Goal: Transaction & Acquisition: Obtain resource

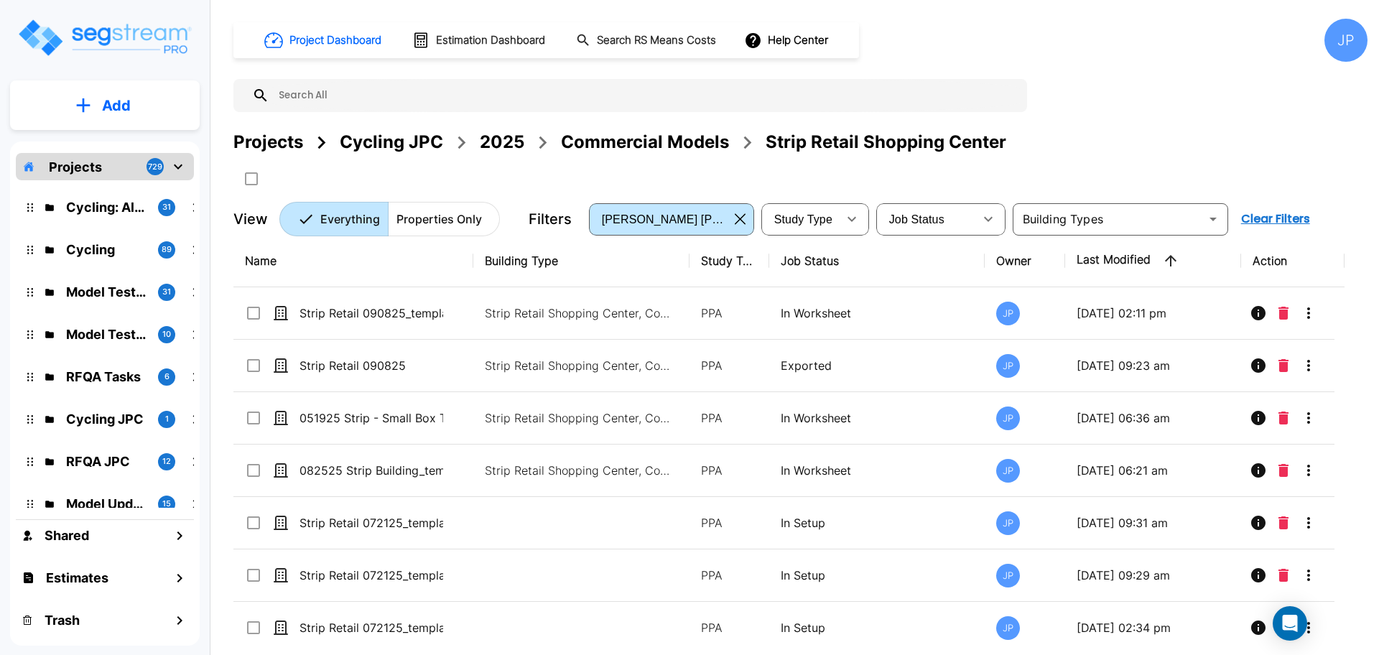
drag, startPoint x: 622, startPoint y: 148, endPoint x: 926, endPoint y: 6, distance: 335.1
click at [621, 148] on div "Commercial Models" at bounding box center [645, 142] width 168 height 26
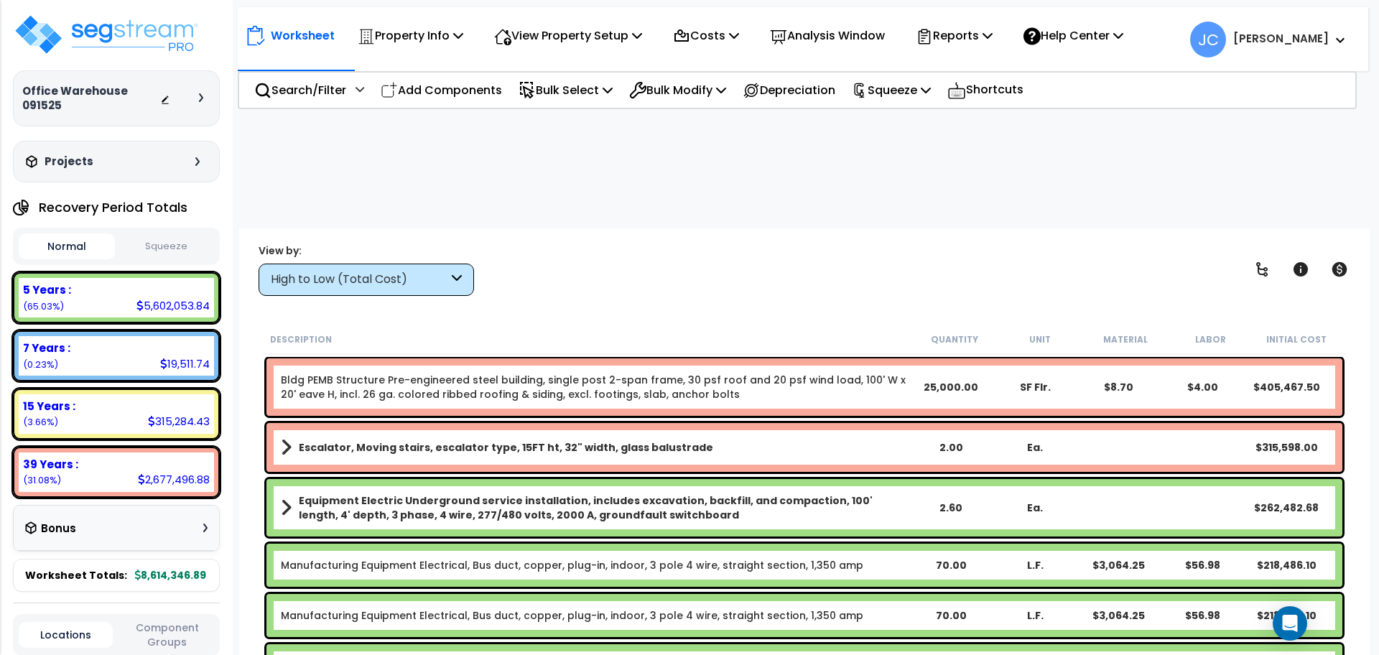
click at [425, 271] on div "High to Low (Total Cost)" at bounding box center [359, 279] width 177 height 17
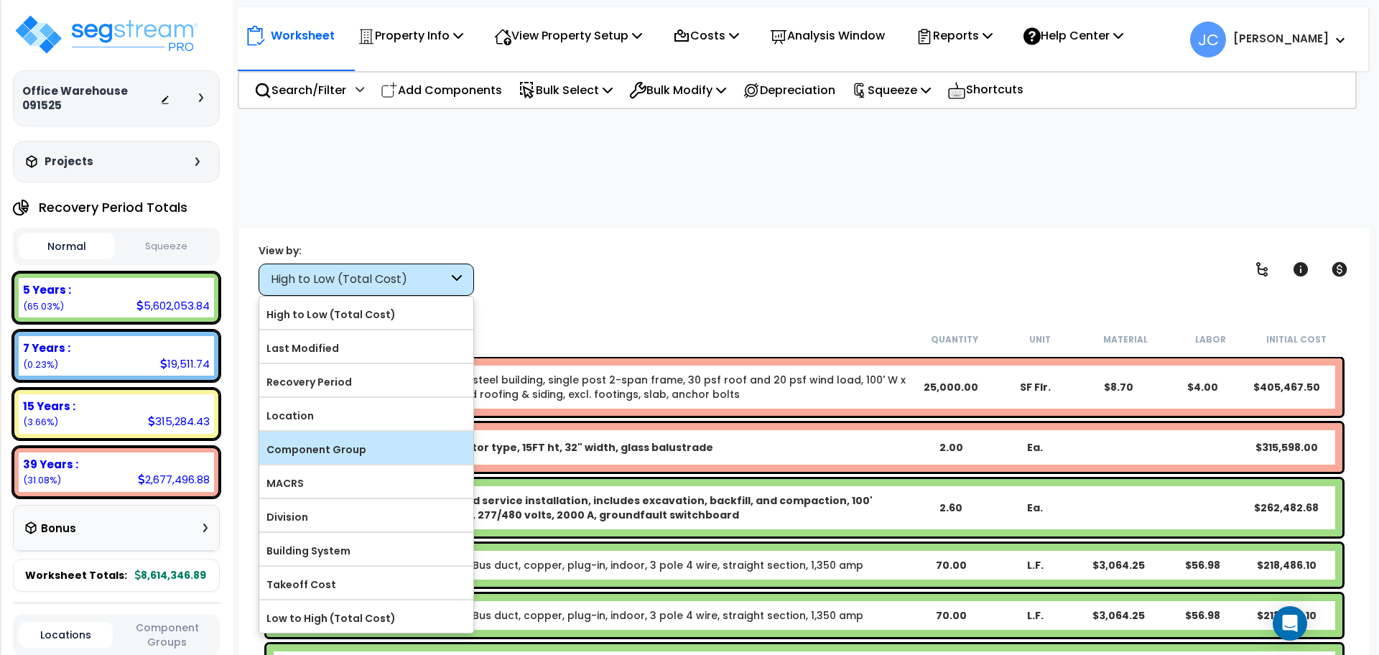
click at [381, 439] on label "Component Group" at bounding box center [366, 450] width 214 height 22
click at [0, 0] on input "Component Group" at bounding box center [0, 0] width 0 height 0
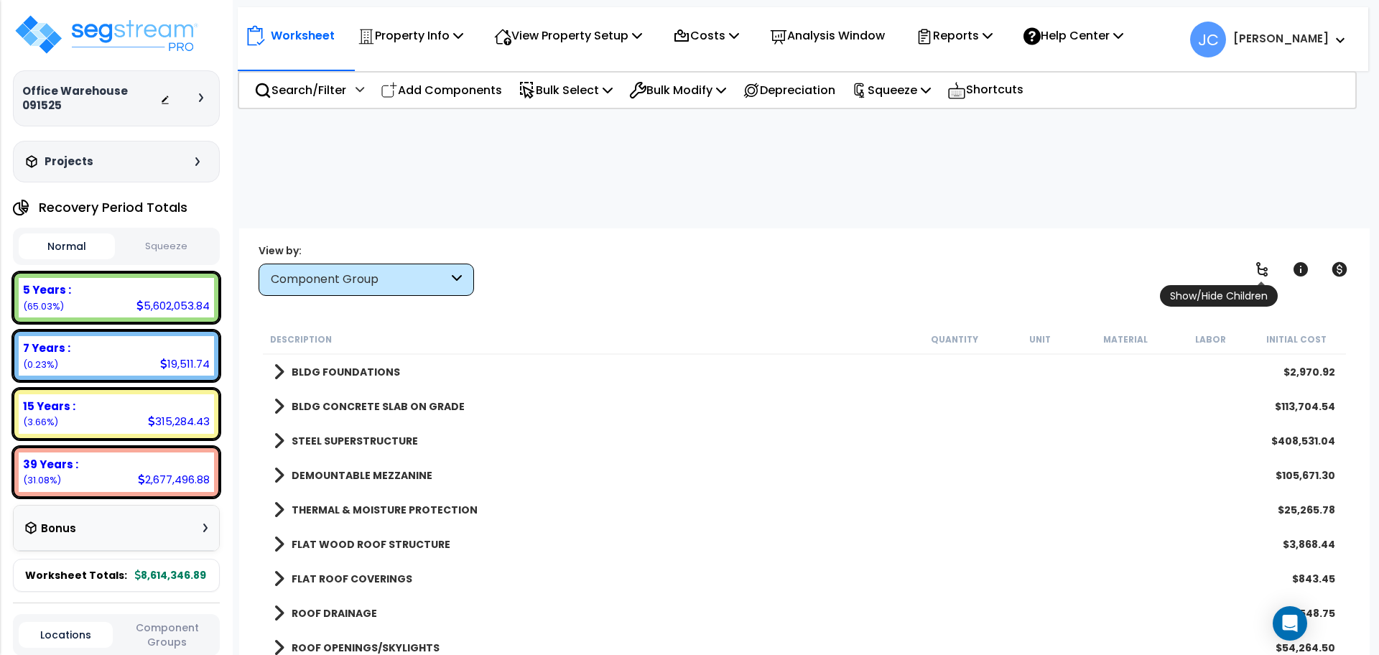
click at [1258, 262] on icon at bounding box center [1261, 269] width 11 height 14
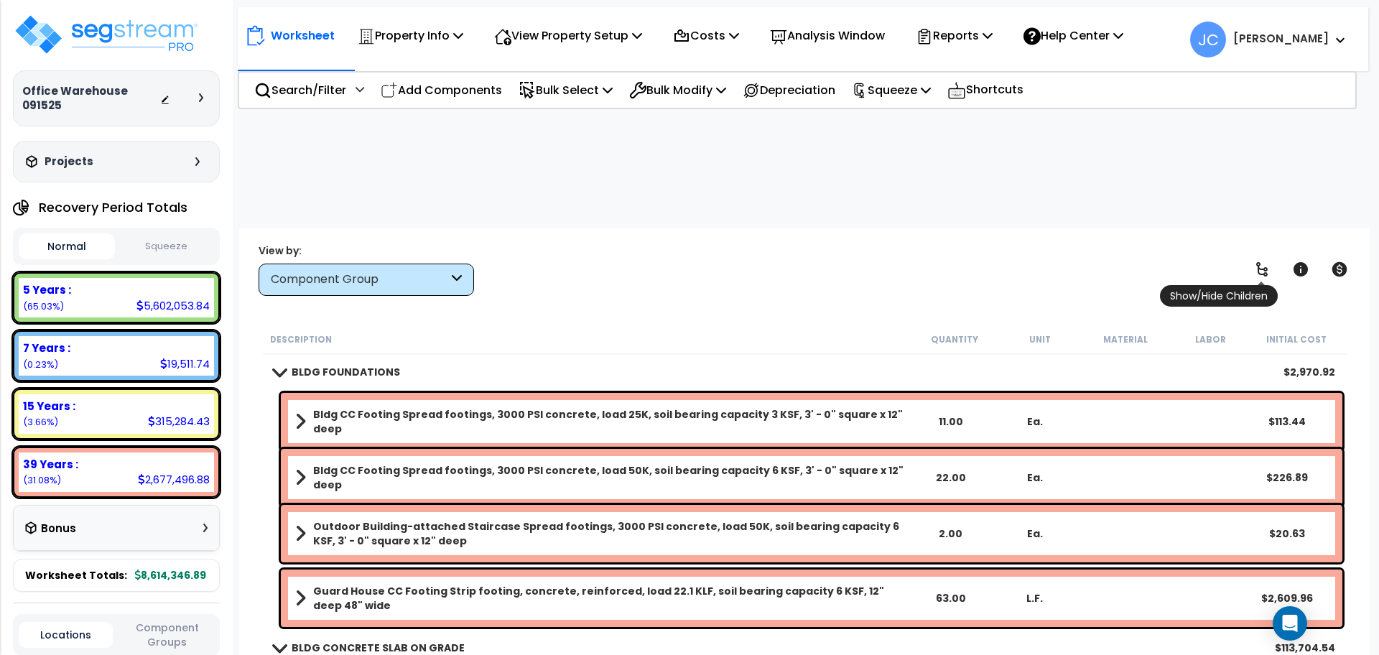
click at [1262, 261] on icon at bounding box center [1261, 269] width 17 height 17
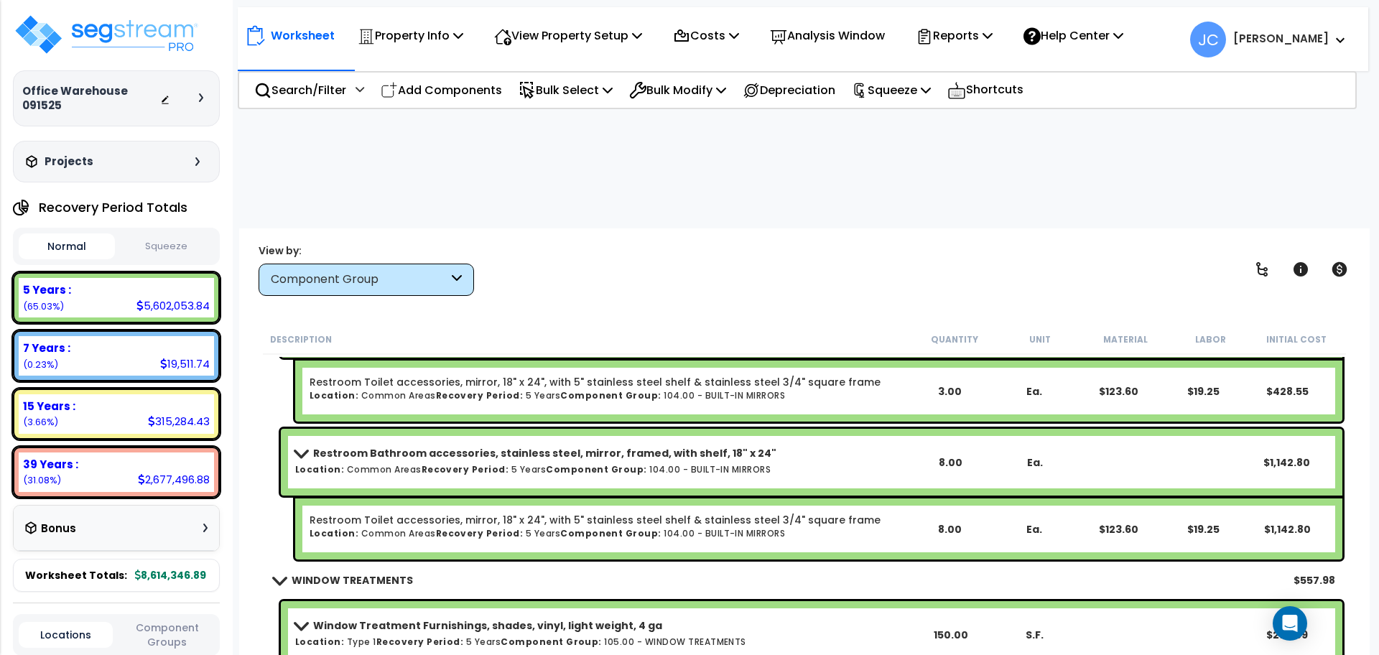
scroll to position [26154, 0]
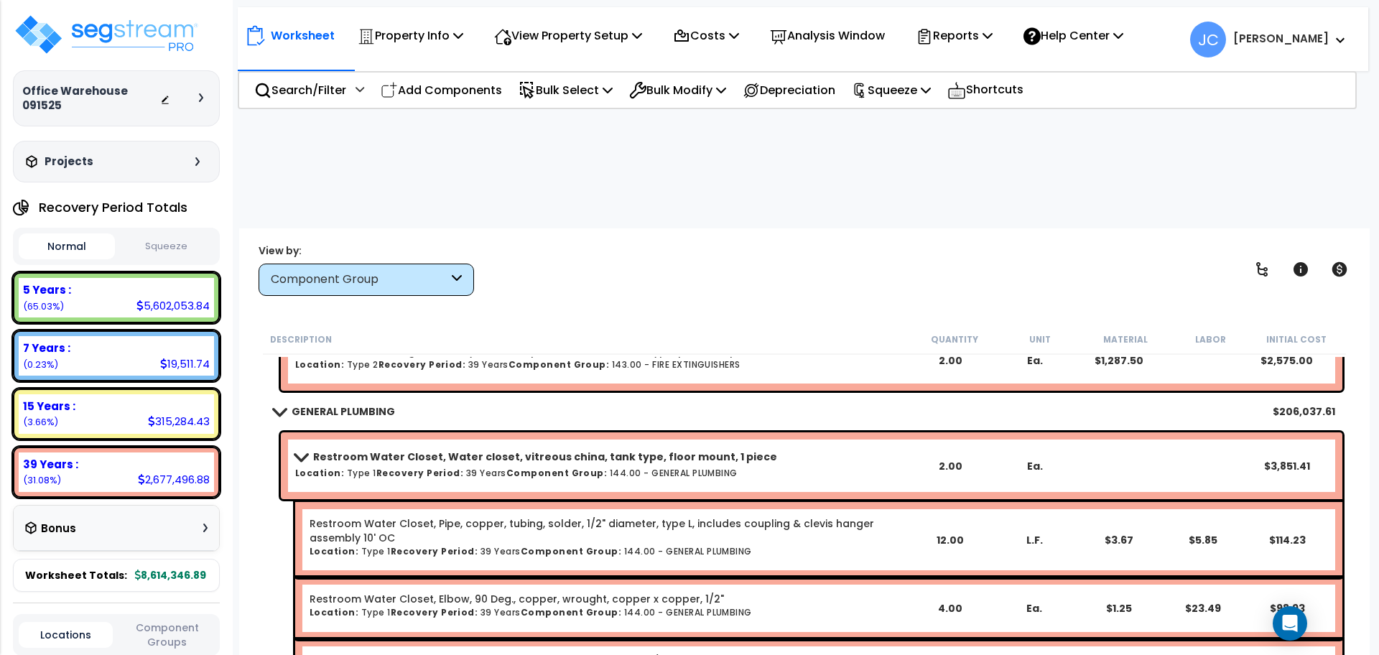
scroll to position [35571, 0]
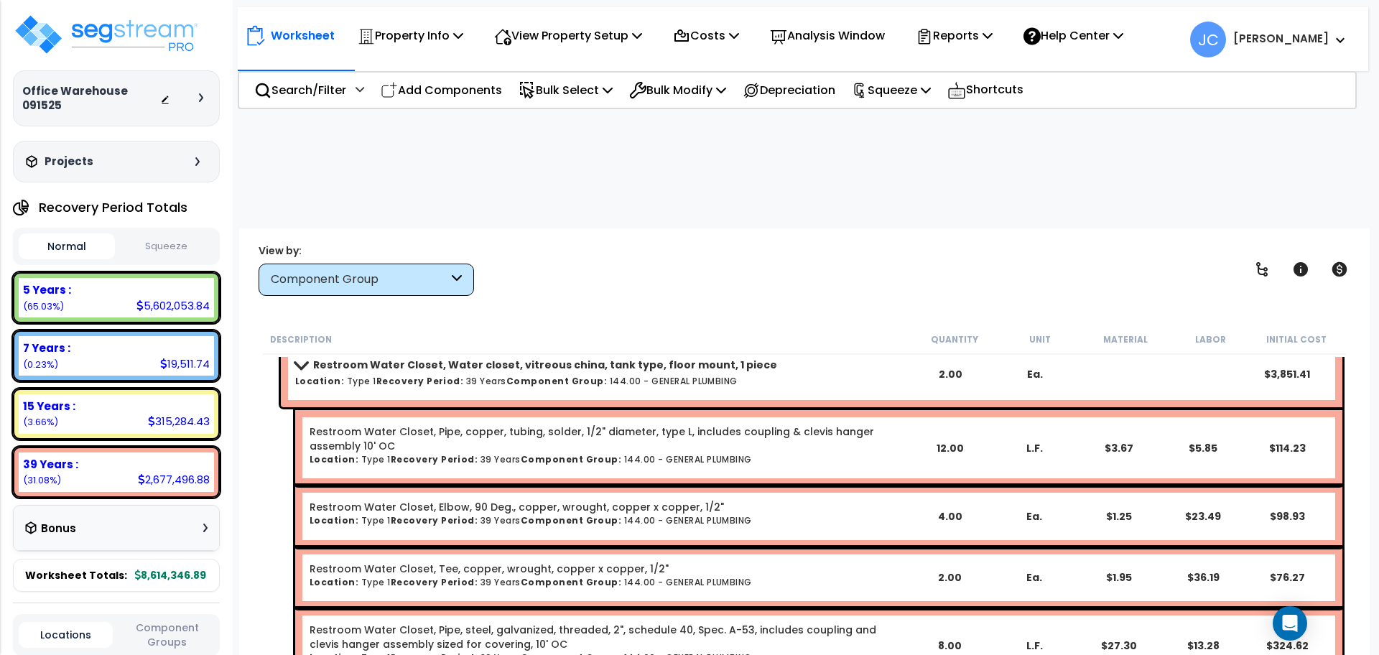
click at [751, 243] on div "View by: Component Group High to Low (Total Cost)" at bounding box center [805, 269] width 1102 height 53
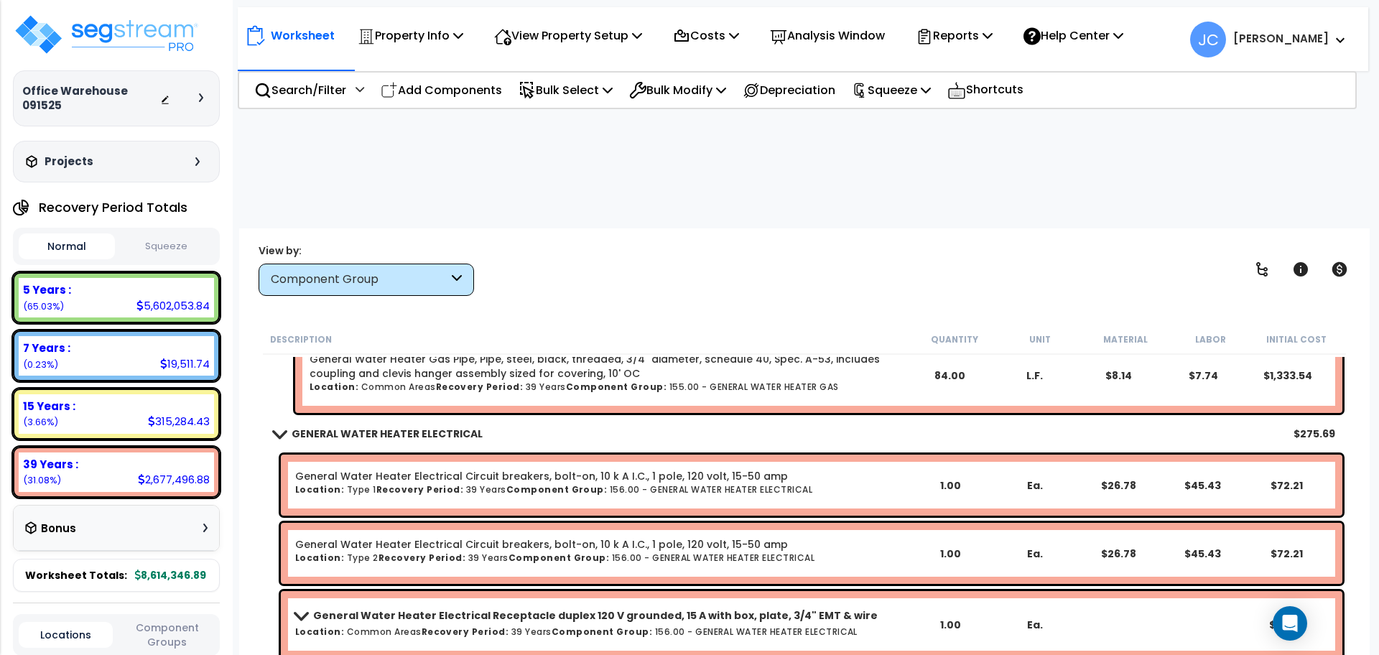
scroll to position [72620, 0]
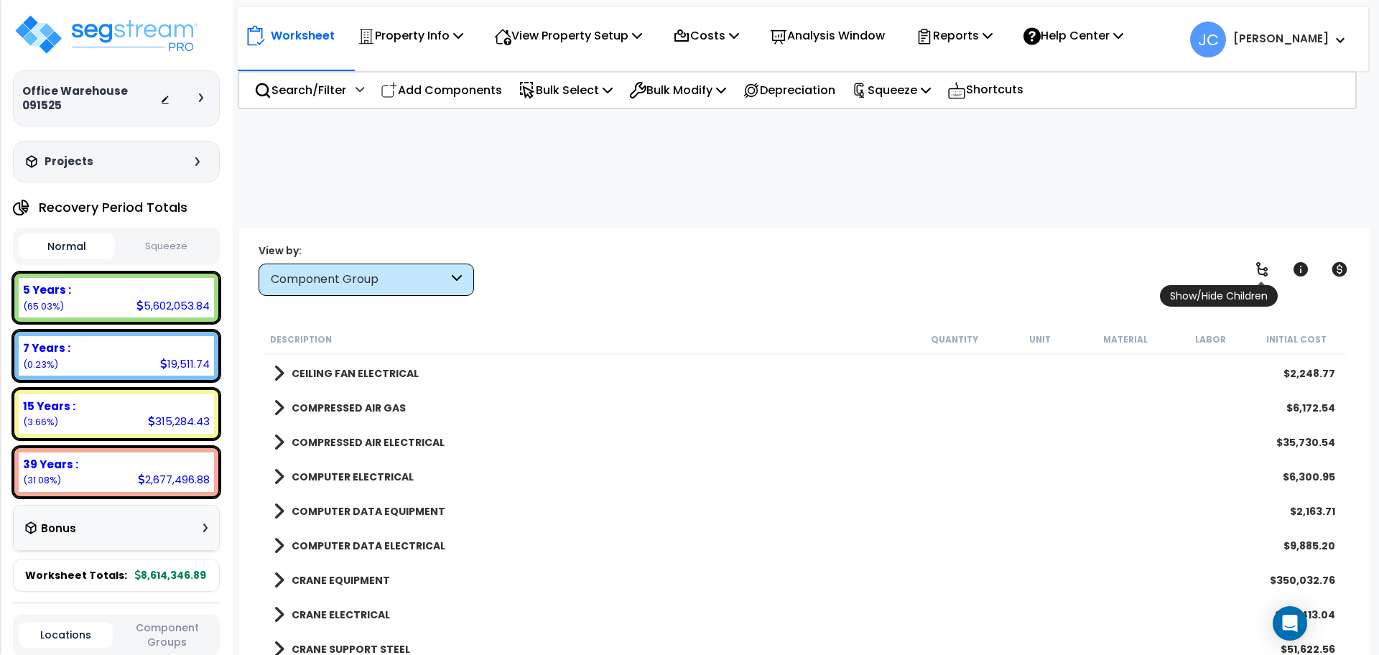
click at [1266, 254] on link at bounding box center [1262, 270] width 32 height 32
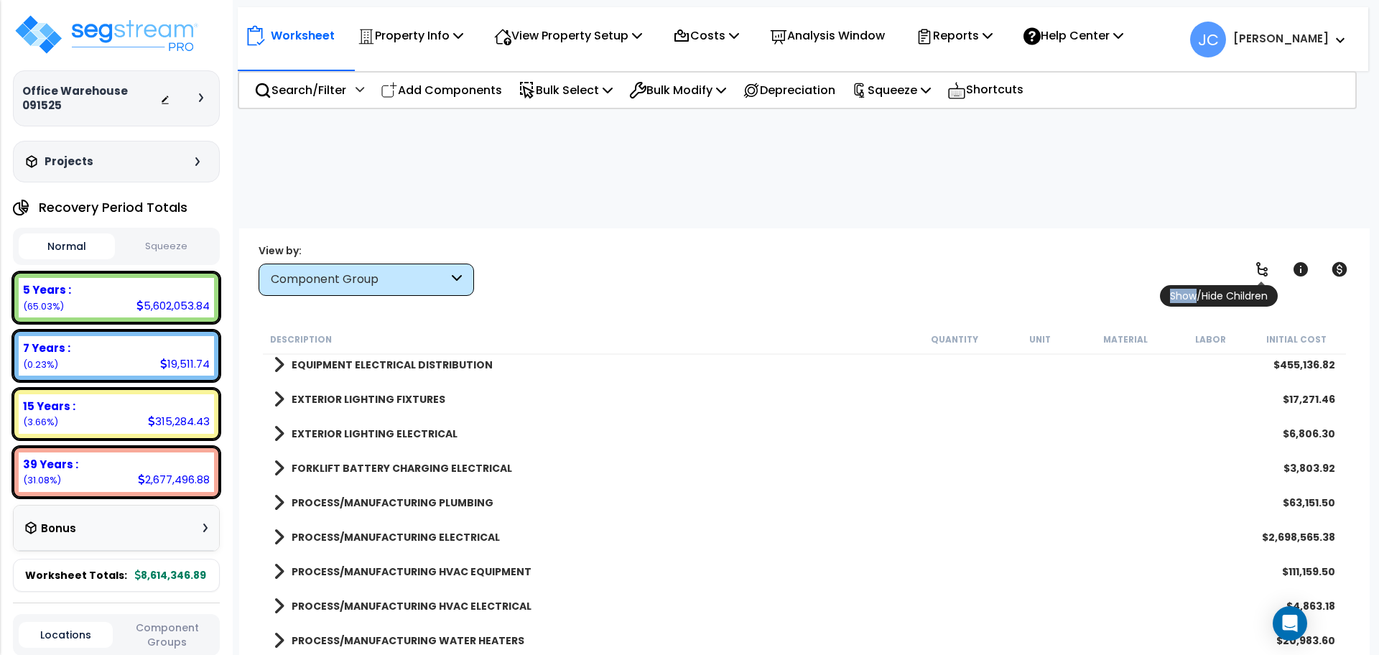
click at [1265, 254] on link at bounding box center [1262, 270] width 32 height 32
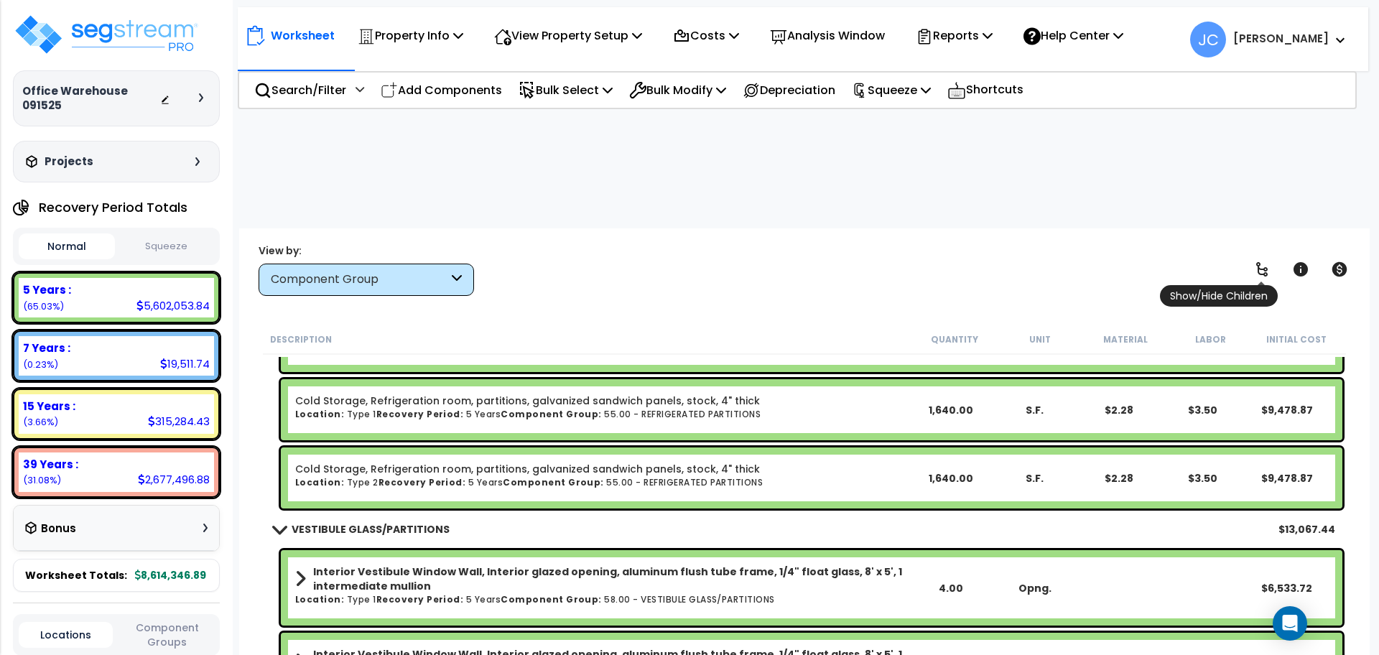
click at [1266, 254] on link at bounding box center [1262, 270] width 32 height 32
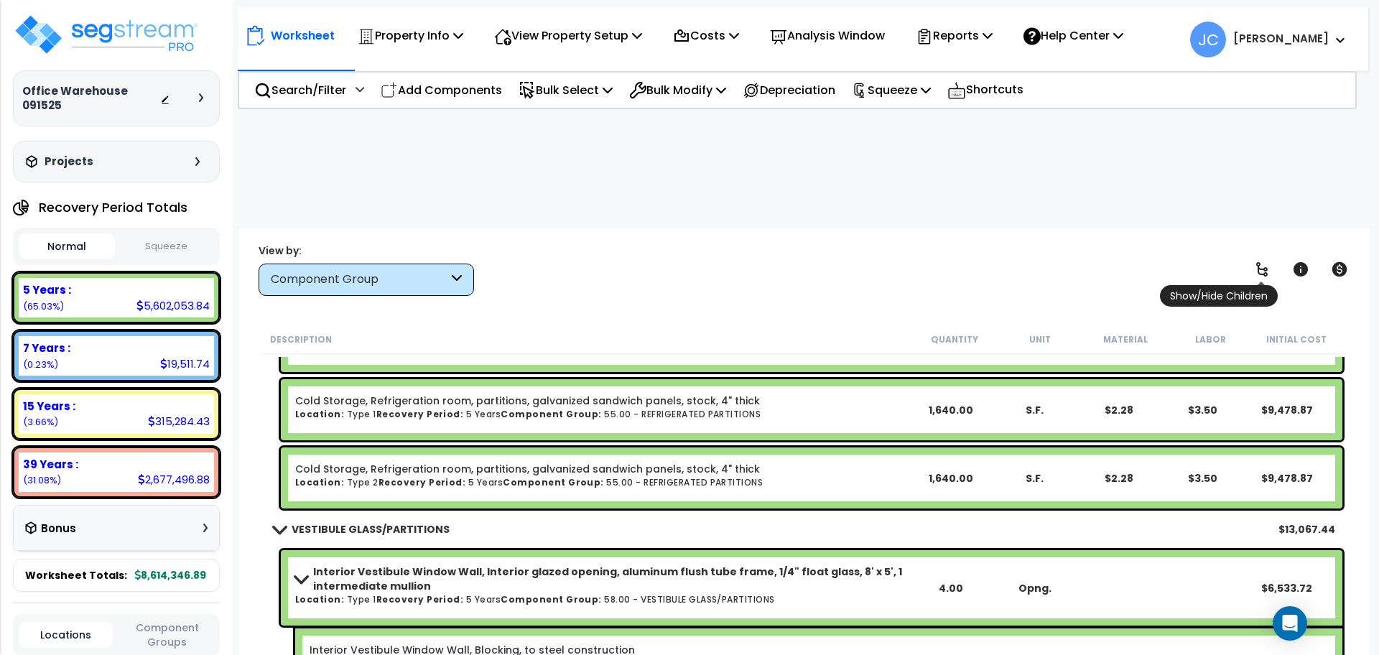
click at [1265, 254] on link at bounding box center [1262, 270] width 32 height 32
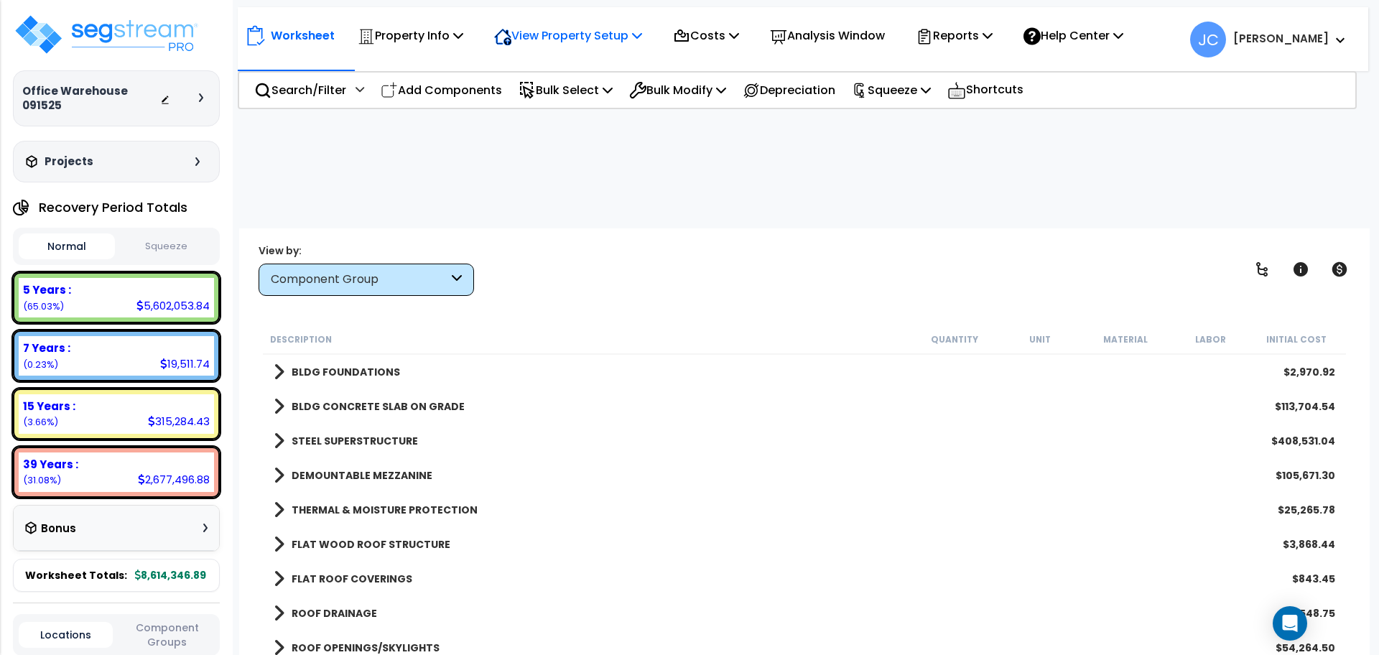
click at [603, 31] on p "View Property Setup" at bounding box center [568, 35] width 148 height 19
click at [568, 98] on link "View Questionnaire" at bounding box center [558, 98] width 142 height 29
click at [359, 365] on b "BLDG FOUNDATIONS" at bounding box center [346, 372] width 108 height 14
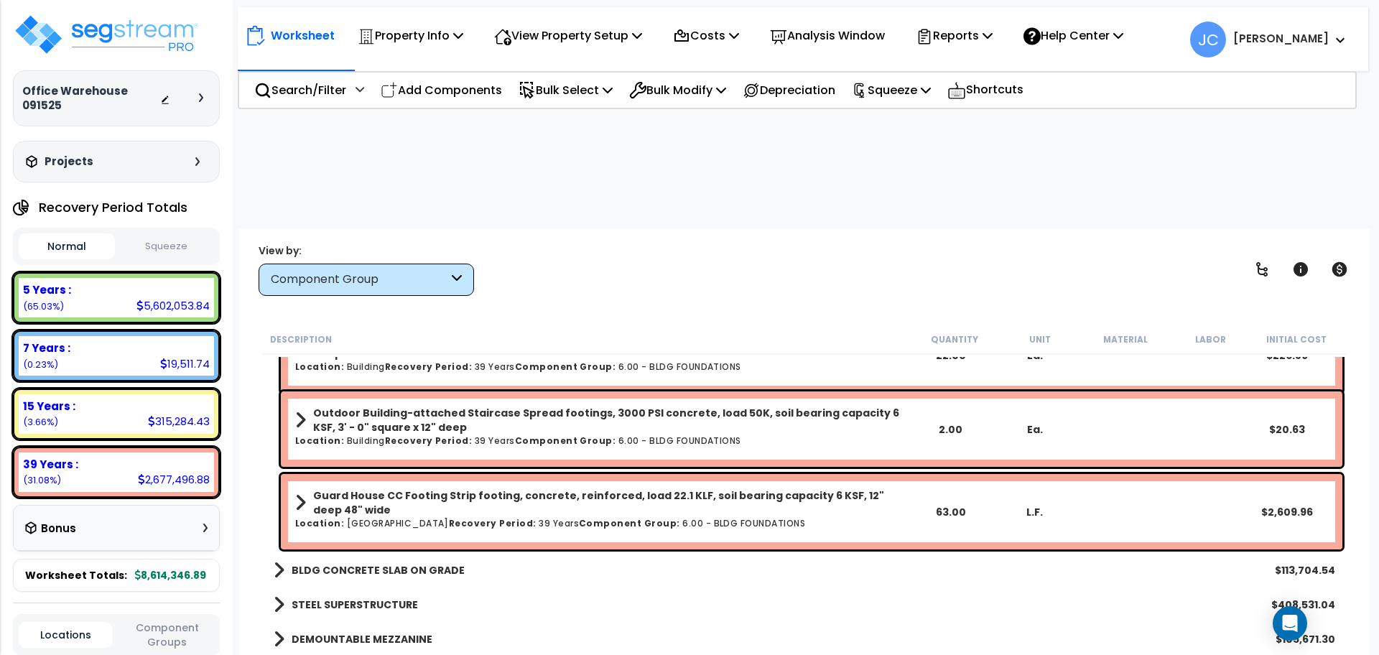
click at [414, 563] on b "BLDG CONCRETE SLAB ON GRADE" at bounding box center [378, 570] width 173 height 14
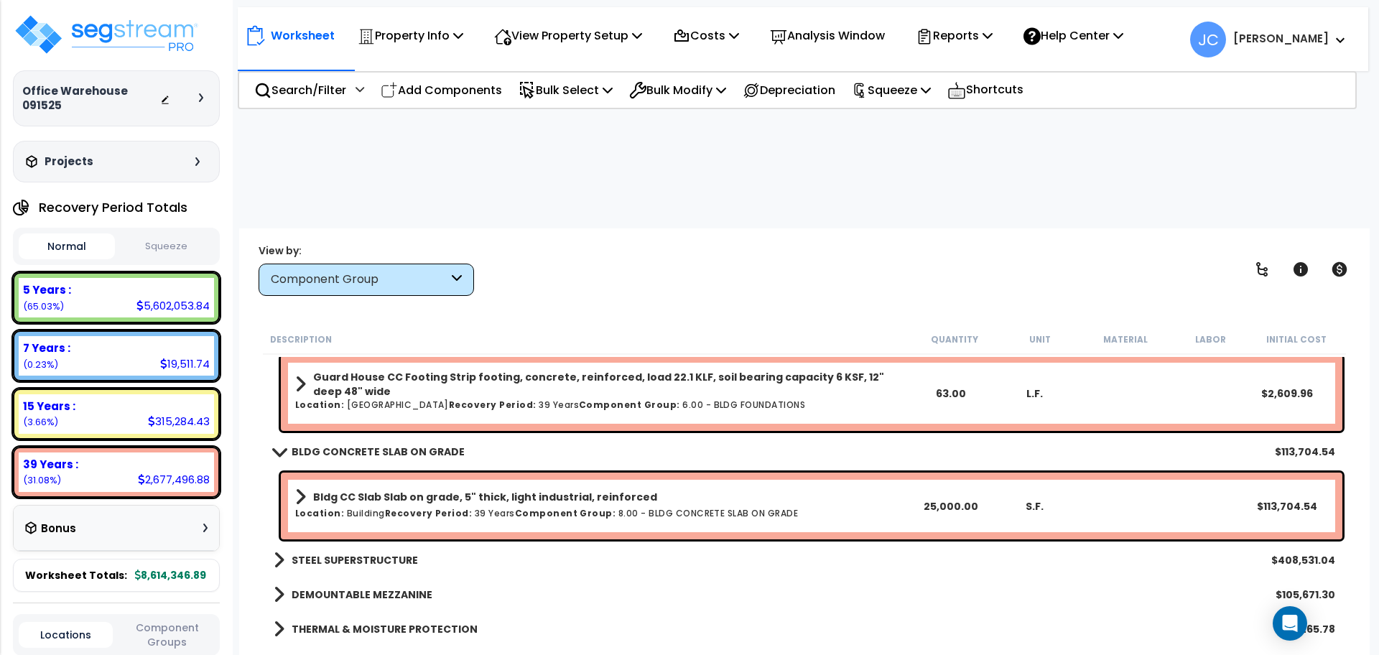
scroll to position [270, 0]
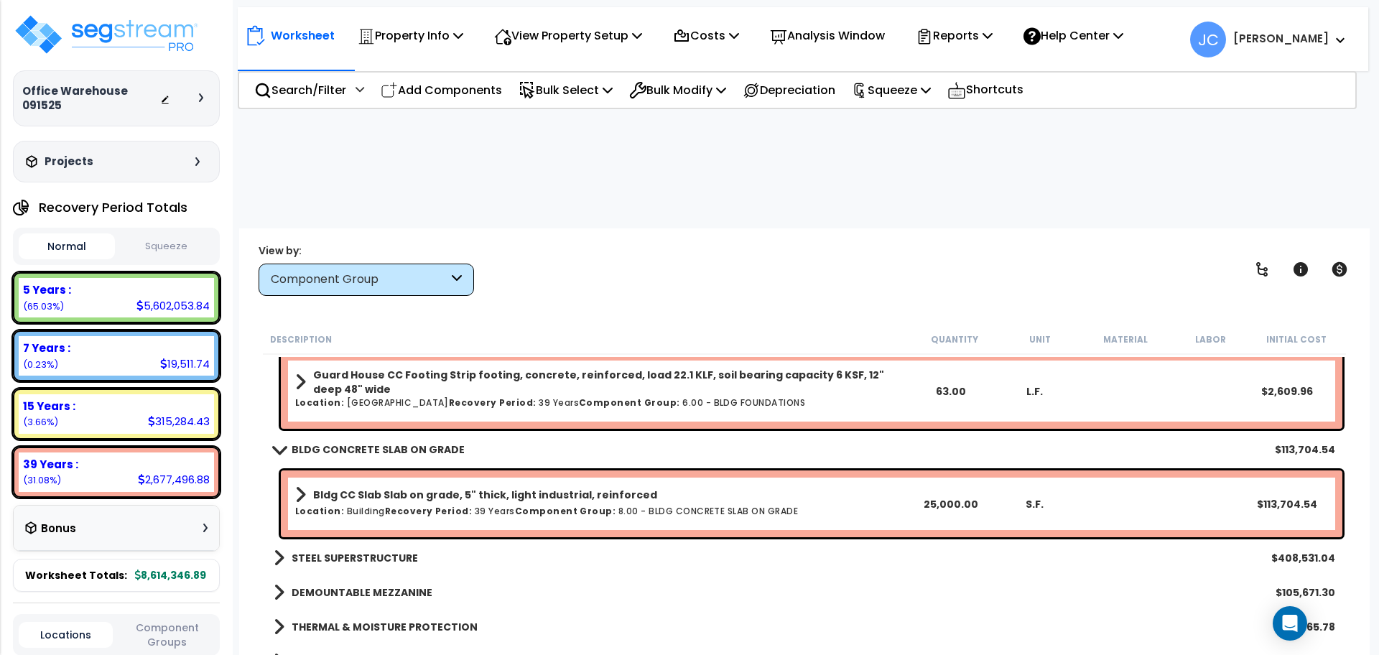
click at [350, 548] on link "STEEL SUPERSTRUCTURE" at bounding box center [346, 558] width 144 height 20
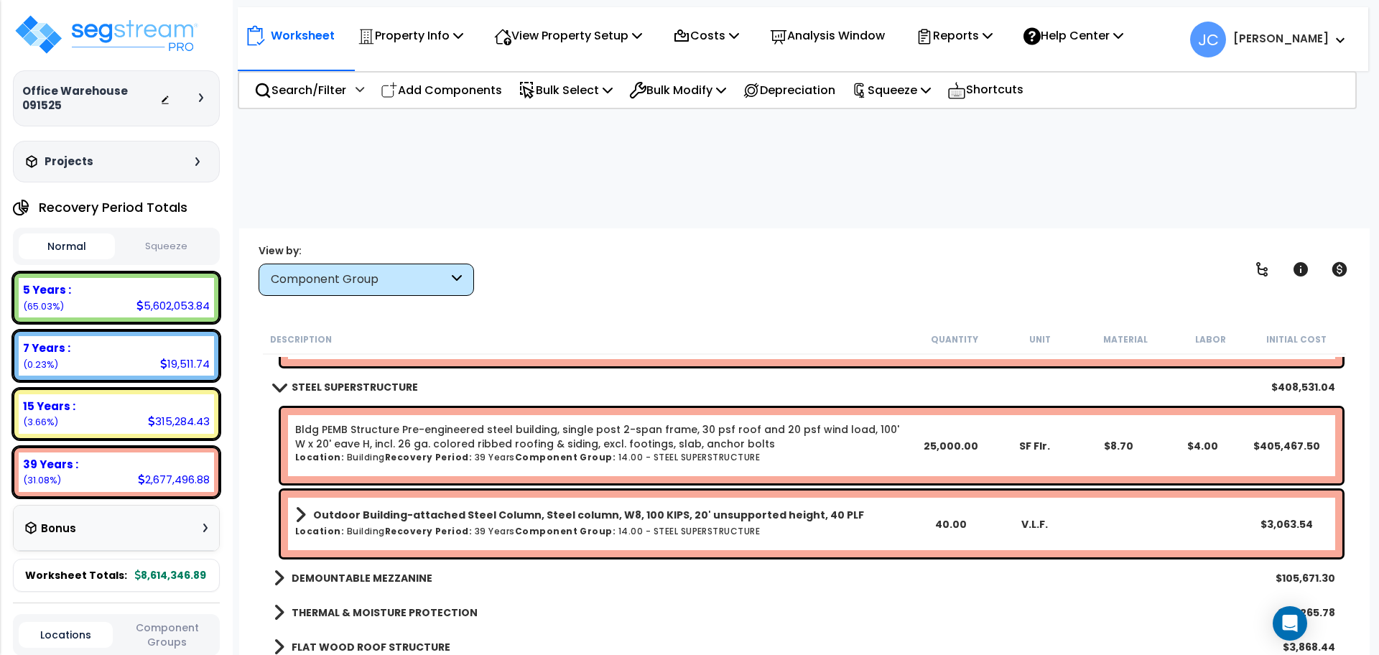
scroll to position [438, 0]
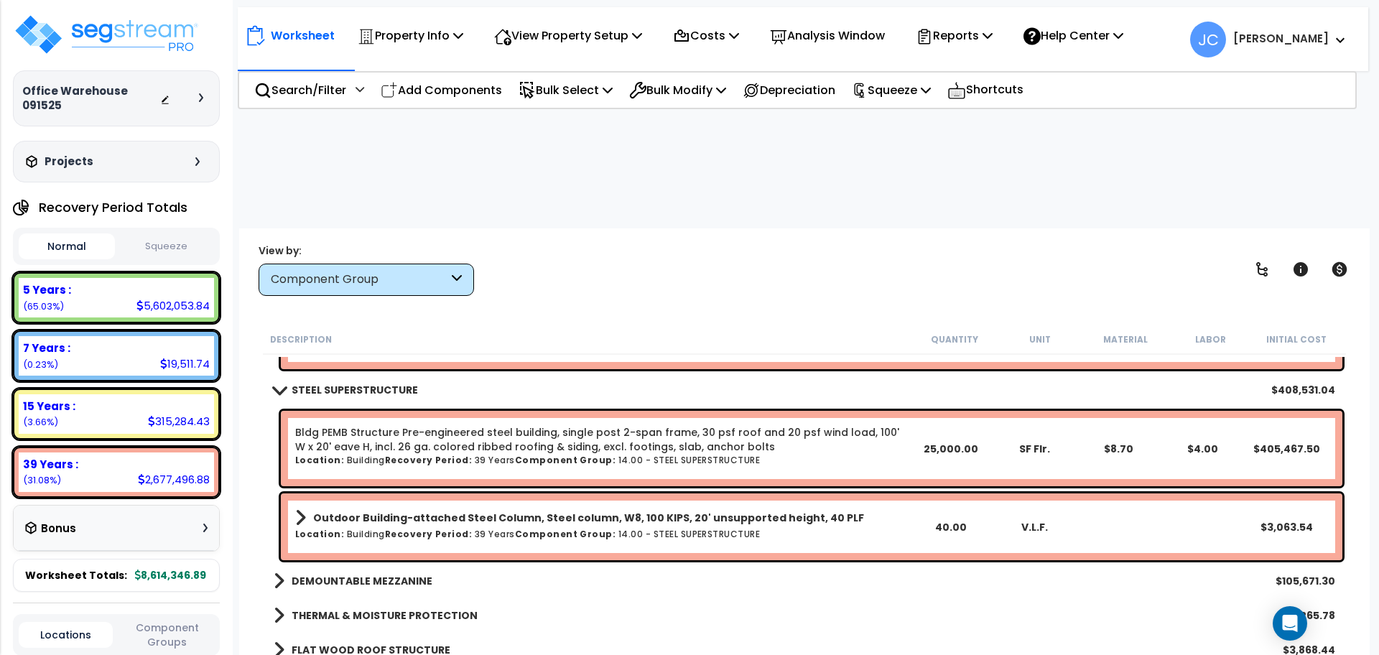
click at [384, 574] on b "DEMOUNTABLE MEZZANINE" at bounding box center [362, 581] width 141 height 14
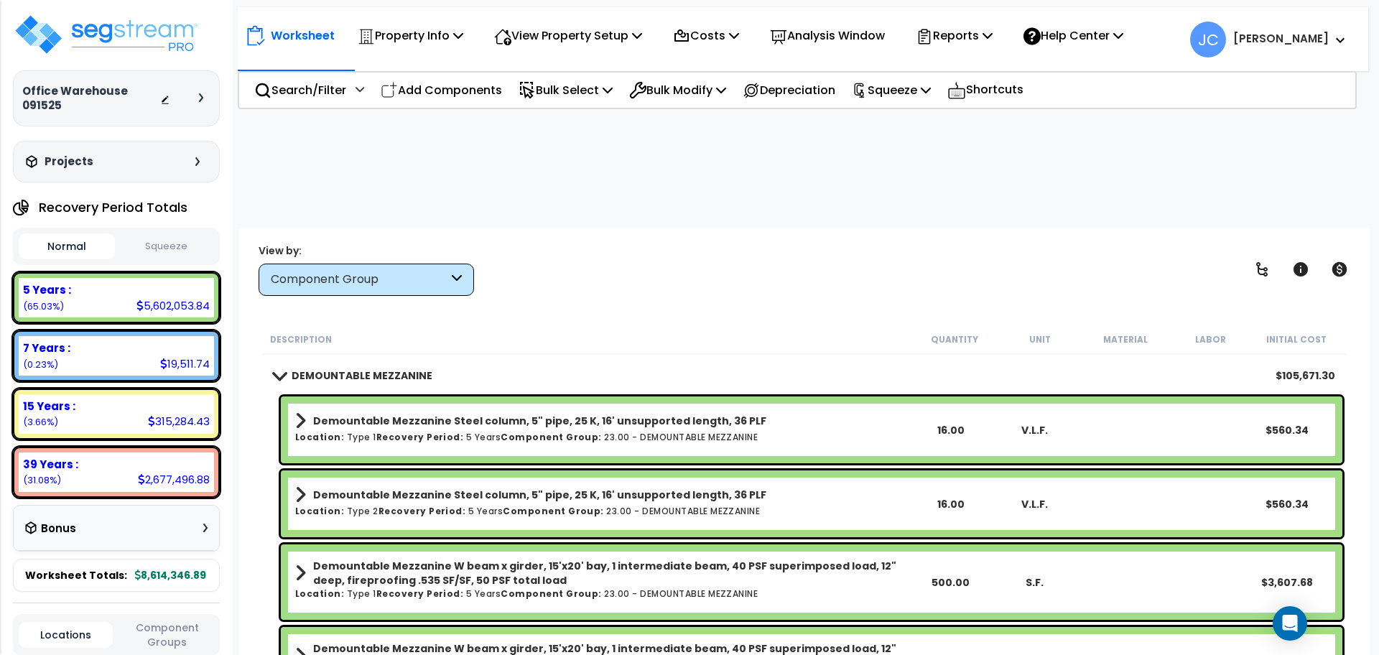
scroll to position [647, 0]
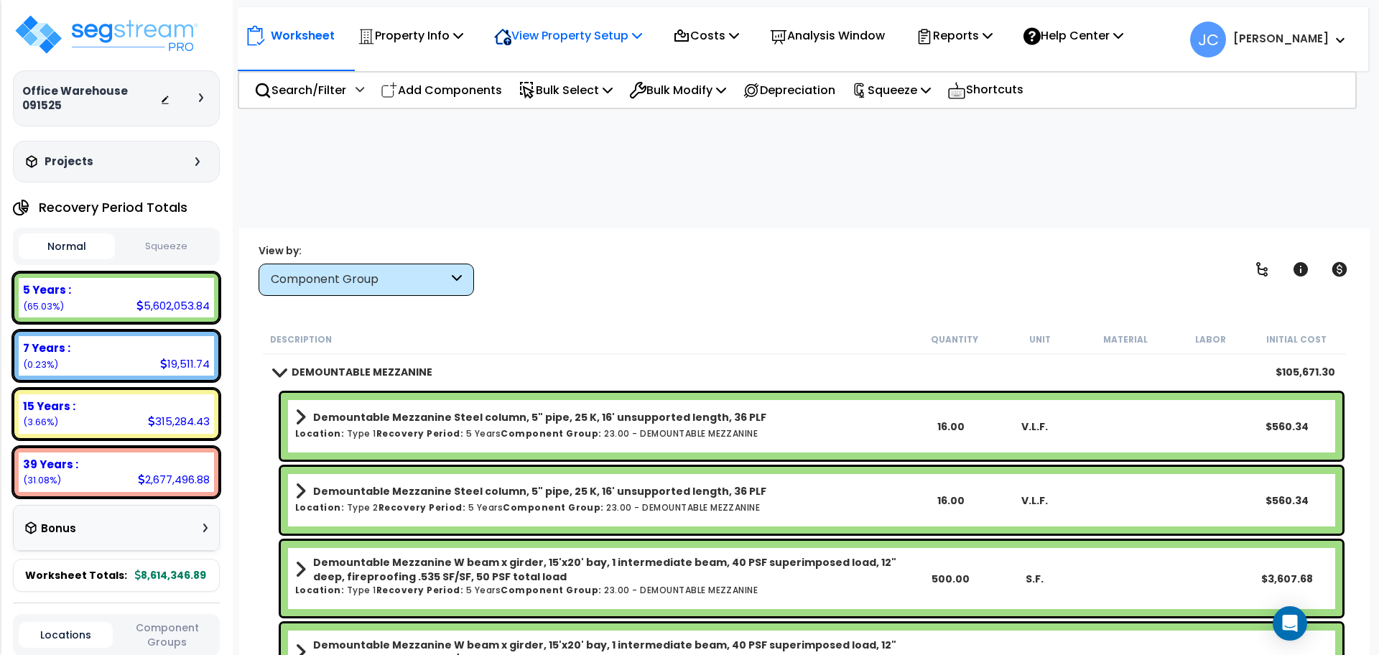
click at [546, 44] on p "View Property Setup" at bounding box center [568, 35] width 148 height 19
click at [521, 108] on link "View Questionnaire" at bounding box center [558, 98] width 142 height 29
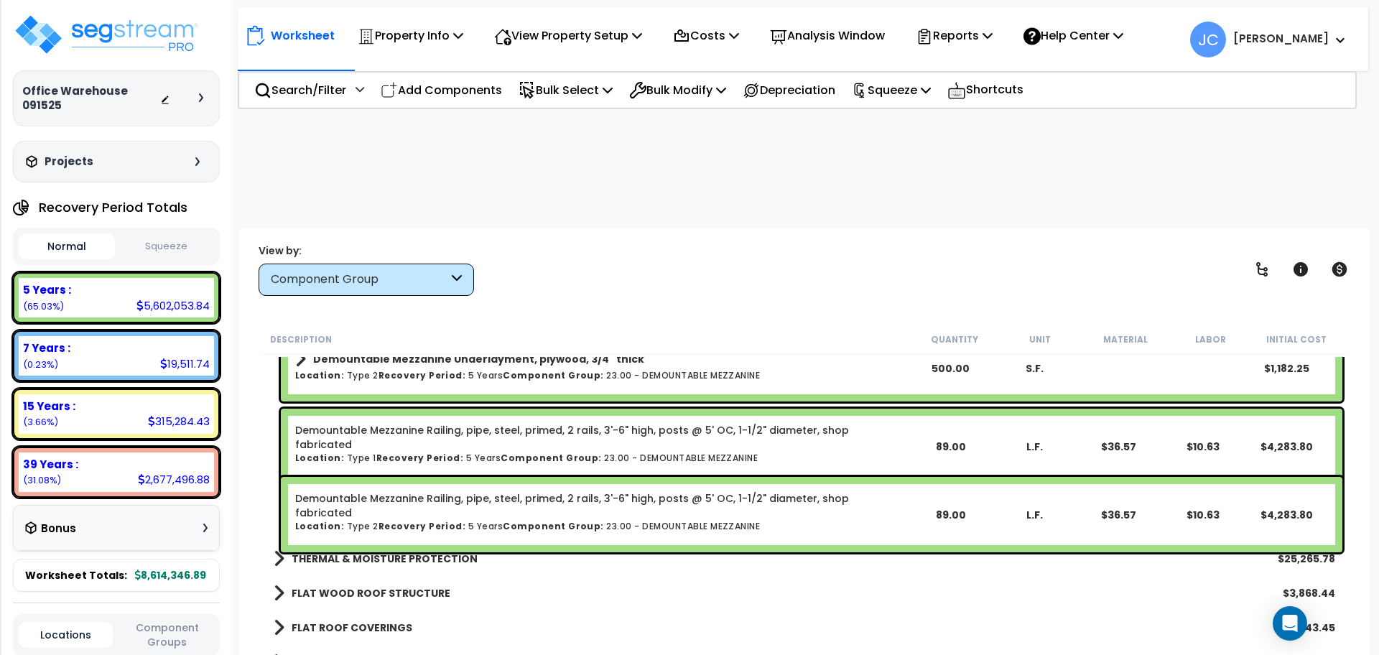
scroll to position [1439, 0]
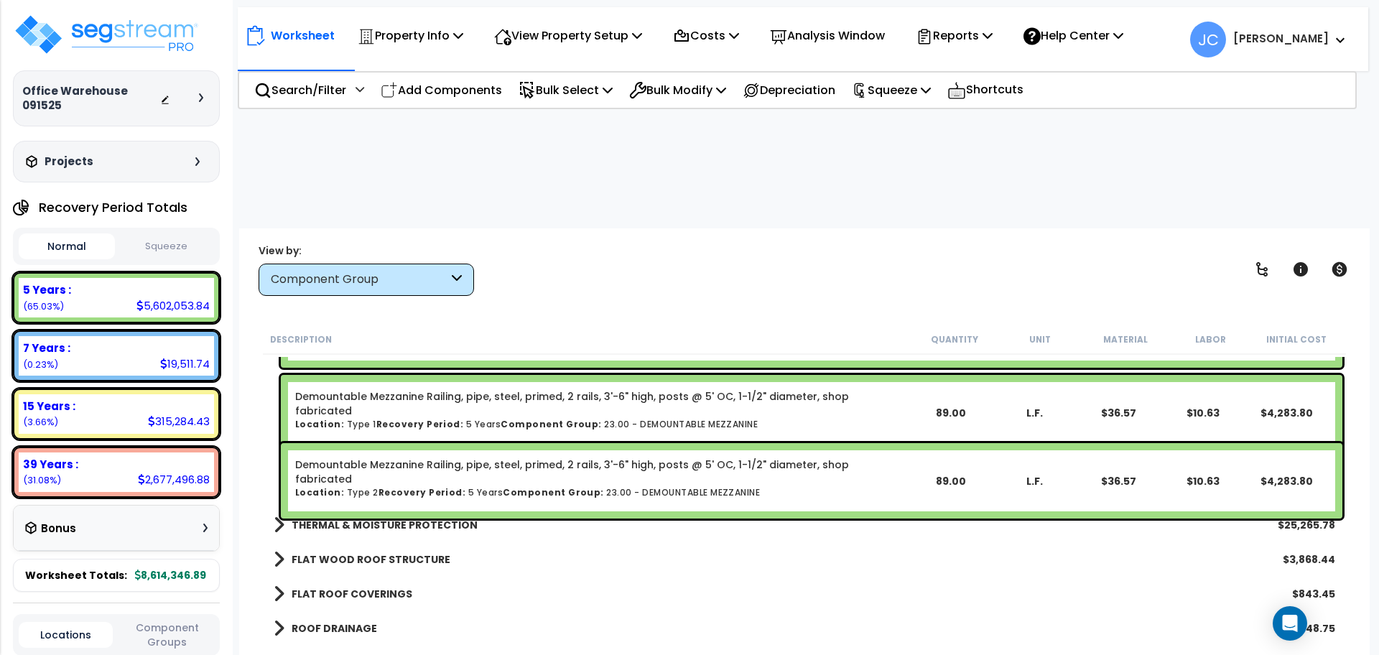
click at [441, 518] on b "THERMAL & MOISTURE PROTECTION" at bounding box center [385, 525] width 186 height 14
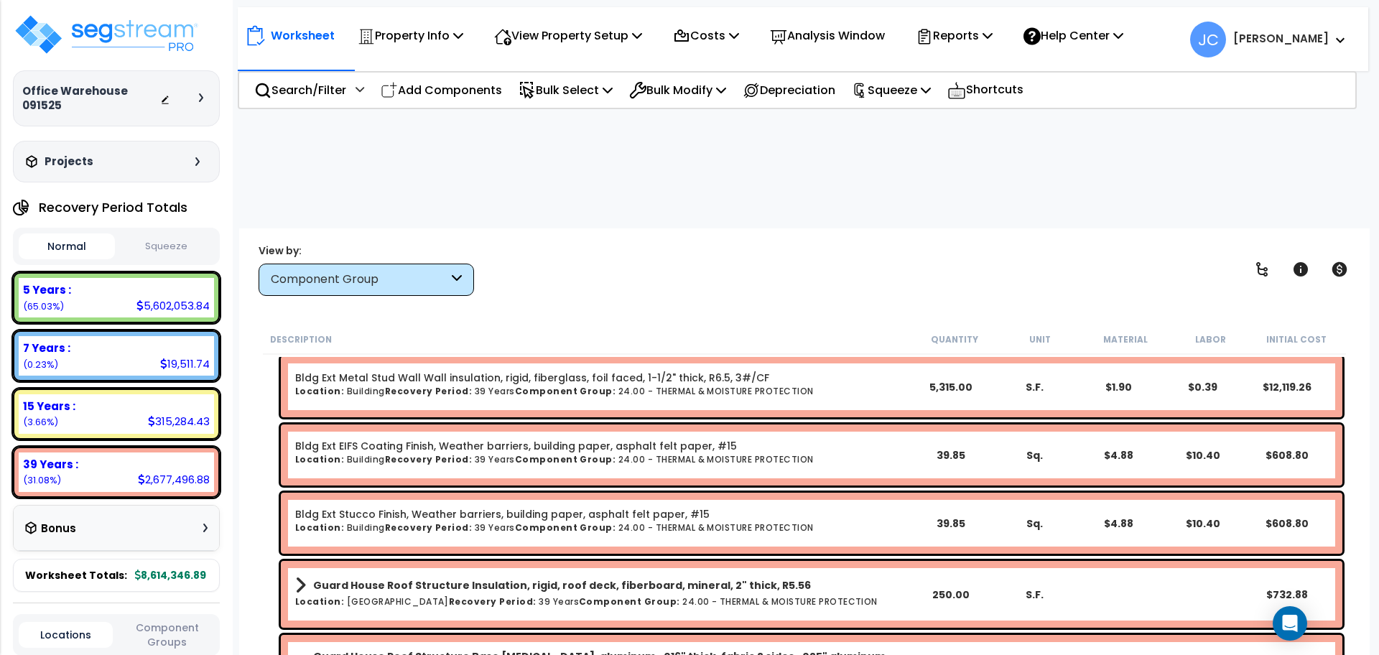
scroll to position [1630, 0]
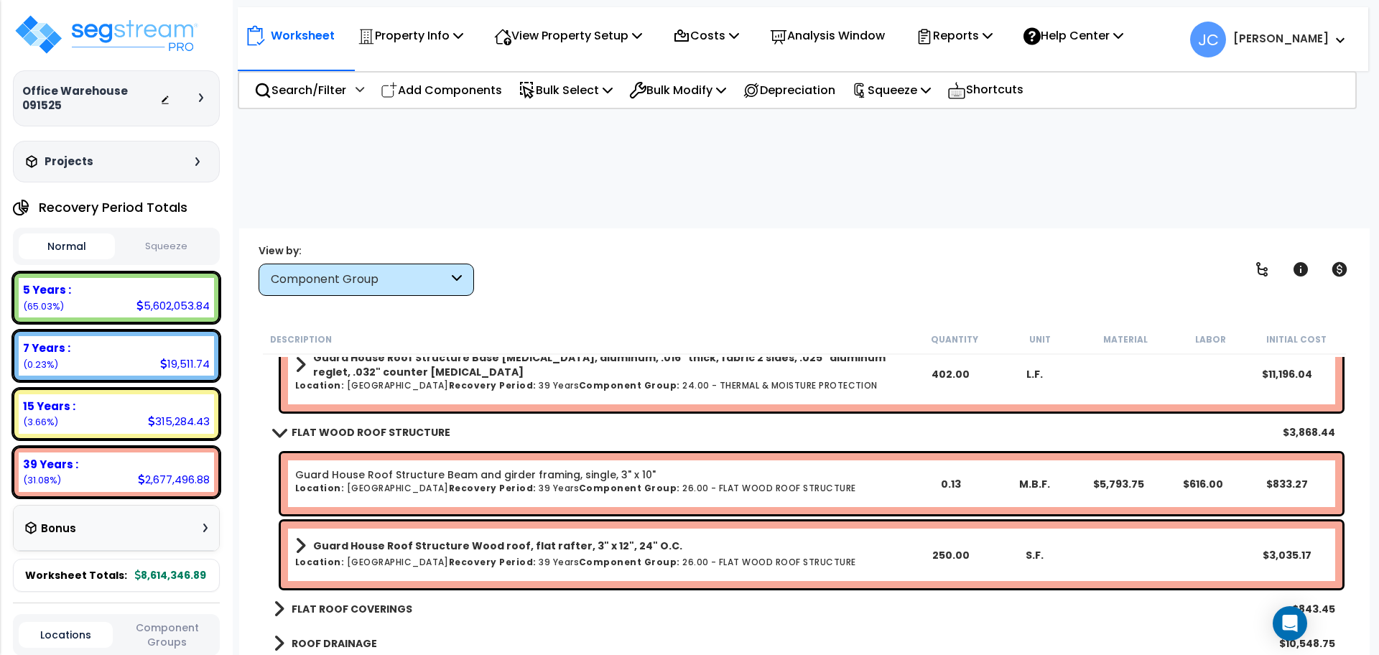
scroll to position [1929, 0]
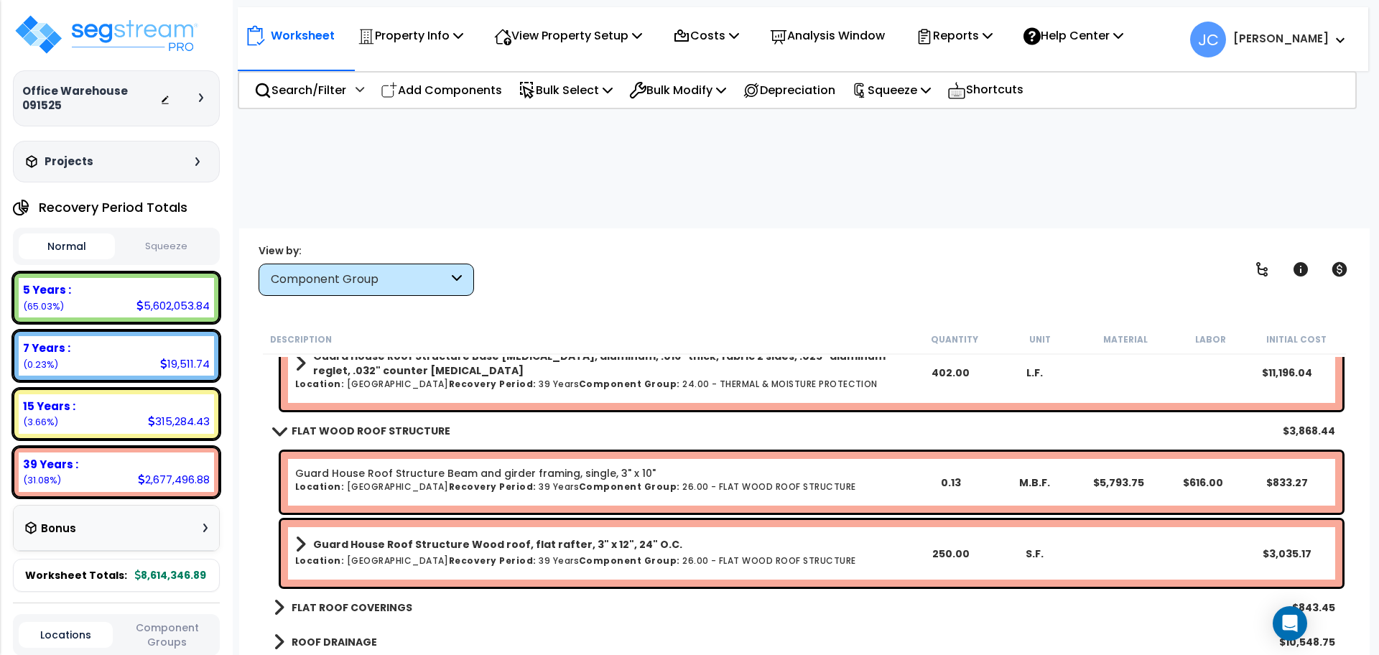
click at [384, 600] on b "FLAT ROOF COVERINGS" at bounding box center [352, 607] width 121 height 14
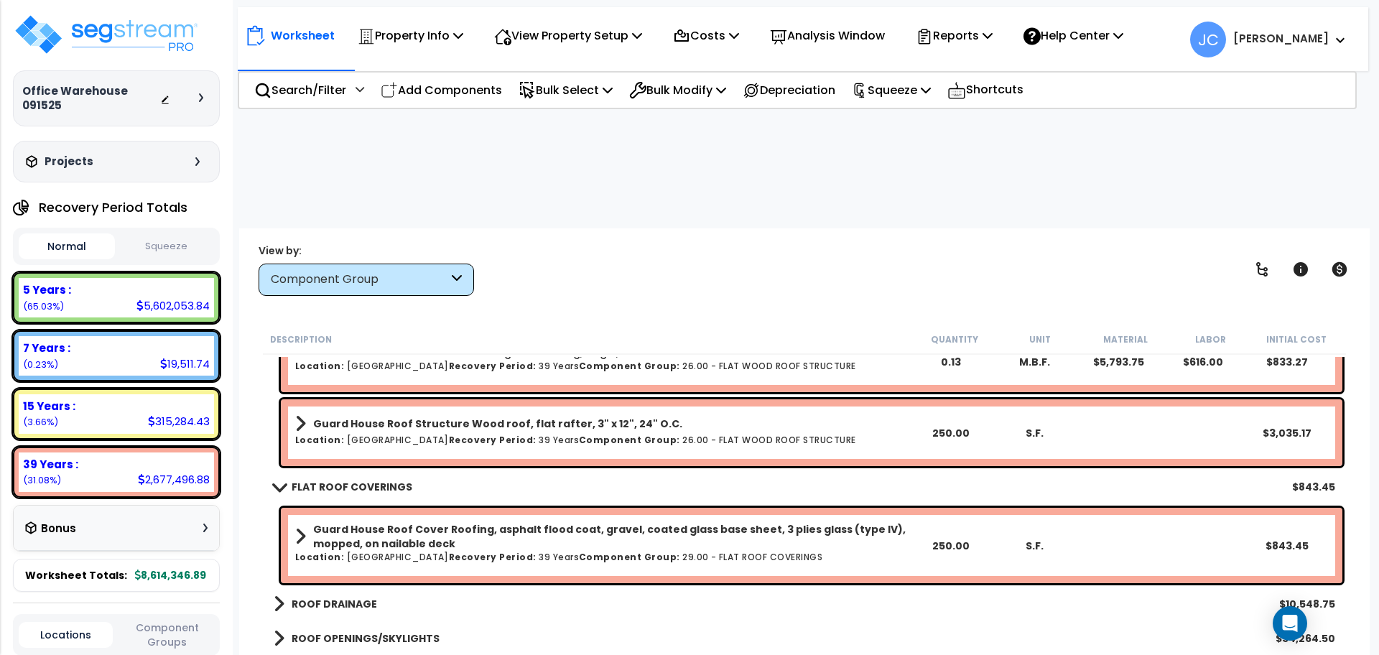
scroll to position [2073, 0]
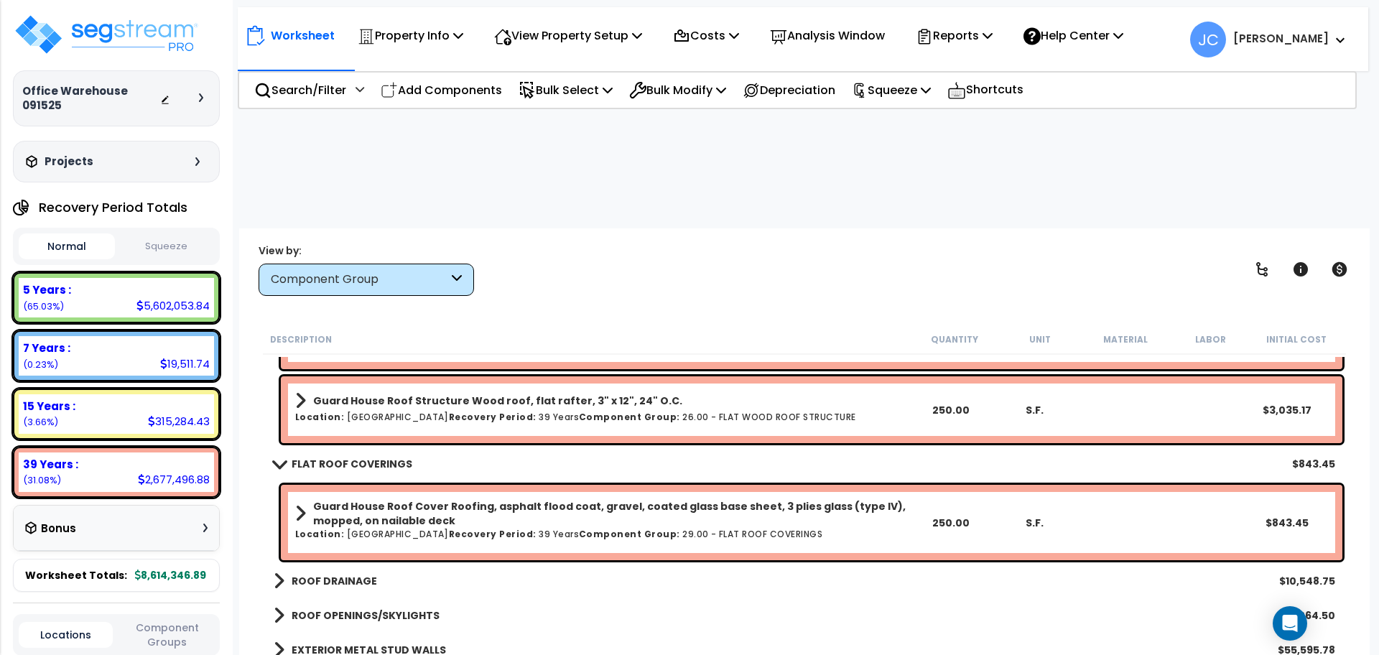
click at [363, 574] on b "ROOF DRAINAGE" at bounding box center [334, 581] width 85 height 14
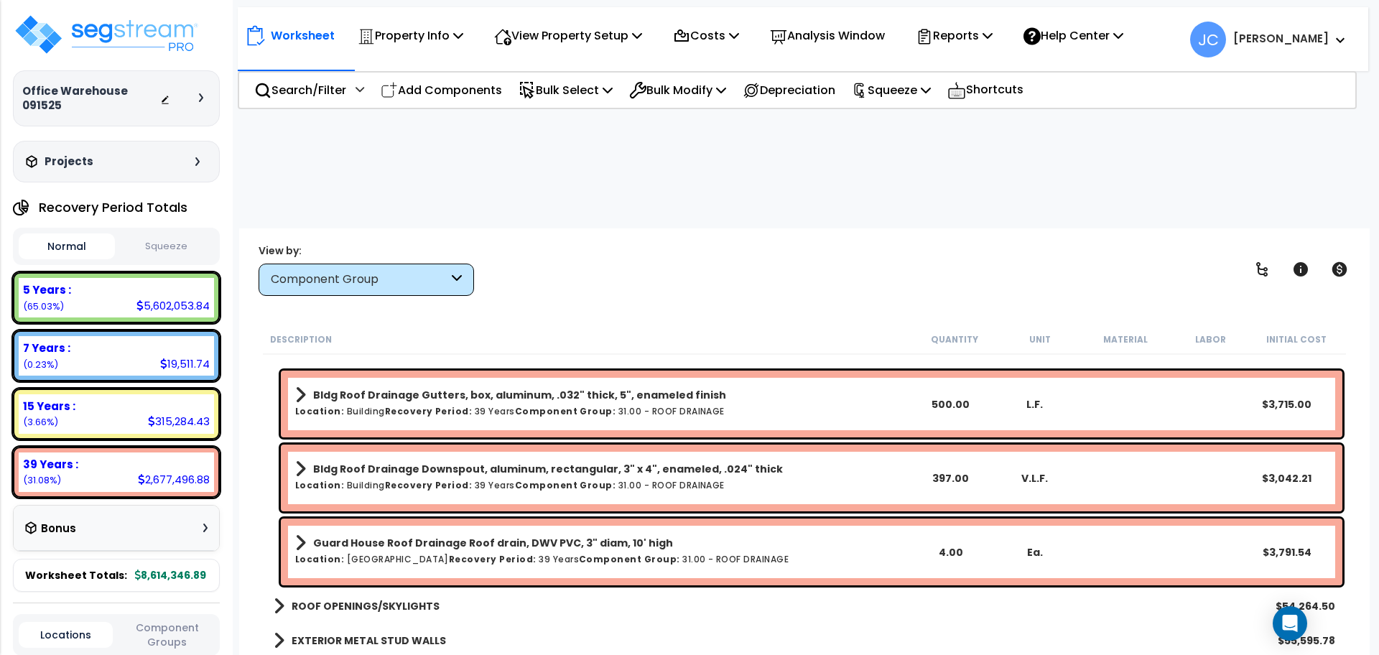
scroll to position [2316, 0]
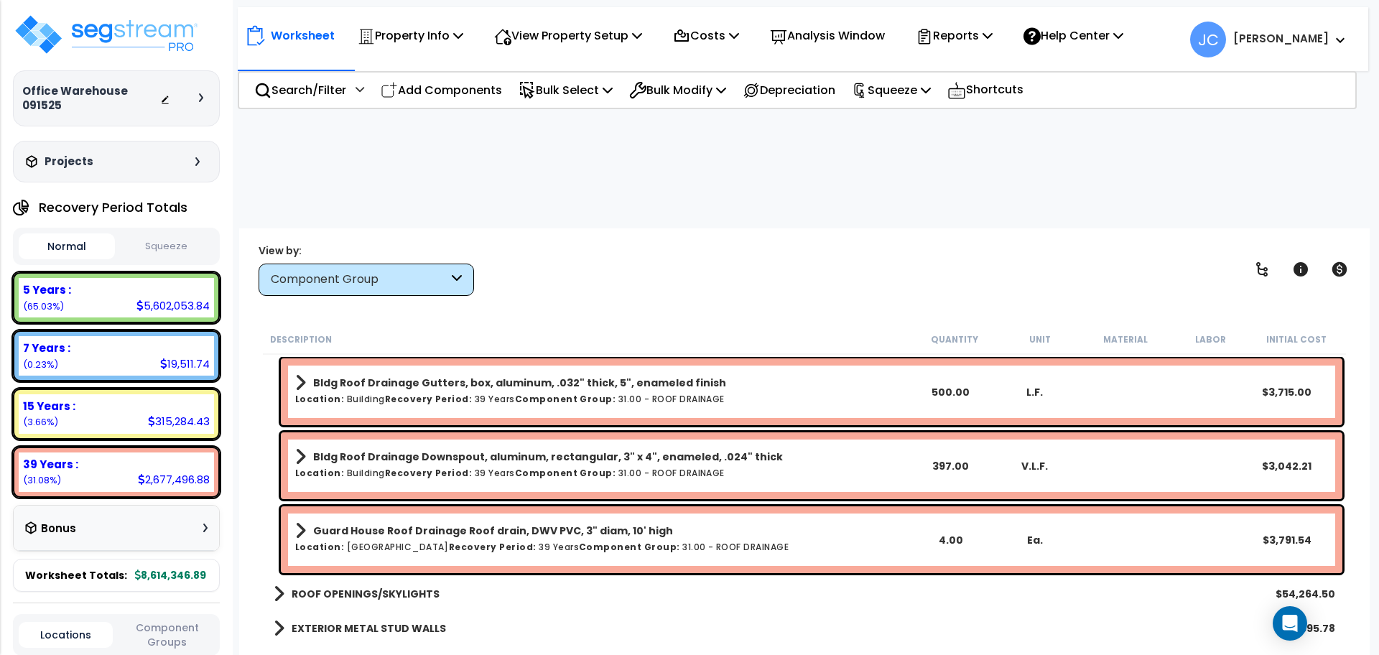
click at [373, 587] on b "ROOF OPENINGS/SKYLIGHTS" at bounding box center [366, 594] width 148 height 14
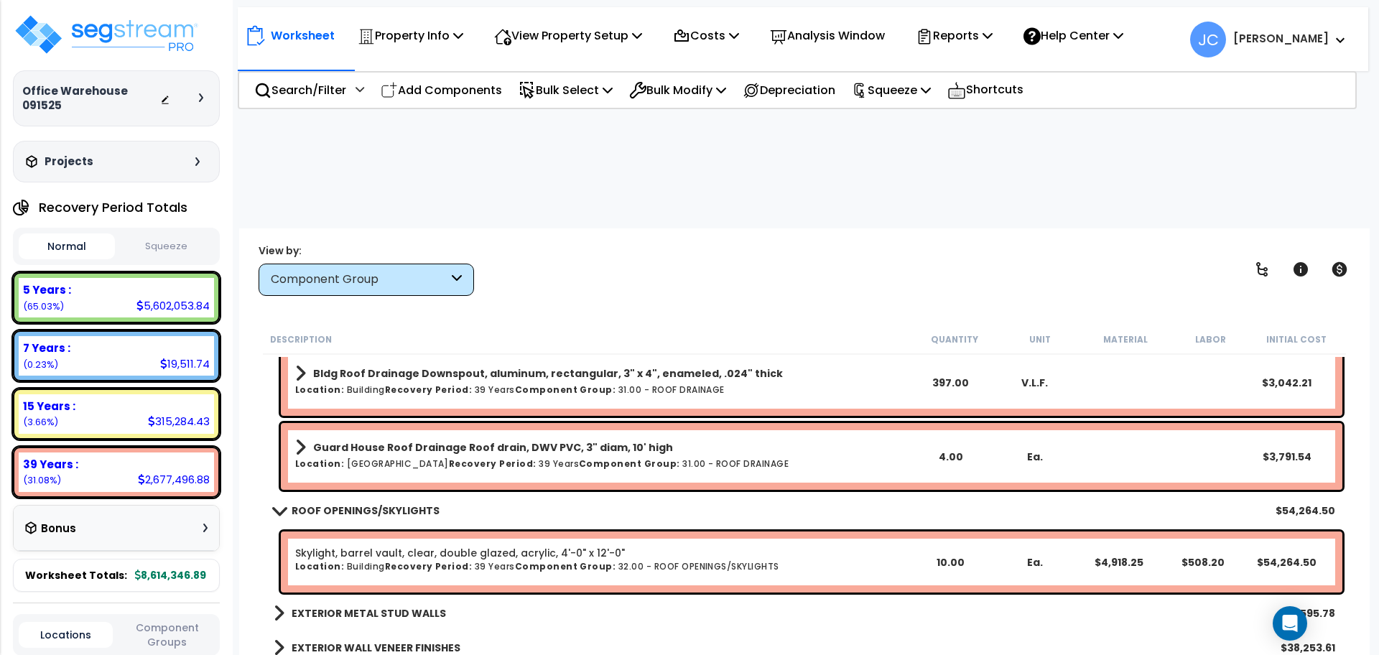
scroll to position [2400, 0]
click at [372, 605] on b "EXTERIOR METAL STUD WALLS" at bounding box center [369, 612] width 154 height 14
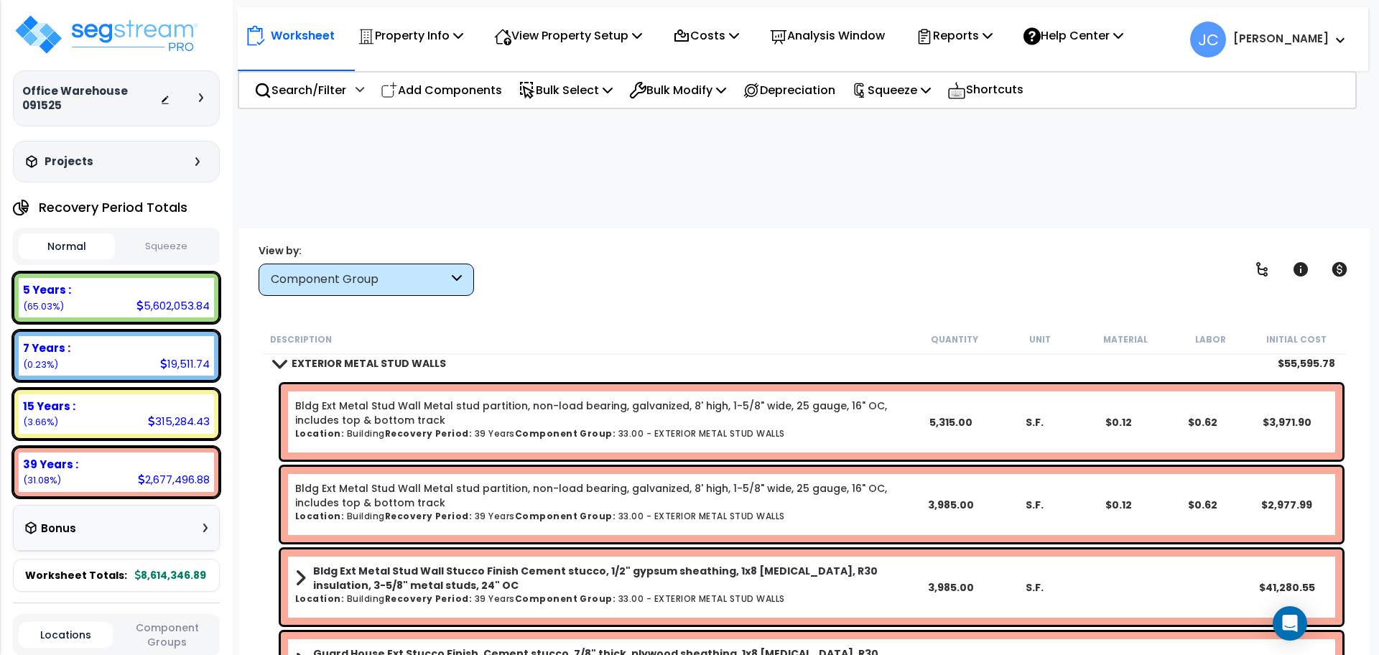
scroll to position [2641, 0]
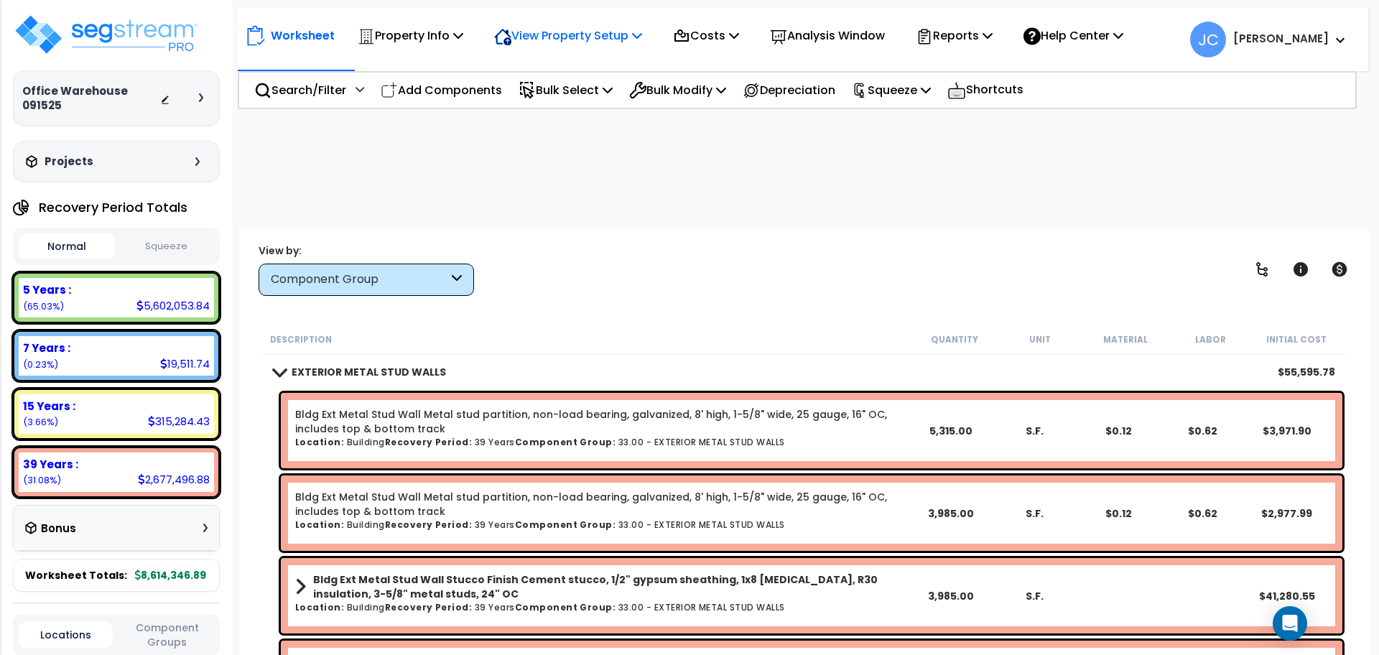
click at [623, 45] on p "View Property Setup" at bounding box center [568, 35] width 148 height 19
click at [580, 106] on link "View Questionnaire" at bounding box center [558, 98] width 142 height 29
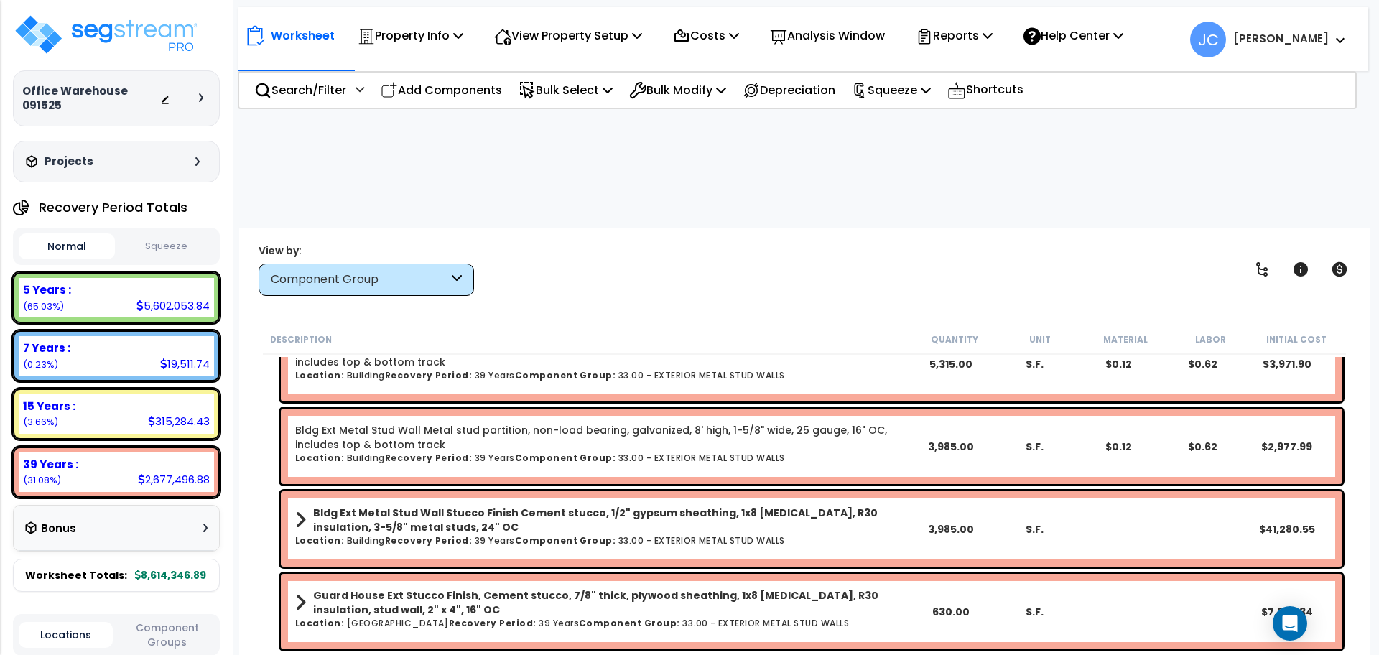
scroll to position [2709, 0]
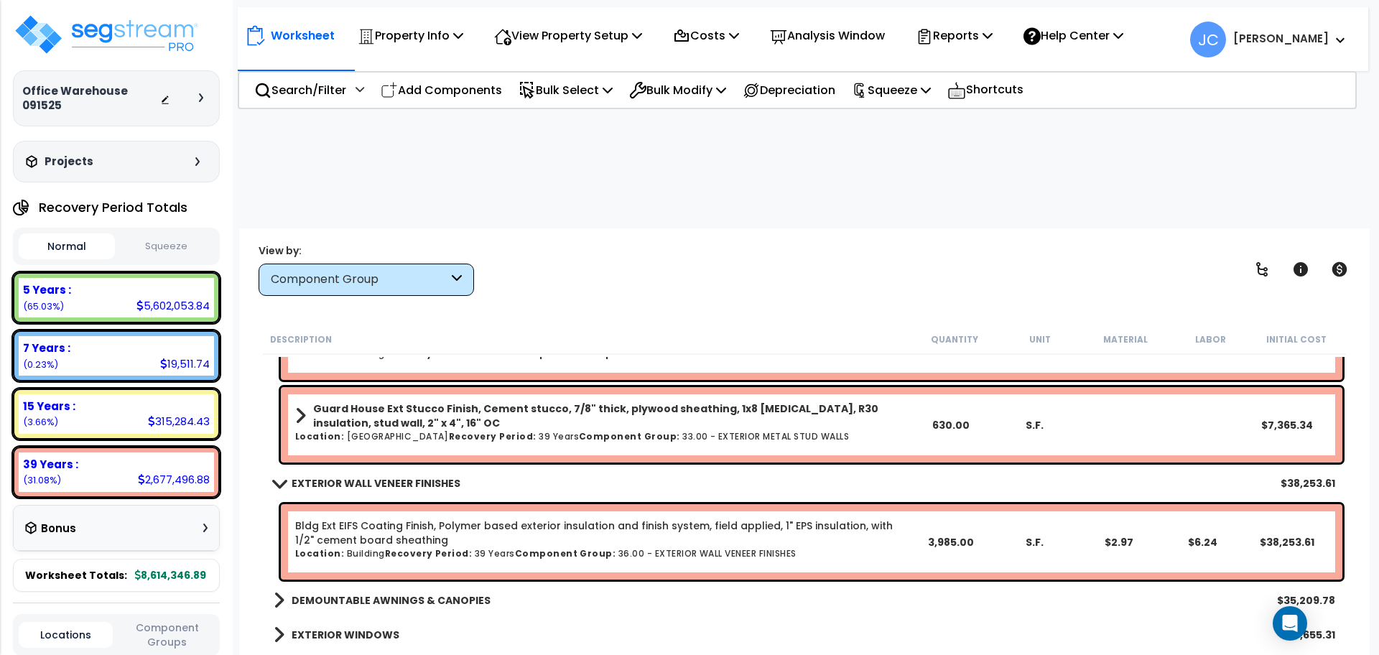
scroll to position [2896, 0]
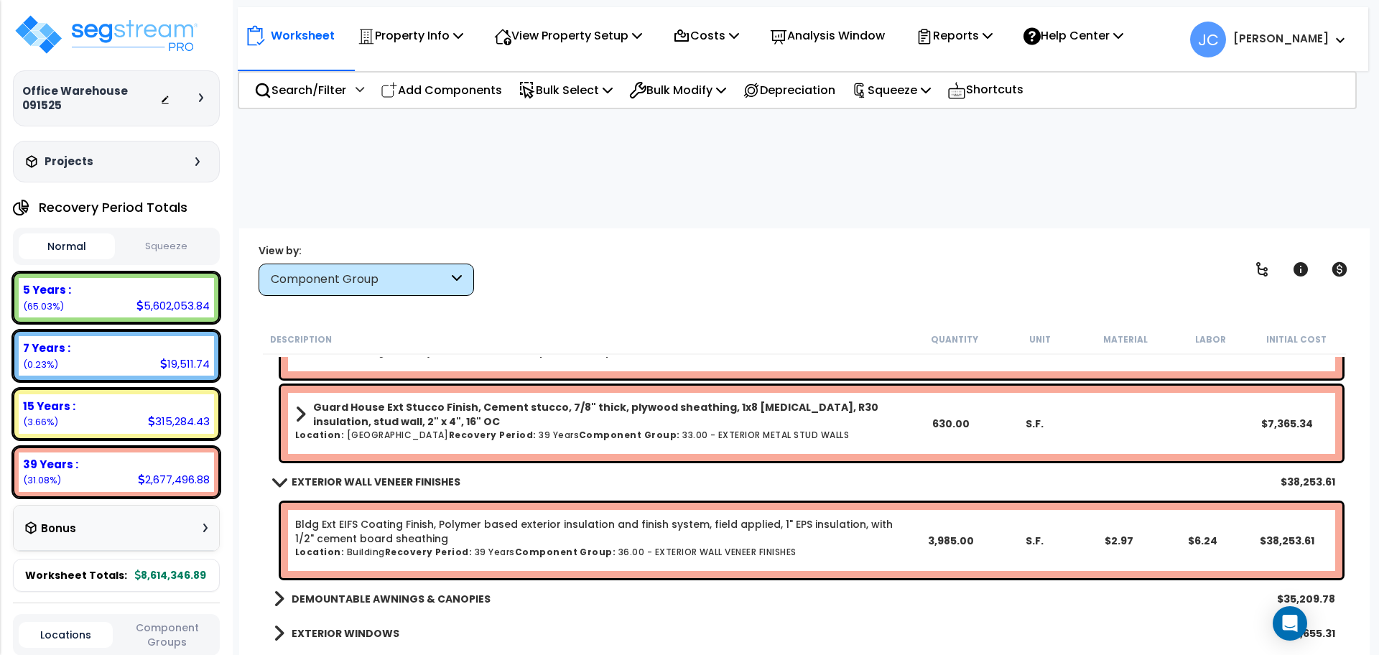
click at [362, 475] on b "EXTERIOR WALL VENEER FINISHES" at bounding box center [376, 482] width 169 height 14
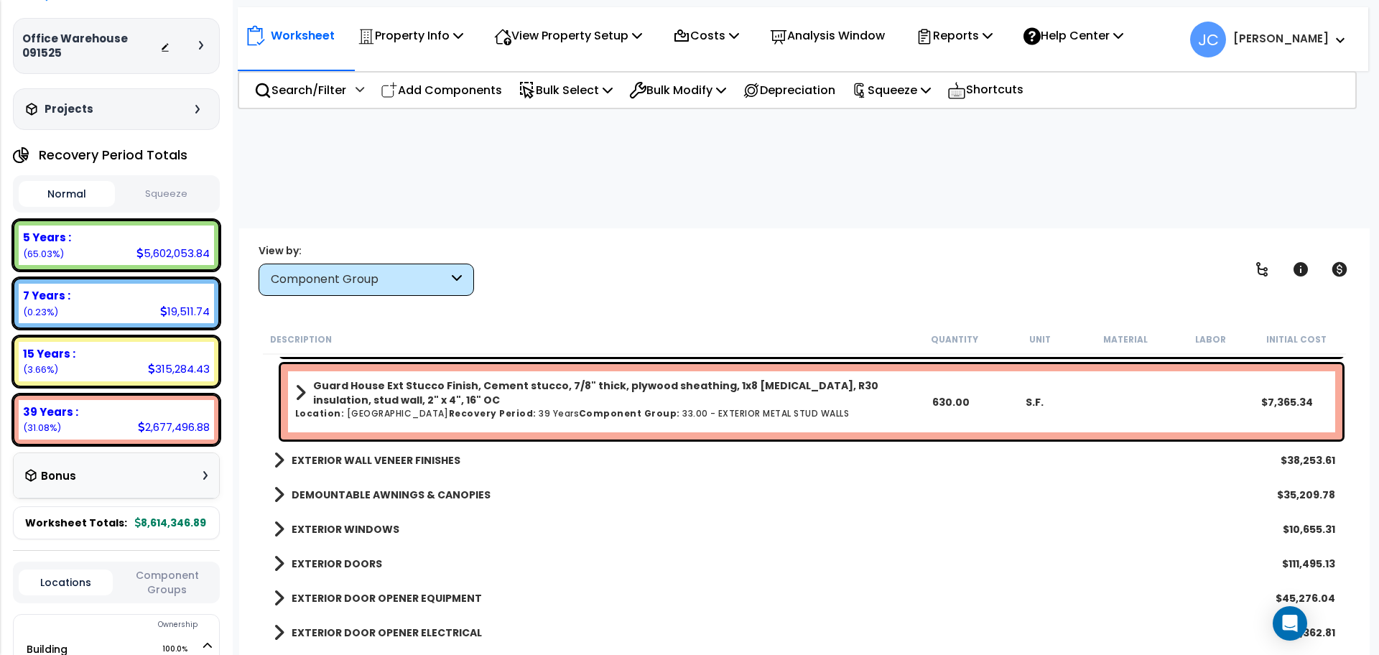
scroll to position [2919, 0]
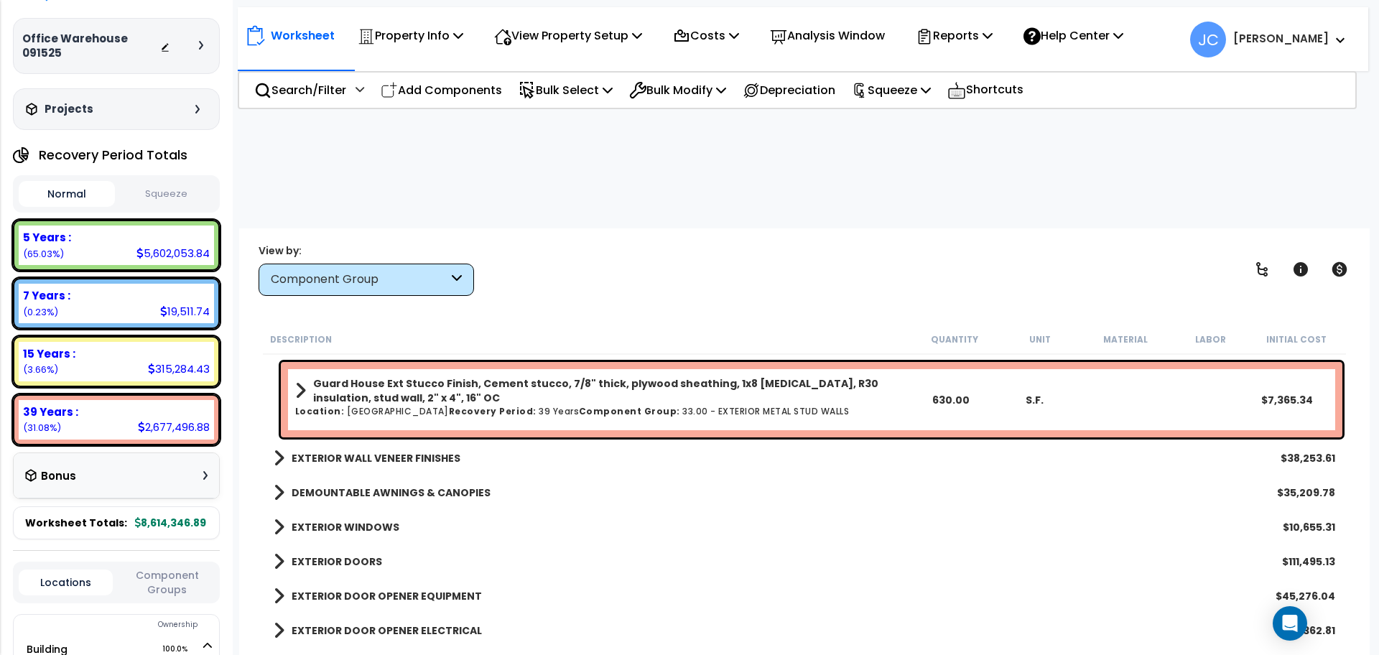
click at [665, 243] on div "View by: Component Group High to Low (Total Cost)" at bounding box center [805, 269] width 1102 height 53
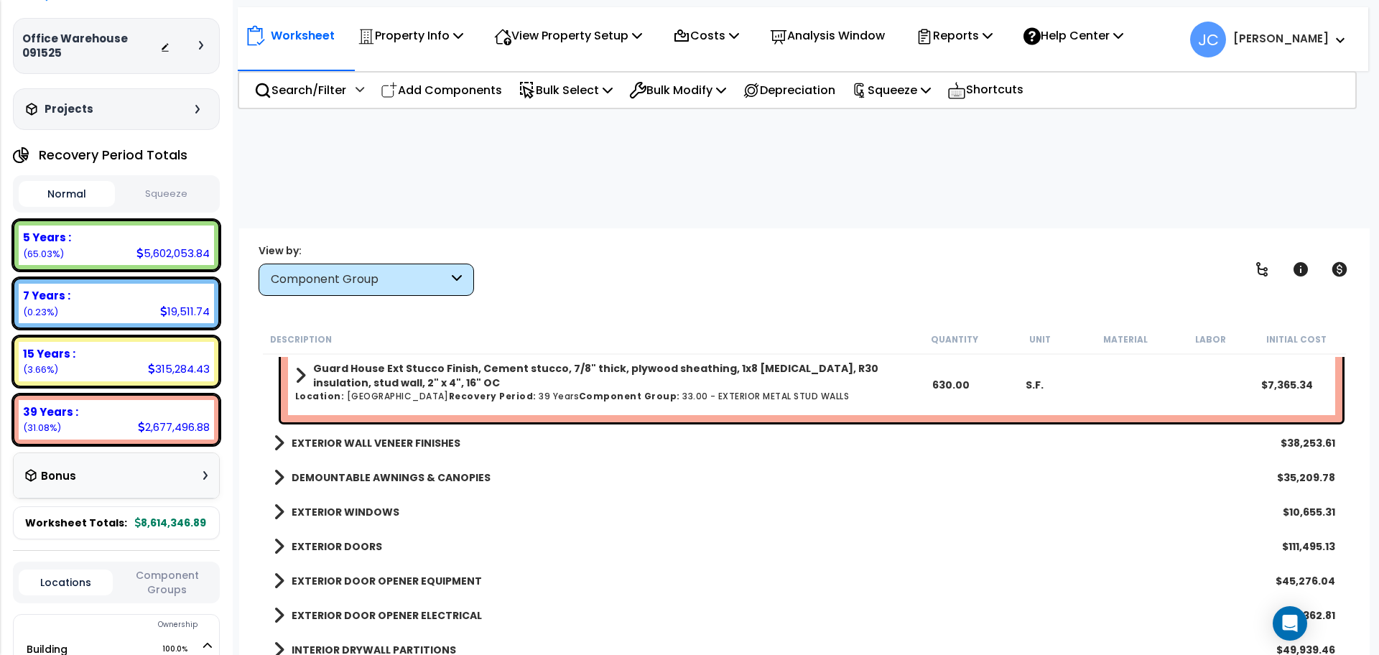
scroll to position [2937, 0]
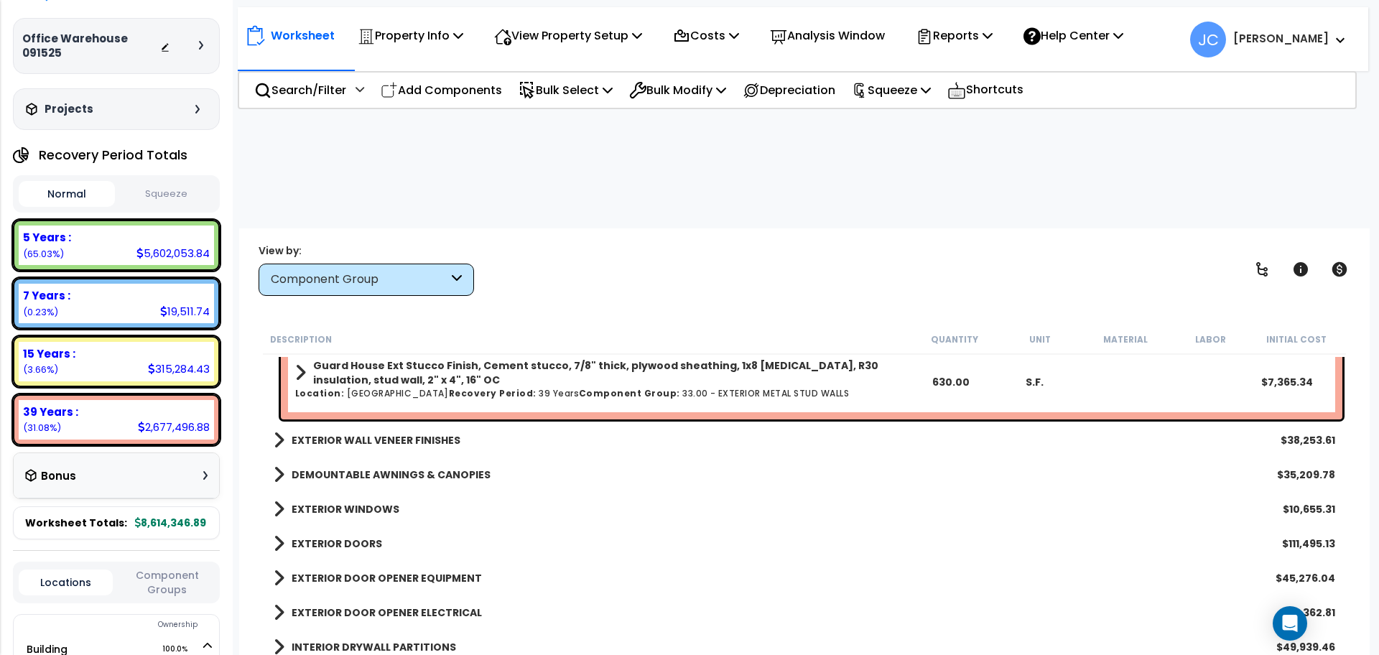
click at [419, 423] on div "EXTERIOR WALL VENEER FINISHES $38,253.61" at bounding box center [804, 440] width 1076 height 34
click at [371, 433] on b "EXTERIOR WALL VENEER FINISHES" at bounding box center [376, 440] width 169 height 14
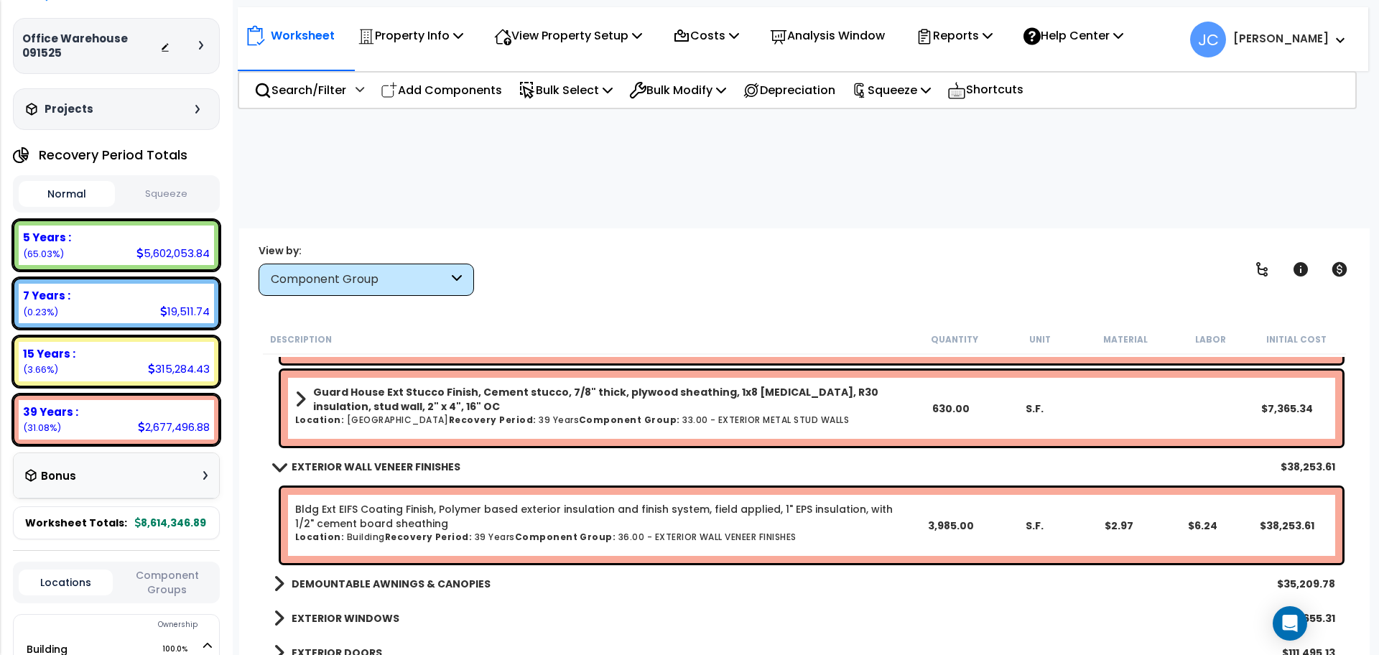
scroll to position [2908, 0]
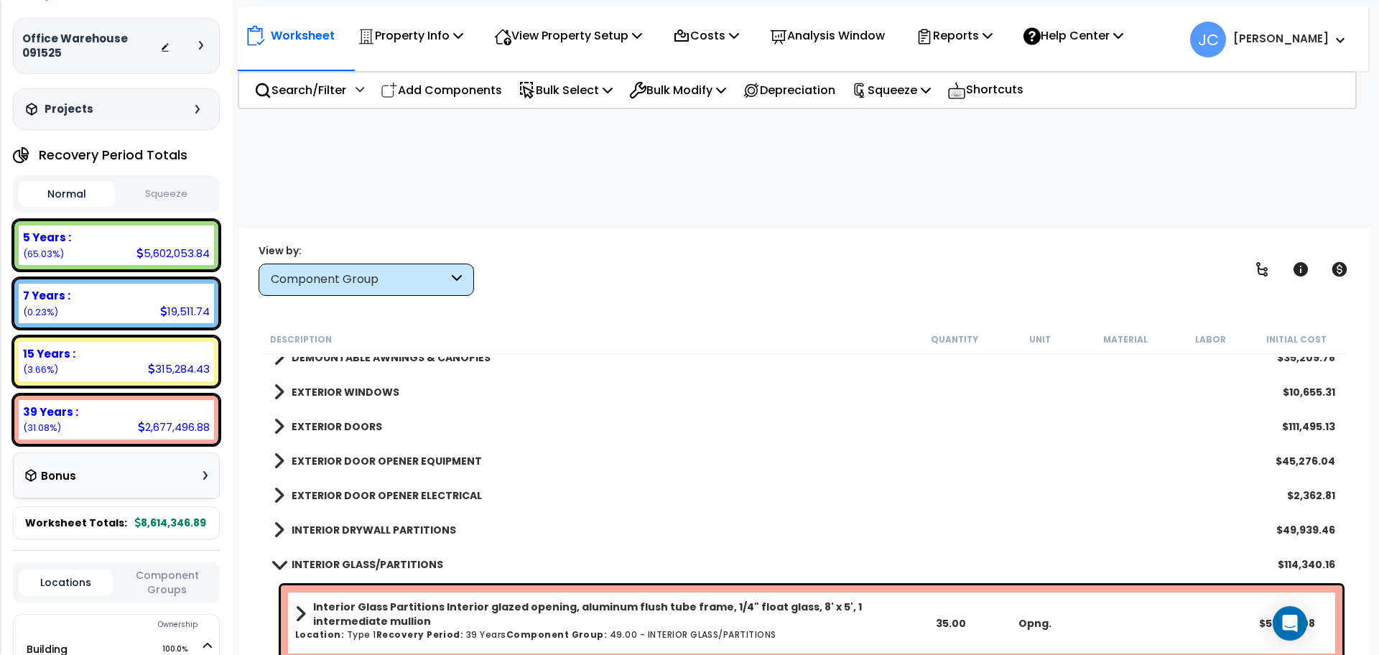
click at [373, 557] on b "INTERIOR GLASS/PARTITIONS" at bounding box center [368, 564] width 152 height 14
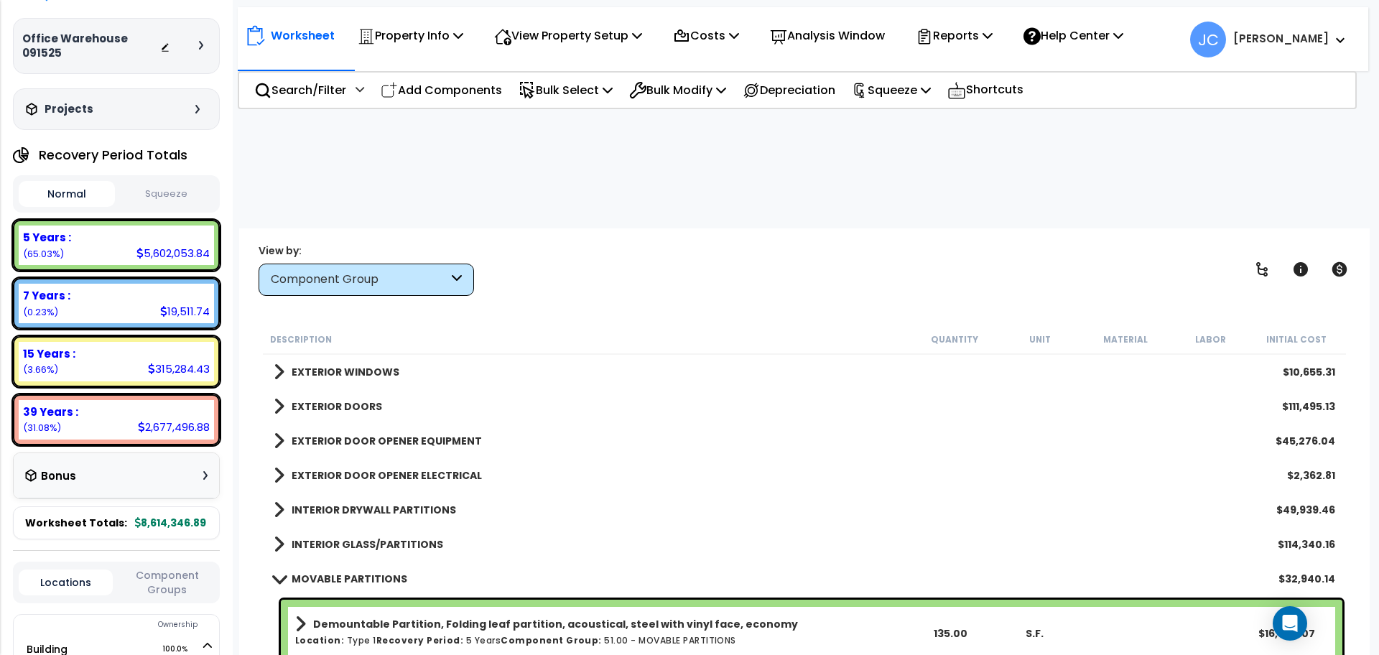
scroll to position [3158, 0]
click at [370, 570] on b "MOVABLE PARTITIONS" at bounding box center [350, 577] width 116 height 14
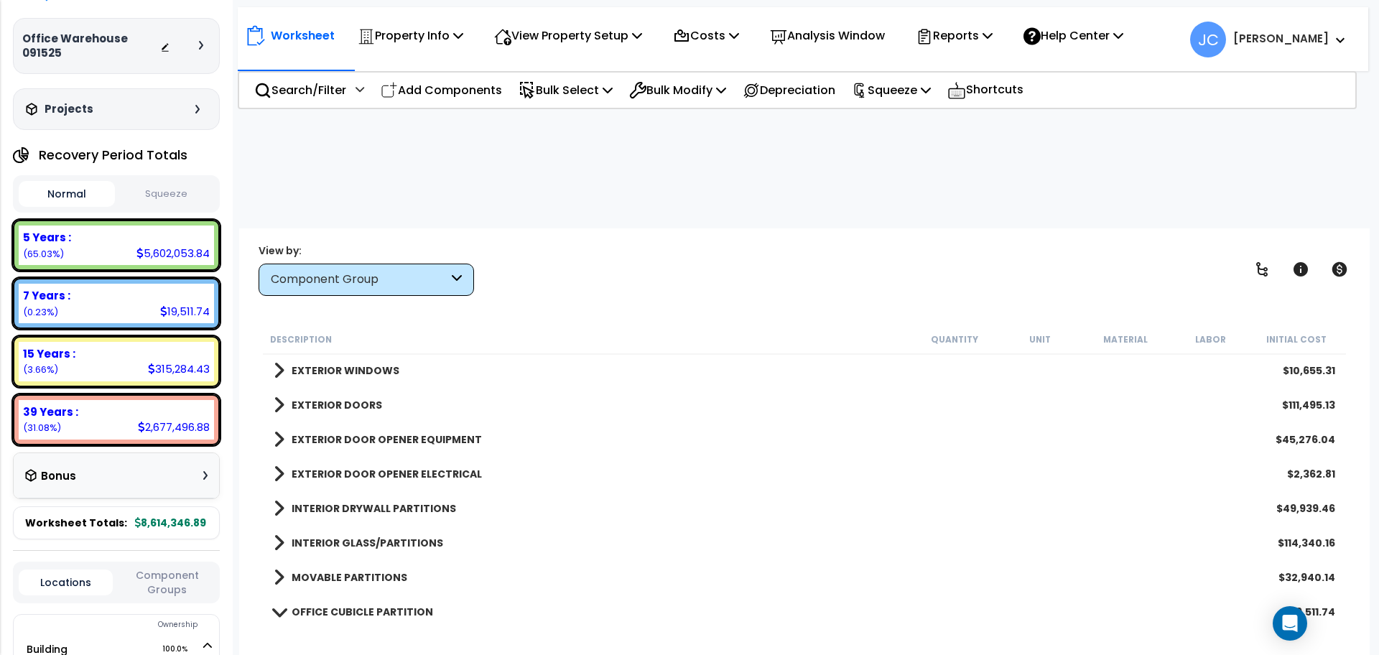
click at [355, 595] on div "OFFICE CUBICLE PARTITION $19,511.74" at bounding box center [804, 612] width 1076 height 34
click at [344, 605] on b "OFFICE CUBICLE PARTITION" at bounding box center [362, 612] width 141 height 14
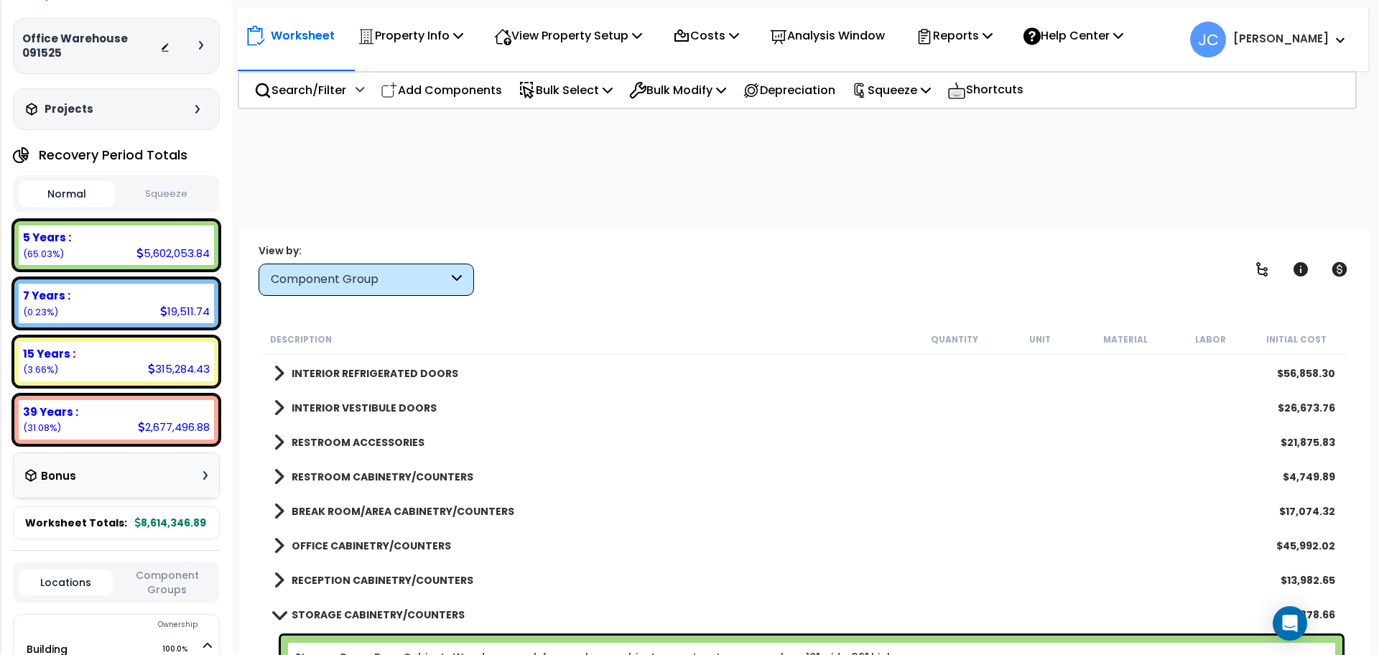
scroll to position [3693, 0]
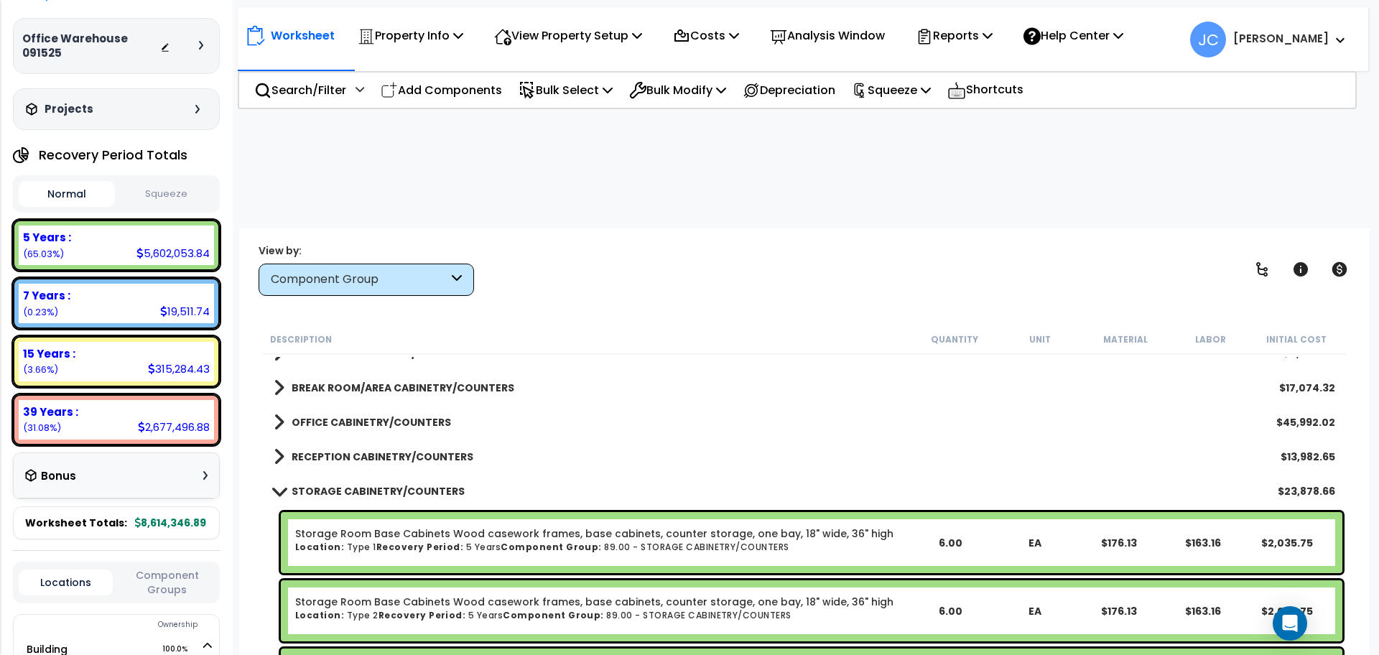
drag, startPoint x: 393, startPoint y: 368, endPoint x: 386, endPoint y: 370, distance: 7.5
click at [393, 474] on div "STORAGE CABINETRY/COUNTERS $23,878.66" at bounding box center [804, 491] width 1076 height 34
click at [369, 484] on b "STORAGE CABINETRY/COUNTERS" at bounding box center [378, 491] width 173 height 14
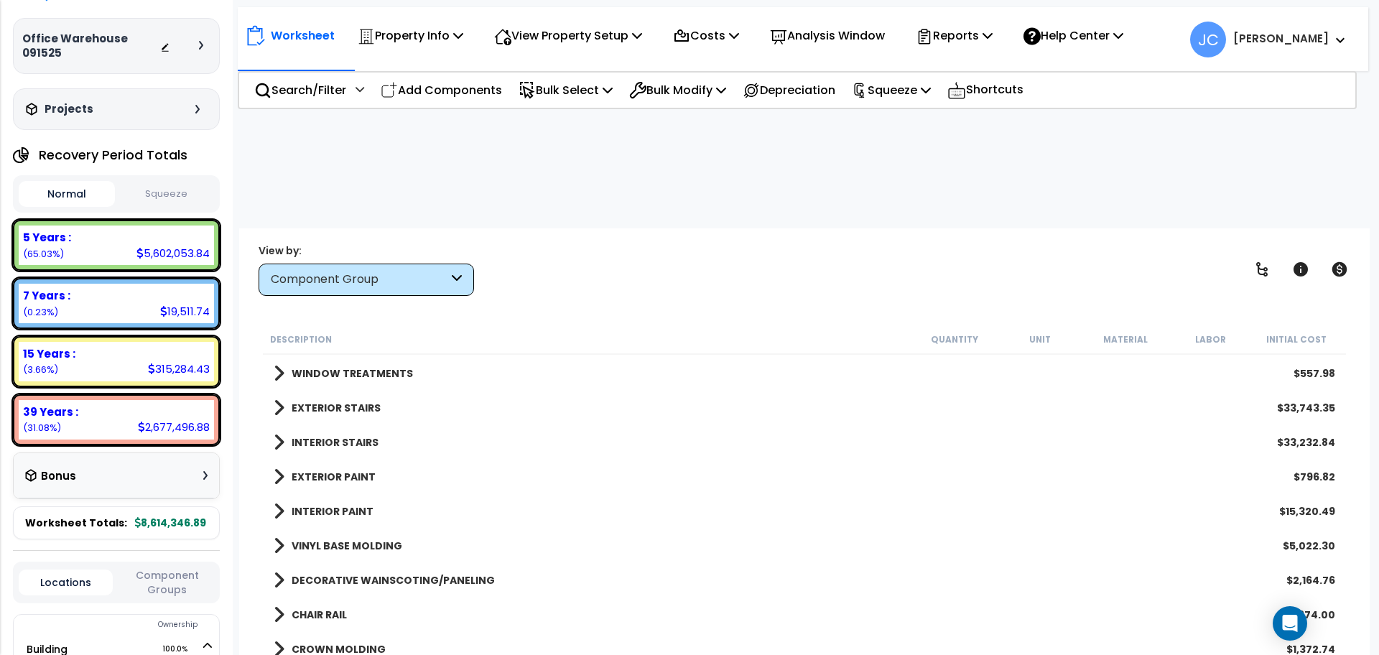
scroll to position [3984, 0]
click at [330, 468] on b "EXTERIOR PAINT" at bounding box center [334, 475] width 84 height 14
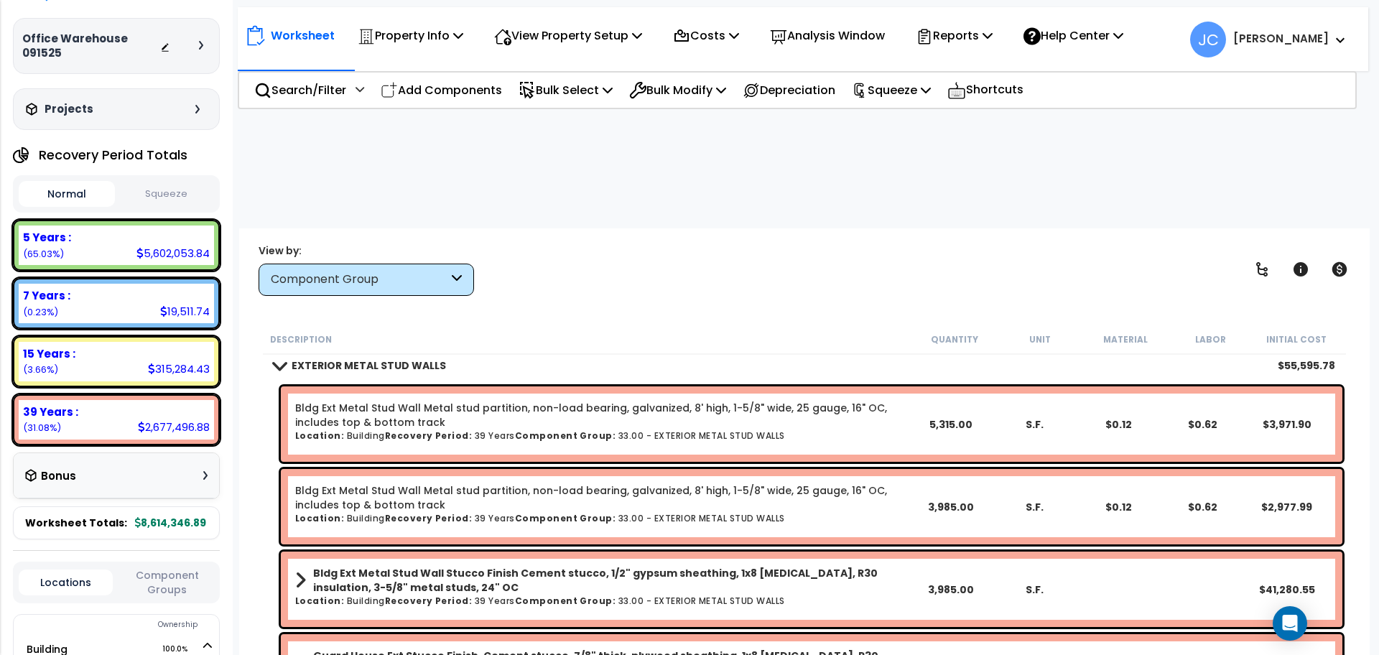
scroll to position [2656, 0]
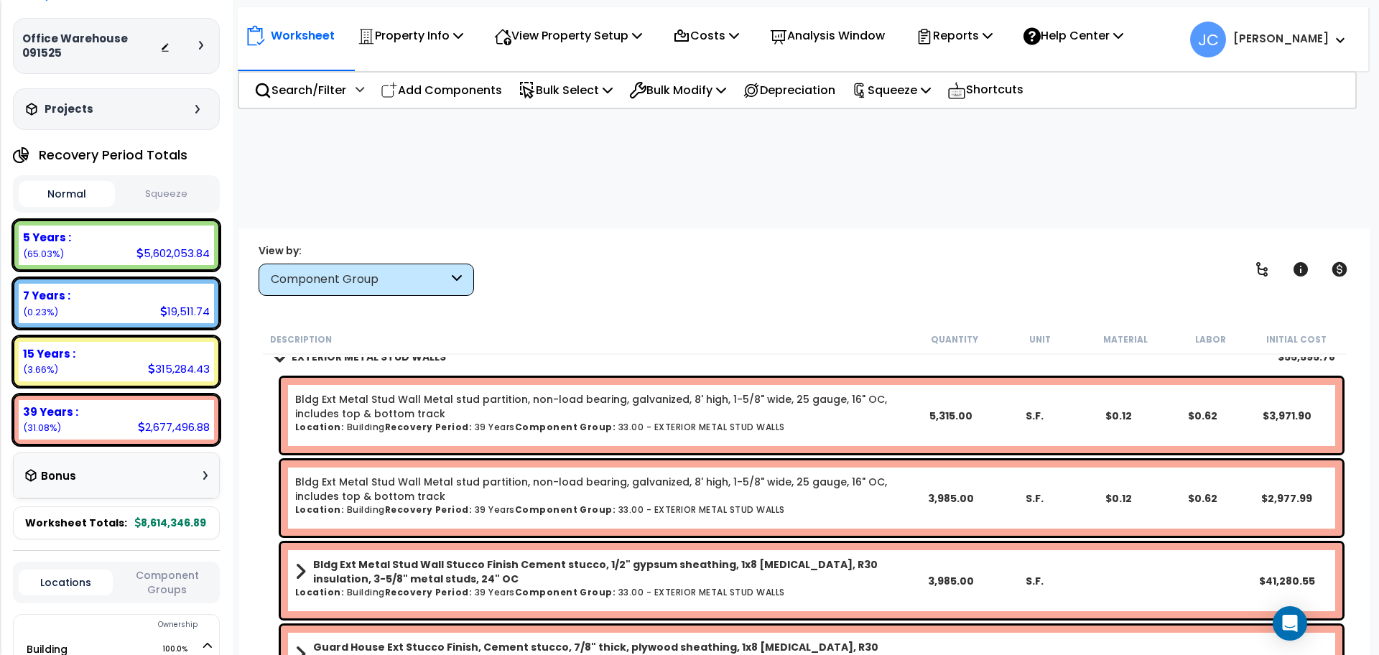
click at [583, 557] on b "Bldg Ext Metal Stud Wall Stucco Finish Cement stucco, 1/2" gypsum sheathing, 1x…" at bounding box center [610, 571] width 595 height 29
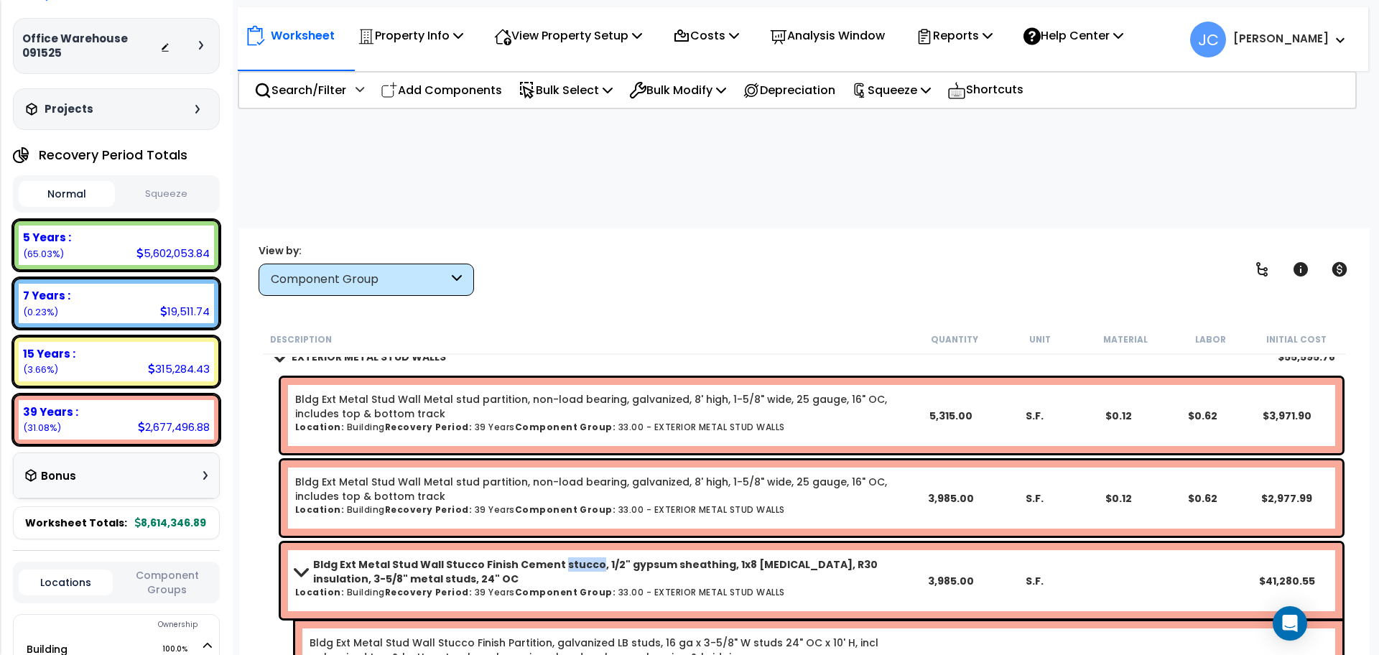
click at [583, 557] on b "Bldg Ext Metal Stud Wall Stucco Finish Cement stucco, 1/2" gypsum sheathing, 1x…" at bounding box center [610, 571] width 595 height 29
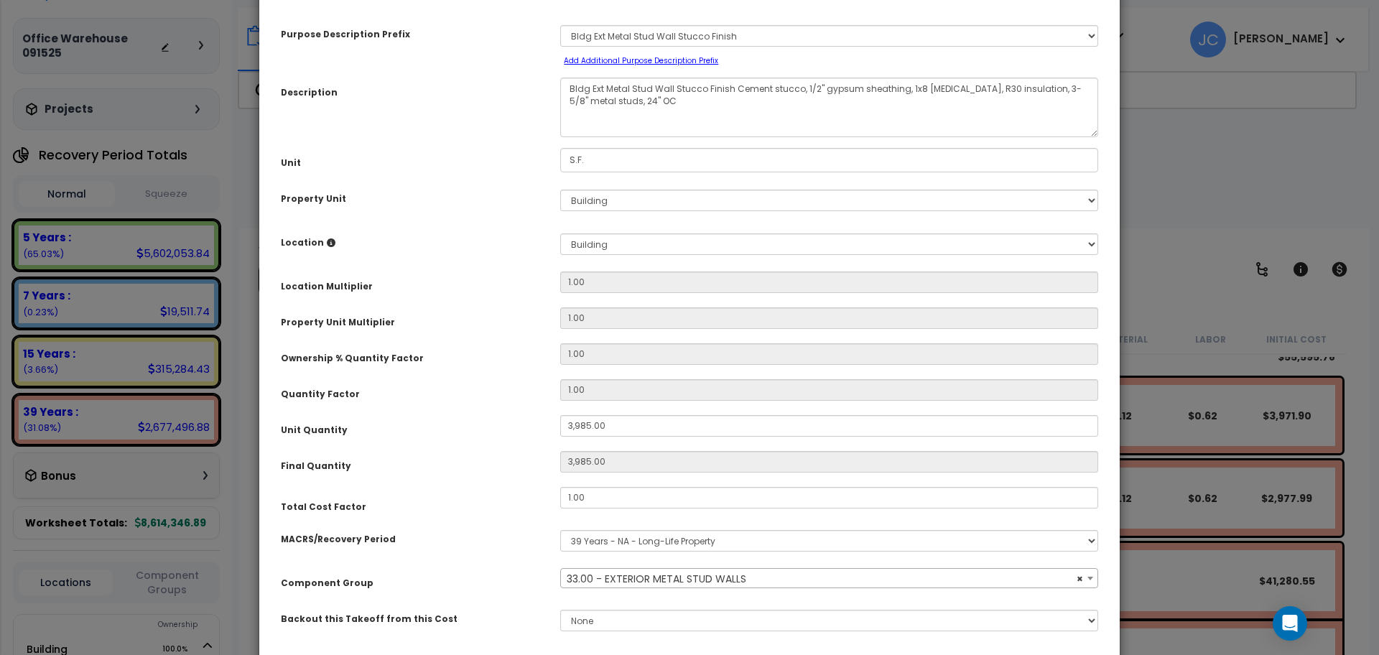
select select "11205"
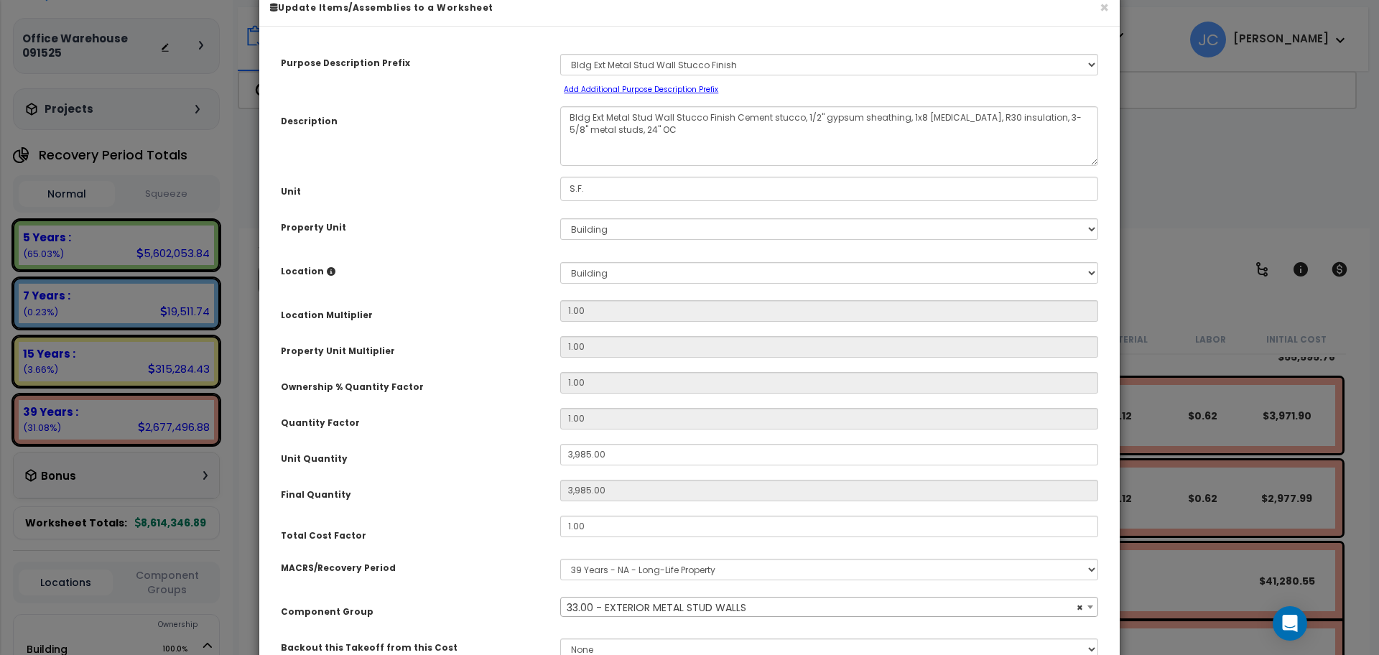
scroll to position [29, 0]
drag, startPoint x: 1100, startPoint y: 12, endPoint x: 1093, endPoint y: 14, distance: 7.5
click at [1100, 12] on button "×" at bounding box center [1103, 10] width 9 height 15
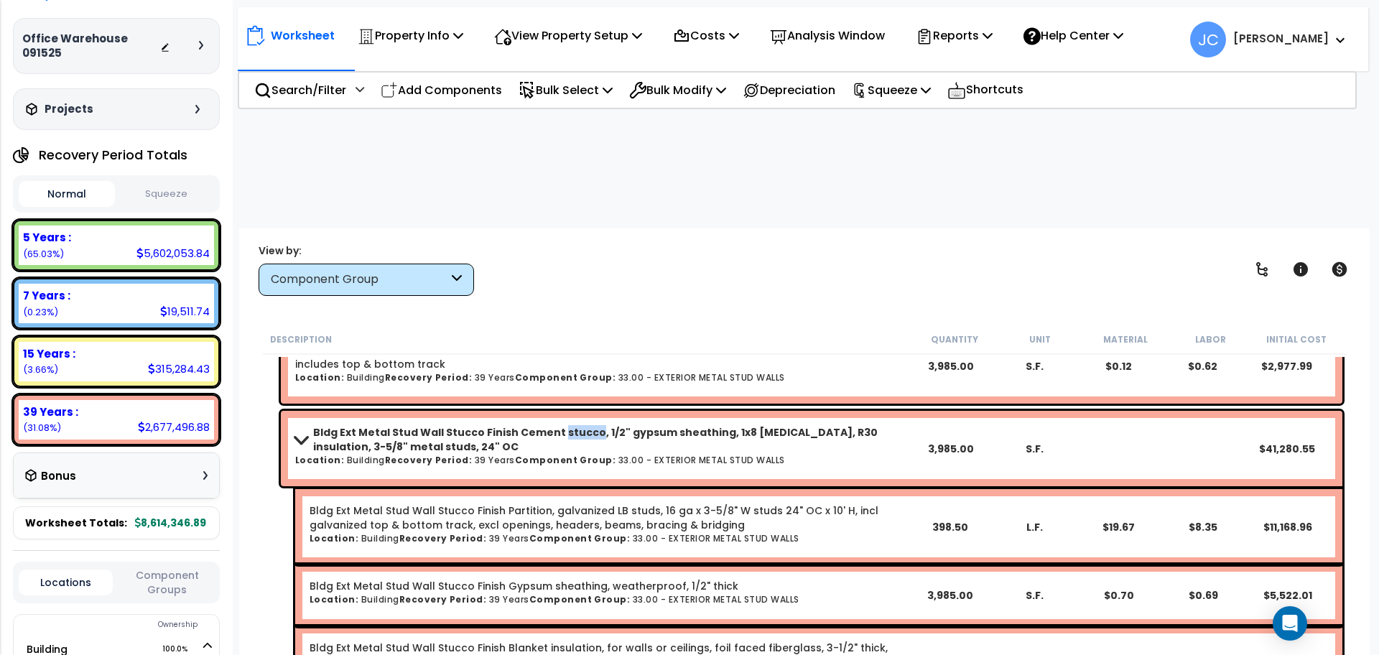
click at [562, 425] on b "Bldg Ext Metal Stud Wall Stucco Finish Cement stucco, 1/2" gypsum sheathing, 1x…" at bounding box center [610, 439] width 595 height 29
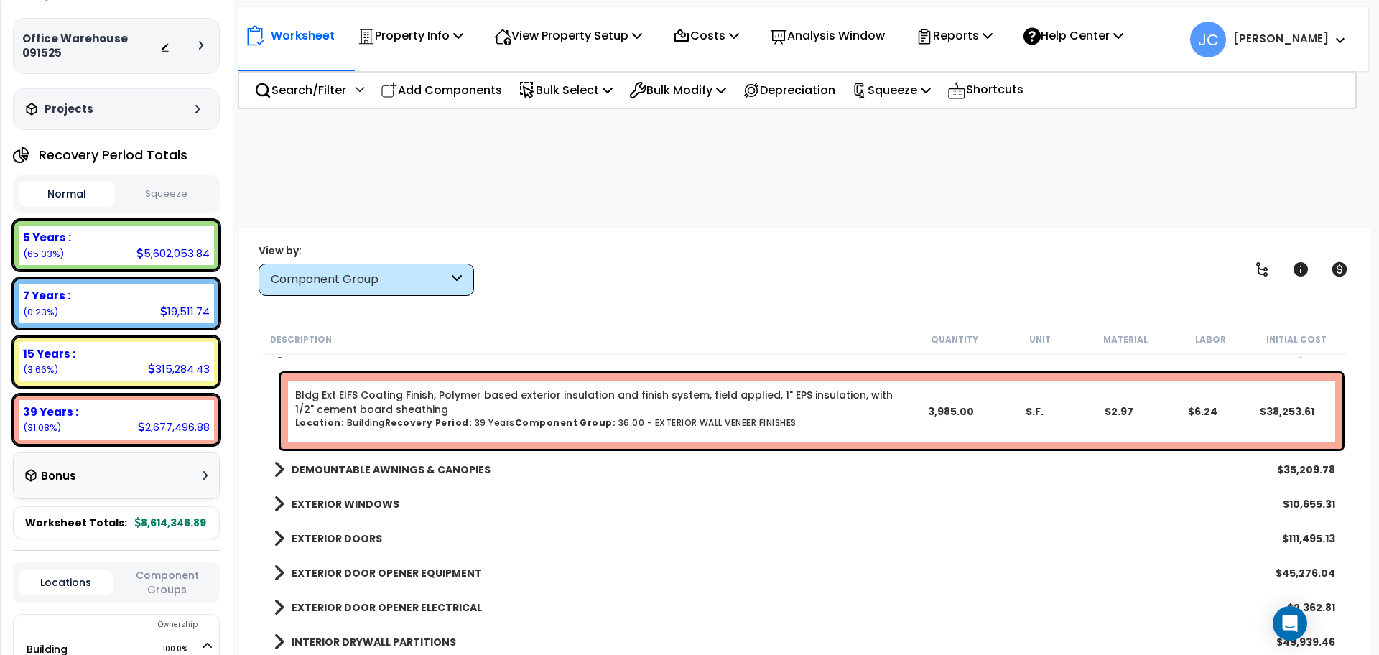
click at [446, 462] on b "DEMOUNTABLE AWNINGS & CANOPIES" at bounding box center [391, 469] width 199 height 14
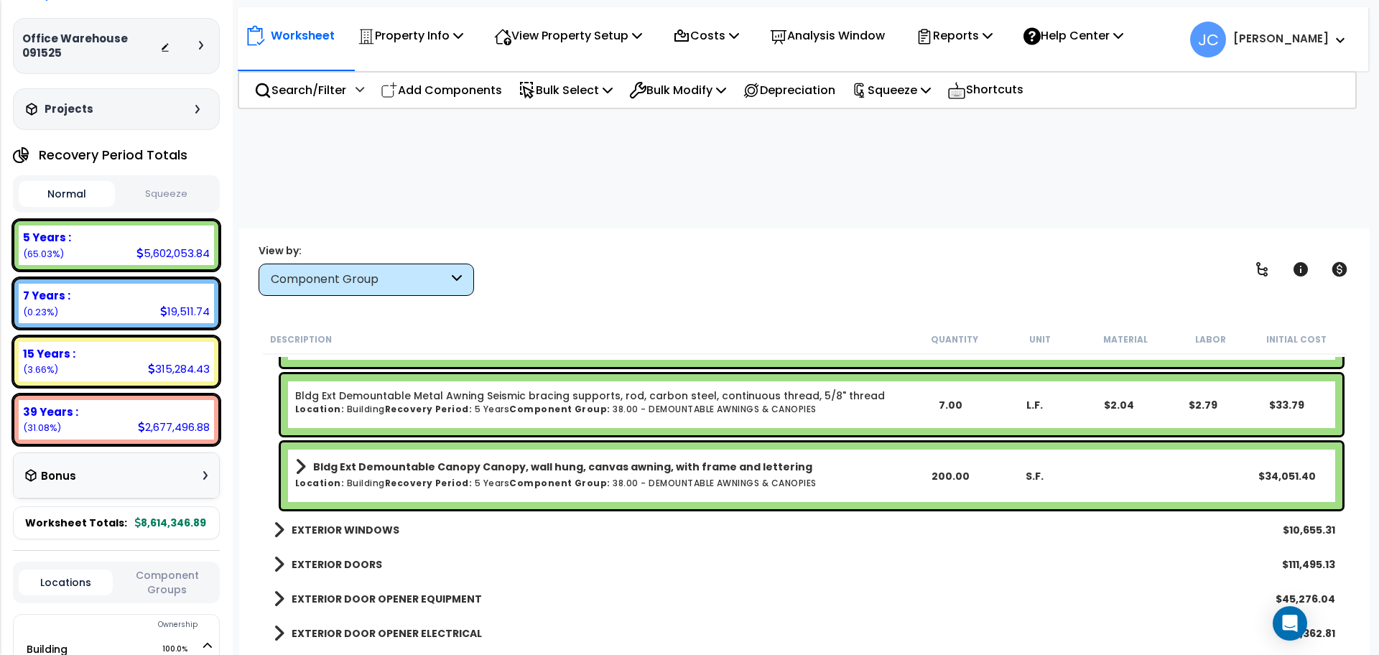
scroll to position [3309, 0]
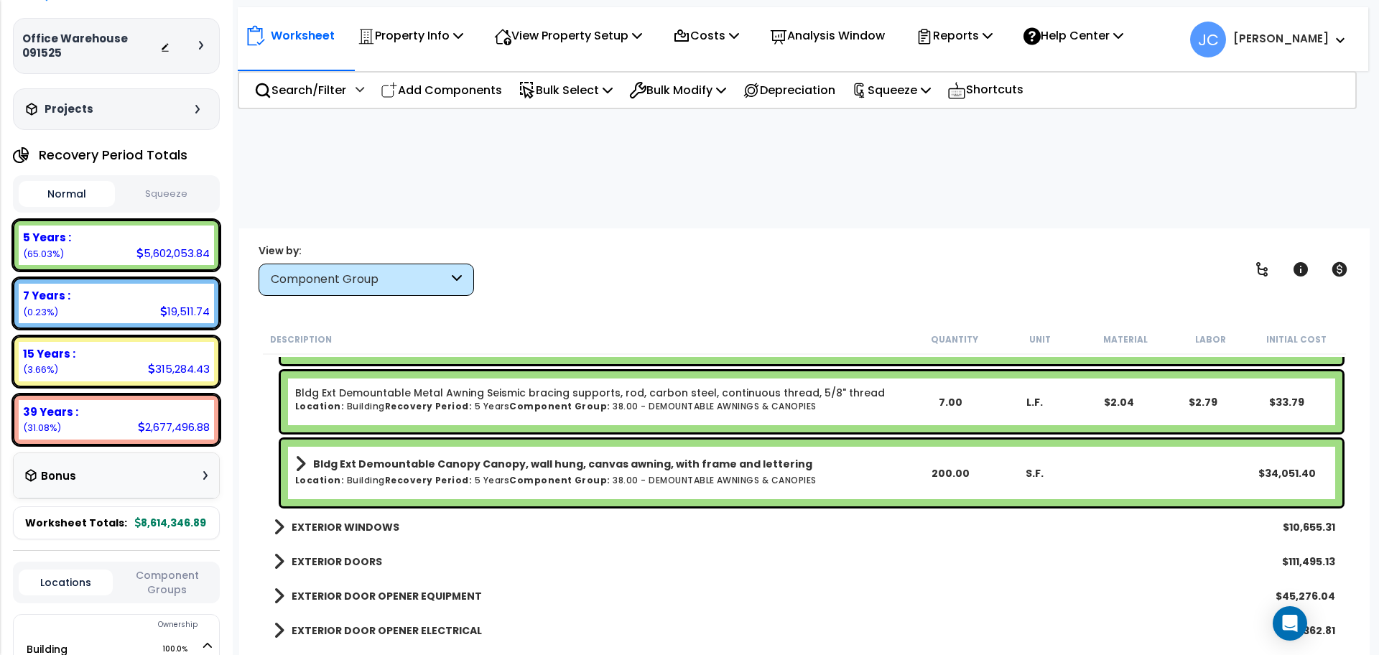
click at [348, 520] on b "EXTERIOR WINDOWS" at bounding box center [346, 527] width 108 height 14
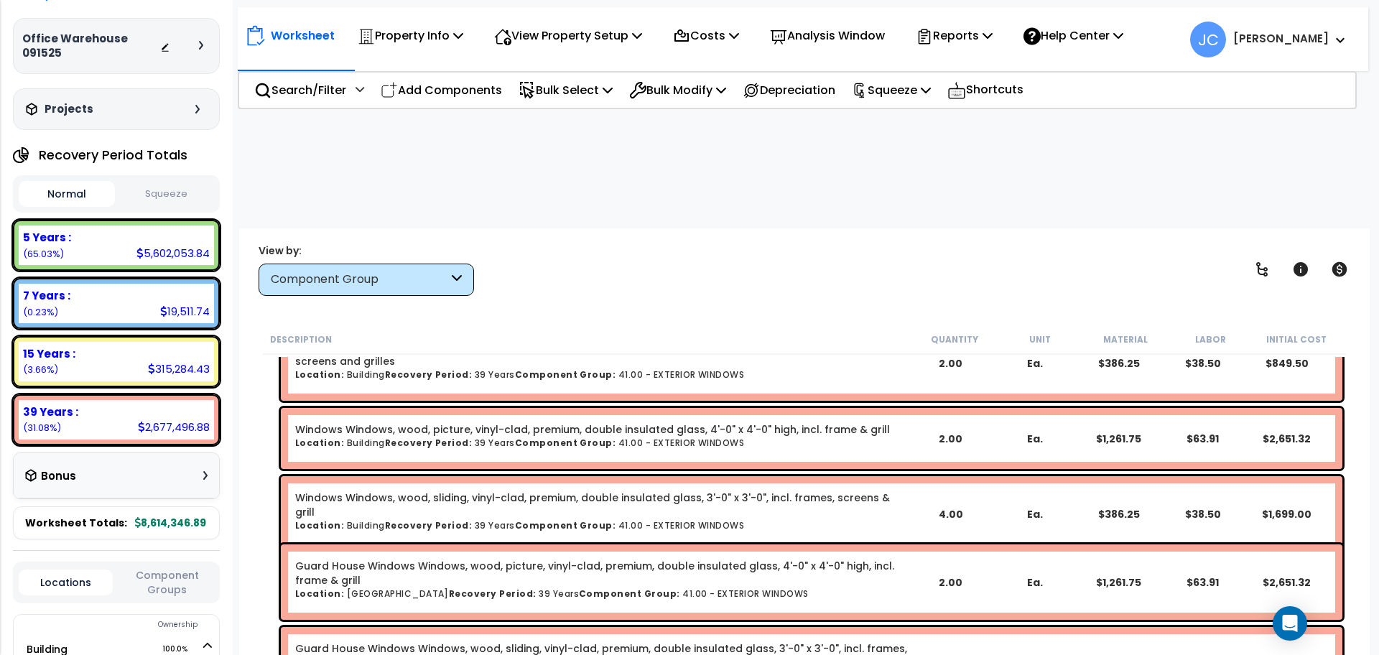
scroll to position [3536, 0]
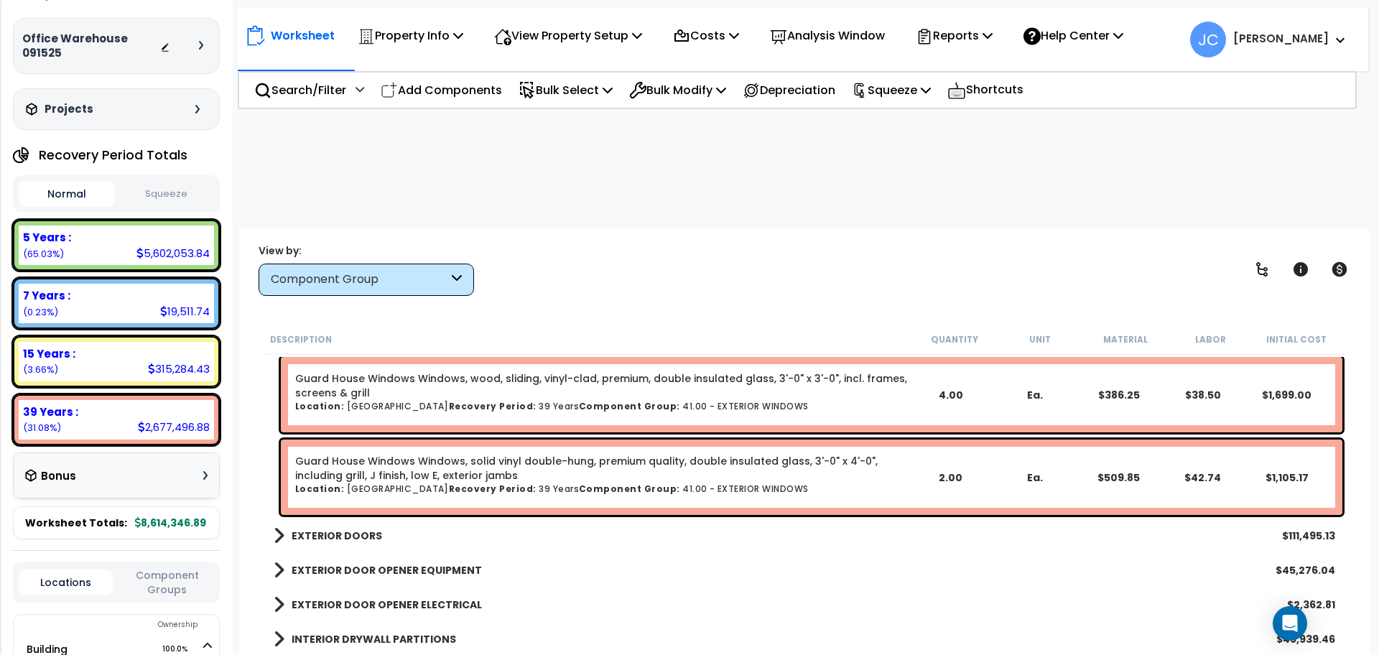
click at [350, 529] on b "EXTERIOR DOORS" at bounding box center [337, 536] width 90 height 14
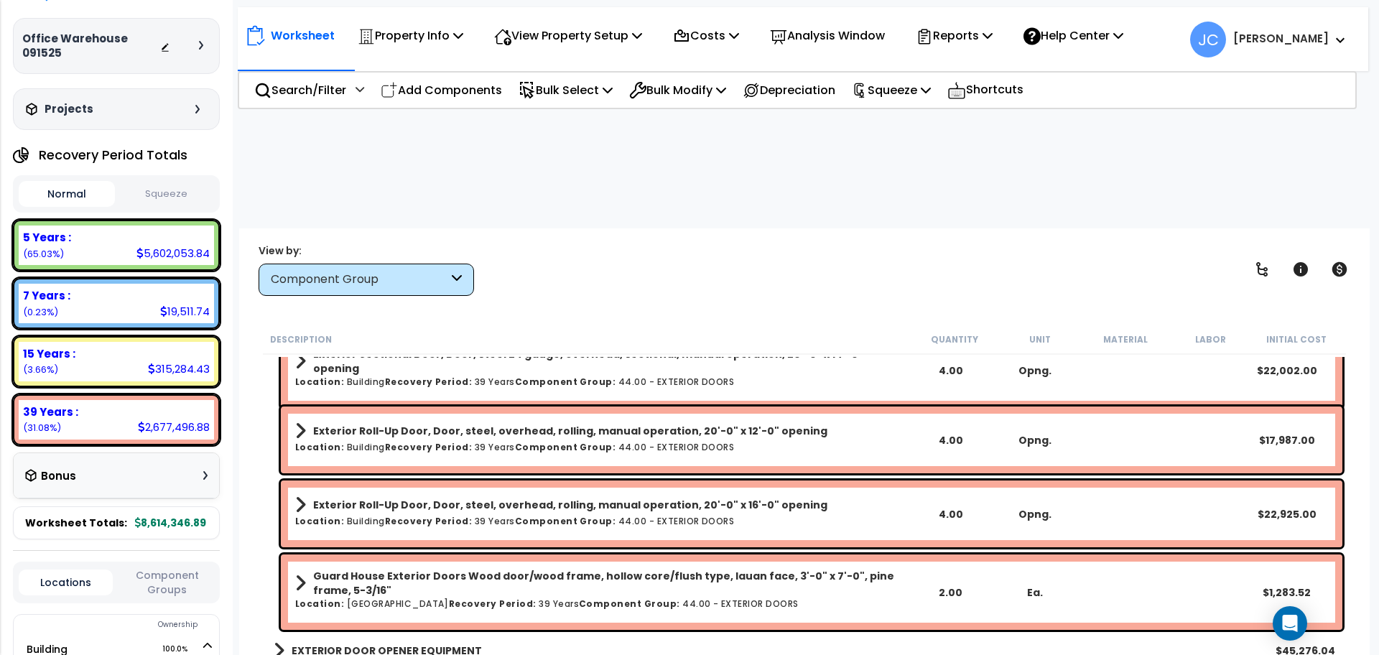
scroll to position [4527, 0]
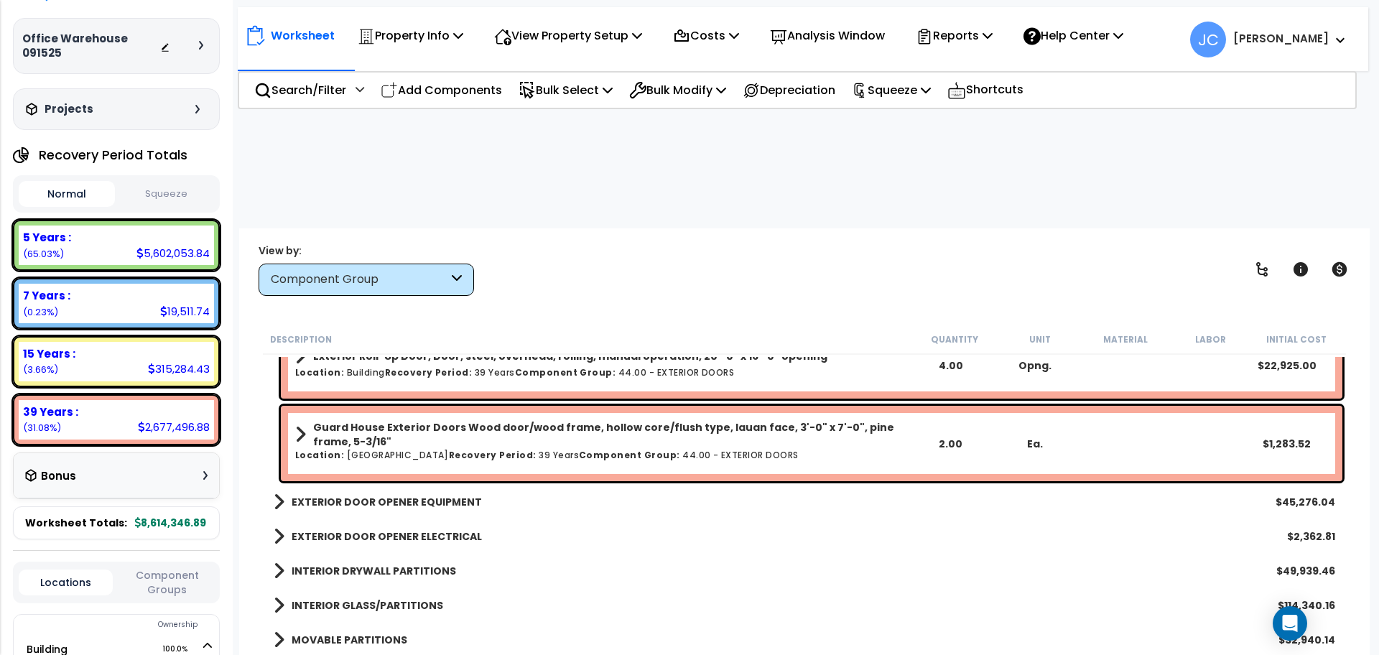
click at [429, 495] on b "EXTERIOR DOOR OPENER EQUIPMENT" at bounding box center [387, 502] width 190 height 14
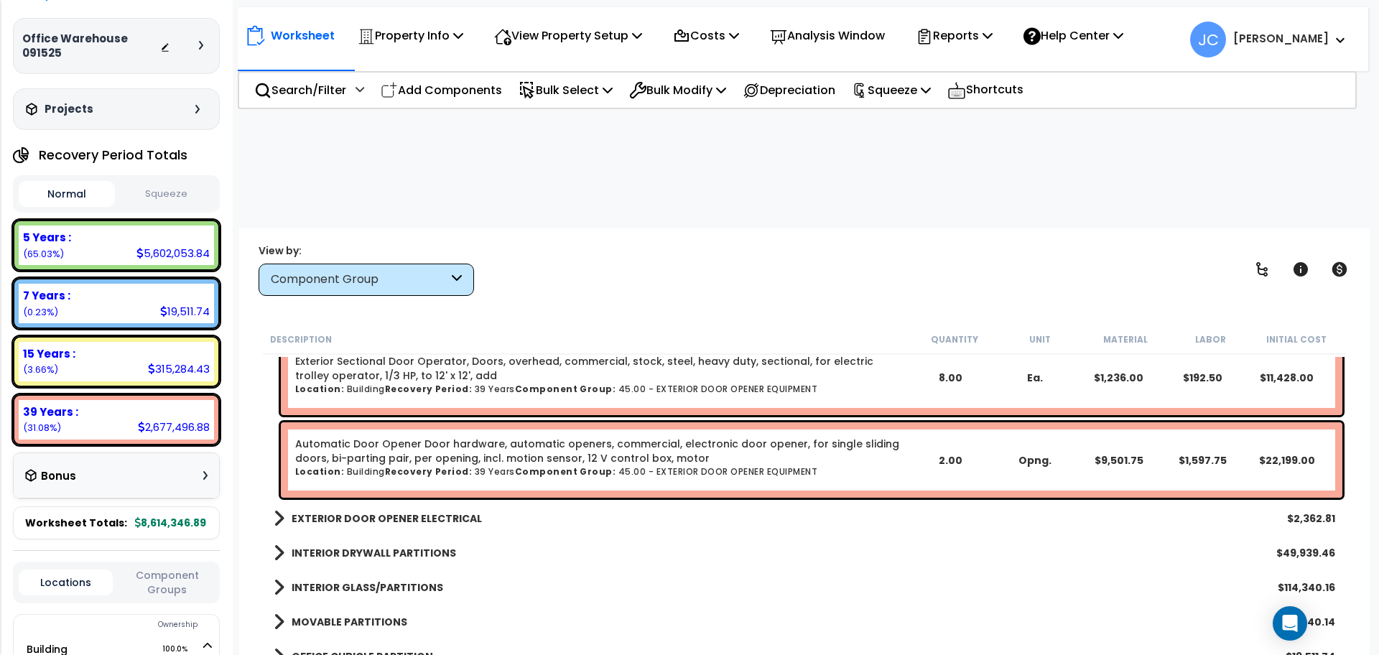
scroll to position [4783, 0]
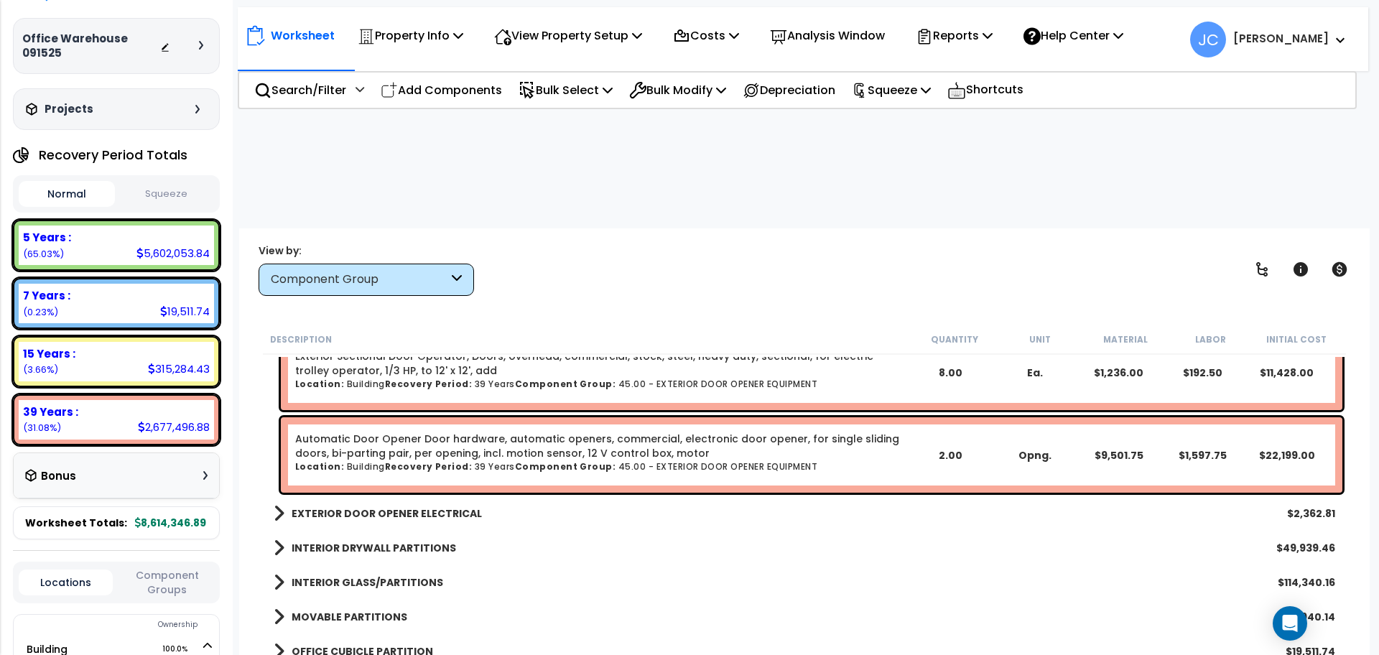
click at [432, 506] on b "EXTERIOR DOOR OPENER ELECTRICAL" at bounding box center [387, 513] width 190 height 14
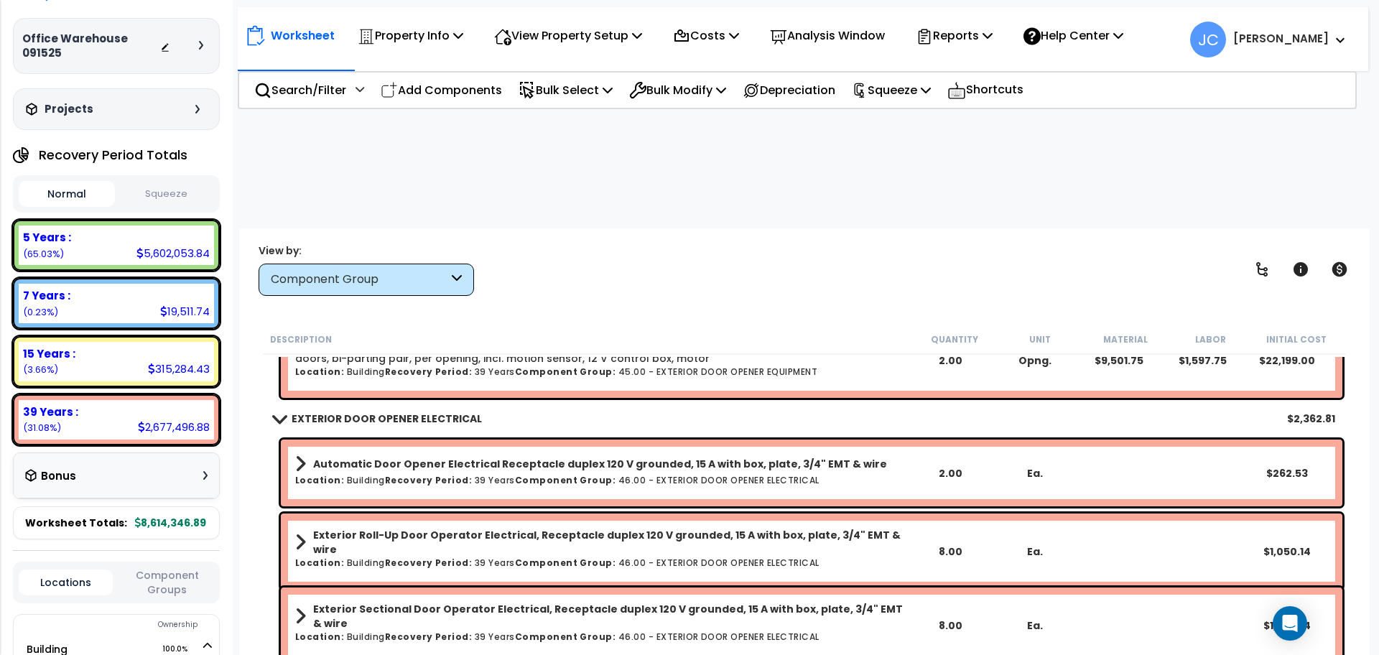
scroll to position [4919, 0]
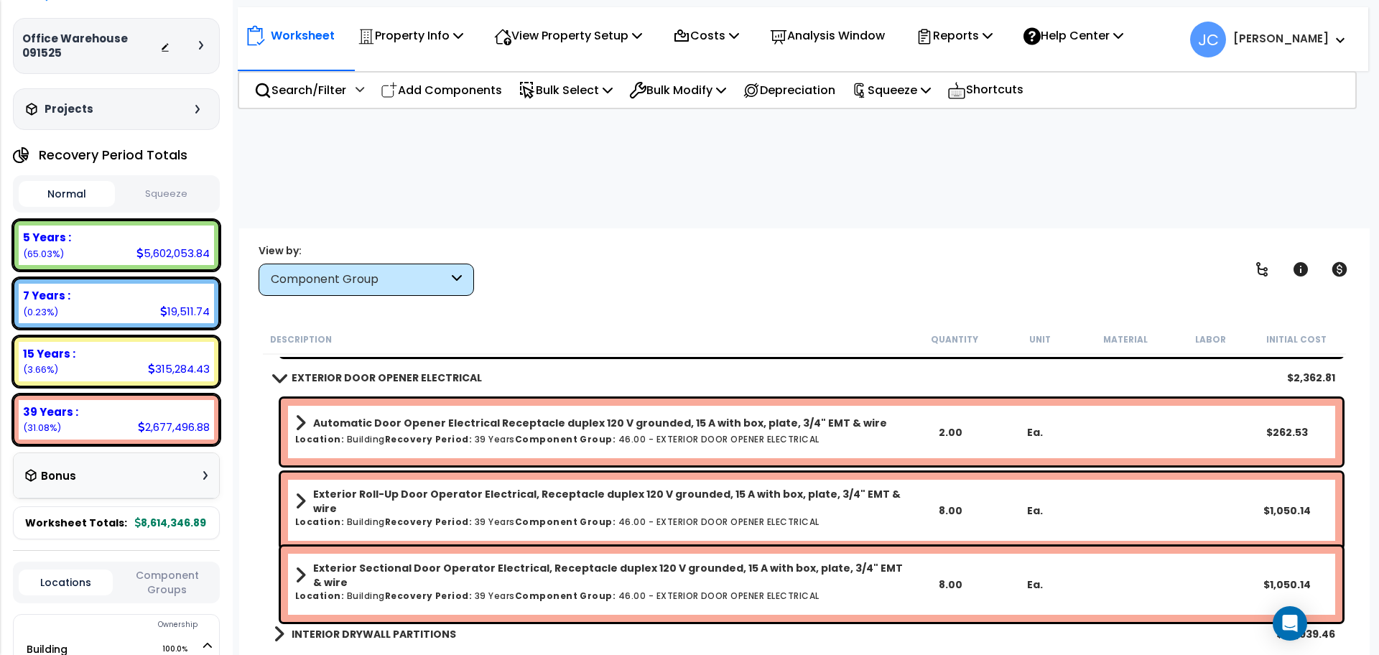
click at [419, 627] on b "INTERIOR DRYWALL PARTITIONS" at bounding box center [374, 634] width 164 height 14
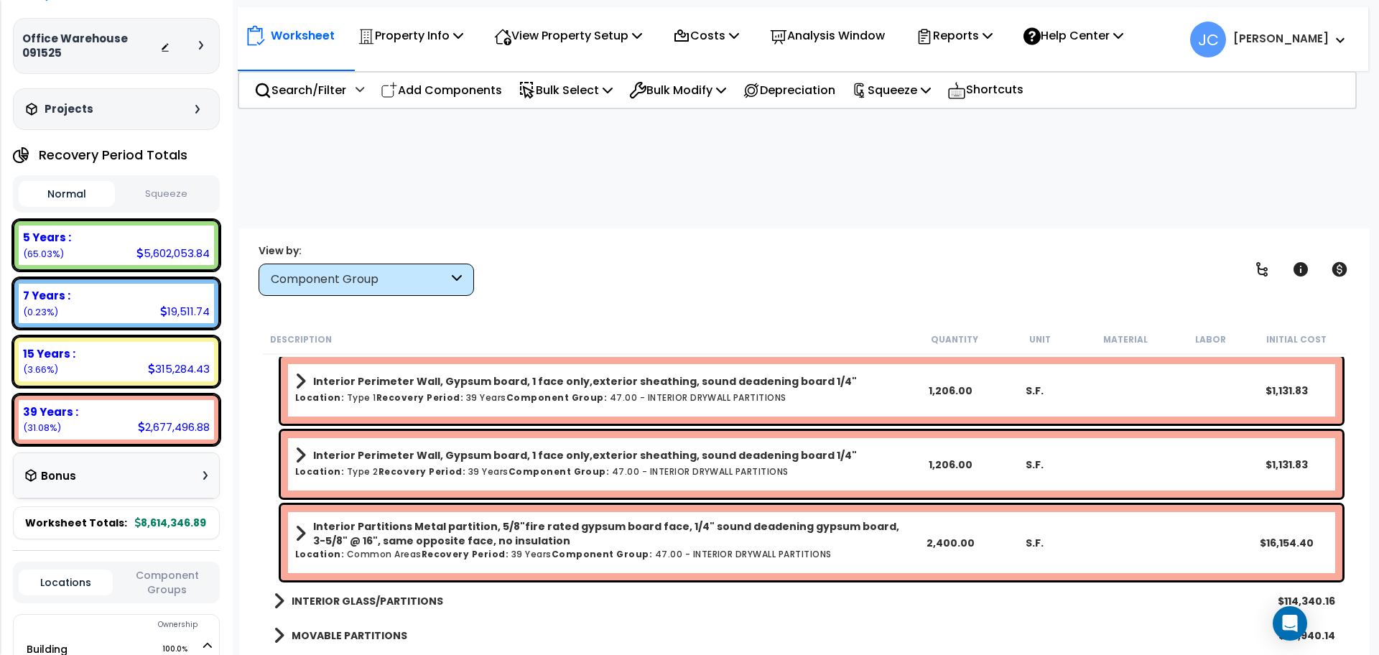
scroll to position [5528, 0]
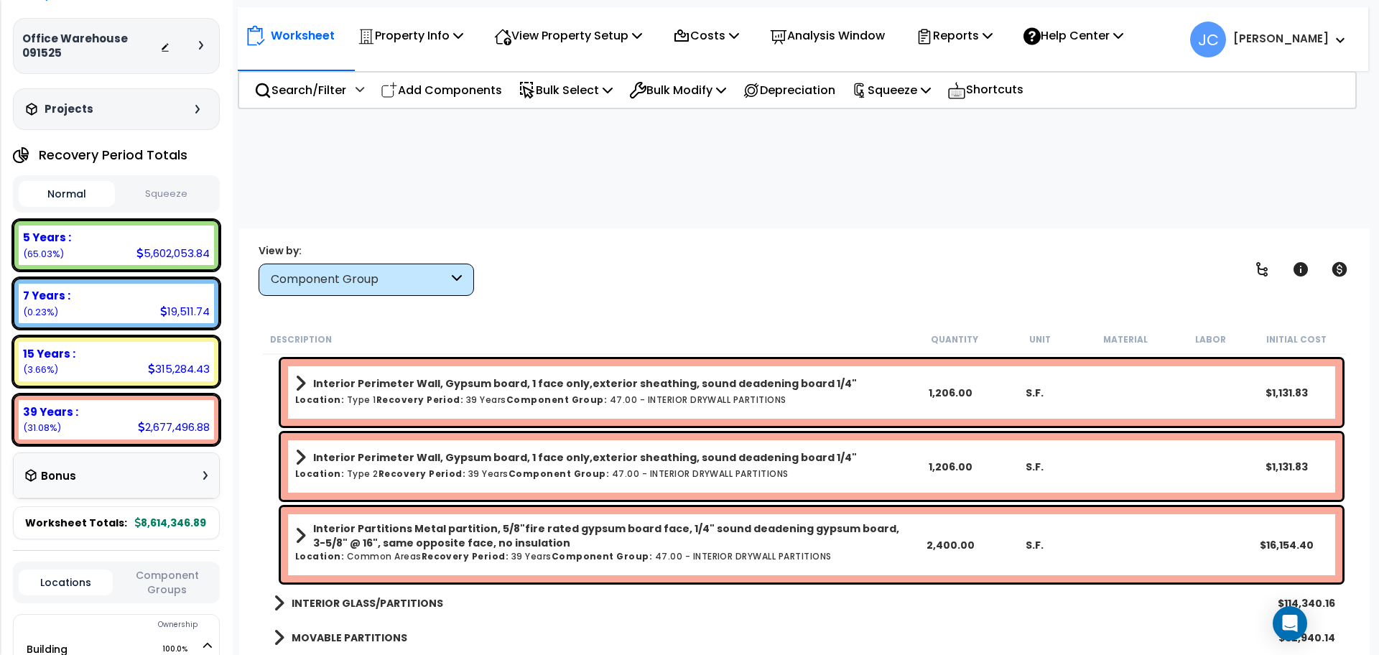
click at [729, 243] on div "View by: Component Group High to Low (Total Cost)" at bounding box center [805, 269] width 1102 height 53
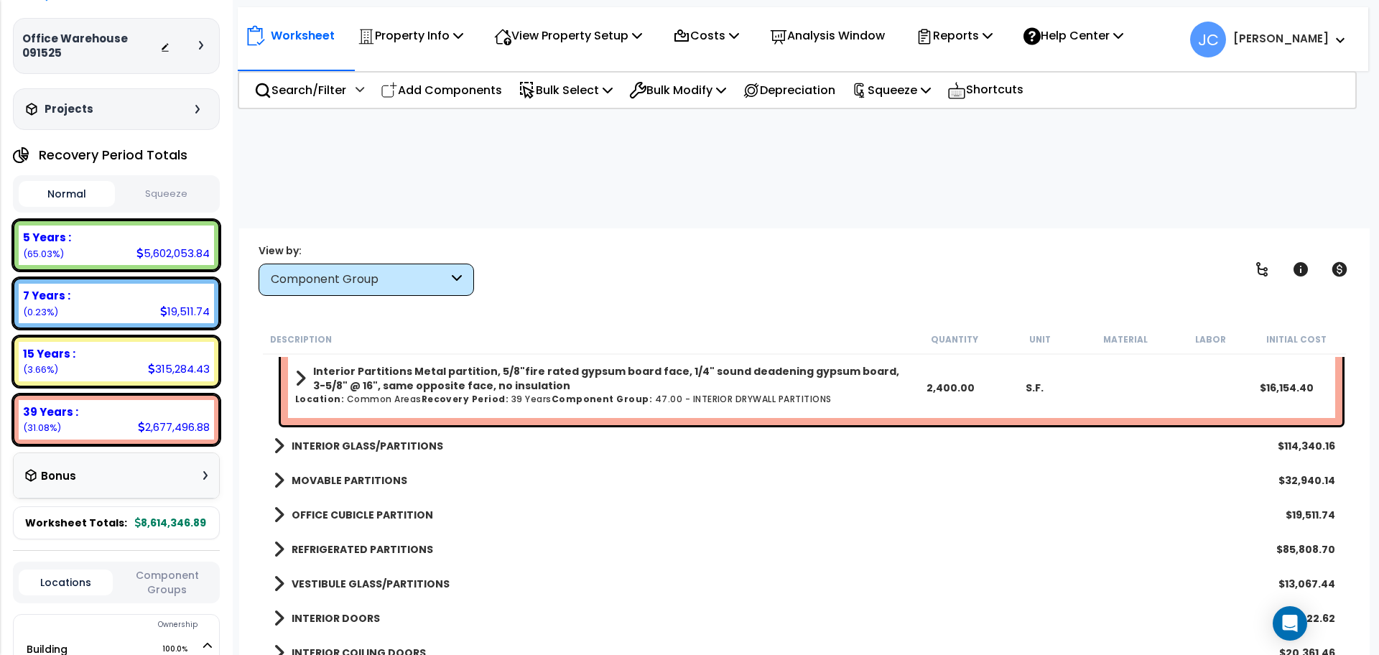
scroll to position [5688, 0]
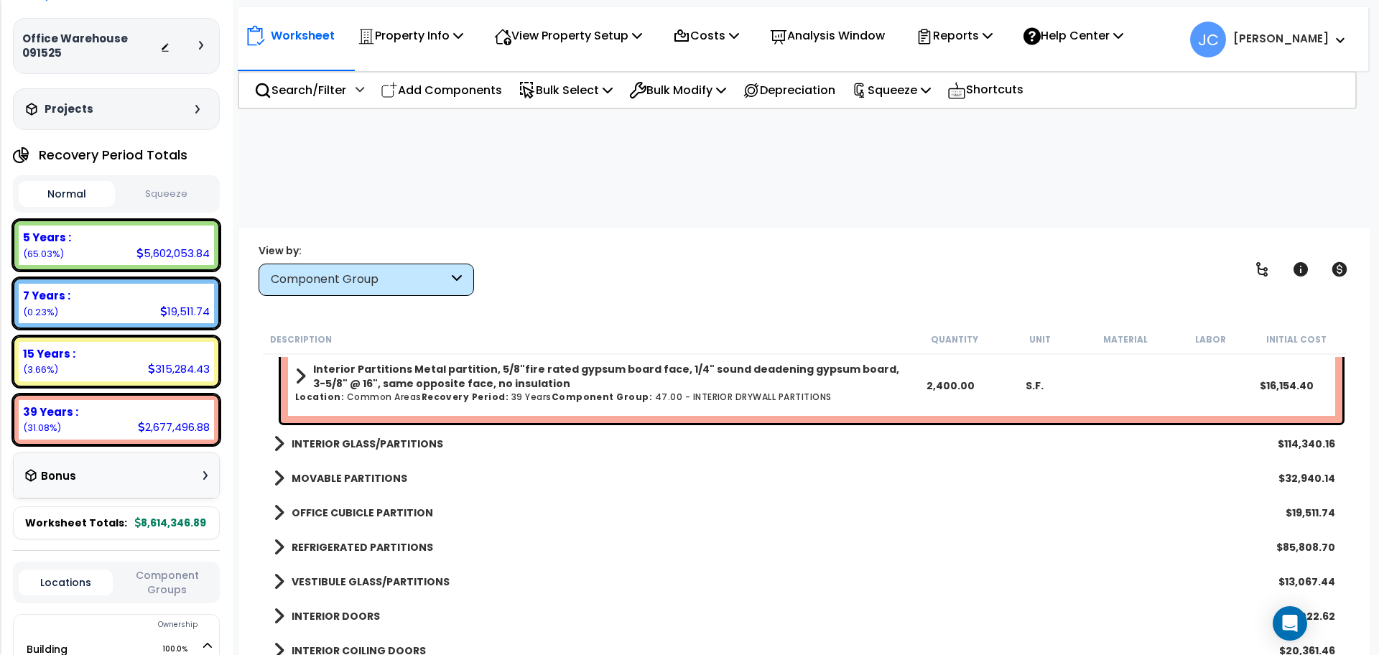
click at [366, 437] on b "INTERIOR GLASS/PARTITIONS" at bounding box center [368, 444] width 152 height 14
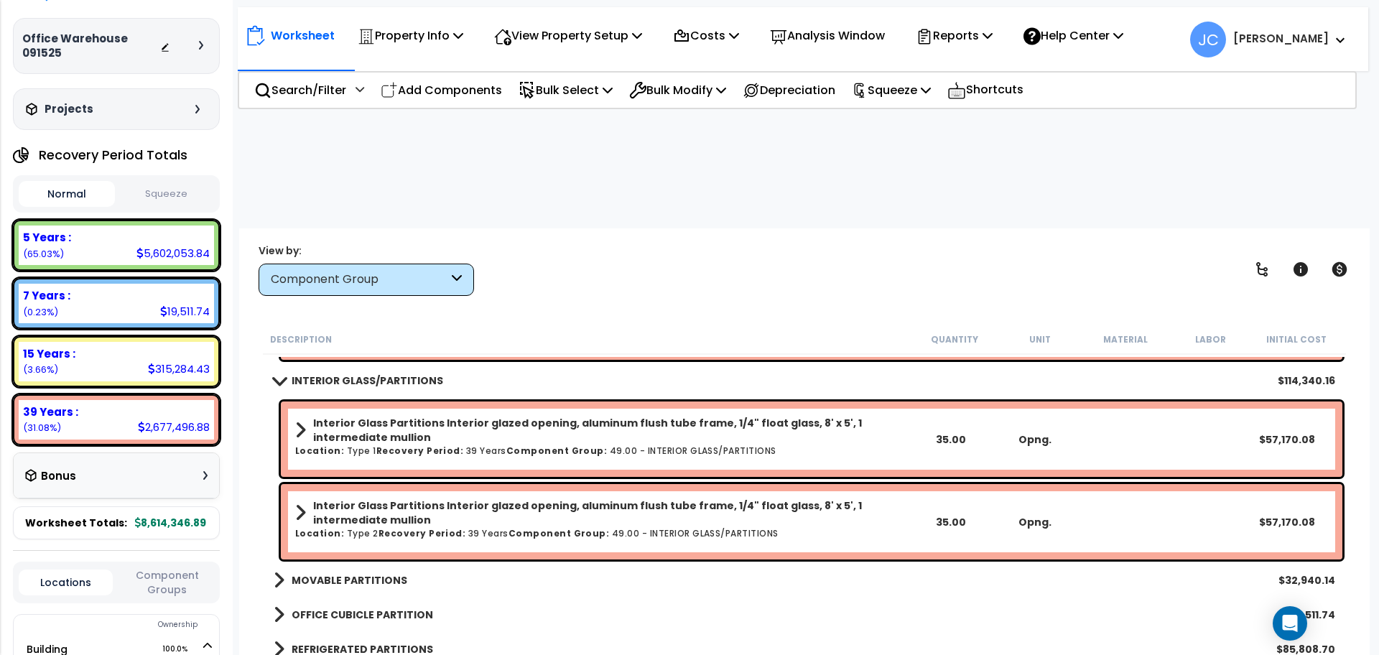
scroll to position [5835, 0]
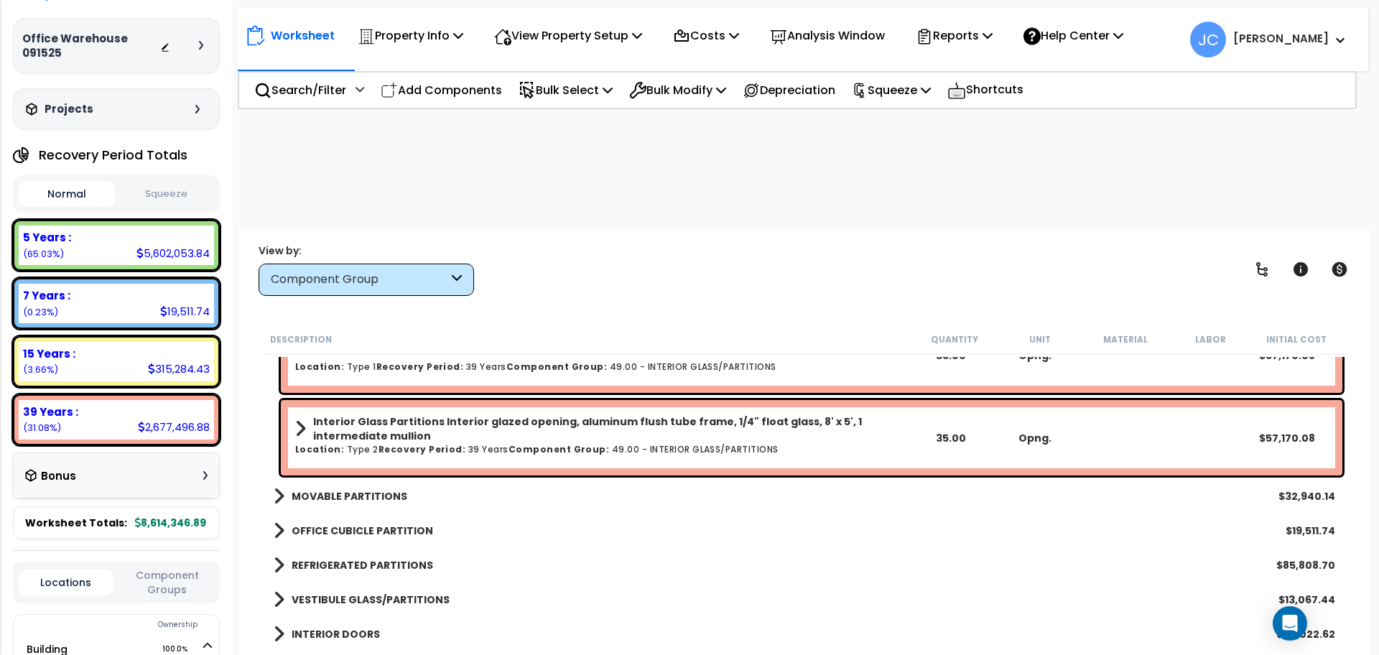
click at [363, 489] on b "MOVABLE PARTITIONS" at bounding box center [350, 496] width 116 height 14
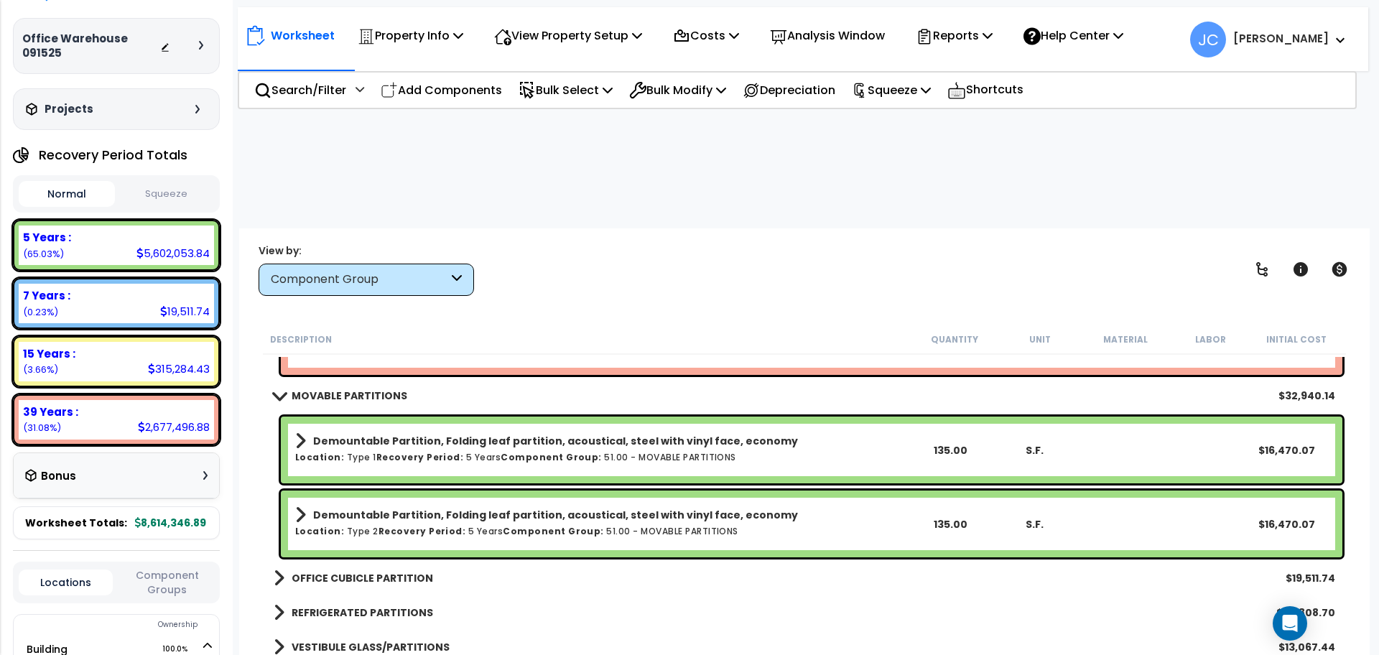
scroll to position [6014, 0]
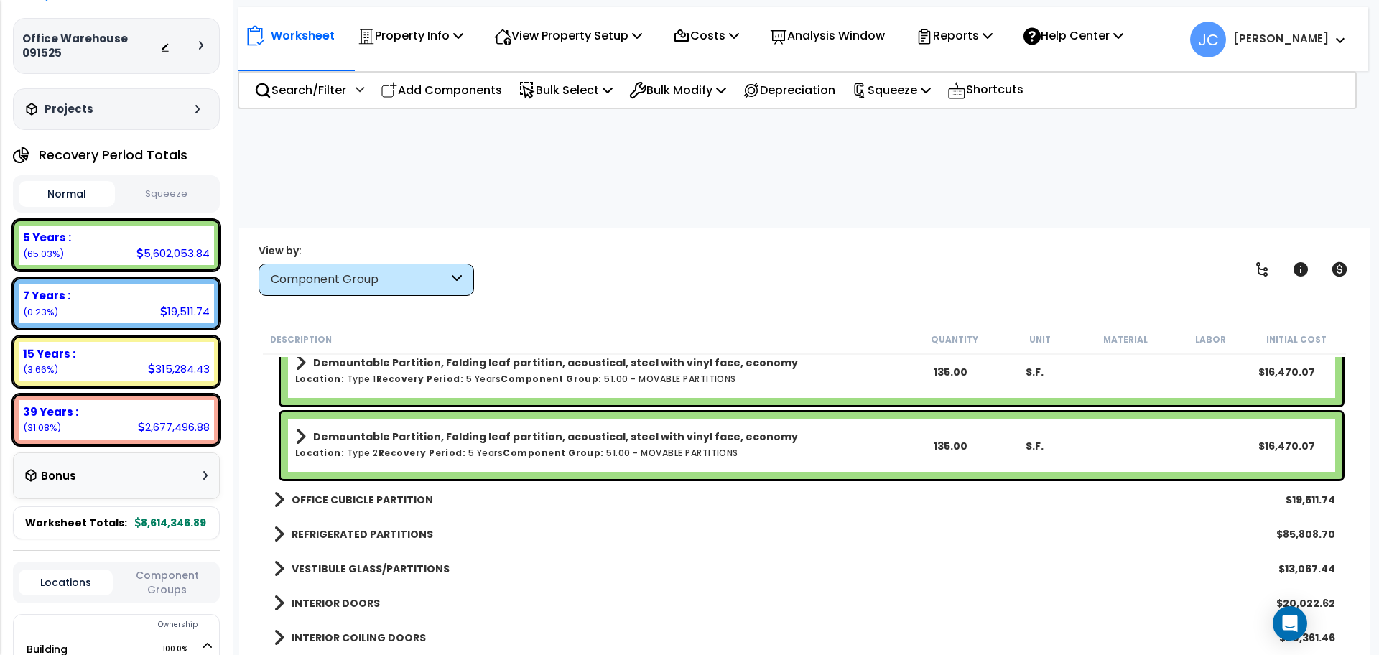
click at [349, 490] on link "OFFICE CUBICLE PARTITION" at bounding box center [353, 500] width 159 height 20
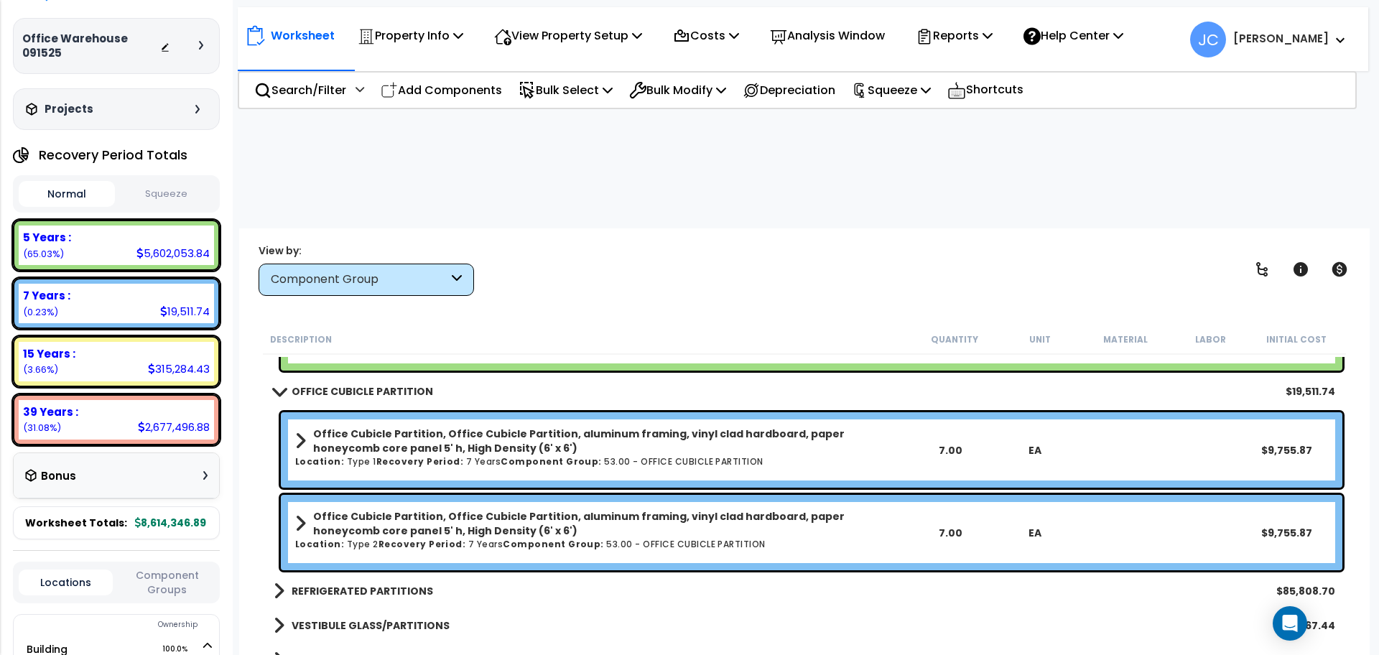
scroll to position [6180, 0]
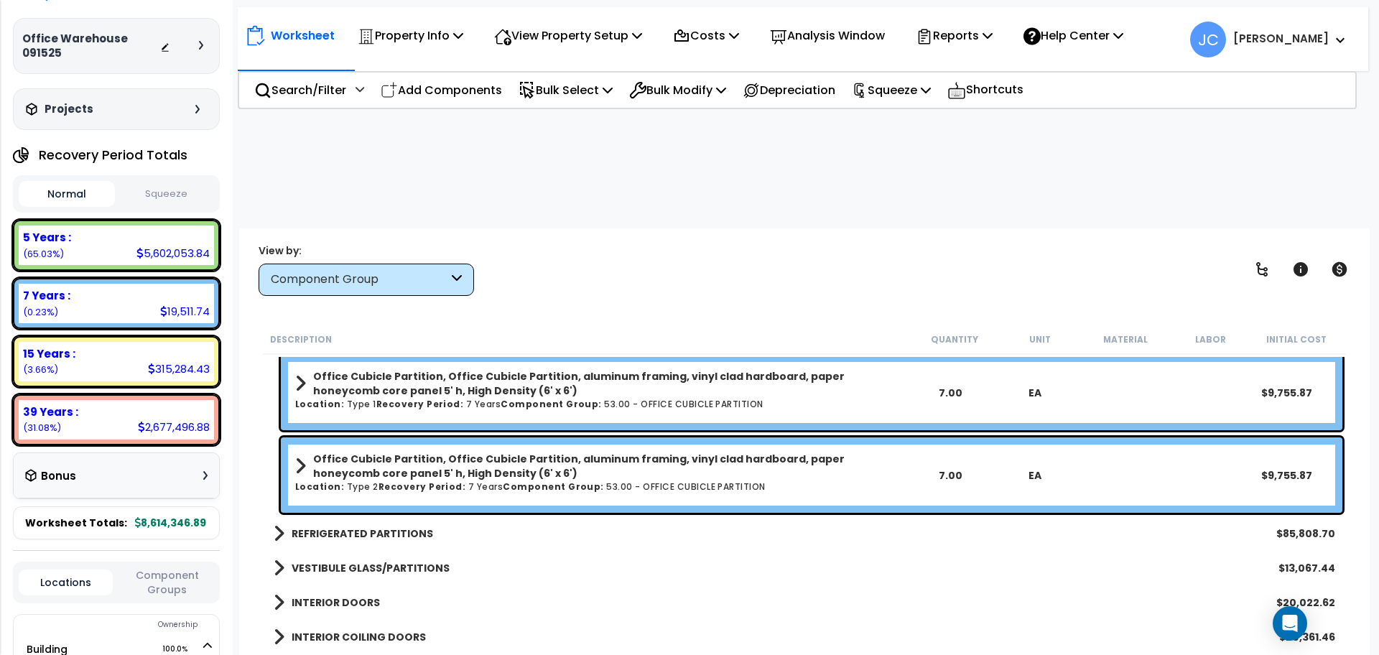
click at [394, 526] on b "REFRIGERATED PARTITIONS" at bounding box center [362, 533] width 141 height 14
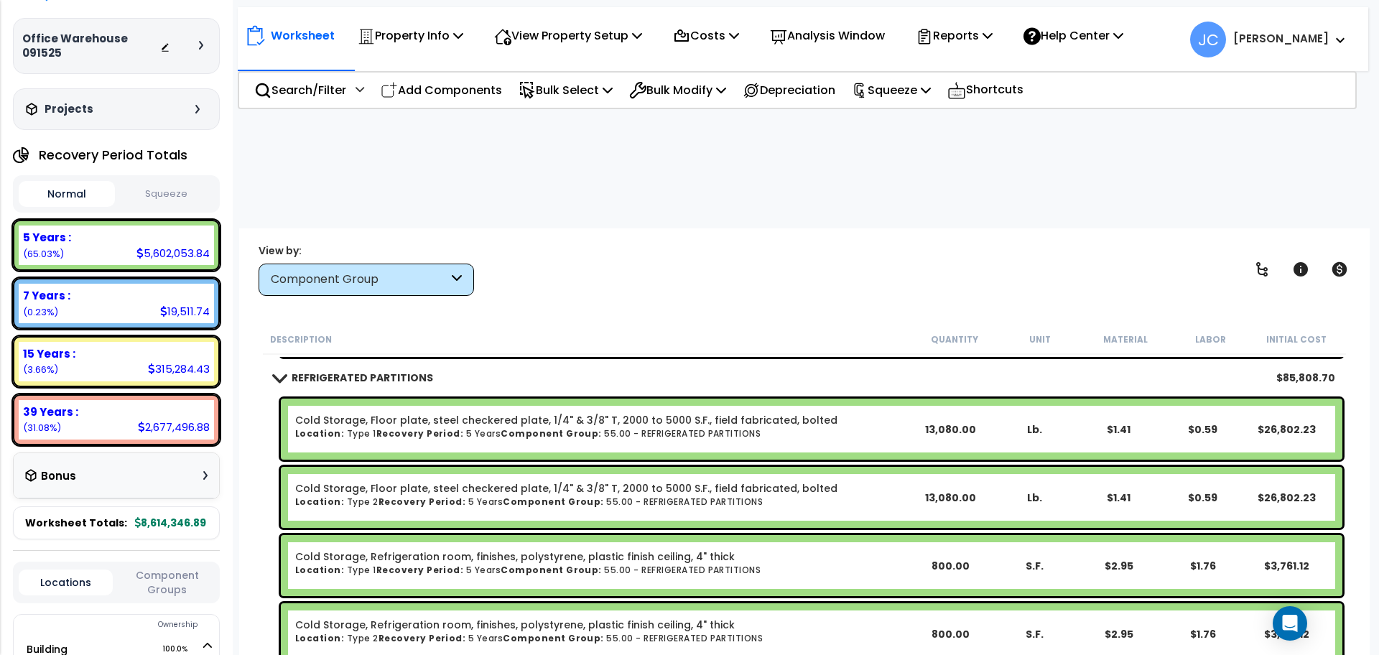
scroll to position [6338, 0]
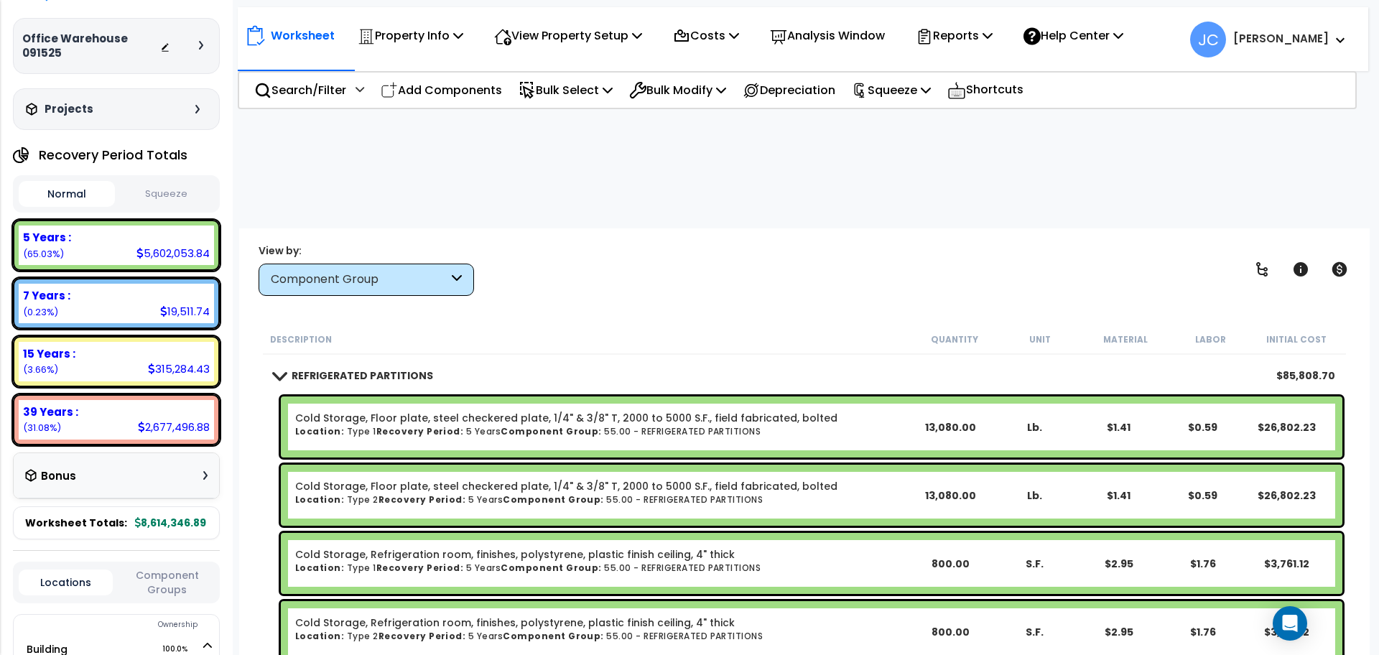
click at [570, 411] on link "Cold Storage, Floor plate, steel checkered plate, 1/4" & 3/8" T, 2000 to 5000 S…" at bounding box center [566, 418] width 542 height 14
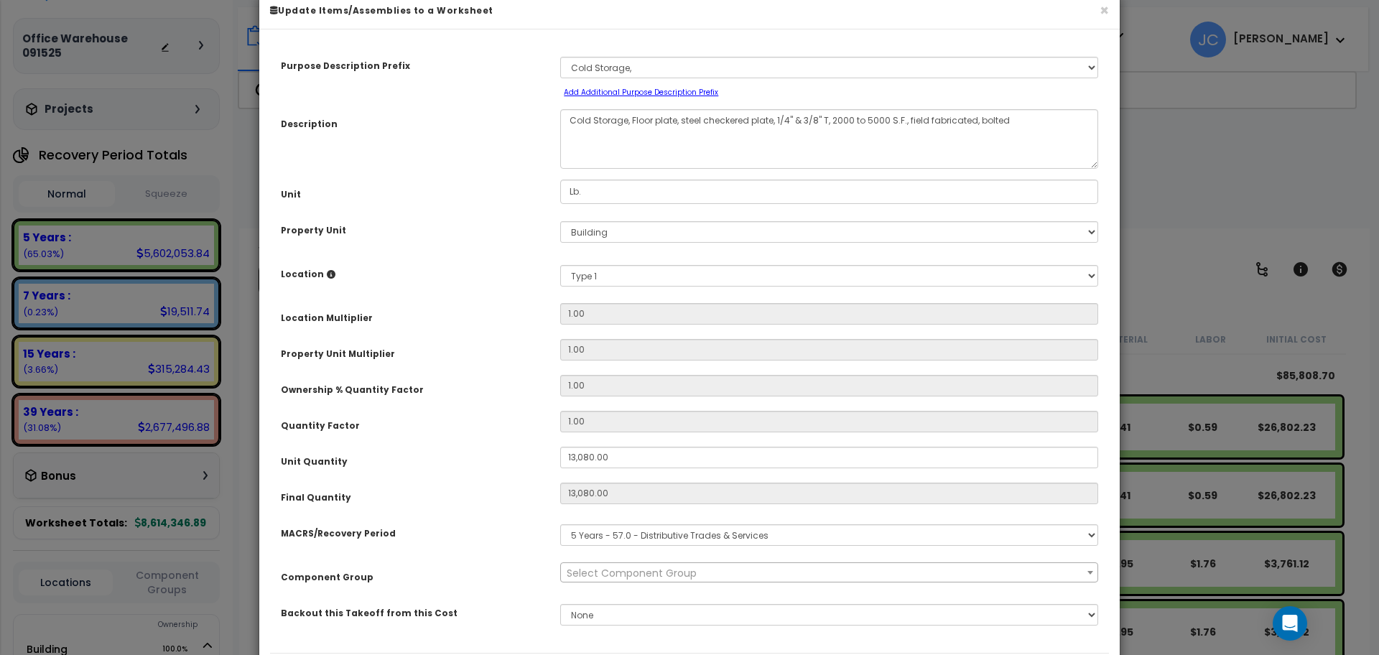
scroll to position [0, 0]
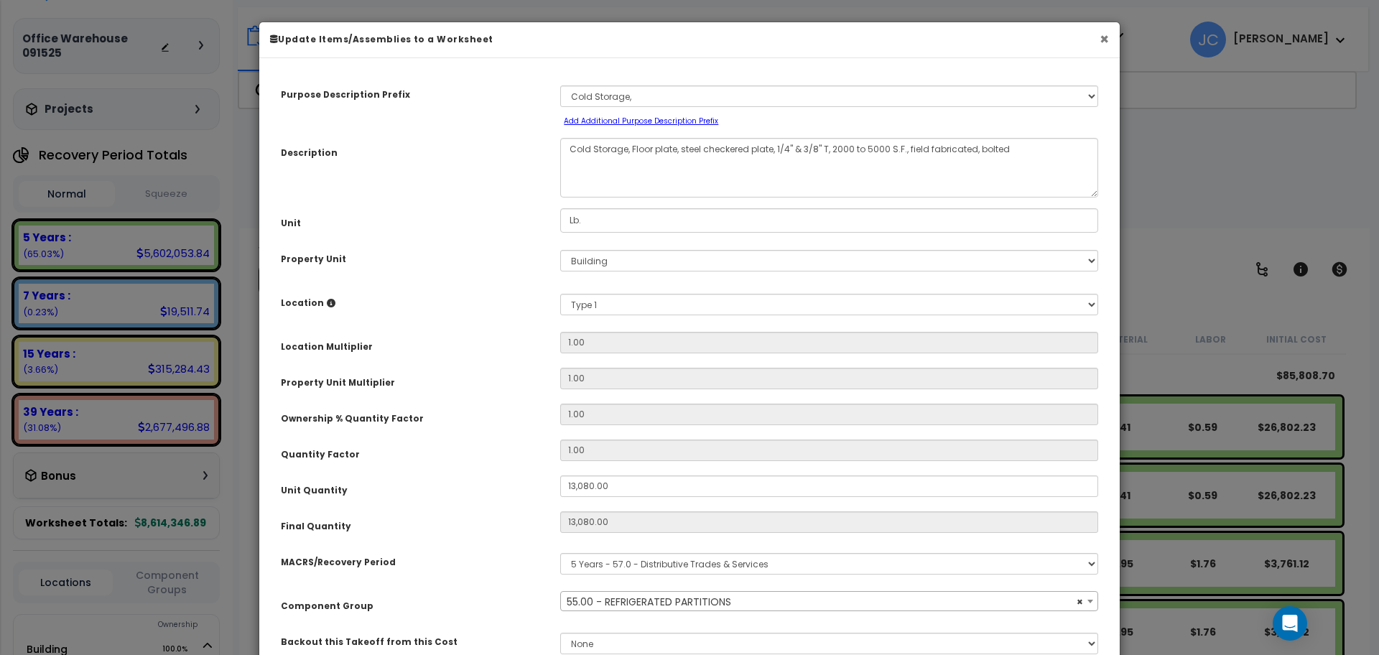
select select "12077"
click at [1102, 43] on button "×" at bounding box center [1103, 39] width 9 height 15
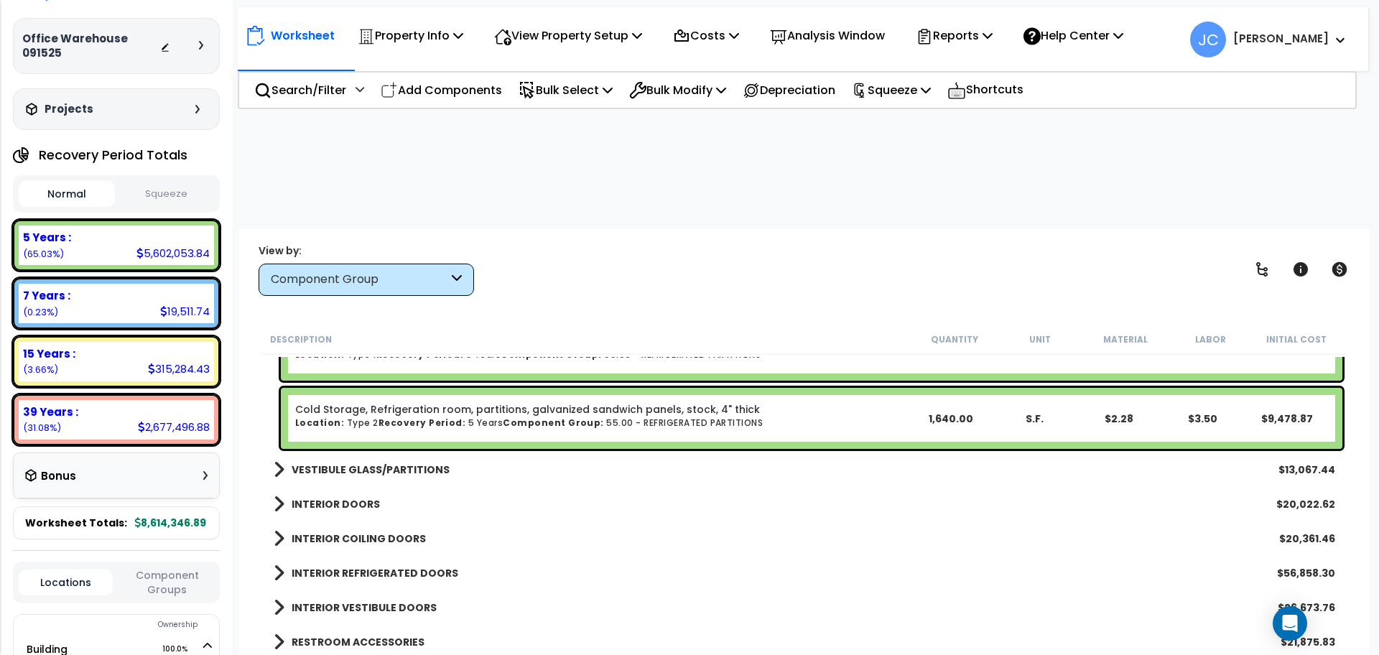
scroll to position [6962, 0]
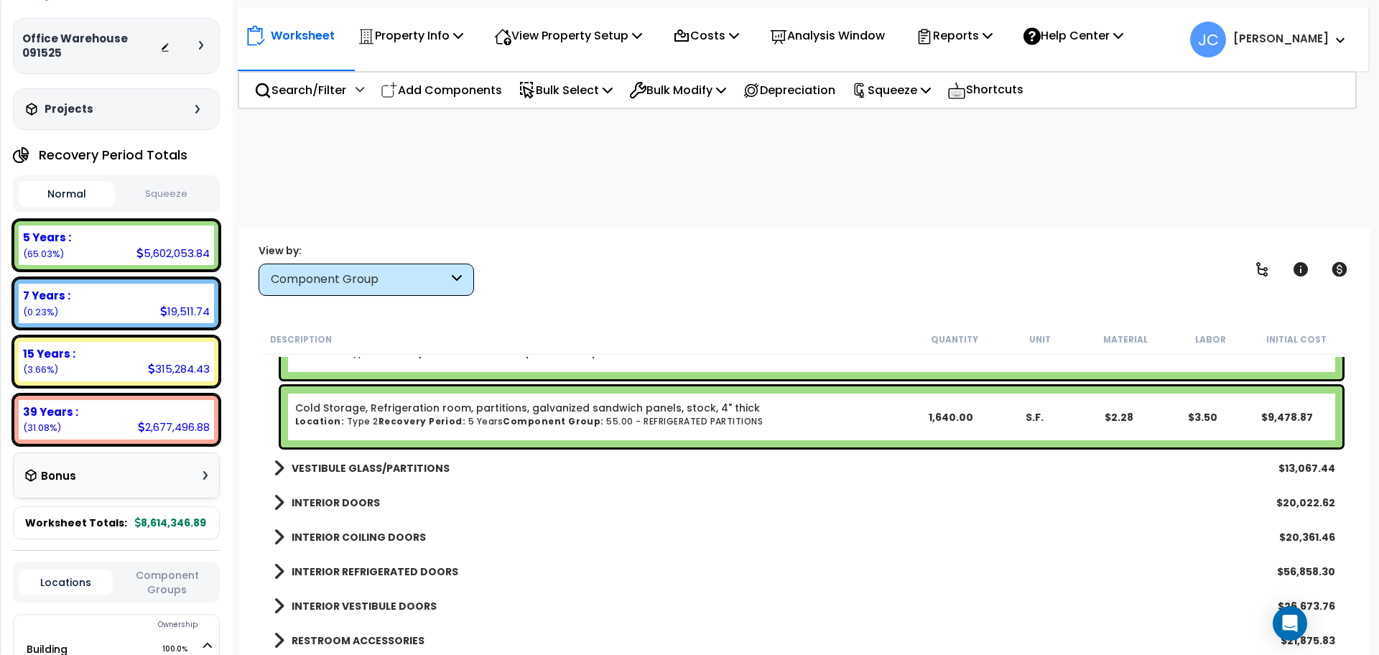
click at [428, 461] on b "VESTIBULE GLASS/PARTITIONS" at bounding box center [371, 468] width 158 height 14
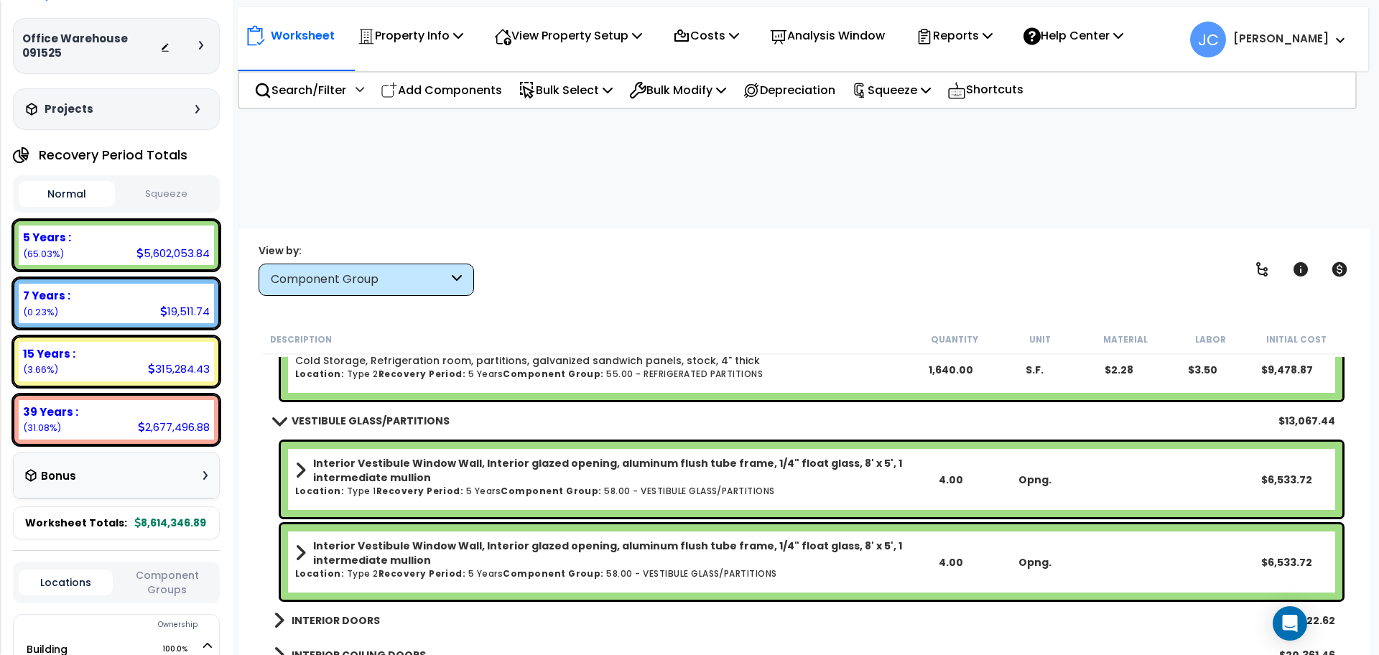
scroll to position [7010, 0]
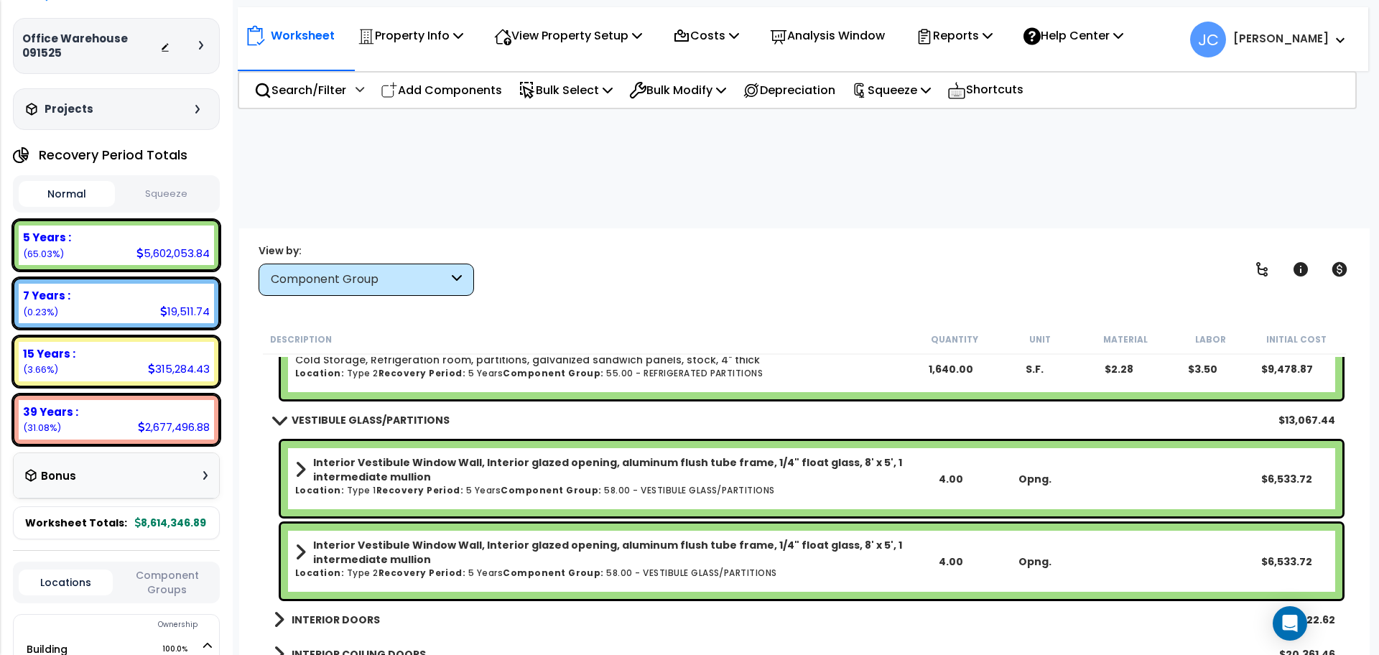
click at [342, 613] on b "INTERIOR DOORS" at bounding box center [336, 620] width 88 height 14
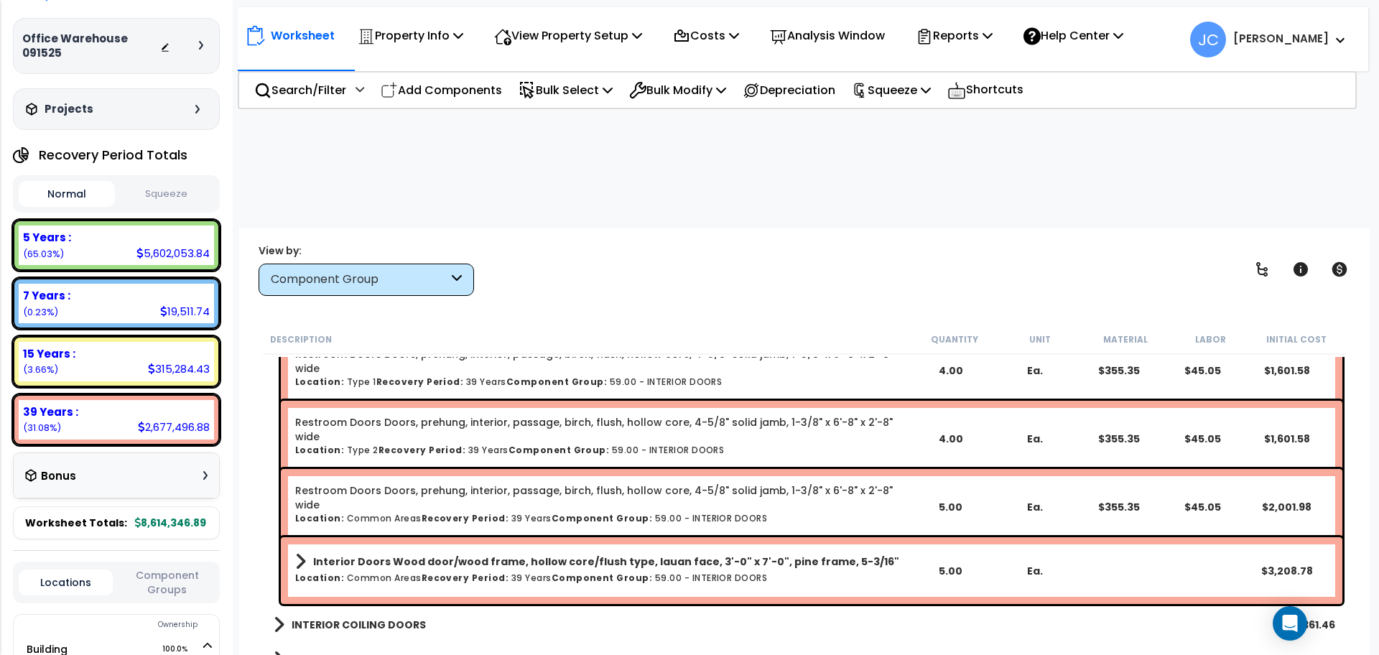
scroll to position [7615, 0]
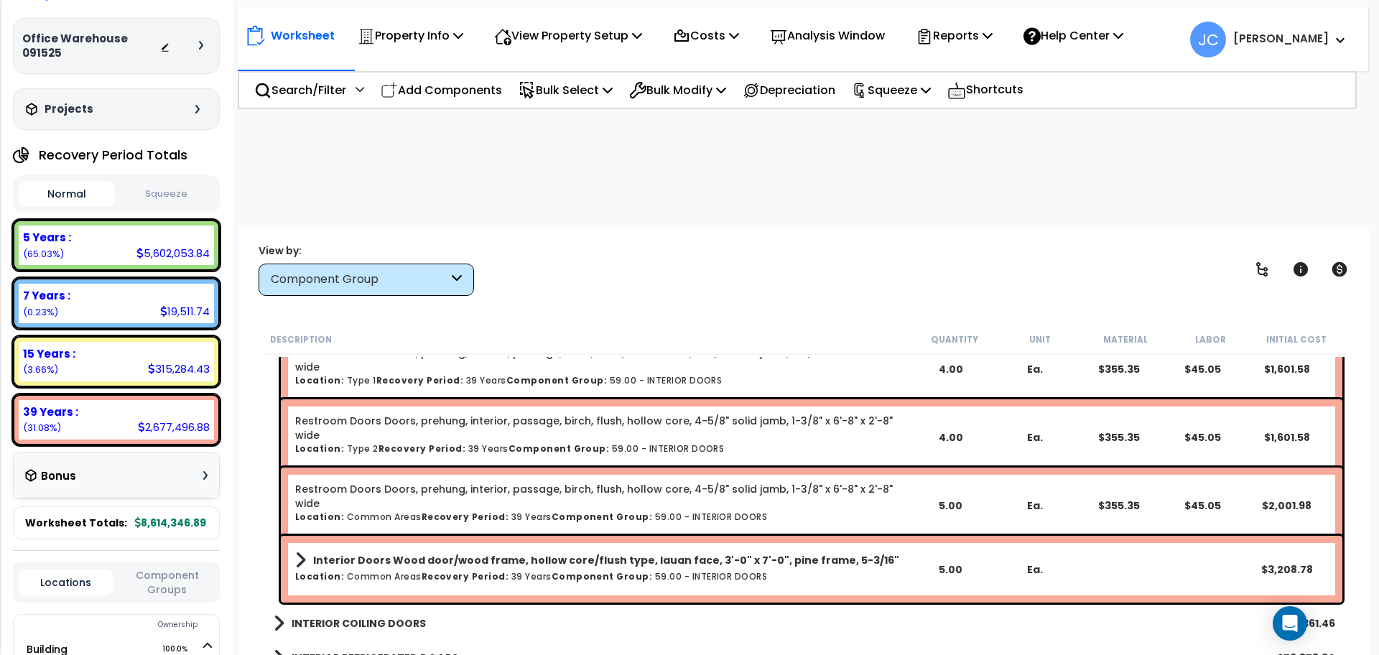
click at [397, 616] on b "INTERIOR COILING DOORS" at bounding box center [359, 623] width 134 height 14
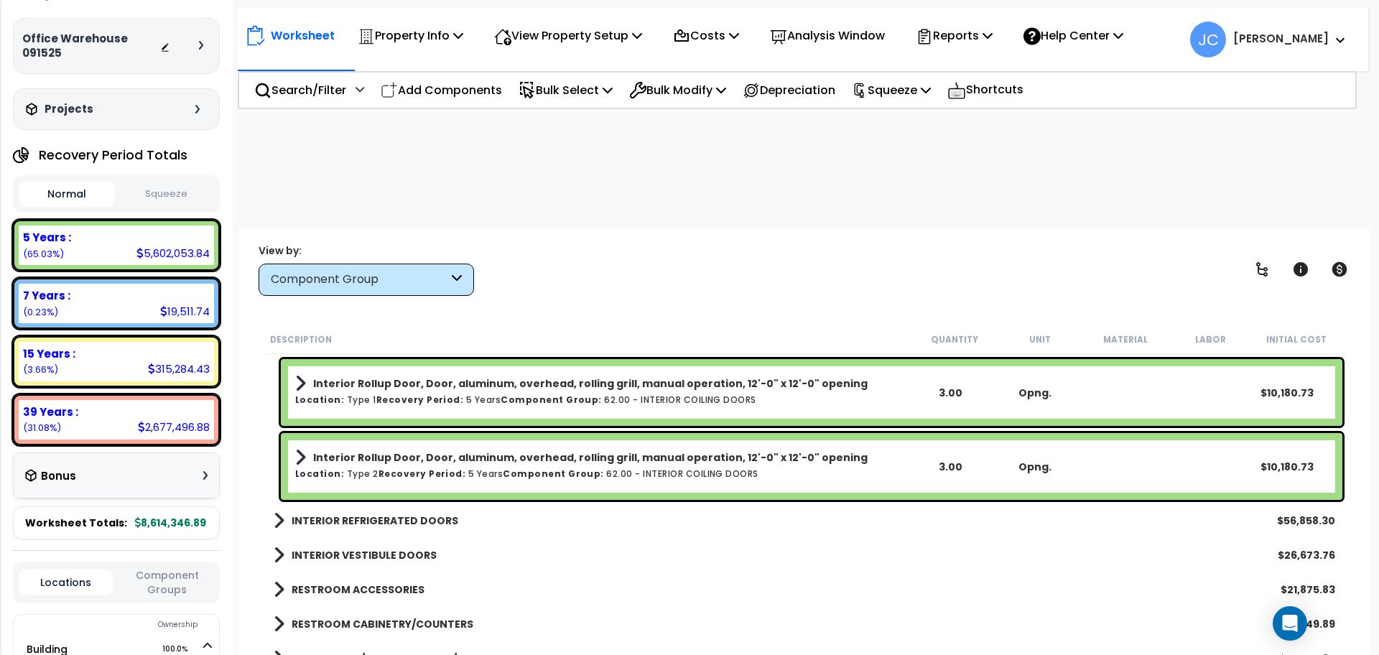
scroll to position [7903, 0]
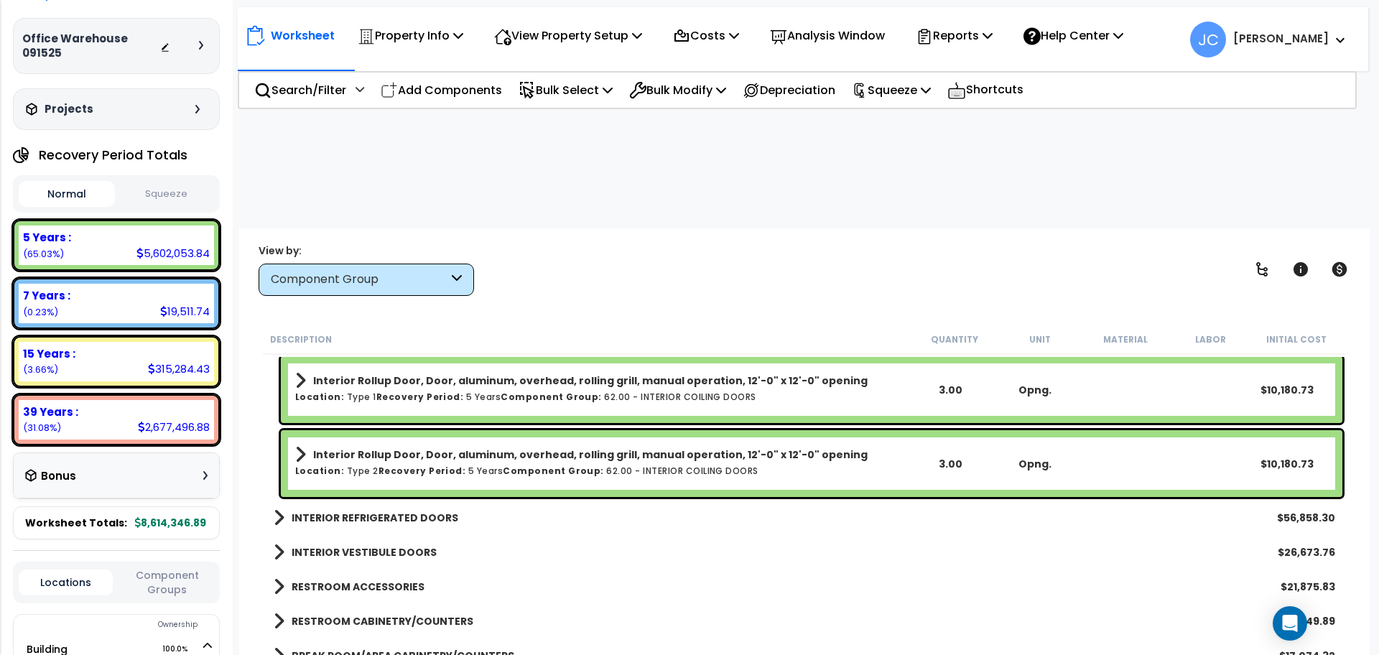
click at [366, 511] on b "INTERIOR REFRIGERATED DOORS" at bounding box center [375, 518] width 167 height 14
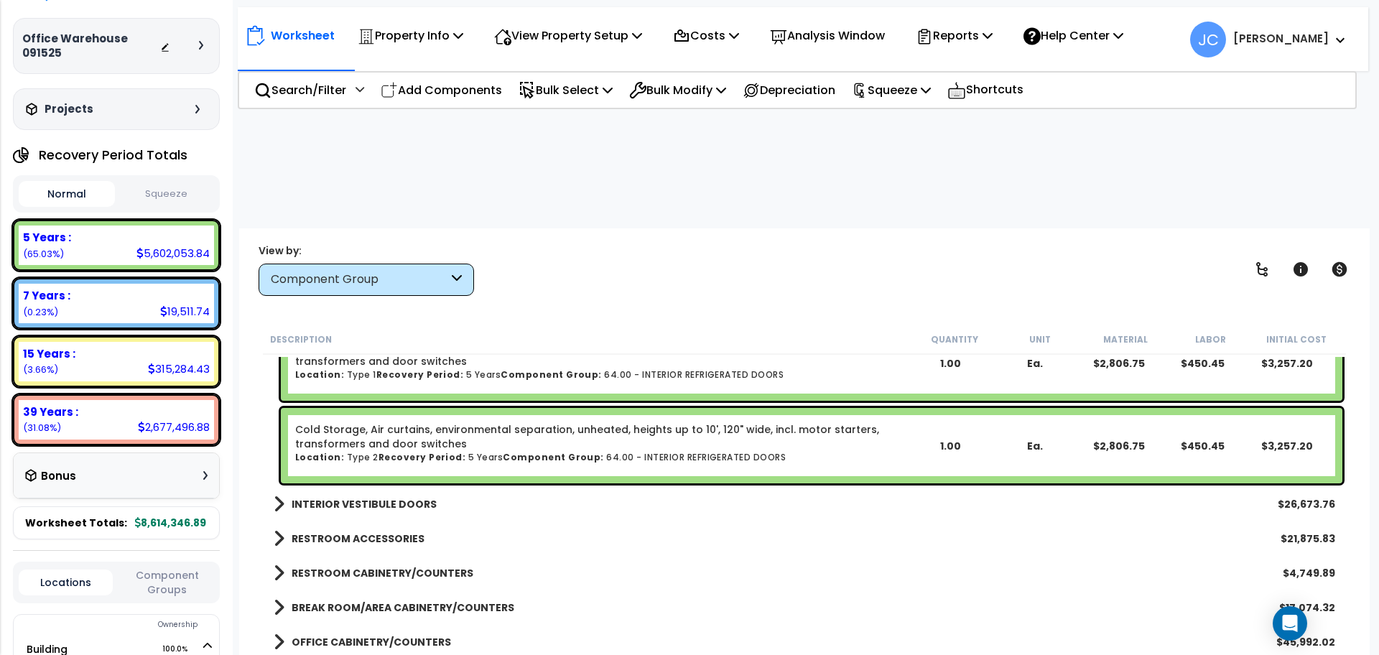
scroll to position [8586, 0]
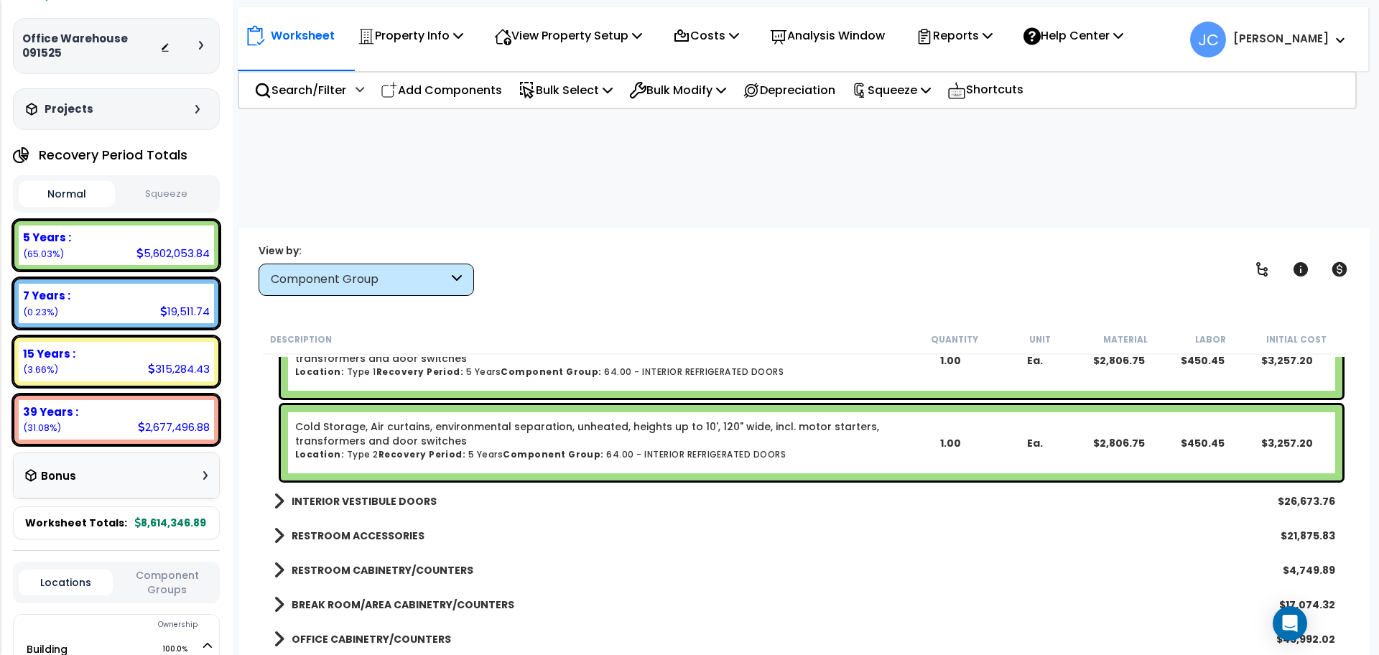
click at [367, 494] on b "INTERIOR VESTIBULE DOORS" at bounding box center [364, 501] width 145 height 14
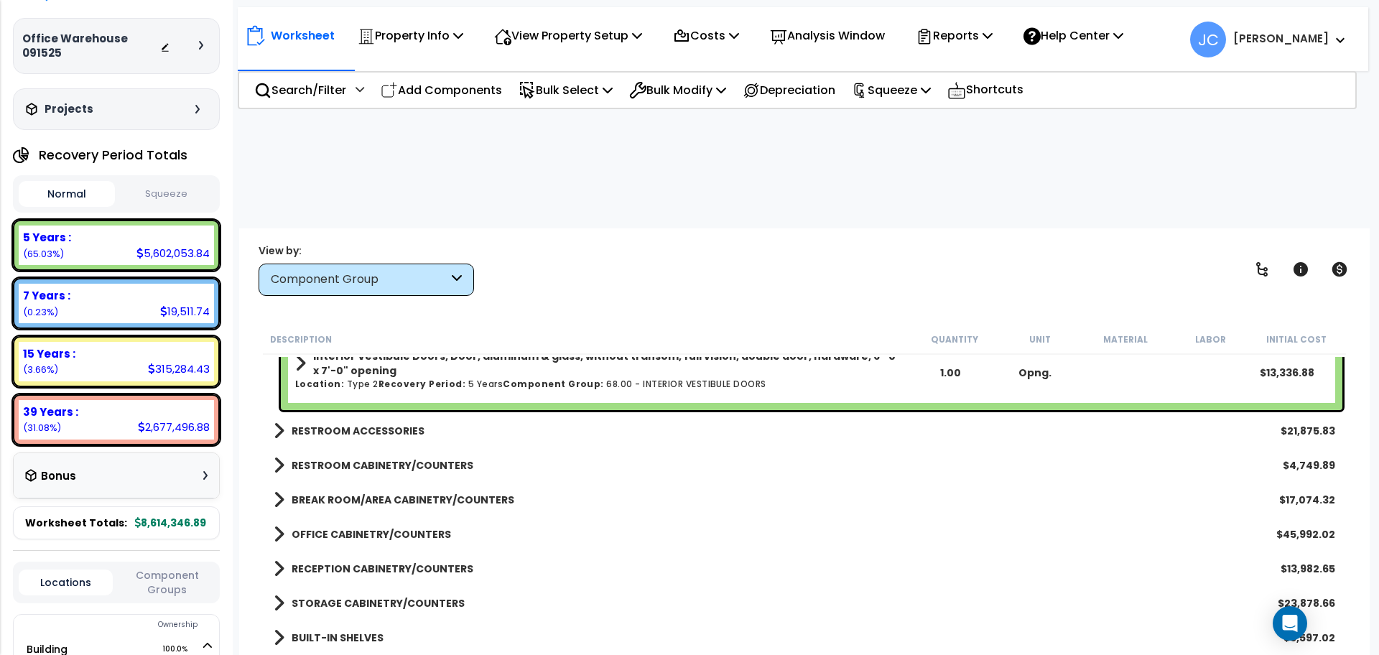
scroll to position [8859, 0]
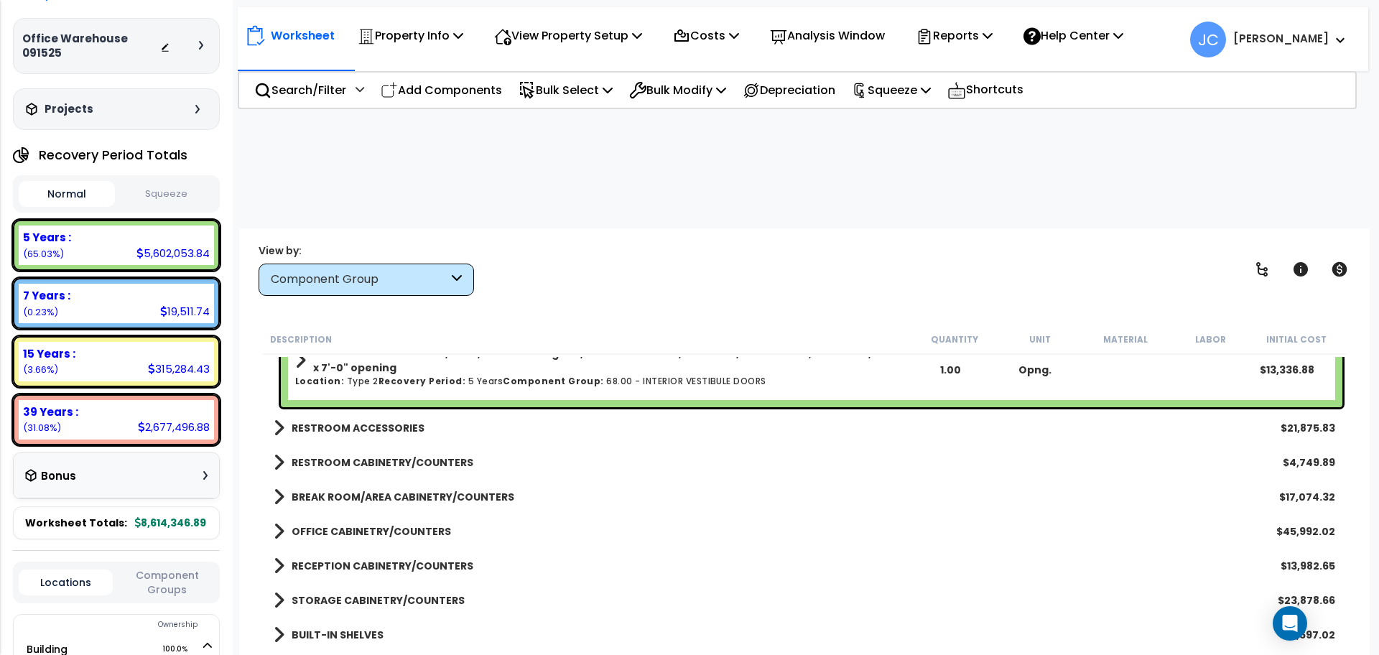
click at [376, 421] on b "RESTROOM ACCESSORIES" at bounding box center [358, 428] width 133 height 14
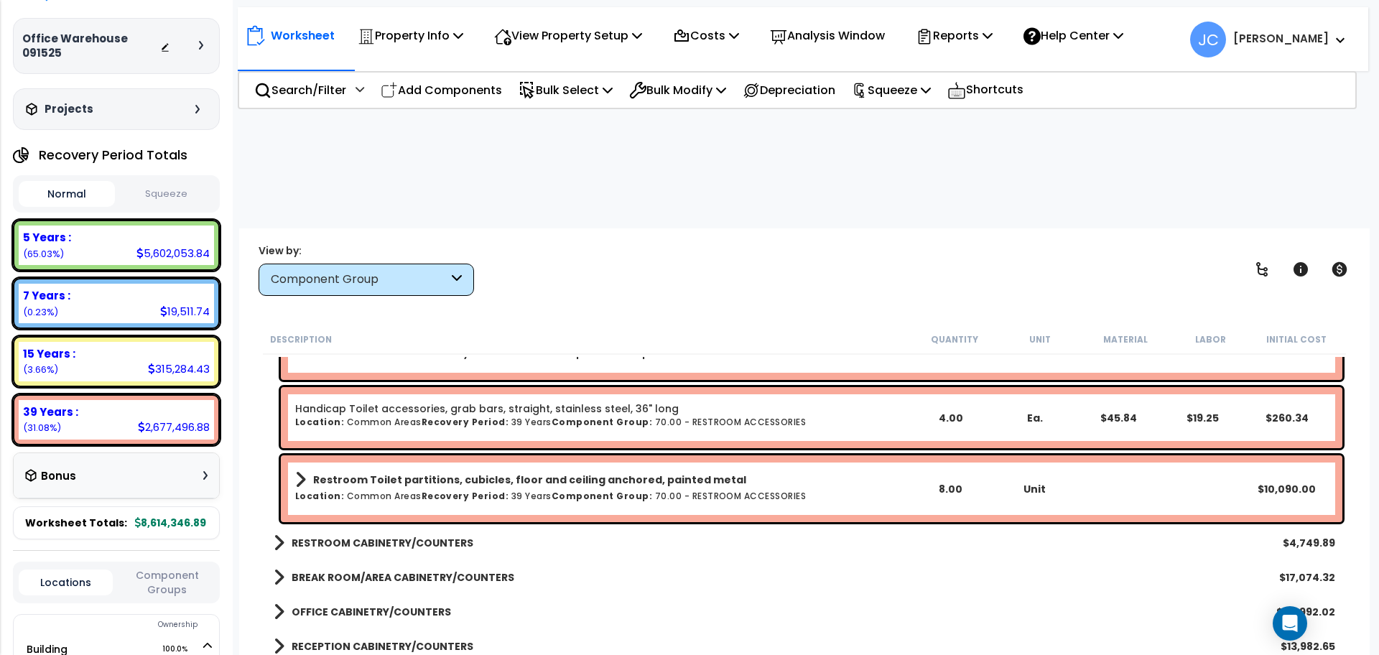
scroll to position [9821, 0]
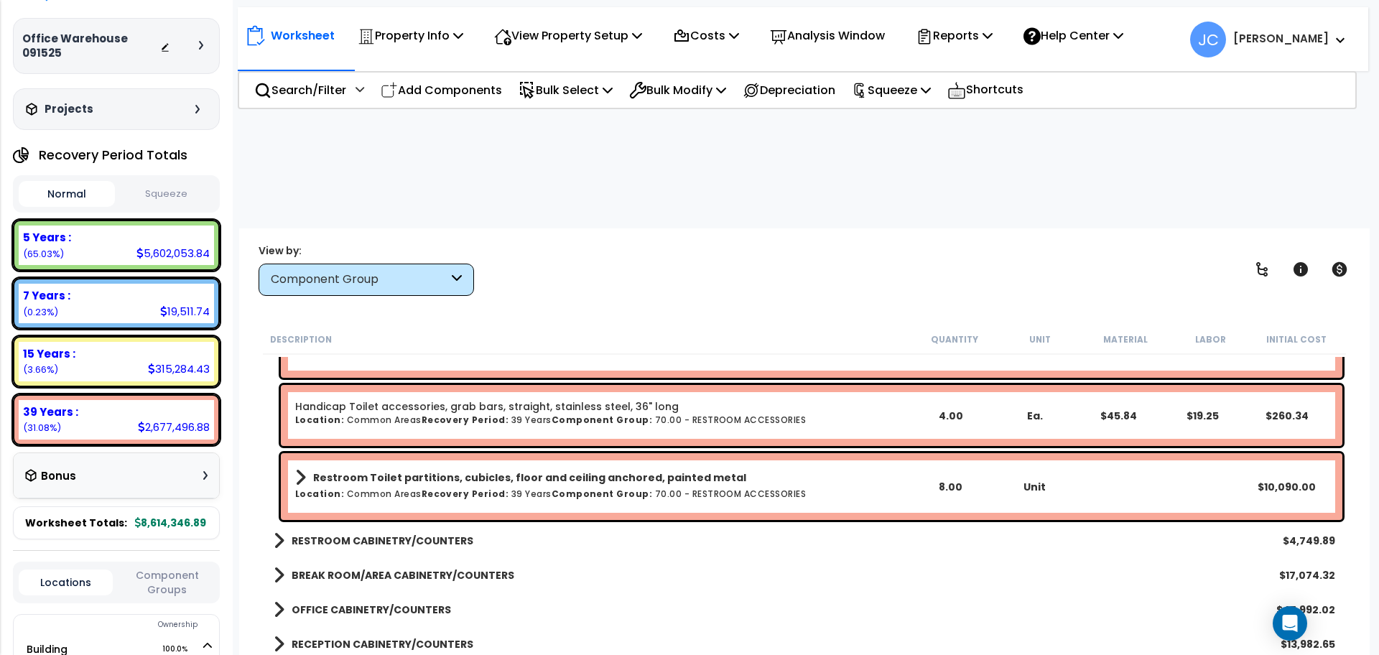
click at [424, 534] on b "RESTROOM CABINETRY/COUNTERS" at bounding box center [383, 541] width 182 height 14
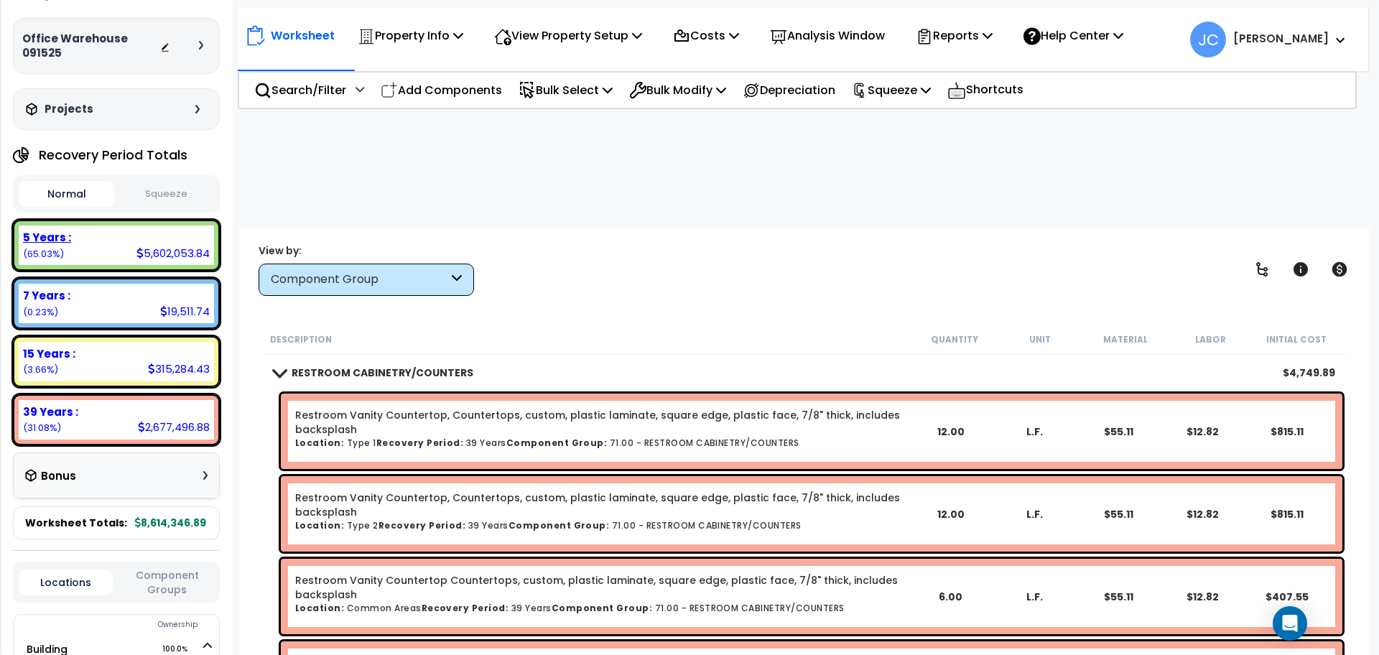
scroll to position [0, 0]
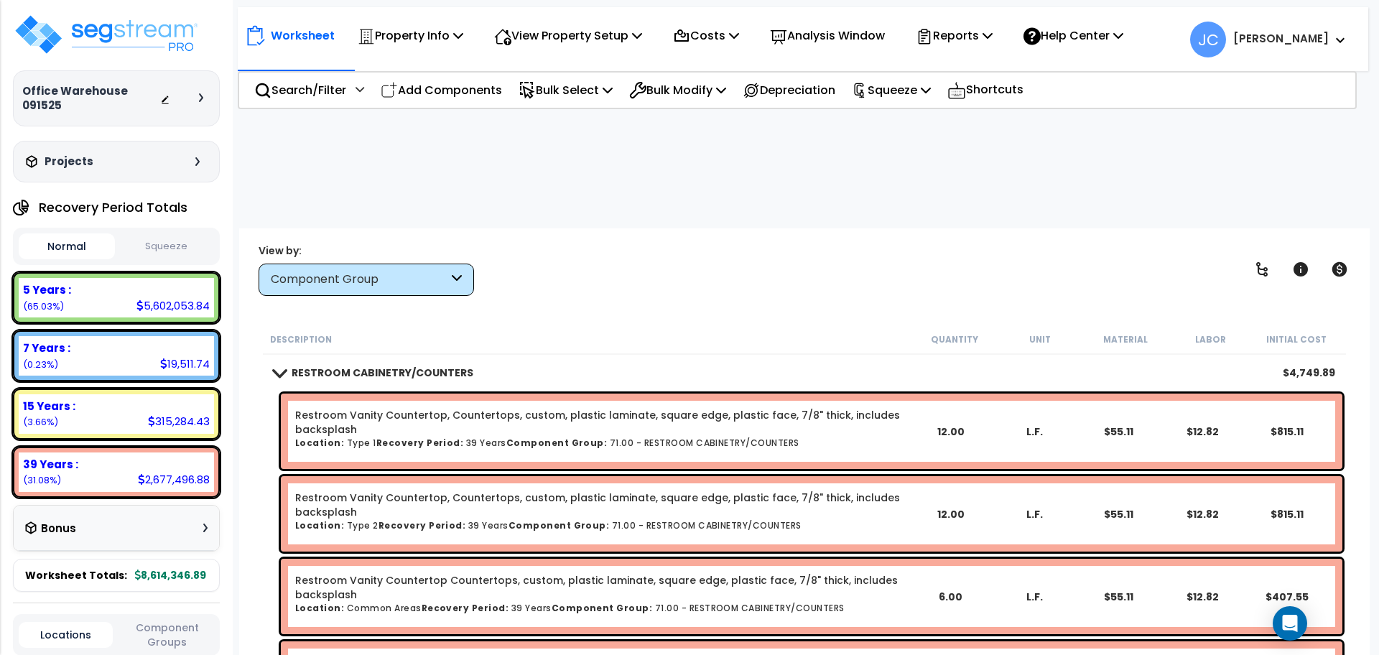
click at [646, 243] on div "View by: Component Group High to Low (Total Cost)" at bounding box center [805, 269] width 1102 height 53
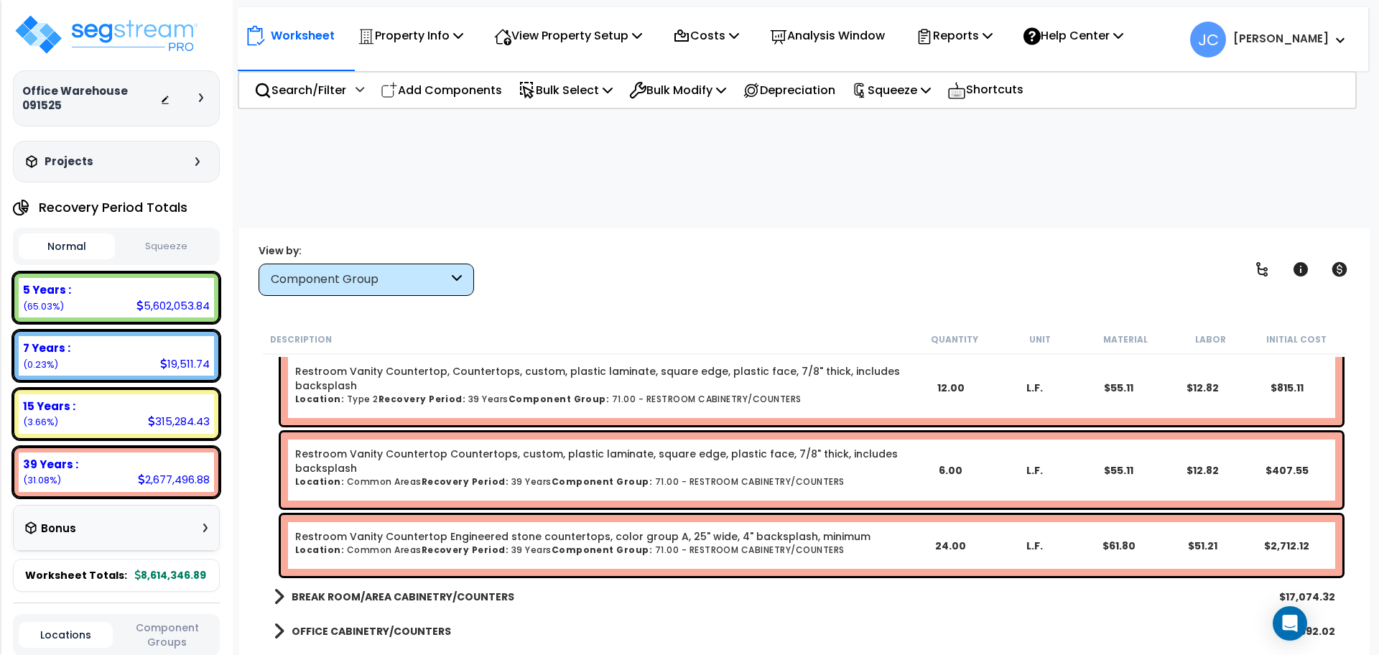
scroll to position [10120, 0]
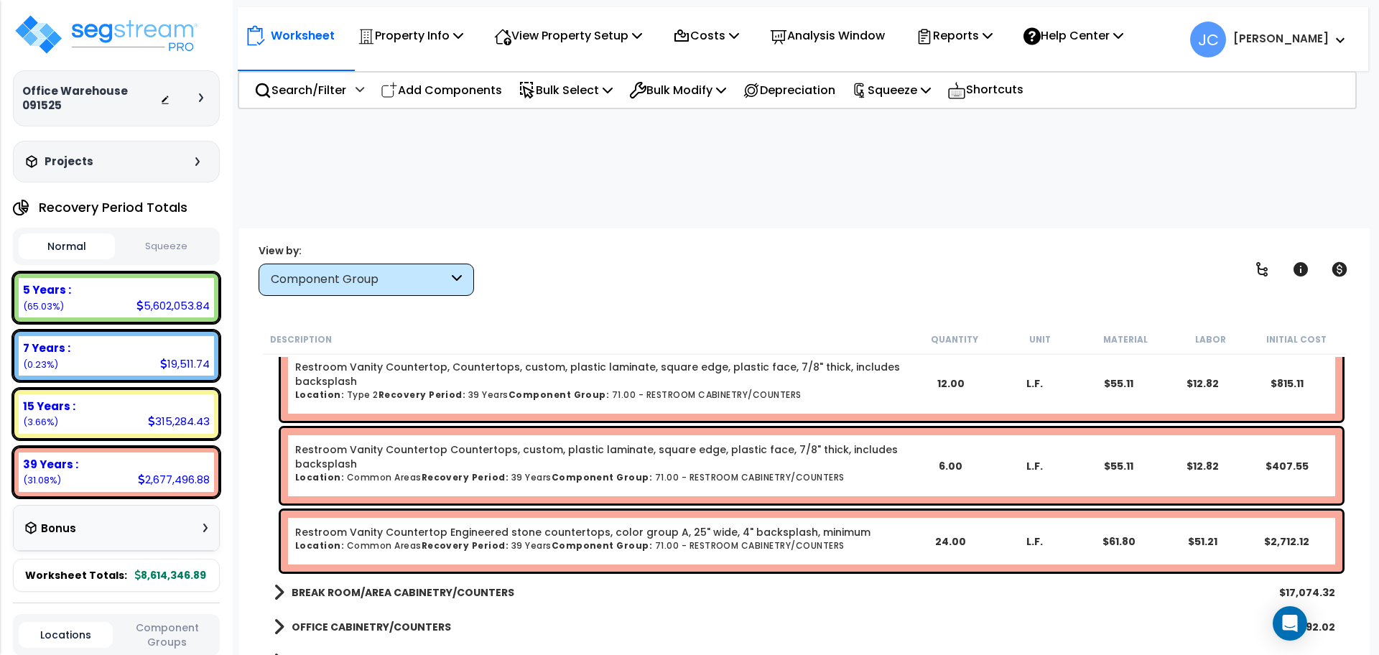
click at [467, 585] on b "BREAK ROOM/AREA CABINETRY/COUNTERS" at bounding box center [403, 592] width 223 height 14
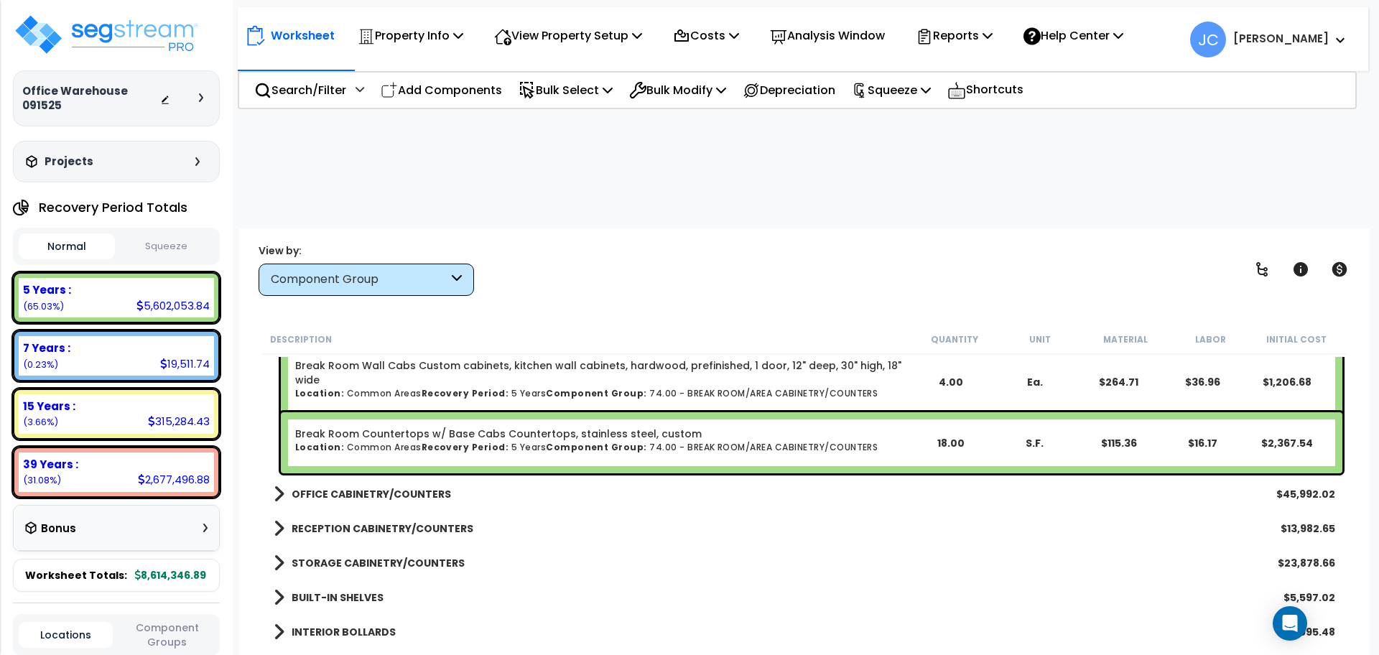
scroll to position [10918, 0]
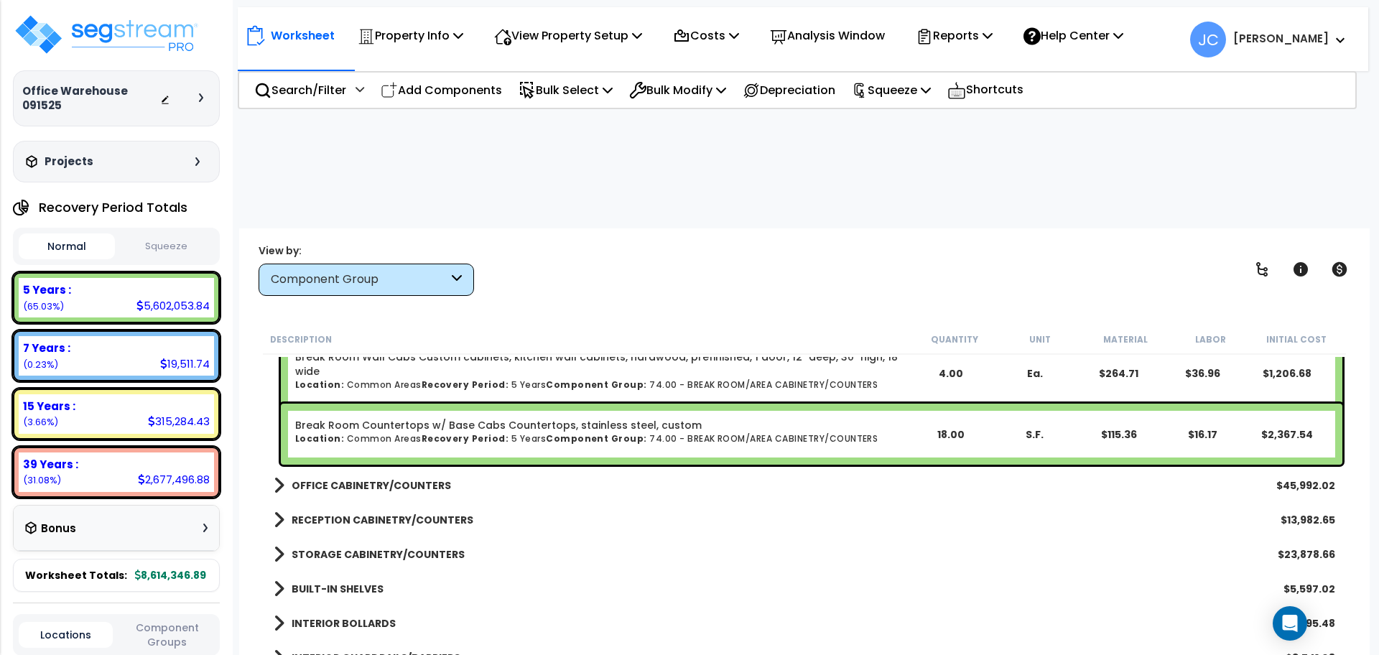
click at [404, 478] on b "OFFICE CABINETRY/COUNTERS" at bounding box center [371, 485] width 159 height 14
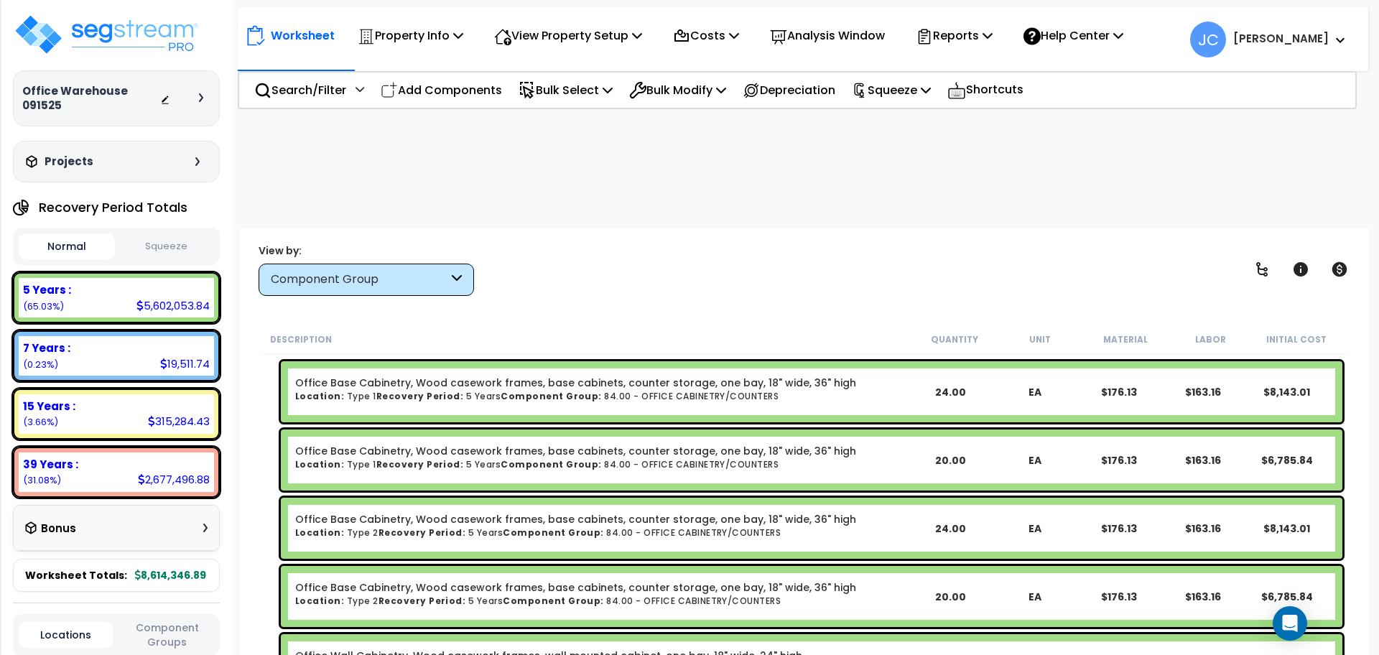
scroll to position [11026, 0]
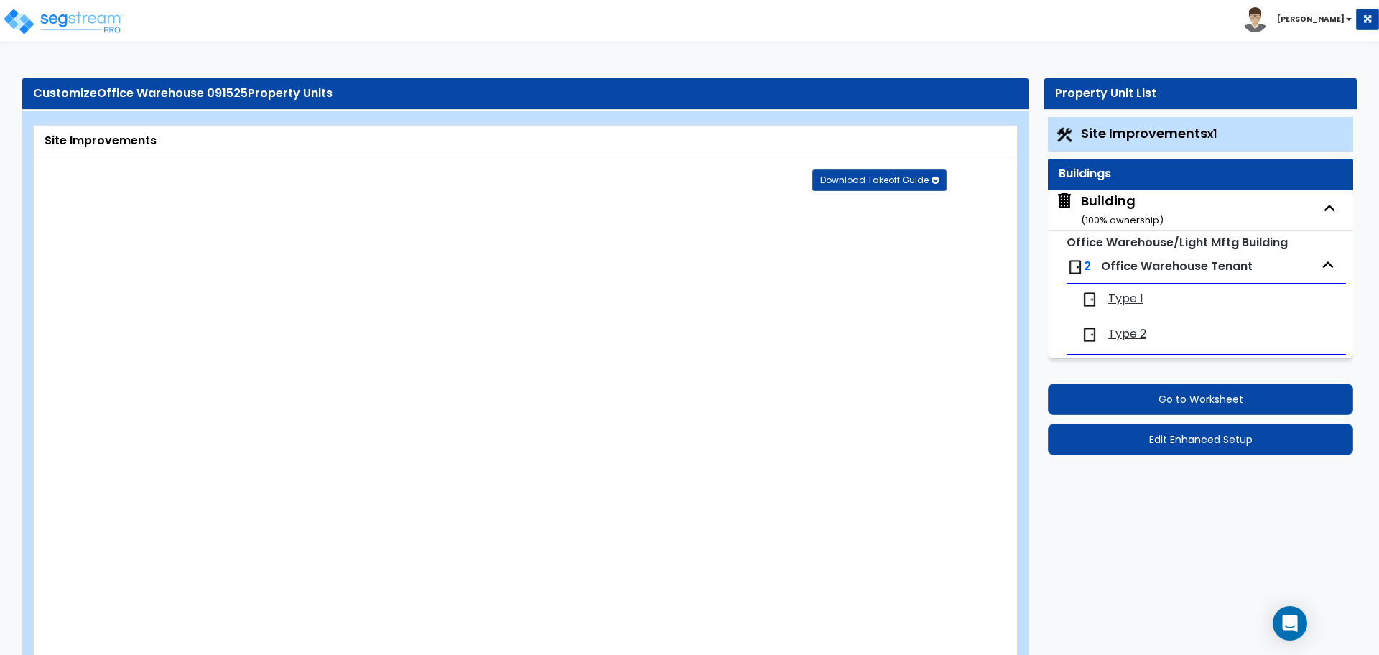
select select "2"
select select "3"
select select "1"
select select "2"
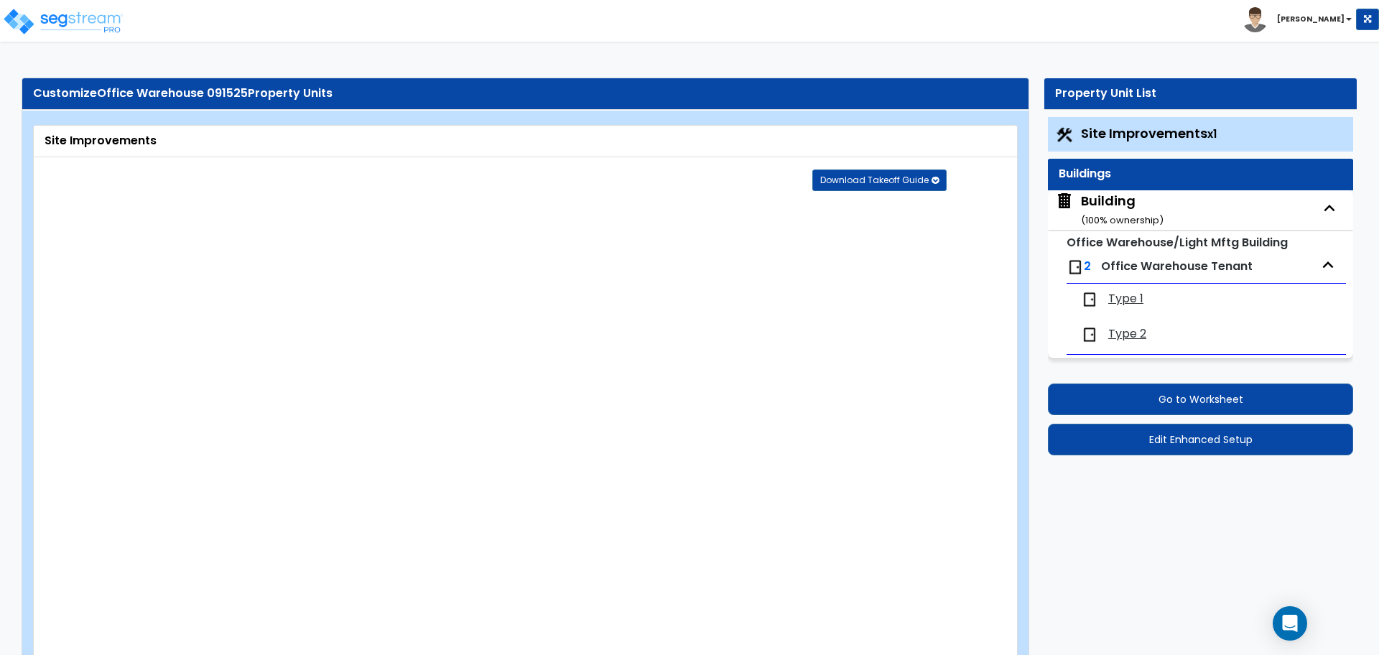
select select "3"
select select "1"
select select "2"
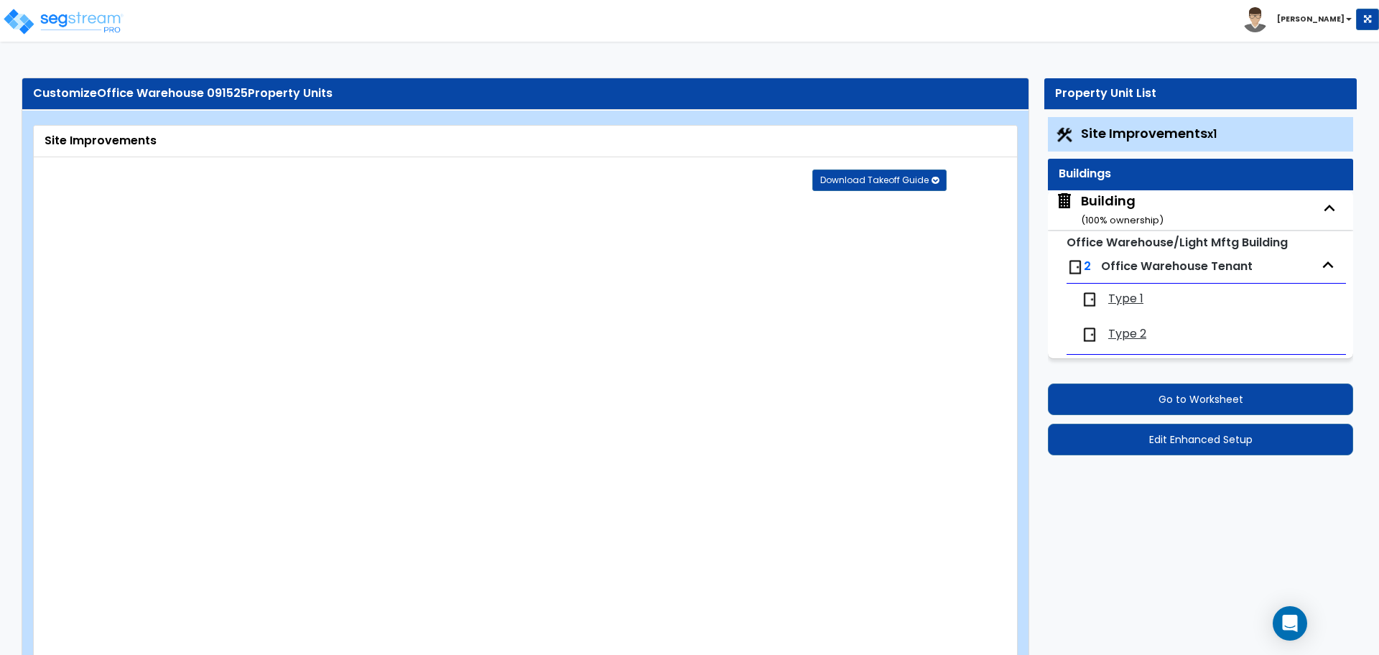
select select "1"
select select "2"
select select "1"
select select "2"
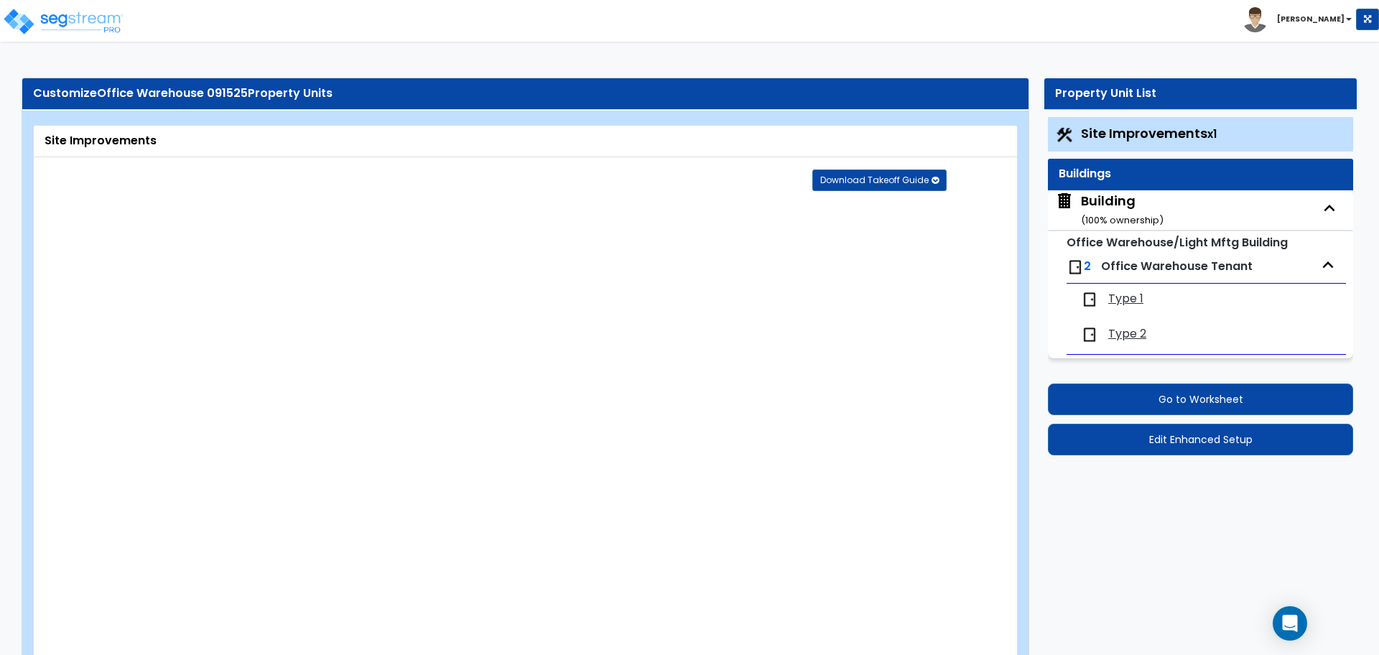
select select "2"
select select "1"
select select "4"
select select "1"
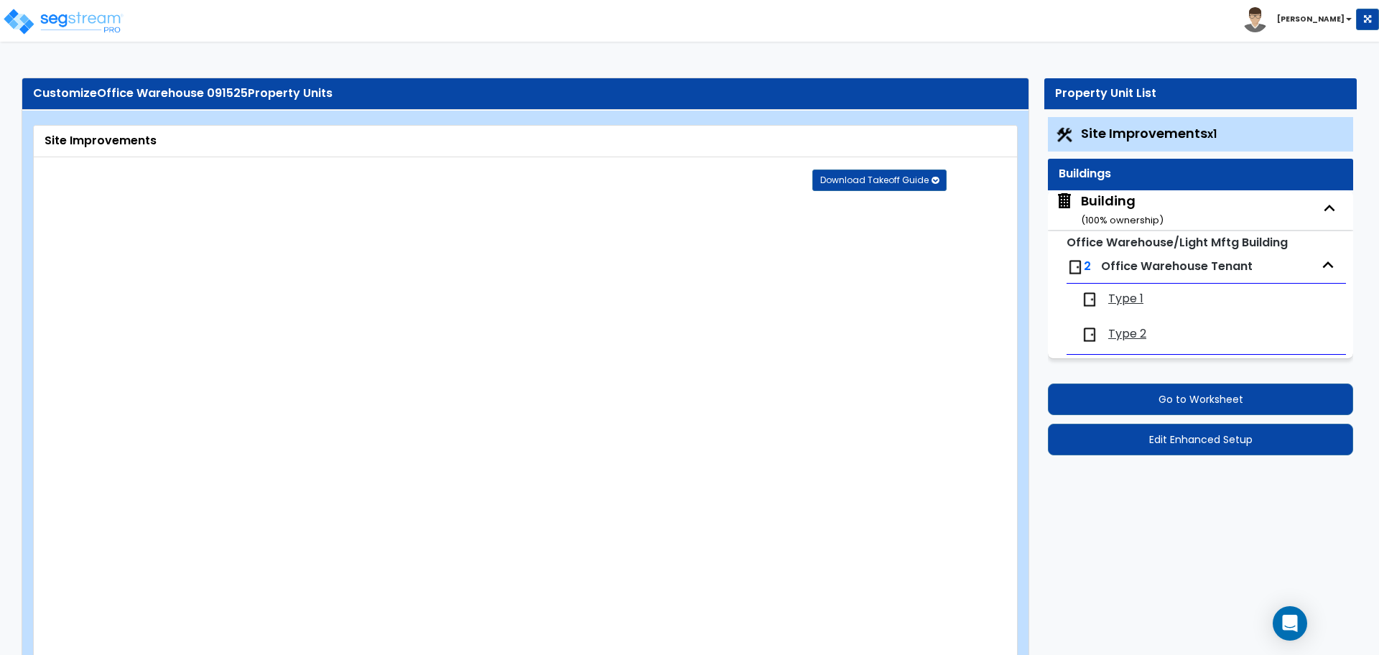
select select "1"
select select "2"
select select "6"
select select "11"
select select "2"
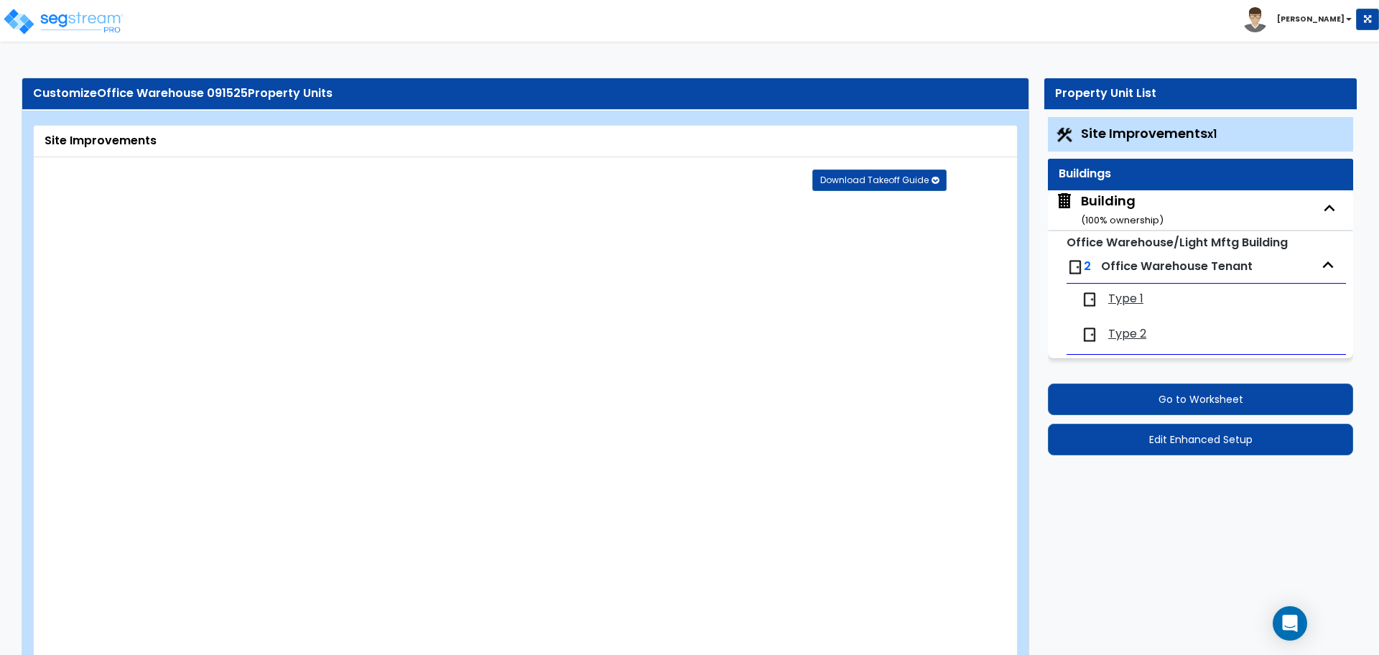
select select "2"
select select "3"
select select "2"
select select "1"
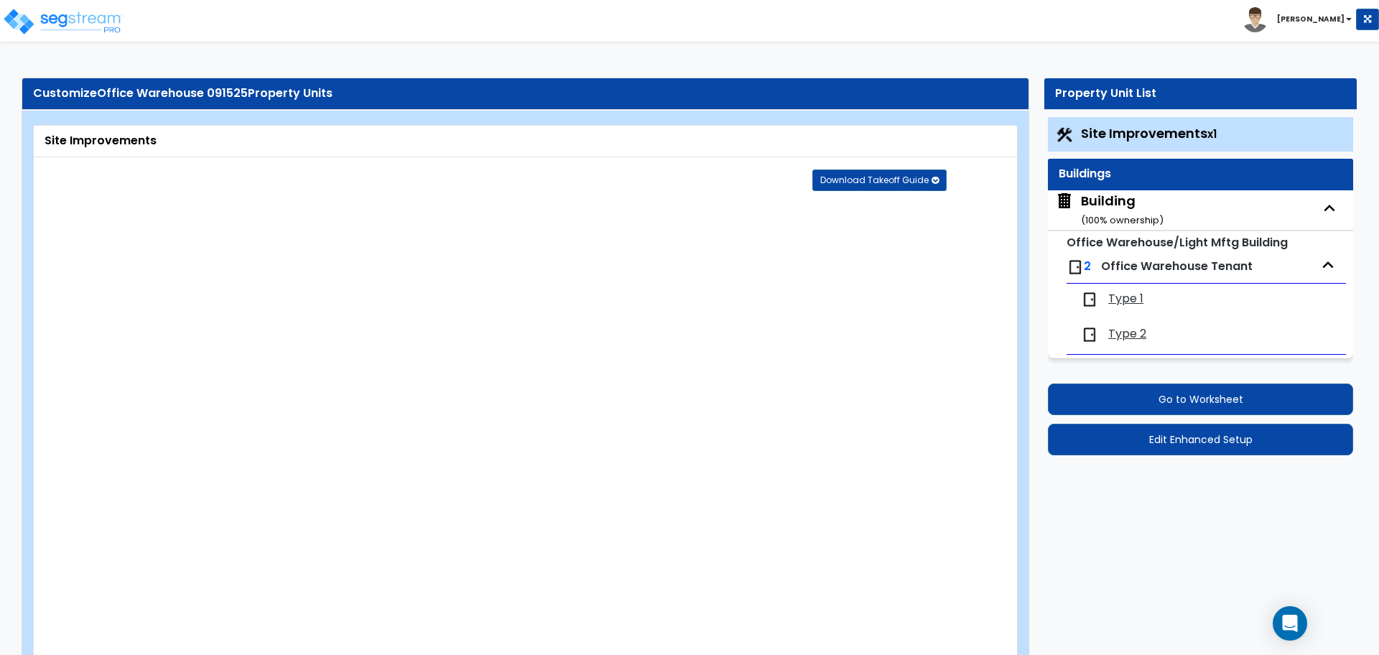
select select "2"
select select "7"
select select "2"
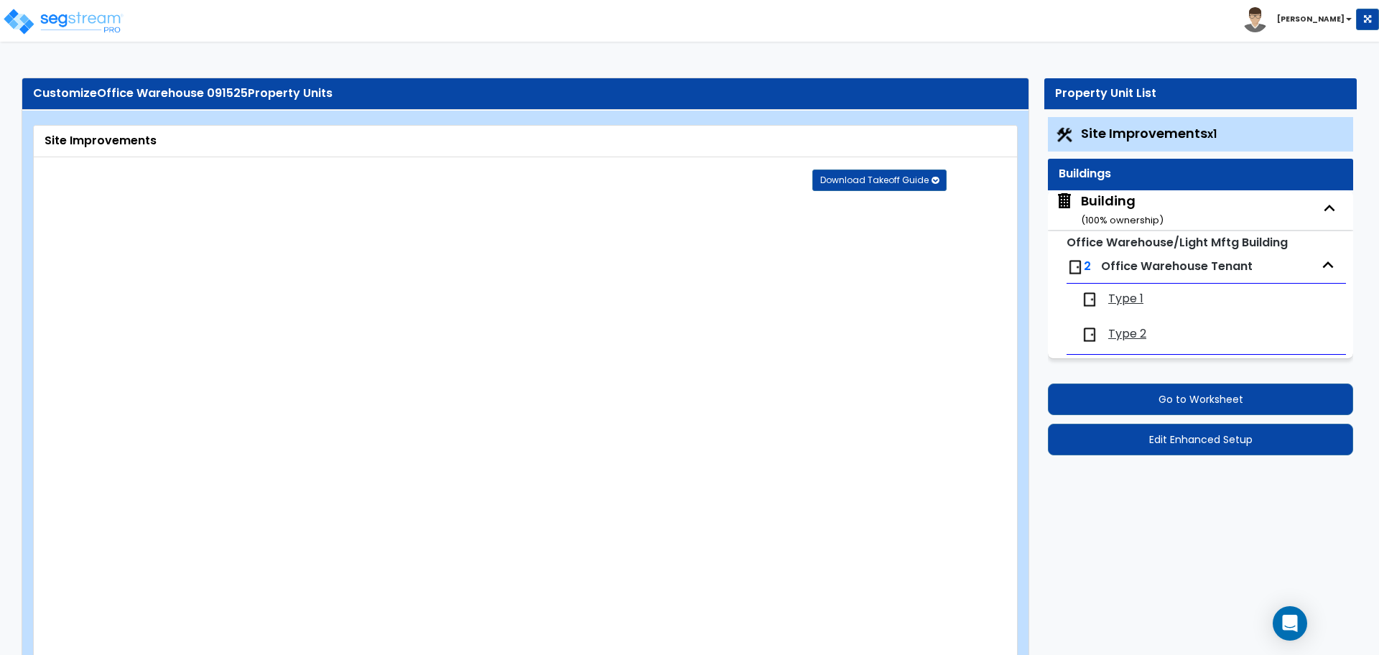
select select "3"
select select "1"
select select "16"
select select "1"
select select "5"
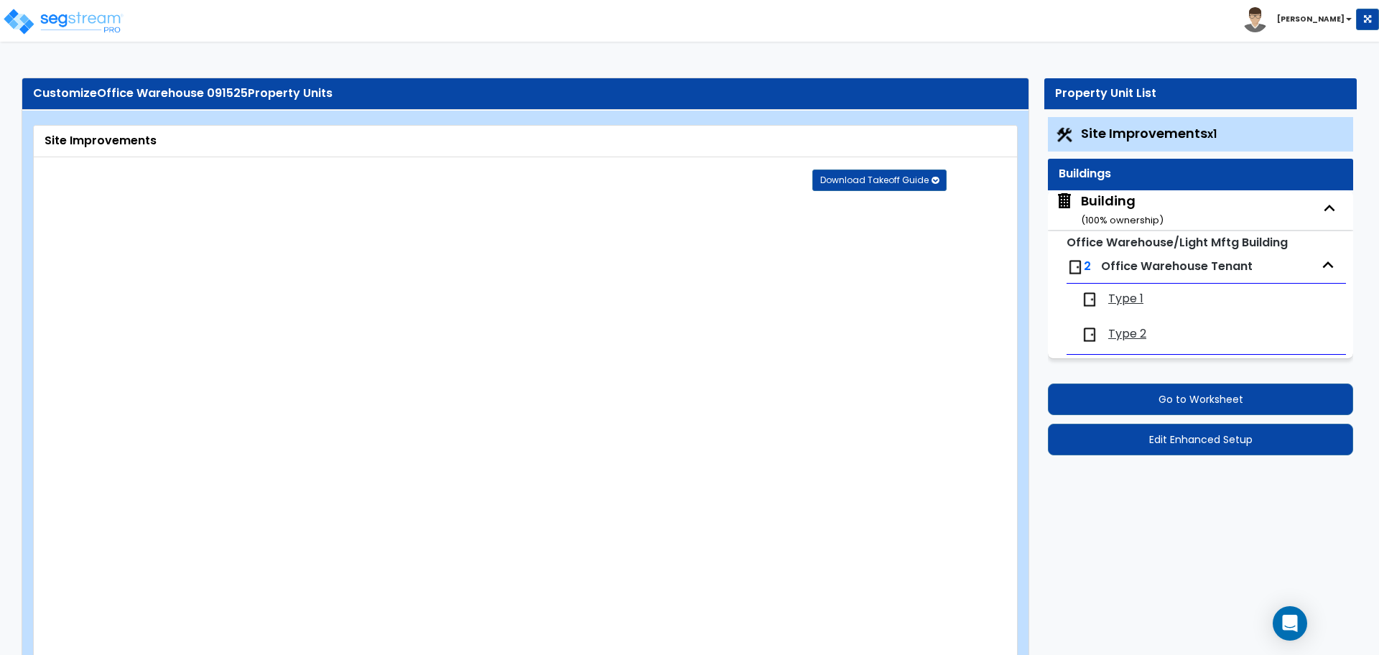
select select "4"
select select "1"
select select "2"
select select "1"
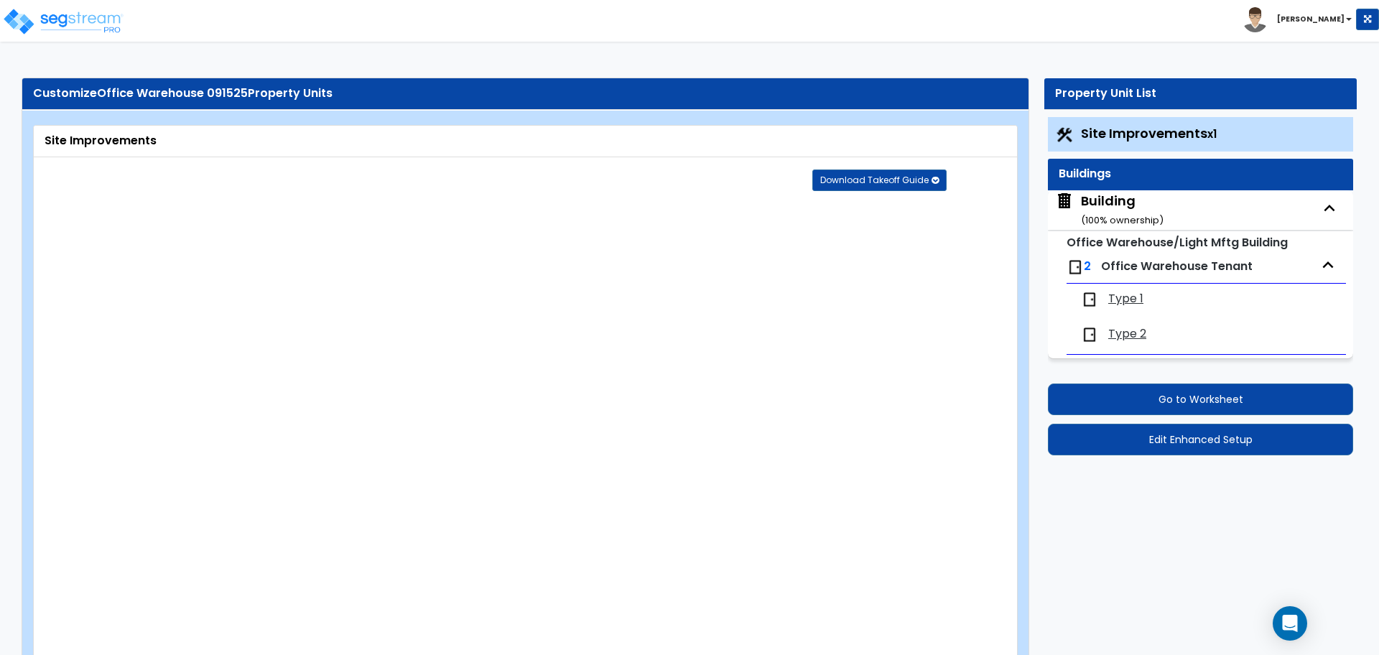
select select "2"
select select "4"
select select "3"
select select "2"
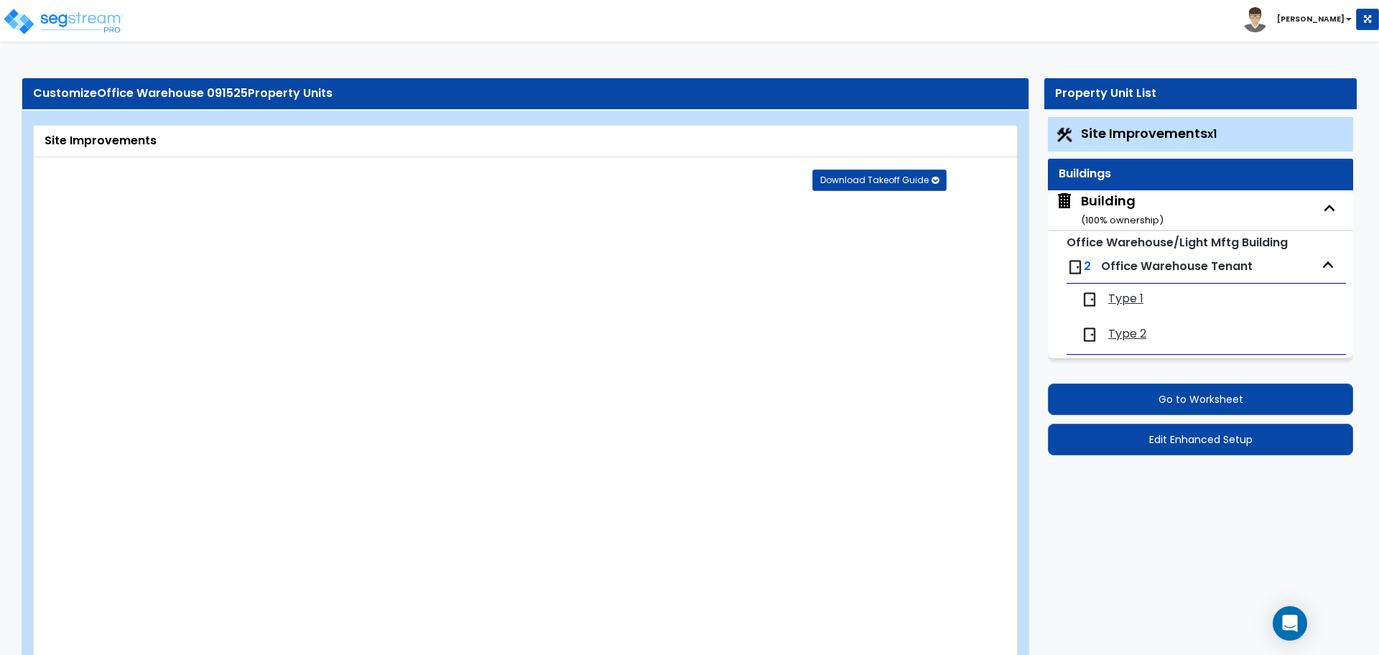
select select "1"
select select "2"
select select "1"
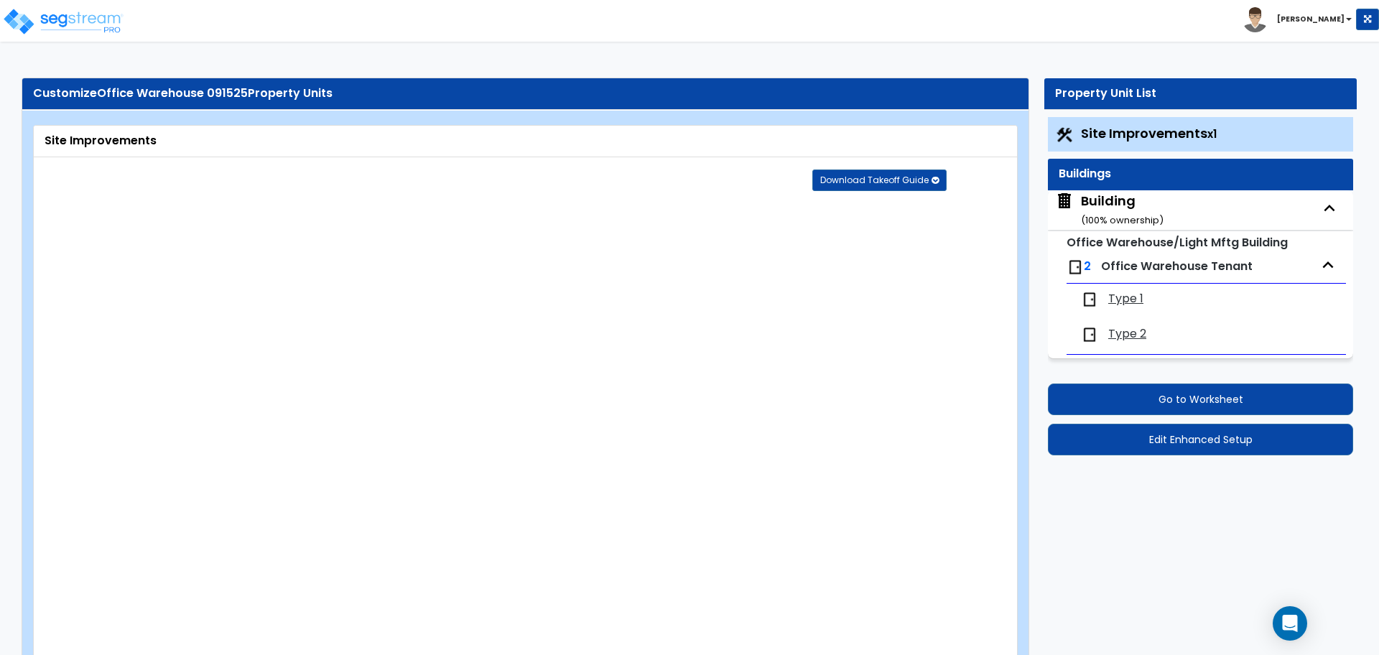
select select "2"
select select "1"
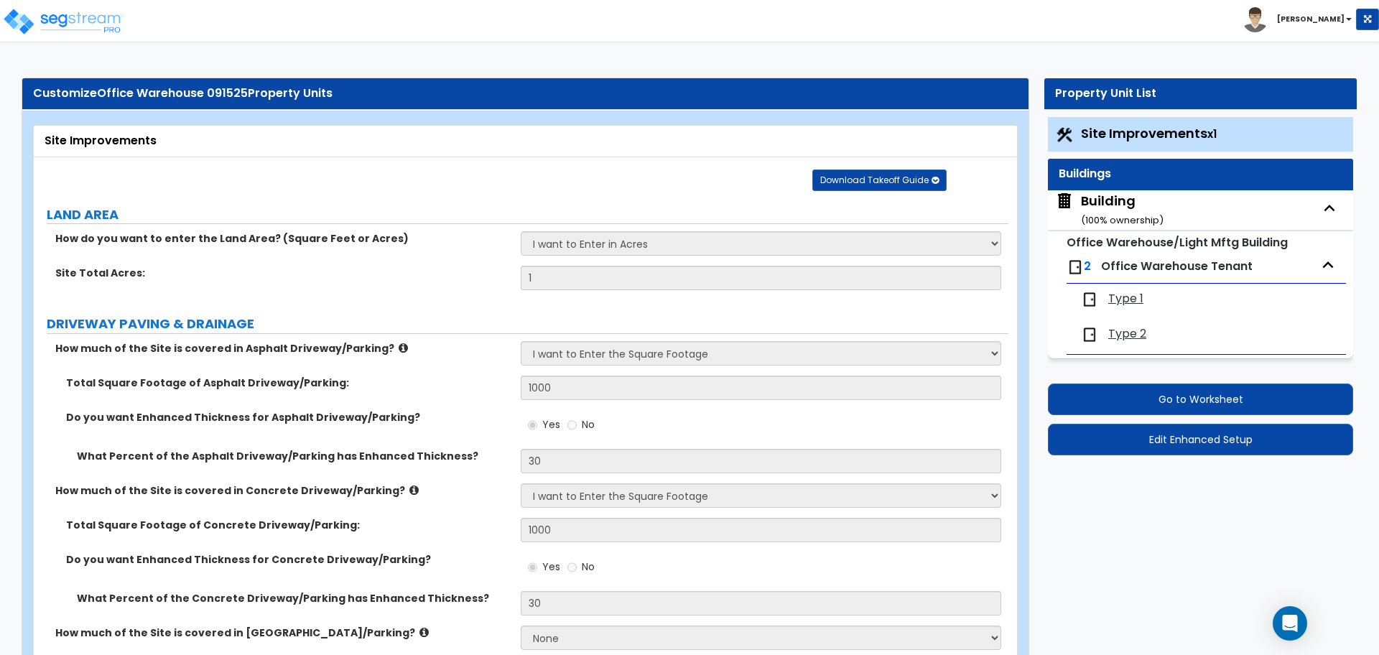
click at [1115, 195] on div "Building ( 100 % ownership)" at bounding box center [1122, 210] width 83 height 37
select select "1"
select select "3"
select select "1"
select select "8"
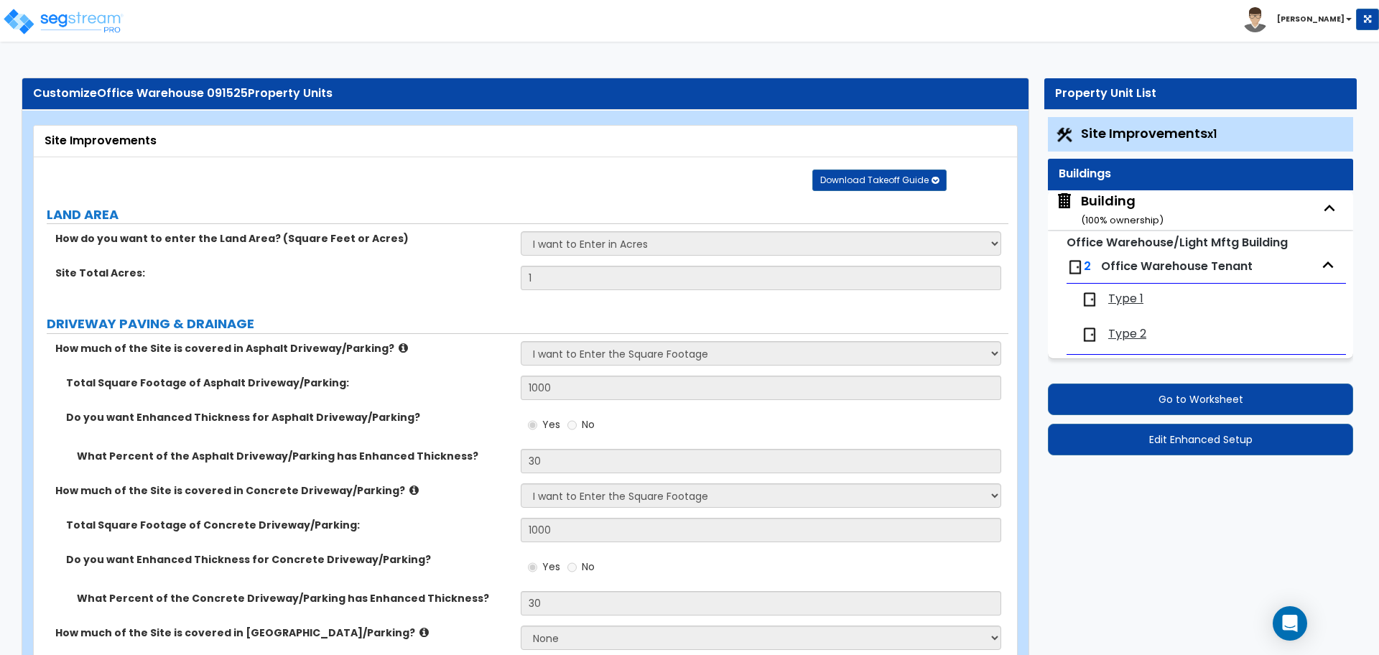
select select "7"
select select "3"
select select "2"
select select "4"
select select "2"
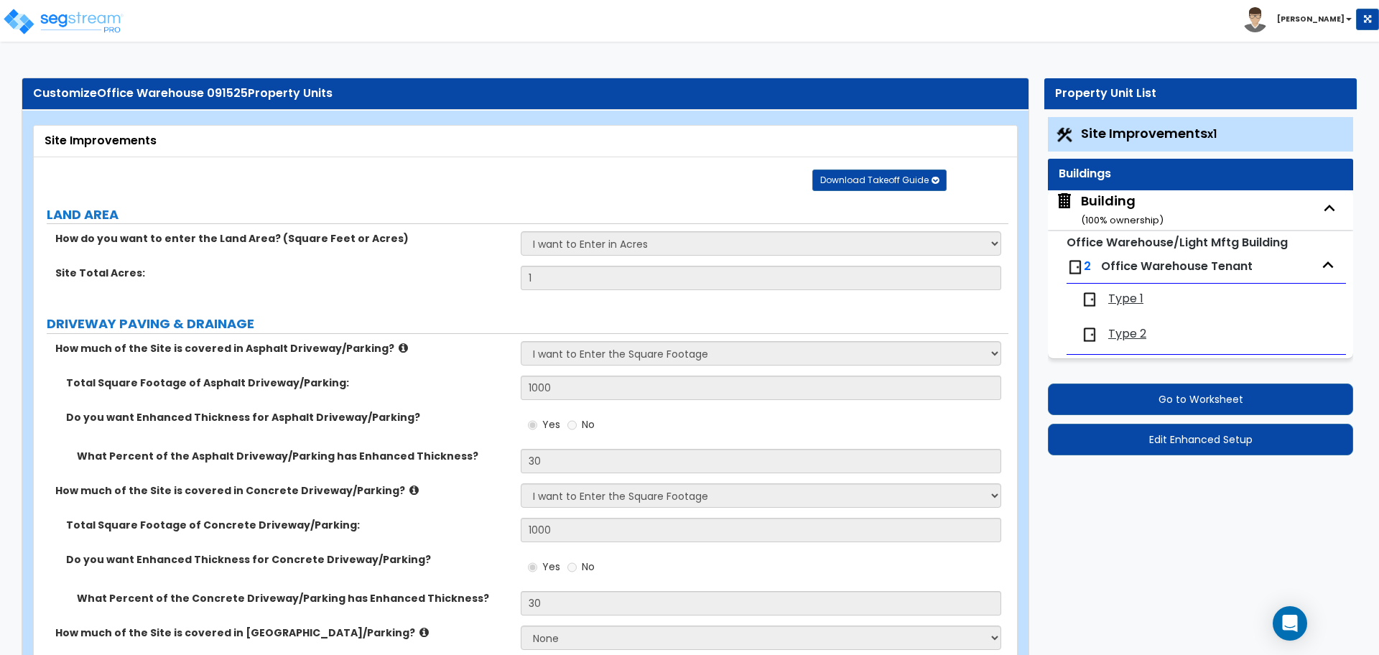
select select "5"
select select "7"
select select "2"
select select "4"
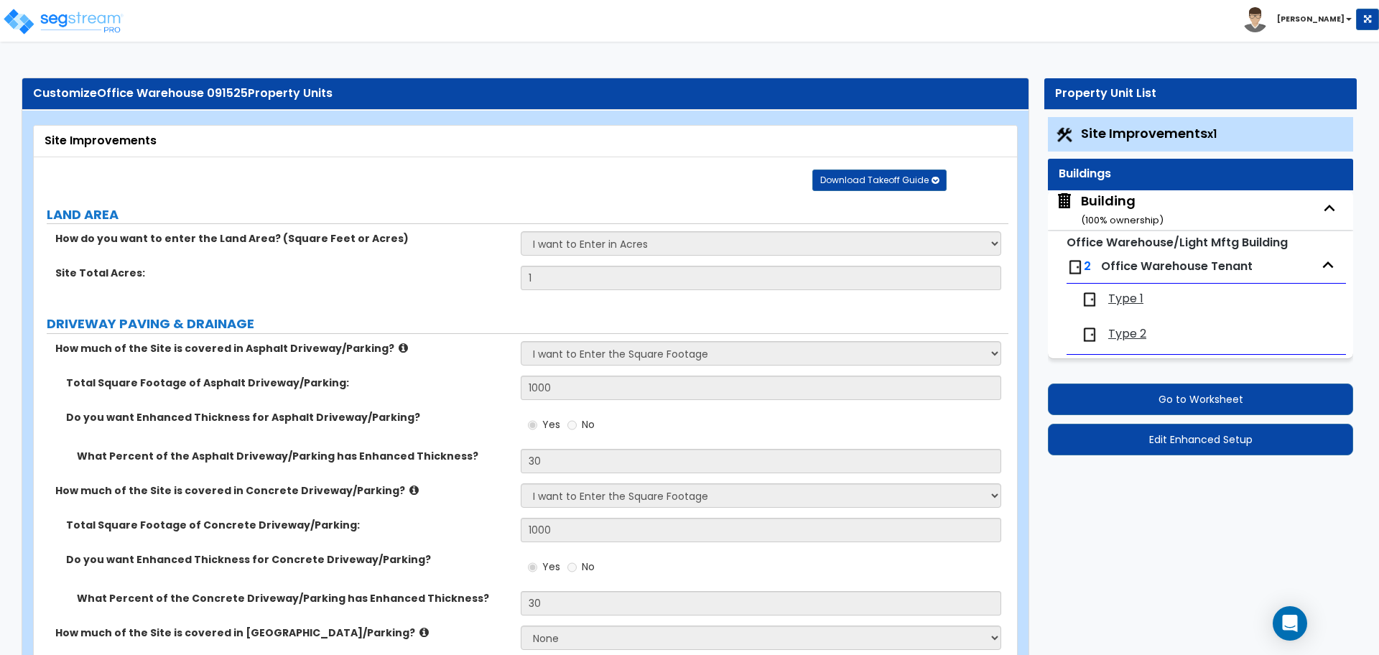
select select "3"
select select "2"
select select "1"
select select "2"
select select "3"
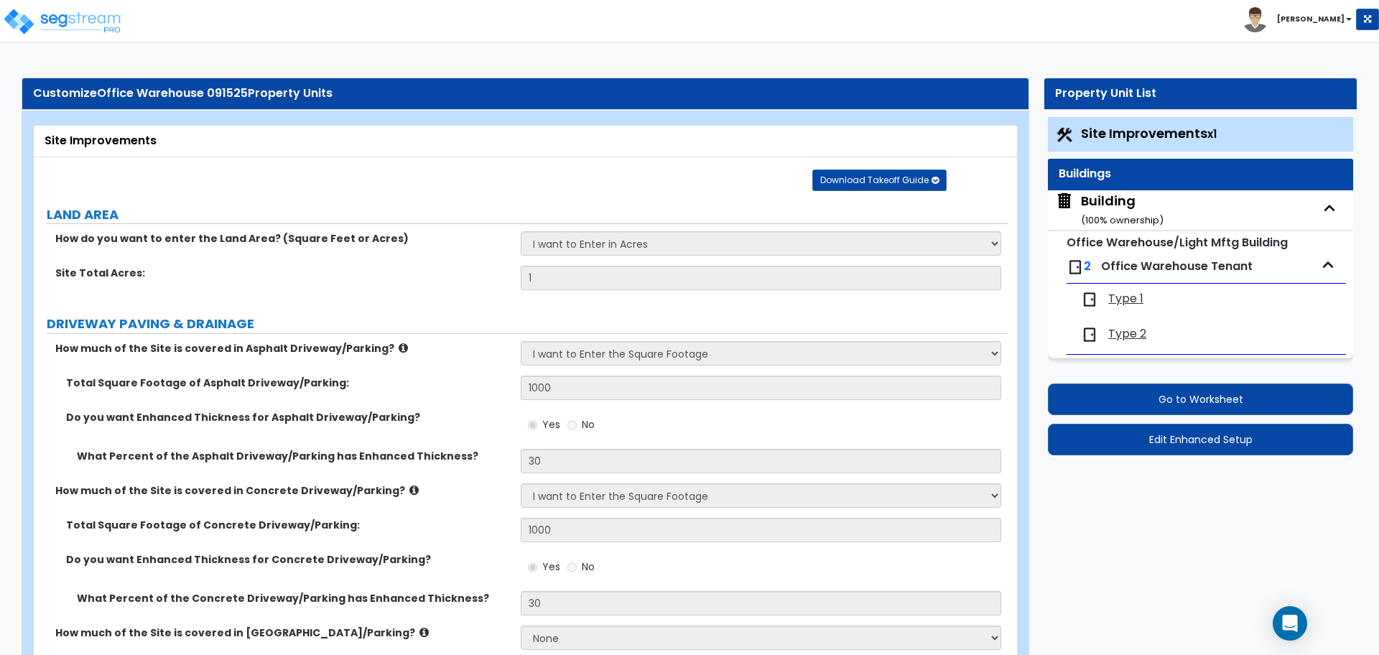
select select "1"
select select "8"
select select "1"
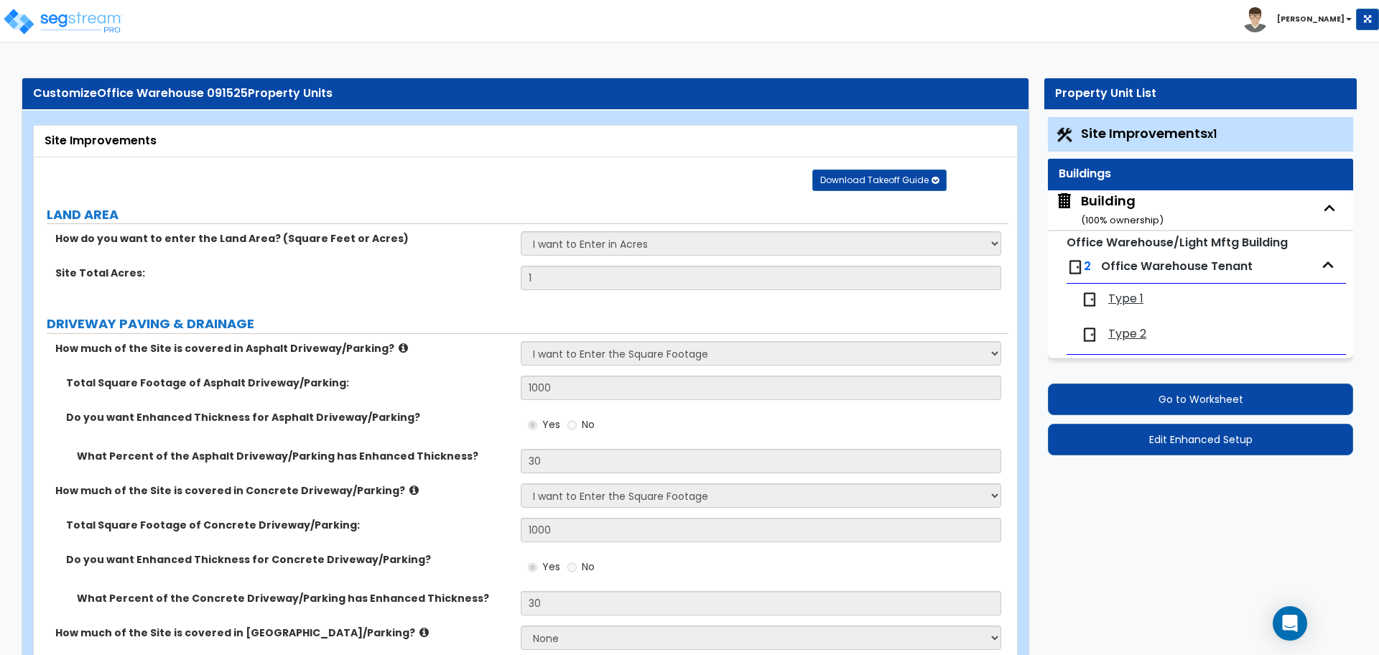
select select "2"
select select "1"
select select "2"
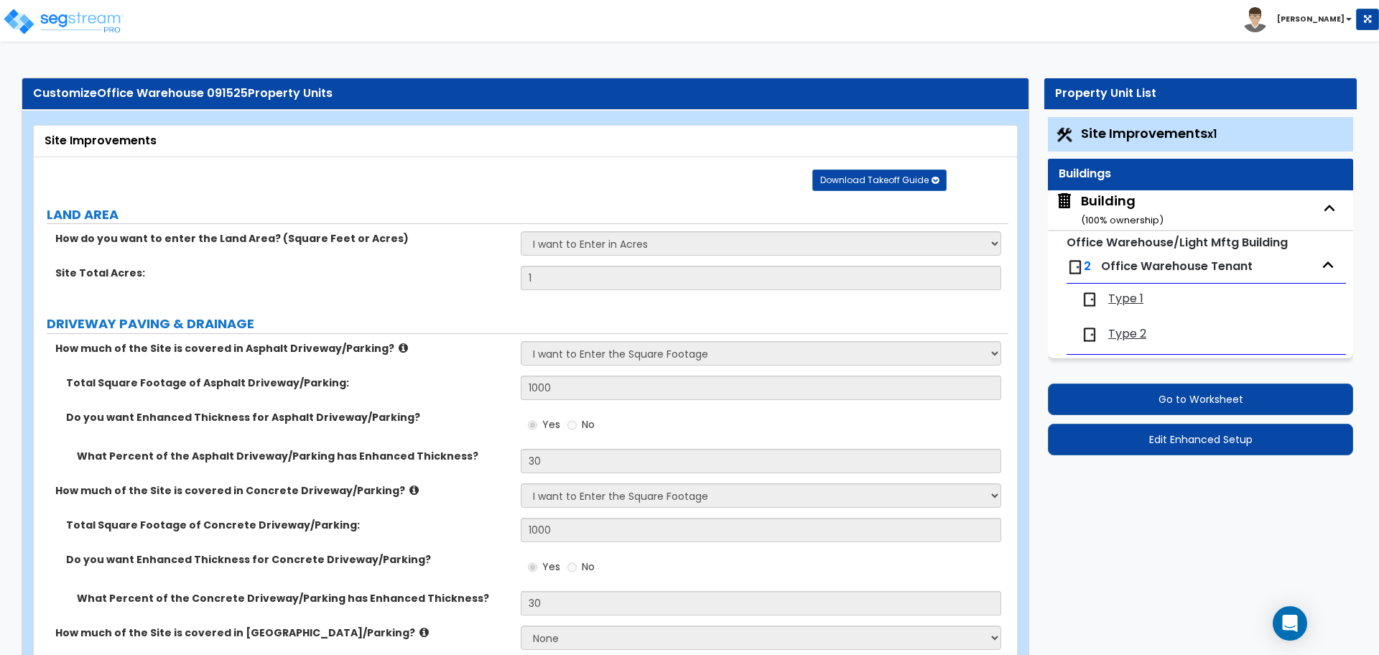
select select "1"
select select "2"
select select "3"
select select "1"
select select "2"
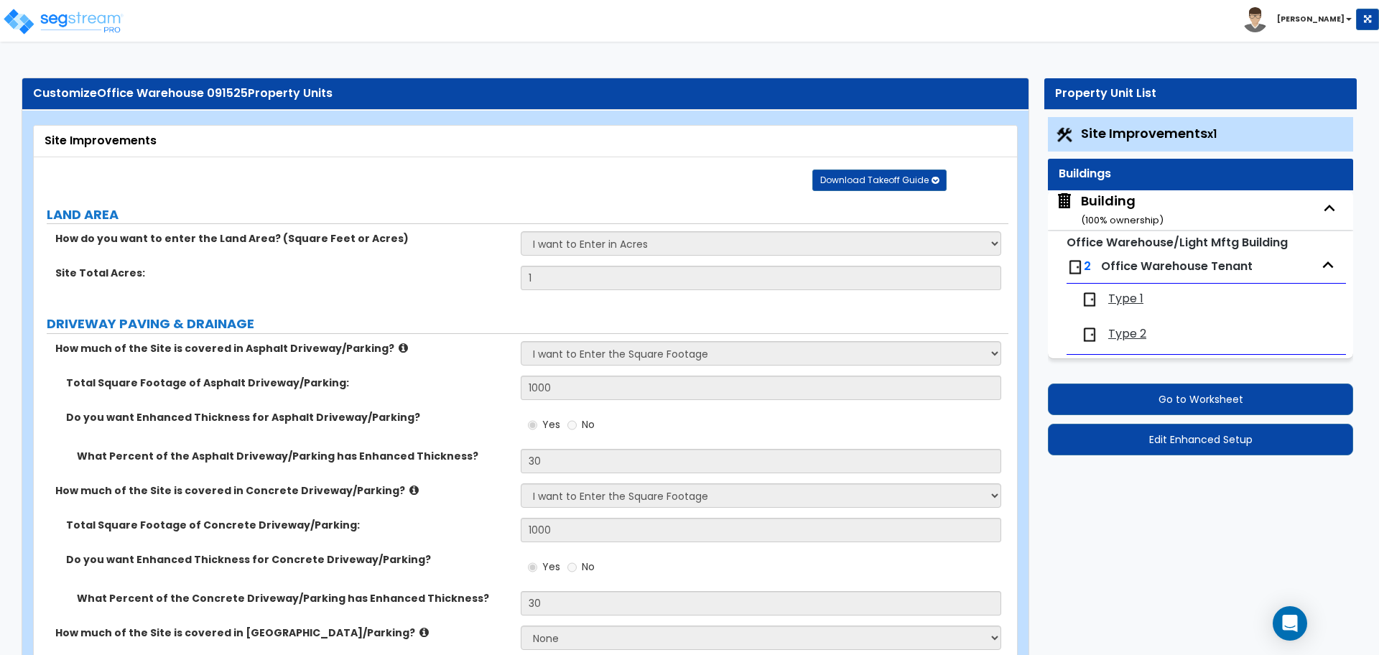
select select "3"
select select "4"
select select "7"
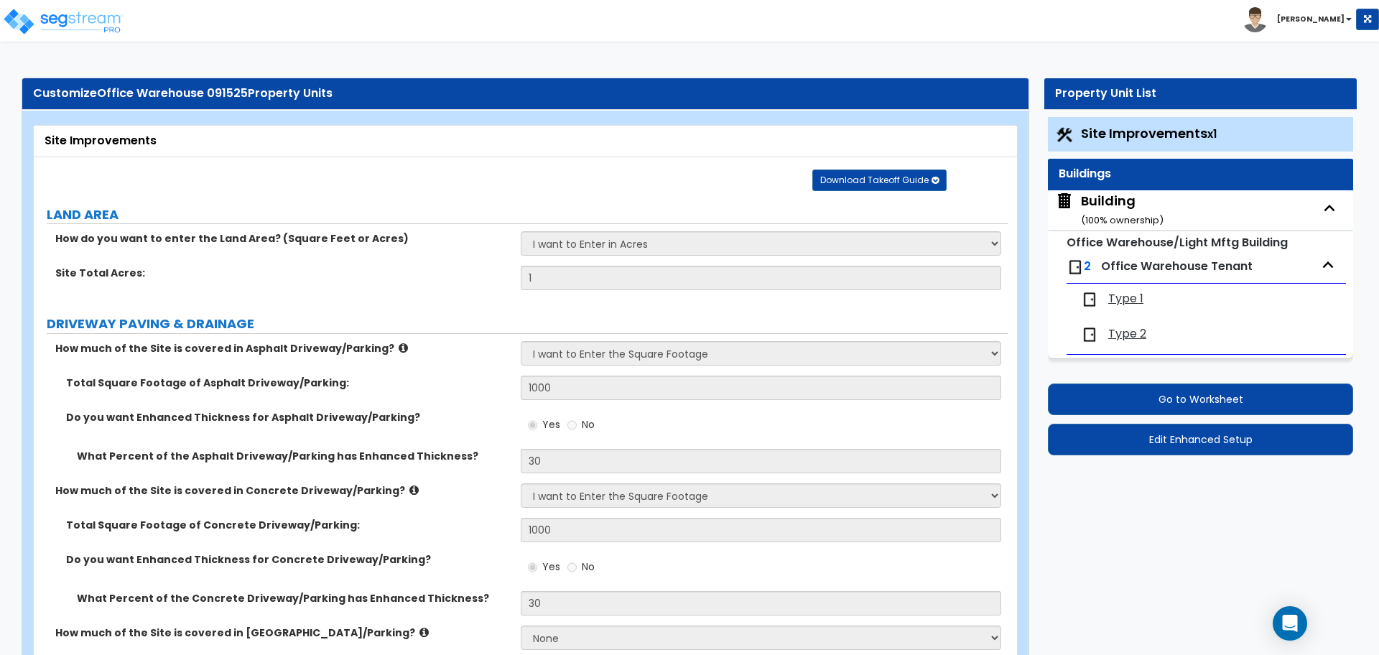
select select "3"
select select "2"
select select "4"
select select "1"
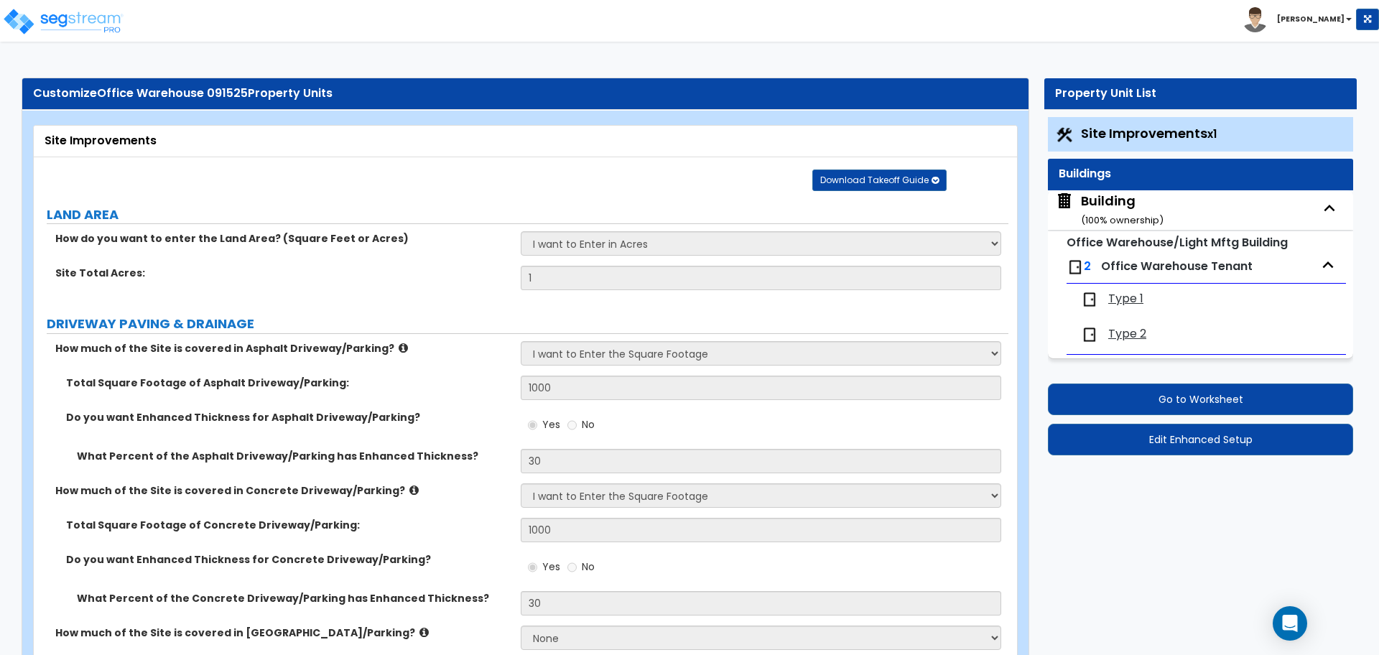
select select "2"
select select "3"
select select "6"
select select "7"
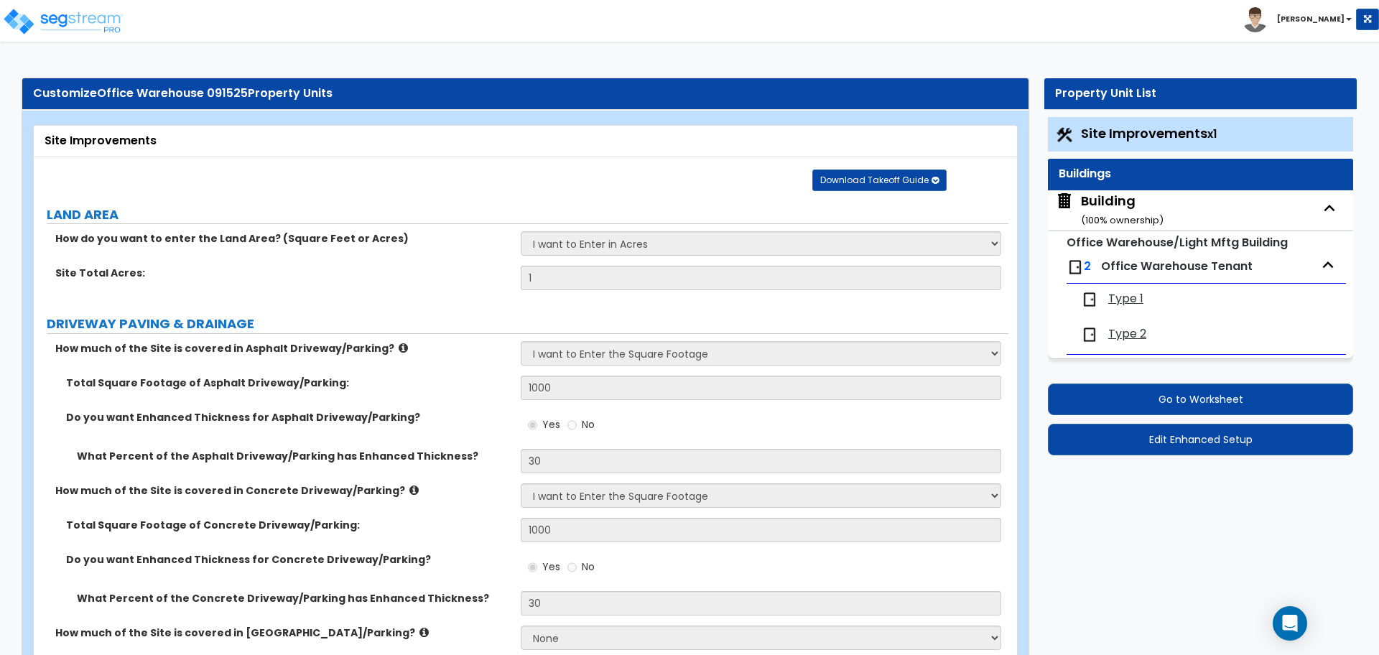
select select "8"
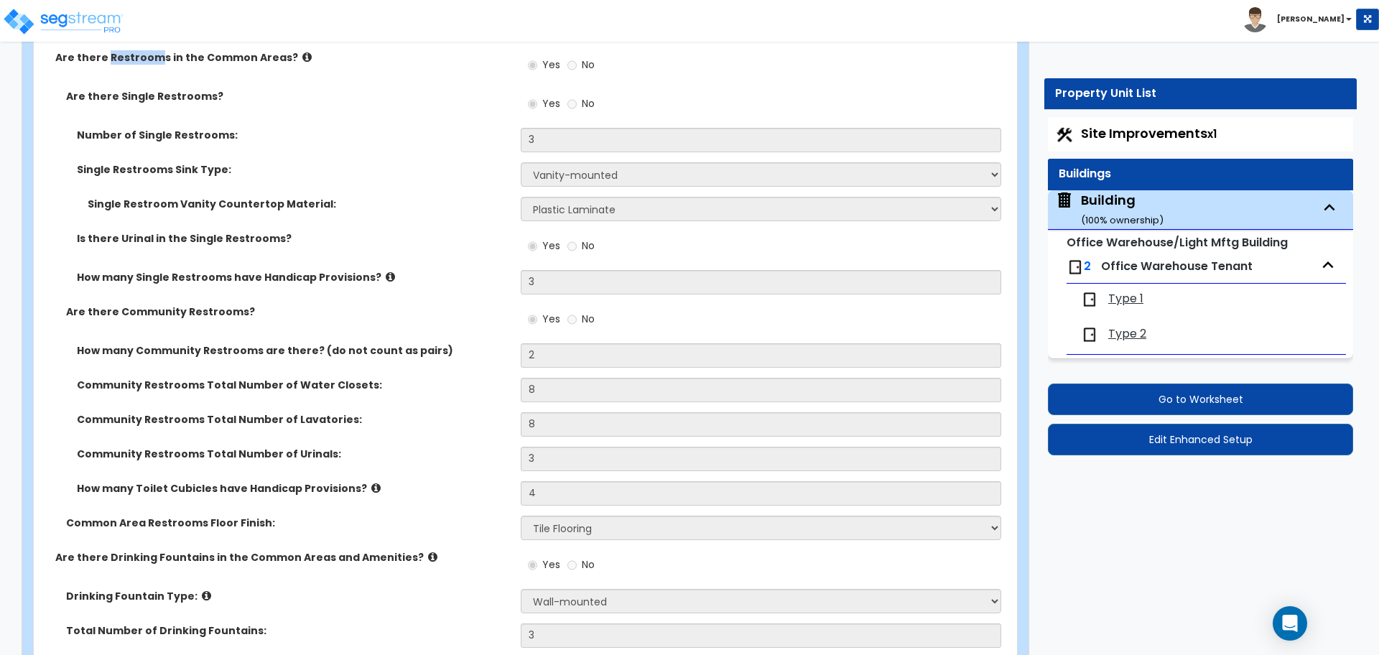
scroll to position [4317, 0]
click at [443, 137] on label "Number of Single Restrooms:" at bounding box center [293, 136] width 433 height 14
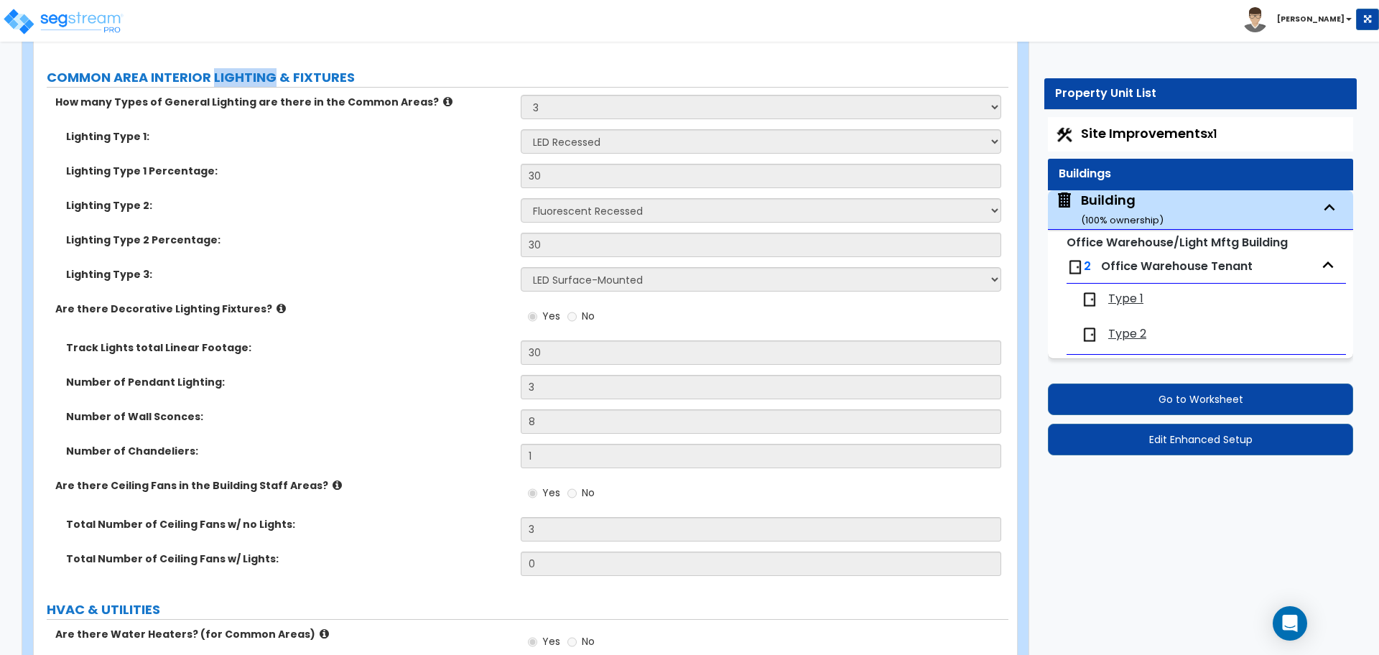
scroll to position [5816, 0]
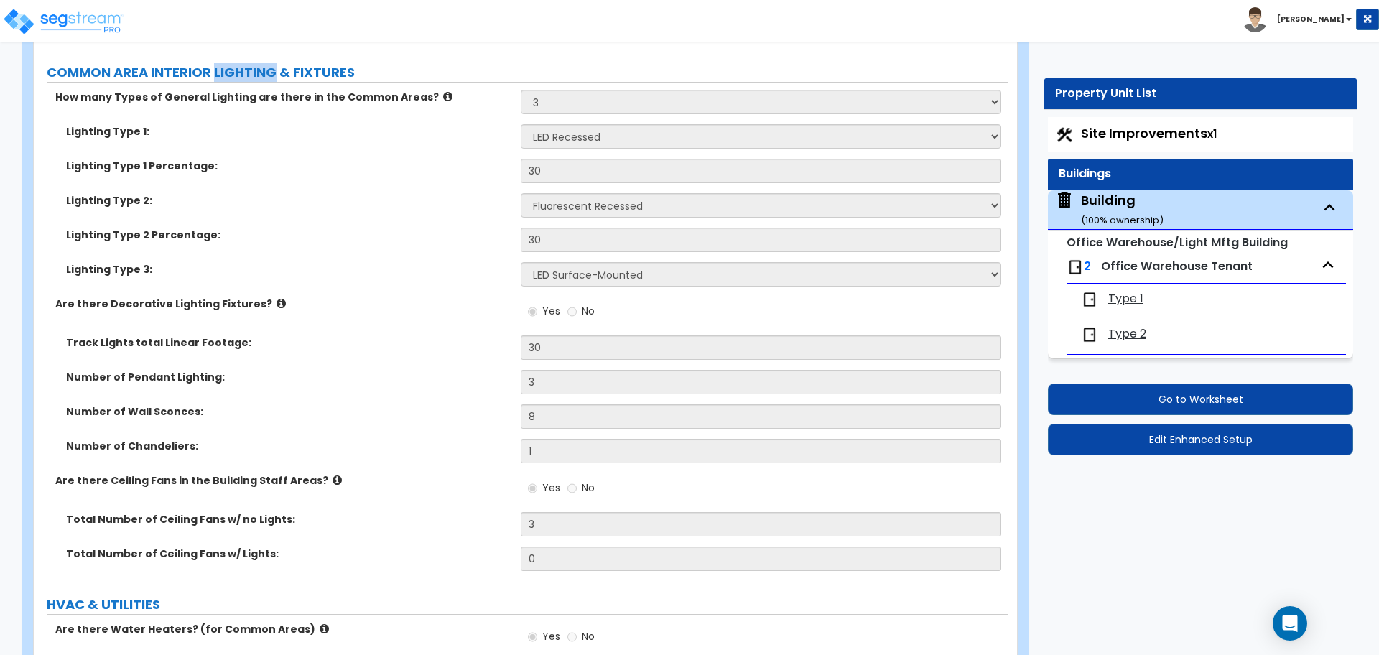
click at [443, 183] on div "Lighting Type 1 Percentage: 30" at bounding box center [521, 176] width 975 height 34
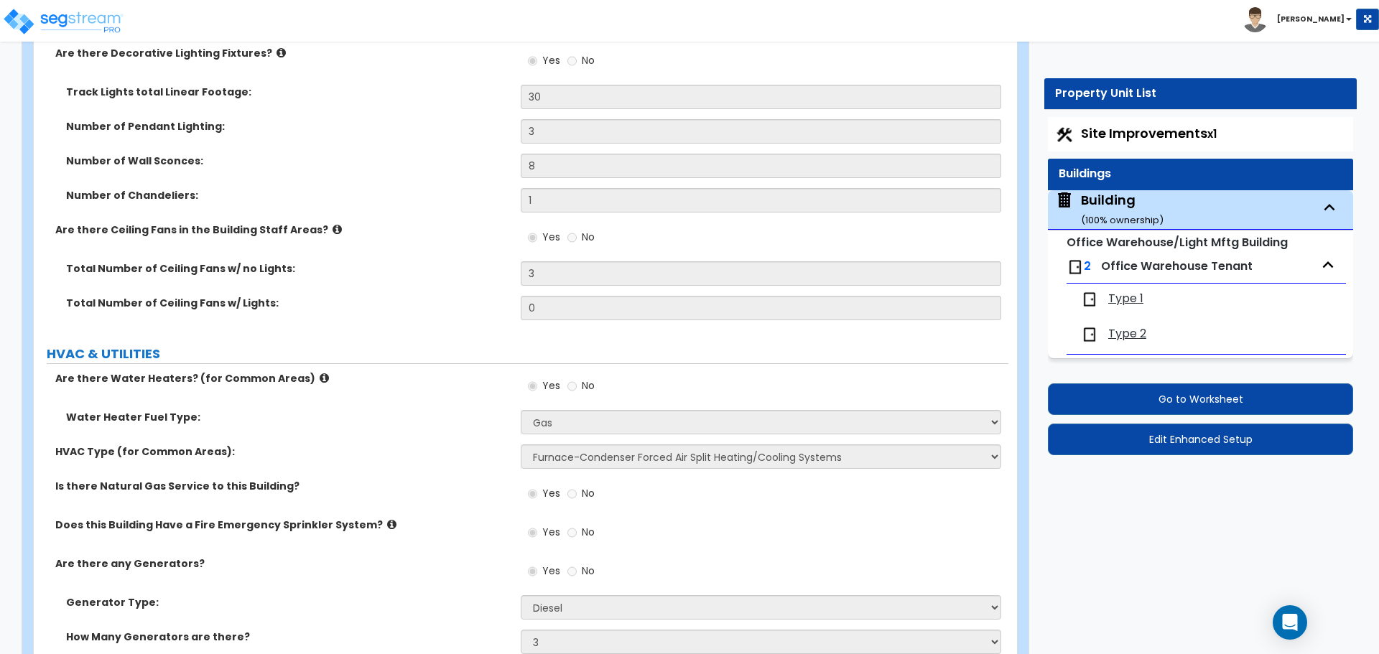
scroll to position [6068, 0]
click at [334, 166] on div "Number of Wall Sconces: 8" at bounding box center [521, 169] width 975 height 34
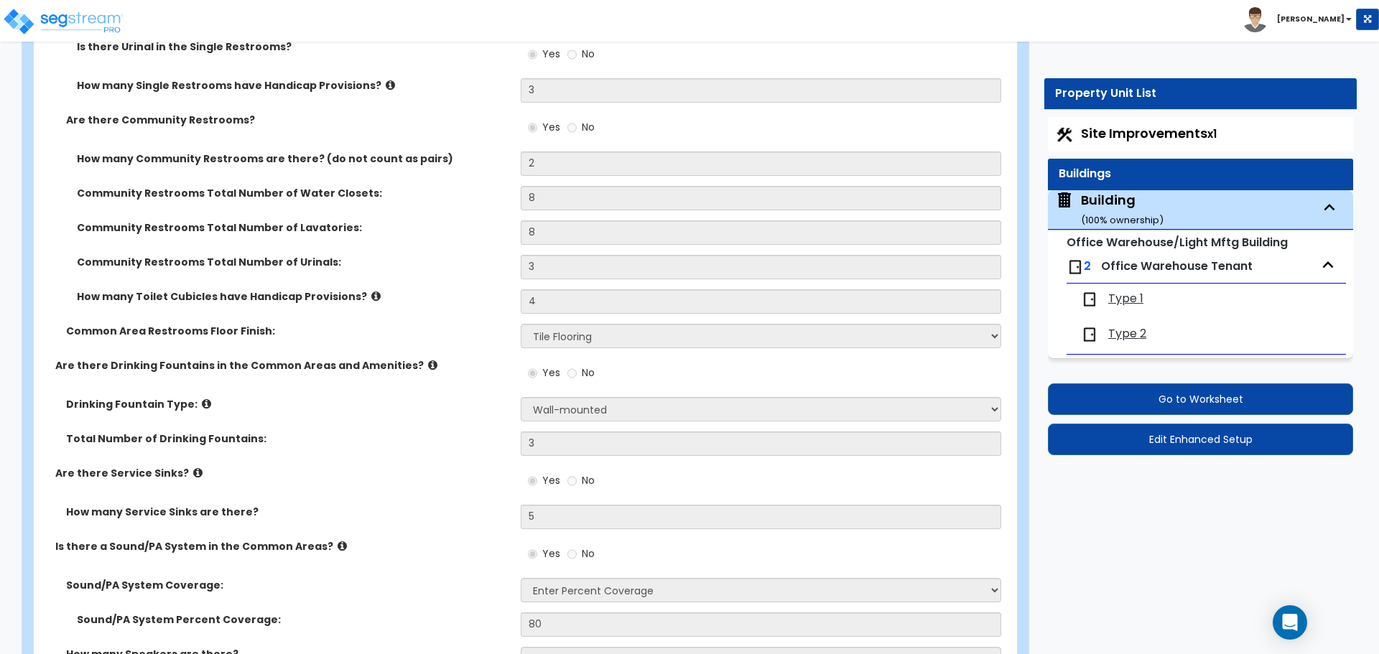
scroll to position [5262, 0]
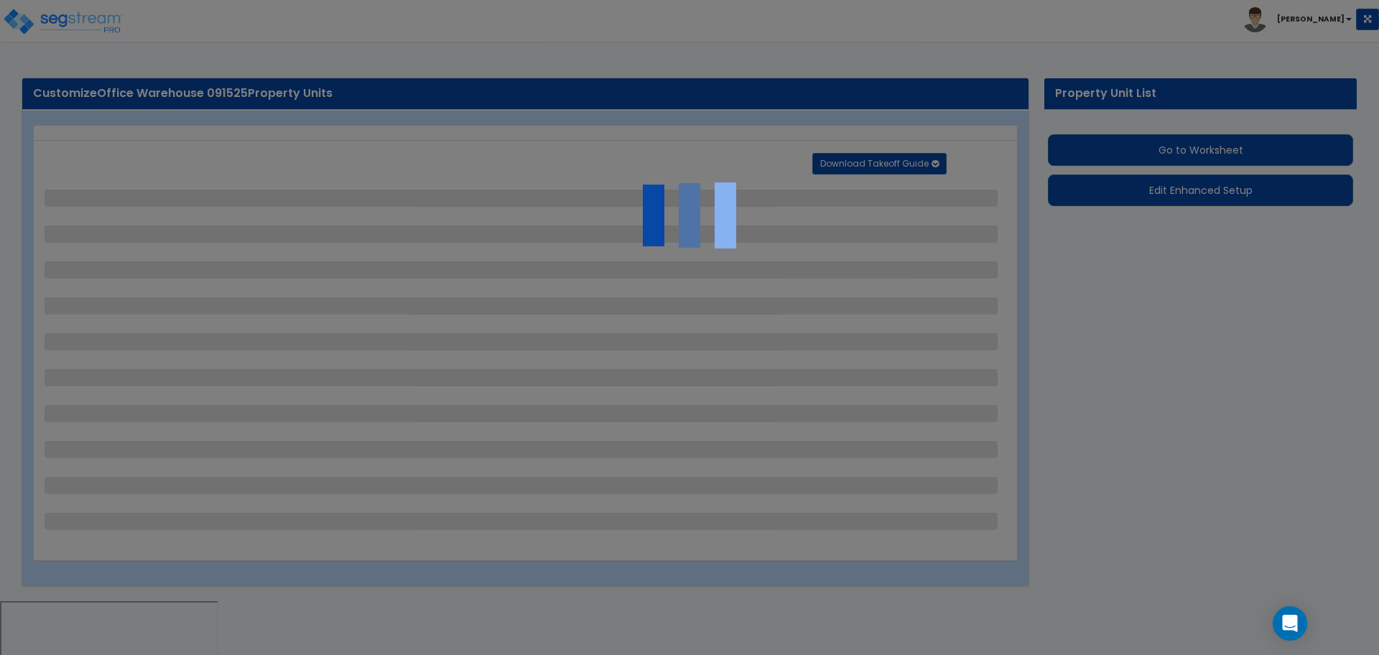
select select "2"
select select "3"
select select "1"
select select "2"
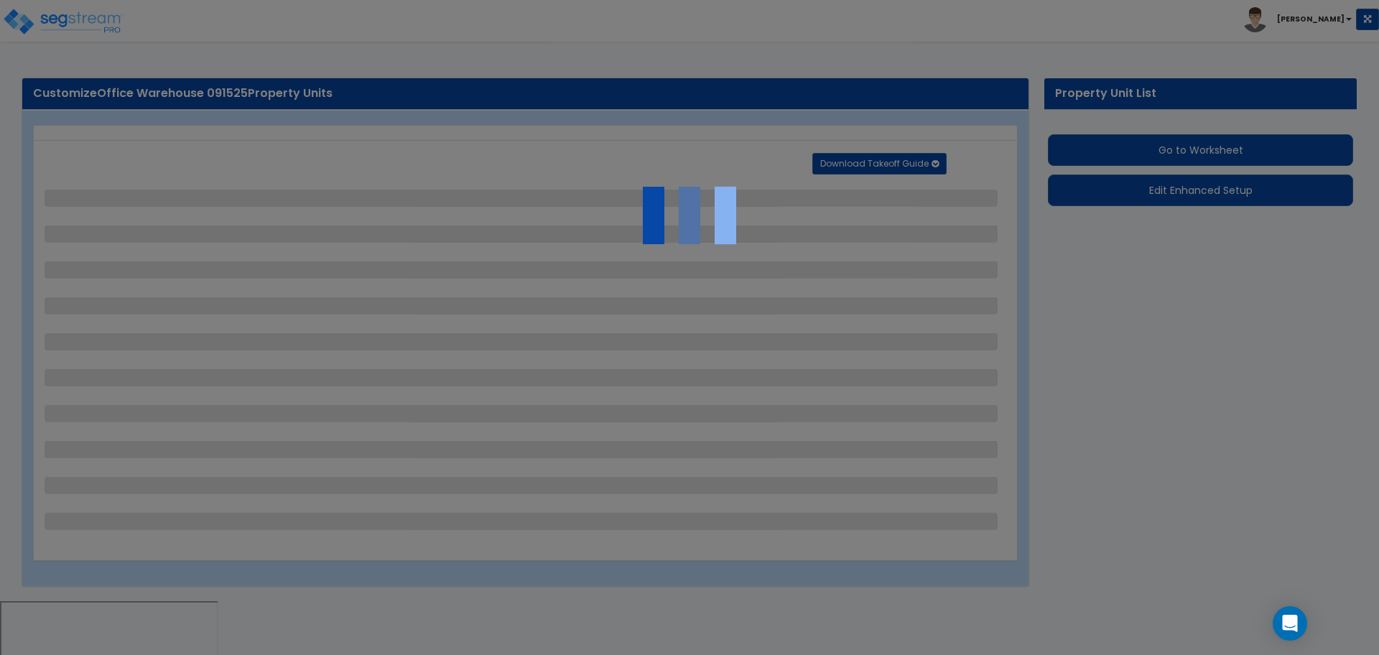
select select "3"
select select "1"
select select "2"
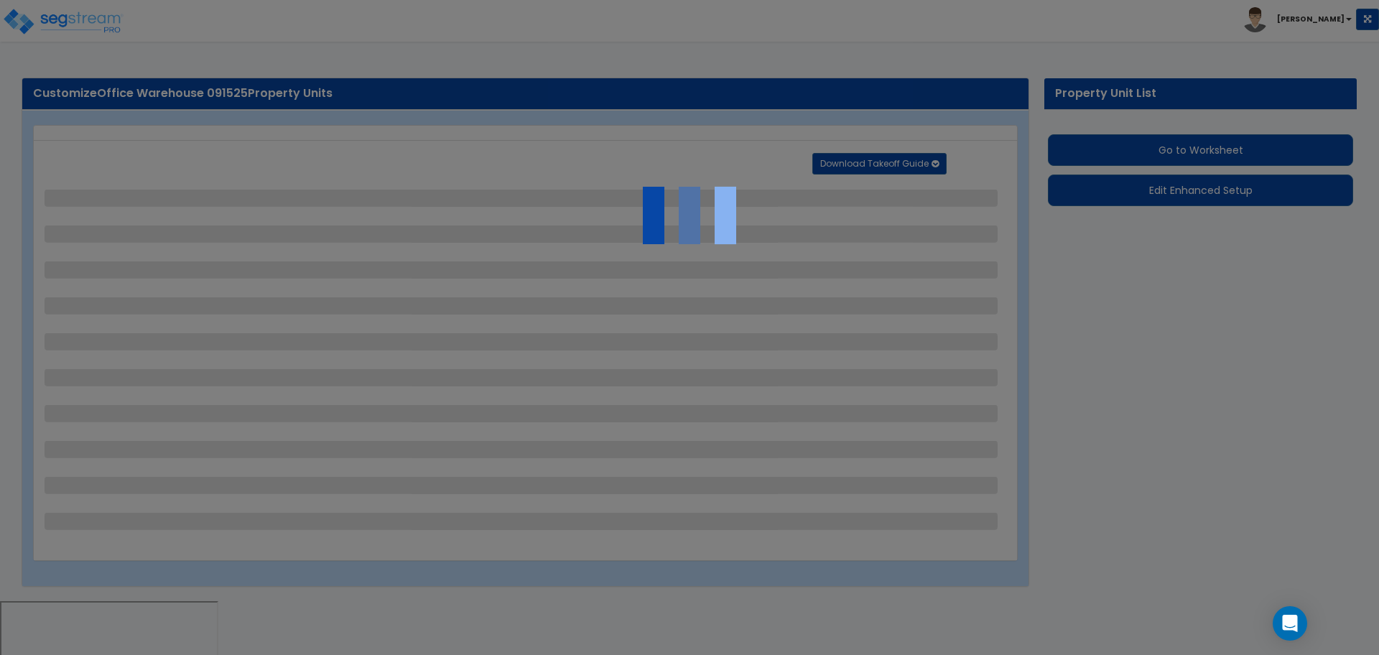
select select "1"
select select "2"
select select "1"
select select "2"
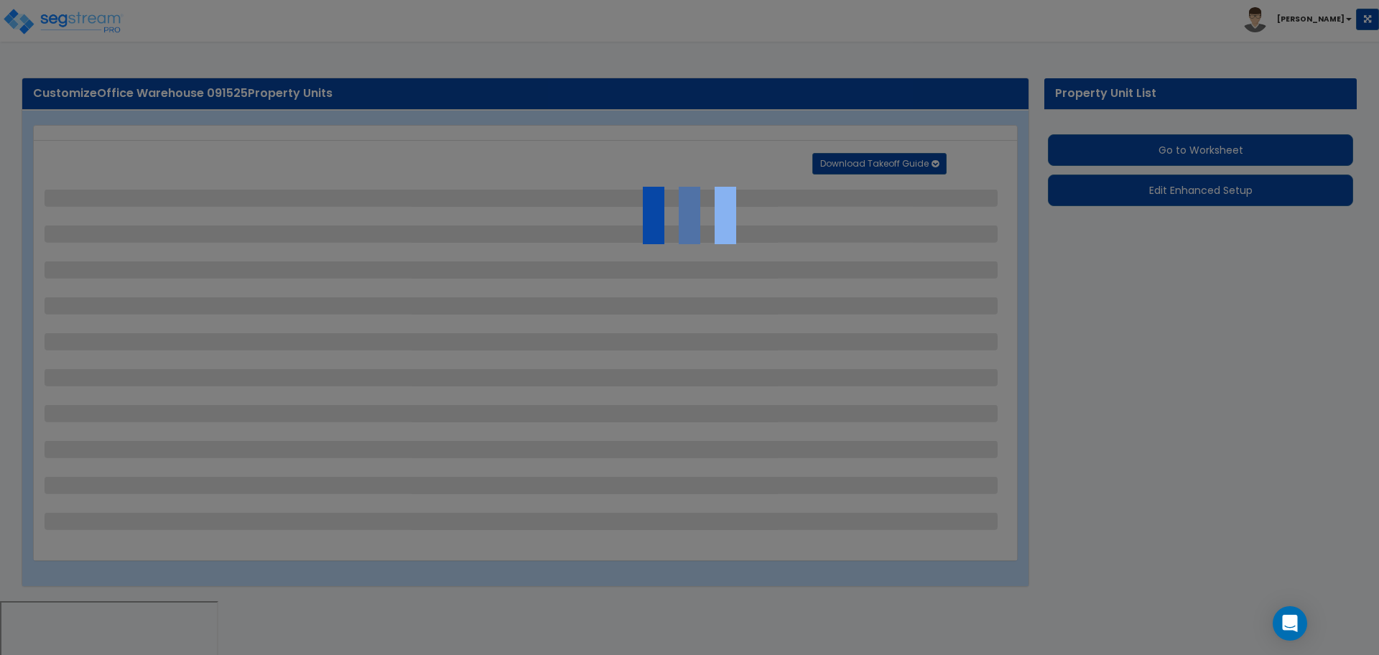
select select "2"
select select "1"
select select "4"
select select "1"
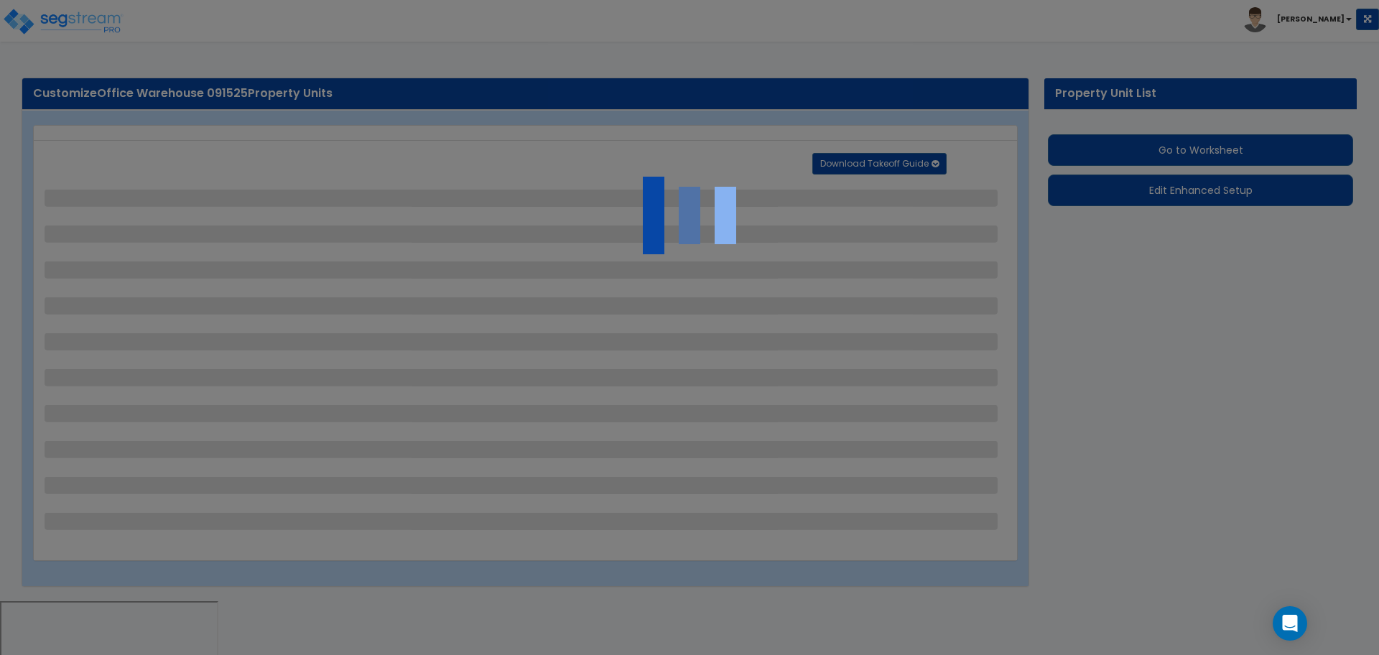
select select "1"
select select "2"
select select "6"
select select "11"
select select "2"
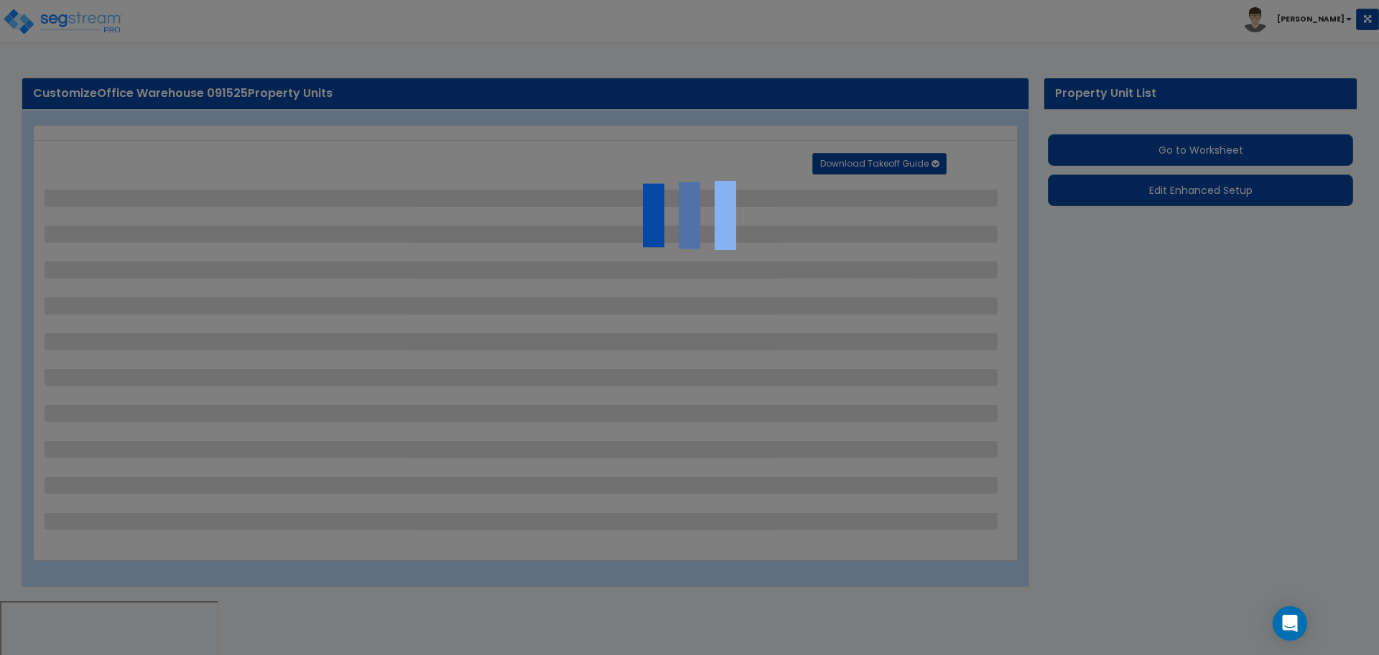
select select "2"
select select "3"
select select "2"
select select "1"
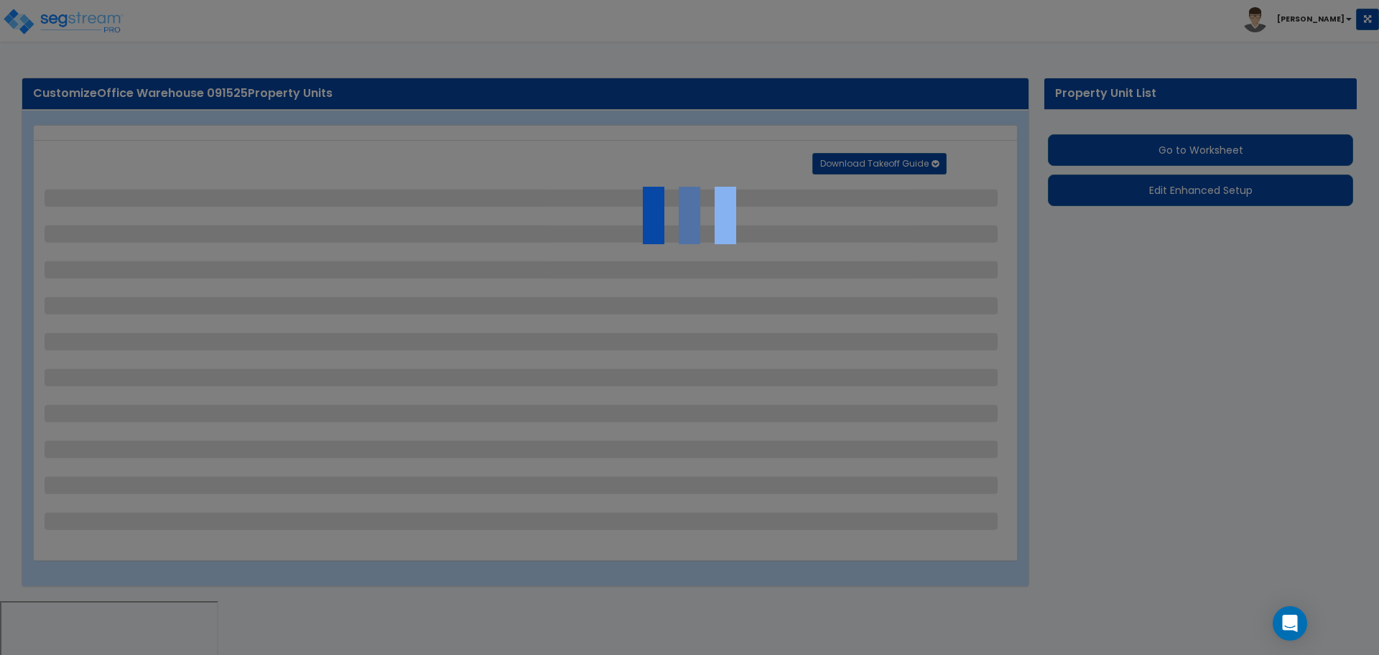
select select "2"
select select "7"
select select "2"
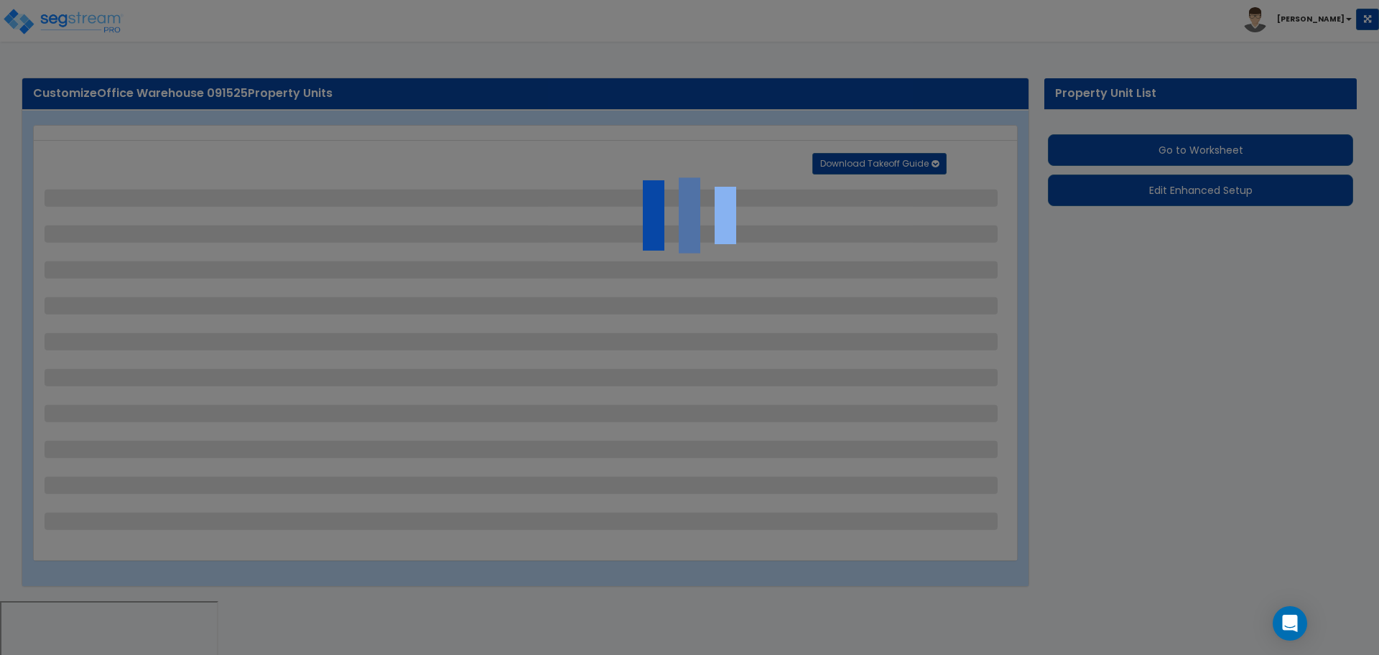
select select "3"
select select "1"
select select "16"
select select "1"
select select "5"
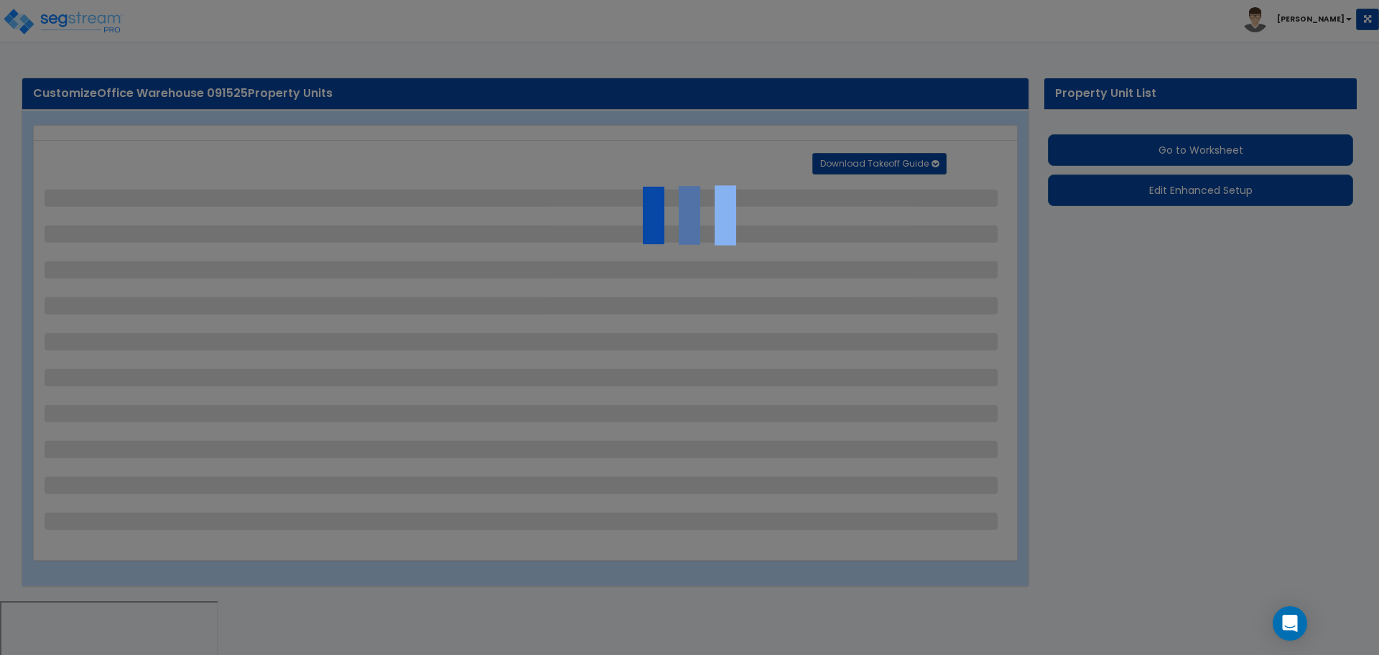
select select "4"
select select "1"
select select "2"
select select "1"
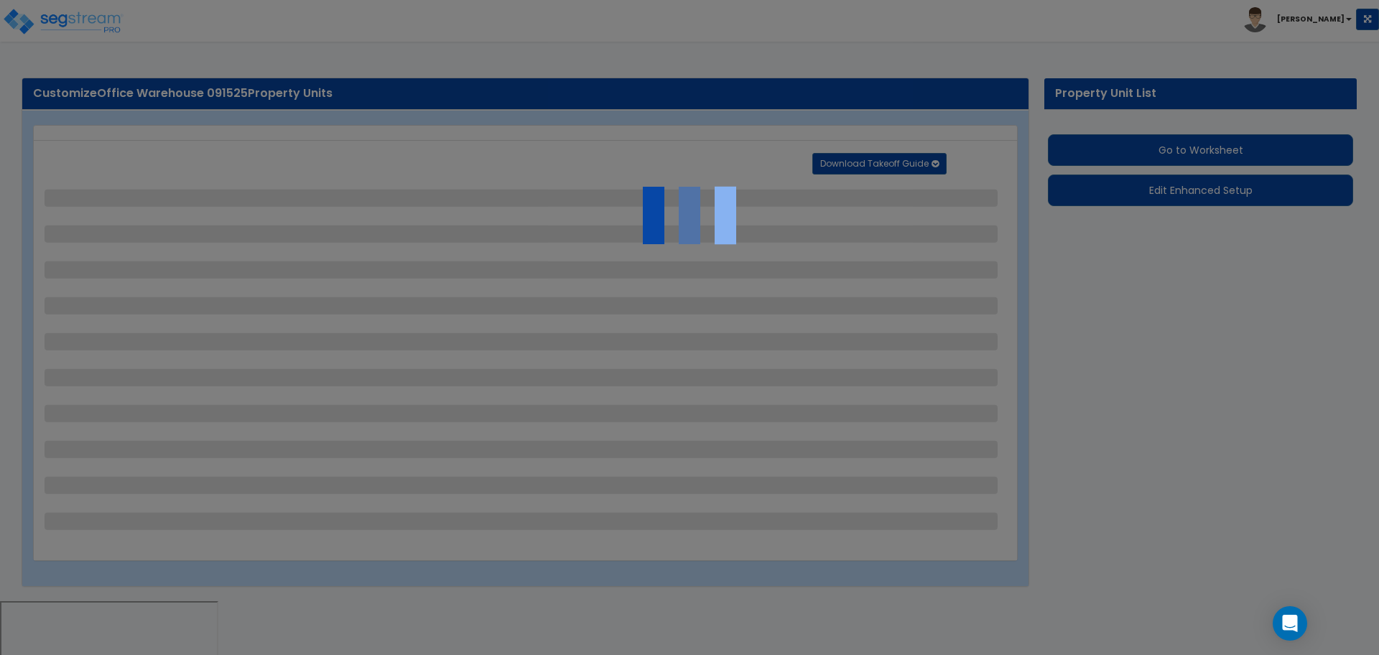
select select "2"
select select "4"
select select "3"
select select "2"
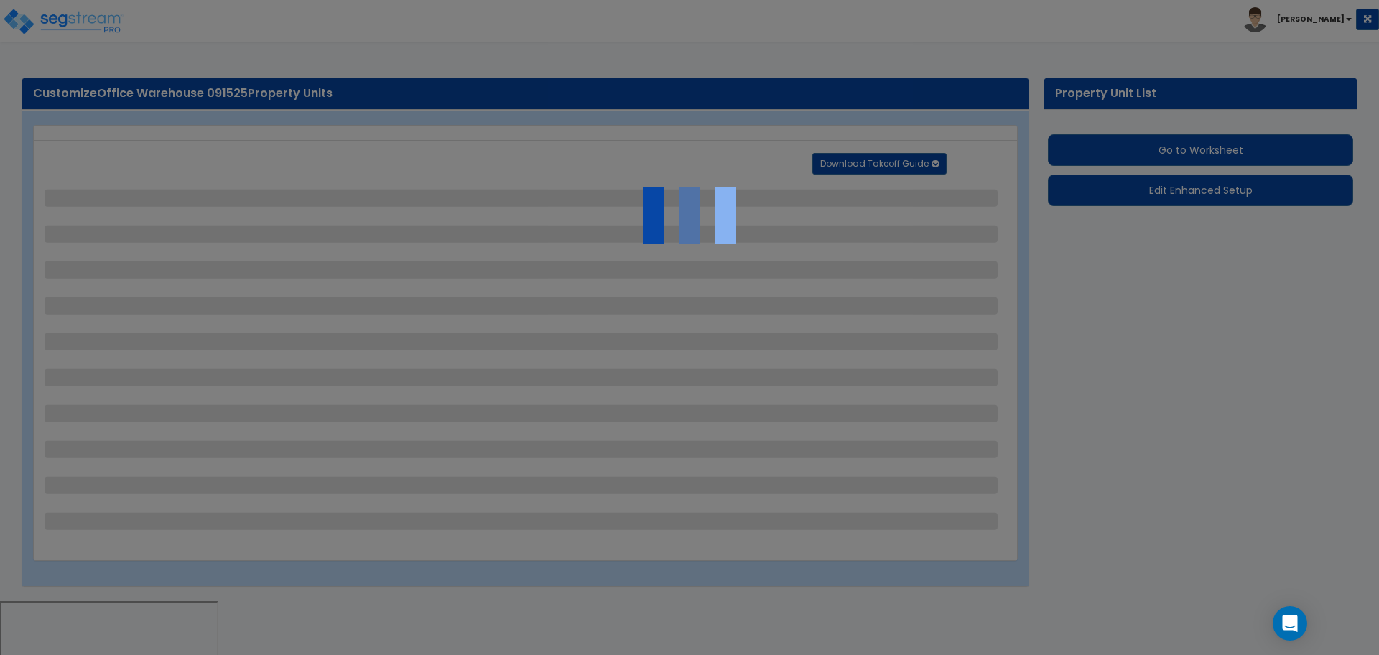
select select "1"
select select "2"
select select "1"
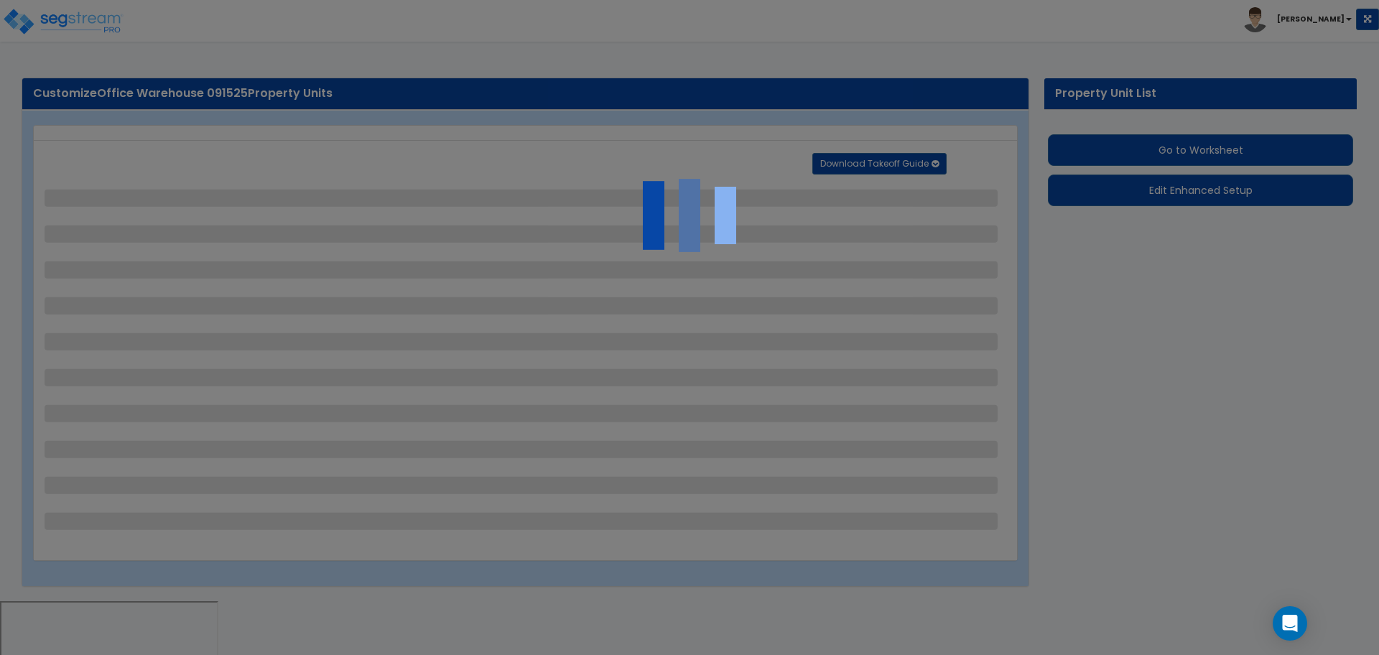
select select "2"
select select "1"
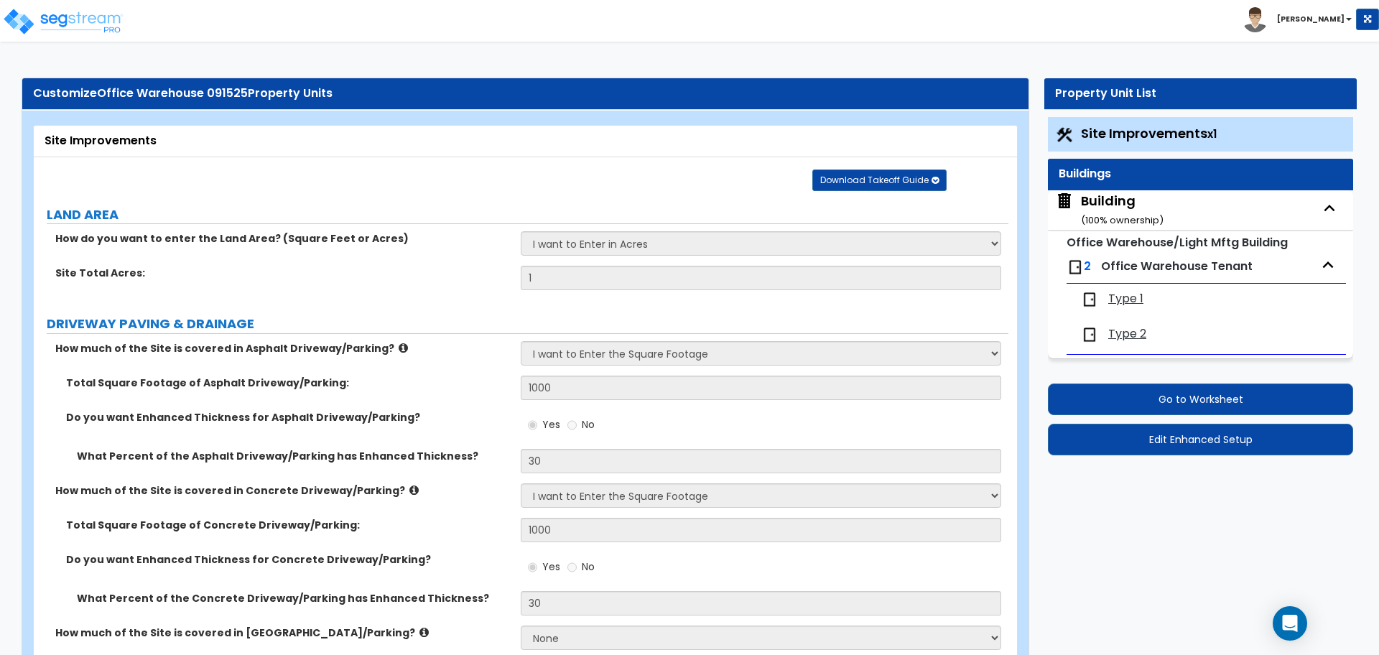
click at [1130, 287] on div "Type 1" at bounding box center [1206, 300] width 265 height 32
click at [1127, 297] on span "Type 1" at bounding box center [1125, 299] width 35 height 17
select select "1"
select select "3"
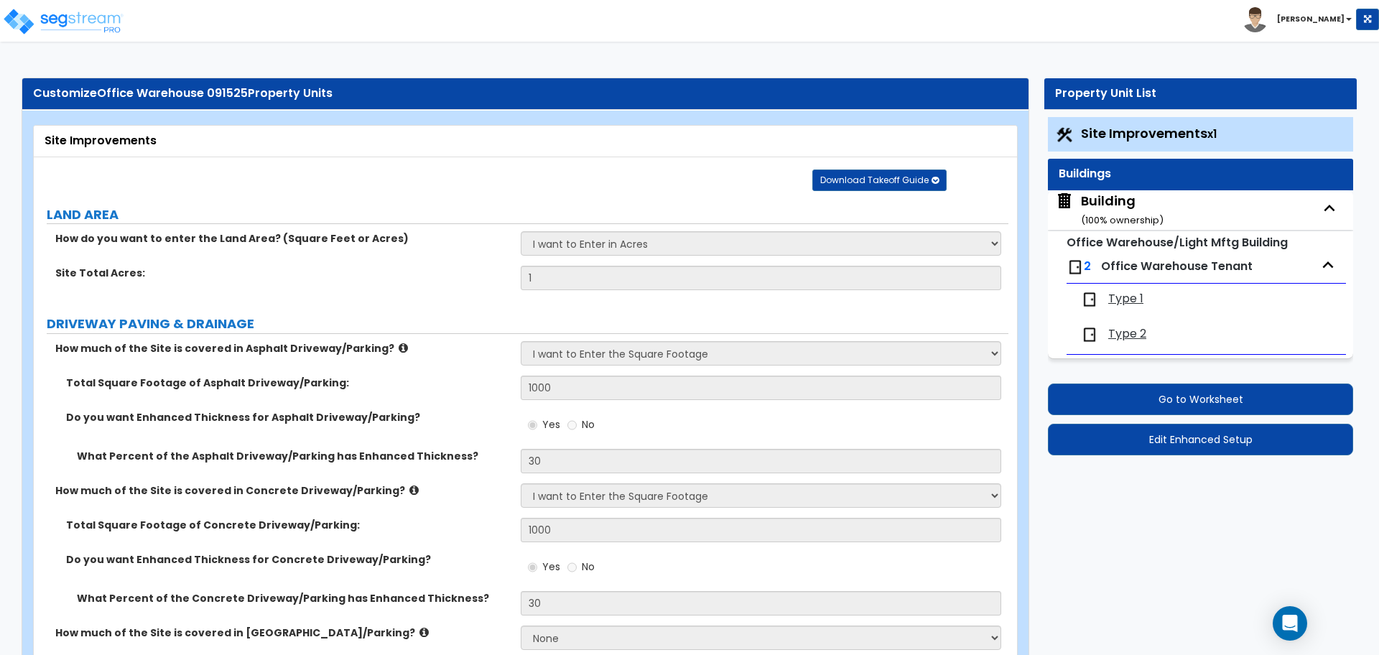
select select "2"
select select "1"
select select "2"
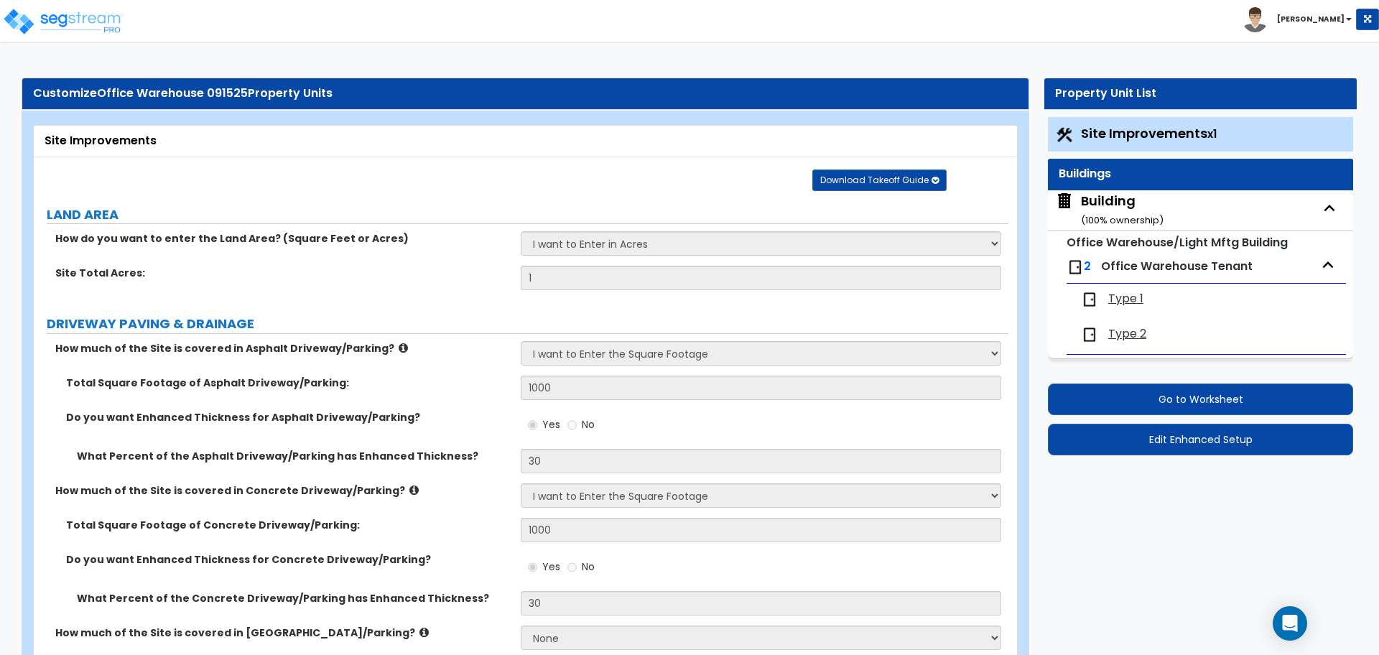
select select "2"
select select "1"
select select "2"
select select "1"
select select "5"
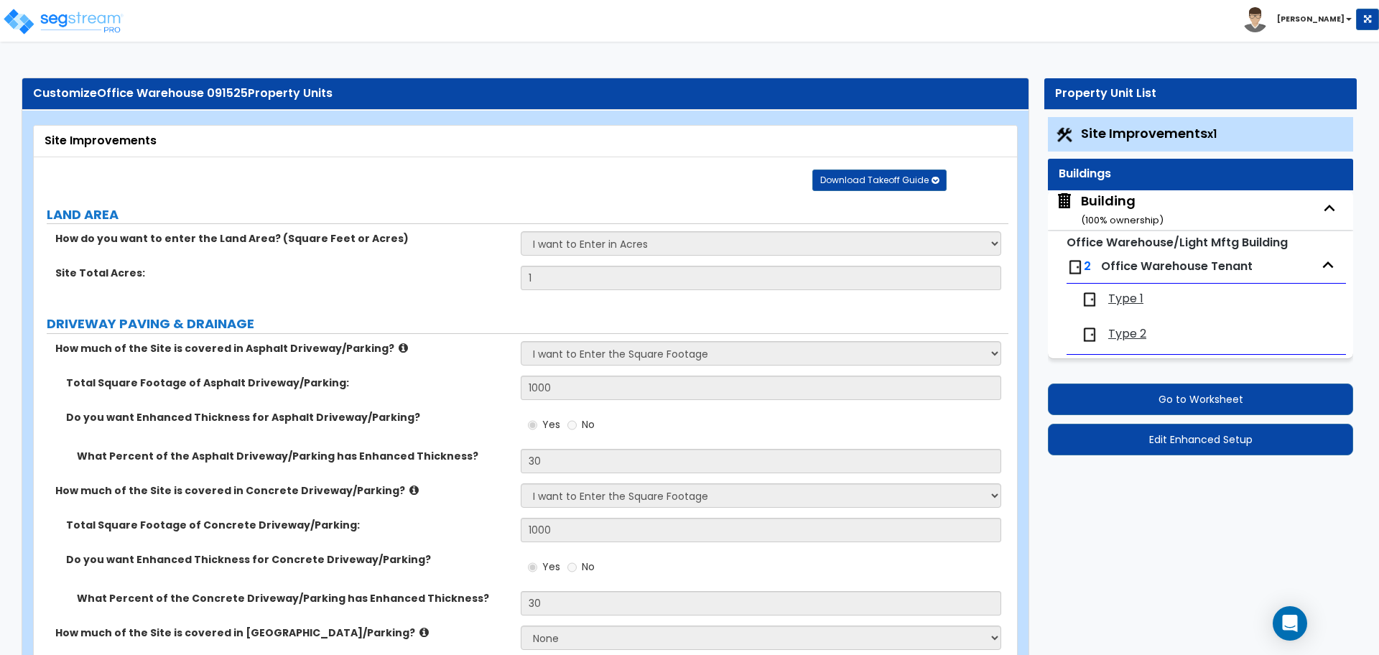
select select "2"
select select "3"
select select "1"
select select "7"
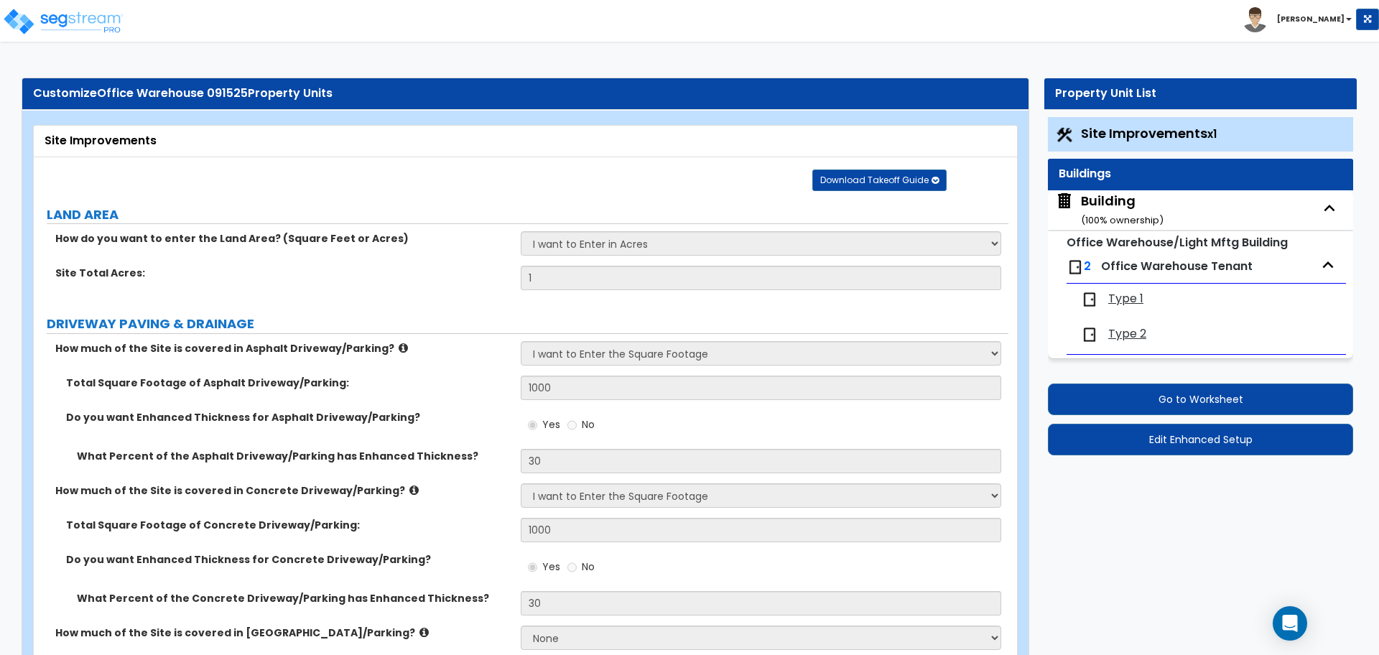
select select "1"
select select "2"
select select "1"
select select "3"
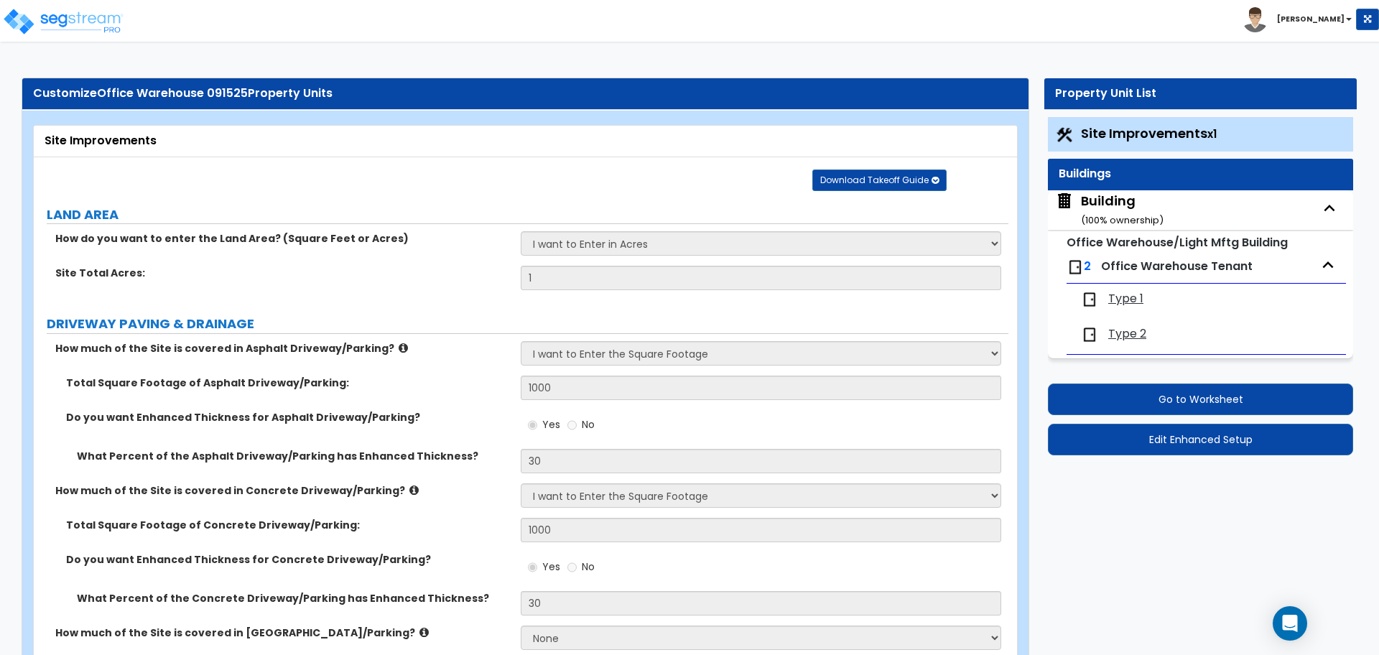
select select "1"
select select "2"
select select "4"
select select "1"
select select "2"
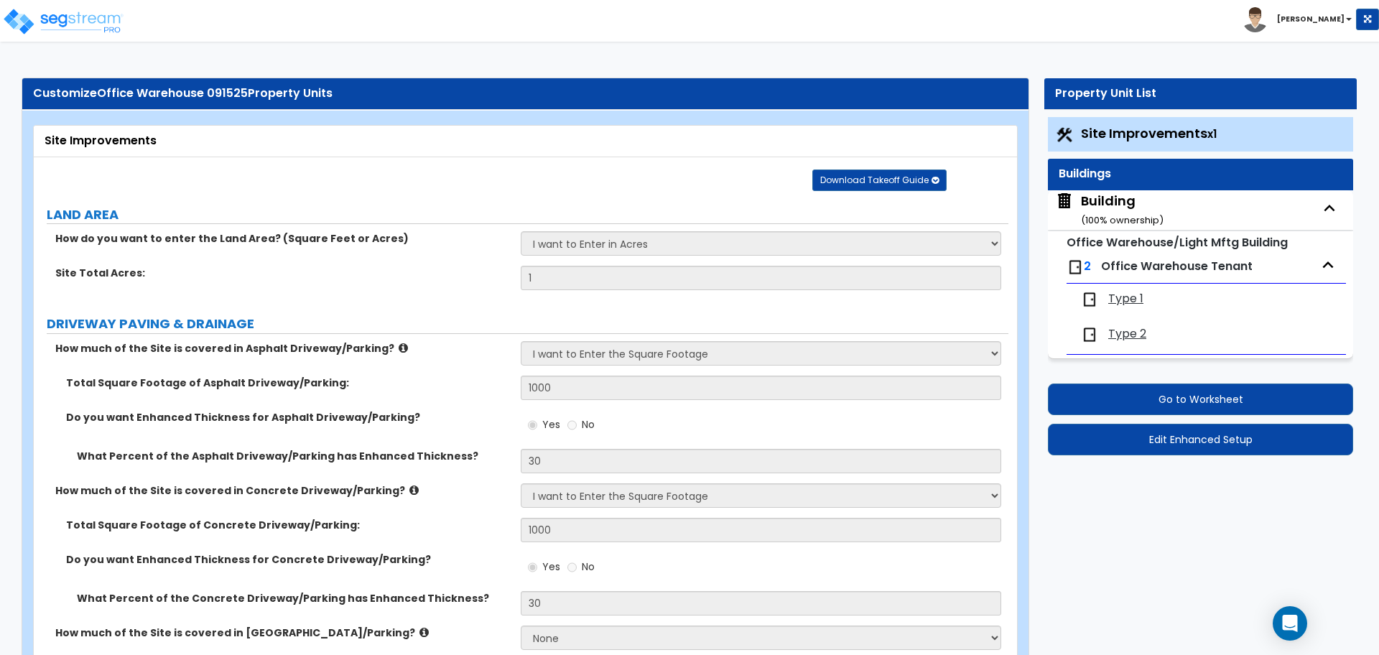
select select "2"
select select "1"
select select "4"
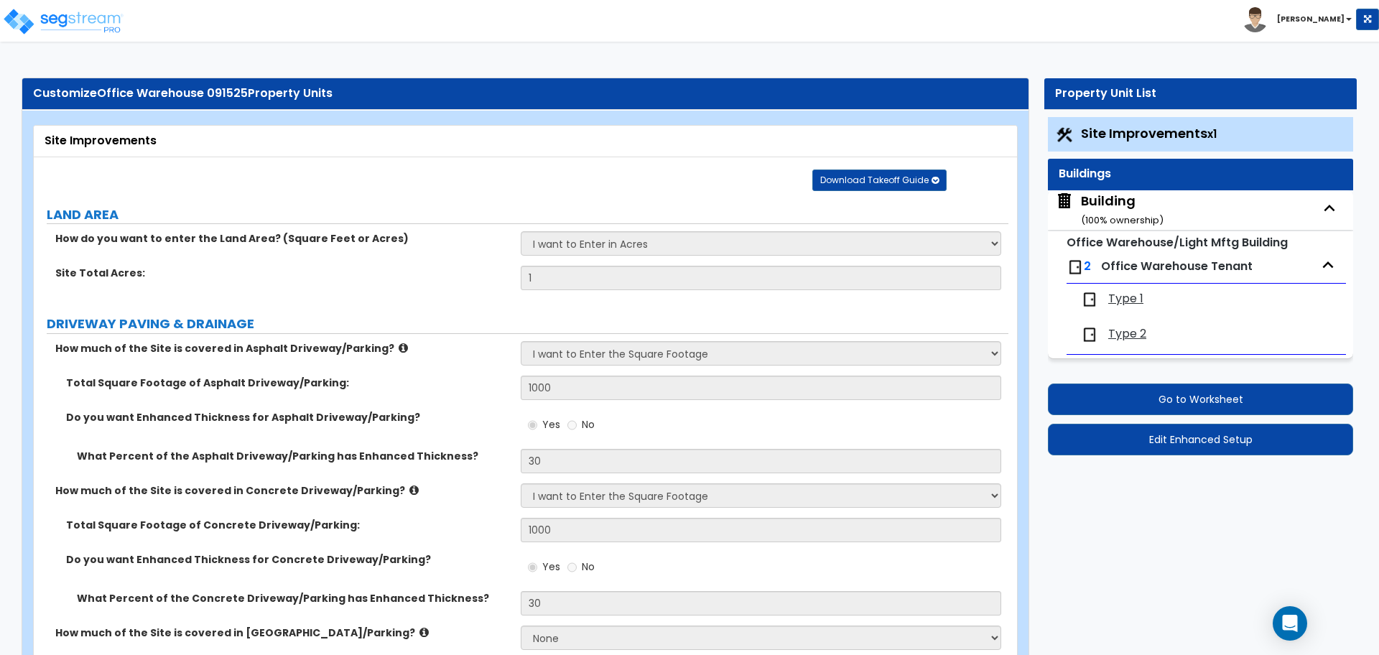
select select "3"
select select "4"
select select "3"
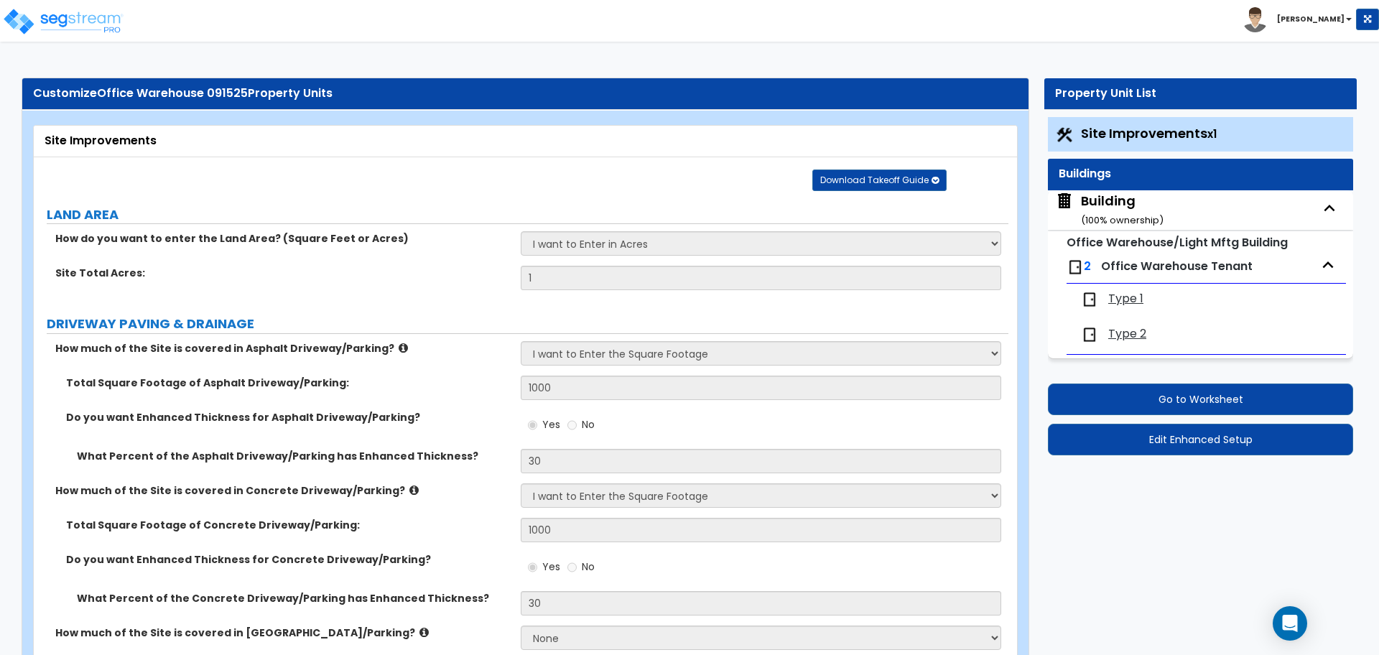
select select "2"
select select "1"
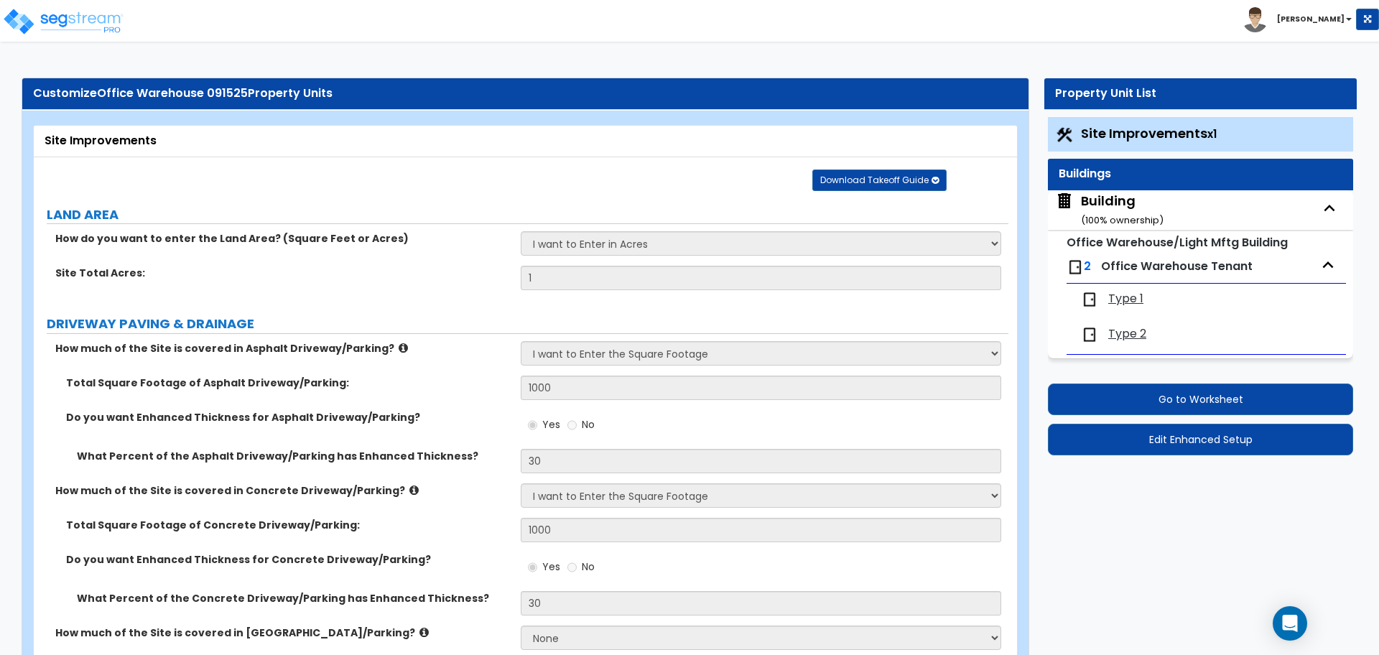
select select "2"
select select "3"
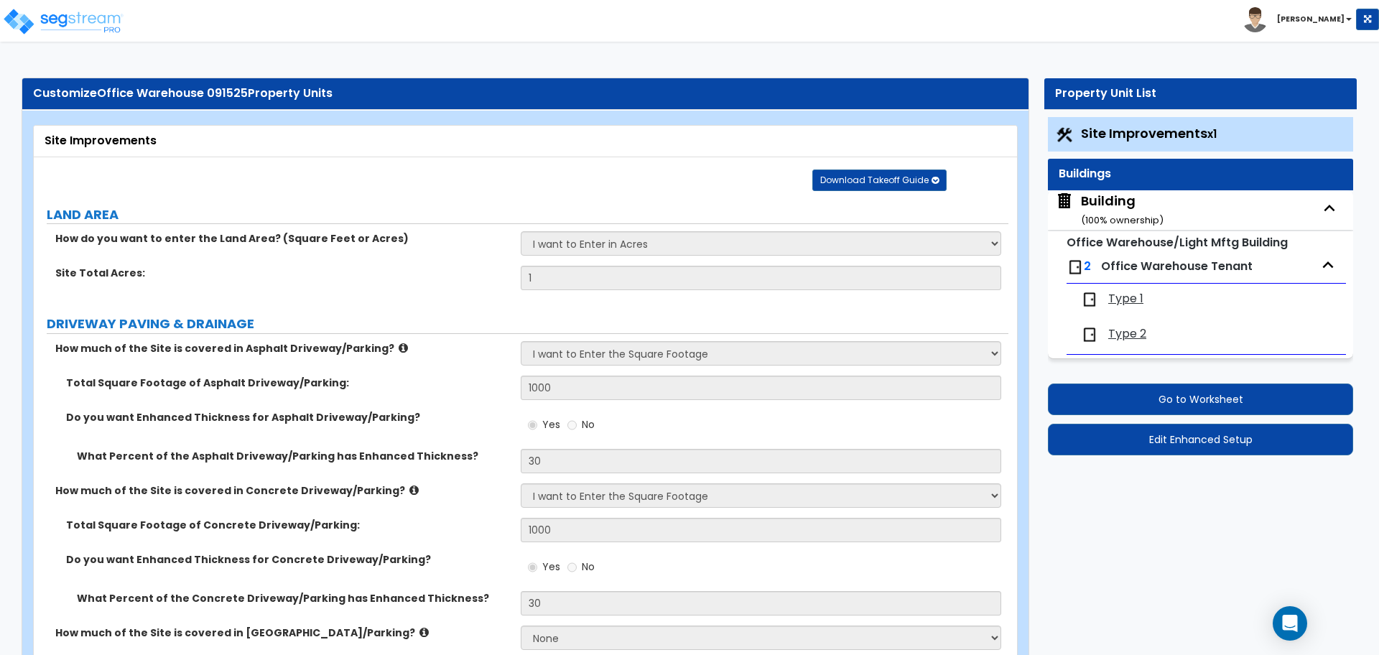
select select "9"
select select "10"
select select "13"
select select "3"
select select "2"
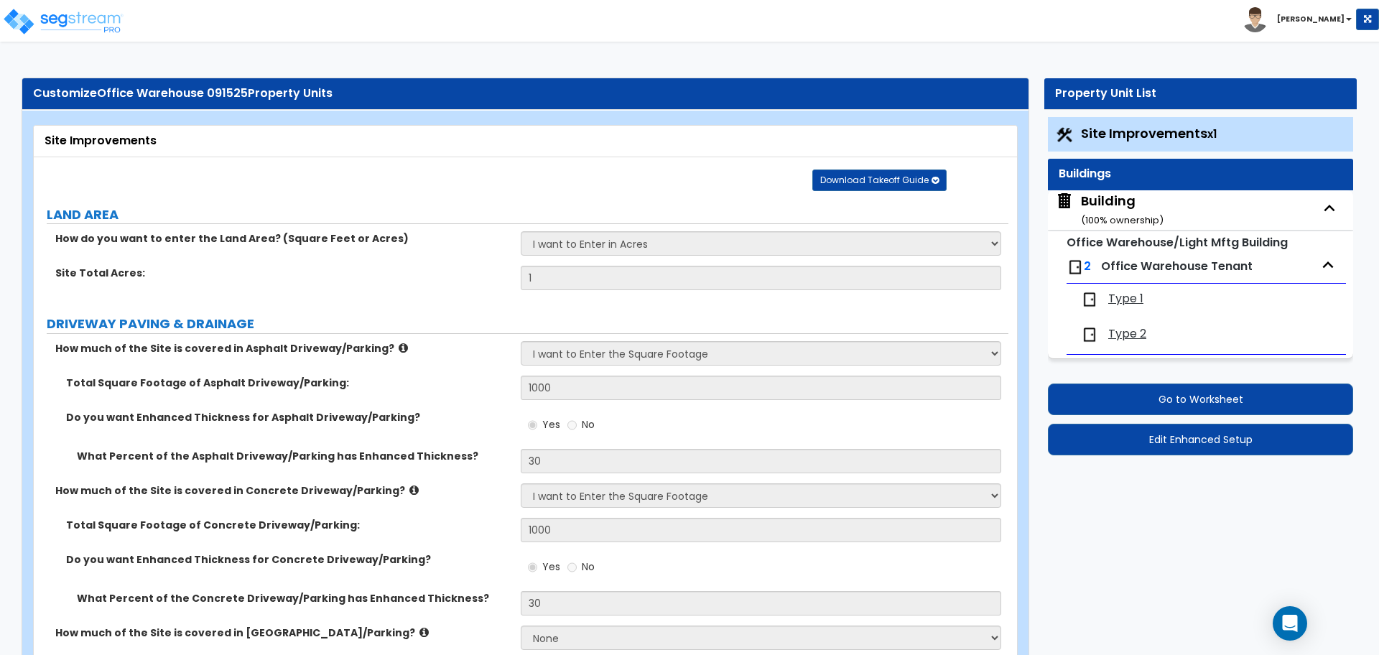
select select "1"
select select "6"
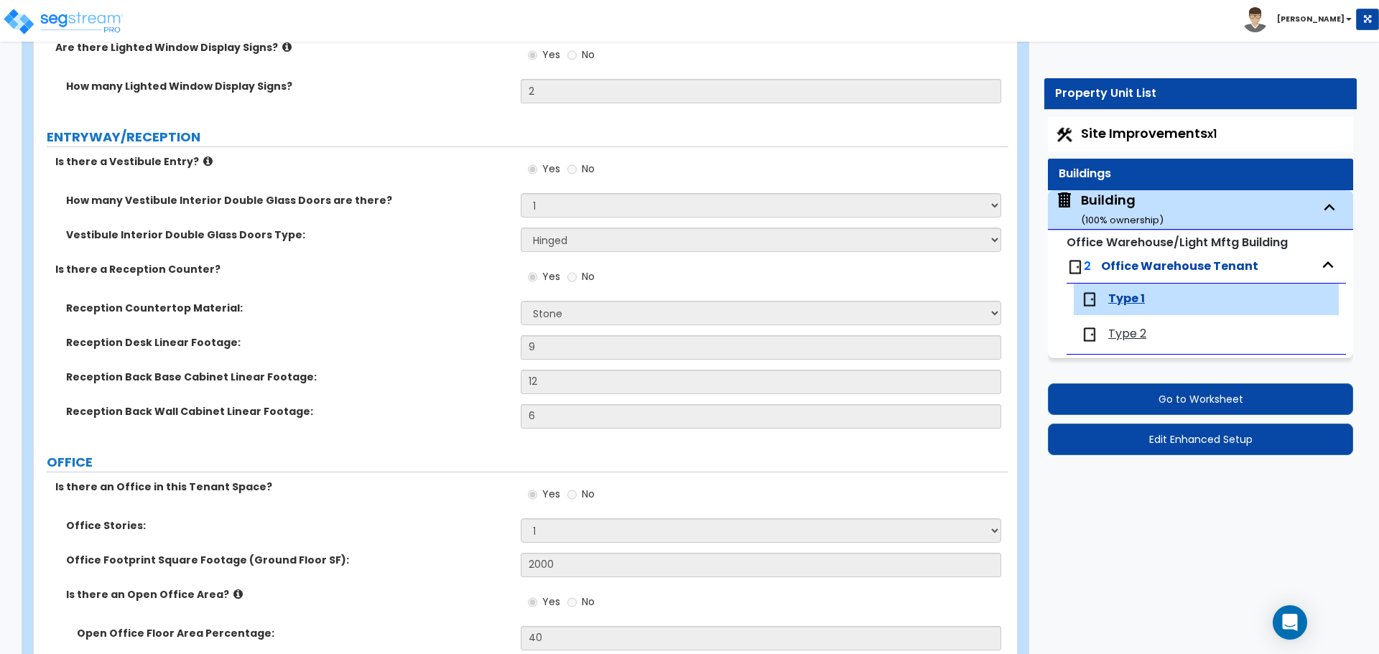
scroll to position [345, 0]
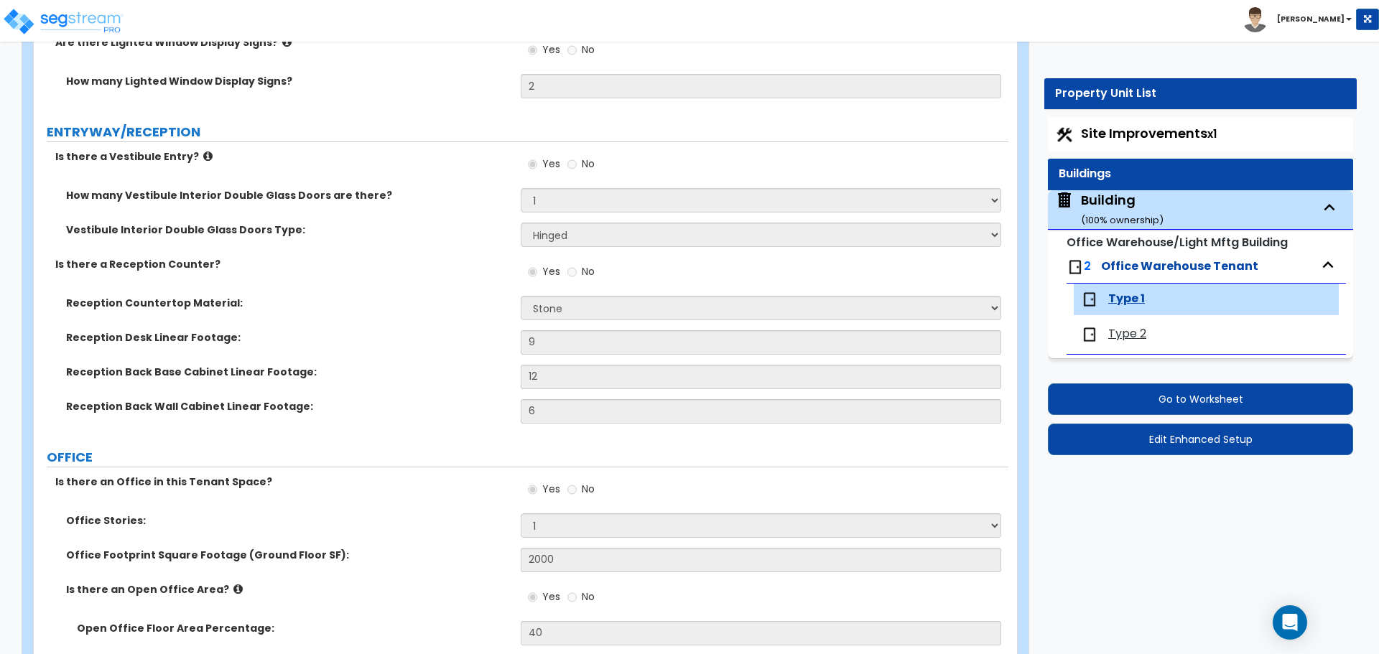
click at [1127, 327] on span "Type 2" at bounding box center [1127, 334] width 38 height 17
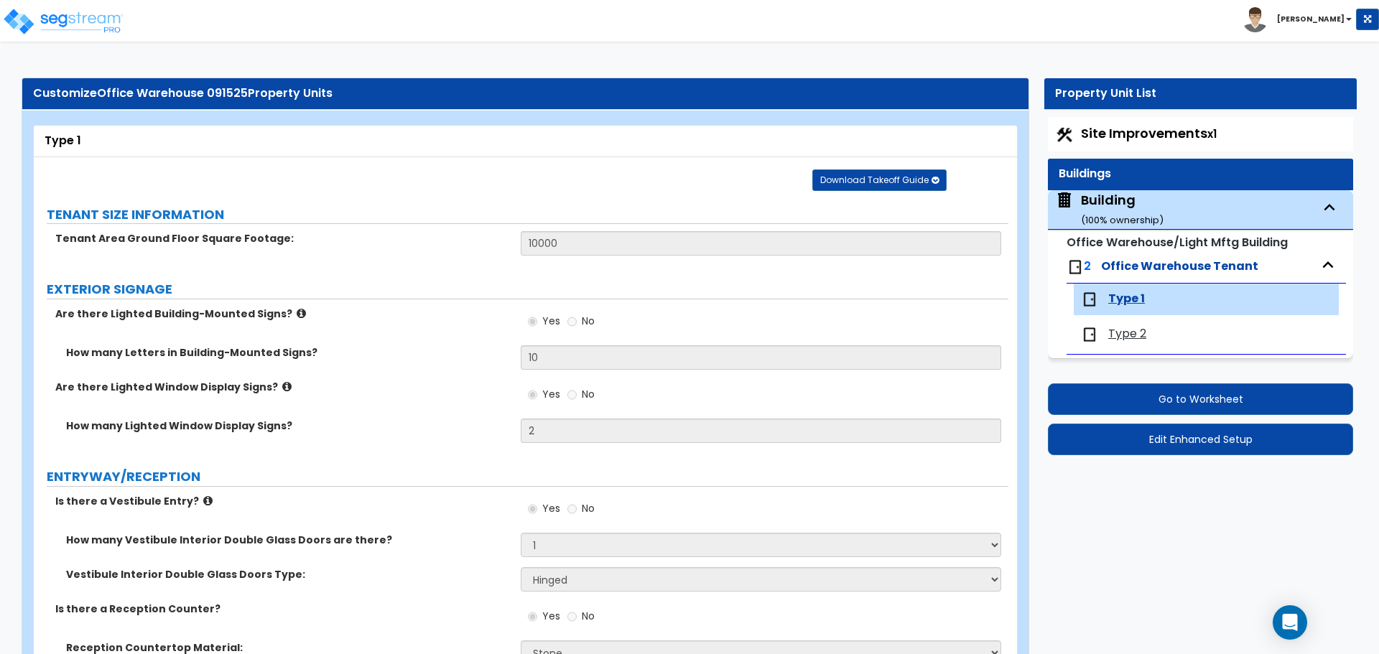
select select "1"
select select "2"
select select "3"
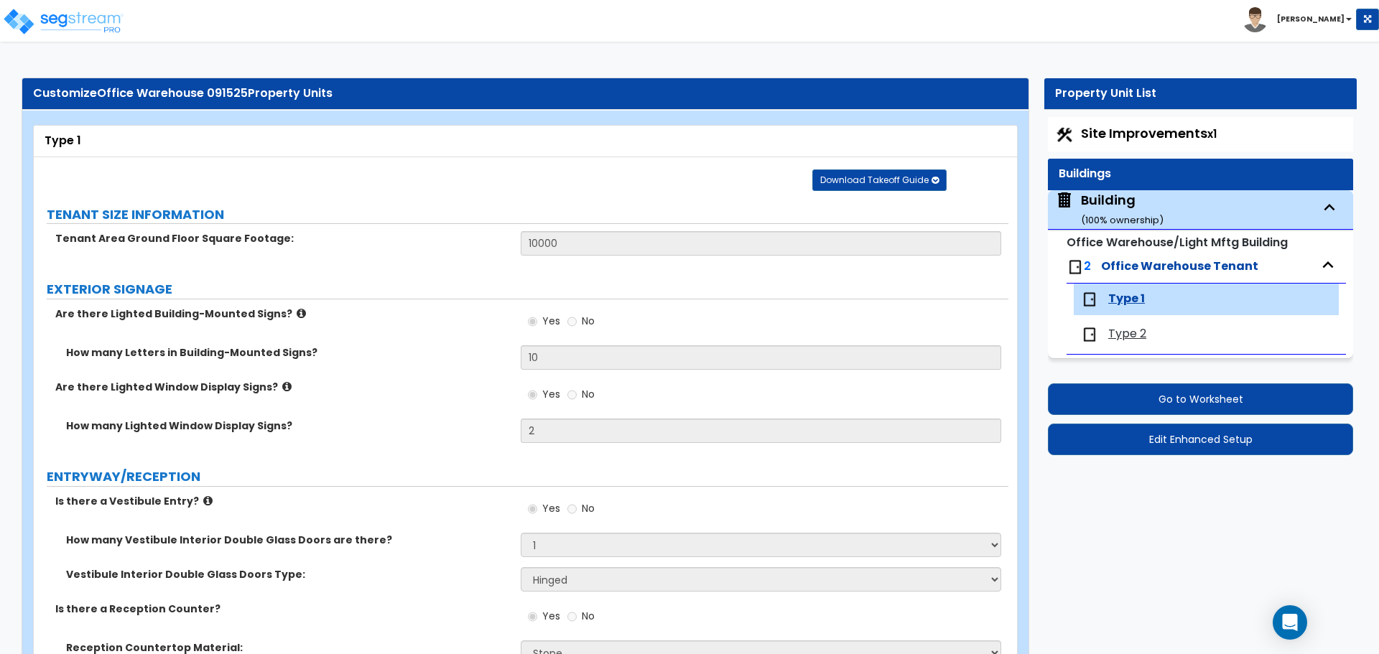
select select "1"
select select "3"
select select "4"
select select "2"
select select "1"
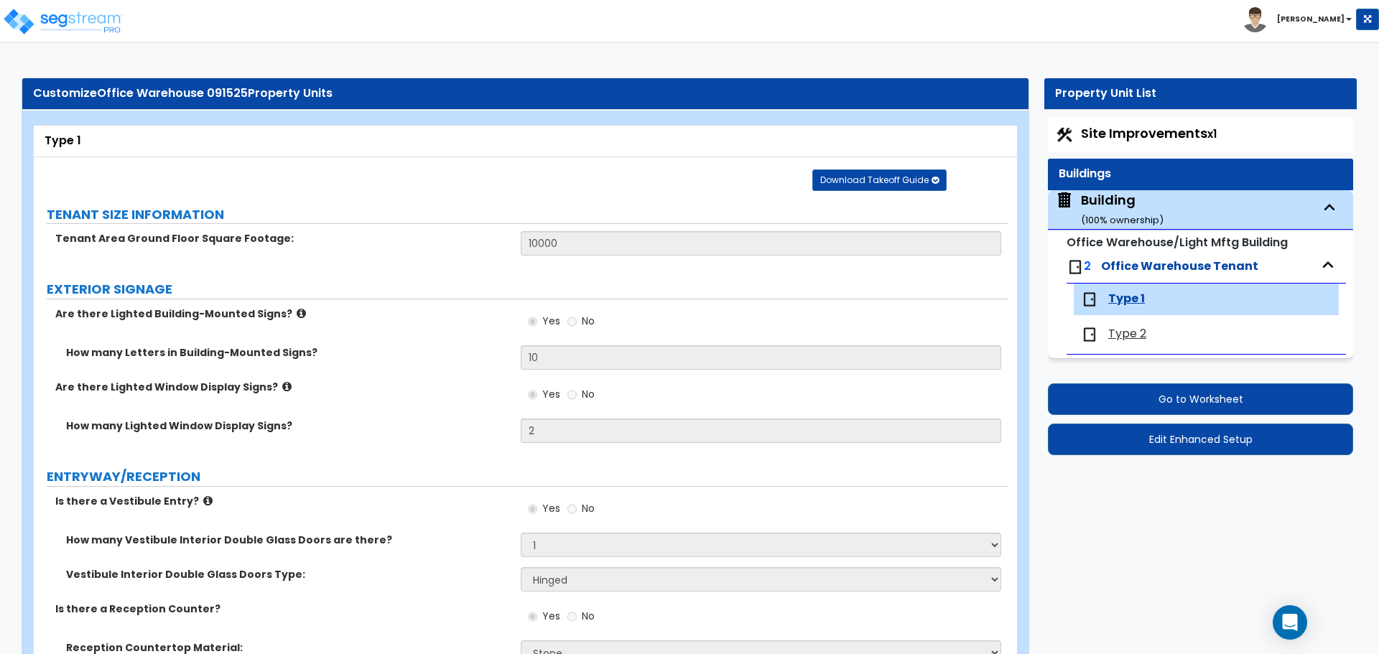
select select "2"
select select "1"
select select "5"
select select "2"
select select "3"
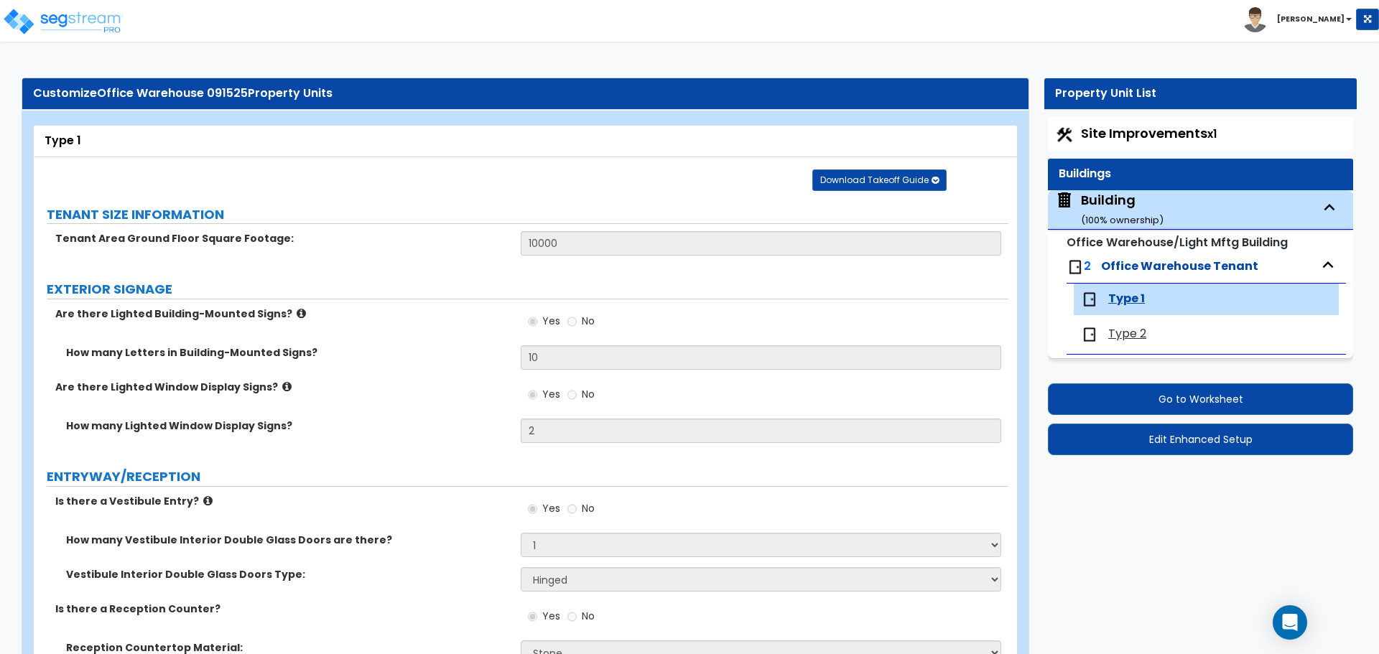
select select "1"
select select "7"
select select "1"
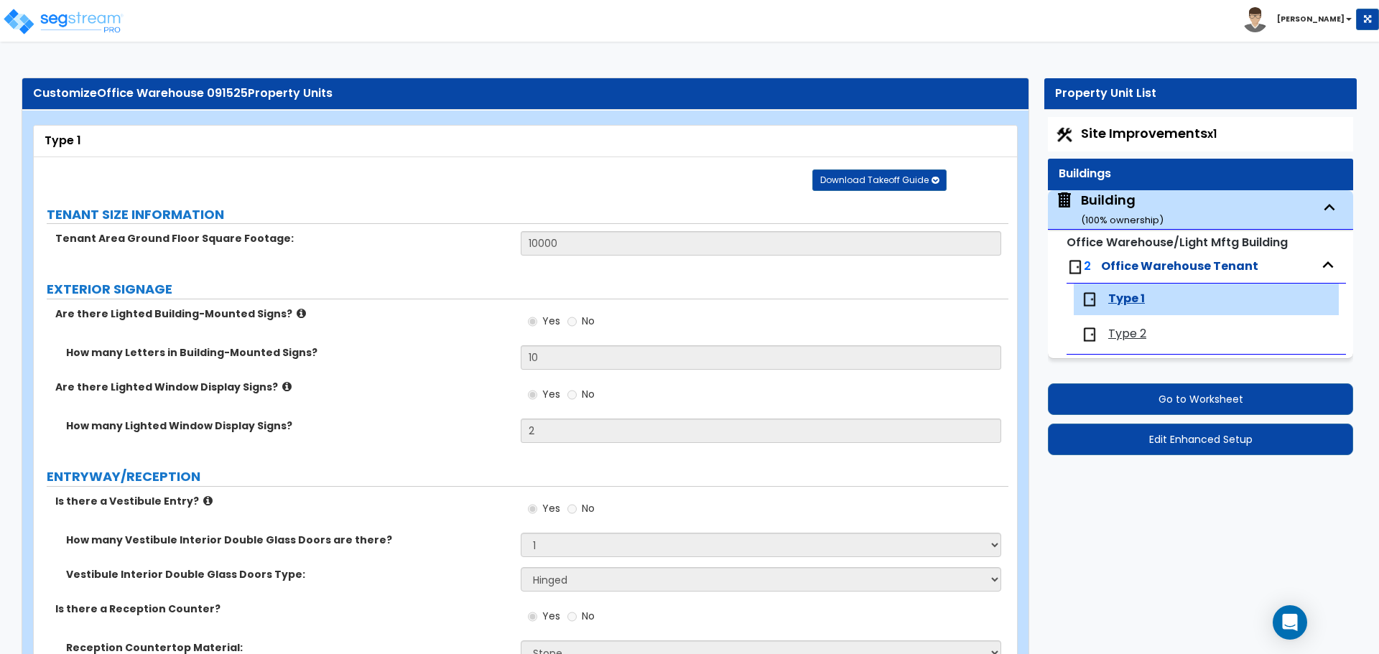
select select "2"
select select "1"
select select "3"
select select "1"
select select "2"
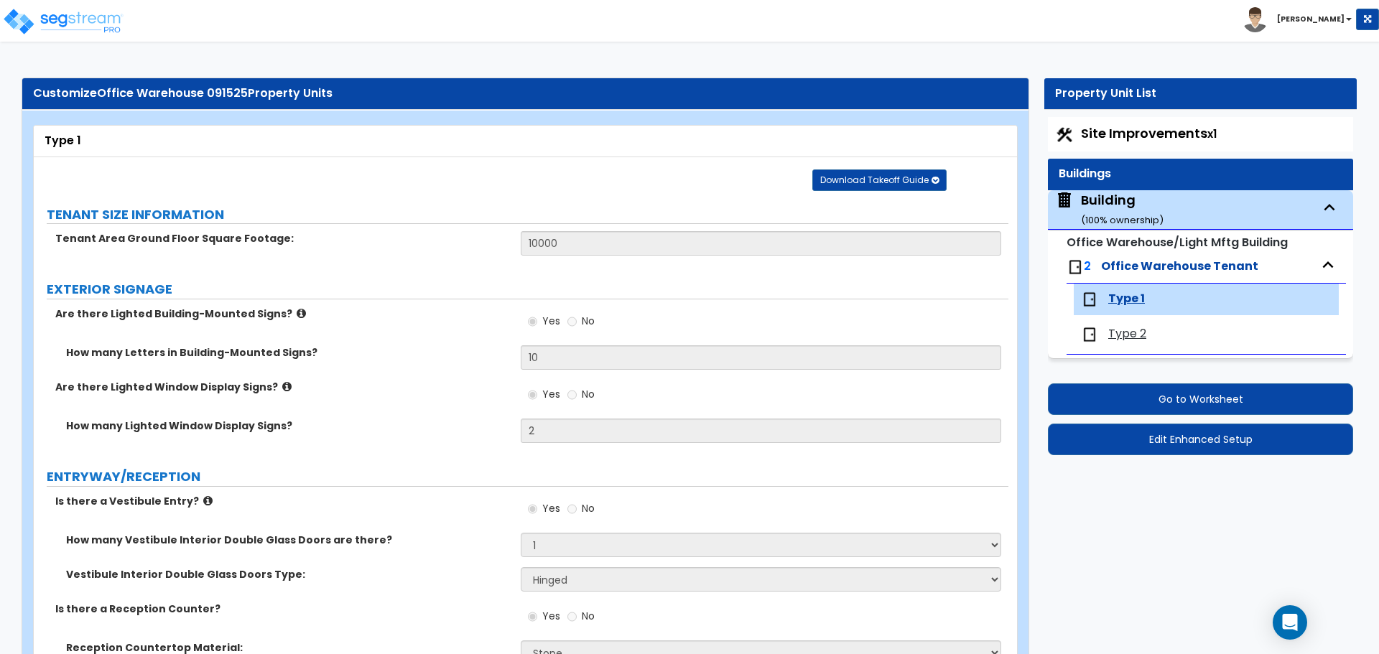
select select "4"
select select "1"
select select "2"
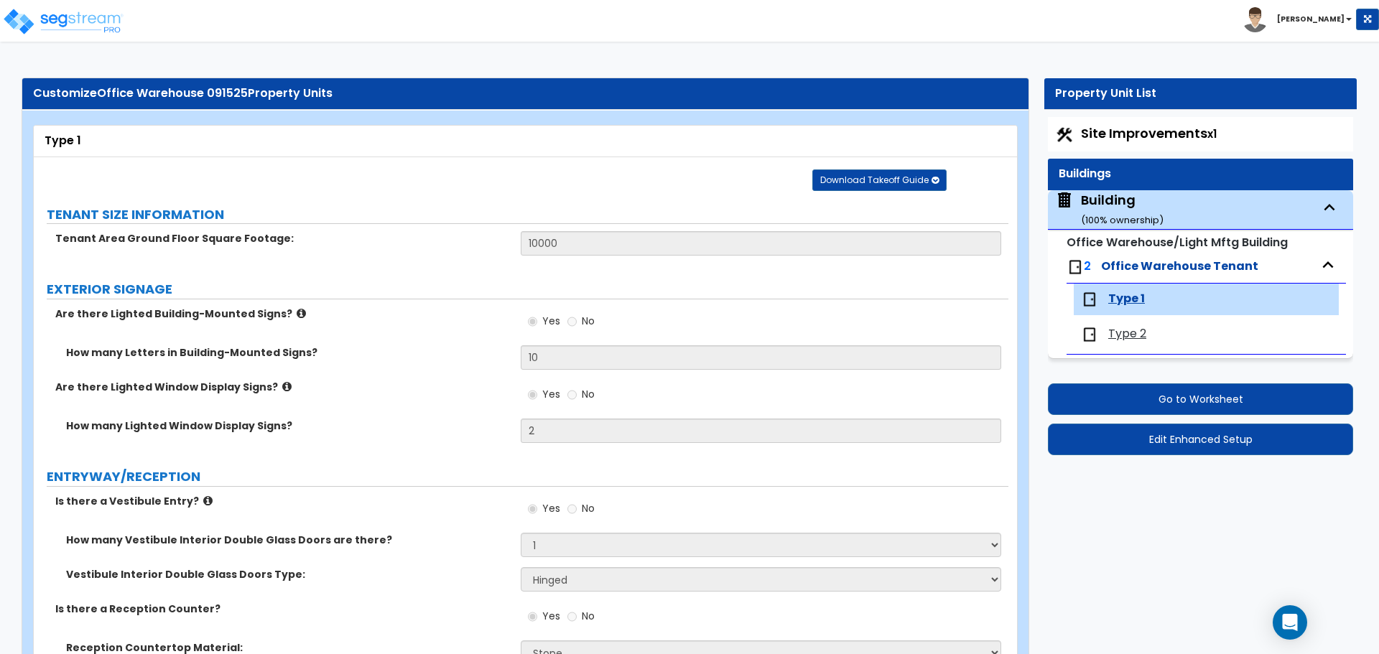
select select "1"
select select "4"
select select "3"
select select "4"
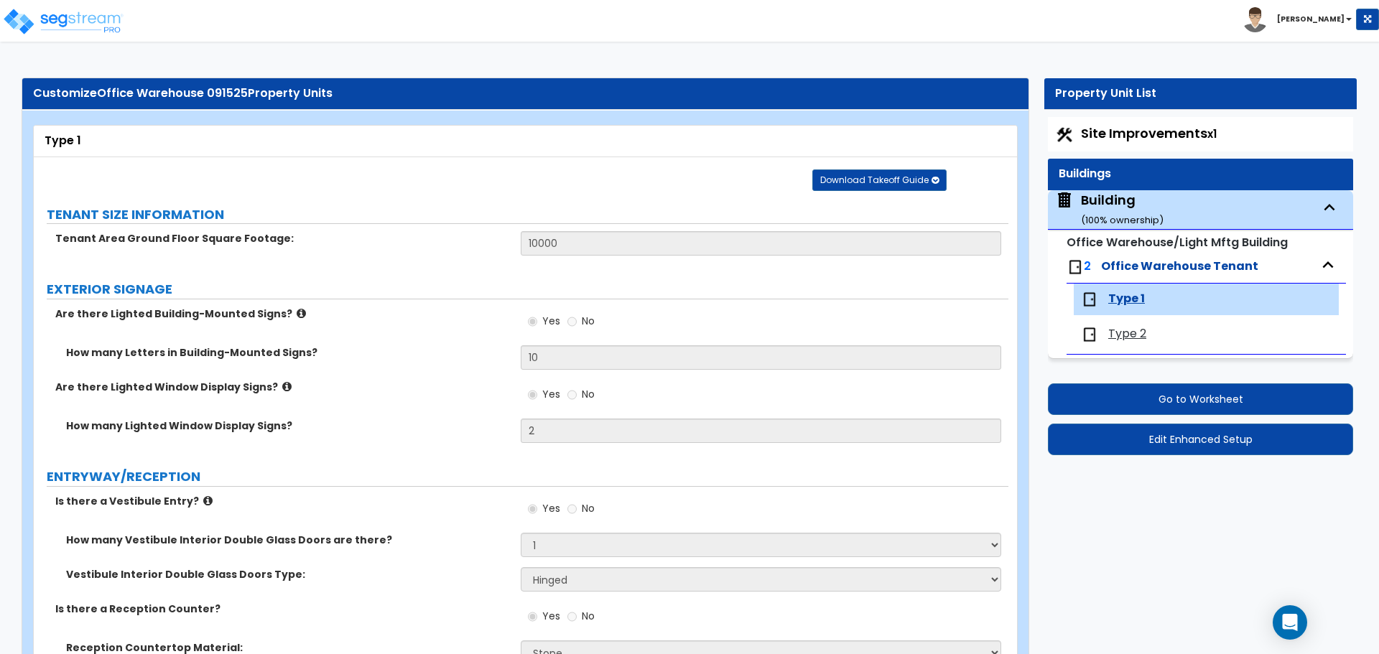
select select "4"
select select "3"
select select "2"
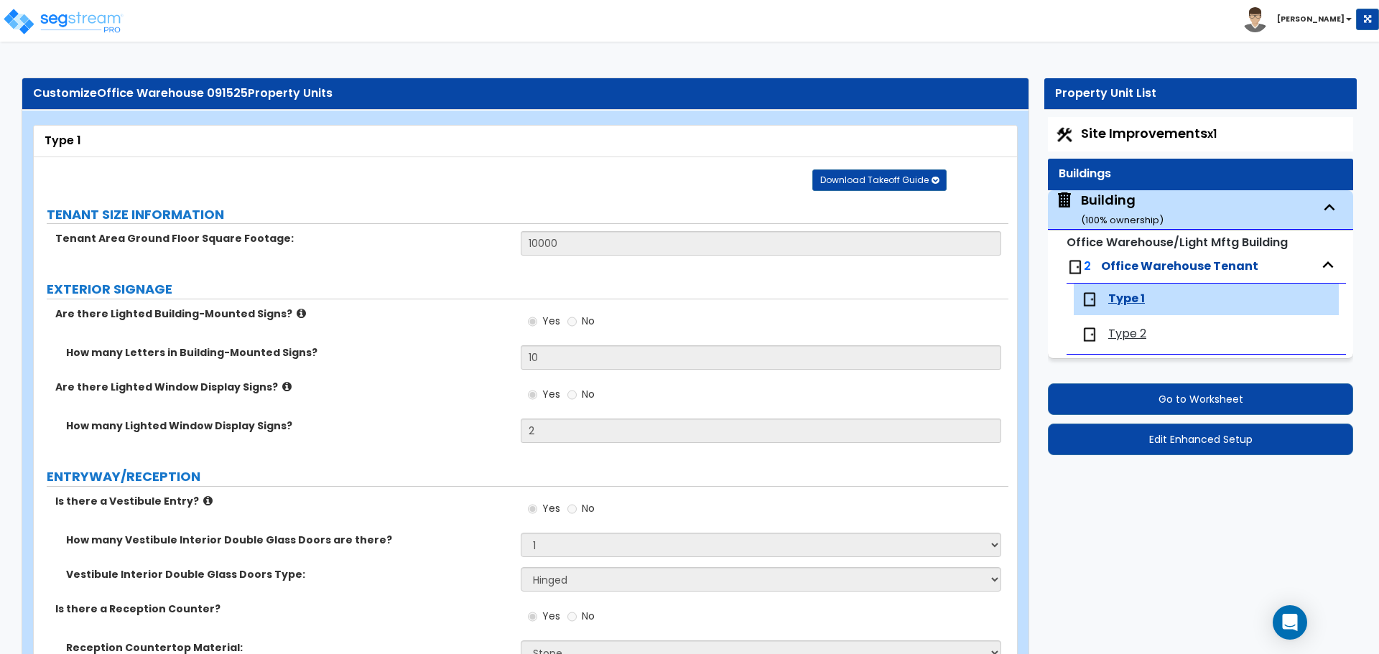
select select "2"
select select "3"
select select "2"
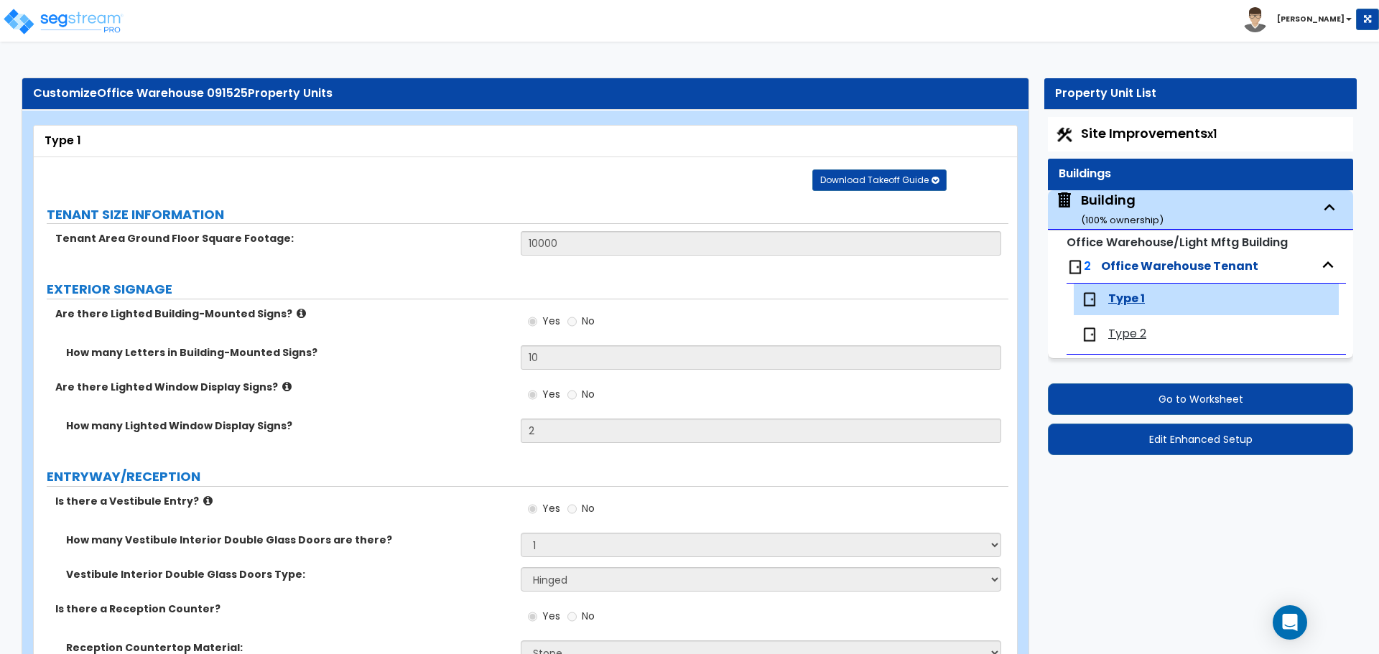
select select "2"
select select "3"
select select "9"
select select "10"
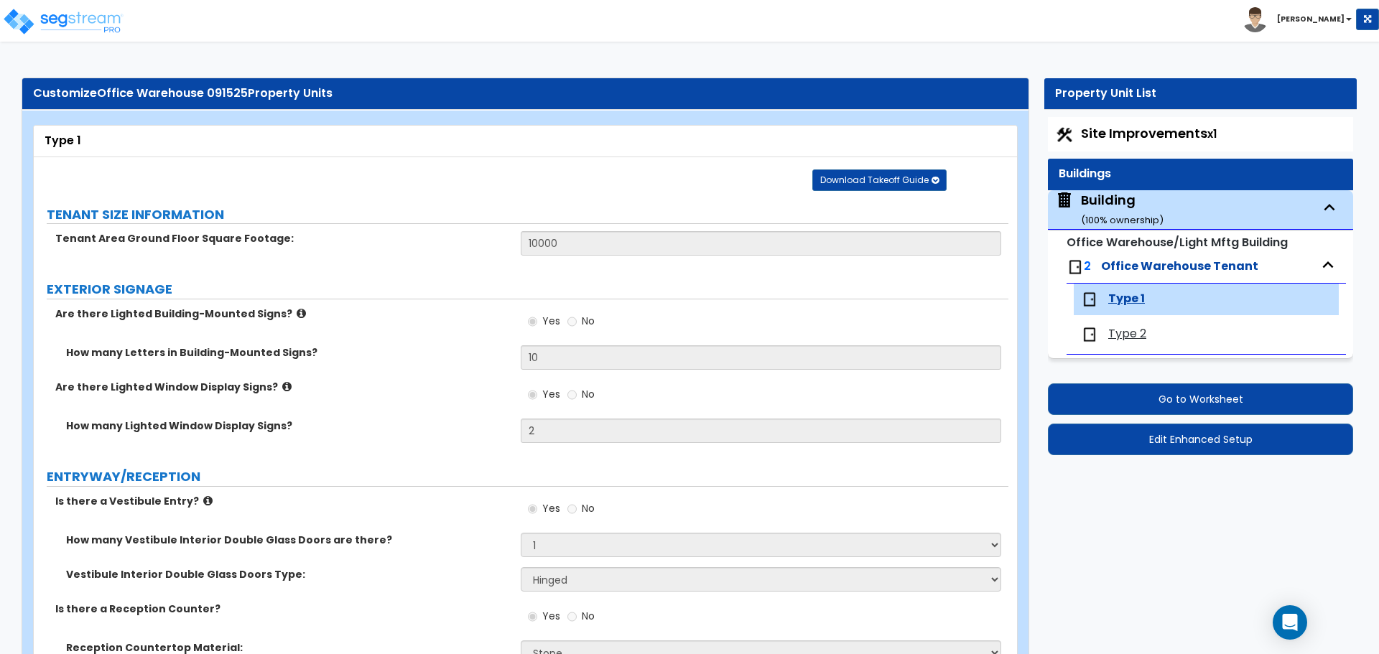
select select "13"
select select "2"
select select "1"
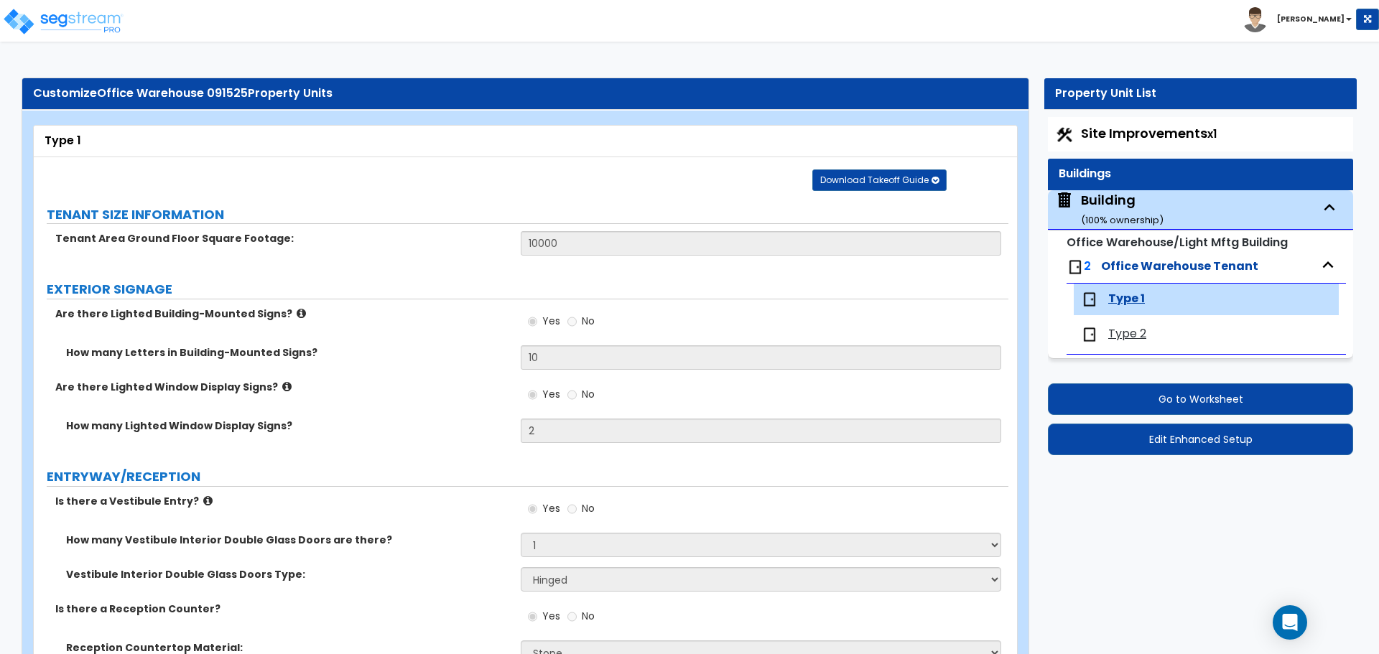
select select "6"
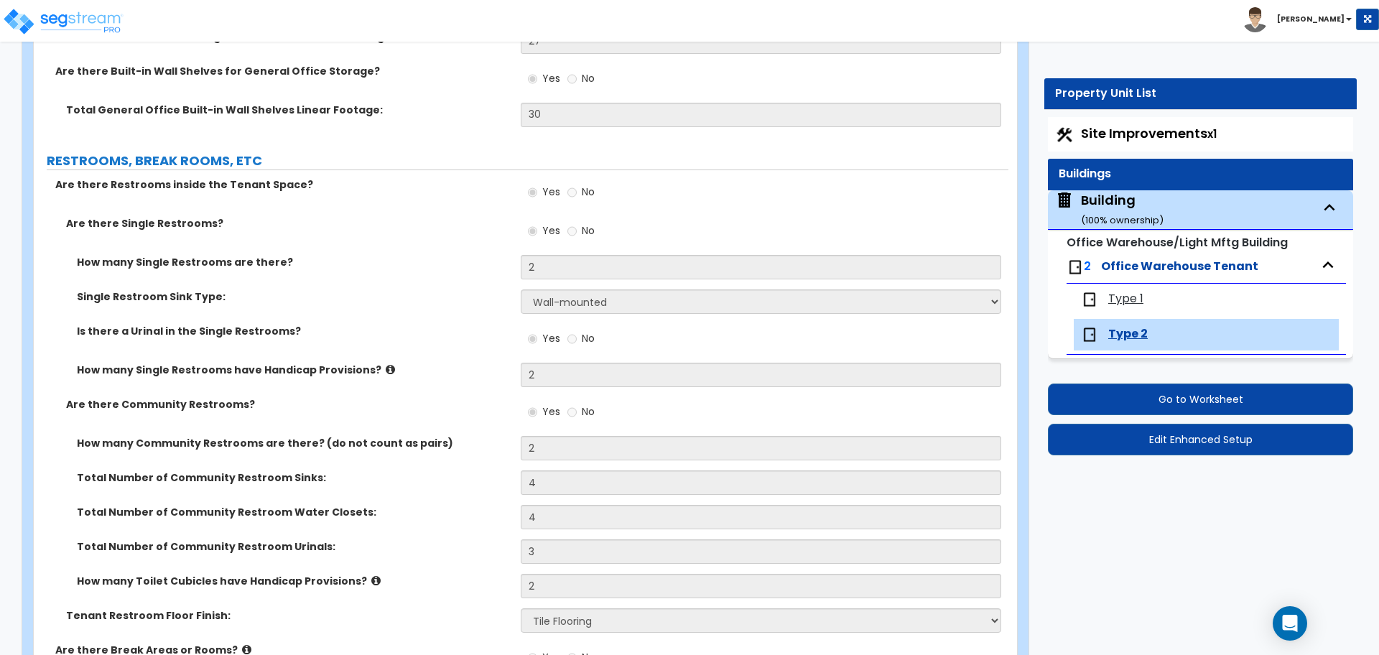
scroll to position [3160, 0]
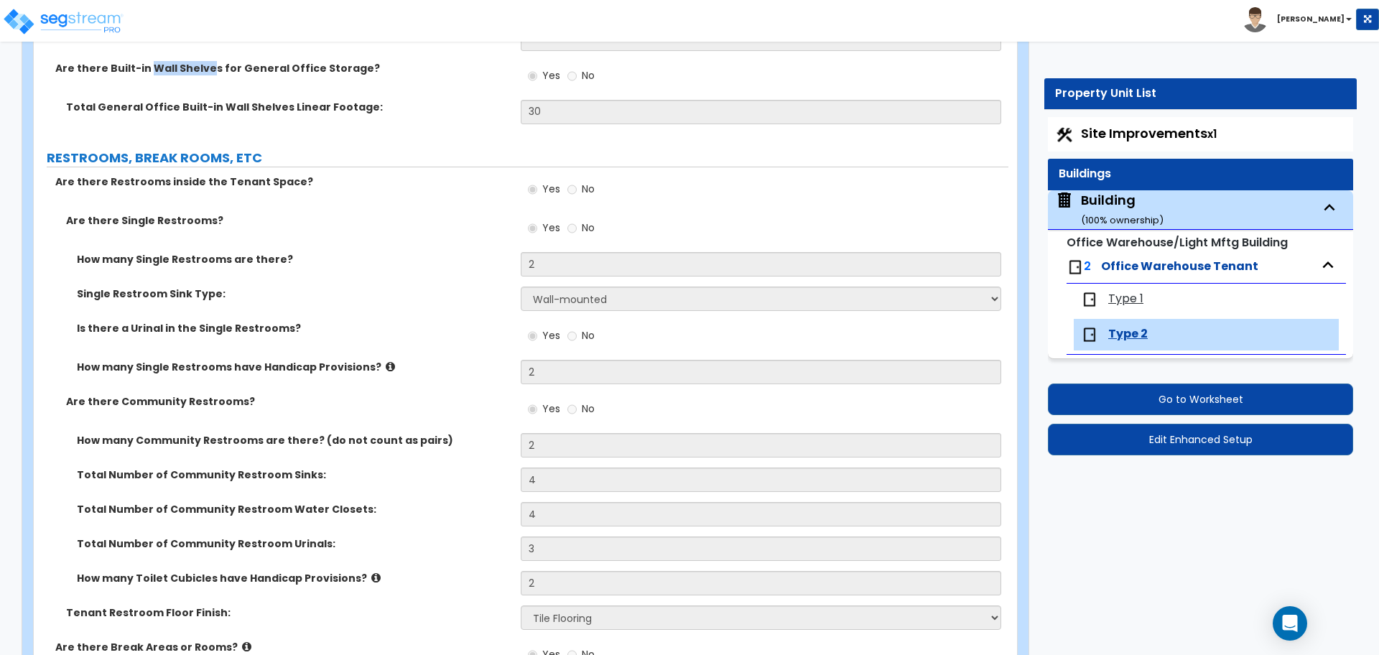
click at [504, 150] on label "RESTROOMS, BREAK ROOMS, ETC" at bounding box center [528, 158] width 962 height 19
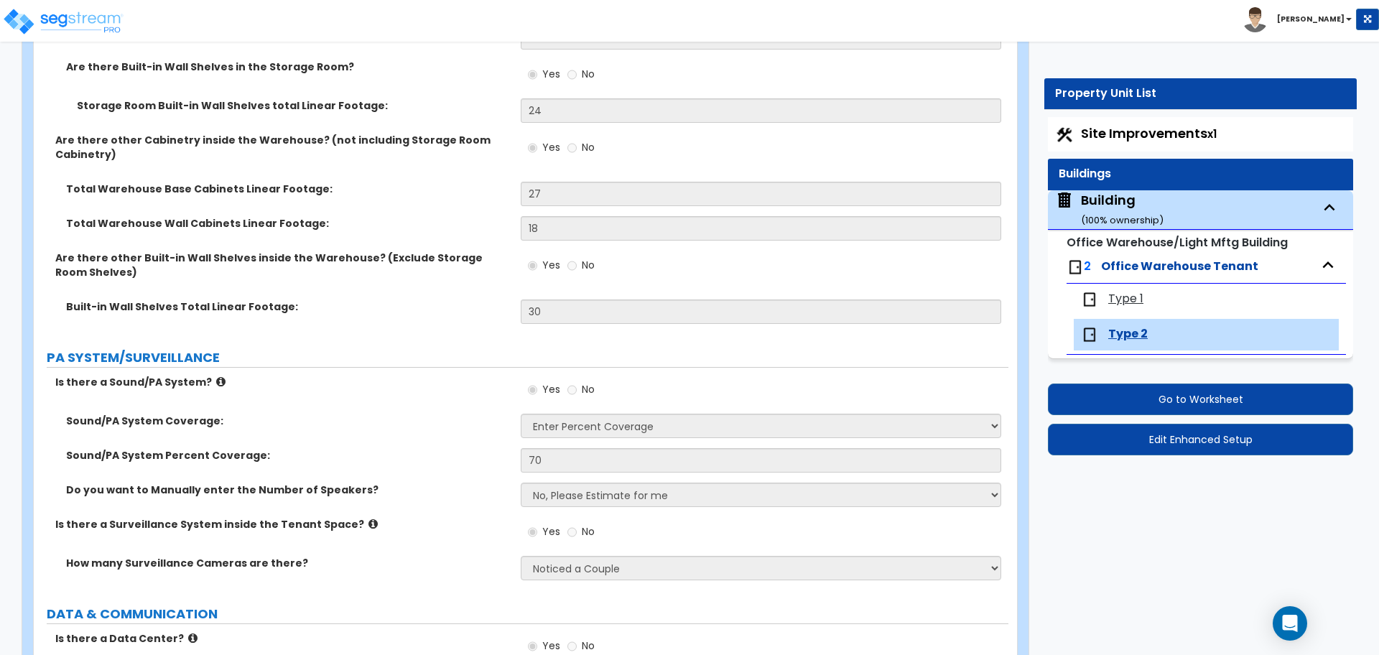
scroll to position [4896, 0]
click at [501, 113] on div "Storage Room Built-in Wall Shelves total Linear Footage: 24" at bounding box center [521, 114] width 975 height 34
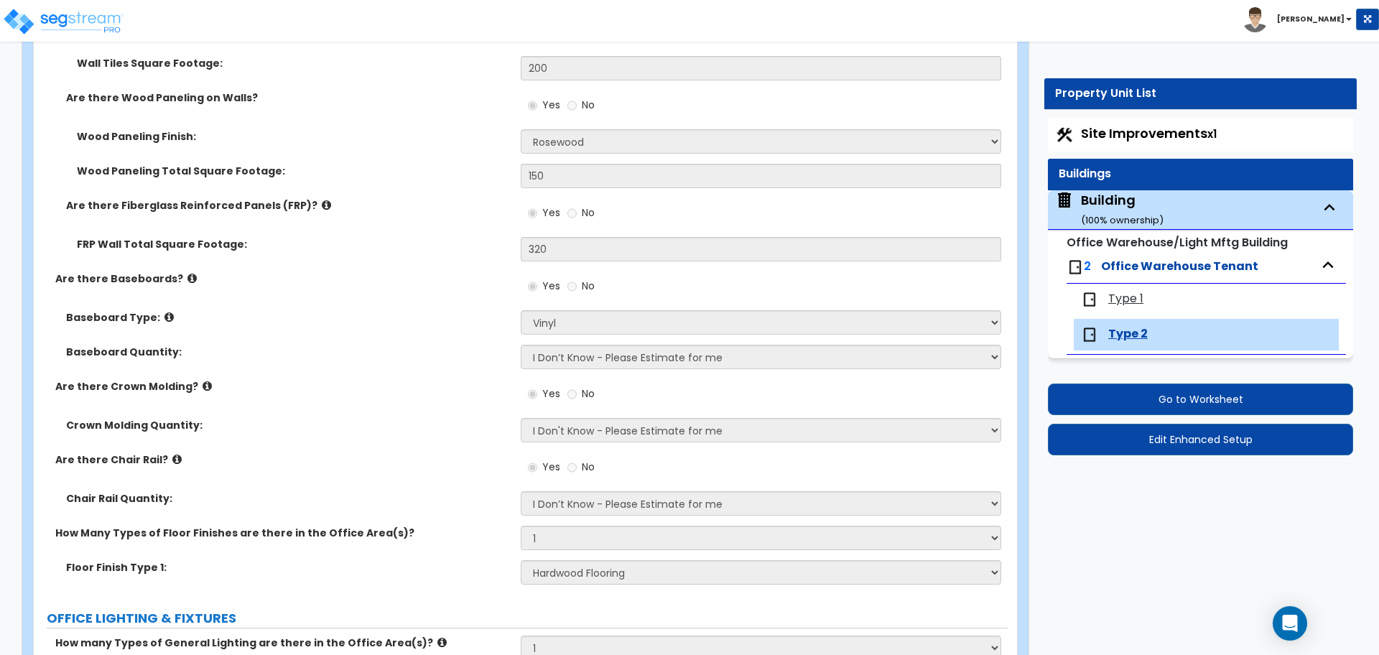
scroll to position [1770, 0]
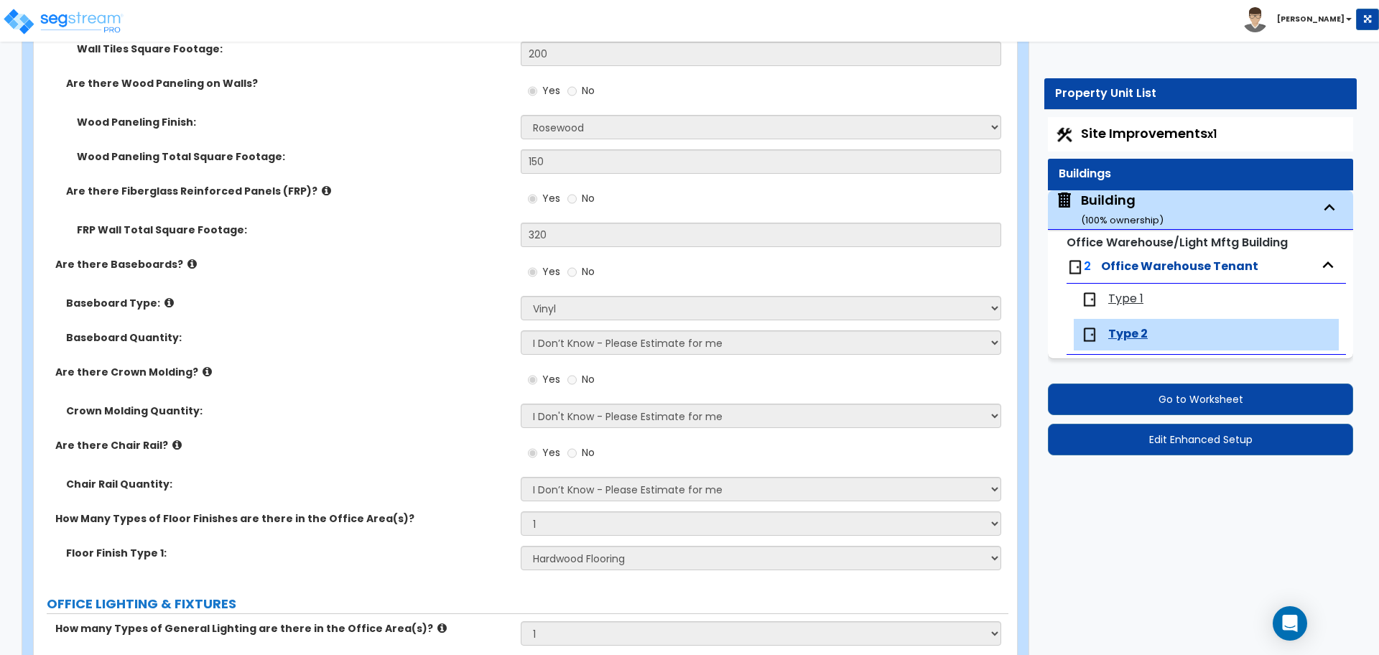
click at [1127, 299] on span "Type 1" at bounding box center [1125, 299] width 35 height 17
select select "1"
select select "3"
select select "2"
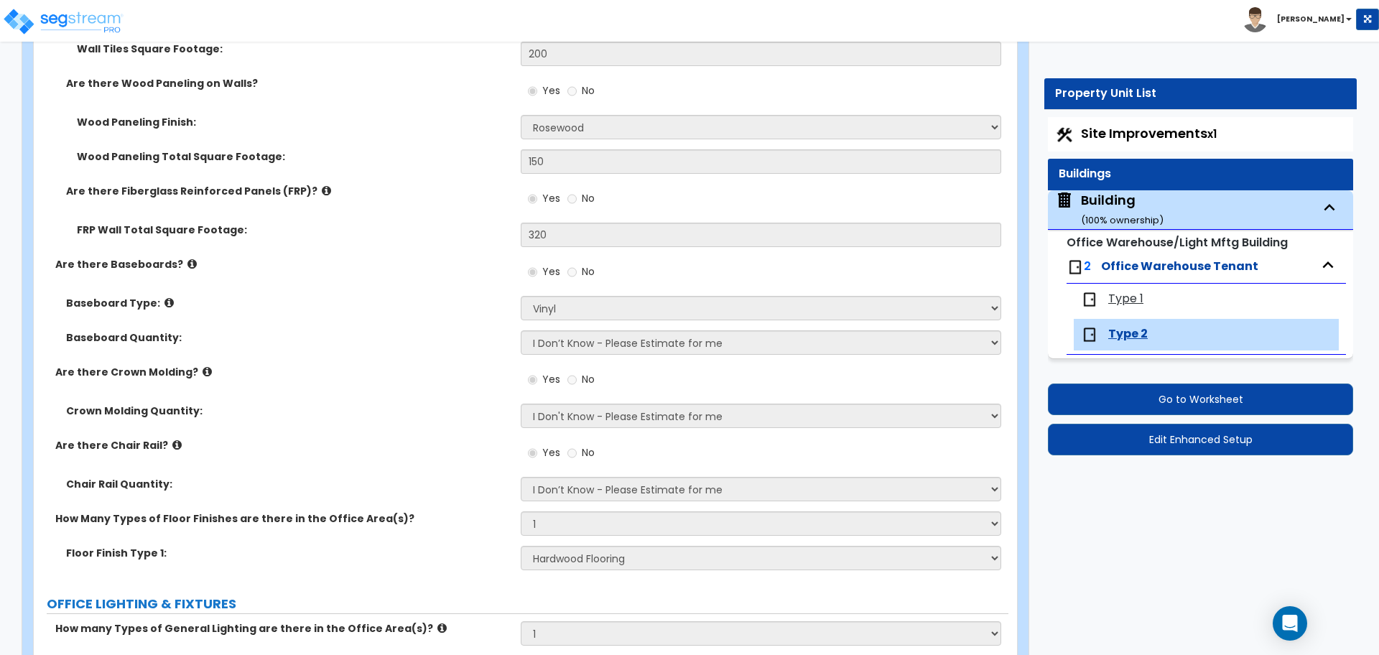
select select "1"
select select "2"
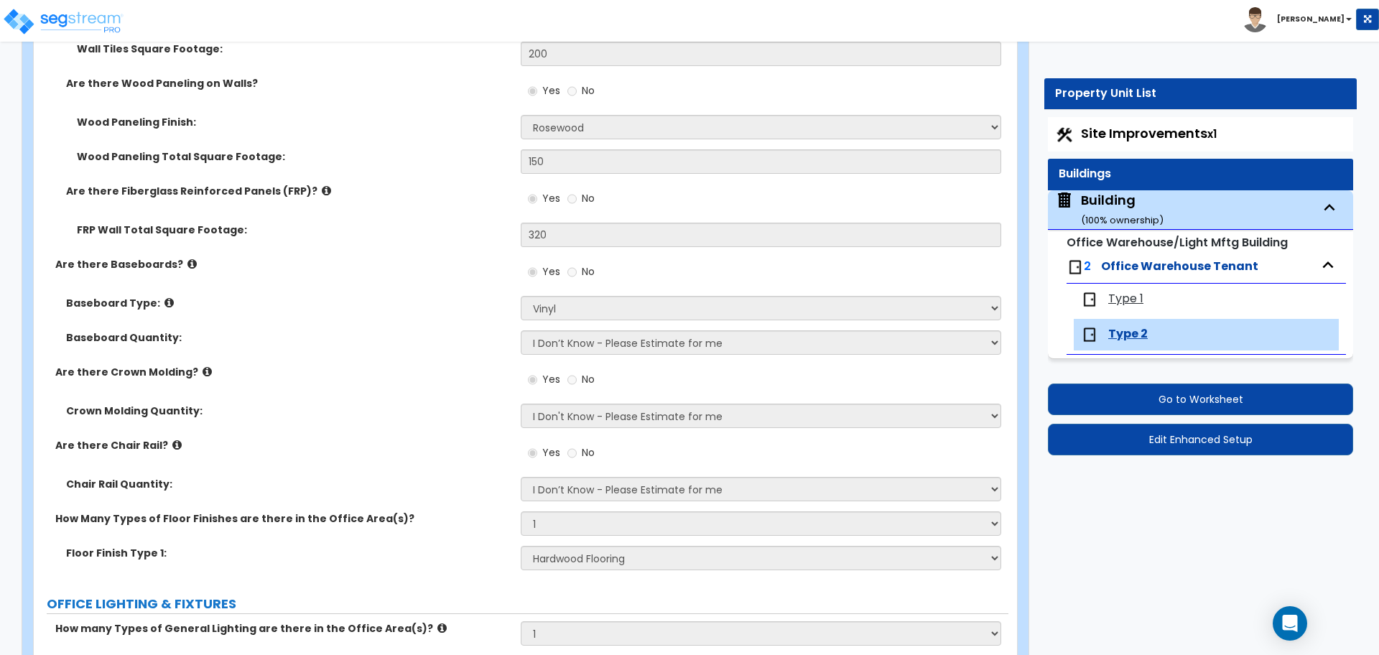
select select "1"
select select "2"
select select "1"
select select "5"
select select "2"
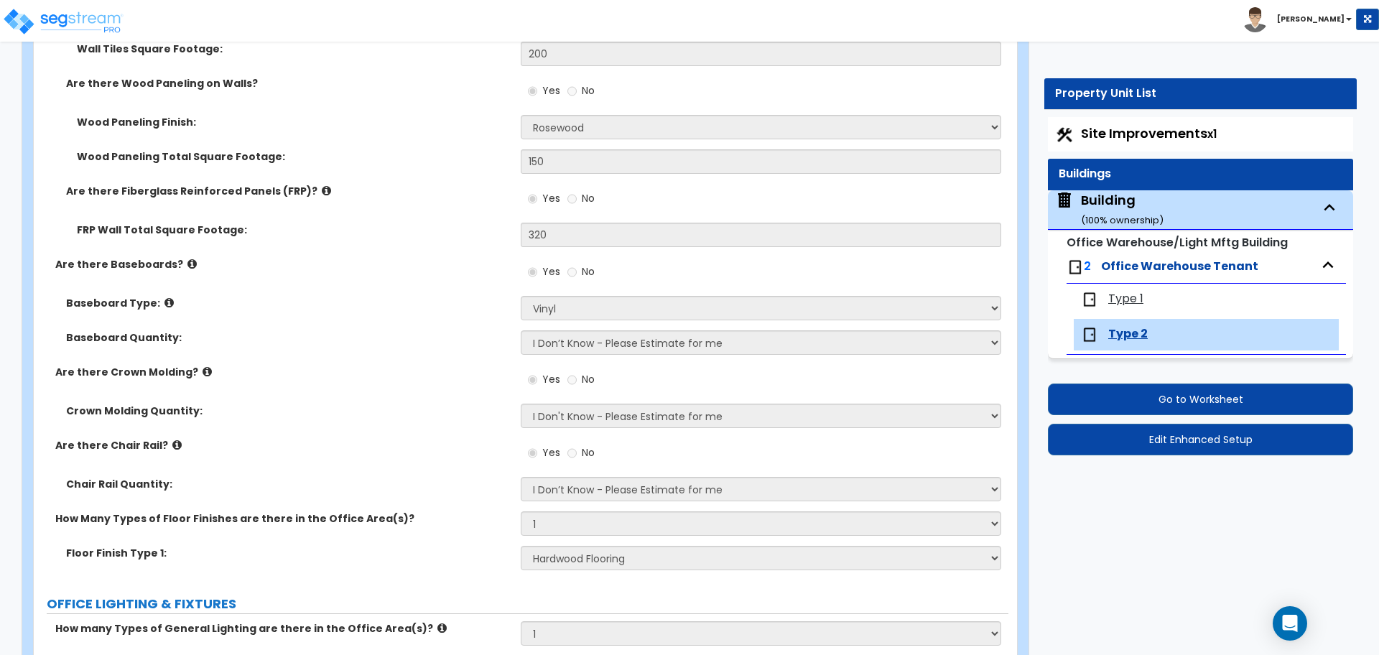
select select "3"
select select "1"
select select "7"
select select "1"
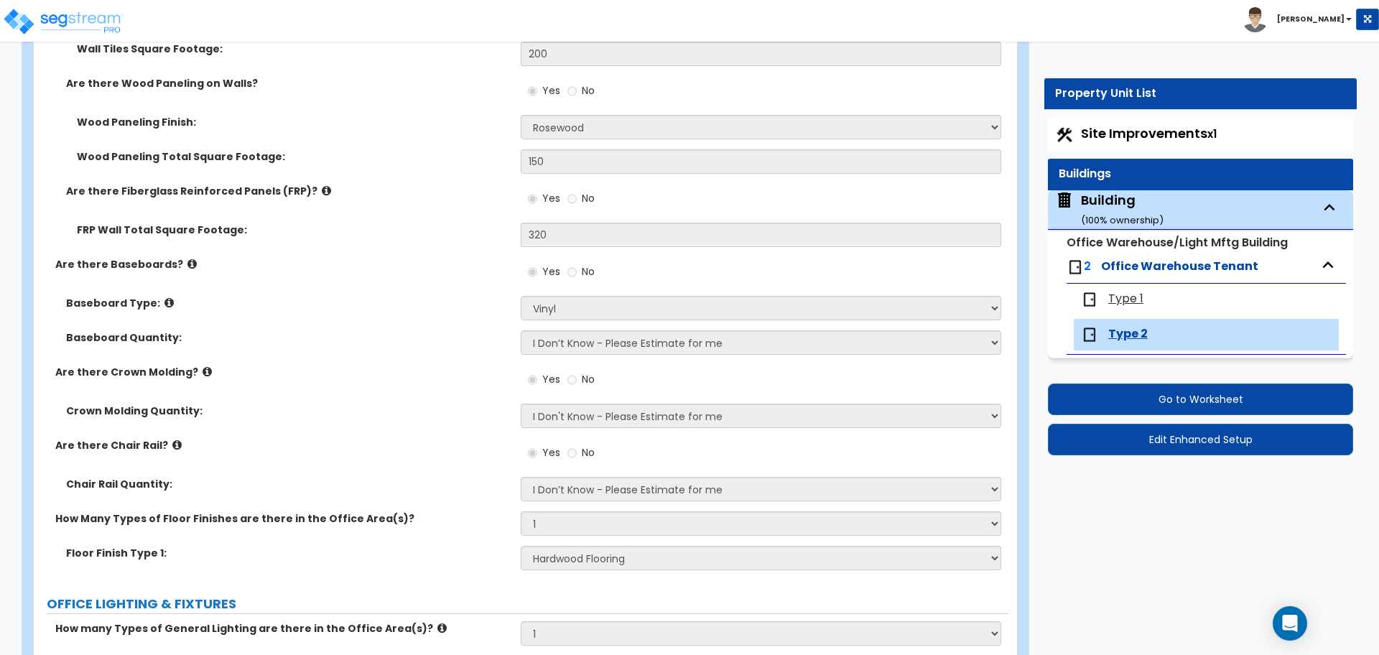
select select "1"
select select "2"
select select "1"
select select "3"
select select "1"
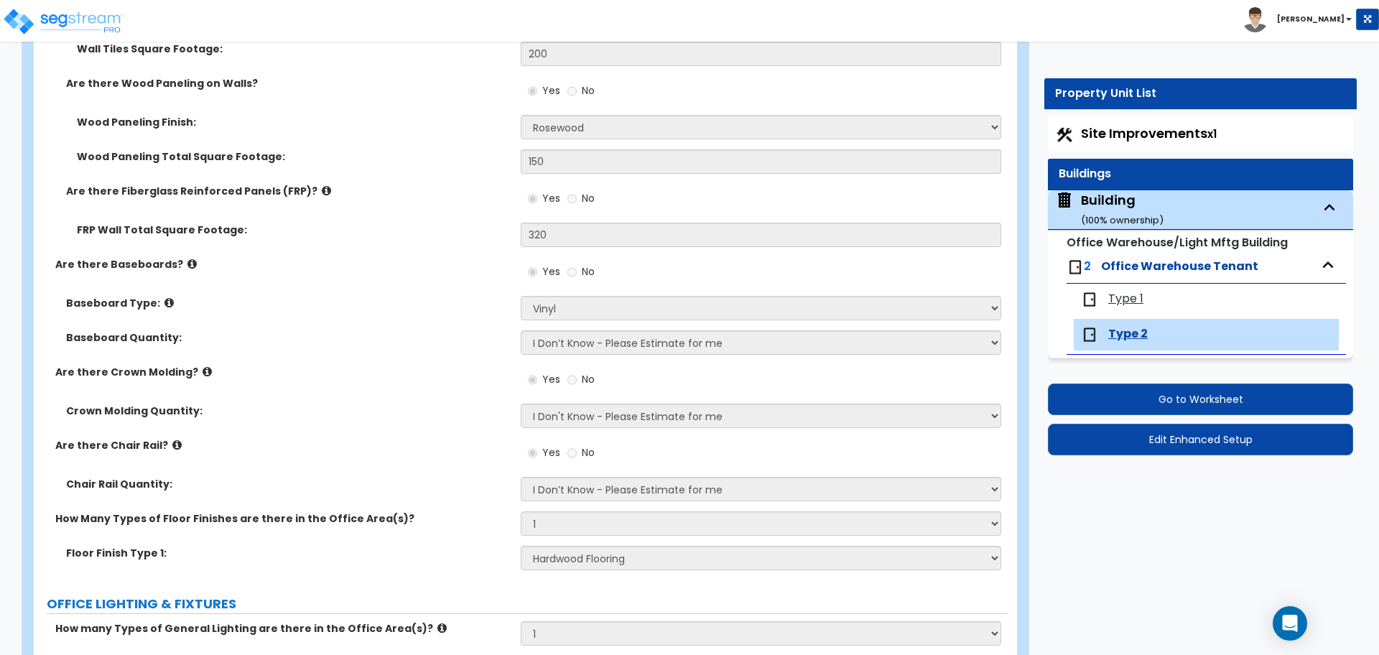
select select "2"
select select "4"
select select "1"
select select "2"
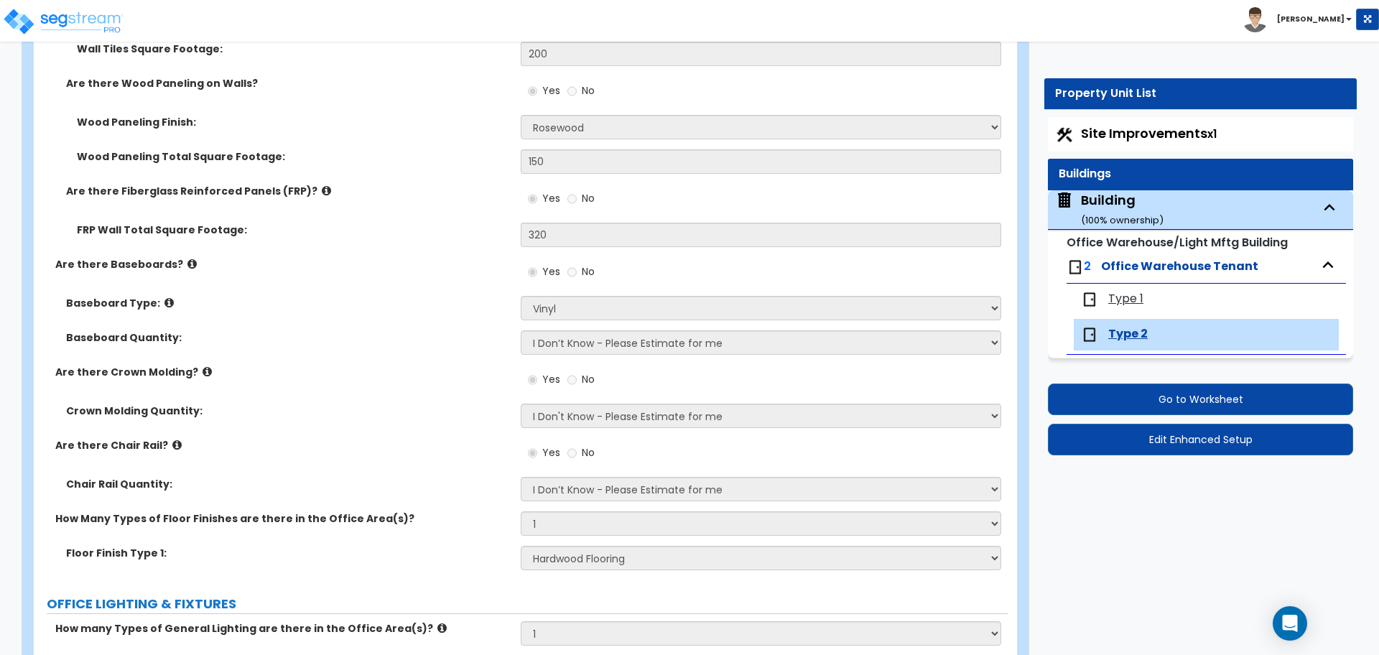
select select "2"
select select "1"
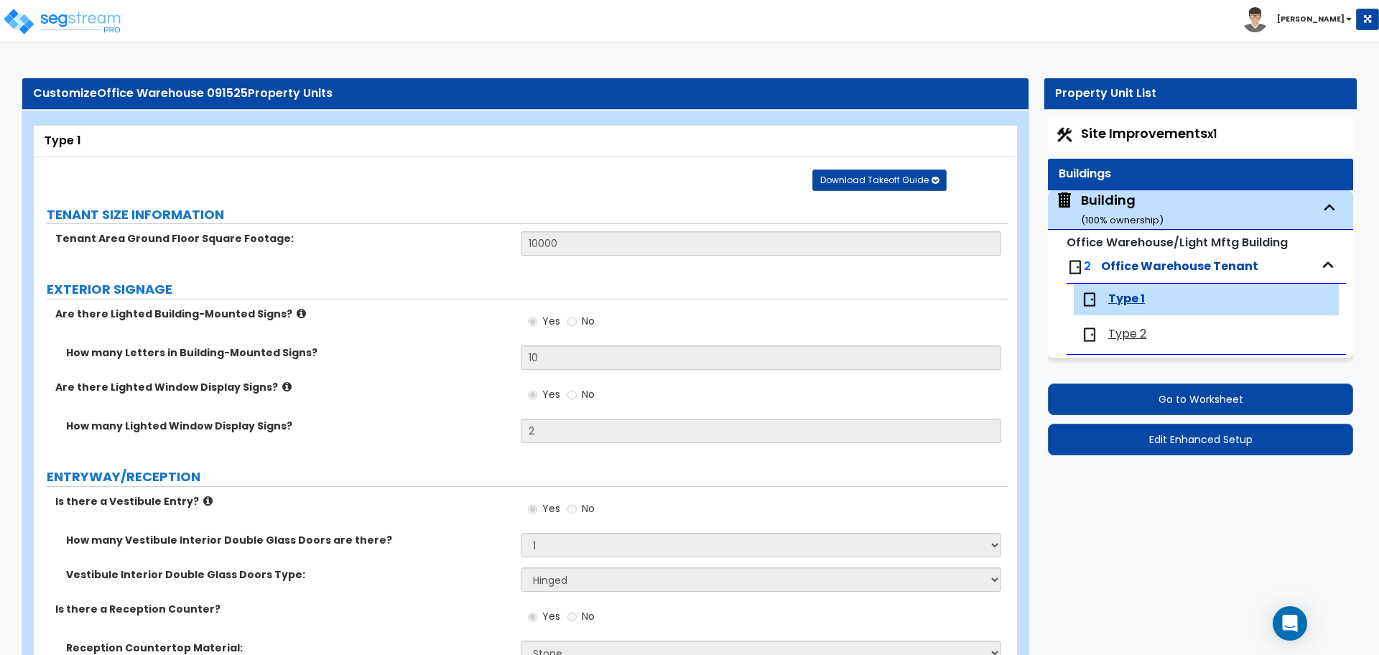
scroll to position [1958, 0]
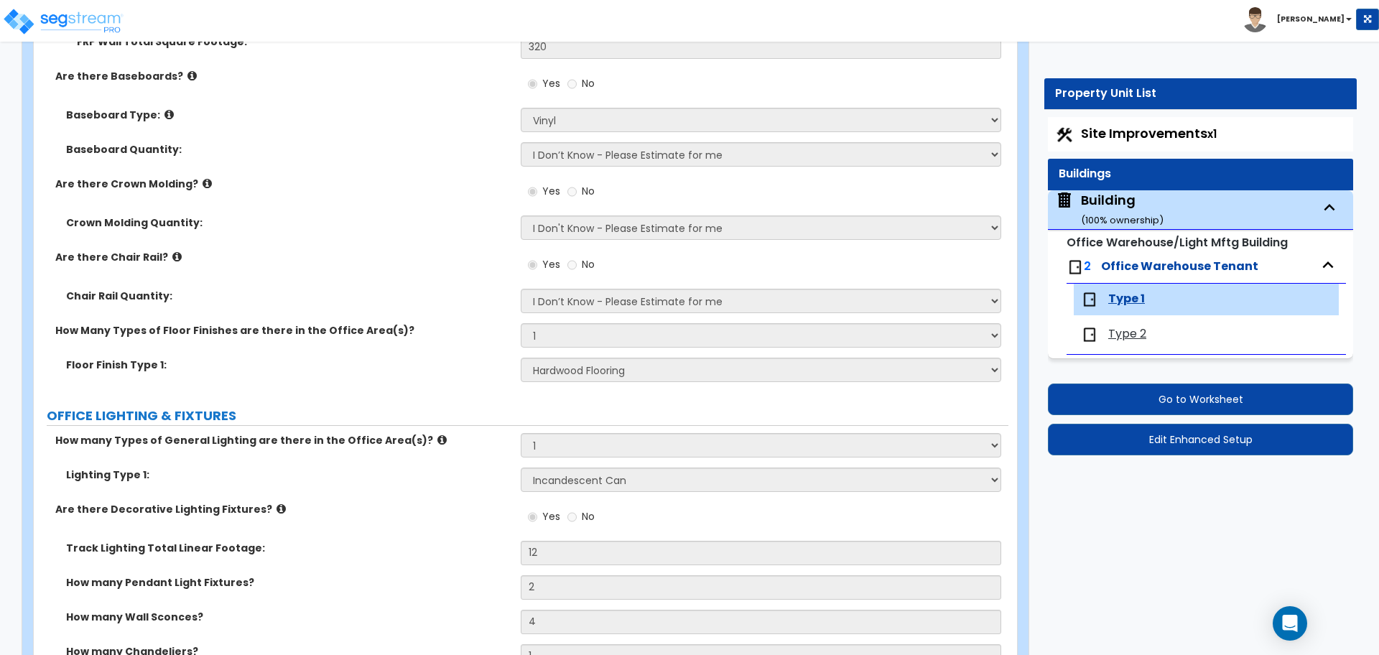
click at [1135, 345] on div "Type 2" at bounding box center [1206, 335] width 265 height 32
click at [1131, 340] on span "Type 2" at bounding box center [1127, 334] width 38 height 17
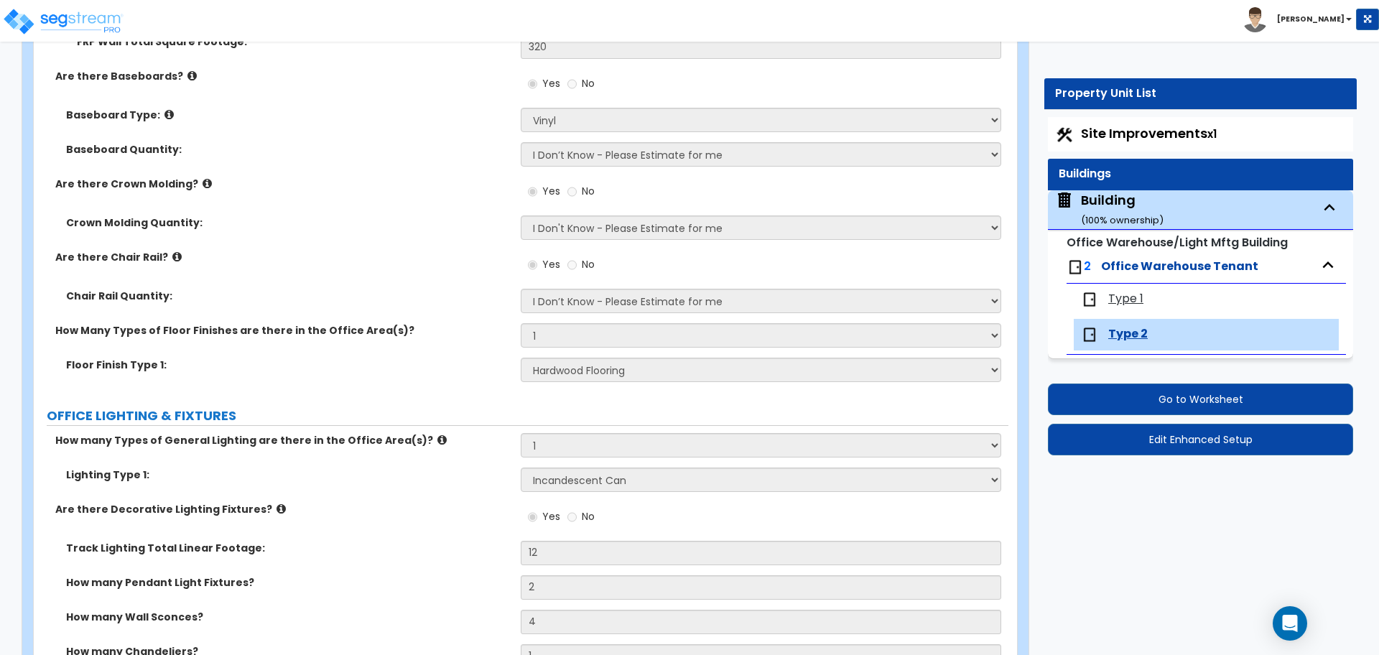
scroll to position [1191, 0]
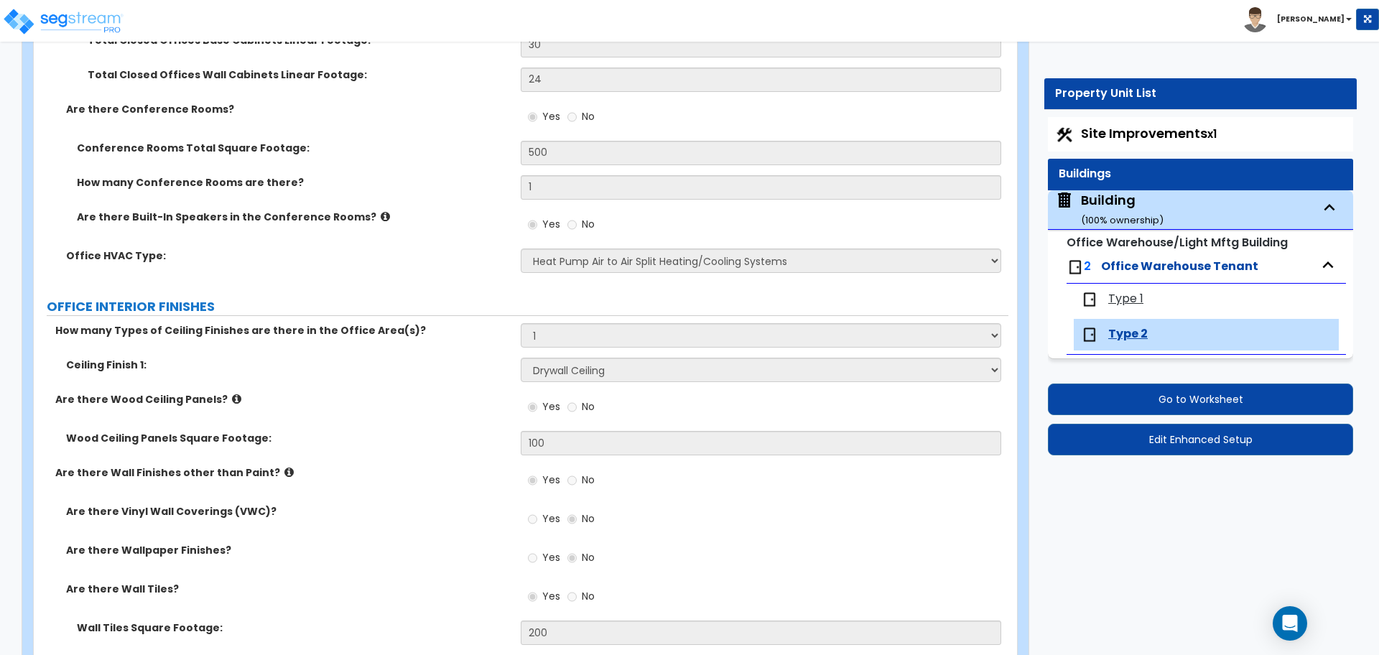
click at [1128, 303] on span "Type 1" at bounding box center [1125, 299] width 35 height 17
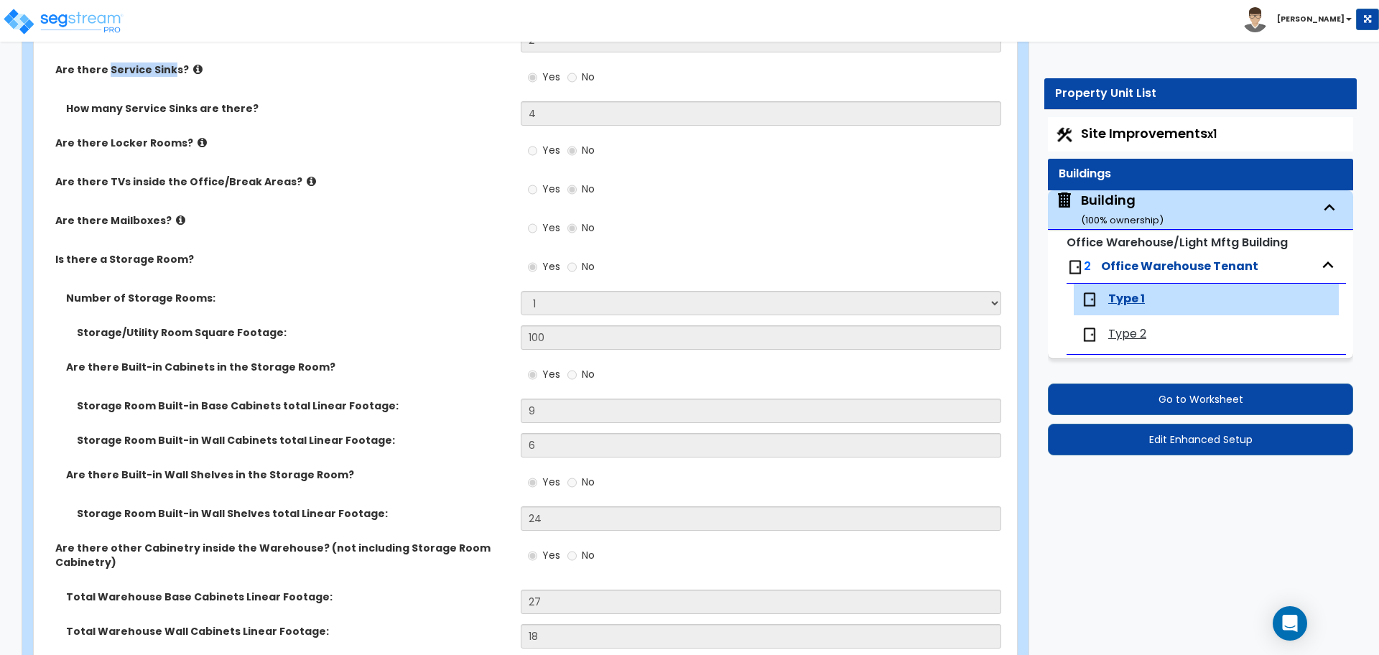
scroll to position [4485, 0]
click at [1131, 331] on span "Type 2" at bounding box center [1127, 334] width 38 height 17
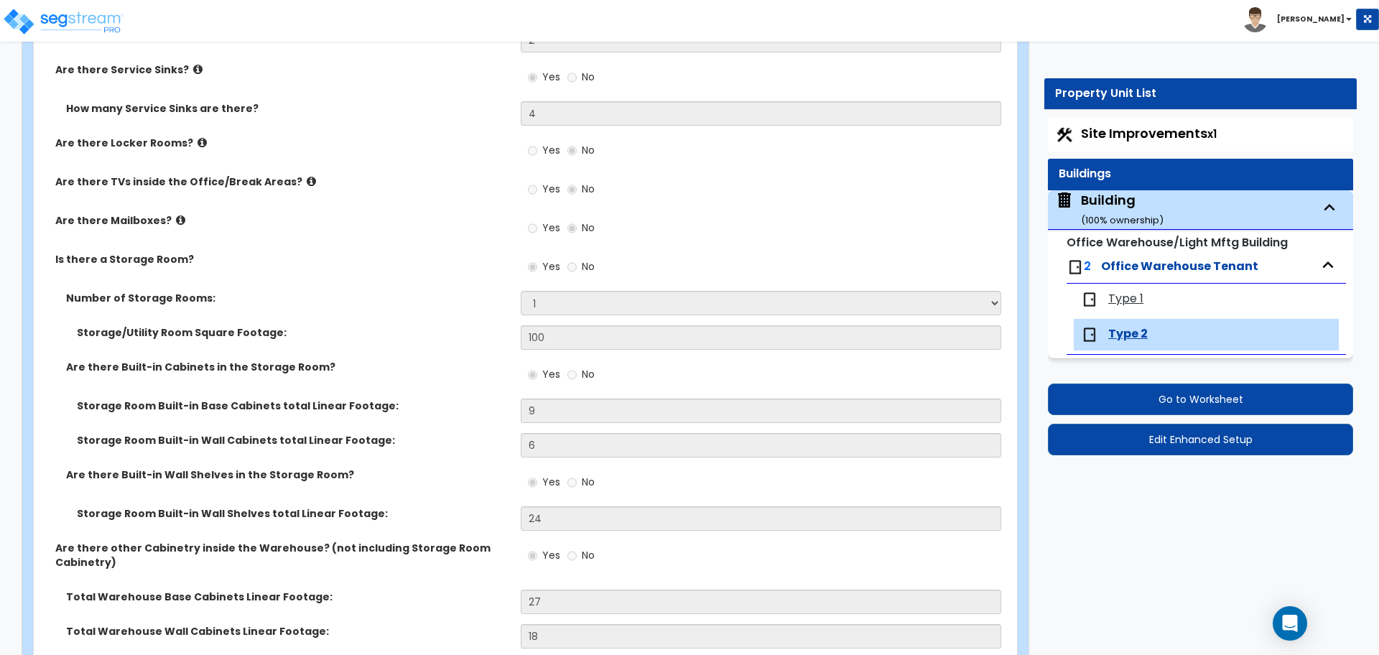
scroll to position [4490, 0]
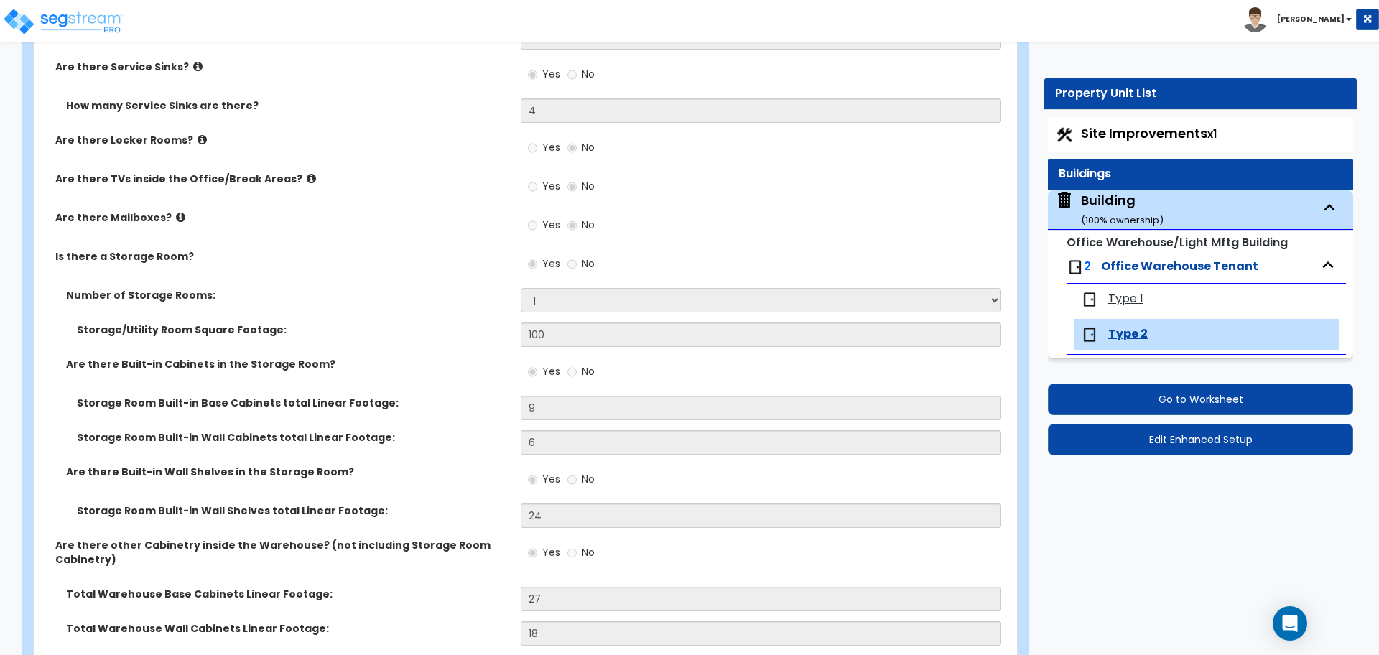
click at [1127, 305] on span "Type 1" at bounding box center [1125, 299] width 35 height 17
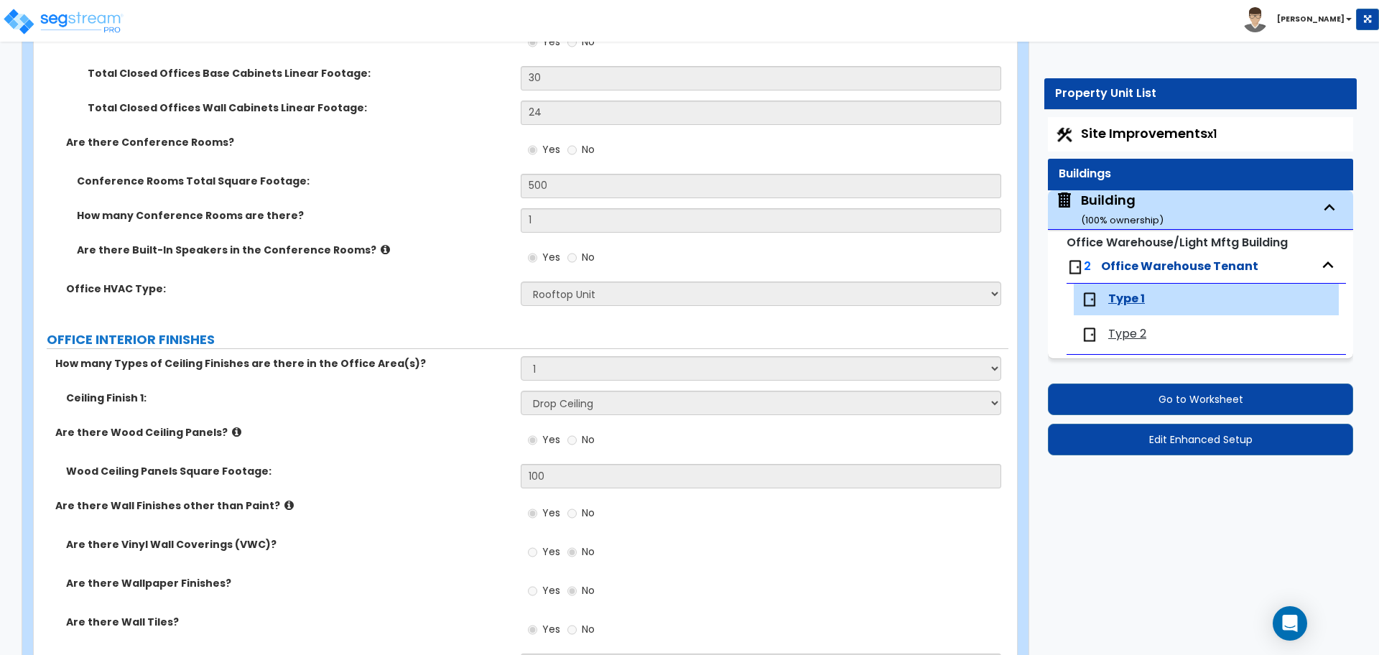
scroll to position [1159, 0]
click at [1121, 342] on div "Type 2" at bounding box center [1150, 334] width 138 height 17
click at [1122, 331] on span "Type 2" at bounding box center [1127, 334] width 38 height 17
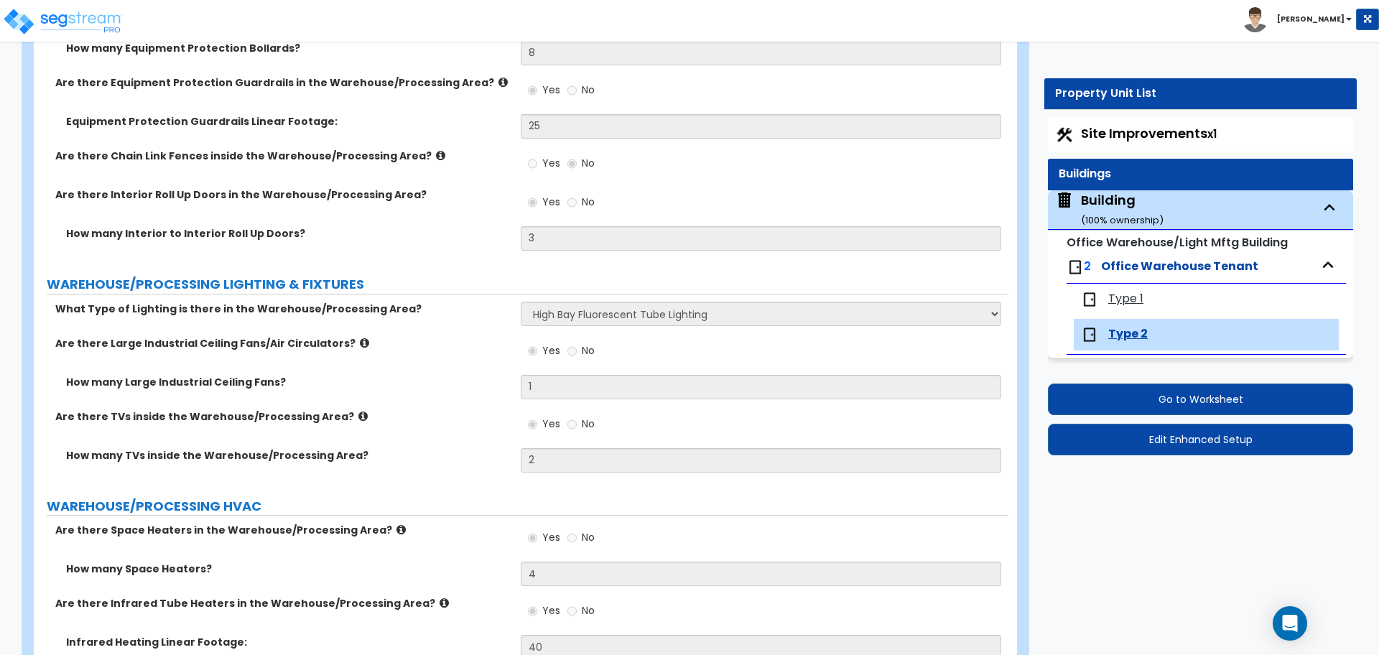
scroll to position [9463, 0]
click at [1117, 307] on div "Type 1" at bounding box center [1206, 300] width 265 height 32
click at [1138, 301] on span "Type 1" at bounding box center [1125, 299] width 35 height 17
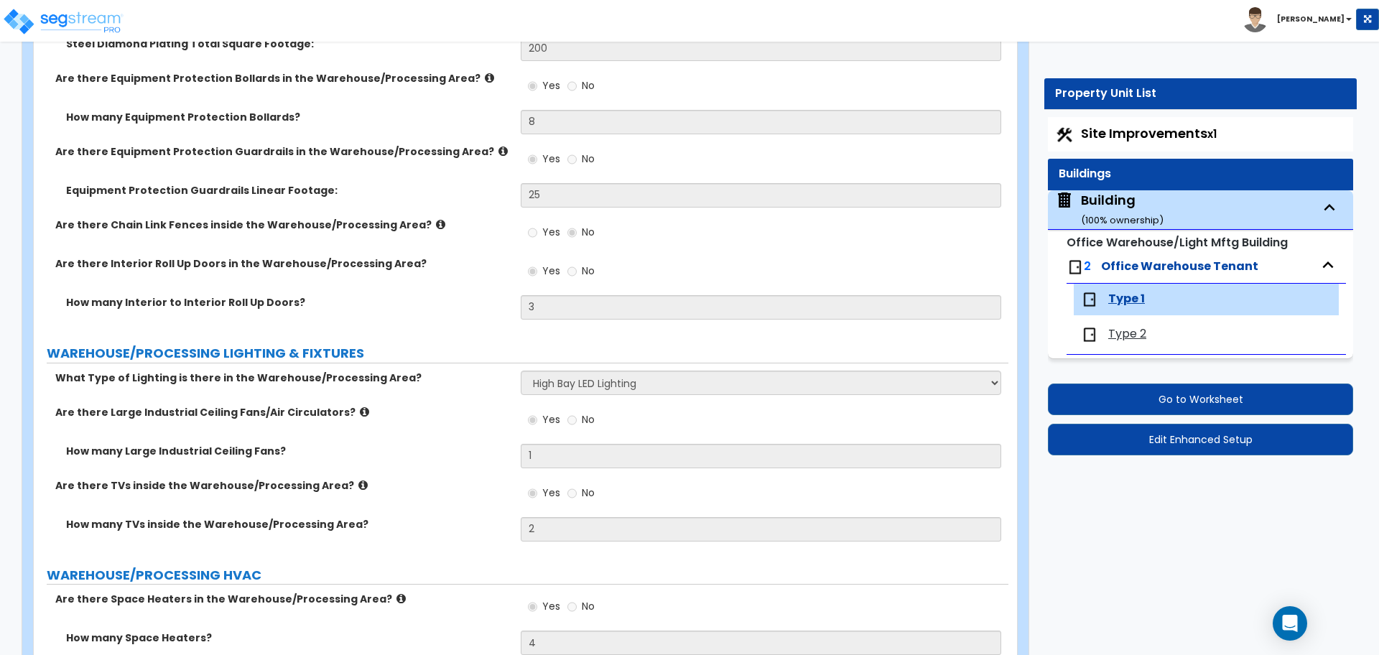
scroll to position [9957, 0]
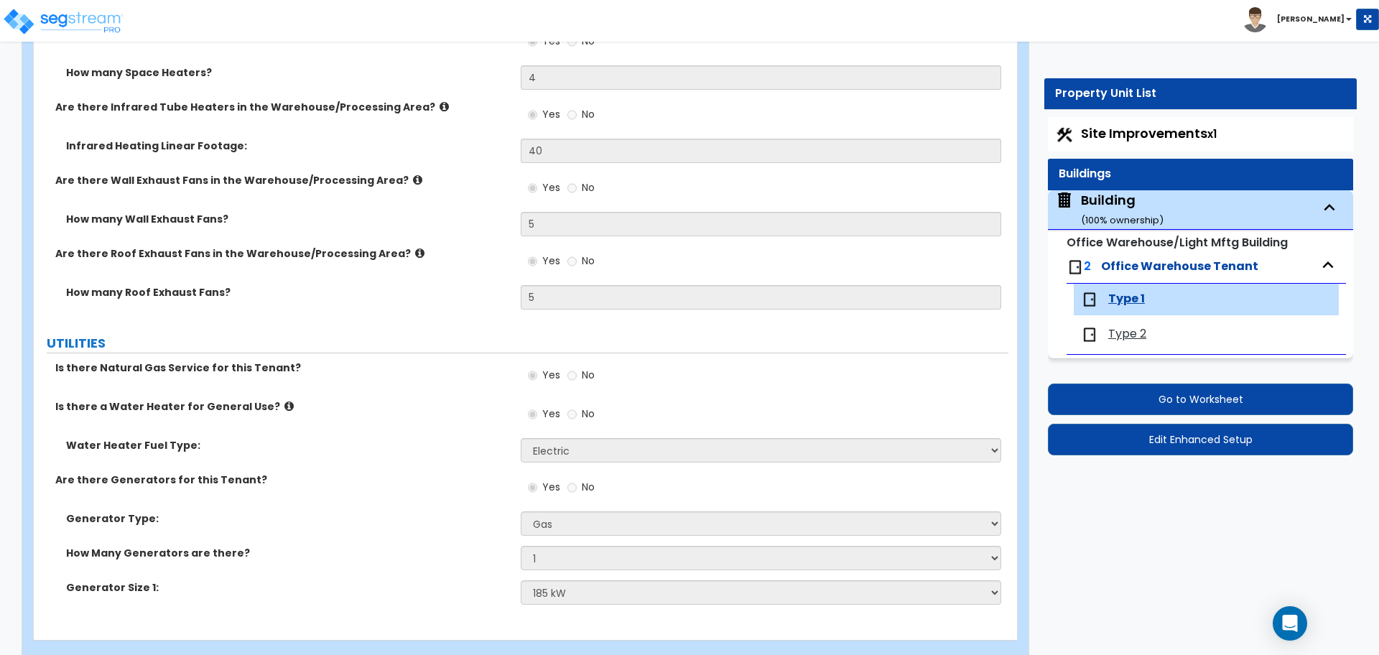
click at [1125, 330] on span "Type 2" at bounding box center [1127, 334] width 38 height 17
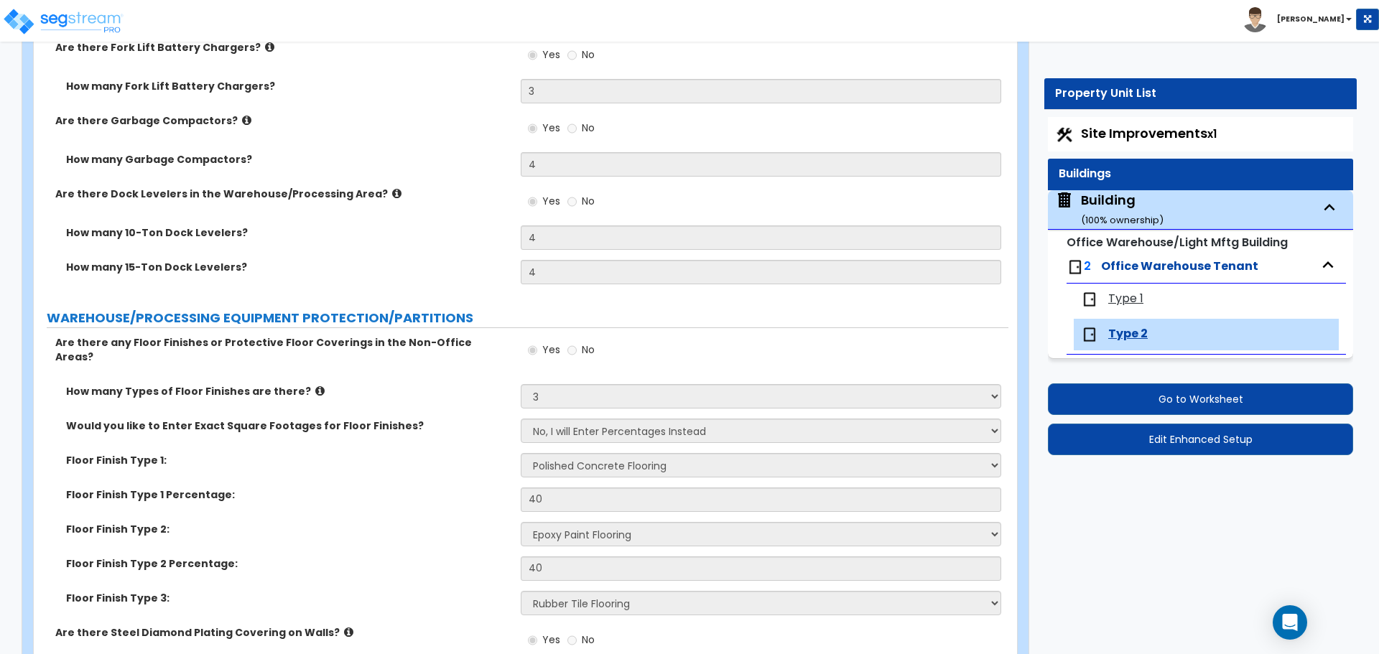
scroll to position [8149, 0]
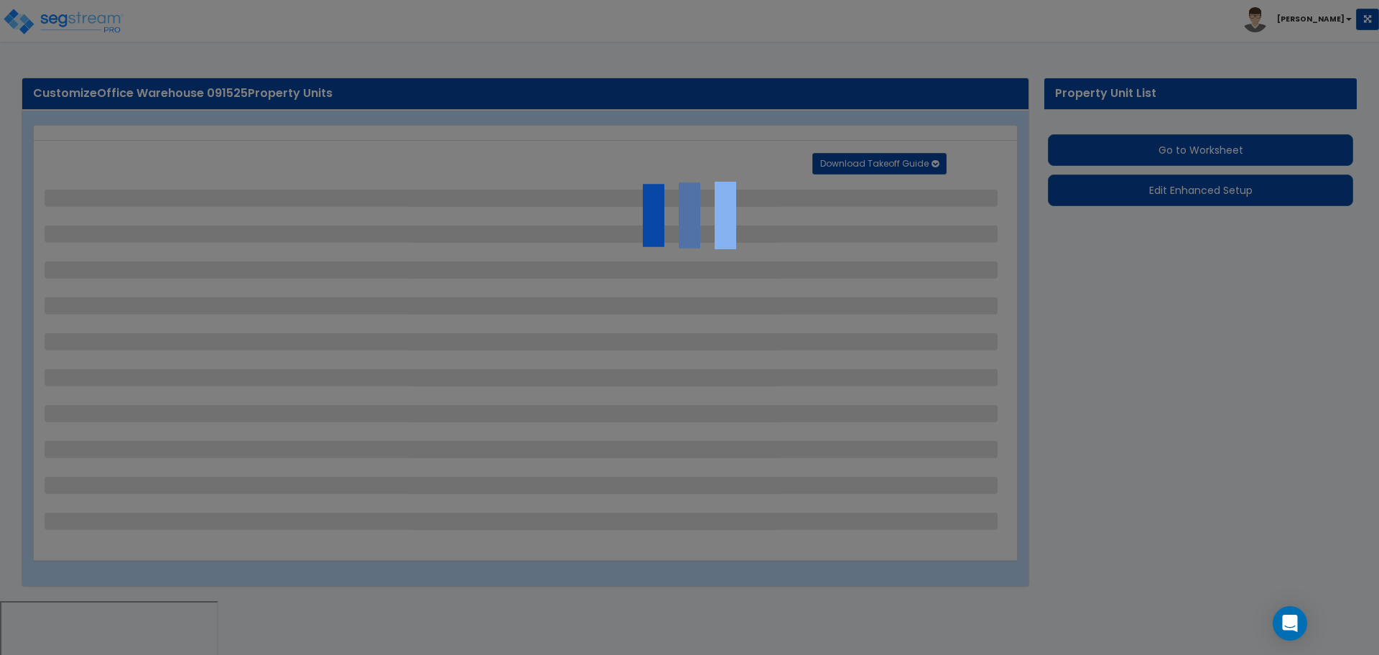
select select "2"
select select "3"
select select "1"
select select "2"
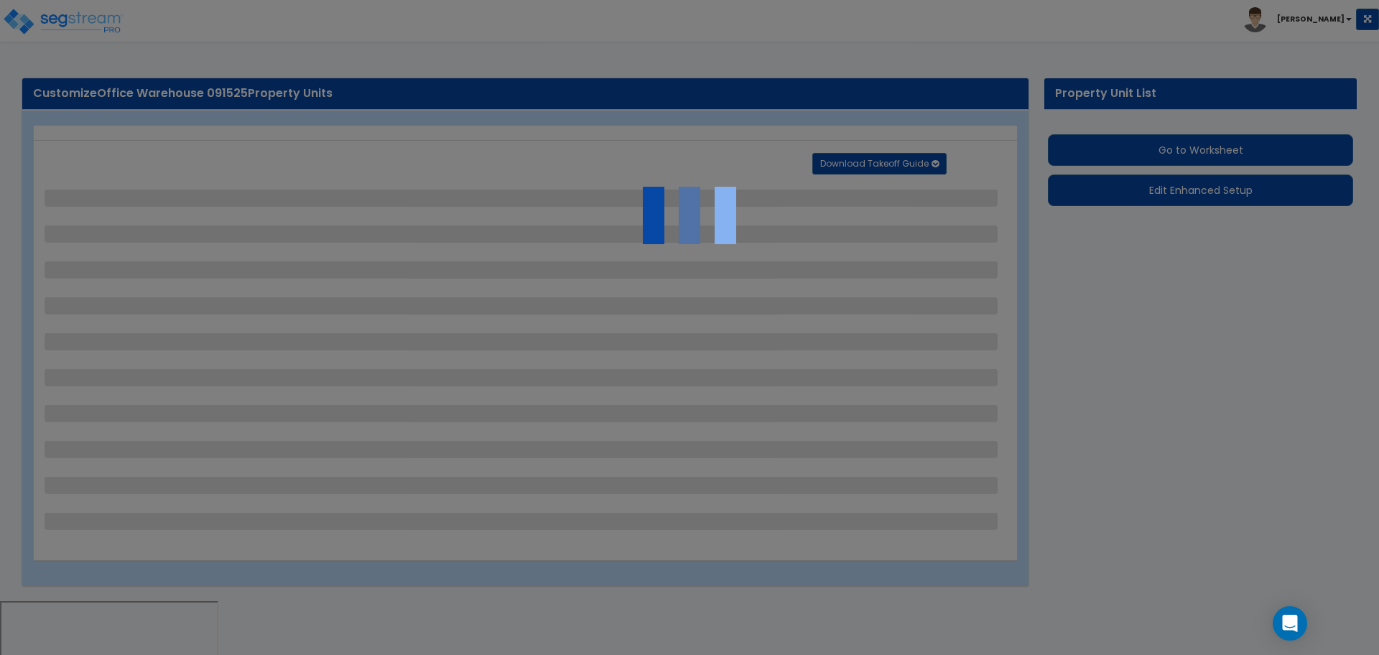
select select "3"
select select "1"
select select "2"
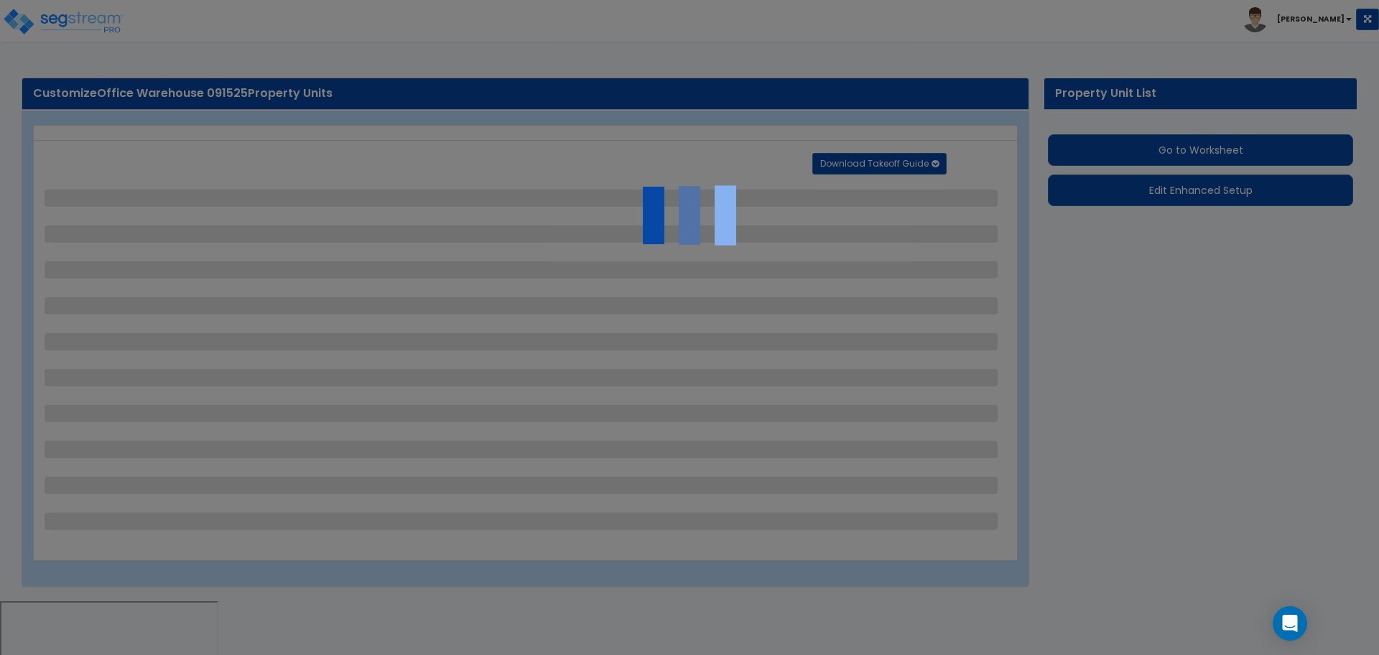
select select "1"
select select "2"
select select "1"
select select "2"
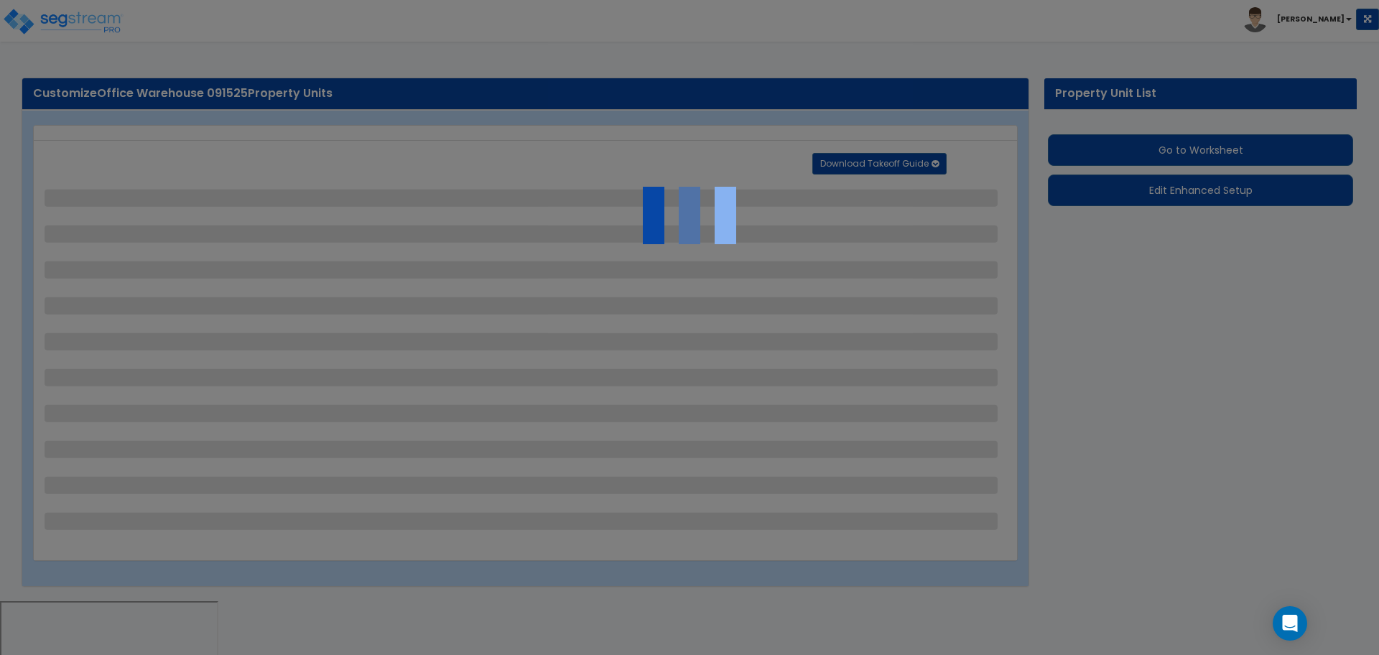
select select "2"
select select "1"
select select "4"
select select "1"
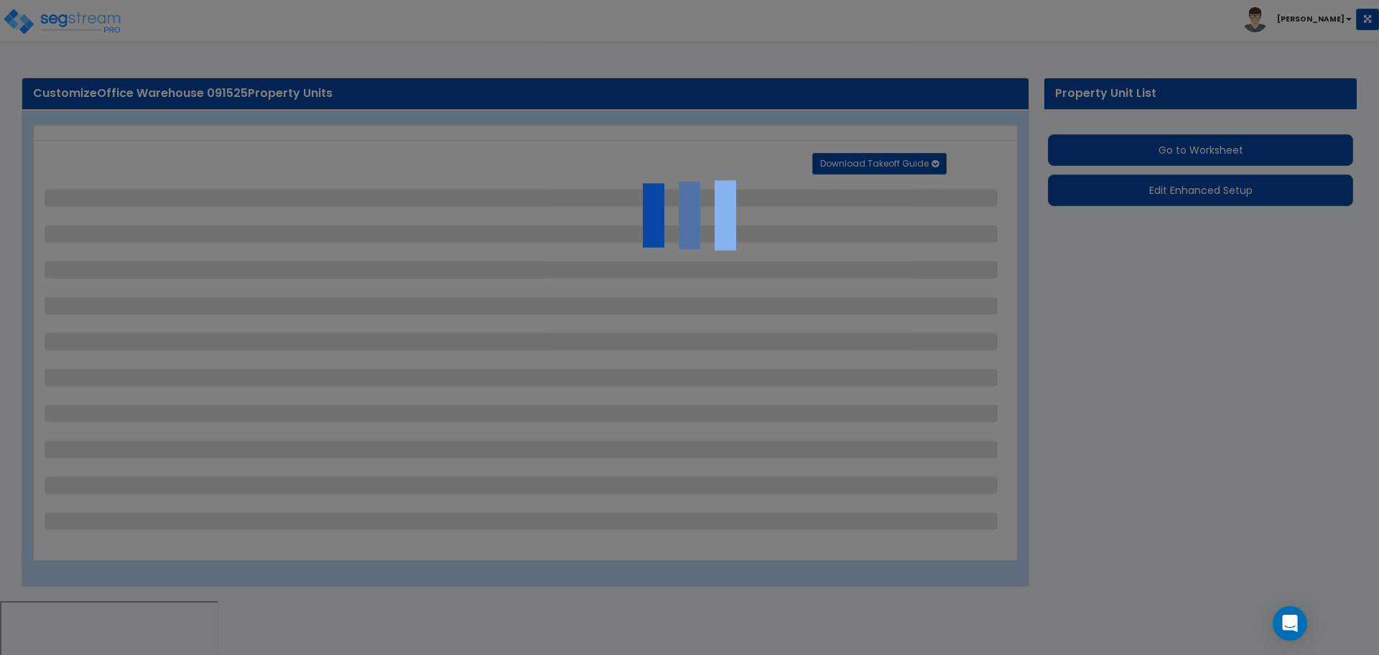
select select "1"
select select "2"
select select "6"
select select "11"
select select "2"
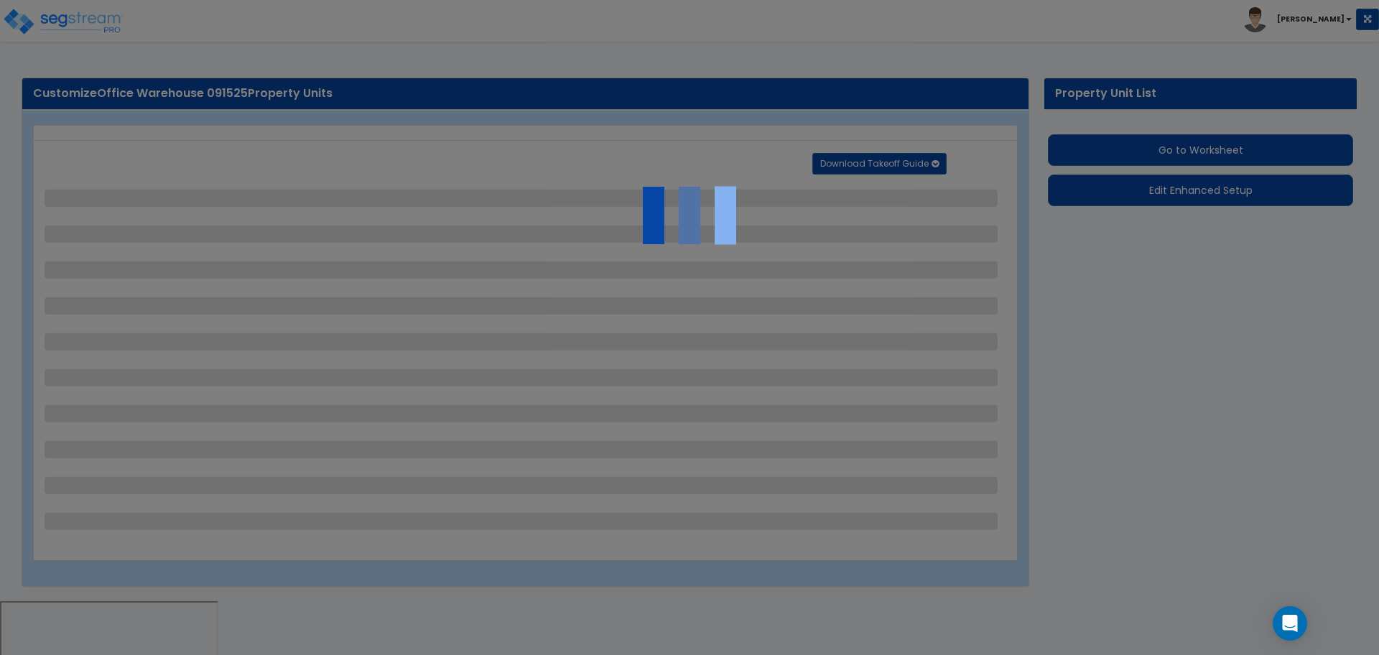
select select "2"
select select "3"
select select "2"
select select "1"
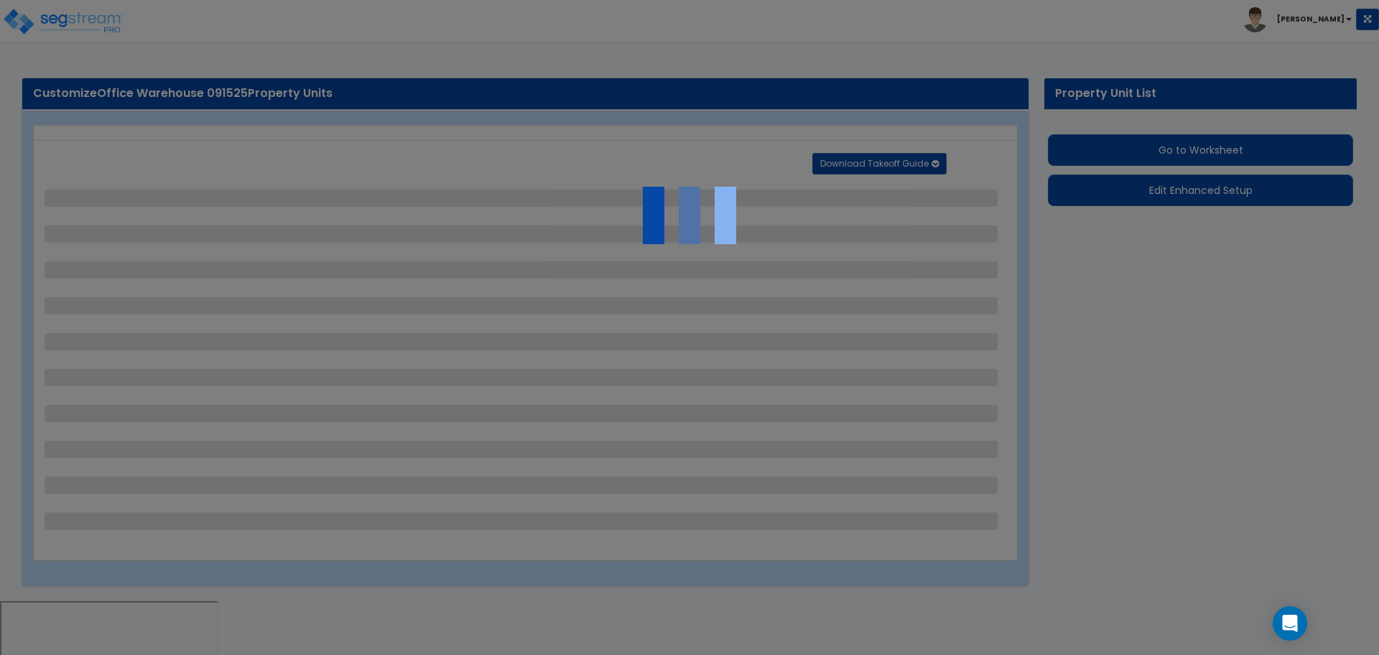
select select "2"
select select "7"
select select "2"
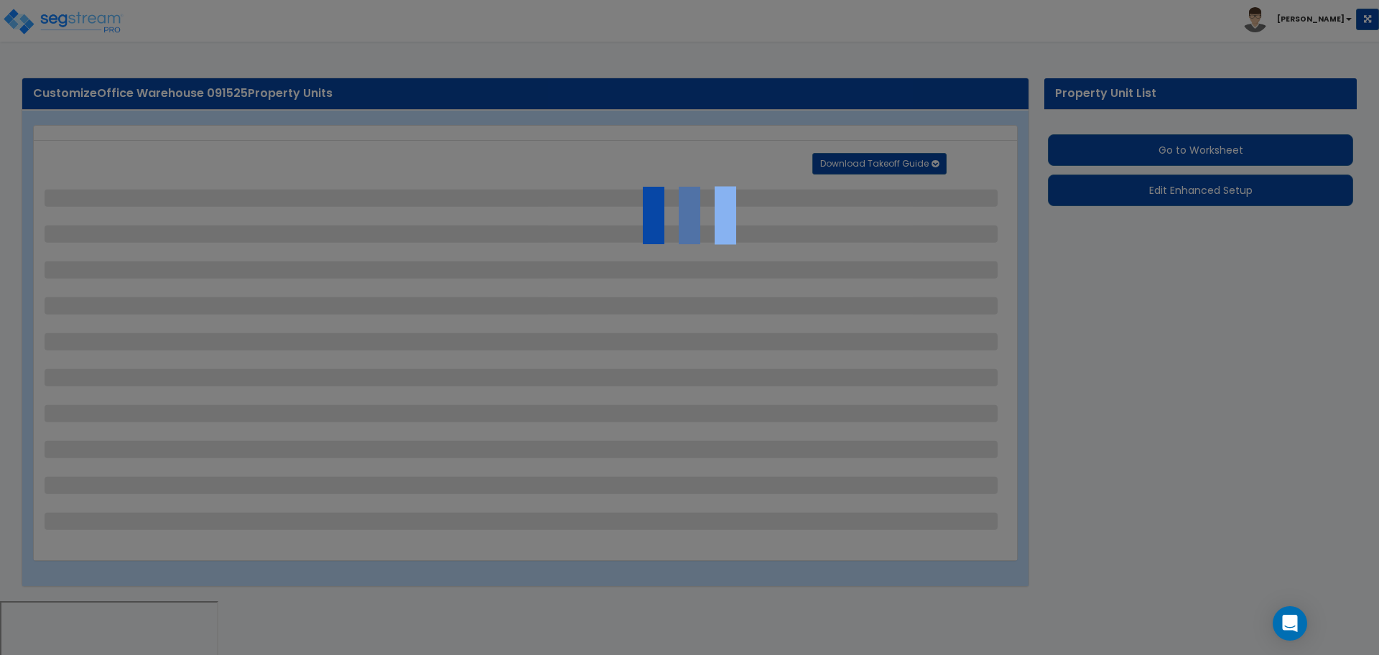
select select "3"
select select "1"
select select "16"
select select "1"
select select "5"
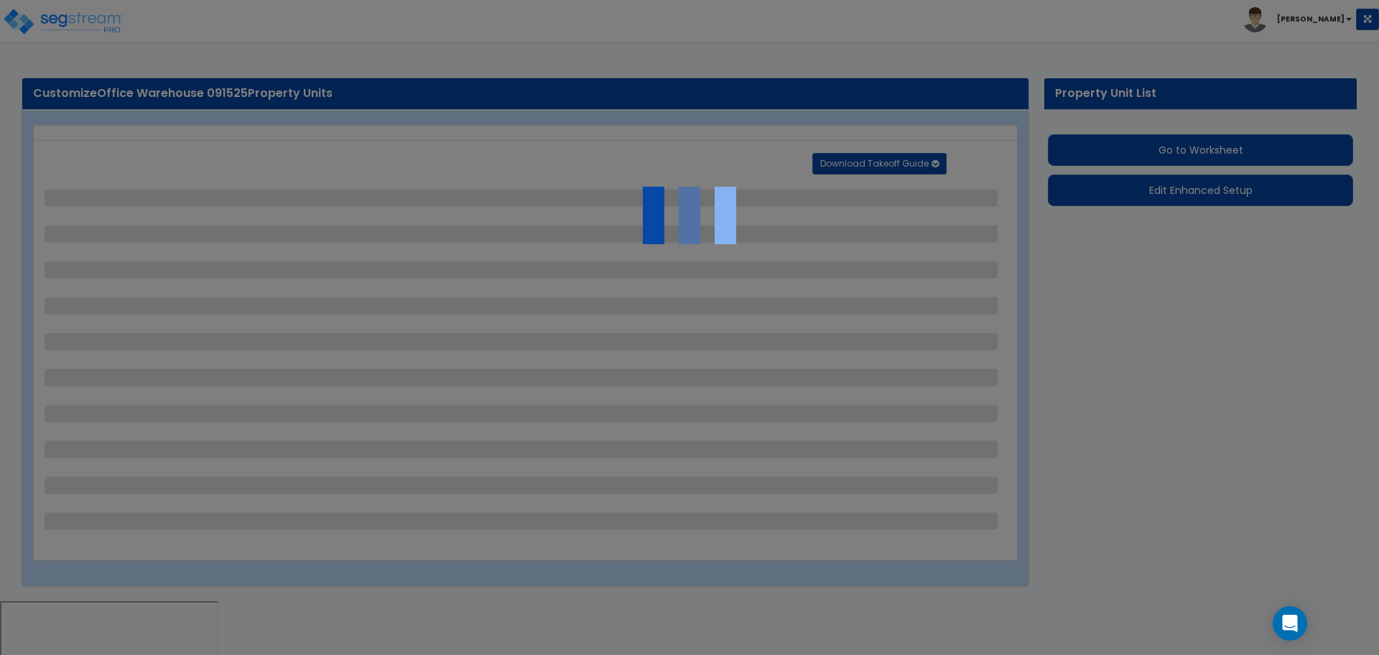
select select "4"
select select "1"
select select "2"
select select "1"
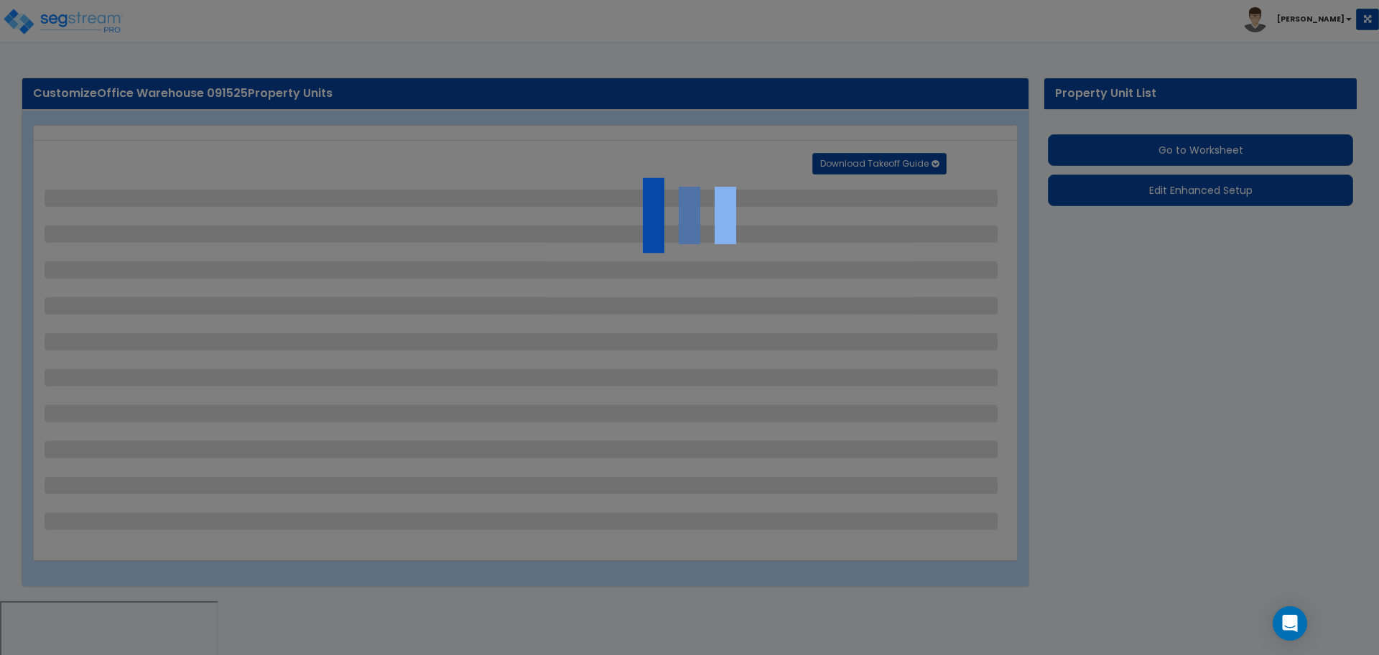
select select "2"
select select "4"
select select "3"
select select "2"
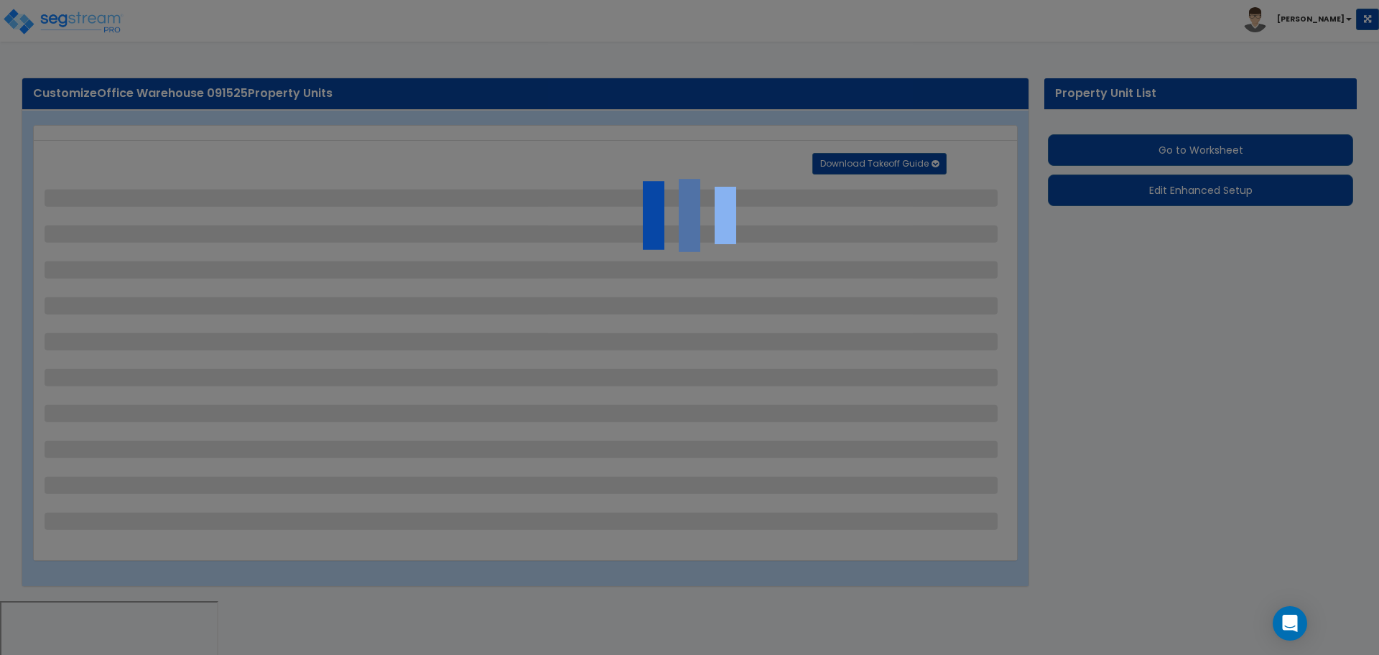
select select "1"
select select "2"
select select "1"
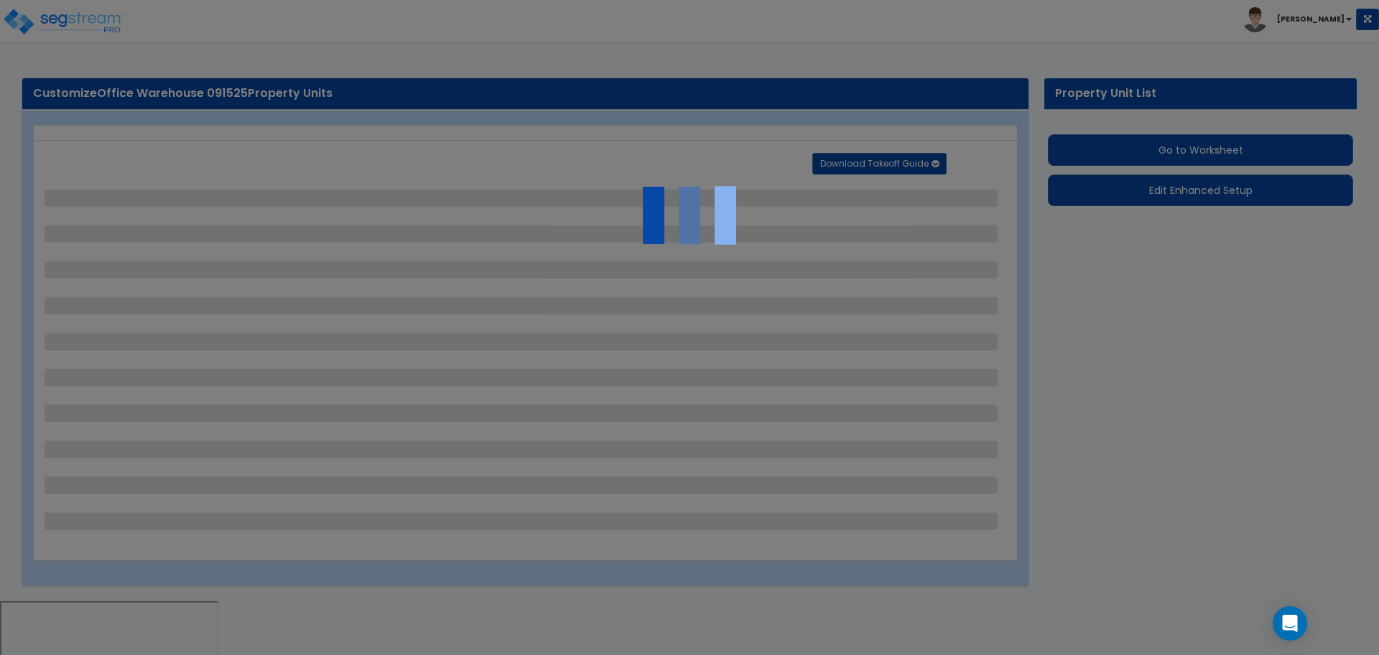
select select "2"
select select "1"
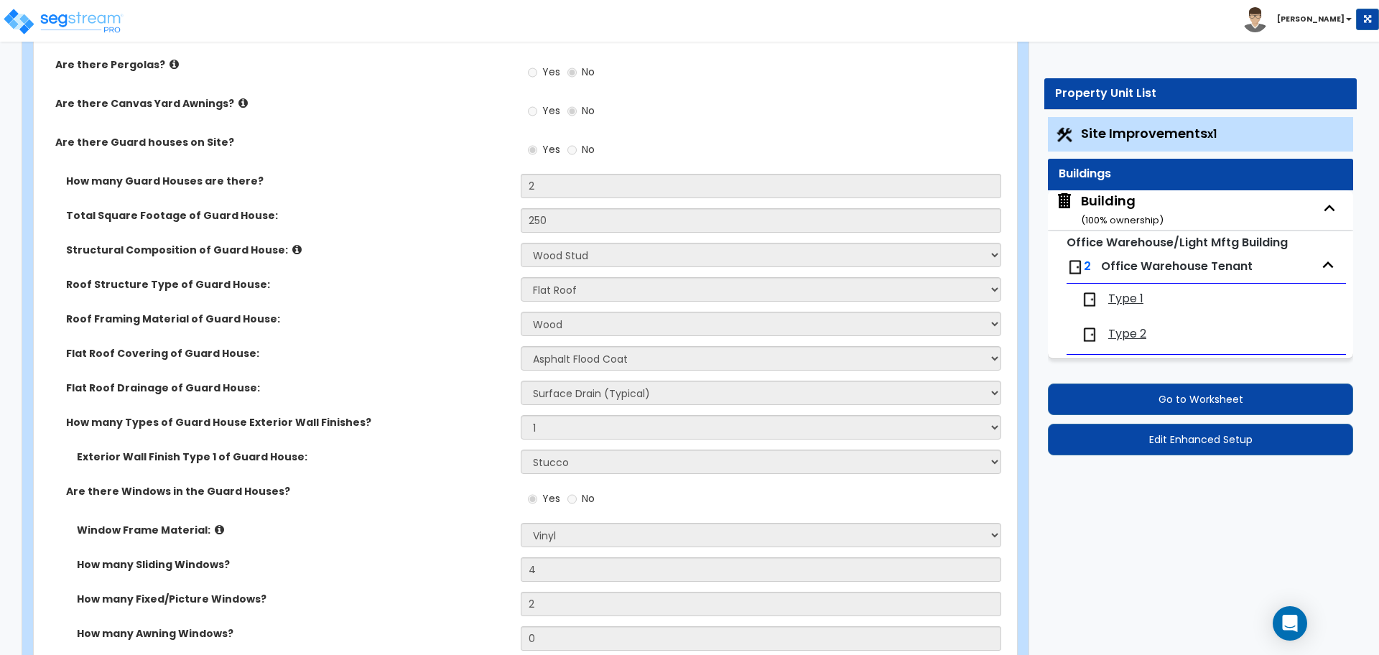
scroll to position [4833, 0]
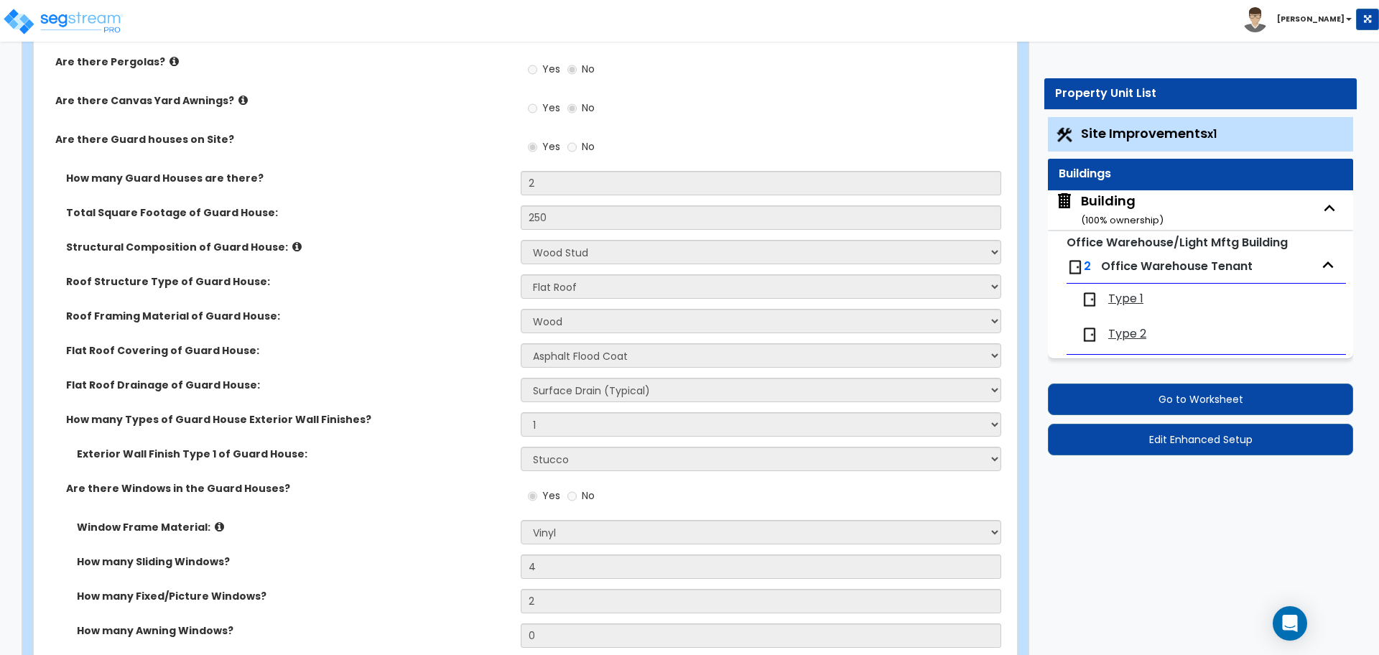
click at [455, 154] on div "Are there Guard houses on Site? Yes No" at bounding box center [521, 151] width 975 height 39
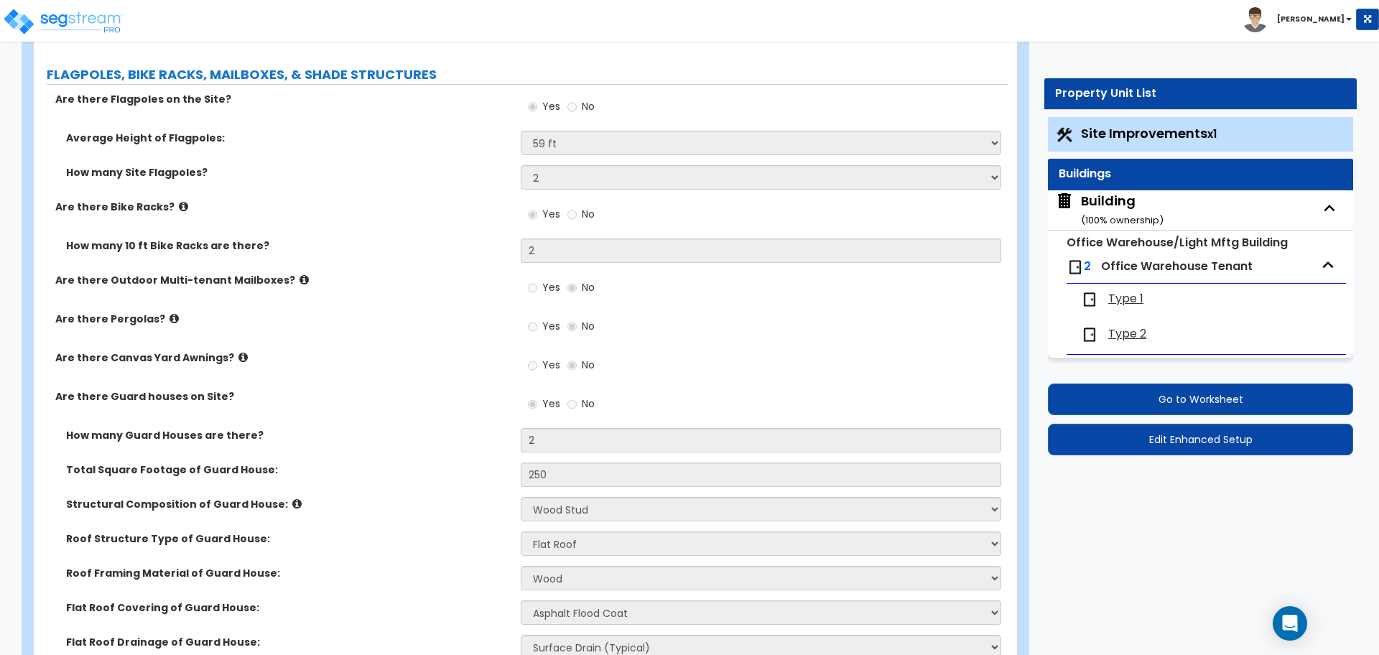
scroll to position [4580, 0]
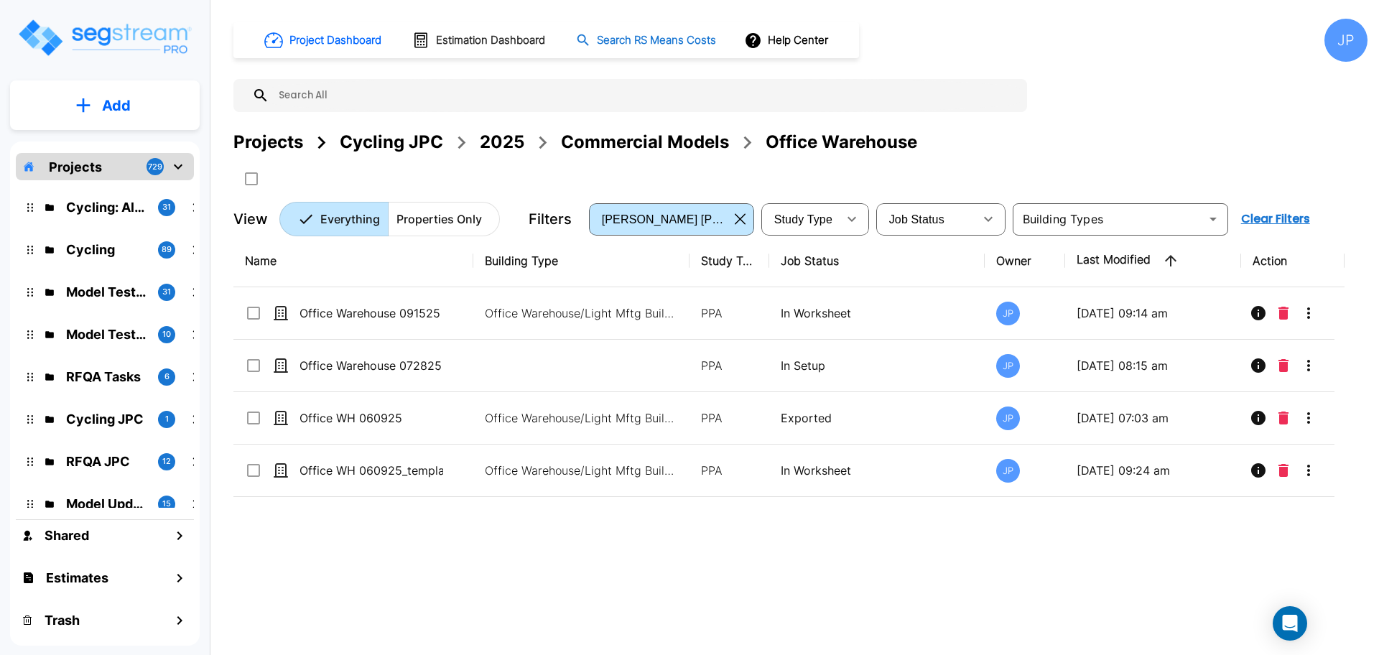
click at [615, 39] on h1 "Search RS Means Costs" at bounding box center [656, 40] width 119 height 17
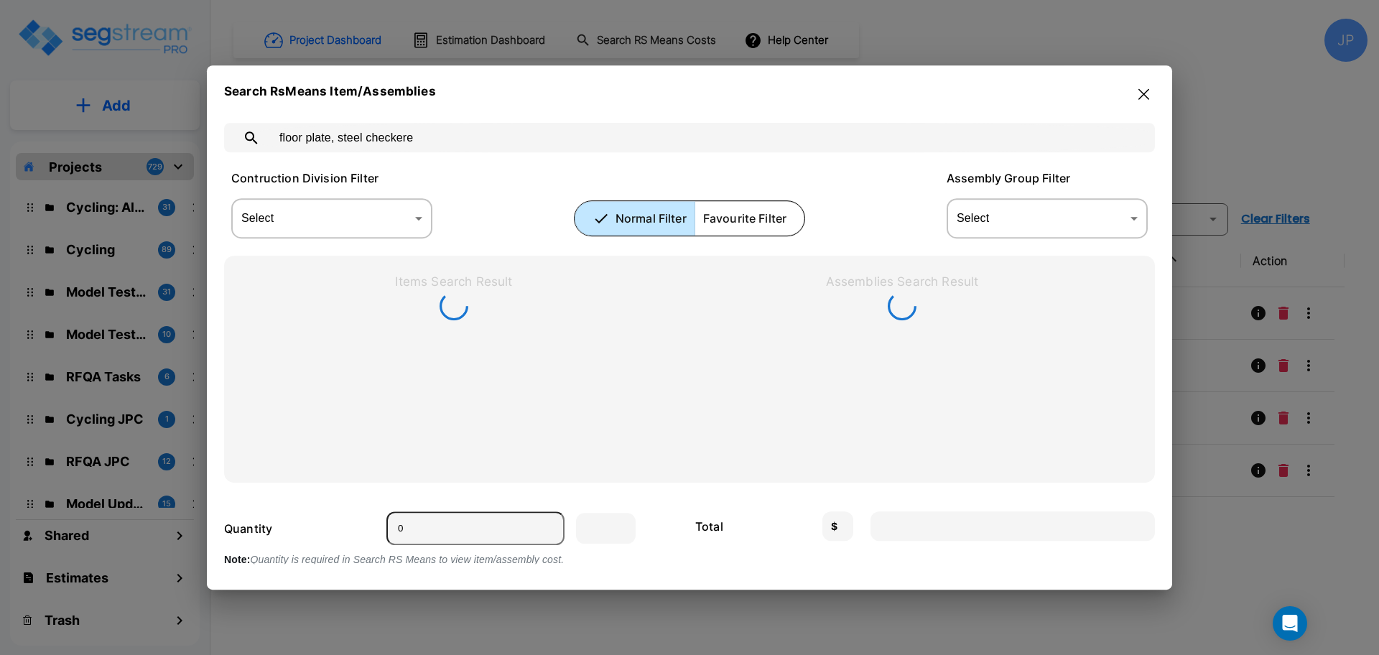
type input "floor plate, steel checkered"
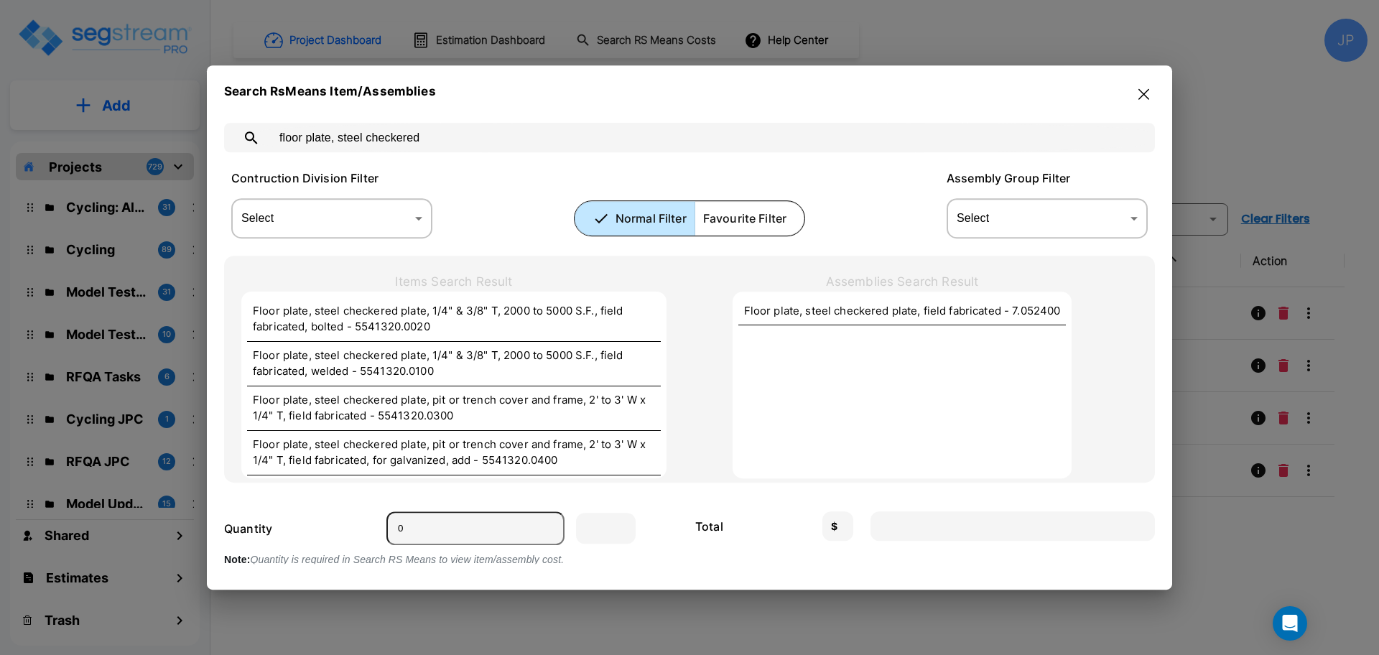
click at [1145, 95] on icon "button" at bounding box center [1143, 93] width 11 height 11
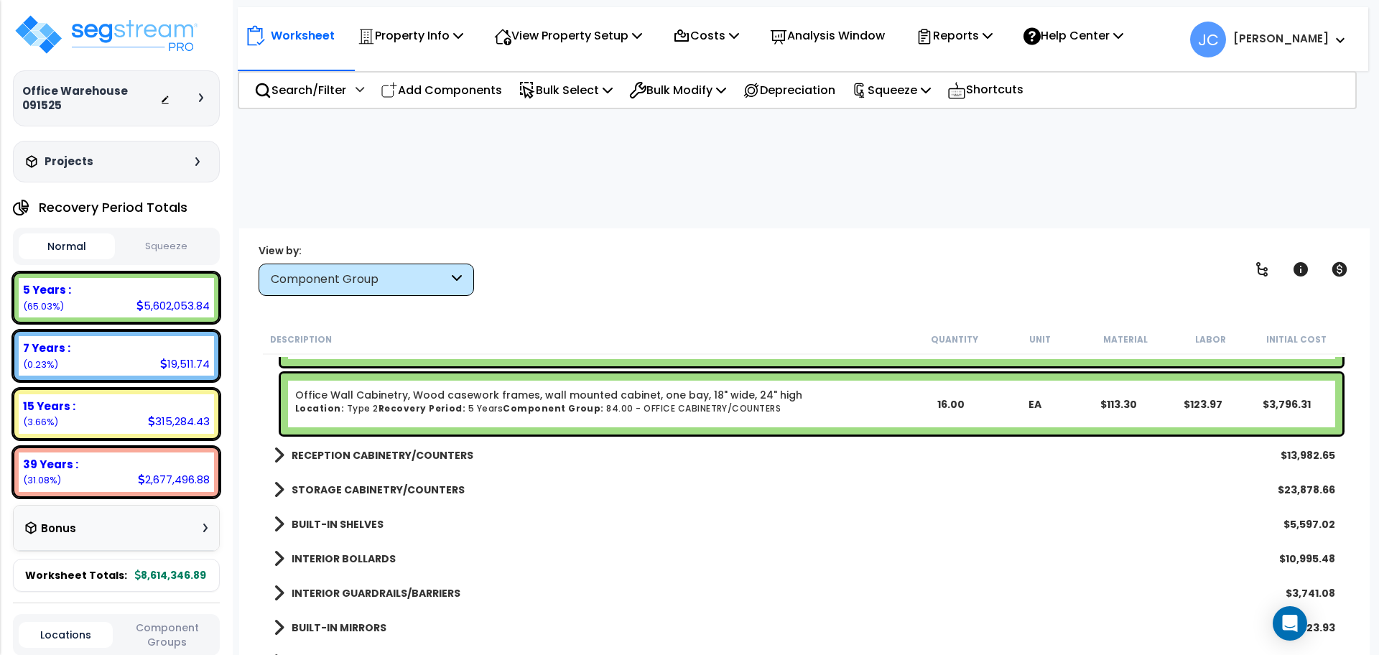
scroll to position [11531, 0]
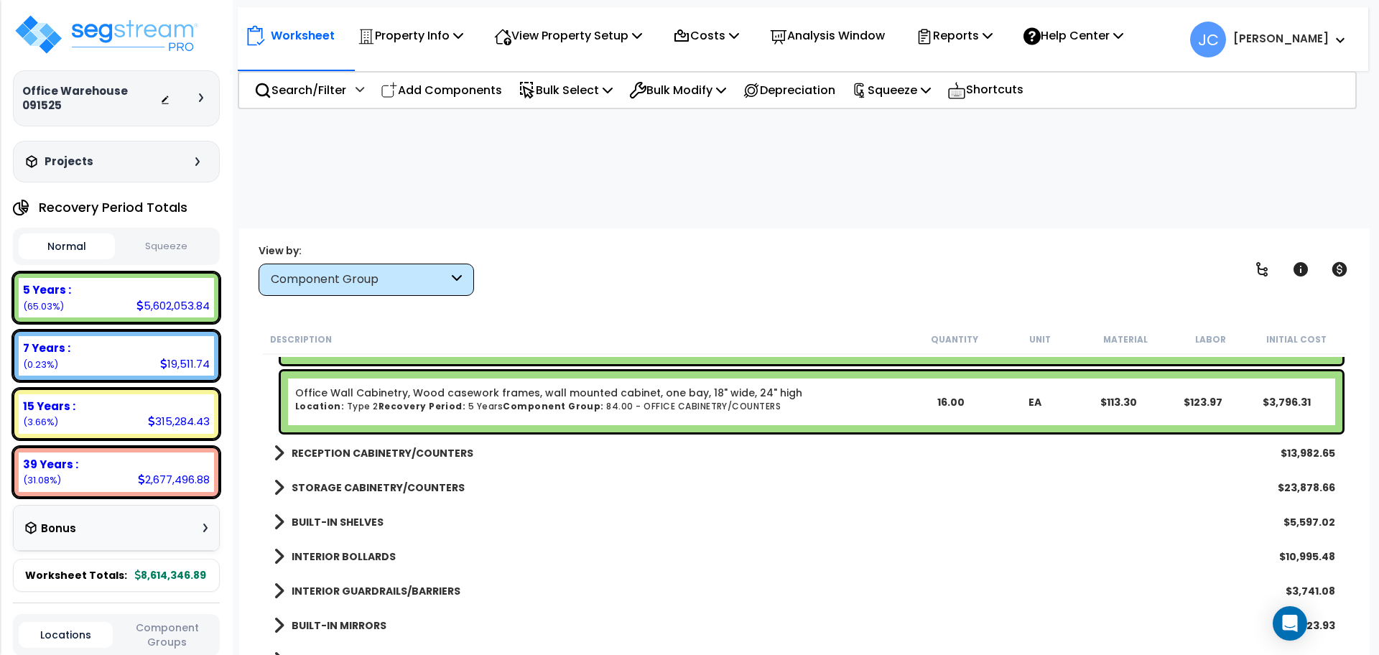
click at [361, 480] on b "STORAGE CABINETRY/COUNTERS" at bounding box center [378, 487] width 173 height 14
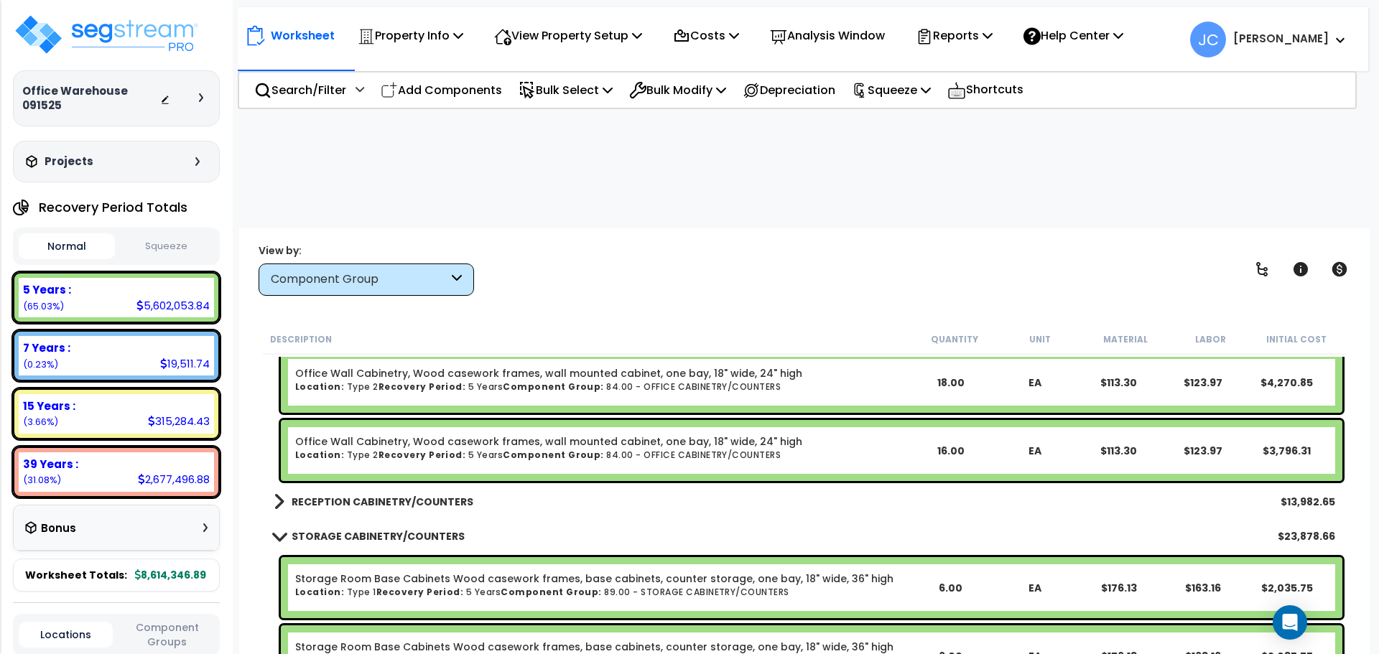
scroll to position [11484, 0]
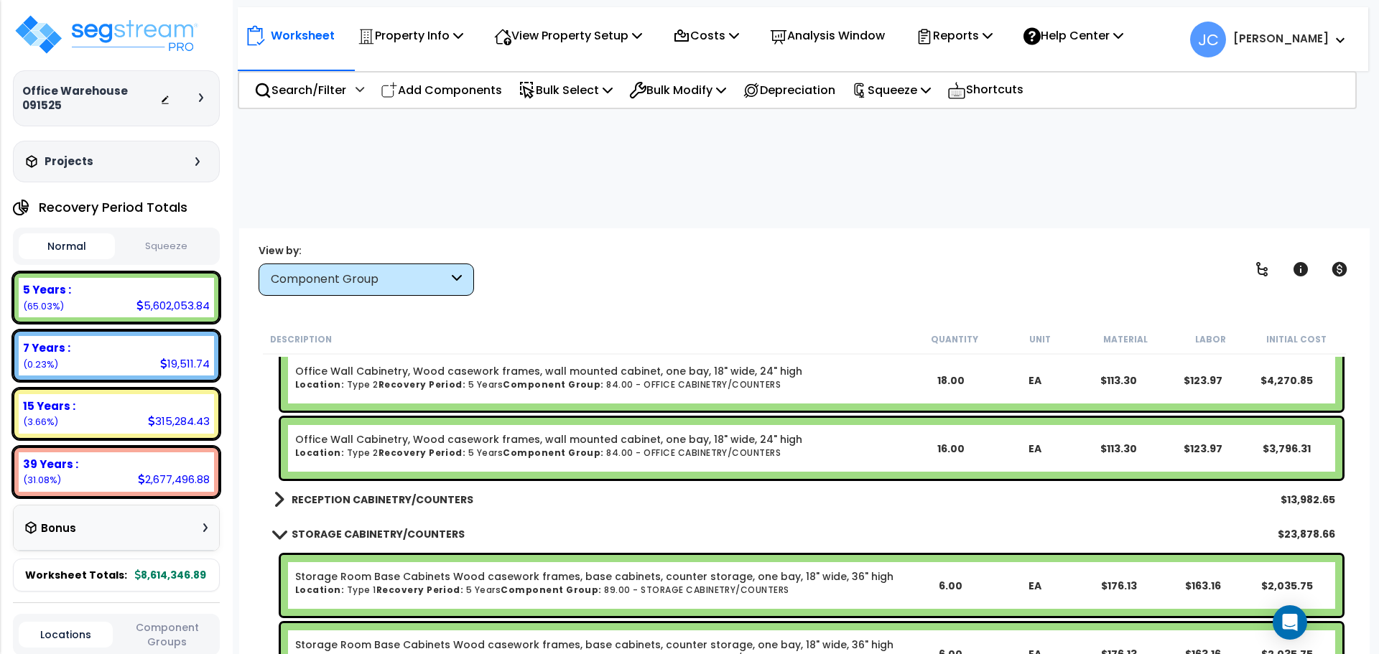
click at [421, 483] on div "RECEPTION CABINETRY/COUNTERS $13,982.65" at bounding box center [804, 500] width 1076 height 34
click at [411, 493] on b "RECEPTION CABINETRY/COUNTERS" at bounding box center [383, 500] width 182 height 14
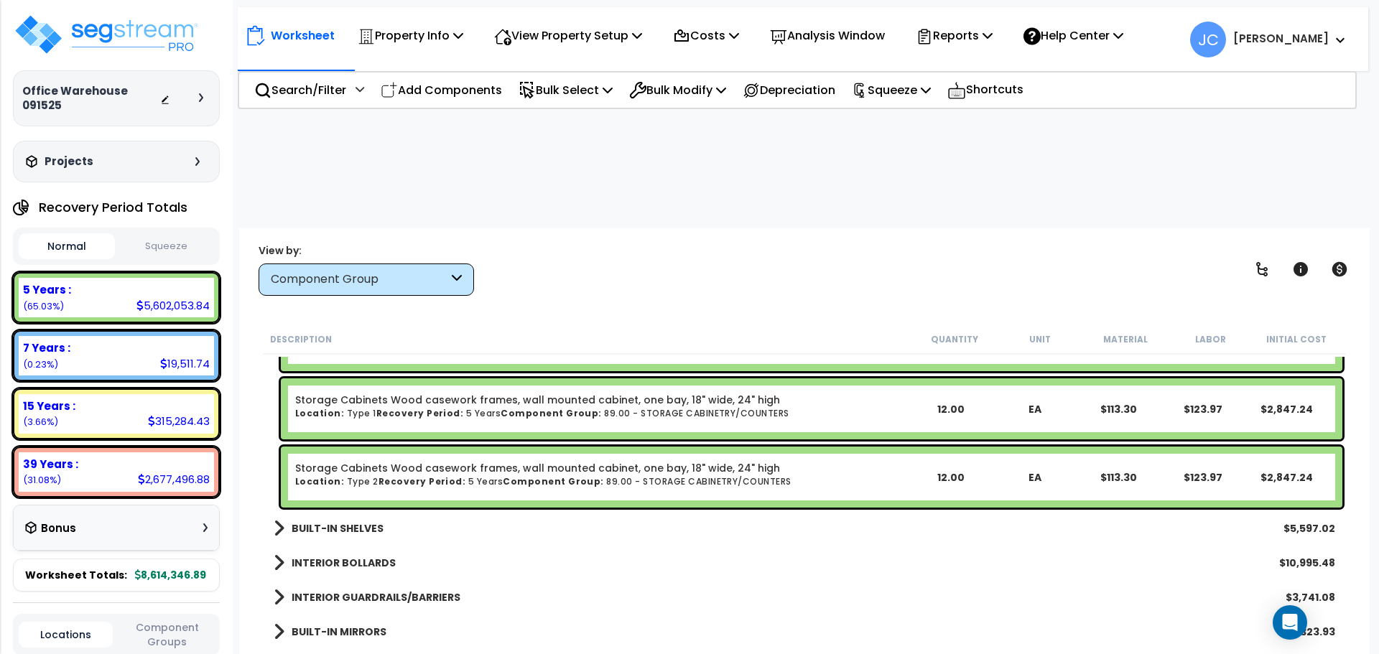
scroll to position [12634, 0]
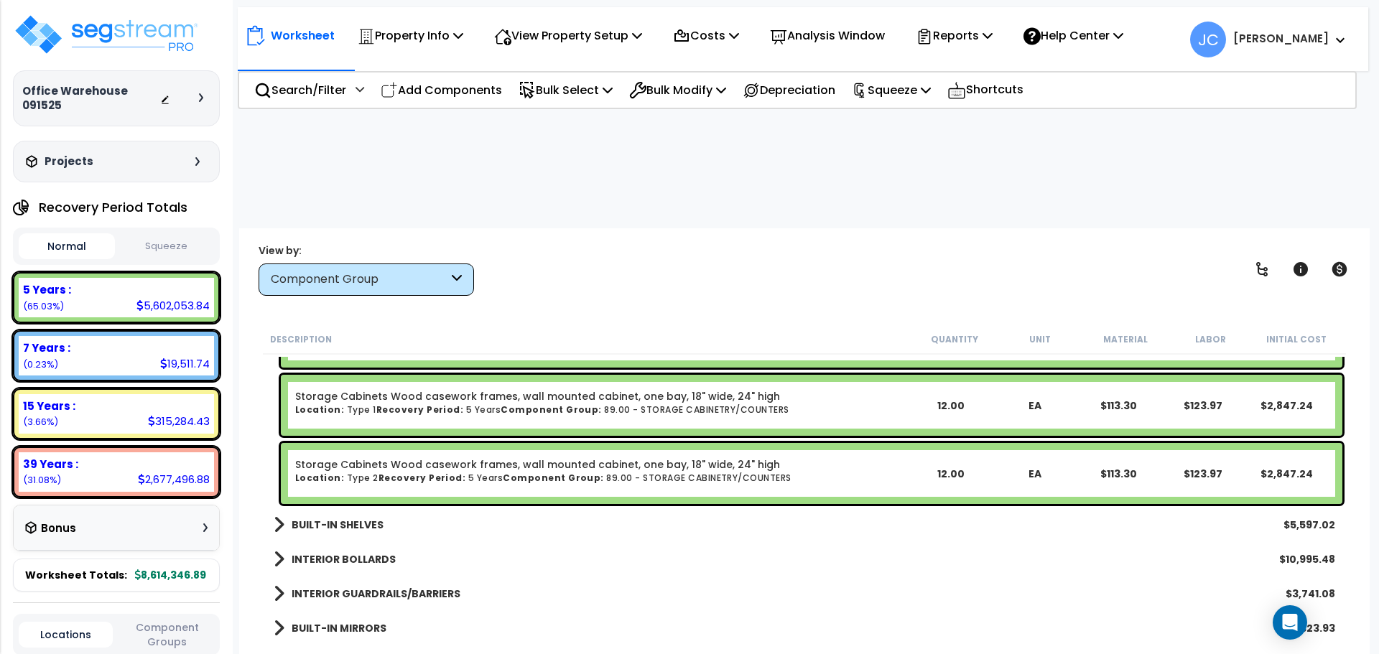
click at [363, 515] on link "BUILT-IN SHELVES" at bounding box center [329, 525] width 110 height 20
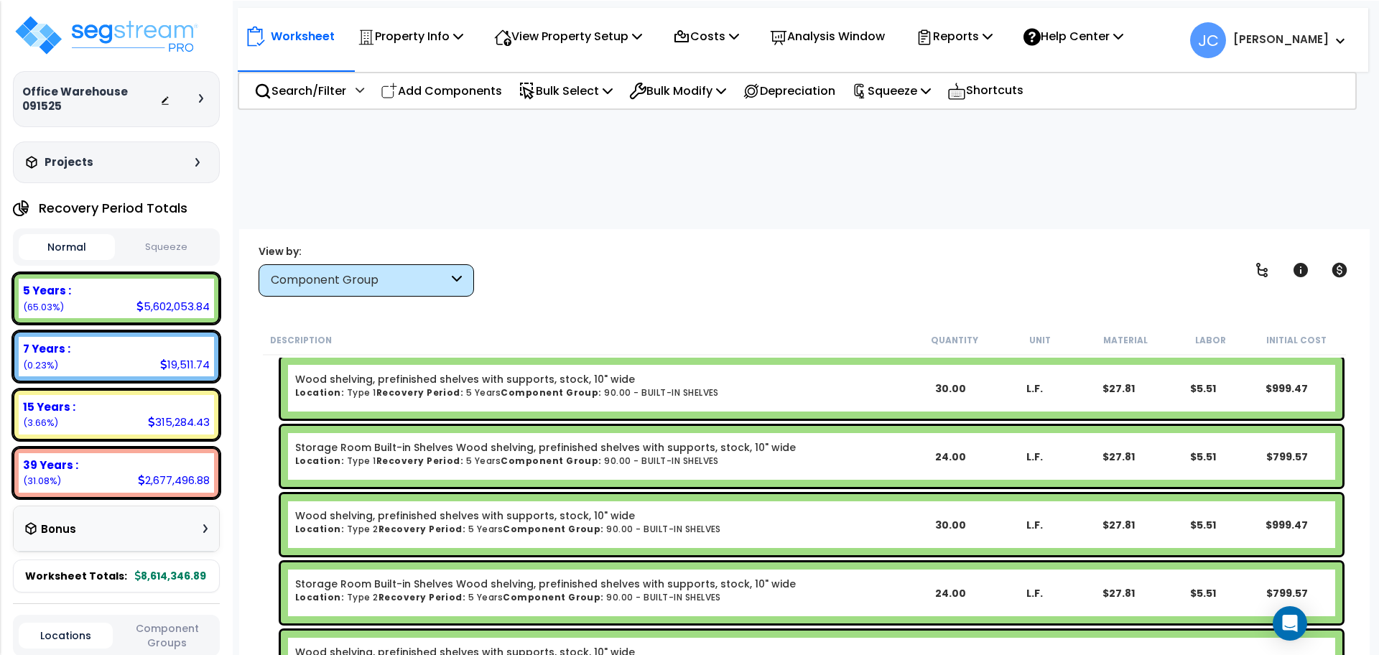
scroll to position [12827, 0]
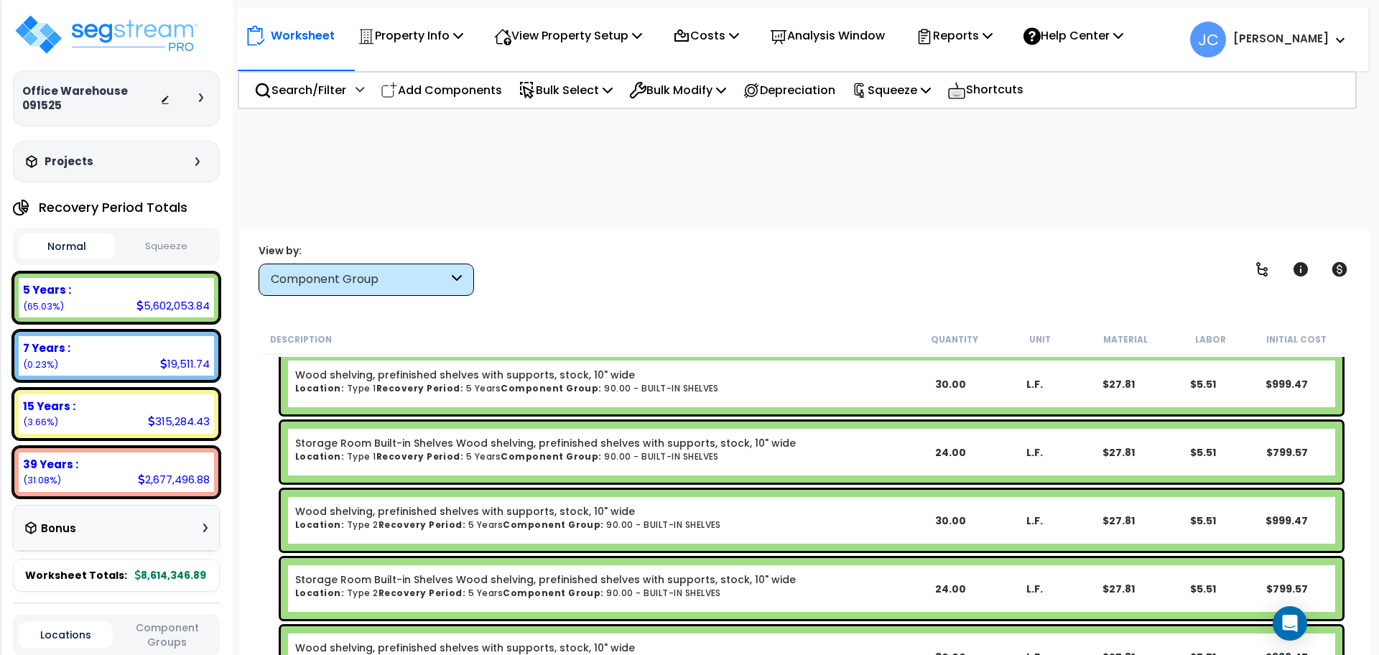
click at [640, 243] on div "View by: Component Group High to Low (Total Cost)" at bounding box center [805, 269] width 1102 height 53
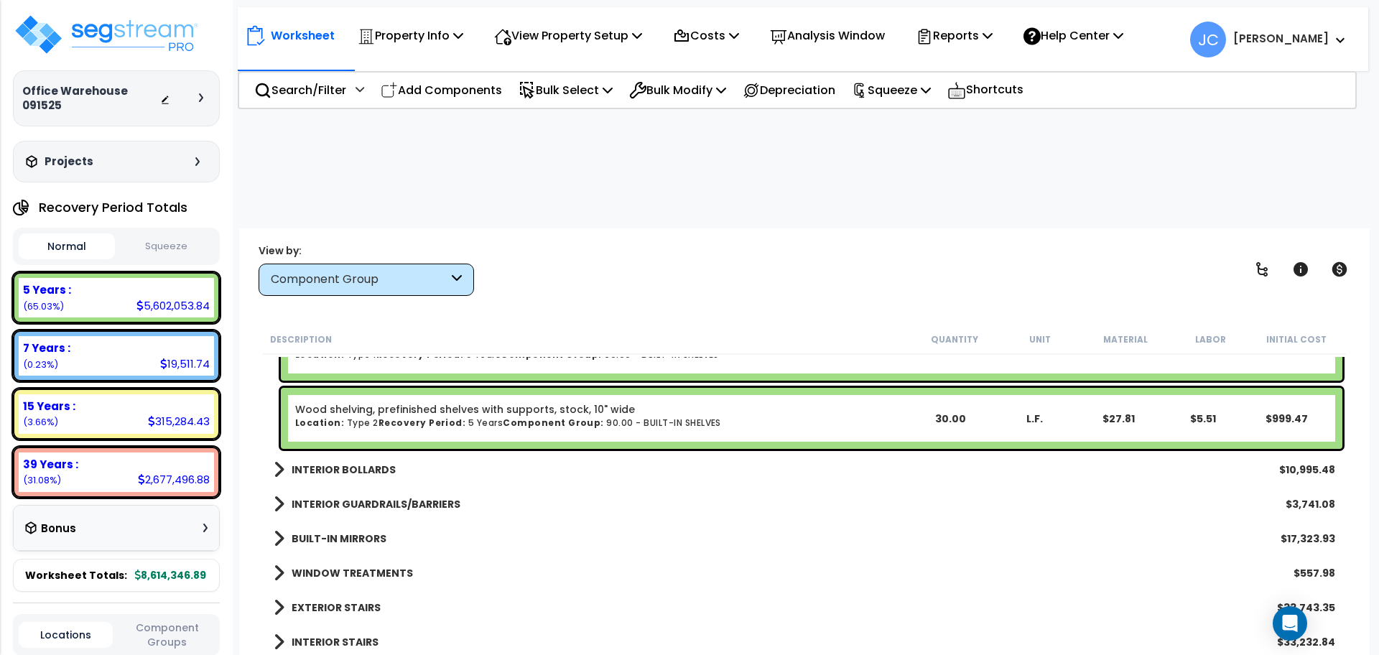
scroll to position [13148, 0]
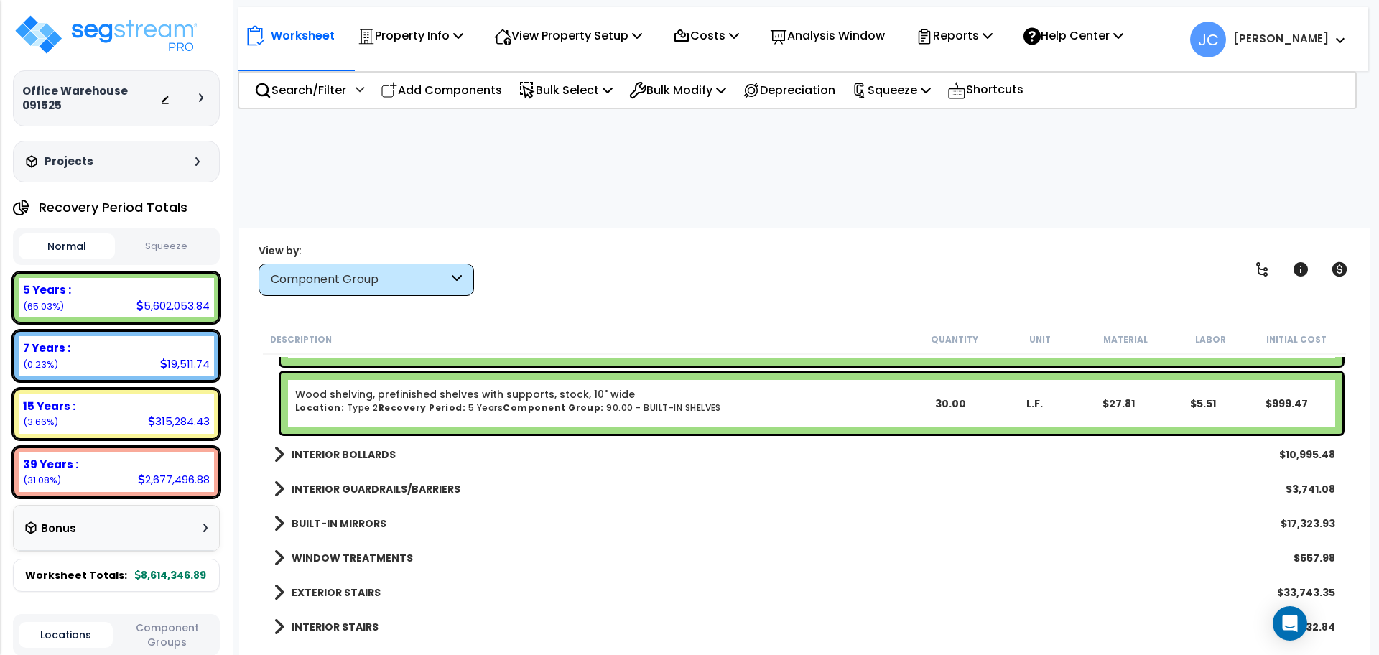
click at [378, 447] on b "INTERIOR BOLLARDS" at bounding box center [344, 454] width 104 height 14
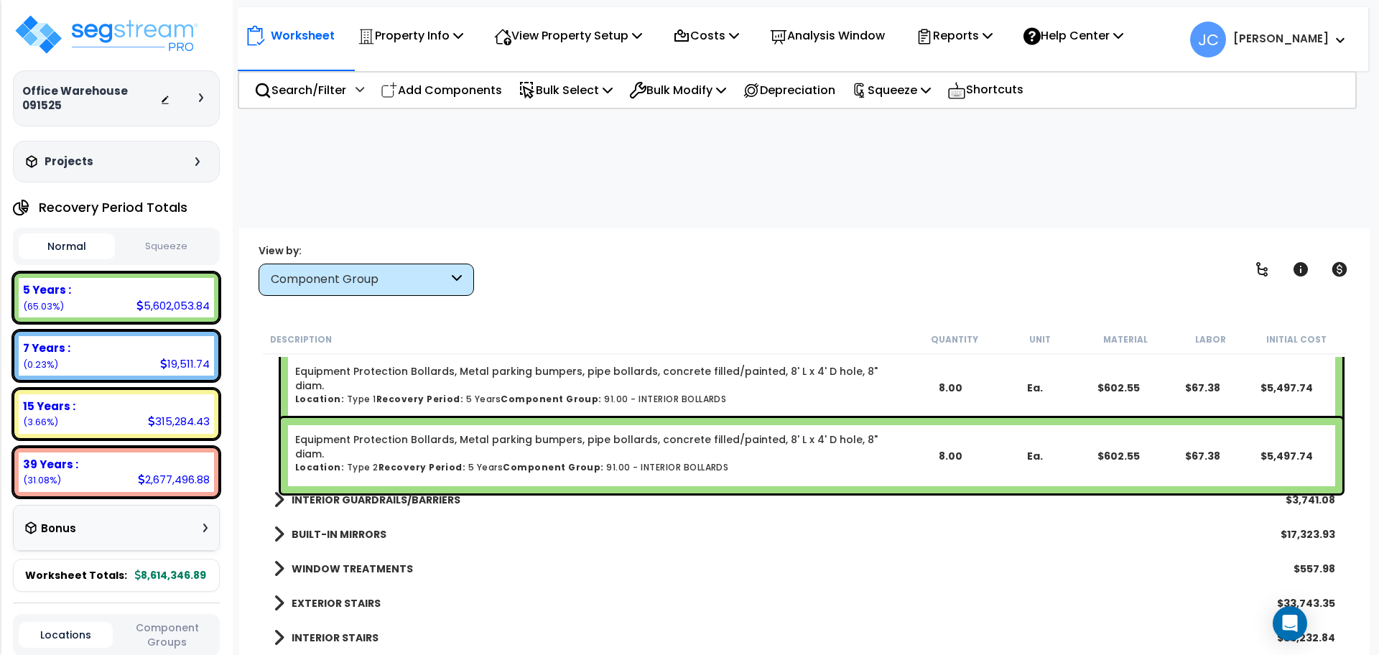
scroll to position [13281, 0]
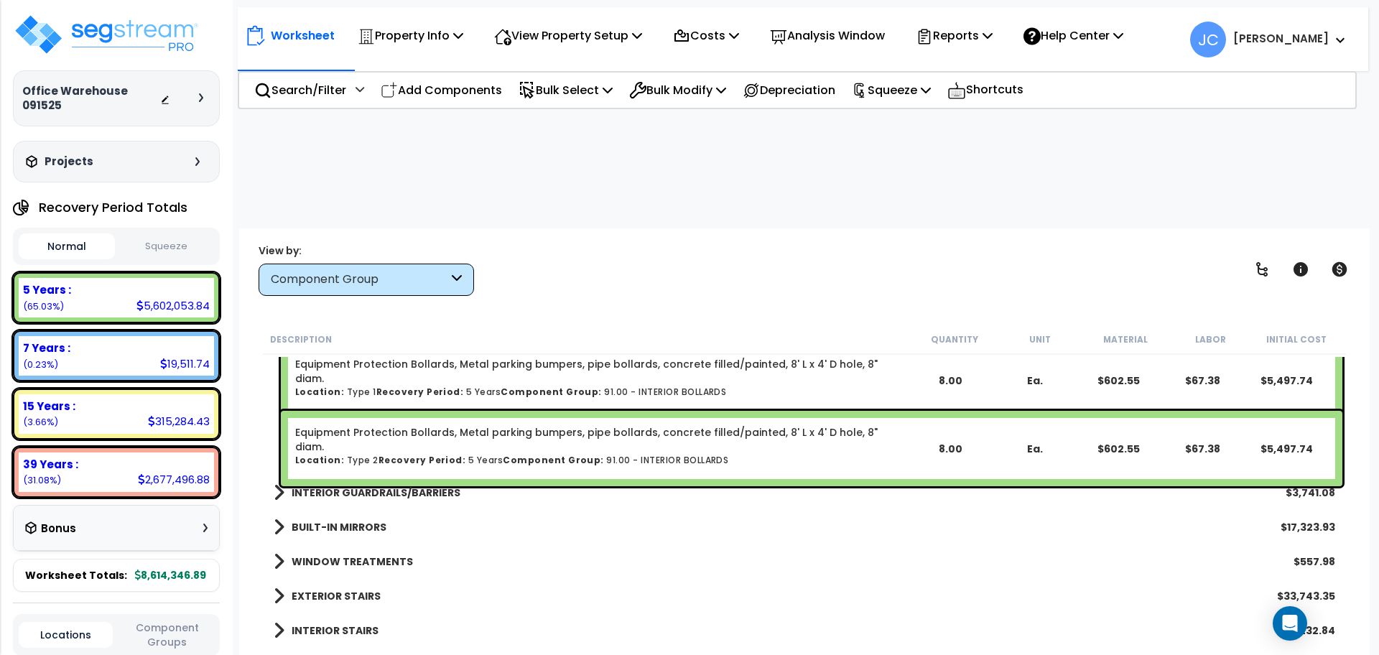
click at [426, 485] on b "INTERIOR GUARDRAILS/BARRIERS" at bounding box center [376, 492] width 169 height 14
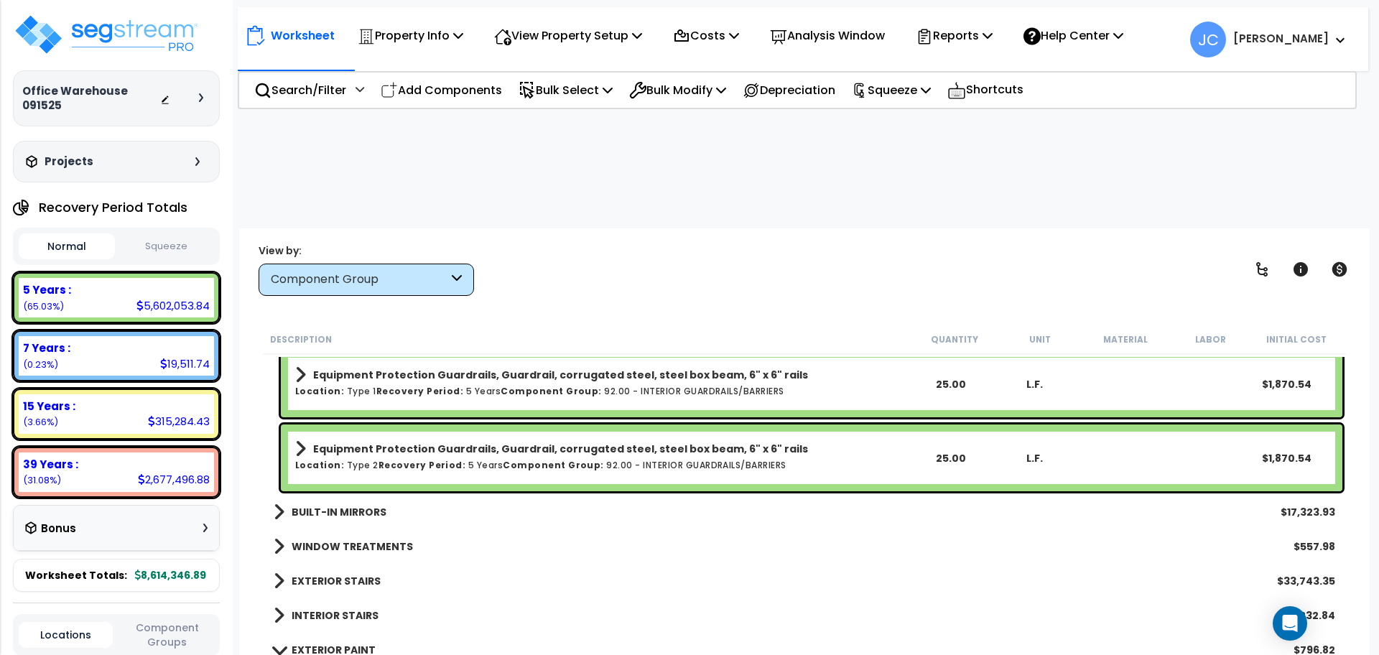
scroll to position [13449, 0]
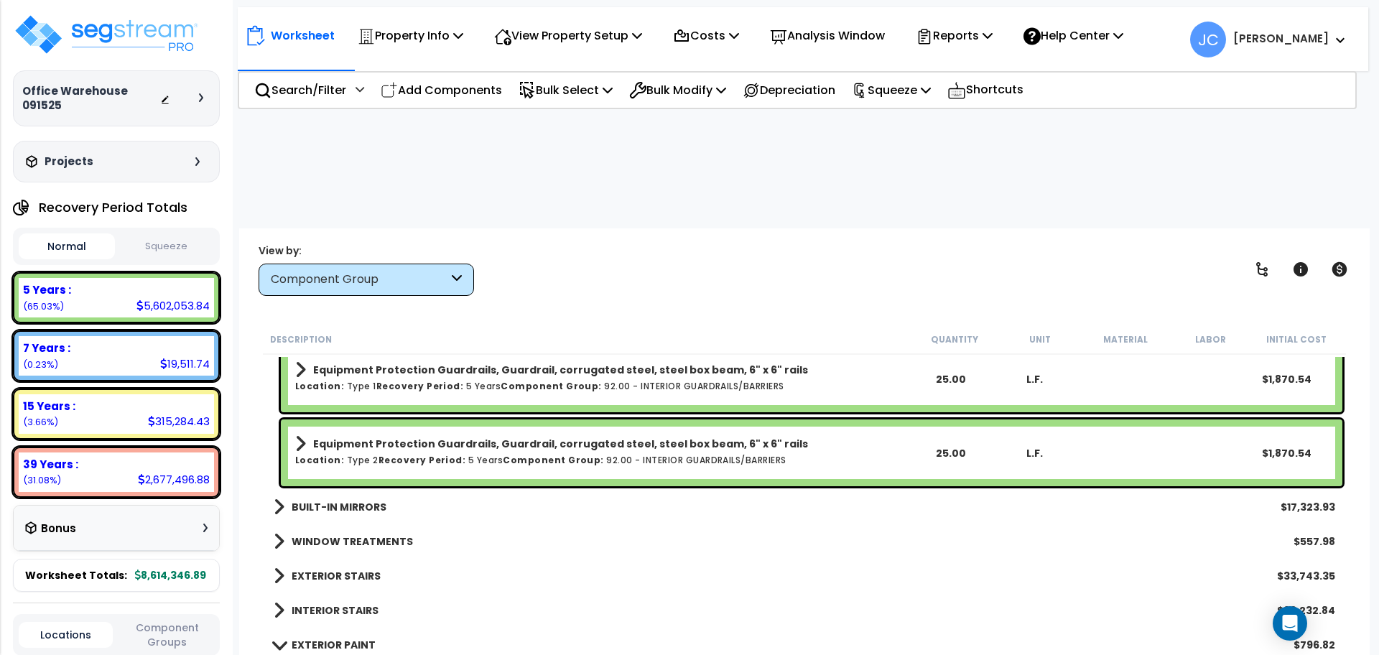
click at [376, 497] on link "BUILT-IN MIRRORS" at bounding box center [330, 507] width 113 height 20
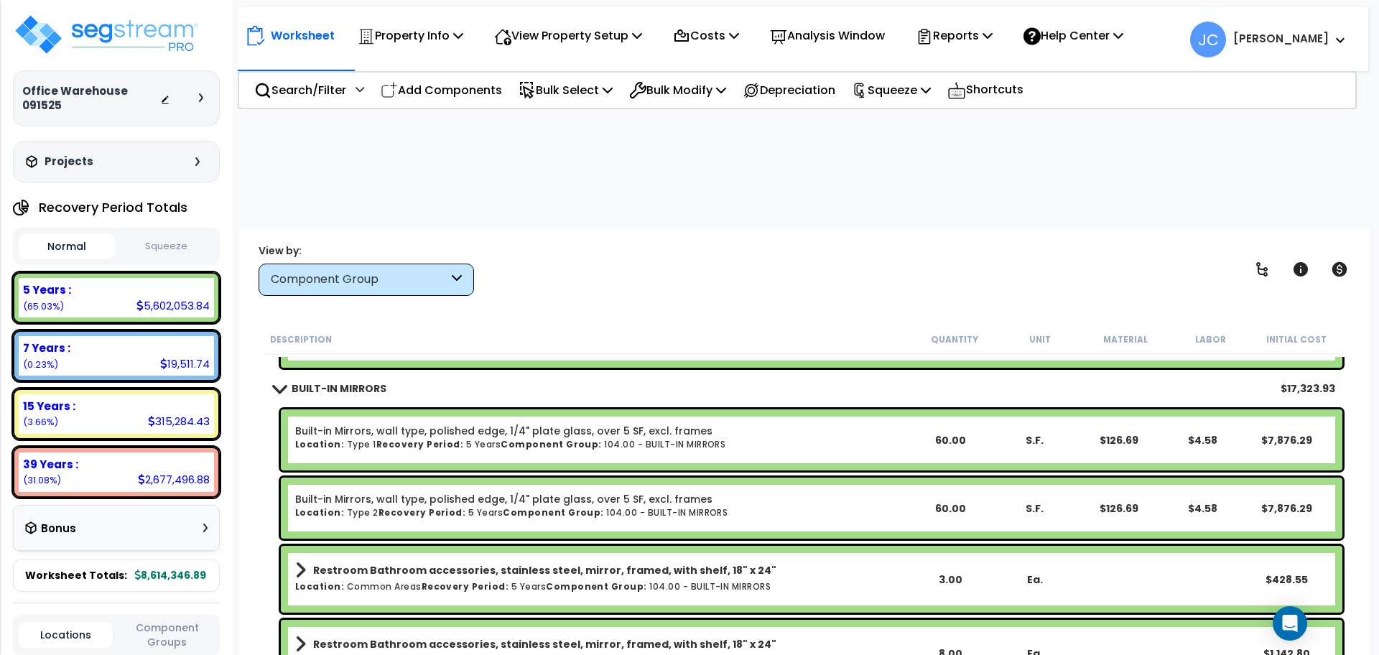
scroll to position [13570, 0]
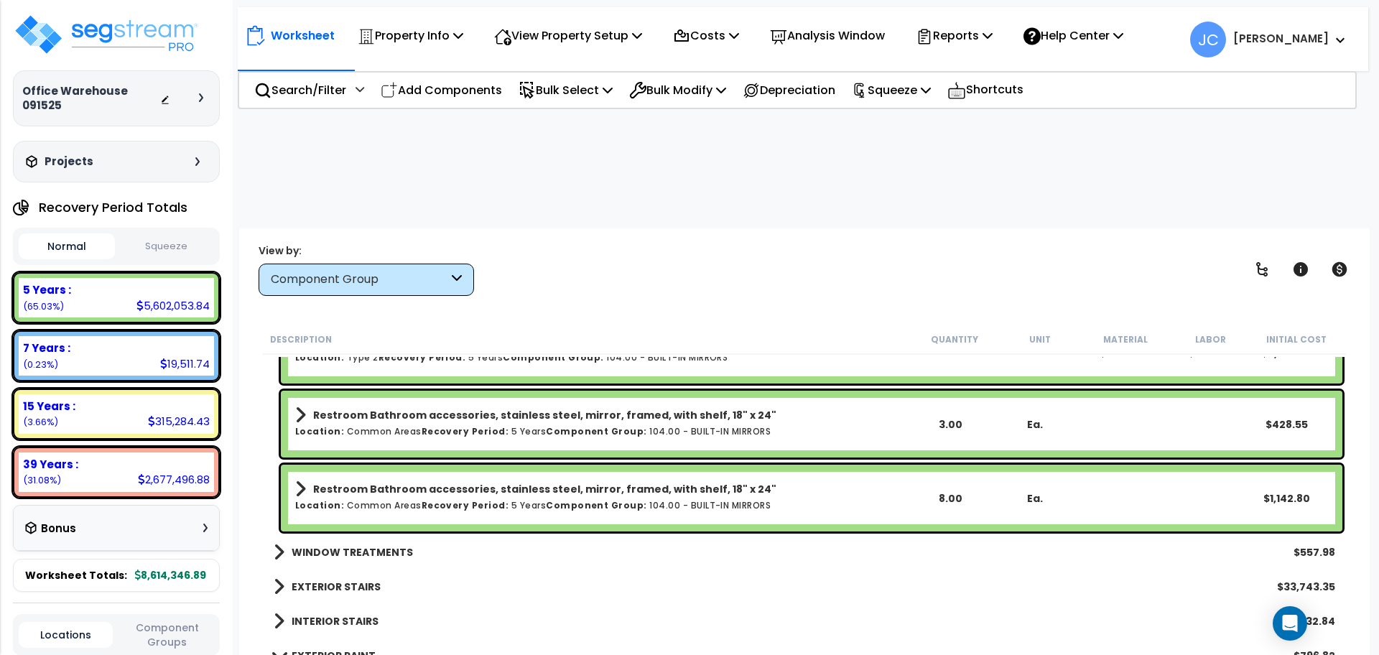
click at [366, 545] on b "WINDOW TREATMENTS" at bounding box center [352, 552] width 121 height 14
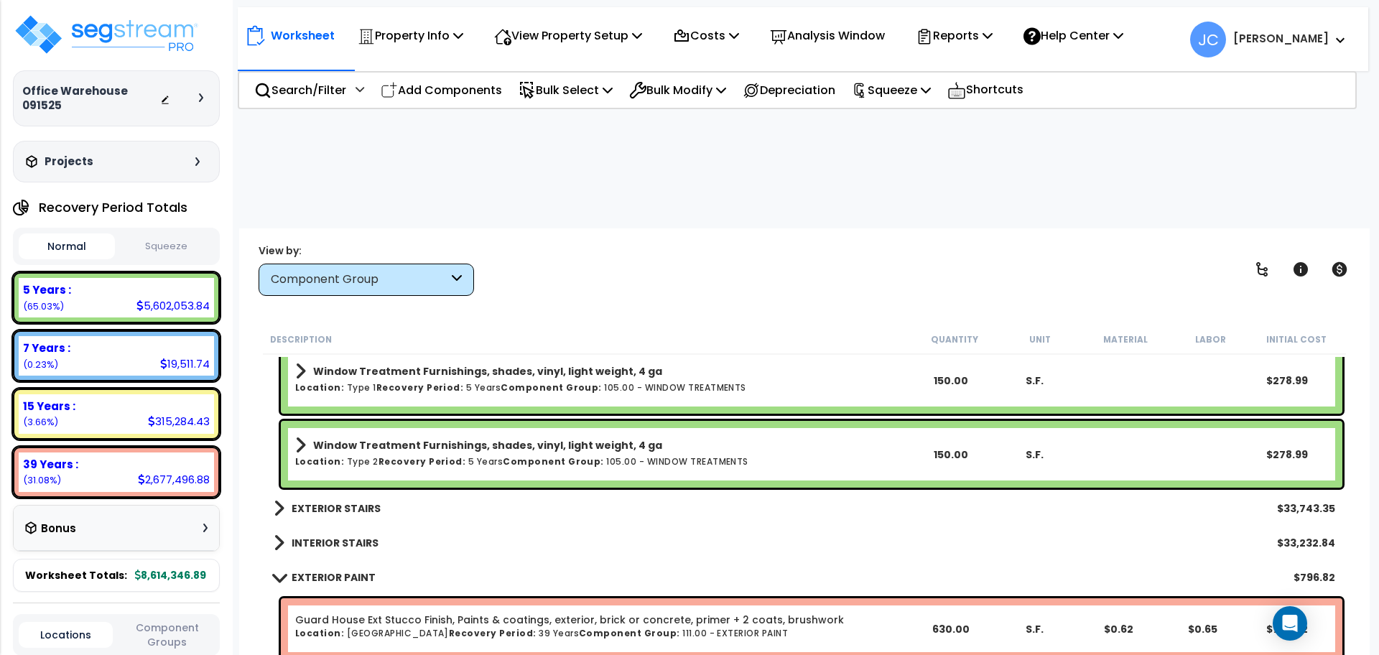
scroll to position [13950, 0]
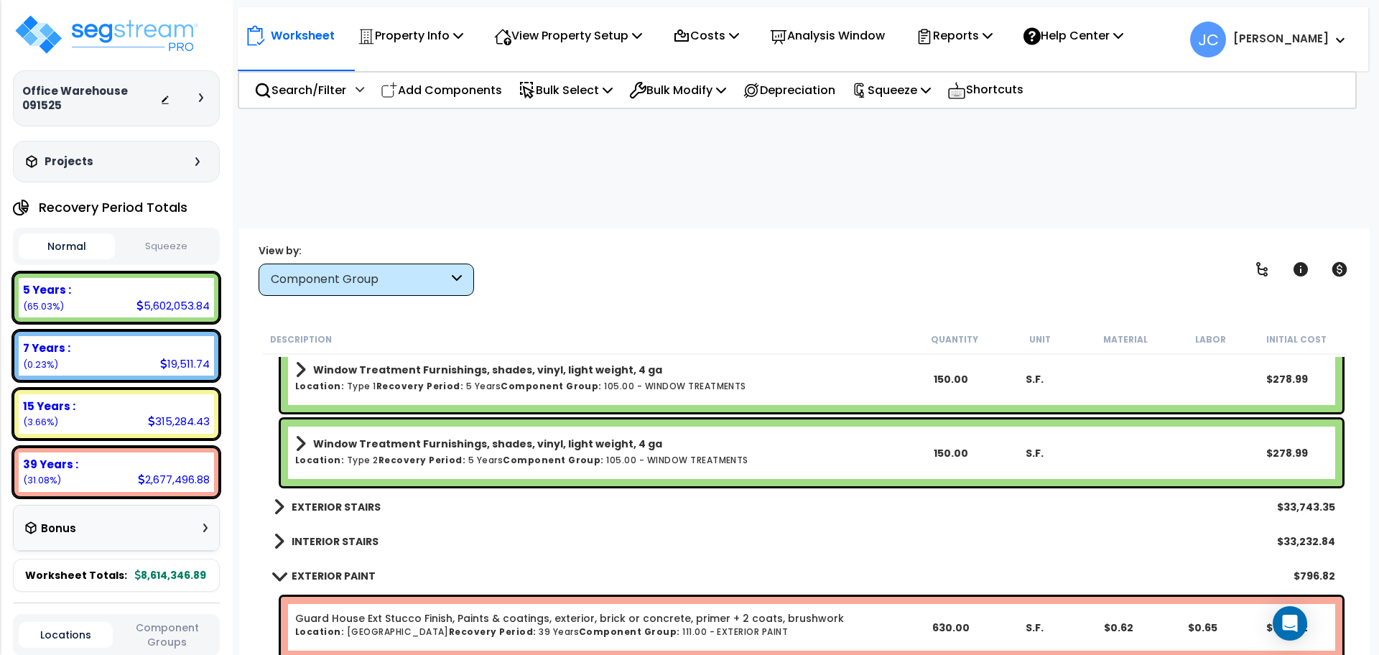
click at [361, 490] on div "EXTERIOR STAIRS $33,743.35" at bounding box center [804, 507] width 1076 height 34
click at [362, 500] on b "EXTERIOR STAIRS" at bounding box center [336, 507] width 89 height 14
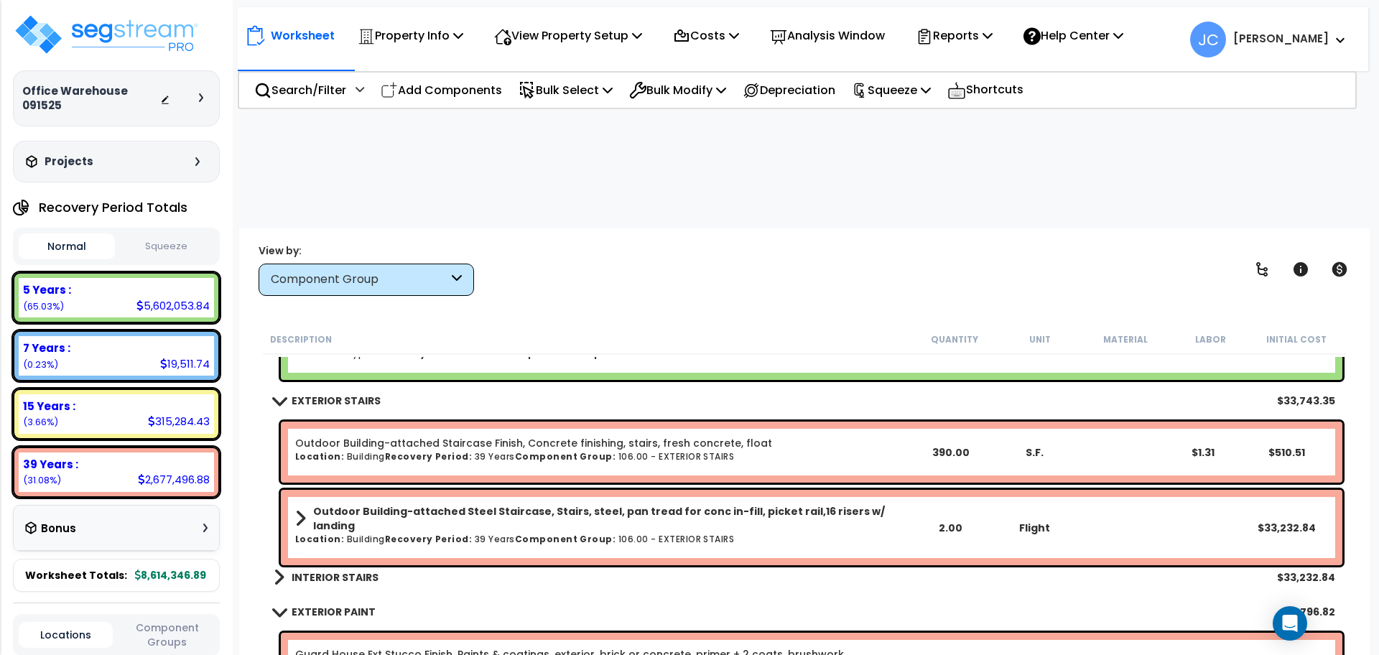
scroll to position [14056, 0]
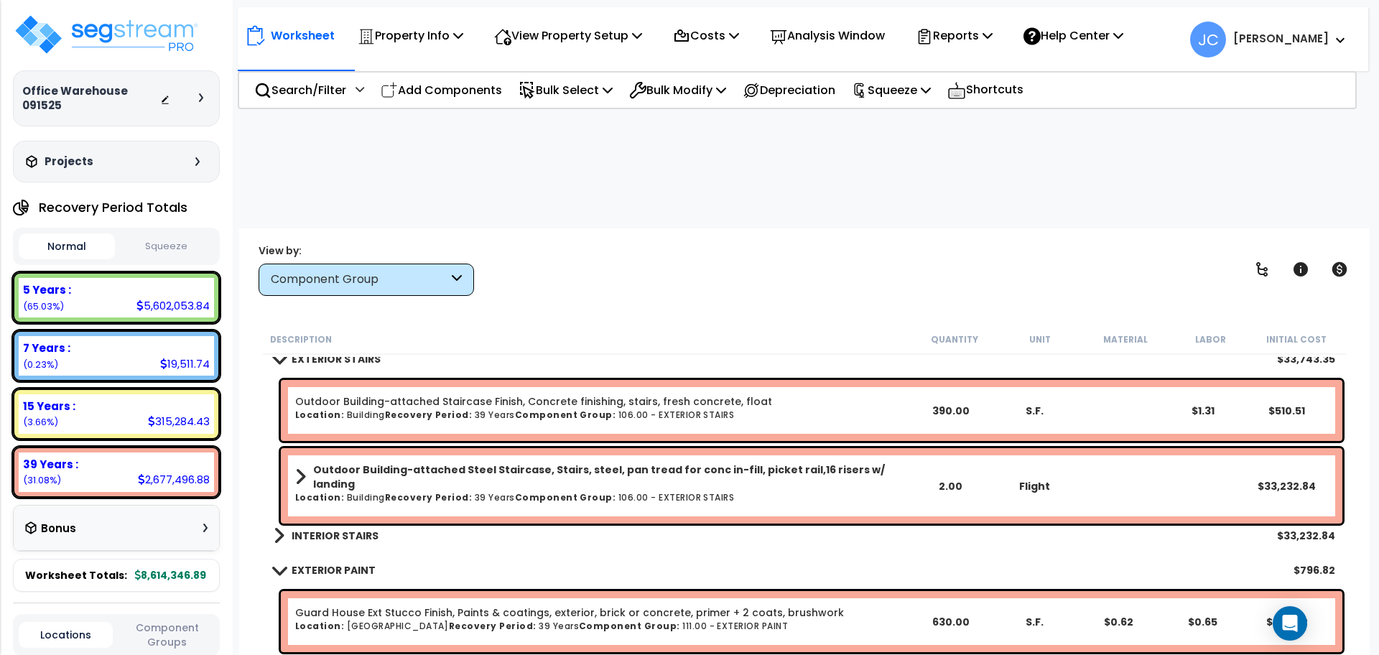
click at [351, 529] on b "INTERIOR STAIRS" at bounding box center [335, 536] width 87 height 14
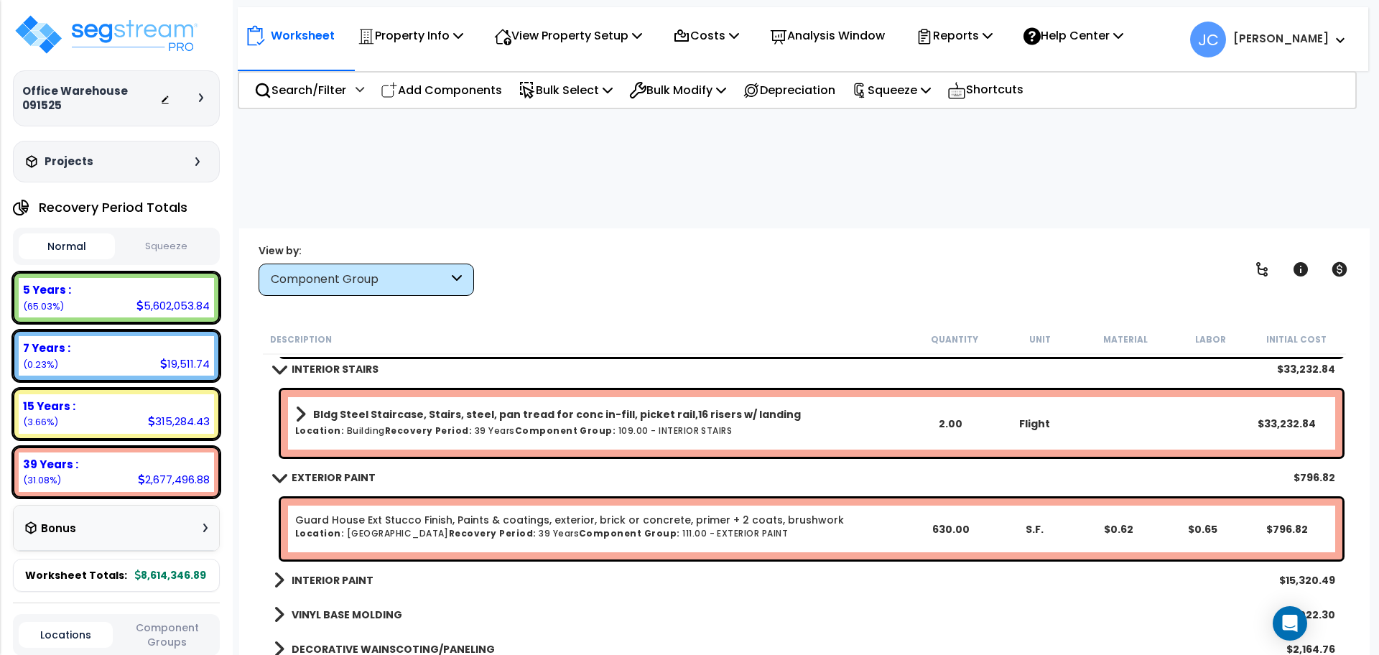
scroll to position [14274, 0]
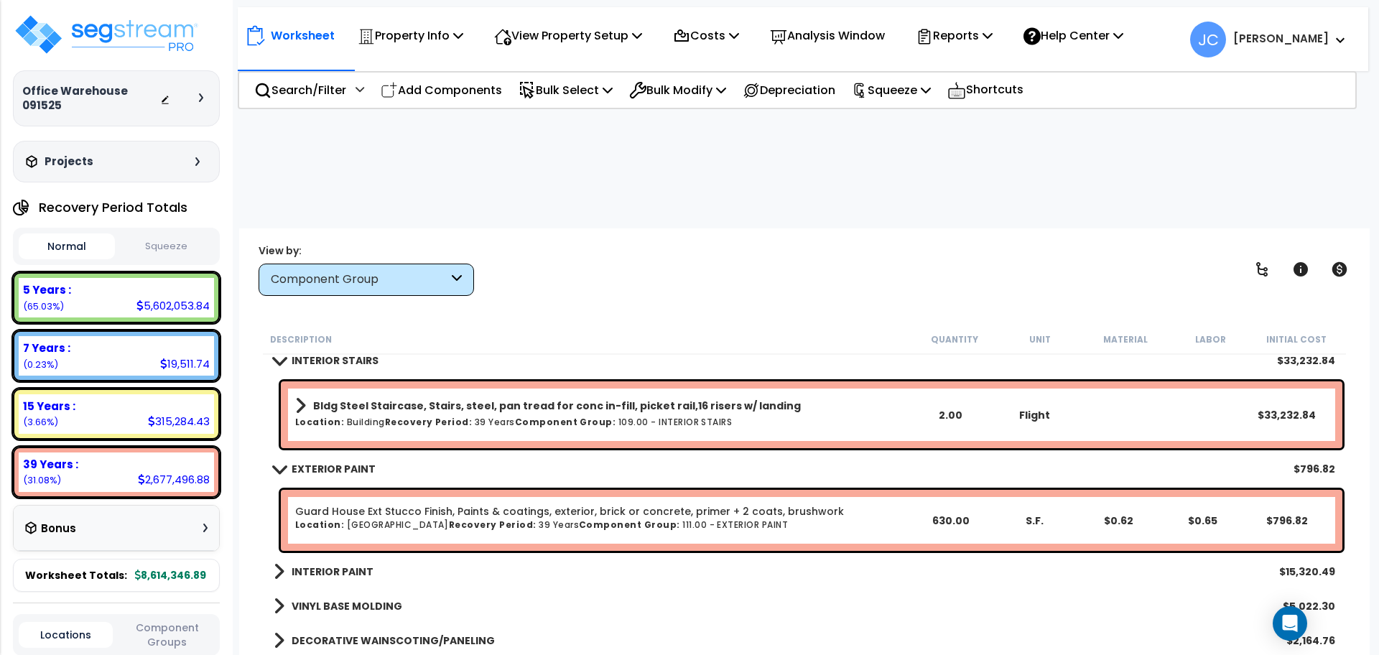
click at [343, 564] on b "INTERIOR PAINT" at bounding box center [333, 571] width 82 height 14
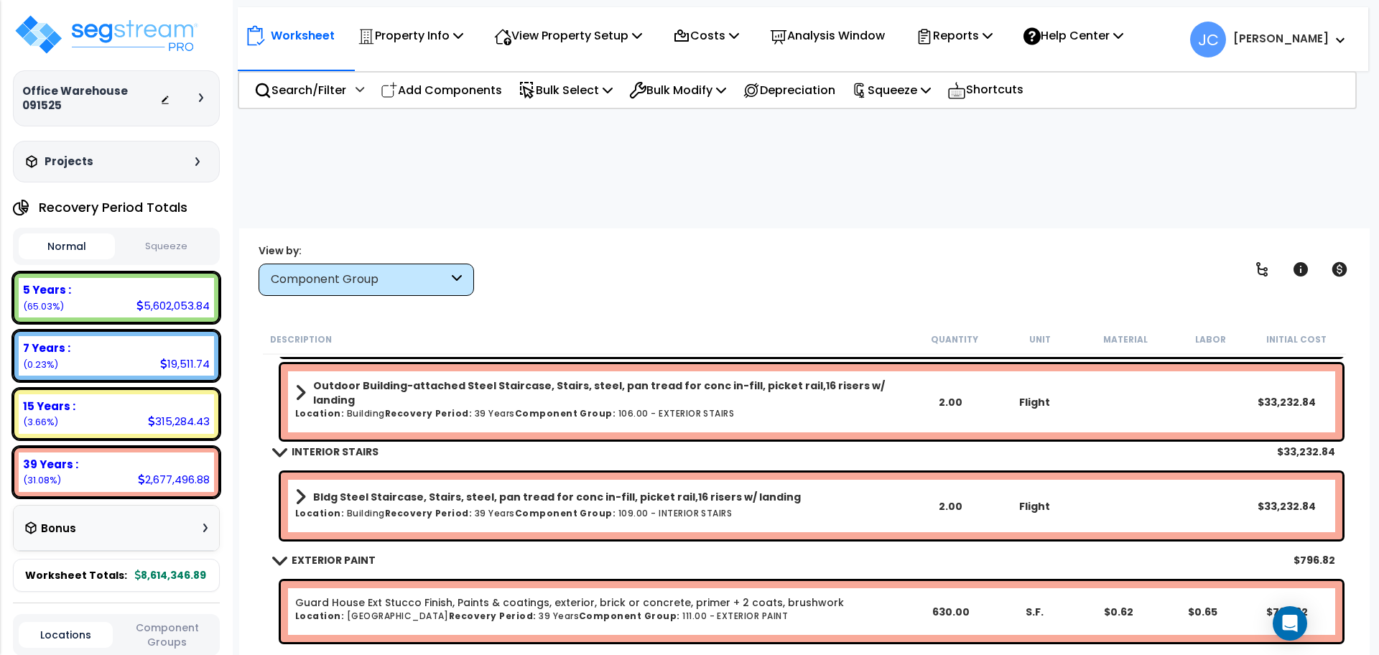
scroll to position [14067, 0]
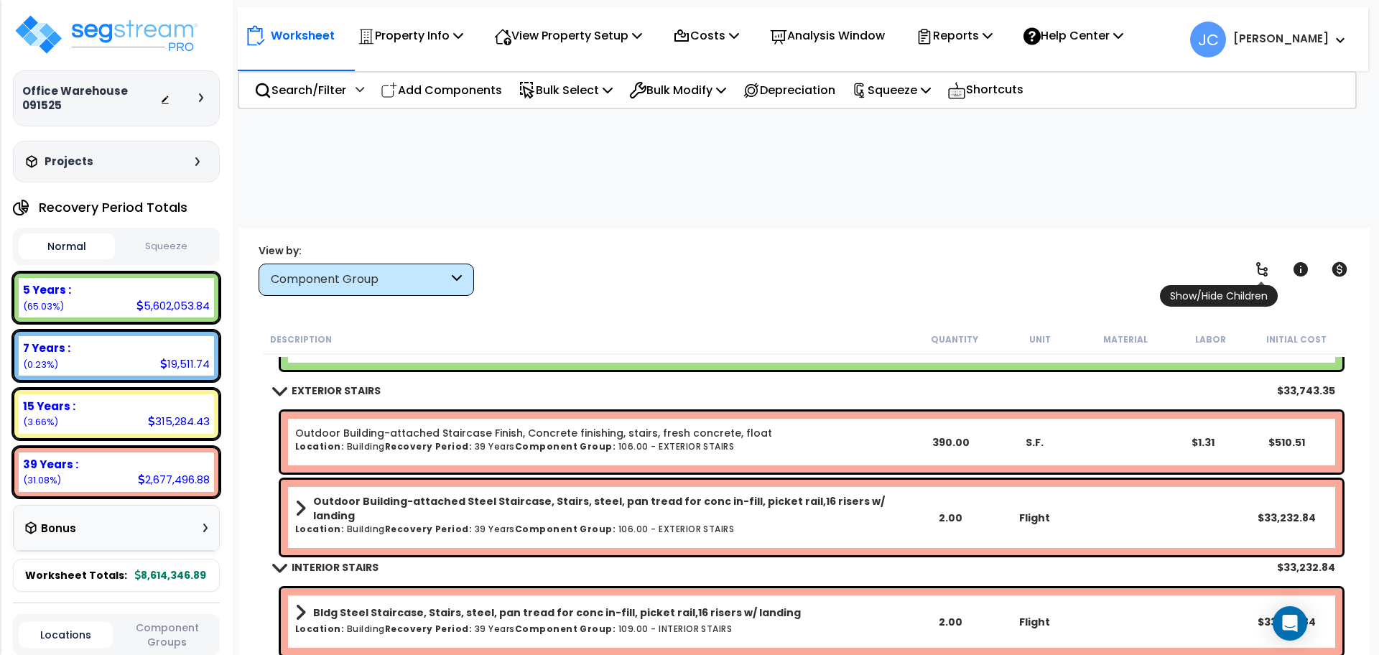
click at [1265, 261] on icon at bounding box center [1261, 269] width 17 height 17
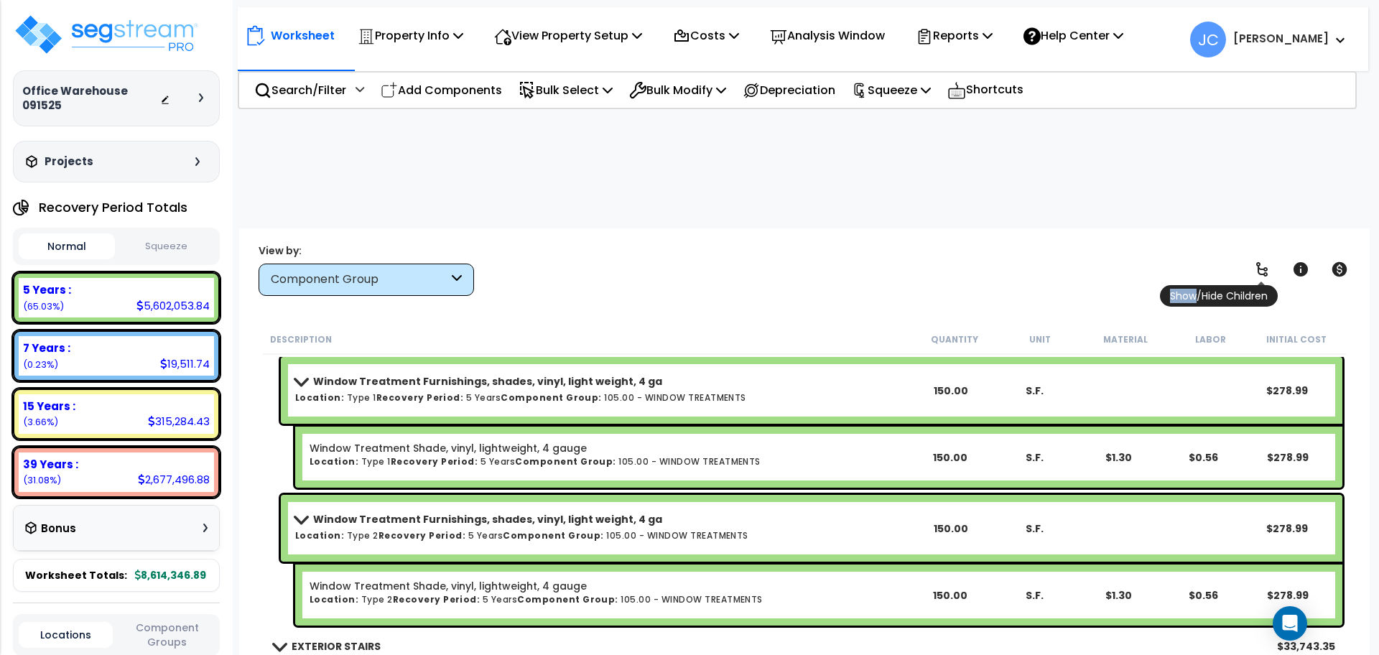
click at [1265, 261] on icon at bounding box center [1261, 269] width 17 height 17
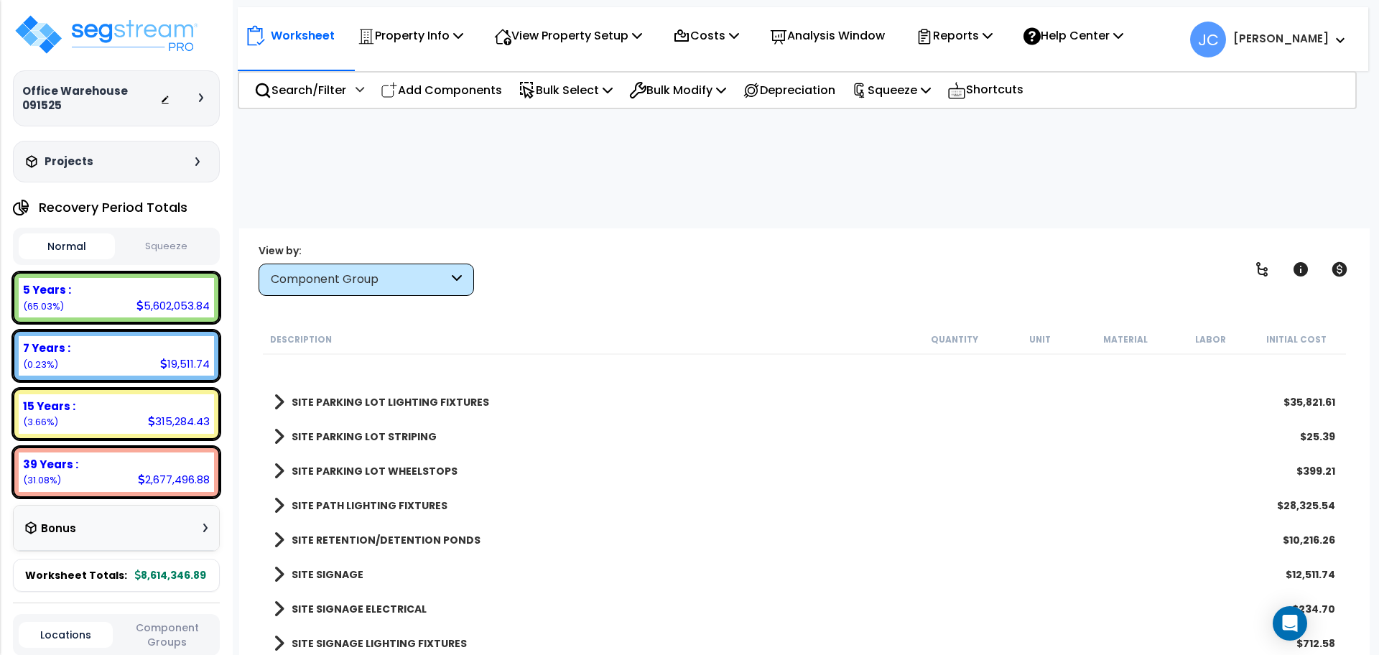
scroll to position [10025, 0]
click at [204, 103] on div at bounding box center [185, 98] width 50 height 14
click at [199, 98] on icon at bounding box center [201, 97] width 4 height 9
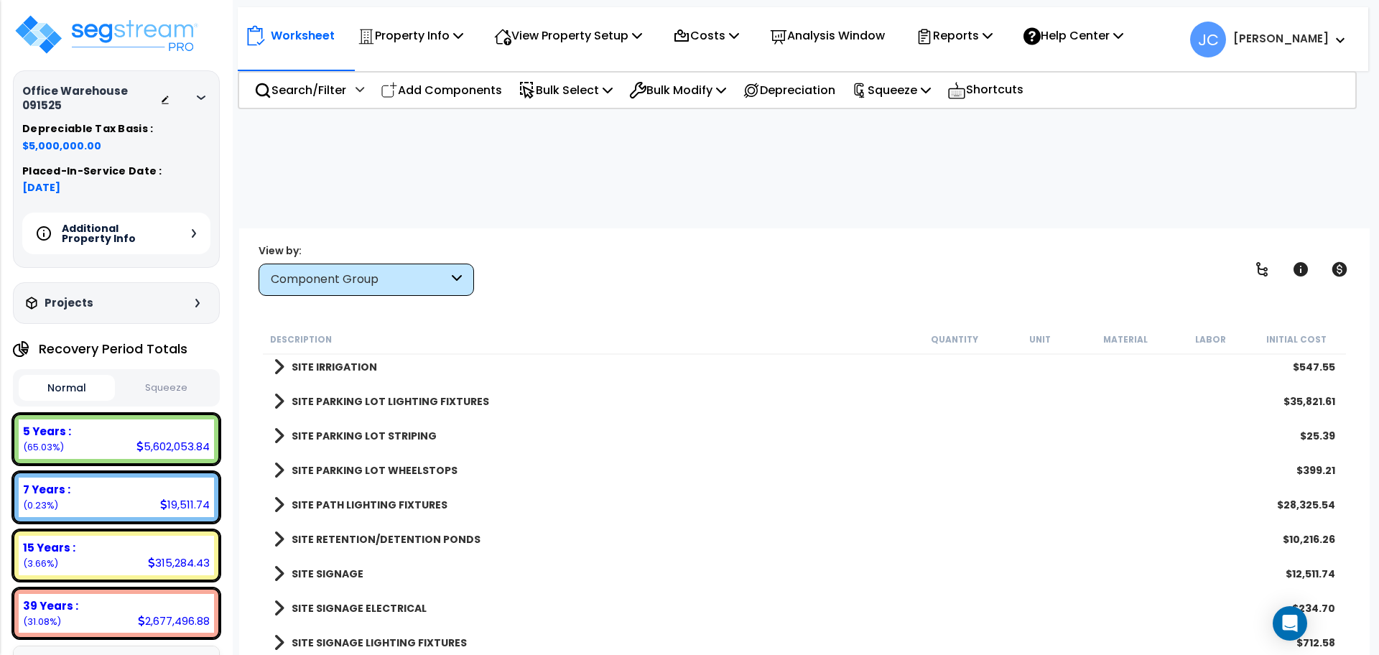
click at [157, 231] on h5 "Additional Property Info" at bounding box center [112, 233] width 101 height 20
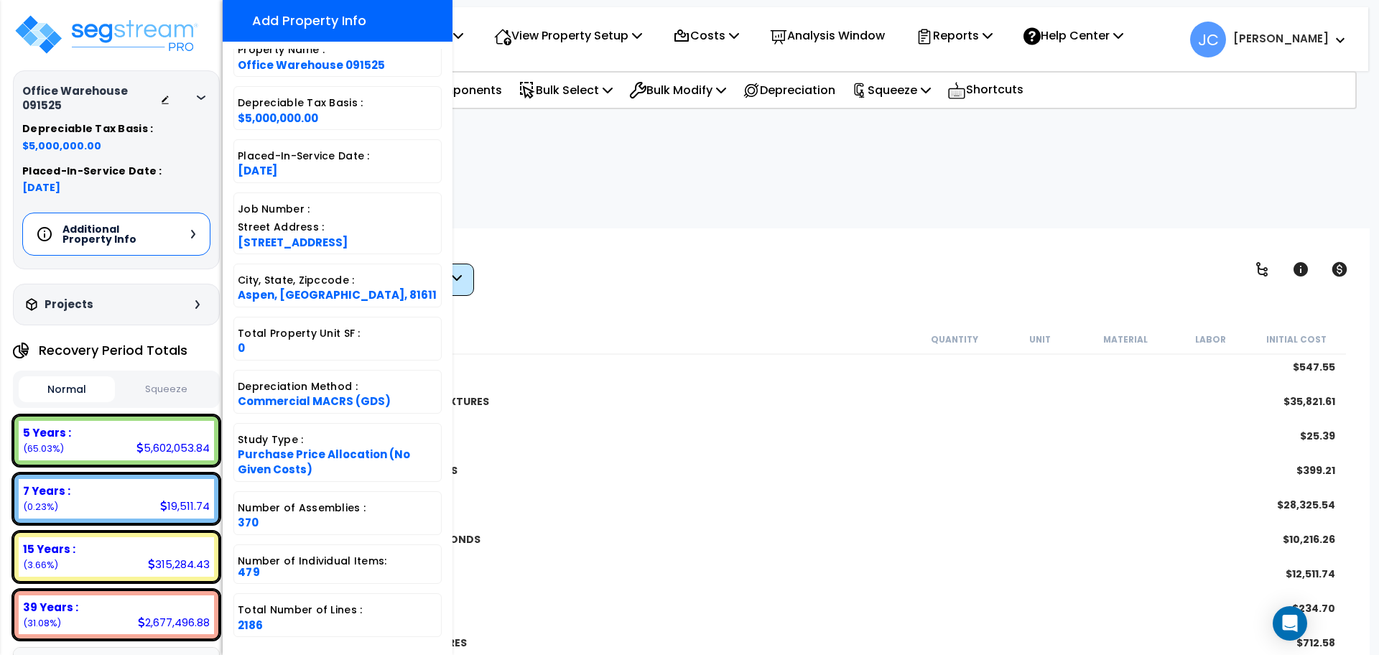
scroll to position [145, 0]
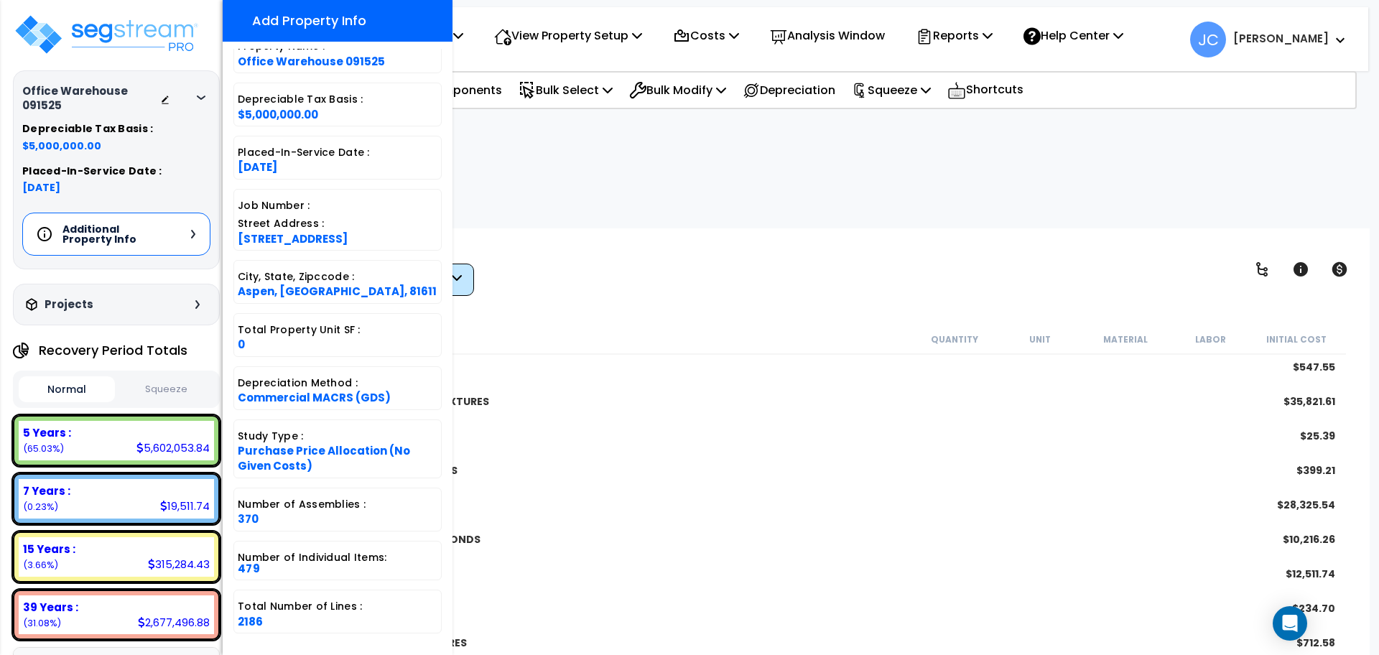
click at [719, 384] on div "SITE PARKING LOT LIGHTING FIXTURES $35,821.61" at bounding box center [804, 401] width 1076 height 34
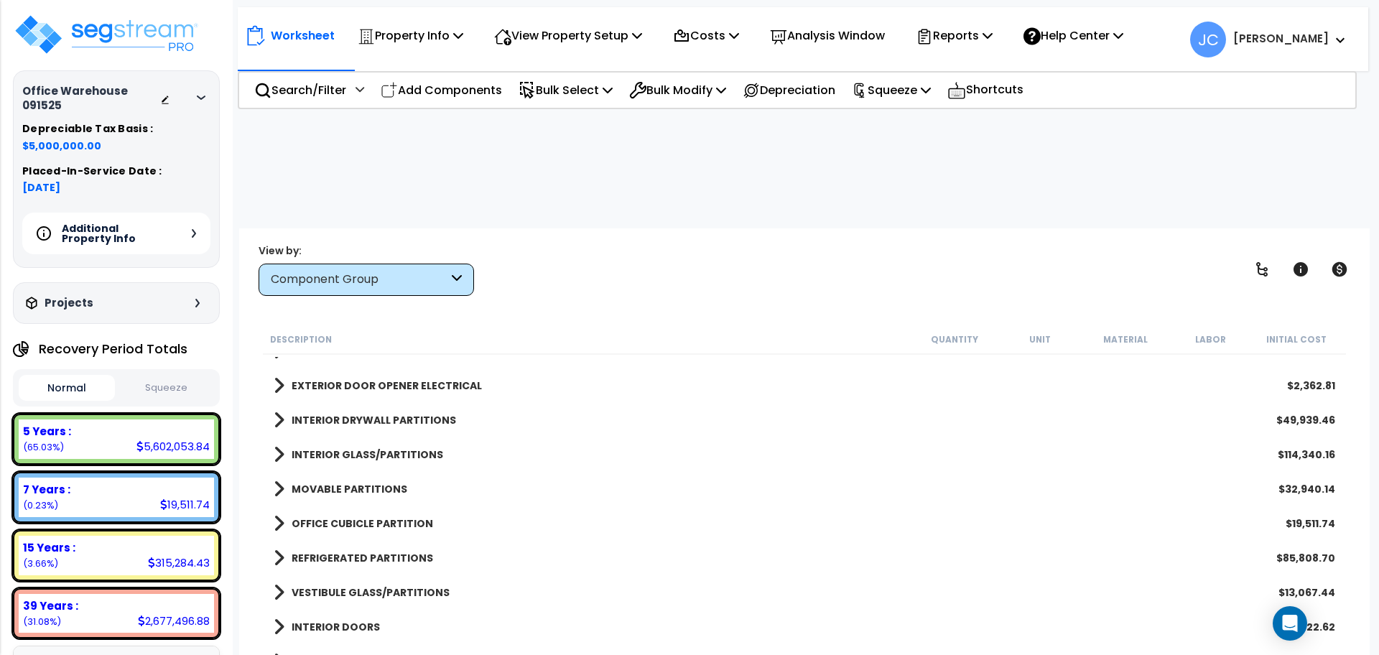
scroll to position [504, 0]
click at [363, 412] on b "INTERIOR DRYWALL PARTITIONS" at bounding box center [374, 419] width 164 height 14
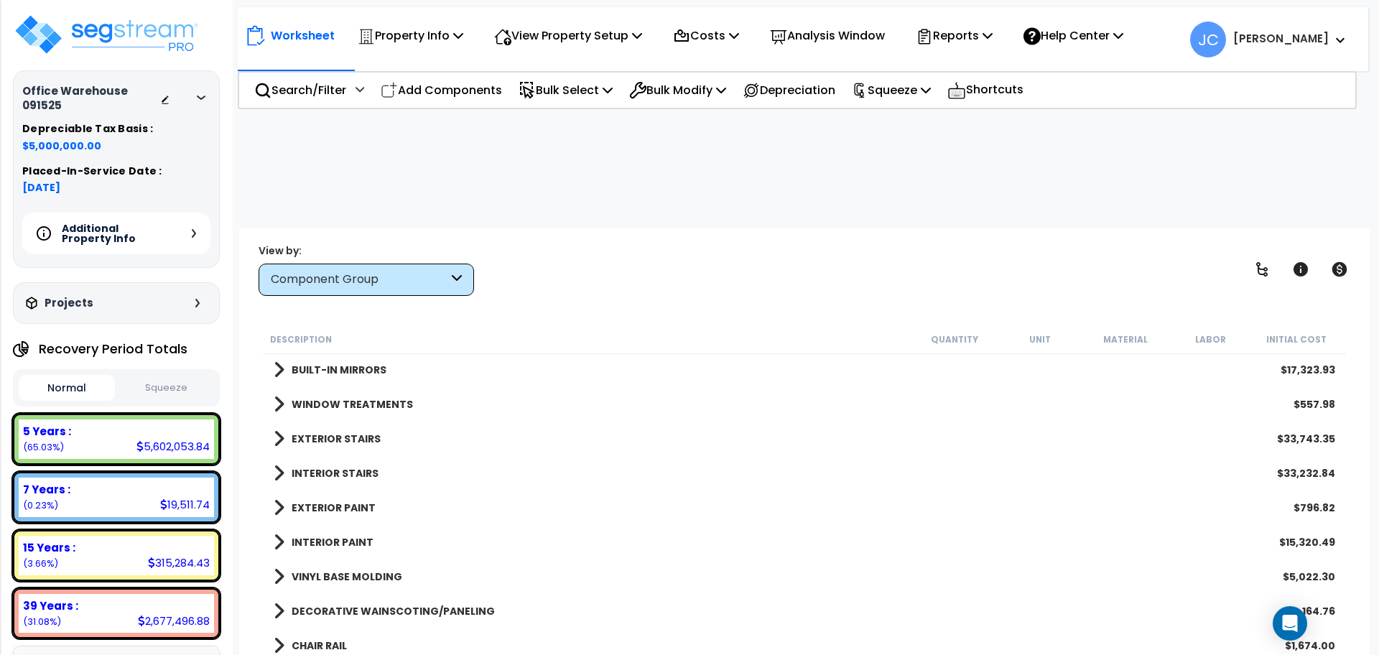
scroll to position [1754, 0]
click at [353, 534] on b "INTERIOR PAINT" at bounding box center [333, 541] width 82 height 14
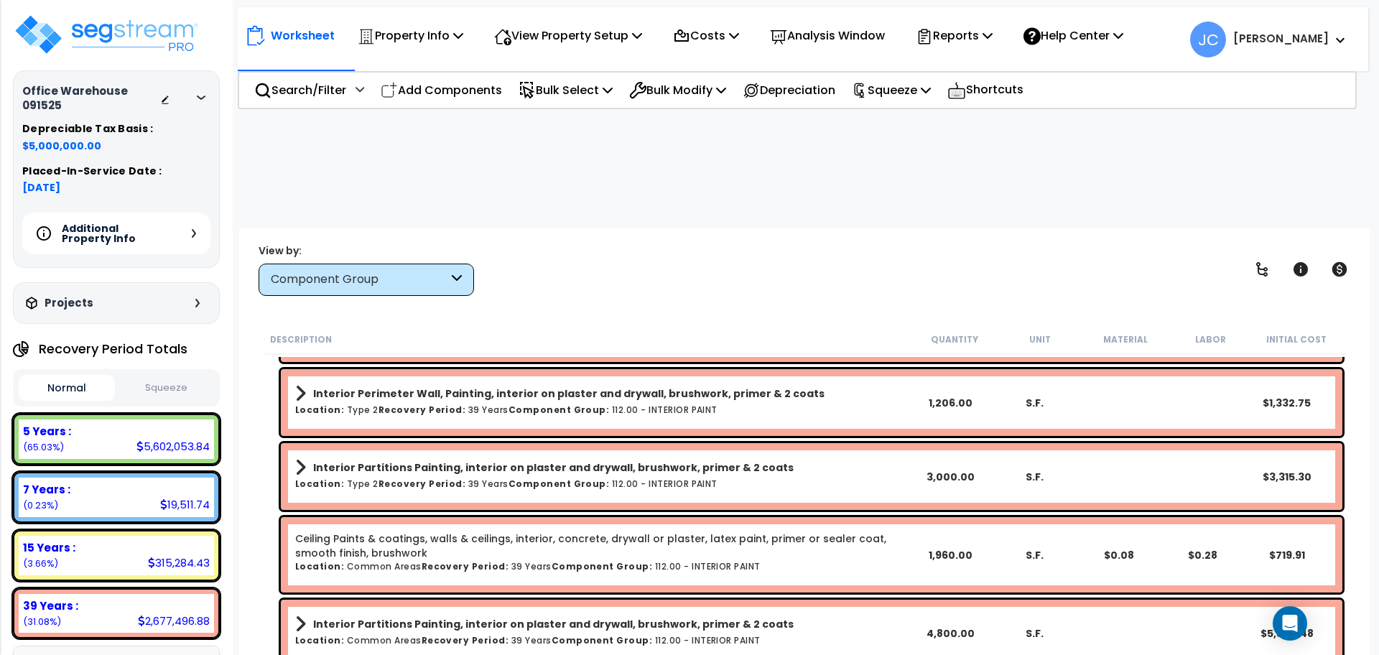
scroll to position [2140, 0]
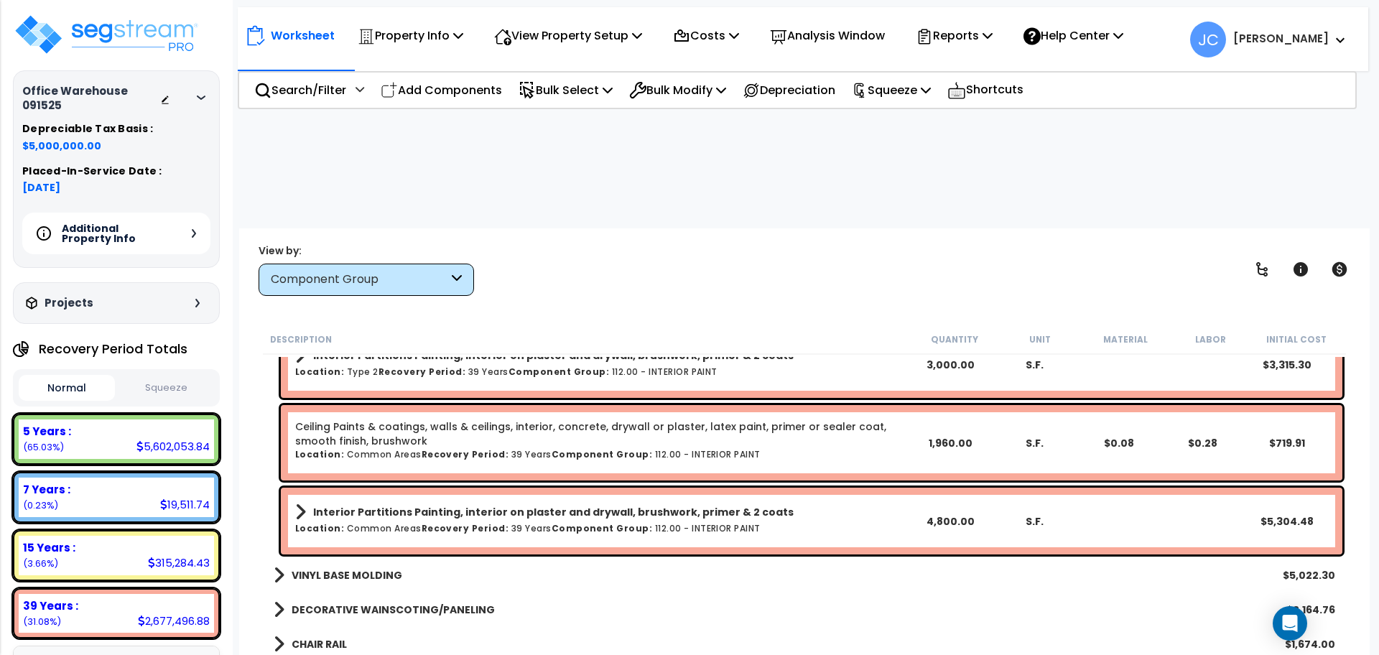
click at [381, 568] on b "VINYL BASE MOLDING" at bounding box center [347, 575] width 111 height 14
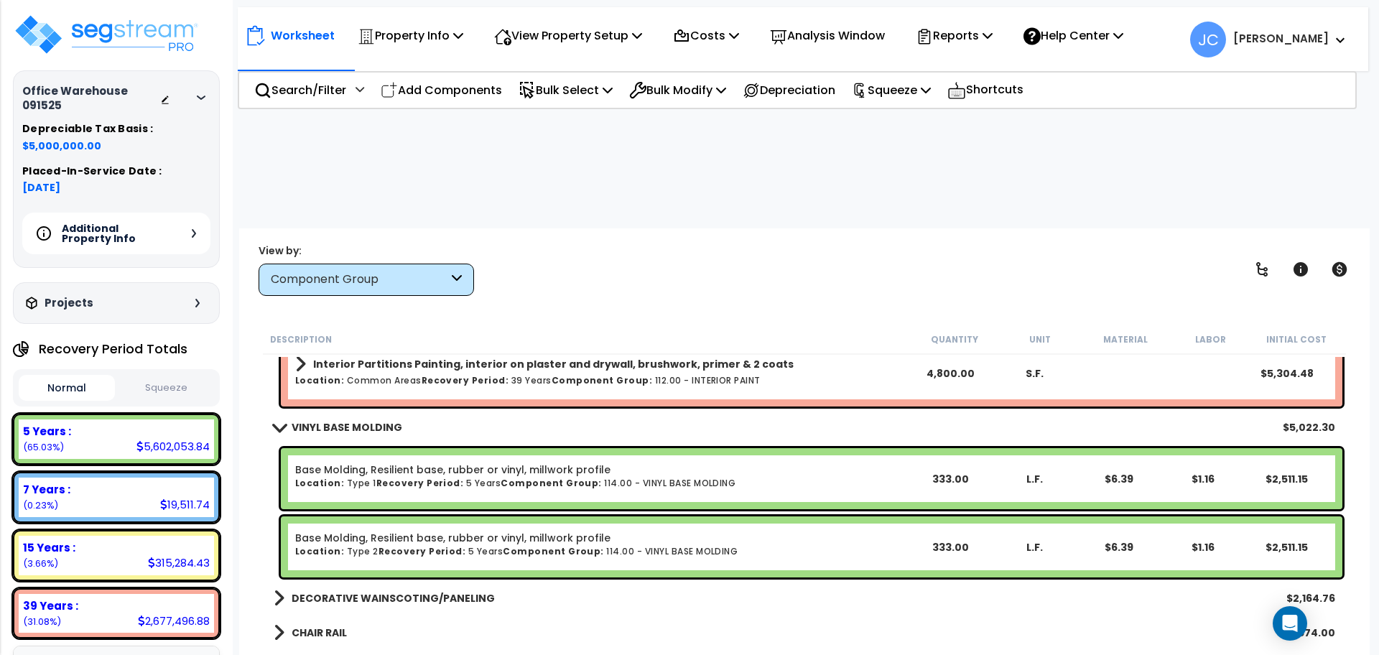
scroll to position [2355, 0]
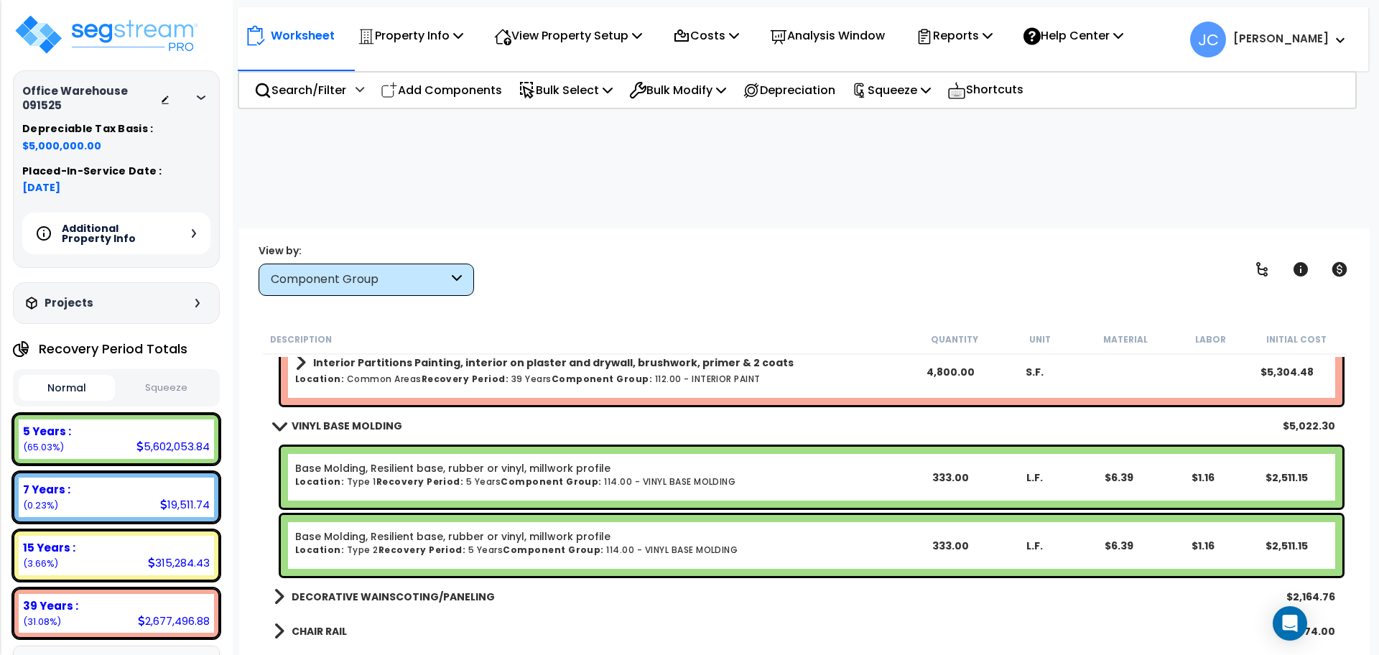
click at [652, 461] on div "Base Molding, Resilient base, rubber or vinyl, millwork profile Location: Type …" at bounding box center [601, 477] width 613 height 32
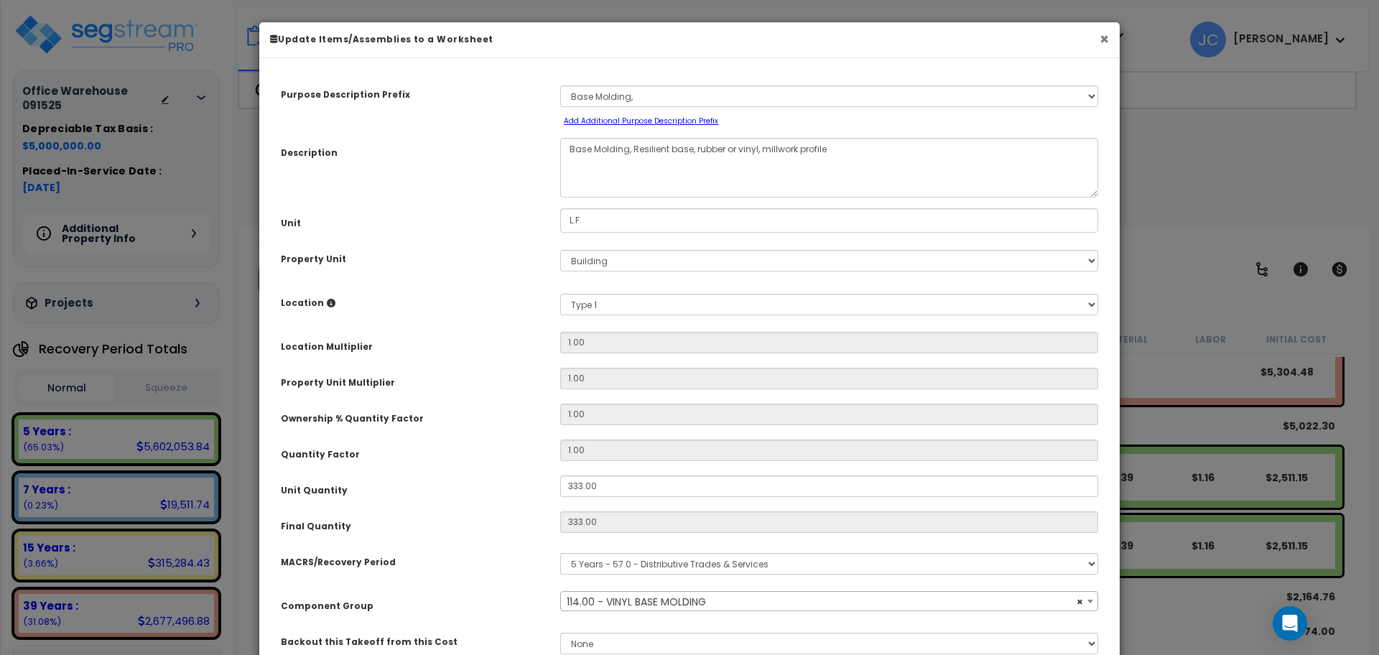
select select "14786"
click at [1102, 37] on button "×" at bounding box center [1103, 39] width 9 height 15
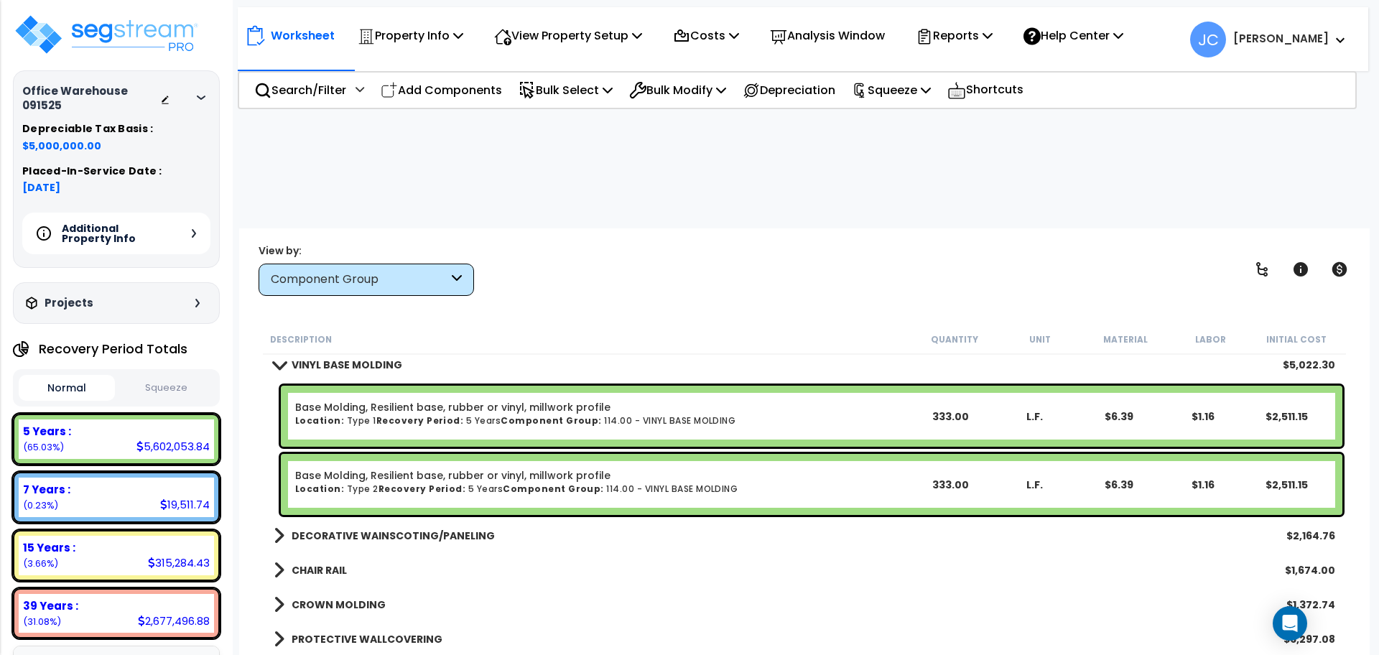
scroll to position [2456, 0]
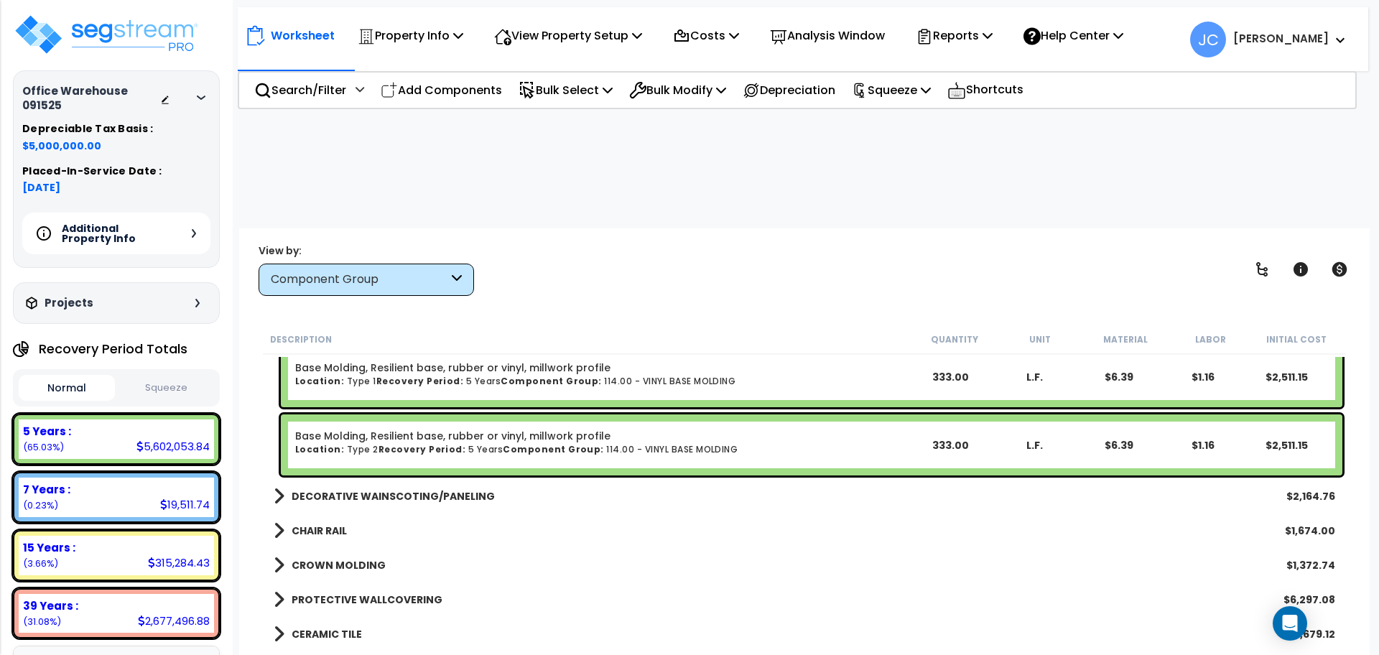
click at [399, 489] on b "DECORATIVE WAINSCOTING/PANELING" at bounding box center [393, 496] width 203 height 14
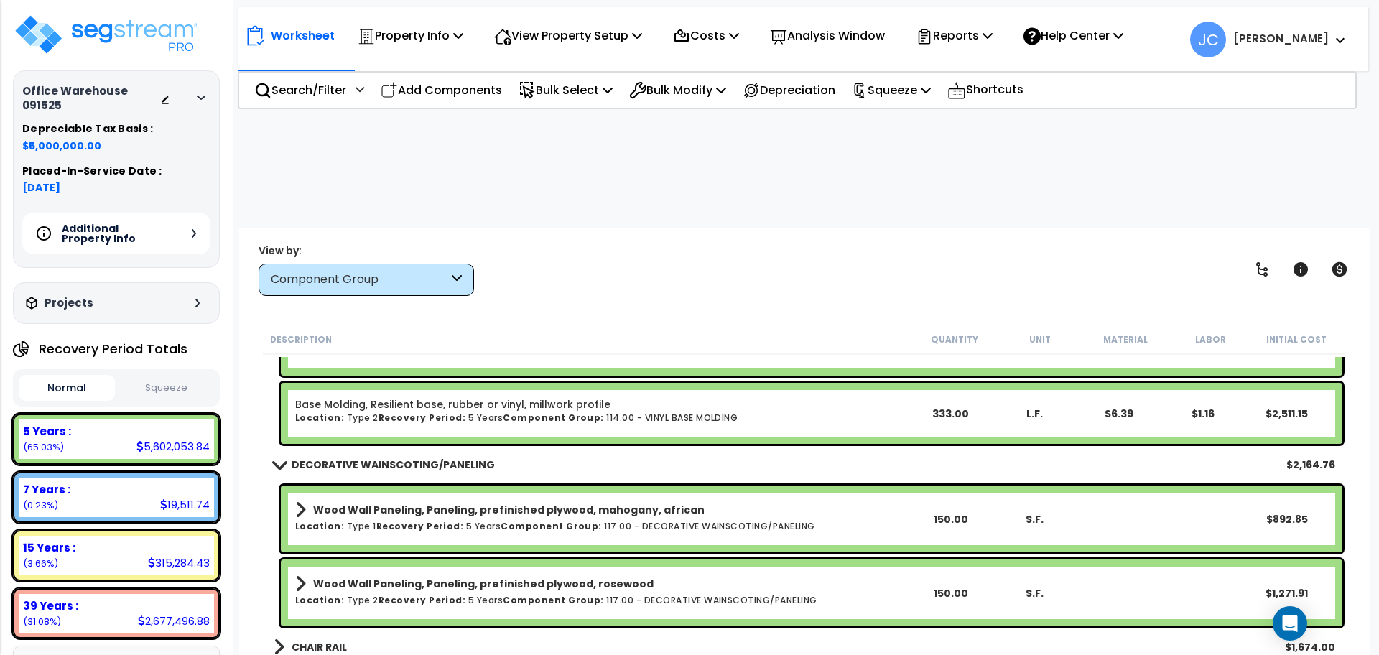
scroll to position [2496, 0]
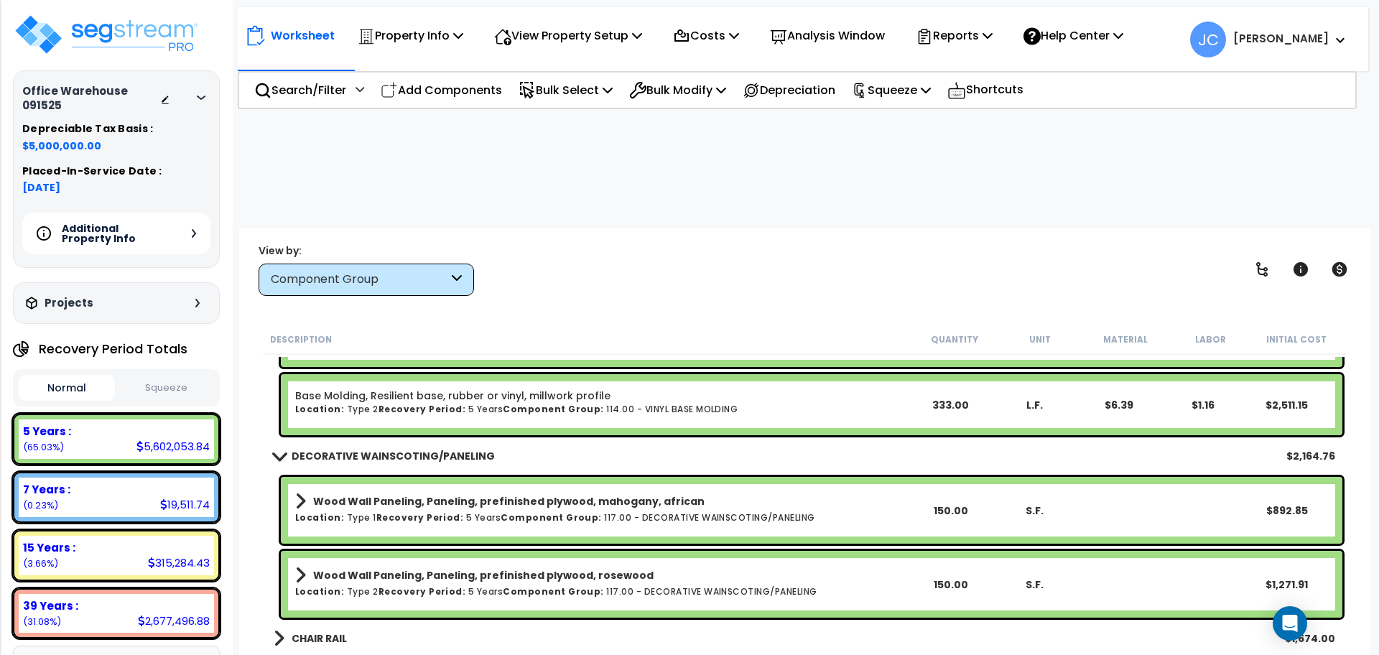
click at [340, 631] on b "CHAIR RAIL" at bounding box center [319, 638] width 55 height 14
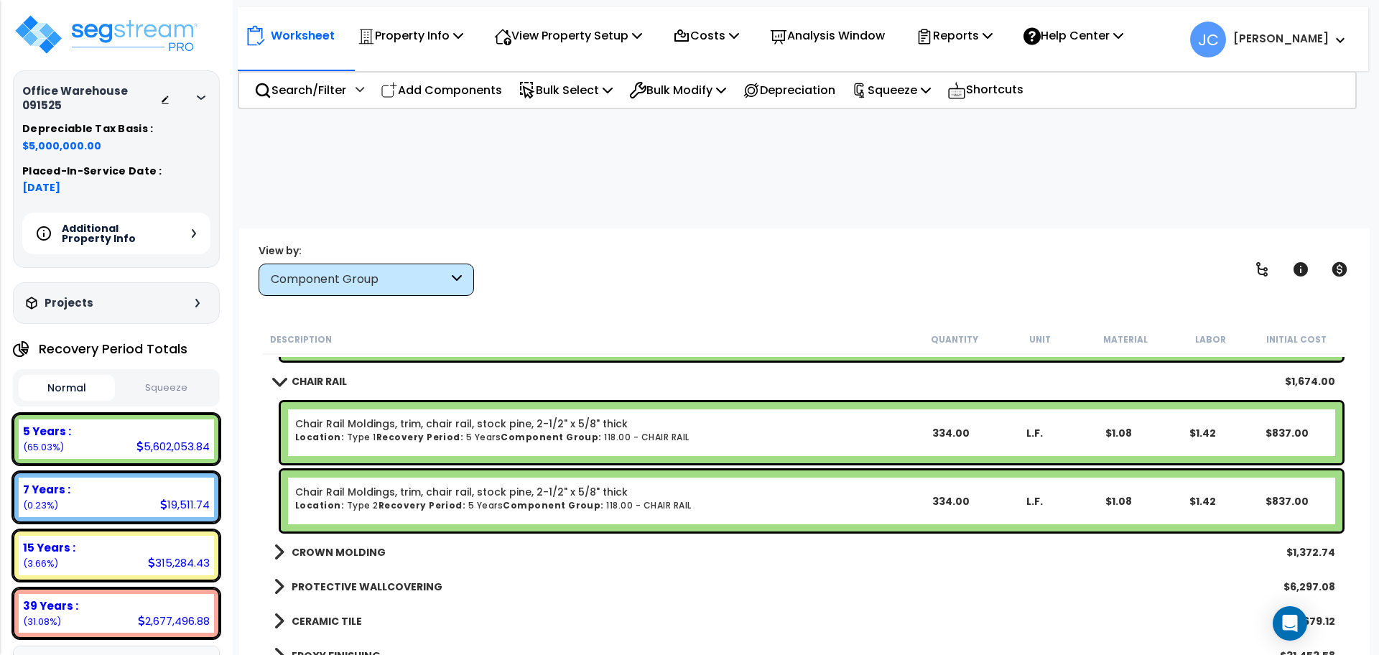
scroll to position [2787, 0]
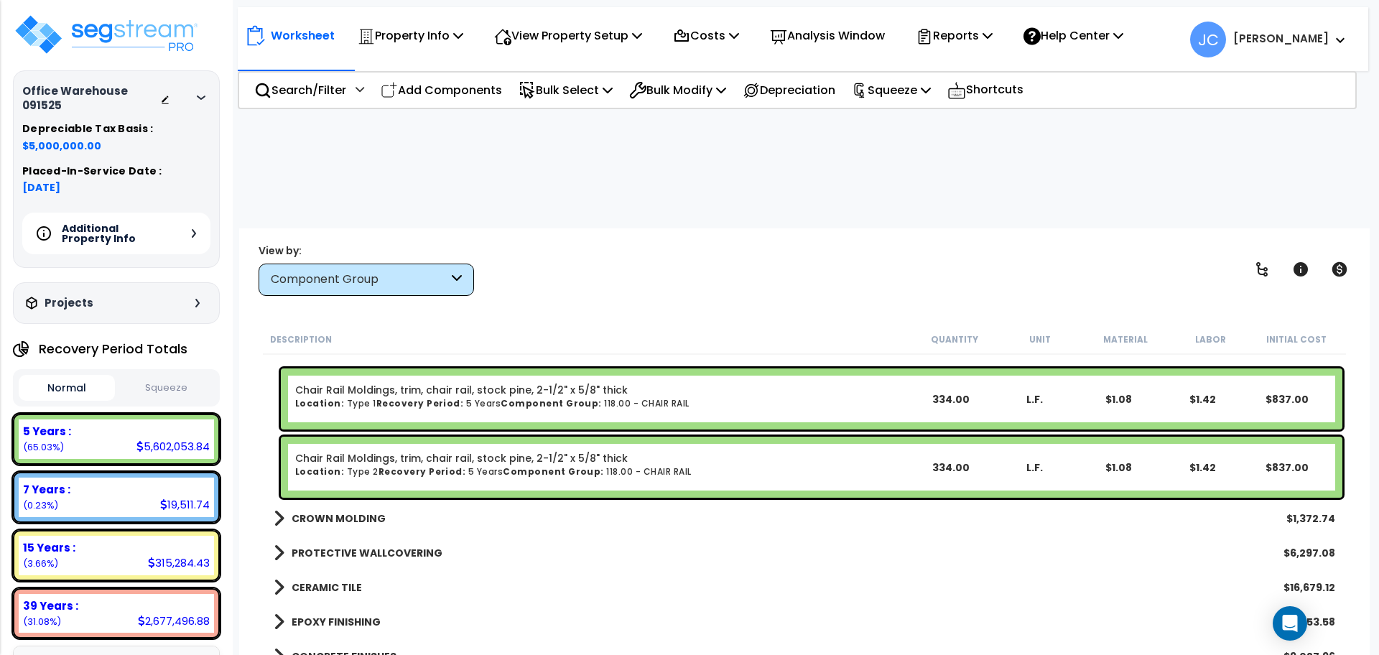
click at [349, 501] on div "CROWN MOLDING $1,372.74" at bounding box center [804, 518] width 1076 height 34
click at [343, 511] on b "CROWN MOLDING" at bounding box center [339, 518] width 94 height 14
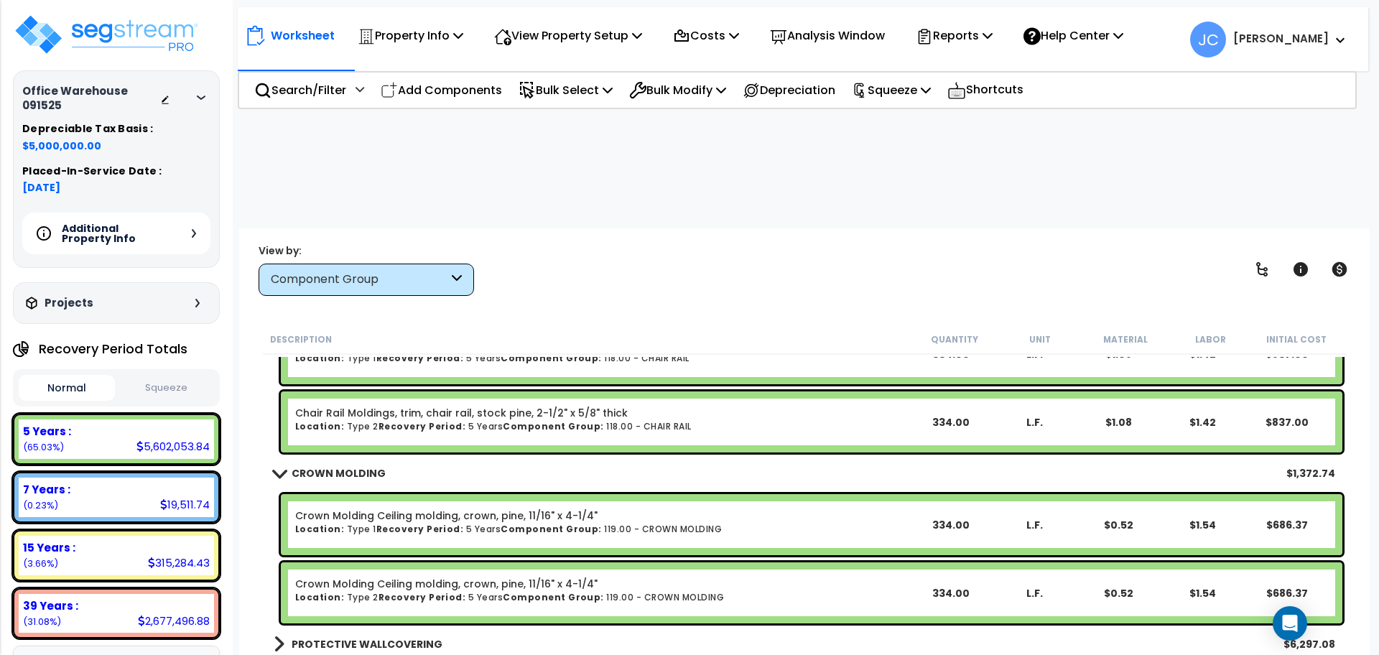
scroll to position [2864, 0]
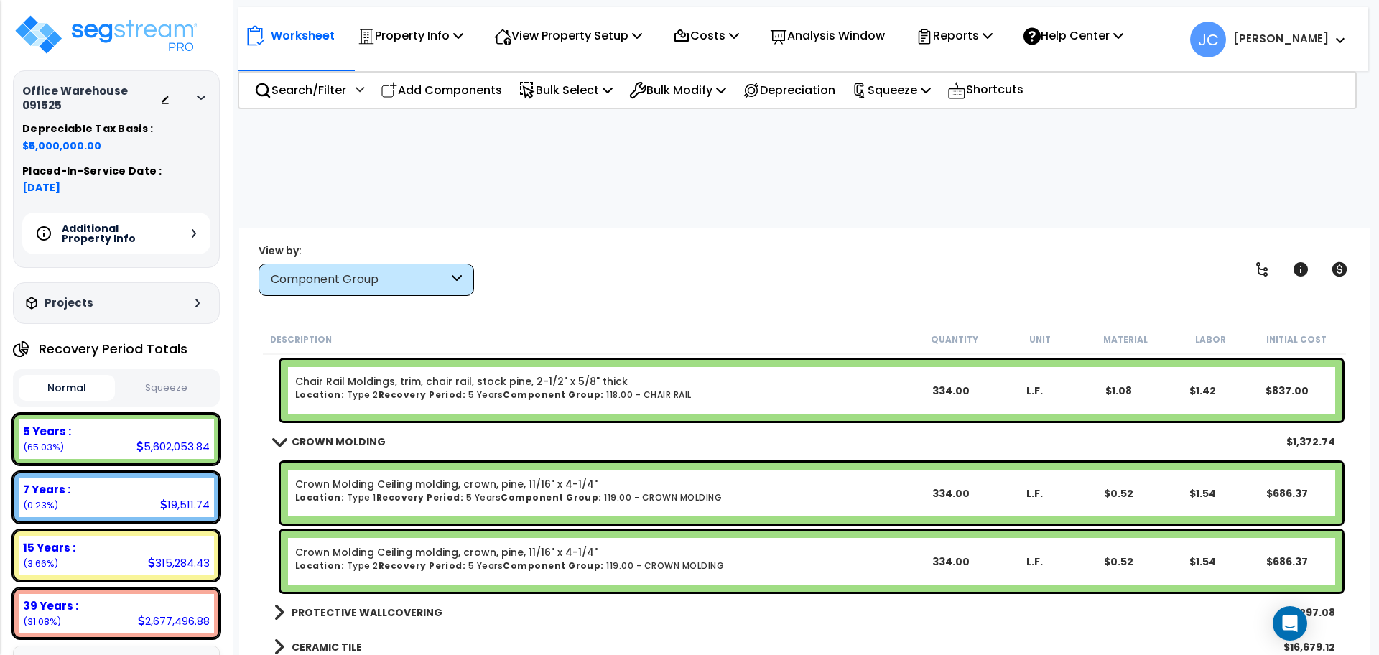
click at [331, 605] on b "PROTECTIVE WALLCOVERING" at bounding box center [367, 612] width 151 height 14
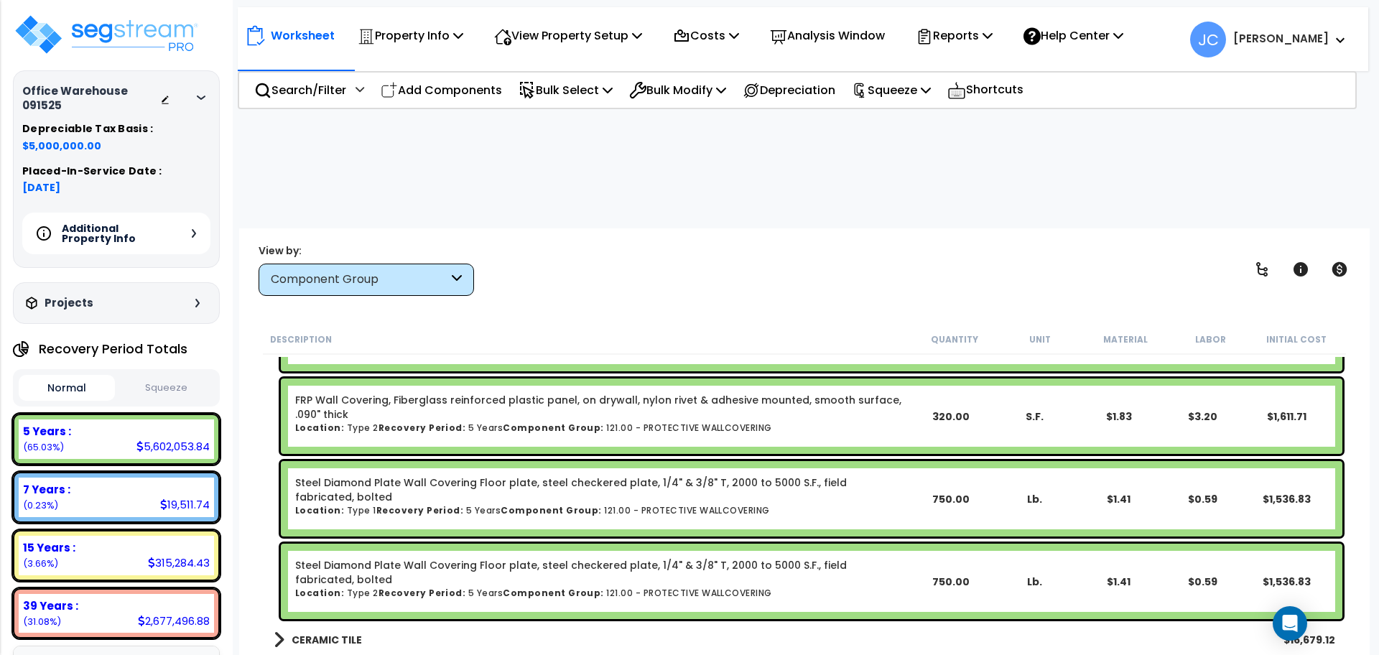
scroll to position [3209, 0]
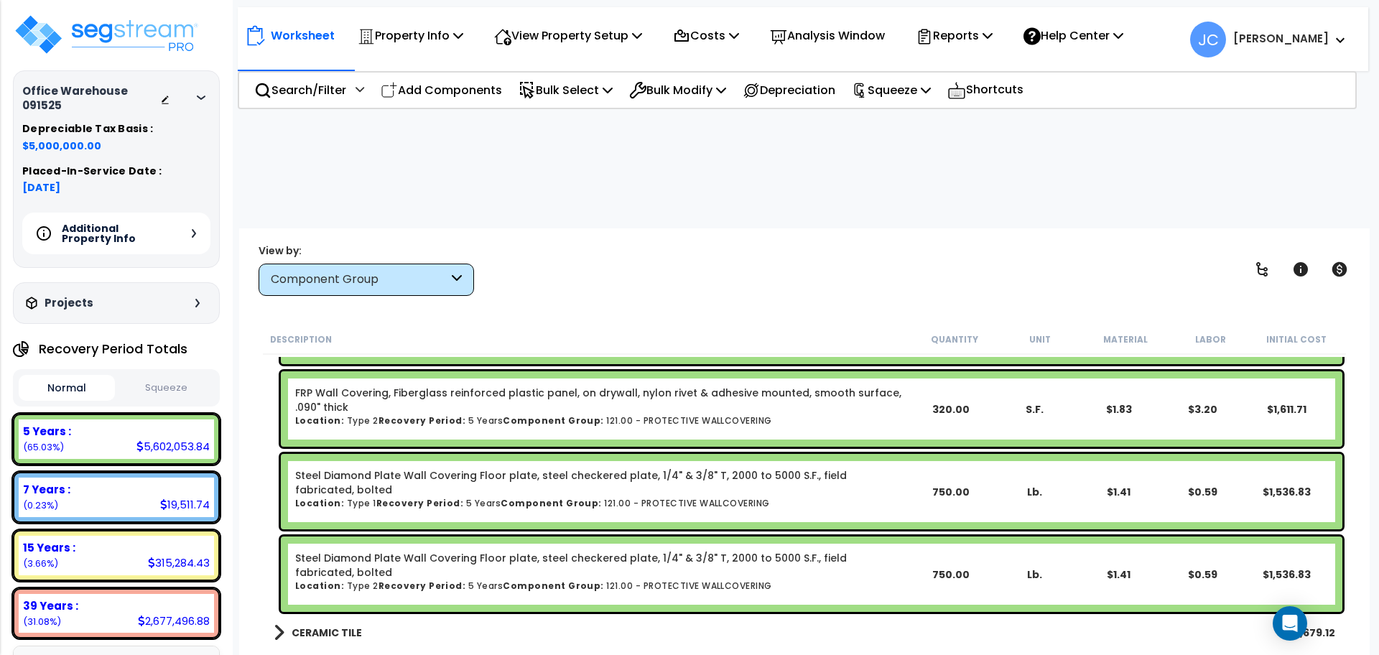
click at [326, 625] on b "CERAMIC TILE" at bounding box center [327, 632] width 70 height 14
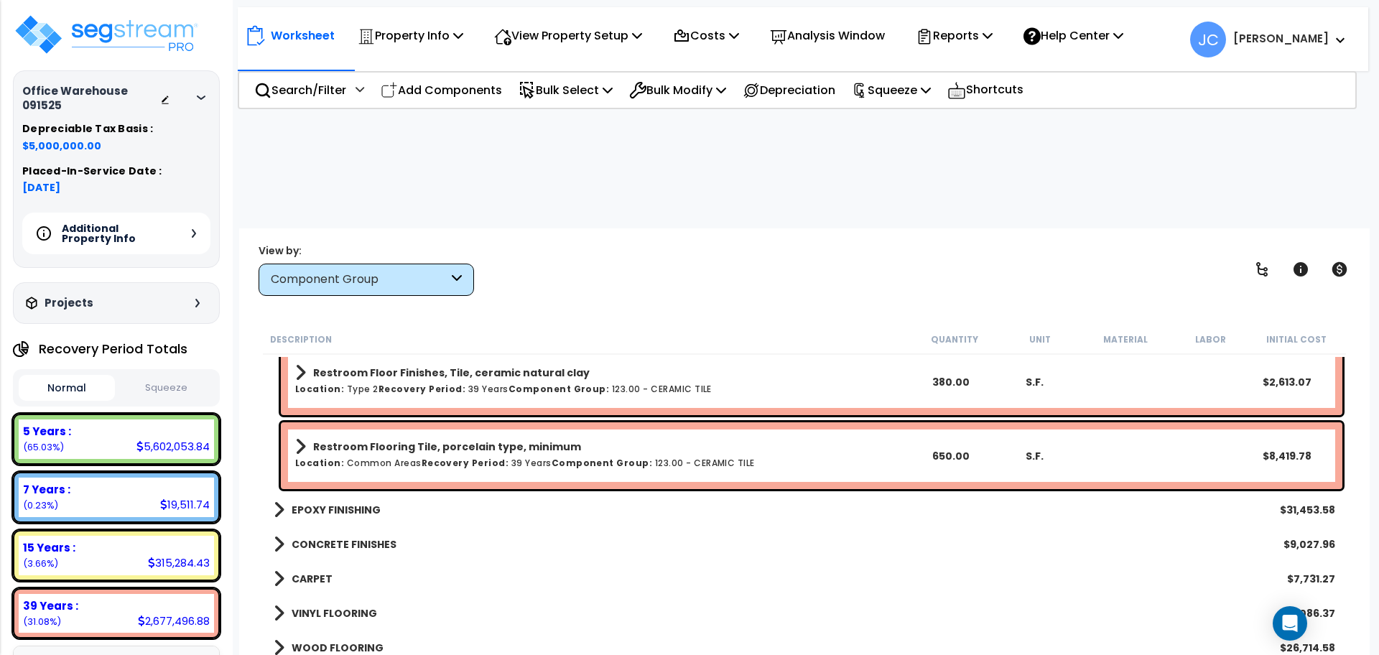
scroll to position [3762, 0]
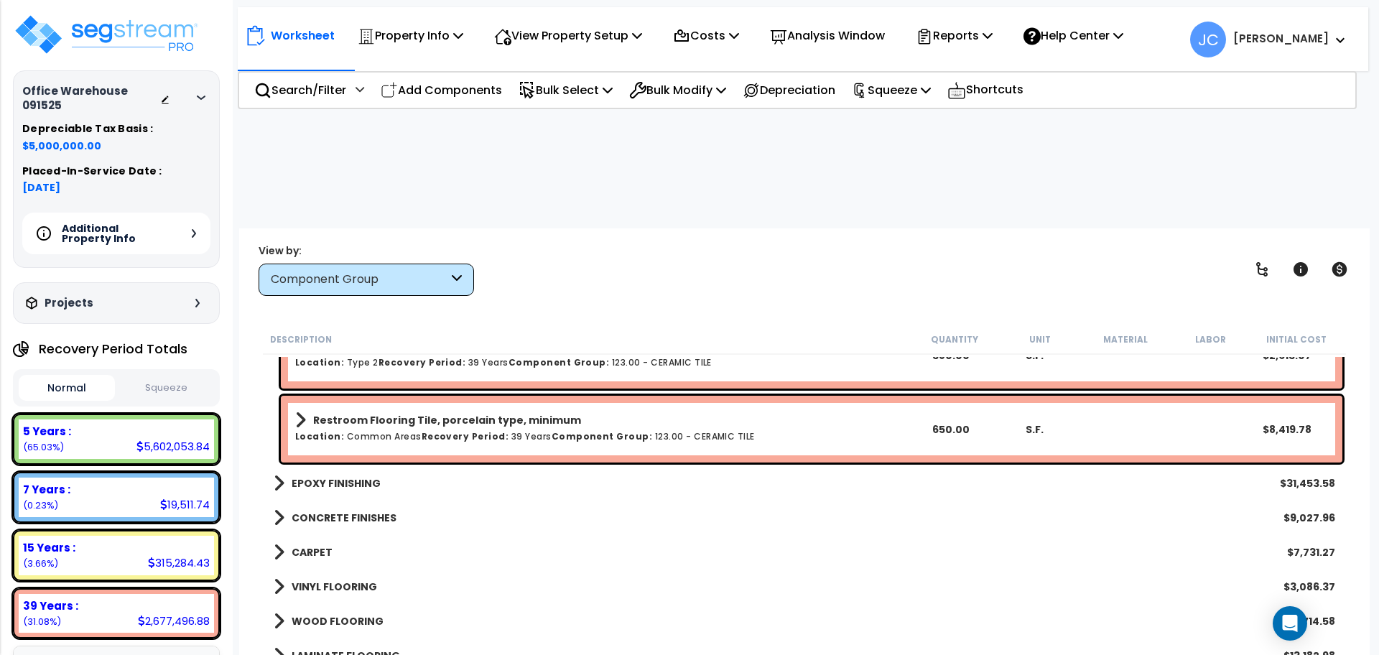
click at [351, 476] on b "EPOXY FINISHING" at bounding box center [336, 483] width 89 height 14
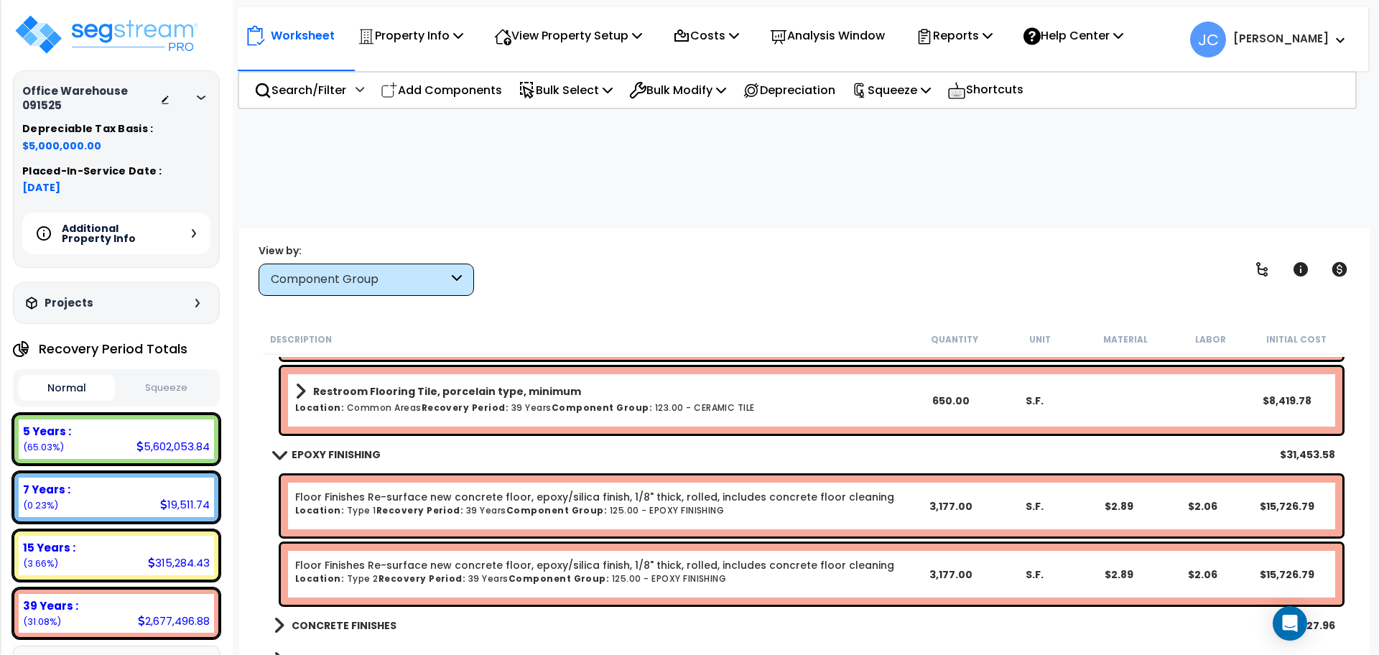
scroll to position [3813, 0]
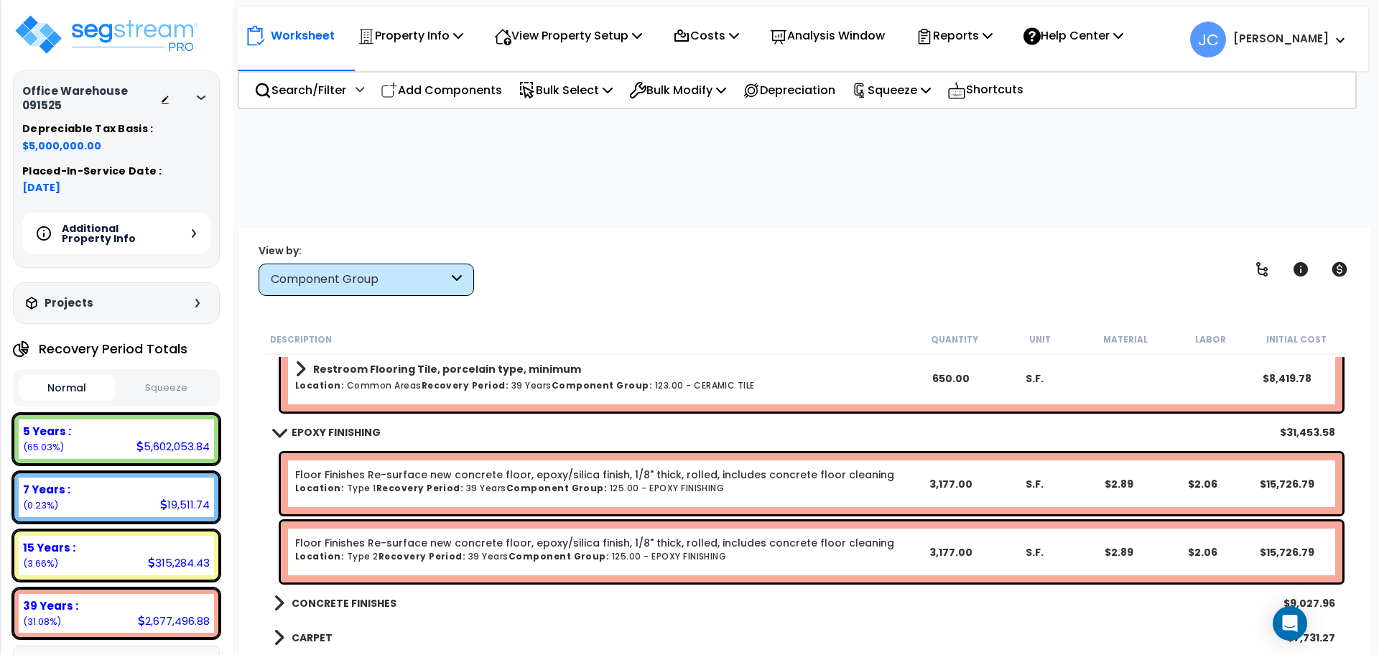
click at [343, 593] on link "CONCRETE FINISHES" at bounding box center [335, 603] width 123 height 20
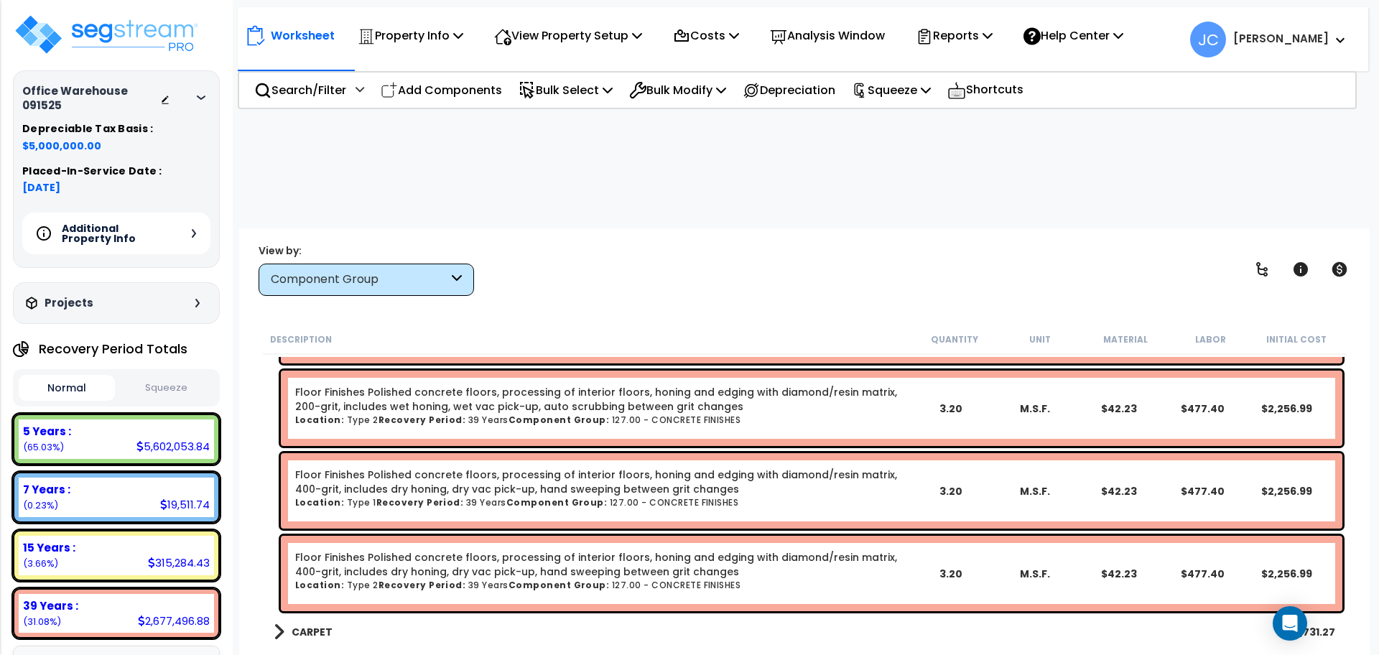
scroll to position [4162, 0]
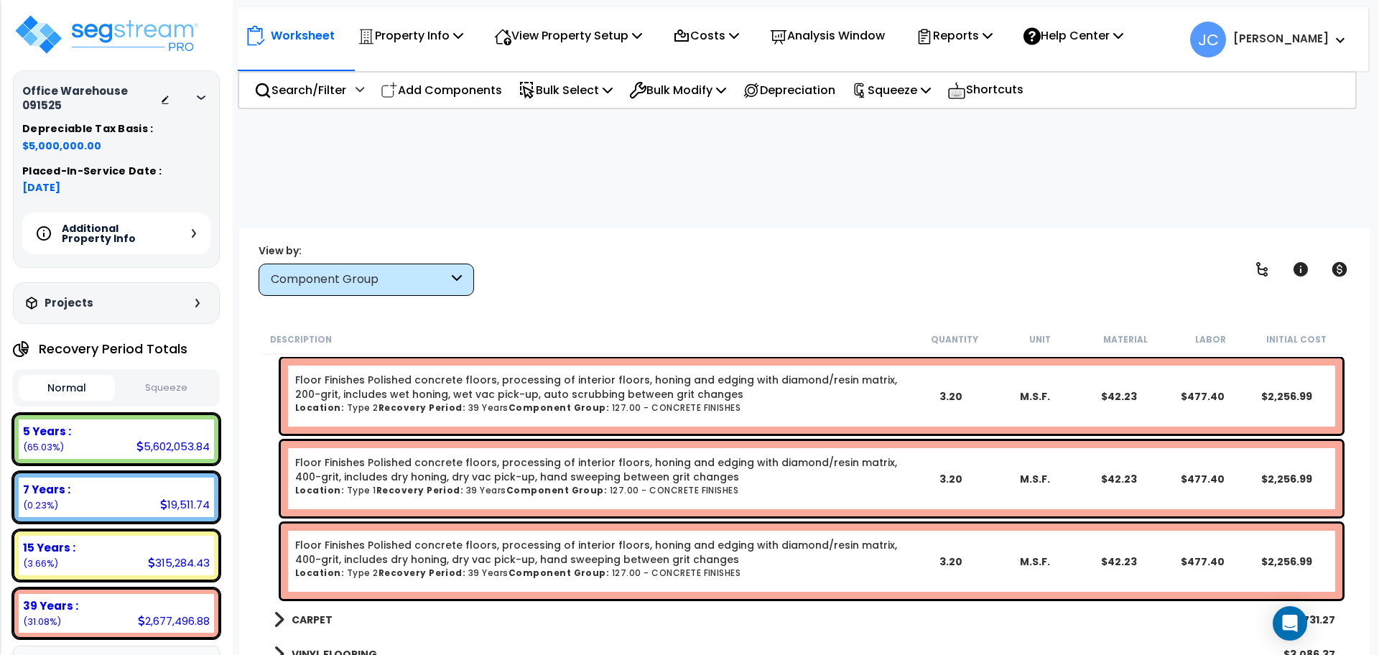
click at [297, 613] on b "CARPET" at bounding box center [312, 620] width 41 height 14
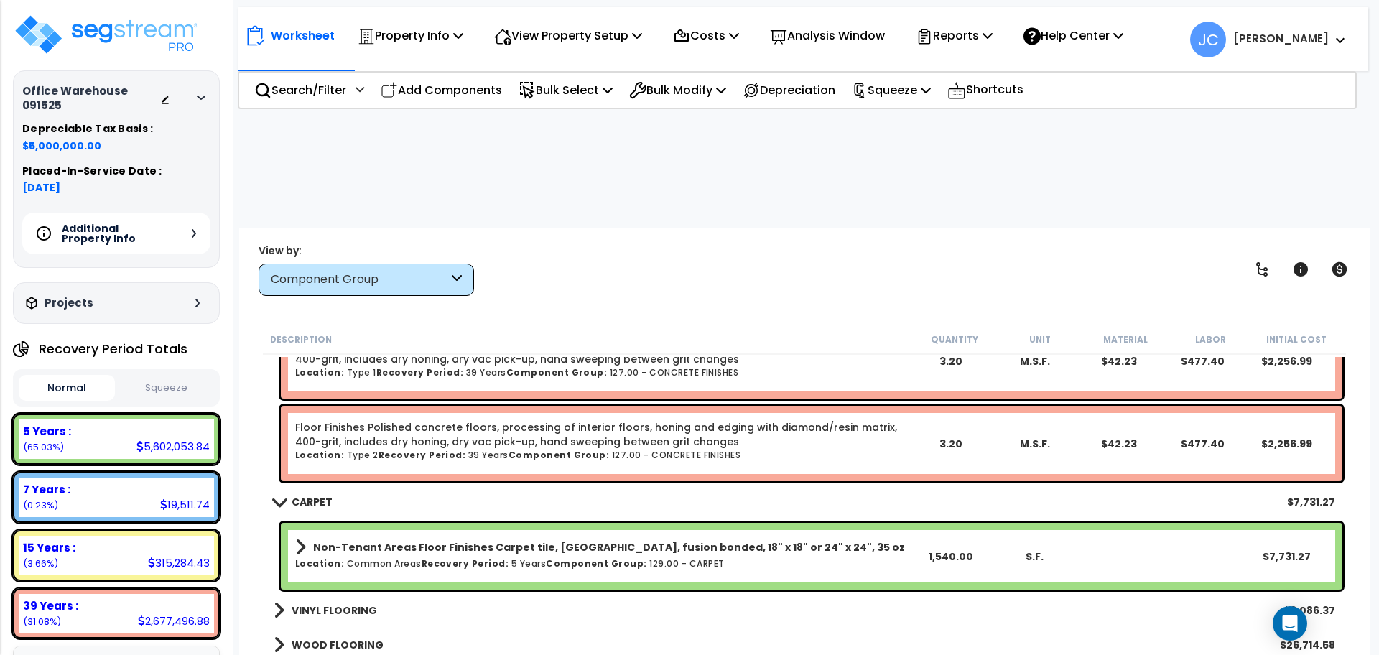
scroll to position [4280, 0]
click at [342, 603] on b "VINYL FLOORING" at bounding box center [334, 610] width 85 height 14
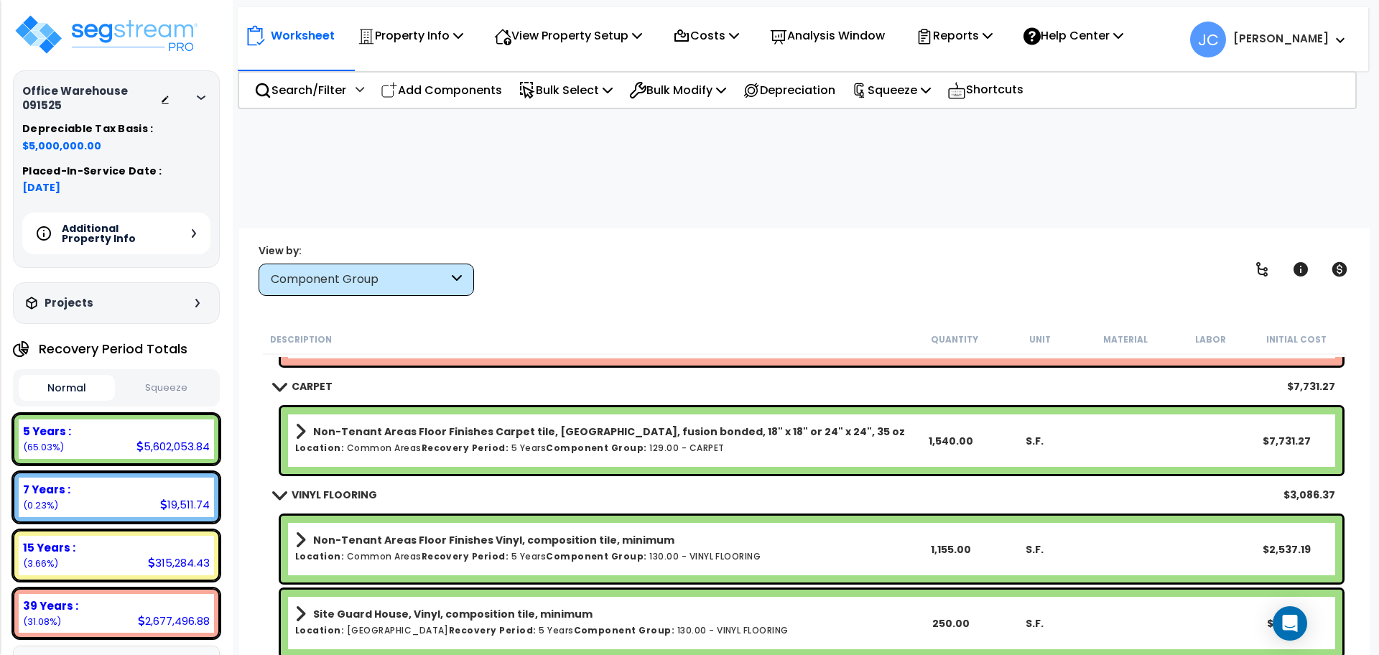
scroll to position [4397, 0]
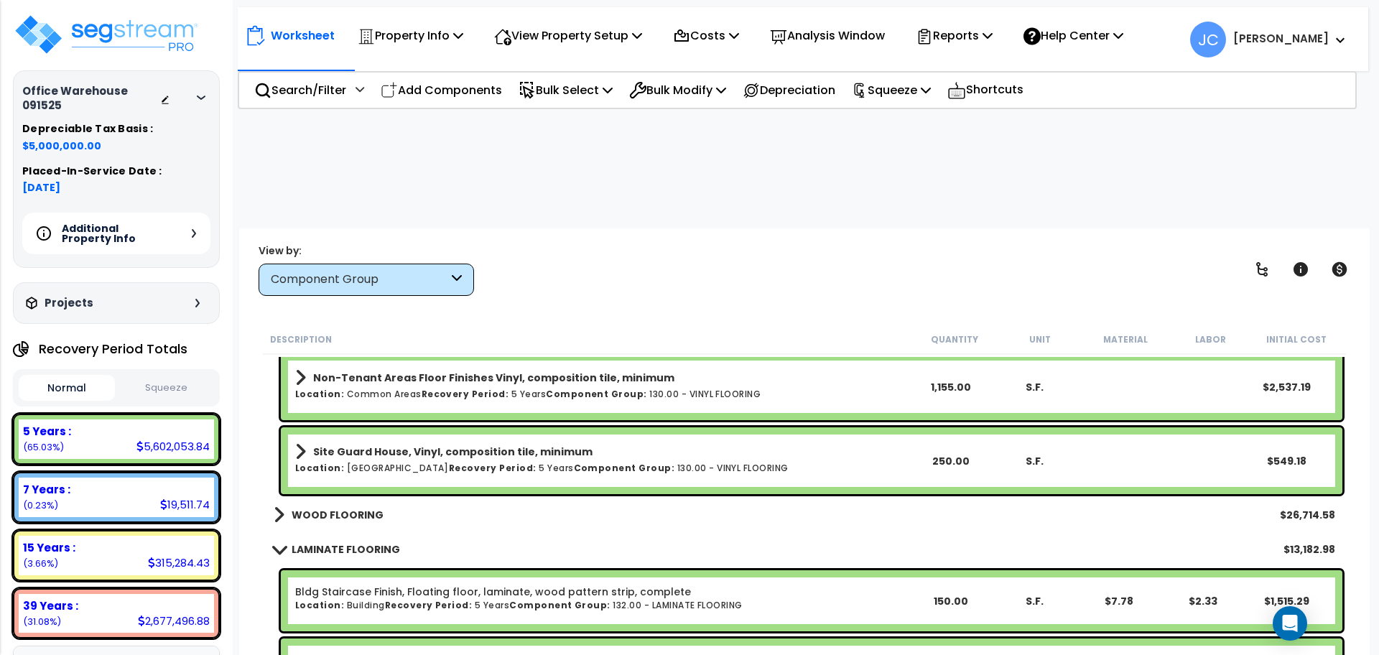
scroll to position [4539, 0]
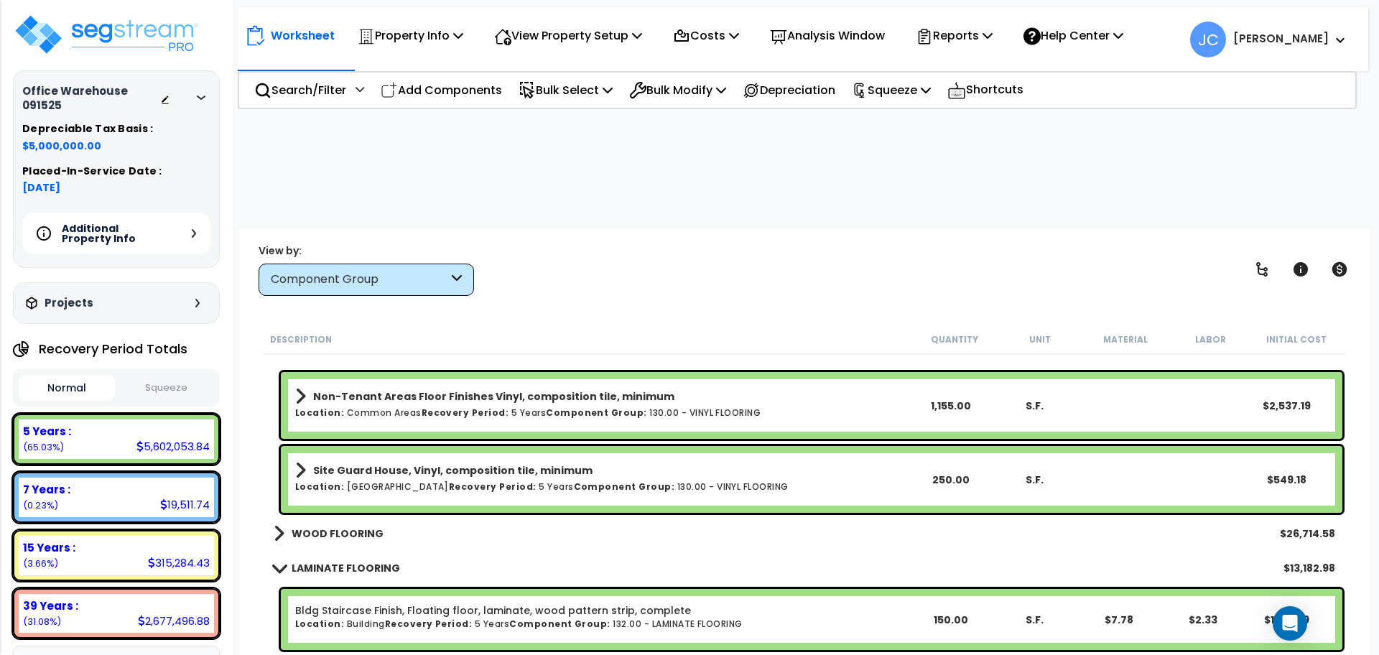
click at [361, 526] on b "WOOD FLOORING" at bounding box center [338, 533] width 92 height 14
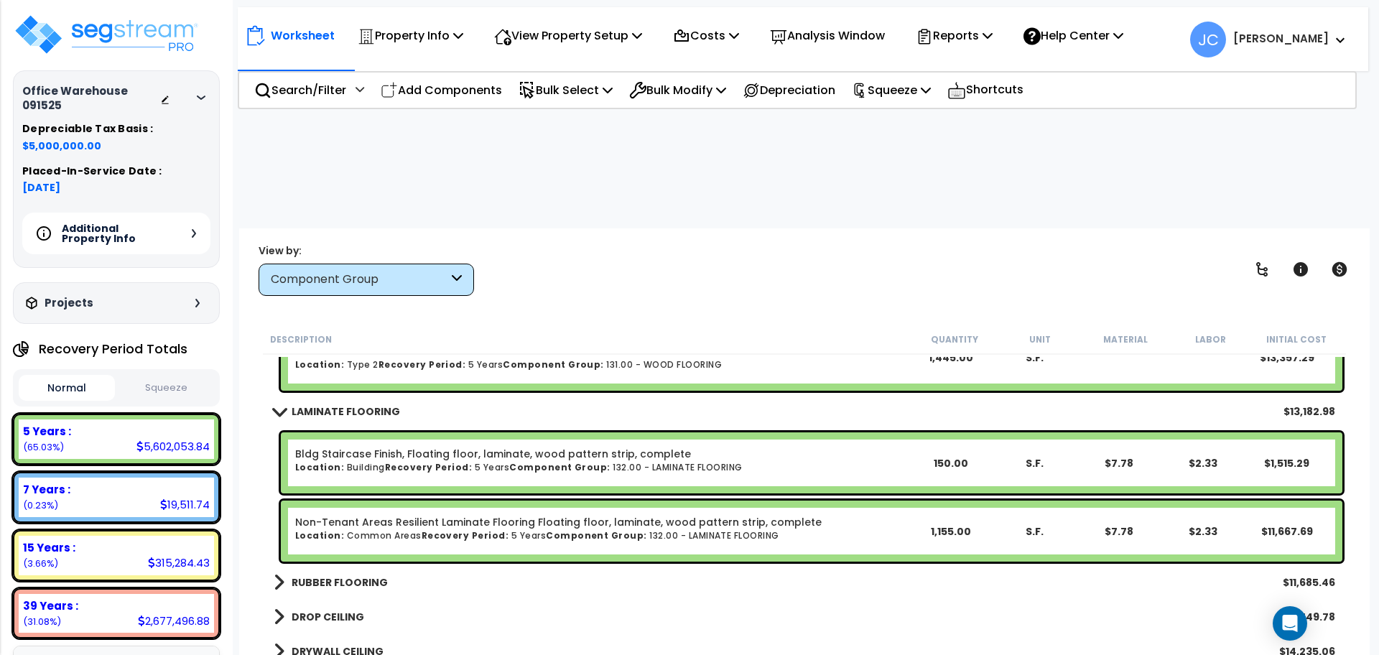
scroll to position [4849, 0]
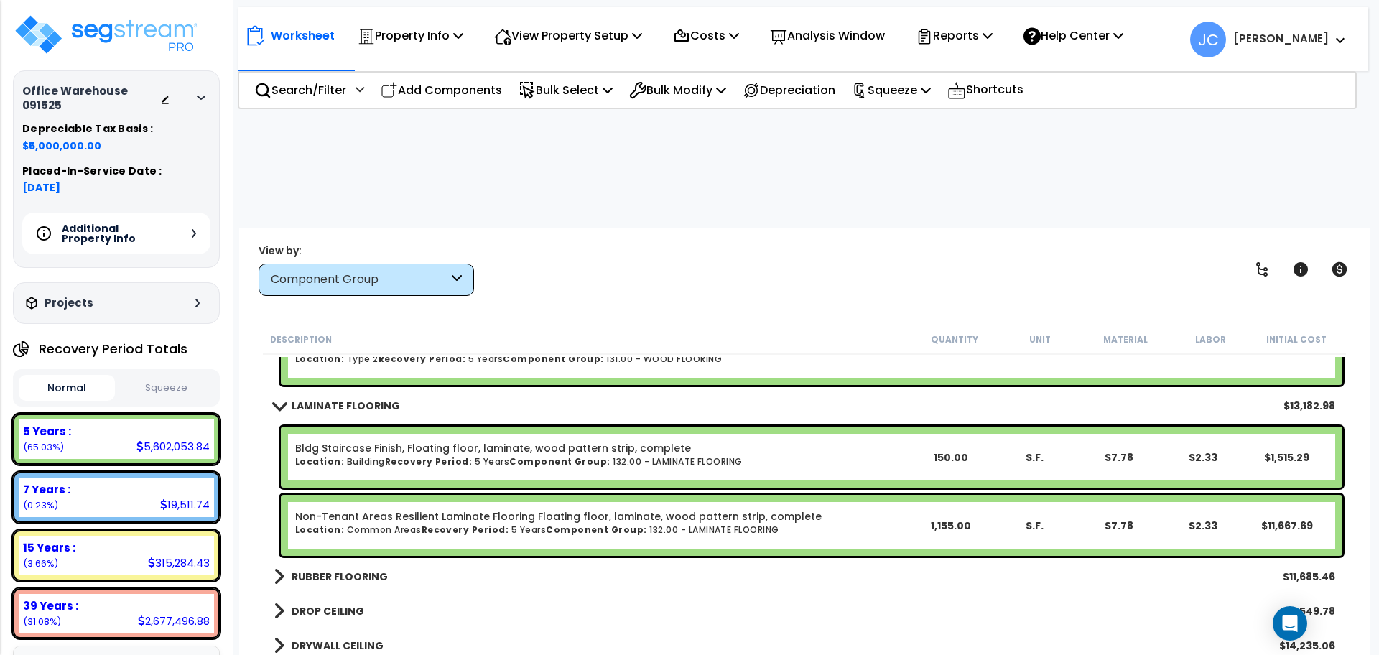
click at [355, 567] on link "RUBBER FLOORING" at bounding box center [331, 577] width 114 height 20
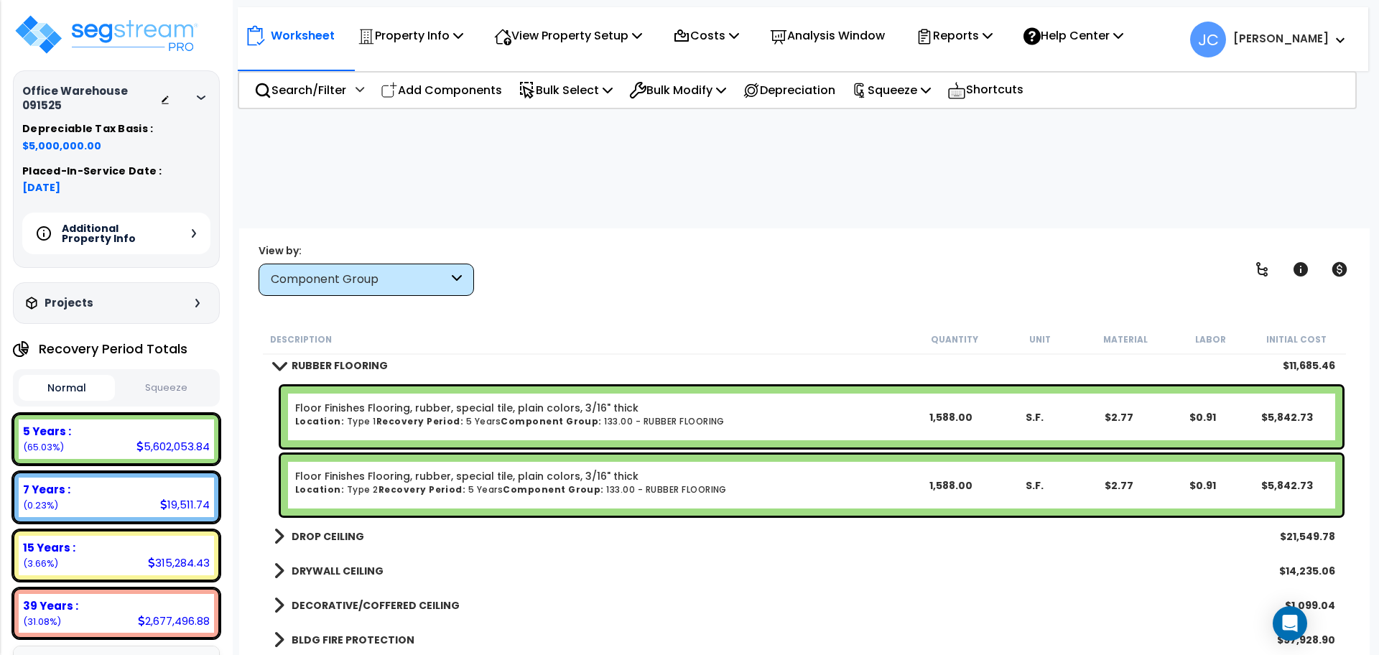
scroll to position [5063, 0]
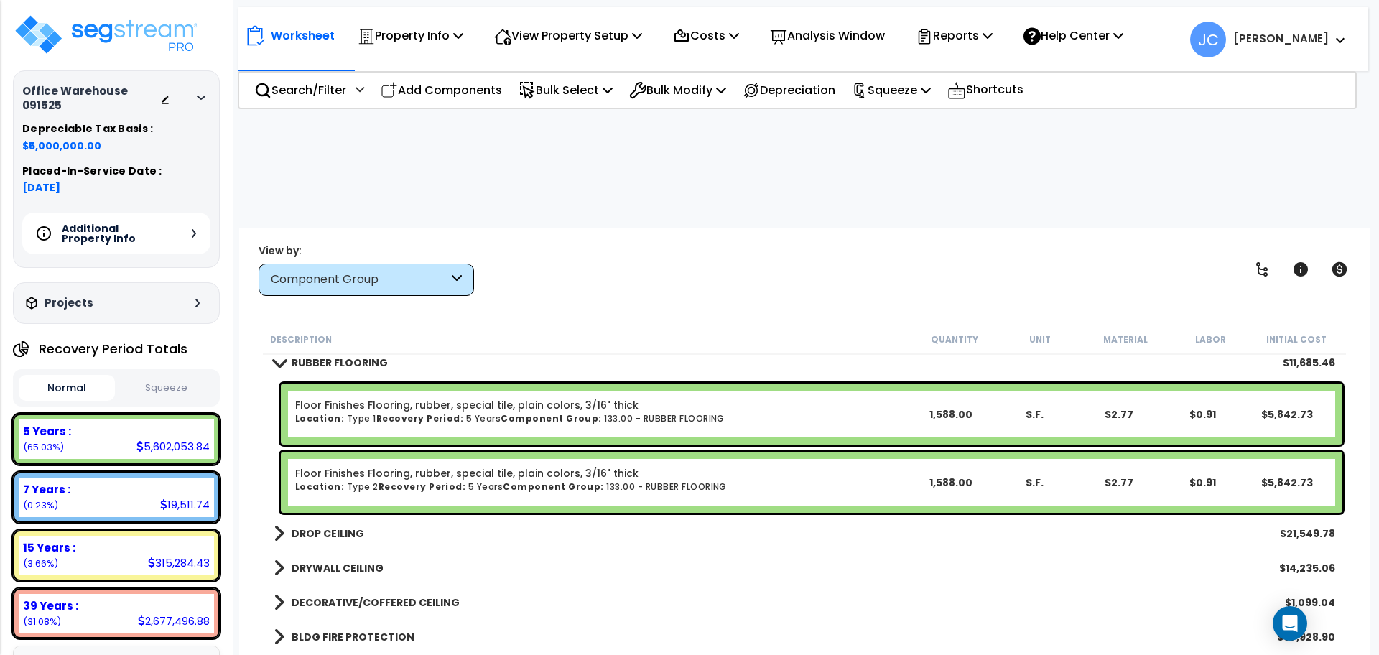
click at [326, 526] on b "DROP CEILING" at bounding box center [328, 533] width 73 height 14
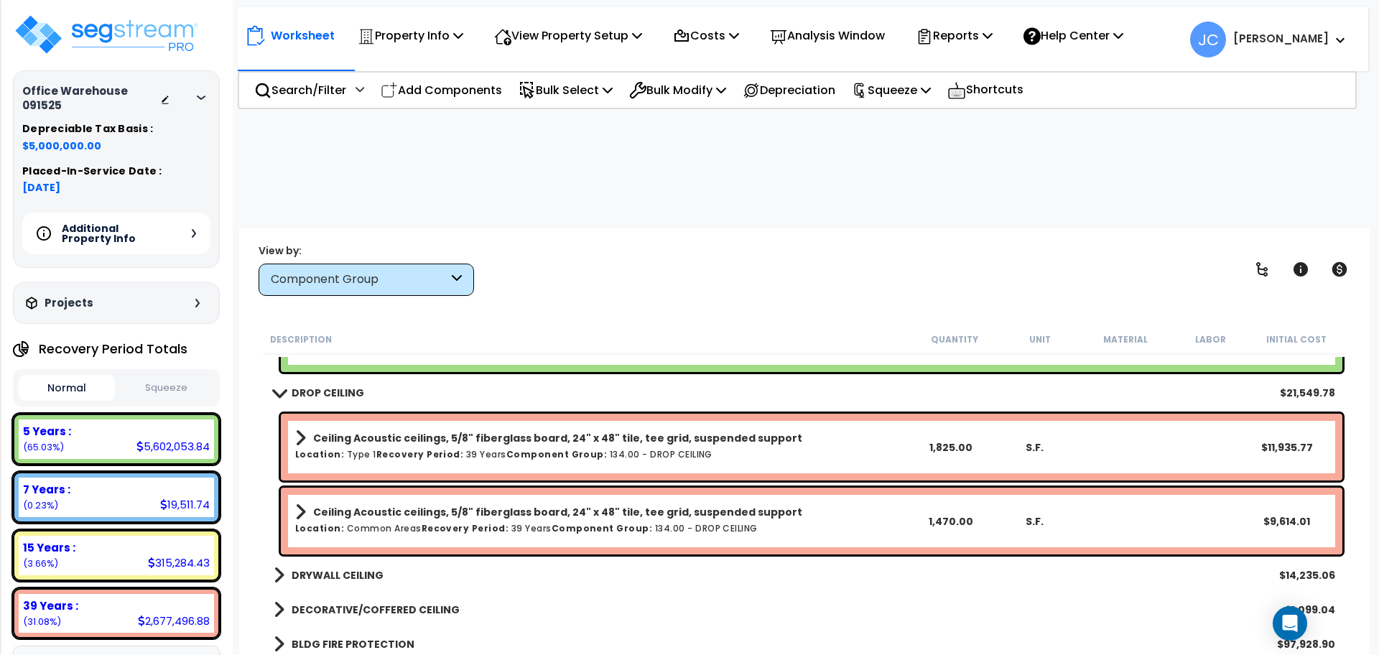
scroll to position [5202, 0]
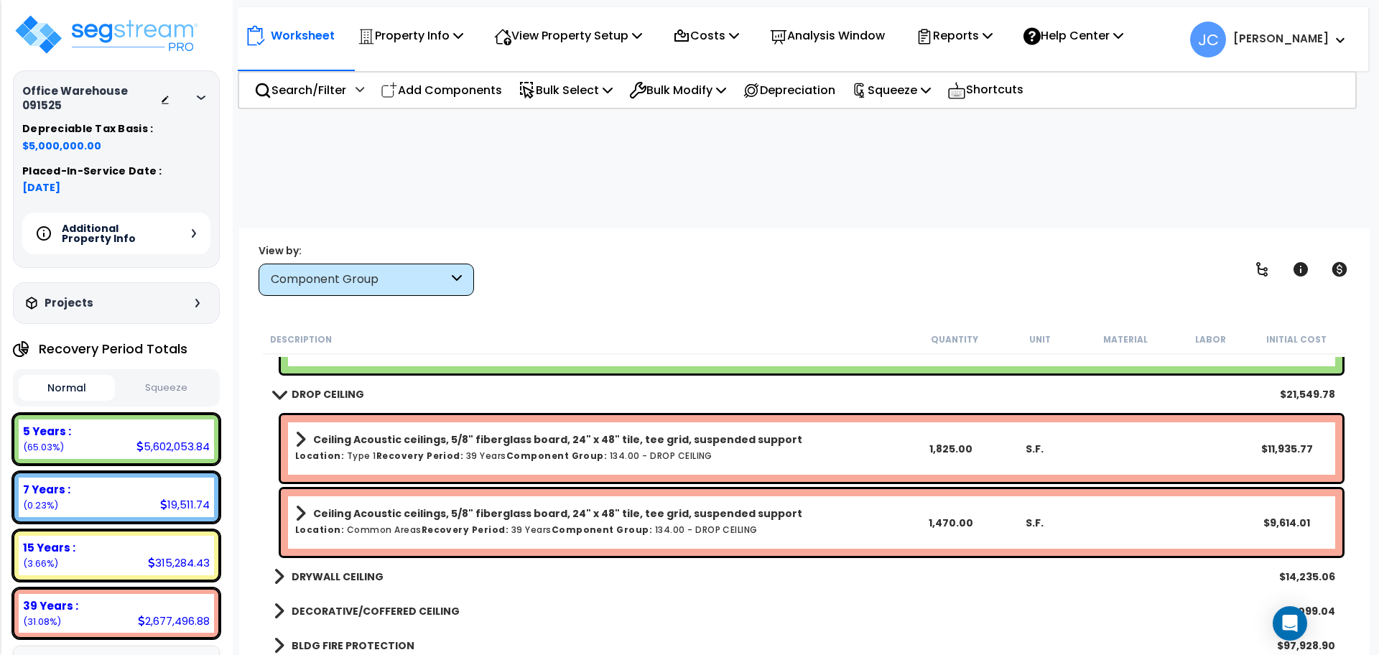
click at [342, 567] on link "DRYWALL CEILING" at bounding box center [329, 577] width 110 height 20
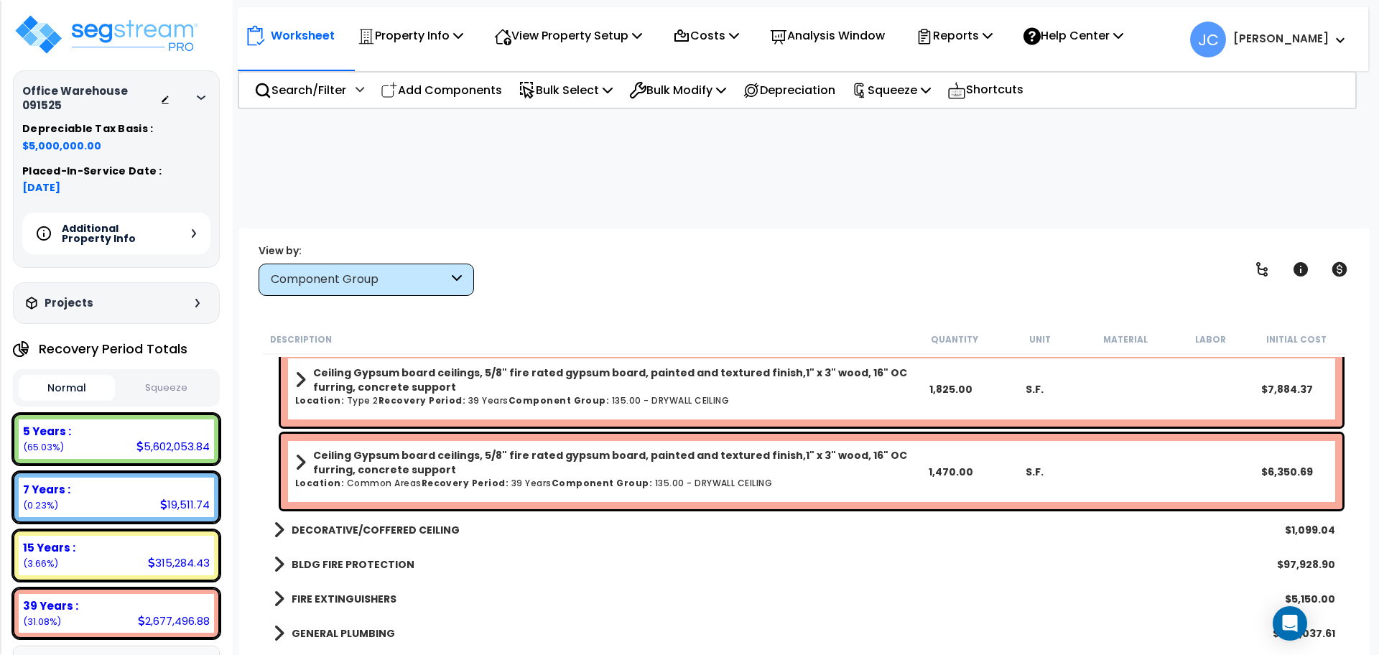
scroll to position [5452, 0]
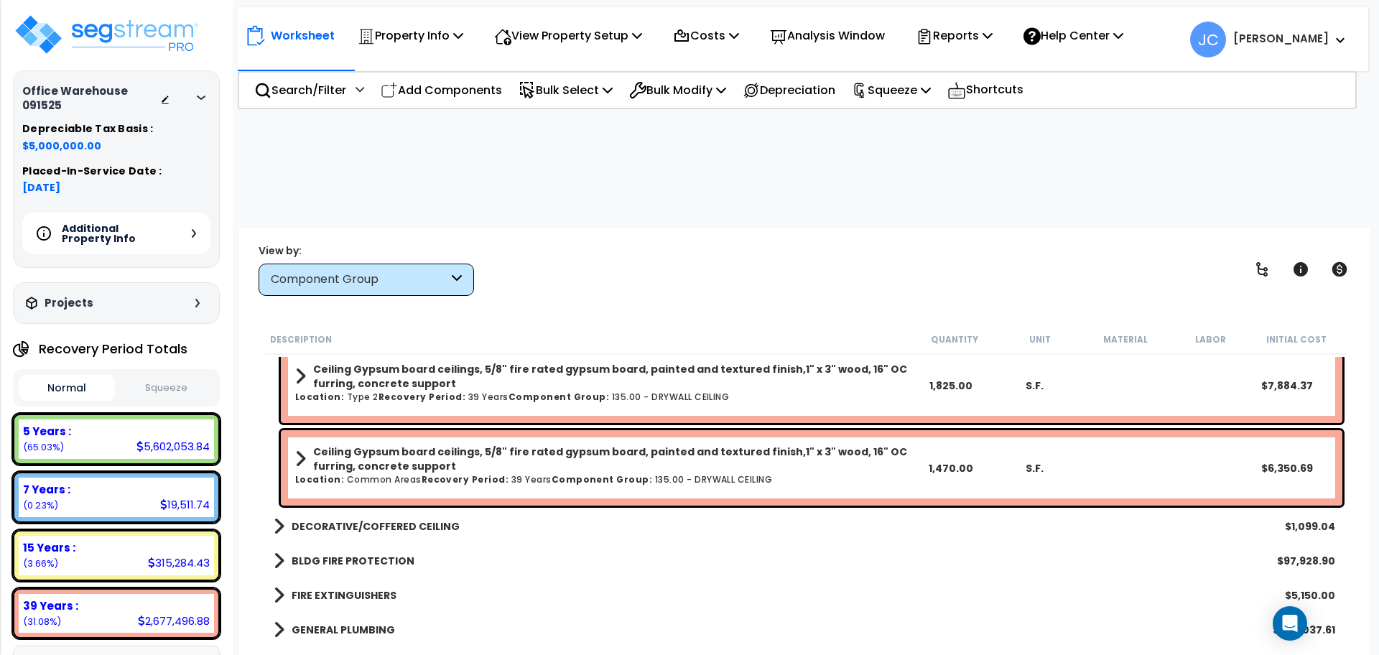
click at [378, 519] on b "DECORATIVE/COFFERED CEILING" at bounding box center [376, 526] width 168 height 14
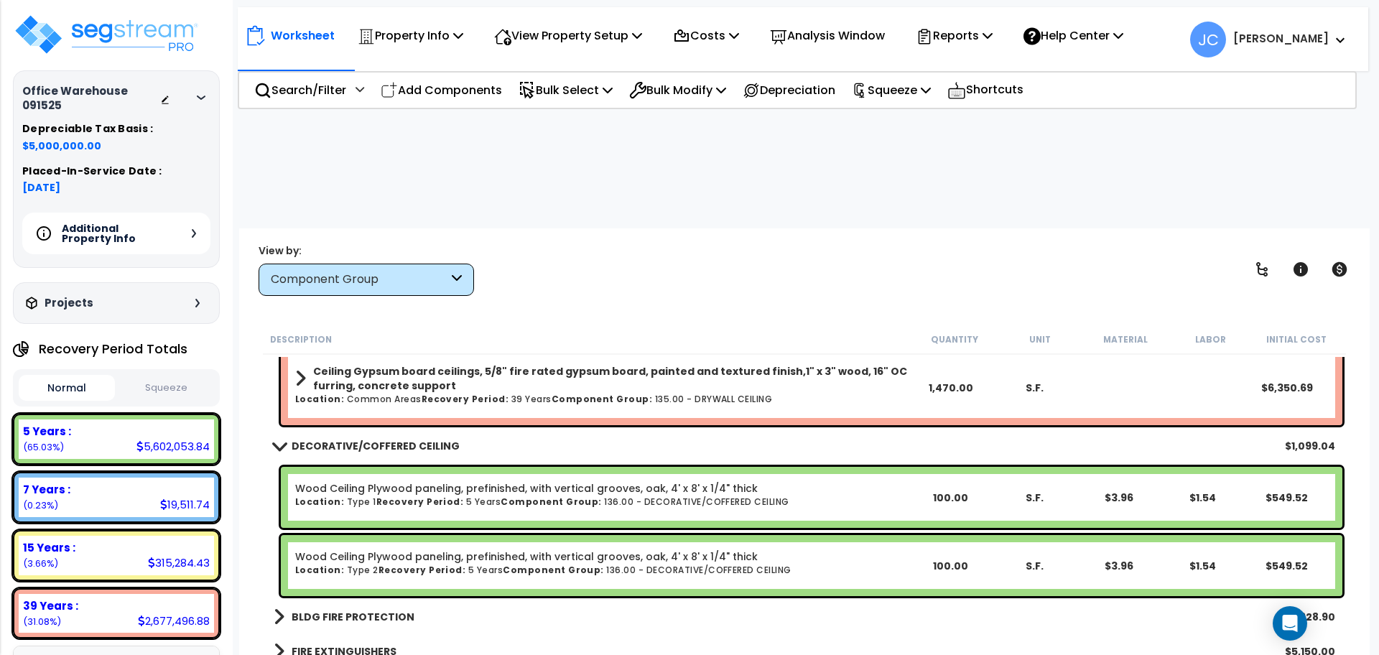
scroll to position [5548, 0]
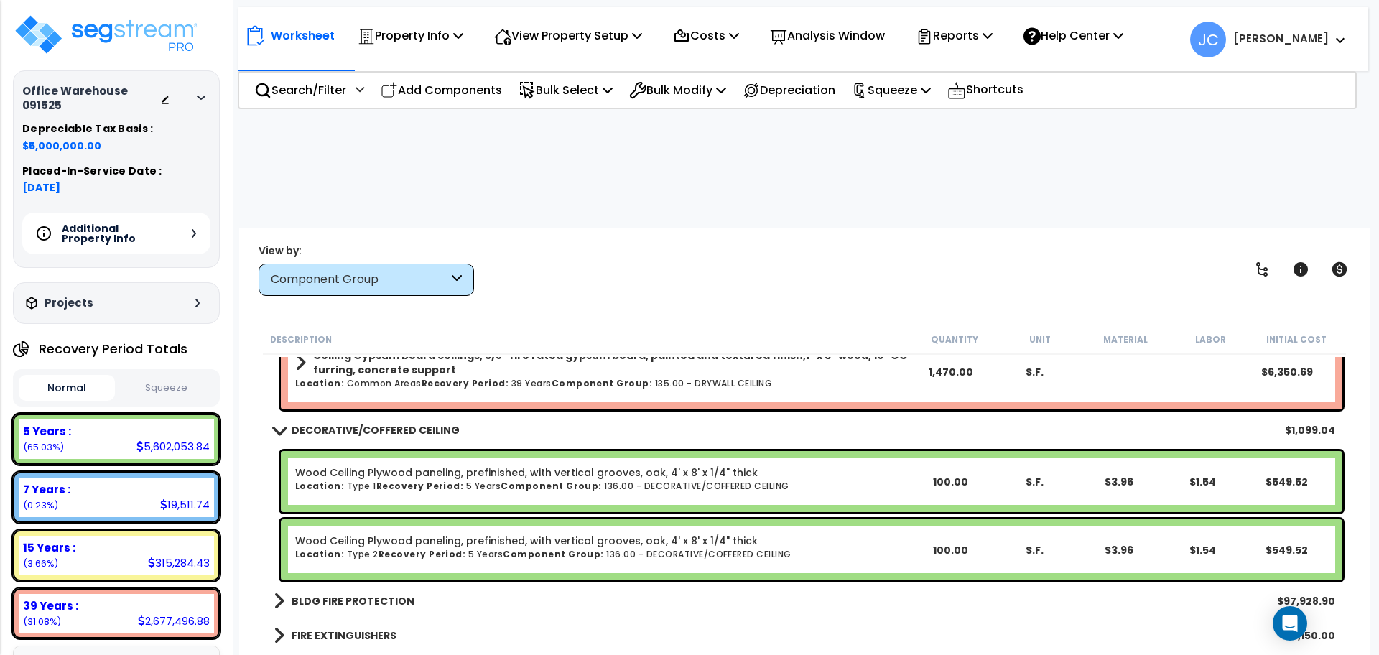
click at [349, 594] on b "BLDG FIRE PROTECTION" at bounding box center [353, 601] width 123 height 14
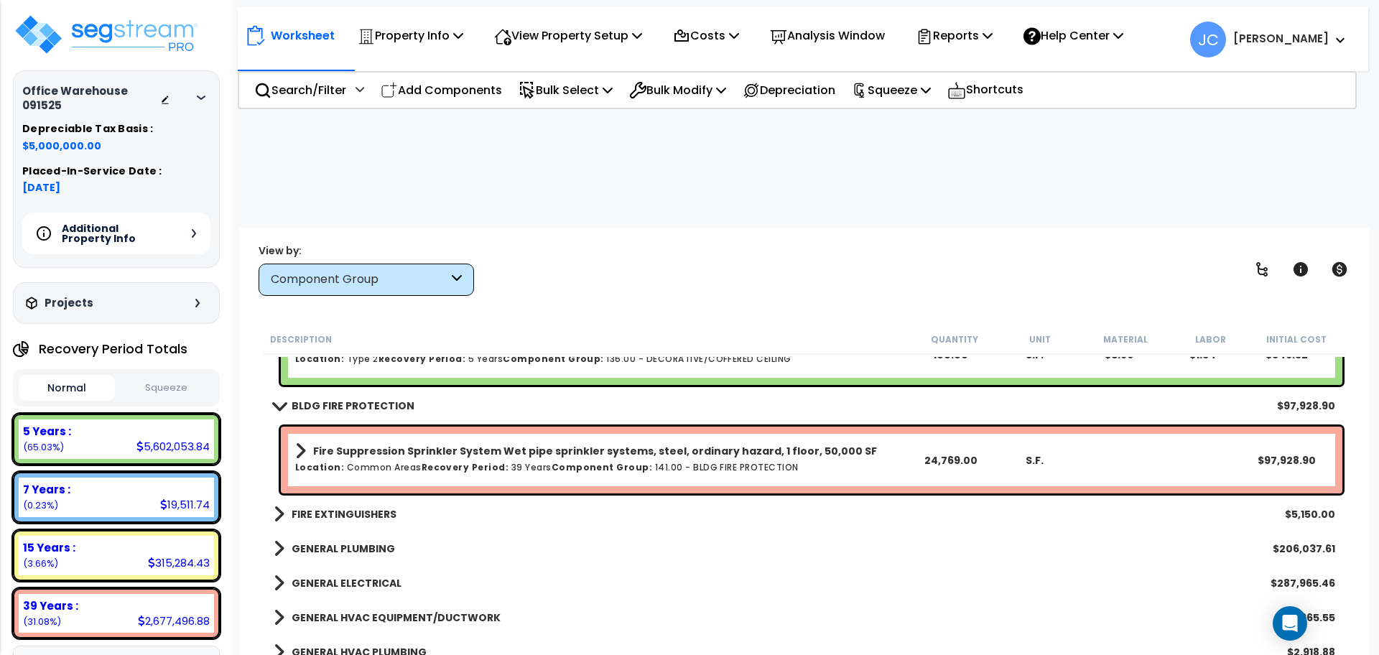
scroll to position [5768, 0]
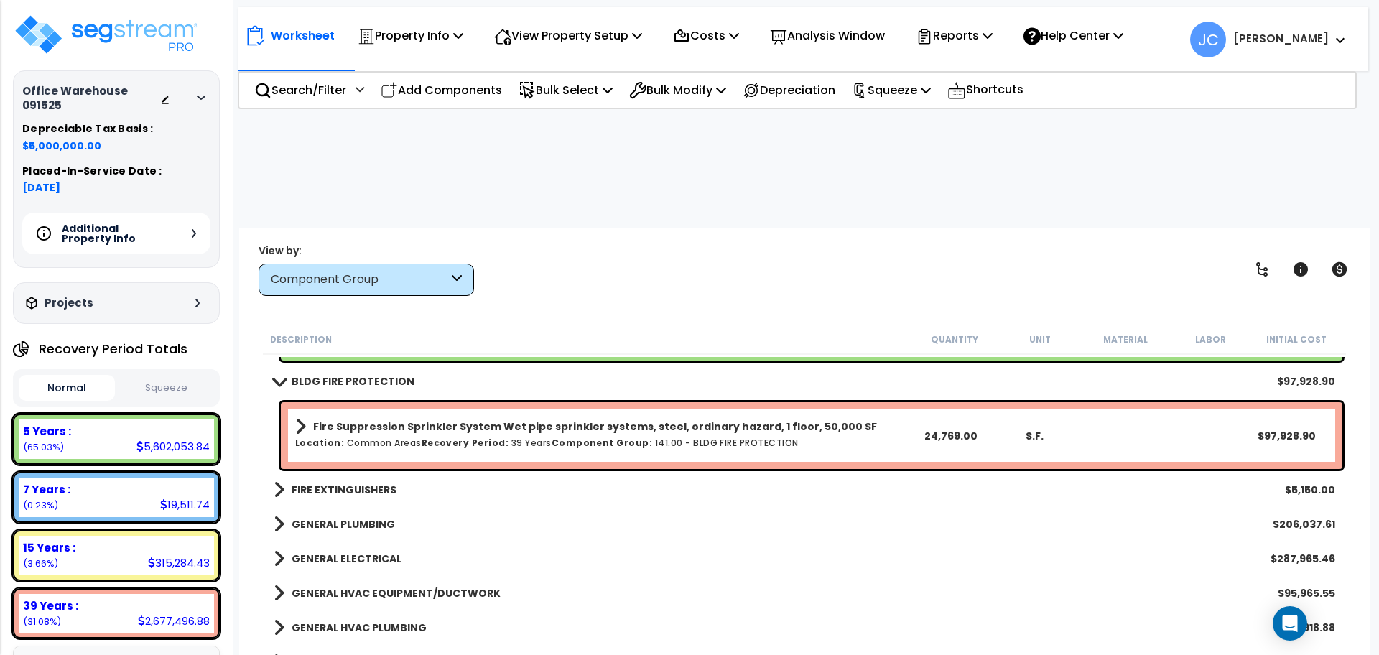
click at [349, 483] on b "FIRE EXTINGUISHERS" at bounding box center [344, 490] width 105 height 14
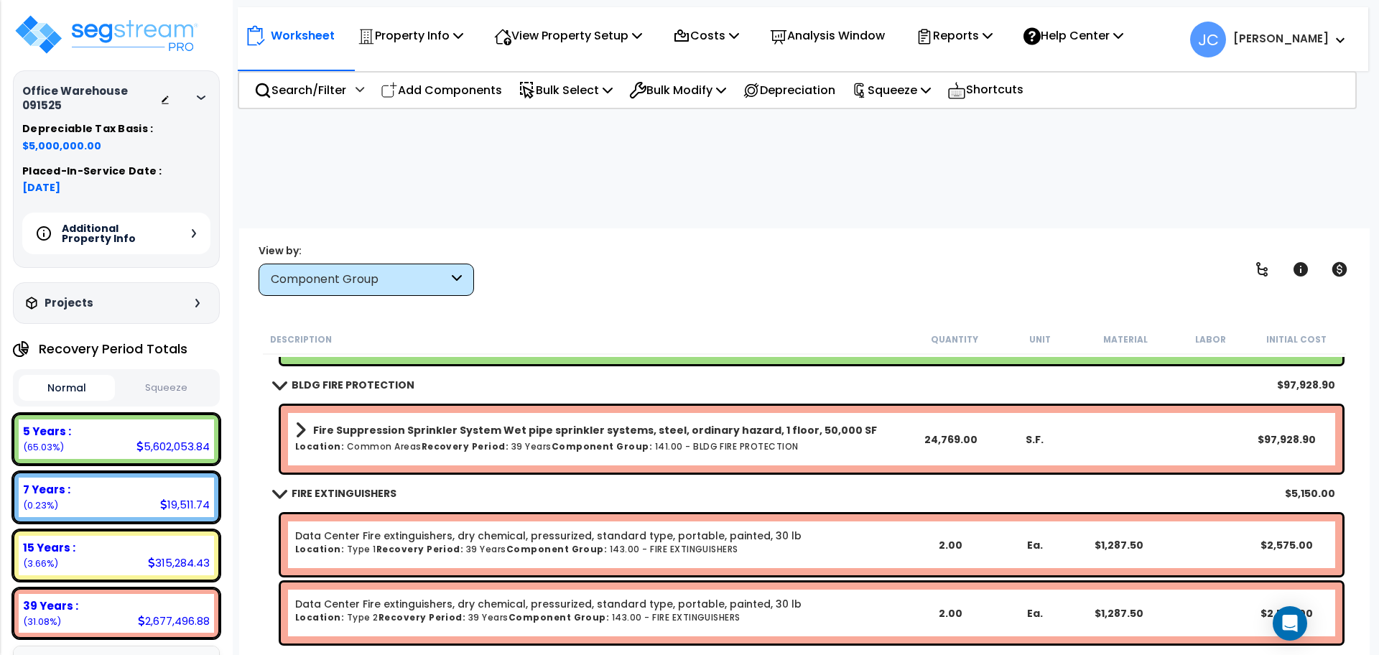
scroll to position [5777, 0]
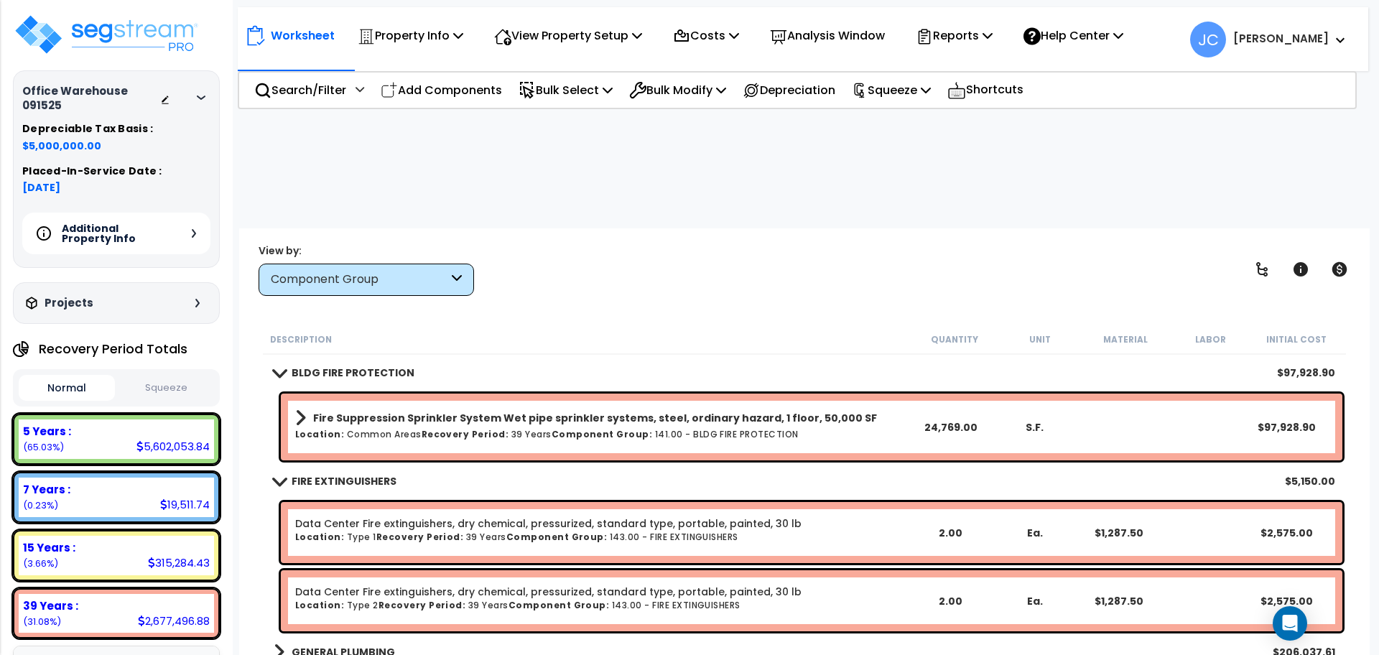
click at [348, 642] on link "GENERAL PLUMBING" at bounding box center [334, 652] width 121 height 20
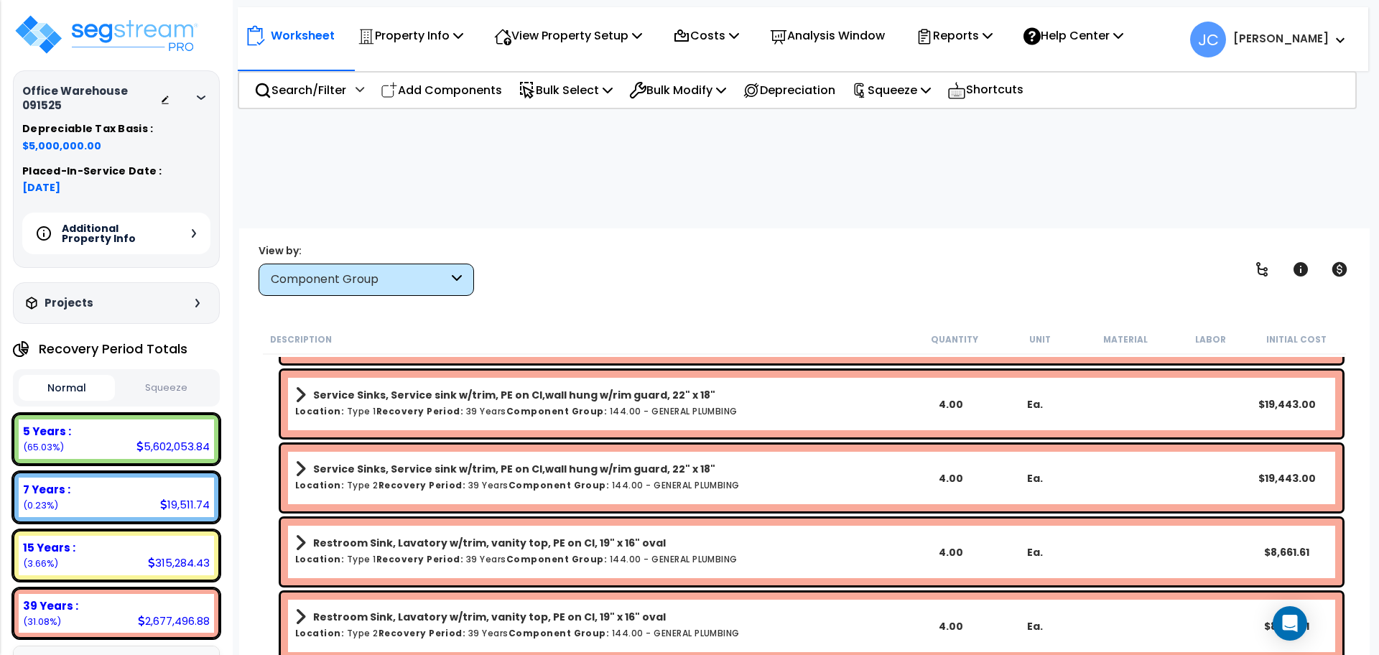
scroll to position [6831, 0]
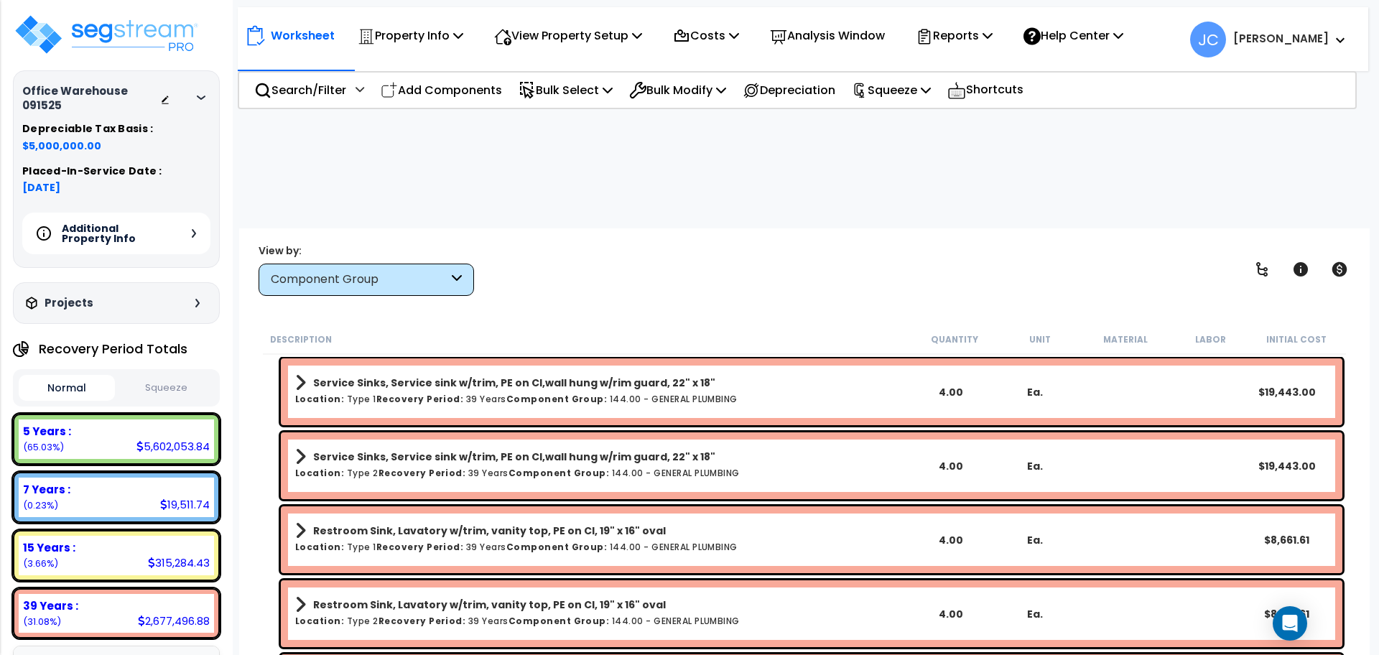
click at [607, 243] on div "View by: Component Group High to Low (Total Cost)" at bounding box center [805, 269] width 1102 height 53
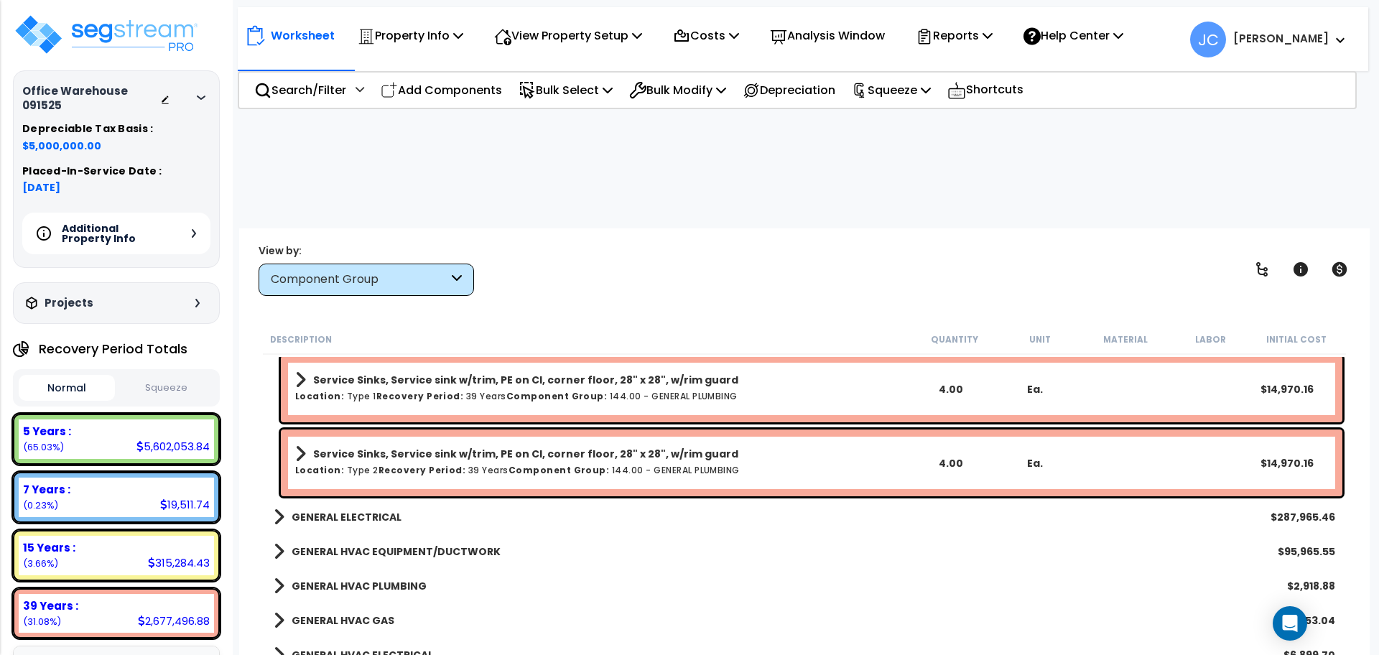
scroll to position [8136, 0]
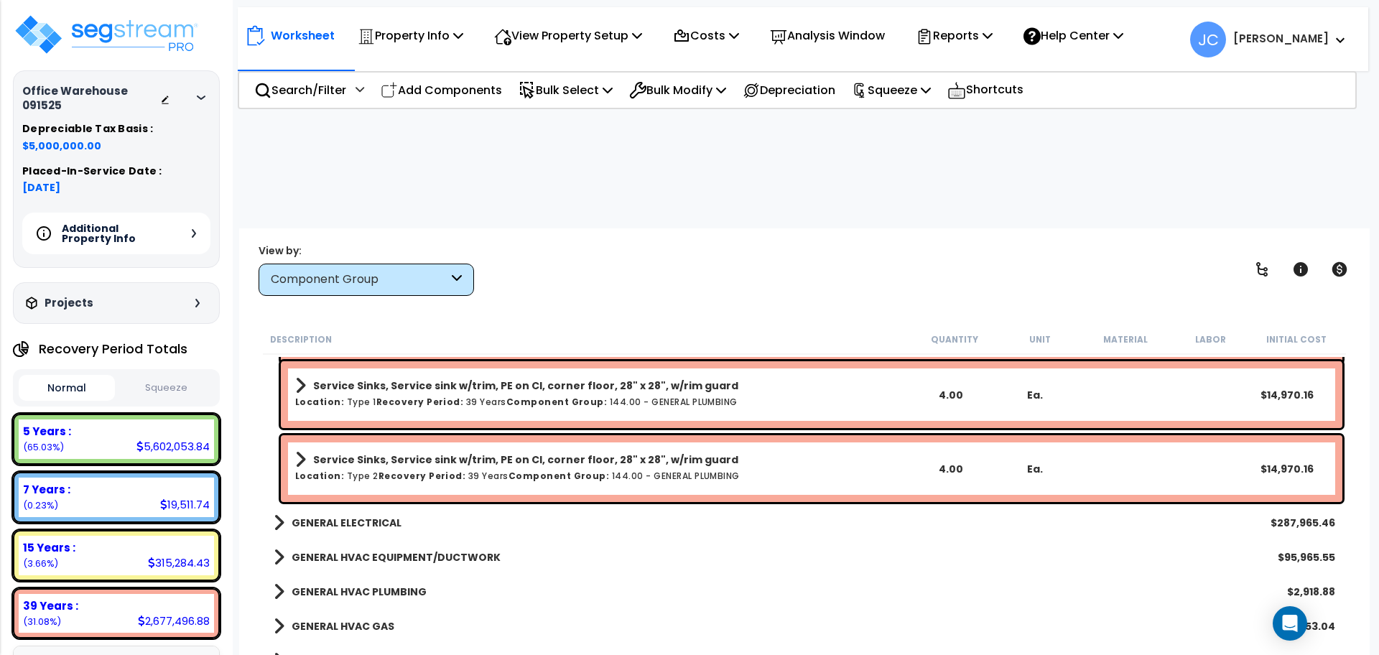
click at [571, 243] on div "View by: Component Group High to Low (Total Cost)" at bounding box center [805, 269] width 1102 height 53
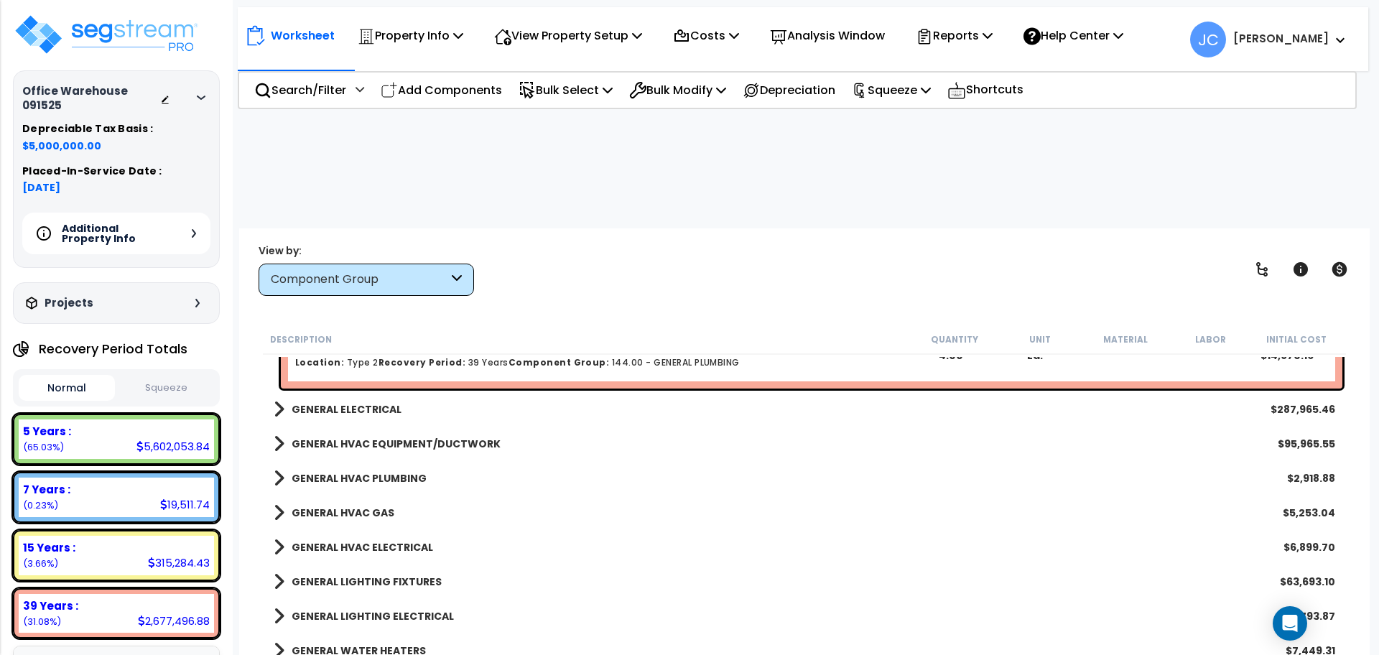
click at [342, 402] on b "GENERAL ELECTRICAL" at bounding box center [347, 409] width 110 height 14
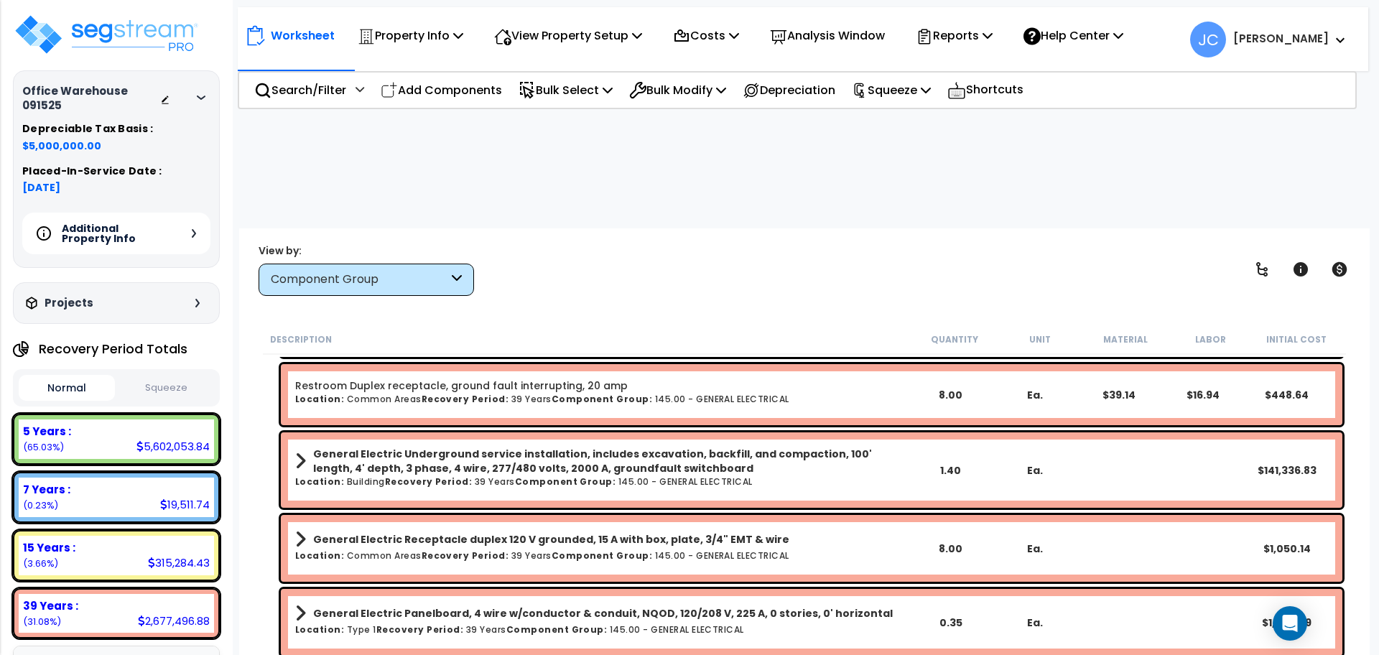
scroll to position [9203, 0]
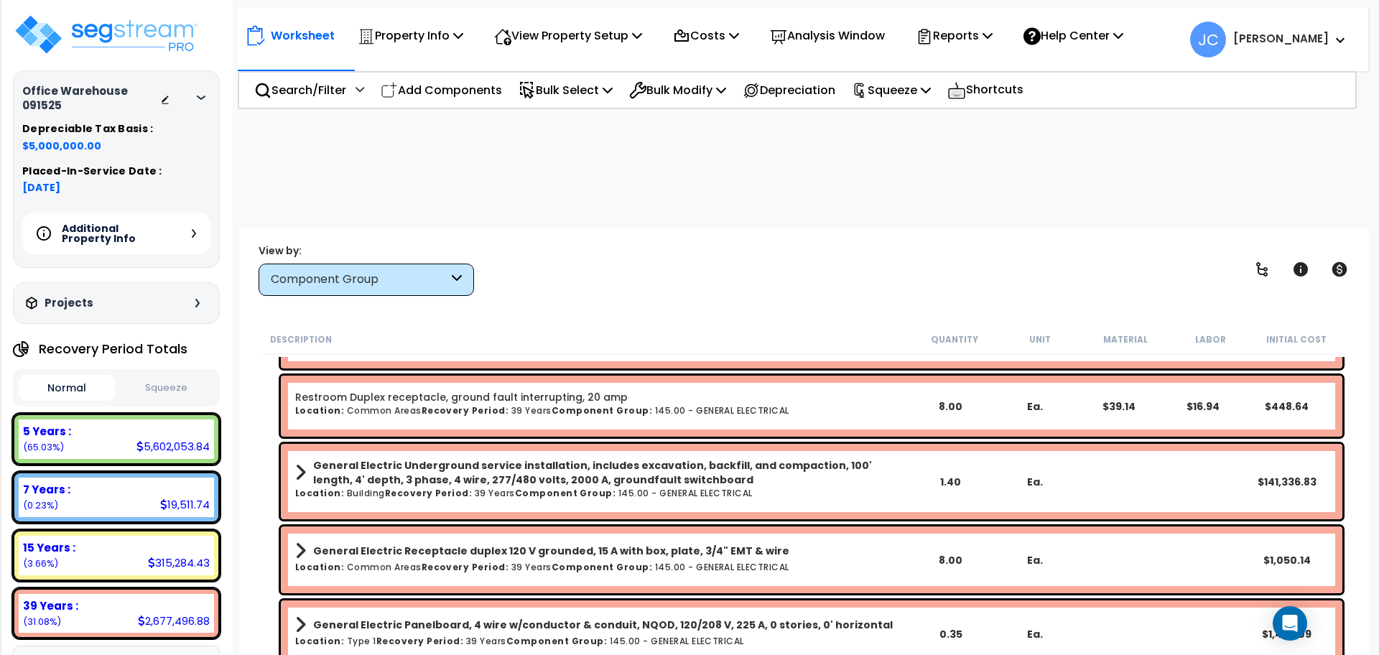
click at [572, 458] on b "General Electric Underground service installation, includes excavation, backfil…" at bounding box center [610, 472] width 595 height 29
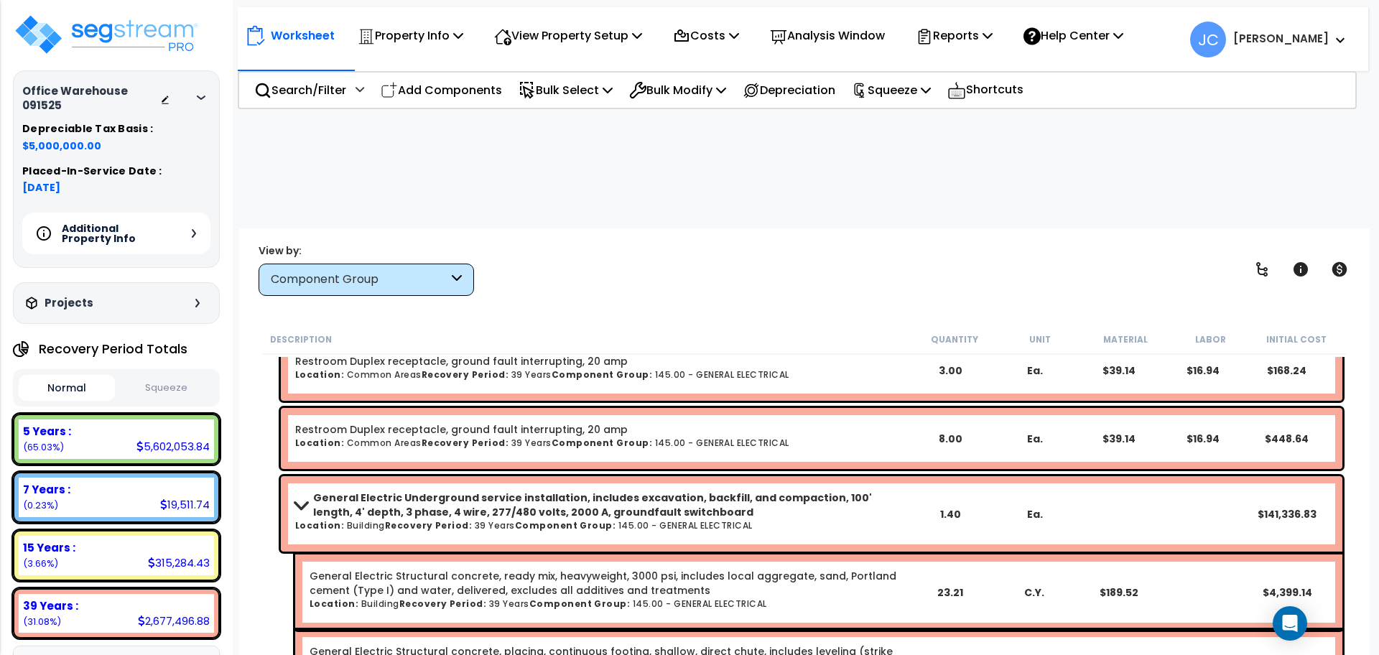
scroll to position [9116, 0]
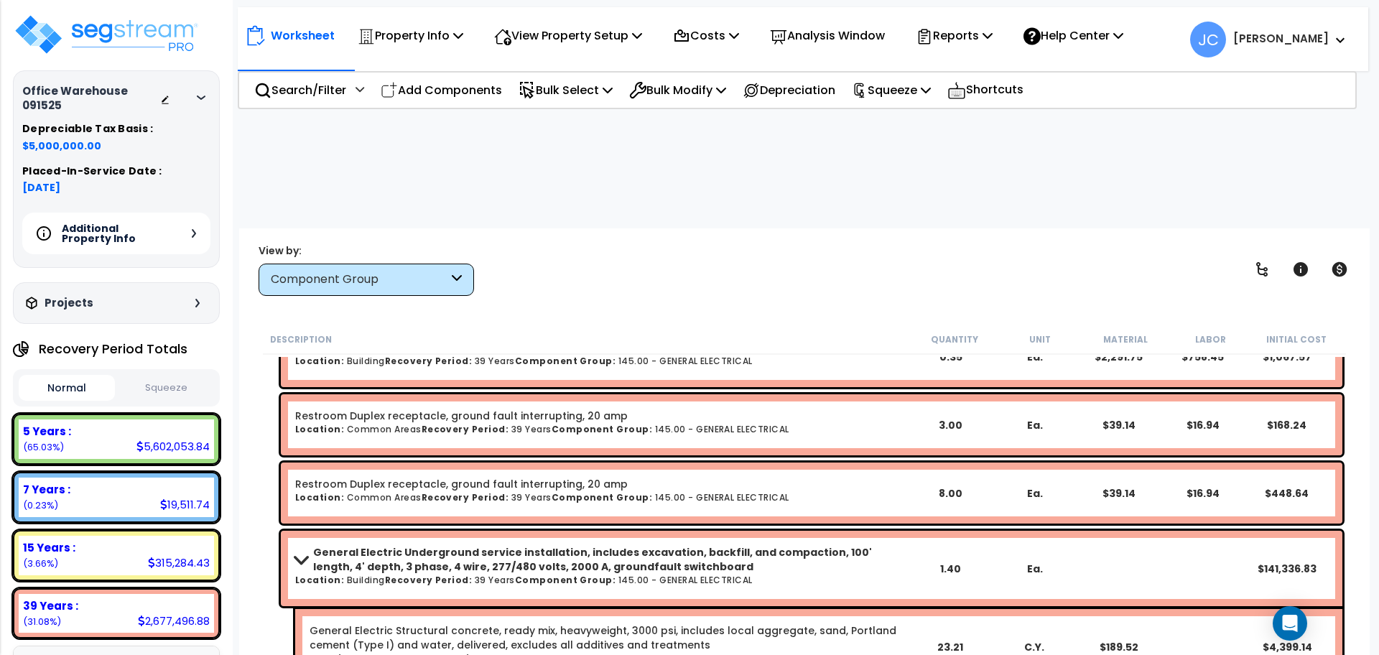
click at [424, 545] on b "General Electric Underground service installation, includes excavation, backfil…" at bounding box center [610, 559] width 595 height 29
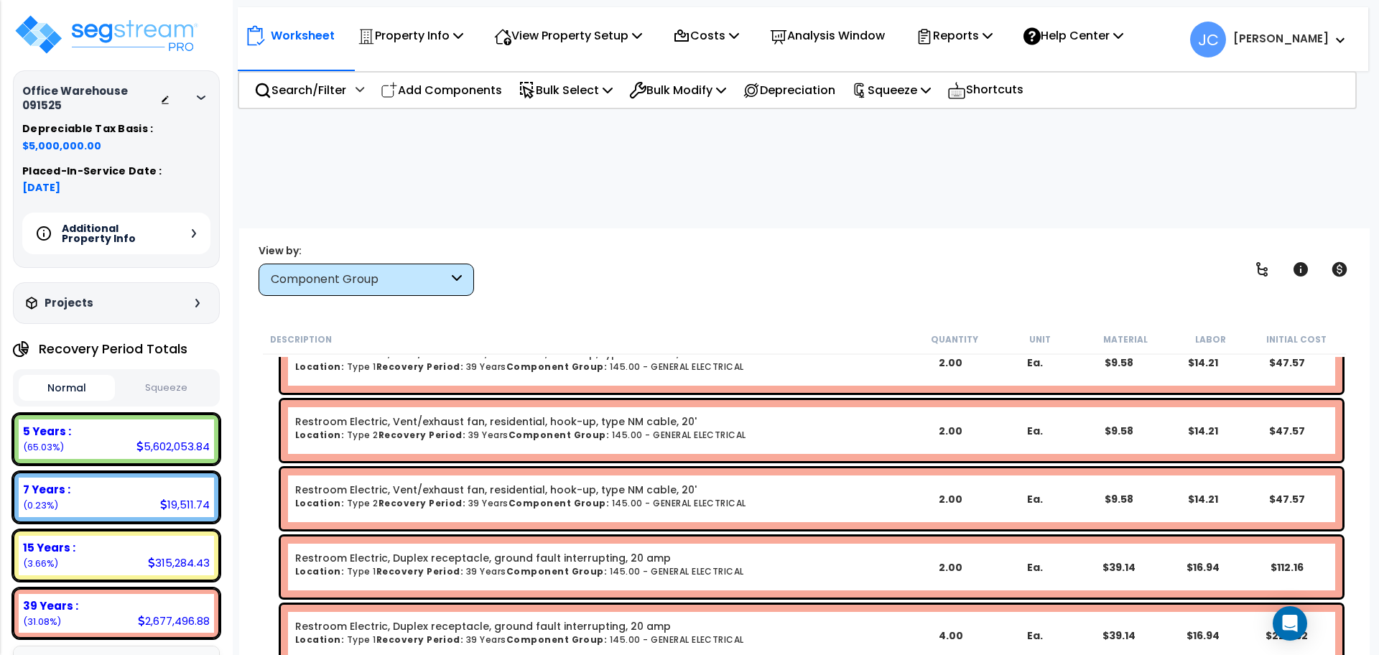
scroll to position [8416, 0]
click at [345, 86] on p "Search/Filter" at bounding box center [300, 89] width 92 height 19
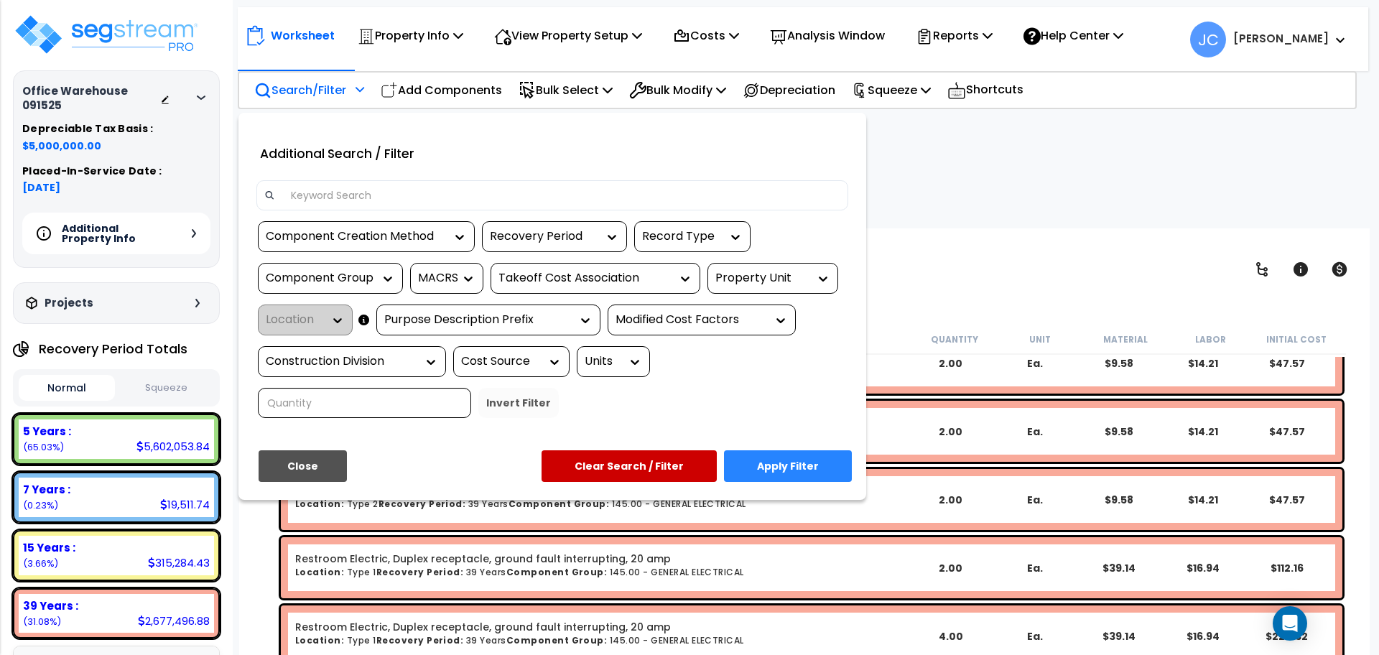
click at [790, 275] on div "Property Unit" at bounding box center [761, 278] width 93 height 17
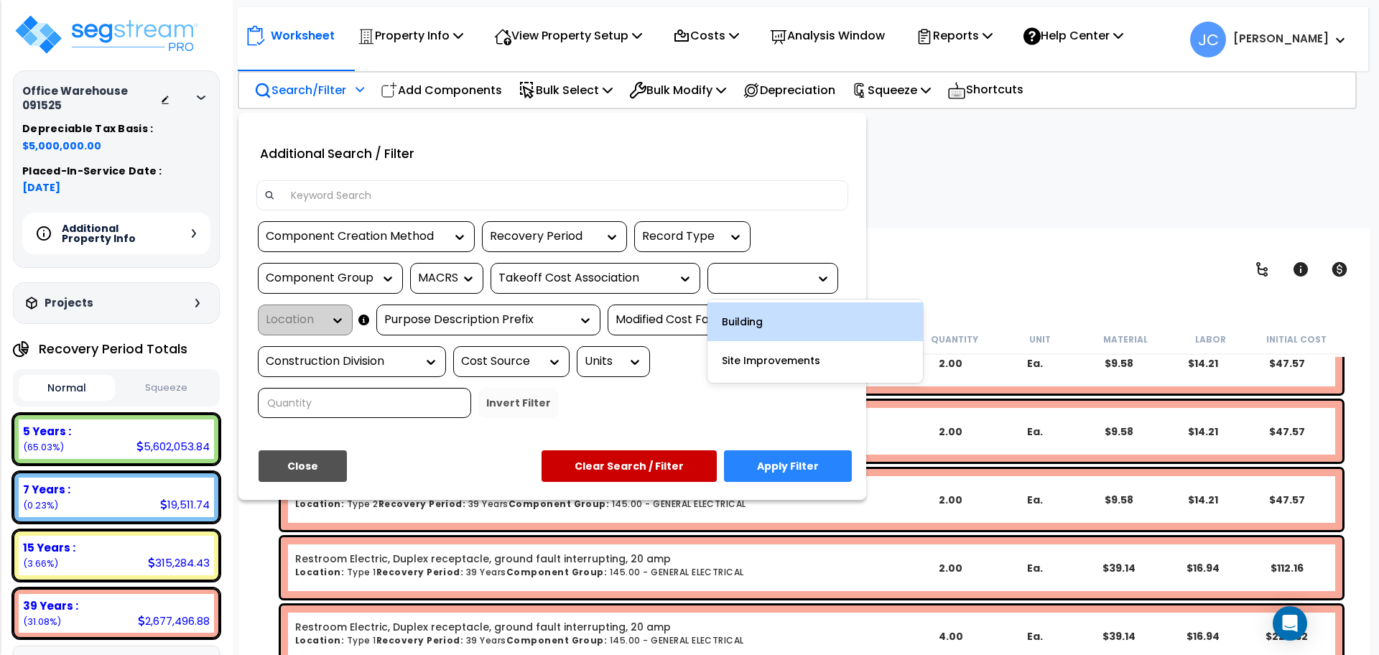
click at [778, 320] on div "Building" at bounding box center [814, 321] width 215 height 39
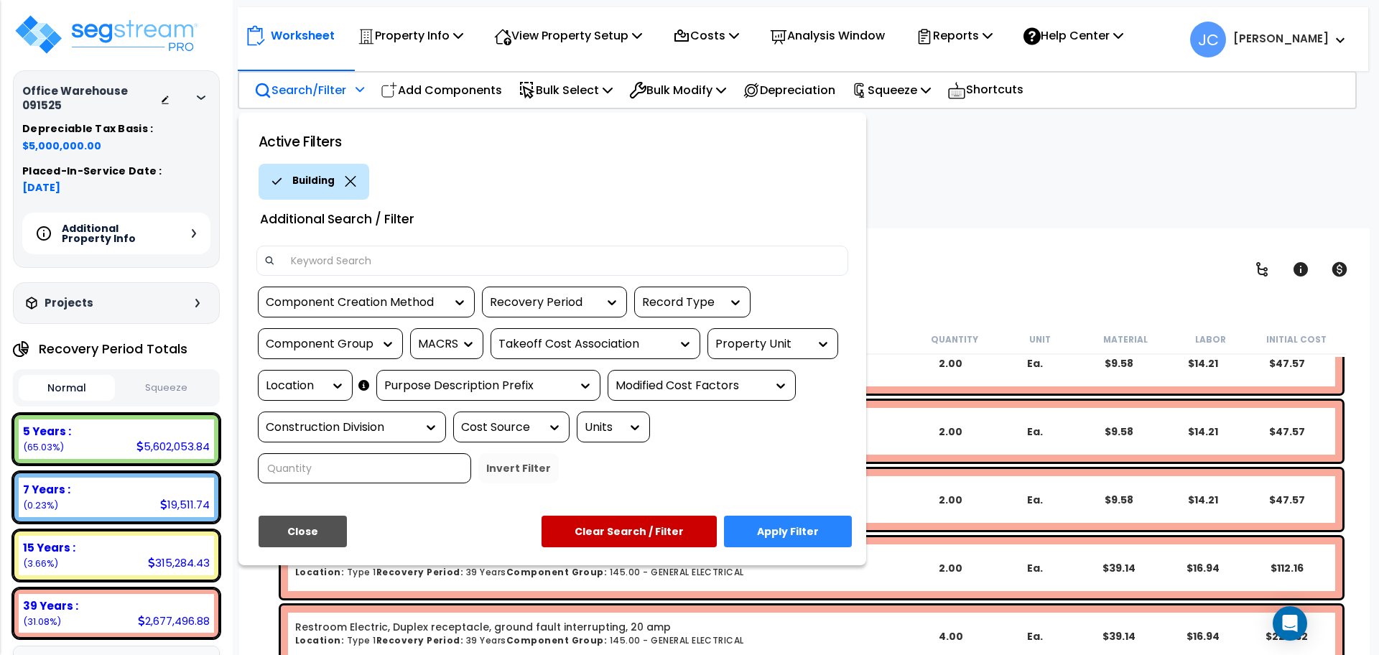
click at [323, 371] on div at bounding box center [334, 385] width 22 height 29
click at [321, 384] on div "Location" at bounding box center [294, 386] width 57 height 17
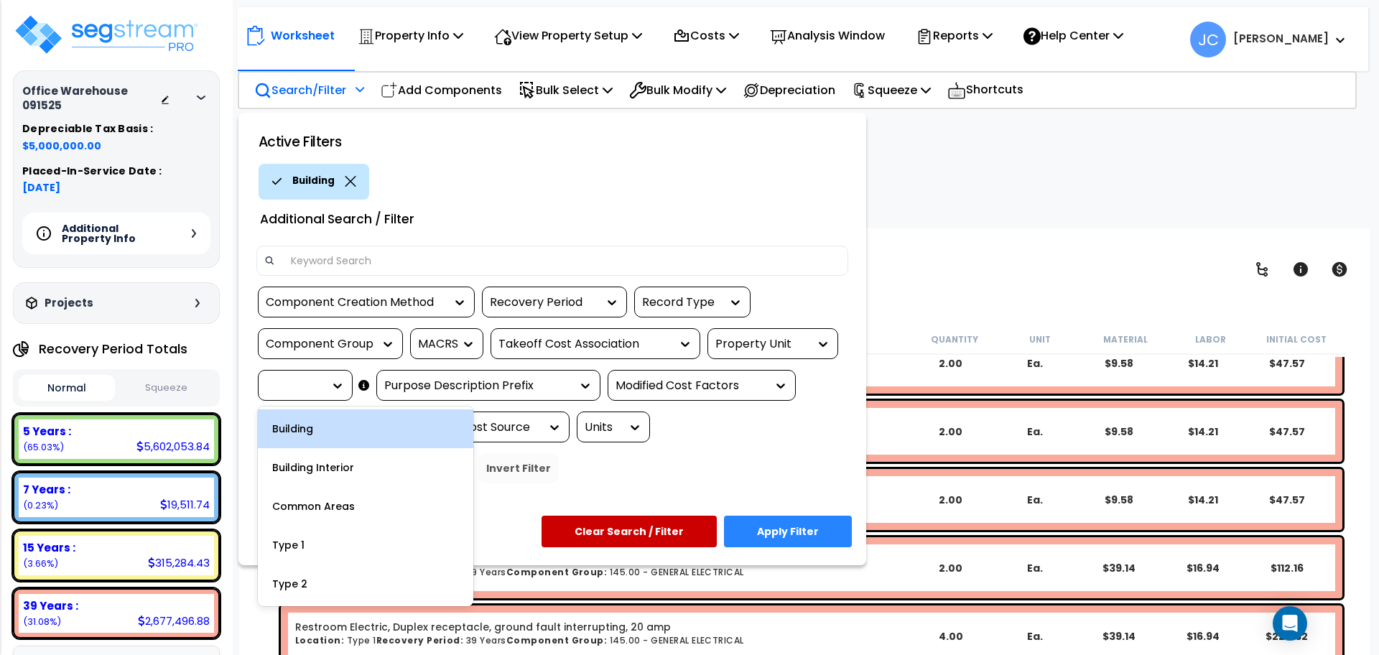
click at [350, 436] on div "Building" at bounding box center [365, 428] width 215 height 39
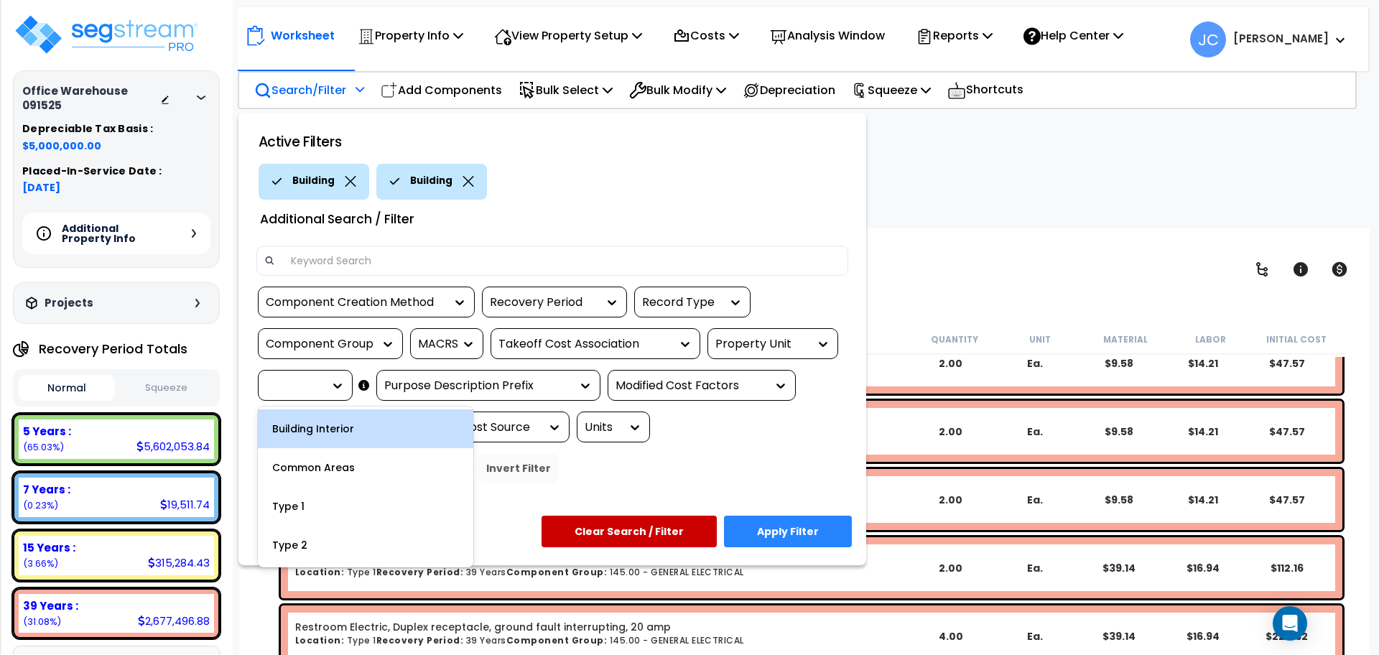
click at [293, 395] on div at bounding box center [305, 385] width 95 height 31
click at [317, 435] on div "Building Interior" at bounding box center [365, 428] width 215 height 39
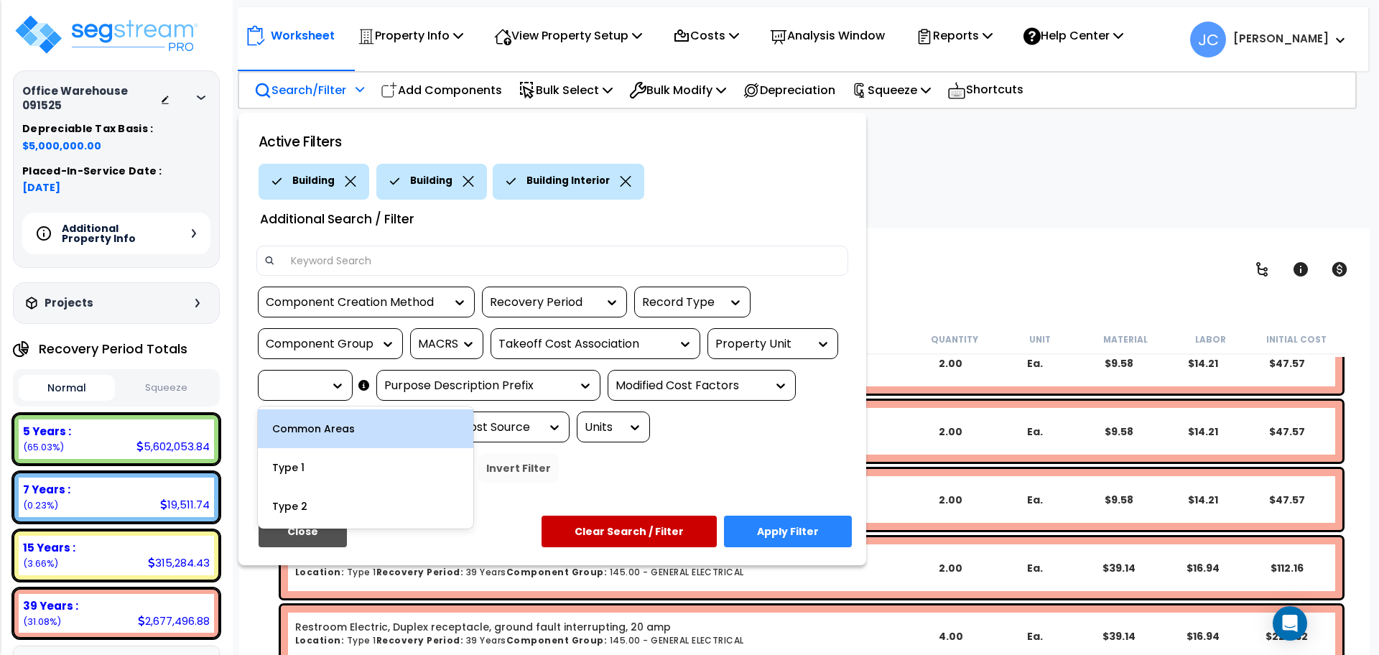
click at [289, 394] on div at bounding box center [305, 385] width 95 height 31
click at [310, 422] on div "Common Areas" at bounding box center [365, 428] width 215 height 39
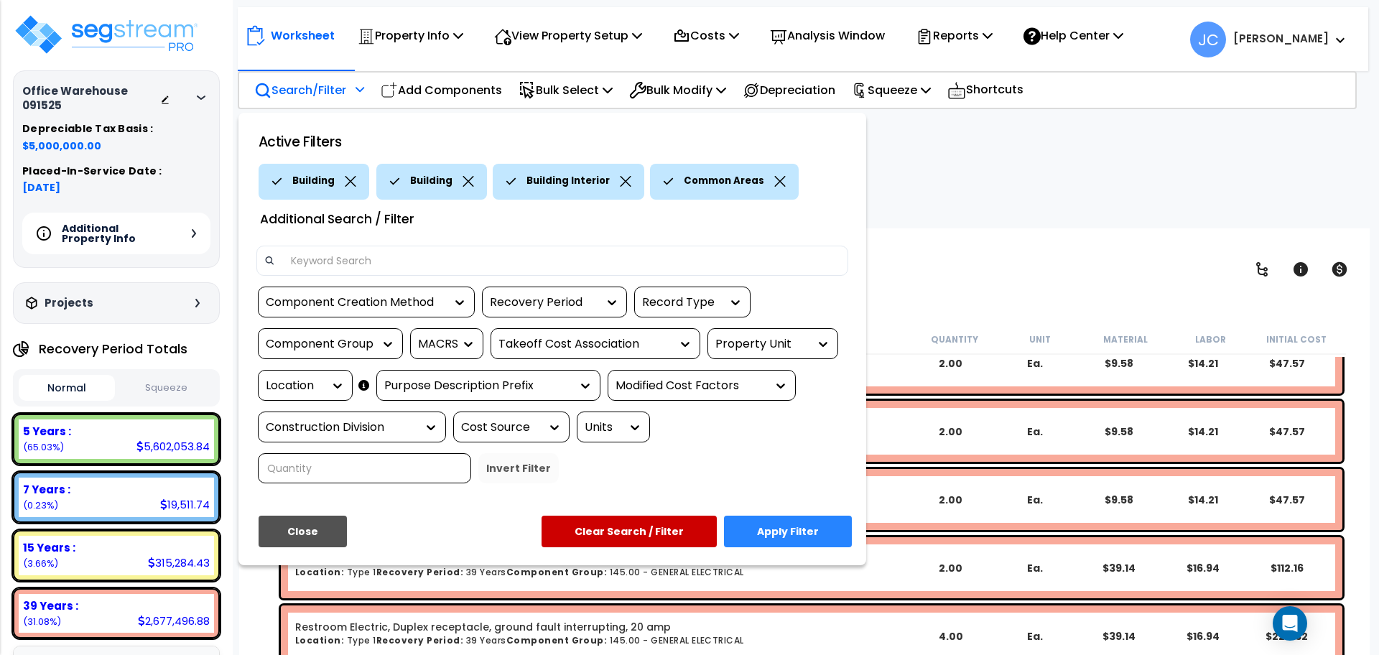
click at [773, 516] on button "Apply Filter" at bounding box center [788, 532] width 128 height 32
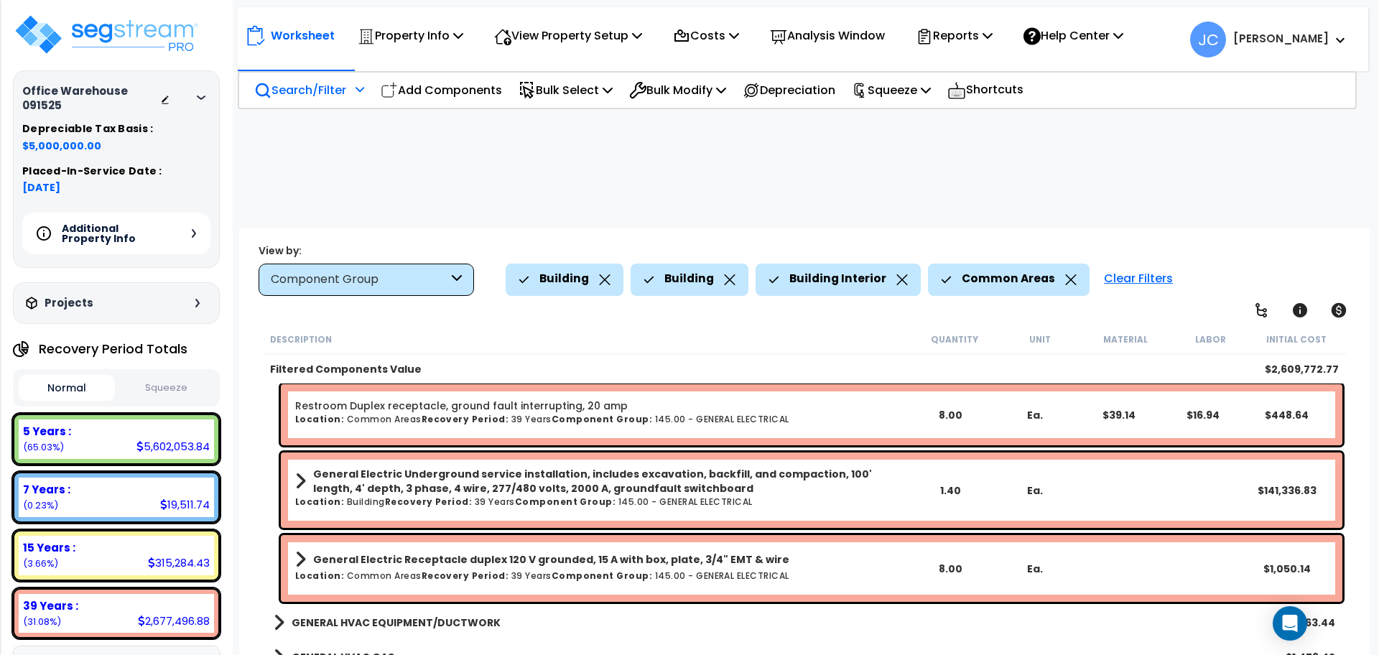
scroll to position [5930, 0]
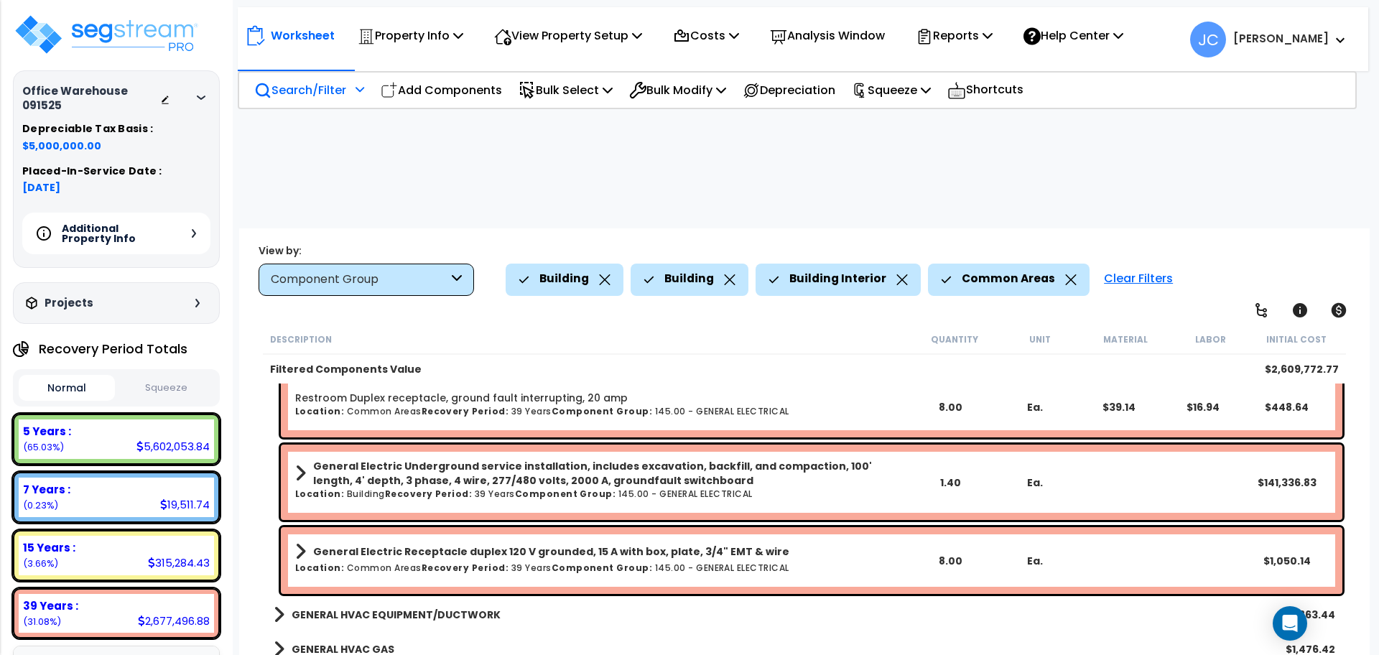
click at [1107, 264] on div "Clear Filters" at bounding box center [1138, 280] width 83 height 32
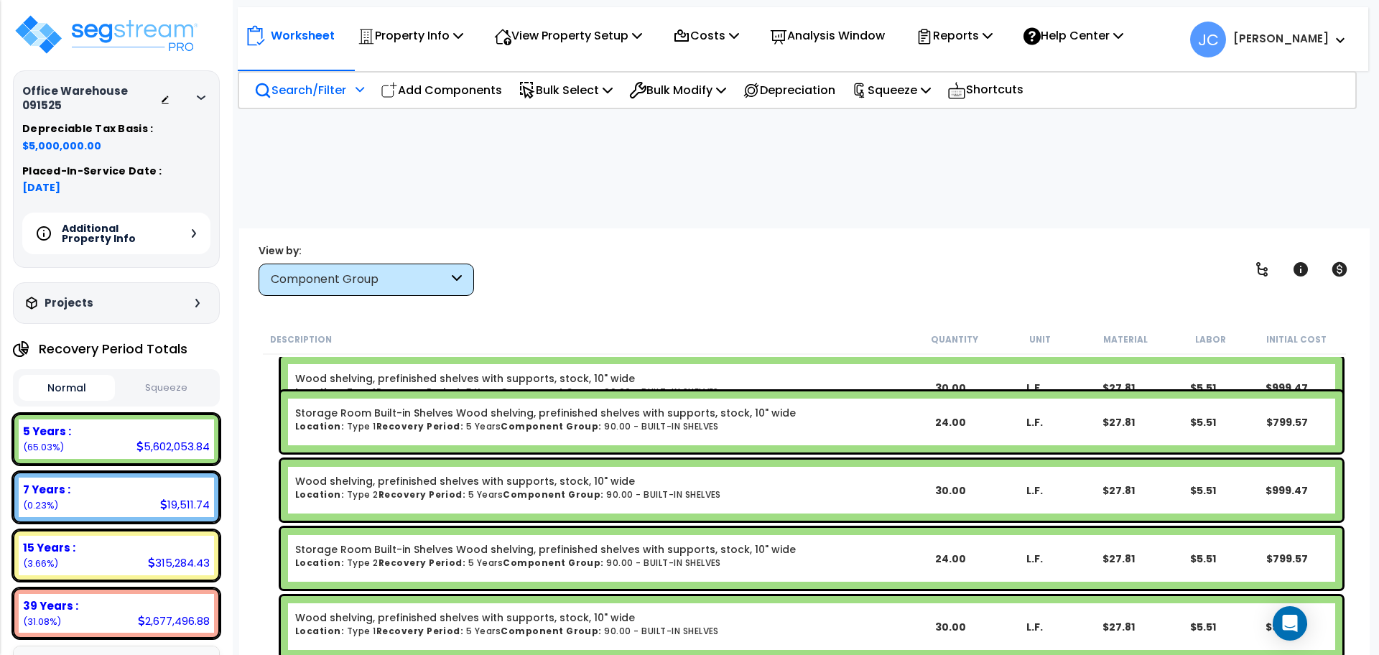
scroll to position [9971, 0]
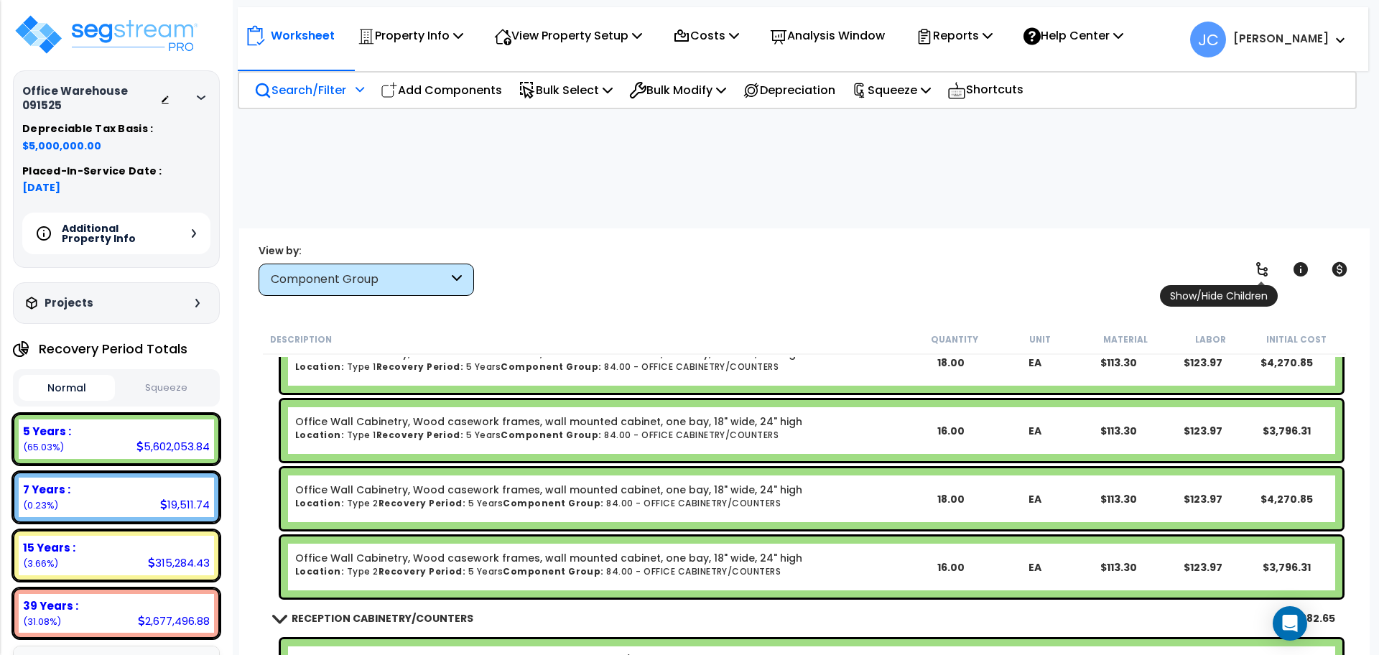
click at [1260, 285] on span "Show/Hide Children" at bounding box center [1219, 296] width 118 height 22
click at [1259, 261] on icon at bounding box center [1261, 269] width 17 height 17
click at [1258, 261] on icon at bounding box center [1261, 269] width 17 height 17
click at [1257, 262] on icon at bounding box center [1261, 269] width 11 height 14
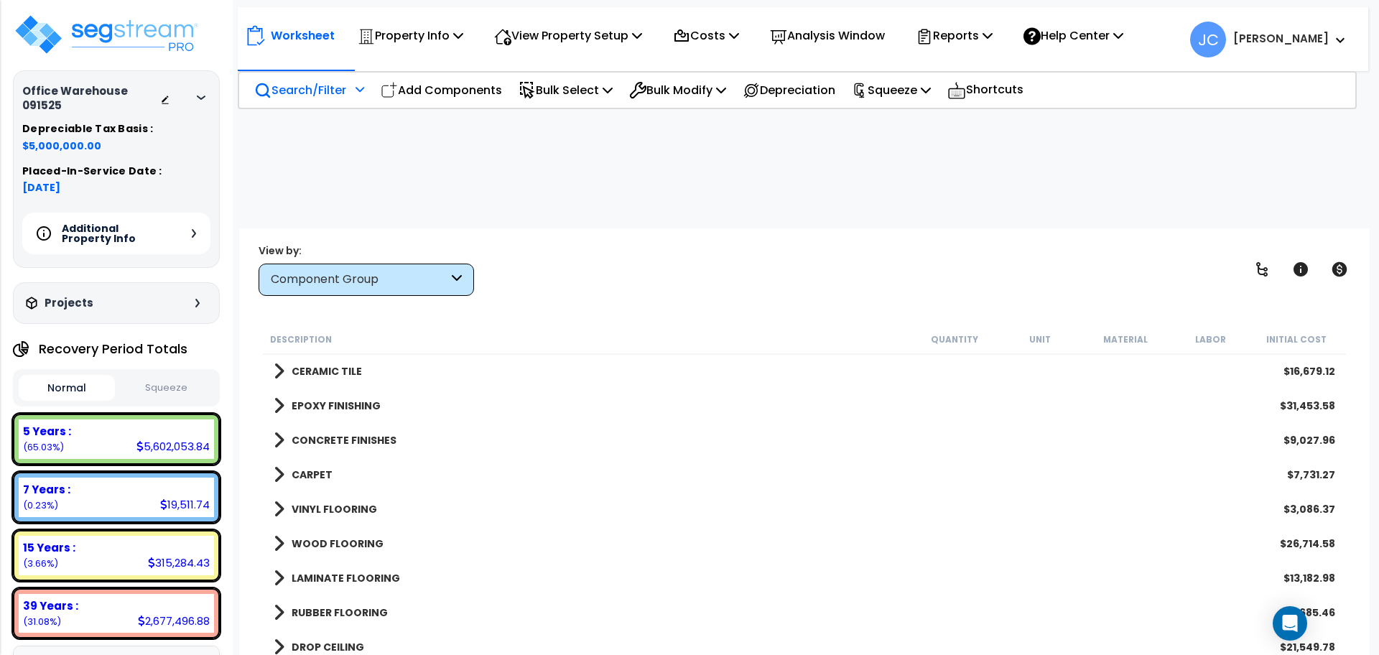
scroll to position [1950, 0]
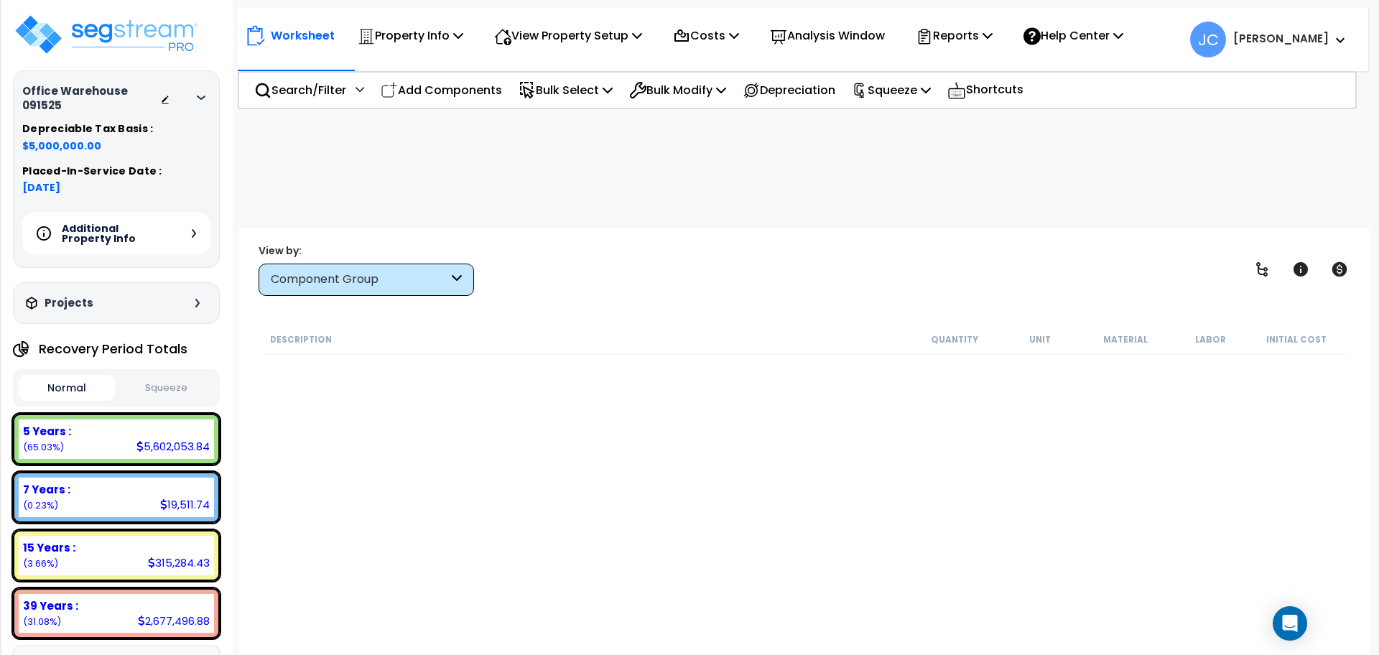
scroll to position [145, 0]
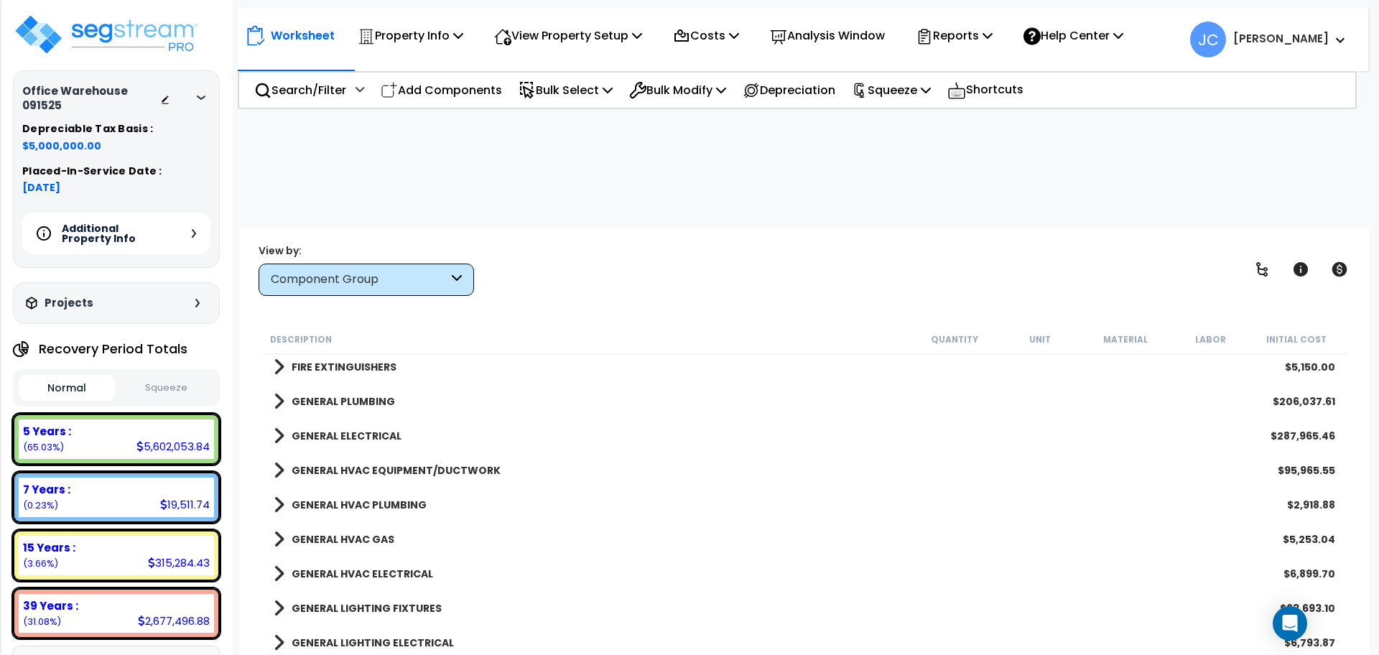
click at [406, 463] on b "GENERAL HVAC EQUIPMENT/DUCTWORK" at bounding box center [396, 470] width 209 height 14
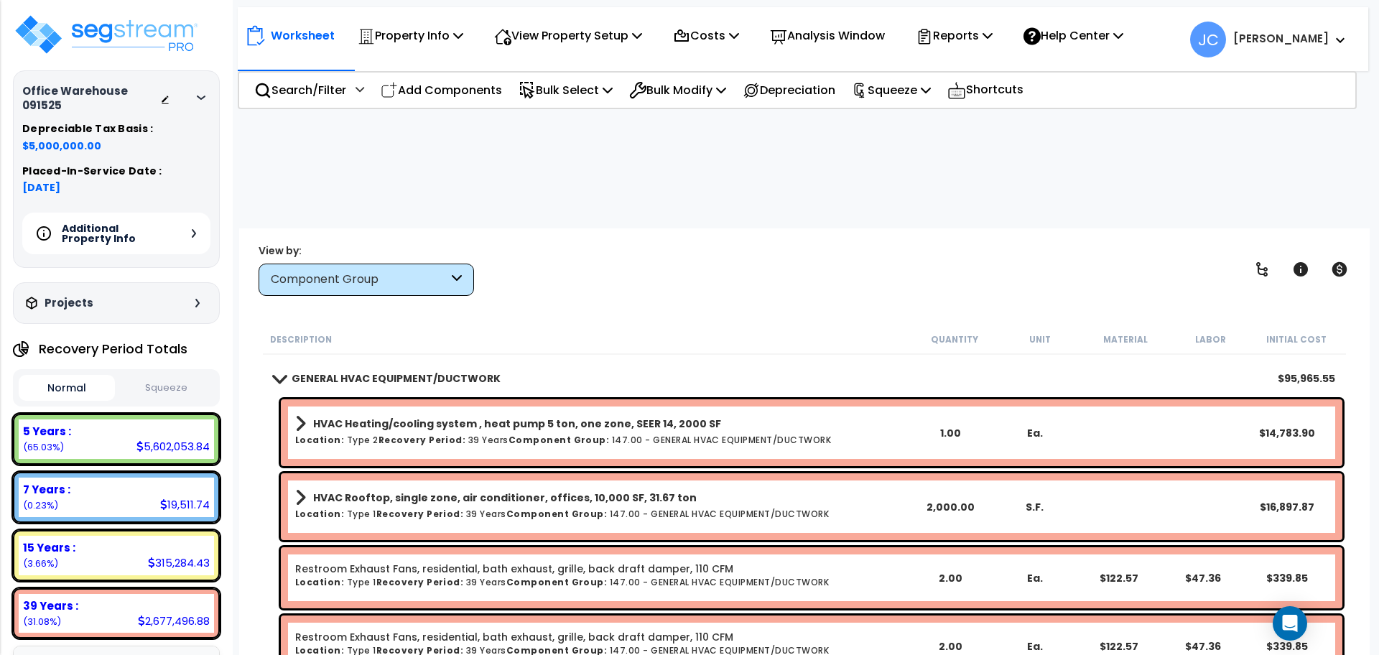
scroll to position [2400, 0]
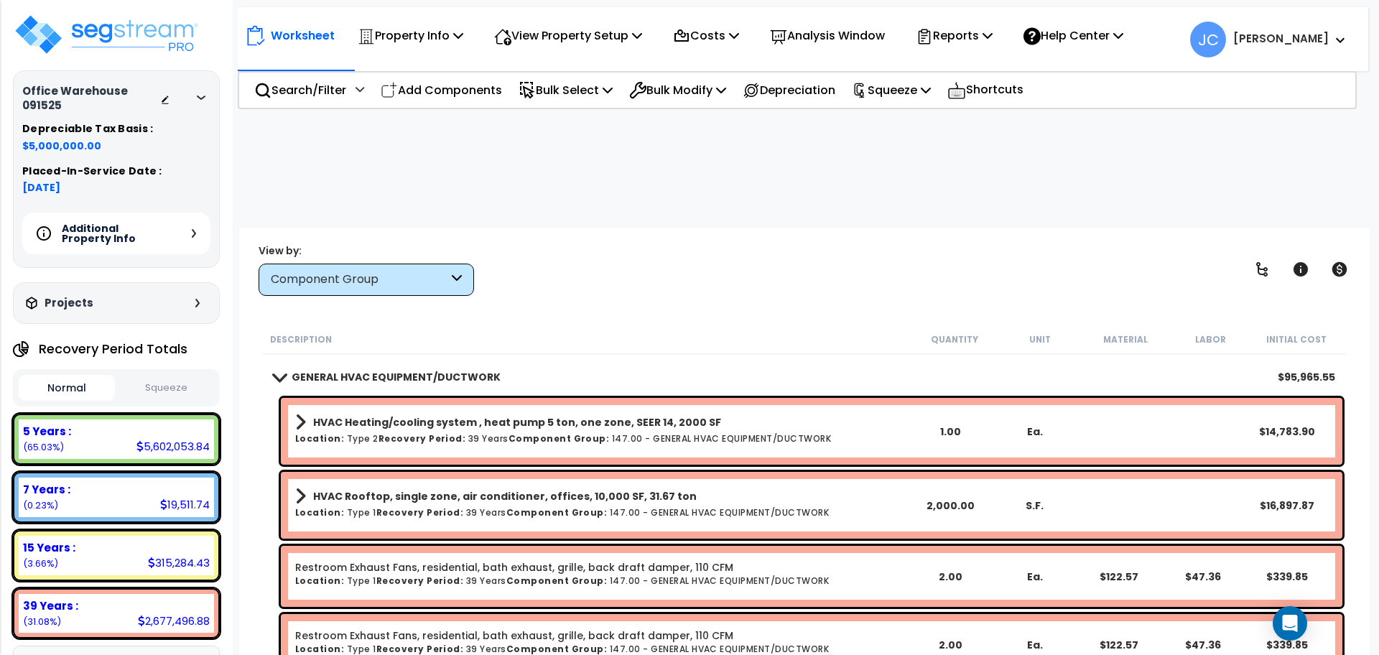
click at [613, 415] on b "HVAC Heating/cooling system , heat pump 5 ton, one zone, SEER 14, 2000 SF" at bounding box center [517, 422] width 408 height 14
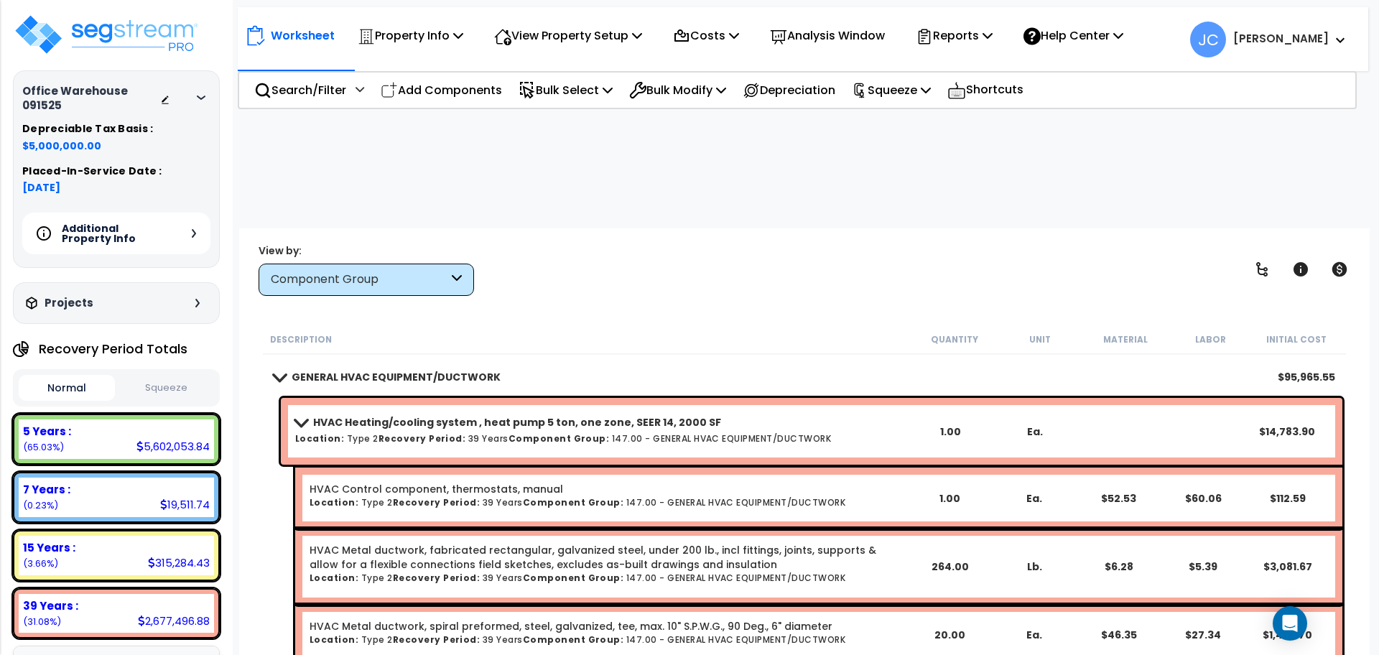
click at [597, 434] on h6 "Location: Type 2 Recovery Period: 39 Years Component Group: 147.00 - GENERAL HV…" at bounding box center [601, 438] width 613 height 9
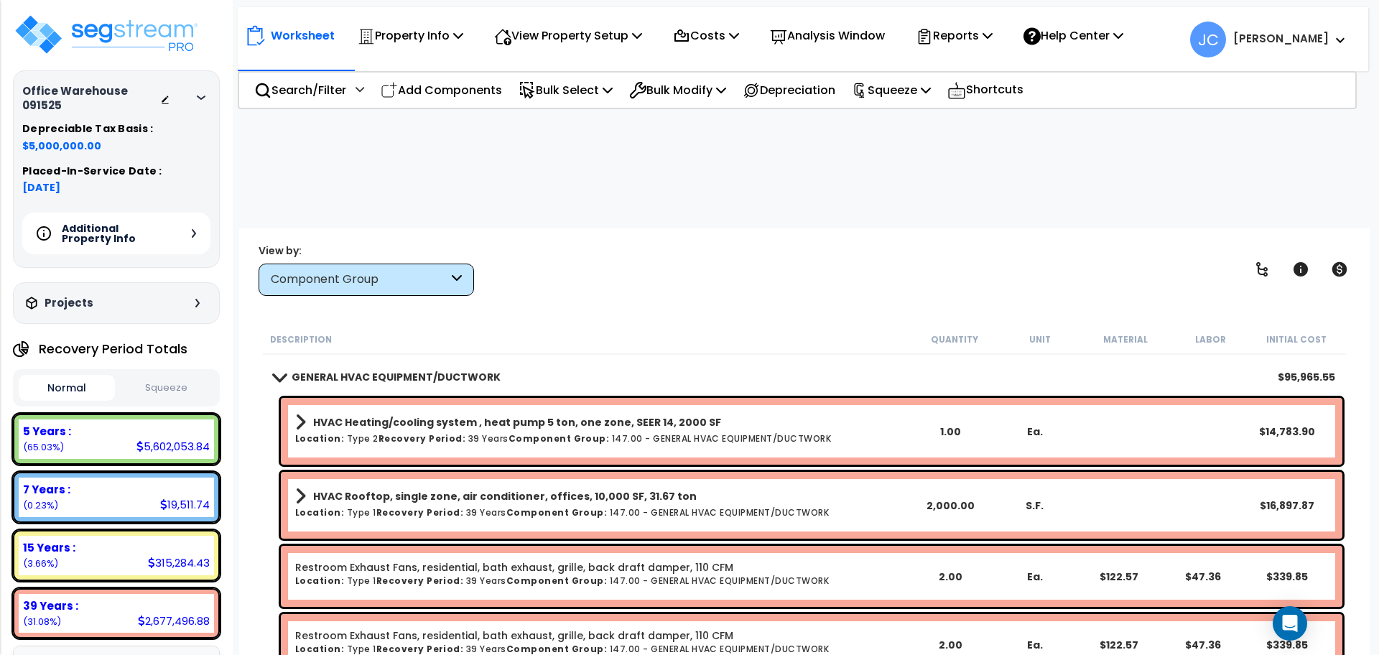
click at [576, 472] on div "HVAC Rooftop, single zone, air conditioner, offices, 10,000 SF, 31.67 ton Locat…" at bounding box center [811, 505] width 1061 height 67
click at [572, 489] on b "HVAC Rooftop, single zone, air conditioner, offices, 10,000 SF, 31.67 ton" at bounding box center [504, 496] width 383 height 14
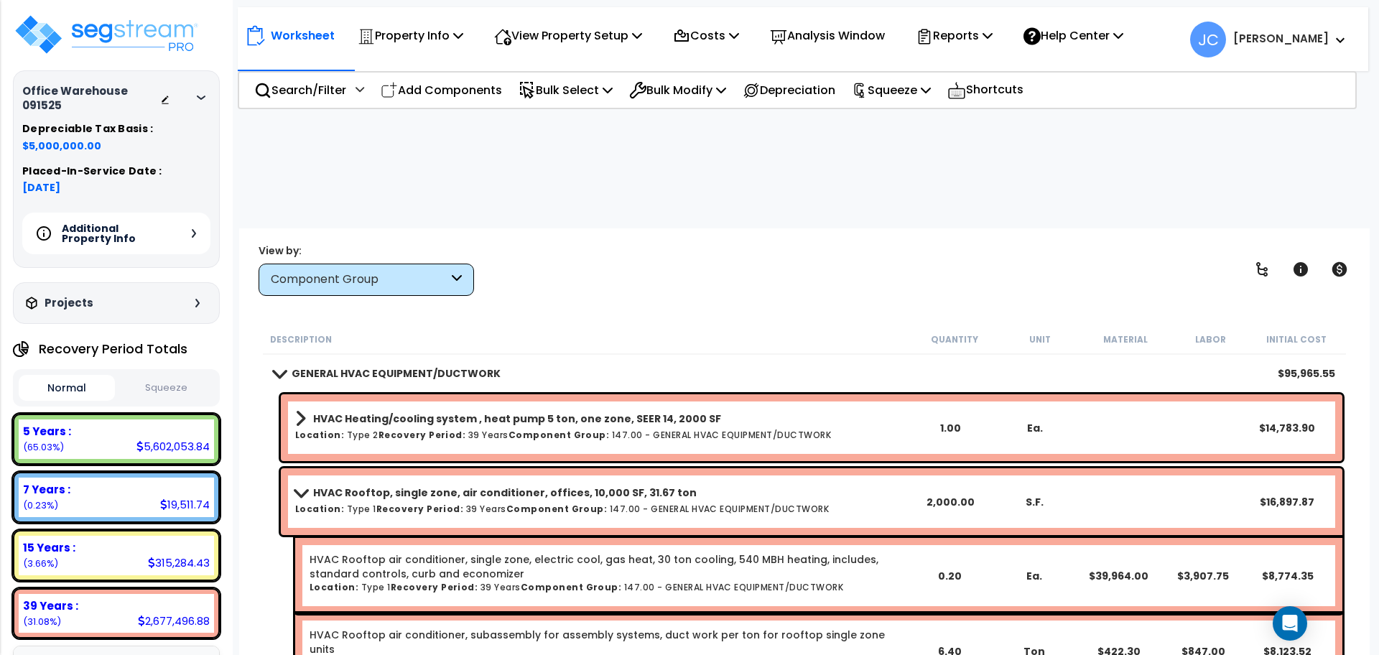
scroll to position [2404, 0]
click at [570, 485] on b "HVAC Rooftop, single zone, air conditioner, offices, 10,000 SF, 31.67 ton" at bounding box center [504, 492] width 383 height 14
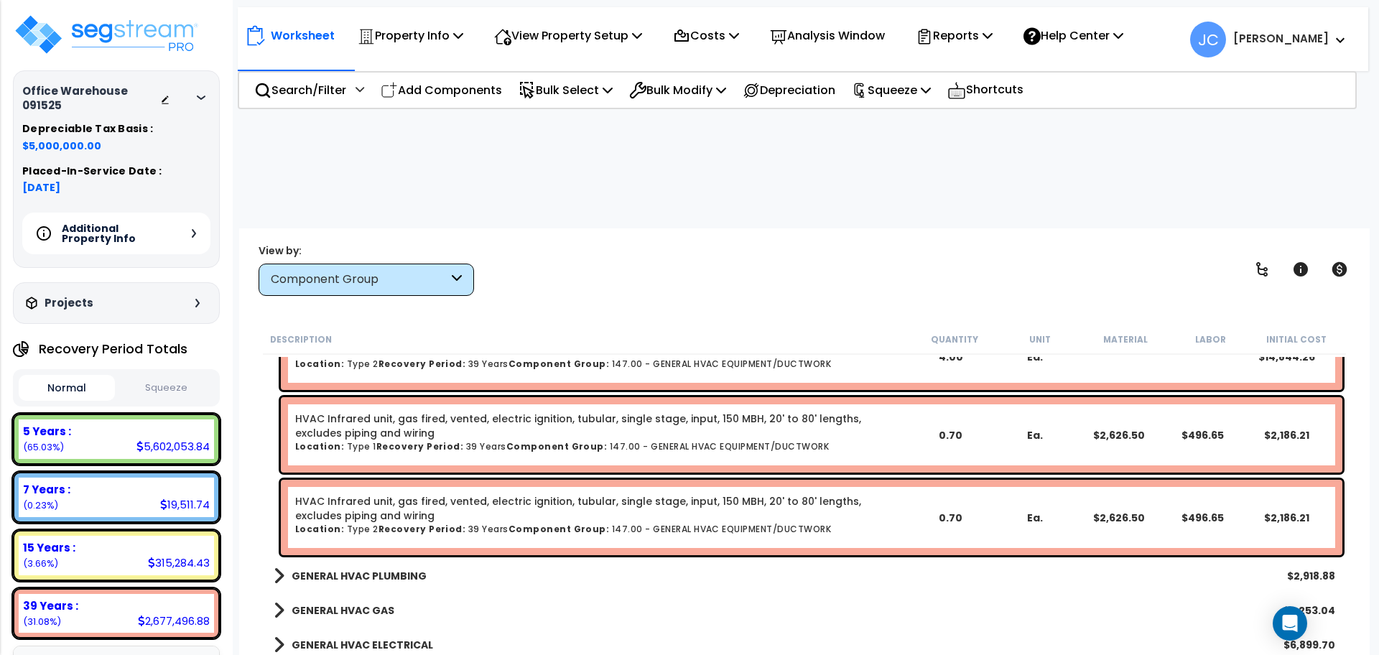
scroll to position [4057, 0]
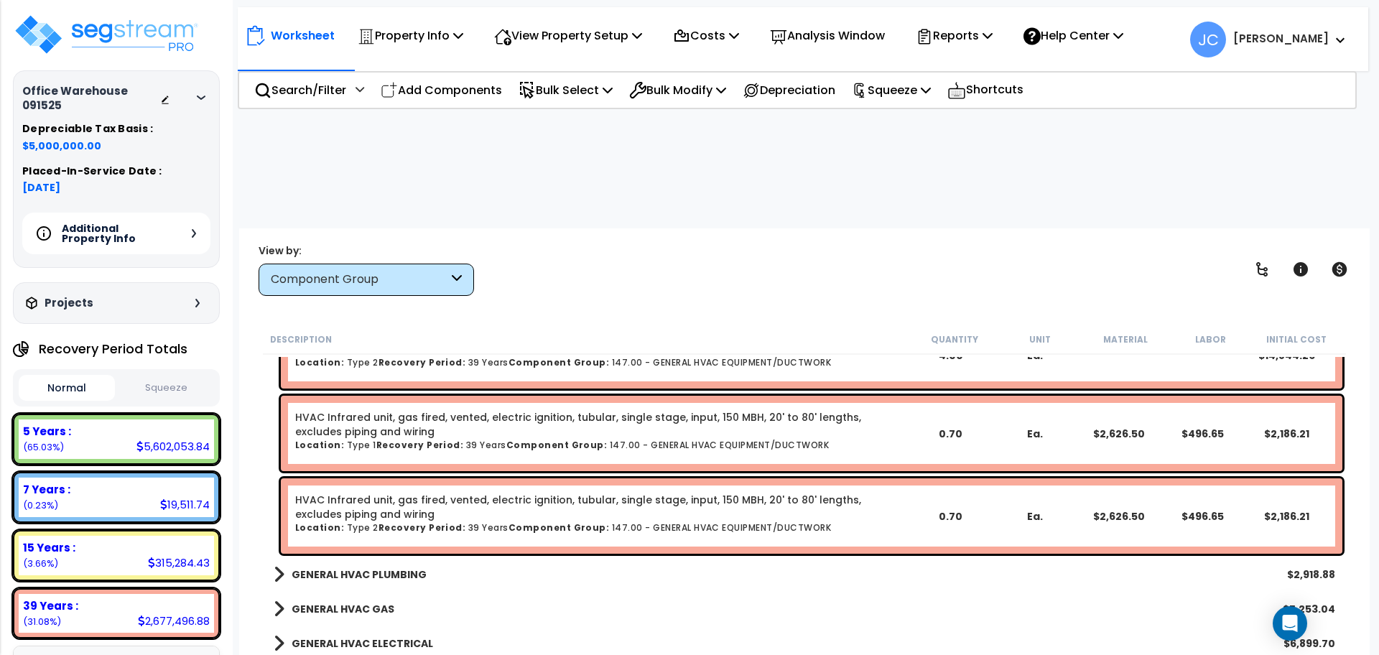
click at [401, 567] on b "GENERAL HVAC PLUMBING" at bounding box center [359, 574] width 135 height 14
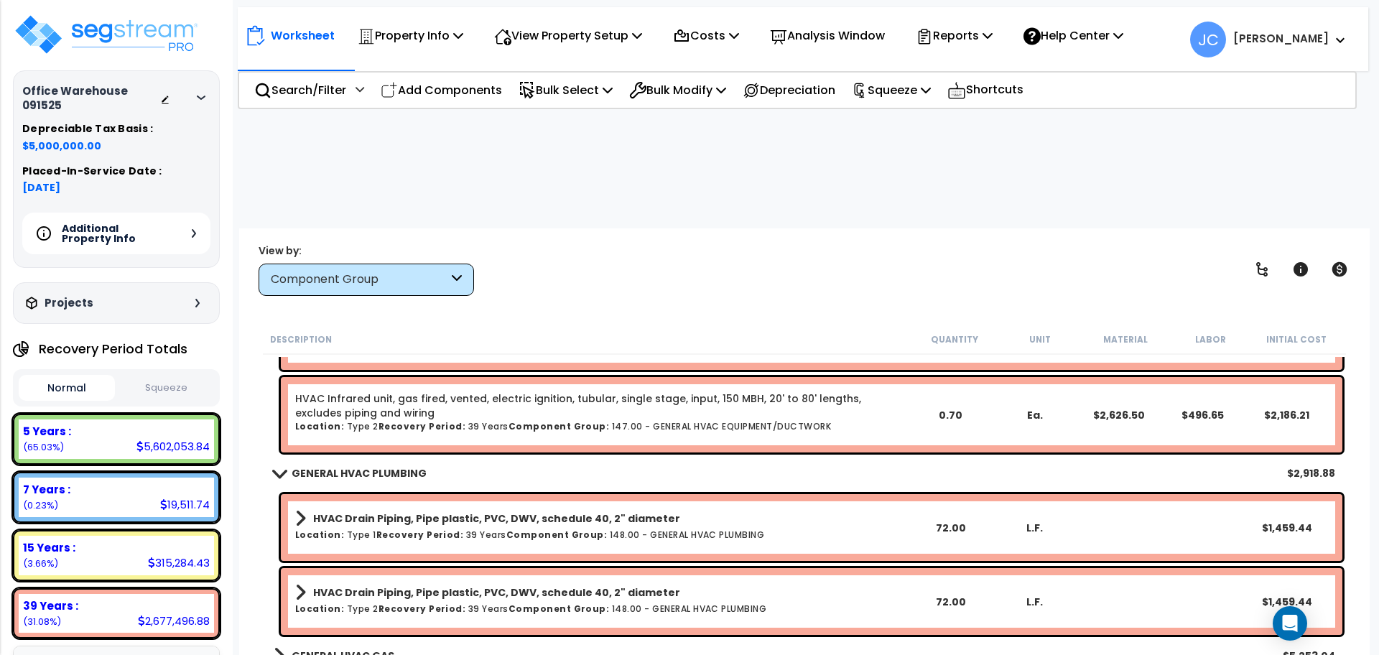
scroll to position [4210, 0]
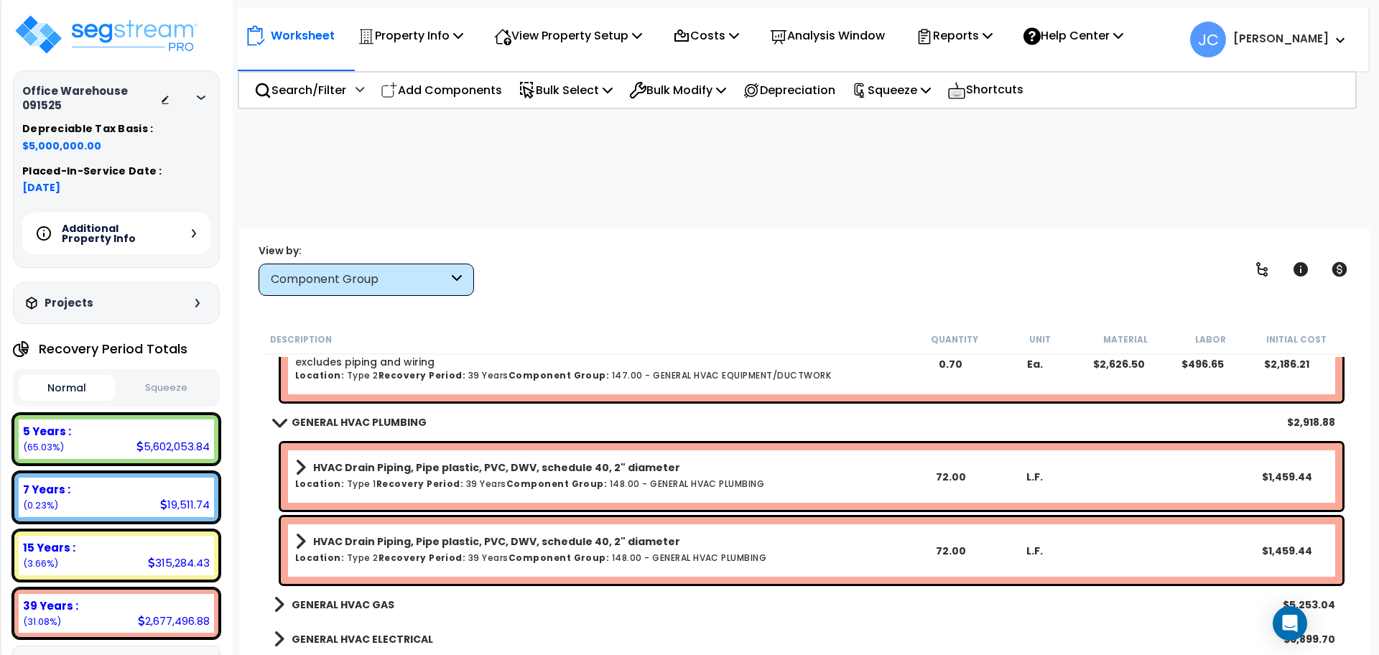
click at [353, 587] on div "GENERAL HVAC GAS $5,253.04" at bounding box center [804, 604] width 1076 height 34
click at [349, 597] on b "GENERAL HVAC GAS" at bounding box center [343, 604] width 103 height 14
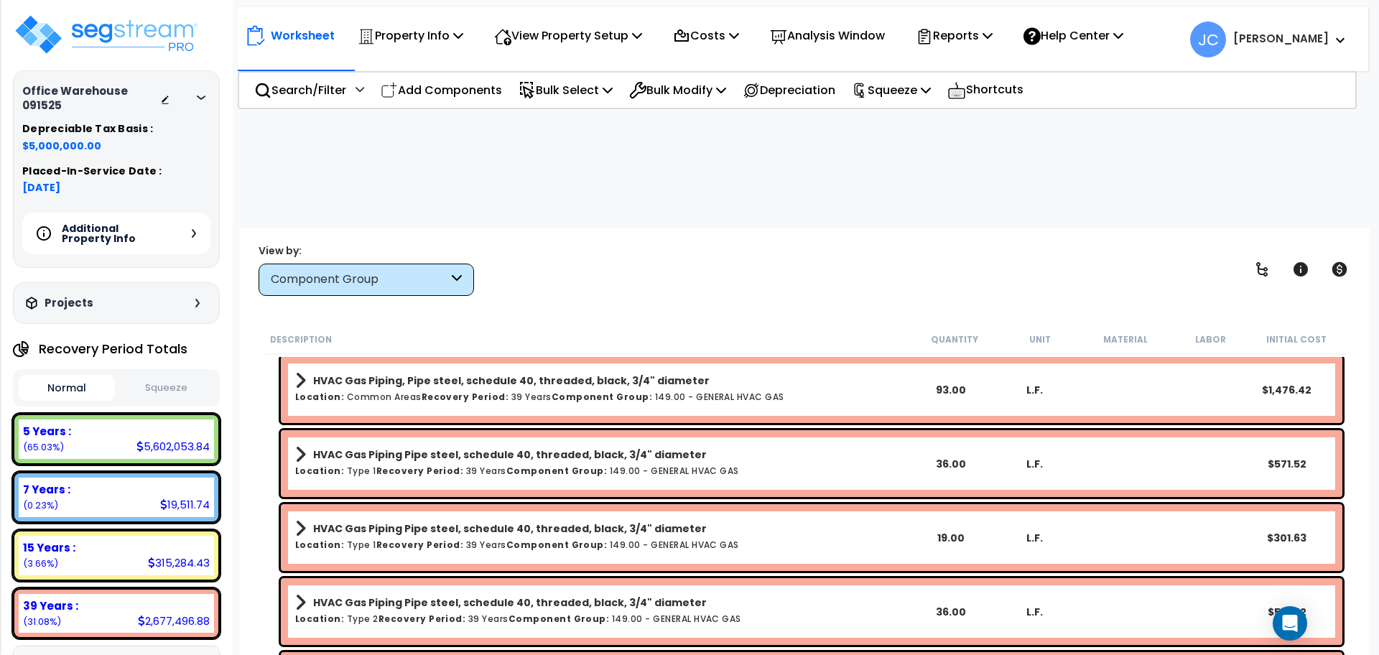
scroll to position [4628, 0]
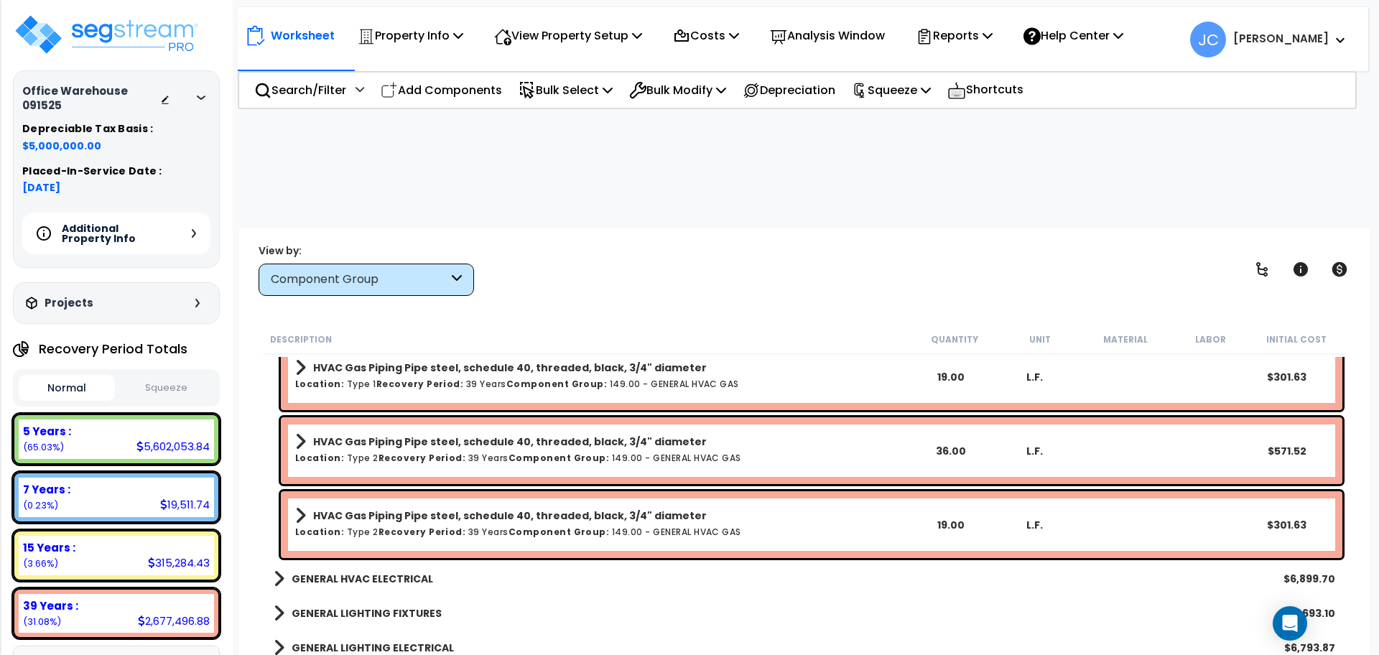
click at [368, 572] on b "GENERAL HVAC ELECTRICAL" at bounding box center [362, 579] width 141 height 14
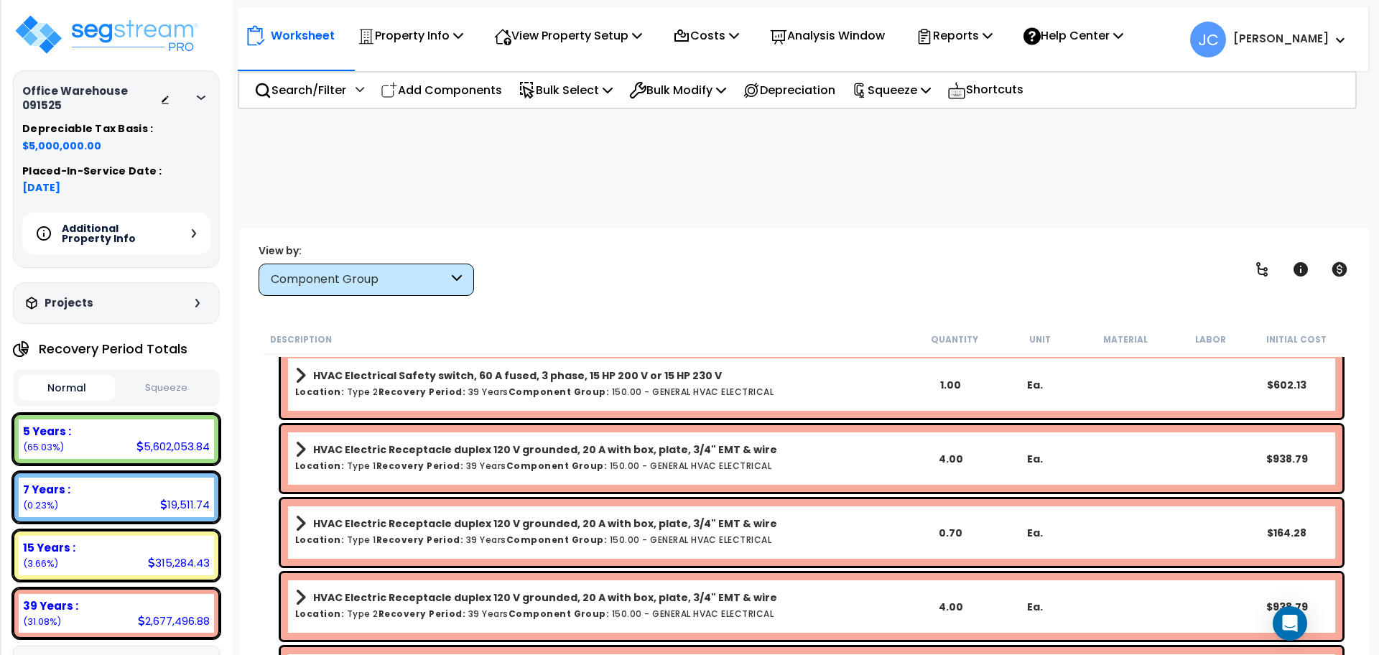
scroll to position [5400, 0]
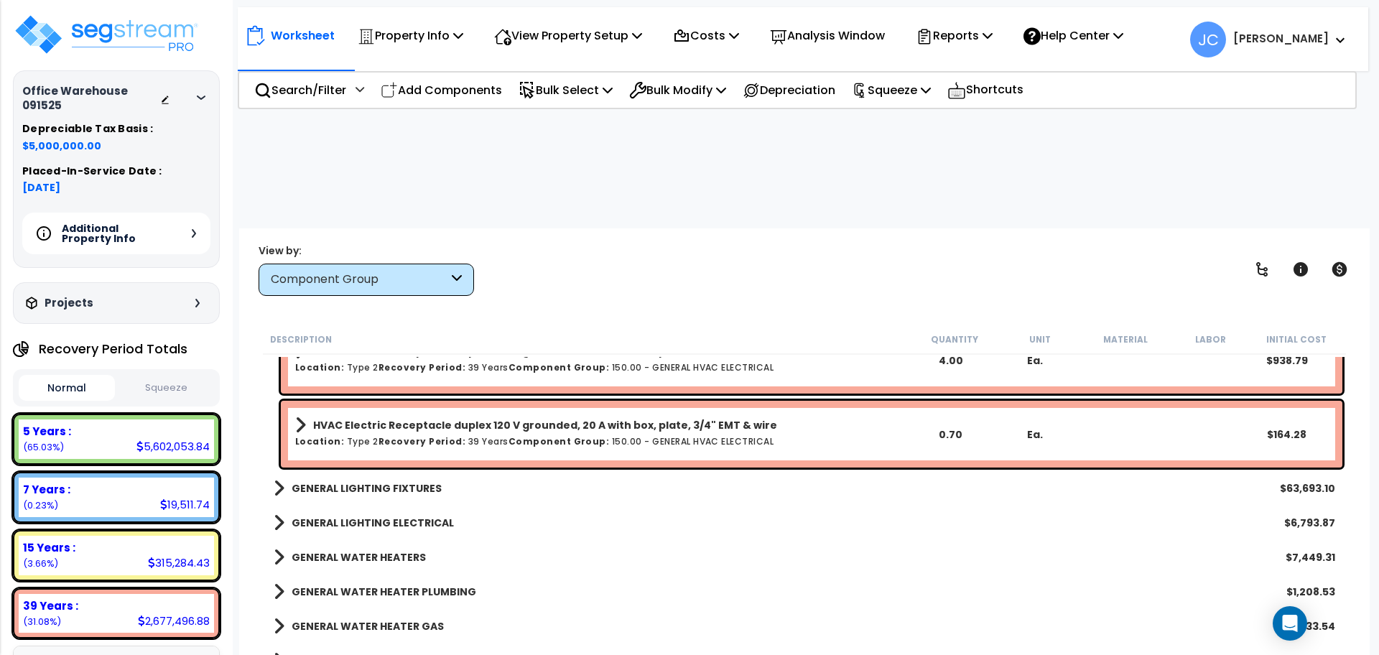
click at [369, 481] on b "GENERAL LIGHTING FIXTURES" at bounding box center [367, 488] width 150 height 14
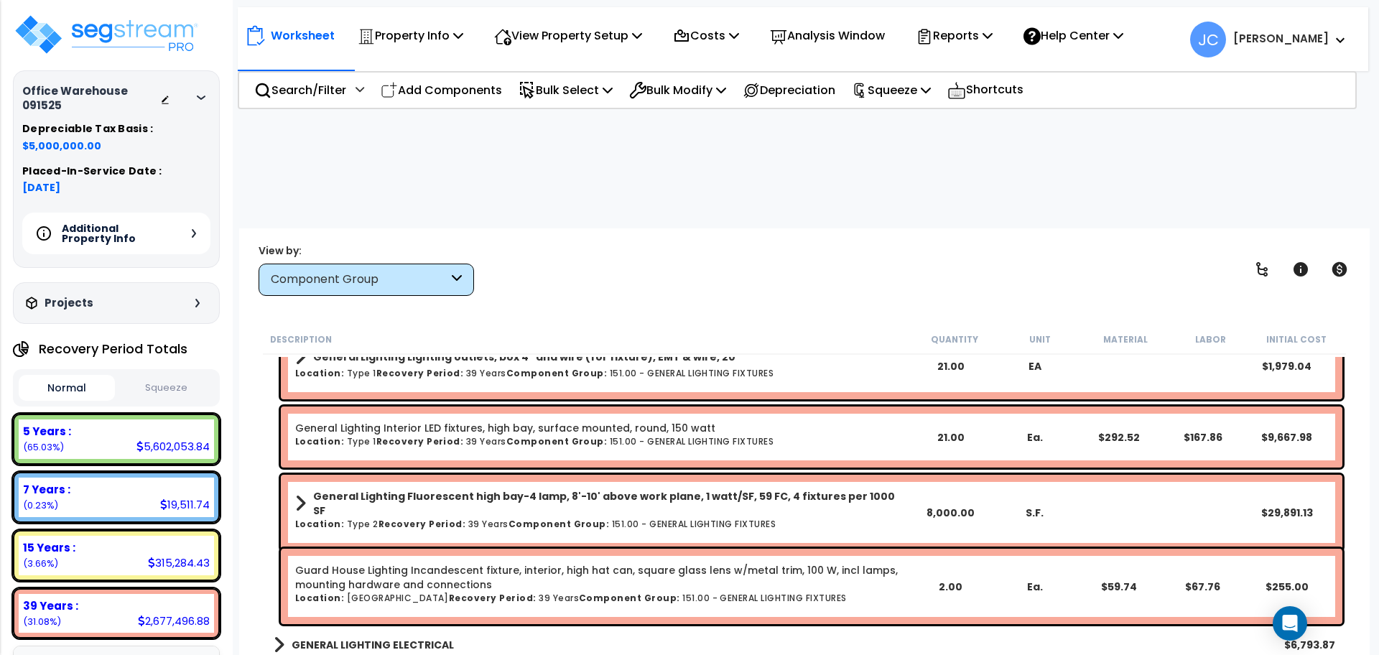
scroll to position [6192, 0]
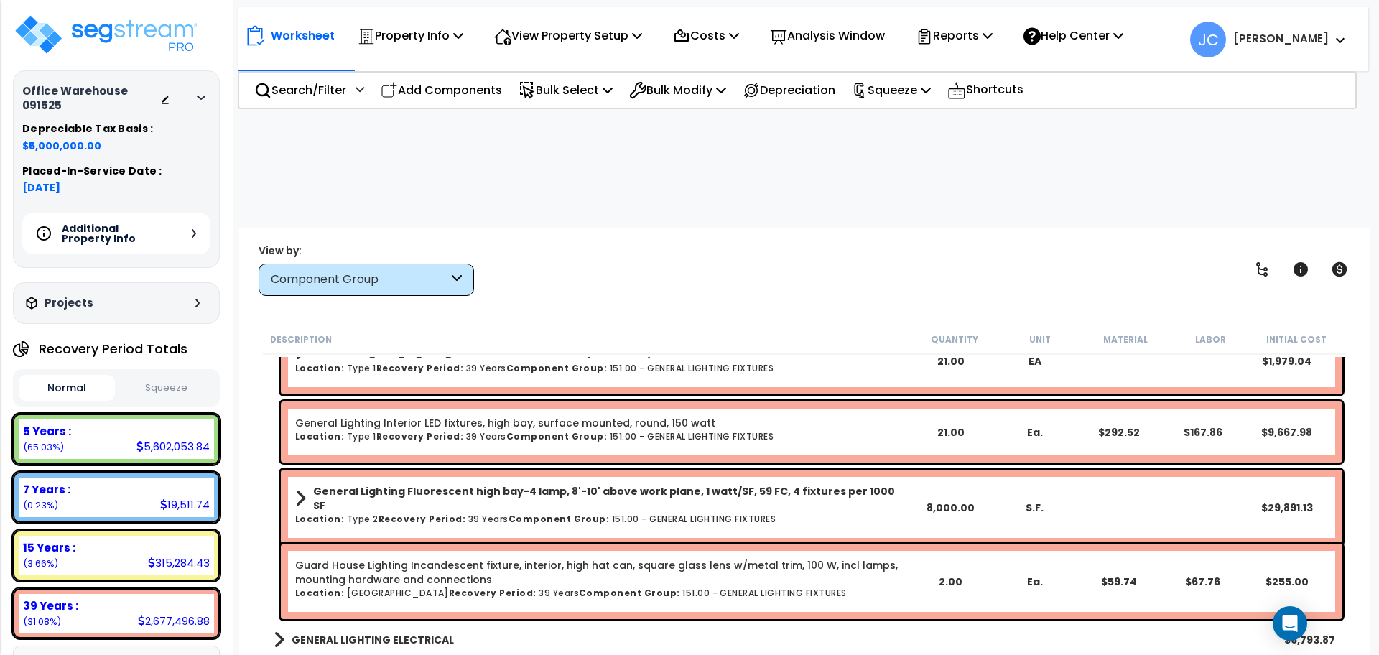
click at [379, 633] on b "GENERAL LIGHTING ELECTRICAL" at bounding box center [373, 640] width 162 height 14
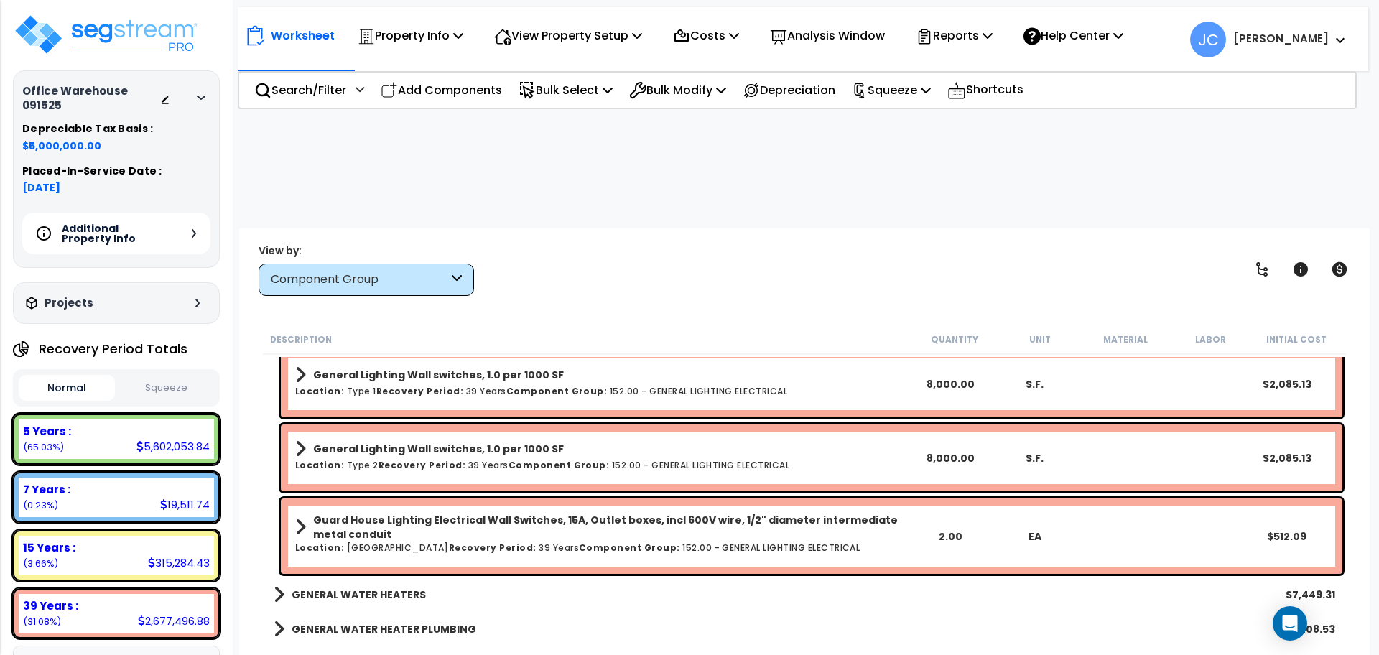
scroll to position [6841, 0]
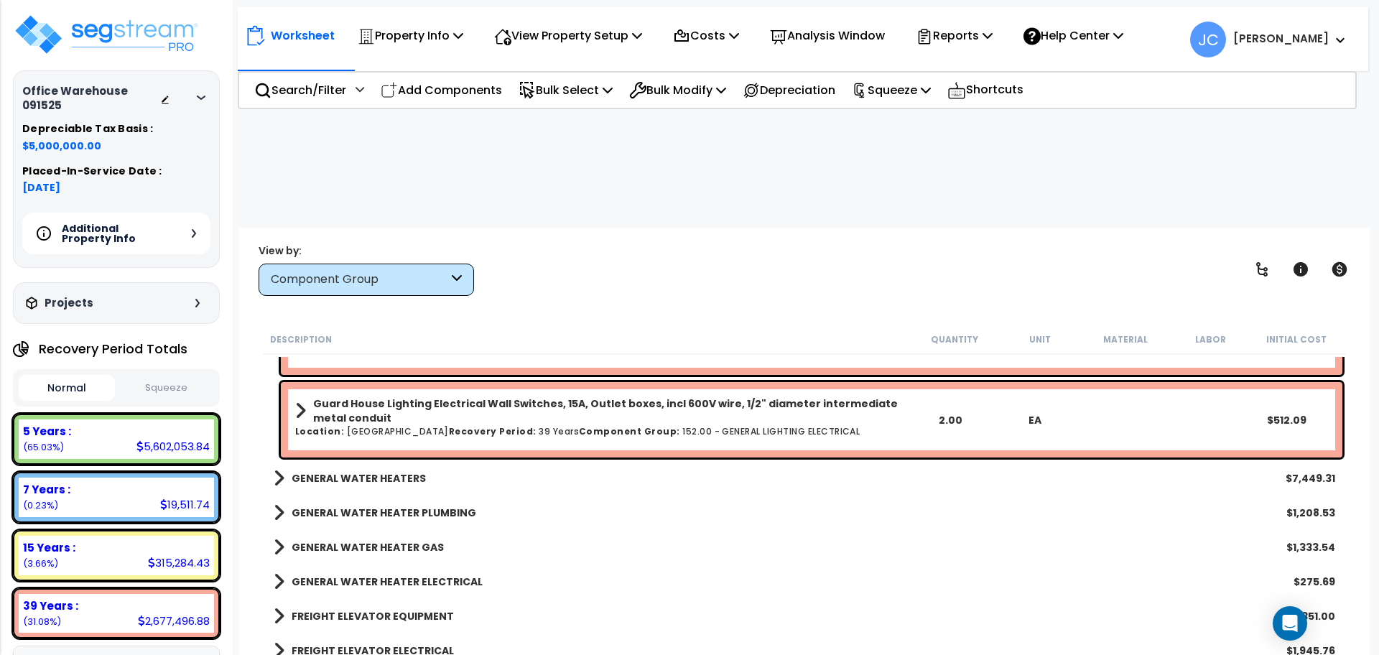
click at [363, 471] on b "GENERAL WATER HEATERS" at bounding box center [359, 478] width 134 height 14
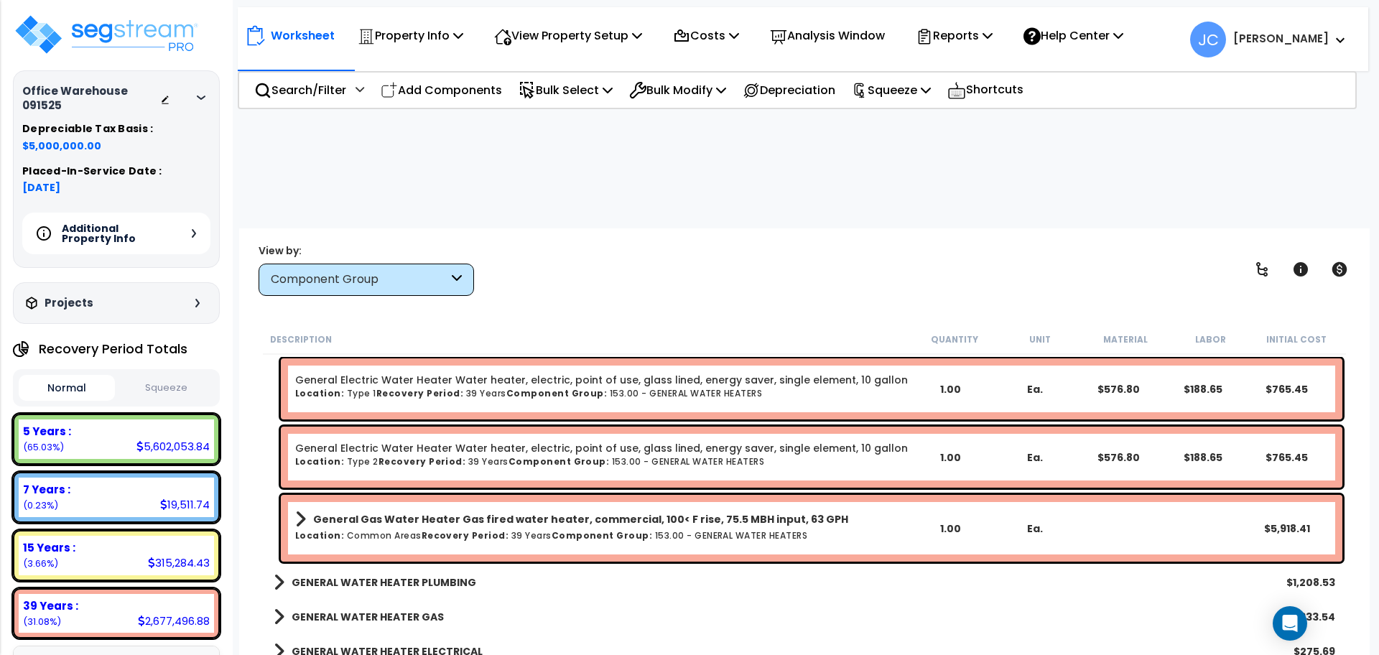
scroll to position [6982, 0]
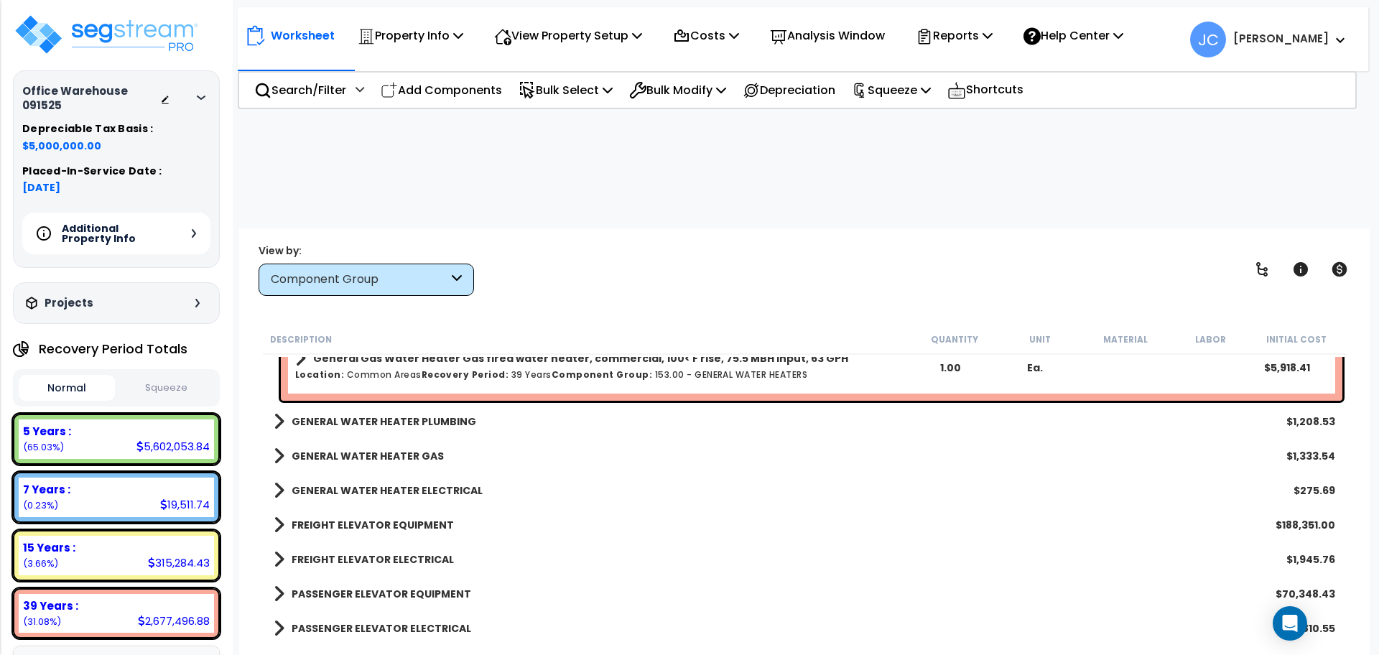
click at [409, 414] on b "GENERAL WATER HEATER PLUMBING" at bounding box center [384, 421] width 185 height 14
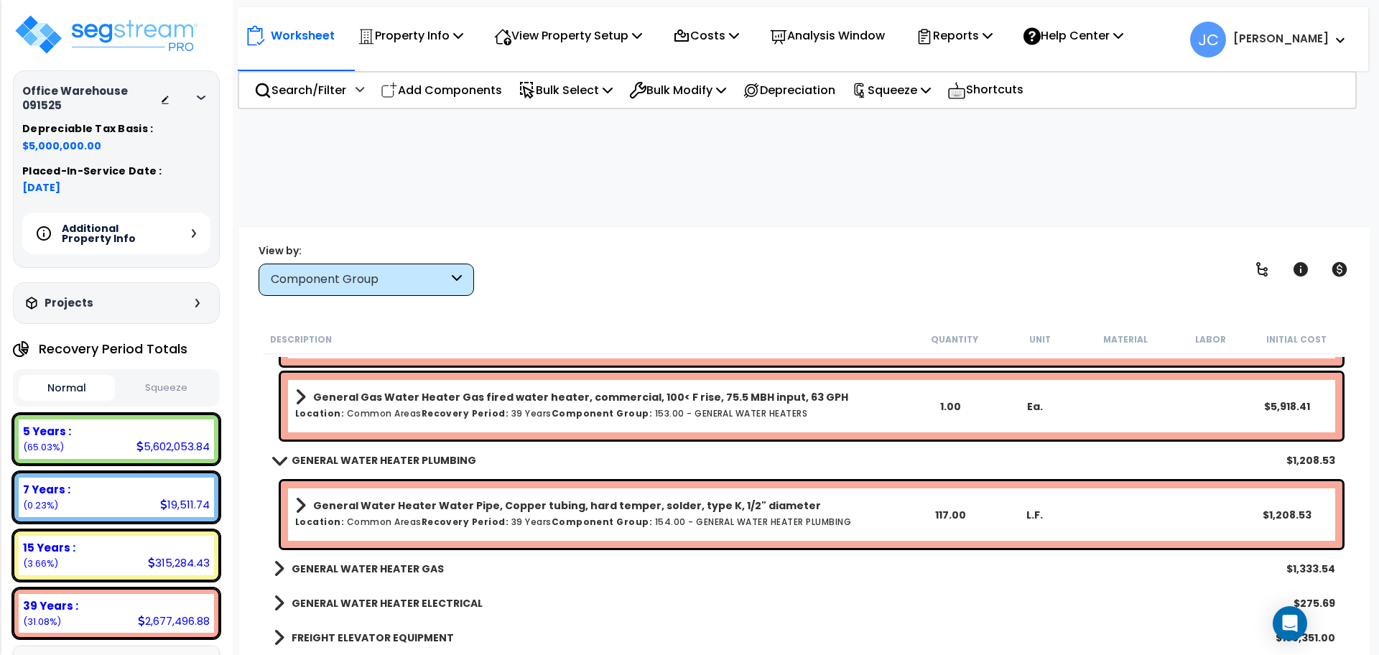
scroll to position [7148, 0]
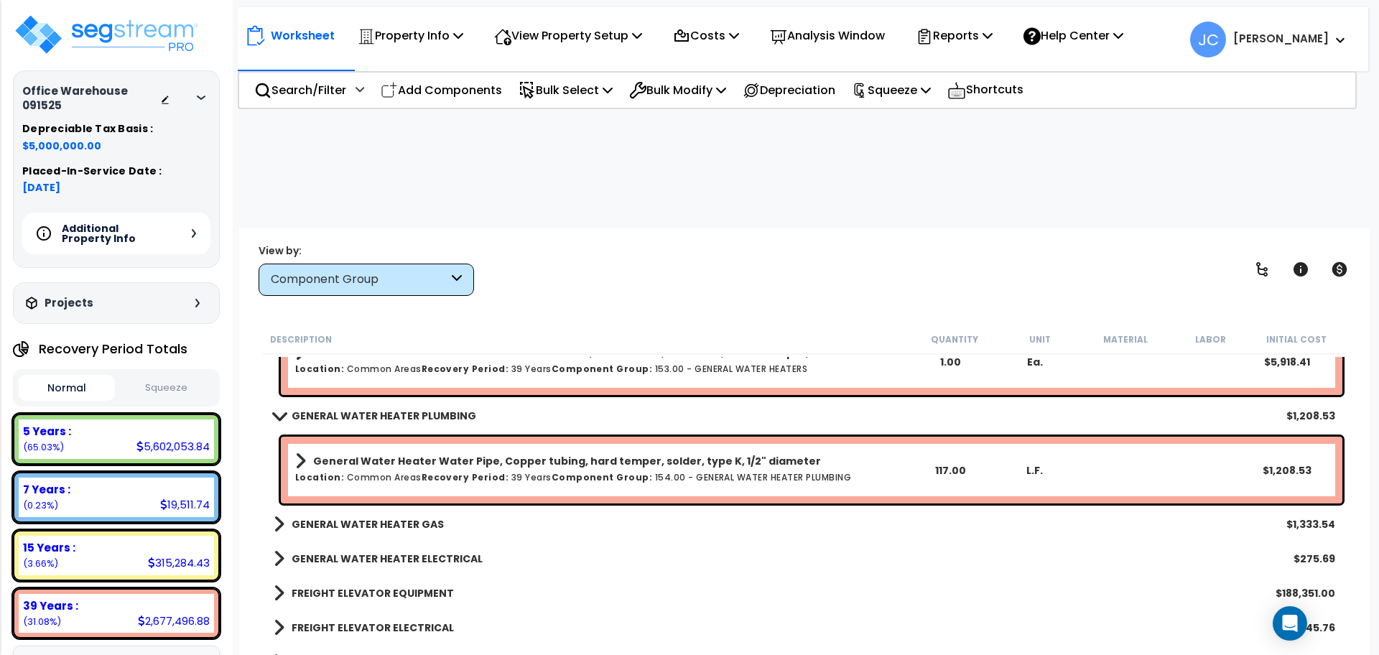
click at [386, 517] on b "GENERAL WATER HEATER GAS" at bounding box center [368, 524] width 152 height 14
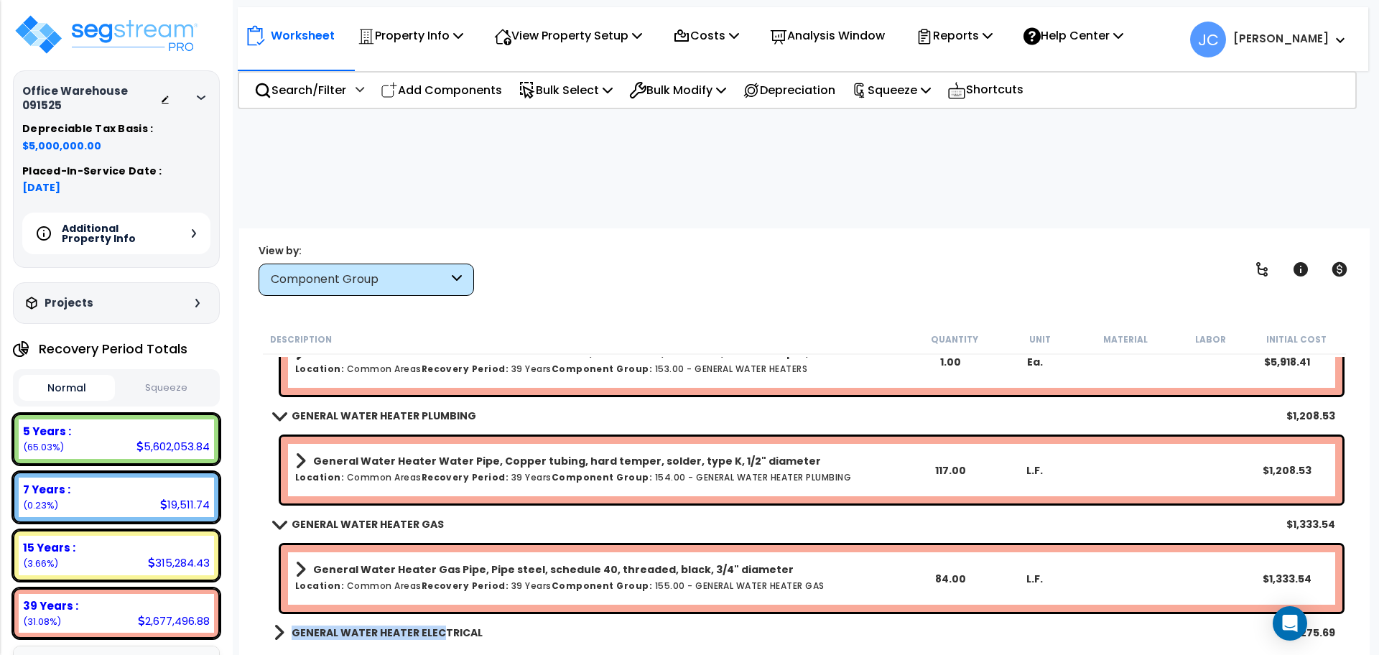
click at [440, 625] on b "GENERAL WATER HEATER ELECTRICAL" at bounding box center [387, 632] width 191 height 14
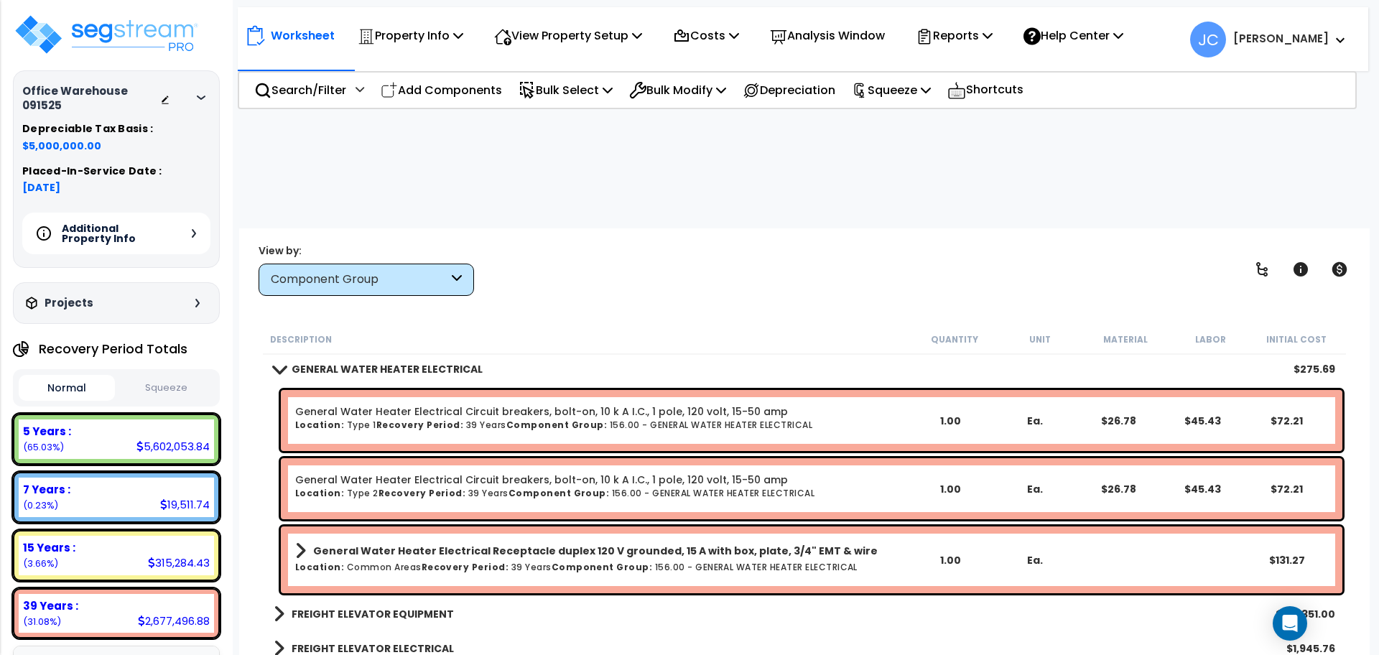
scroll to position [7414, 0]
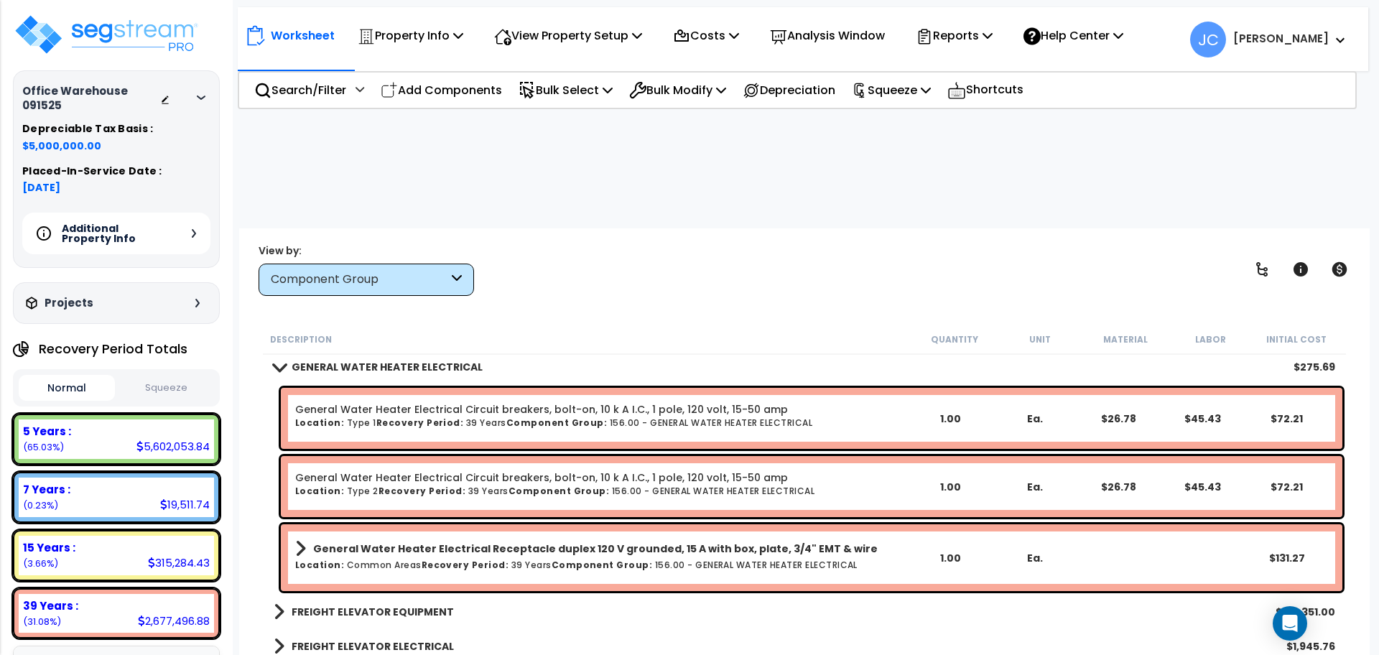
click at [401, 605] on b "FREIGHT ELEVATOR EQUIPMENT" at bounding box center [373, 612] width 162 height 14
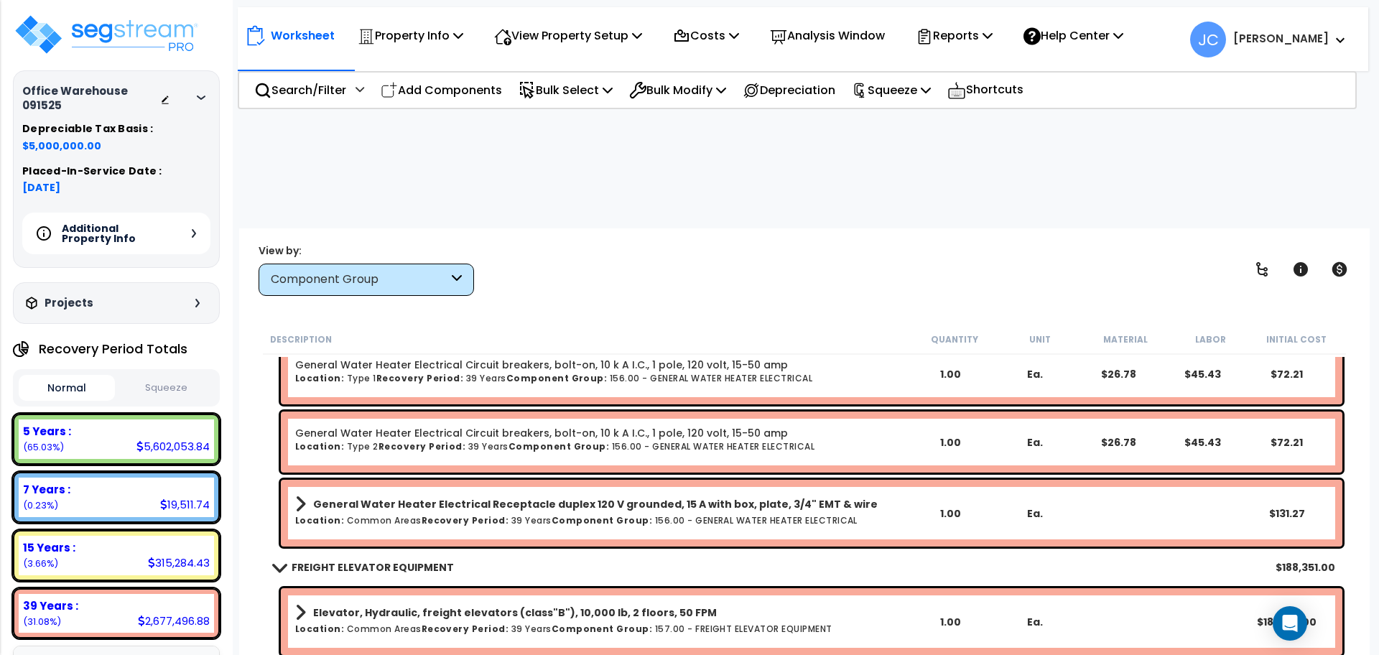
scroll to position [7548, 0]
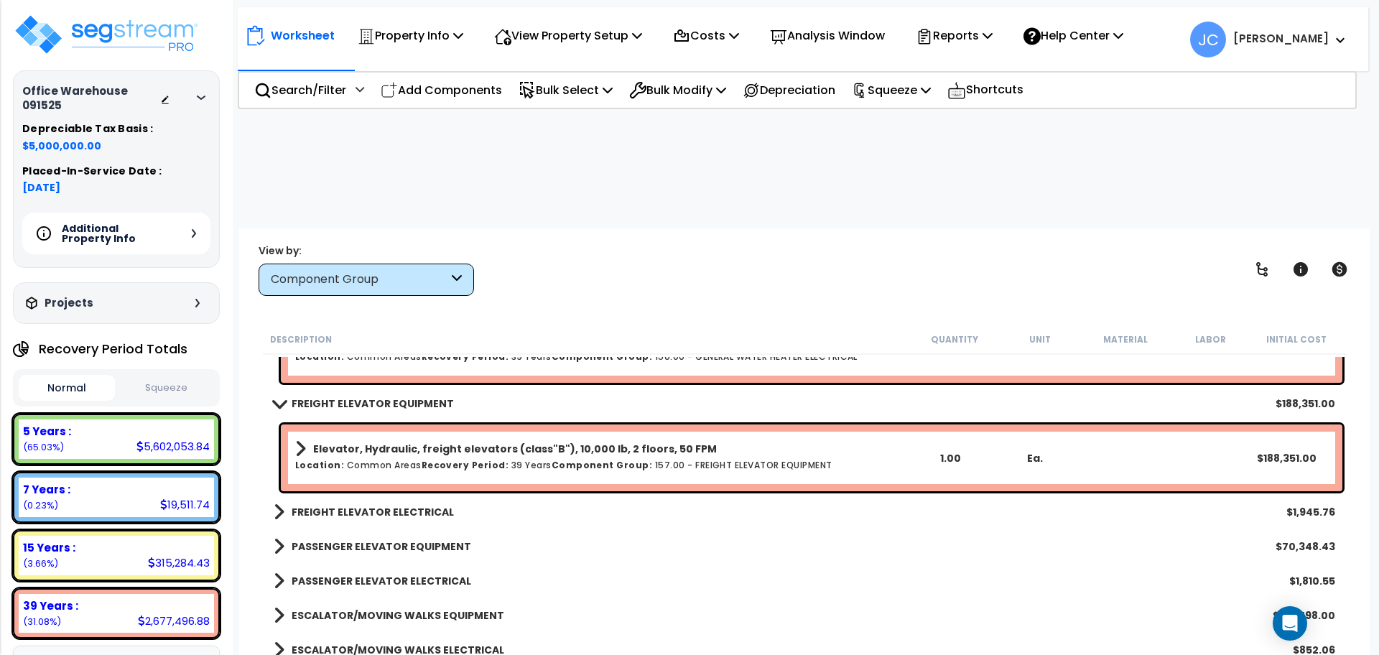
click at [390, 505] on b "FREIGHT ELEVATOR ELECTRICAL" at bounding box center [373, 512] width 162 height 14
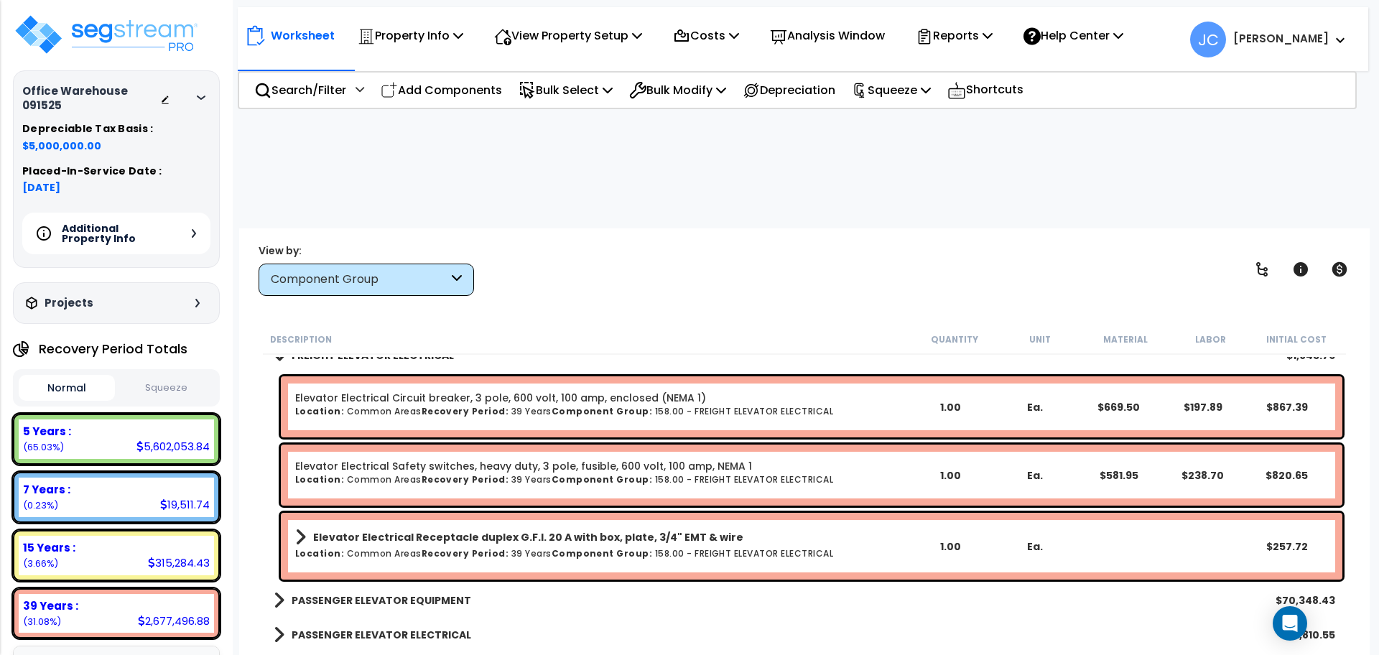
scroll to position [7780, 0]
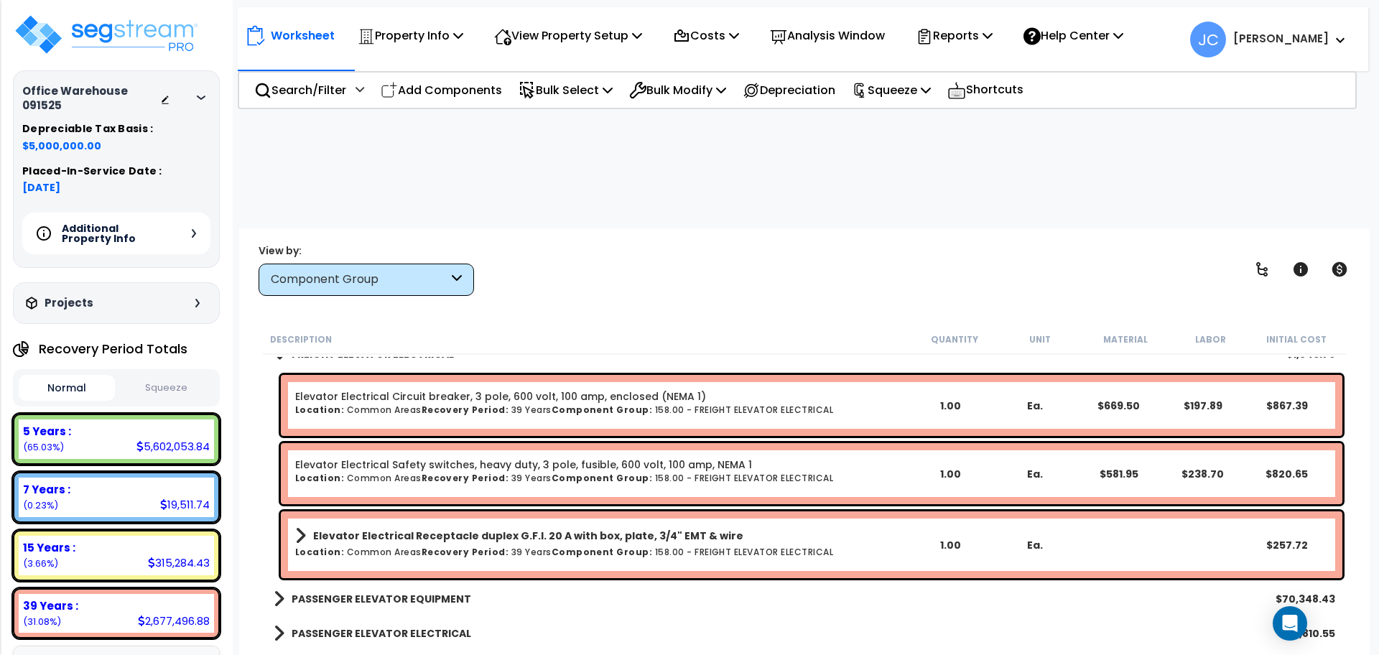
click at [432, 582] on div "PASSENGER ELEVATOR EQUIPMENT $70,348.43" at bounding box center [804, 599] width 1076 height 34
click at [416, 592] on b "PASSENGER ELEVATOR EQUIPMENT" at bounding box center [382, 599] width 180 height 14
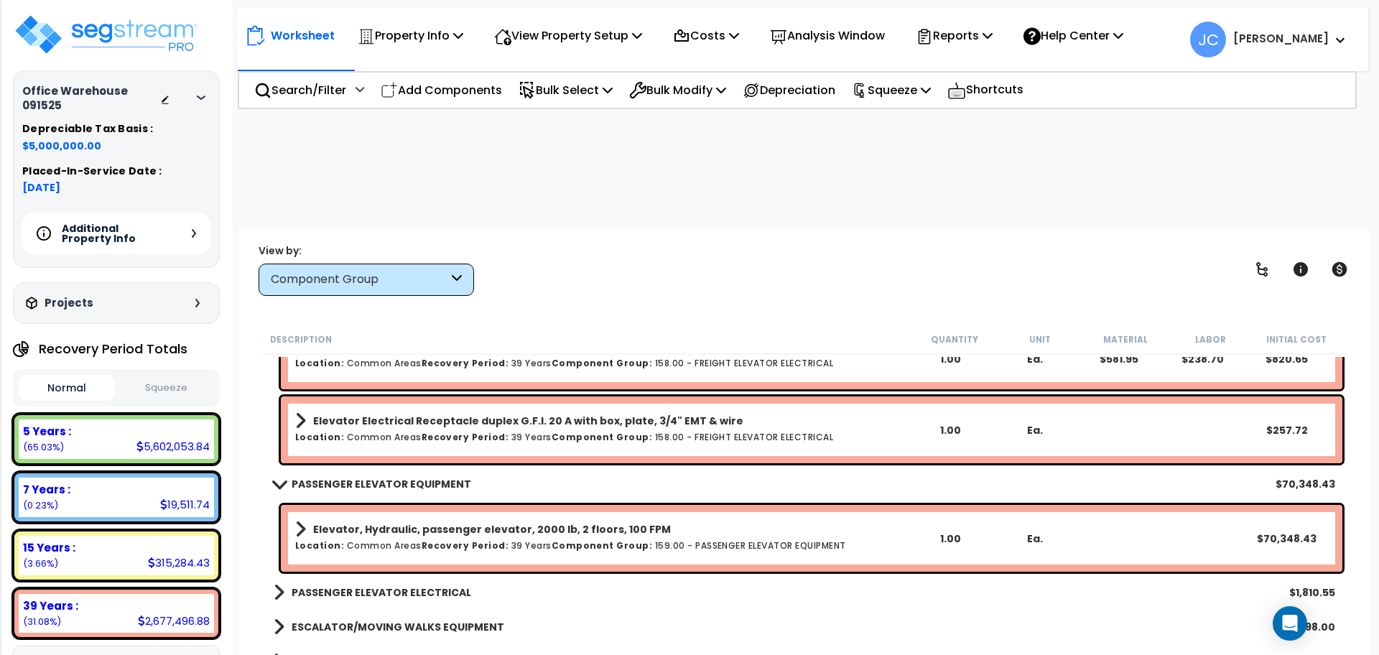
scroll to position [7896, 0]
click at [674, 540] on h6 "Location: Common Areas Recovery Period: 39 Years Component Group: 159.00 - PASS…" at bounding box center [601, 544] width 613 height 9
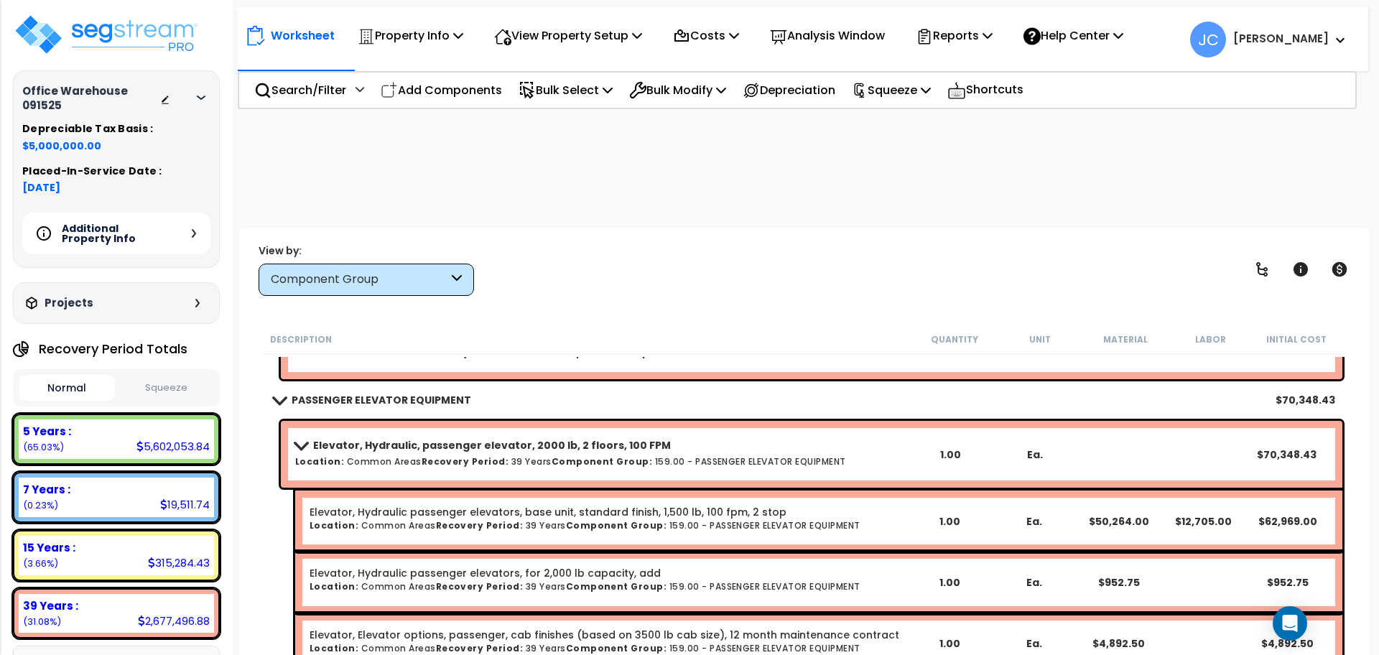
scroll to position [7981, 0]
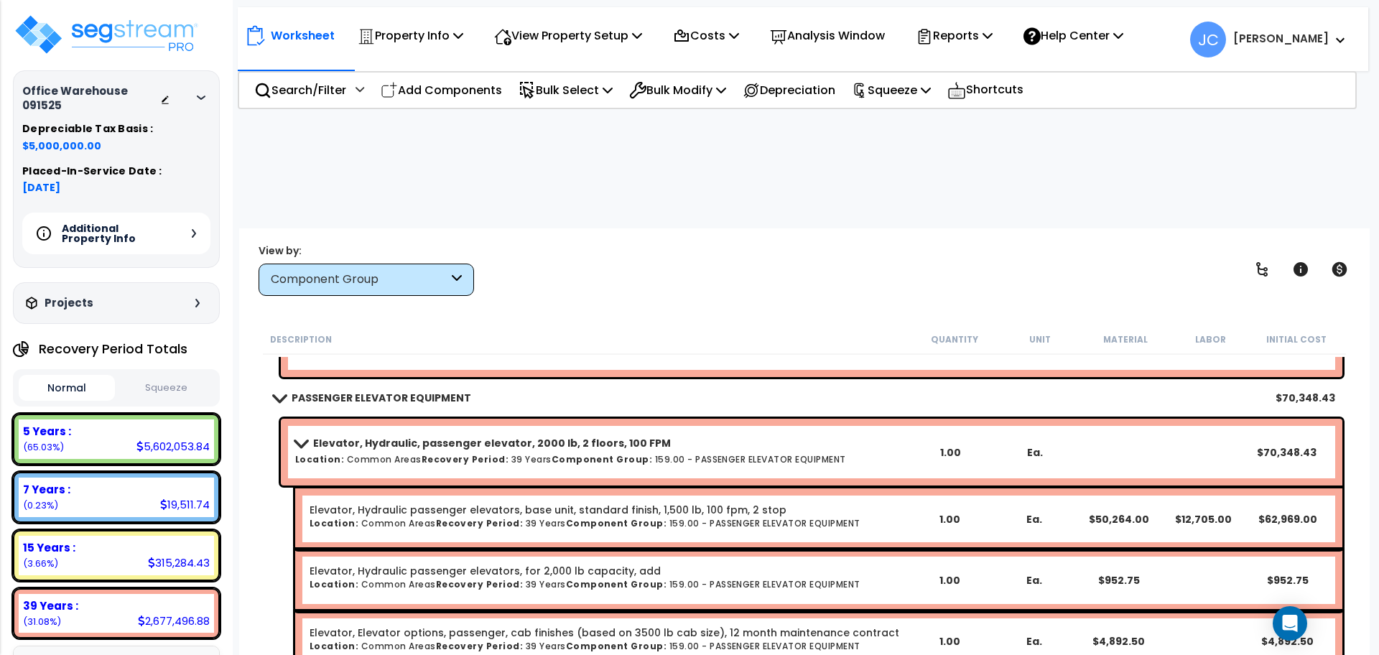
click at [590, 453] on b "Component Group:" at bounding box center [602, 459] width 101 height 12
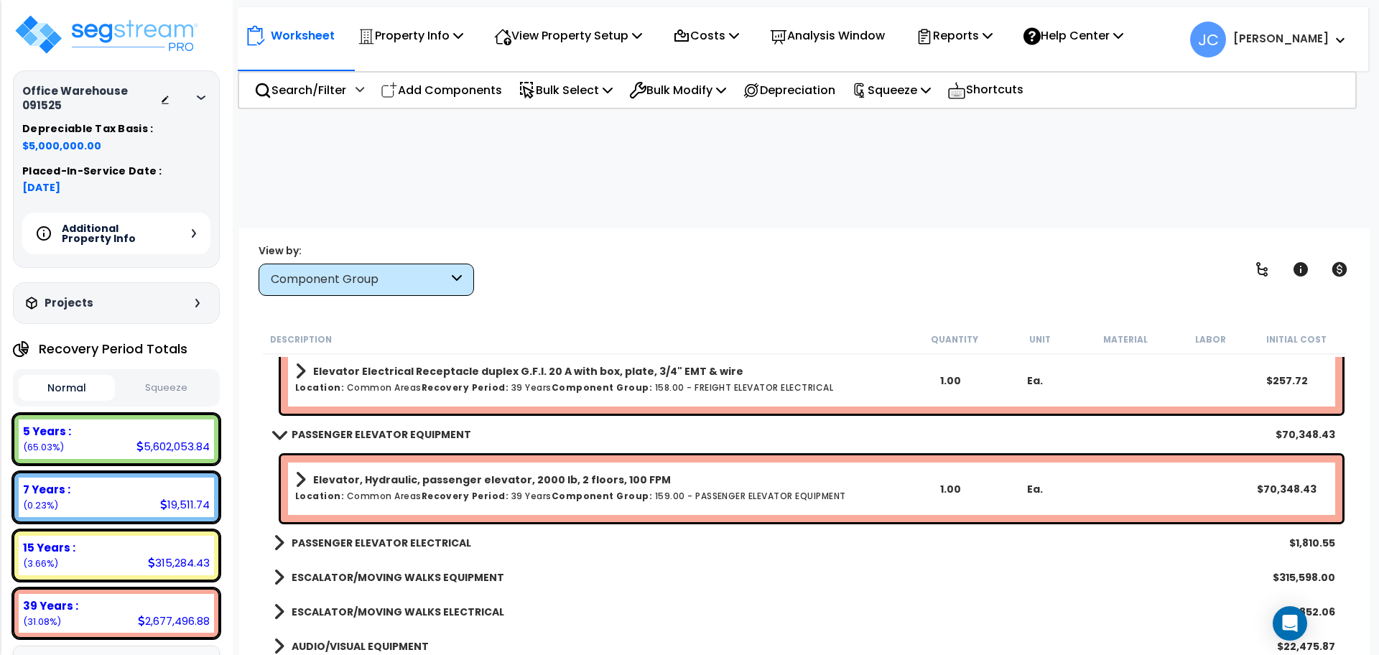
scroll to position [7951, 0]
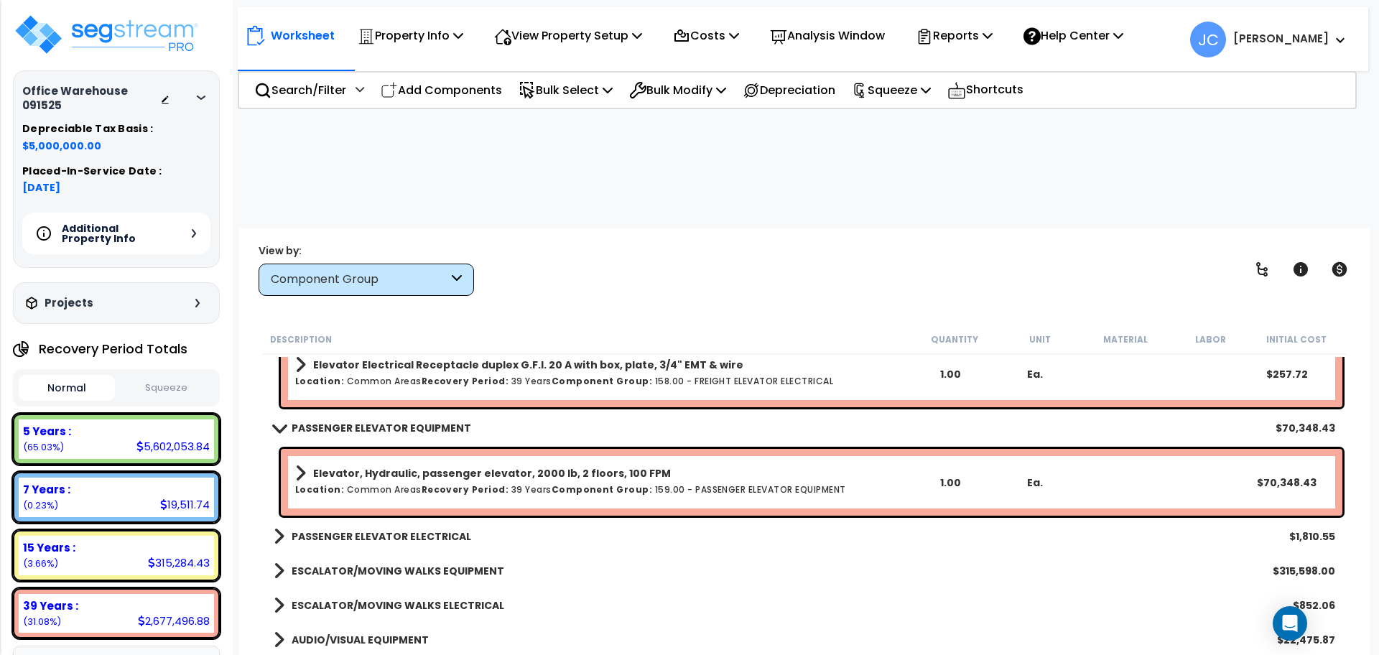
click at [444, 529] on b "PASSENGER ELEVATOR ELECTRICAL" at bounding box center [382, 536] width 180 height 14
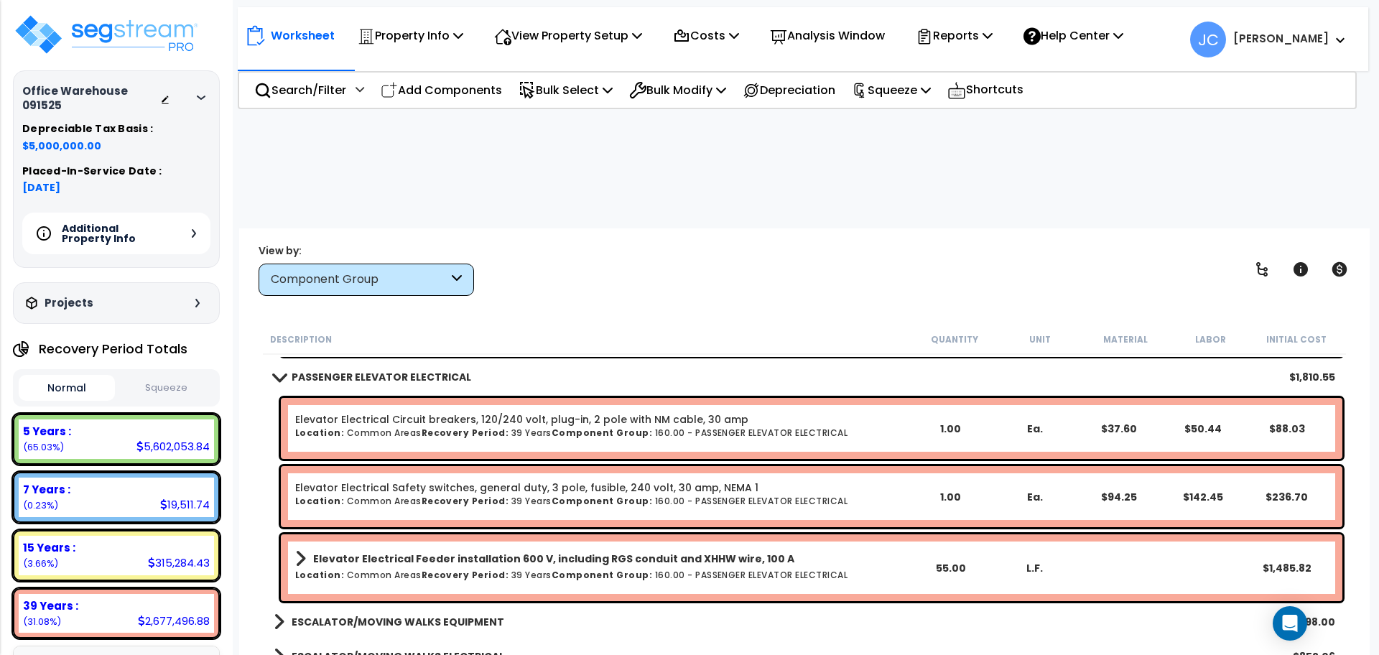
scroll to position [8113, 0]
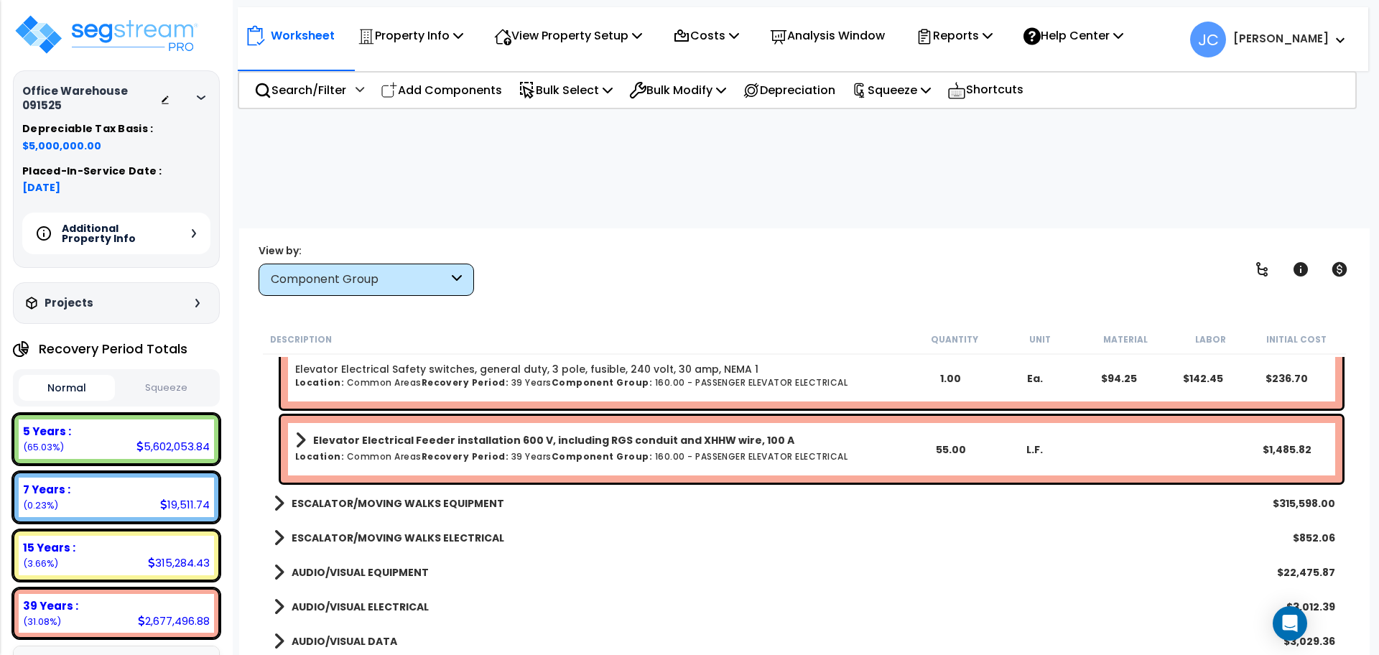
click at [424, 493] on link "ESCALATOR/MOVING WALKS EQUIPMENT" at bounding box center [389, 503] width 231 height 20
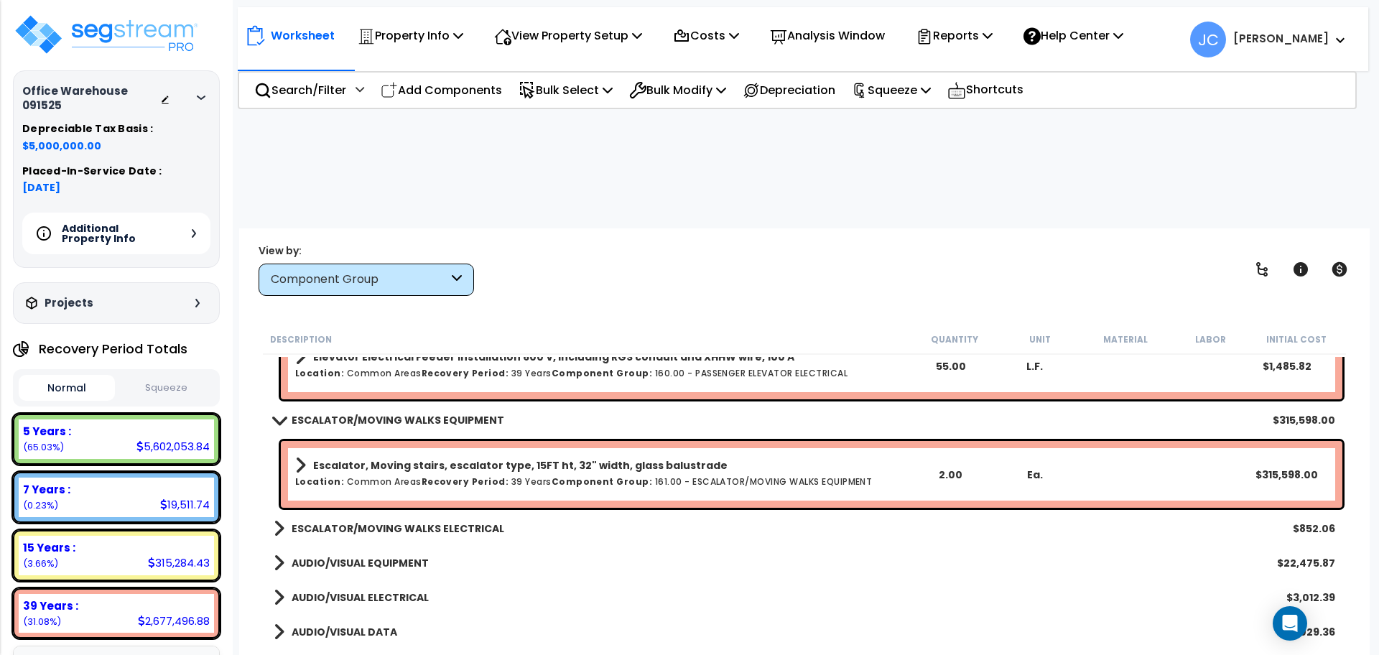
scroll to position [8315, 0]
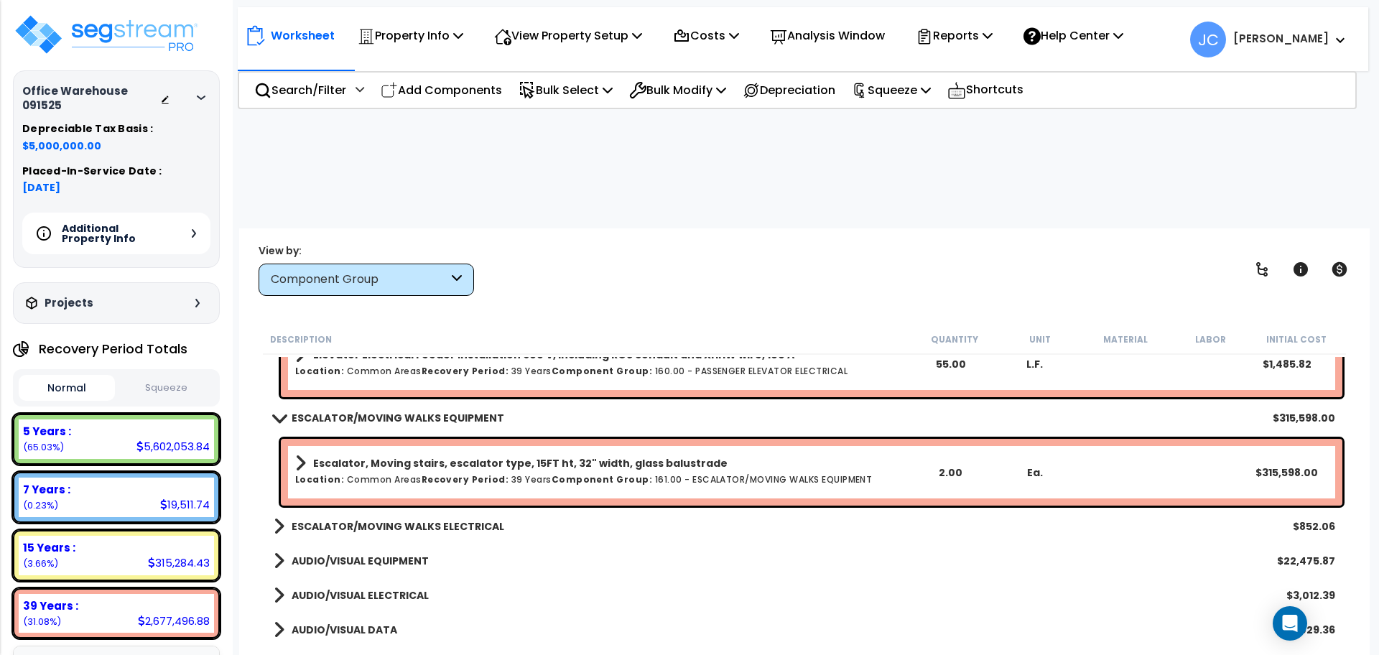
click at [439, 516] on link "ESCALATOR/MOVING WALKS ELECTRICAL" at bounding box center [389, 526] width 231 height 20
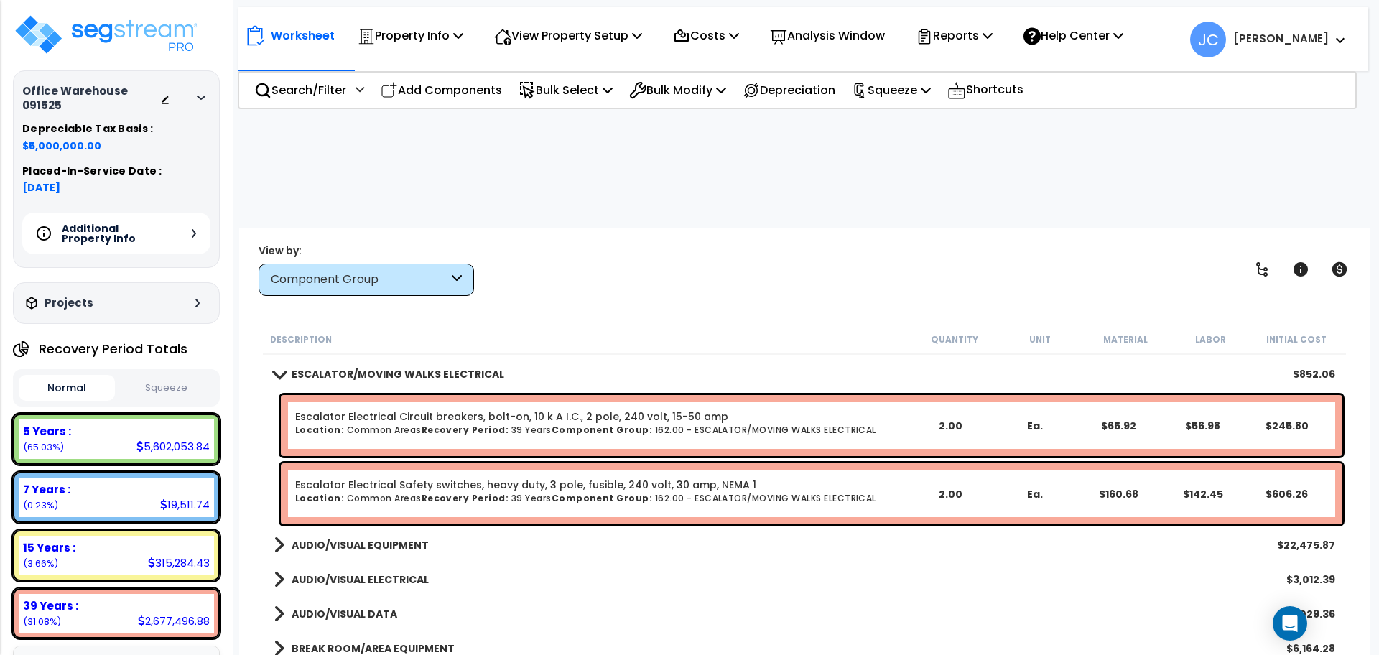
scroll to position [8473, 0]
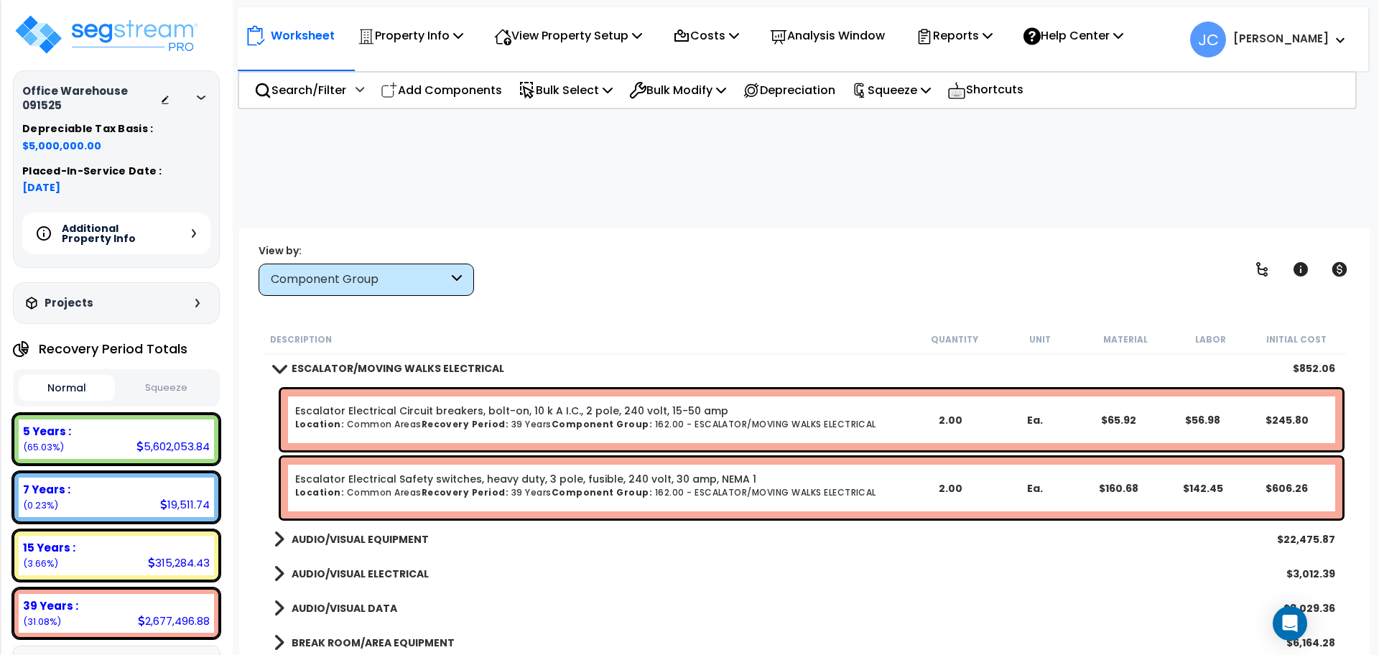
click at [661, 228] on div "Worksheet Property Info Property Setup Add Property Unit Template property Clon…" at bounding box center [804, 555] width 1130 height 655
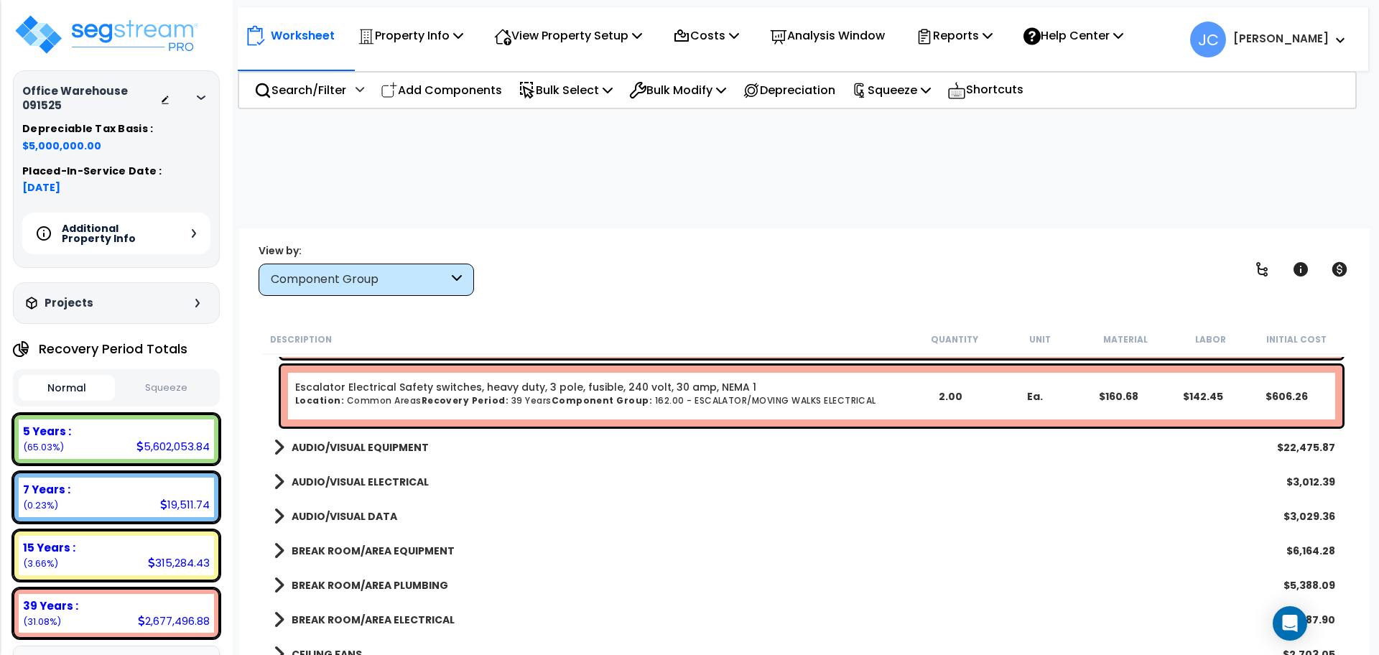
scroll to position [8565, 0]
click at [343, 439] on b "AUDIO/VISUAL EQUIPMENT" at bounding box center [360, 446] width 137 height 14
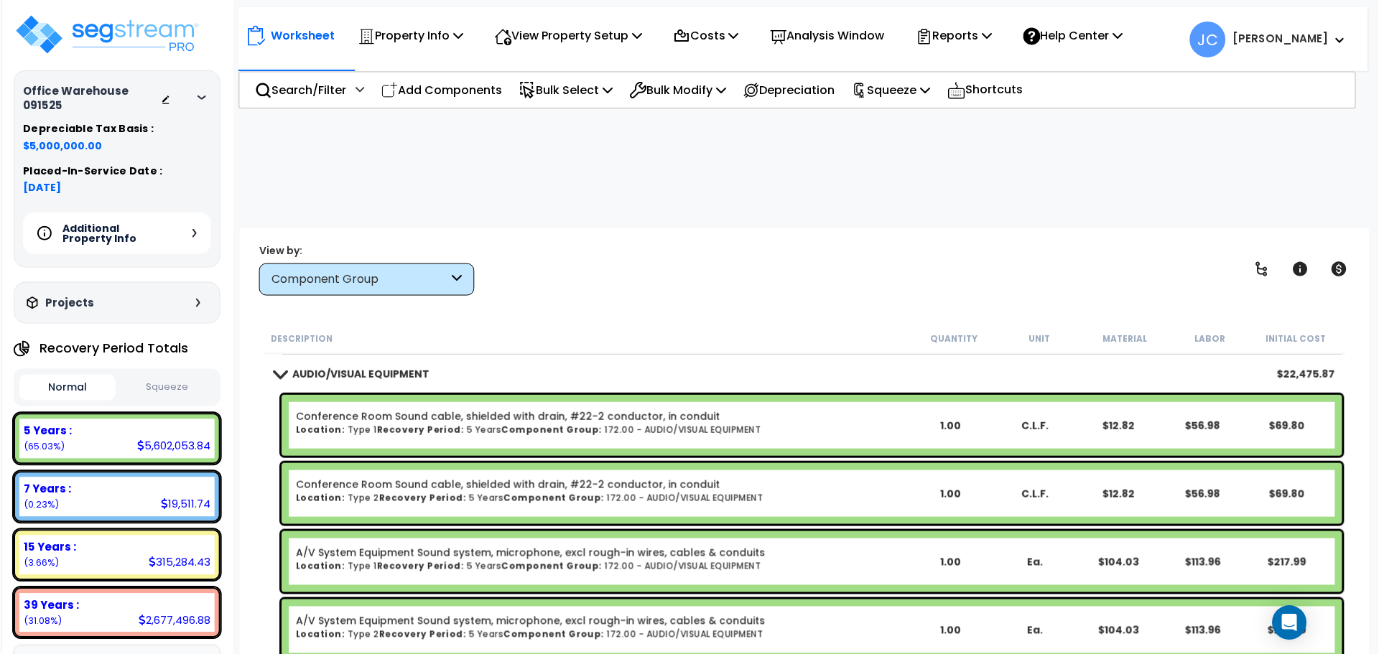
scroll to position [8648, 0]
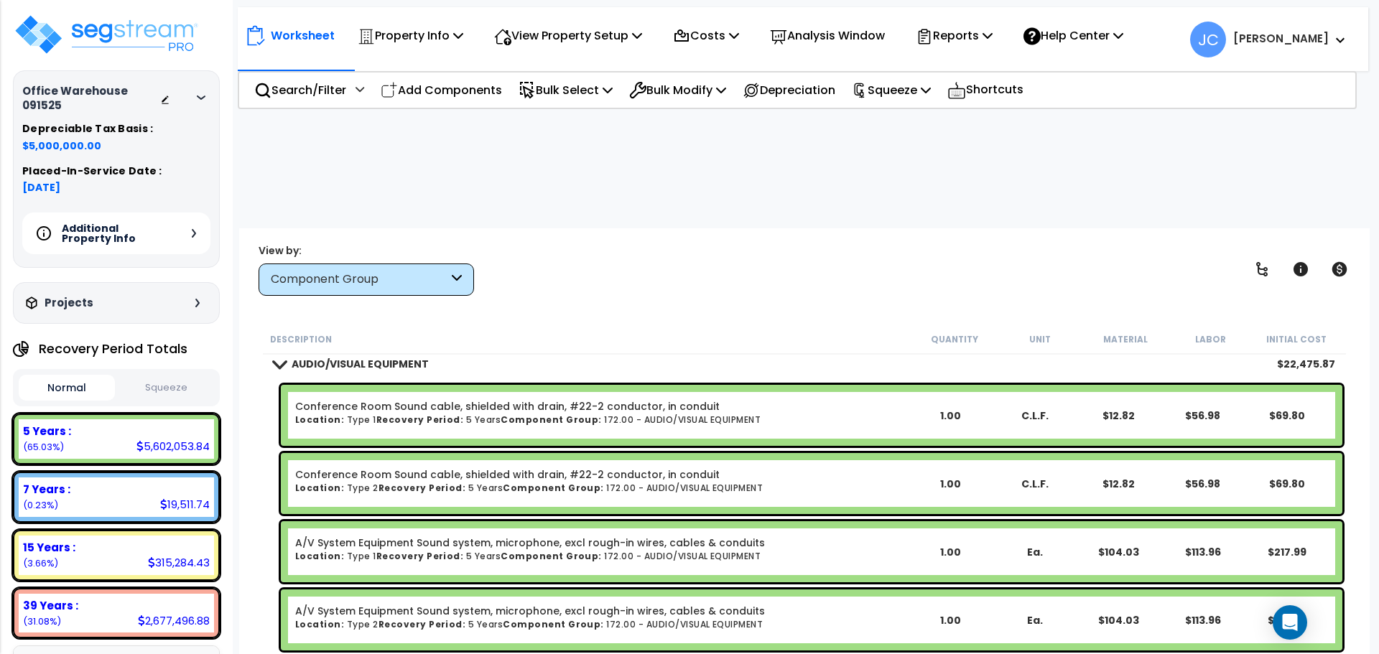
click at [673, 243] on div "View by: Component Group High to Low (Total Cost)" at bounding box center [805, 269] width 1102 height 53
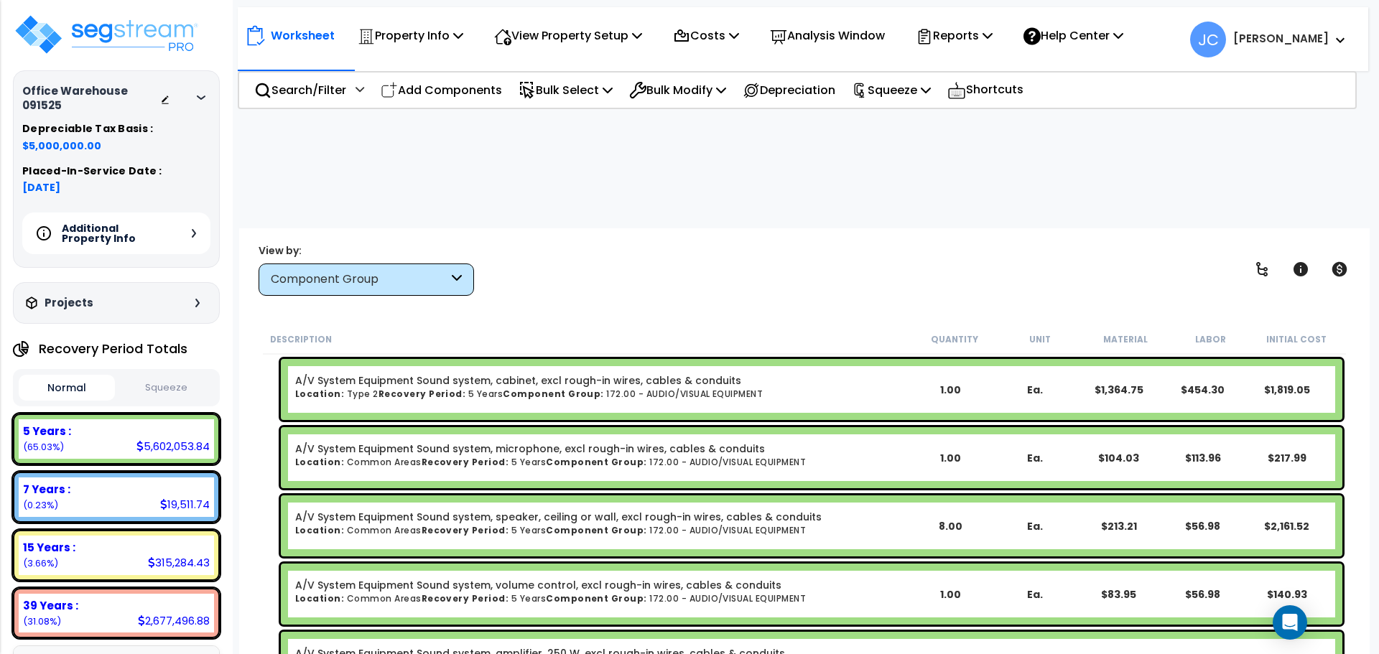
scroll to position [9426, 0]
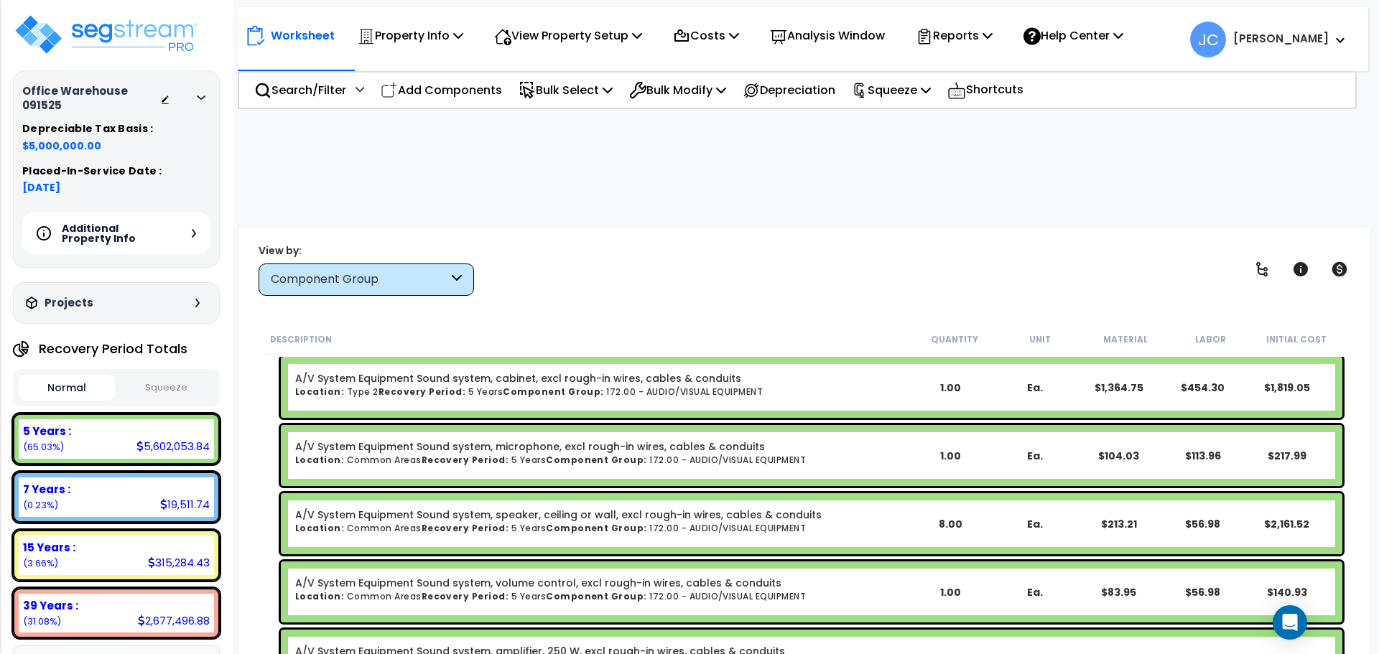
click at [363, 264] on div "Component Group" at bounding box center [366, 280] width 215 height 32
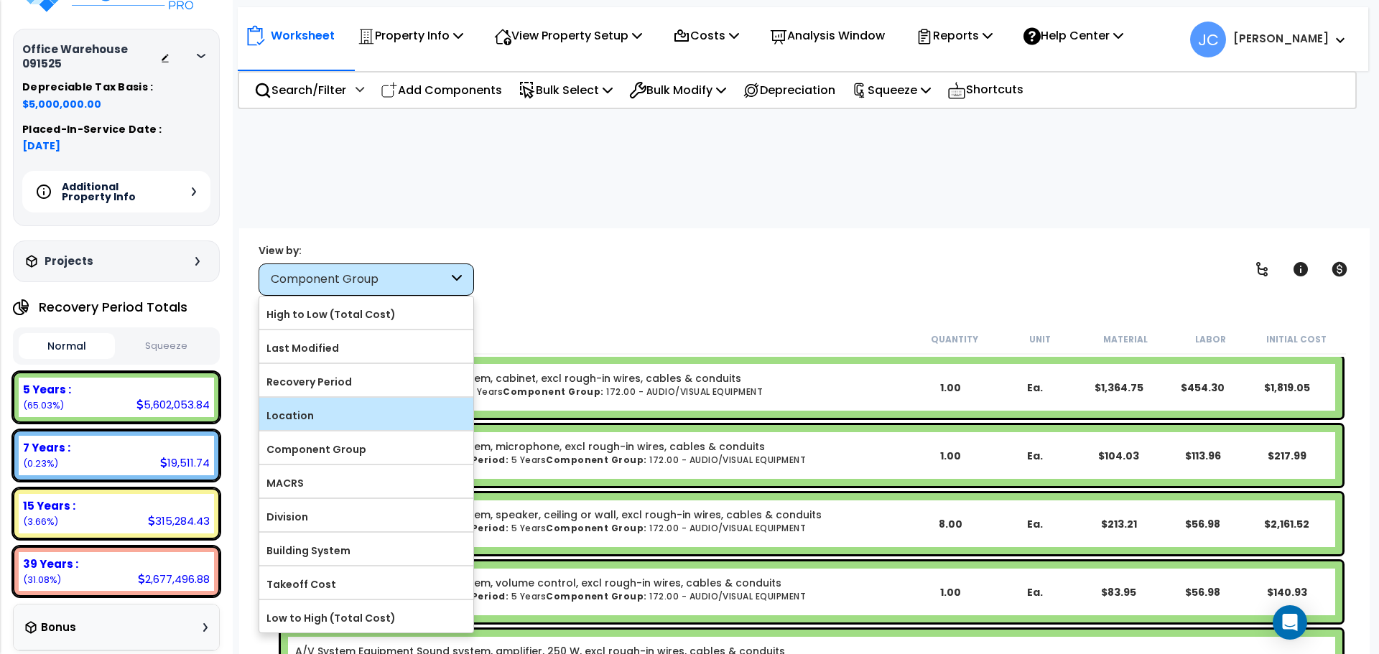
scroll to position [0, 0]
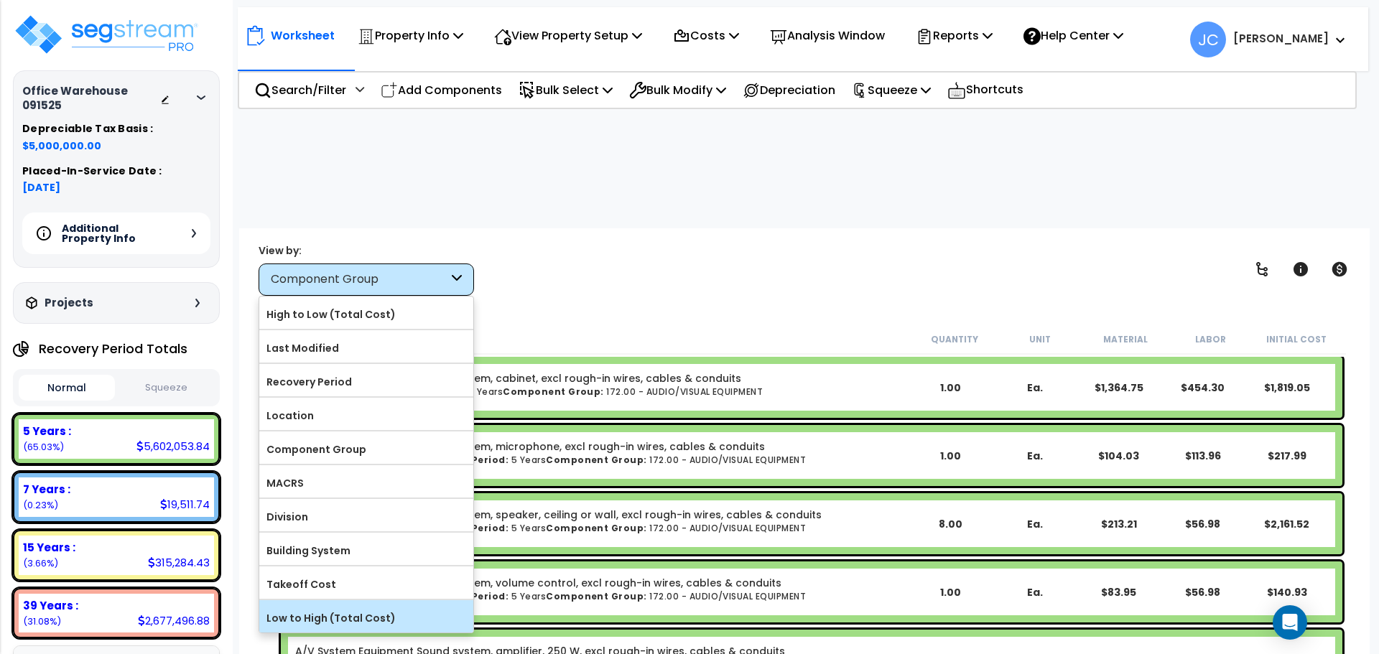
click at [338, 608] on label "Low to High (Total Cost)" at bounding box center [366, 619] width 214 height 22
click at [0, 0] on input "Low to High (Total Cost)" at bounding box center [0, 0] width 0 height 0
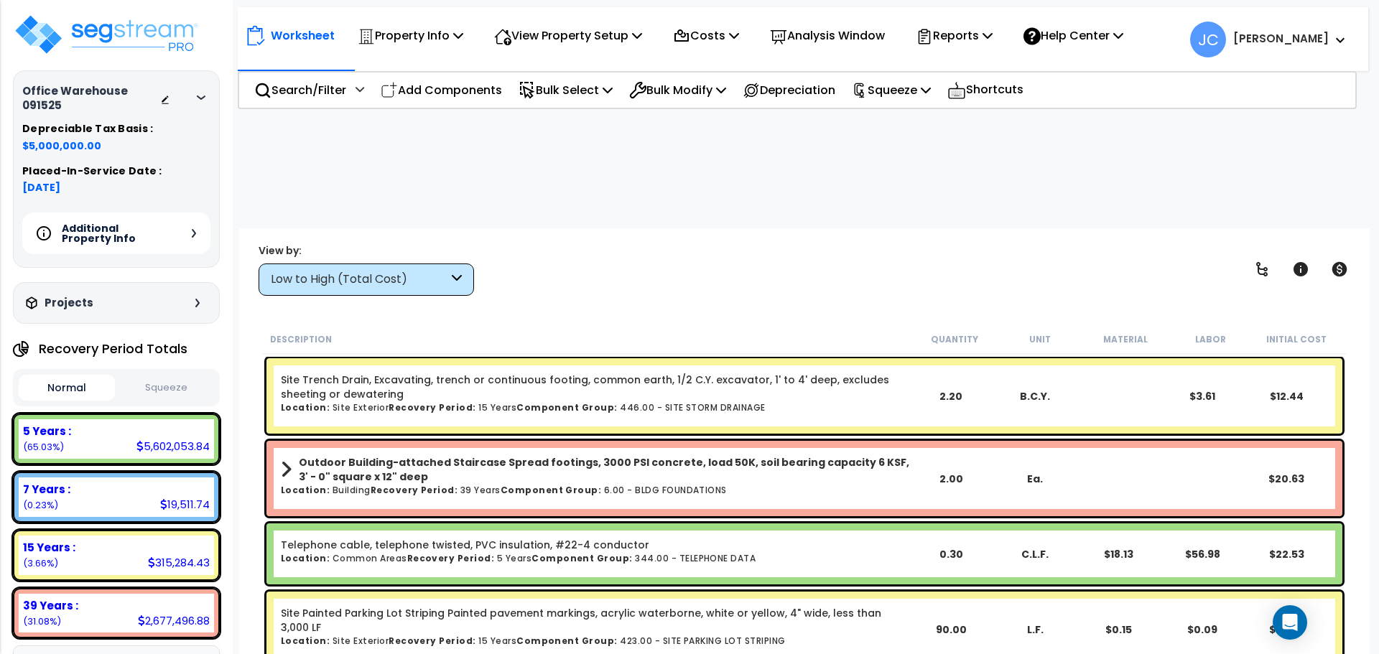
click at [410, 264] on div "Low to High (Total Cost)" at bounding box center [366, 280] width 215 height 32
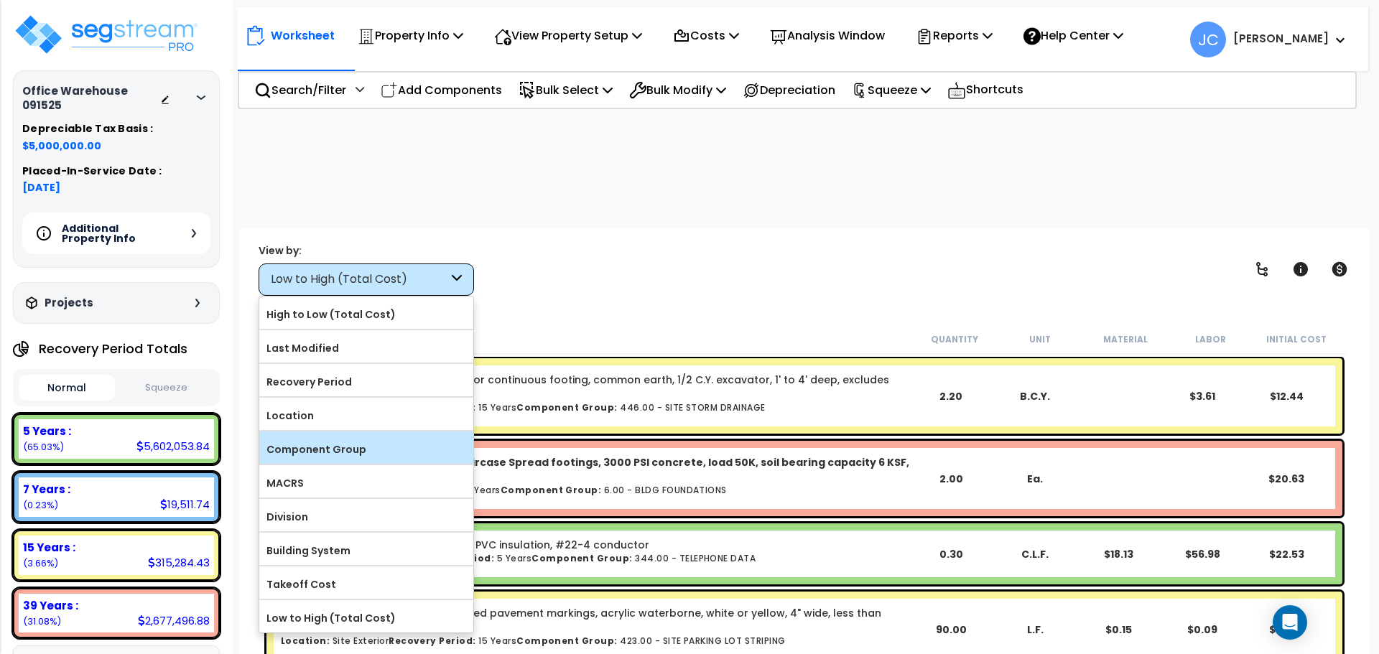
click at [365, 439] on label "Component Group" at bounding box center [366, 450] width 214 height 22
click at [0, 0] on input "Component Group" at bounding box center [0, 0] width 0 height 0
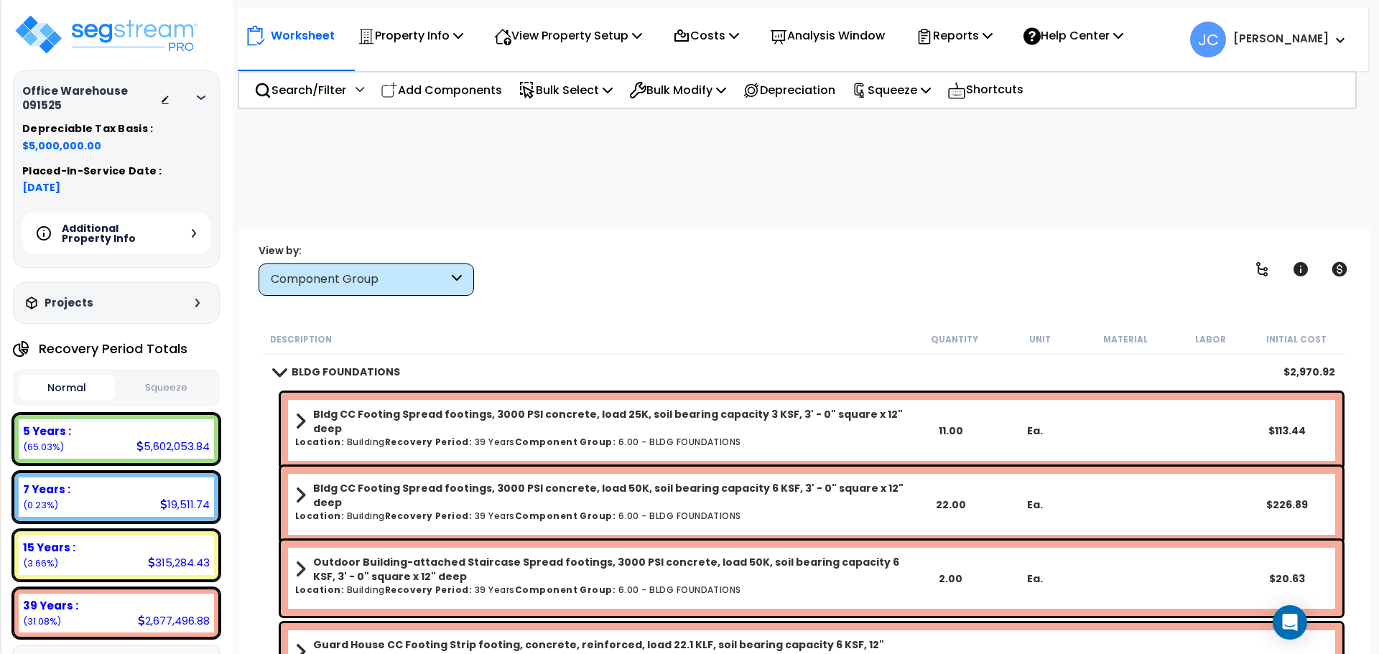
click at [1252, 243] on div "View by: Component Group High to Low (Total Cost)" at bounding box center [805, 269] width 1102 height 53
click at [1258, 285] on span "Show/Hide Children" at bounding box center [1219, 296] width 118 height 22
click at [1257, 261] on icon at bounding box center [1261, 269] width 17 height 17
click at [1260, 261] on icon at bounding box center [1261, 269] width 17 height 17
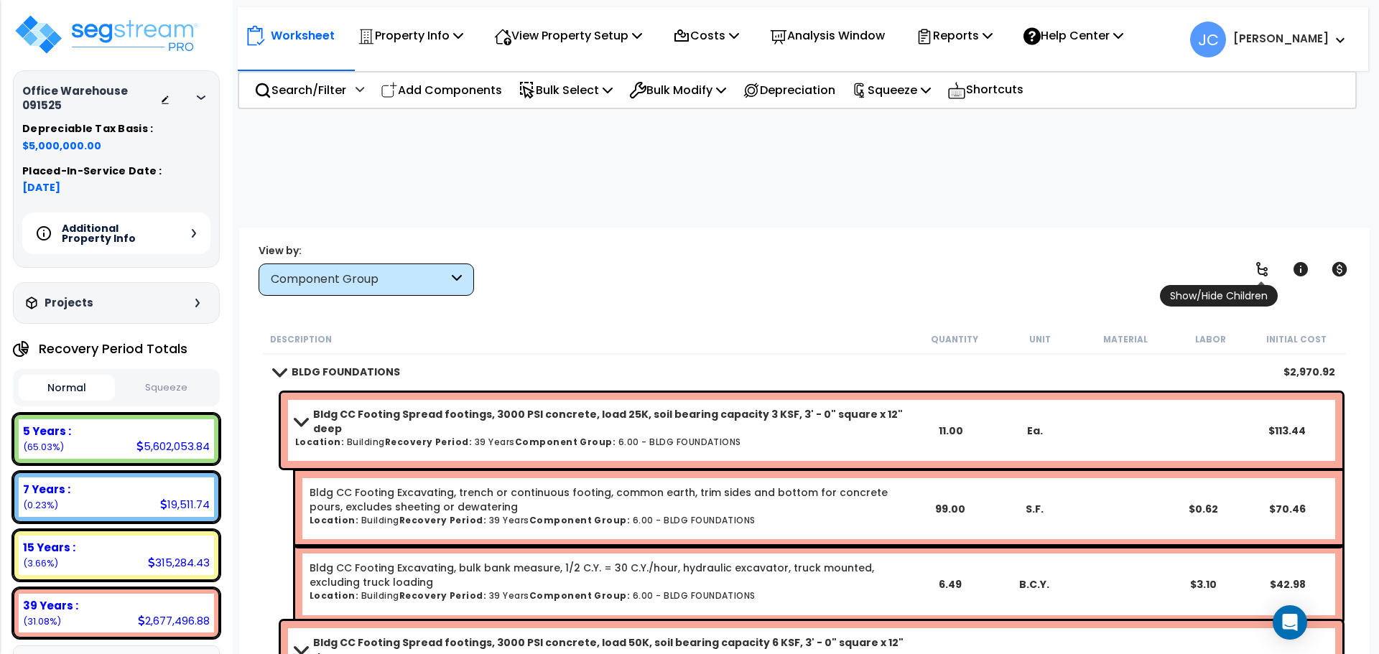
click at [1261, 261] on icon at bounding box center [1261, 269] width 17 height 17
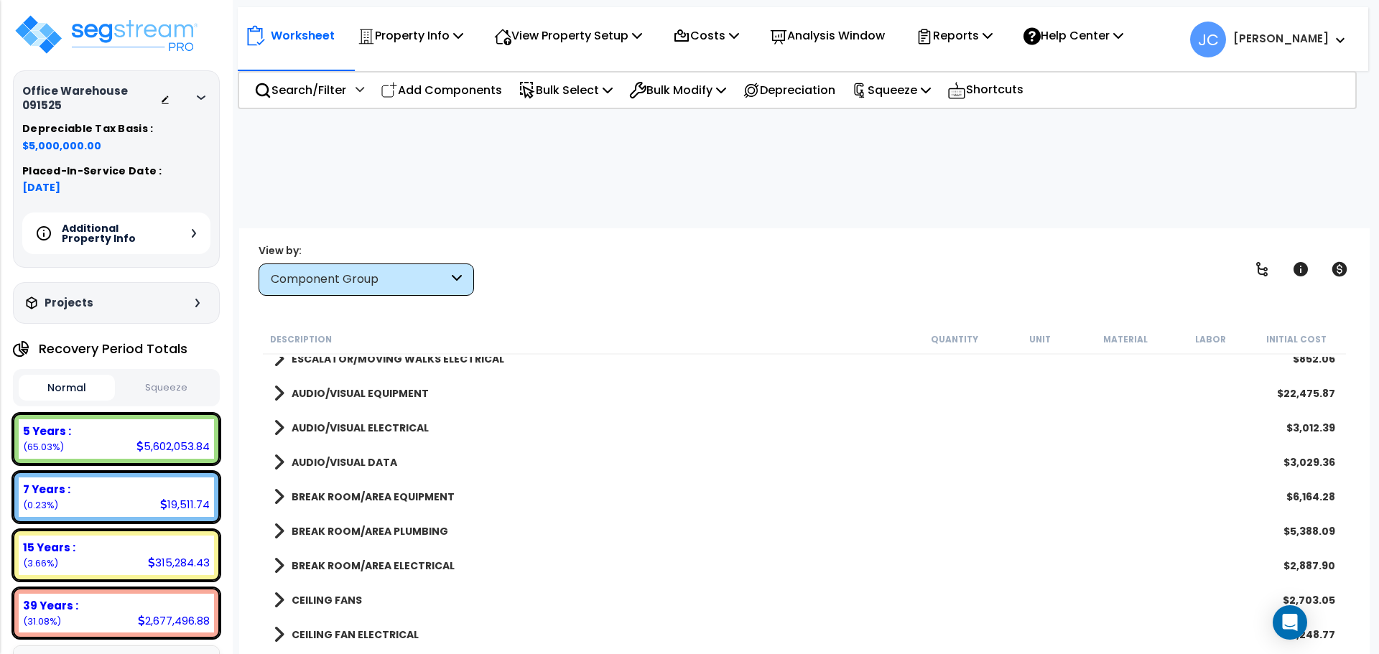
scroll to position [2634, 0]
click at [378, 375] on div "AUDIO/VISUAL EQUIPMENT $22,475.87" at bounding box center [804, 392] width 1076 height 34
click at [377, 385] on b "AUDIO/VISUAL EQUIPMENT" at bounding box center [360, 392] width 137 height 14
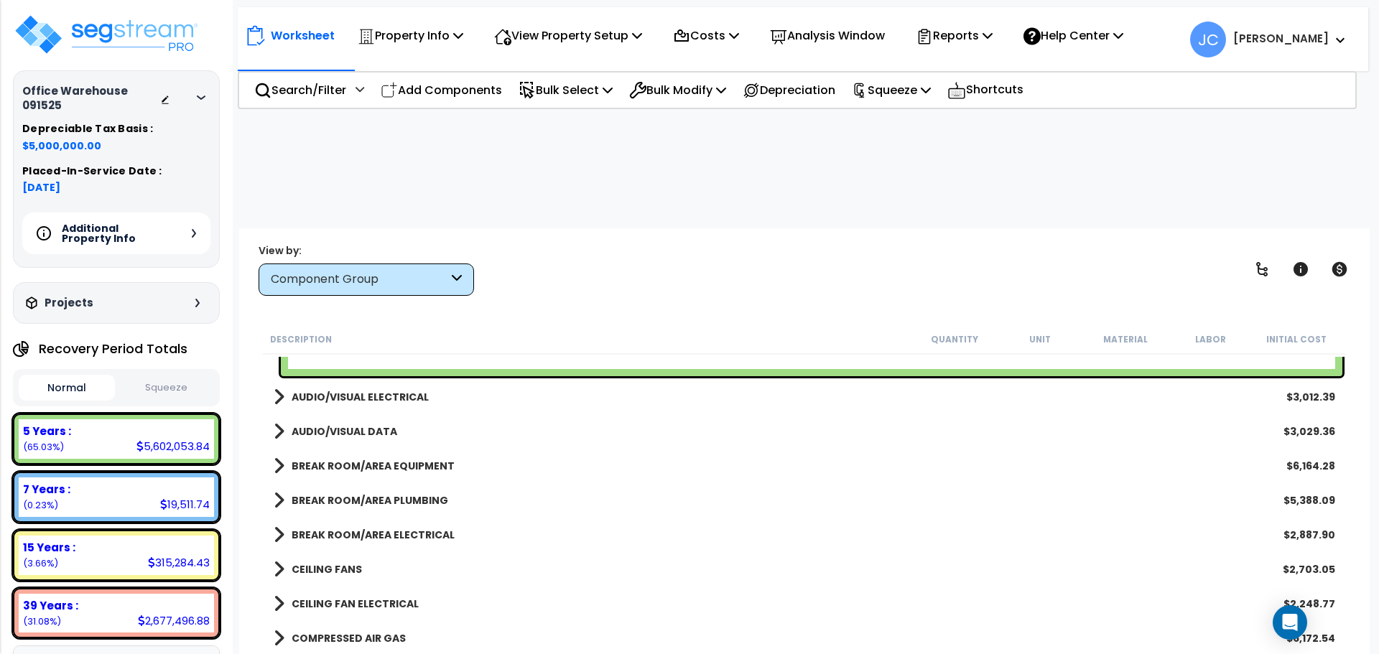
scroll to position [3824, 0]
click at [357, 386] on link "AUDIO/VISUAL ELECTRICAL" at bounding box center [351, 396] width 155 height 20
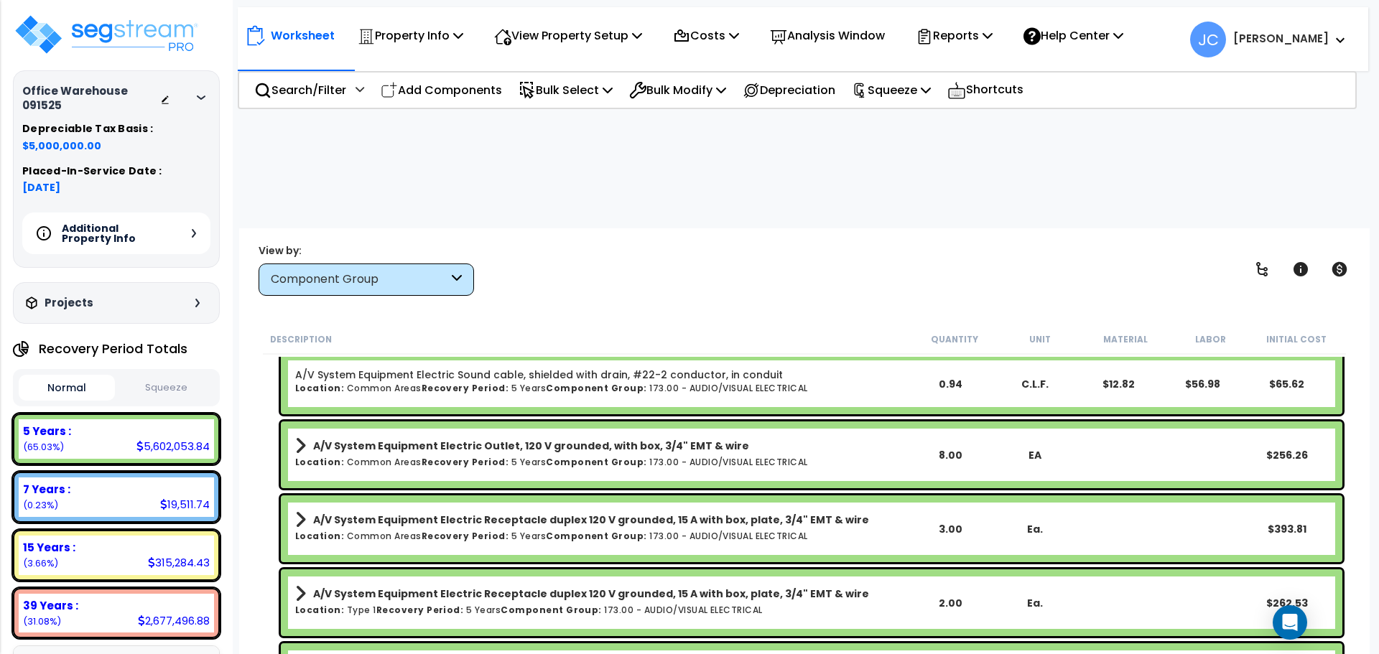
scroll to position [4325, 0]
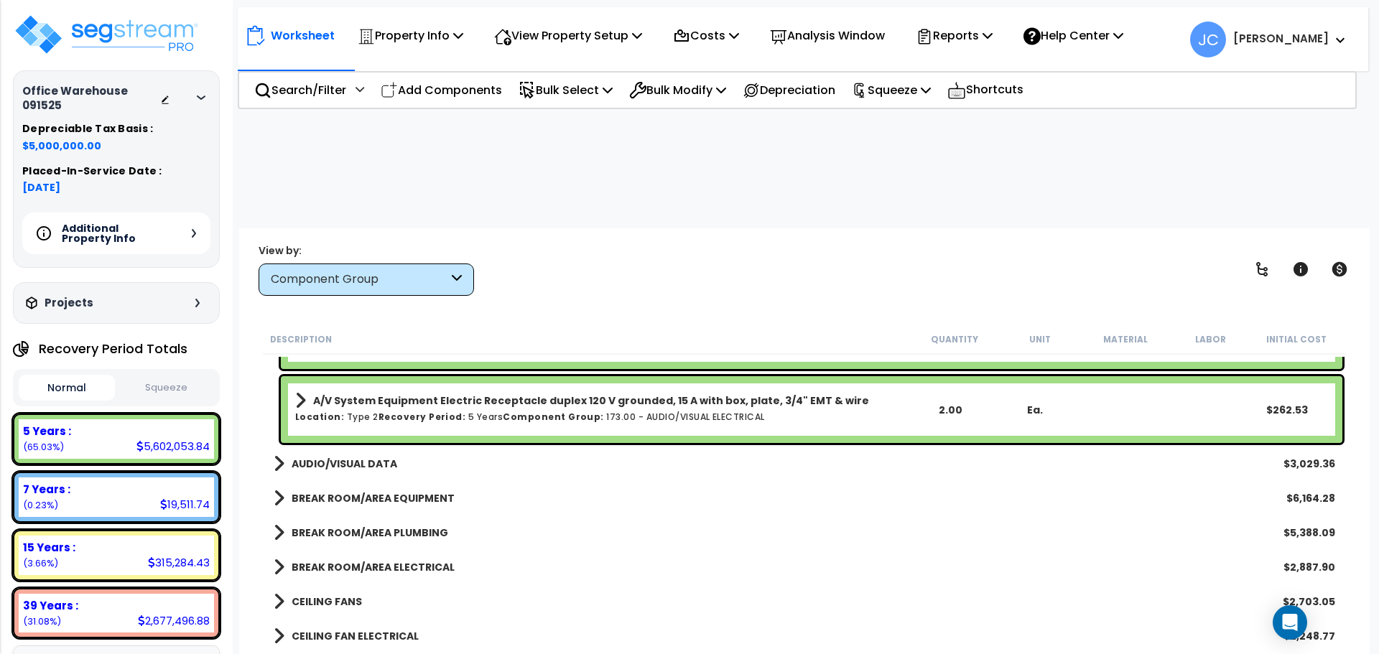
click at [327, 457] on b "AUDIO/VISUAL DATA" at bounding box center [345, 464] width 106 height 14
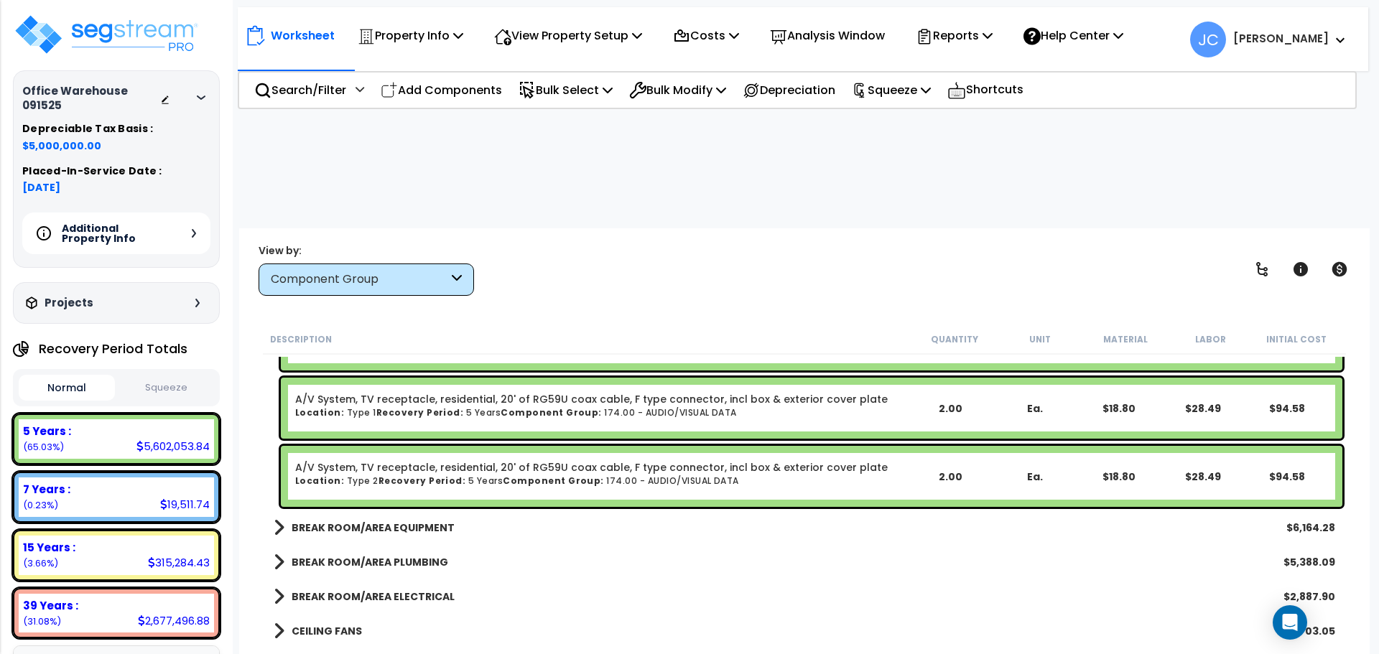
scroll to position [5347, 0]
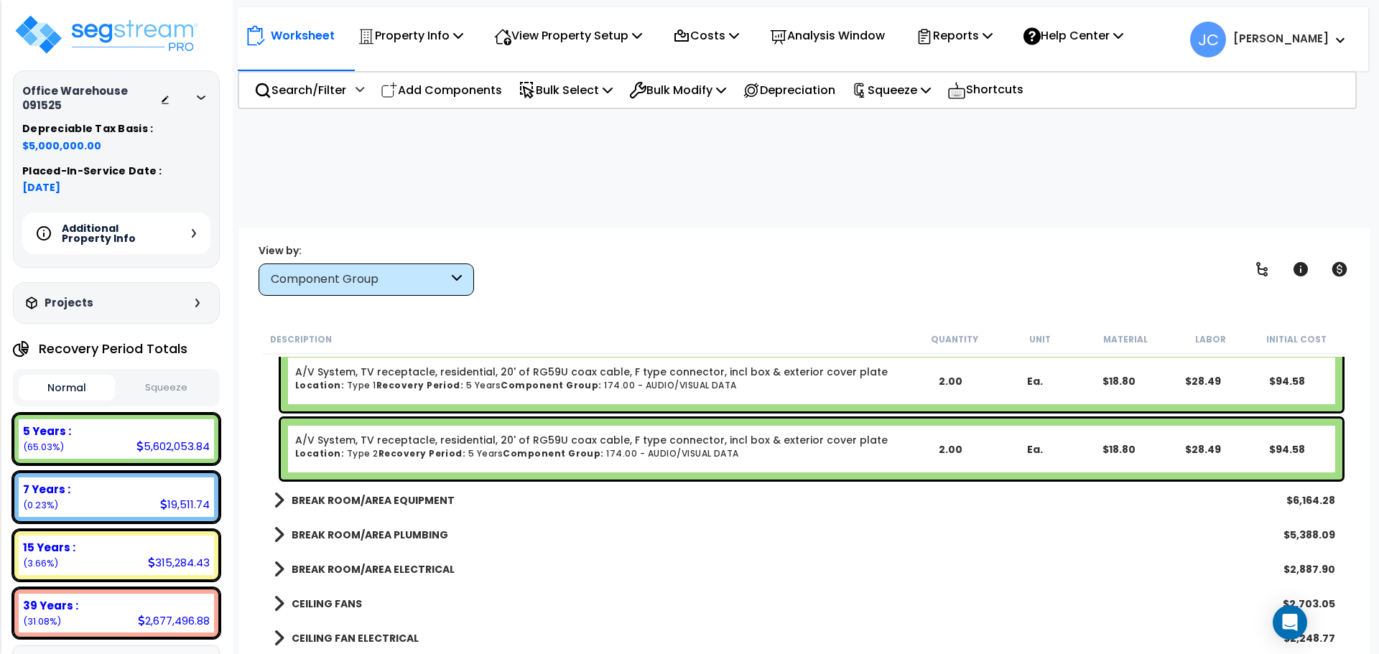
click at [423, 483] on div "BREAK ROOM/AREA EQUIPMENT $6,164.28" at bounding box center [804, 500] width 1076 height 34
click at [412, 493] on b "BREAK ROOM/AREA EQUIPMENT" at bounding box center [373, 500] width 163 height 14
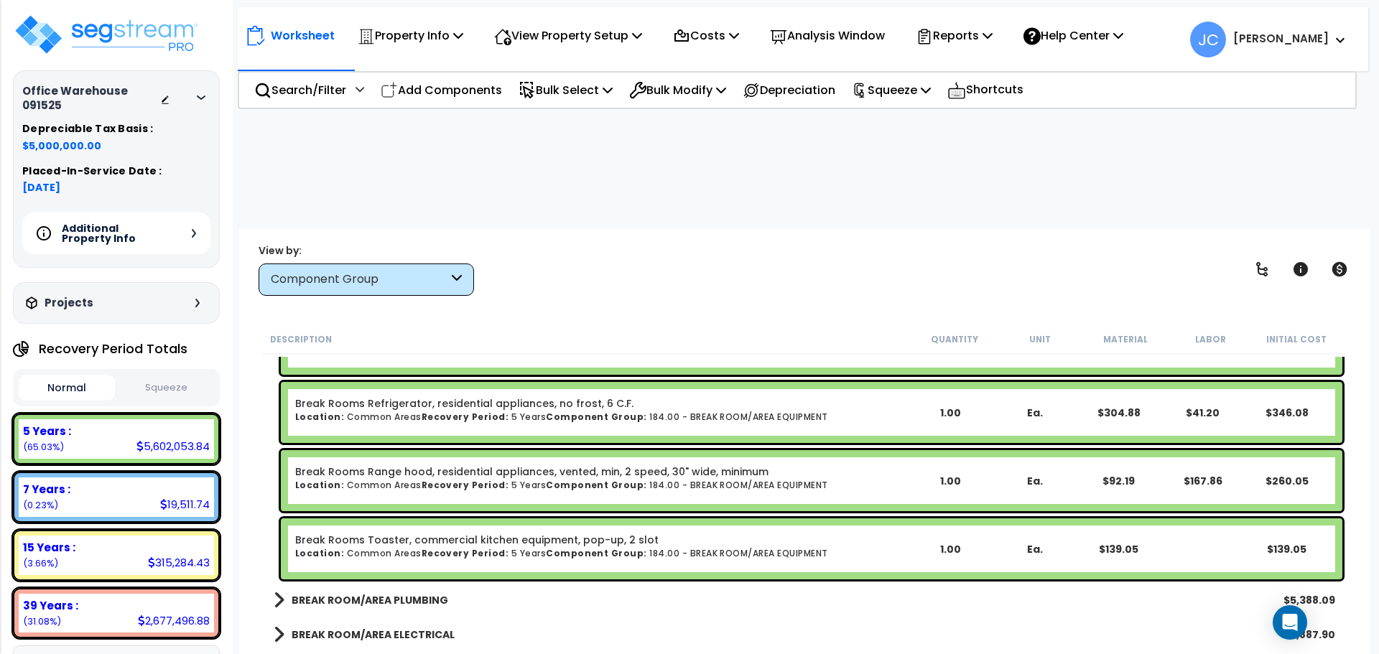
scroll to position [6140, 0]
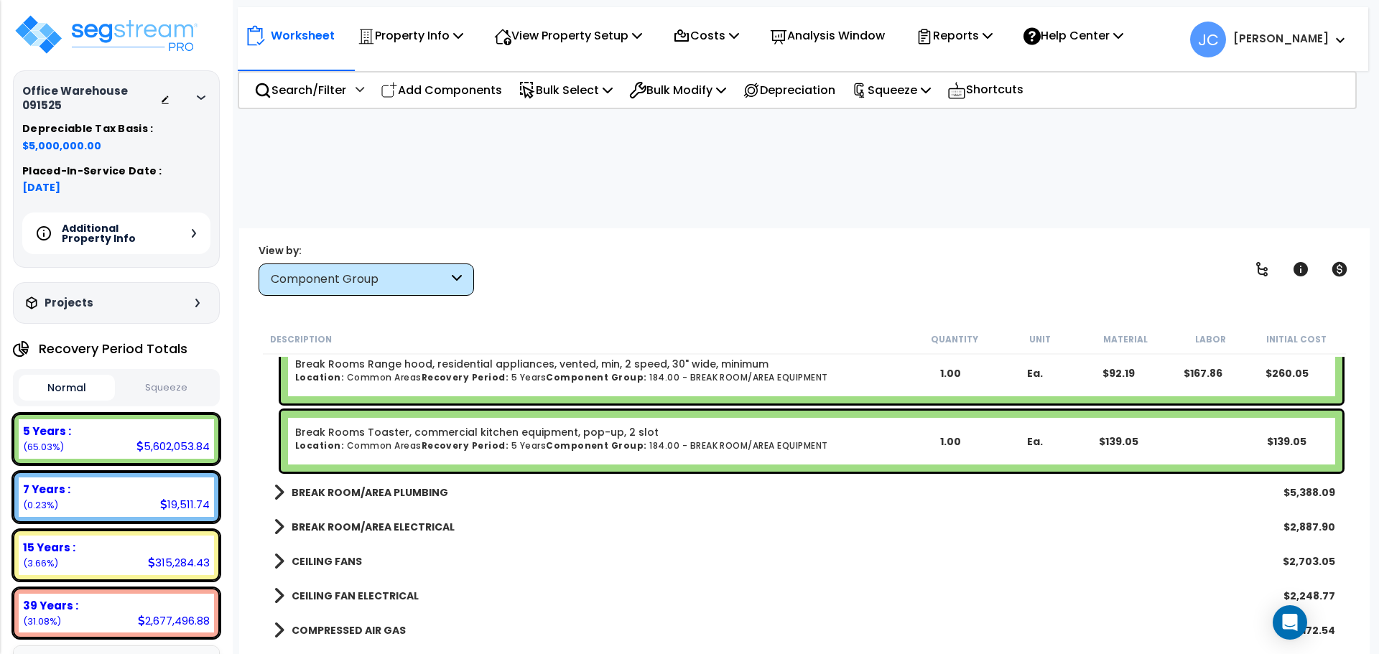
click at [392, 485] on b "BREAK ROOM/AREA PLUMBING" at bounding box center [370, 492] width 157 height 14
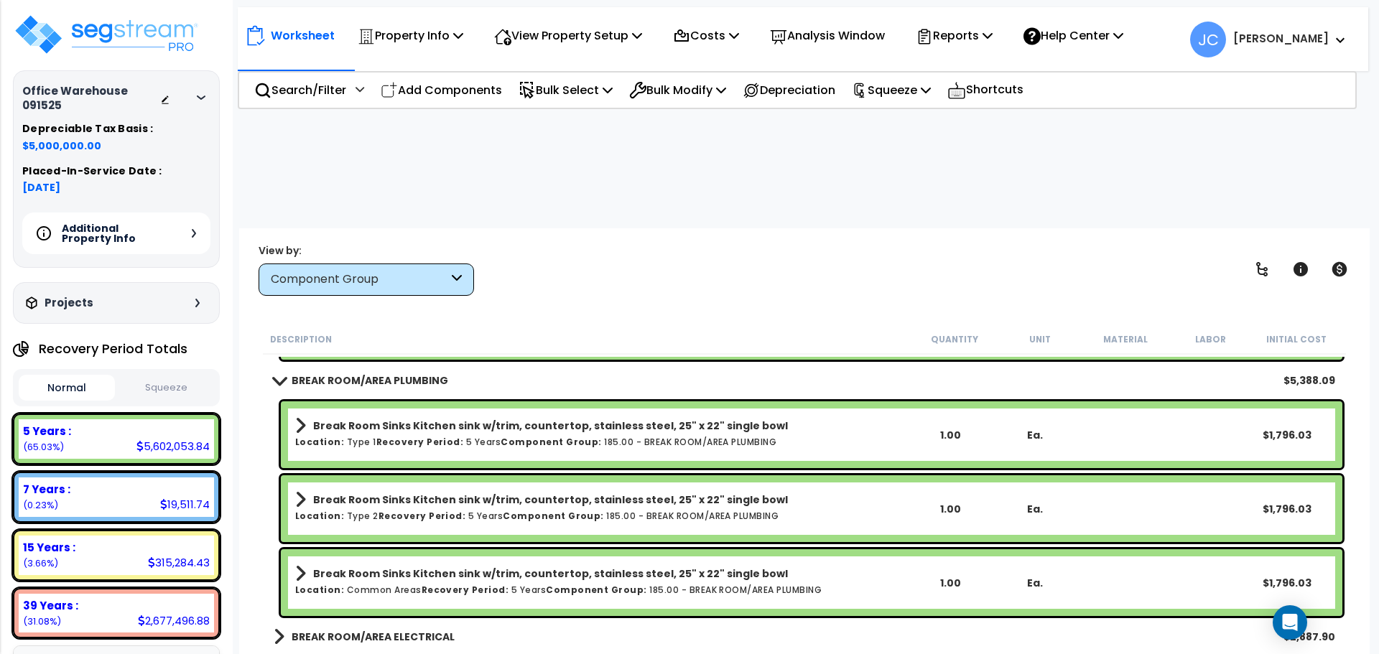
scroll to position [6271, 0]
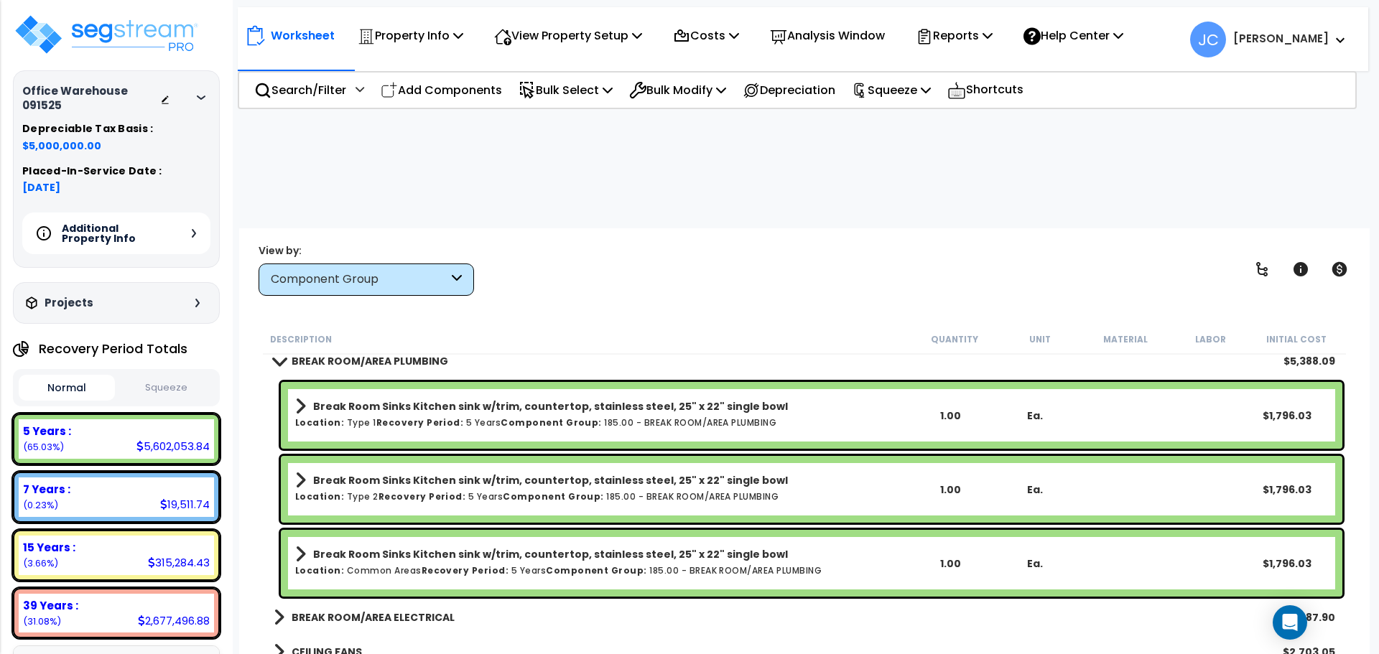
click at [401, 610] on b "BREAK ROOM/AREA ELECTRICAL" at bounding box center [373, 617] width 163 height 14
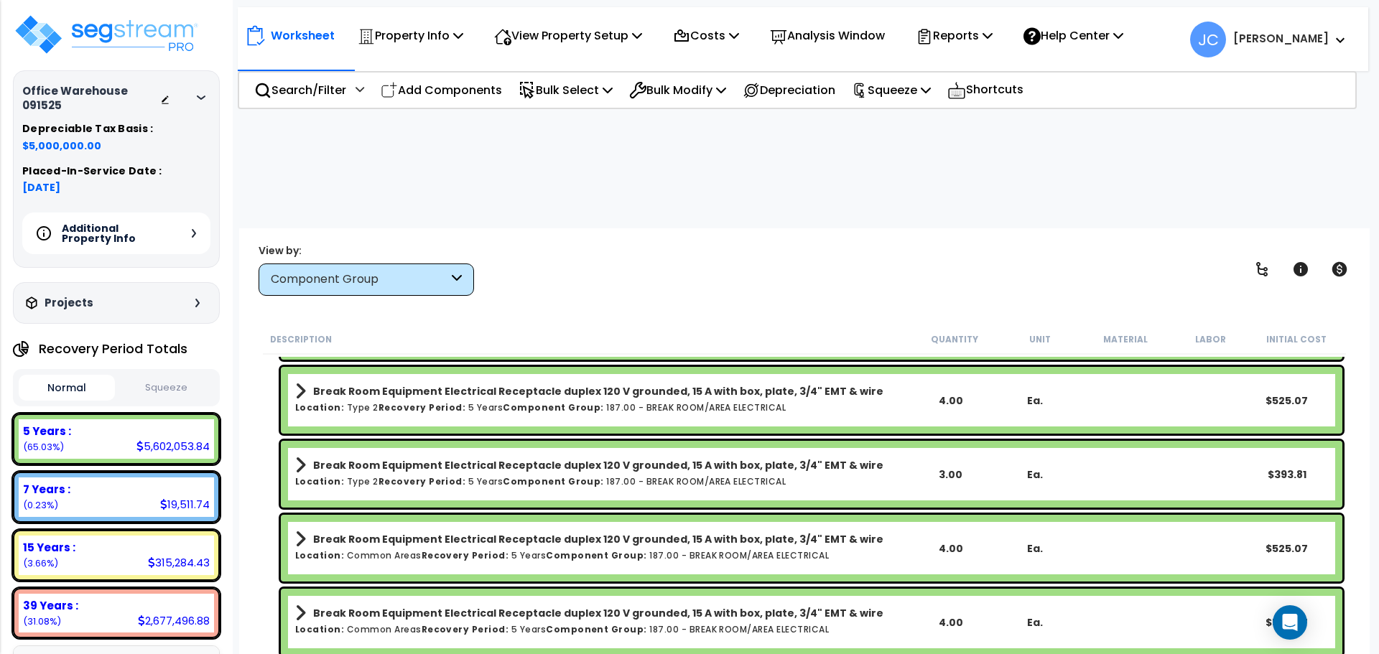
scroll to position [6843, 0]
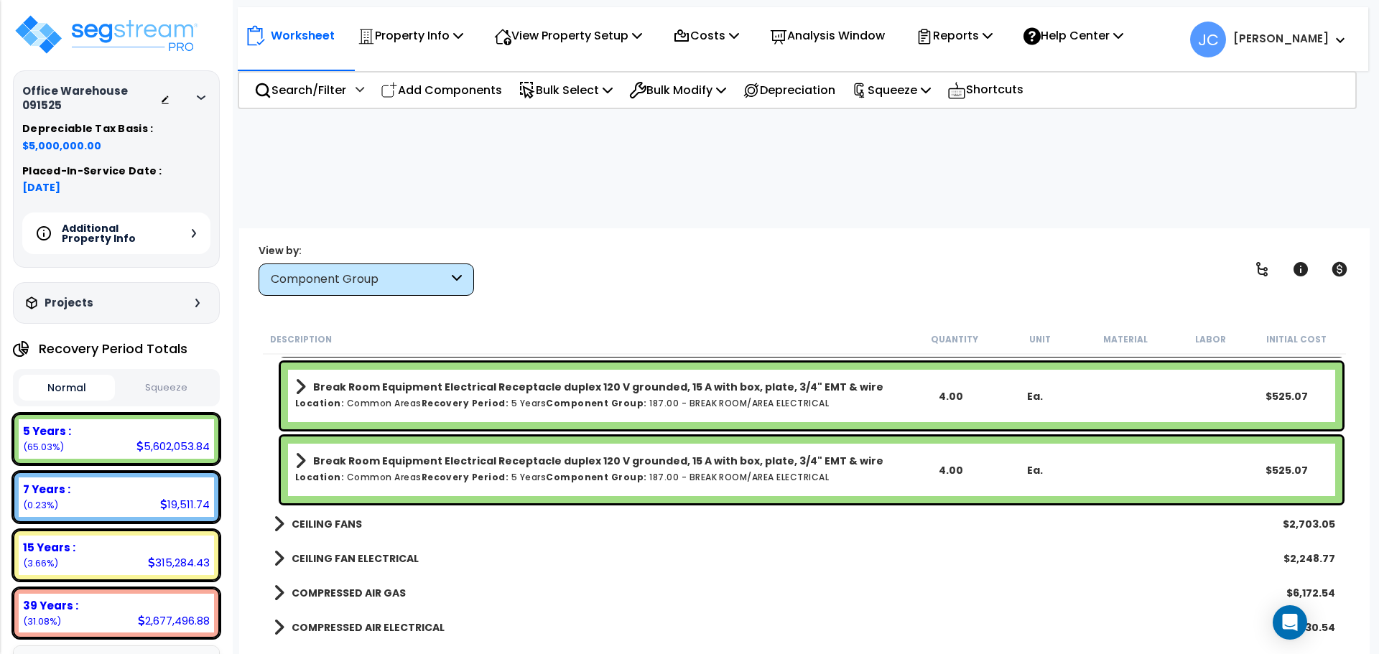
click at [318, 517] on b "CEILING FANS" at bounding box center [327, 524] width 70 height 14
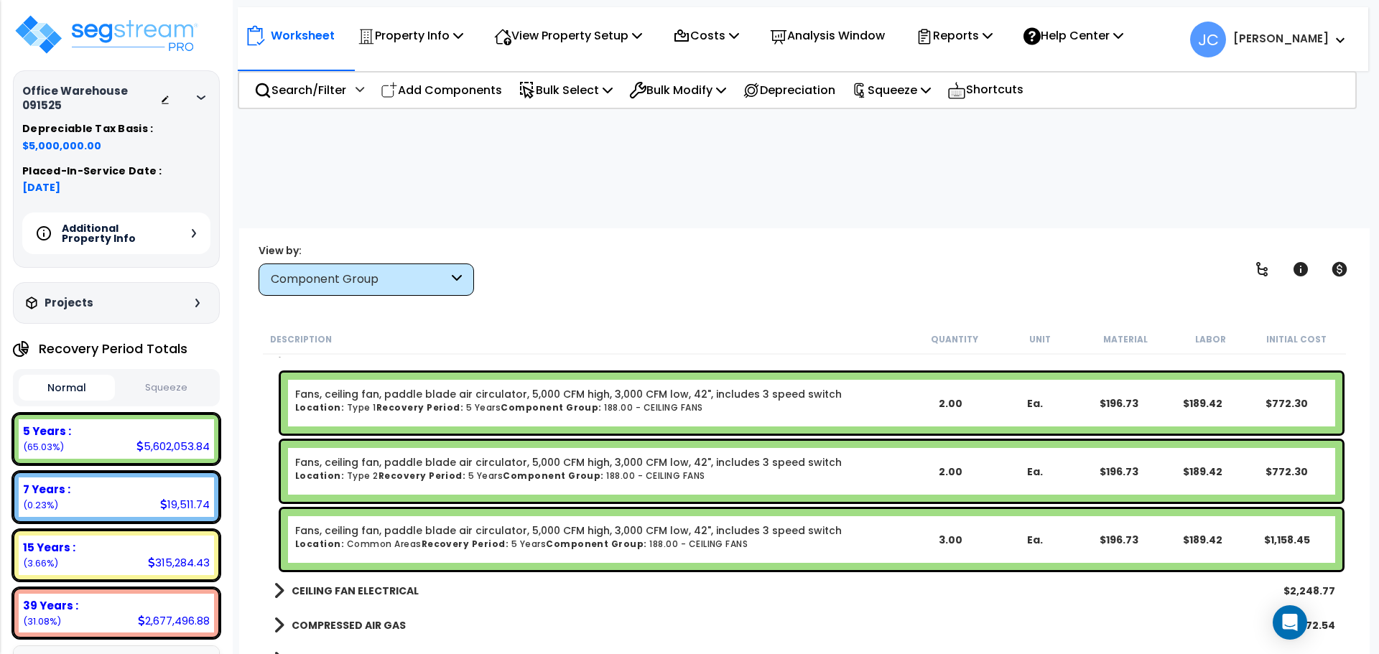
scroll to position [7005, 0]
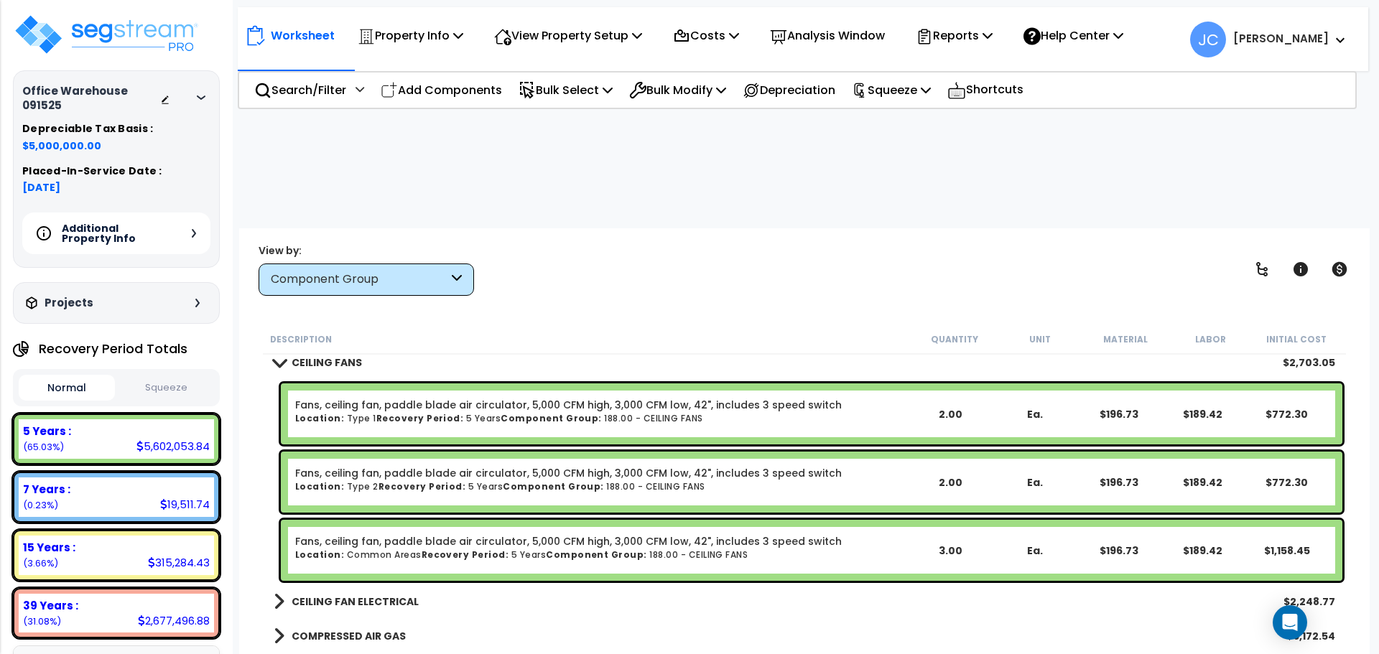
click at [396, 585] on div "CEILING FAN ELECTRICAL $2,248.77" at bounding box center [804, 602] width 1076 height 34
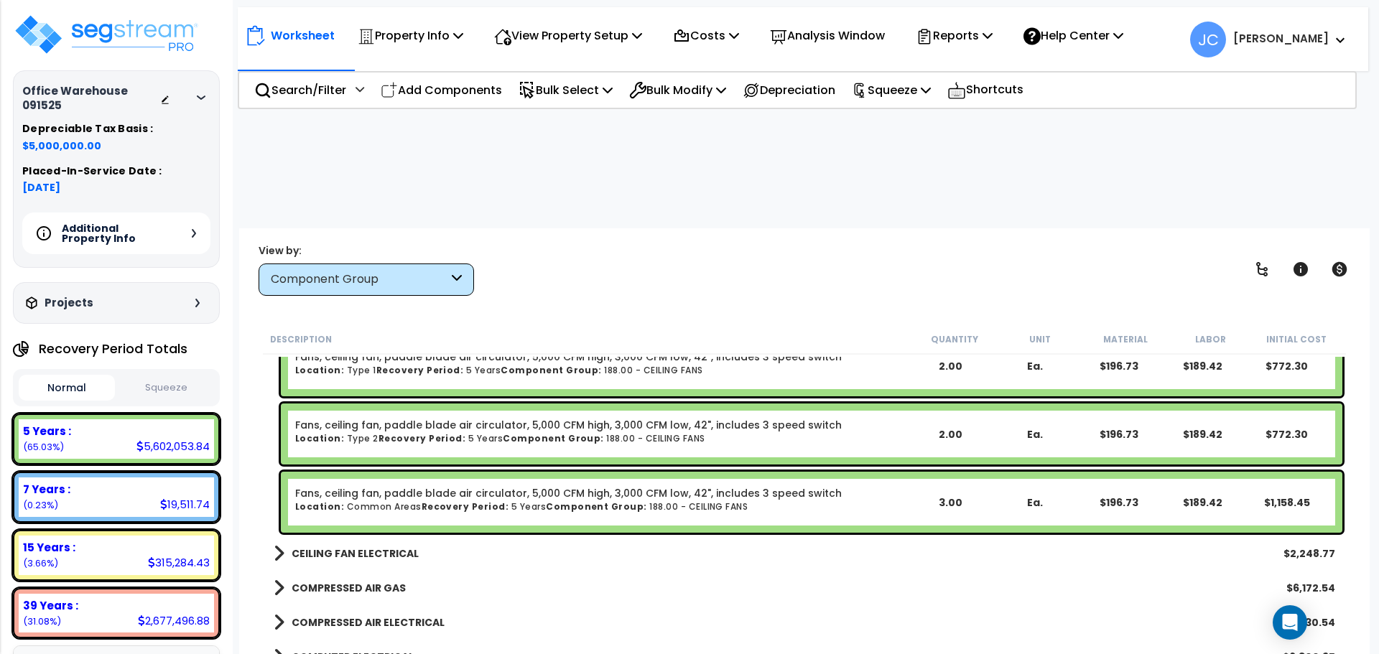
scroll to position [7056, 0]
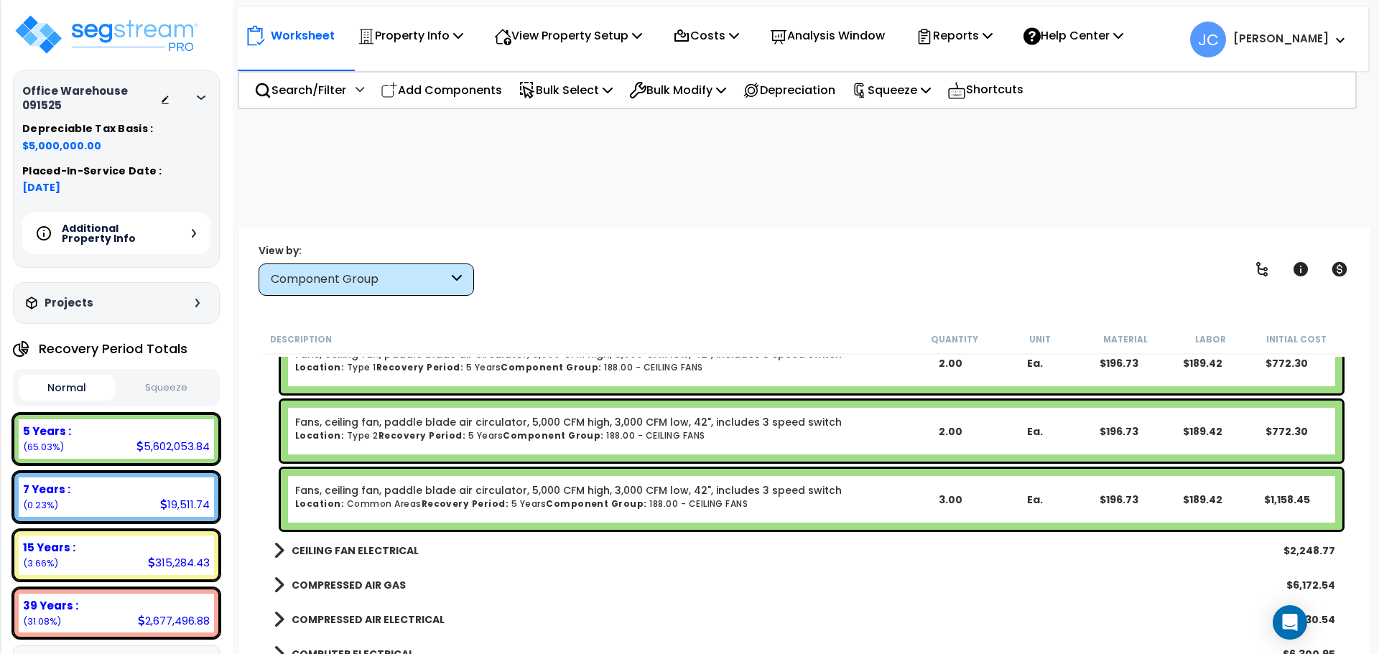
click at [373, 544] on b "CEILING FAN ELECTRICAL" at bounding box center [355, 551] width 127 height 14
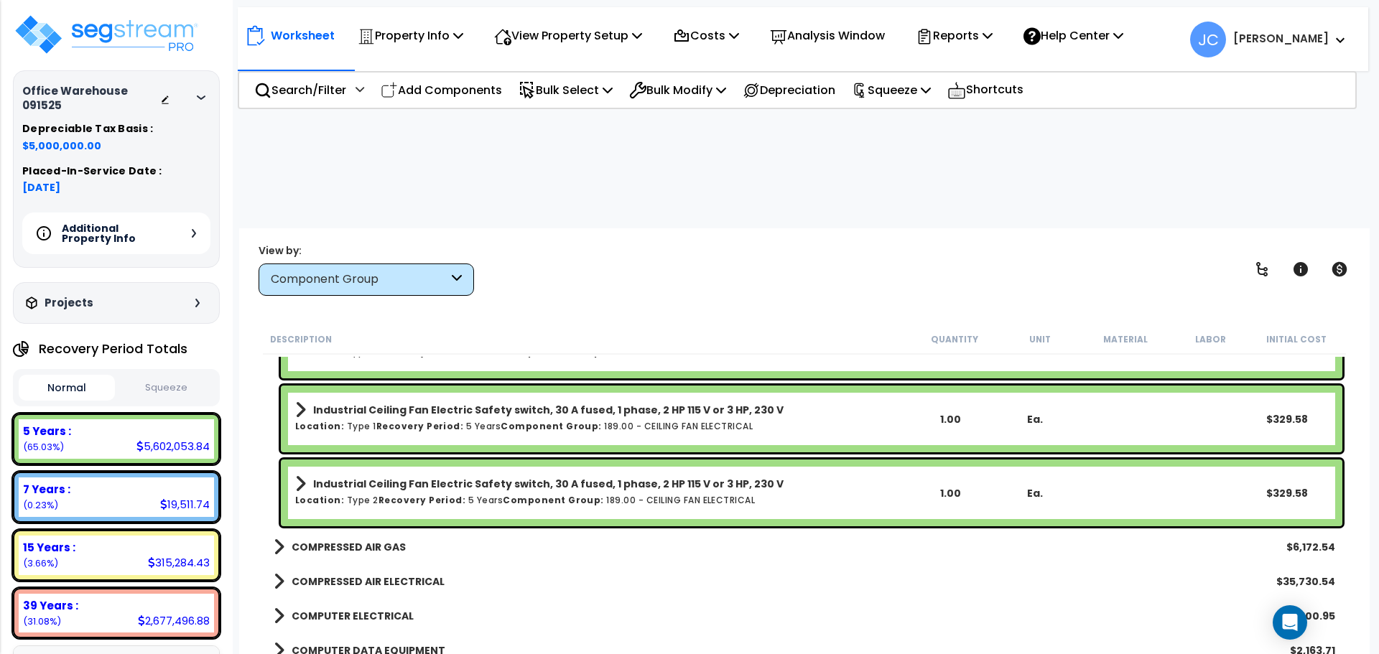
scroll to position [7747, 0]
click at [348, 541] on b "COMPRESSED AIR GAS" at bounding box center [349, 548] width 114 height 14
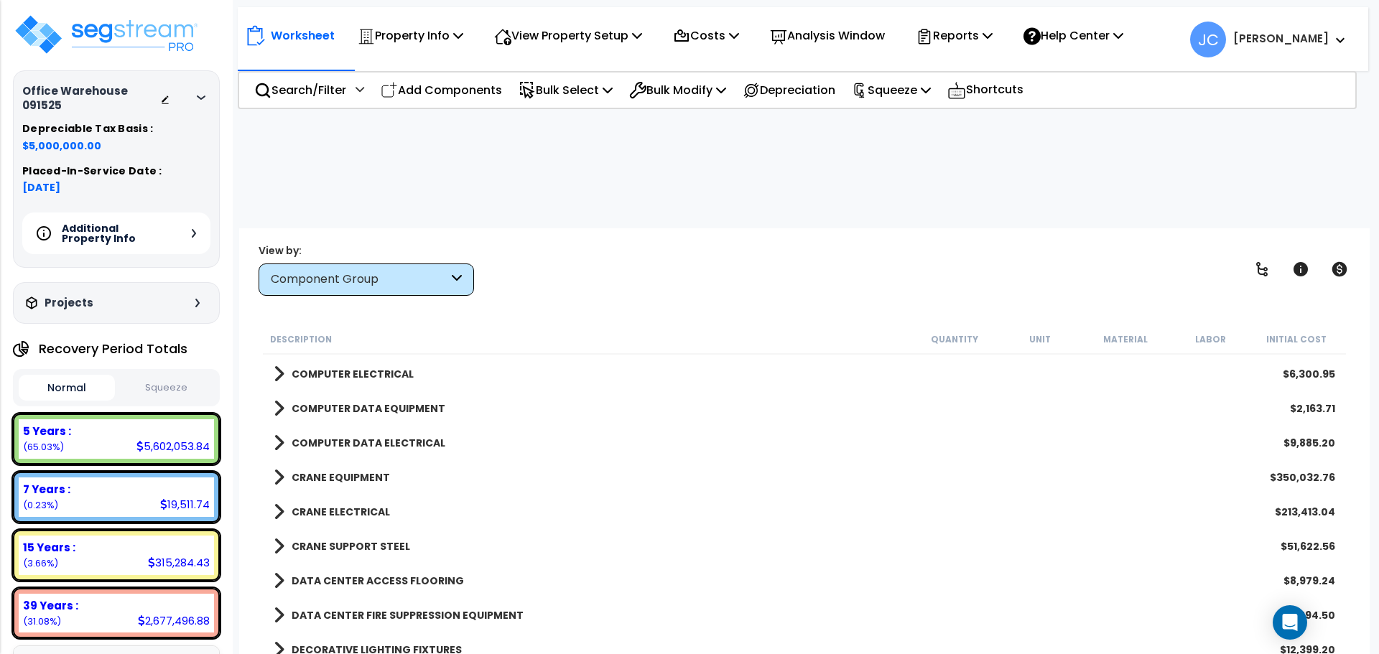
scroll to position [8306, 0]
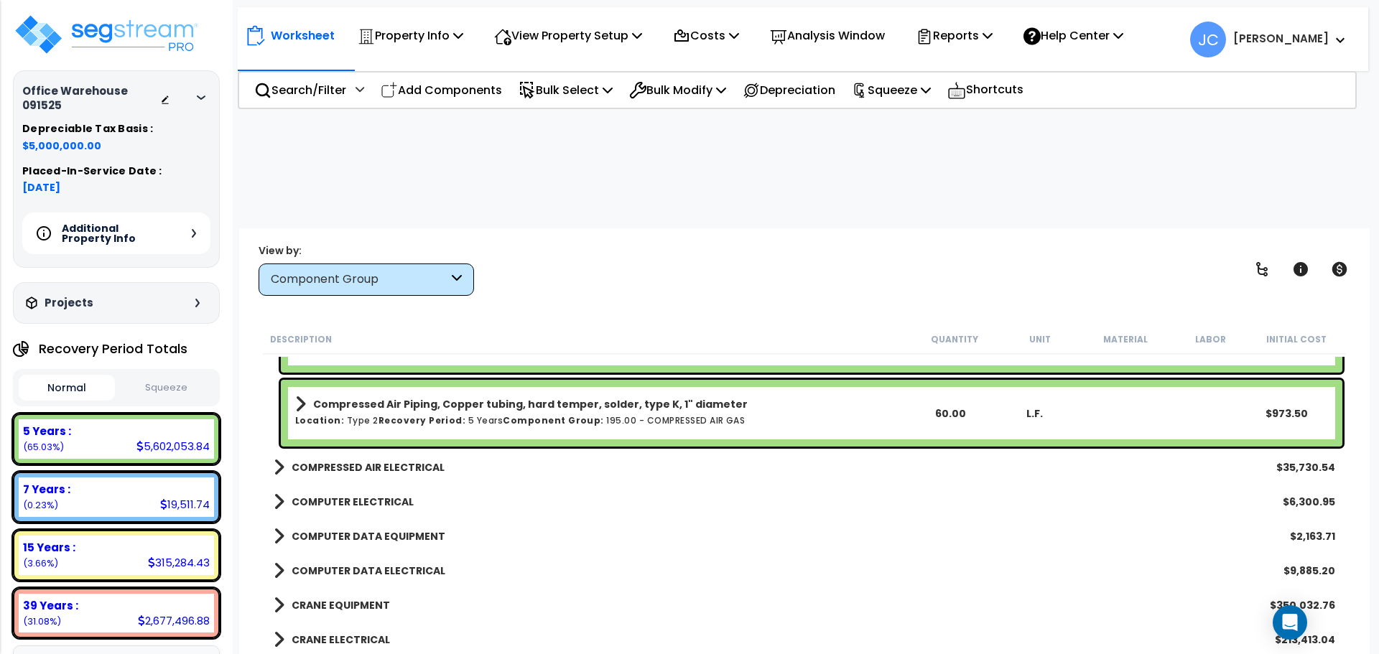
click at [390, 460] on b "COMPRESSED AIR ELECTRICAL" at bounding box center [368, 467] width 153 height 14
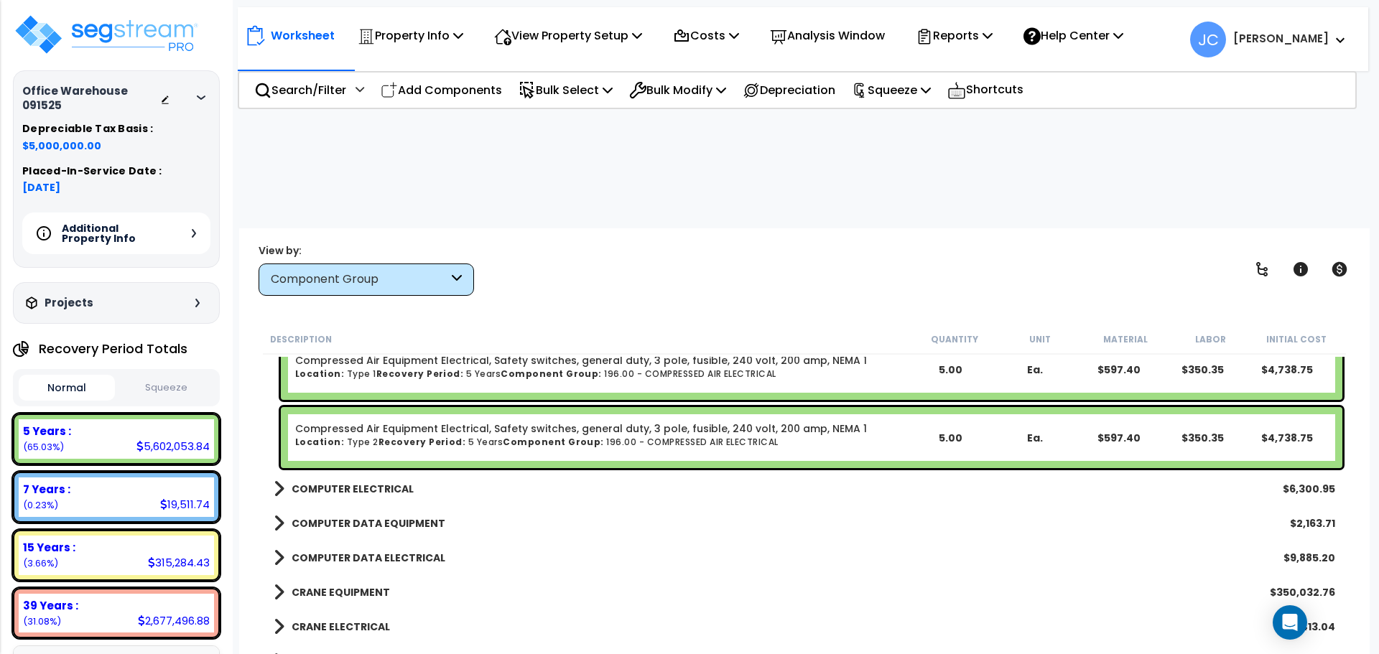
scroll to position [10005, 0]
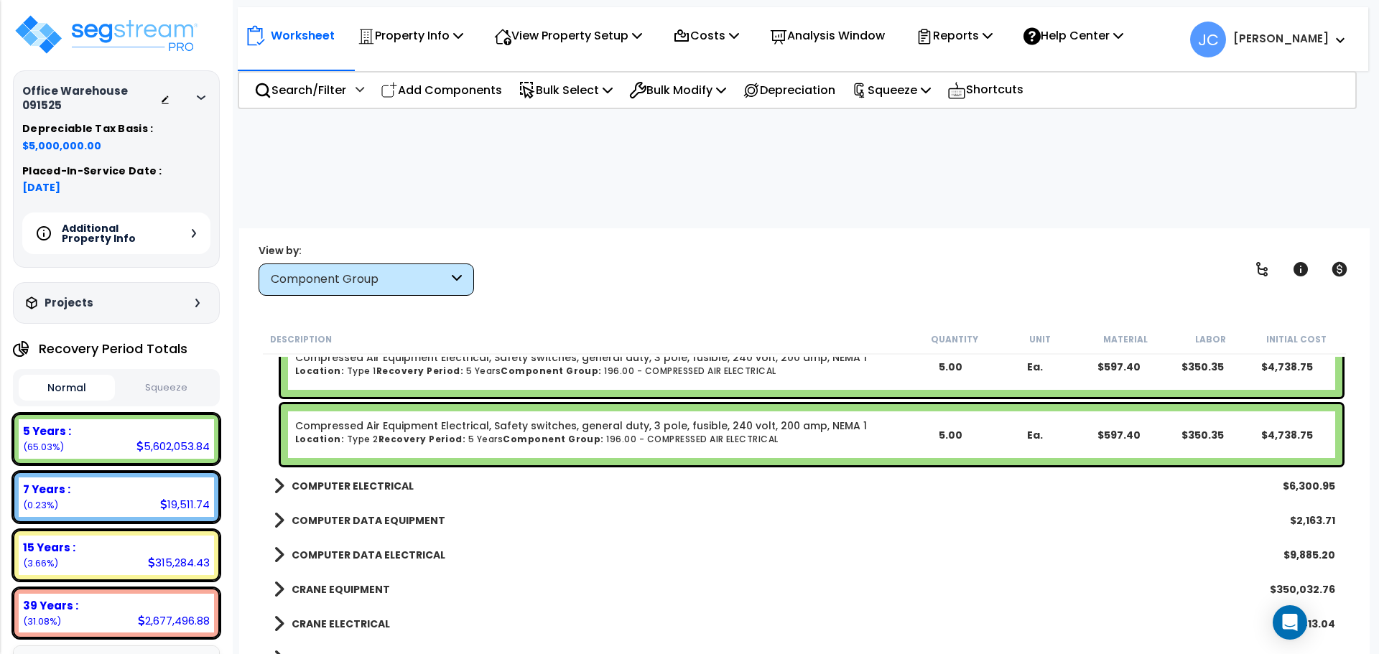
click at [345, 479] on b "COMPUTER ELECTRICAL" at bounding box center [353, 486] width 122 height 14
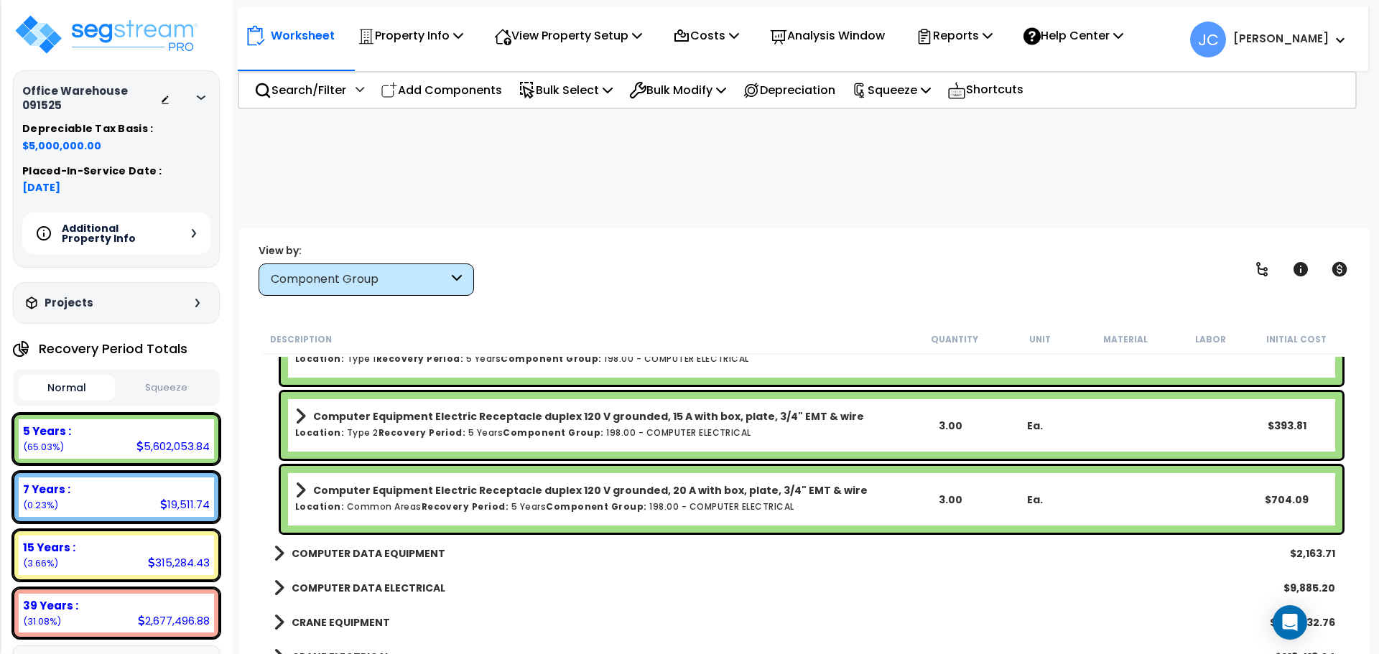
scroll to position [10345, 0]
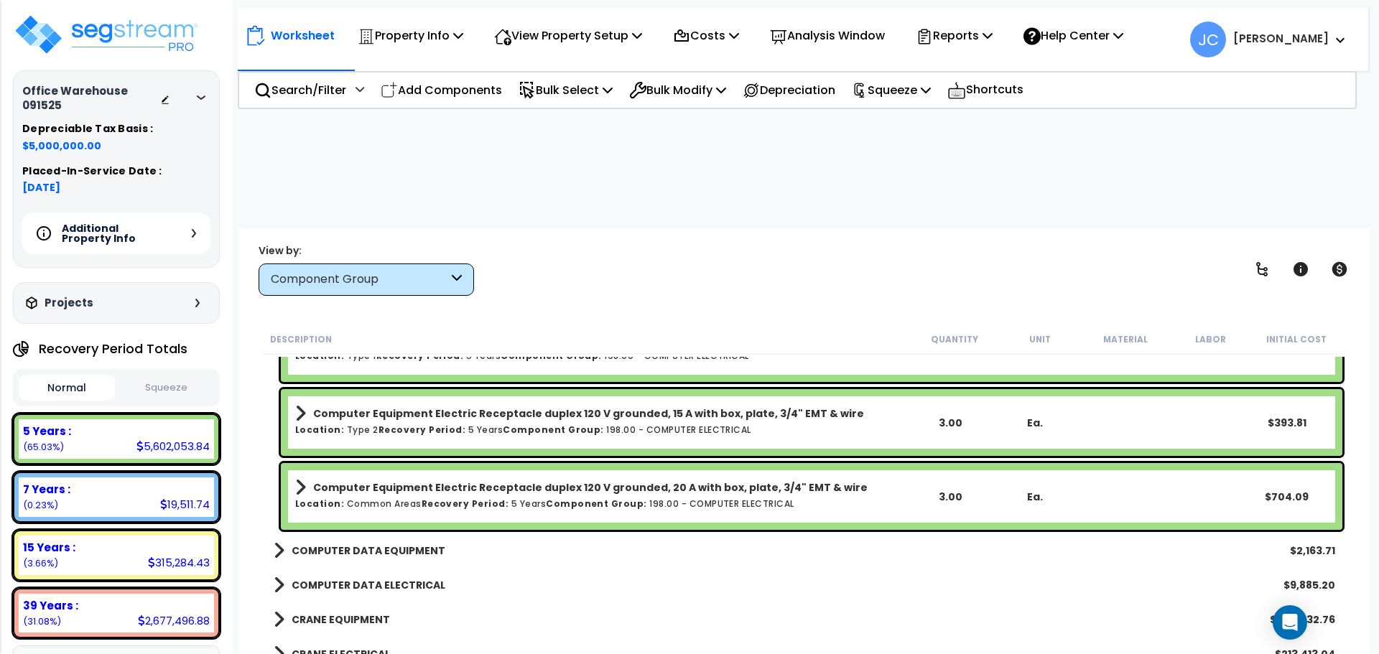
click at [405, 544] on b "COMPUTER DATA EQUIPMENT" at bounding box center [369, 551] width 154 height 14
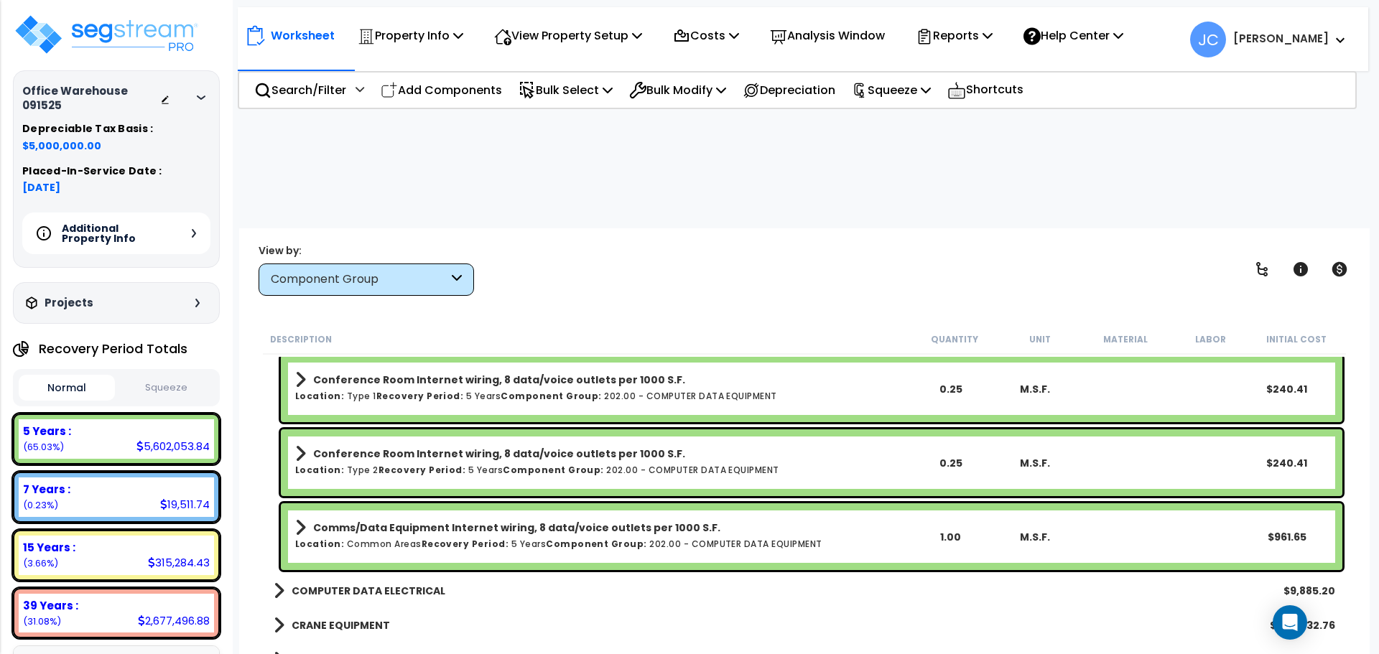
scroll to position [10710, 0]
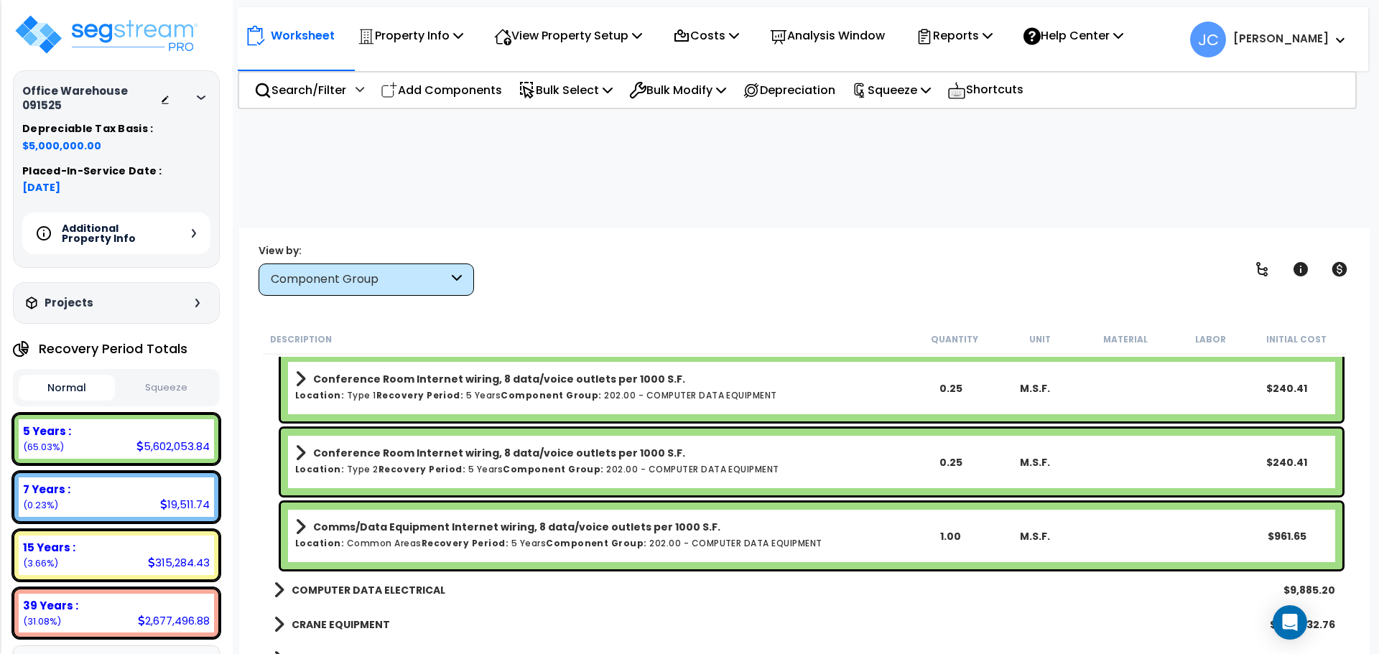
click at [376, 583] on b "COMPUTER DATA ELECTRICAL" at bounding box center [369, 590] width 154 height 14
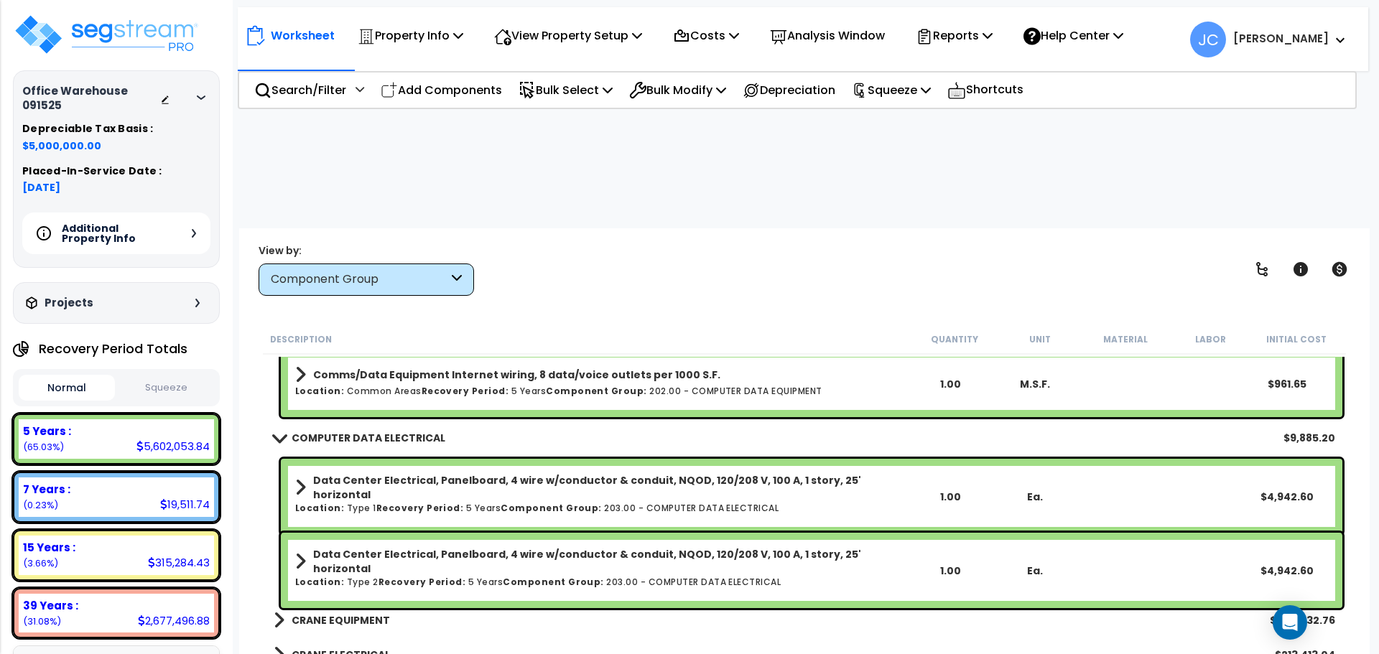
scroll to position [10891, 0]
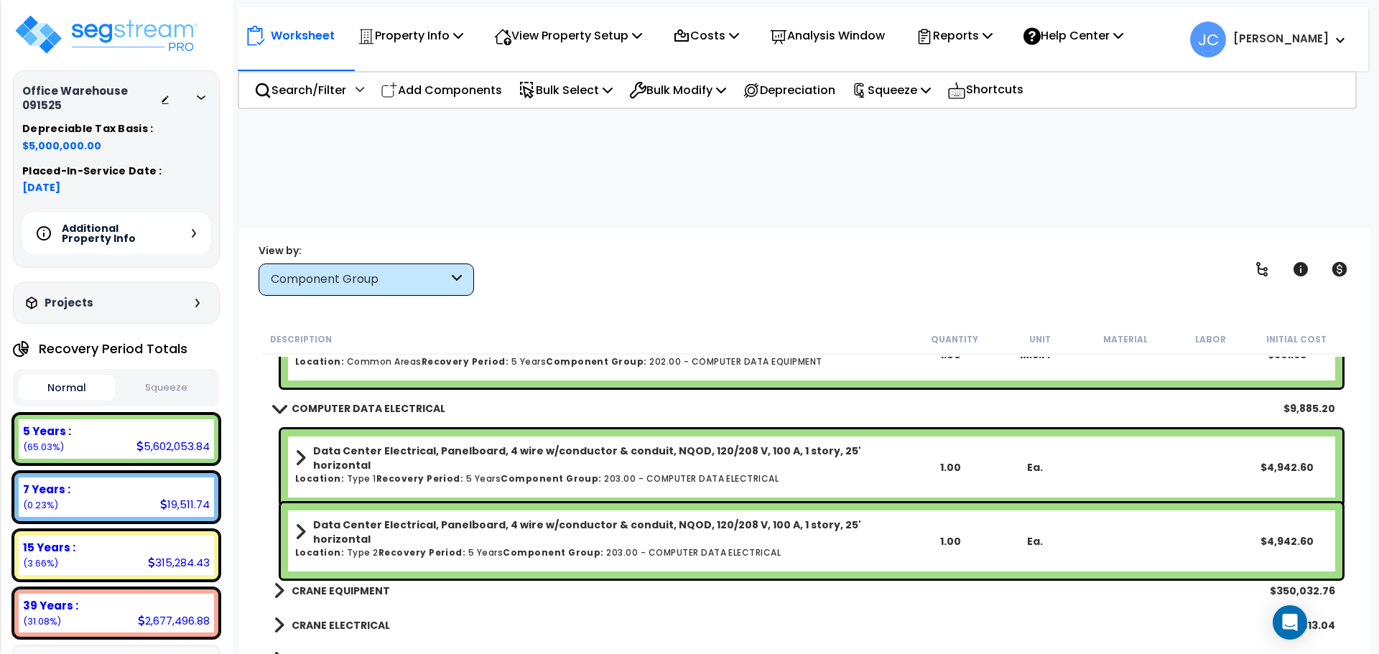
click at [364, 584] on b "CRANE EQUIPMENT" at bounding box center [341, 591] width 98 height 14
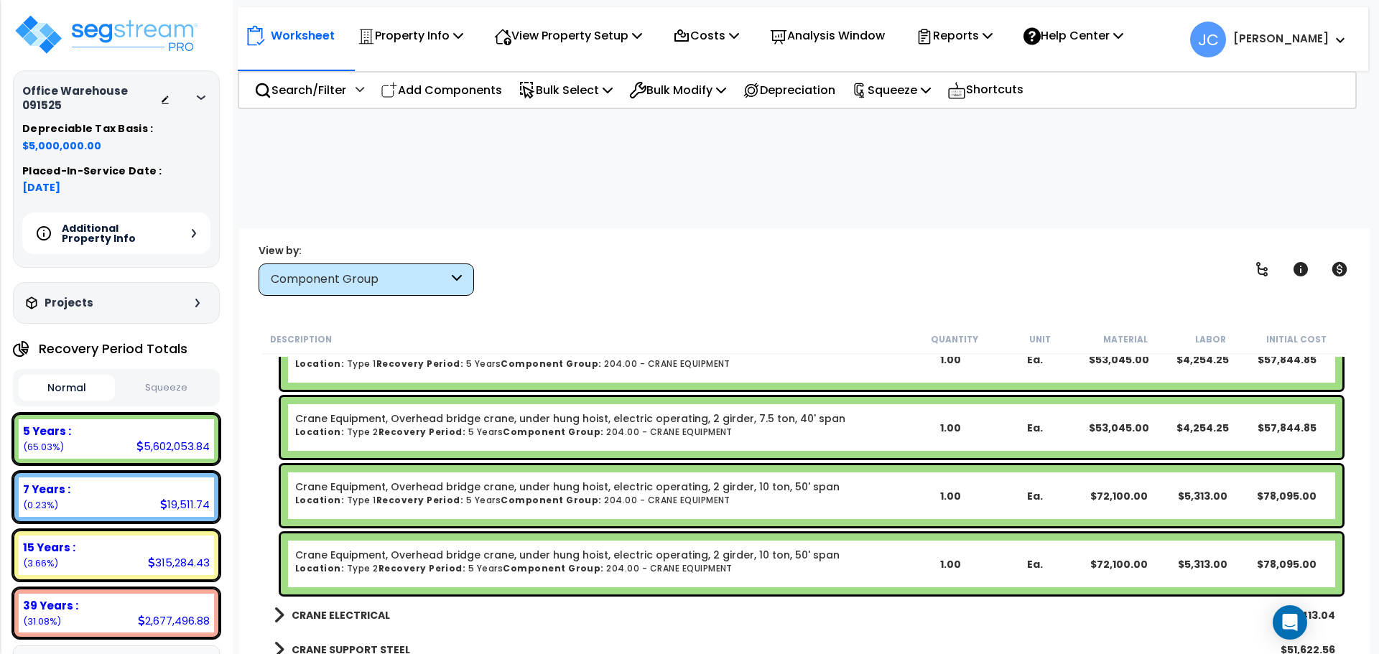
scroll to position [11312, 0]
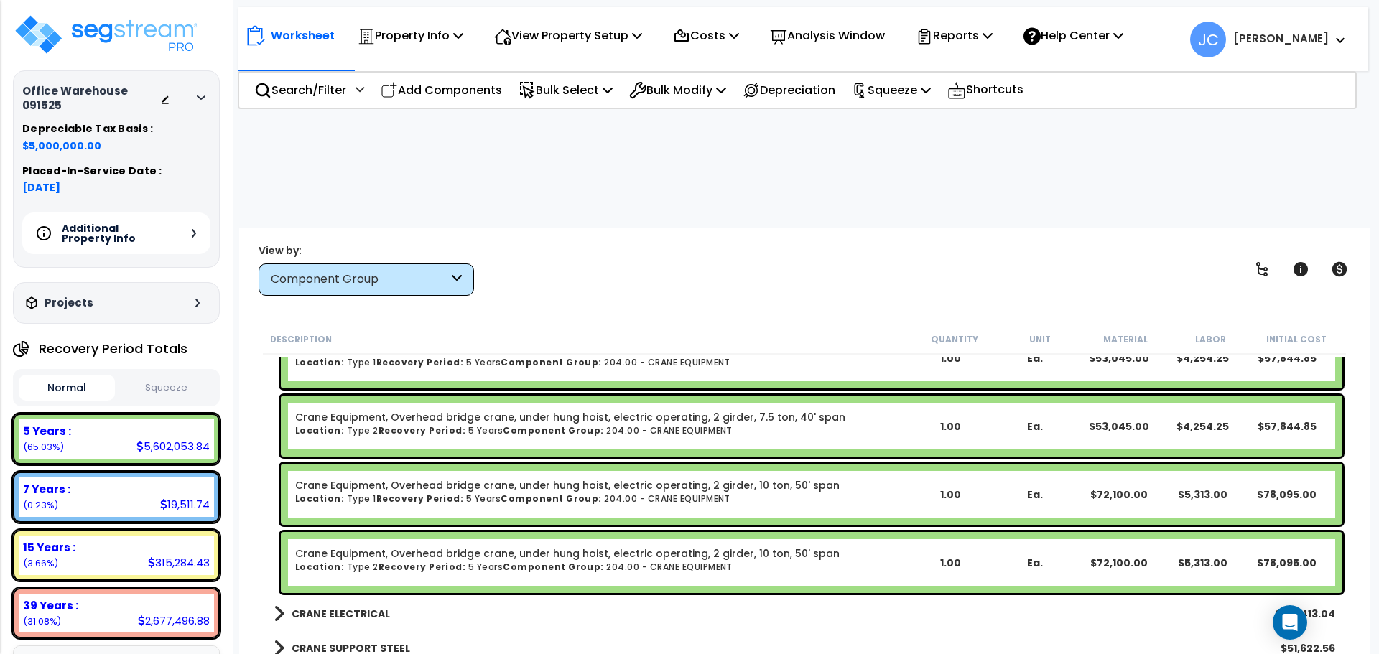
click at [336, 607] on b "CRANE ELECTRICAL" at bounding box center [341, 614] width 98 height 14
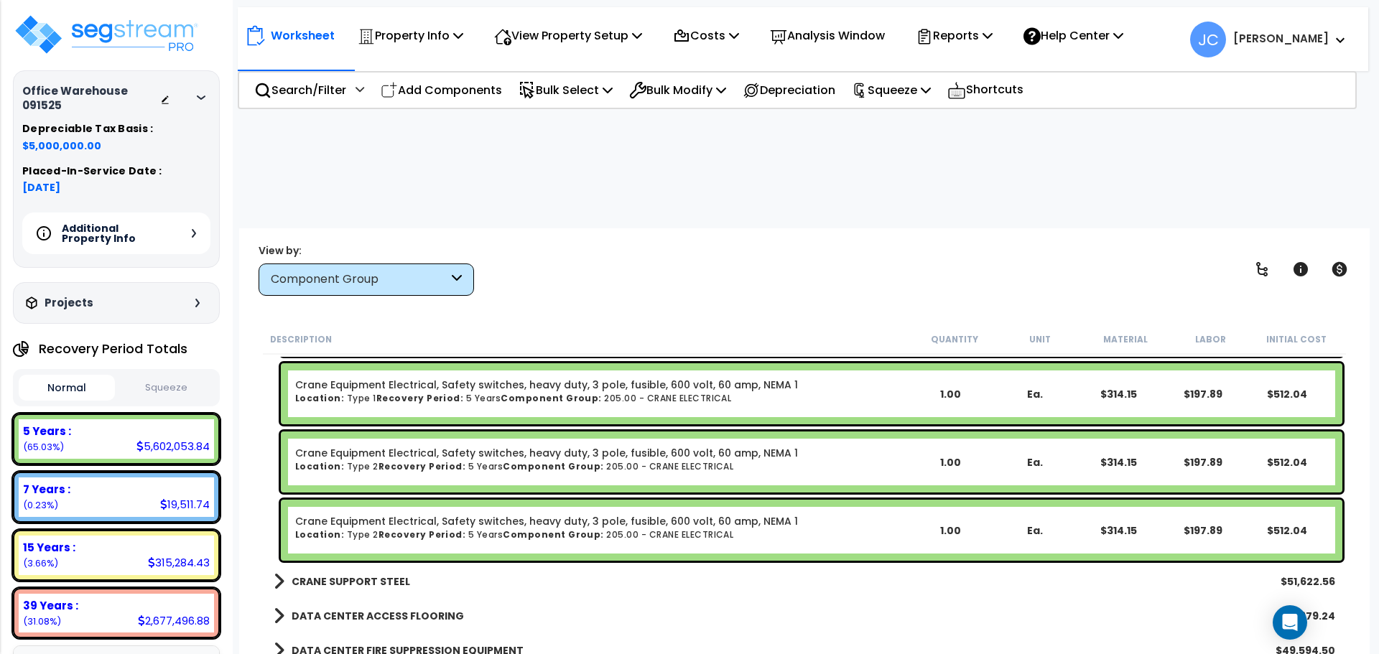
scroll to position [12787, 0]
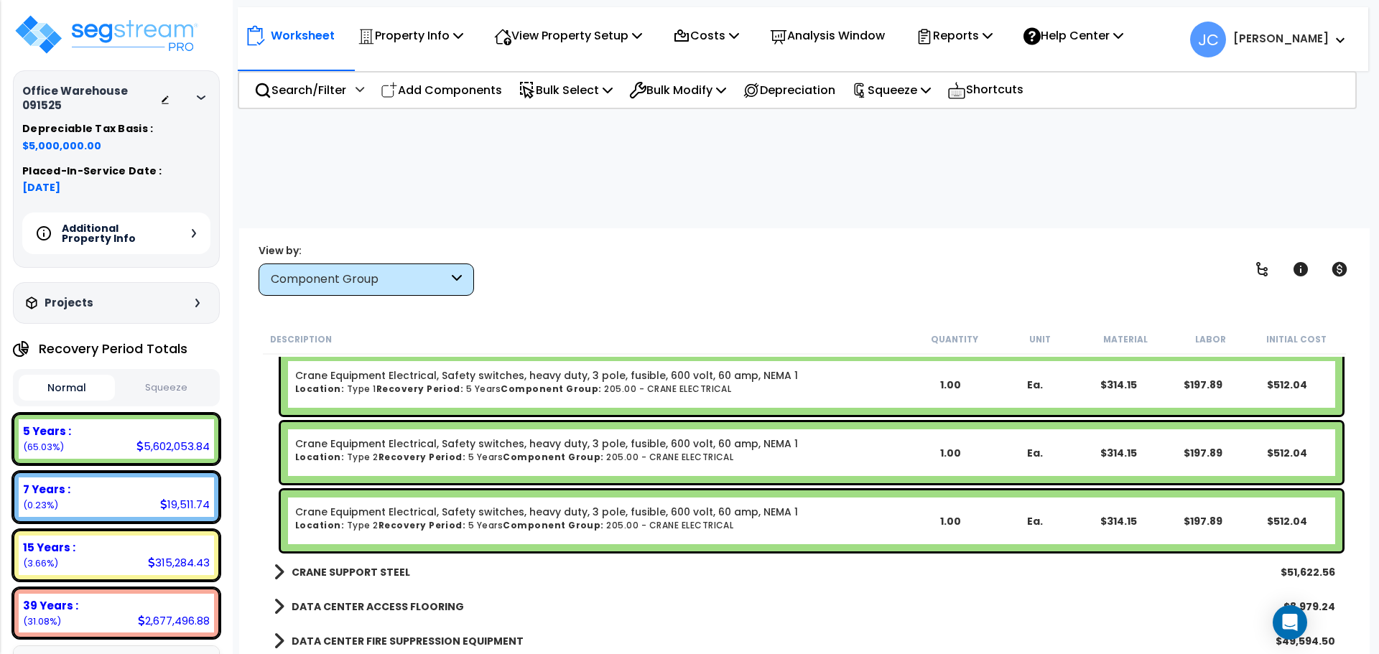
click at [342, 565] on b "CRANE SUPPORT STEEL" at bounding box center [351, 572] width 118 height 14
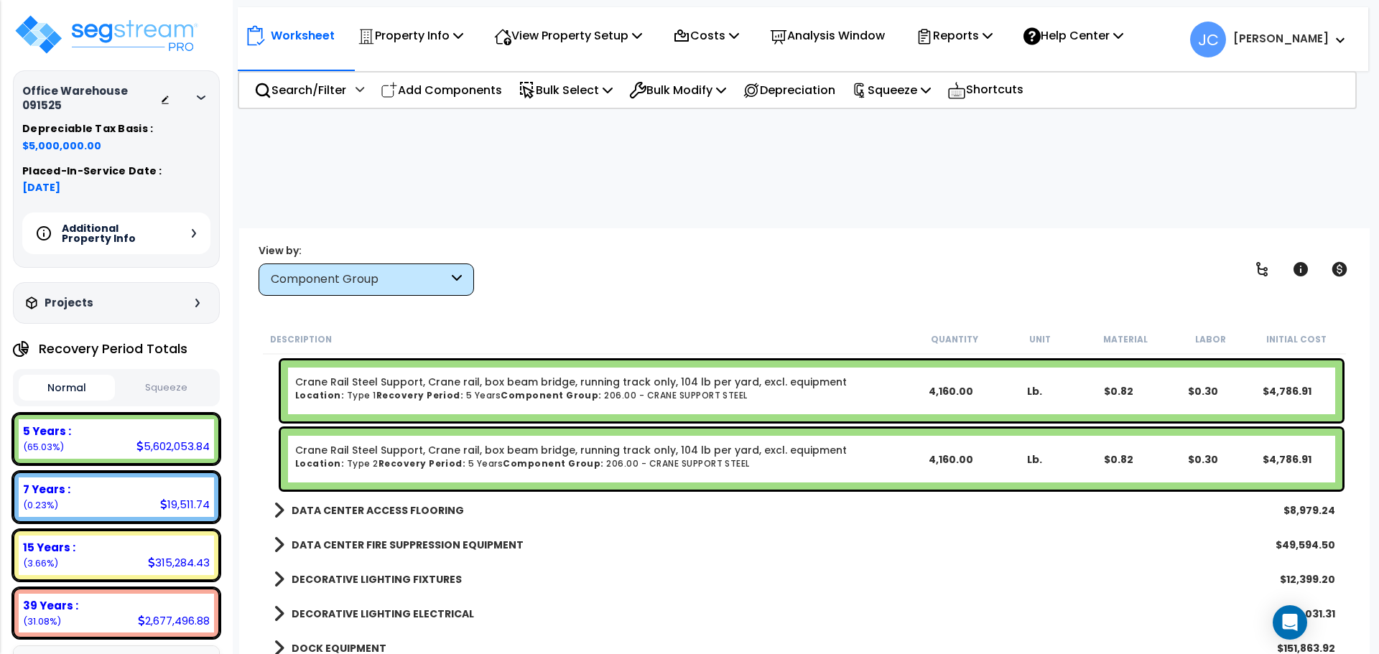
scroll to position [13321, 0]
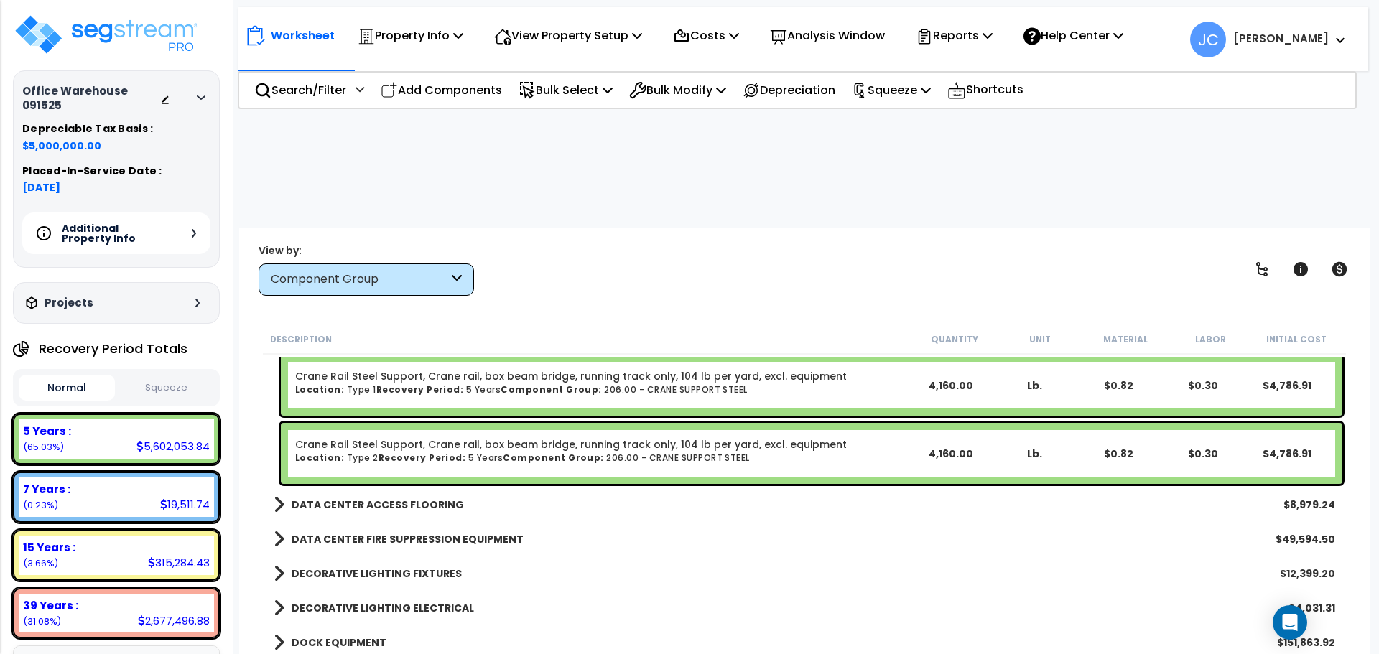
click at [401, 498] on b "DATA CENTER ACCESS FLOORING" at bounding box center [378, 505] width 172 height 14
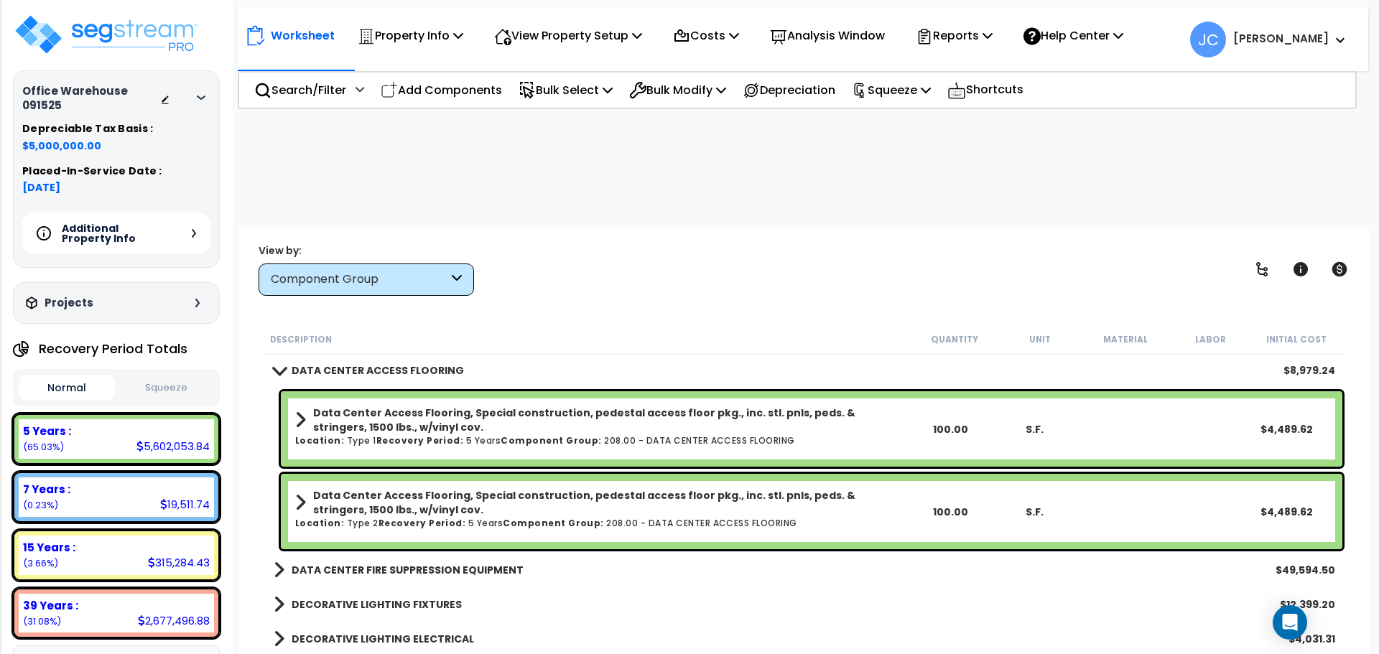
scroll to position [13459, 0]
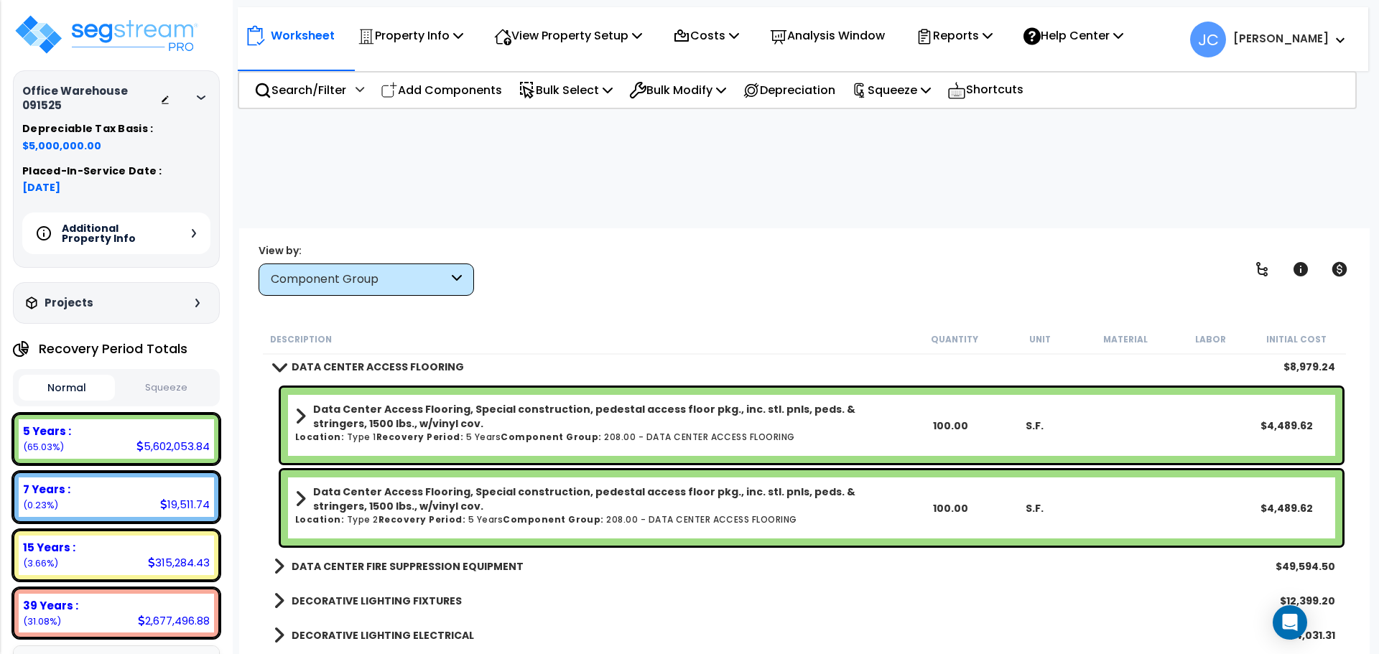
click at [396, 559] on b "DATA CENTER FIRE SUPPRESSION EQUIPMENT" at bounding box center [408, 566] width 232 height 14
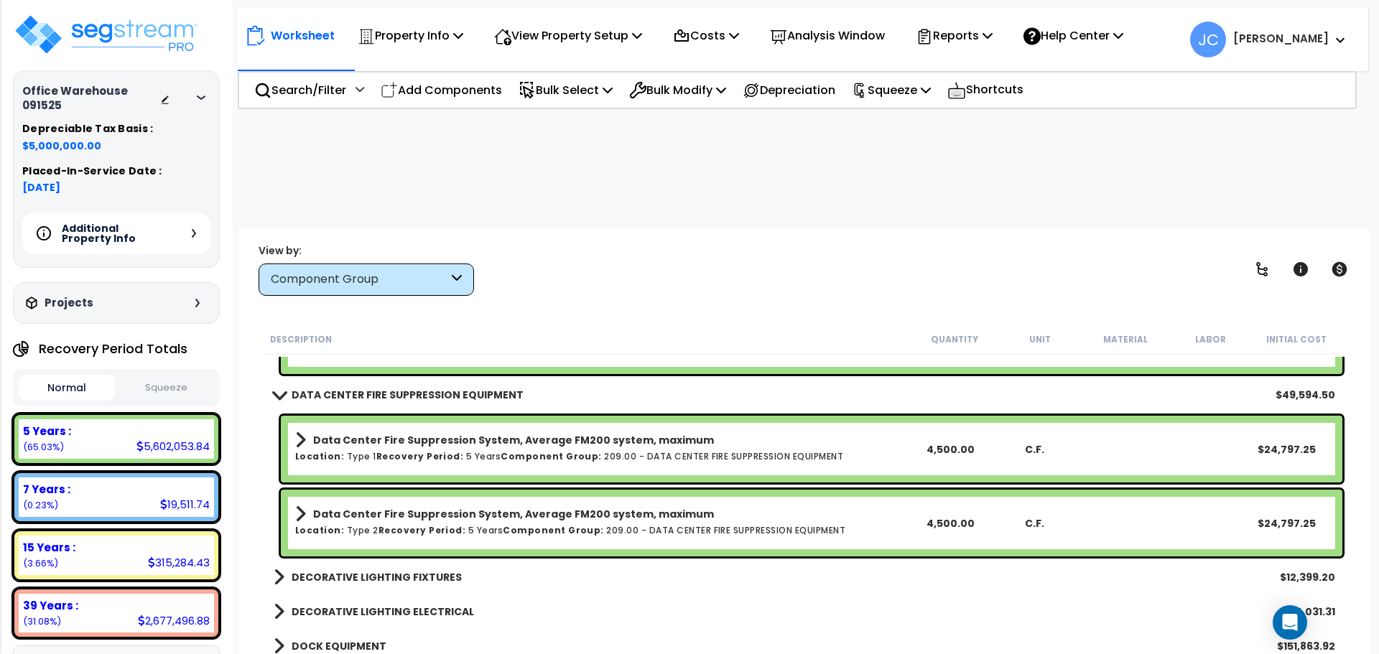
scroll to position [13632, 0]
click at [375, 567] on link "DECORATIVE LIGHTING FIXTURES" at bounding box center [368, 577] width 188 height 20
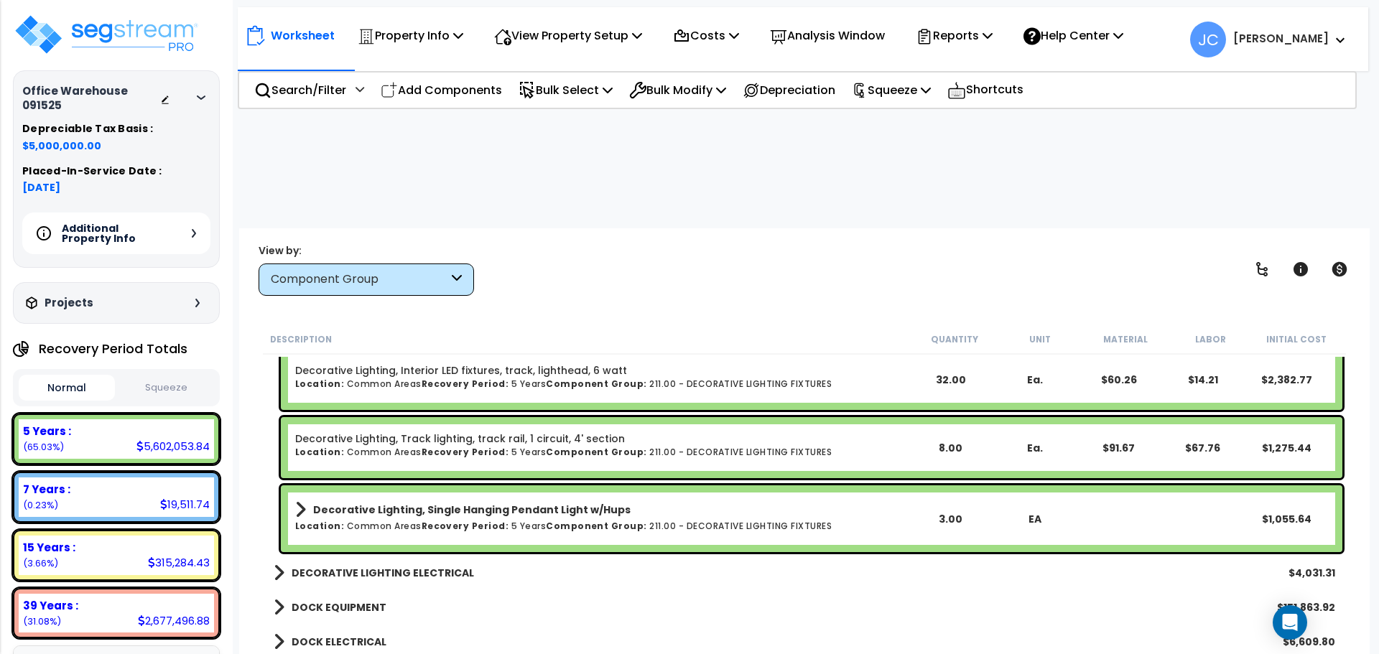
scroll to position [14725, 0]
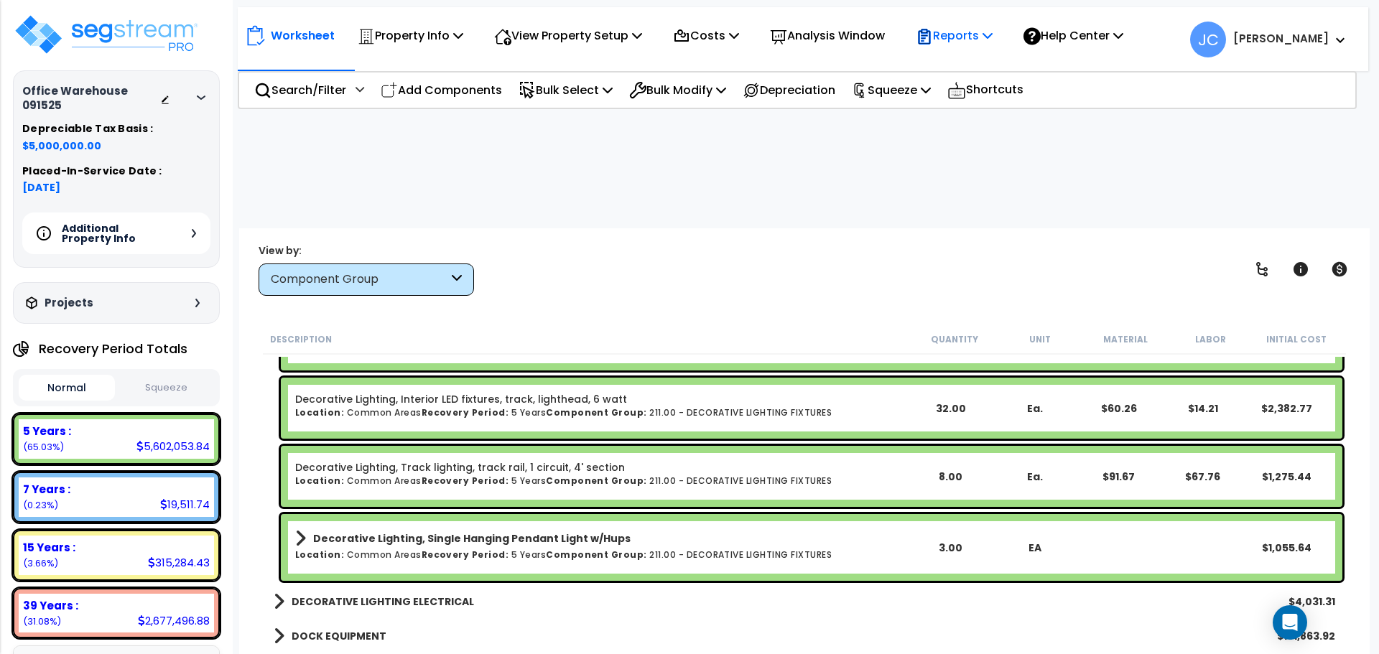
click at [964, 41] on p "Reports" at bounding box center [954, 35] width 77 height 19
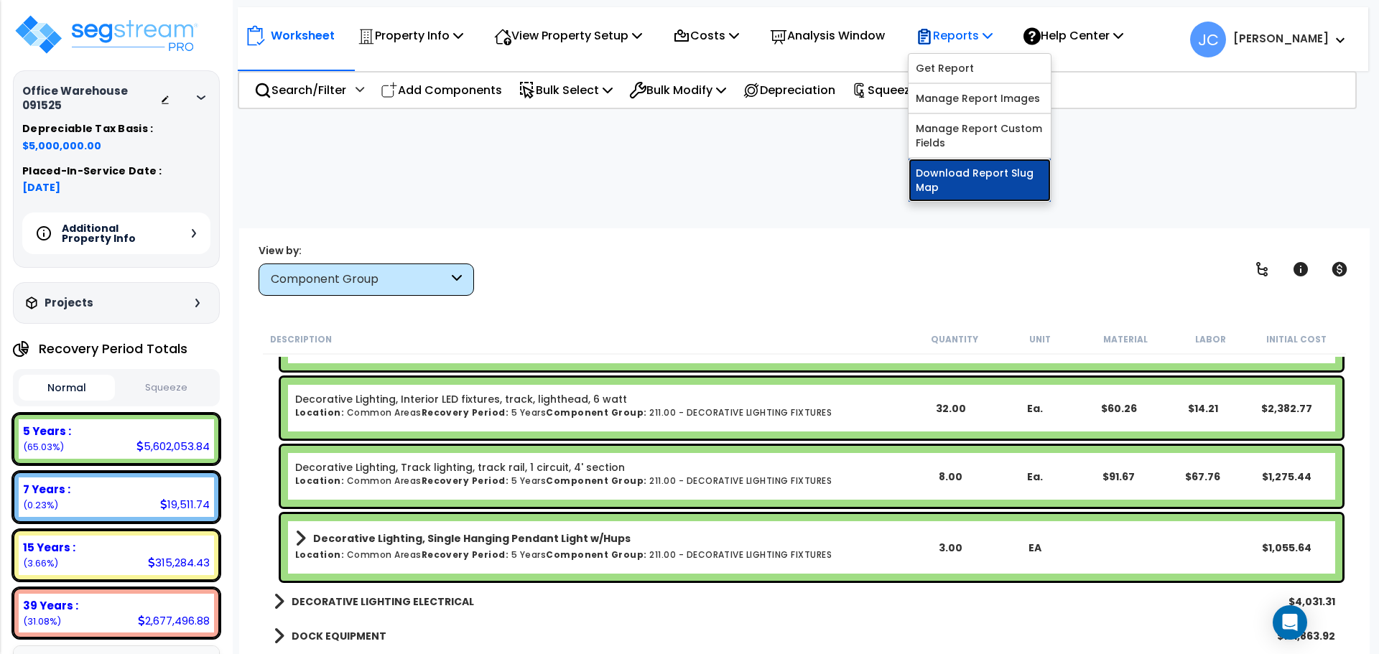
click at [946, 181] on link "Download Report Slug Map" at bounding box center [979, 180] width 142 height 43
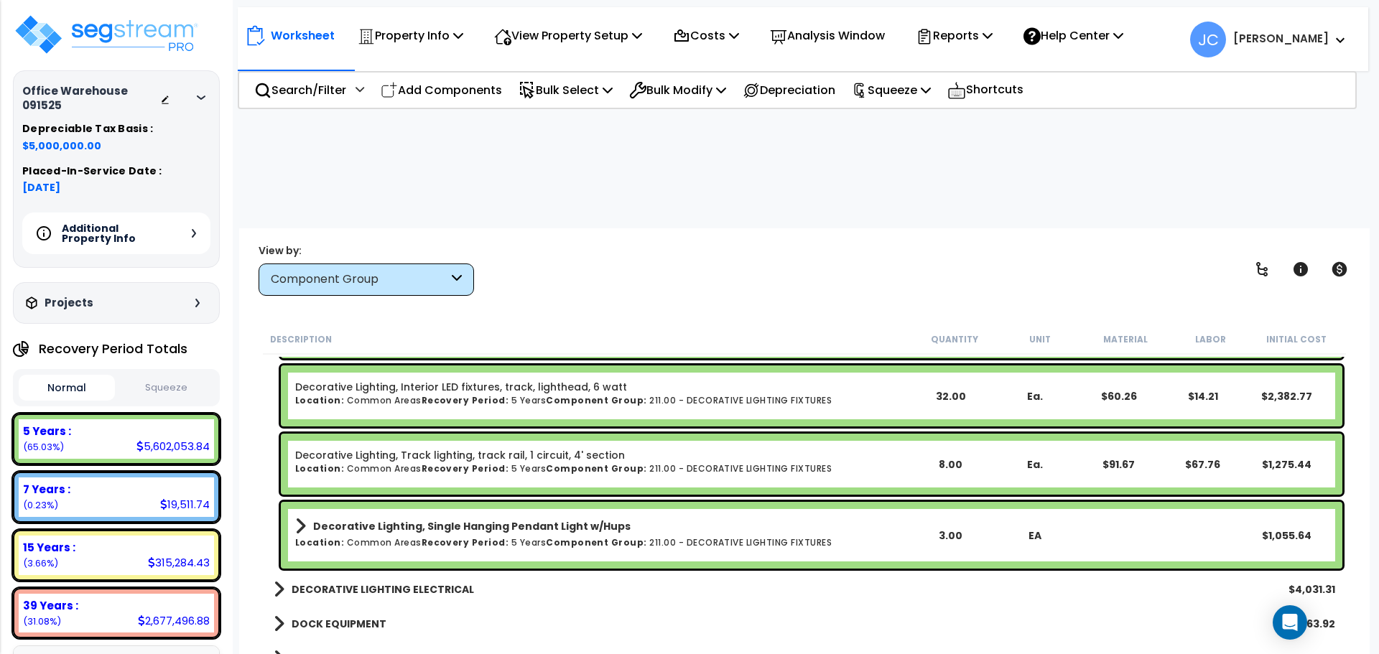
scroll to position [14740, 0]
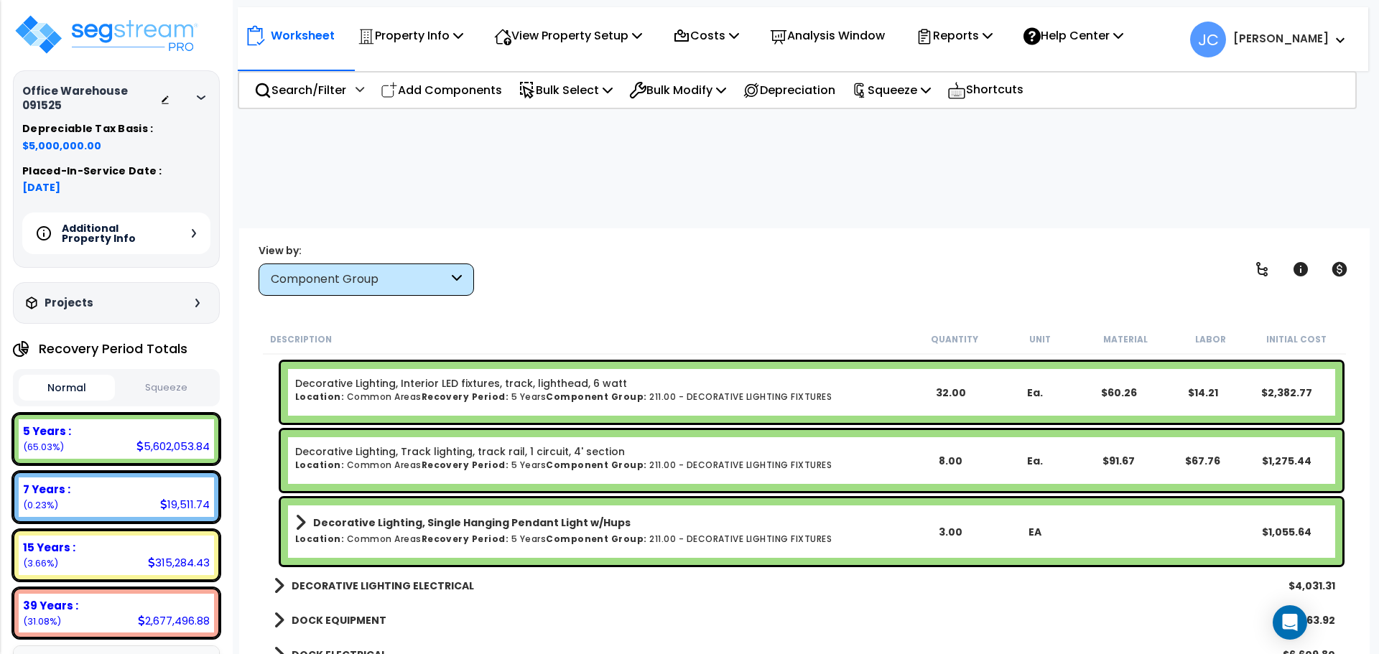
click at [680, 243] on div "View by: Component Group High to Low (Total Cost)" at bounding box center [805, 269] width 1102 height 53
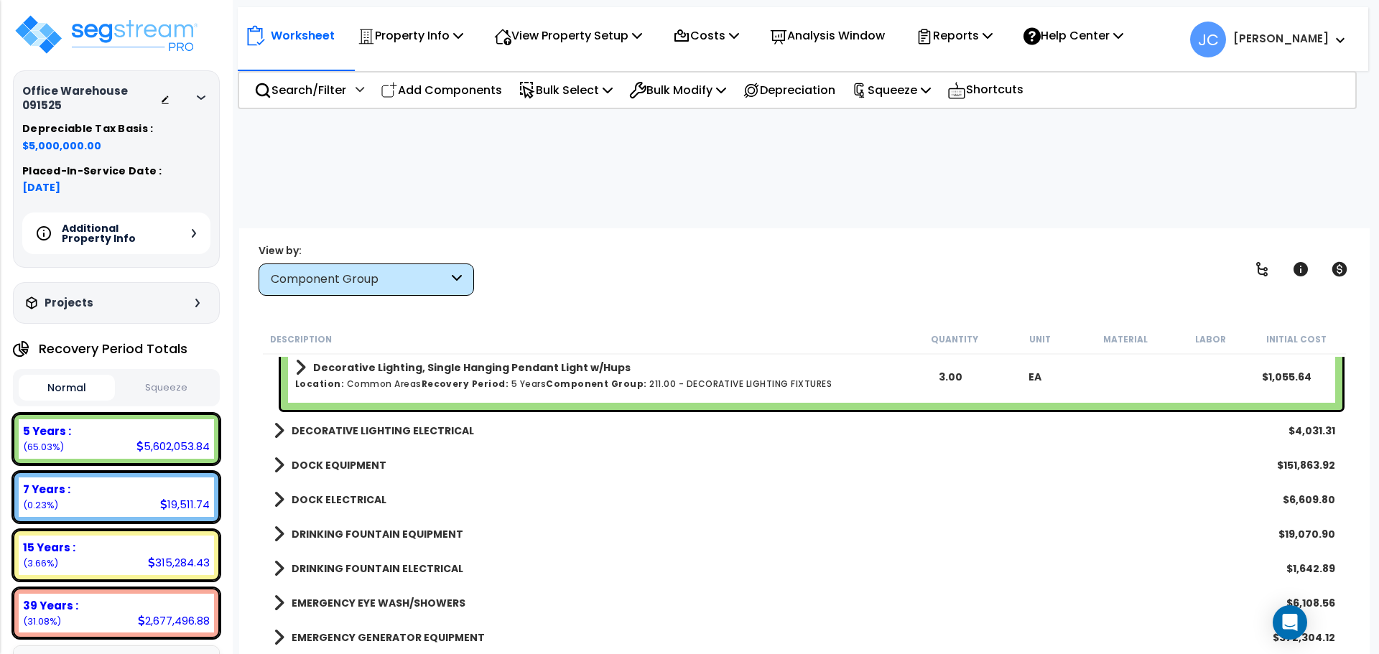
scroll to position [14898, 0]
click at [384, 422] on b "DECORATIVE LIGHTING ELECTRICAL" at bounding box center [383, 429] width 182 height 14
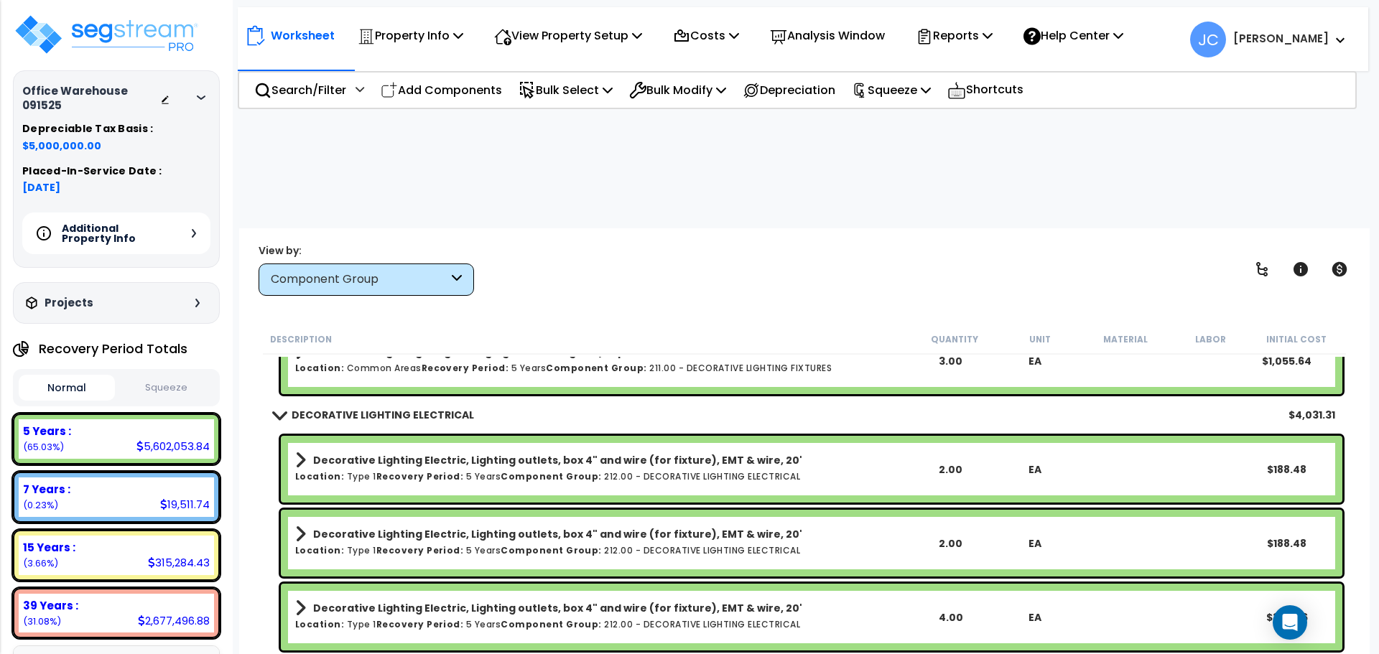
click at [426, 408] on b "DECORATIVE LIGHTING ELECTRICAL" at bounding box center [383, 415] width 182 height 14
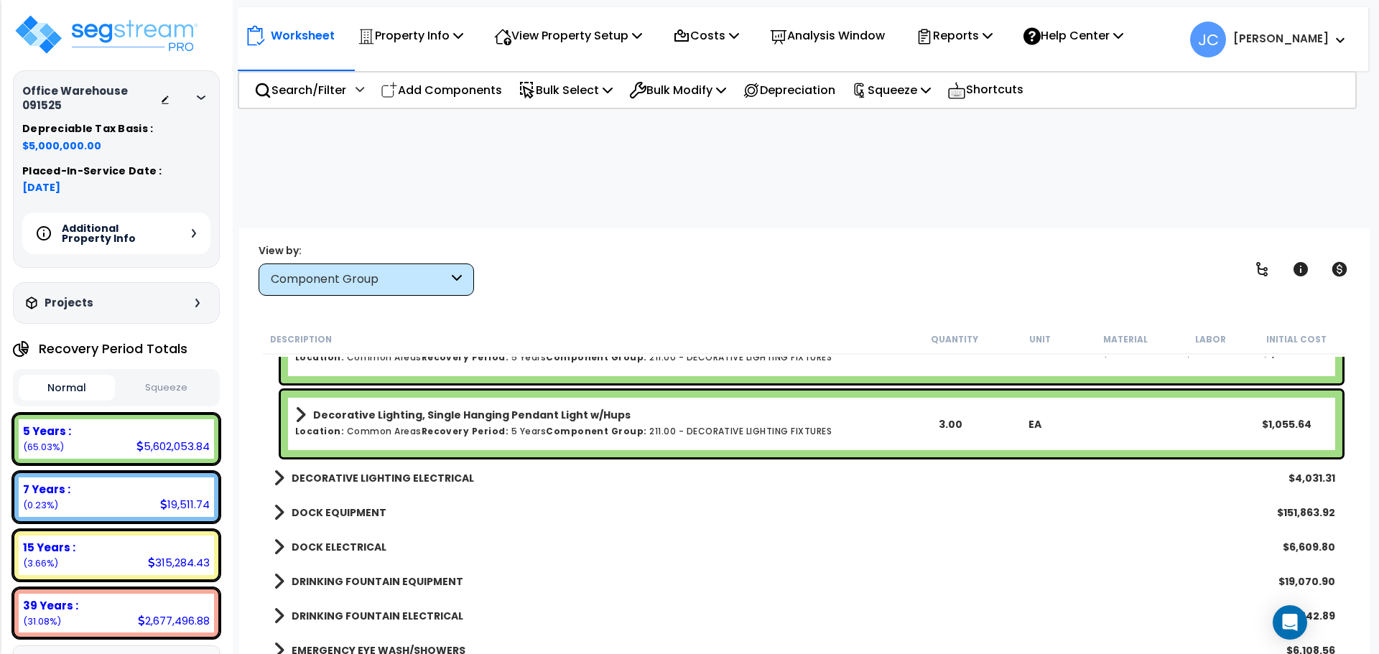
scroll to position [14844, 0]
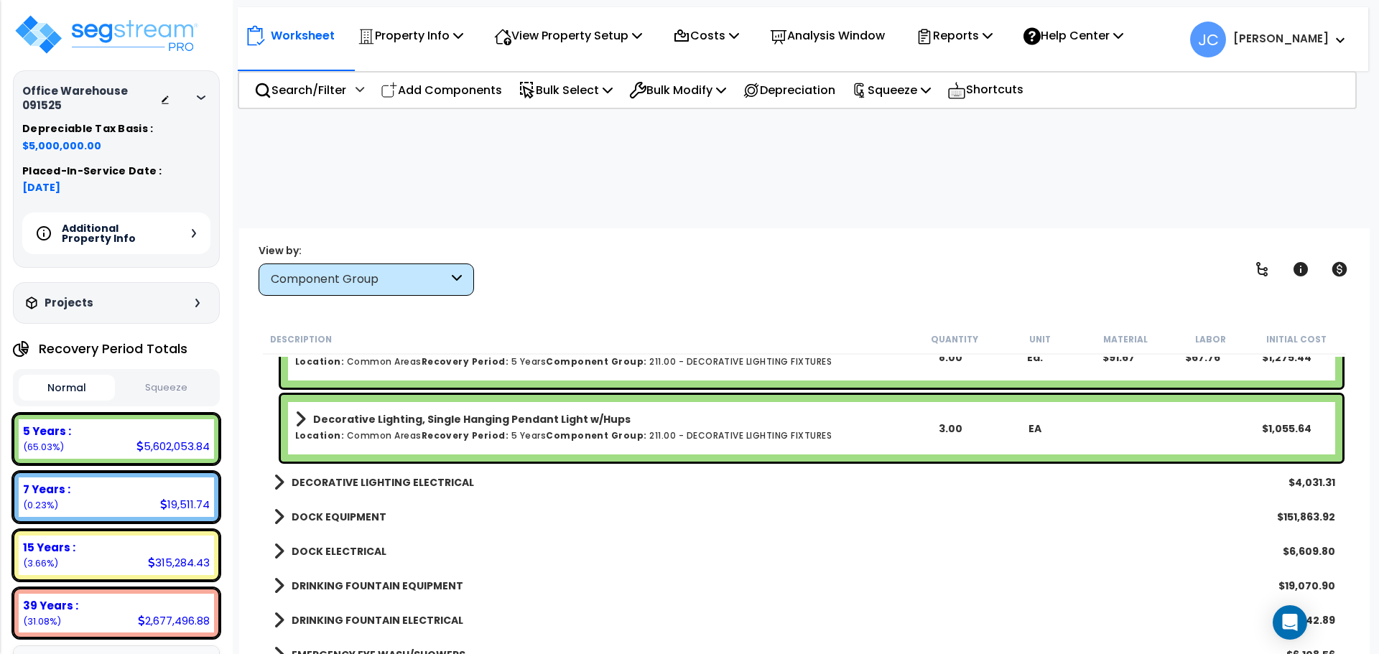
click at [412, 475] on b "DECORATIVE LIGHTING ELECTRICAL" at bounding box center [383, 482] width 182 height 14
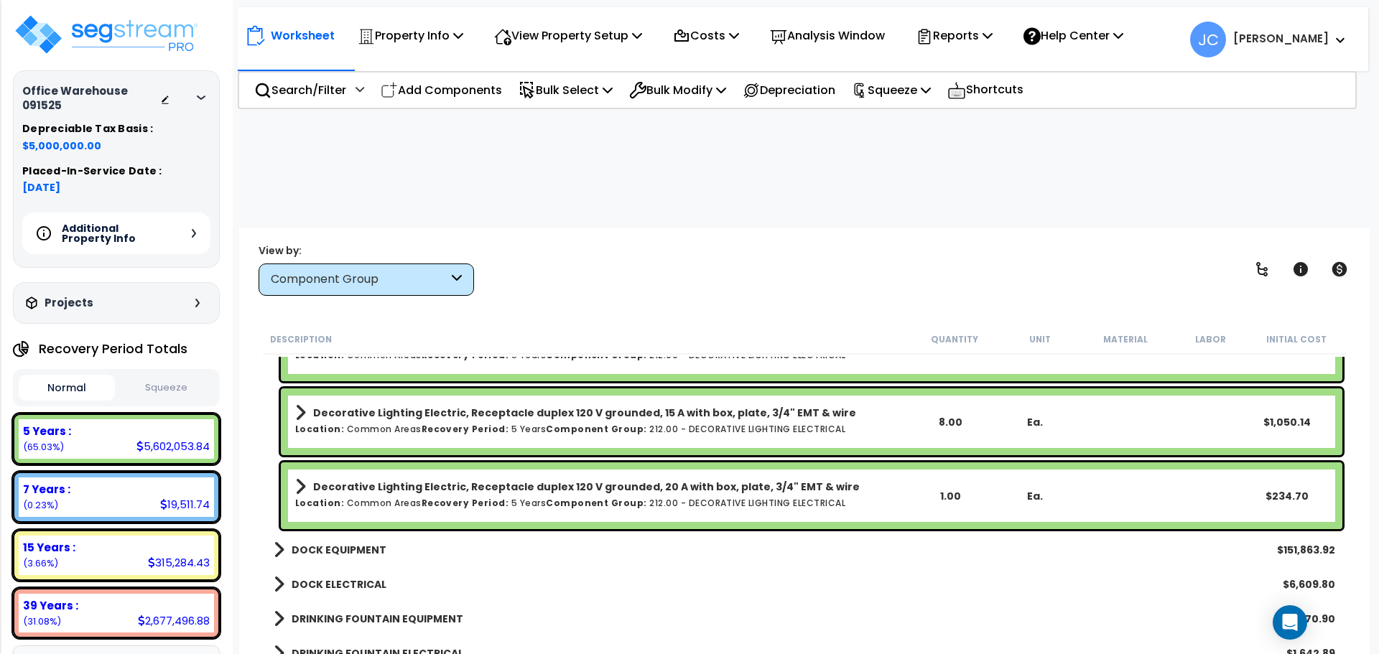
scroll to position [15701, 0]
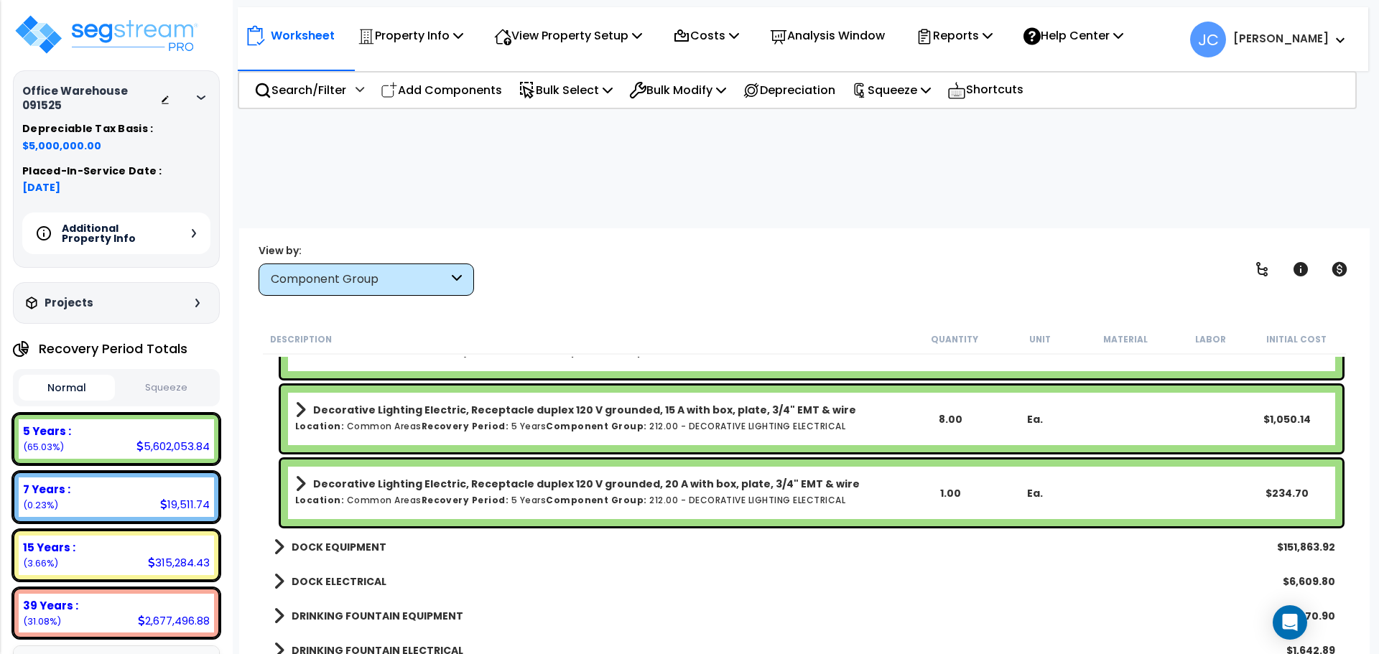
click at [326, 540] on b "DOCK EQUIPMENT" at bounding box center [339, 547] width 95 height 14
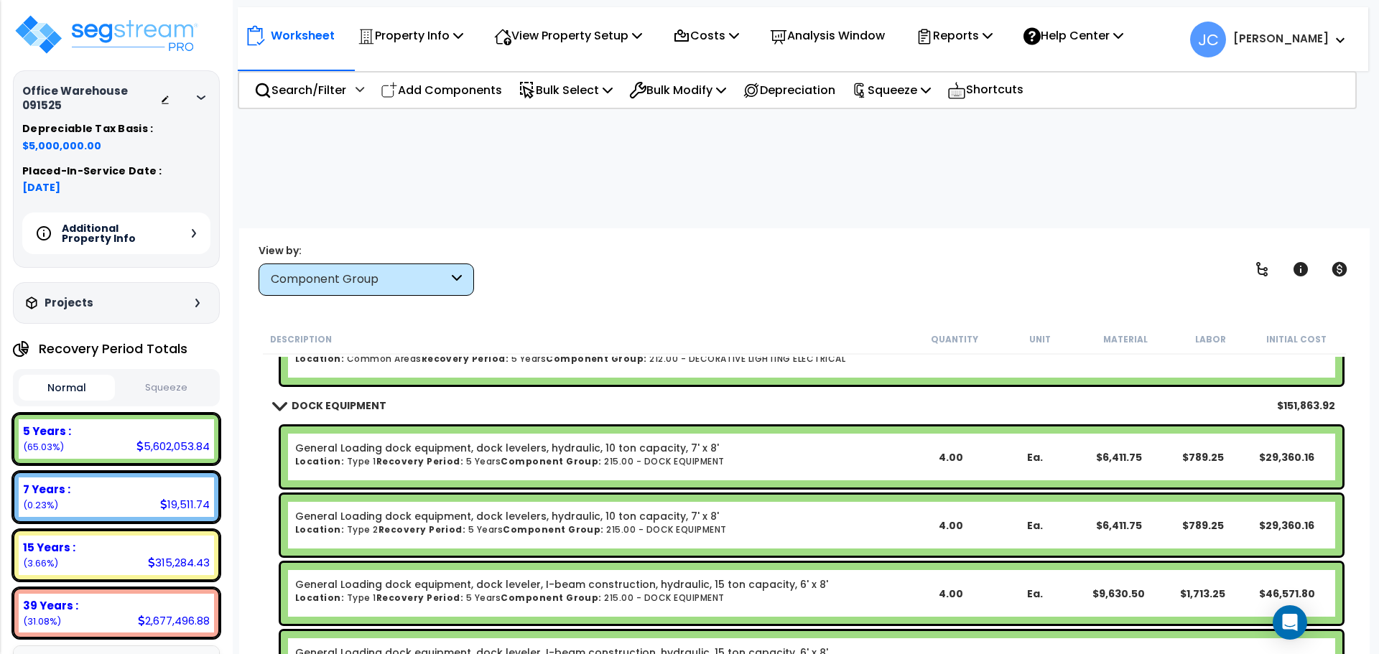
scroll to position [15871, 0]
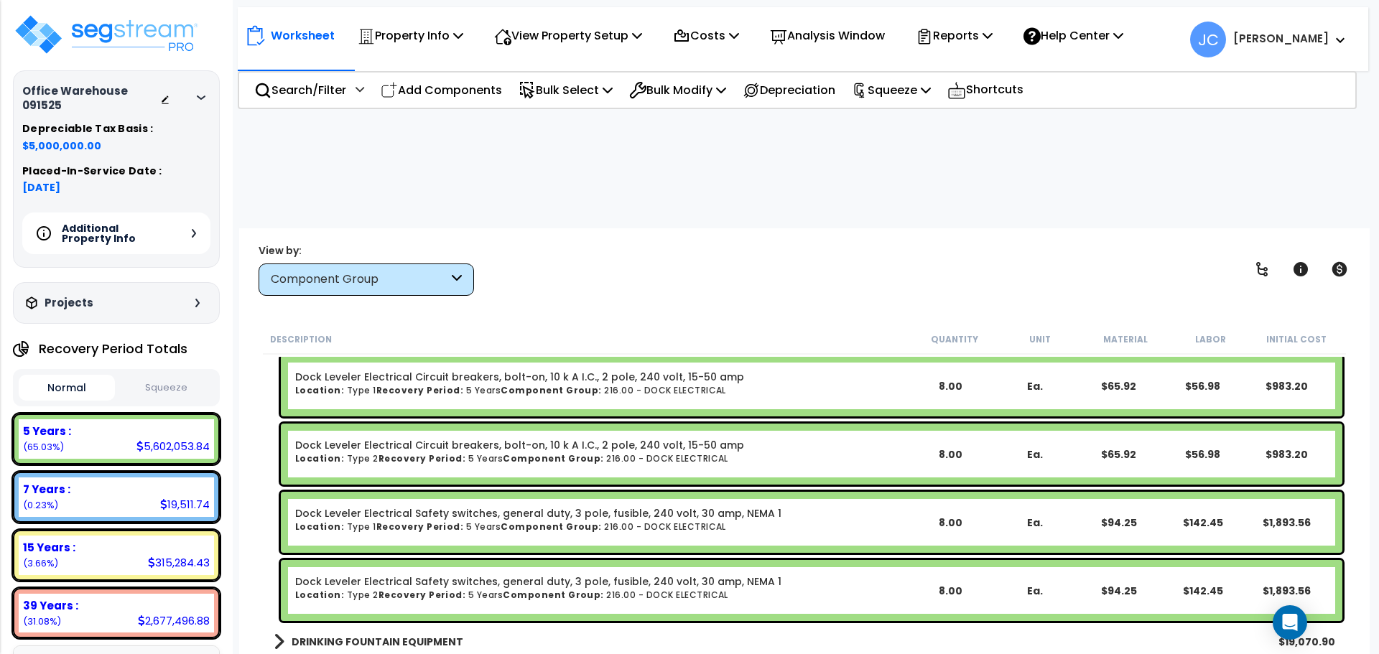
scroll to position [16400, 0]
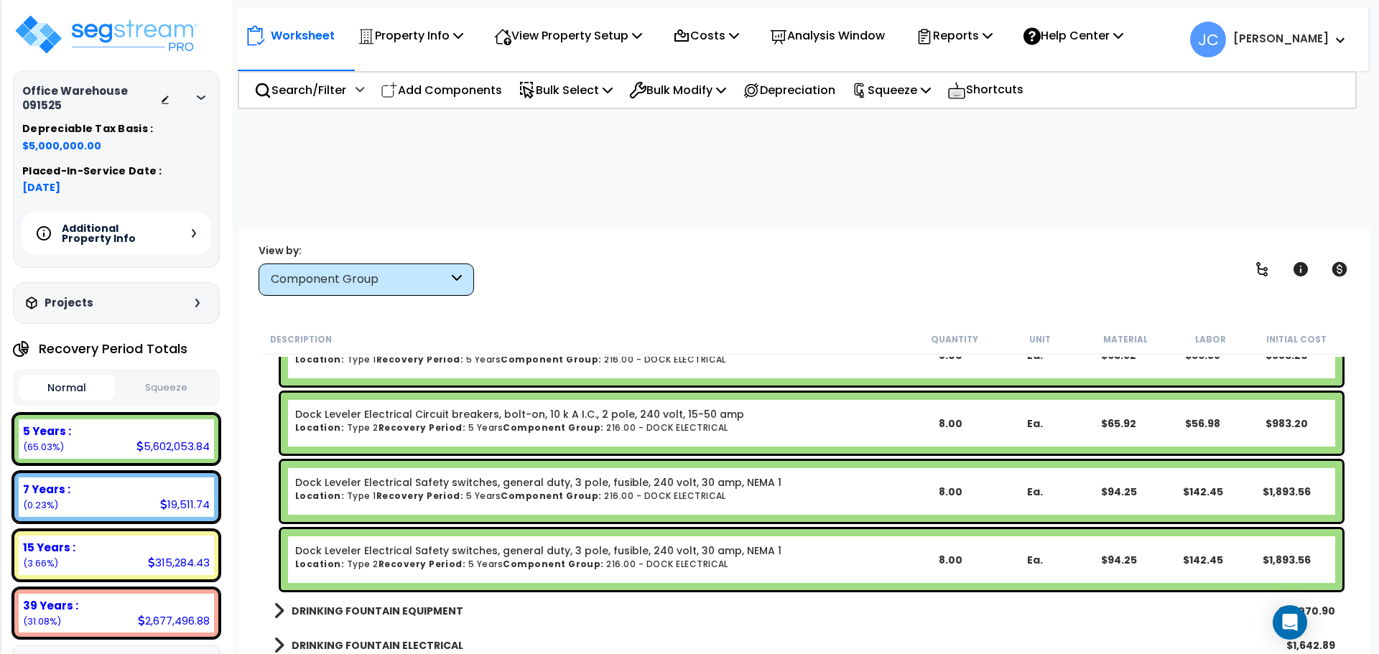
click at [375, 594] on div "DRINKING FOUNTAIN EQUIPMENT $19,070.90" at bounding box center [804, 611] width 1076 height 34
click at [391, 604] on b "DRINKING FOUNTAIN EQUIPMENT" at bounding box center [378, 611] width 172 height 14
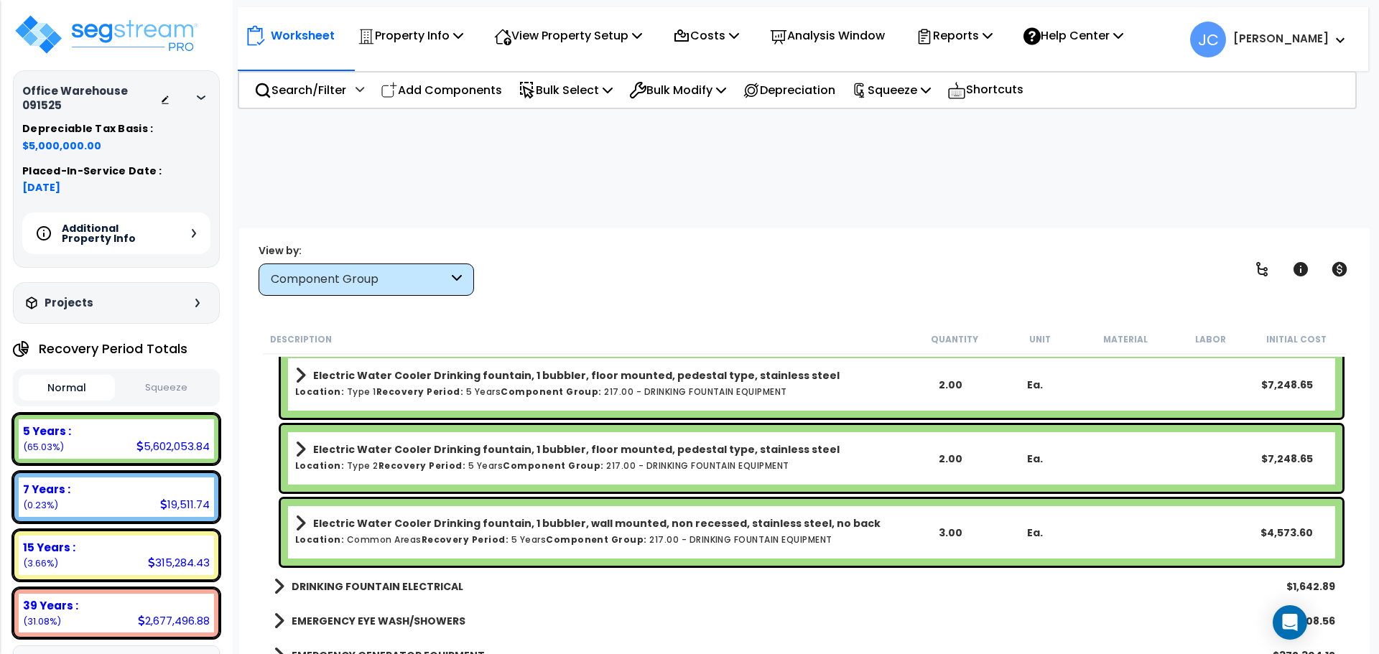
scroll to position [16636, 0]
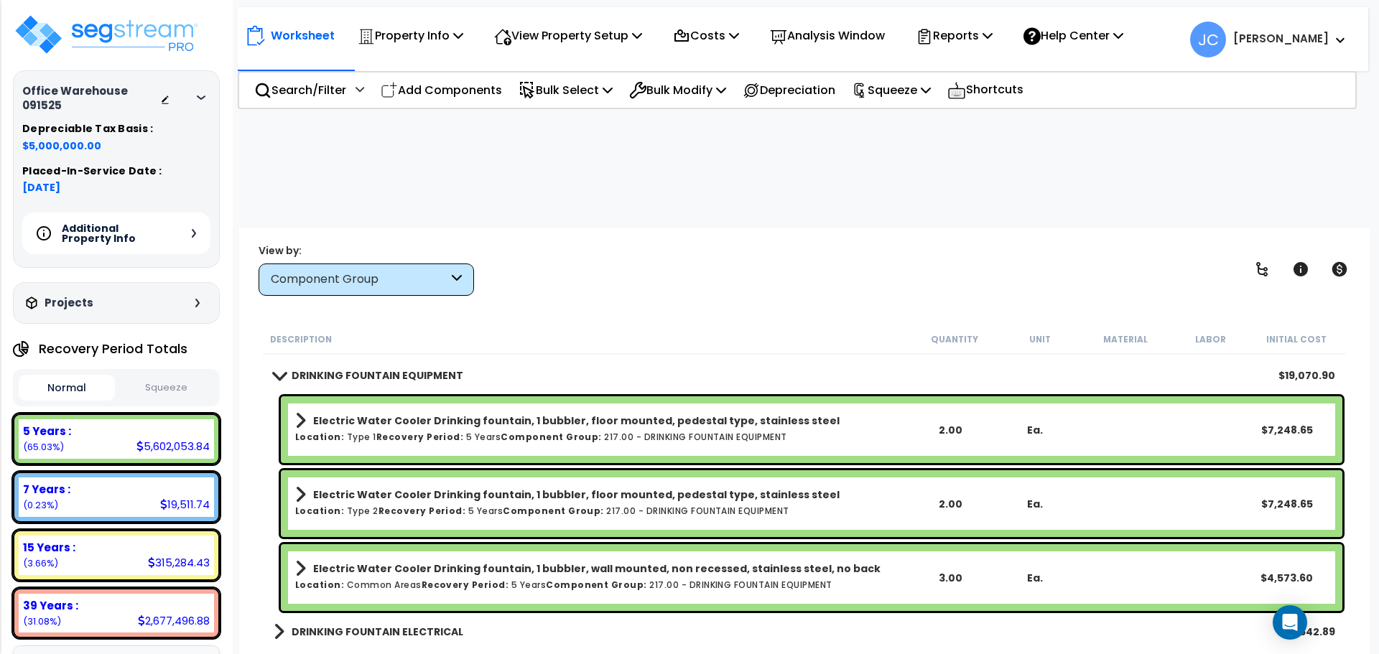
click at [379, 615] on div "DRINKING FOUNTAIN ELECTRICAL $1,642.89" at bounding box center [804, 632] width 1076 height 34
click at [399, 625] on b "DRINKING FOUNTAIN ELECTRICAL" at bounding box center [378, 632] width 172 height 14
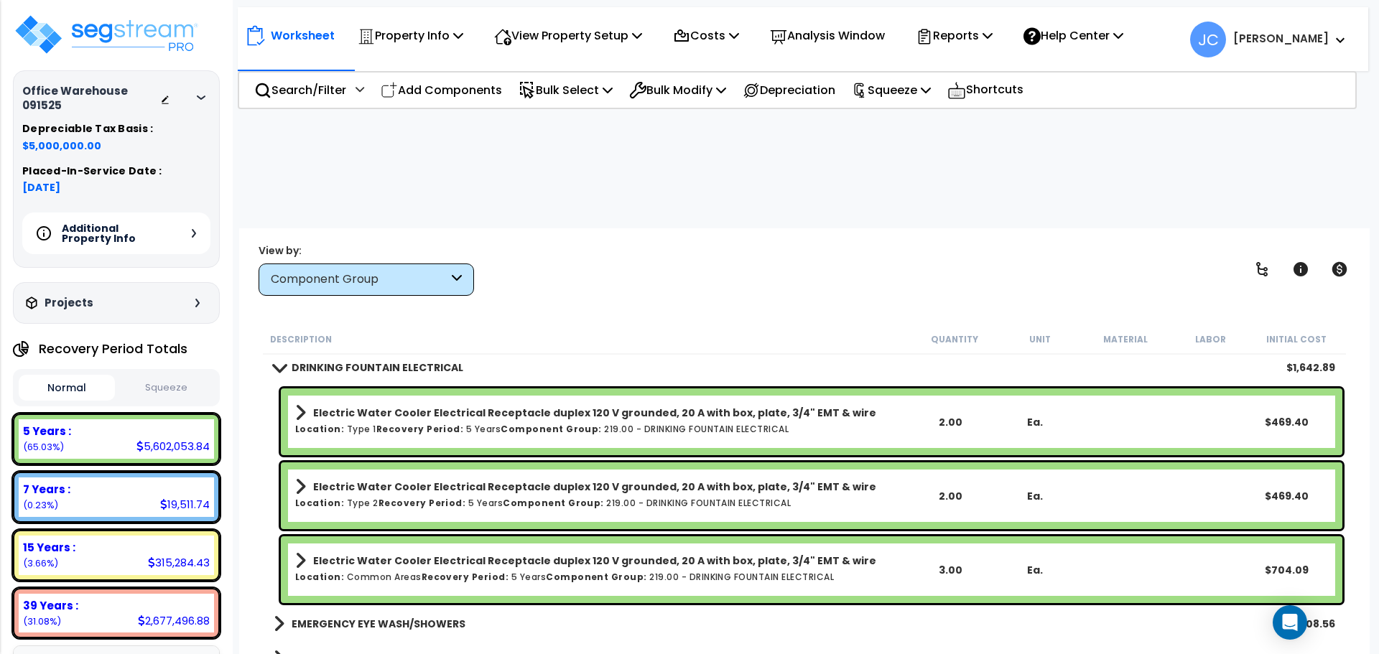
scroll to position [16901, 0]
click at [428, 616] on b "EMERGENCY EYE WASH/SHOWERS" at bounding box center [379, 623] width 174 height 14
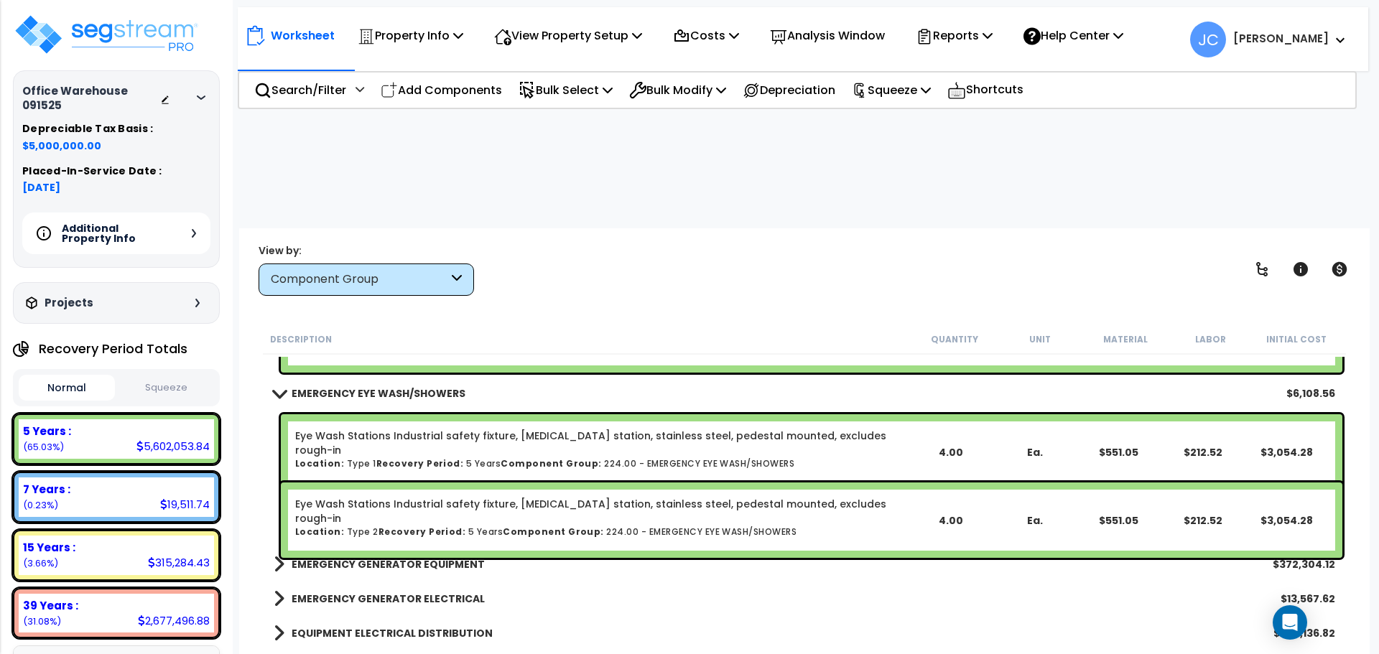
scroll to position [17132, 0]
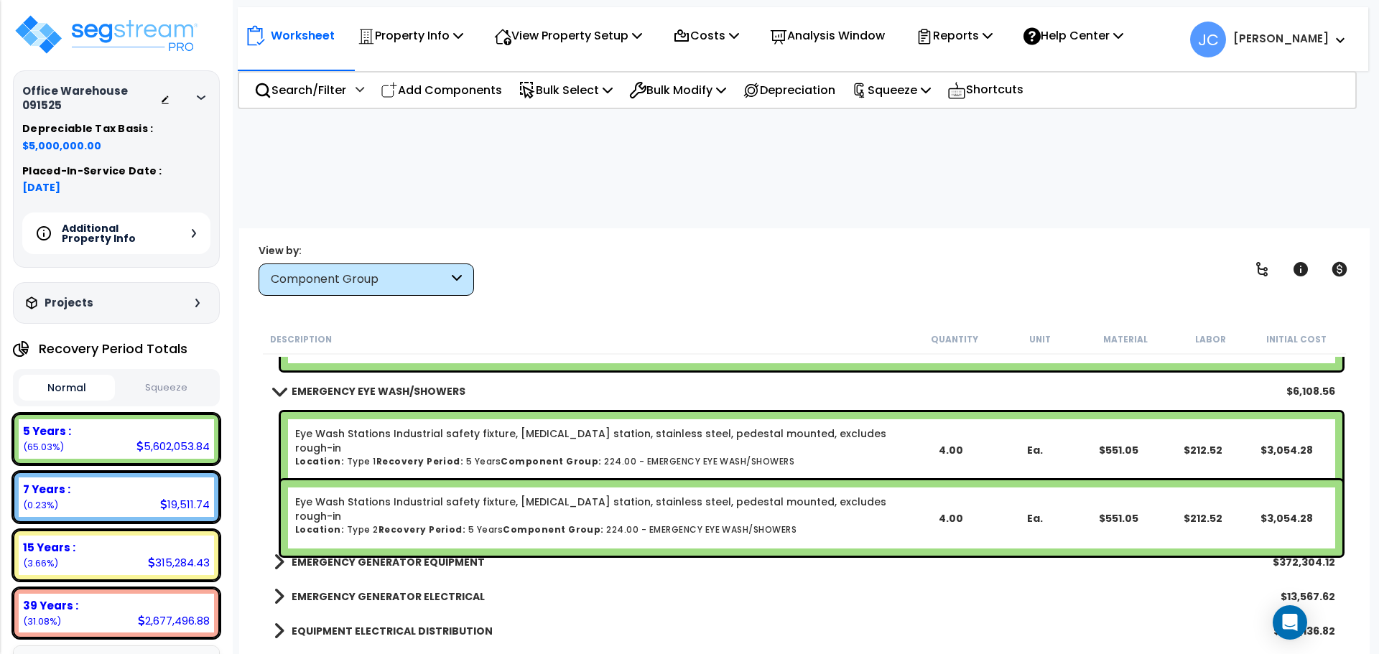
click at [391, 555] on b "EMERGENCY GENERATOR EQUIPMENT" at bounding box center [388, 562] width 193 height 14
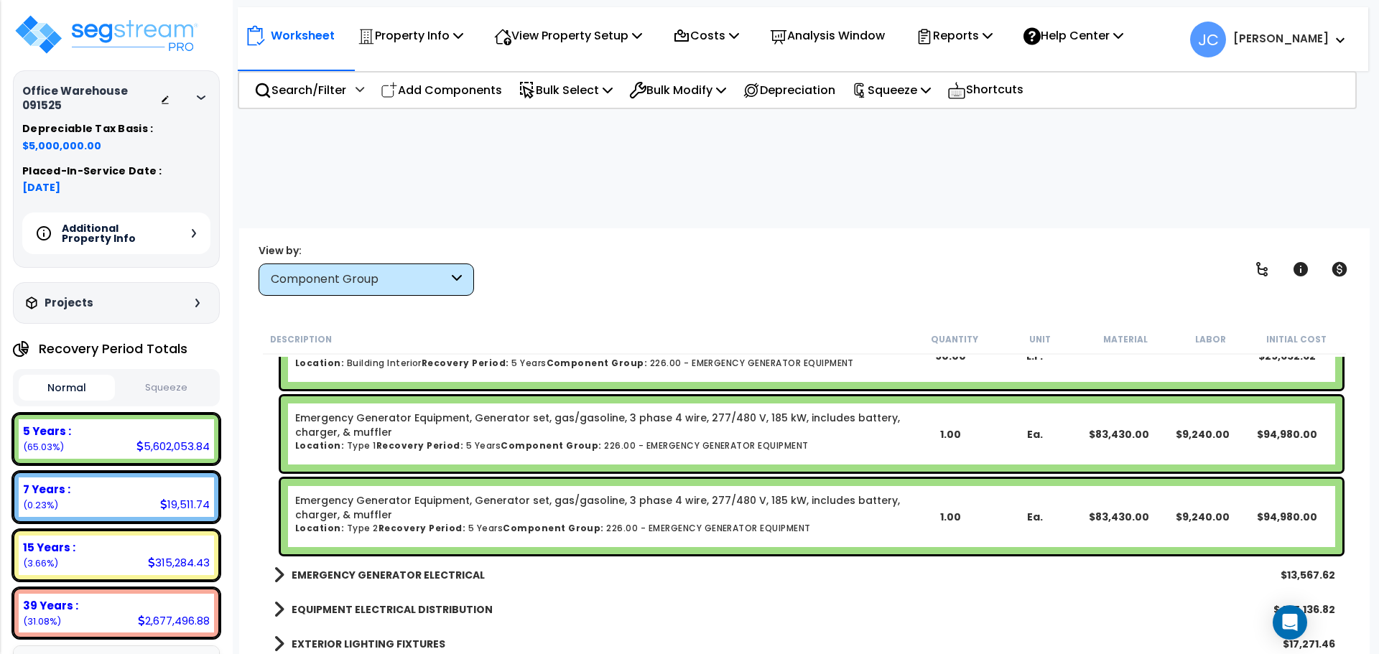
scroll to position [17647, 0]
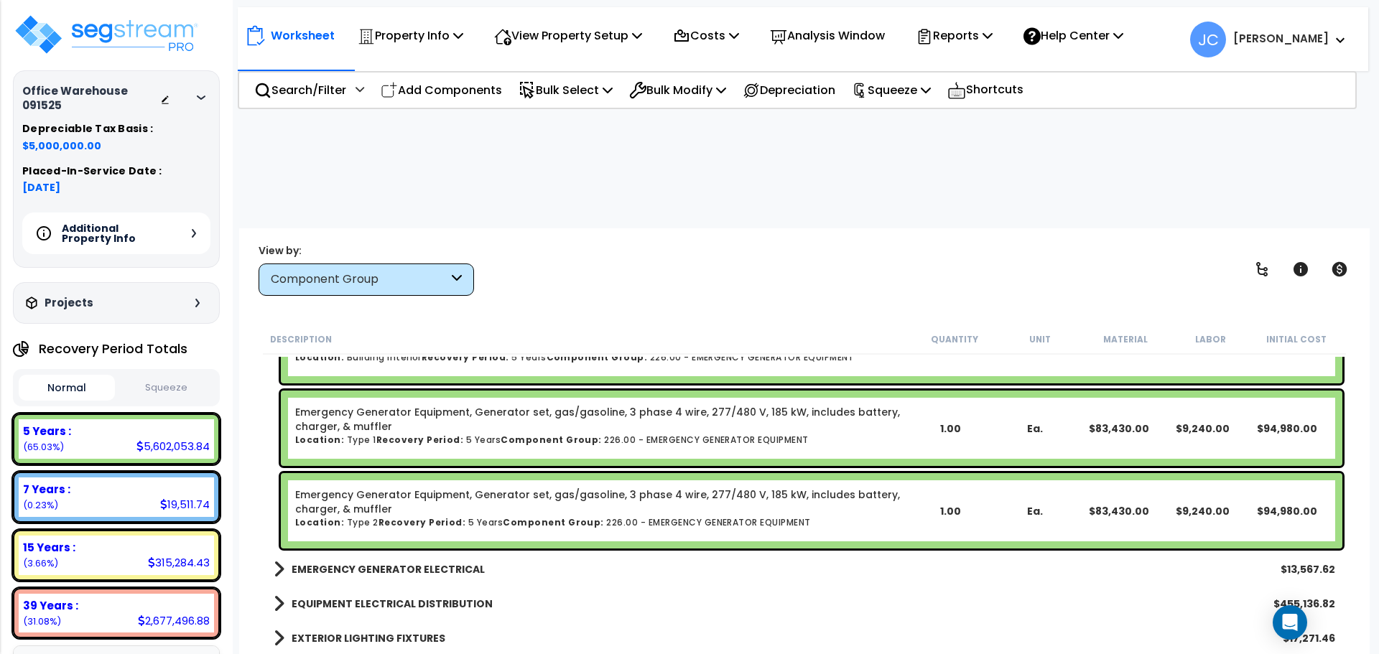
click at [412, 562] on b "EMERGENCY GENERATOR ELECTRICAL" at bounding box center [388, 569] width 193 height 14
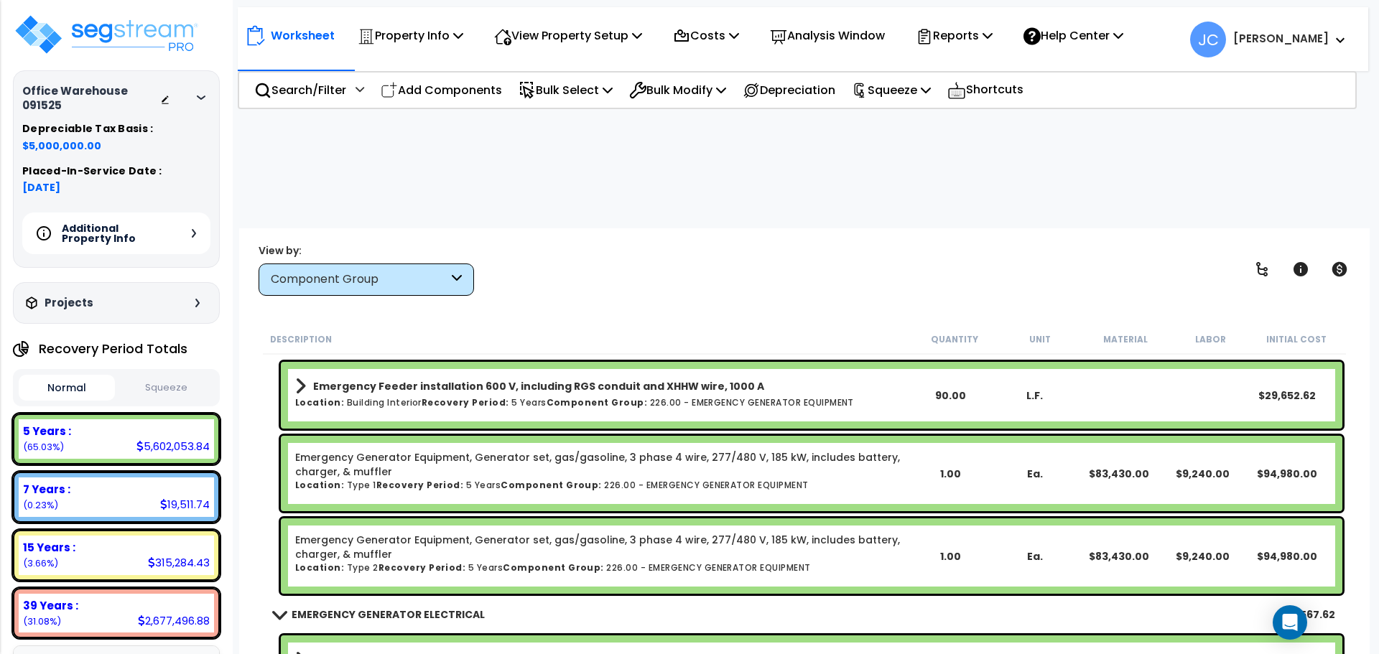
scroll to position [17601, 0]
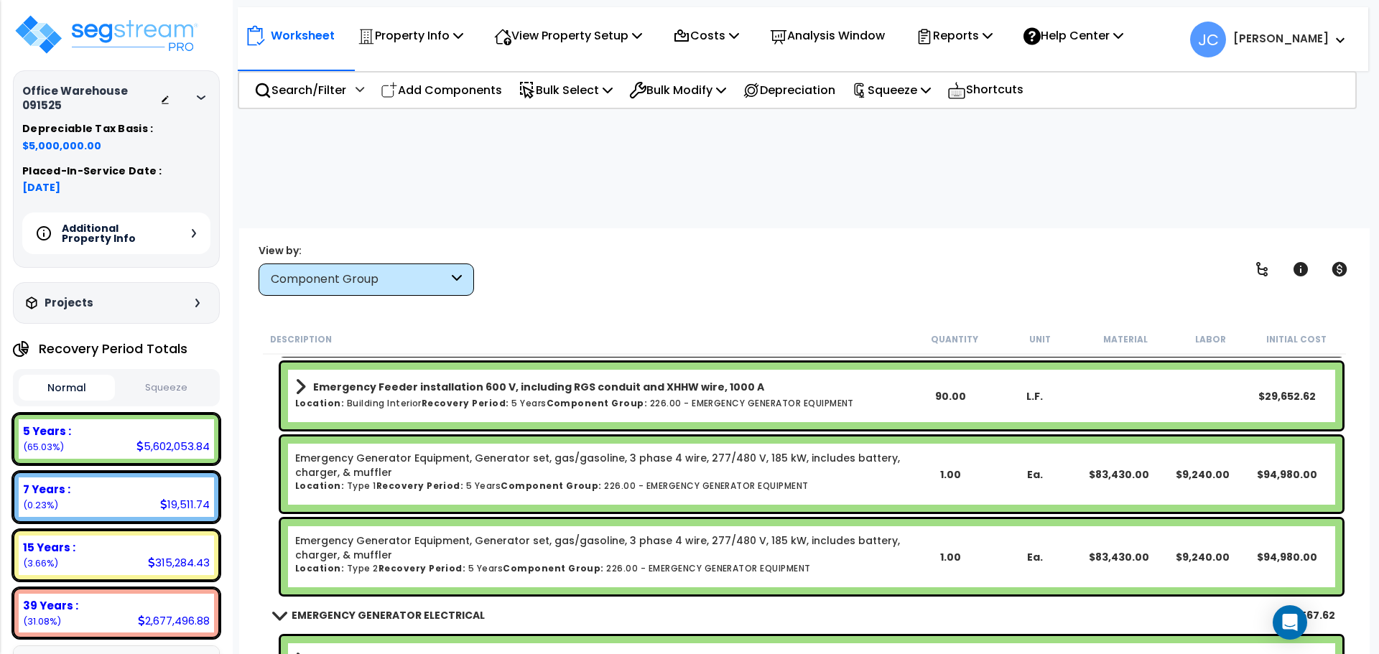
click at [638, 243] on div "View by: Component Group High to Low (Total Cost)" at bounding box center [805, 269] width 1102 height 53
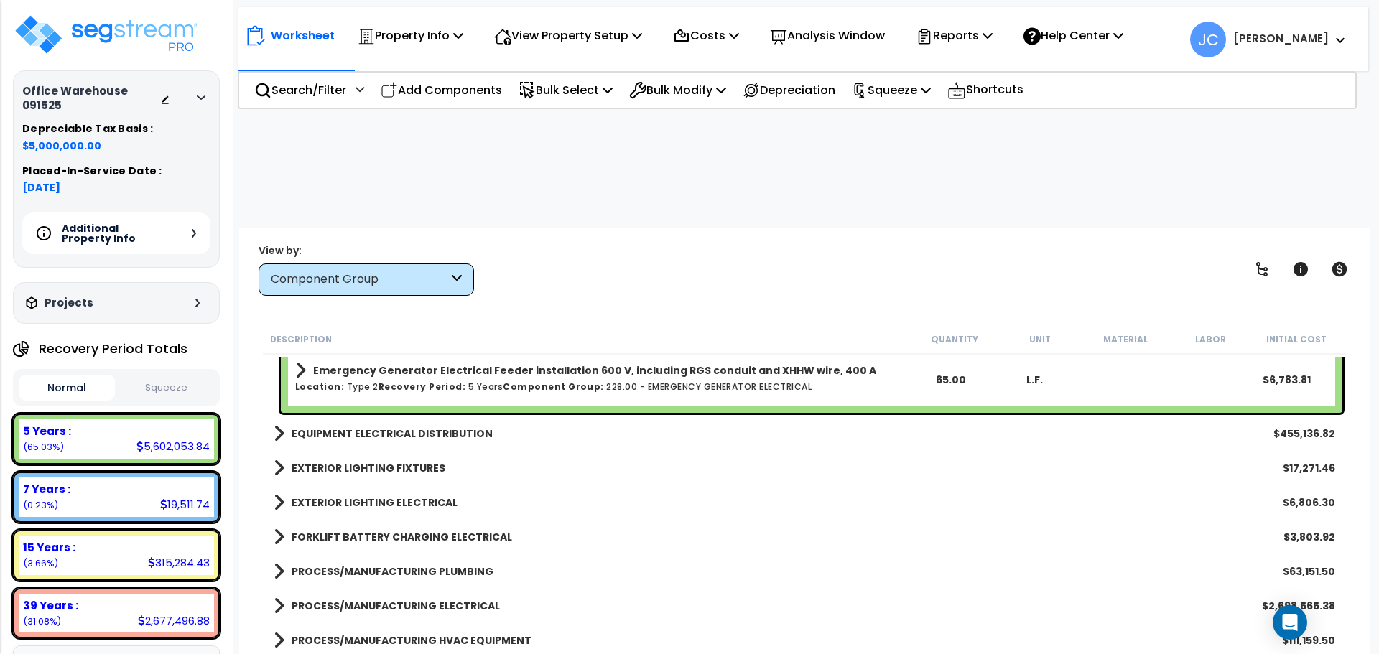
scroll to position [17966, 0]
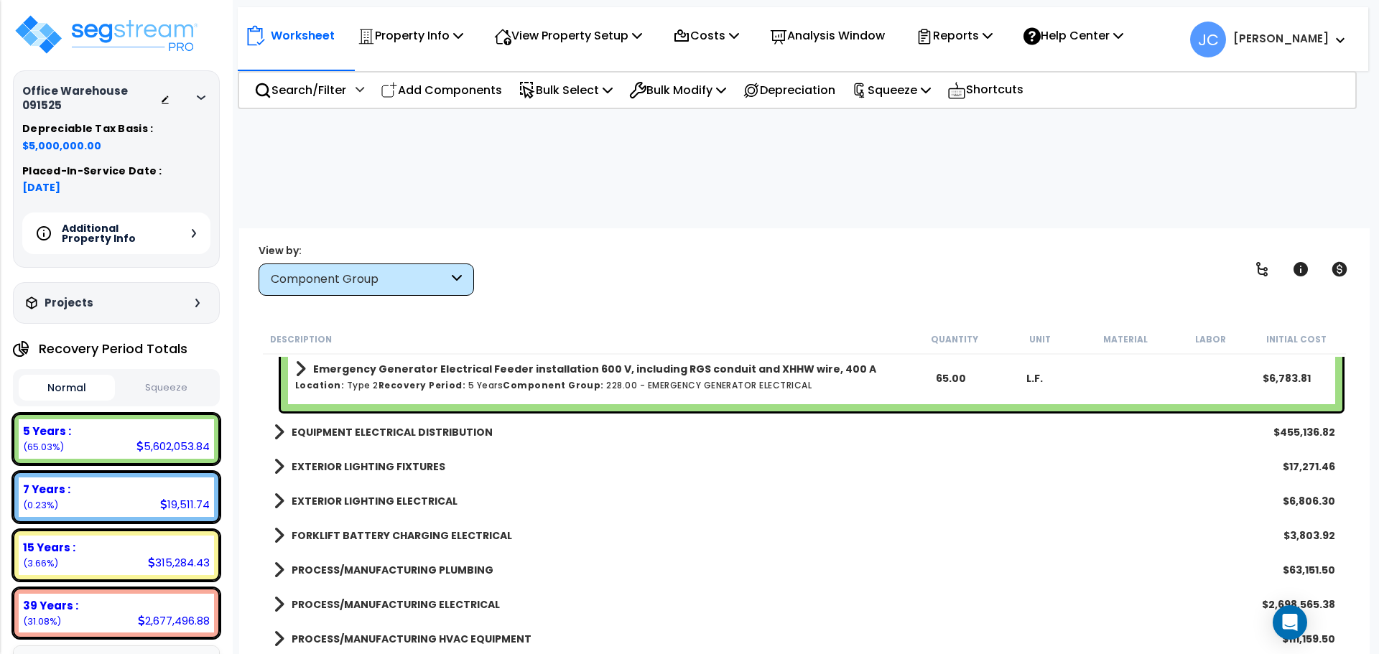
click at [457, 425] on b "EQUIPMENT ELECTRICAL DISTRIBUTION" at bounding box center [392, 432] width 201 height 14
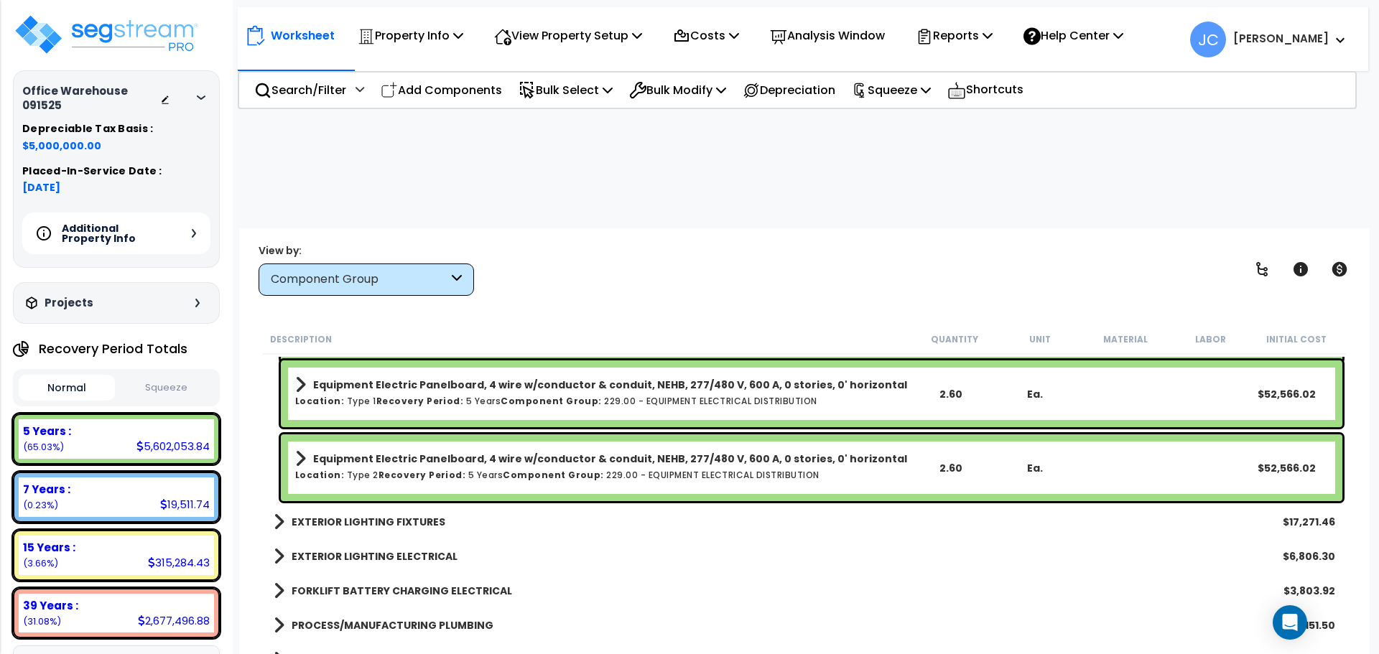
scroll to position [18572, 0]
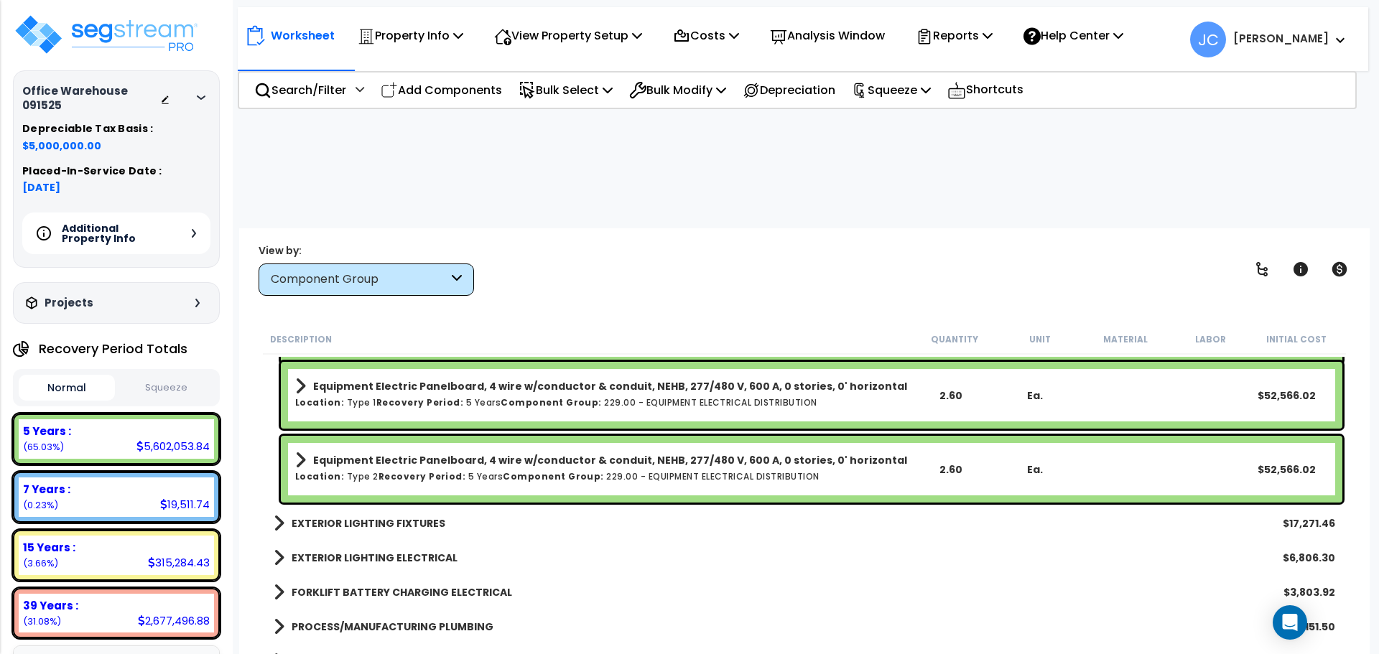
click at [388, 516] on b "EXTERIOR LIGHTING FIXTURES" at bounding box center [369, 523] width 154 height 14
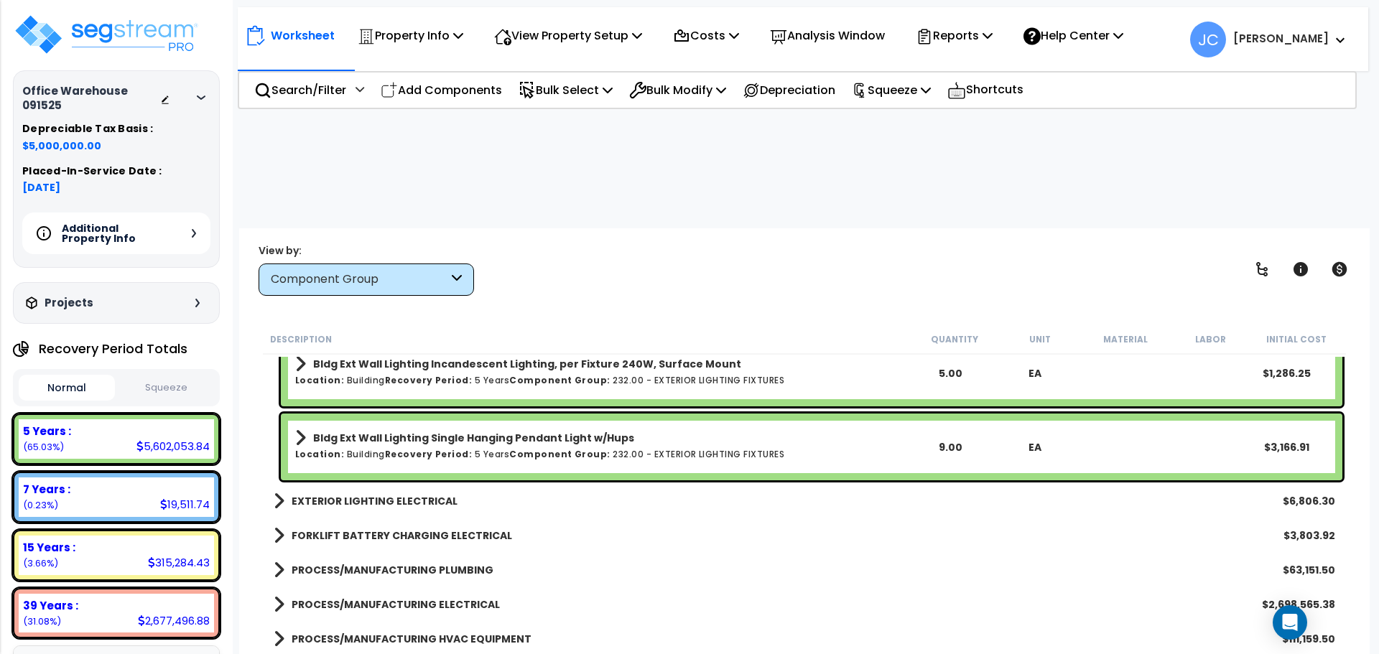
scroll to position [19275, 0]
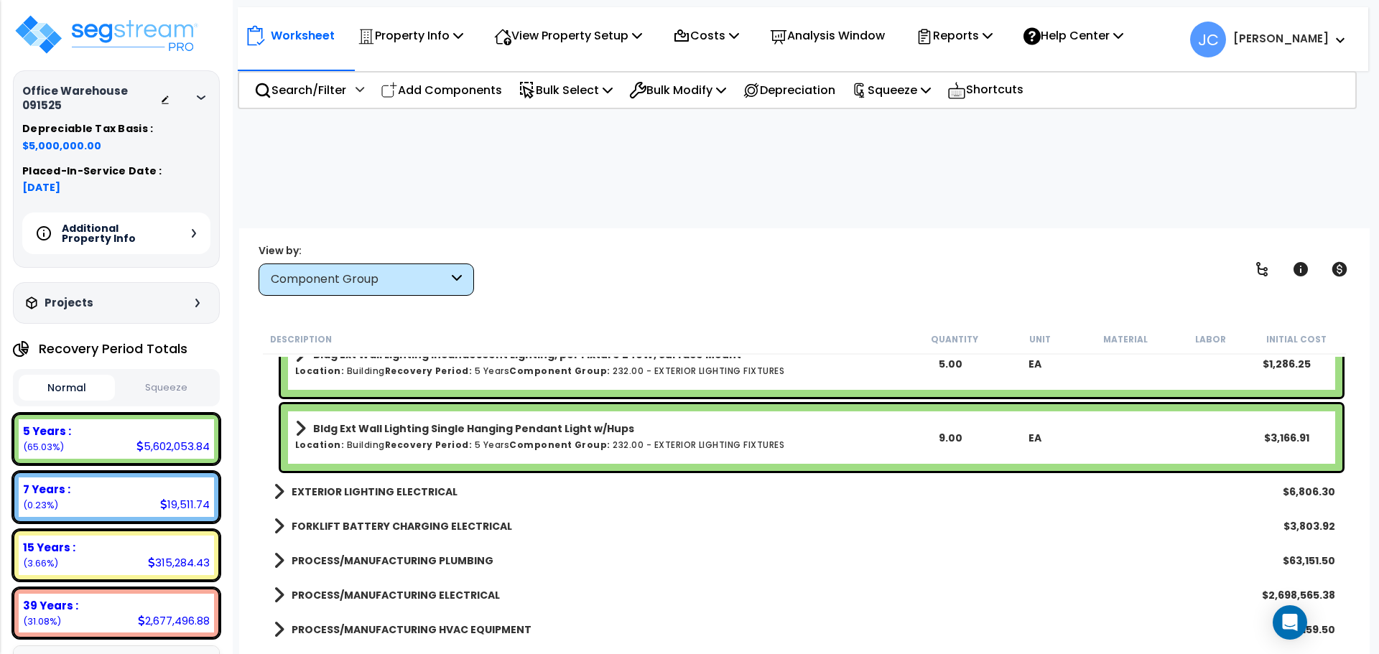
click at [414, 485] on b "EXTERIOR LIGHTING ELECTRICAL" at bounding box center [375, 492] width 166 height 14
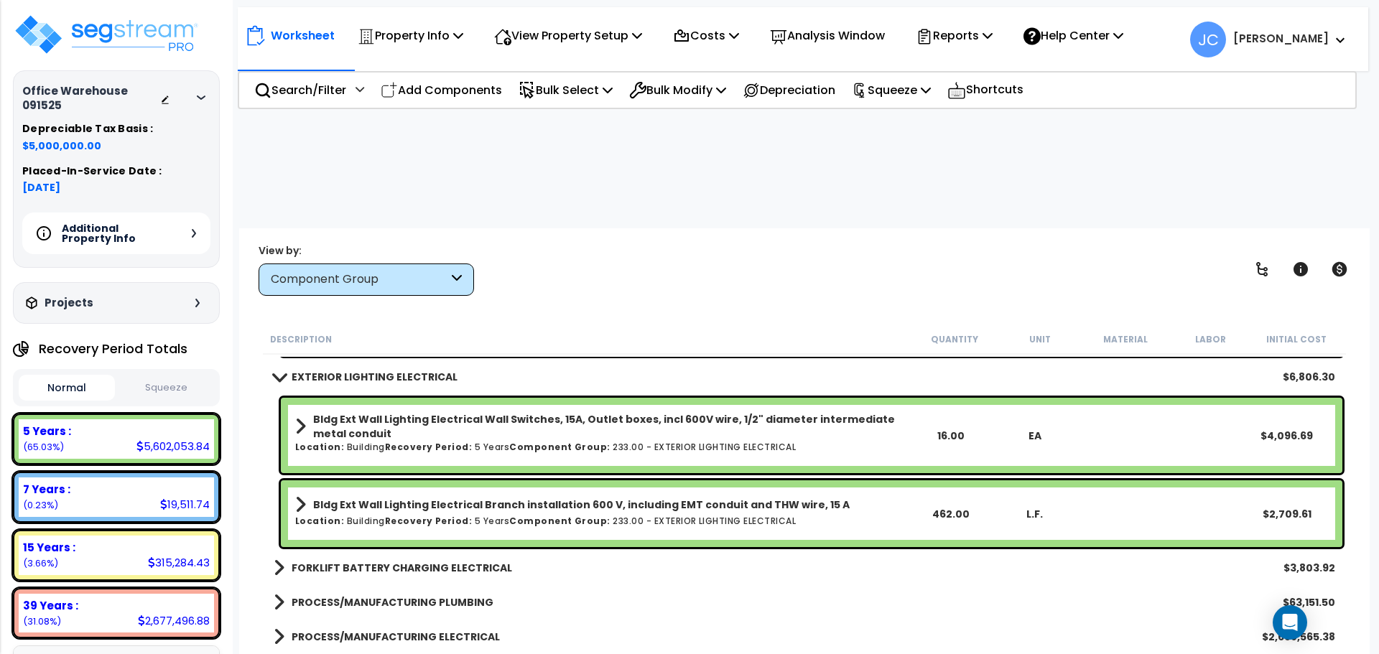
scroll to position [19391, 0]
click at [371, 560] on b "FORKLIFT BATTERY CHARGING ELECTRICAL" at bounding box center [402, 567] width 220 height 14
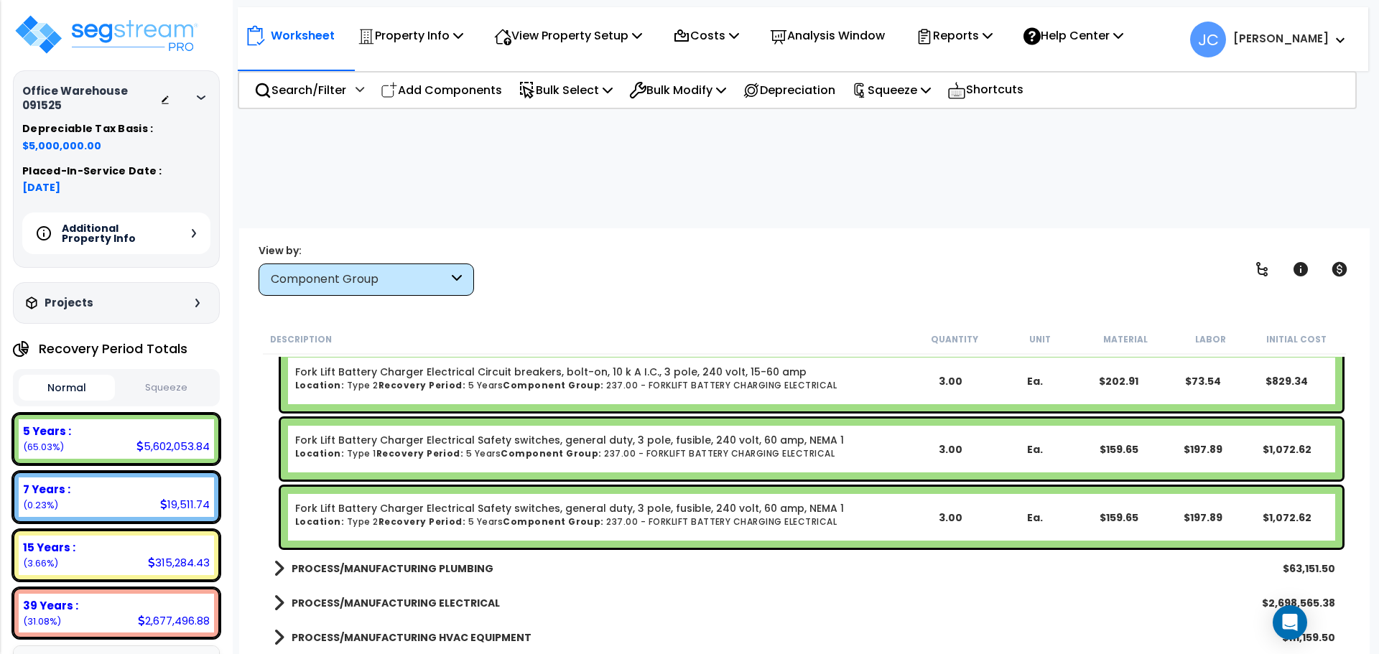
scroll to position [19706, 0]
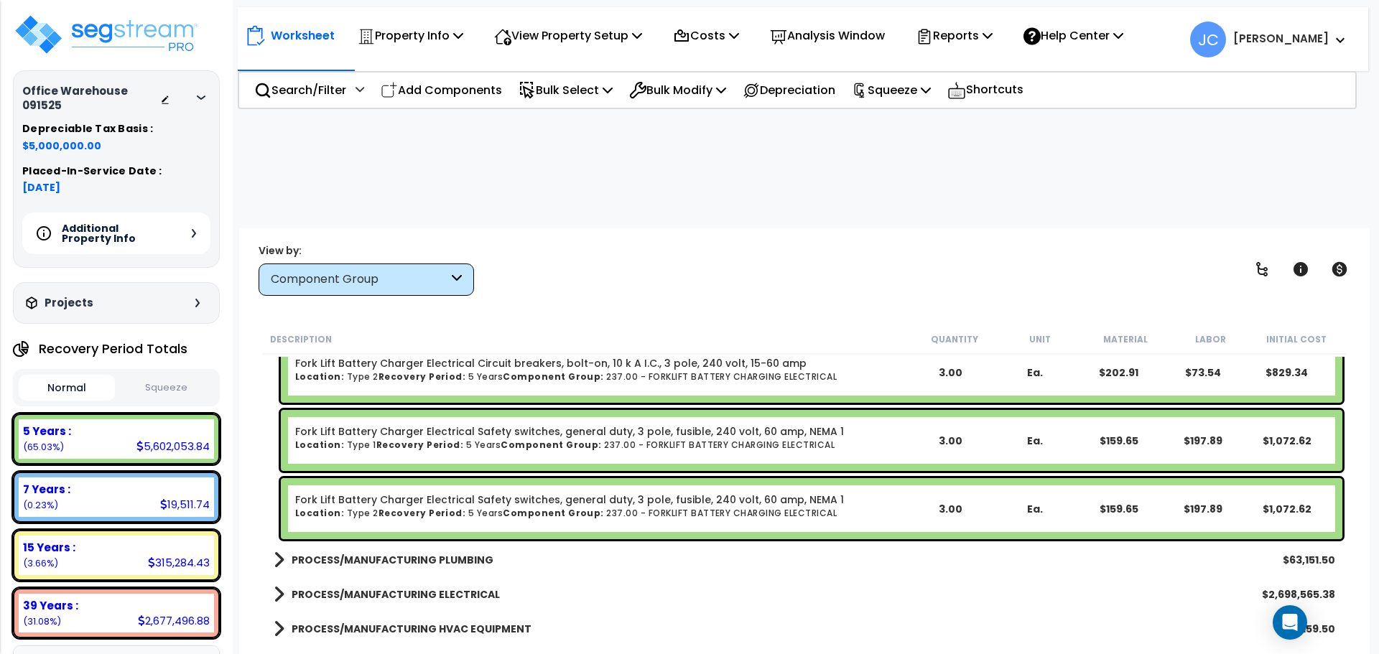
click at [423, 553] on b "PROCESS/MANUFACTURING PLUMBING" at bounding box center [393, 560] width 202 height 14
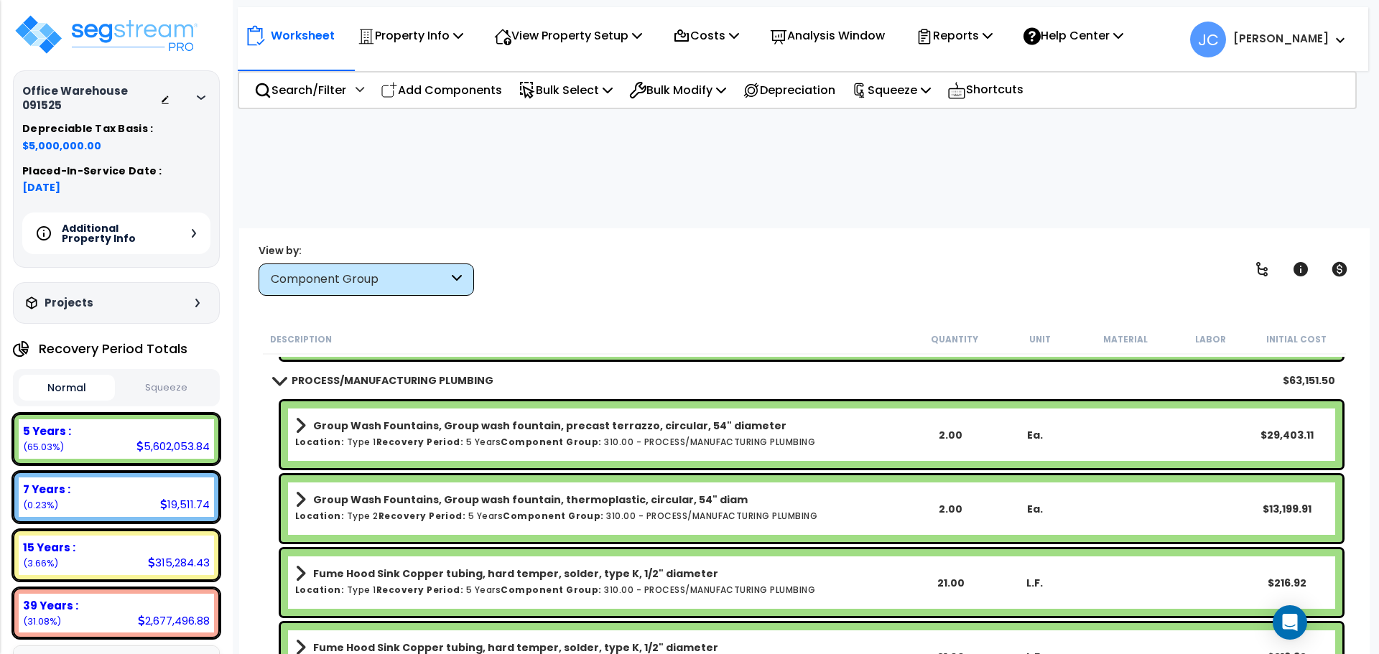
scroll to position [19892, 0]
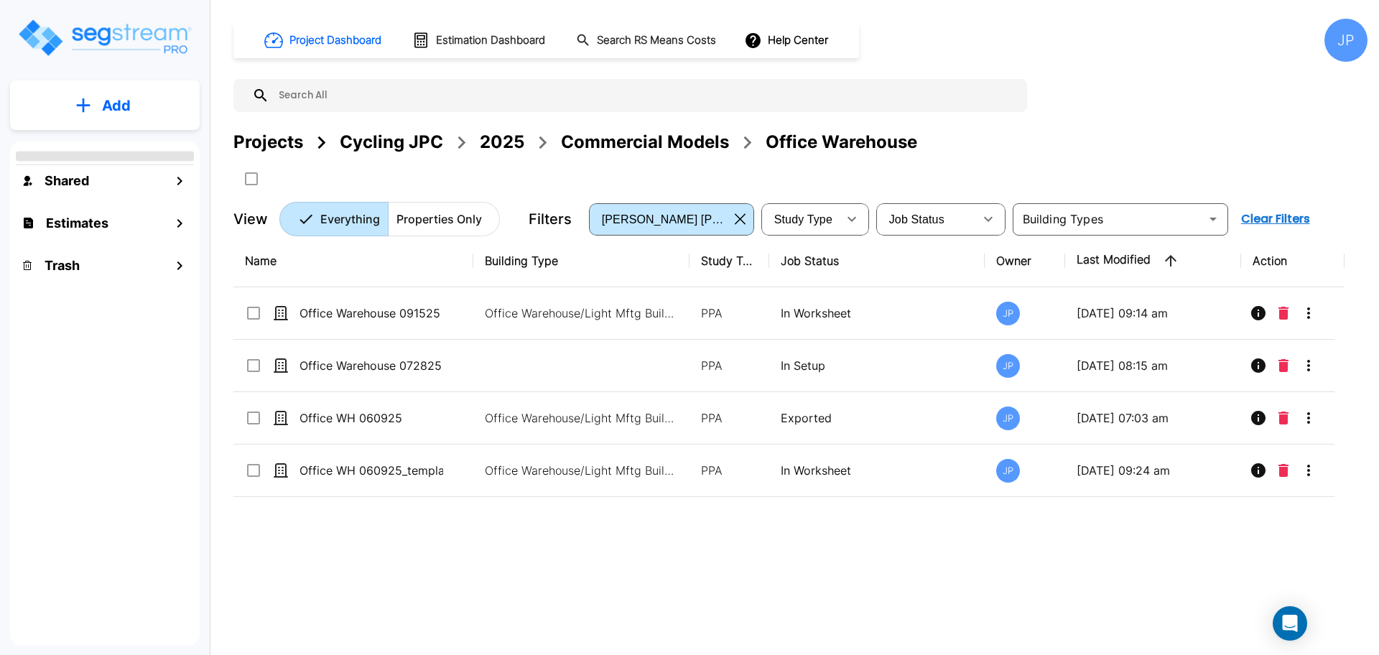
click at [276, 139] on div "Projects" at bounding box center [268, 142] width 70 height 26
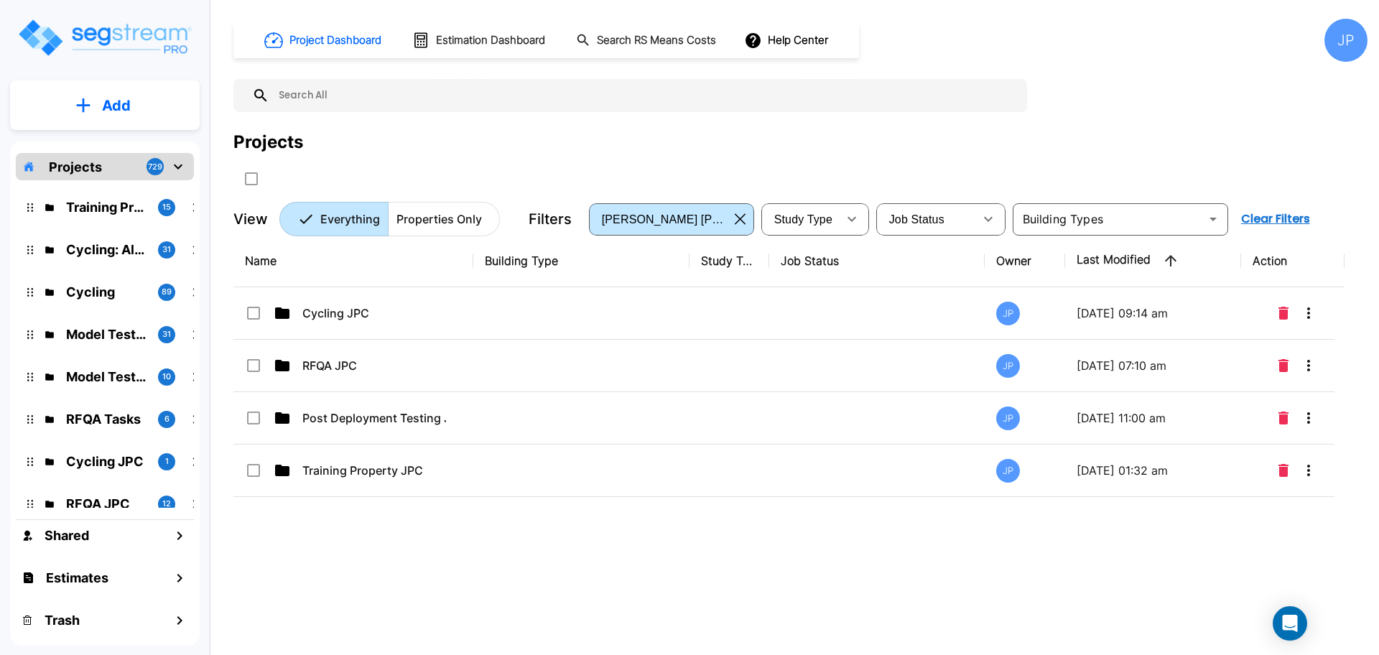
click at [380, 365] on p "RFQA JPC" at bounding box center [374, 365] width 144 height 17
click at [379, 365] on p "RFQA JPC" at bounding box center [374, 365] width 144 height 17
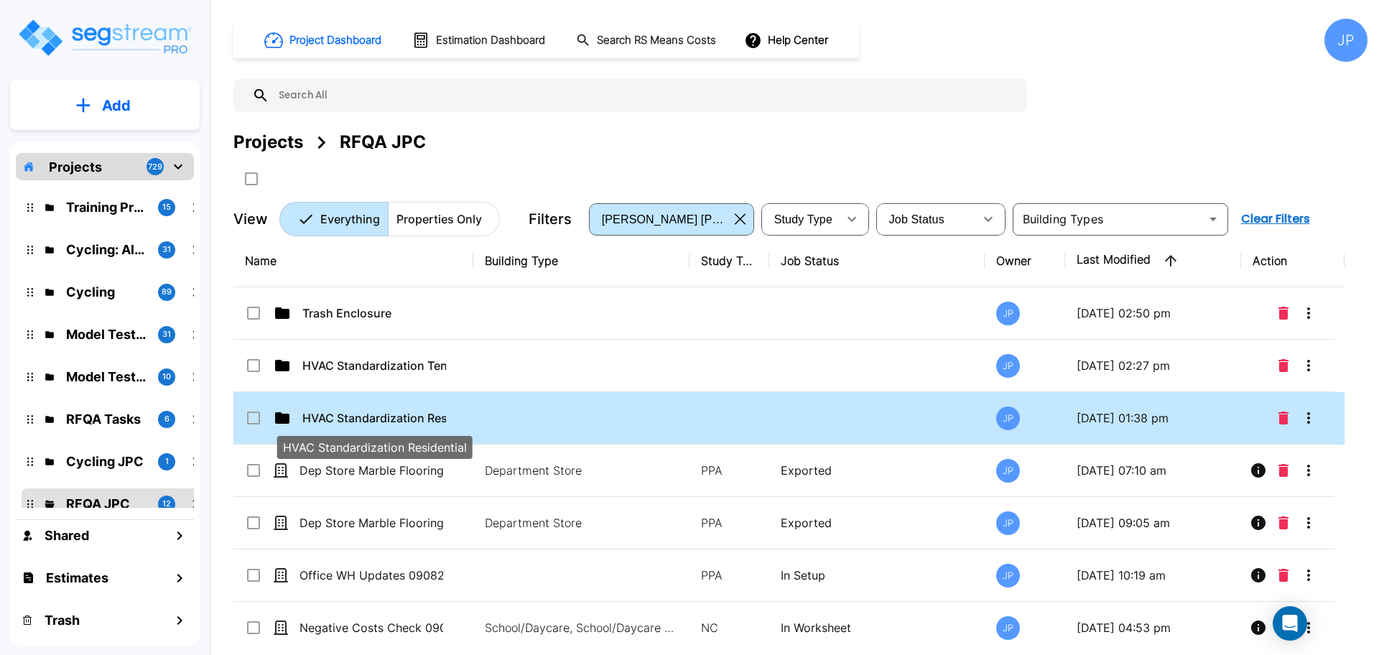
click at [407, 412] on p "HVAC Standardization Residential" at bounding box center [374, 417] width 144 height 17
click at [409, 414] on p "HVAC Standardization Residential" at bounding box center [374, 417] width 144 height 17
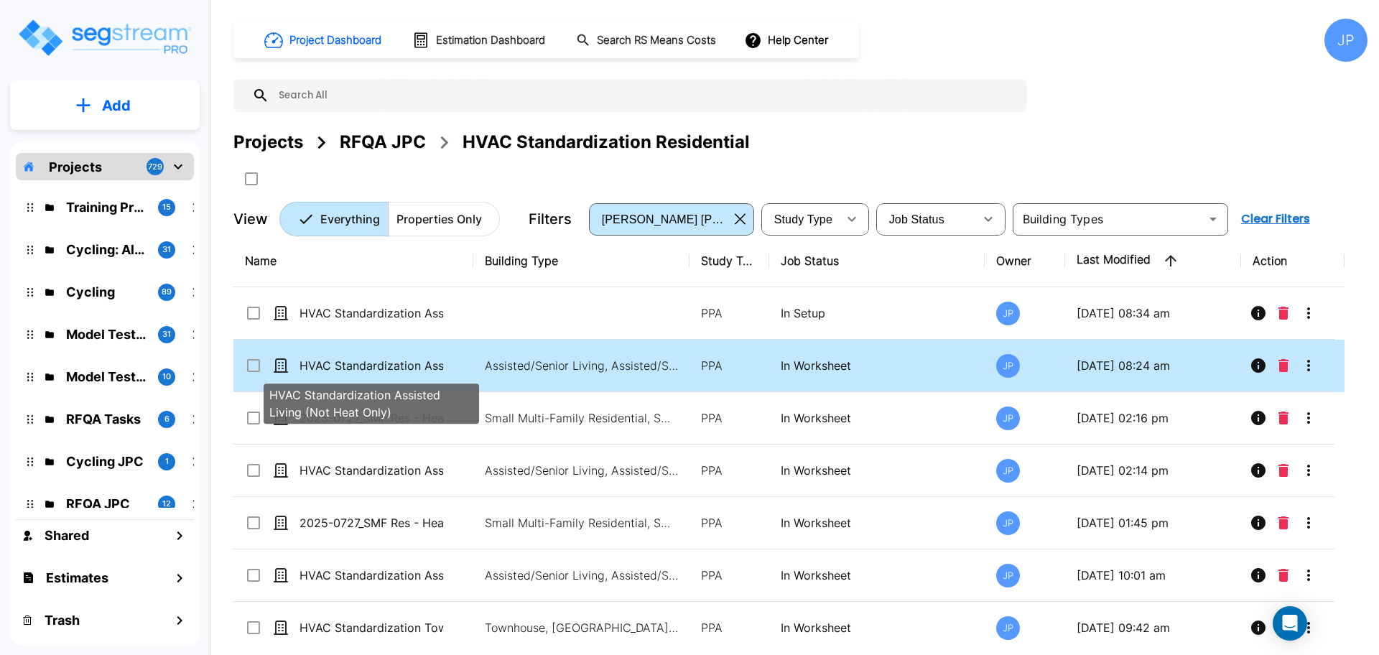
click at [411, 373] on div "HVAC Standardization Assisted Living (Not Heat Only)" at bounding box center [371, 399] width 218 height 52
click at [411, 364] on p "HVAC Standardization Assisted Living (Not Heat Only)" at bounding box center [371, 365] width 144 height 17
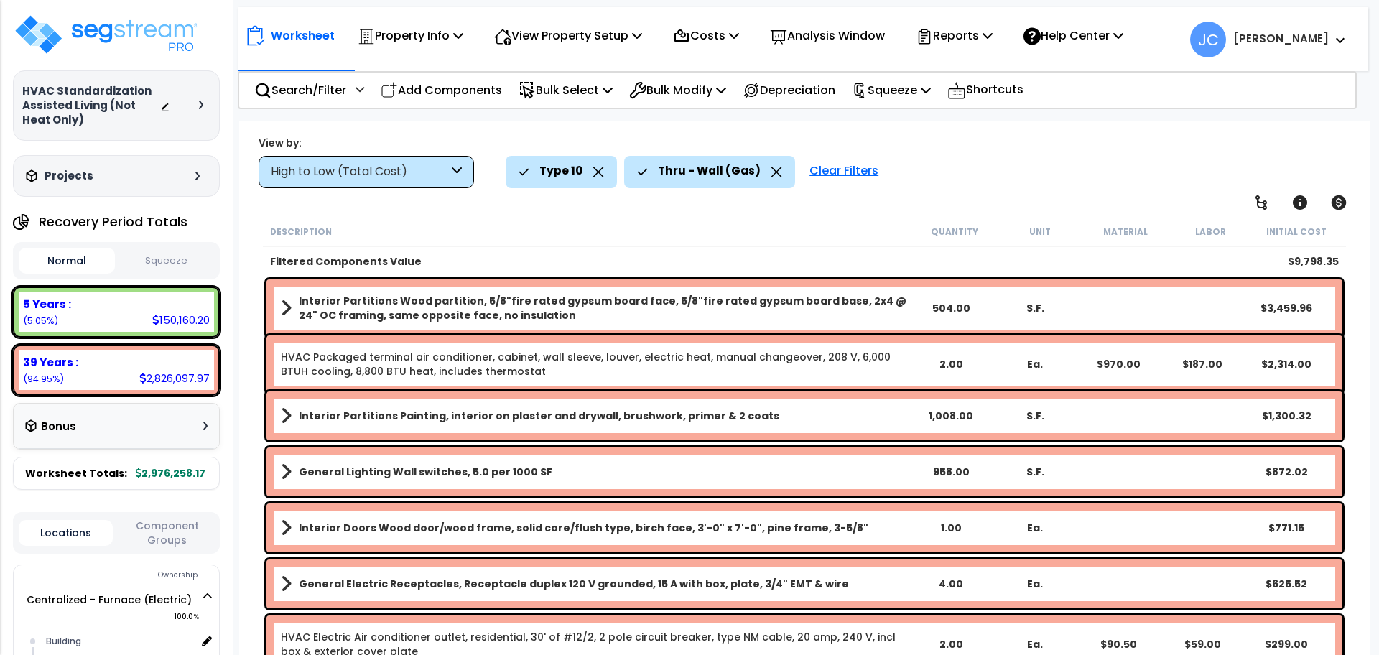
scroll to position [45, 0]
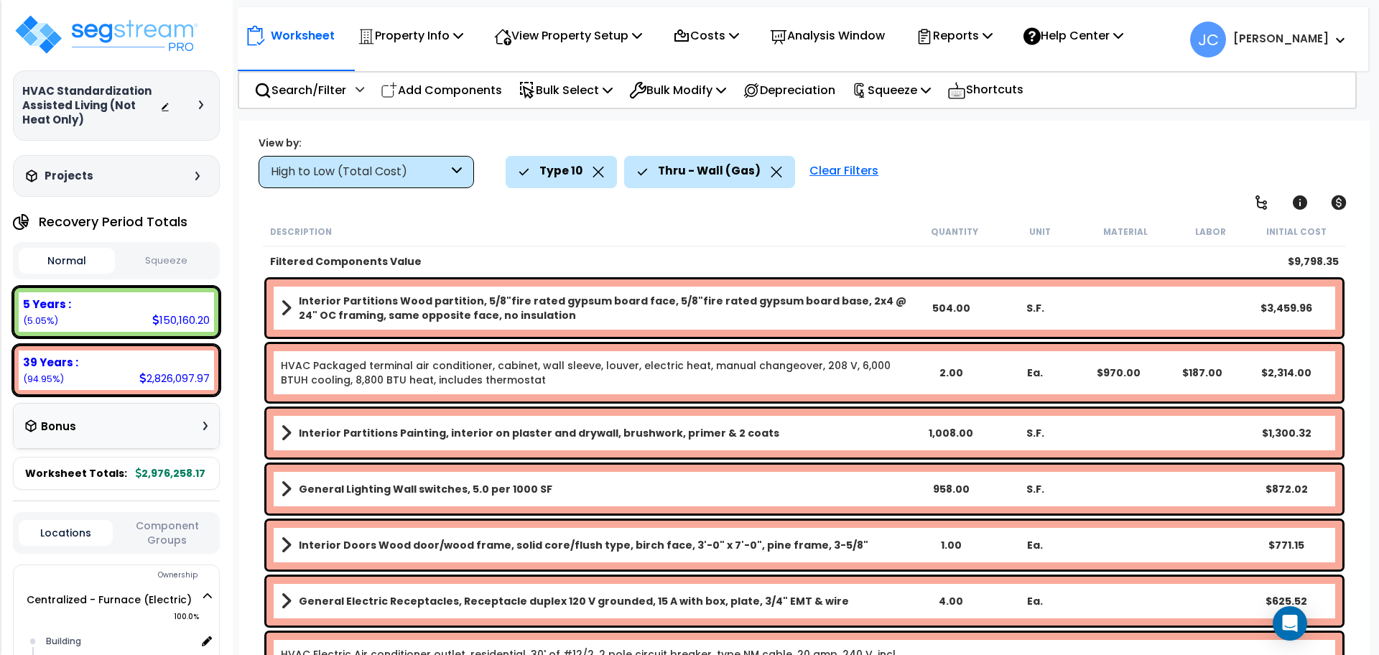
click at [820, 168] on div "Clear Filters" at bounding box center [843, 172] width 83 height 32
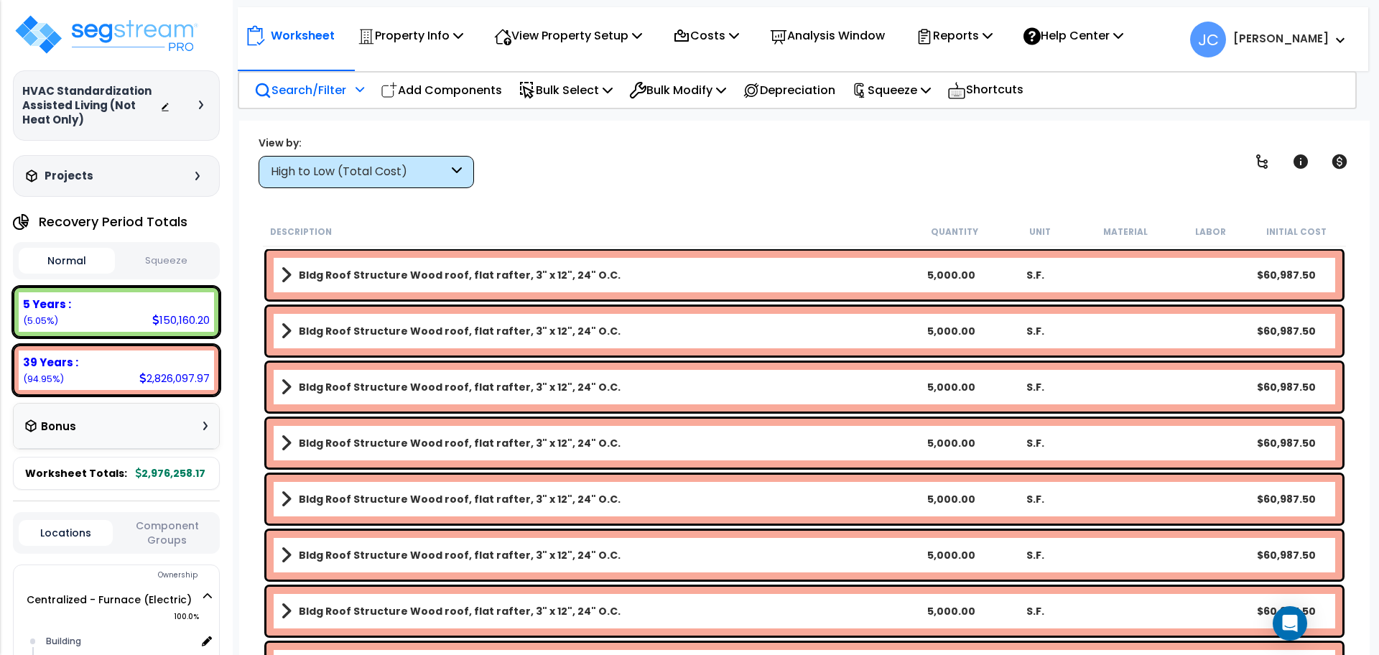
click at [315, 90] on p "Search/Filter" at bounding box center [300, 89] width 92 height 19
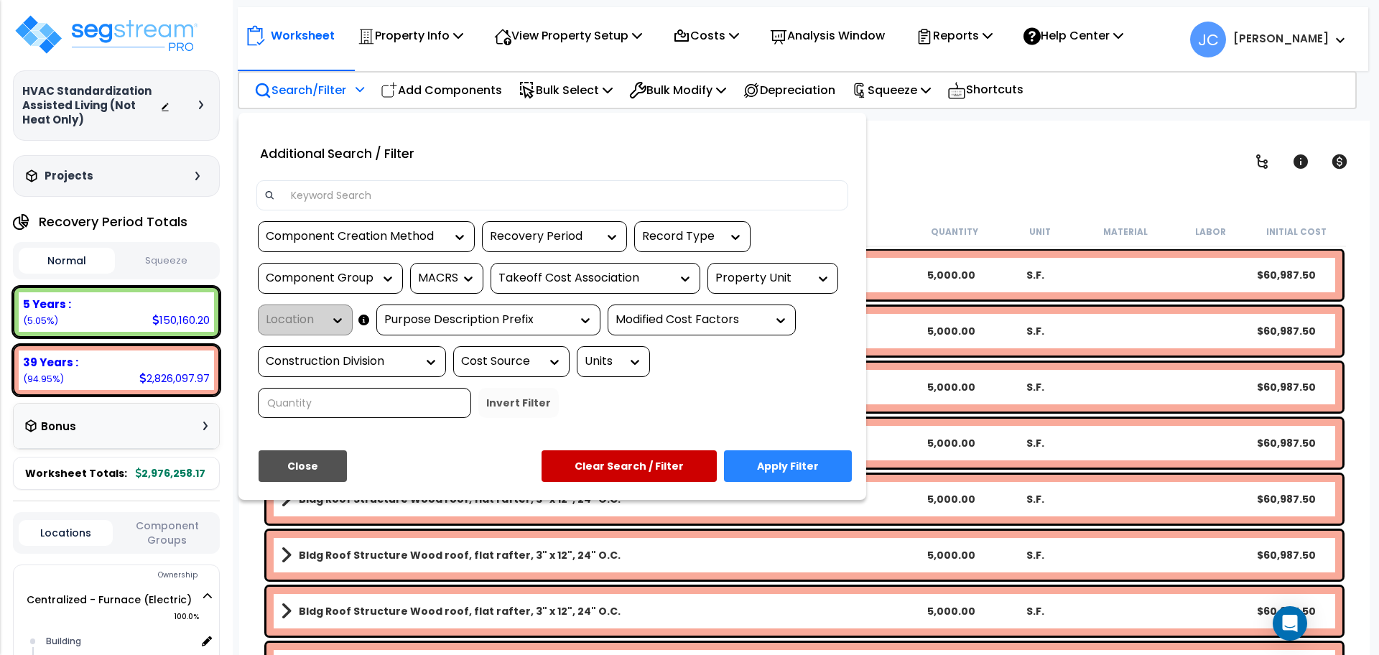
click at [771, 271] on div "Property Unit" at bounding box center [761, 278] width 93 height 17
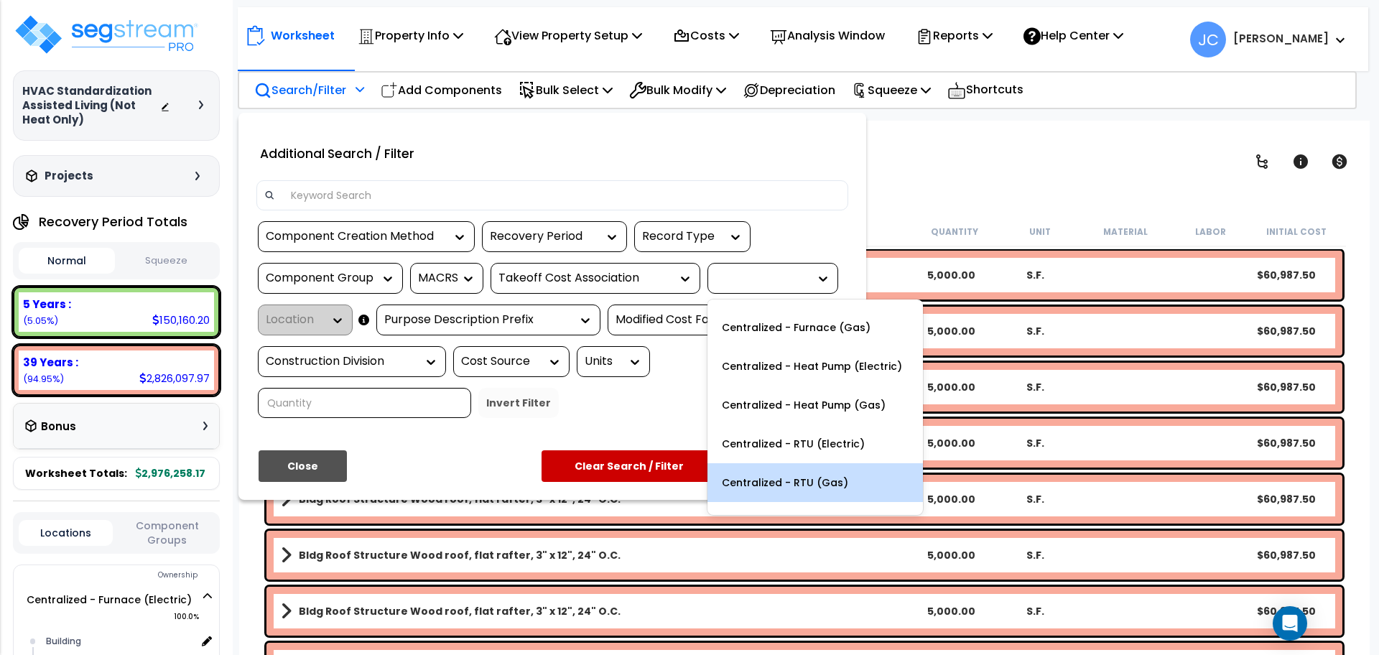
scroll to position [0, 0]
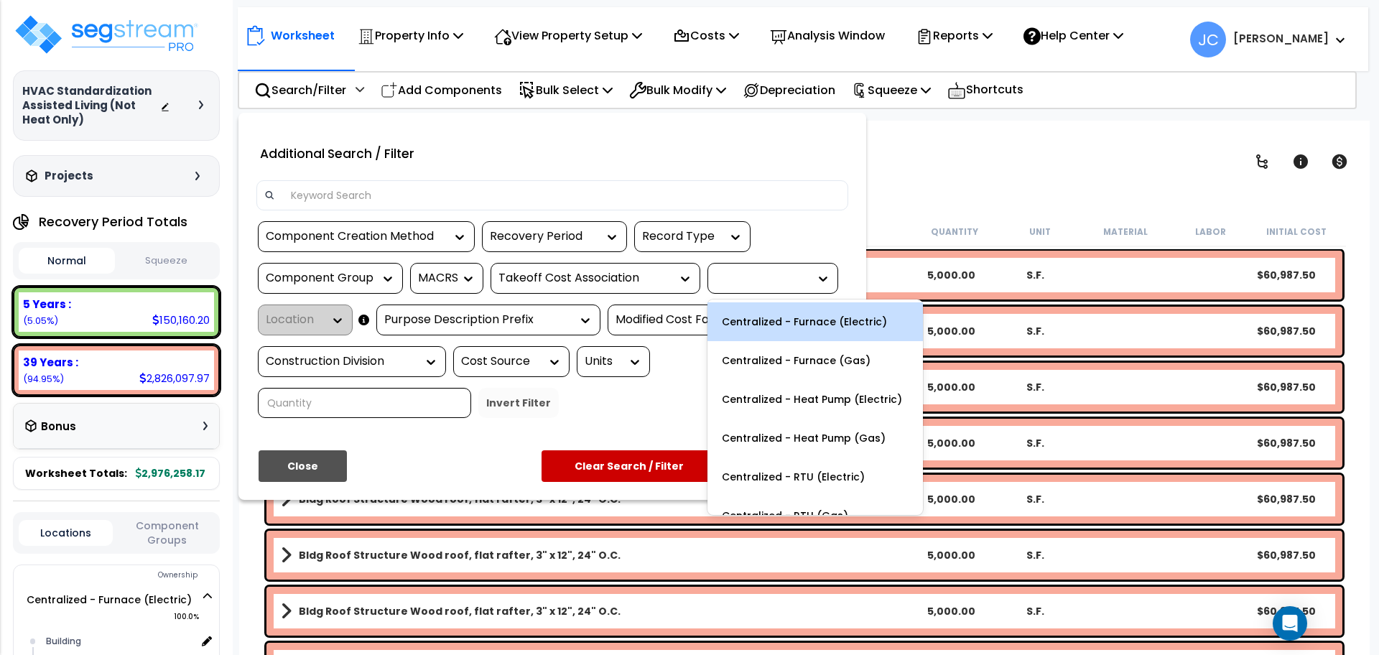
drag, startPoint x: 934, startPoint y: 203, endPoint x: 912, endPoint y: 208, distance: 22.3
click at [934, 203] on div at bounding box center [689, 327] width 1379 height 655
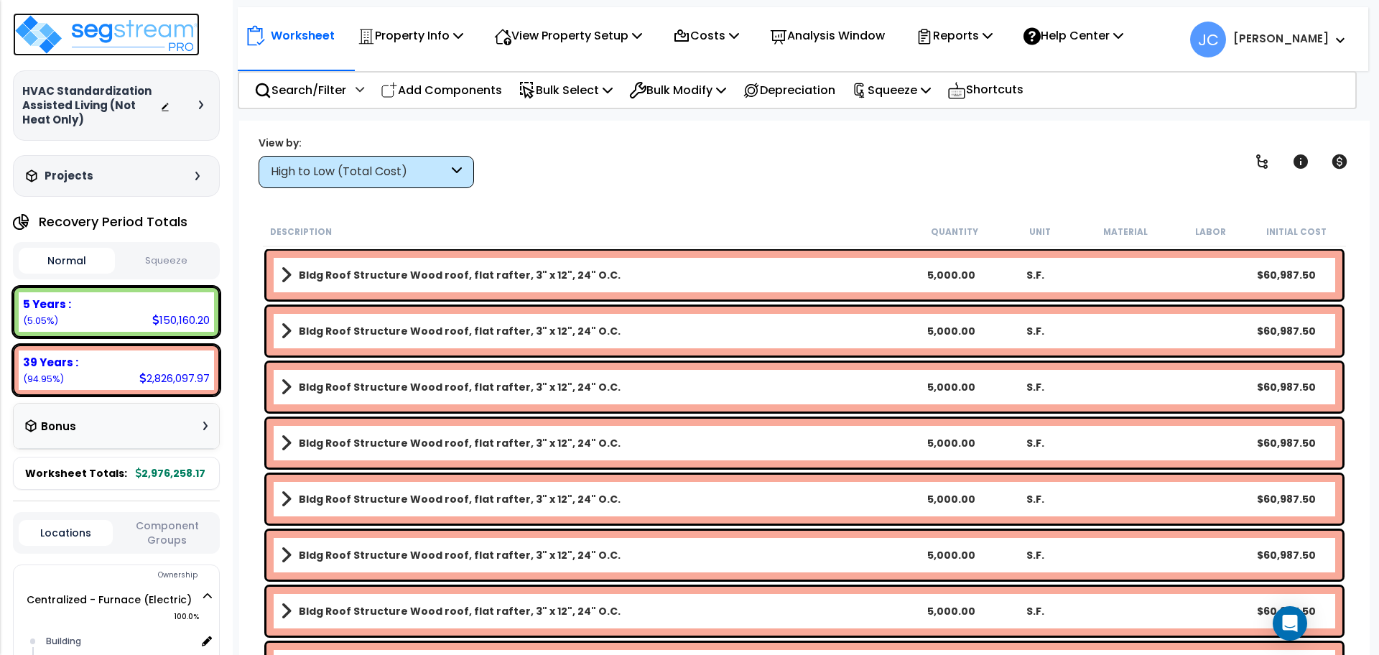
click at [162, 24] on img at bounding box center [106, 34] width 187 height 43
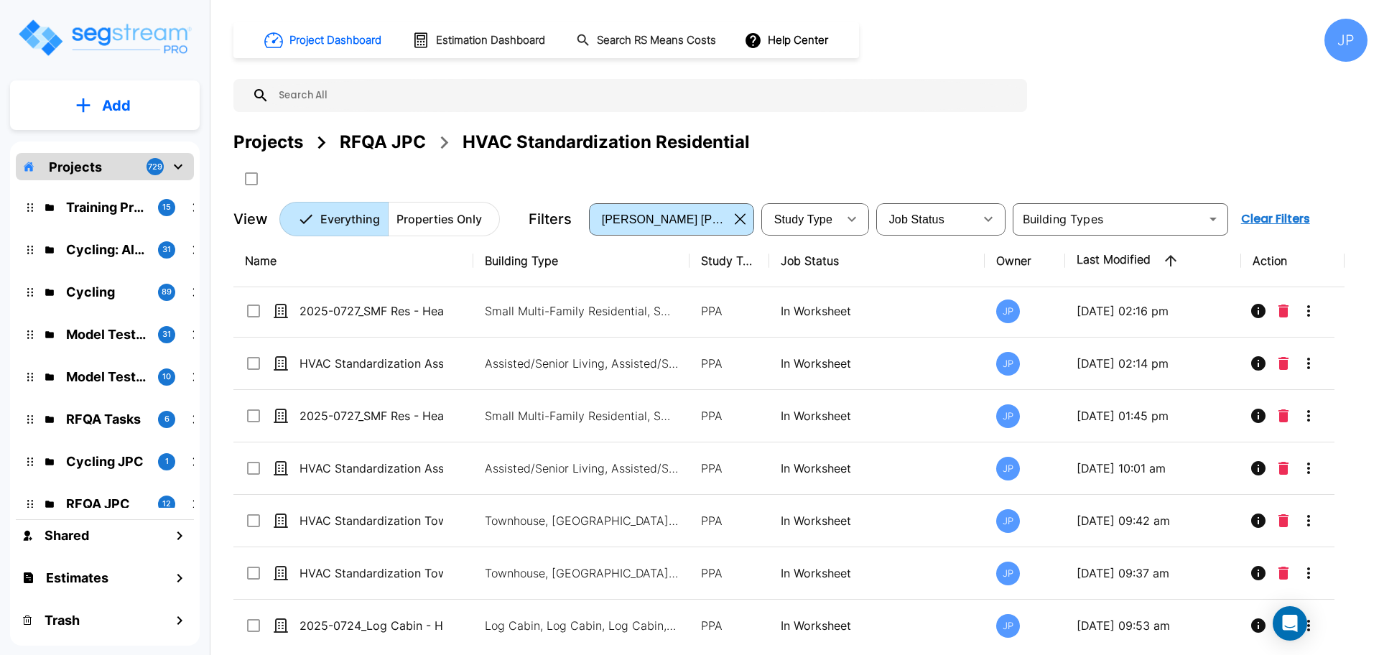
scroll to position [376, 0]
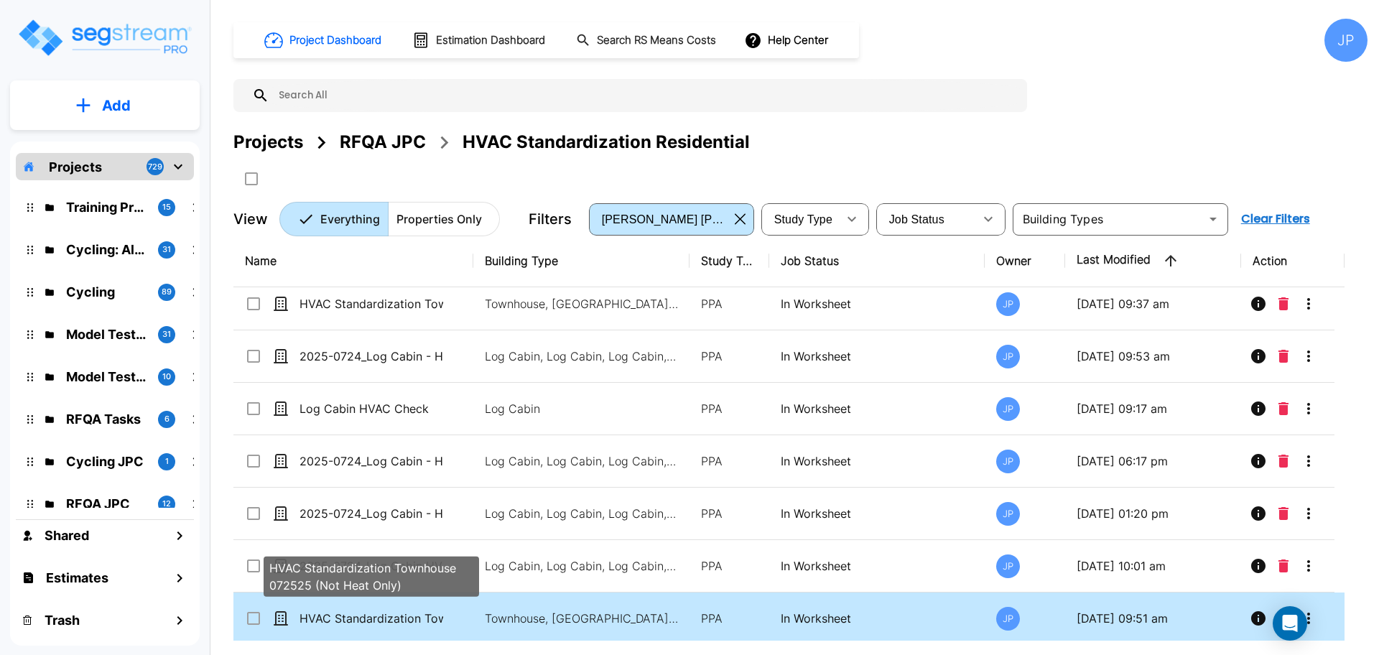
click at [420, 616] on p "HVAC Standardization Townhouse 072525 (Not Heat Only)" at bounding box center [371, 618] width 144 height 17
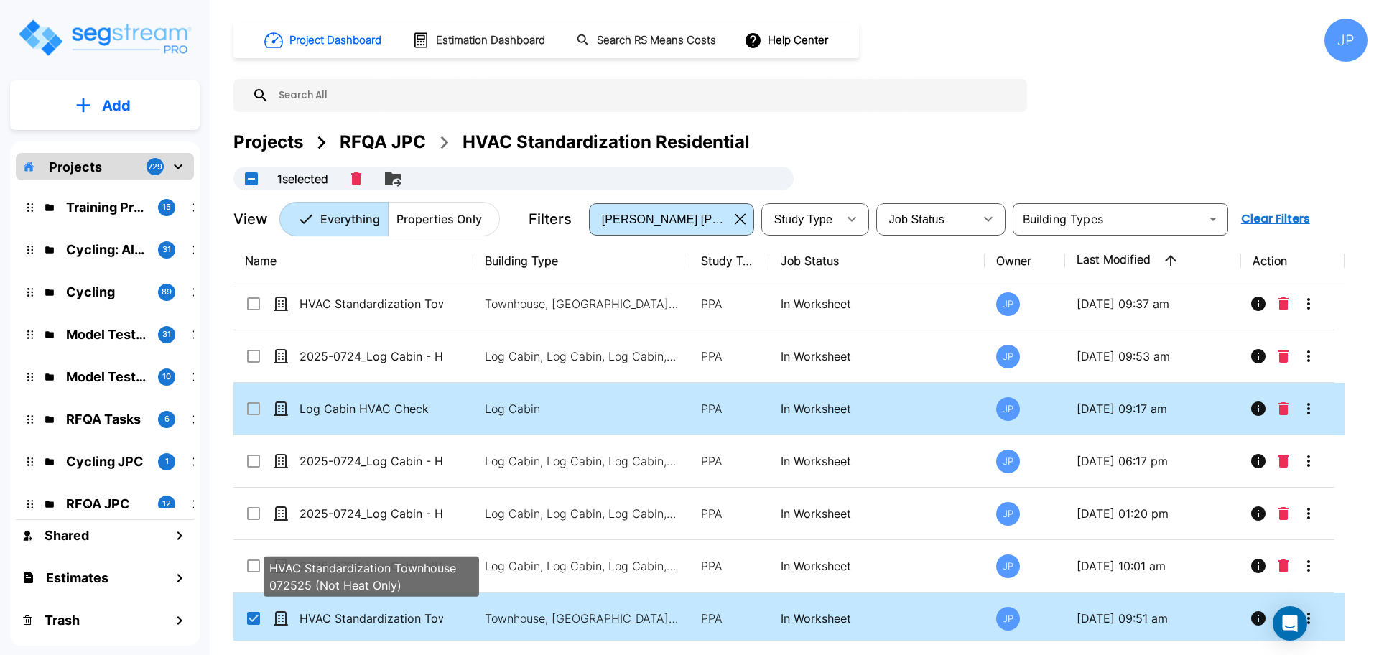
checkbox input "true"
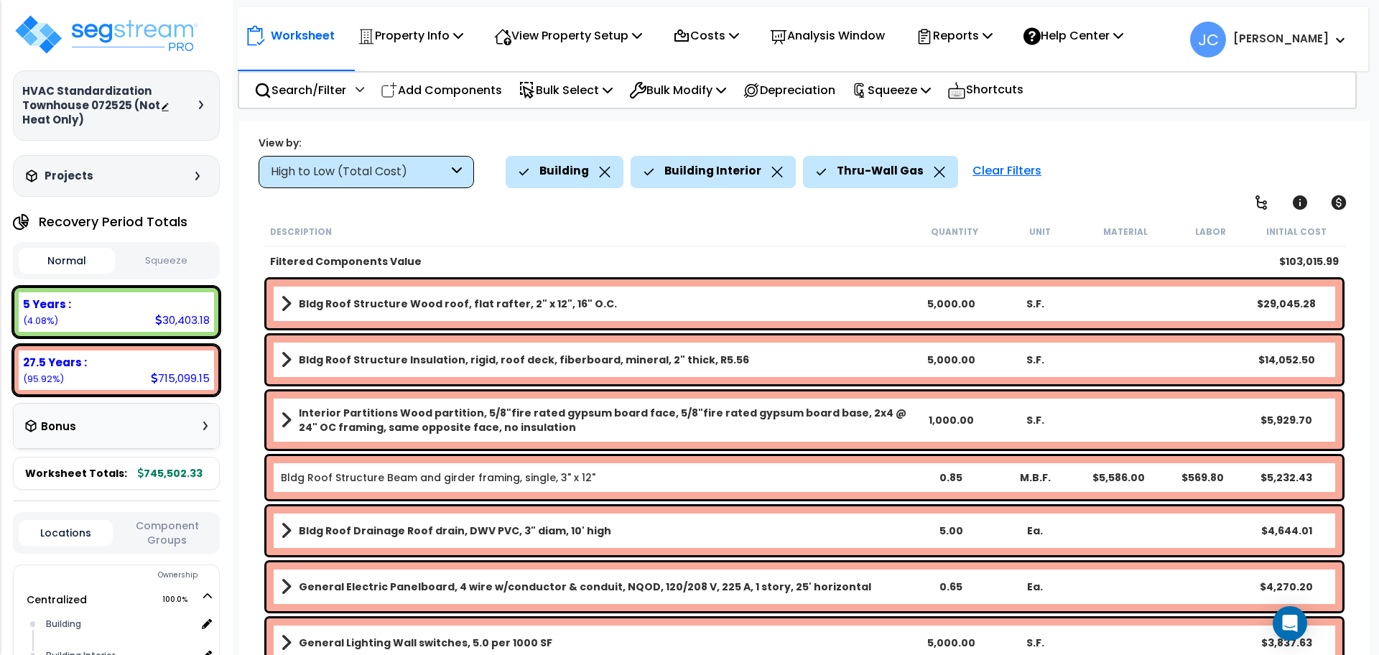
click at [934, 173] on icon at bounding box center [939, 172] width 11 height 11
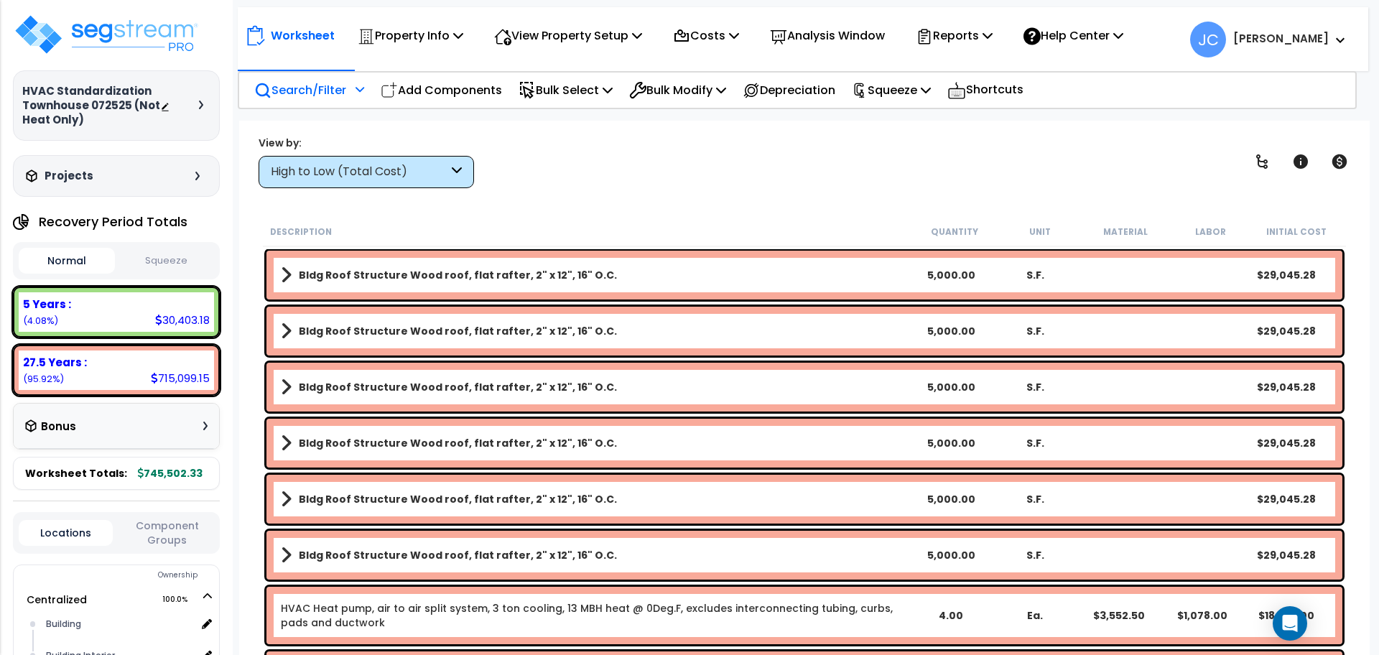
click at [344, 91] on p "Search/Filter" at bounding box center [300, 89] width 92 height 19
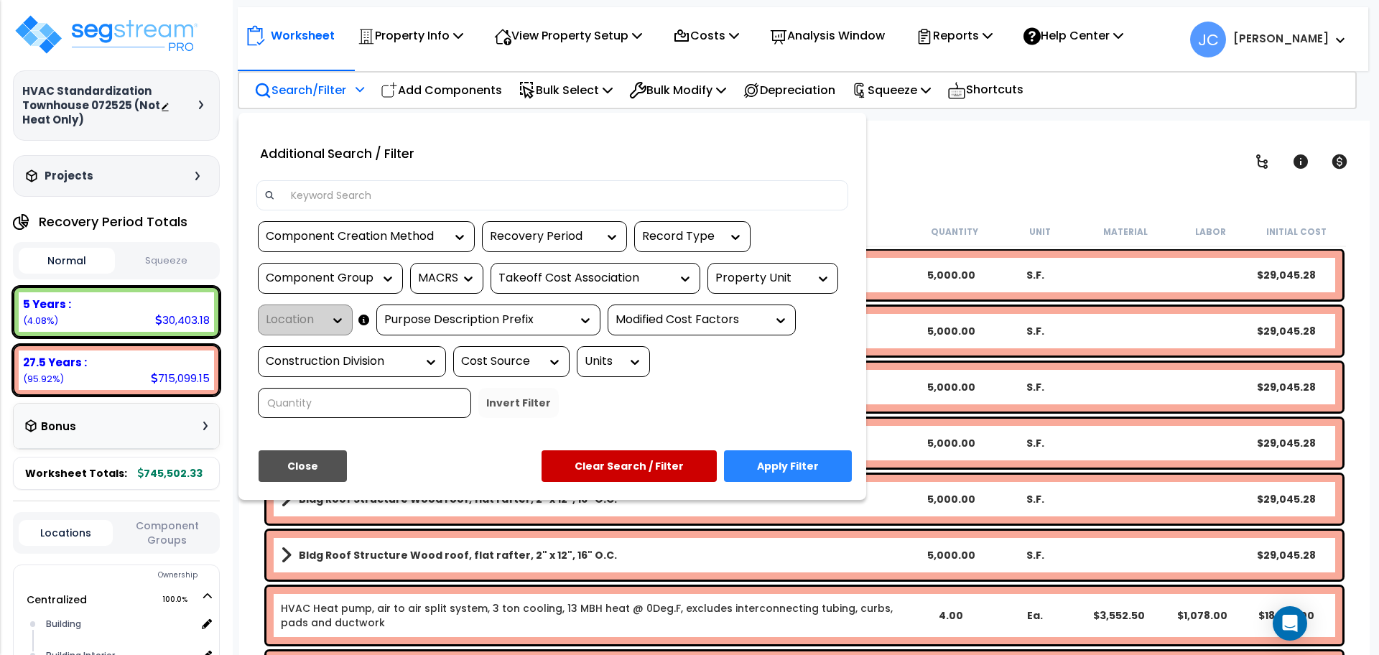
click at [776, 280] on div "Property Unit" at bounding box center [761, 278] width 93 height 17
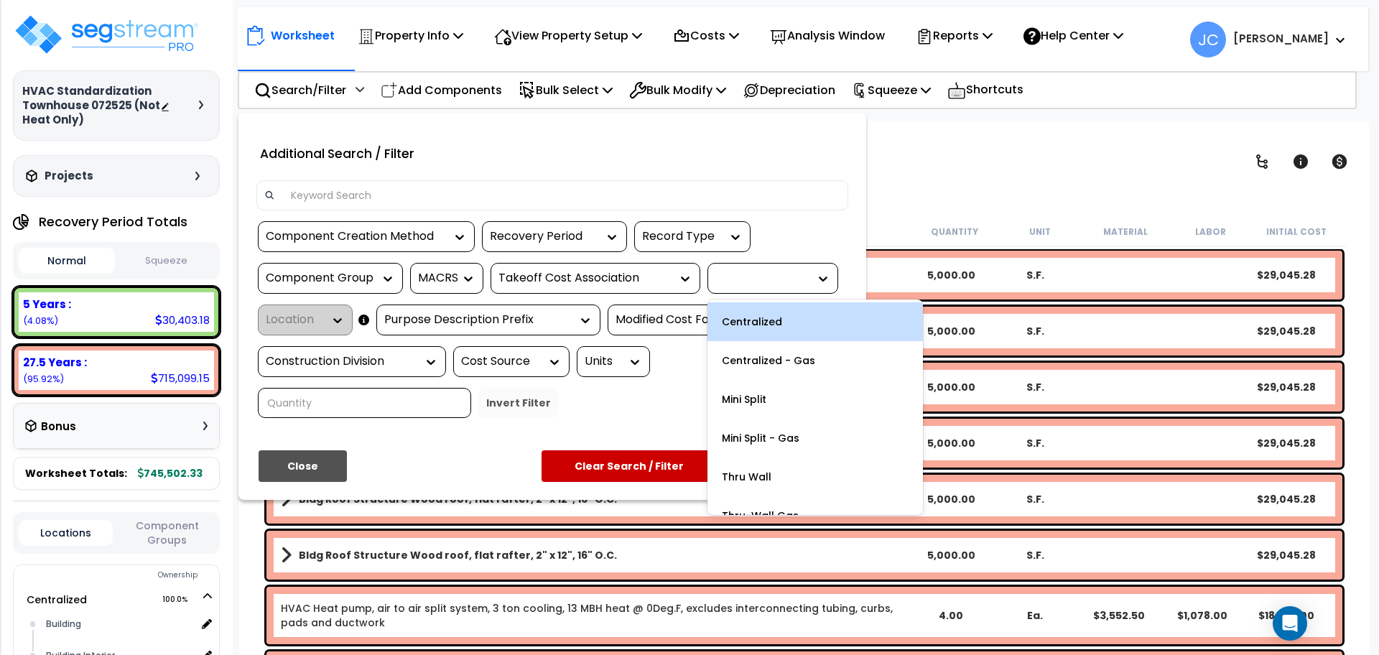
click at [971, 162] on div at bounding box center [689, 327] width 1379 height 655
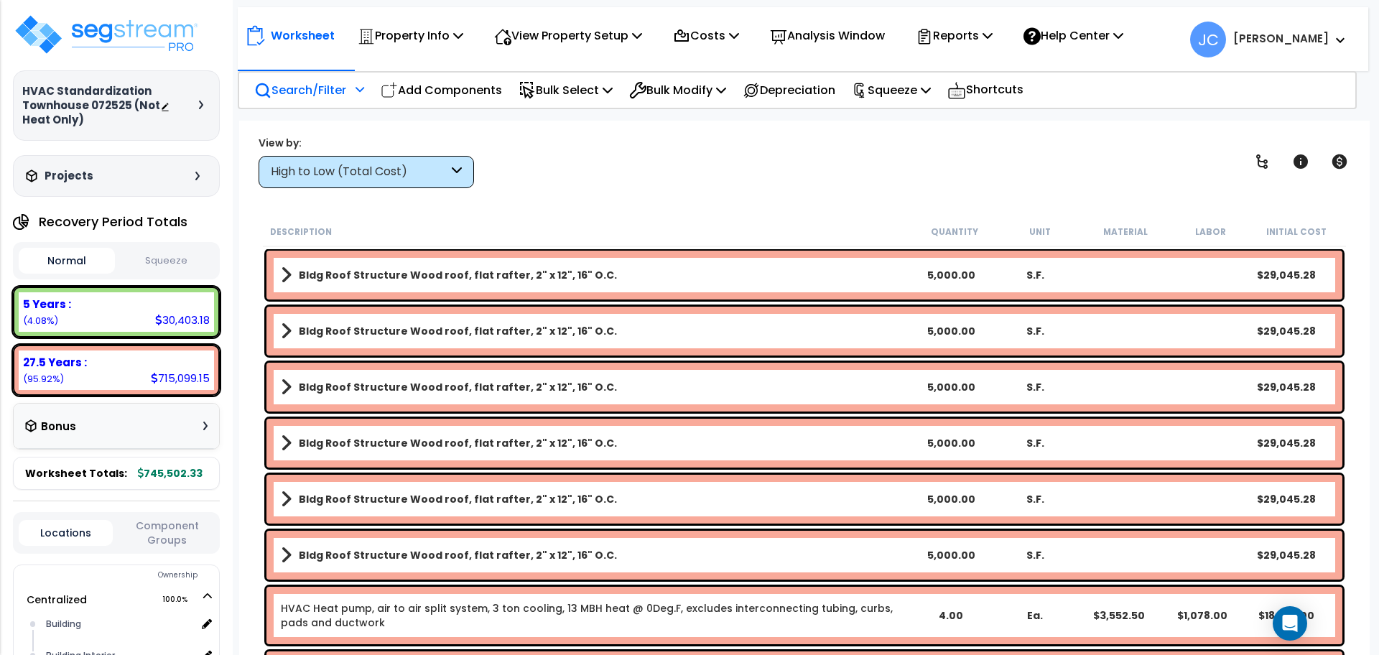
click at [343, 93] on p "Search/Filter" at bounding box center [300, 89] width 92 height 19
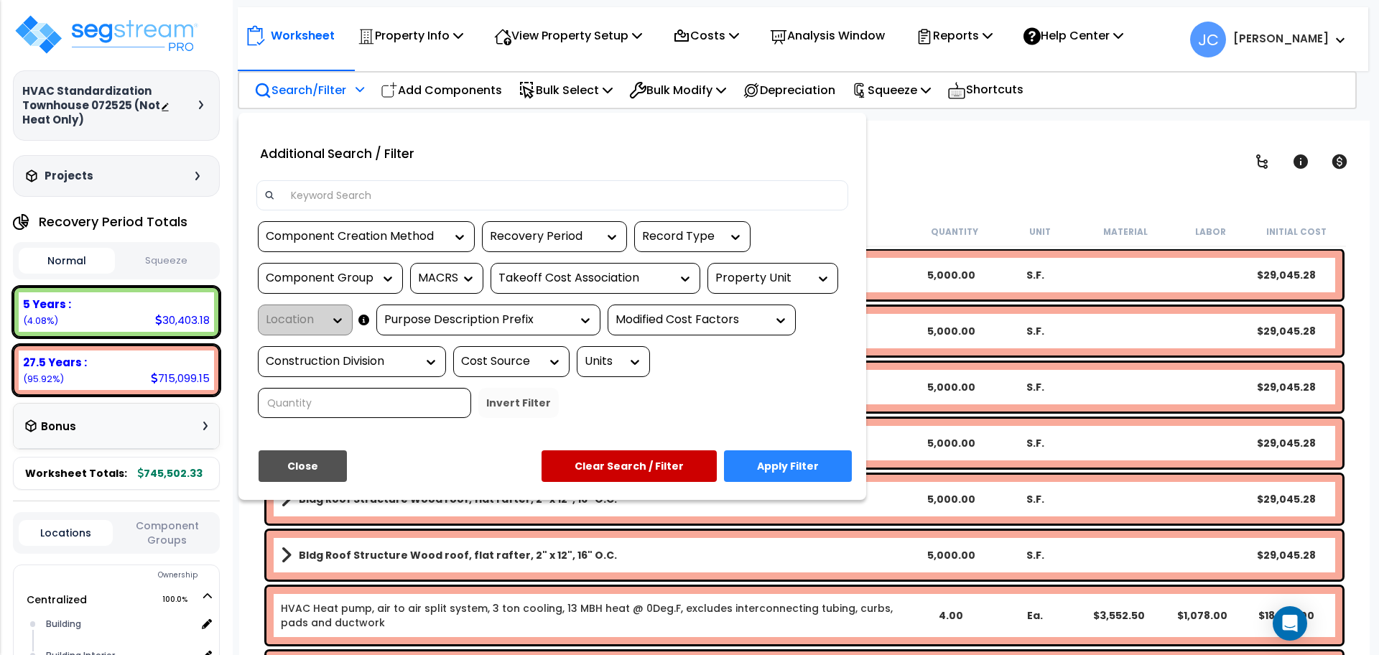
click at [756, 278] on div "Property Unit" at bounding box center [761, 278] width 93 height 17
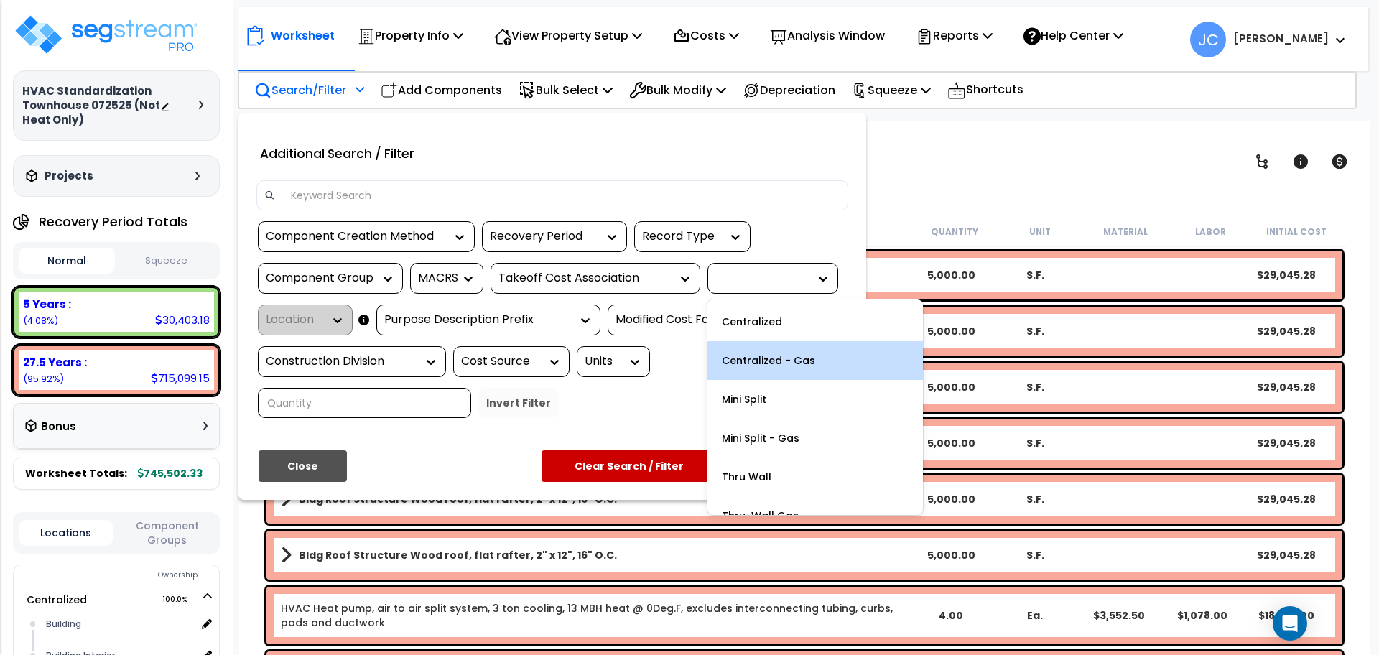
click at [768, 351] on div "Centralized - Gas" at bounding box center [814, 360] width 215 height 39
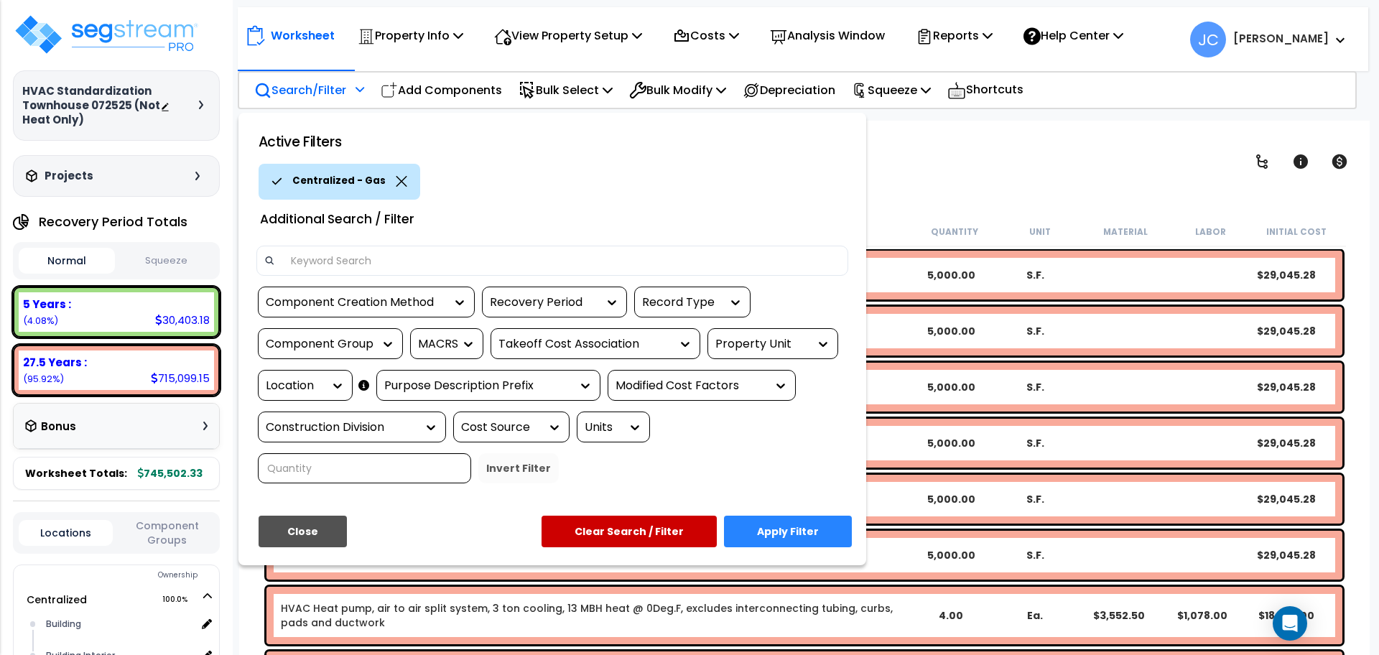
click at [357, 350] on div "Component Group" at bounding box center [320, 344] width 108 height 17
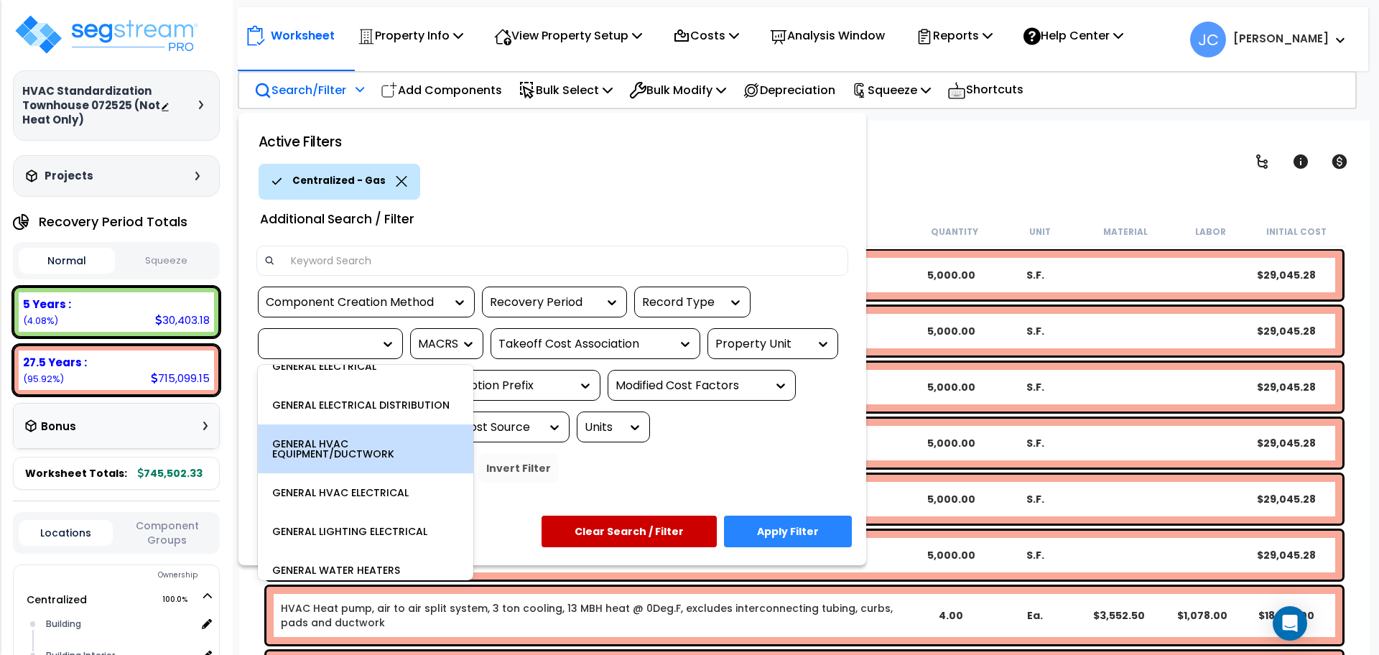
scroll to position [335, 0]
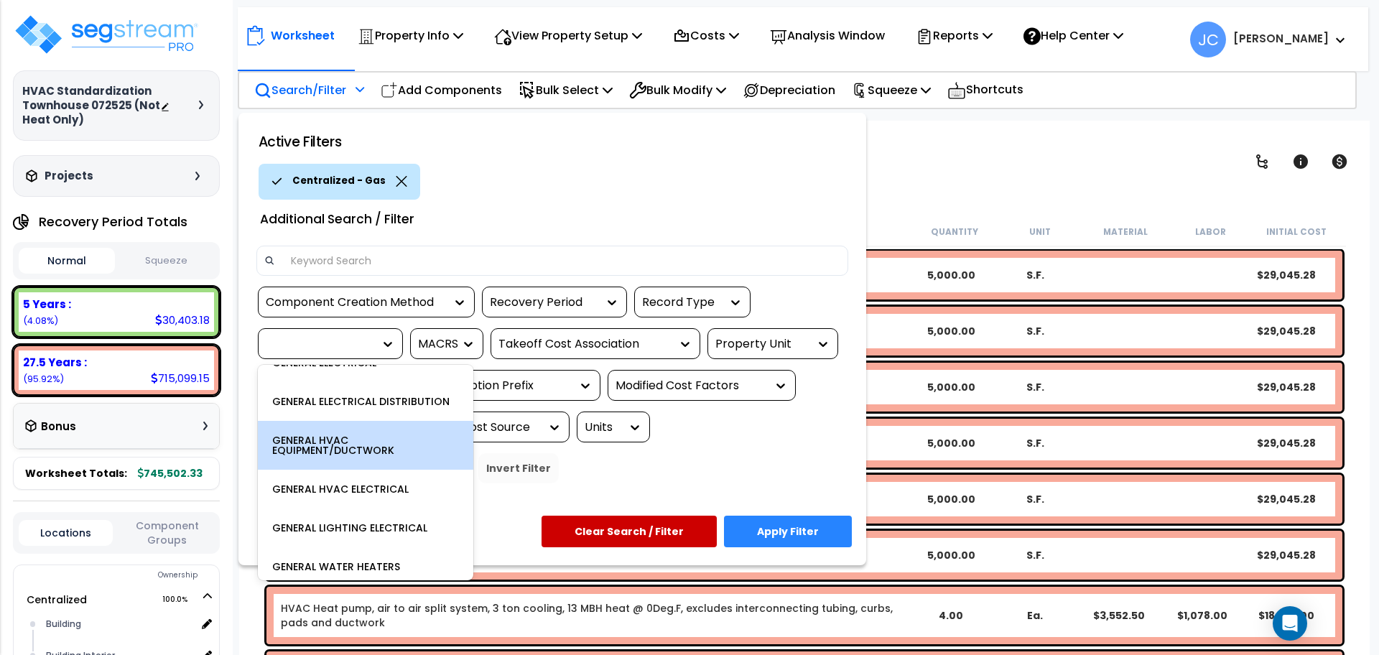
click at [393, 455] on div "GENERAL HVAC EQUIPMENT/DUCTWORK" at bounding box center [365, 445] width 215 height 49
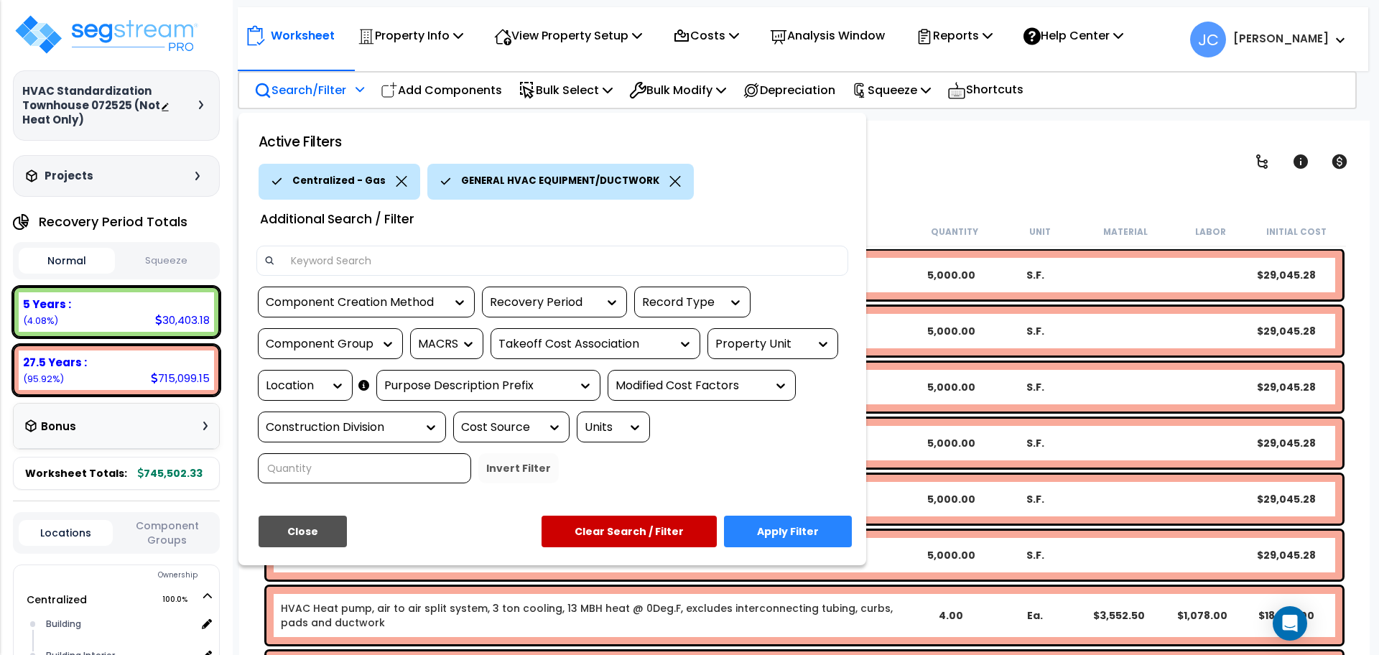
click at [338, 345] on div "Component Group" at bounding box center [320, 344] width 108 height 17
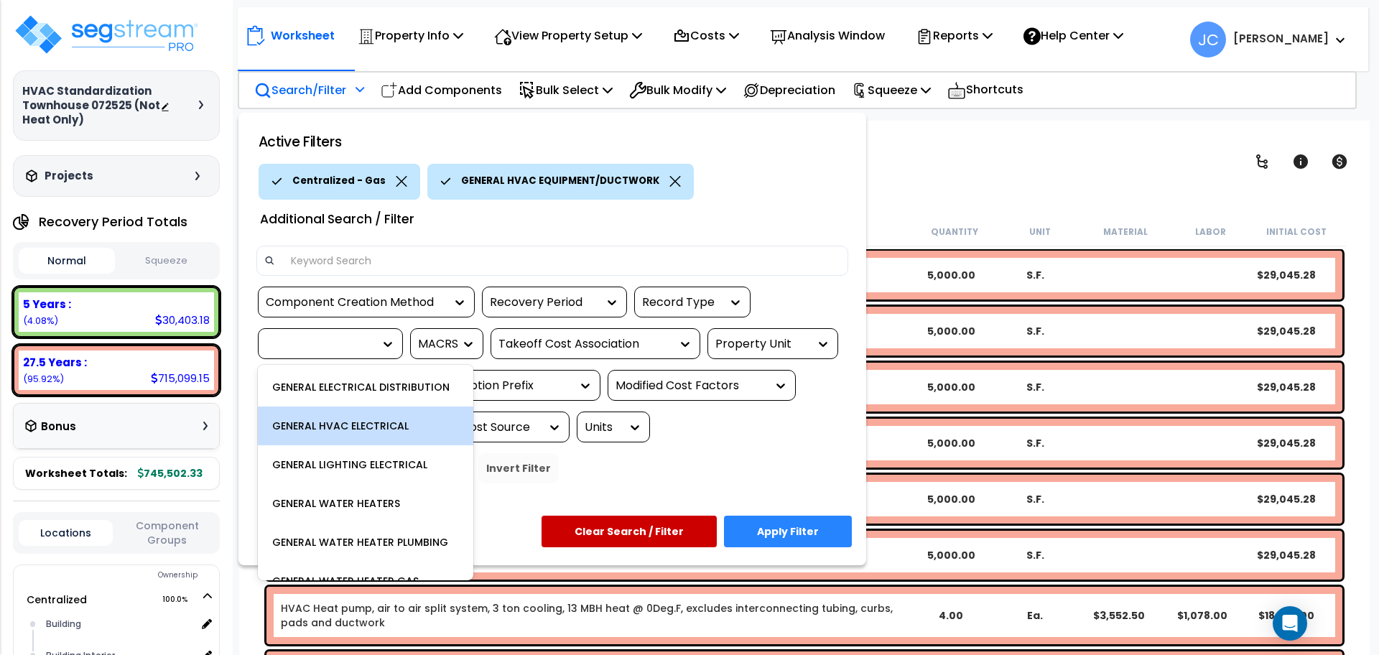
scroll to position [350, 0]
click at [368, 432] on div "GENERAL HVAC ELECTRICAL" at bounding box center [365, 424] width 215 height 39
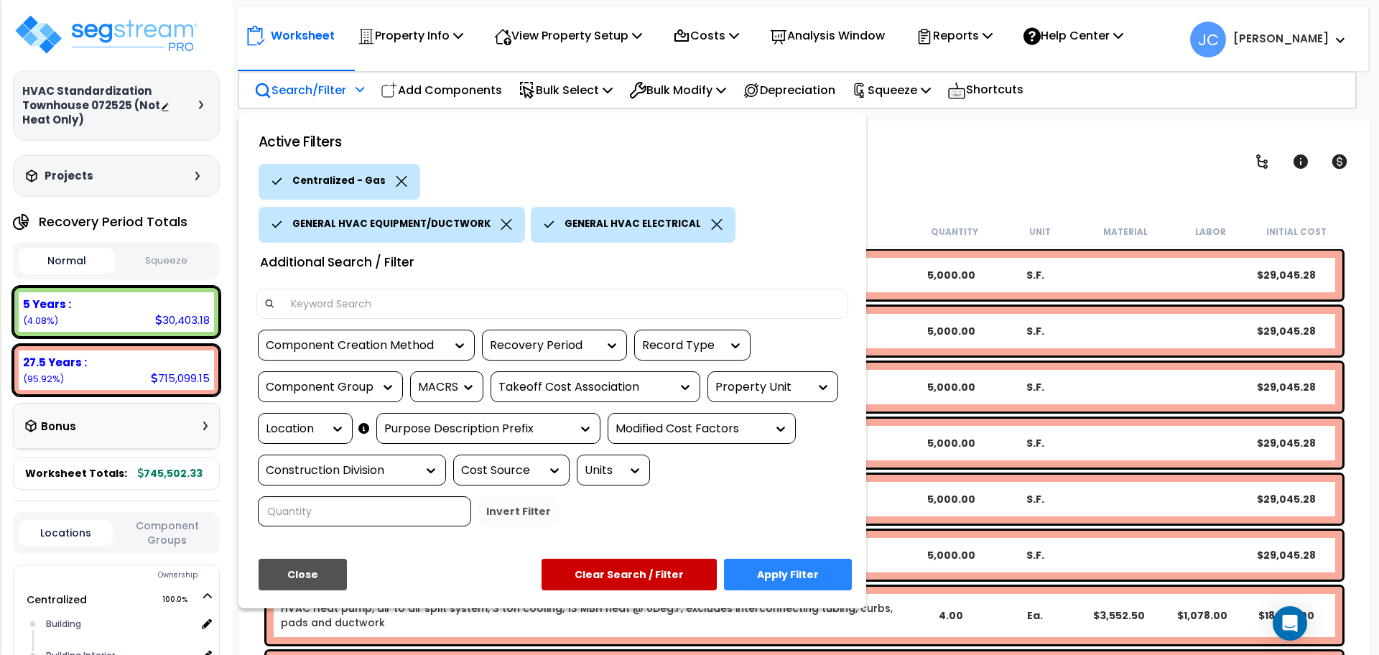
click at [771, 559] on button "Apply Filter" at bounding box center [788, 575] width 128 height 32
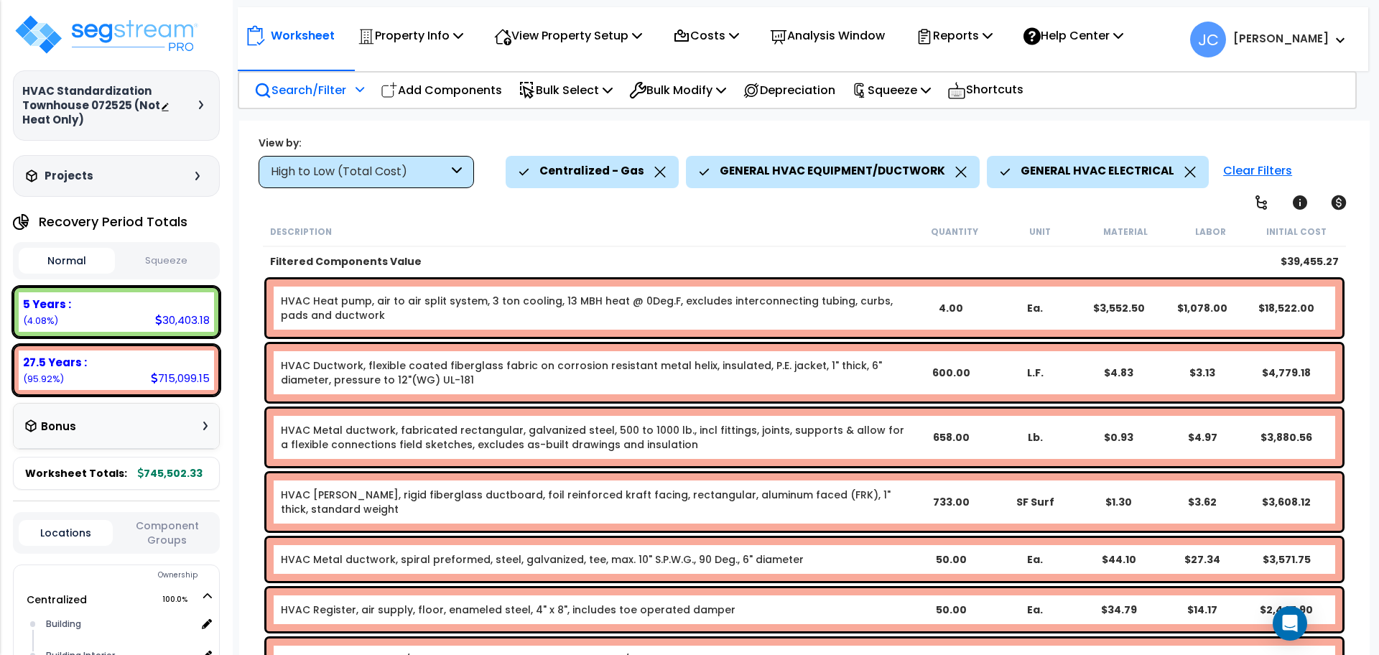
scroll to position [0, 0]
click at [395, 177] on div "High to Low (Total Cost)" at bounding box center [359, 172] width 177 height 17
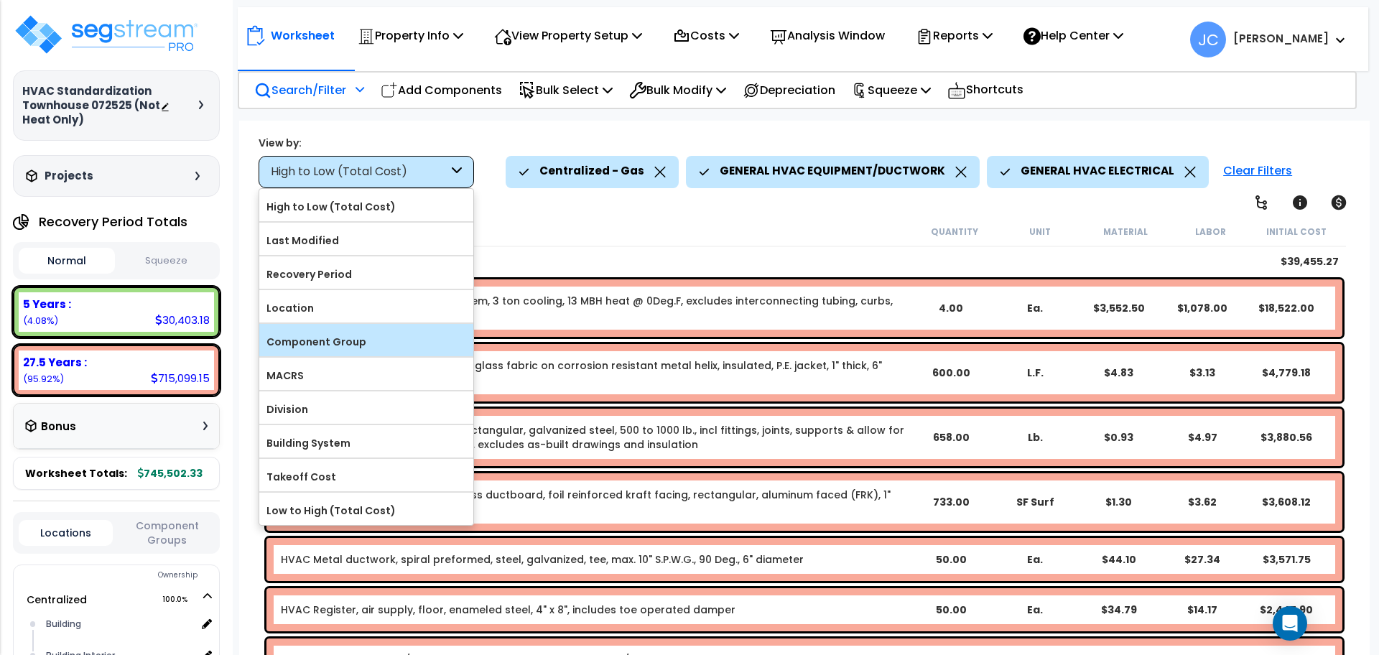
click at [386, 332] on label "Component Group" at bounding box center [366, 342] width 214 height 22
click at [0, 0] on input "Component Group" at bounding box center [0, 0] width 0 height 0
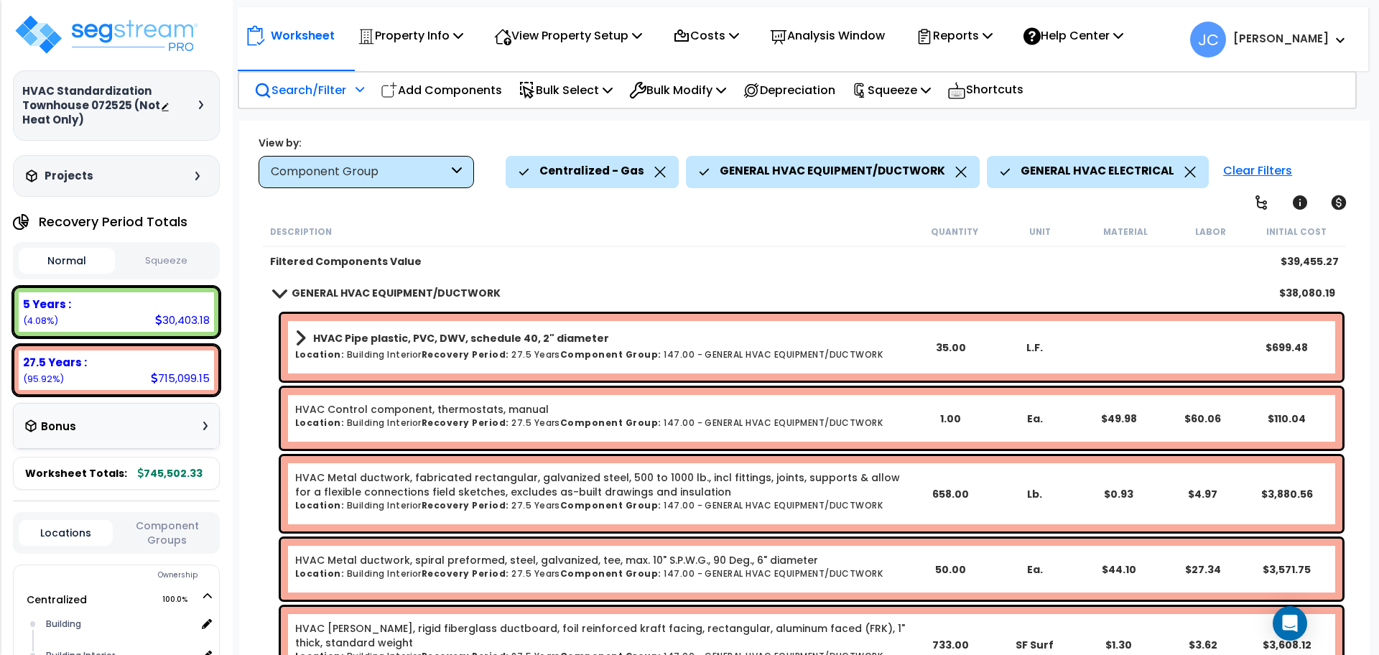
scroll to position [366, 0]
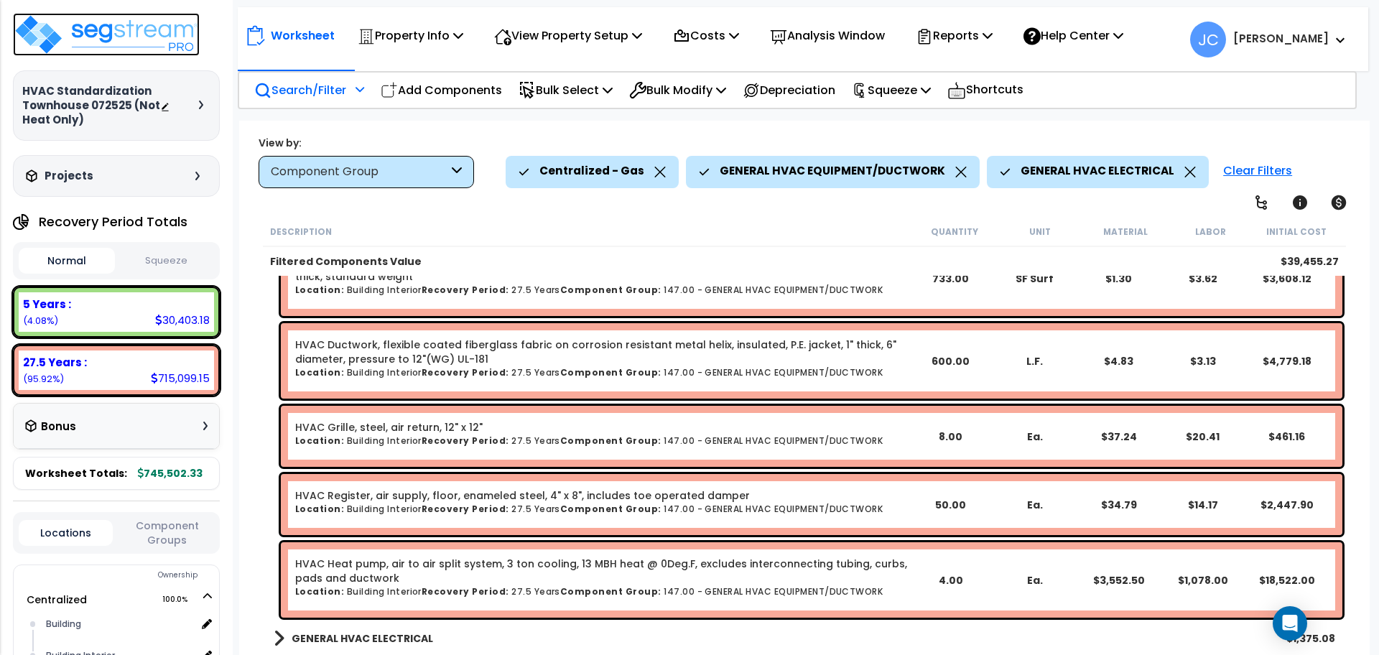
click at [151, 50] on img at bounding box center [106, 34] width 187 height 43
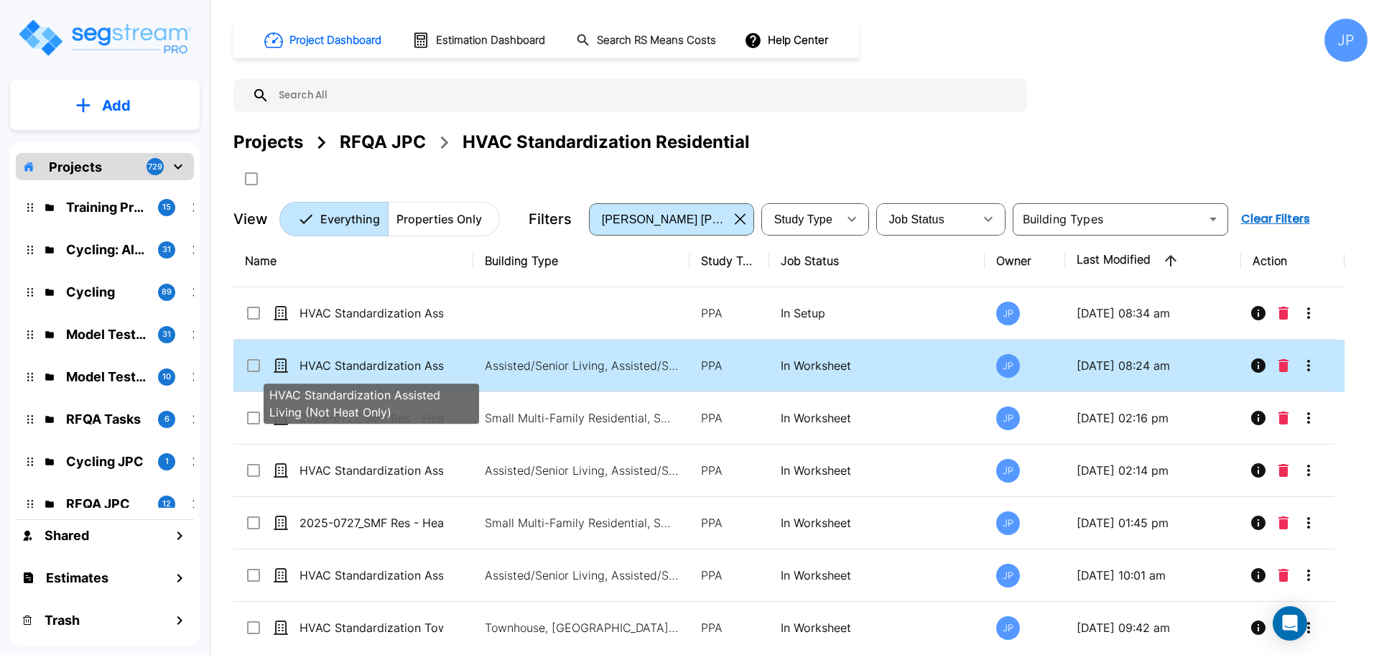
click at [409, 365] on p "HVAC Standardization Assisted Living (Not Heat Only)" at bounding box center [371, 365] width 144 height 17
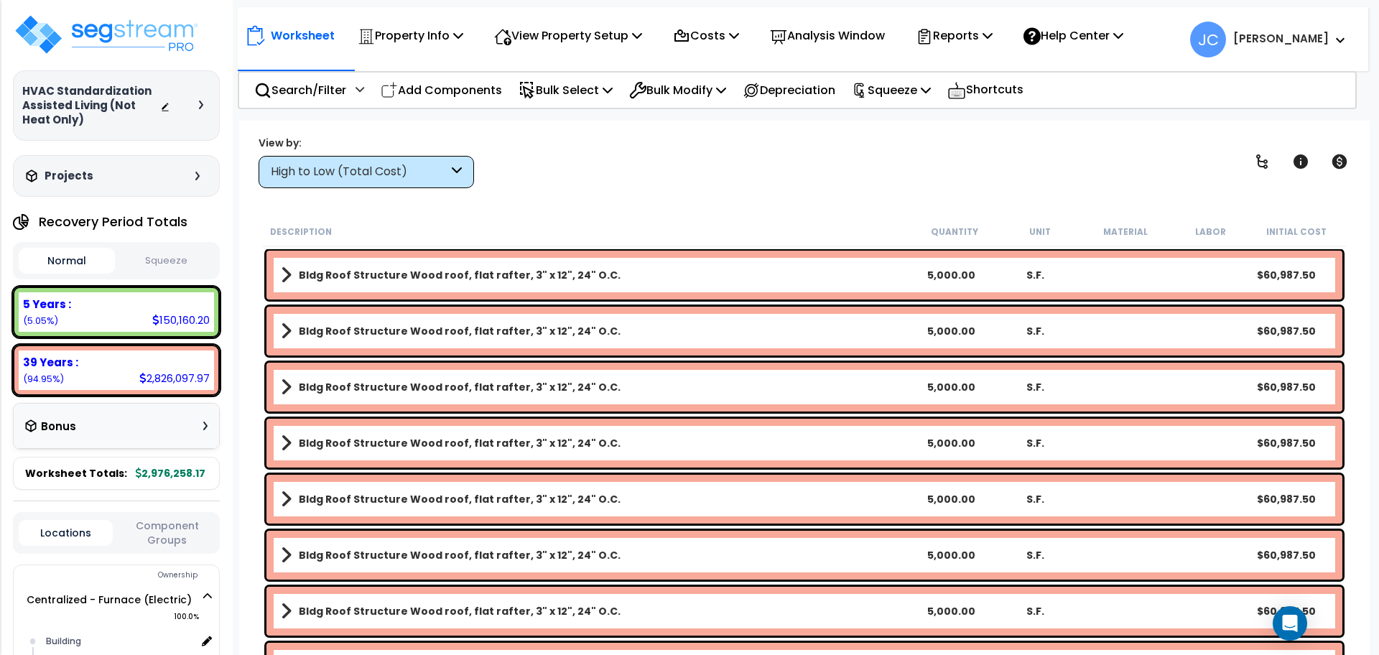
scroll to position [19, 0]
click at [344, 97] on p "Search/Filter" at bounding box center [300, 89] width 92 height 19
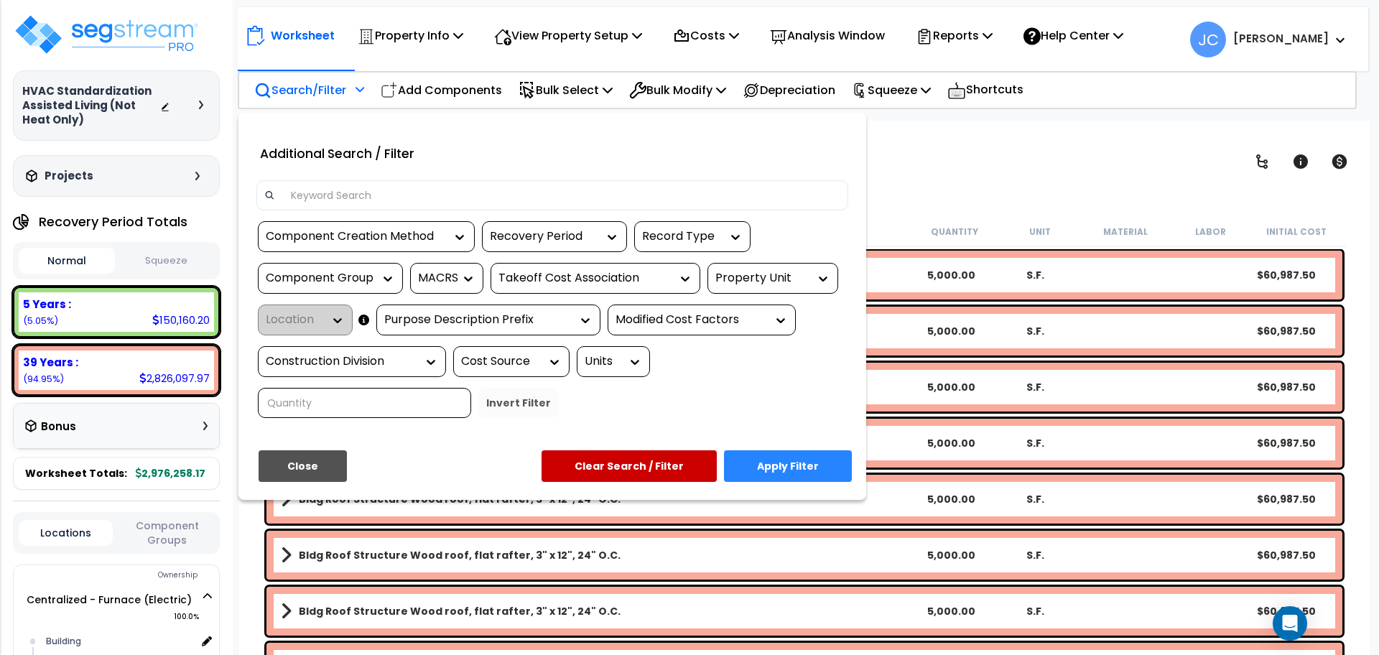
click at [761, 289] on div "Property Unit" at bounding box center [772, 278] width 131 height 31
click at [758, 287] on div "Property Unit" at bounding box center [772, 278] width 131 height 31
click at [758, 281] on div "Property Unit" at bounding box center [761, 278] width 93 height 17
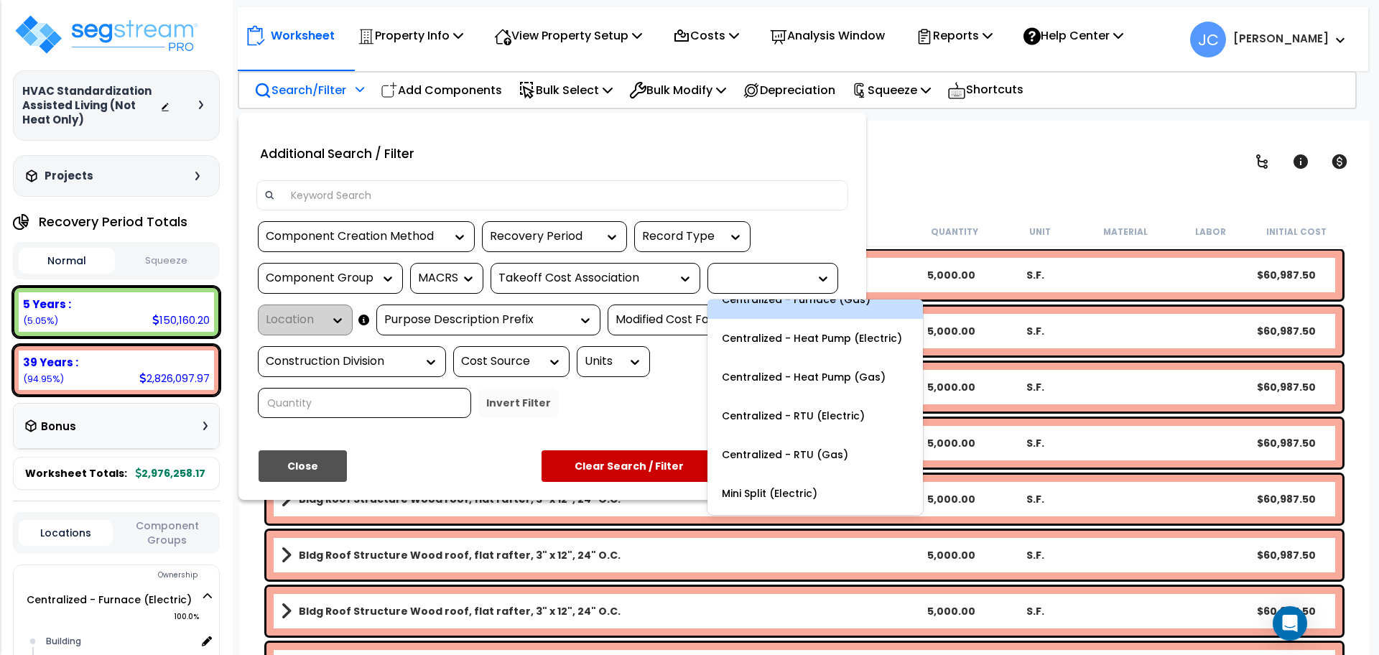
scroll to position [0, 0]
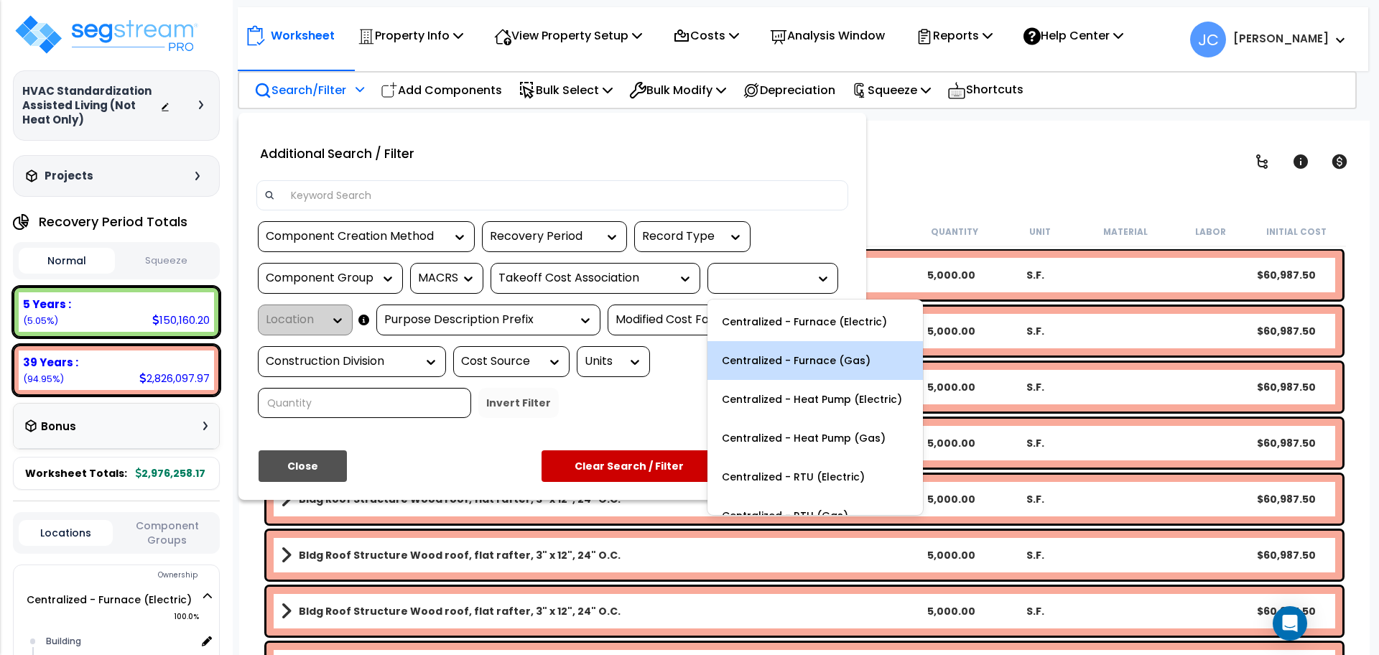
click at [829, 363] on div "Centralized - Furnace (Gas)" at bounding box center [814, 360] width 215 height 39
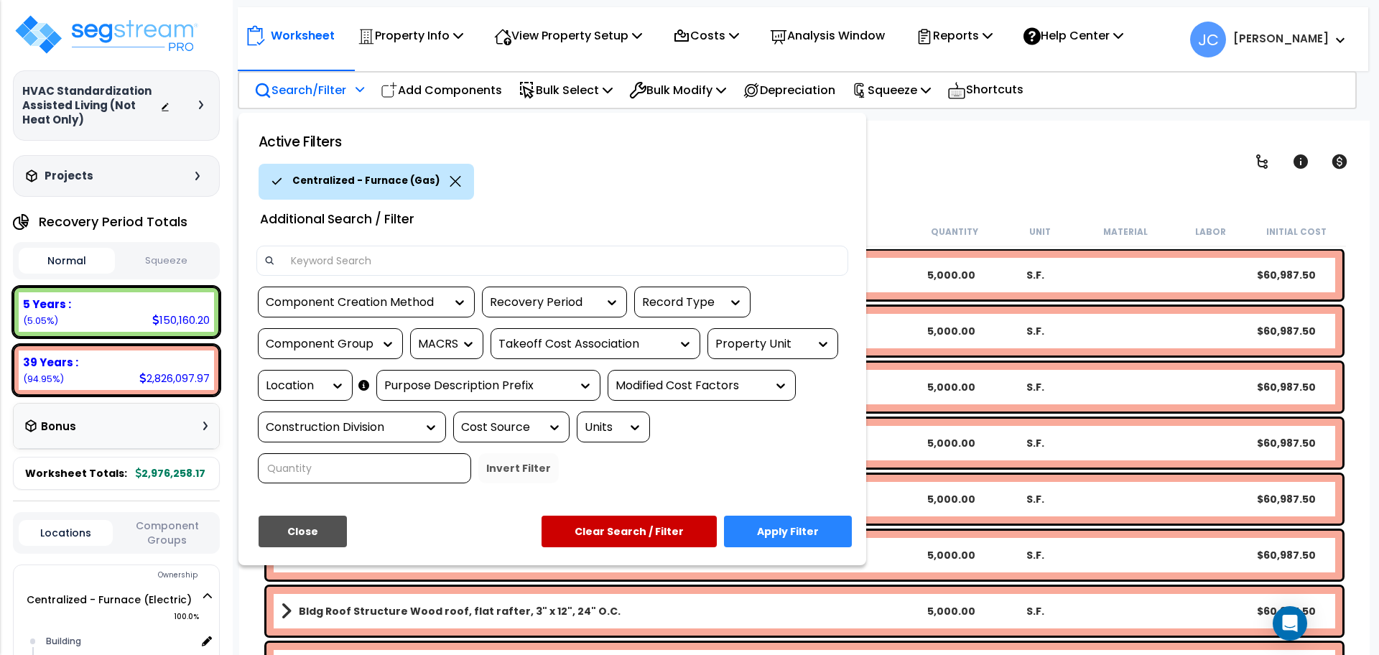
click at [337, 352] on div "Component Group" at bounding box center [330, 343] width 145 height 31
click at [361, 345] on div "Component Group" at bounding box center [320, 344] width 108 height 17
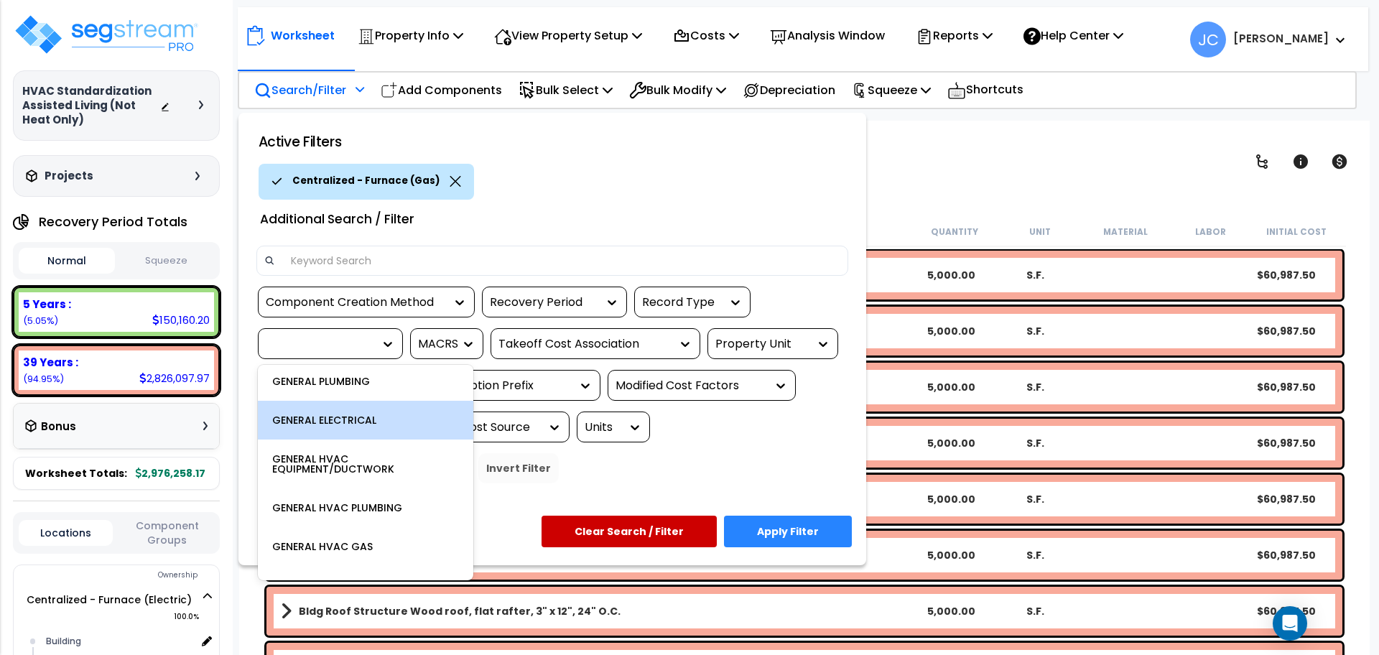
scroll to position [437, 0]
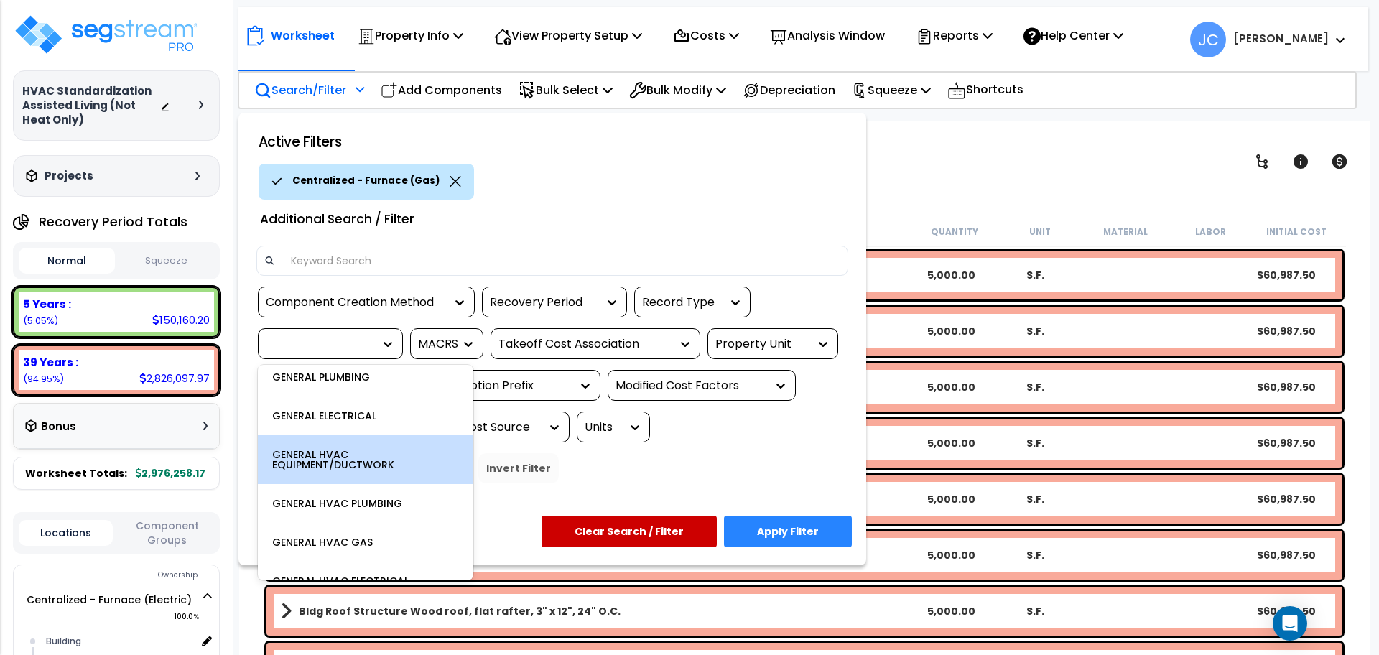
click at [378, 460] on div "GENERAL HVAC EQUIPMENT/DUCTWORK" at bounding box center [365, 459] width 215 height 49
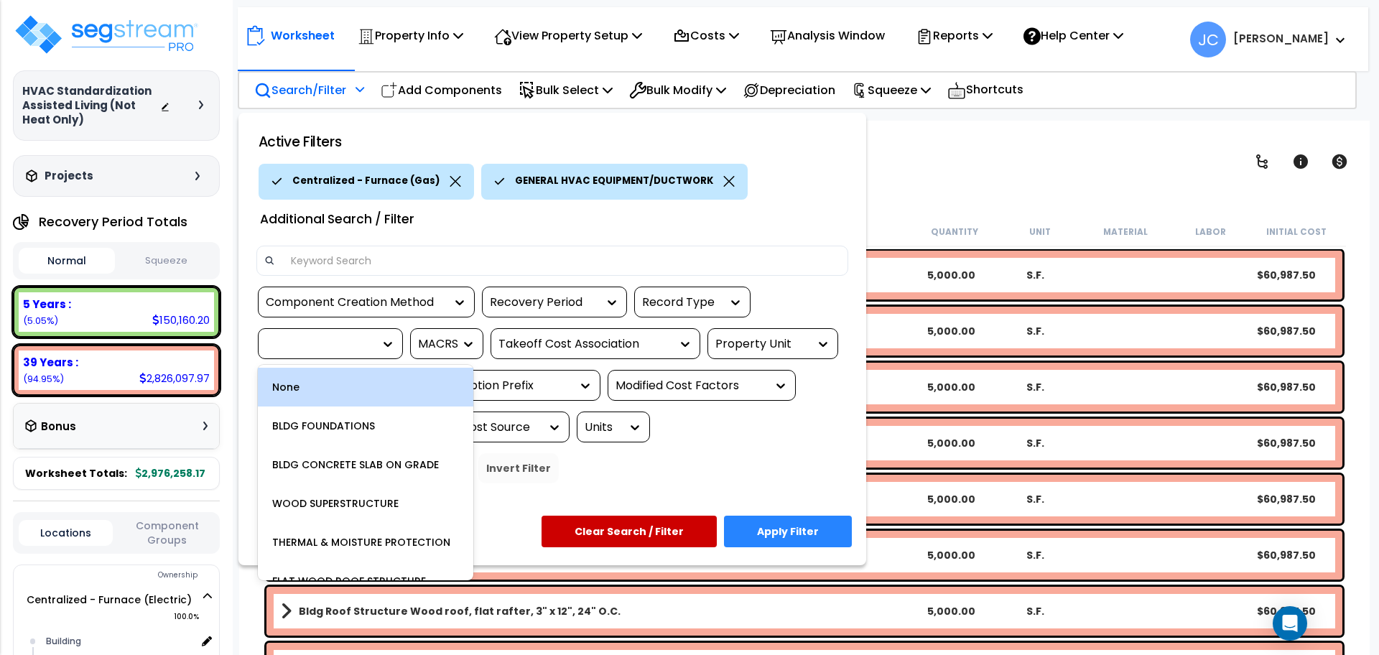
click at [333, 355] on div at bounding box center [330, 343] width 145 height 31
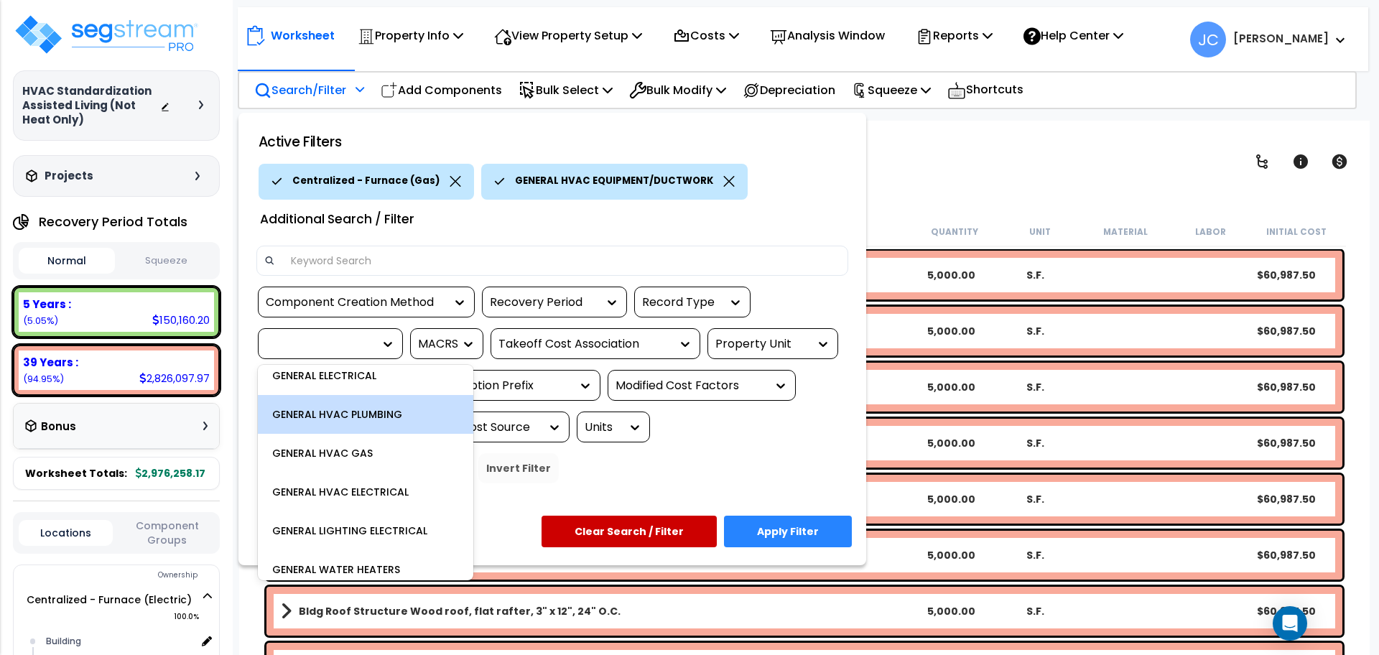
scroll to position [478, 0]
click at [386, 417] on div "GENERAL HVAC PLUMBING" at bounding box center [365, 413] width 215 height 39
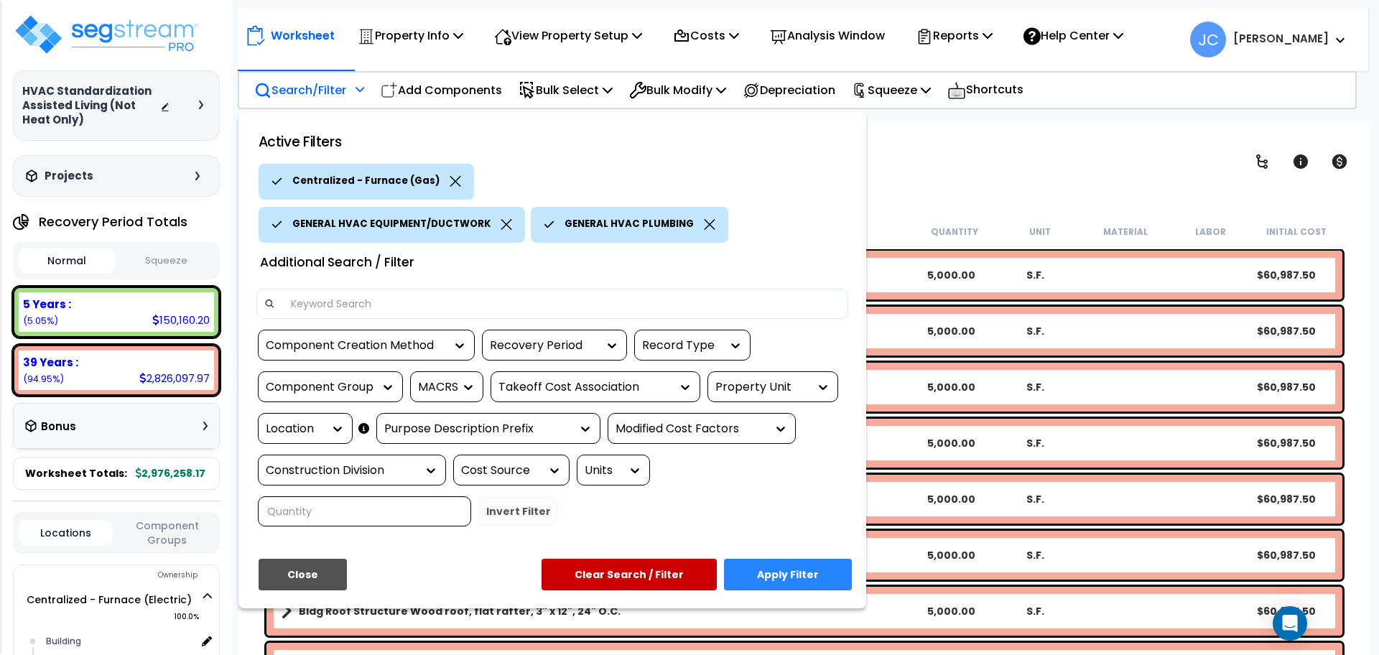
click at [340, 386] on div "Component Group" at bounding box center [320, 387] width 108 height 17
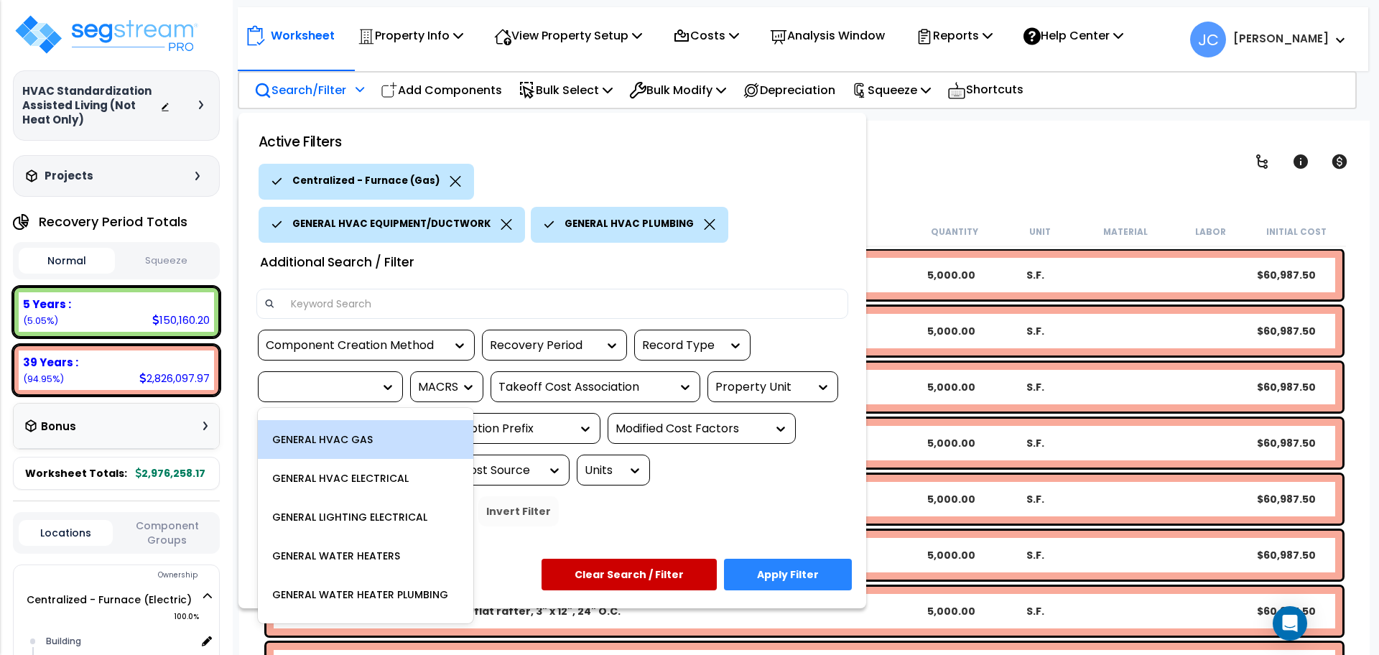
scroll to position [497, 0]
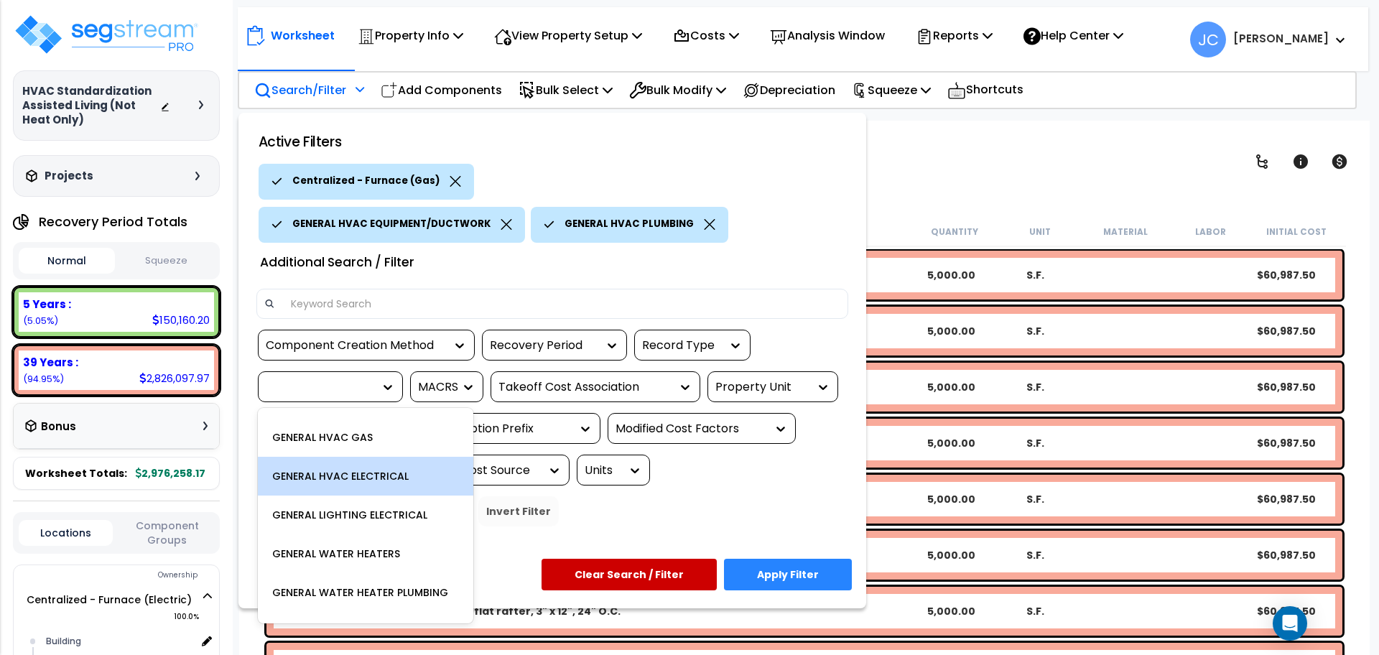
click at [389, 475] on div "GENERAL HVAC ELECTRICAL" at bounding box center [365, 476] width 215 height 39
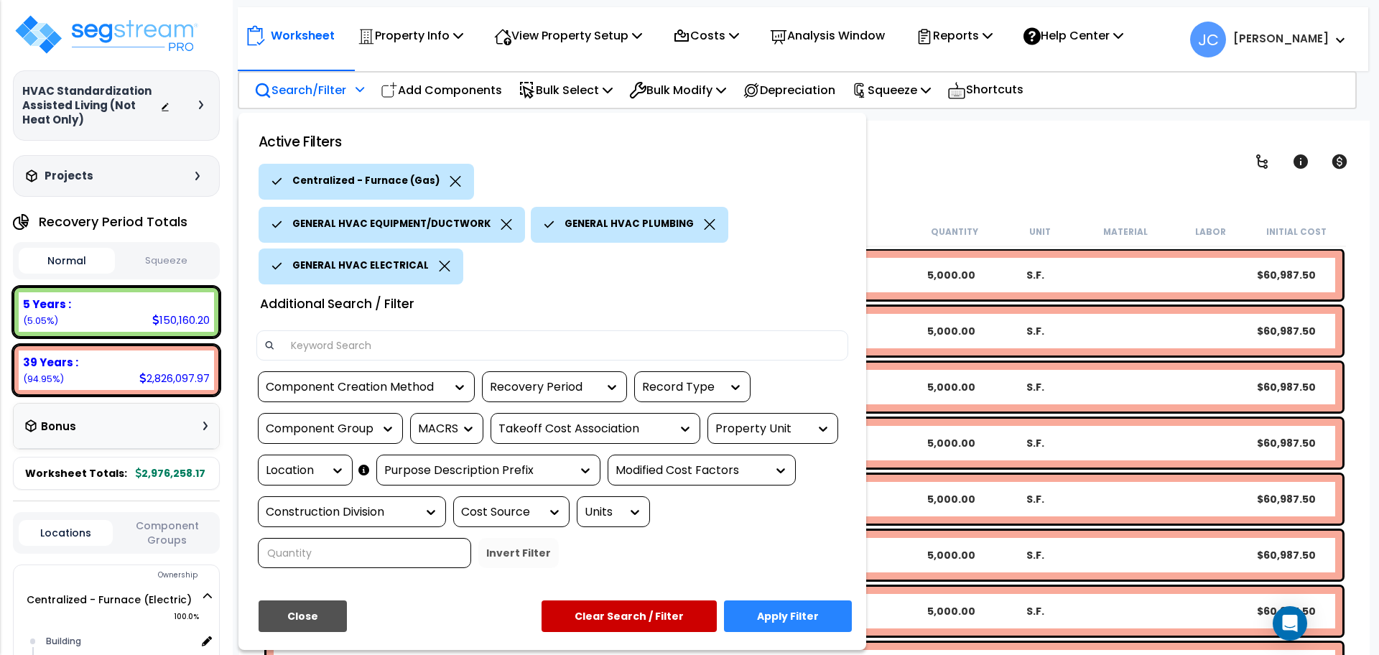
click at [812, 600] on button "Apply Filter" at bounding box center [788, 616] width 128 height 32
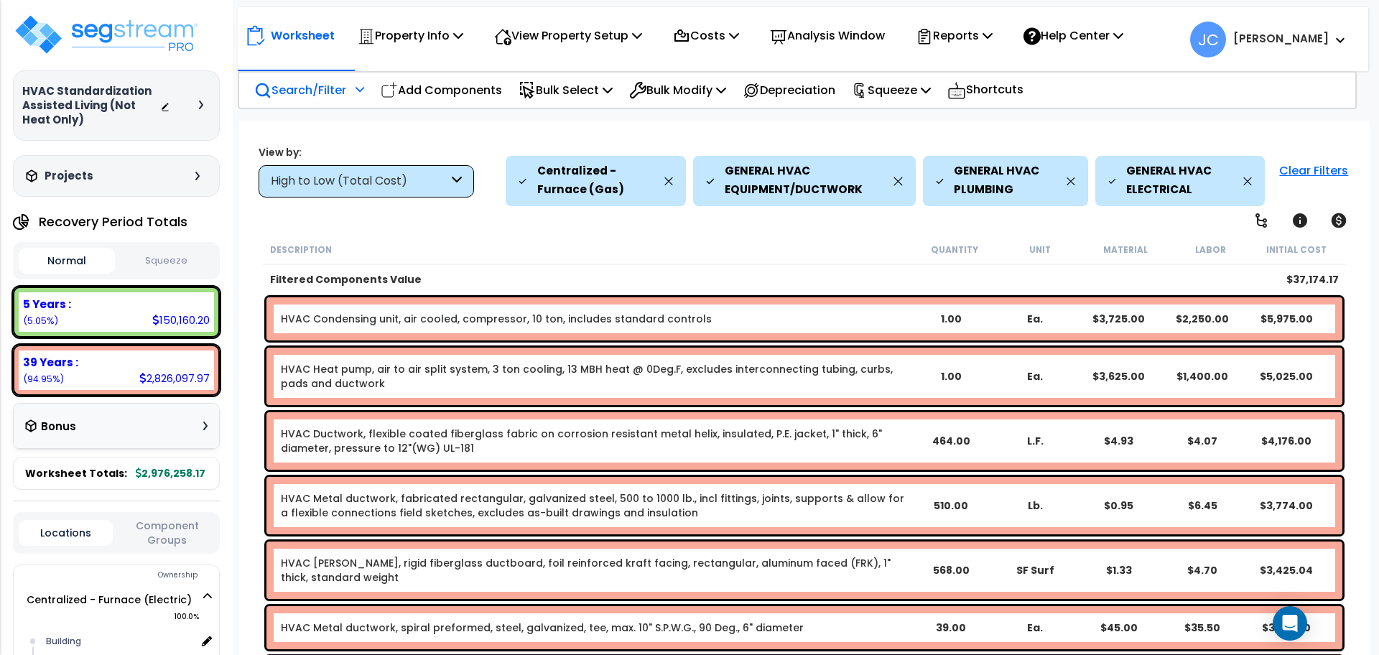
click at [427, 193] on div "High to Low (Total Cost)" at bounding box center [366, 181] width 215 height 32
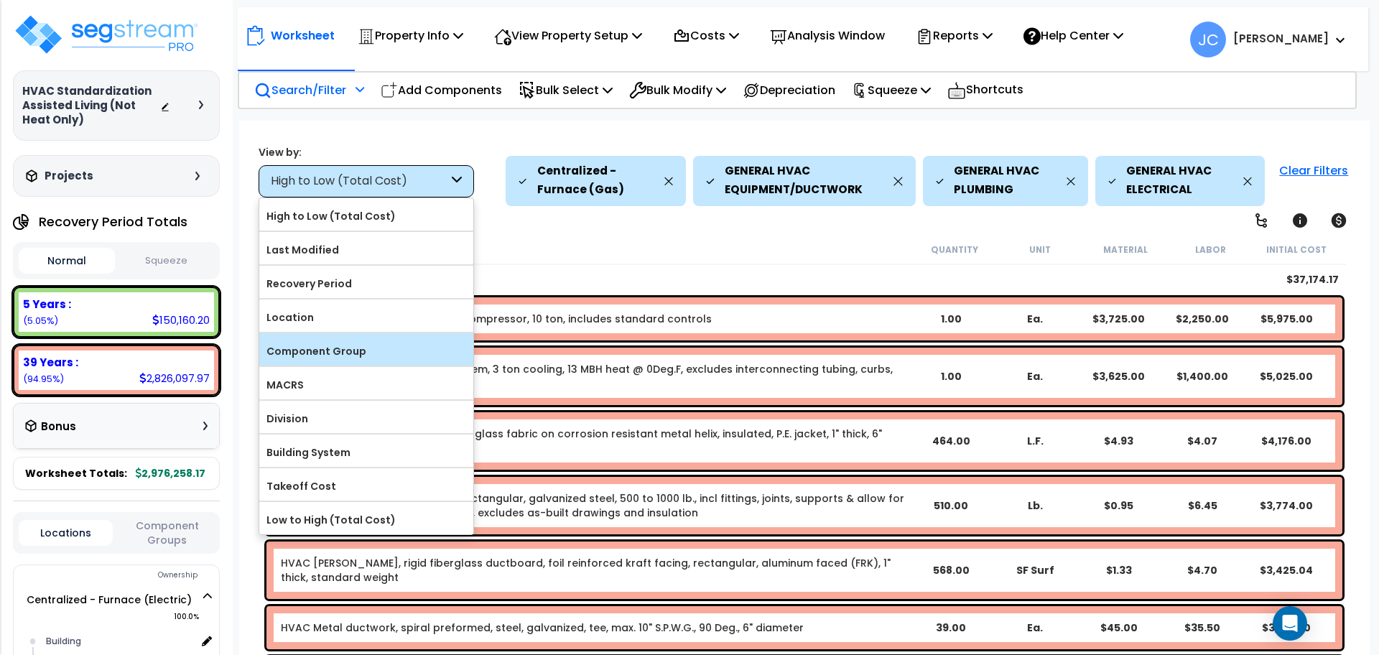
click at [405, 343] on label "Component Group" at bounding box center [366, 351] width 214 height 22
click at [0, 0] on input "Component Group" at bounding box center [0, 0] width 0 height 0
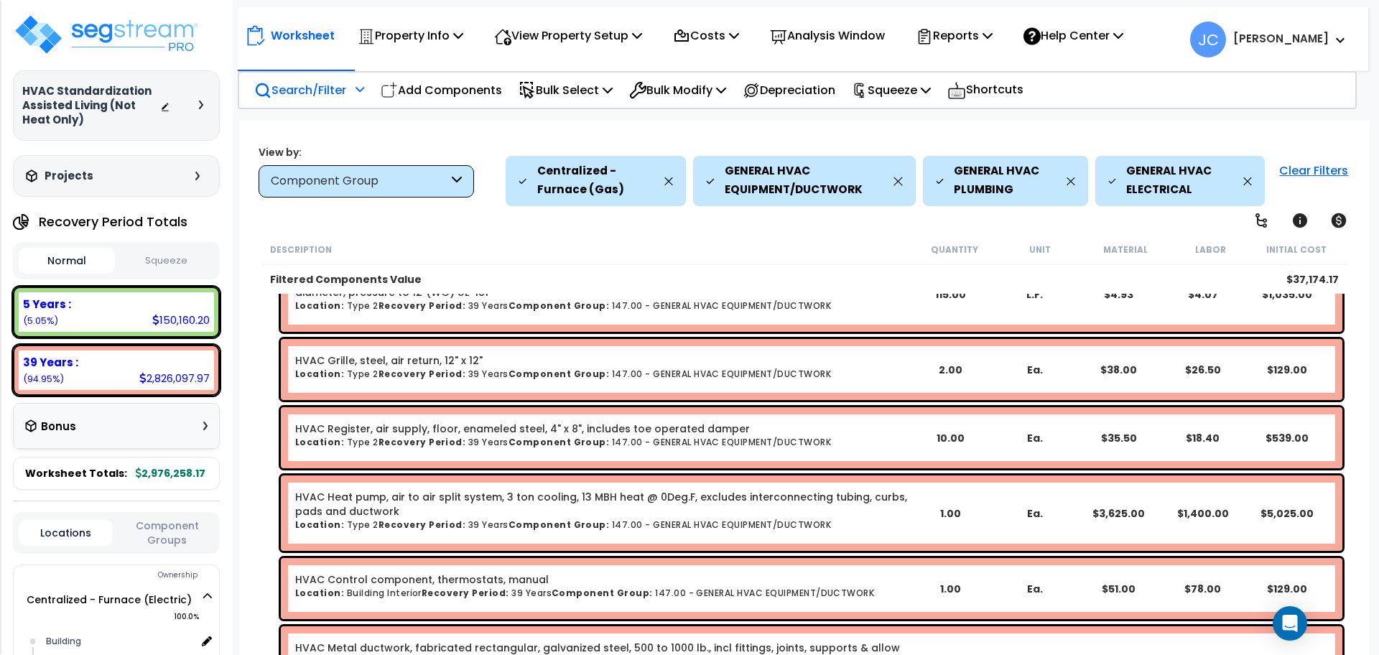
scroll to position [0, 0]
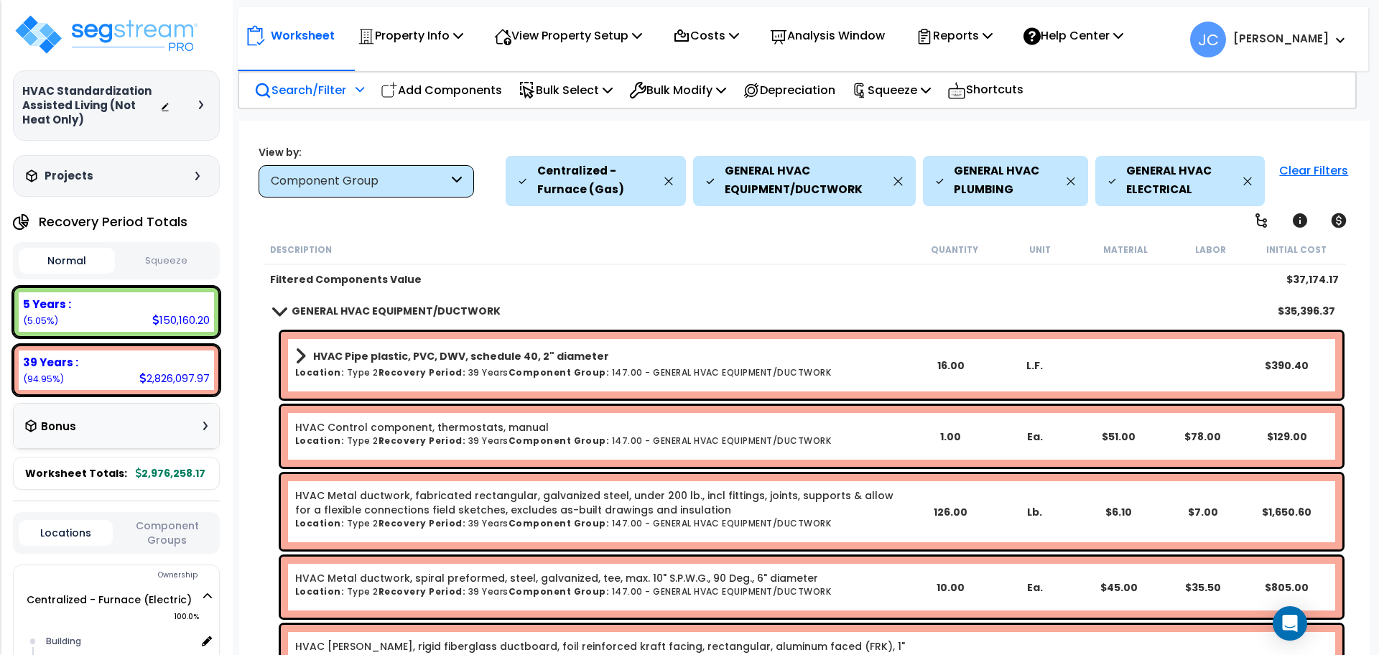
click at [339, 86] on p "Search/Filter" at bounding box center [300, 89] width 92 height 19
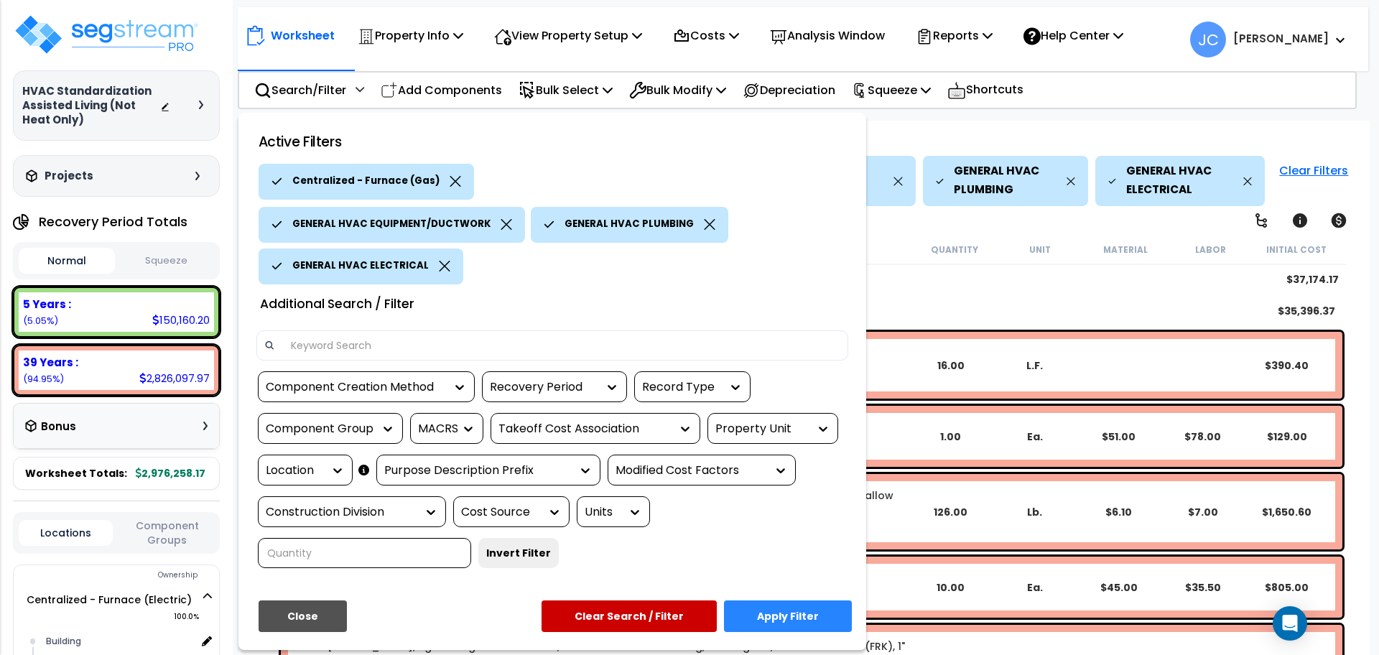
click at [315, 470] on div "Location" at bounding box center [294, 470] width 57 height 17
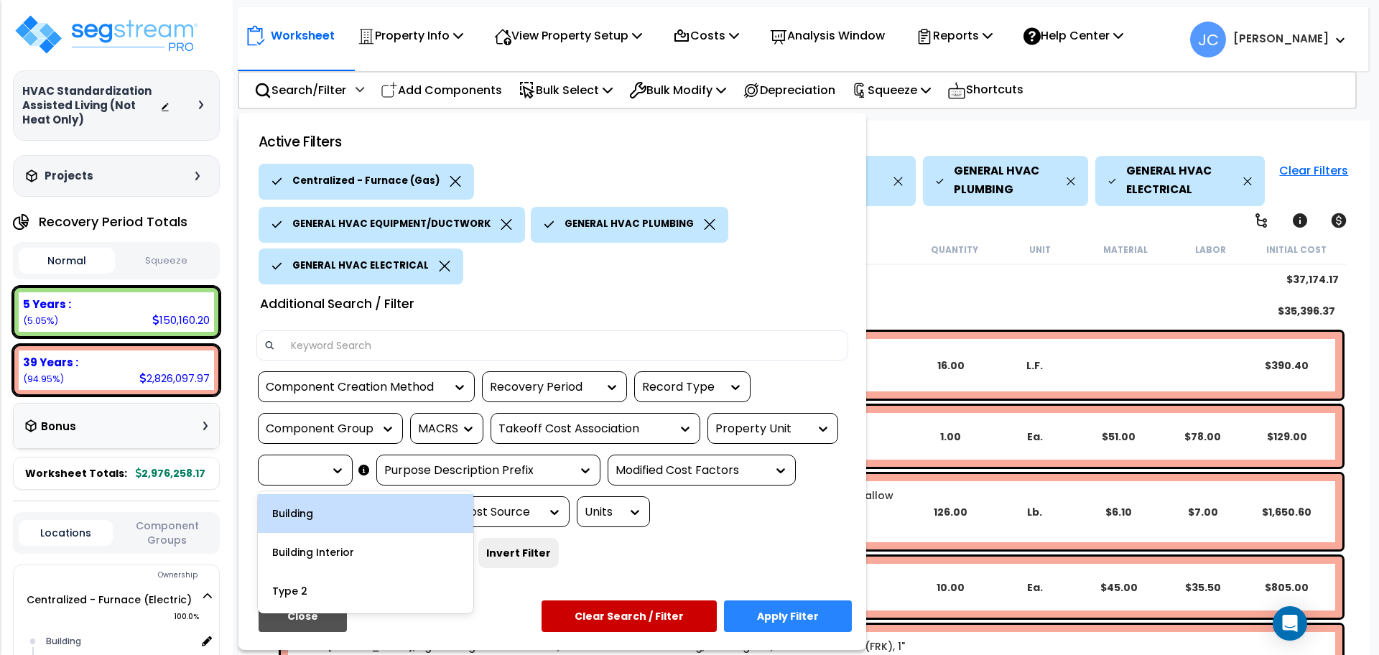
scroll to position [63, 0]
click at [407, 511] on div "Building" at bounding box center [365, 513] width 215 height 39
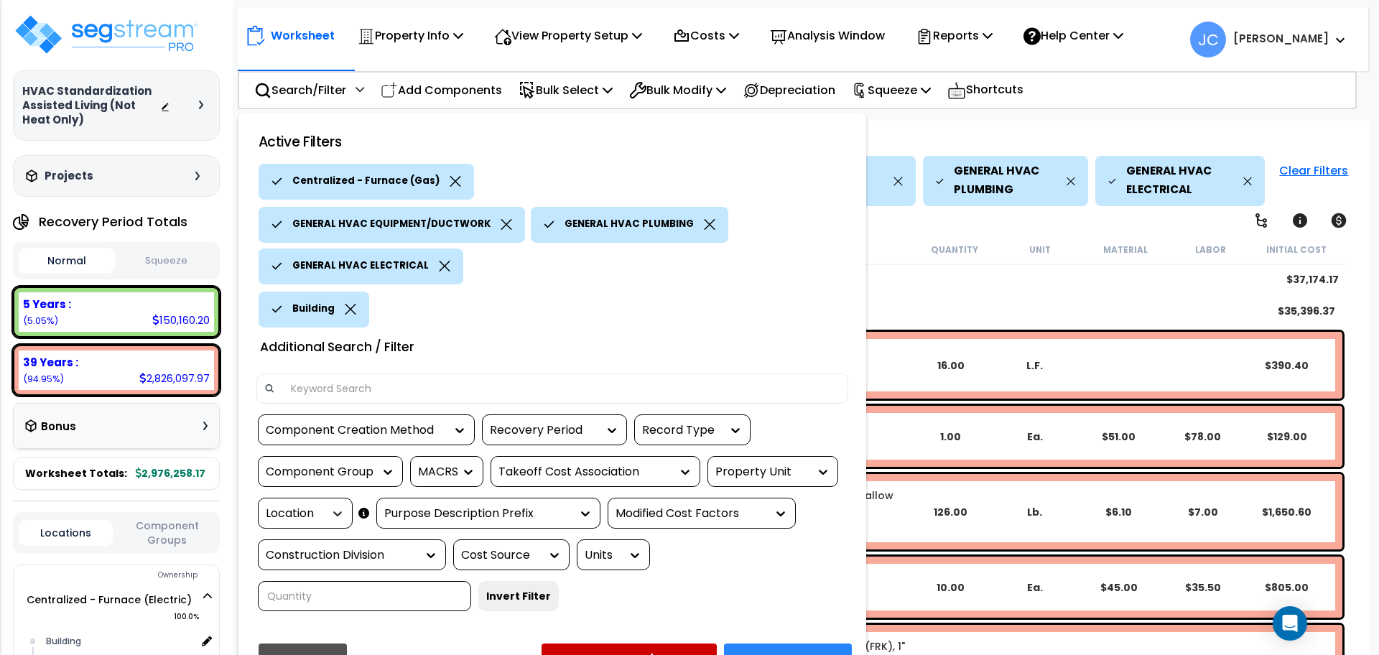
click at [325, 508] on div at bounding box center [334, 513] width 22 height 14
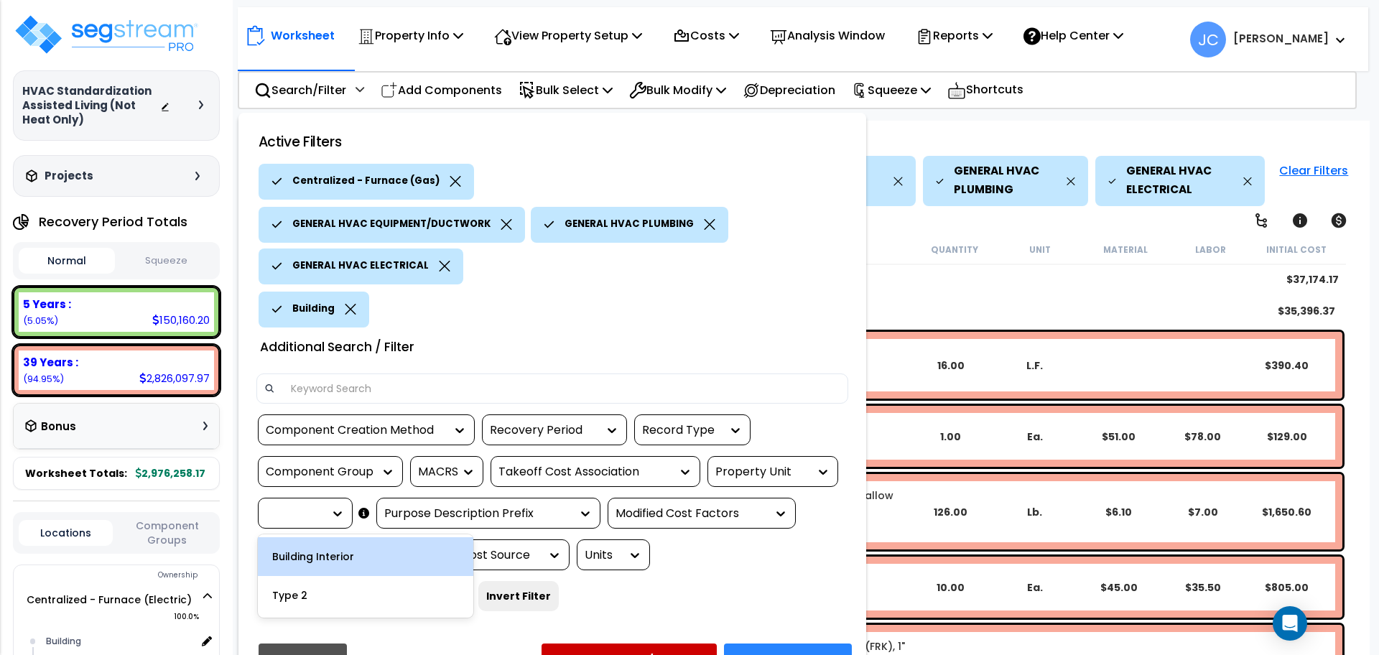
click at [333, 550] on div "Building Interior" at bounding box center [365, 556] width 215 height 39
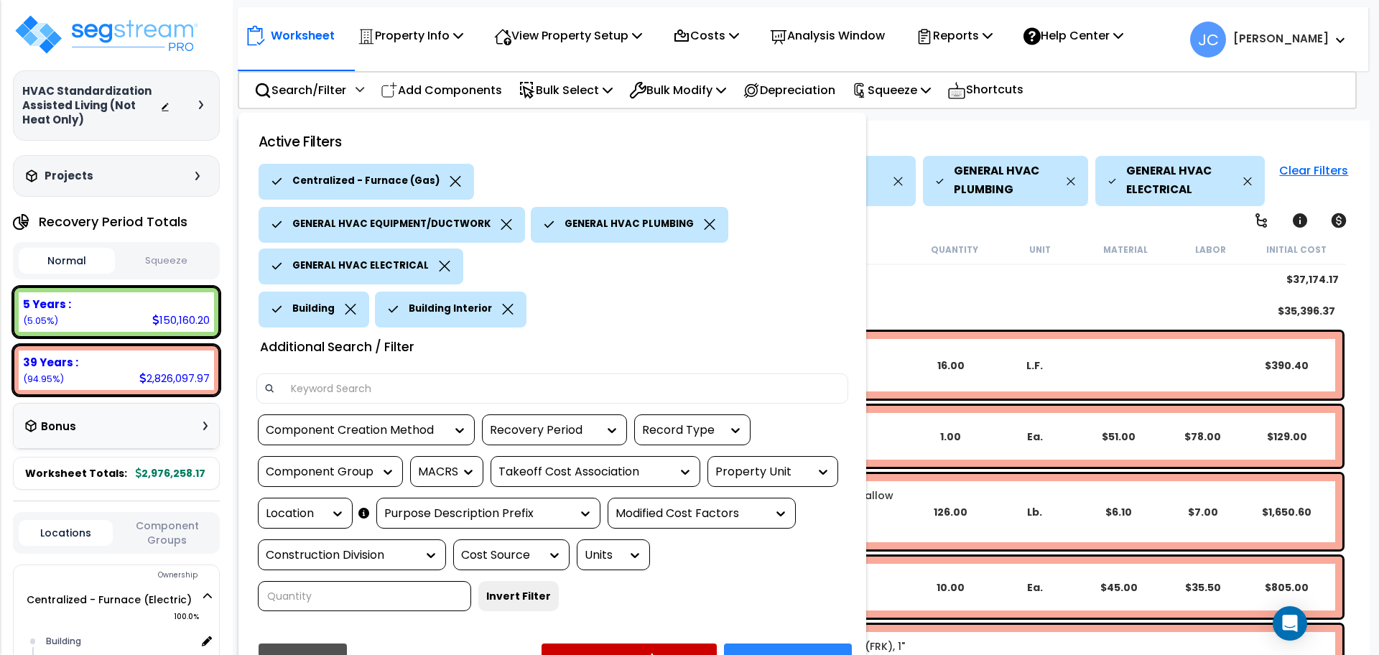
click at [794, 643] on button "Apply Filter" at bounding box center [788, 659] width 128 height 32
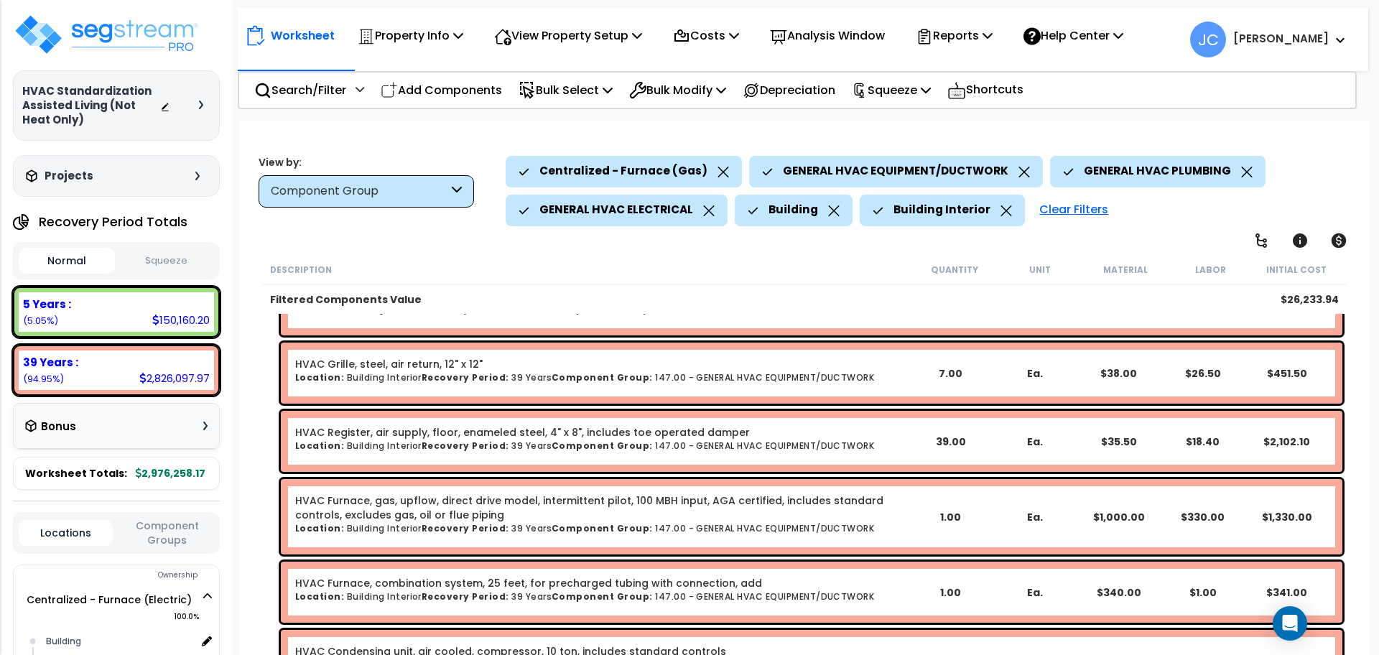
scroll to position [428, 0]
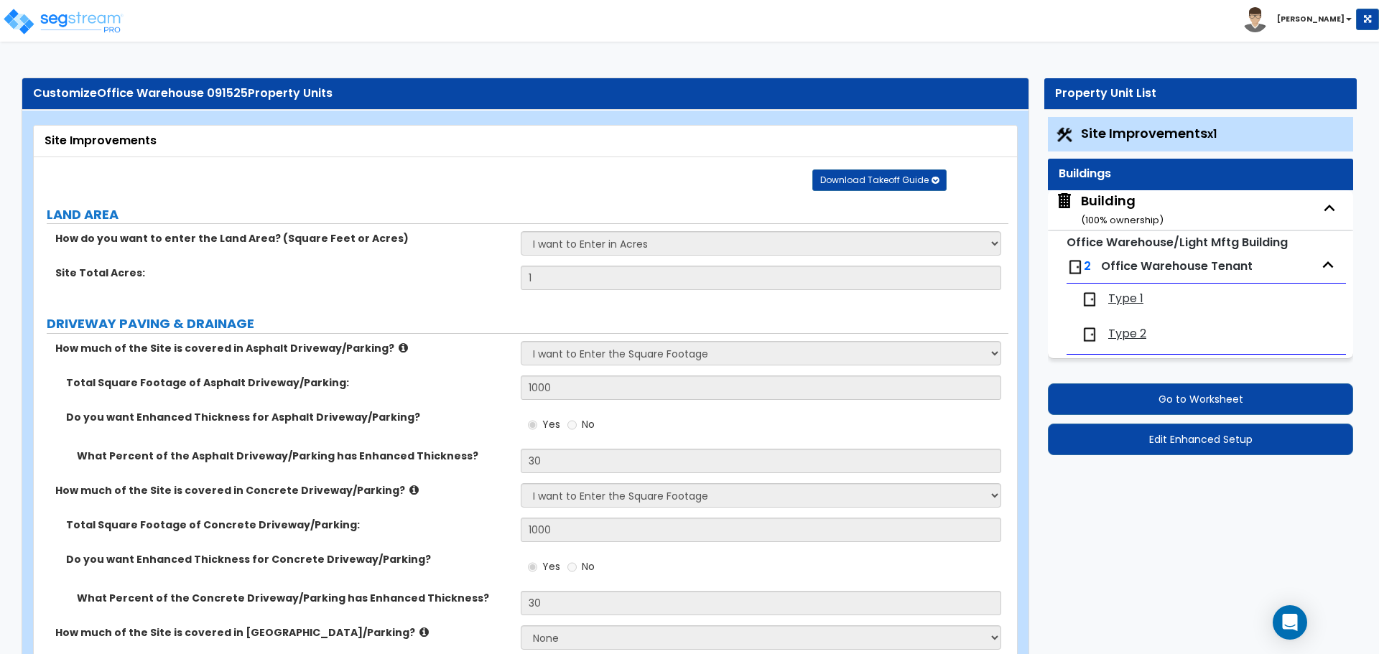
select select "2"
select select "3"
select select "1"
select select "2"
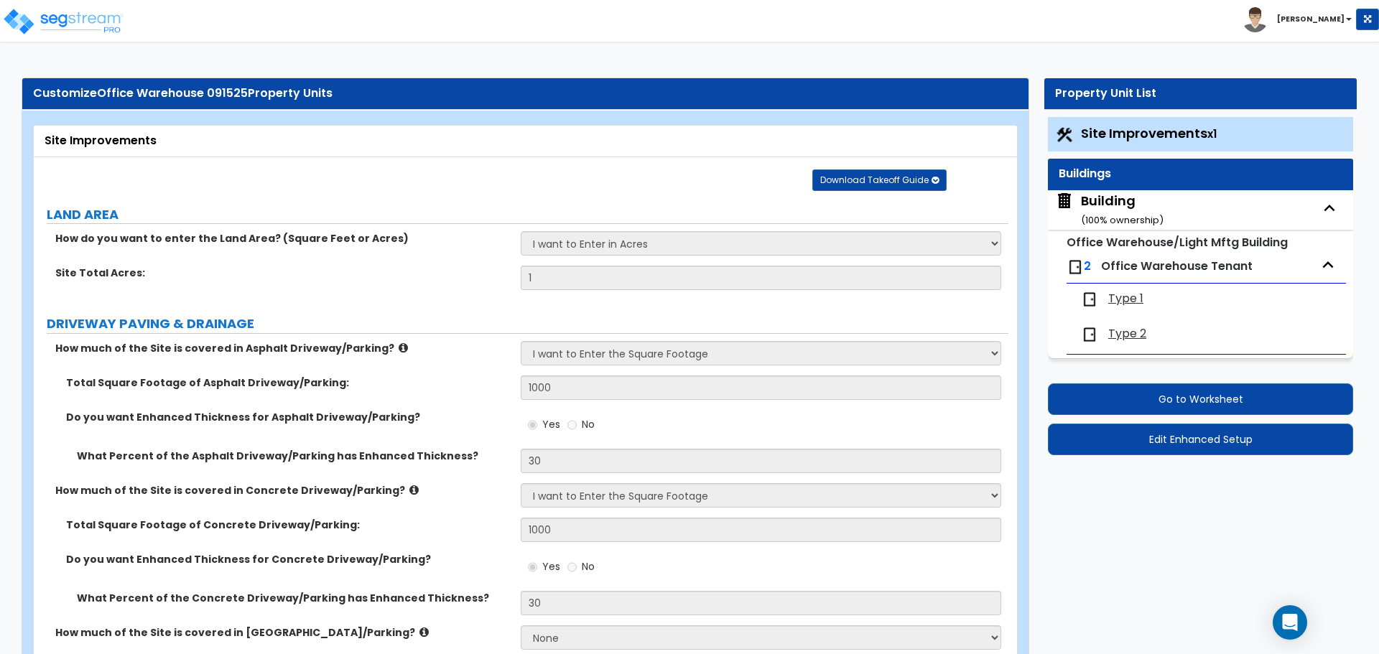
select select "3"
select select "1"
select select "2"
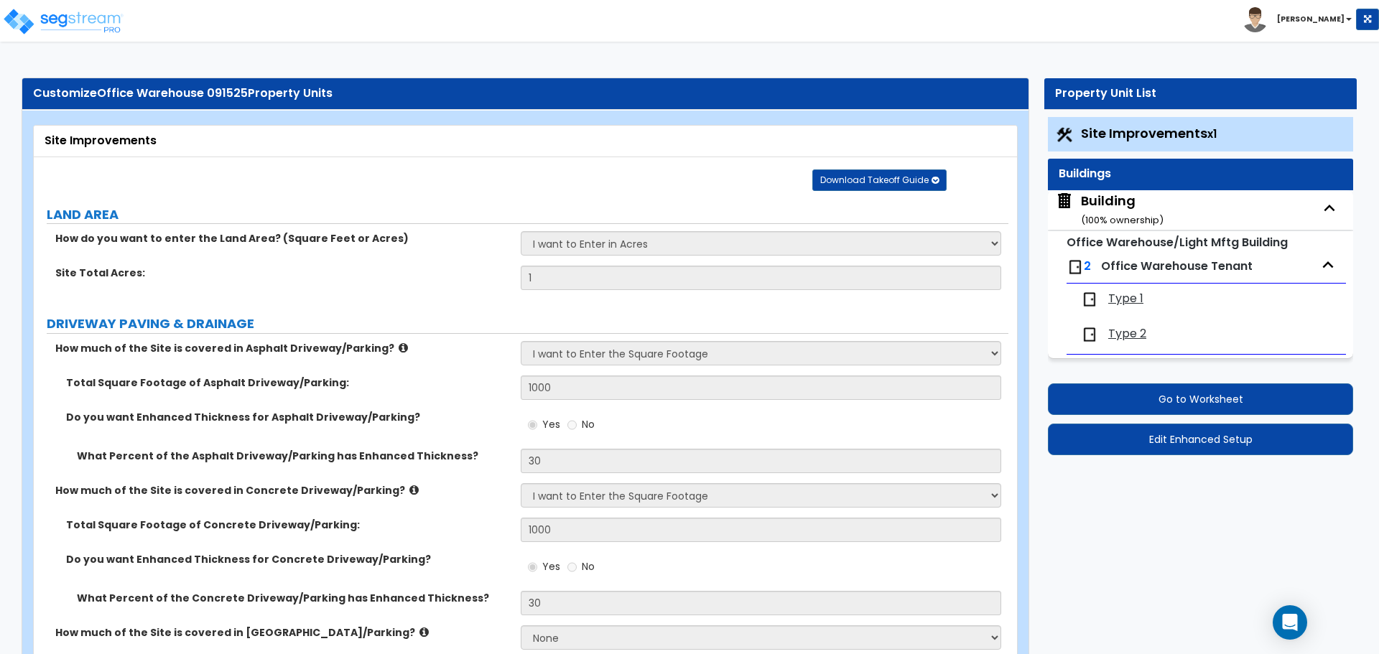
select select "1"
select select "2"
select select "1"
select select "2"
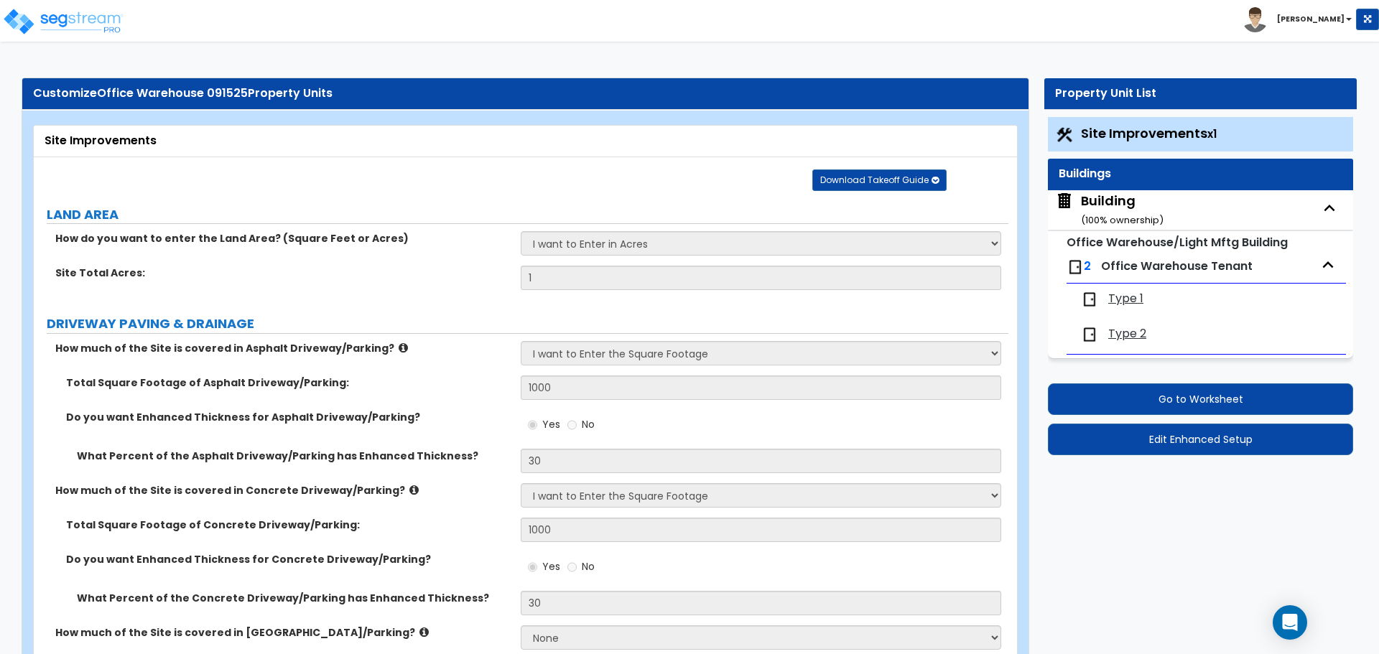
select select "2"
select select "1"
select select "4"
select select "1"
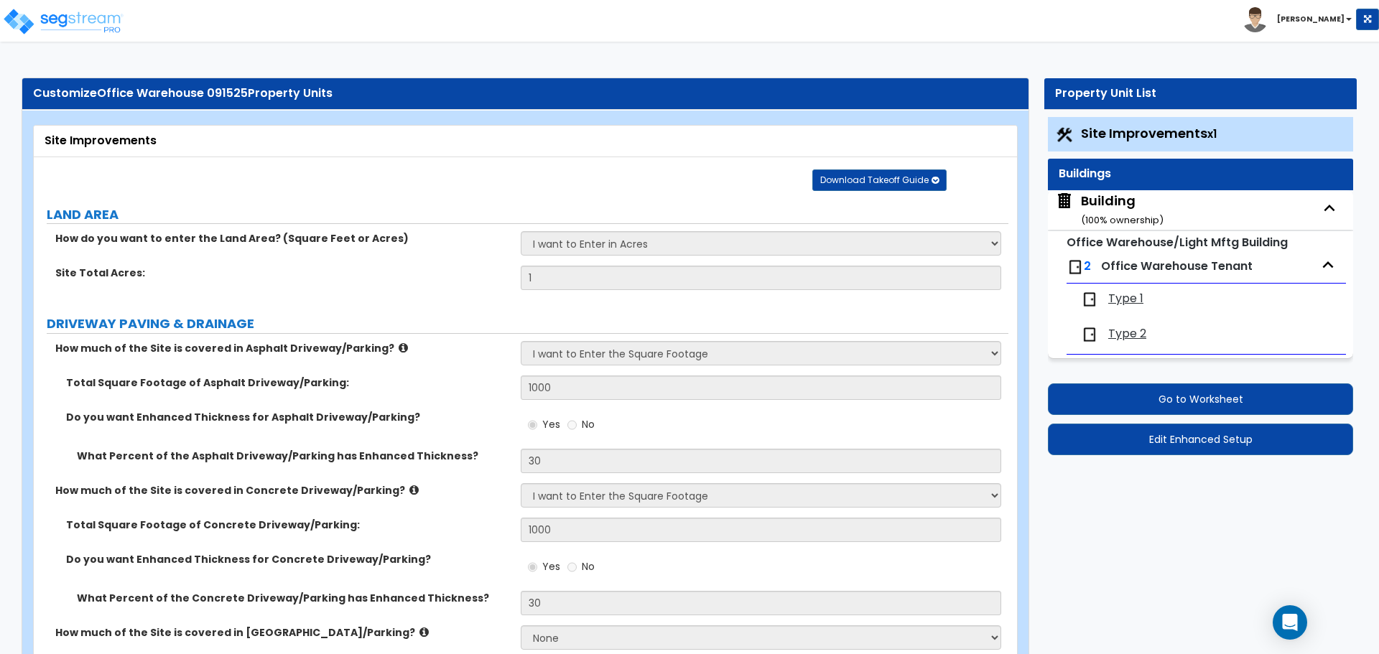
select select "1"
select select "2"
select select "6"
select select "11"
select select "2"
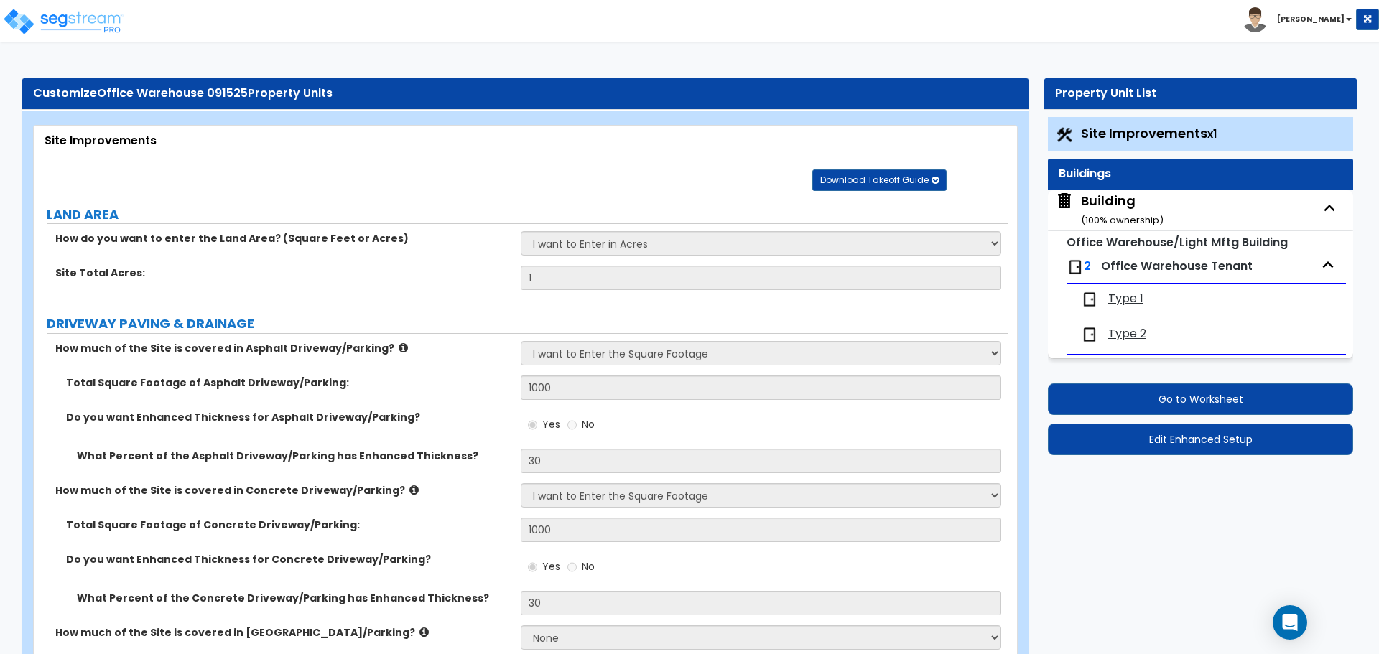
select select "2"
select select "3"
select select "2"
select select "1"
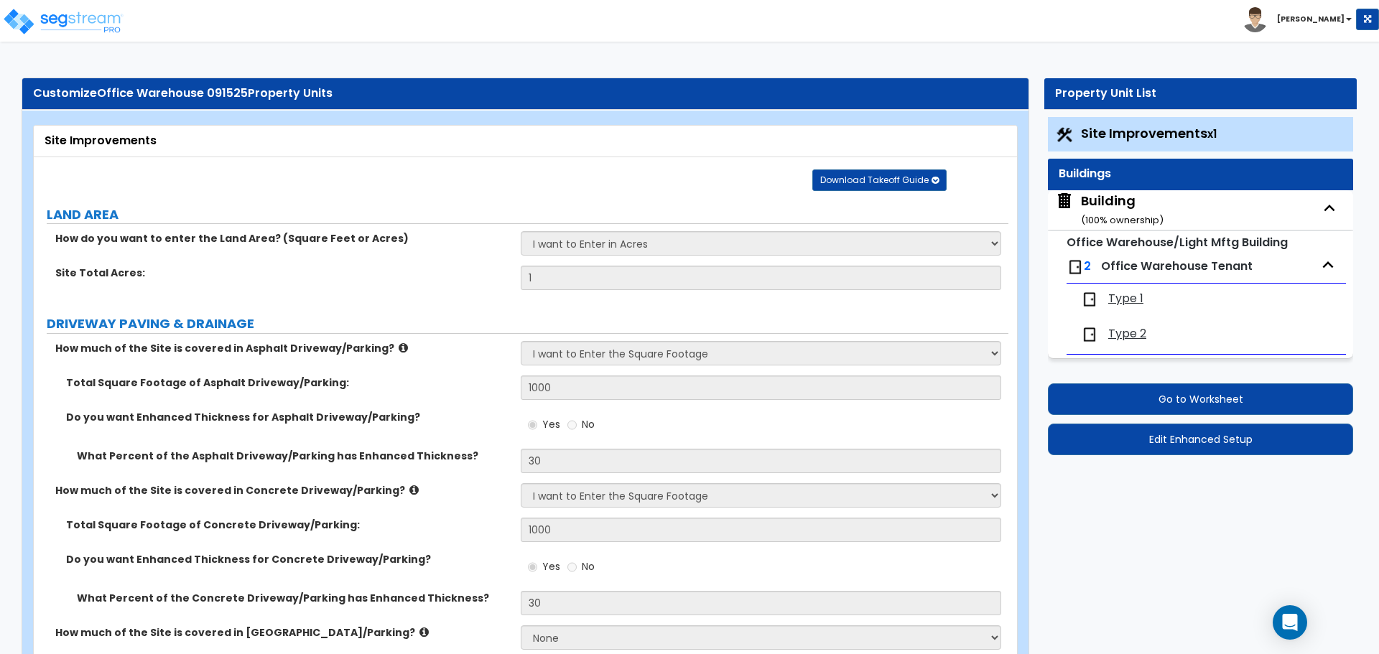
select select "2"
select select "7"
select select "2"
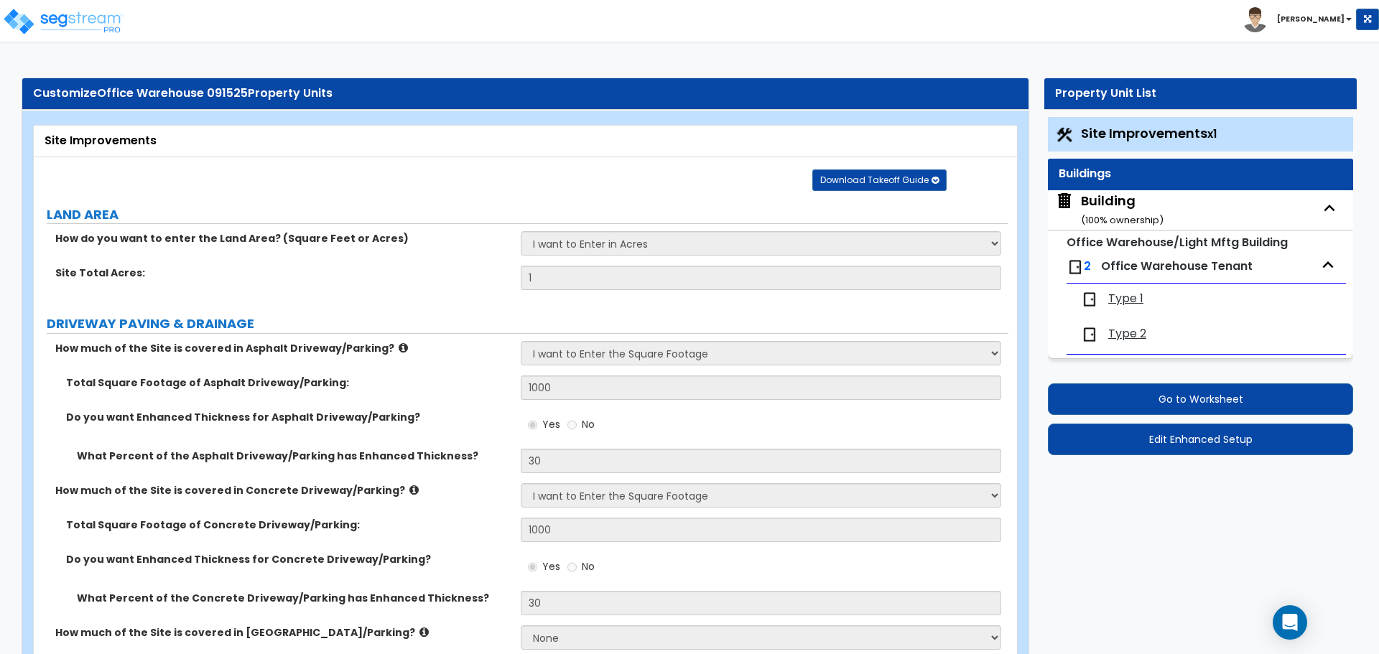
select select "3"
select select "1"
select select "16"
select select "1"
select select "5"
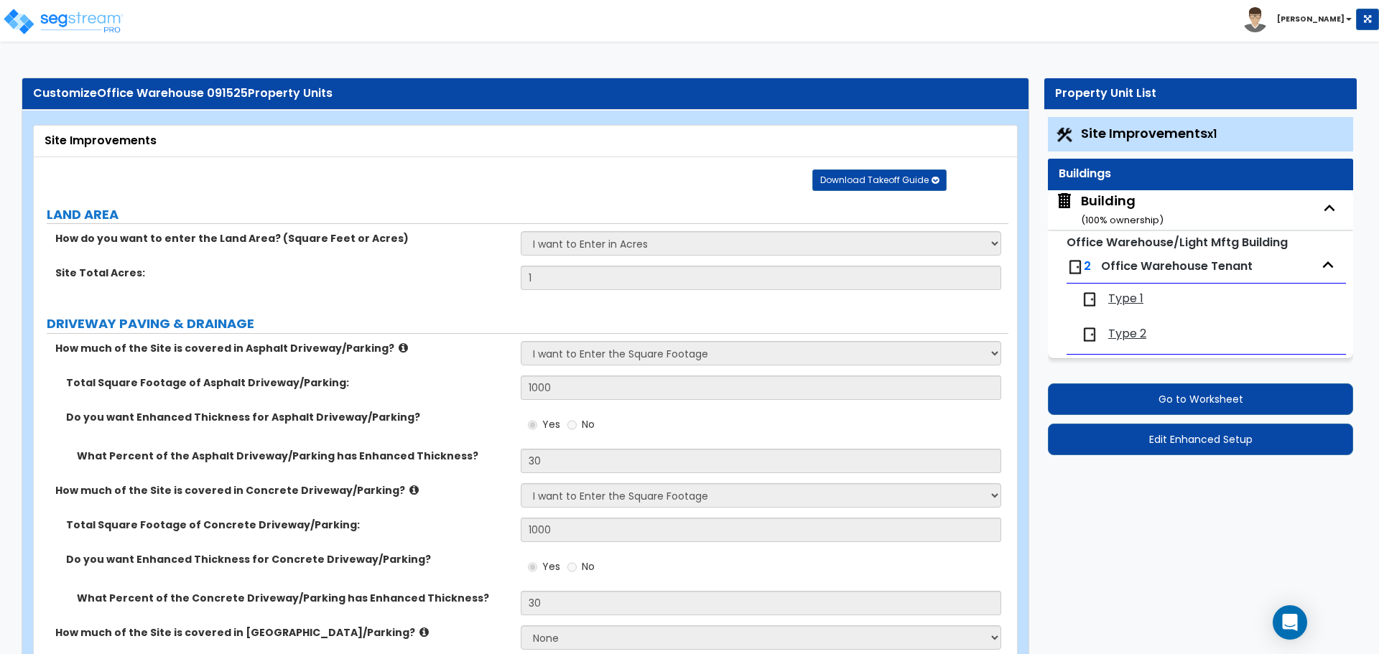
select select "4"
select select "1"
select select "2"
select select "1"
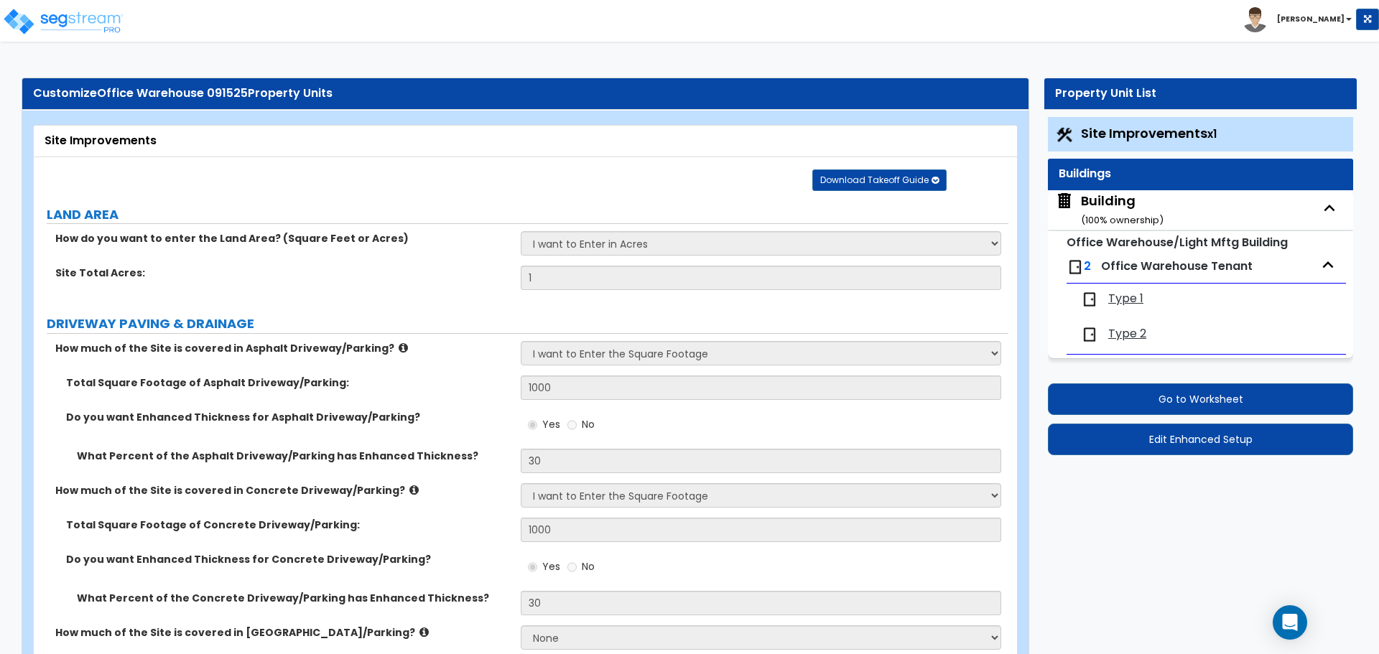
select select "2"
select select "4"
select select "3"
select select "2"
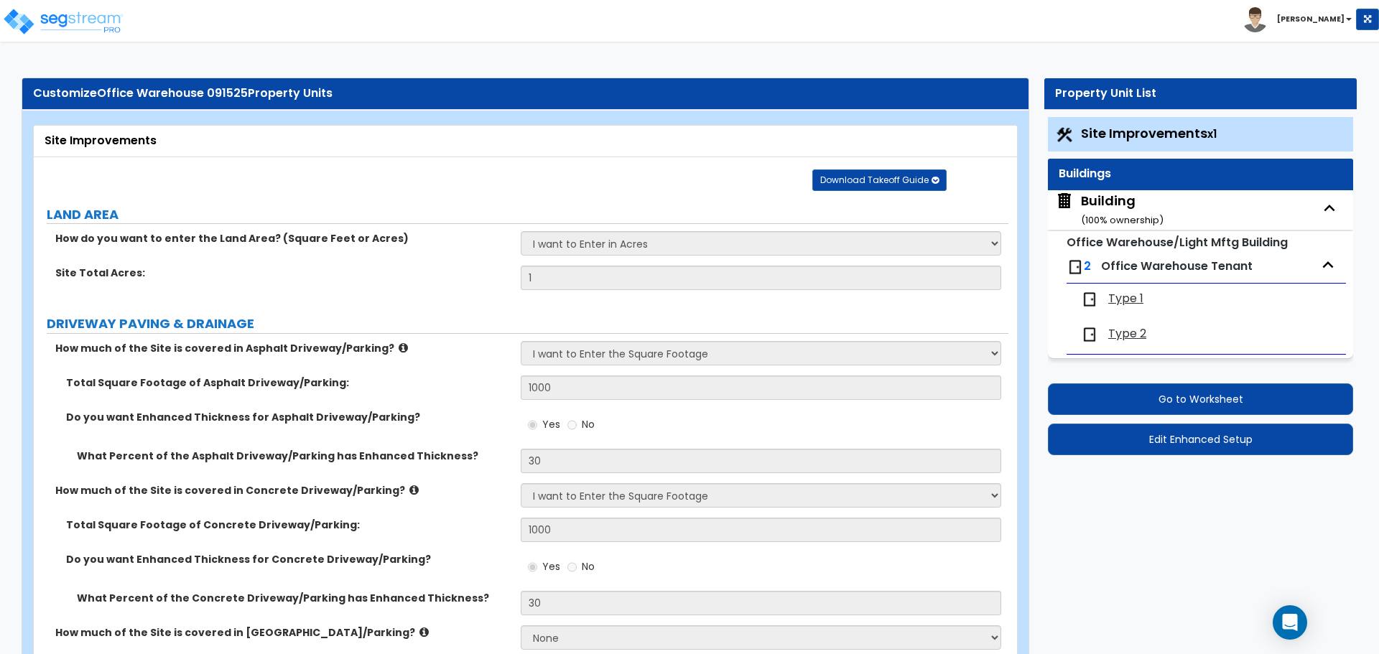
select select "1"
select select "2"
select select "1"
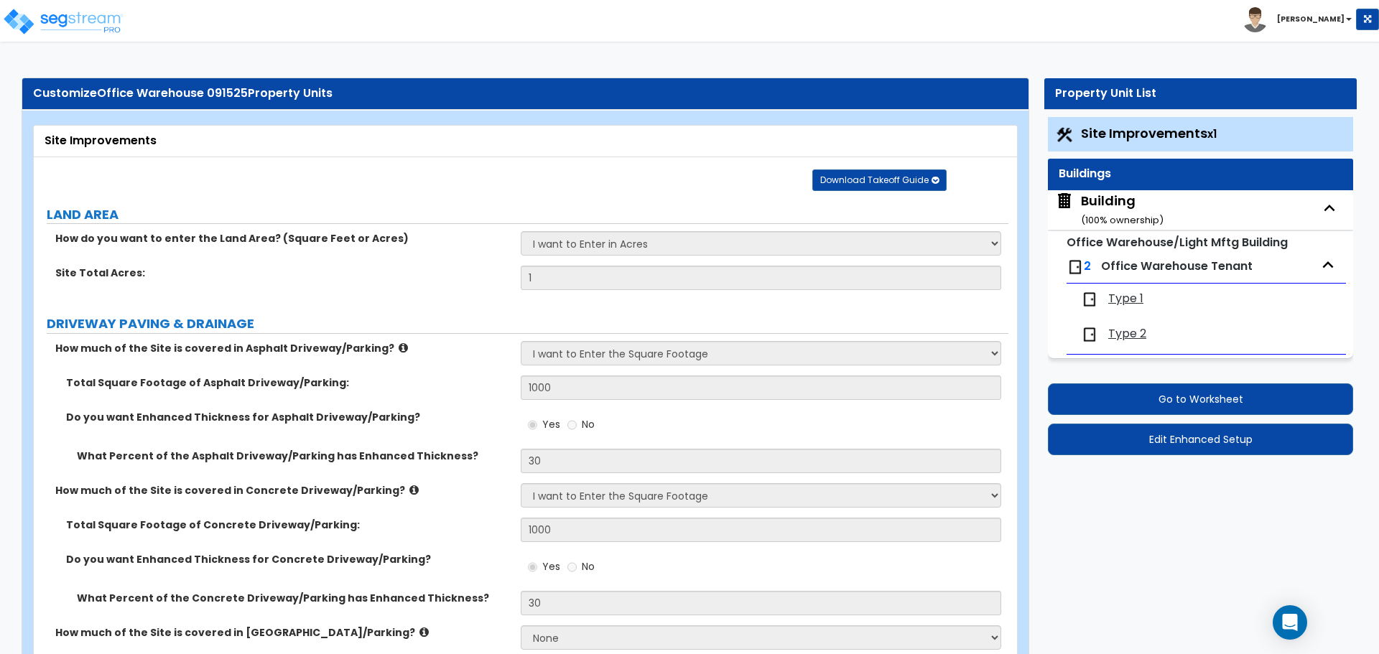
select select "2"
select select "1"
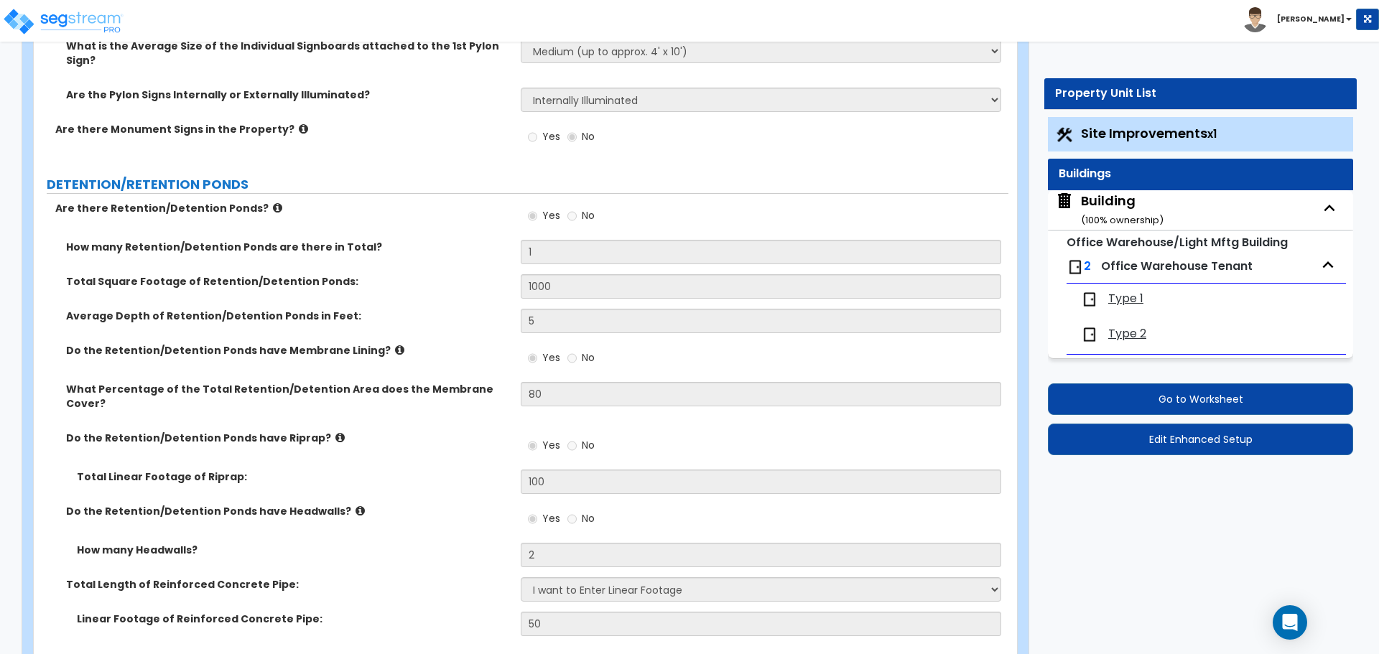
scroll to position [5810, 0]
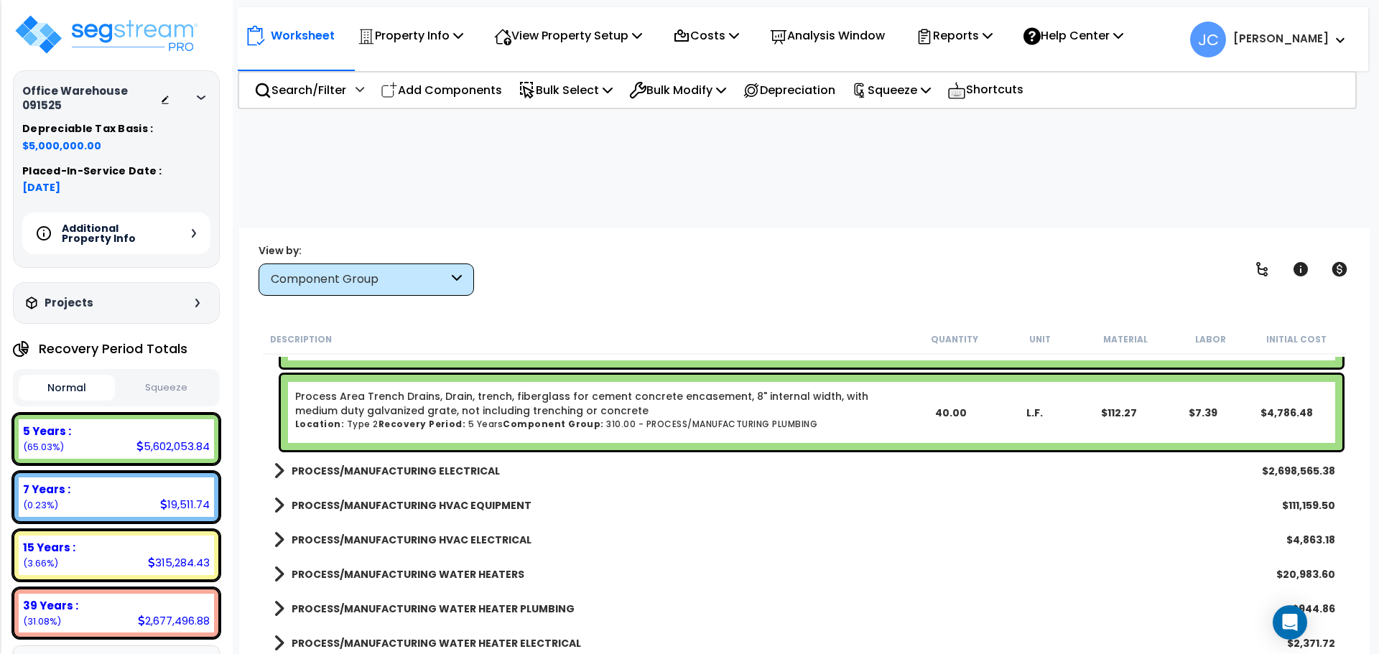
scroll to position [20883, 0]
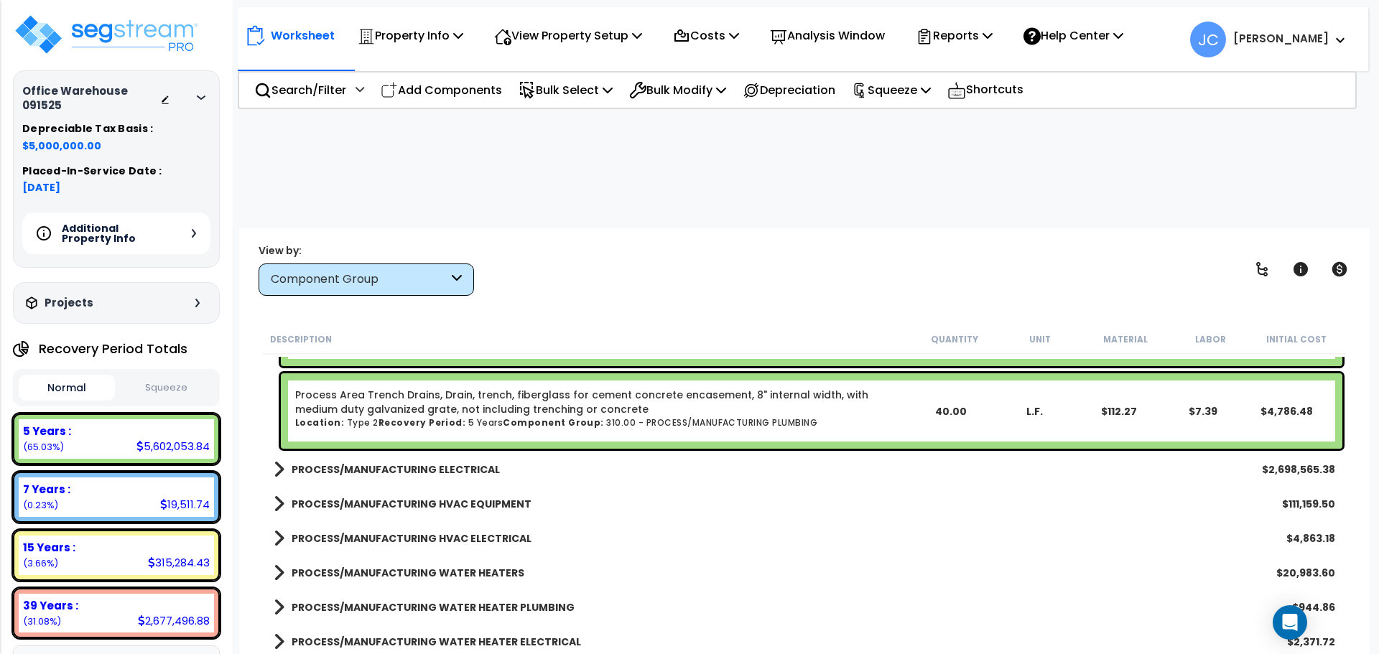
click at [429, 462] on b "PROCESS/MANUFACTURING ELECTRICAL" at bounding box center [396, 469] width 208 height 14
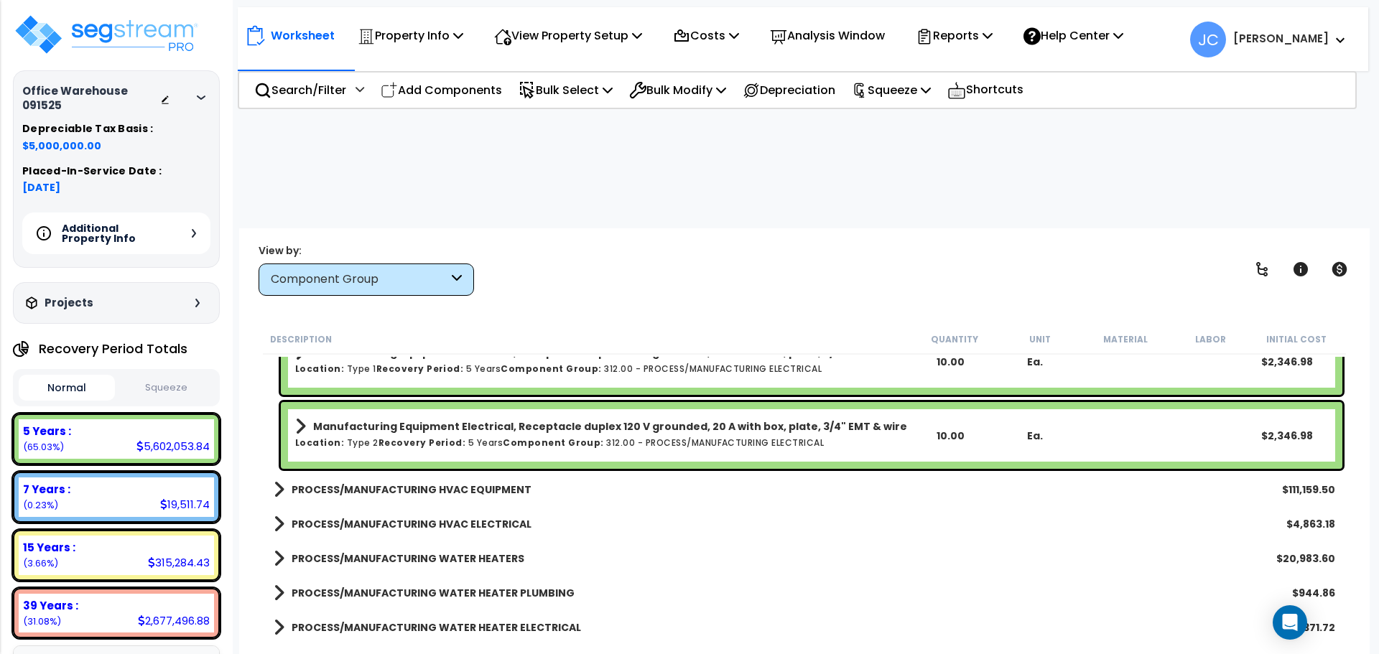
scroll to position [22969, 0]
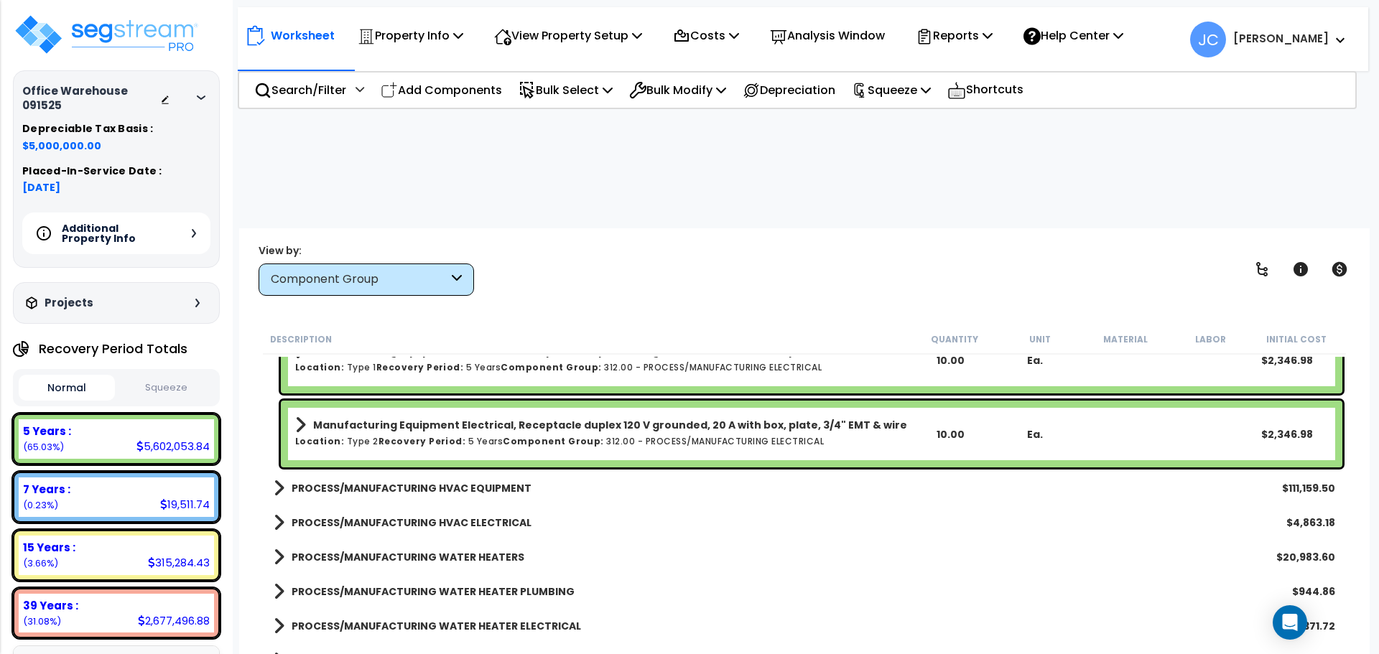
click at [476, 481] on b "PROCESS/MANUFACTURING HVAC EQUIPMENT" at bounding box center [412, 488] width 240 height 14
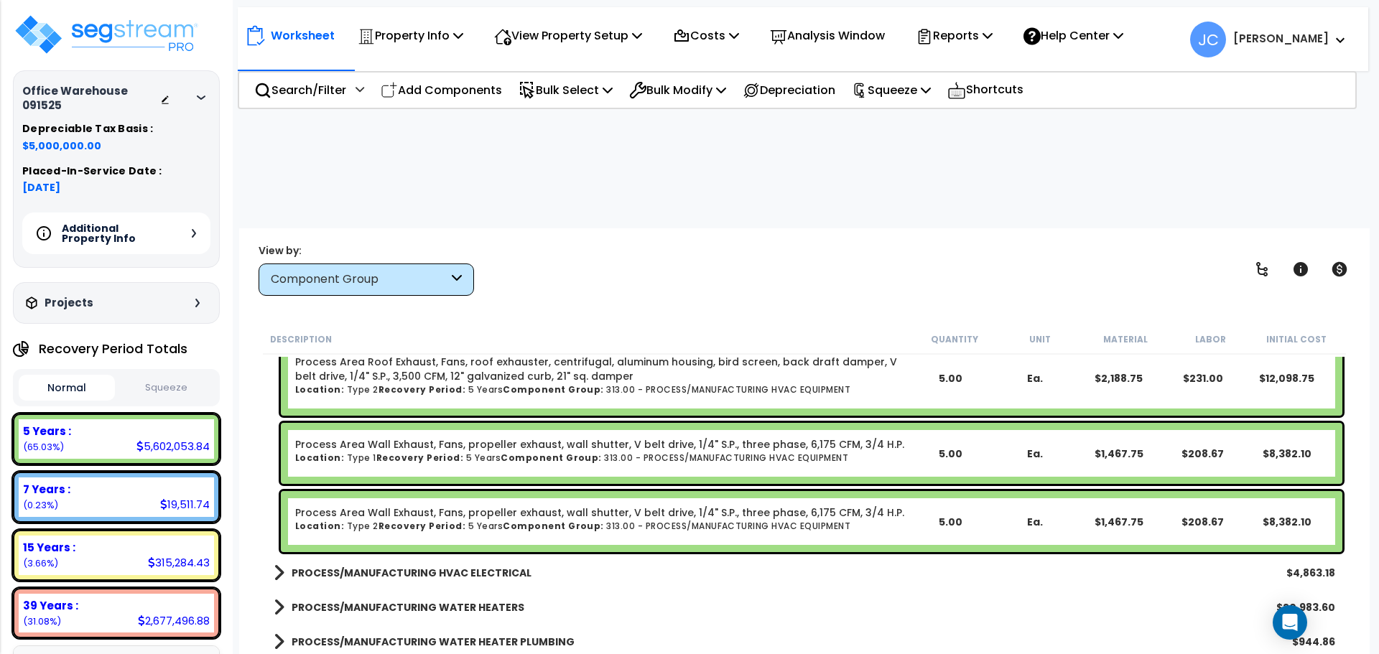
scroll to position [23768, 0]
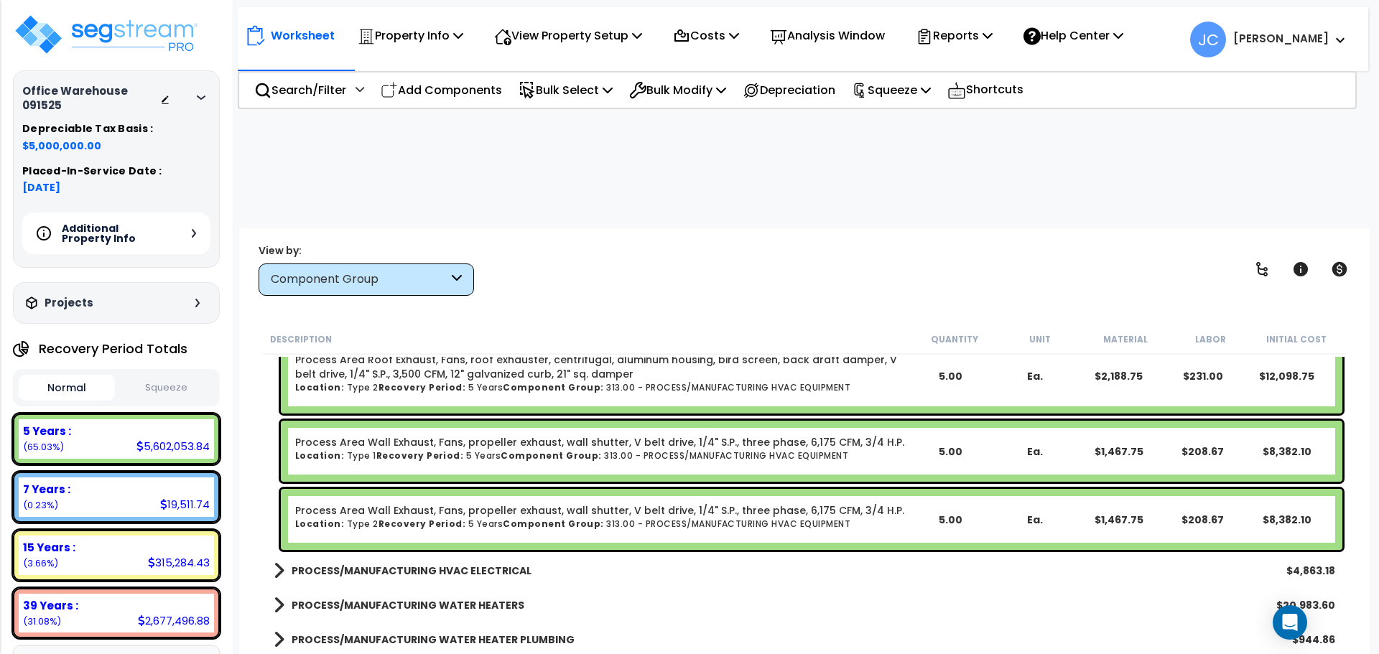
click at [405, 564] on b "PROCESS/MANUFACTURING HVAC ELECTRICAL" at bounding box center [412, 571] width 240 height 14
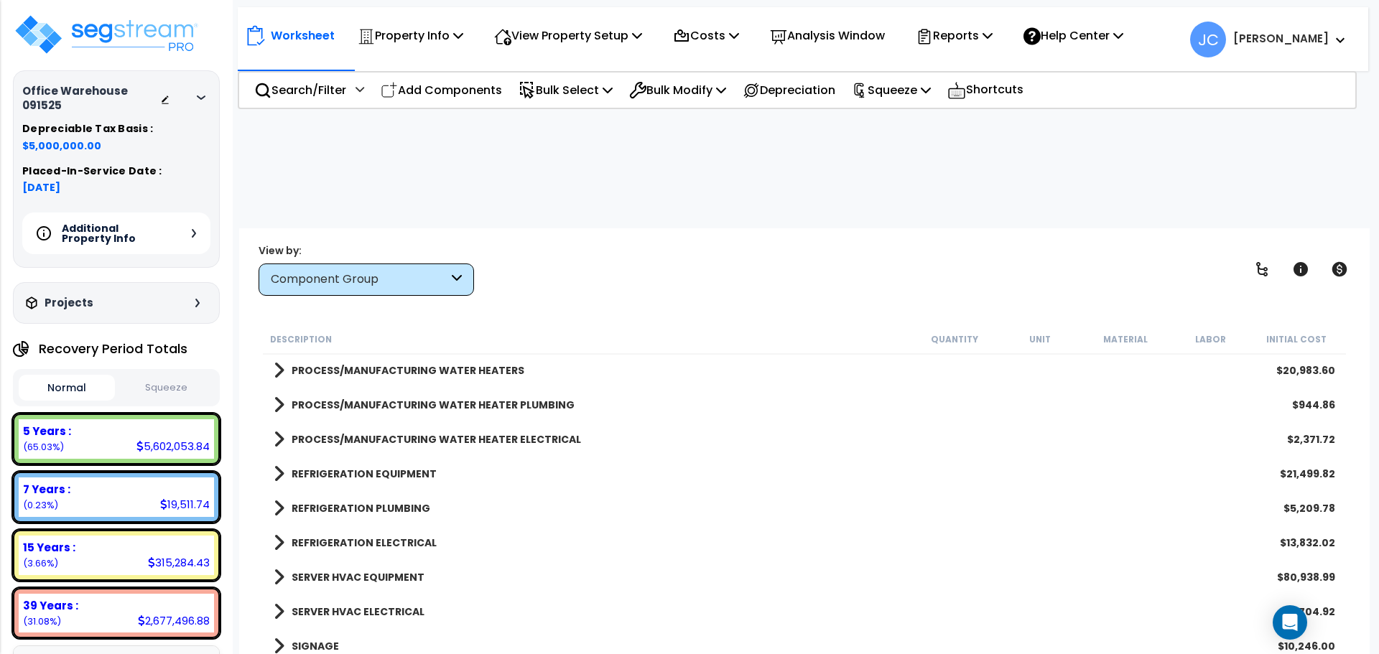
scroll to position [25155, 0]
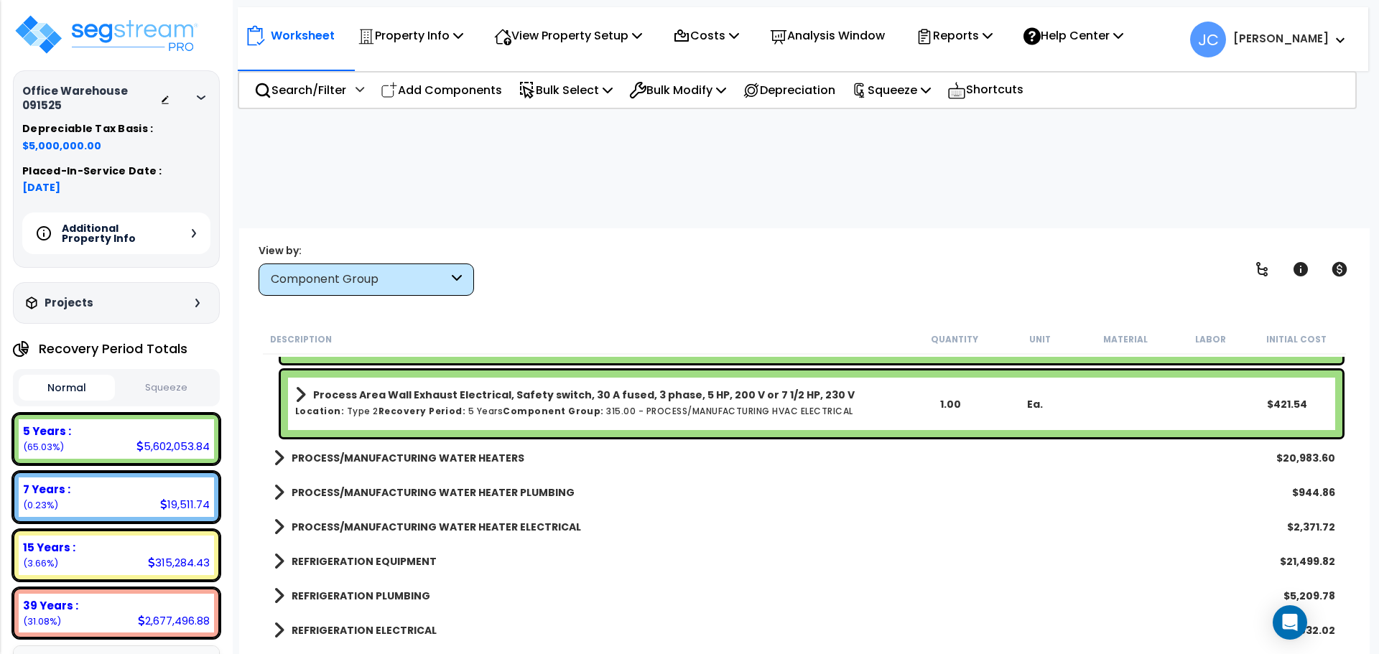
click at [436, 451] on b "PROCESS/MANUFACTURING WATER HEATERS" at bounding box center [408, 458] width 233 height 14
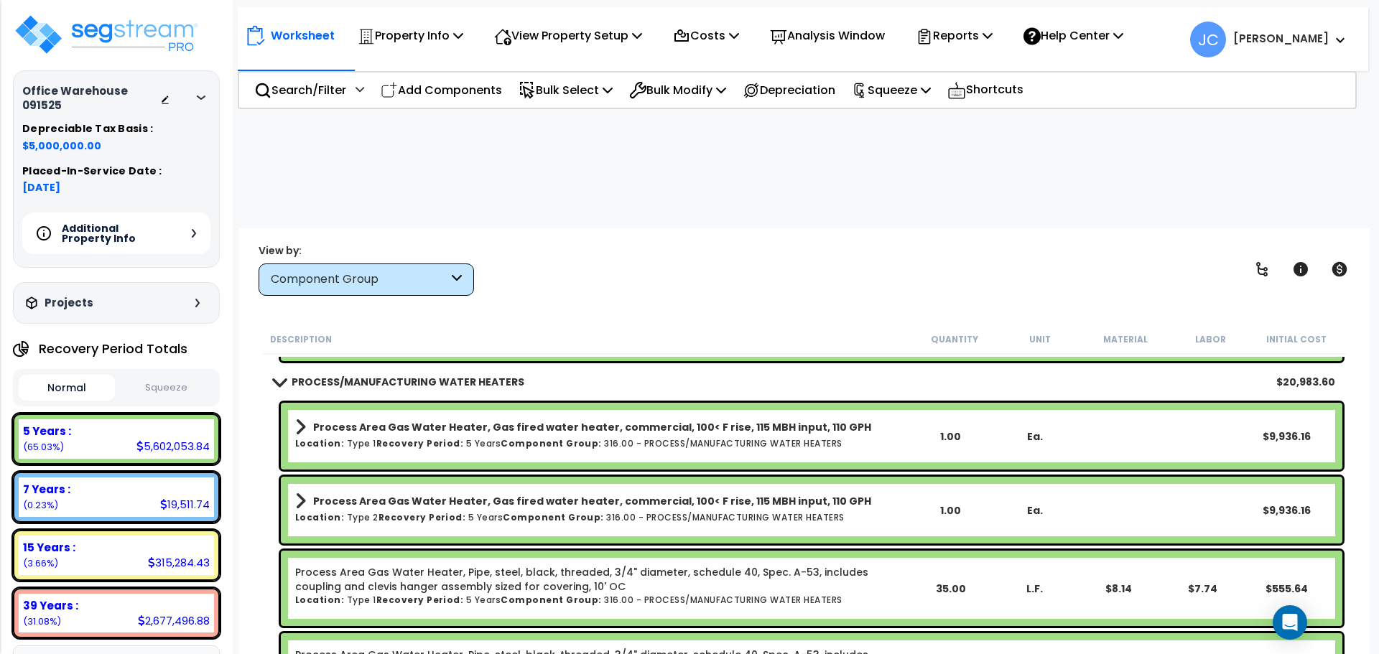
scroll to position [25146, 0]
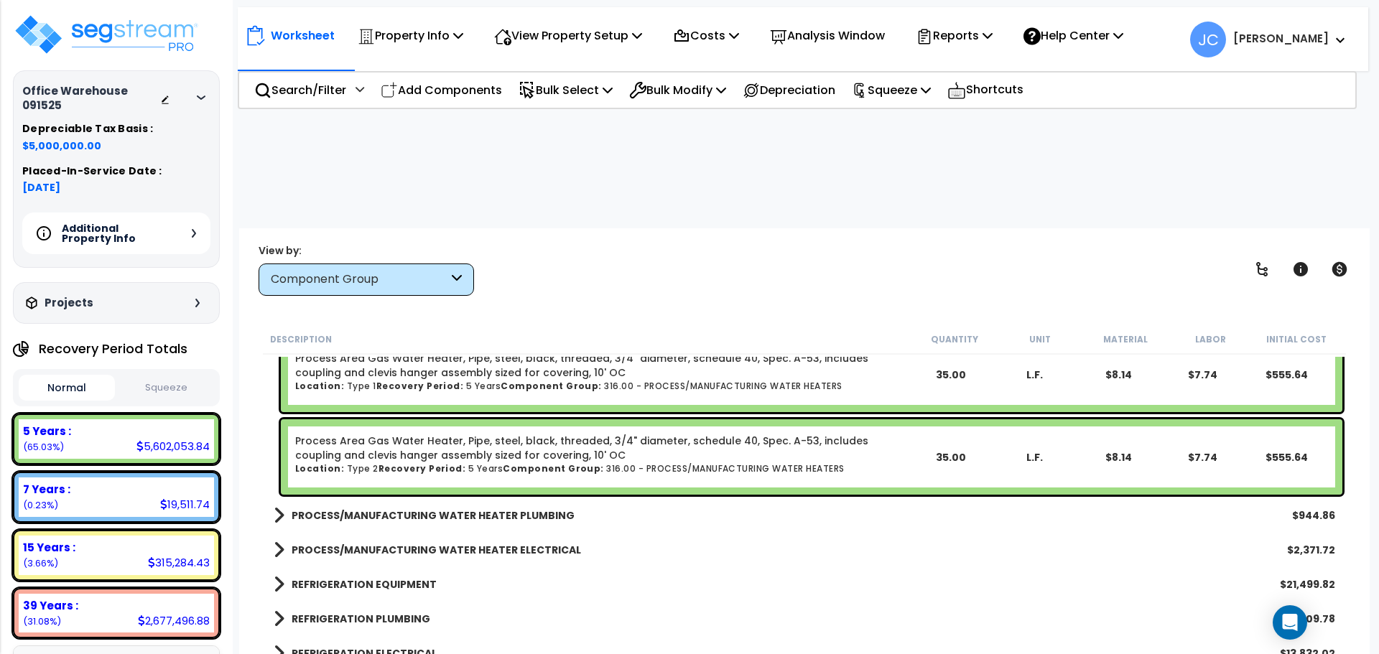
click at [452, 508] on b "PROCESS/MANUFACTURING WATER HEATER PLUMBING" at bounding box center [433, 515] width 283 height 14
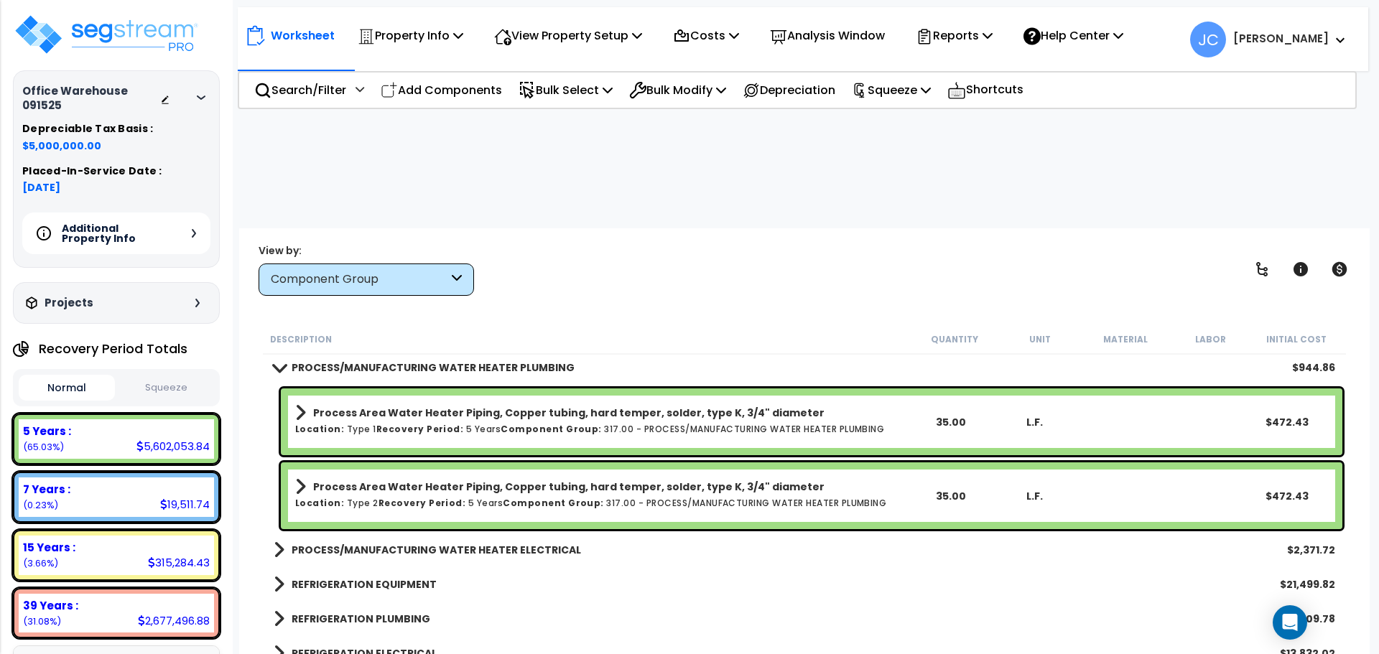
scroll to position [25505, 0]
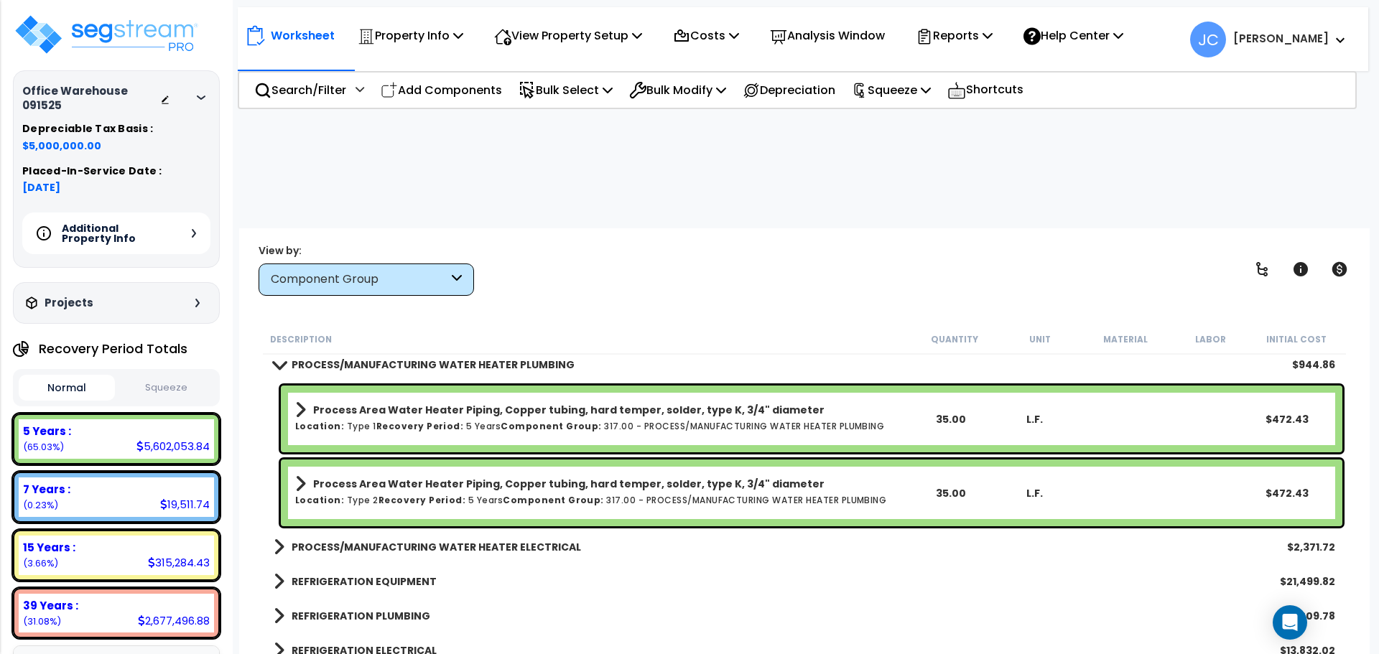
click at [456, 540] on b "PROCESS/MANUFACTURING WATER HEATER ELECTRICAL" at bounding box center [436, 547] width 289 height 14
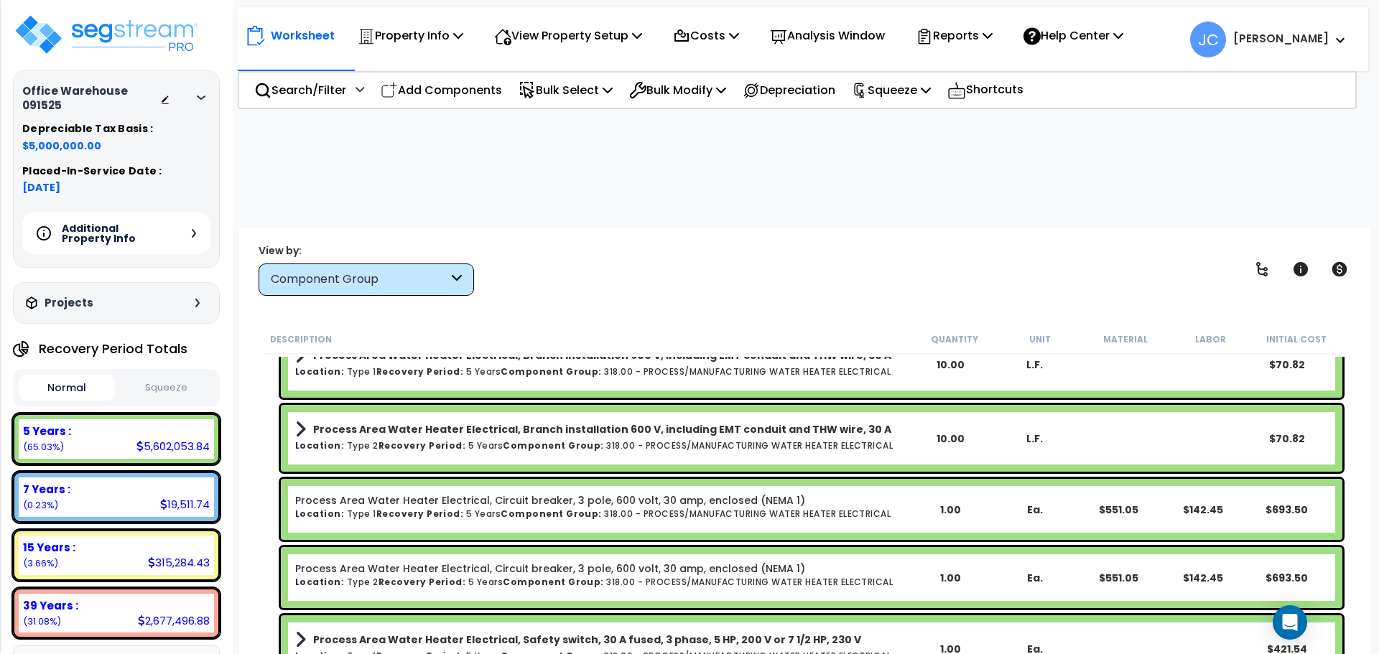
scroll to position [25751, 0]
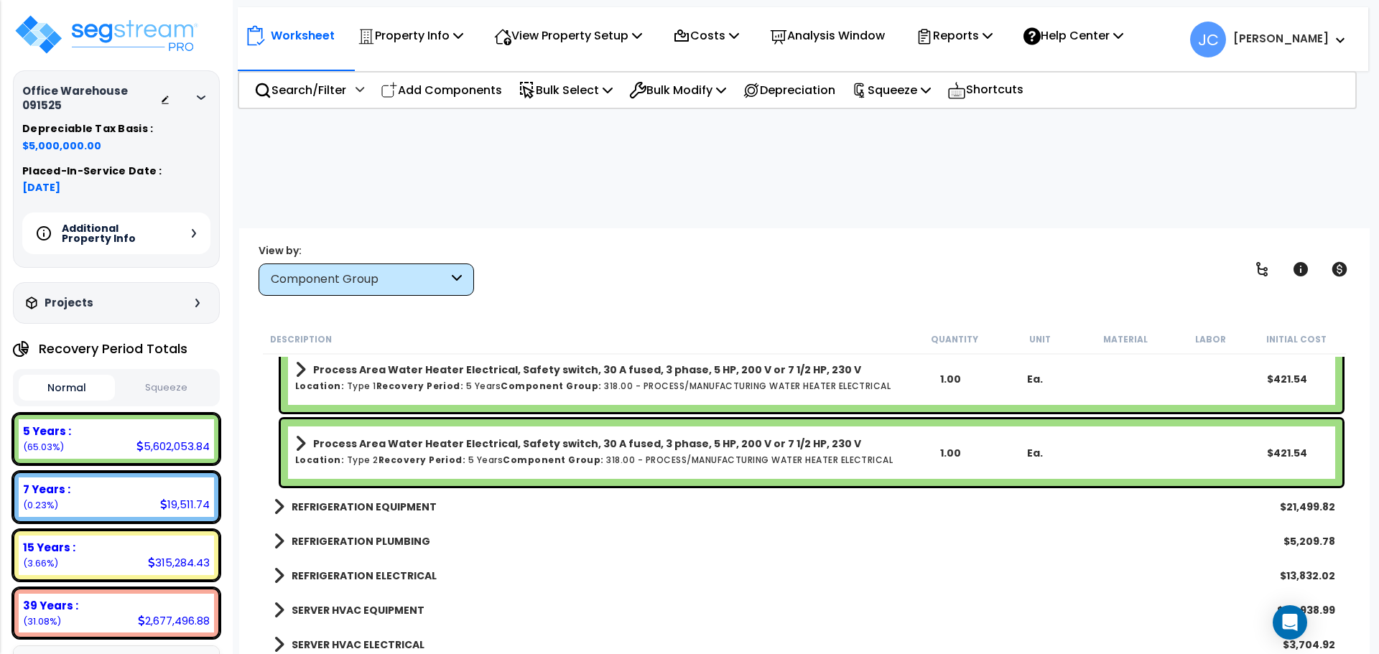
click at [361, 500] on b "REFRIGERATION EQUIPMENT" at bounding box center [364, 507] width 145 height 14
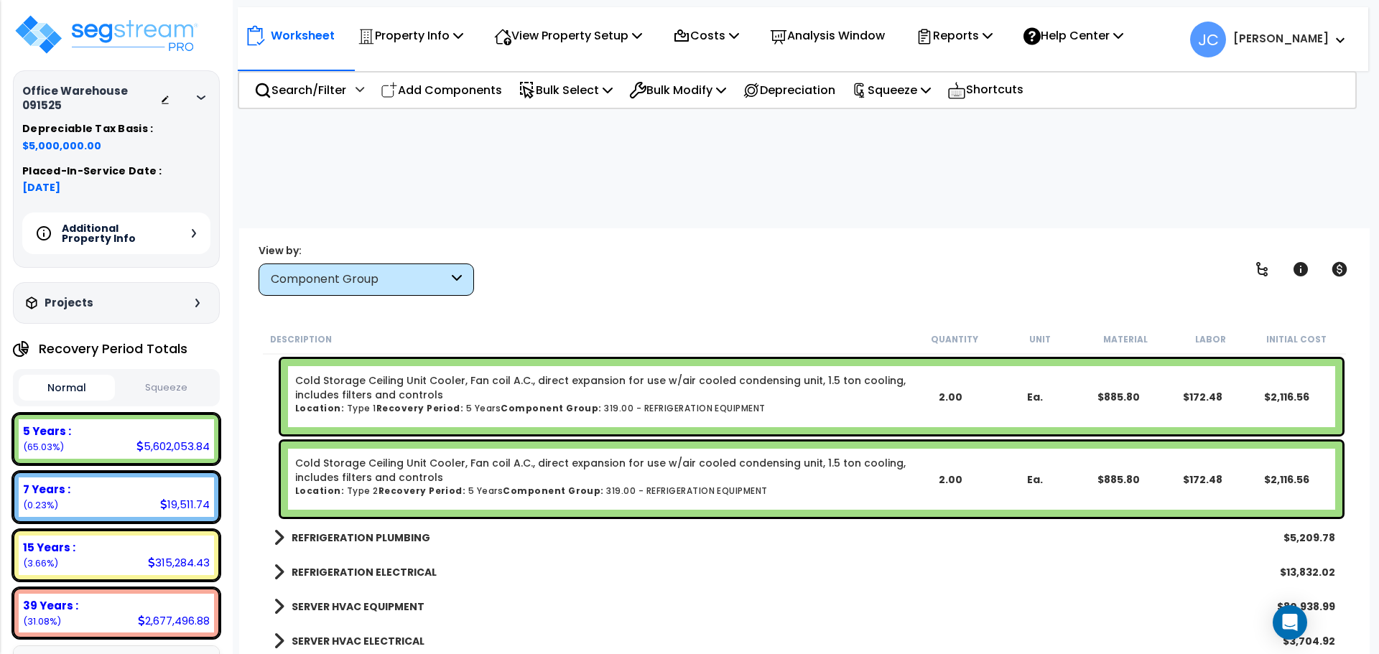
scroll to position [26466, 0]
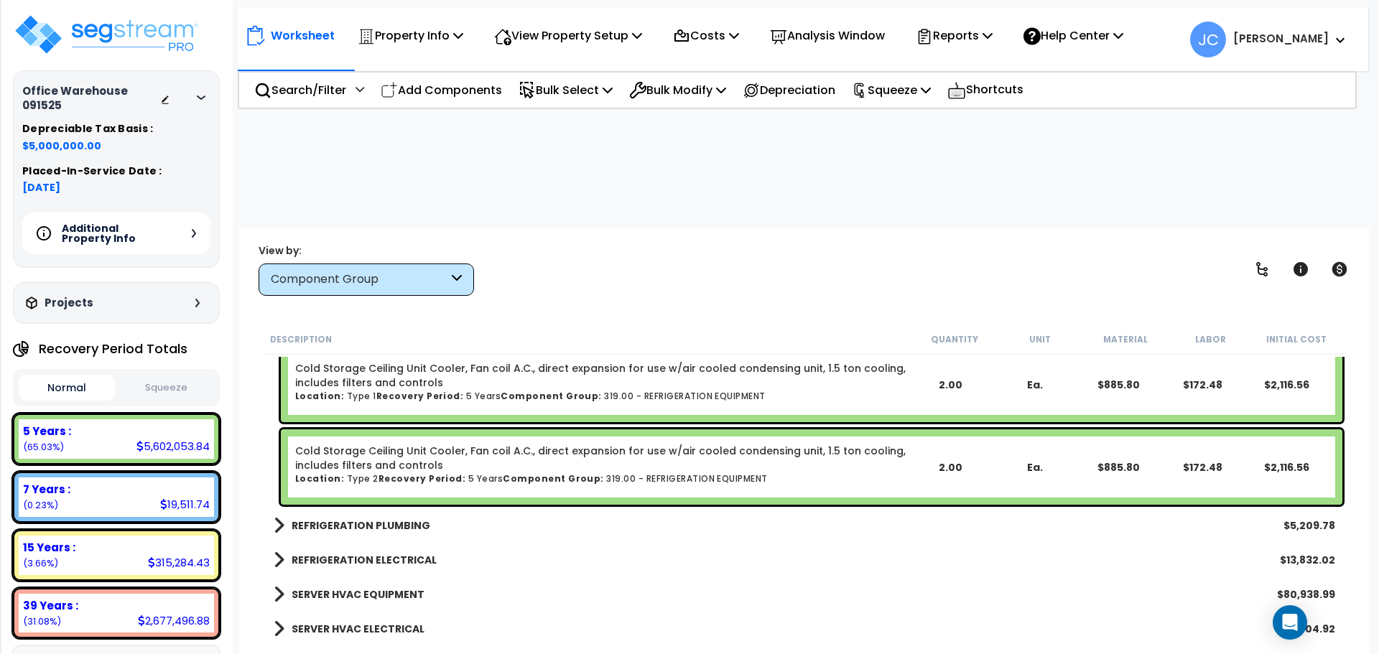
click at [383, 518] on b "REFRIGERATION PLUMBING" at bounding box center [361, 525] width 139 height 14
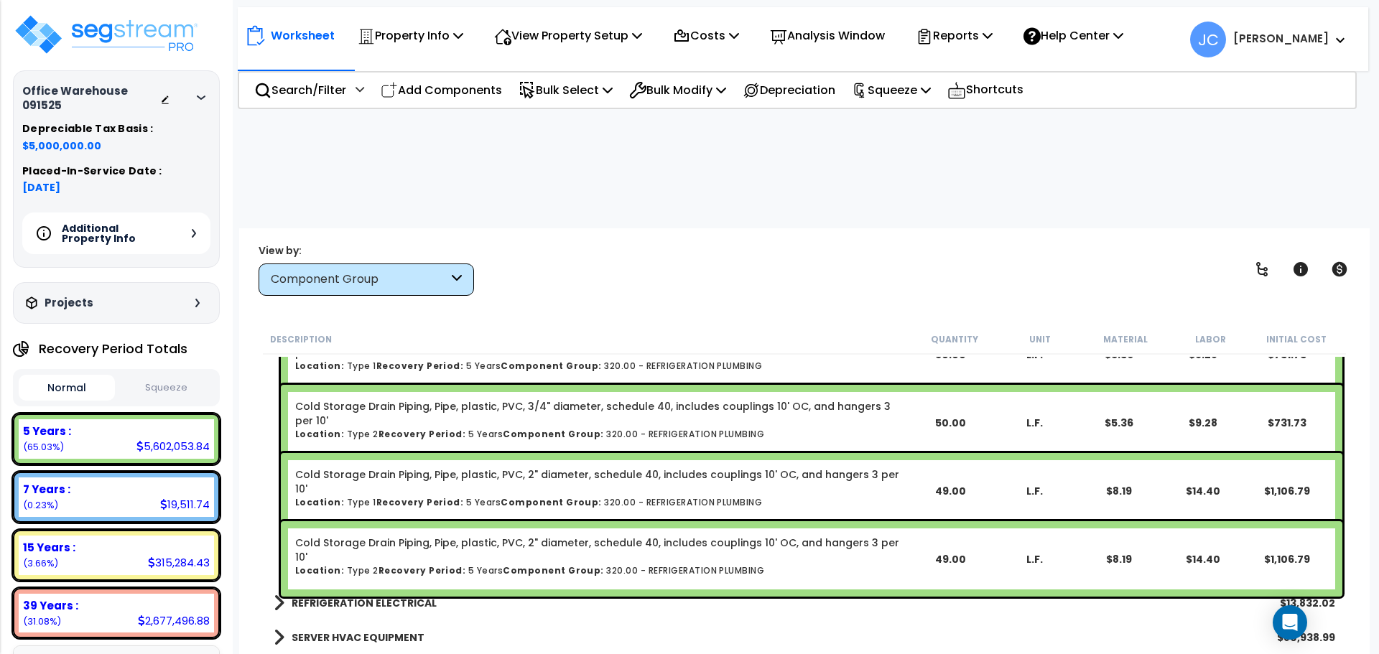
scroll to position [26881, 0]
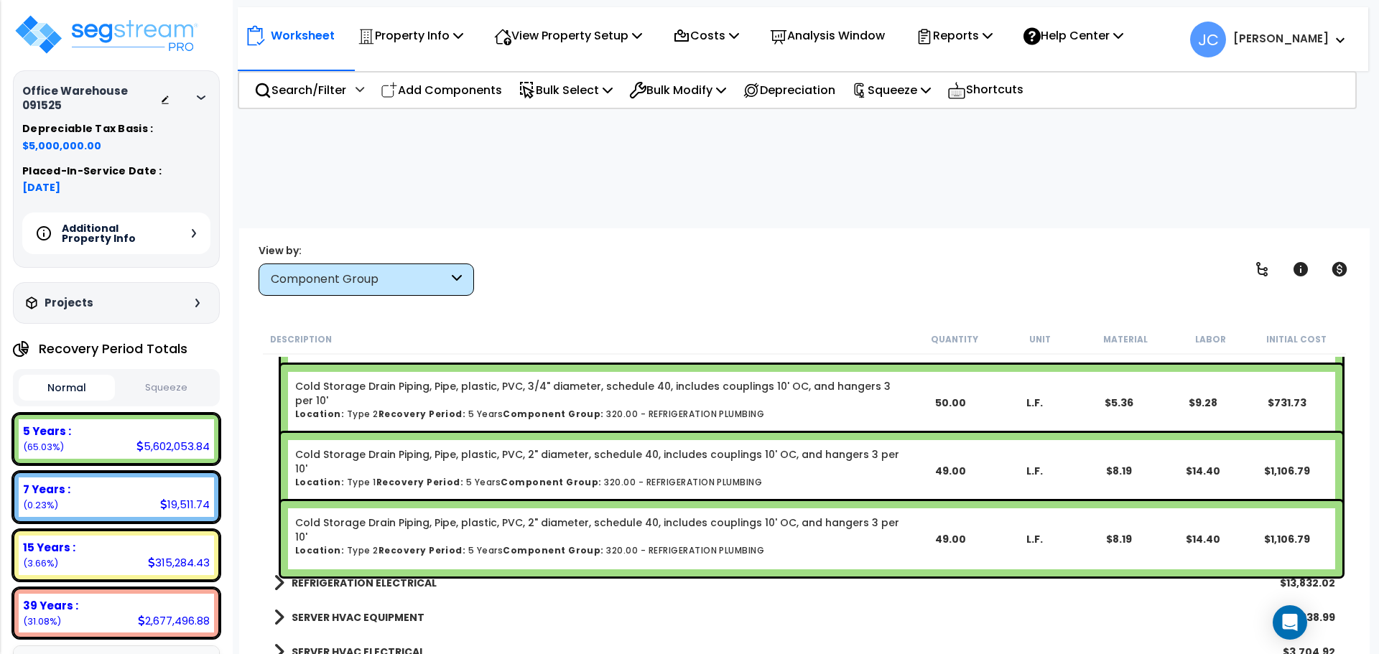
click at [377, 576] on b "REFRIGERATION ELECTRICAL" at bounding box center [364, 583] width 145 height 14
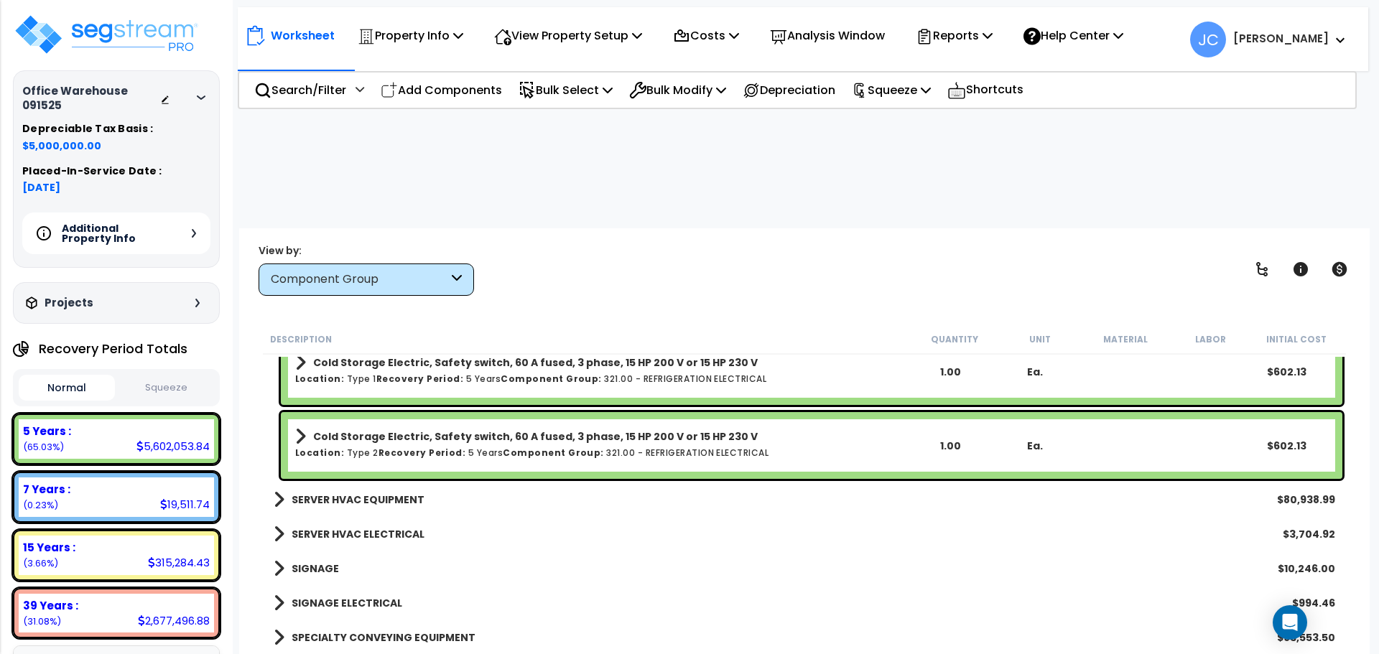
scroll to position [27729, 0]
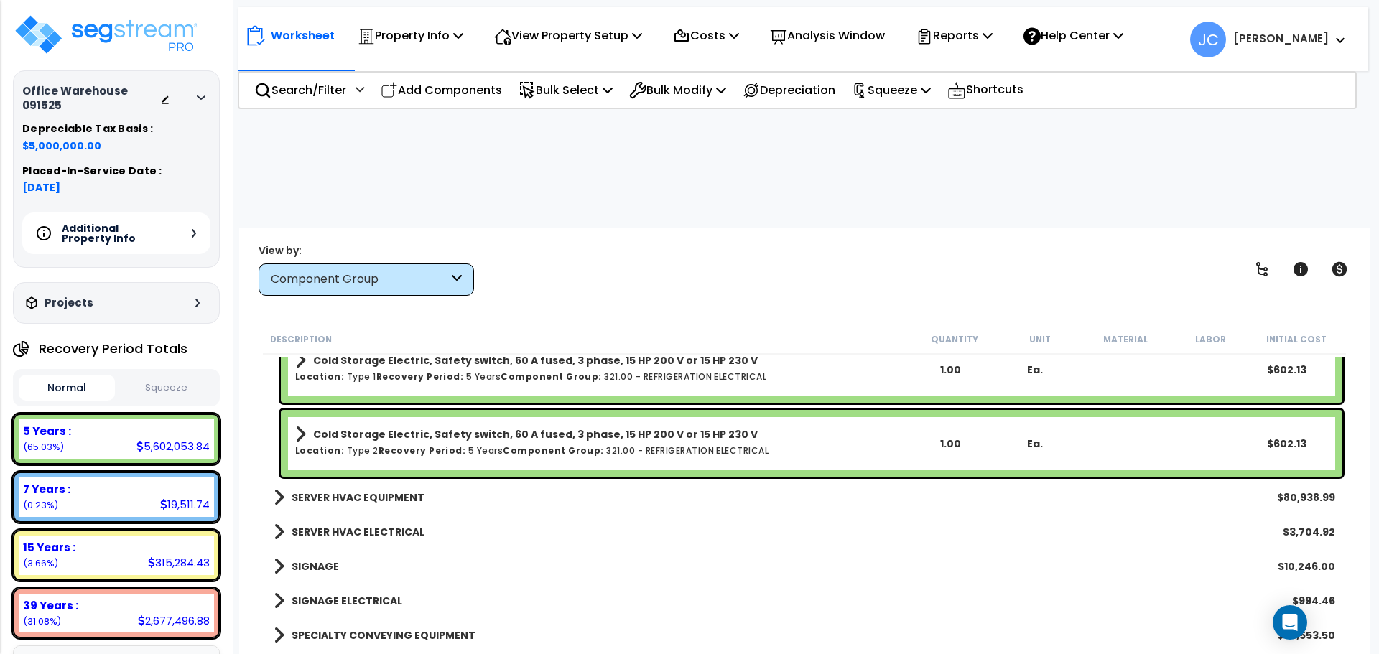
click at [353, 488] on link "SERVER HVAC EQUIPMENT" at bounding box center [349, 498] width 151 height 20
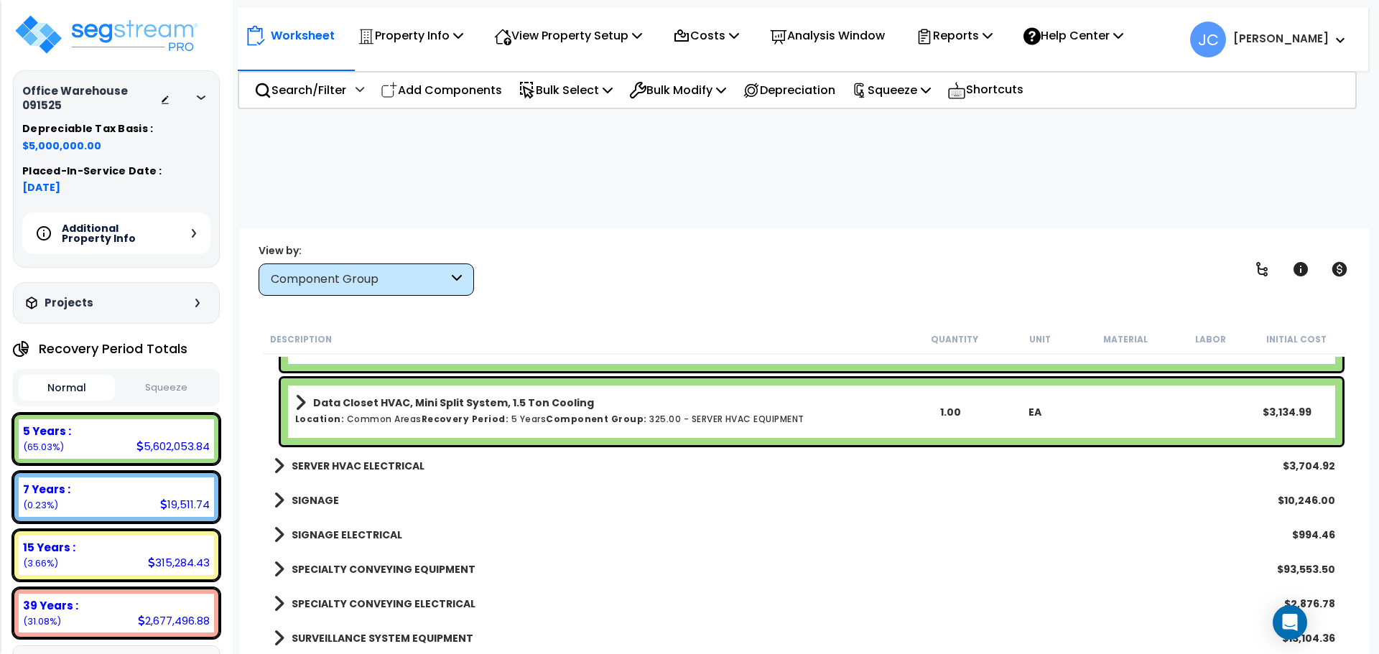
scroll to position [28019, 0]
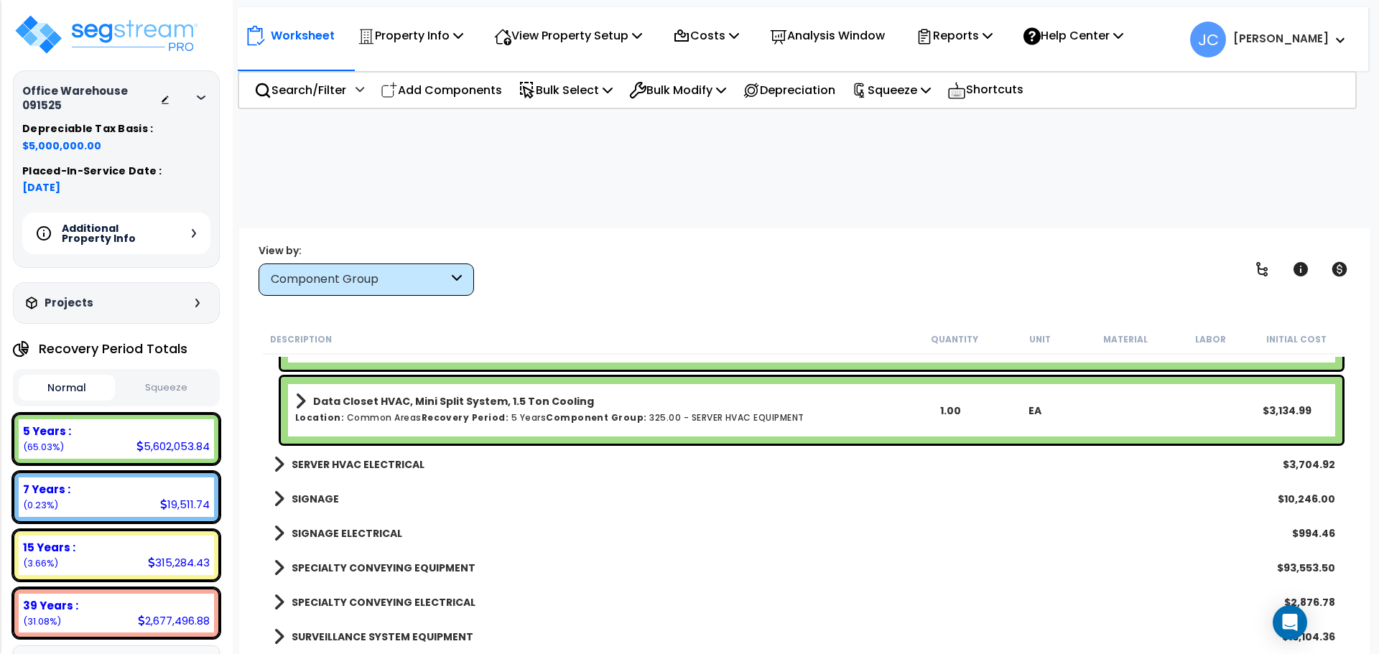
click at [346, 447] on div "SERVER HVAC ELECTRICAL $3,704.92" at bounding box center [804, 464] width 1076 height 34
click at [359, 457] on b "SERVER HVAC ELECTRICAL" at bounding box center [358, 464] width 133 height 14
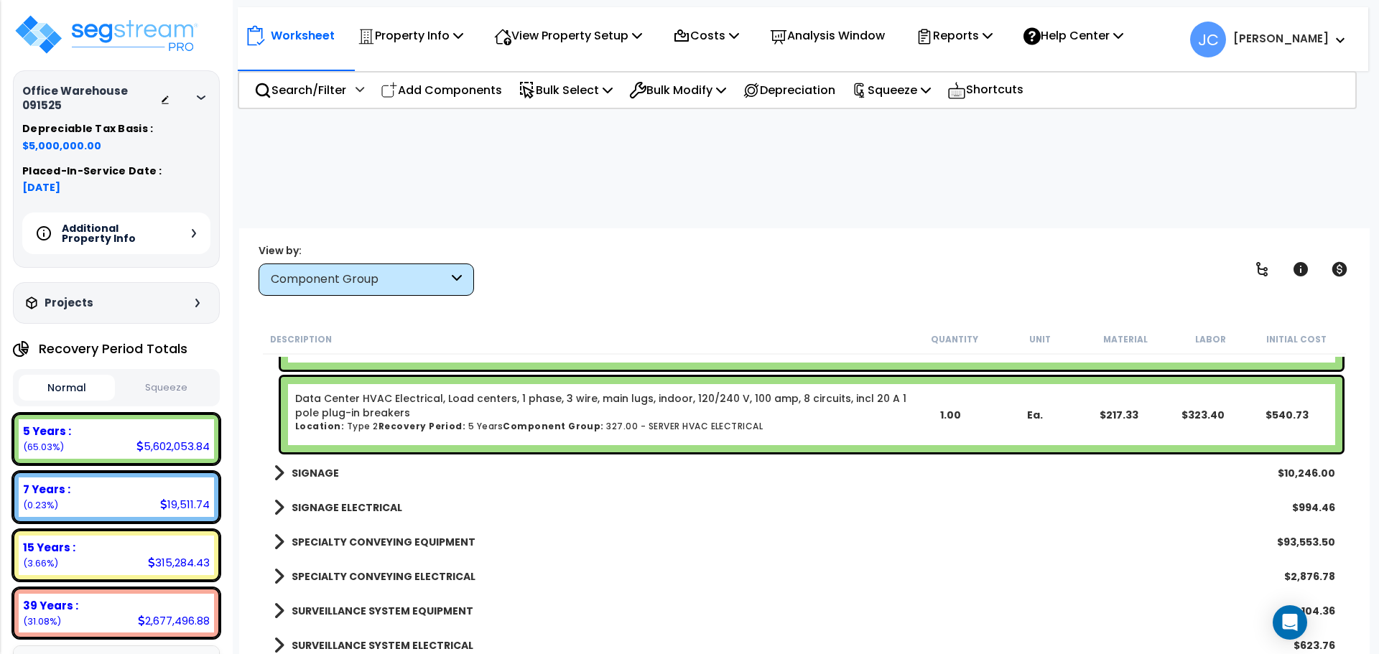
scroll to position [28553, 0]
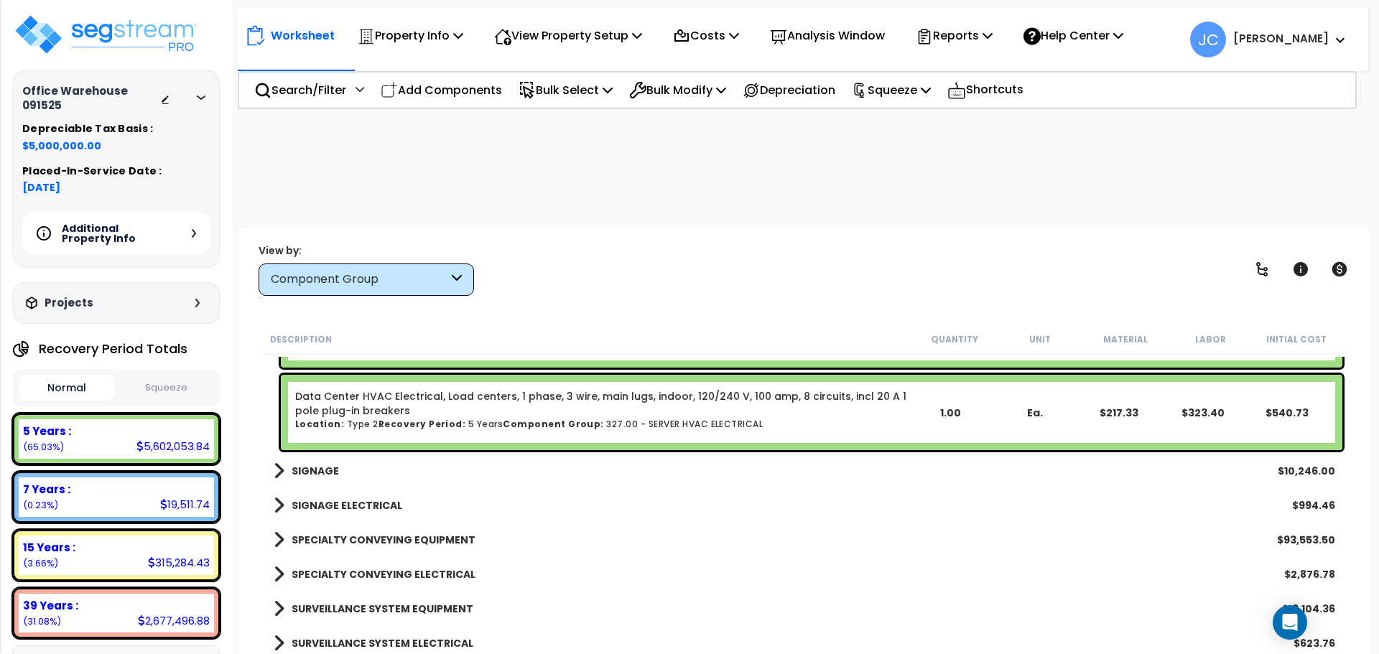
click at [332, 464] on b "SIGNAGE" at bounding box center [315, 471] width 47 height 14
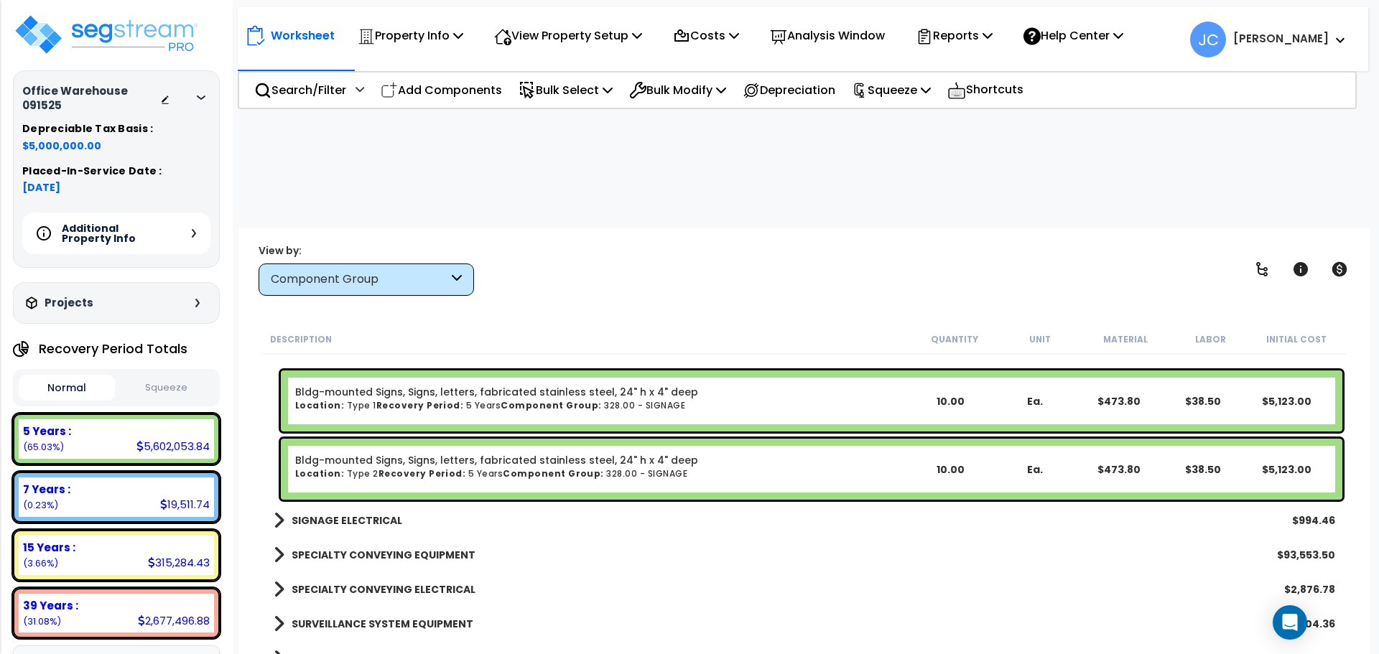
scroll to position [28704, 0]
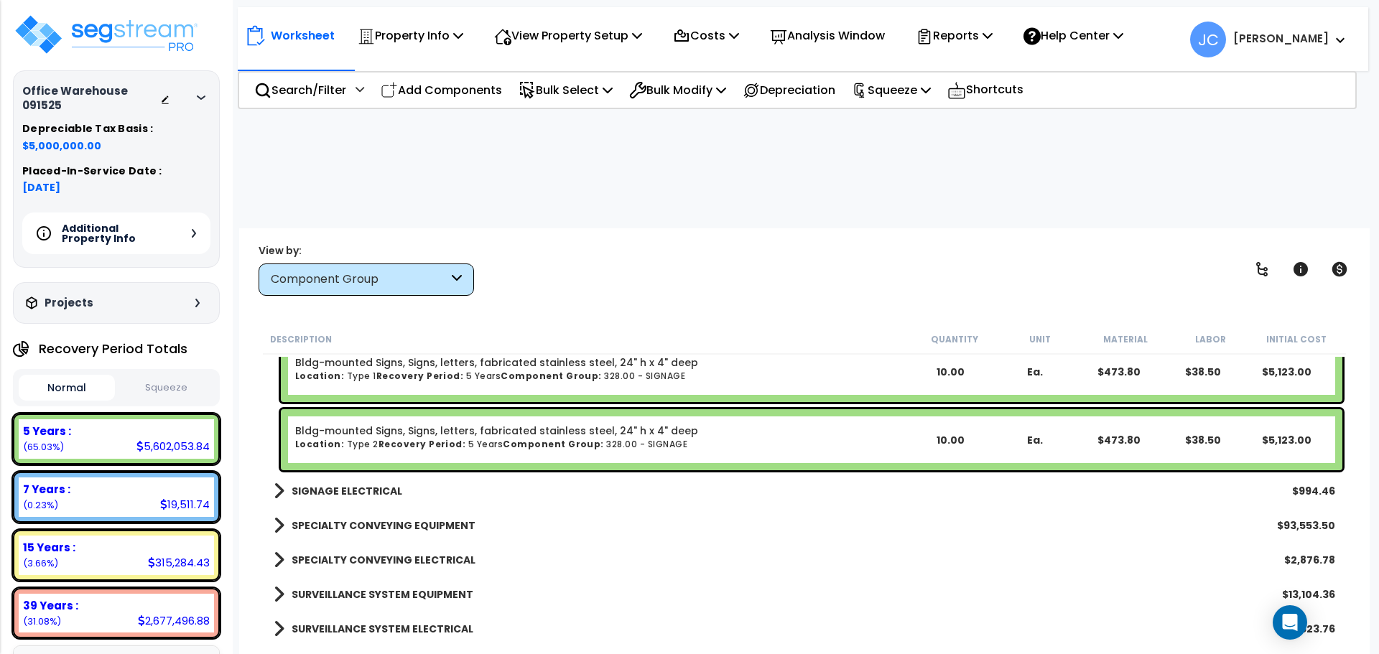
click at [376, 484] on b "SIGNAGE ELECTRICAL" at bounding box center [347, 491] width 111 height 14
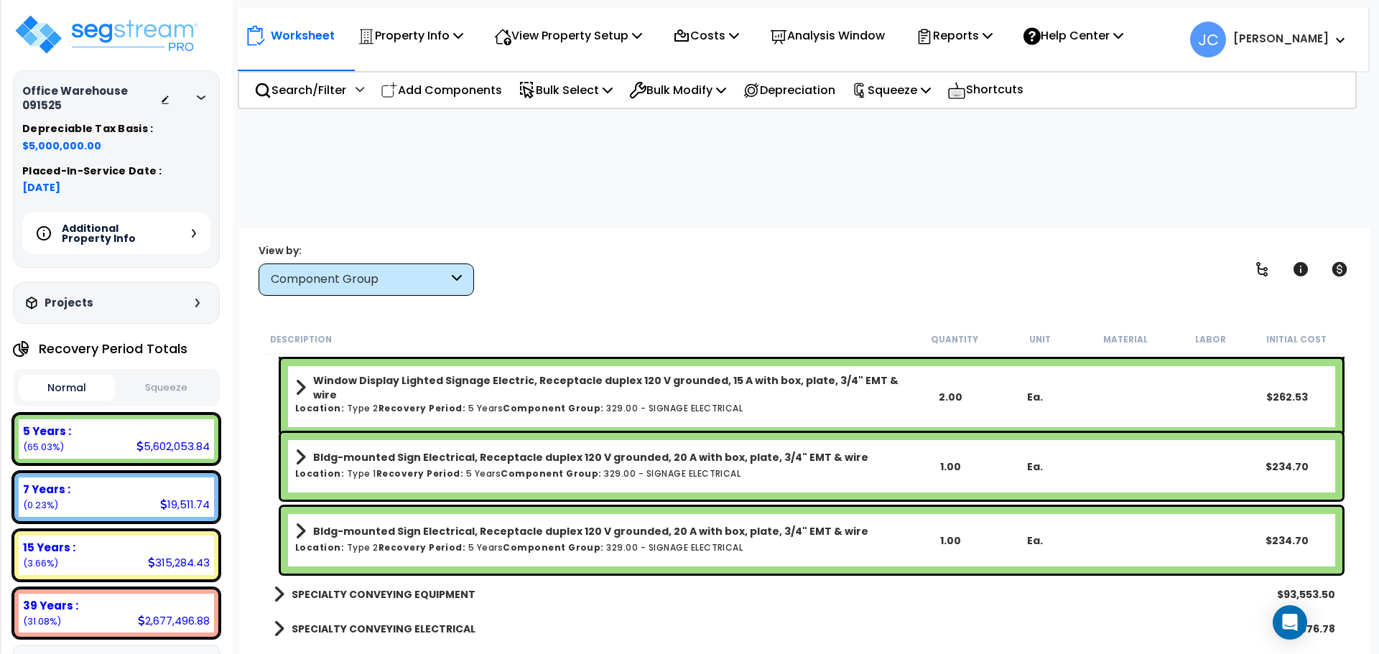
scroll to position [28941, 0]
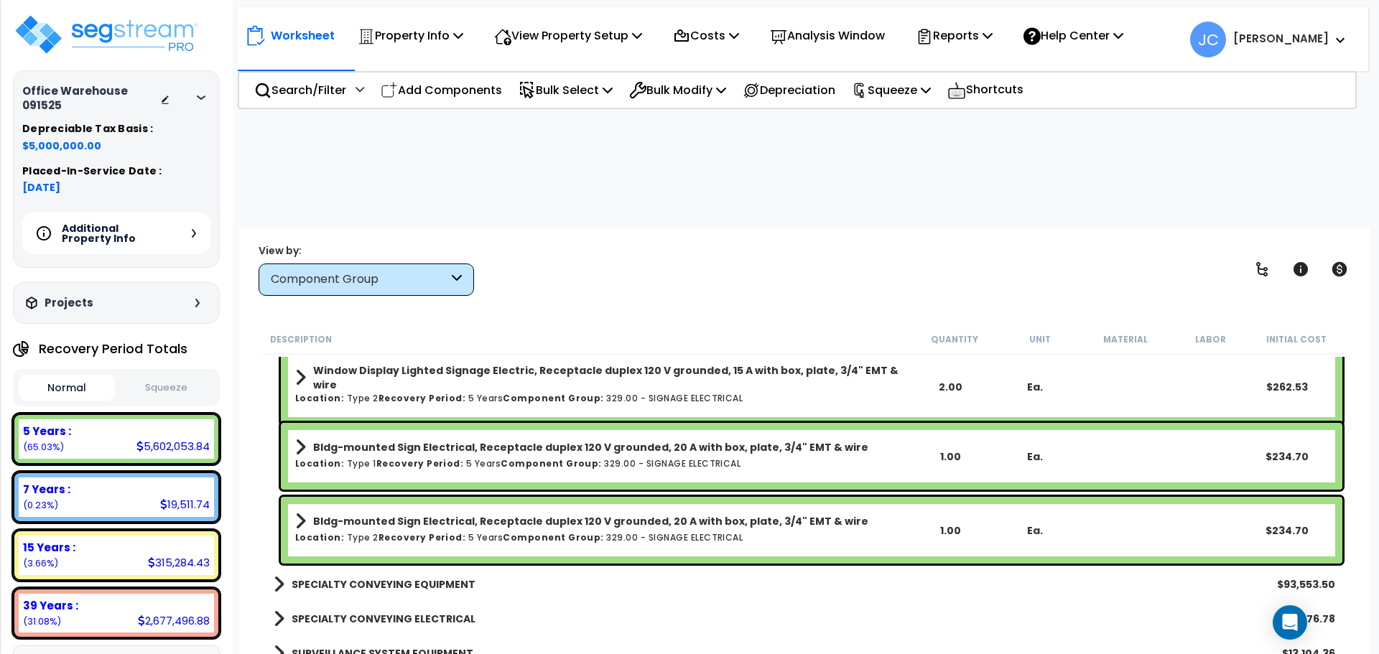
click at [353, 577] on b "SPECIALTY CONVEYING EQUIPMENT" at bounding box center [384, 584] width 184 height 14
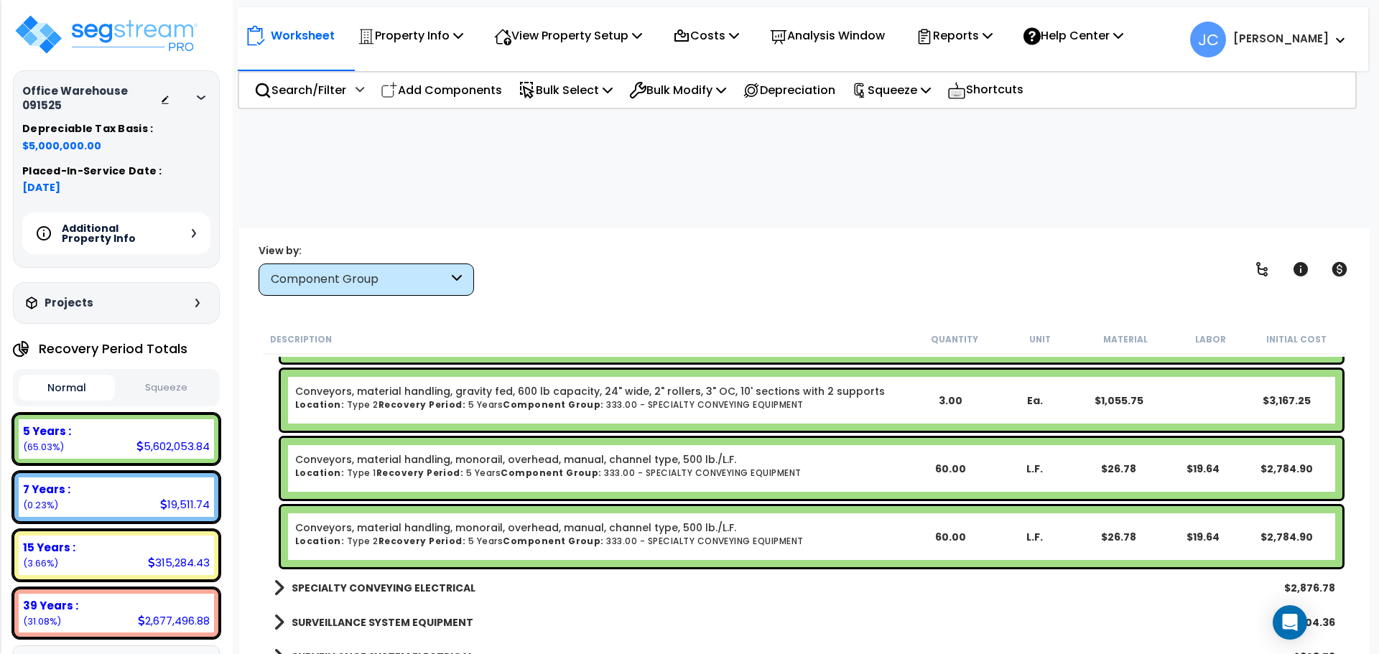
scroll to position [29690, 0]
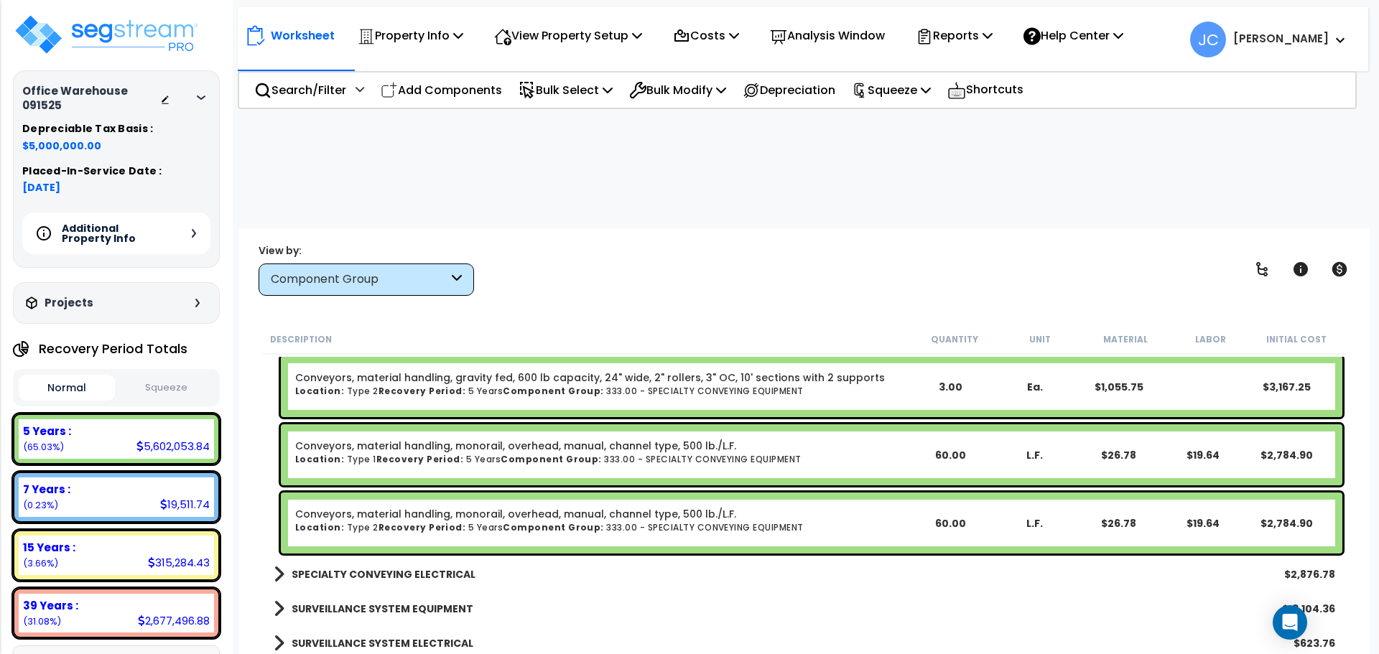
click at [438, 567] on b "SPECIALTY CONVEYING ELECTRICAL" at bounding box center [384, 574] width 184 height 14
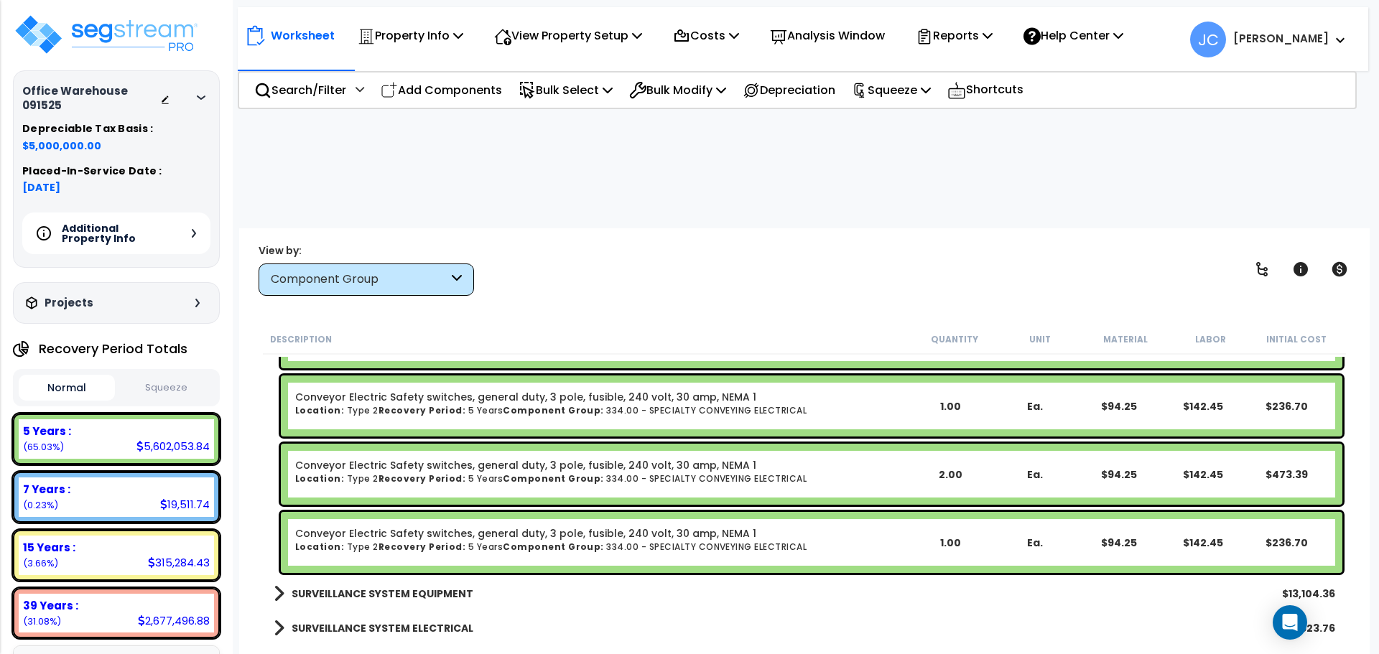
scroll to position [30532, 0]
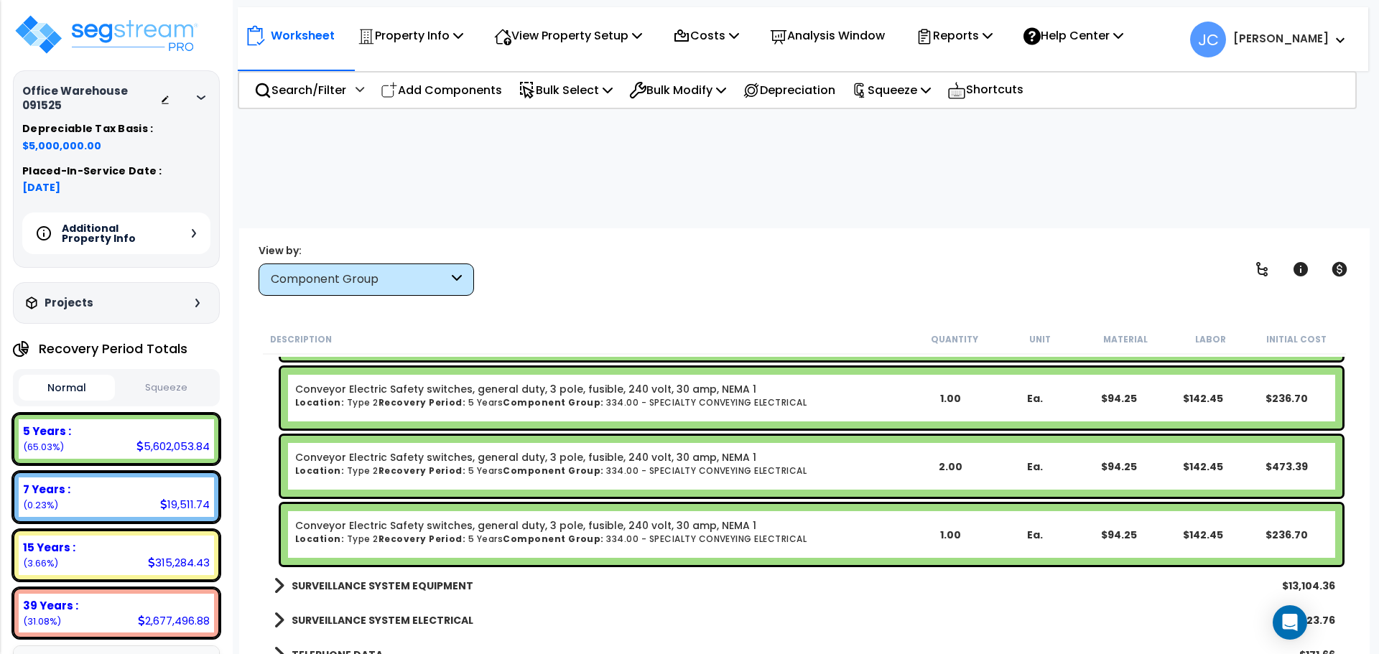
click at [368, 579] on b "SURVEILLANCE SYSTEM EQUIPMENT" at bounding box center [383, 586] width 182 height 14
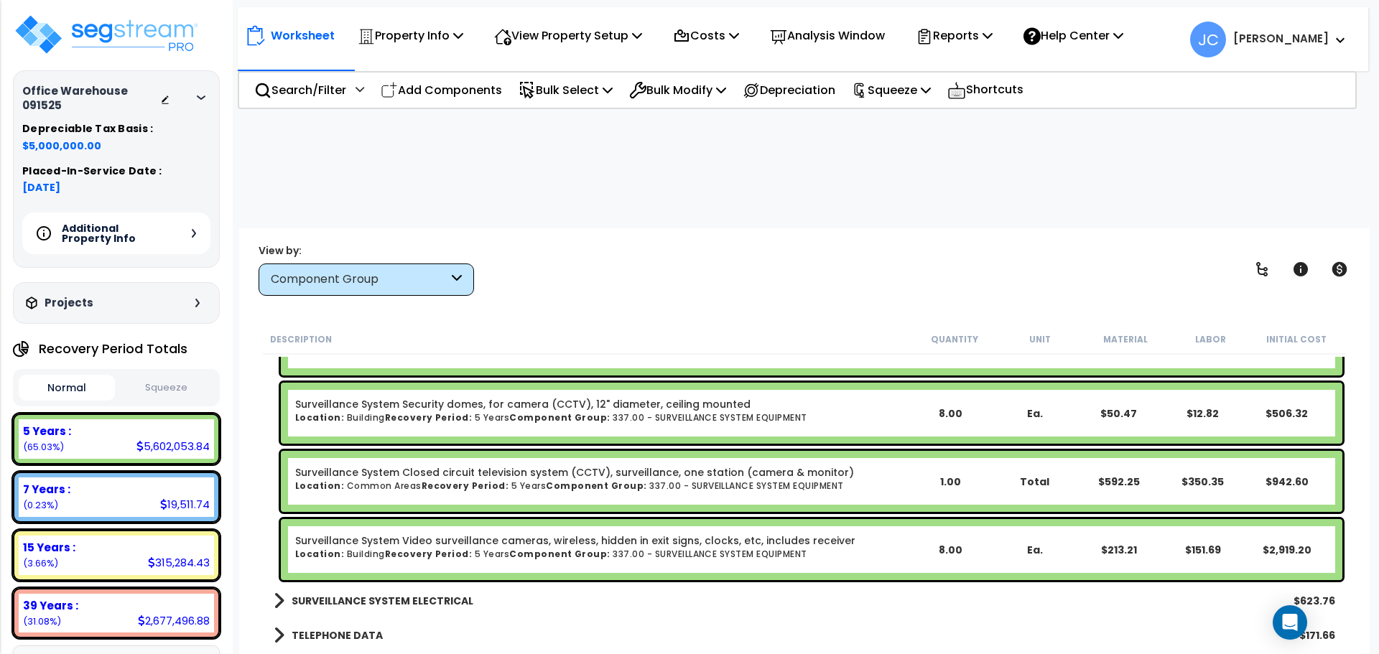
scroll to position [31173, 0]
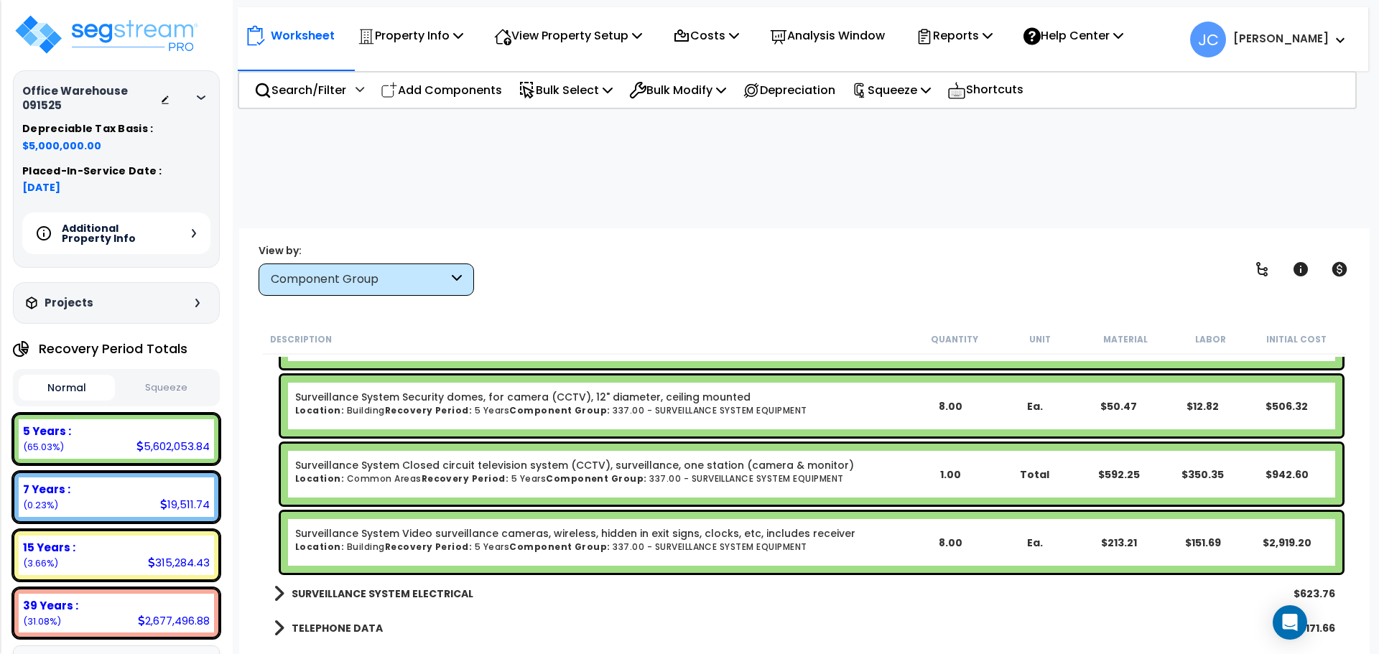
click at [398, 587] on b "SURVEILLANCE SYSTEM ELECTRICAL" at bounding box center [383, 594] width 182 height 14
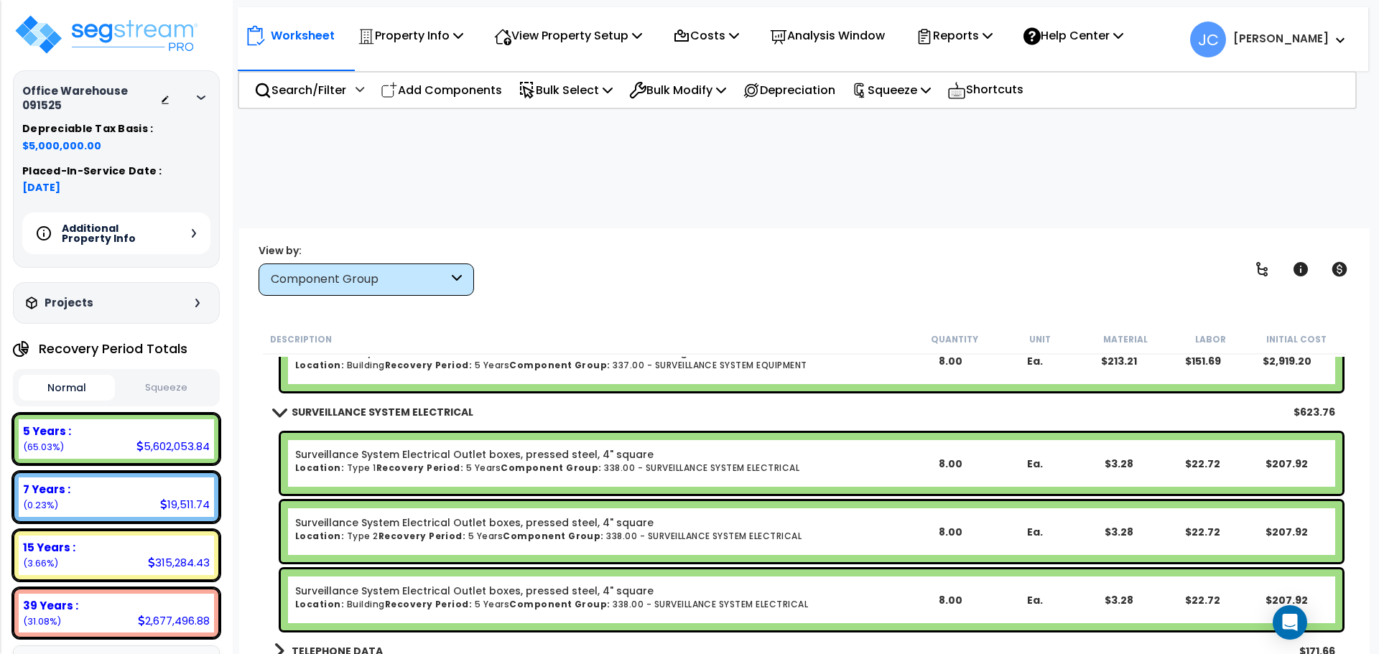
scroll to position [31358, 0]
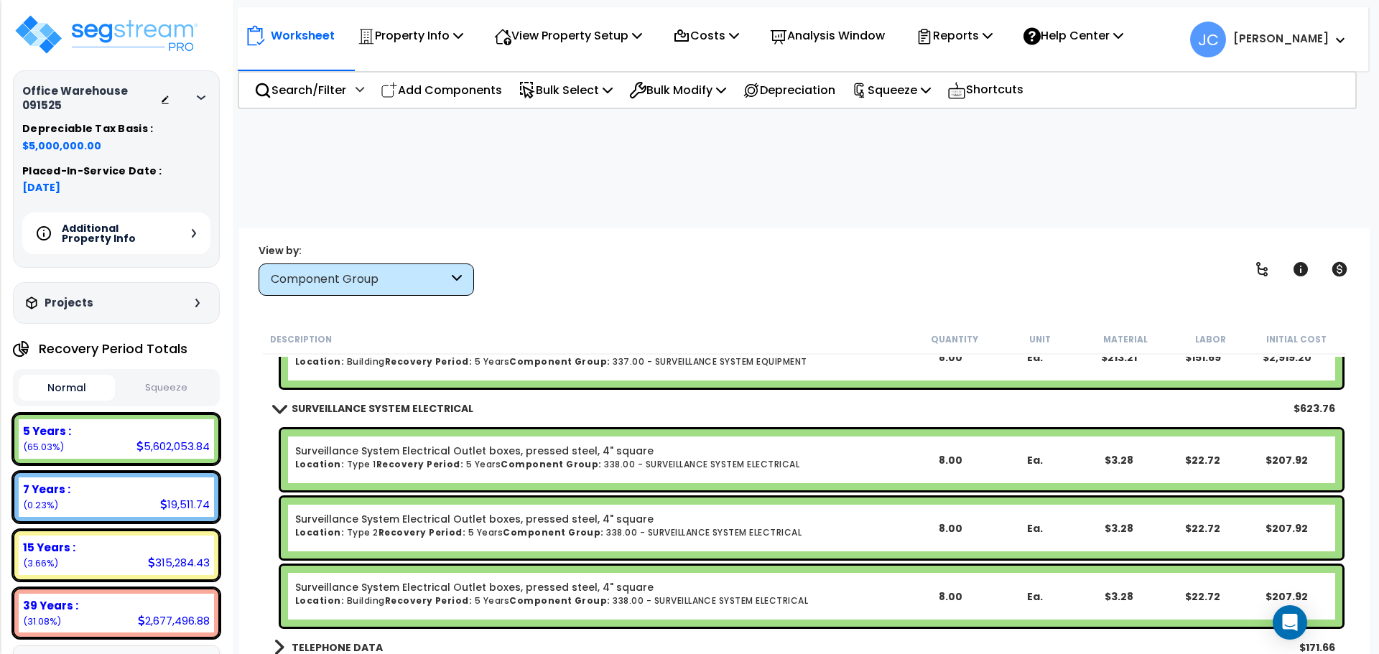
click at [357, 641] on b "TELEPHONE DATA" at bounding box center [337, 648] width 91 height 14
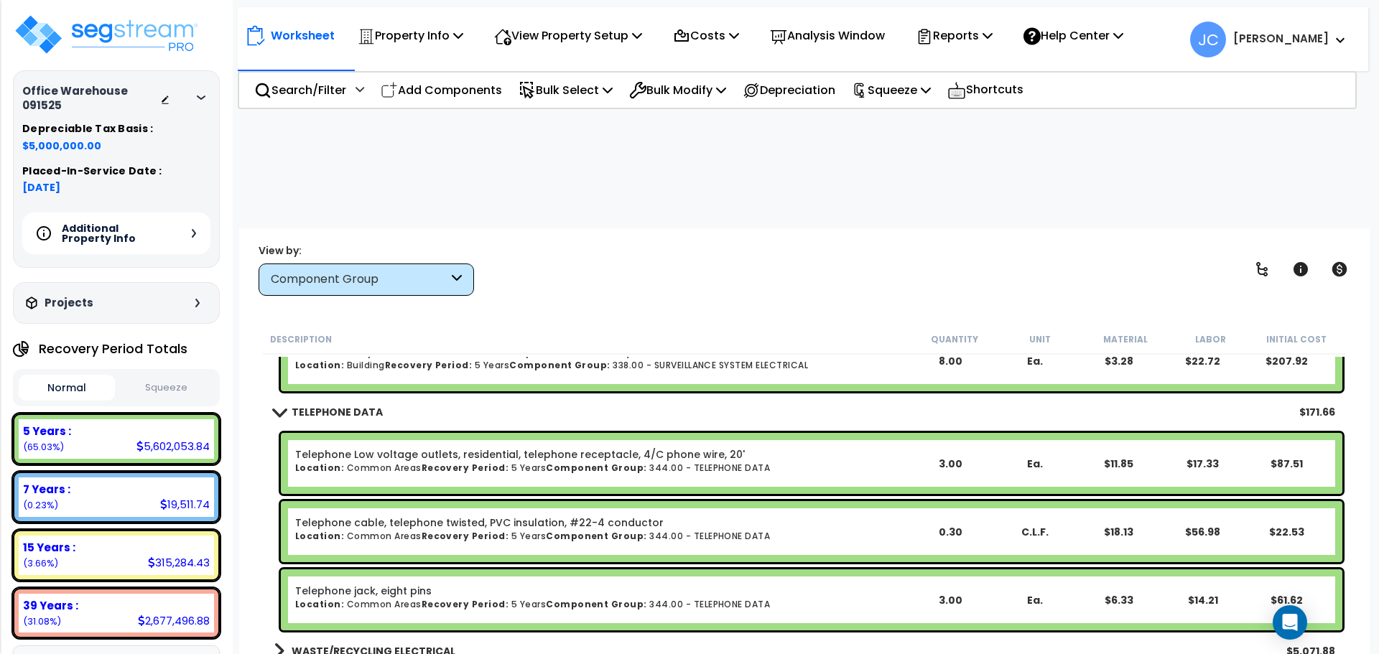
scroll to position [31596, 0]
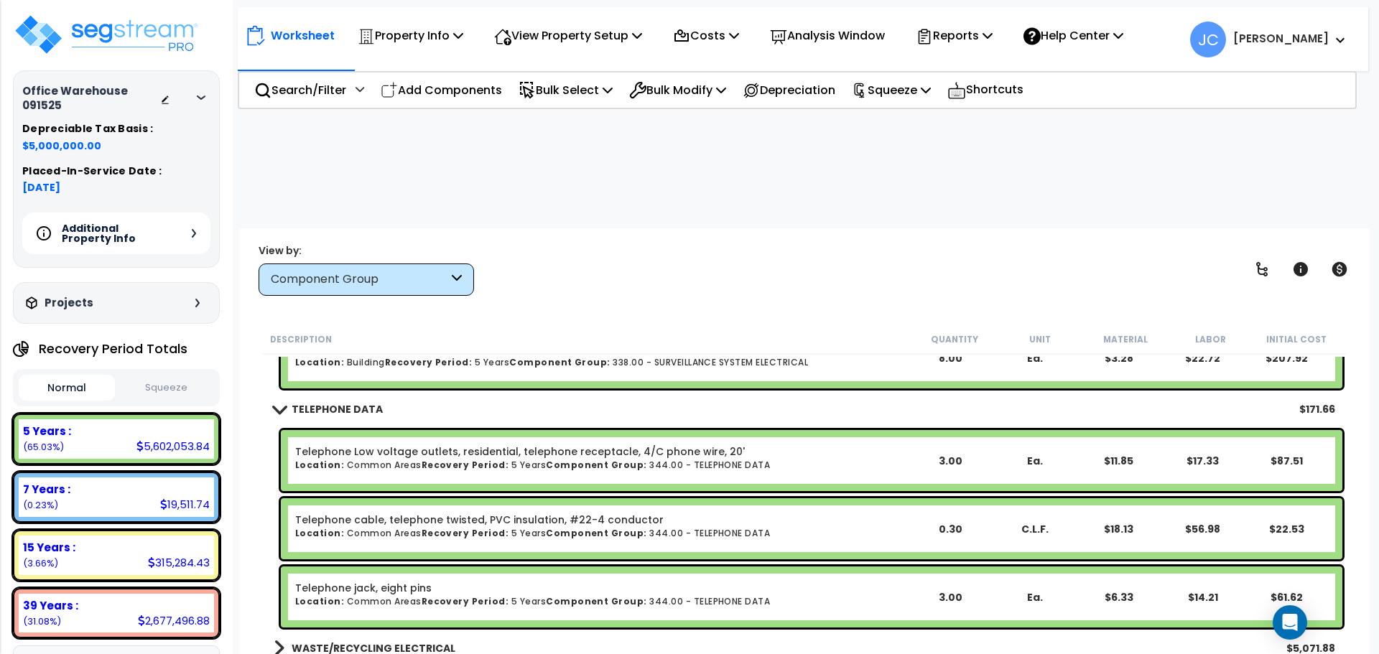
click at [399, 641] on b "WASTE/RECYCLING ELECTRICAL" at bounding box center [374, 648] width 164 height 14
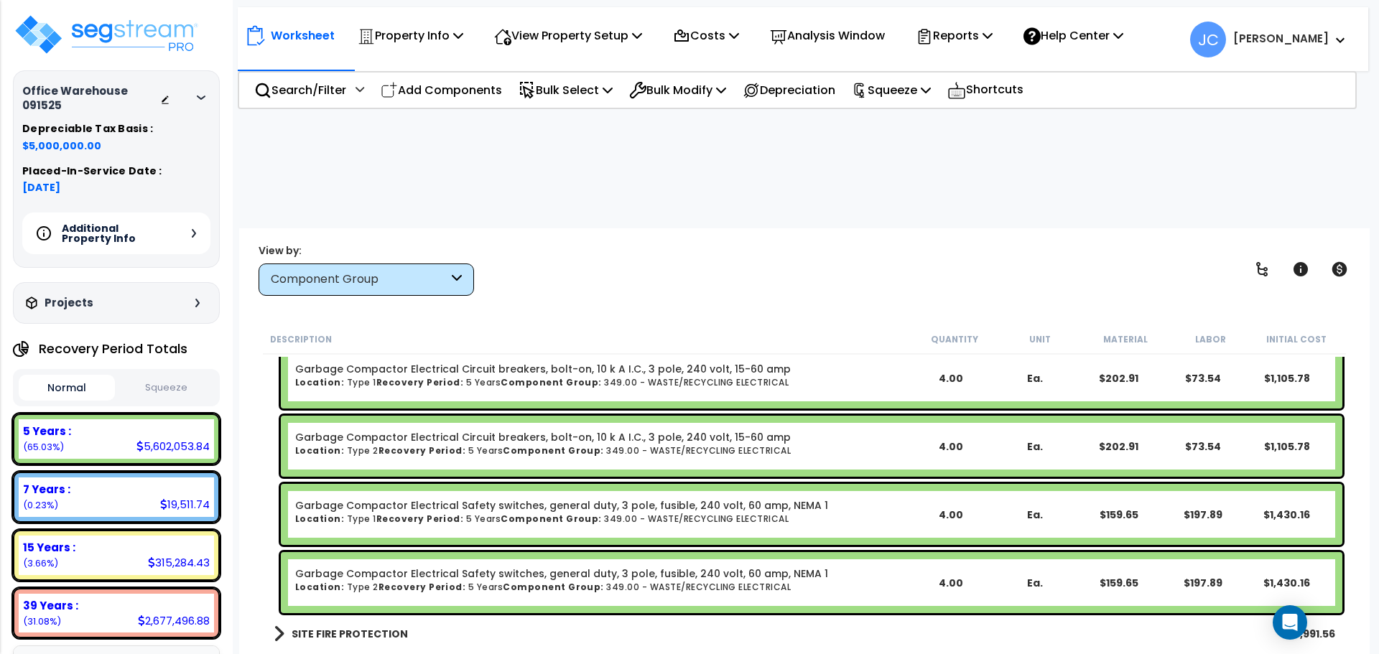
scroll to position [31968, 0]
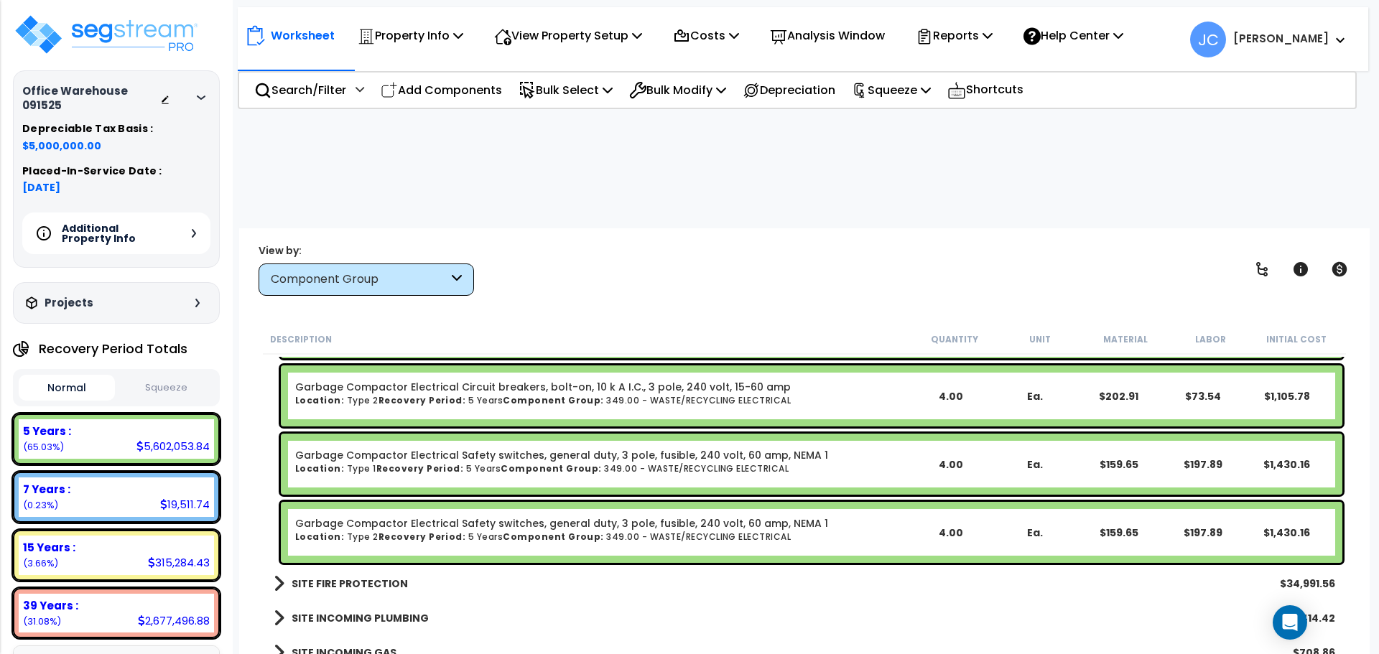
click at [358, 577] on b "SITE FIRE PROTECTION" at bounding box center [350, 584] width 116 height 14
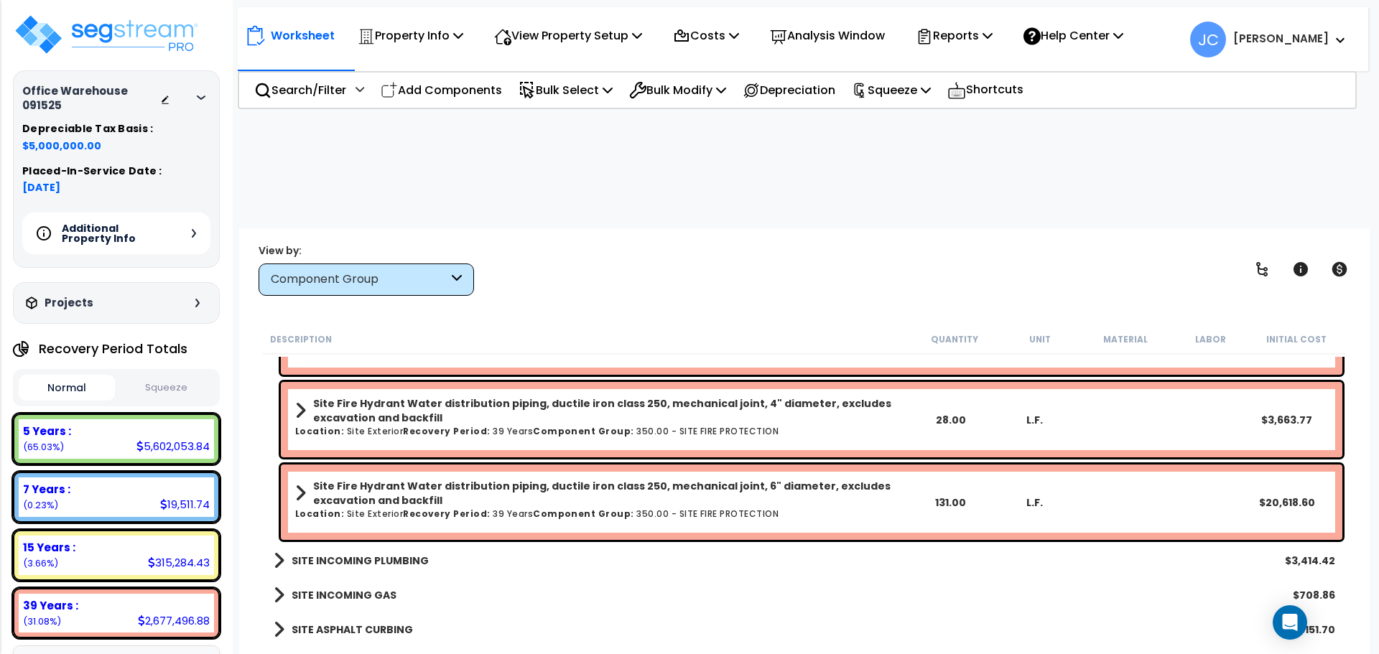
scroll to position [32282, 0]
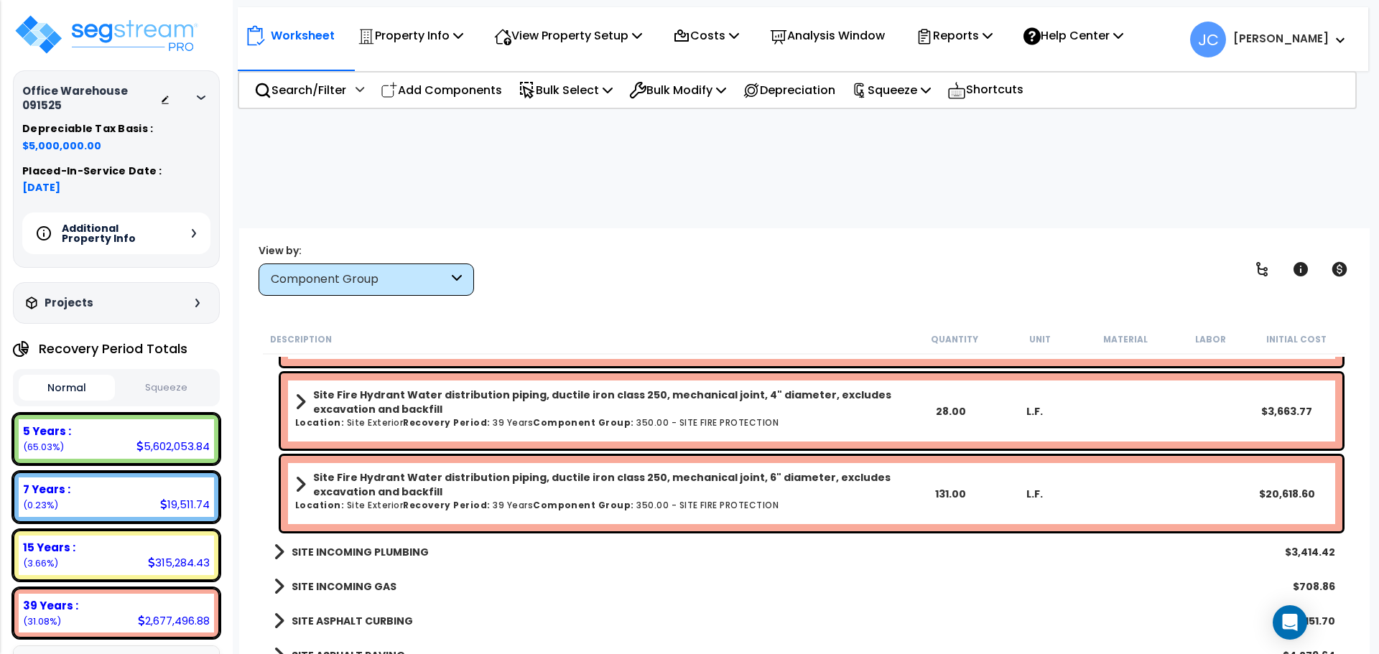
click at [356, 545] on b "SITE INCOMING PLUMBING" at bounding box center [360, 552] width 137 height 14
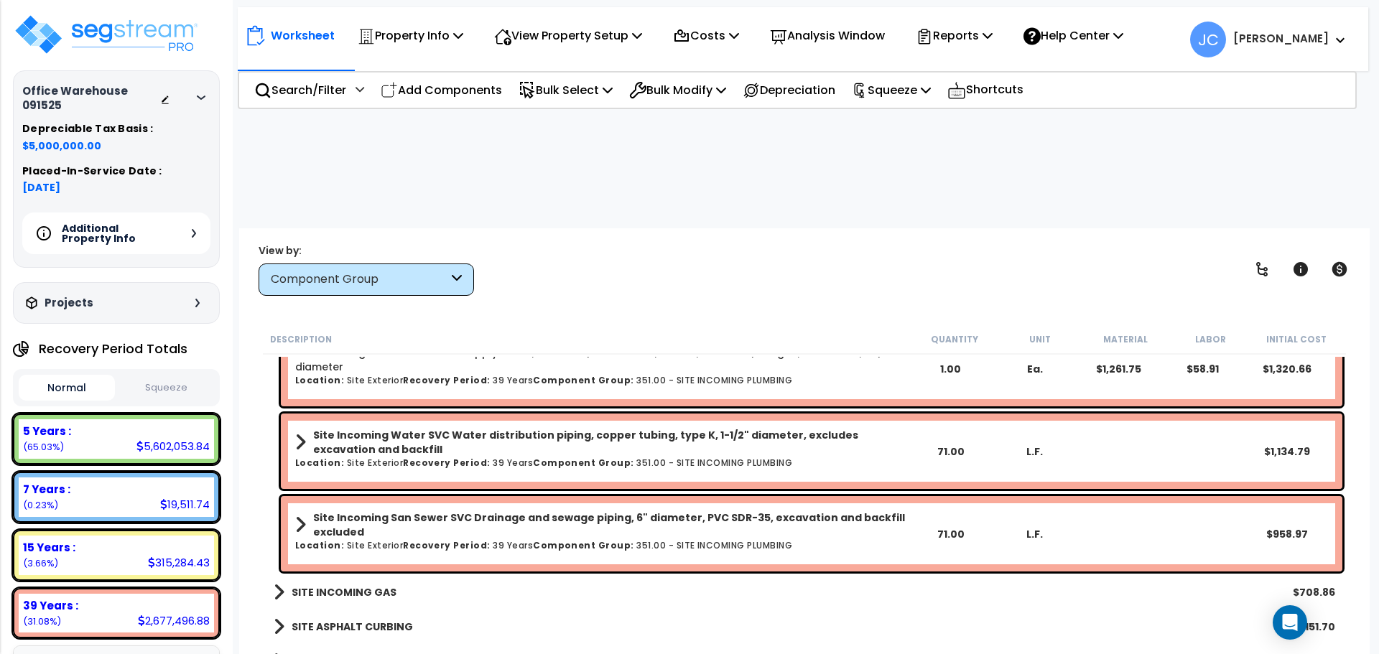
scroll to position [32541, 0]
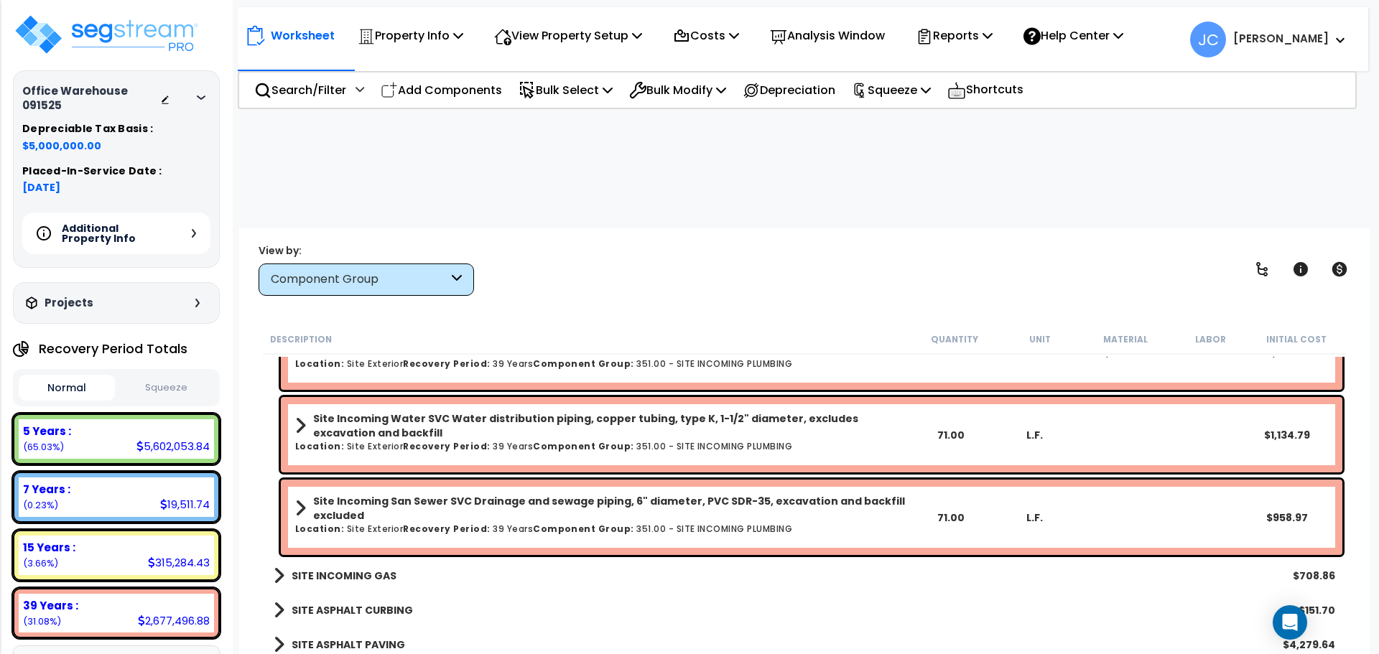
click at [327, 569] on b "SITE INCOMING GAS" at bounding box center [344, 576] width 105 height 14
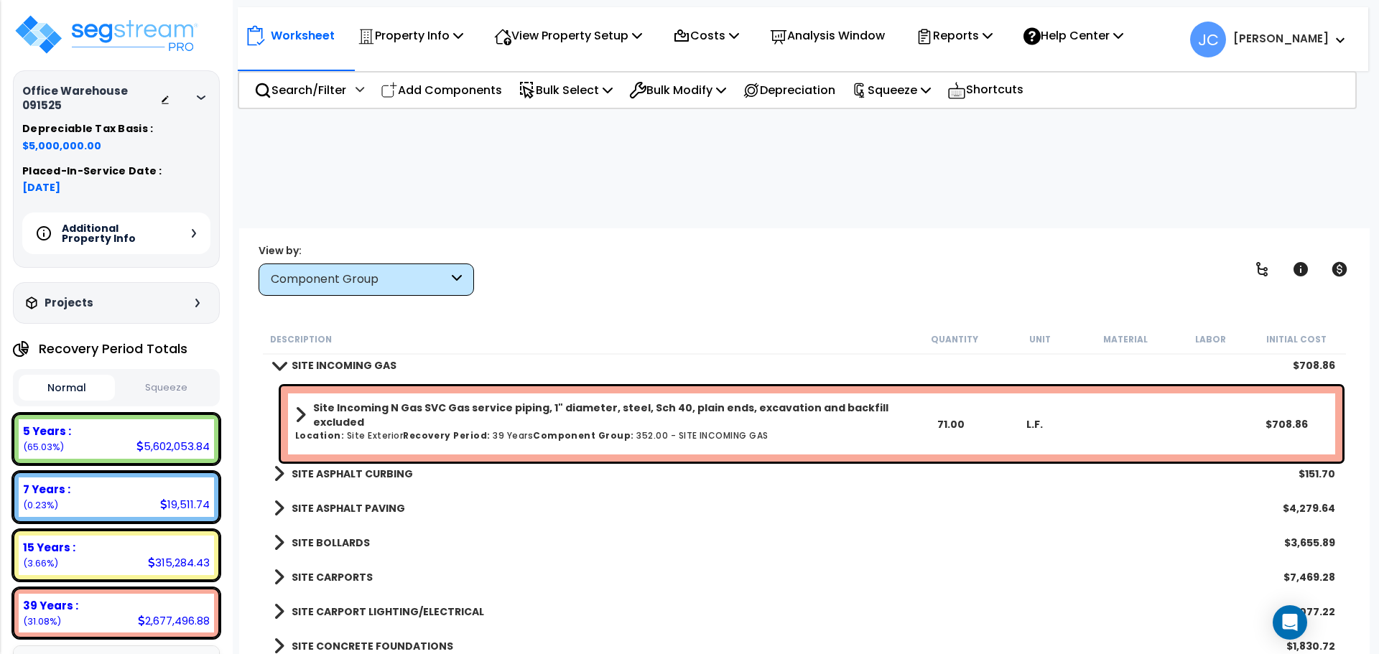
scroll to position [32753, 0]
click at [366, 465] on b "SITE ASPHALT CURBING" at bounding box center [352, 472] width 121 height 14
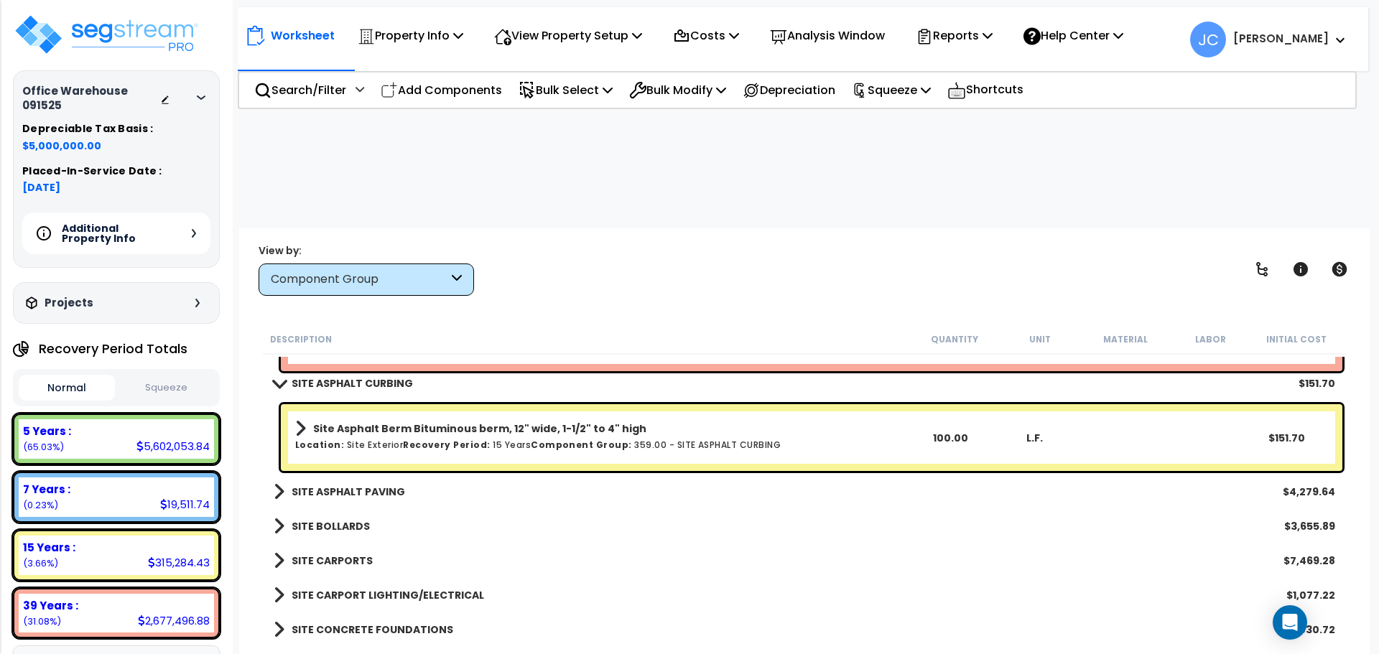
scroll to position [30, 0]
click at [369, 485] on b "SITE ASPHALT PAVING" at bounding box center [348, 492] width 113 height 14
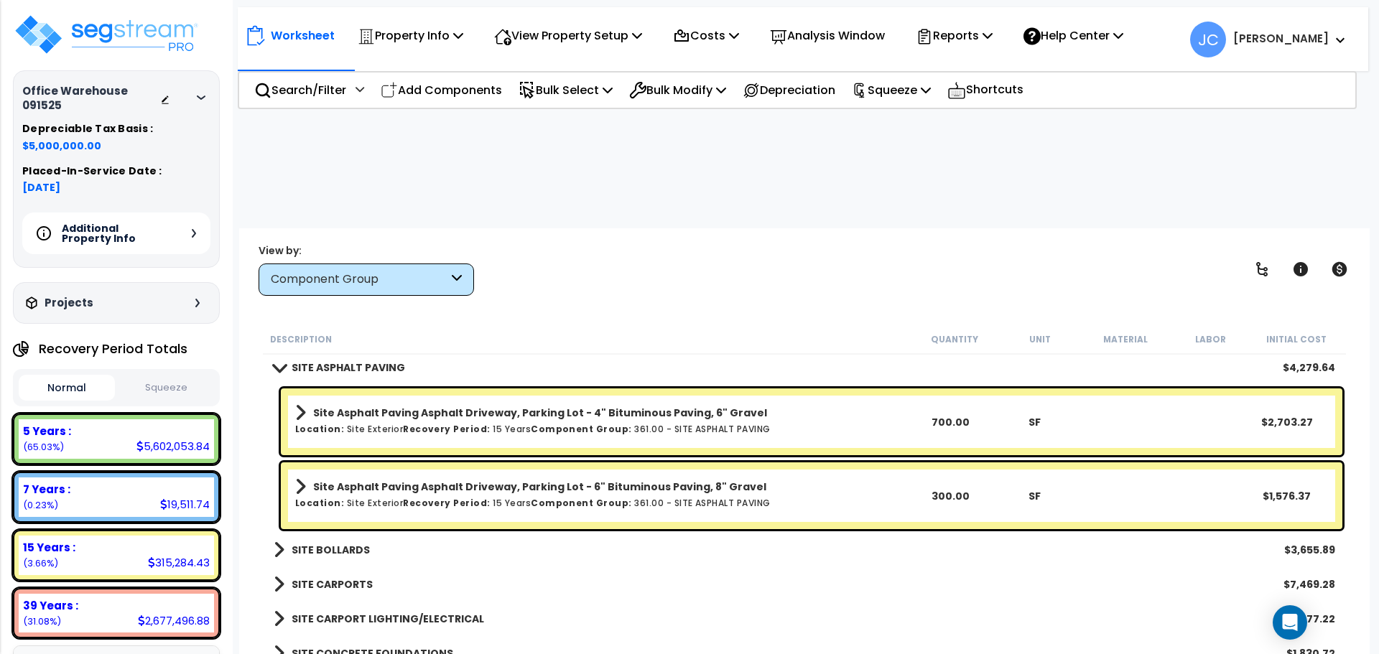
scroll to position [32983, 0]
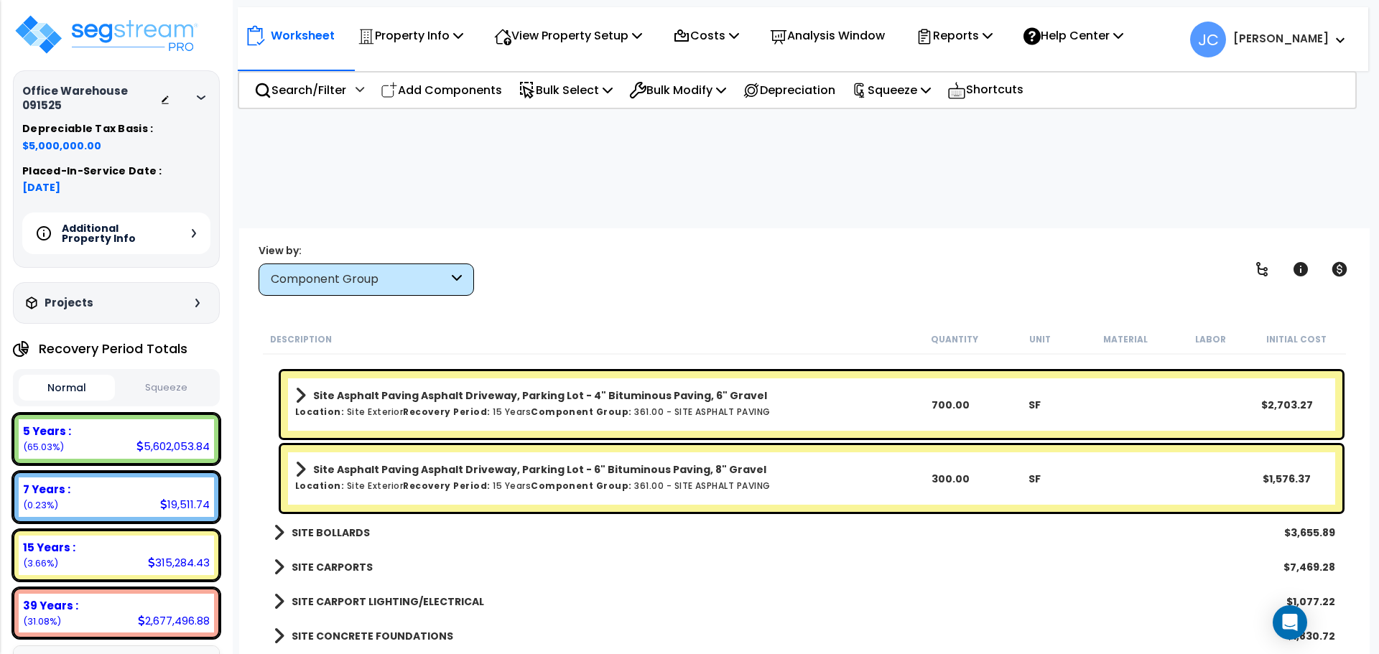
click at [330, 526] on b "SITE BOLLARDS" at bounding box center [331, 533] width 78 height 14
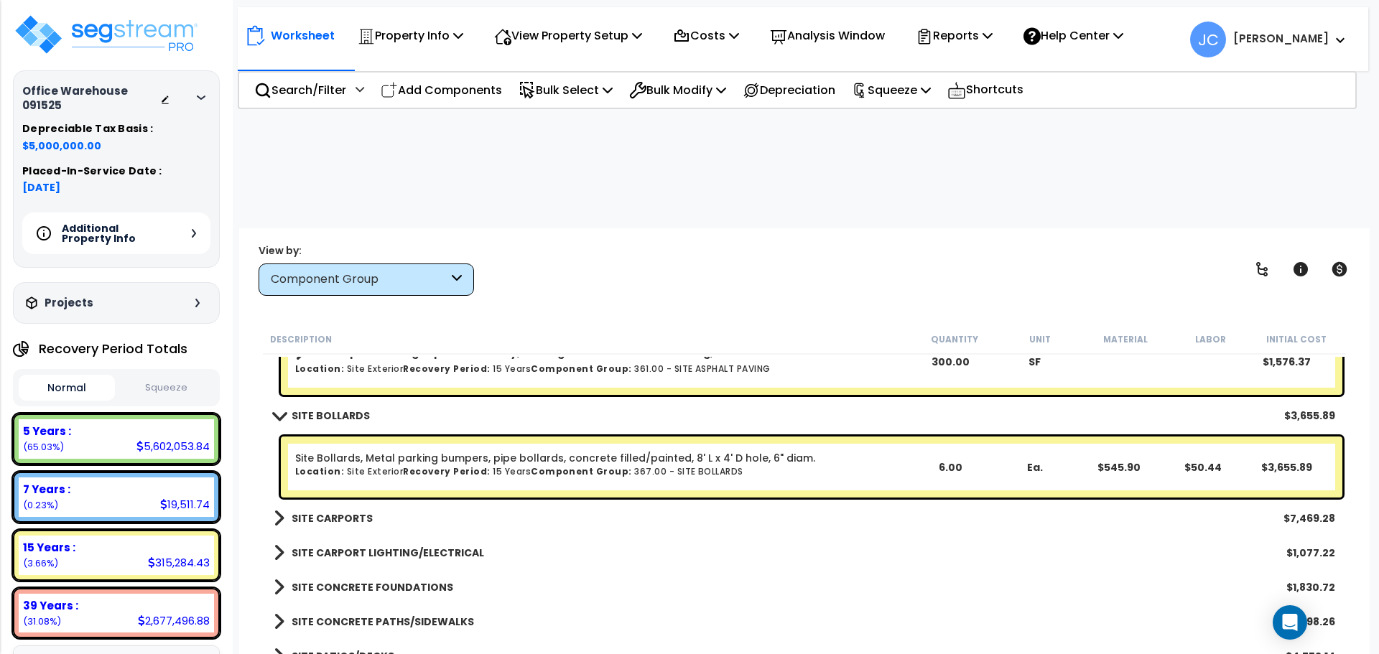
scroll to position [33107, 0]
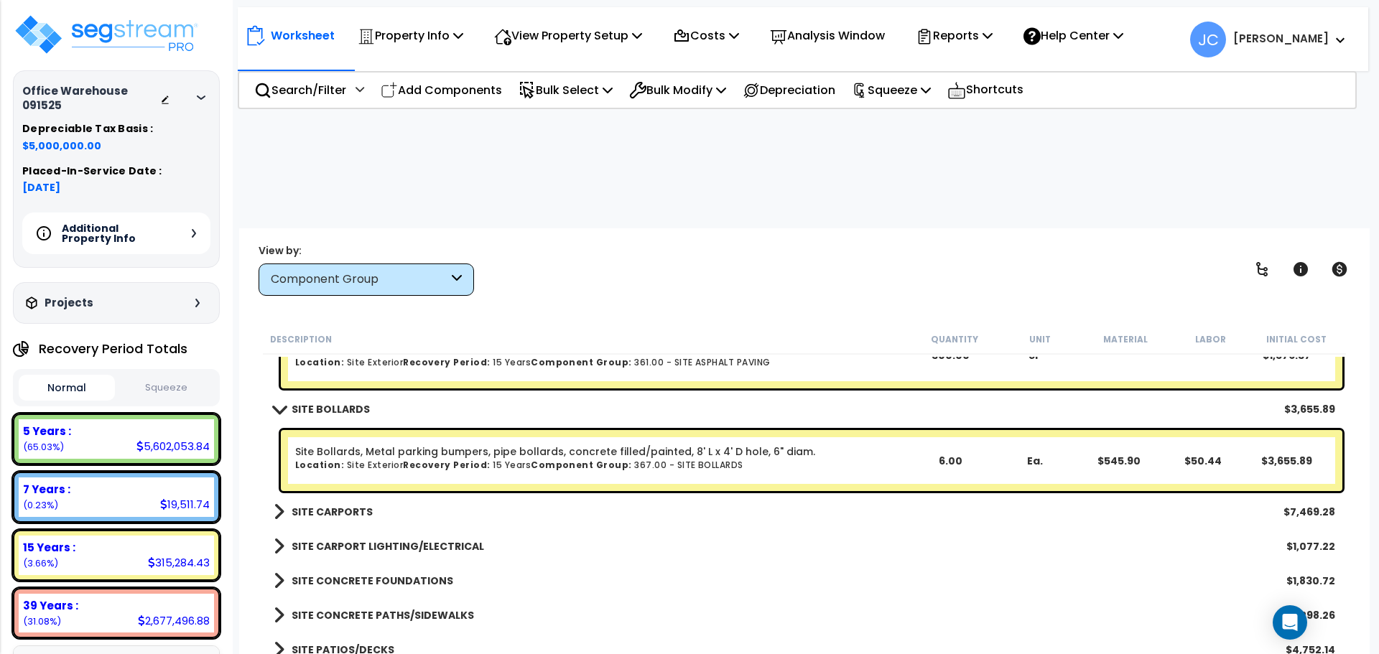
click at [363, 505] on b "SITE CARPORTS" at bounding box center [332, 512] width 81 height 14
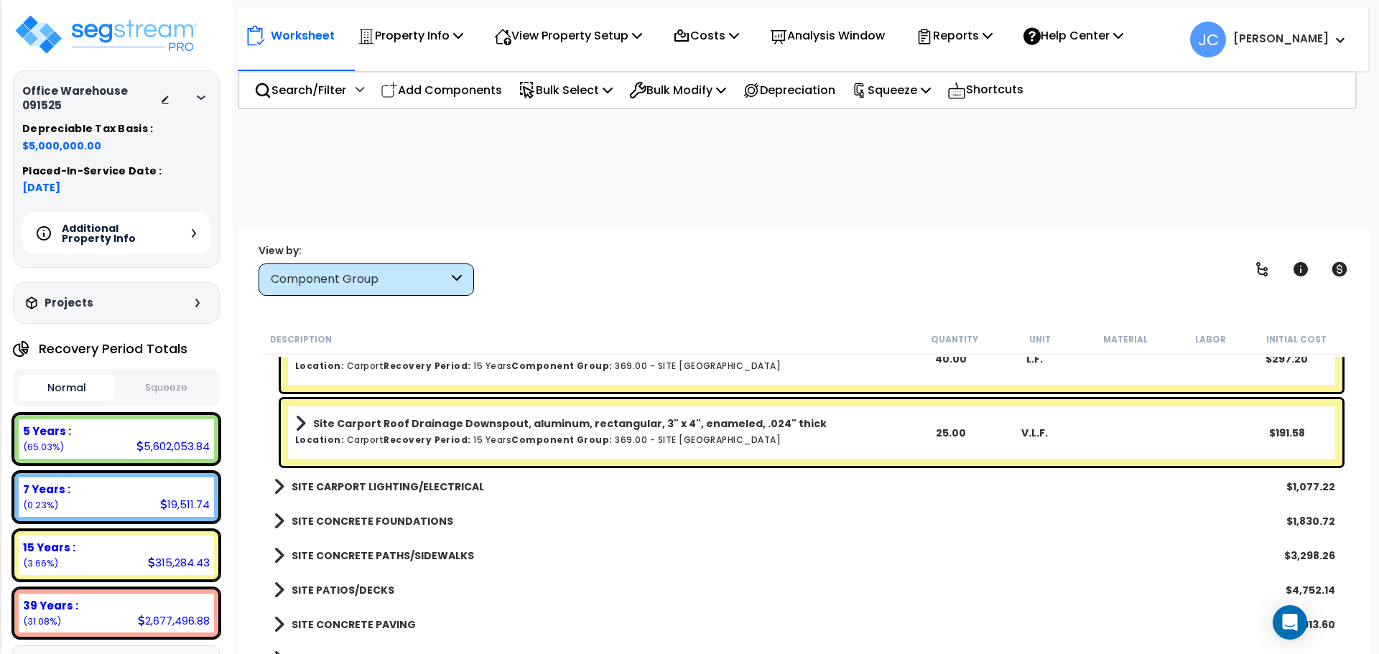
scroll to position [33693, 0]
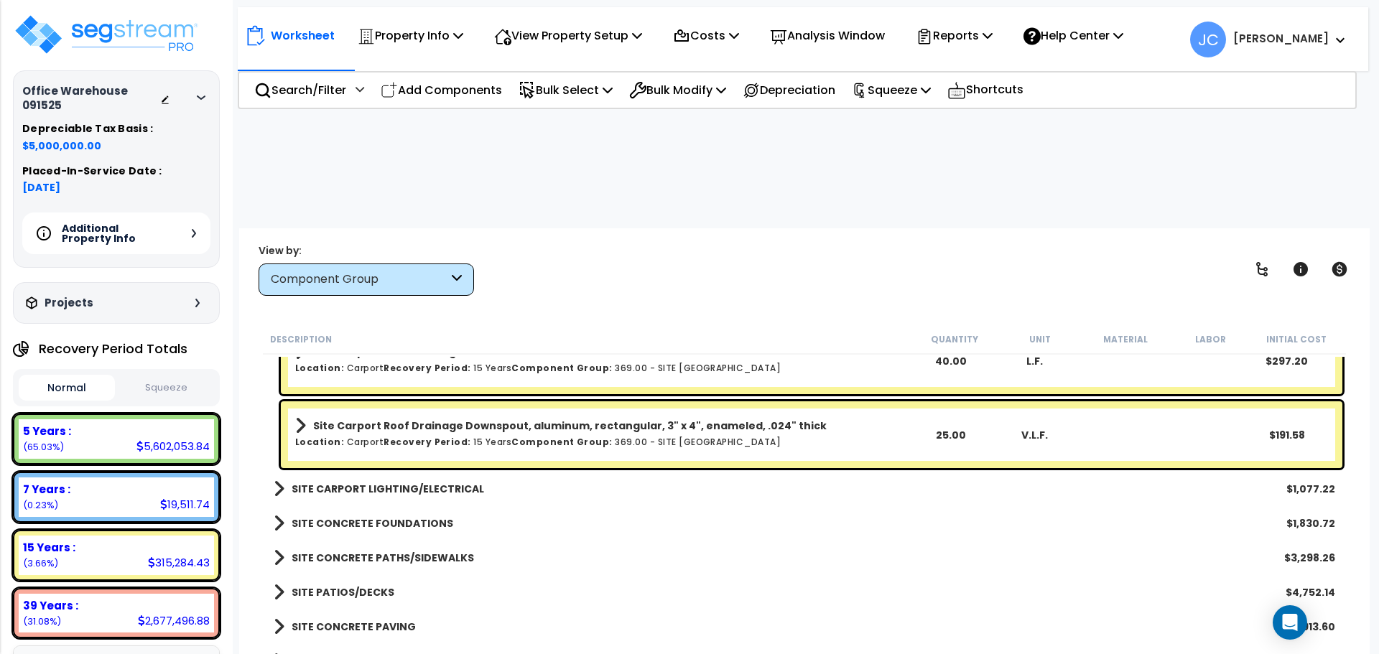
click at [405, 472] on div "SITE CARPORT LIGHTING/ELECTRICAL $1,077.22" at bounding box center [804, 489] width 1076 height 34
click at [404, 482] on b "SITE CARPORT LIGHTING/ELECTRICAL" at bounding box center [388, 489] width 192 height 14
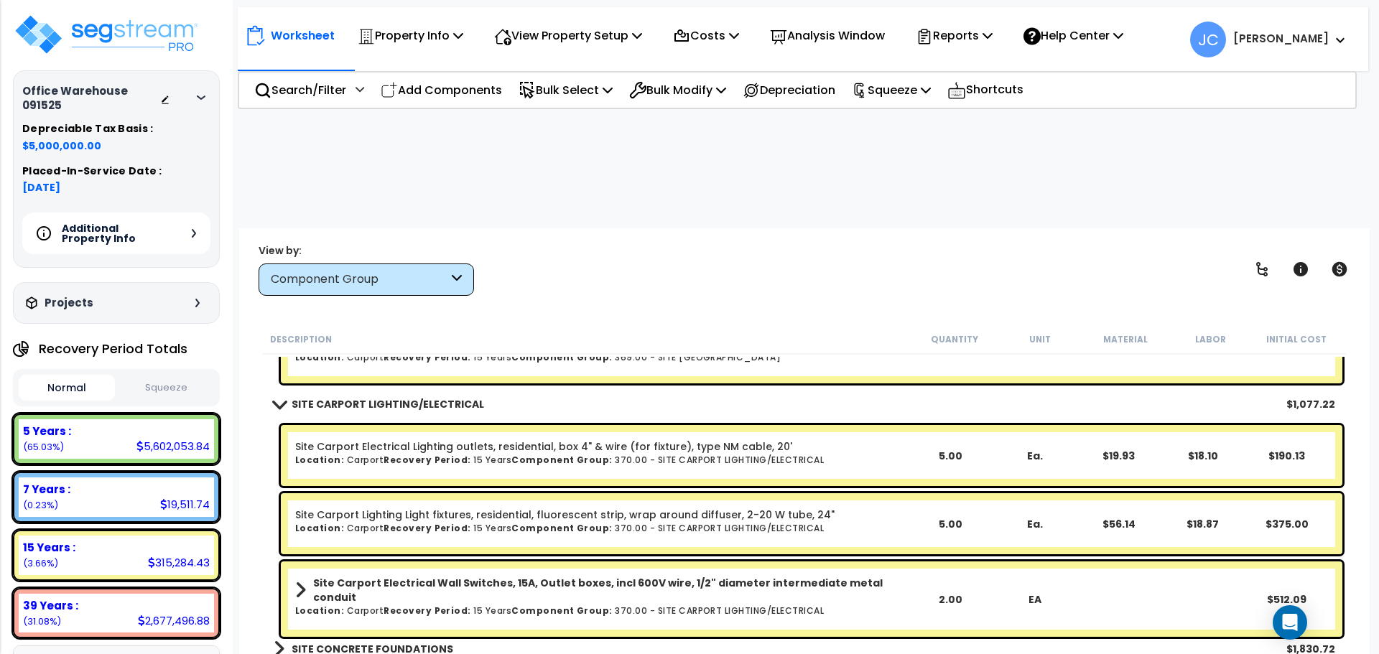
scroll to position [33841, 0]
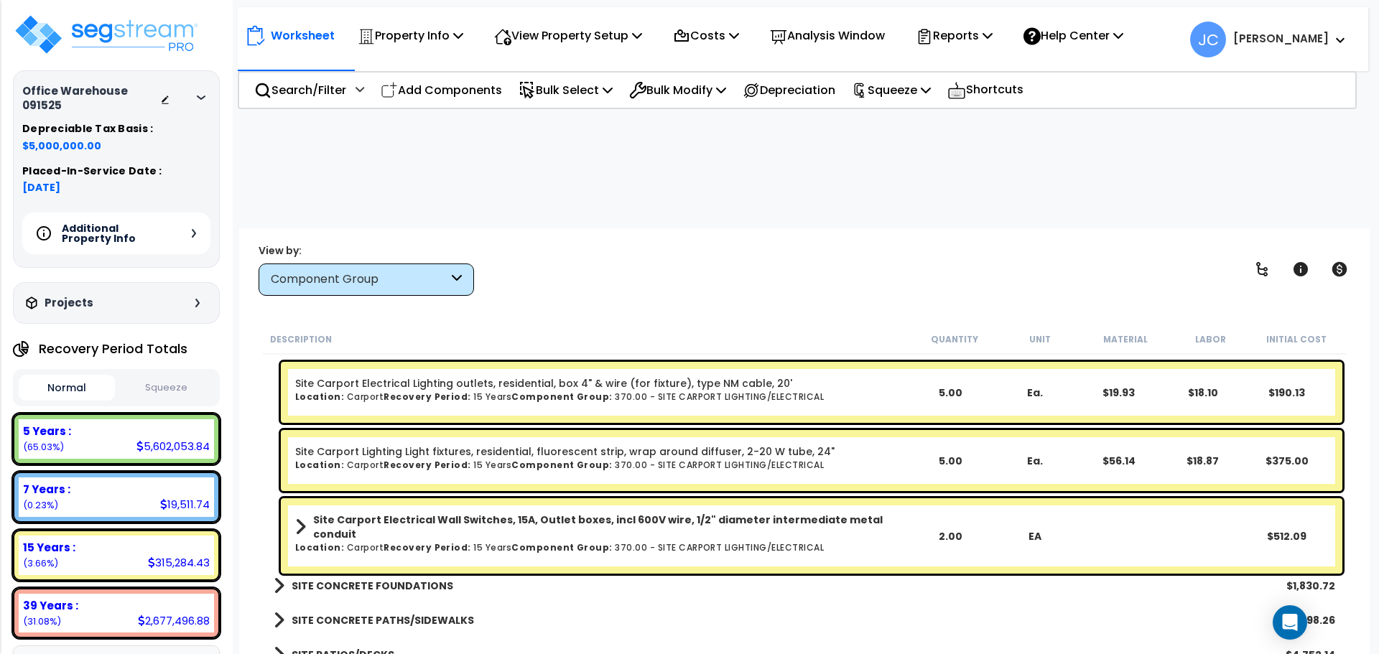
click at [408, 576] on link "SITE CONCRETE FOUNDATIONS" at bounding box center [364, 586] width 180 height 20
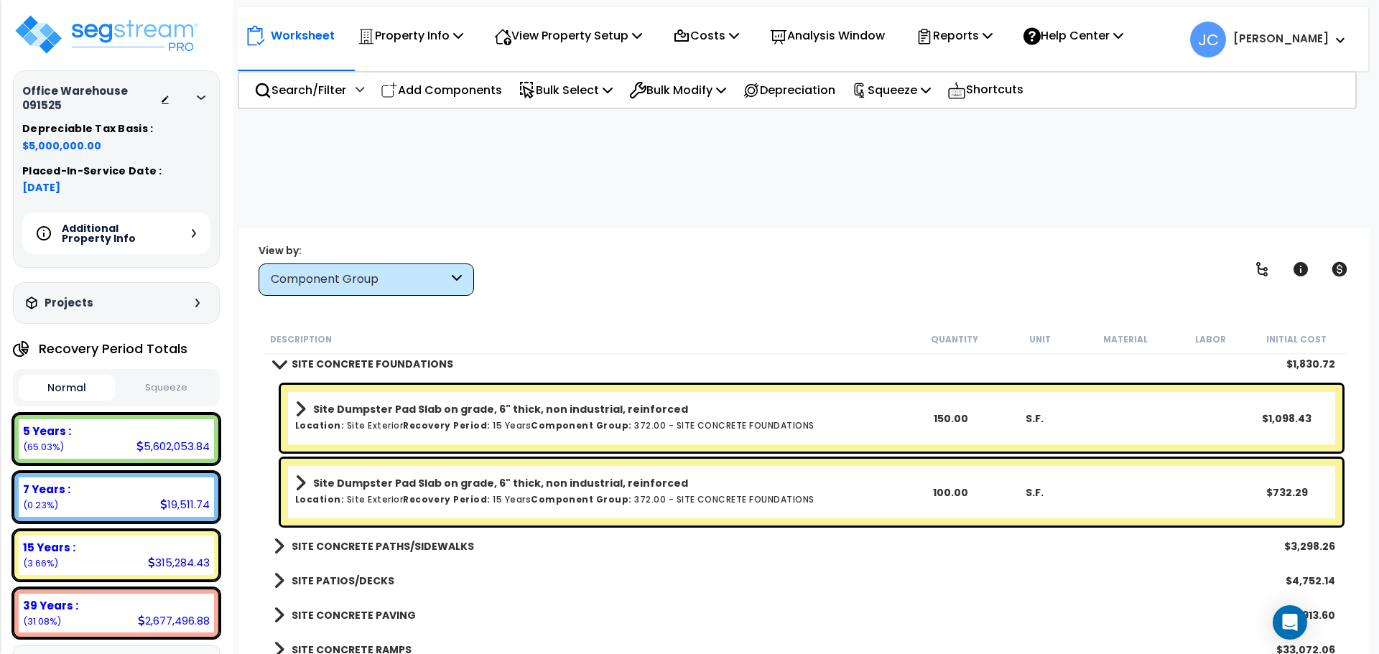
scroll to position [34065, 0]
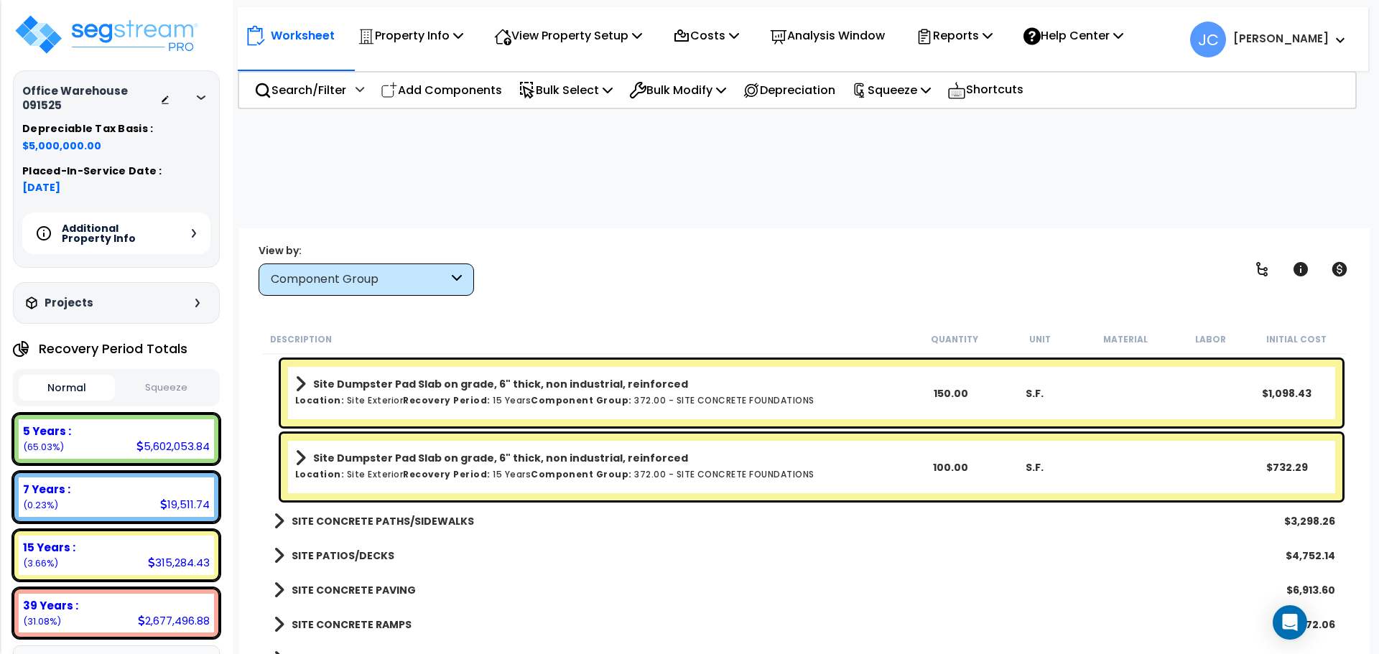
click at [457, 514] on b "SITE CONCRETE PATHS/SIDEWALKS" at bounding box center [383, 521] width 182 height 14
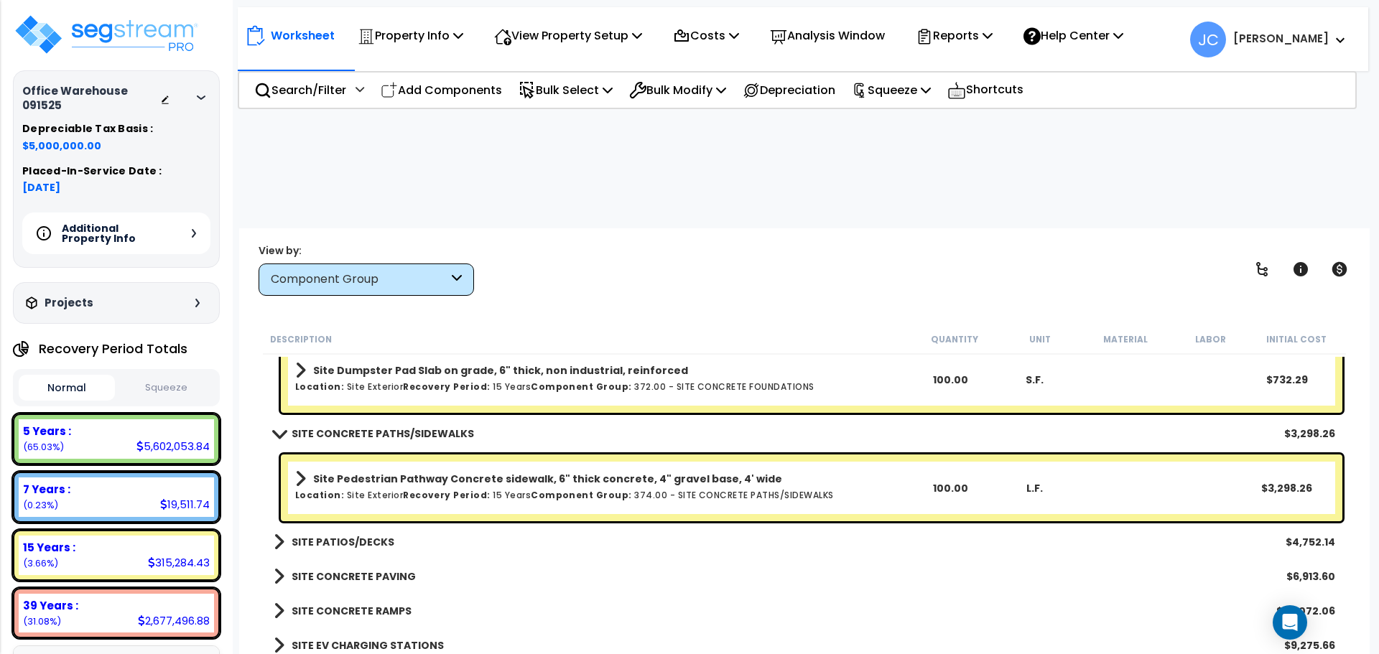
scroll to position [34180, 0]
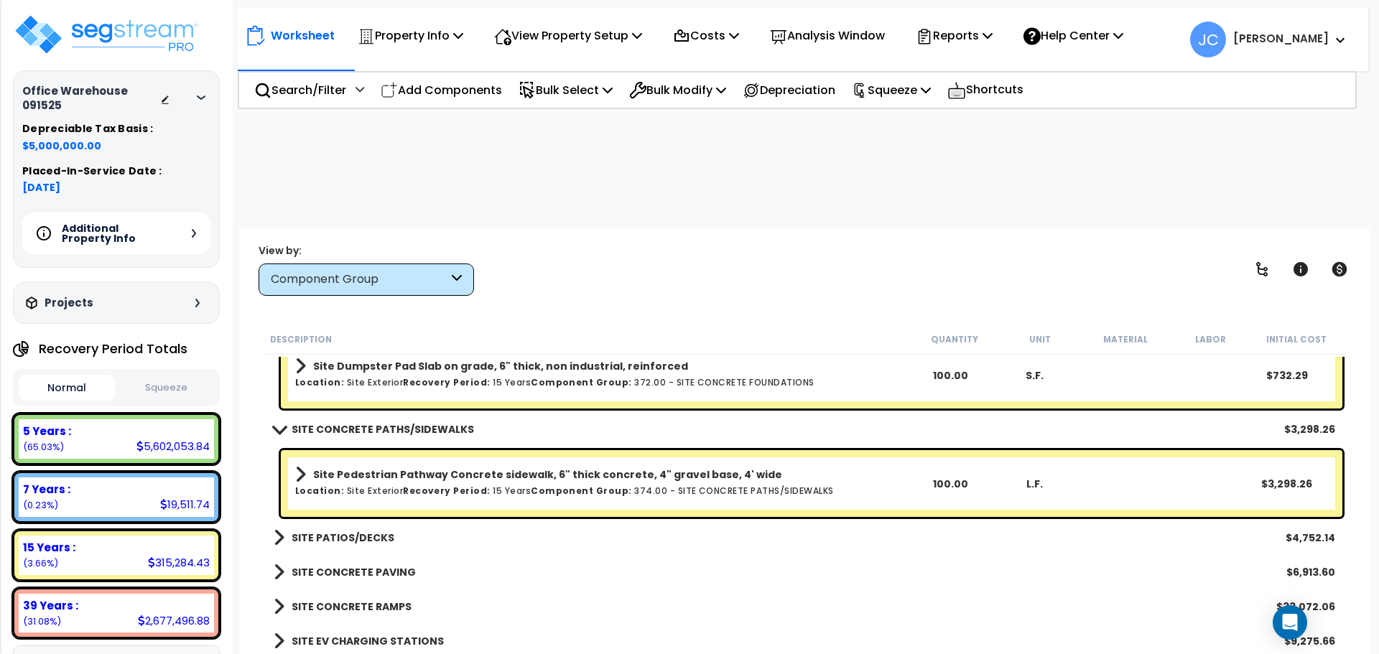
click at [354, 531] on b "SITE PATIOS/DECKS" at bounding box center [343, 538] width 103 height 14
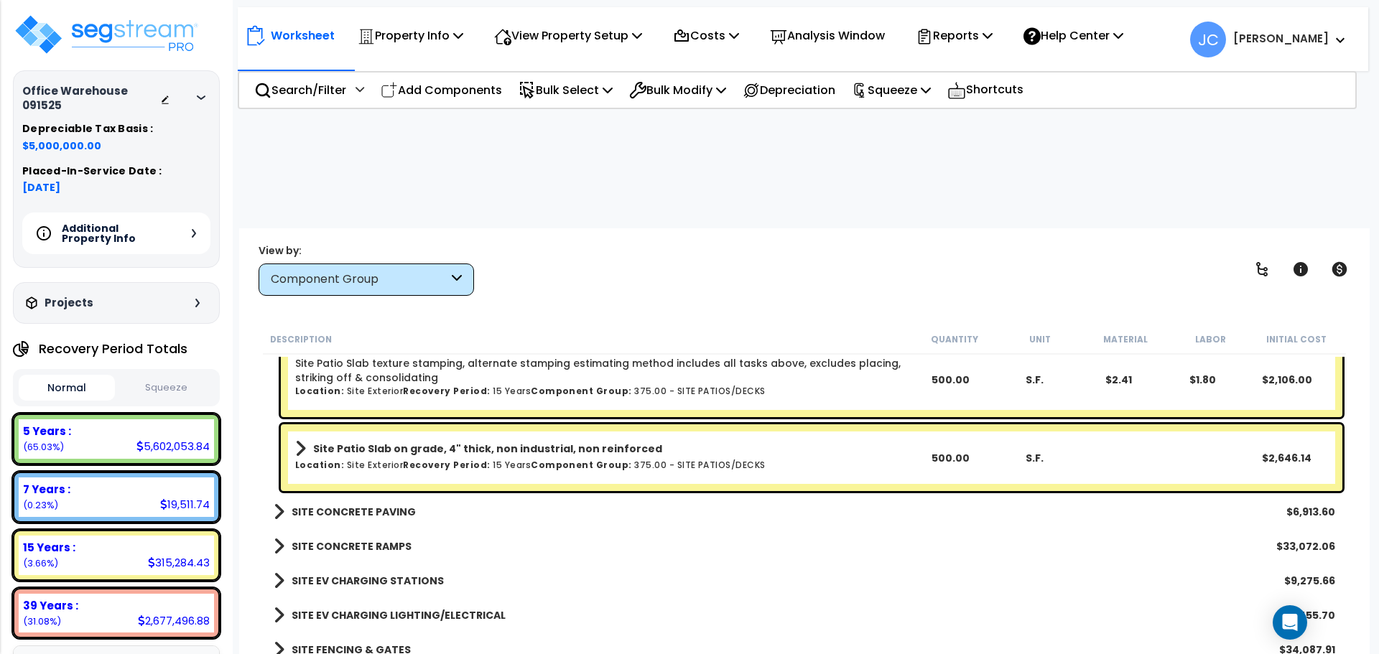
scroll to position [34399, 0]
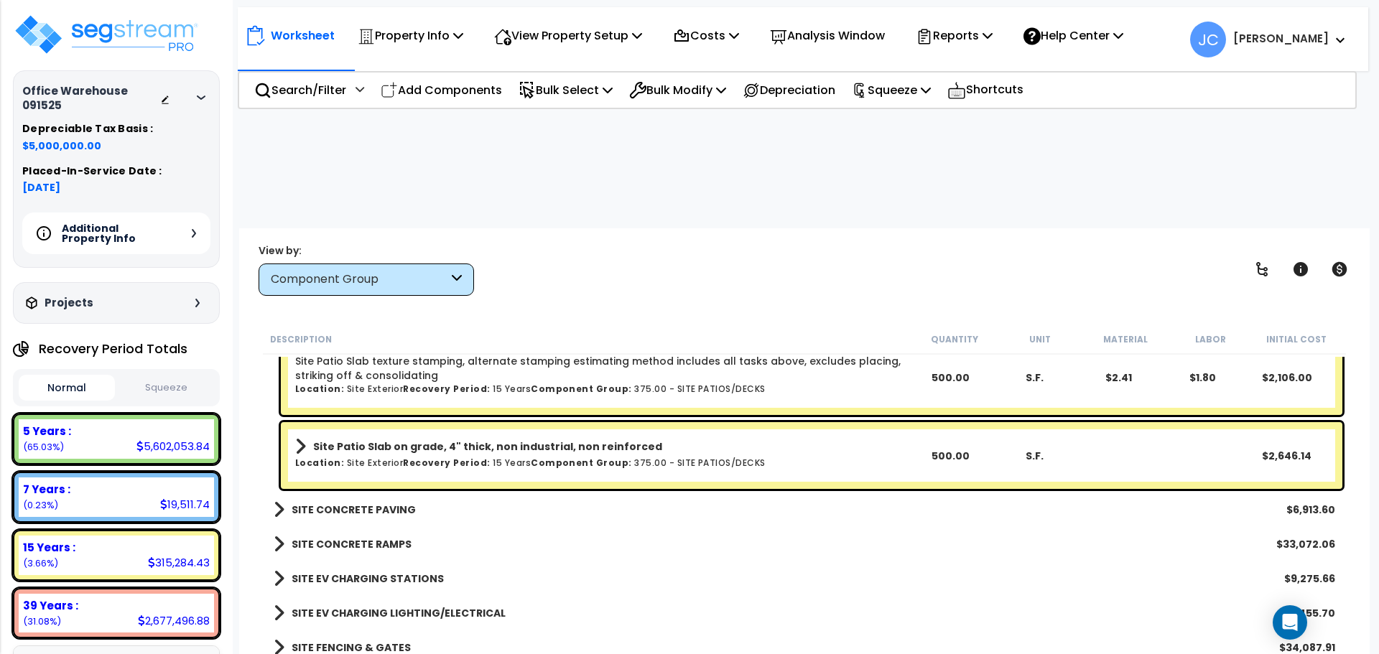
click at [378, 503] on b "SITE CONCRETE PAVING" at bounding box center [354, 510] width 124 height 14
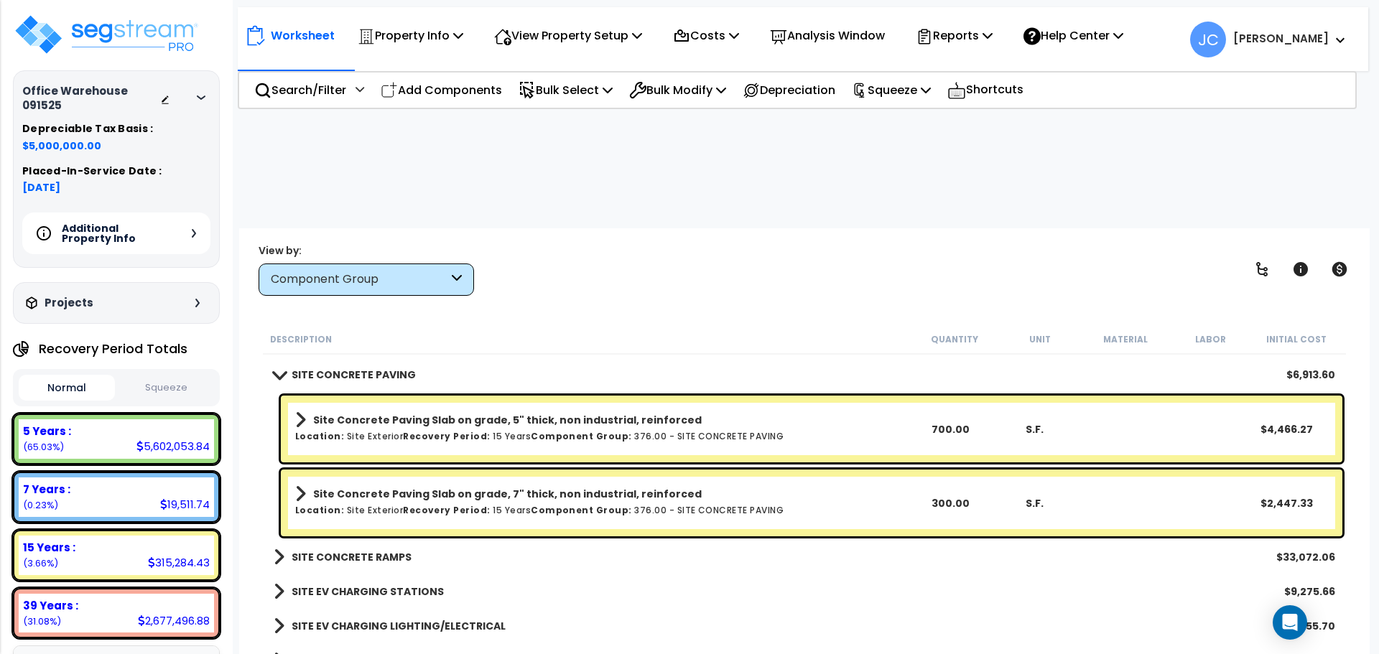
scroll to position [34552, 0]
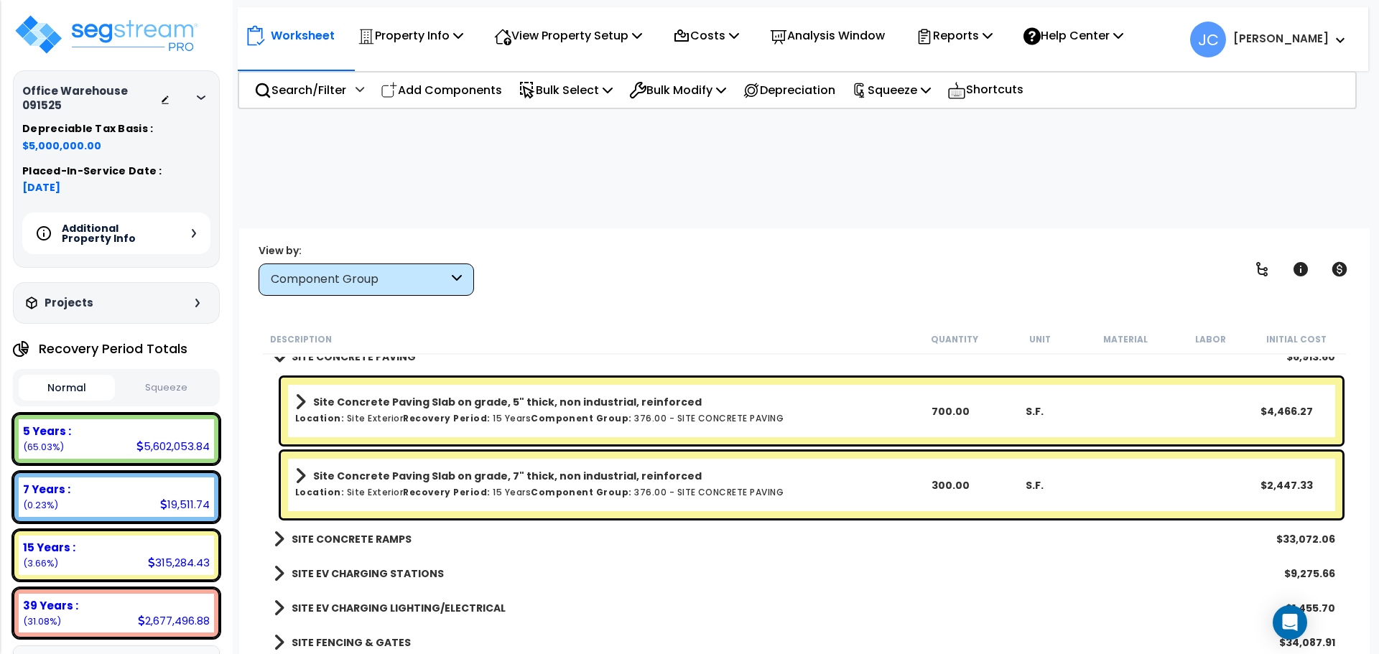
click at [392, 532] on b "SITE CONCRETE RAMPS" at bounding box center [352, 539] width 120 height 14
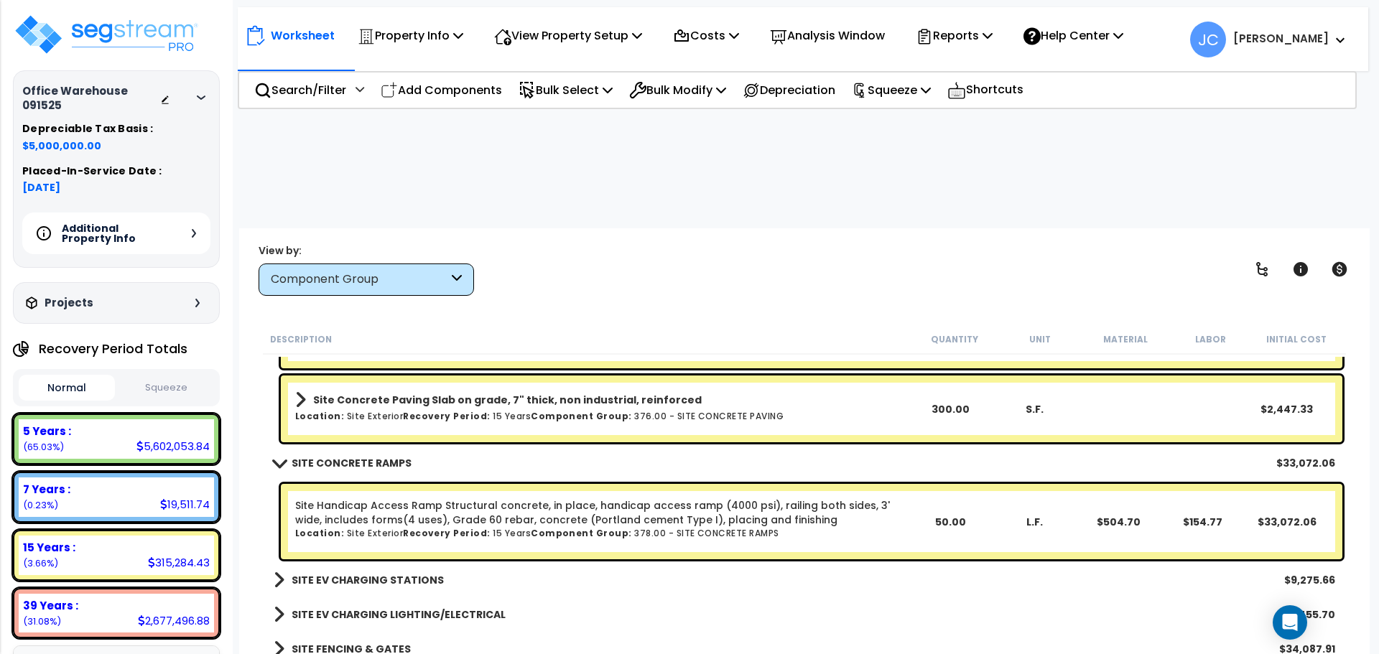
scroll to position [34629, 0]
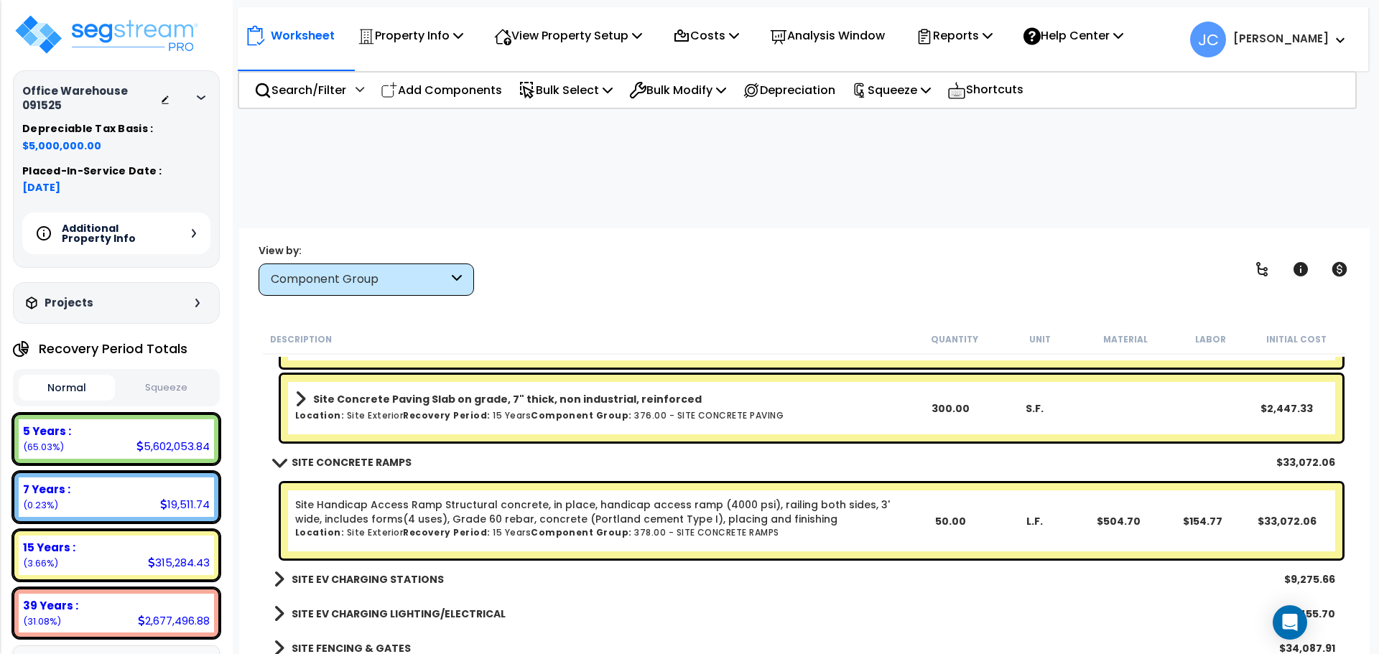
click at [363, 572] on b "SITE EV CHARGING STATIONS" at bounding box center [368, 579] width 152 height 14
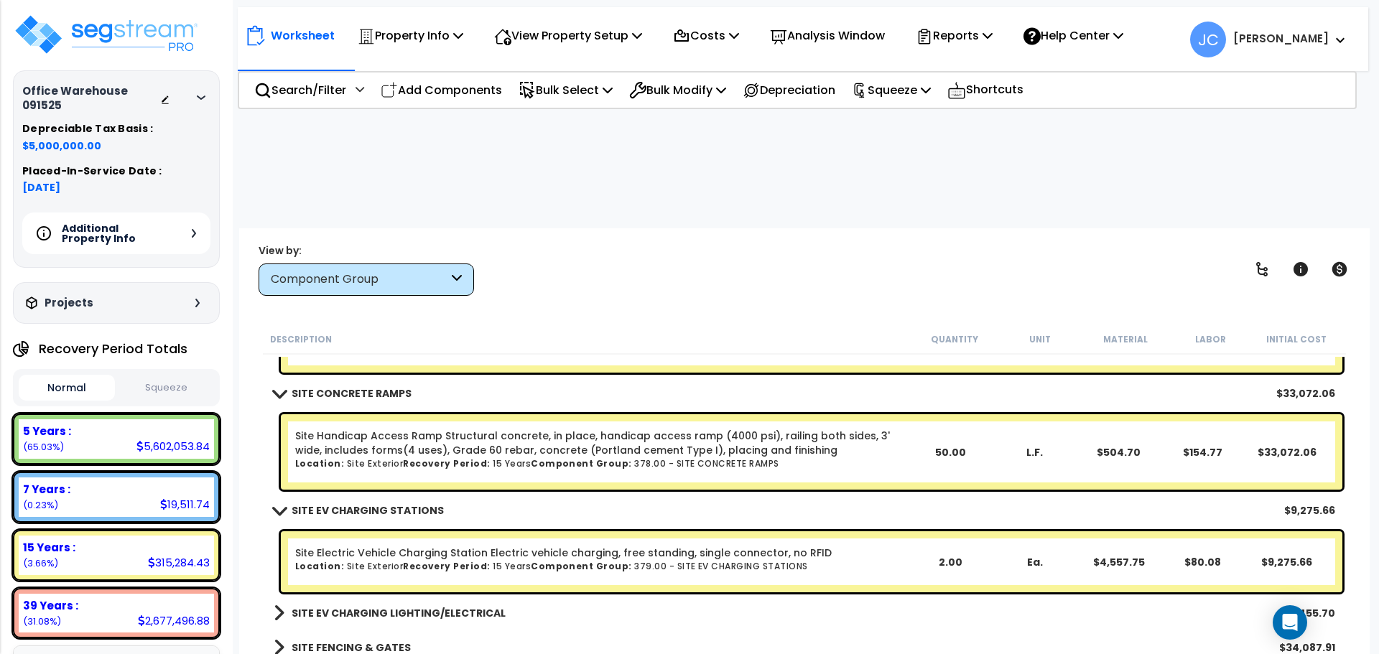
scroll to position [34699, 0]
click at [406, 603] on link "SITE EV CHARGING LIGHTING/ELECTRICAL" at bounding box center [390, 613] width 232 height 20
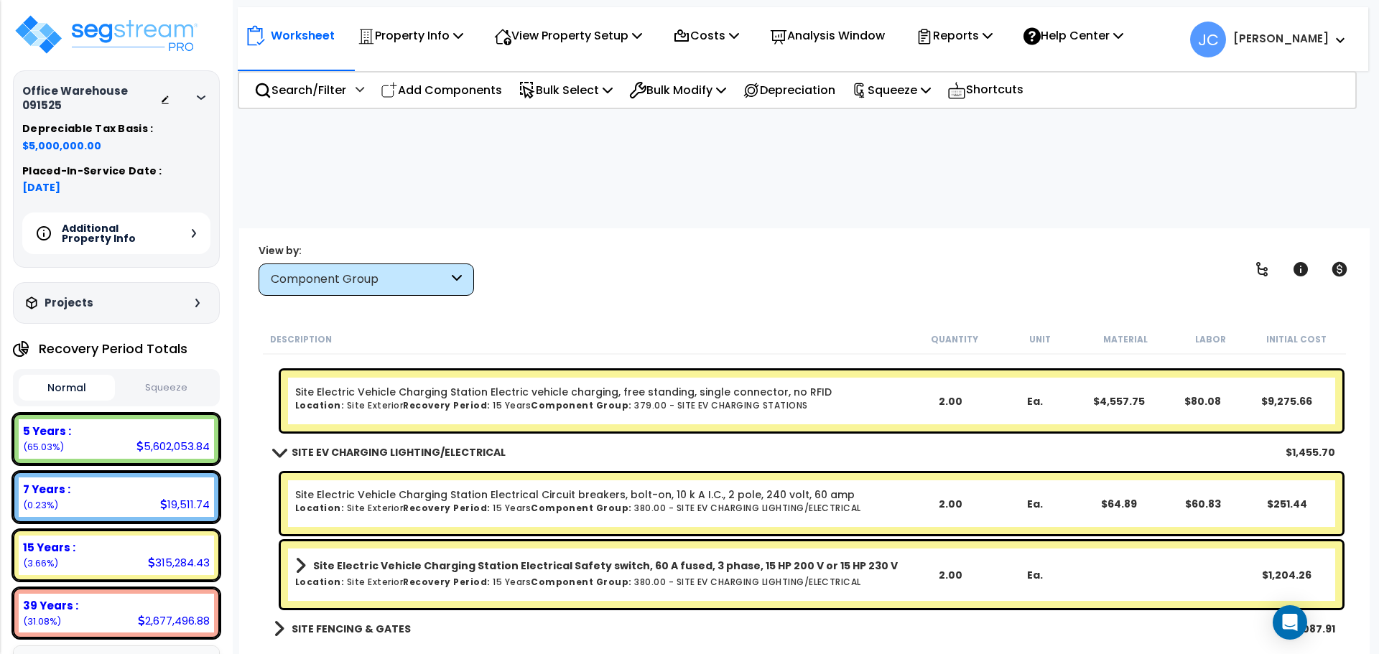
scroll to position [34884, 0]
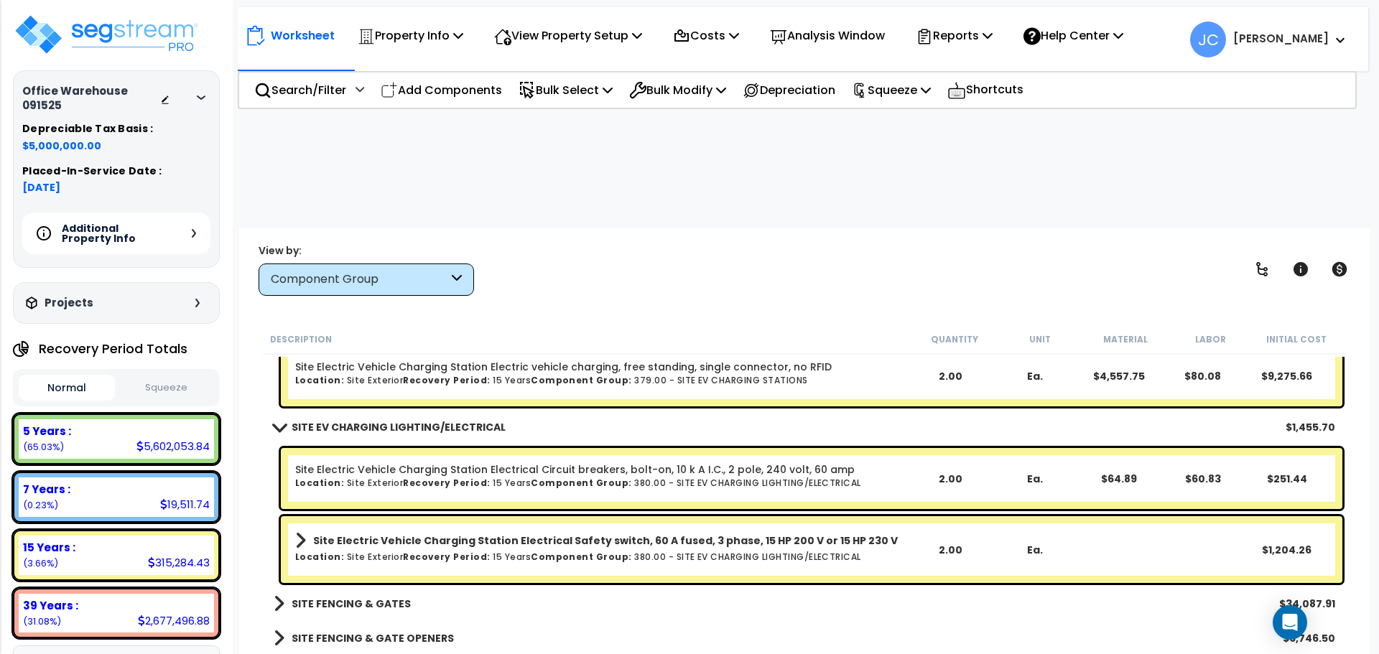
click at [386, 594] on link "SITE FENCING & GATES" at bounding box center [342, 604] width 137 height 20
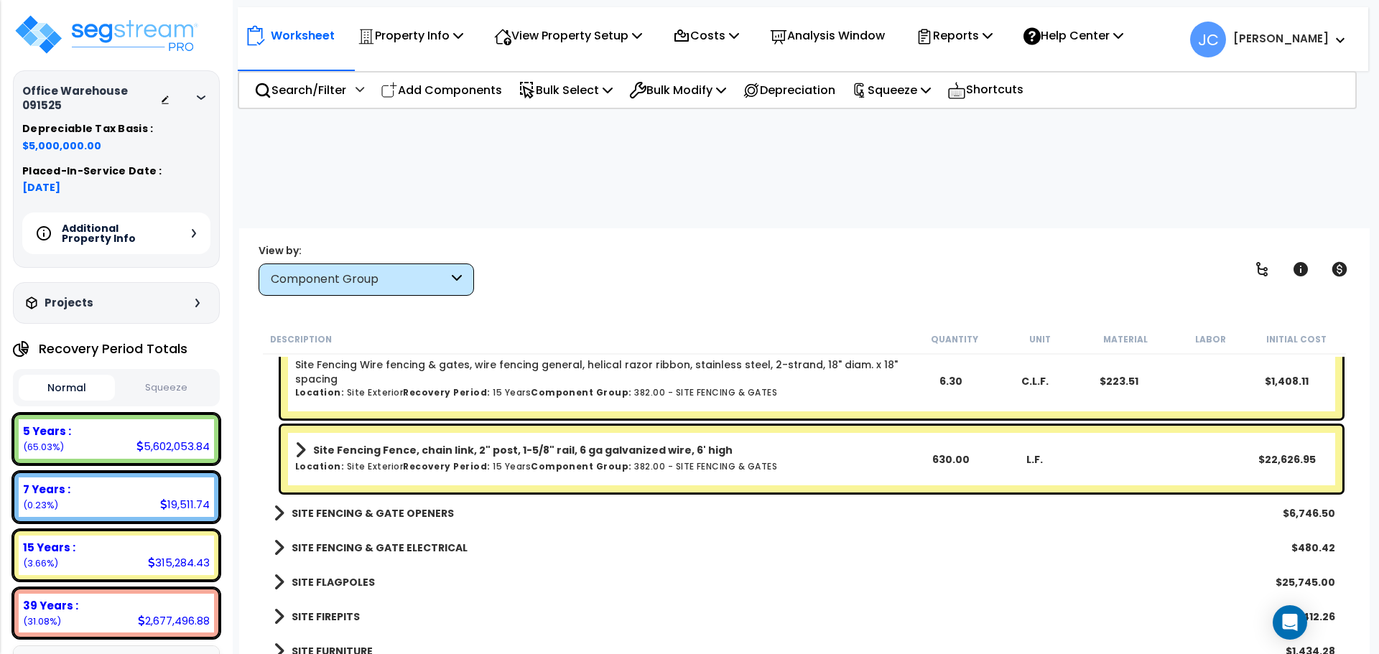
scroll to position [35576, 0]
click at [421, 505] on b "SITE FENCING & GATE OPENERS" at bounding box center [373, 512] width 162 height 14
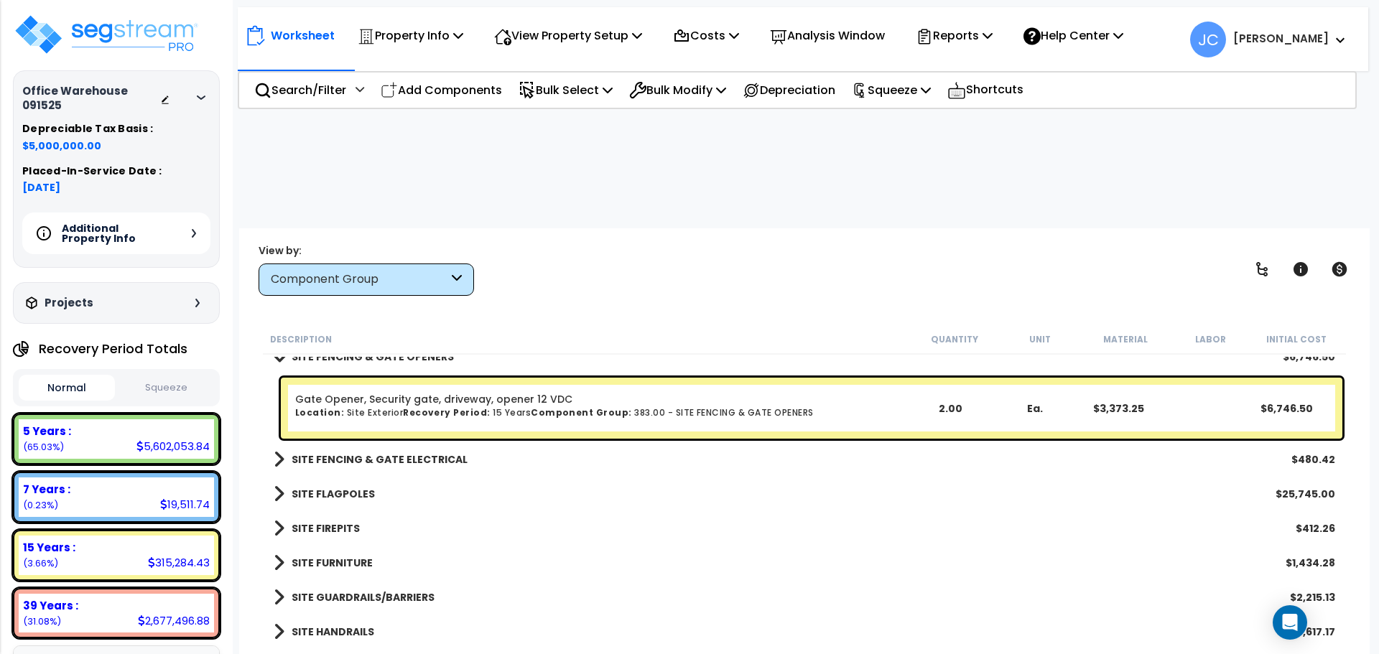
scroll to position [35733, 0]
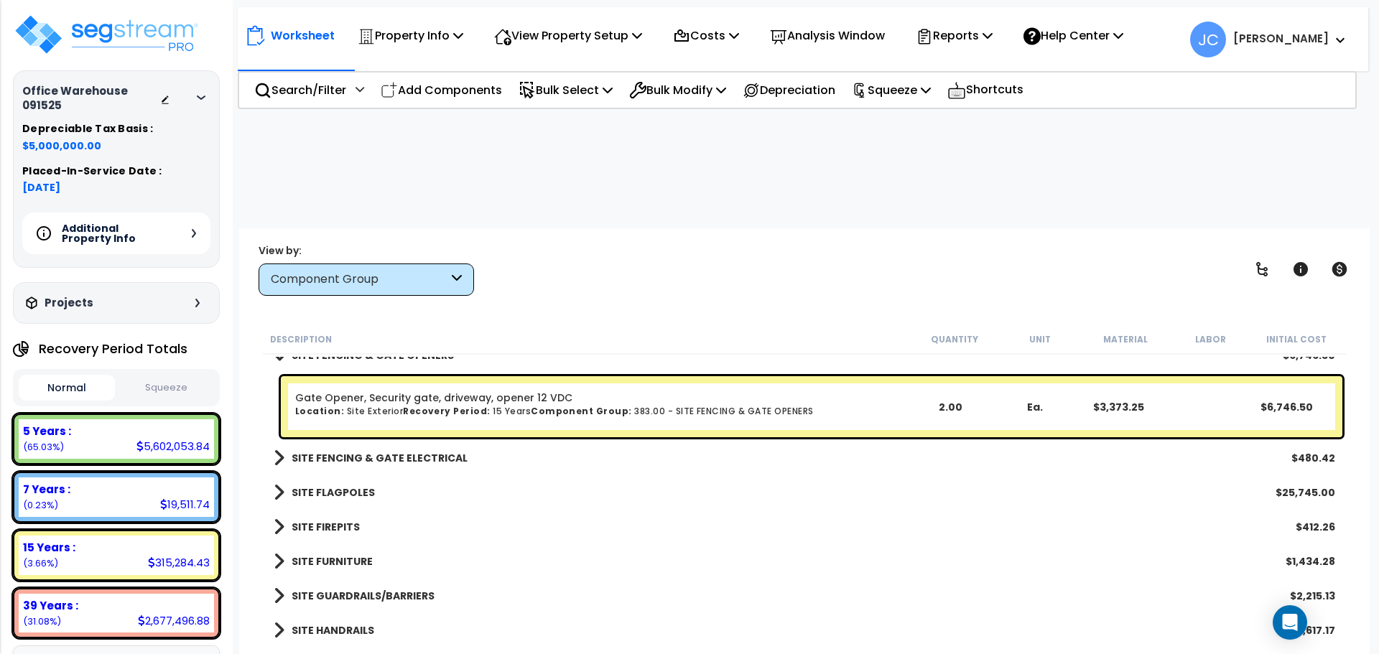
click at [425, 451] on b "SITE FENCING & GATE ELECTRICAL" at bounding box center [380, 458] width 176 height 14
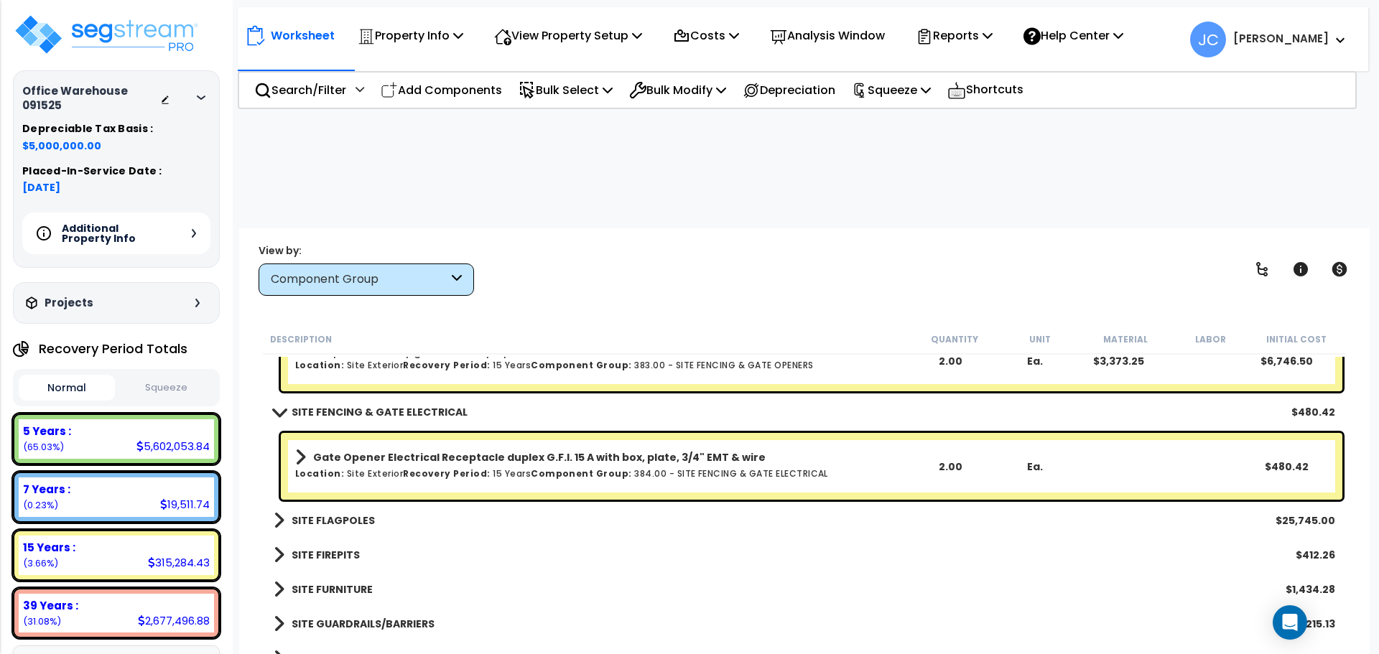
click at [337, 513] on b "SITE FLAGPOLES" at bounding box center [333, 520] width 83 height 14
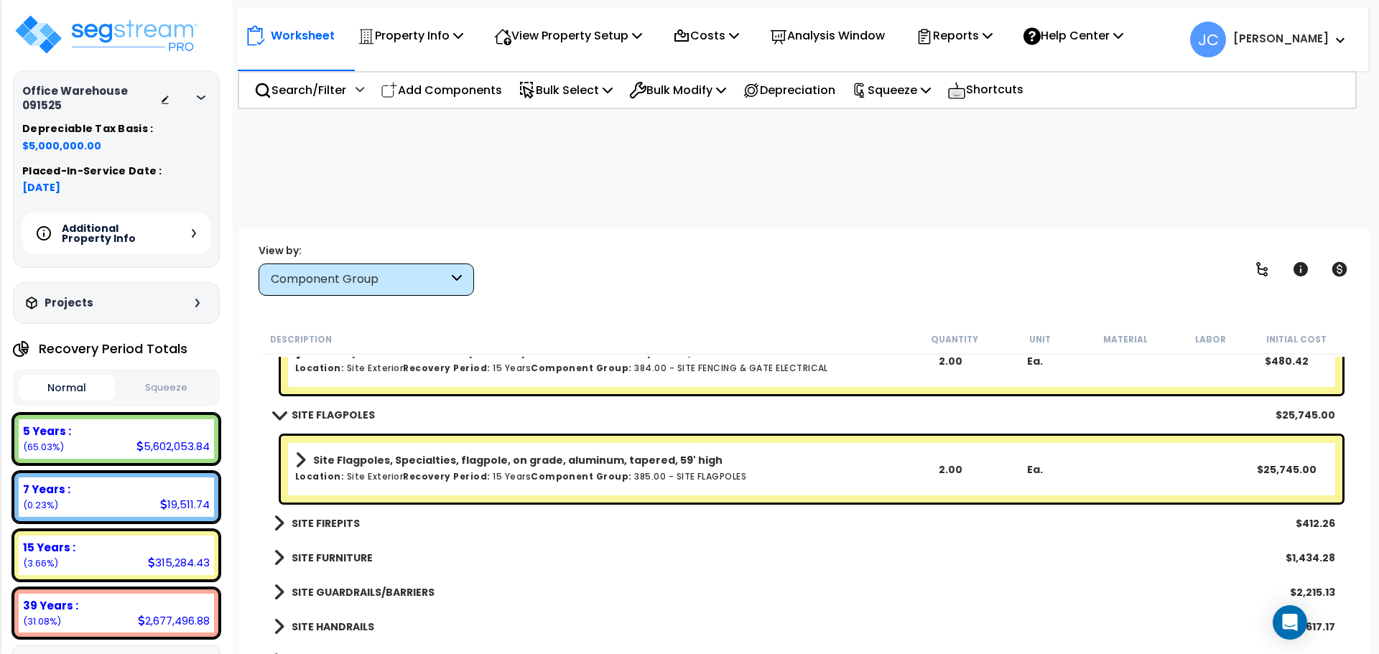
scroll to position [35888, 0]
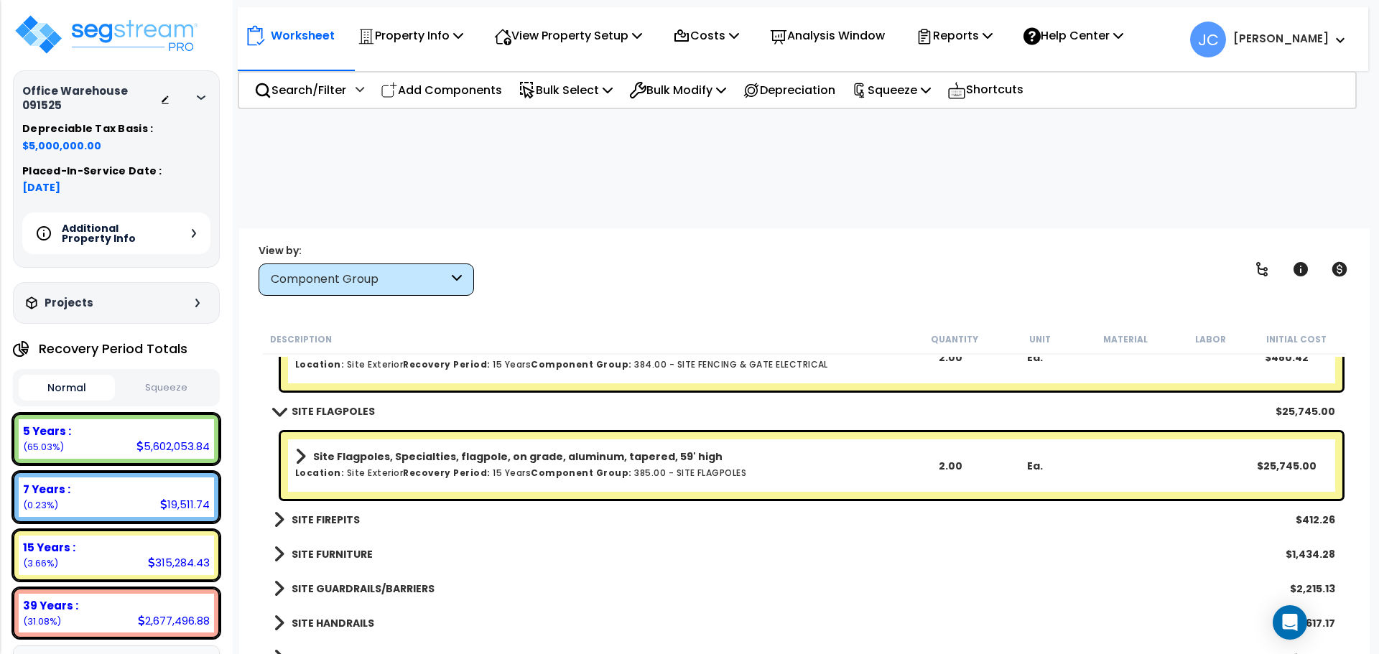
click at [333, 513] on b "SITE FIREPITS" at bounding box center [326, 520] width 68 height 14
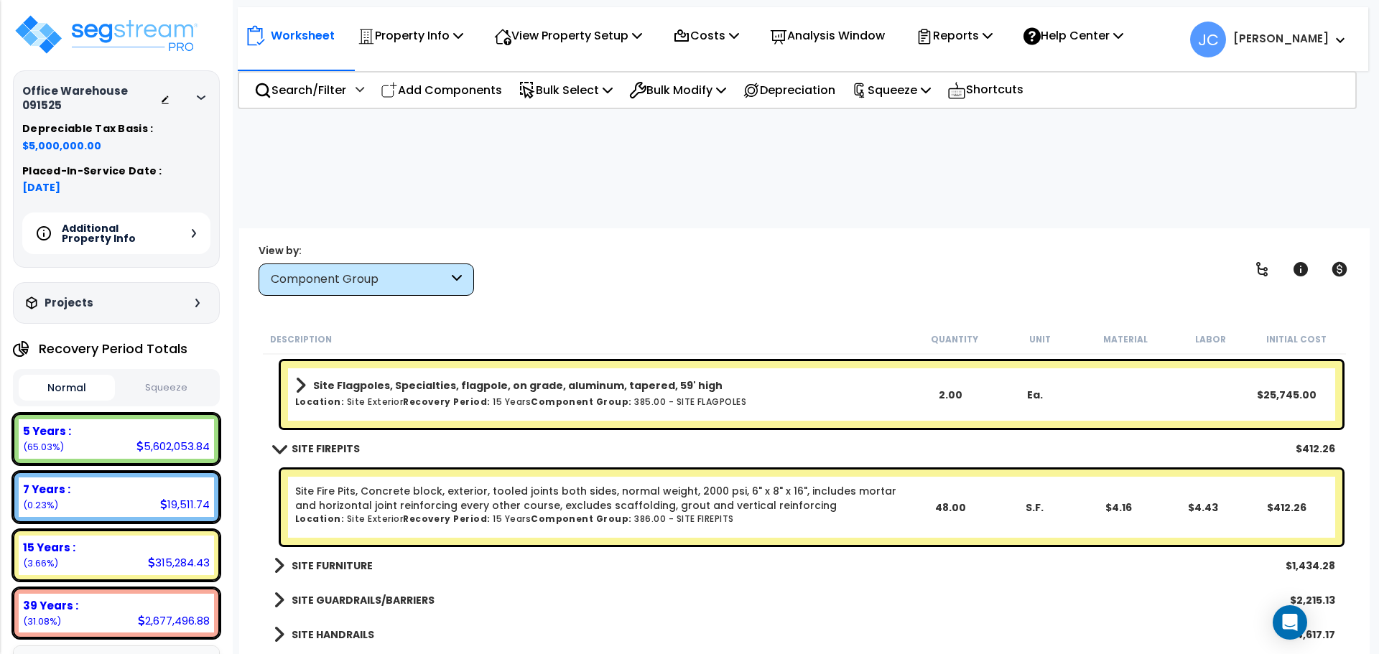
scroll to position [36005, 0]
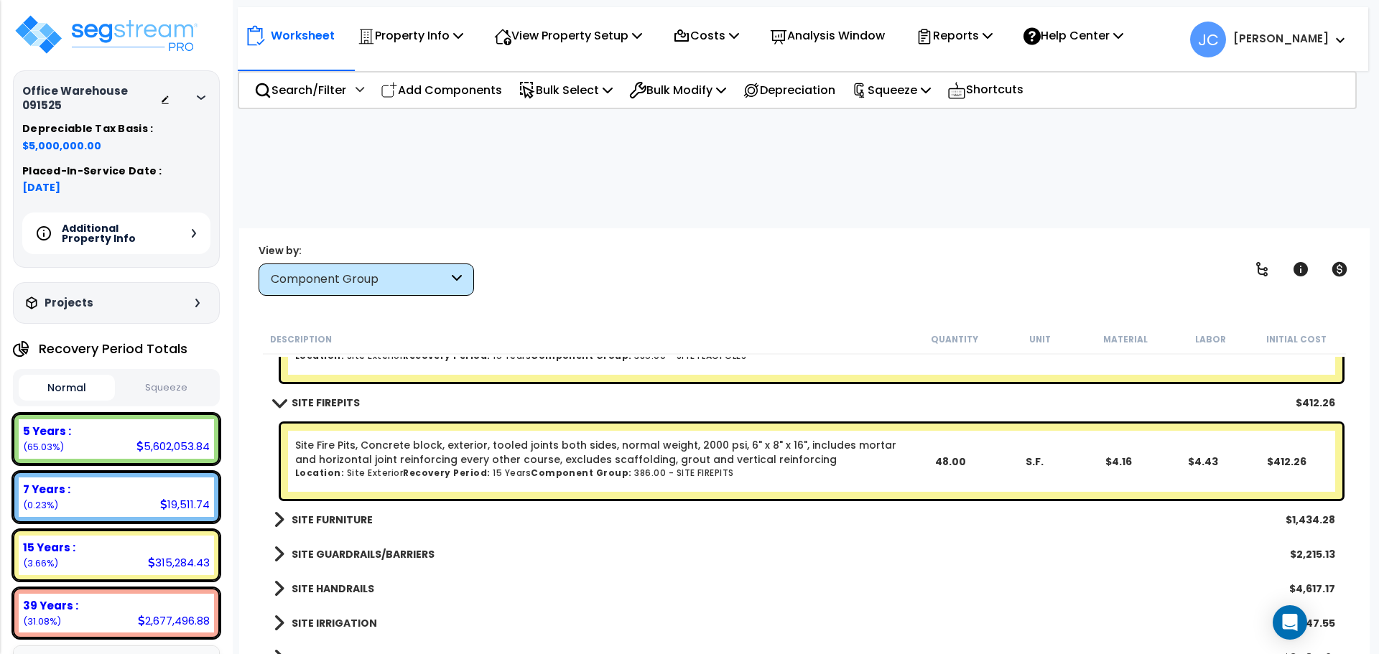
click at [339, 513] on b "SITE FURNITURE" at bounding box center [332, 520] width 81 height 14
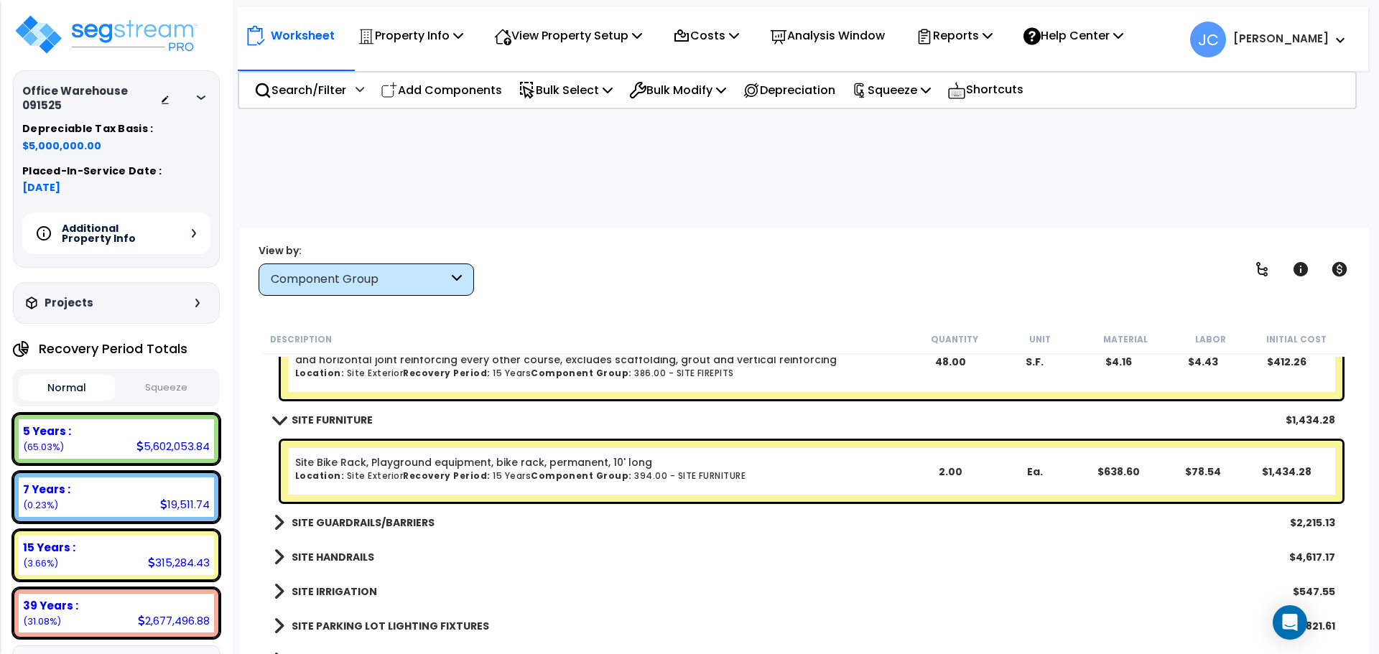
click at [409, 516] on b "SITE GUARDRAILS/BARRIERS" at bounding box center [363, 523] width 143 height 14
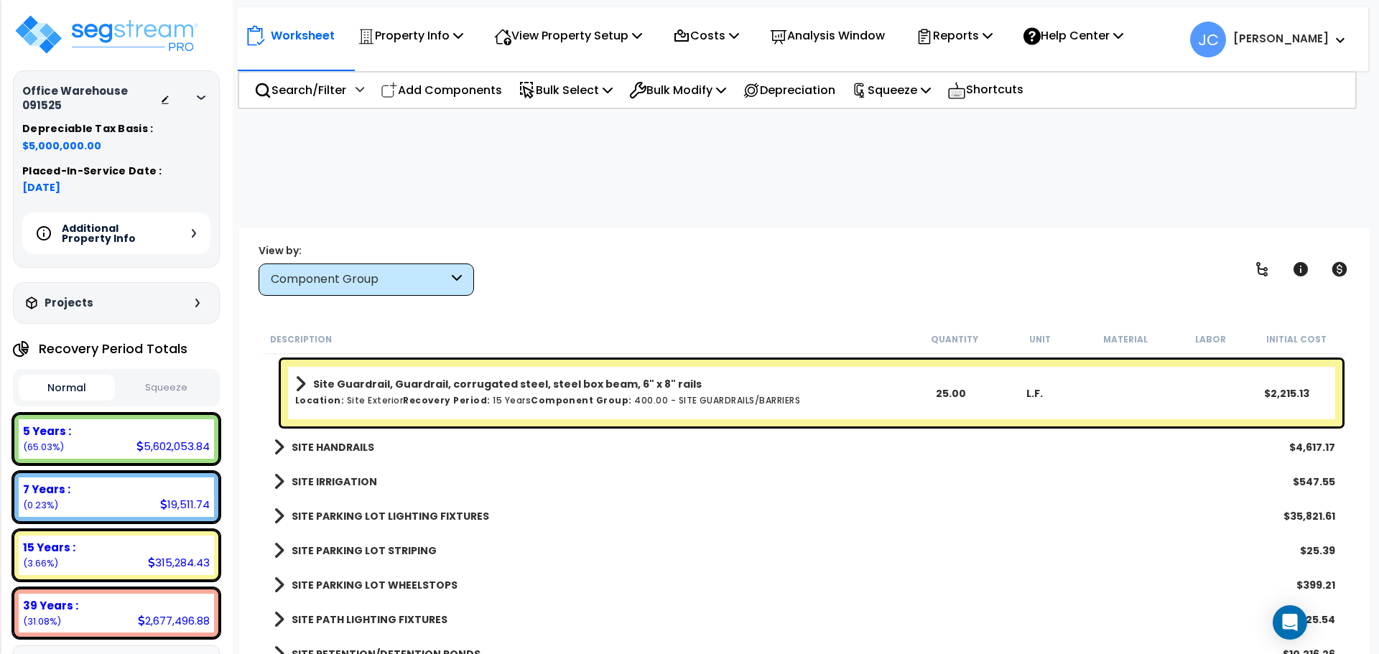
scroll to position [36312, 0]
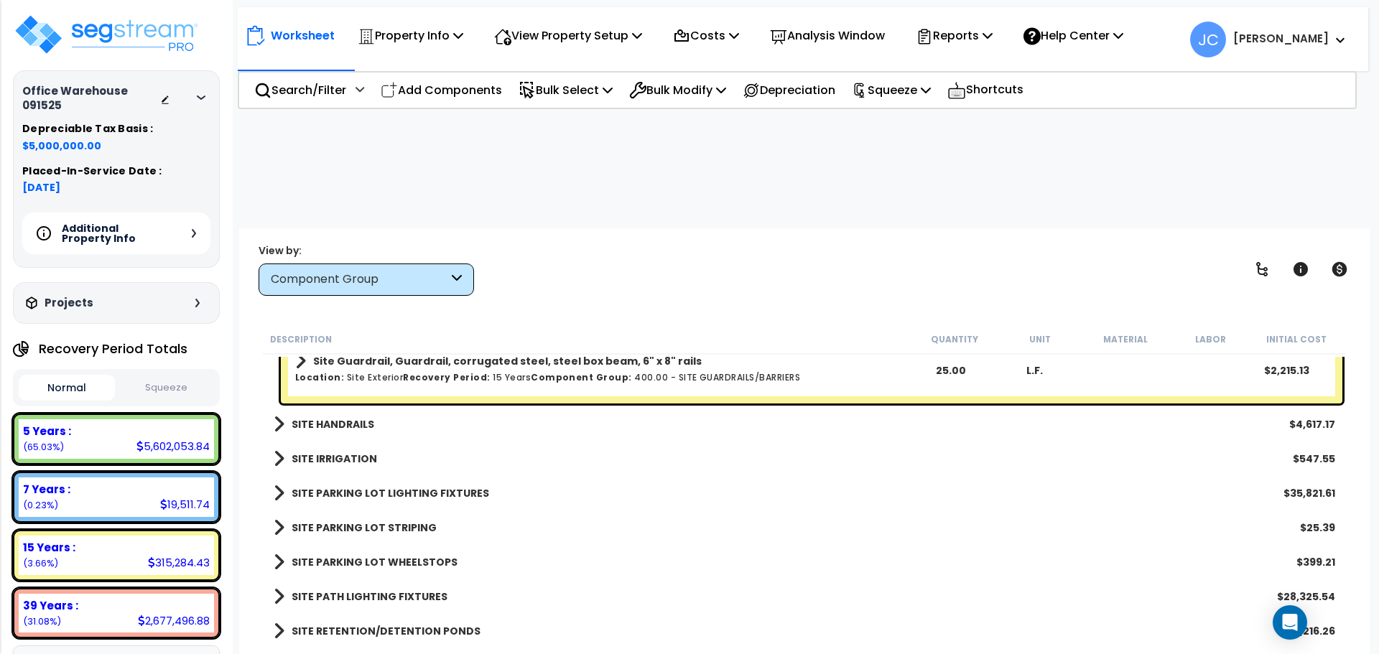
click at [365, 417] on b "SITE HANDRAILS" at bounding box center [333, 424] width 83 height 14
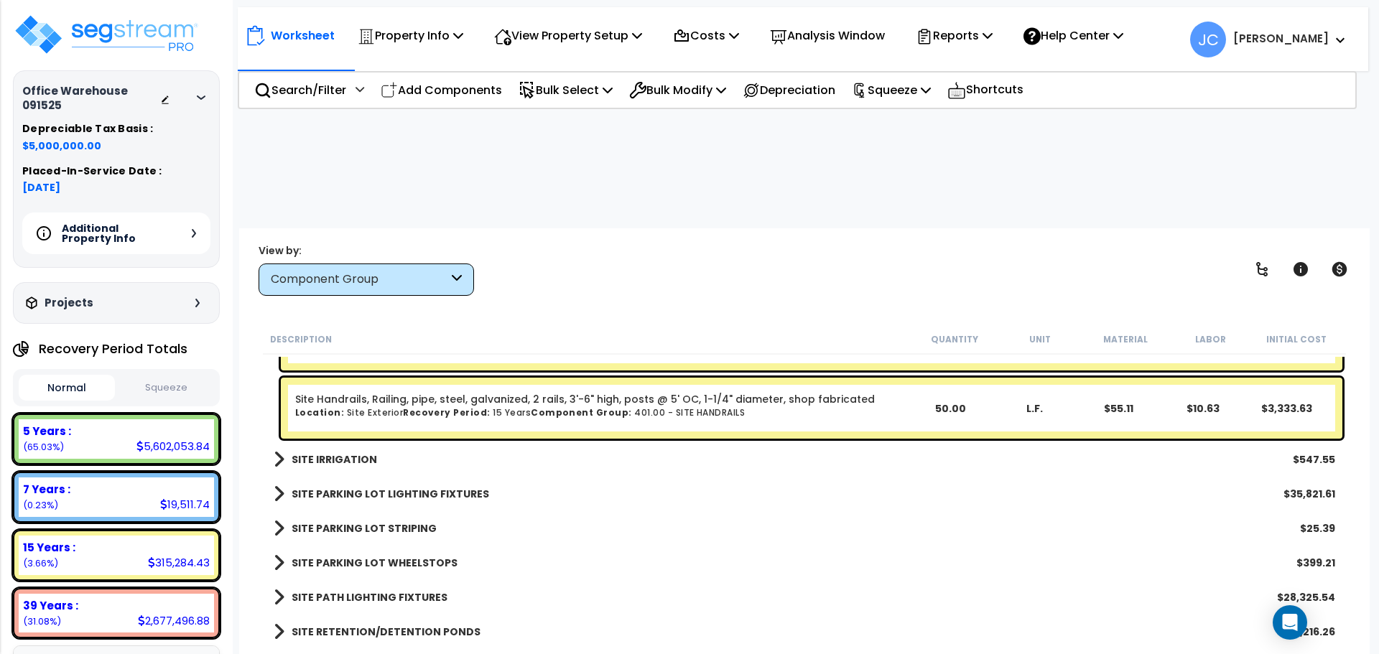
scroll to position [36462, 0]
click at [340, 452] on b "SITE IRRIGATION" at bounding box center [334, 459] width 85 height 14
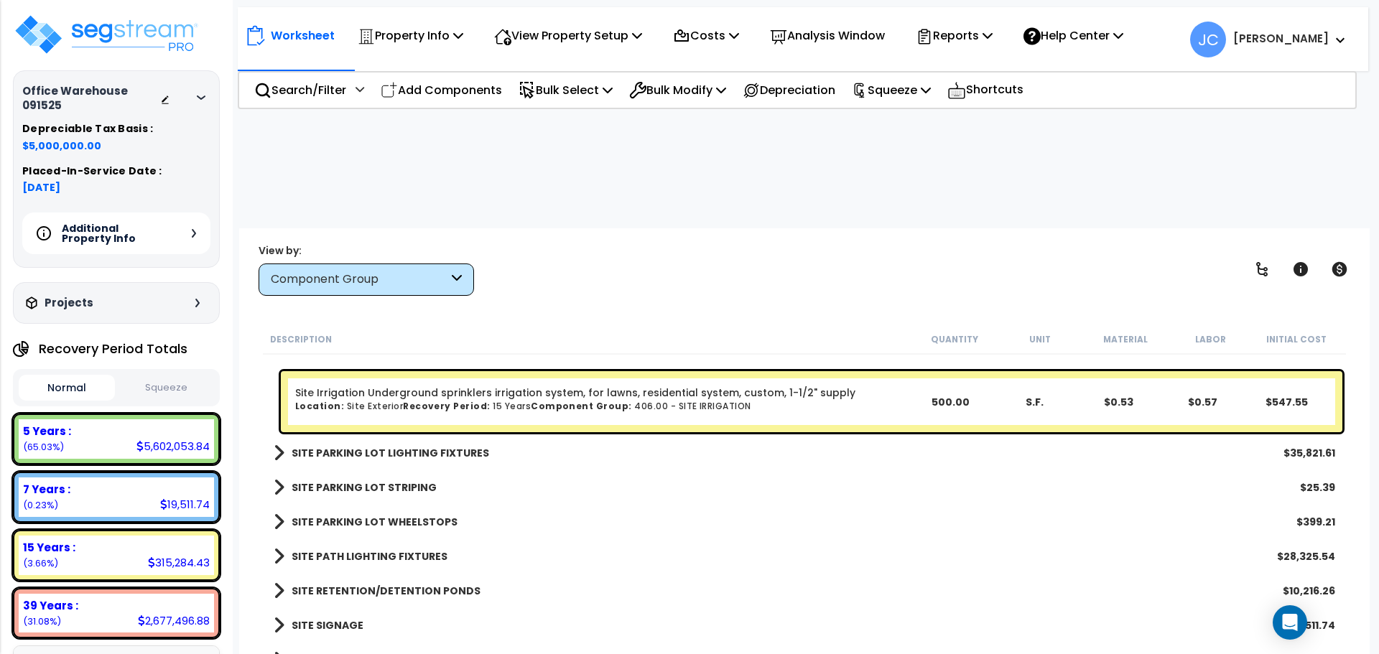
scroll to position [36574, 0]
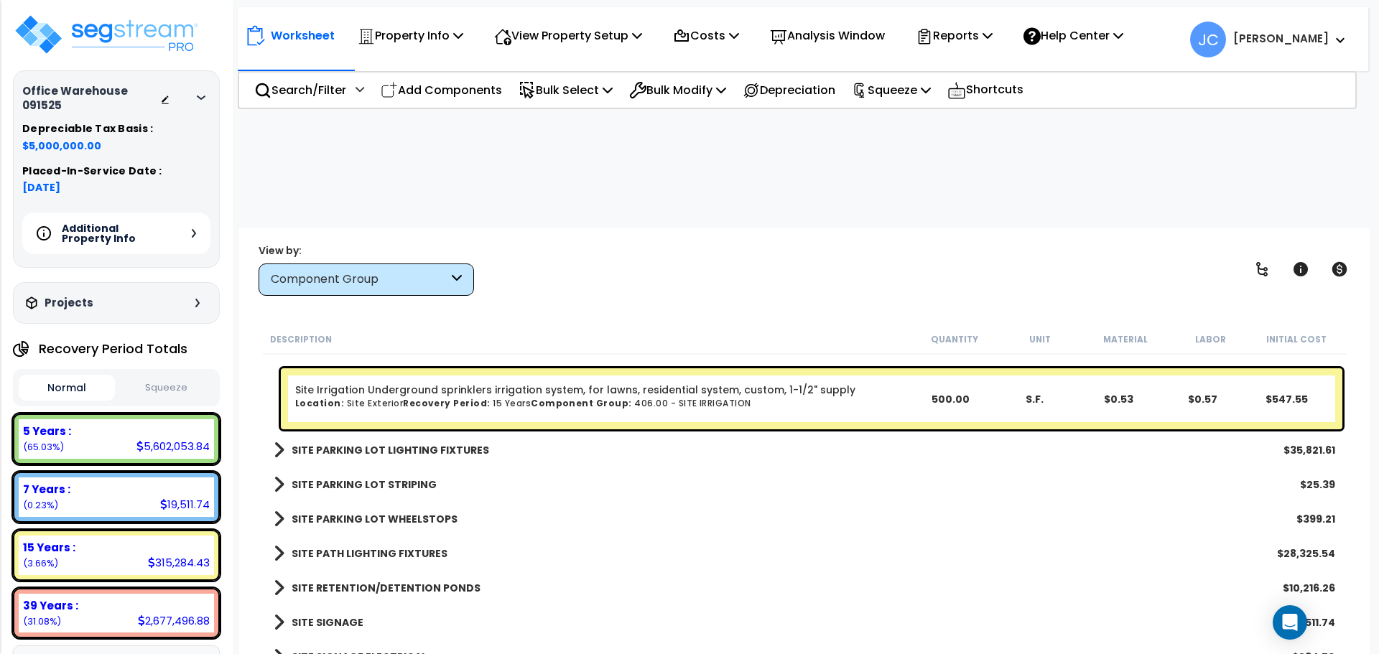
click at [407, 443] on b "SITE PARKING LOT LIGHTING FIXTURES" at bounding box center [390, 450] width 197 height 14
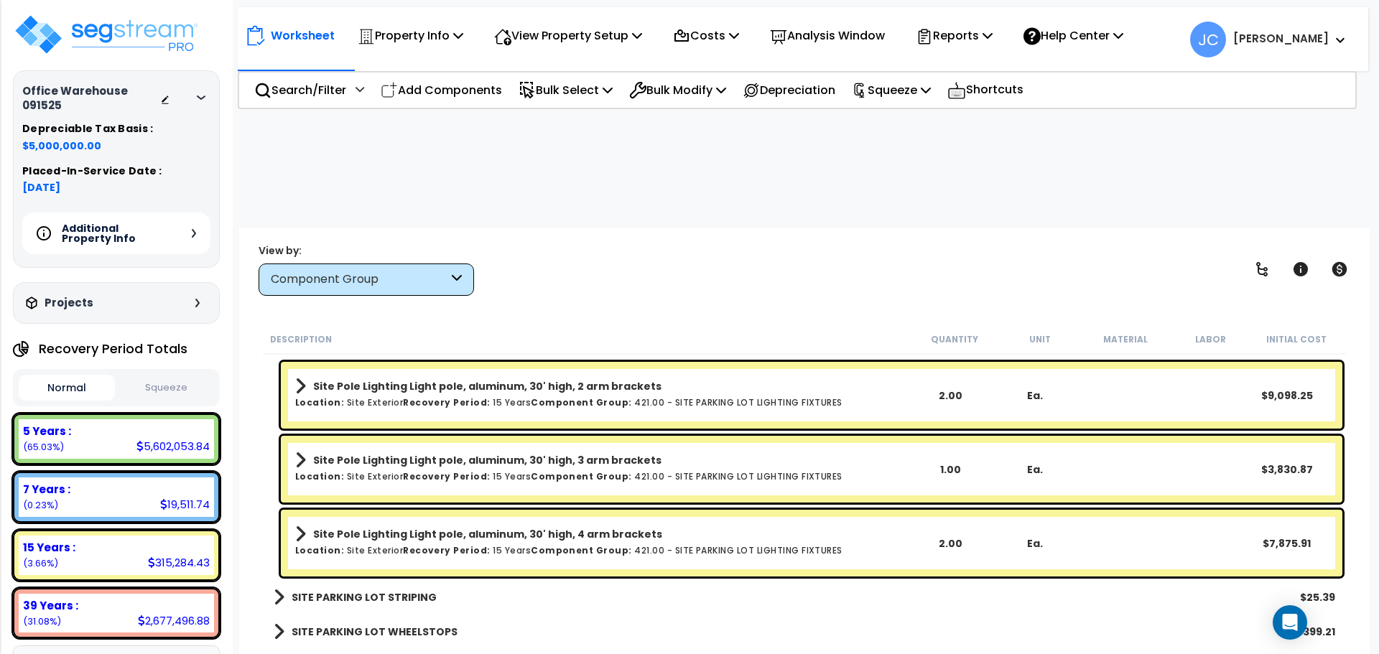
scroll to position [36942, 0]
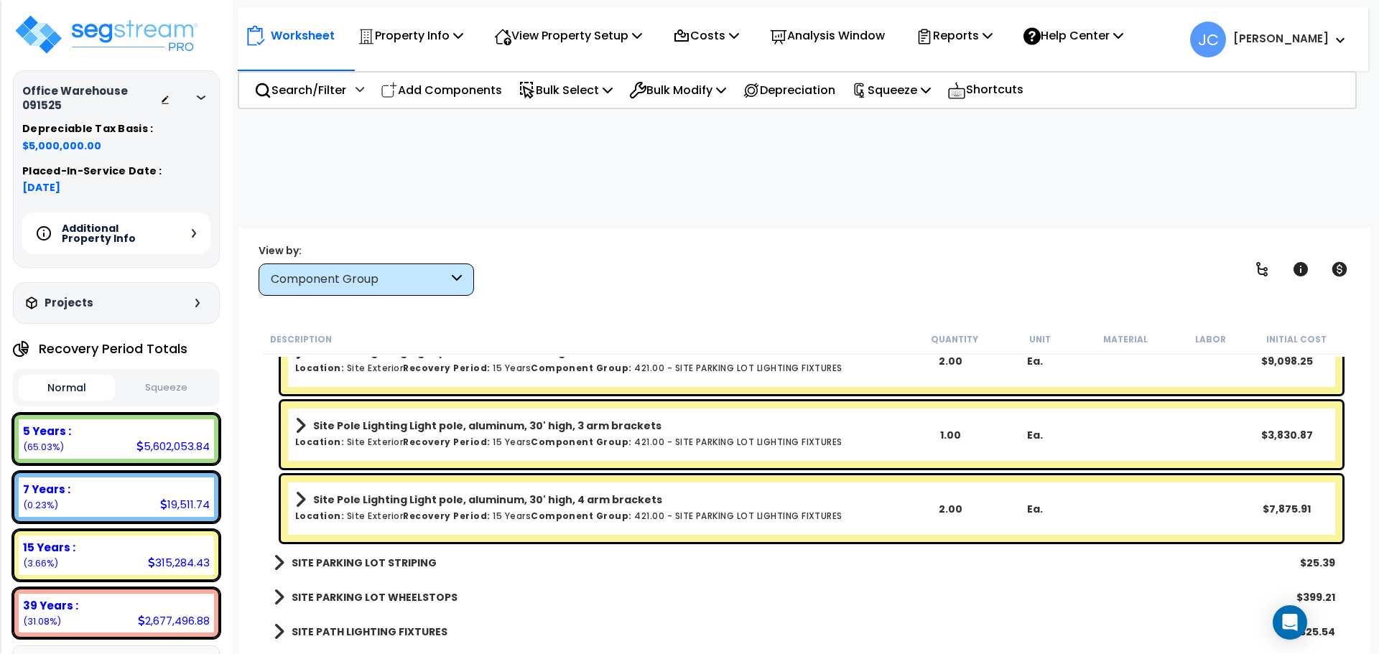
click at [402, 556] on b "SITE PARKING LOT STRIPING" at bounding box center [364, 563] width 145 height 14
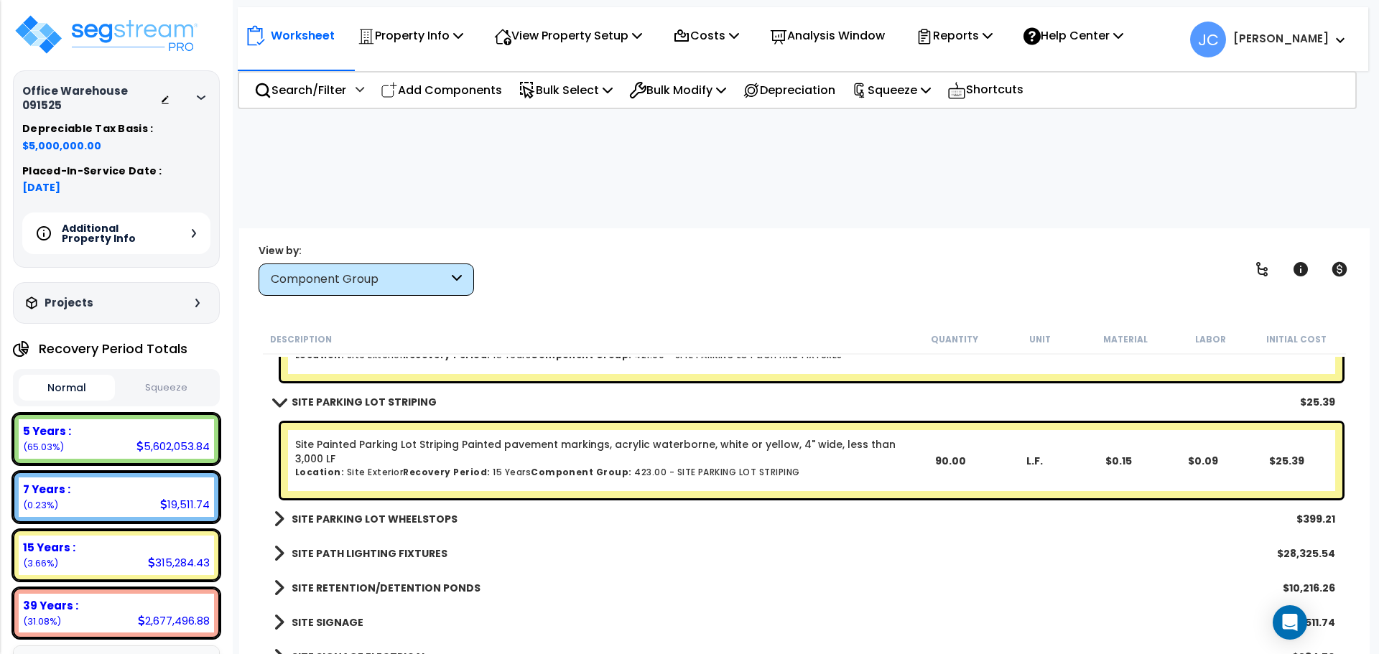
scroll to position [37104, 0]
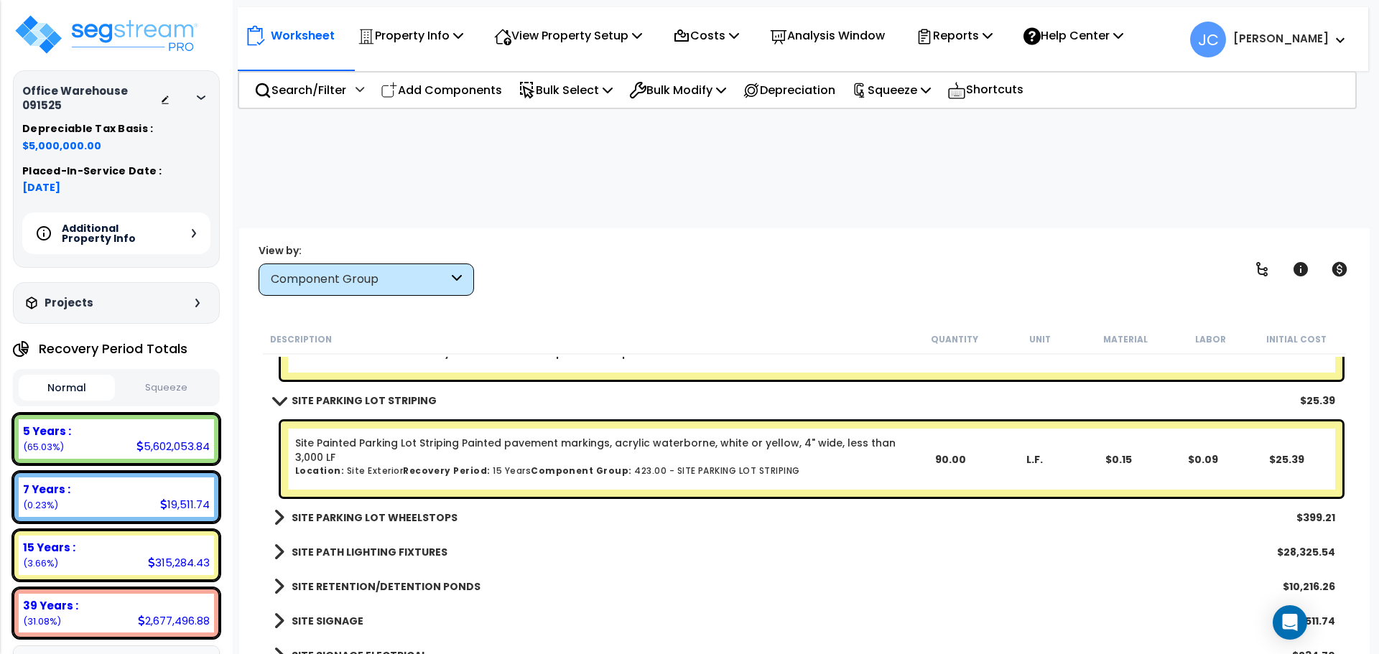
click at [399, 508] on link "SITE PARKING LOT WHEELSTOPS" at bounding box center [366, 518] width 184 height 20
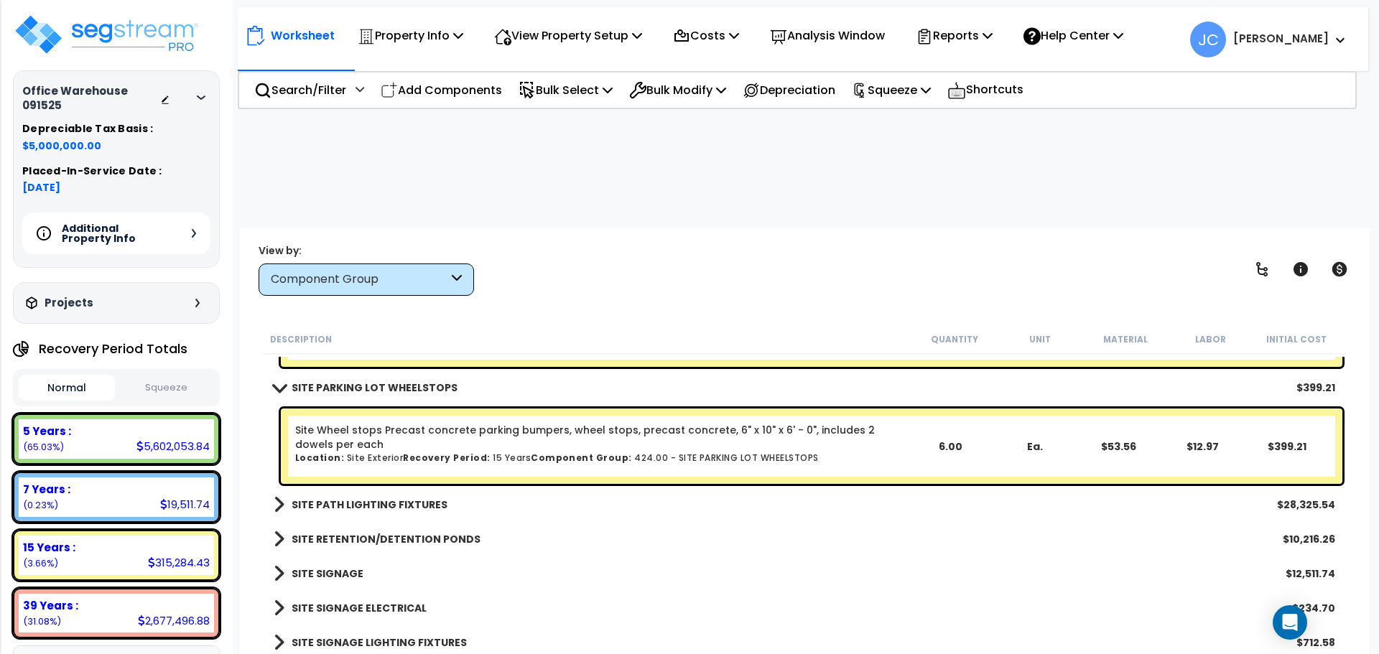
click at [423, 498] on b "SITE PATH LIGHTING FIXTURES" at bounding box center [370, 505] width 156 height 14
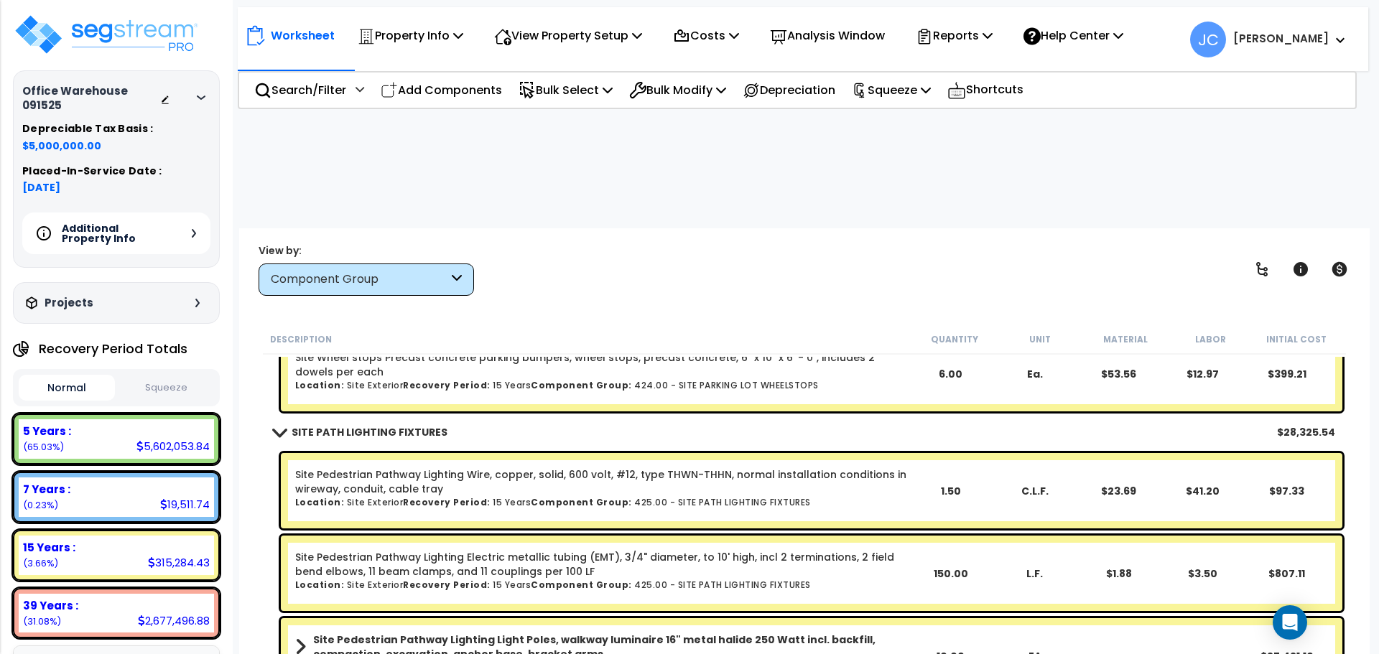
scroll to position [37317, 0]
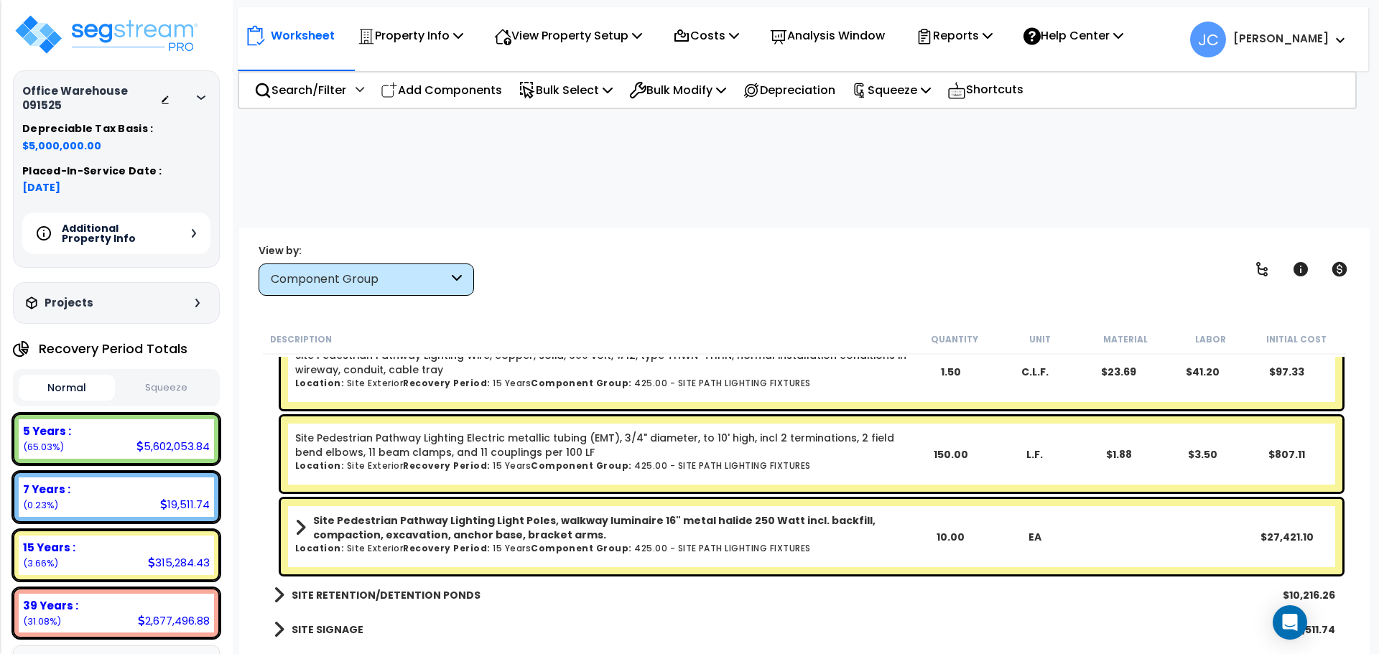
click at [417, 585] on link "SITE RETENTION/DETENTION PONDS" at bounding box center [377, 595] width 207 height 20
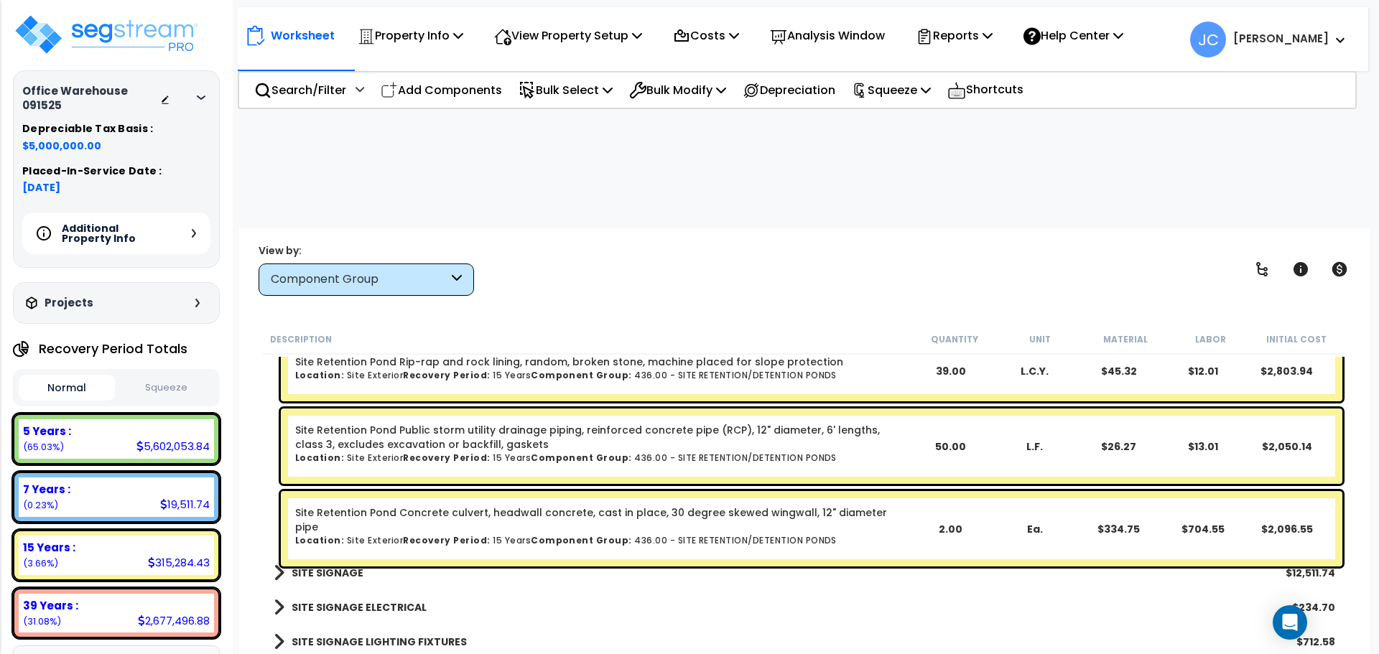
scroll to position [63, 0]
click at [340, 566] on b "SITE SIGNAGE" at bounding box center [328, 573] width 72 height 14
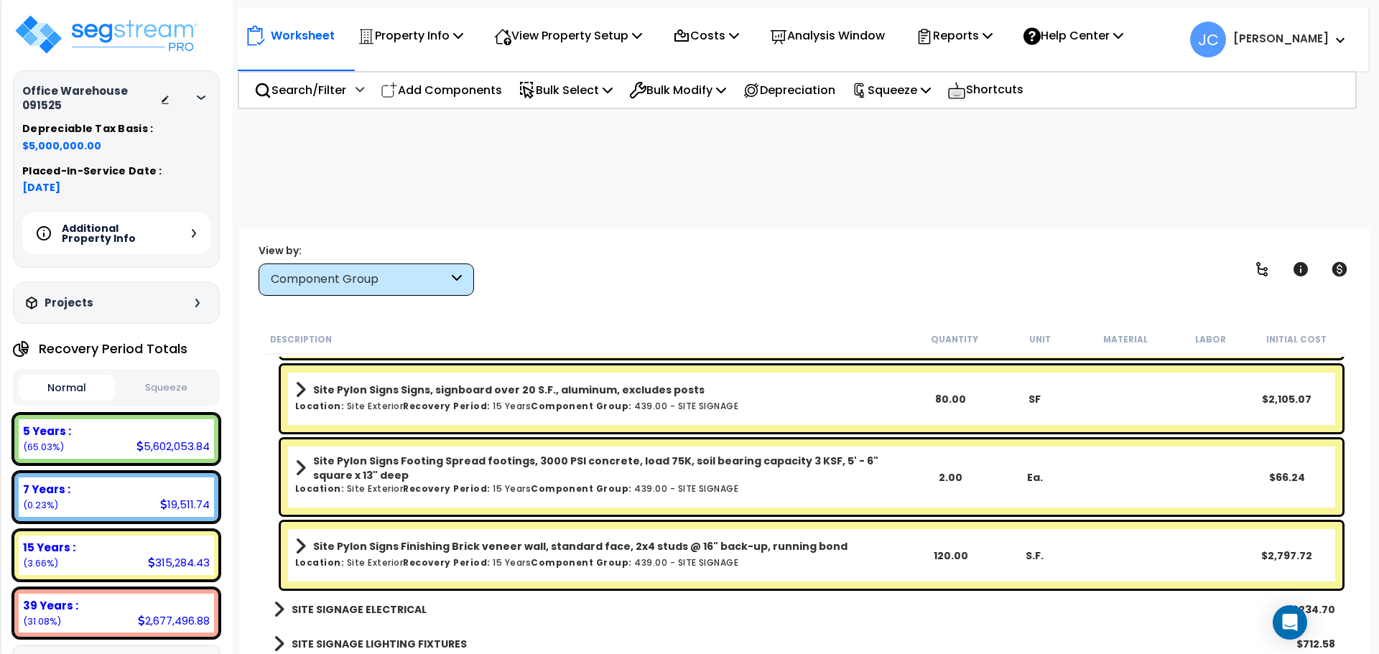
scroll to position [38564, 0]
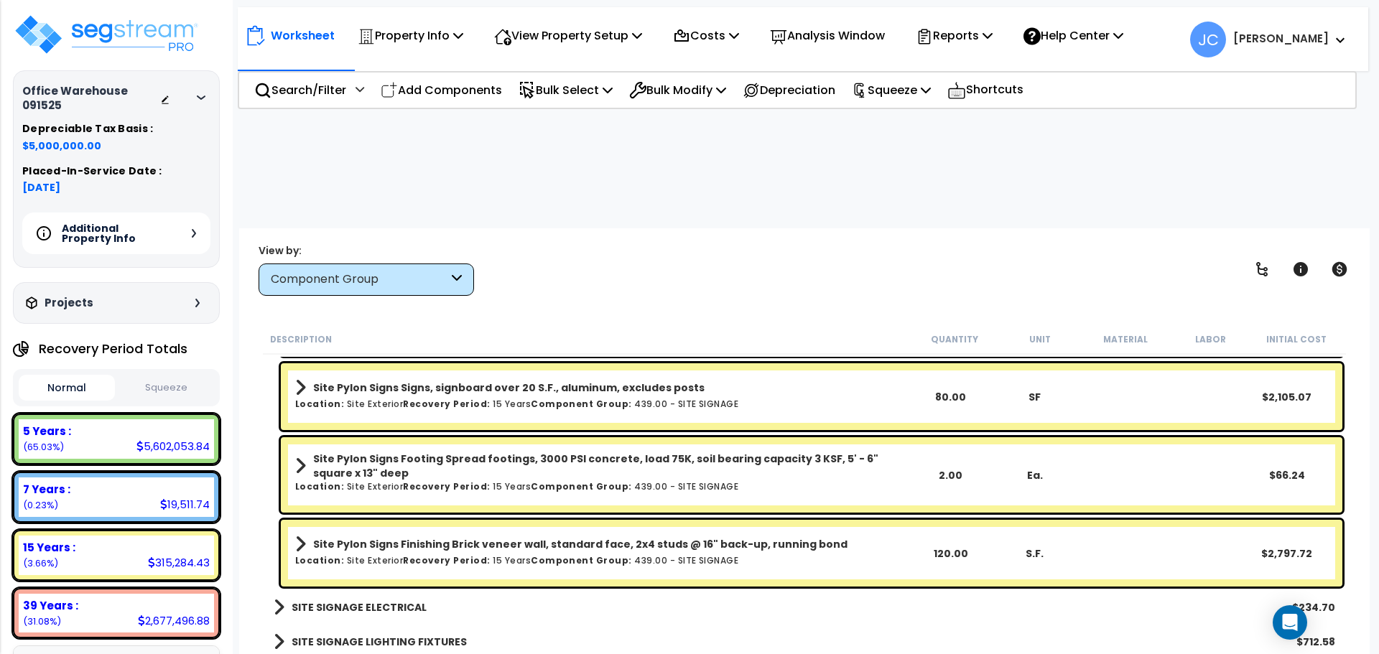
click at [389, 600] on b "SITE SIGNAGE ELECTRICAL" at bounding box center [359, 607] width 135 height 14
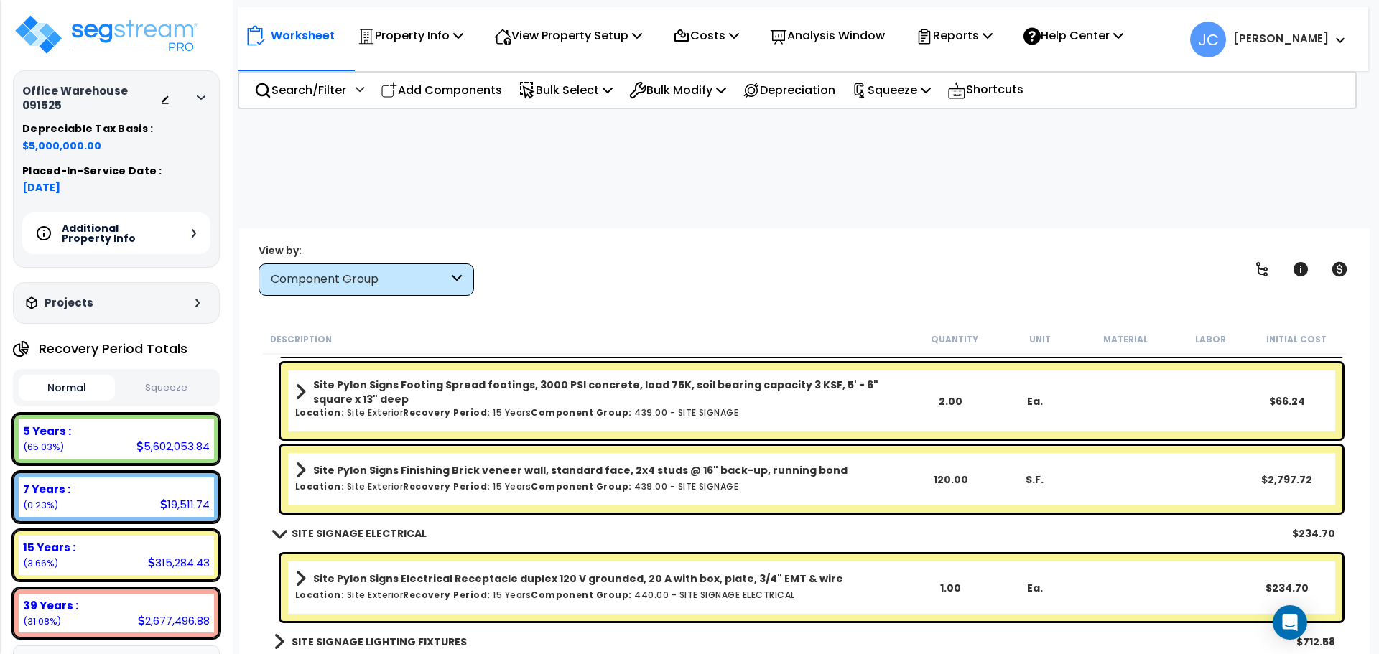
click at [412, 635] on b "SITE SIGNAGE LIGHTING FIXTURES" at bounding box center [379, 642] width 175 height 14
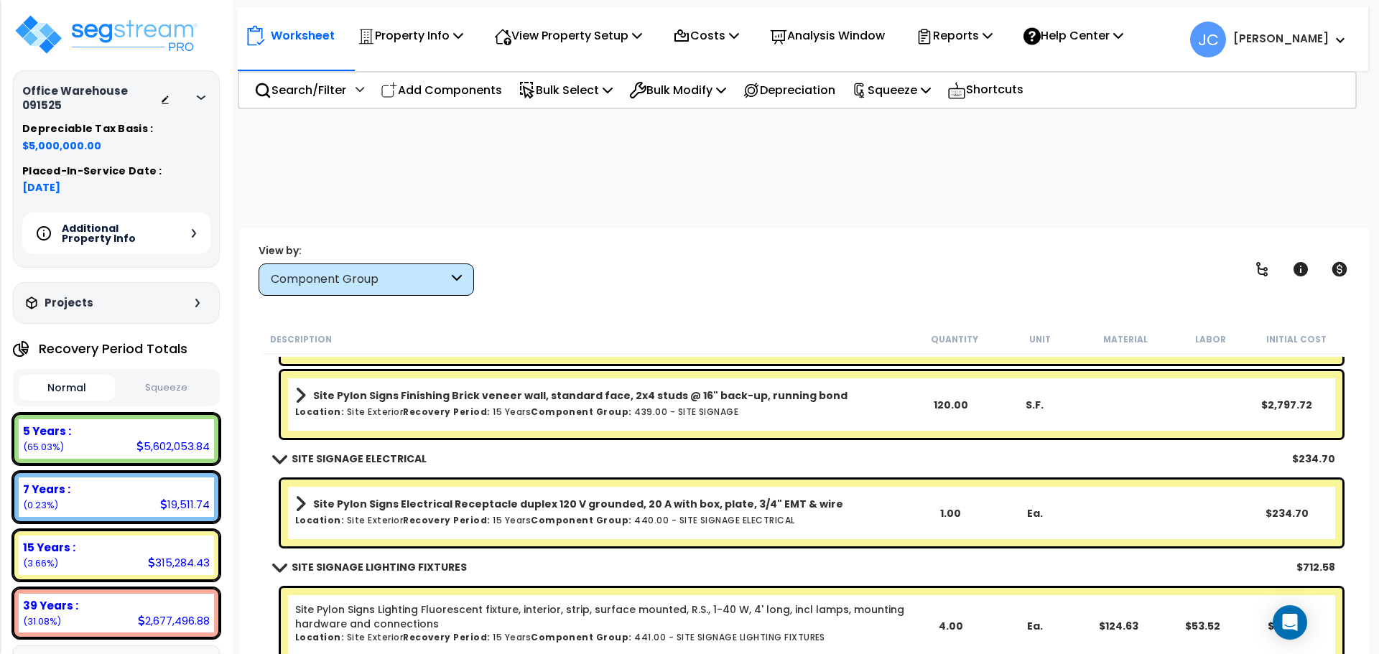
scroll to position [38721, 0]
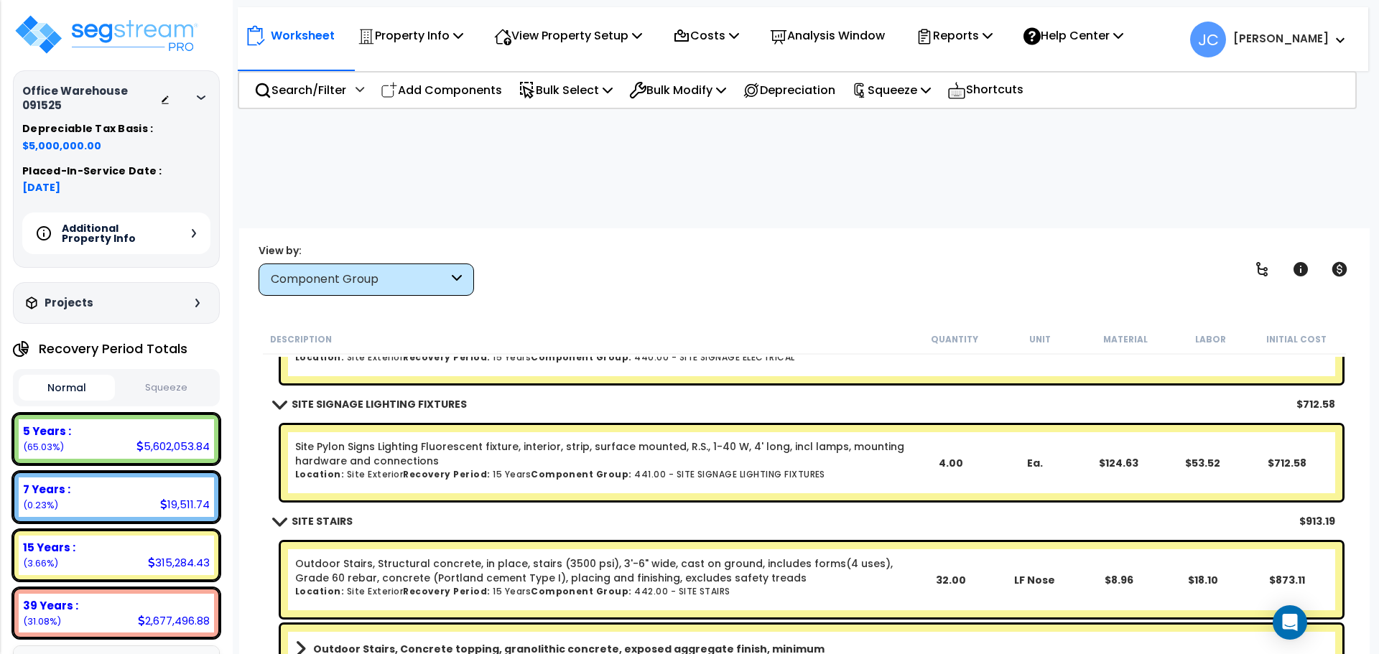
scroll to position [38878, 0]
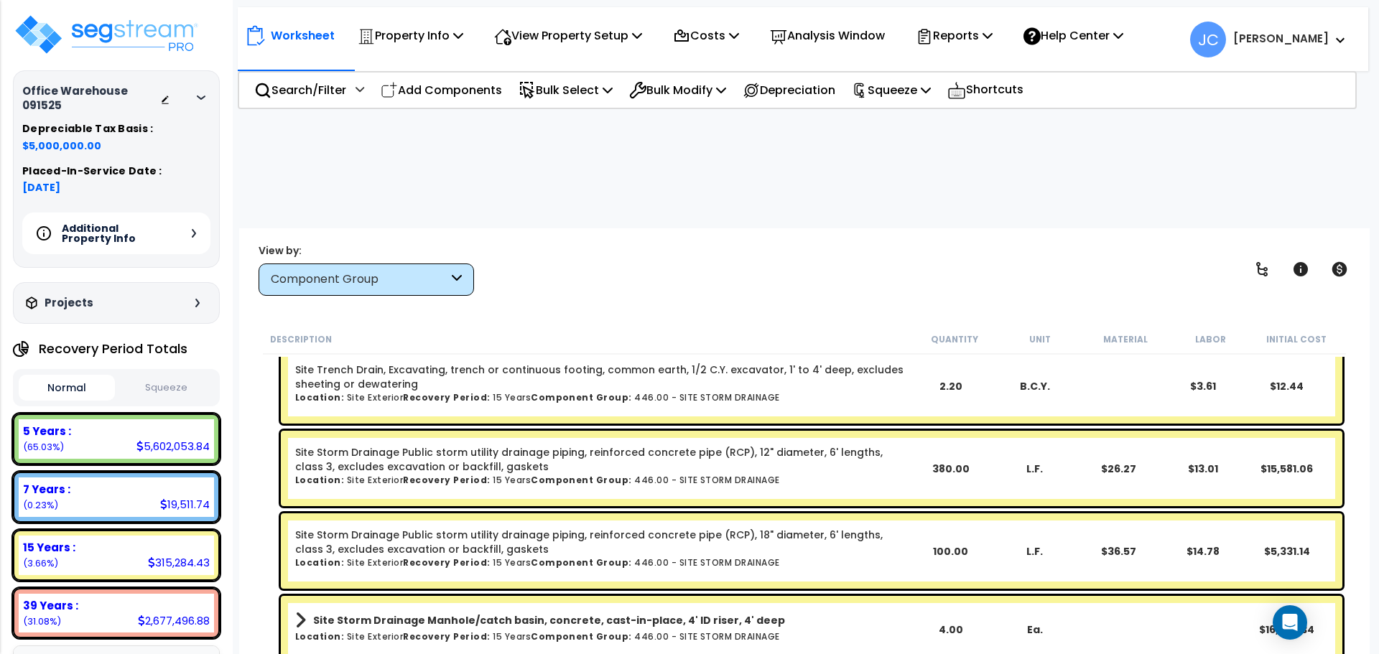
scroll to position [39521, 0]
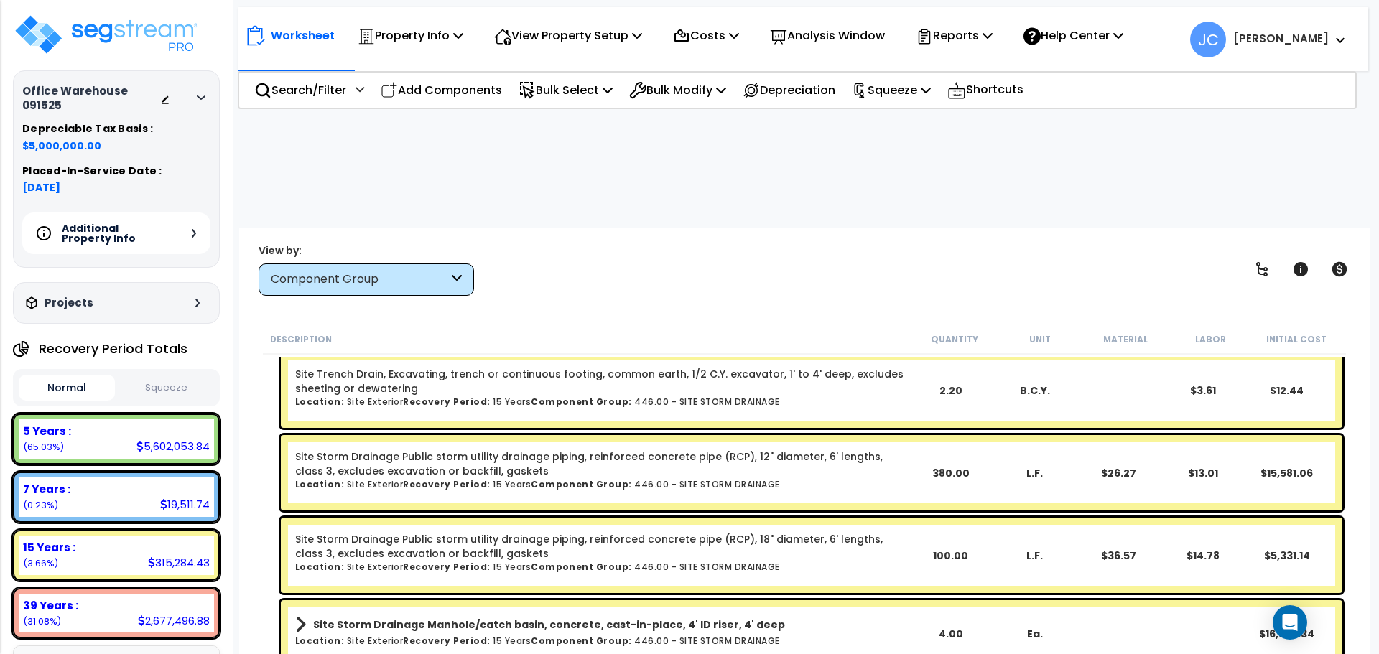
scroll to position [39496, 0]
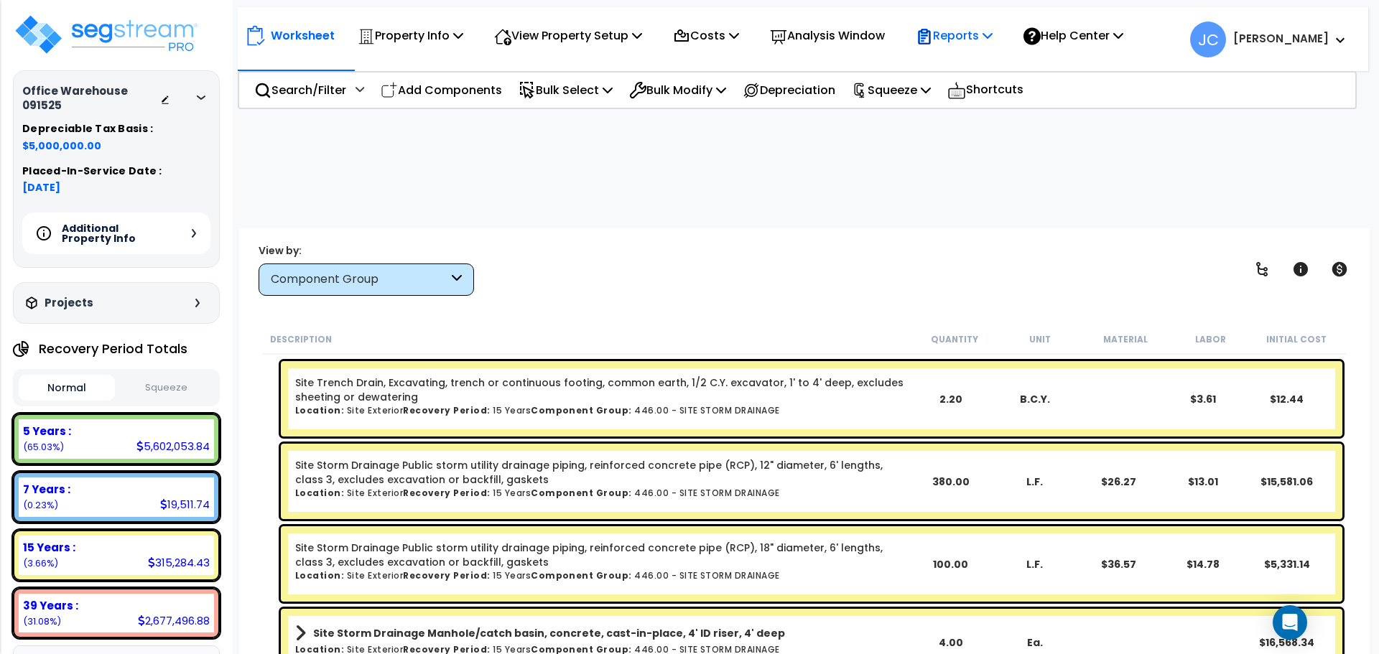
click at [932, 44] on icon at bounding box center [924, 36] width 17 height 17
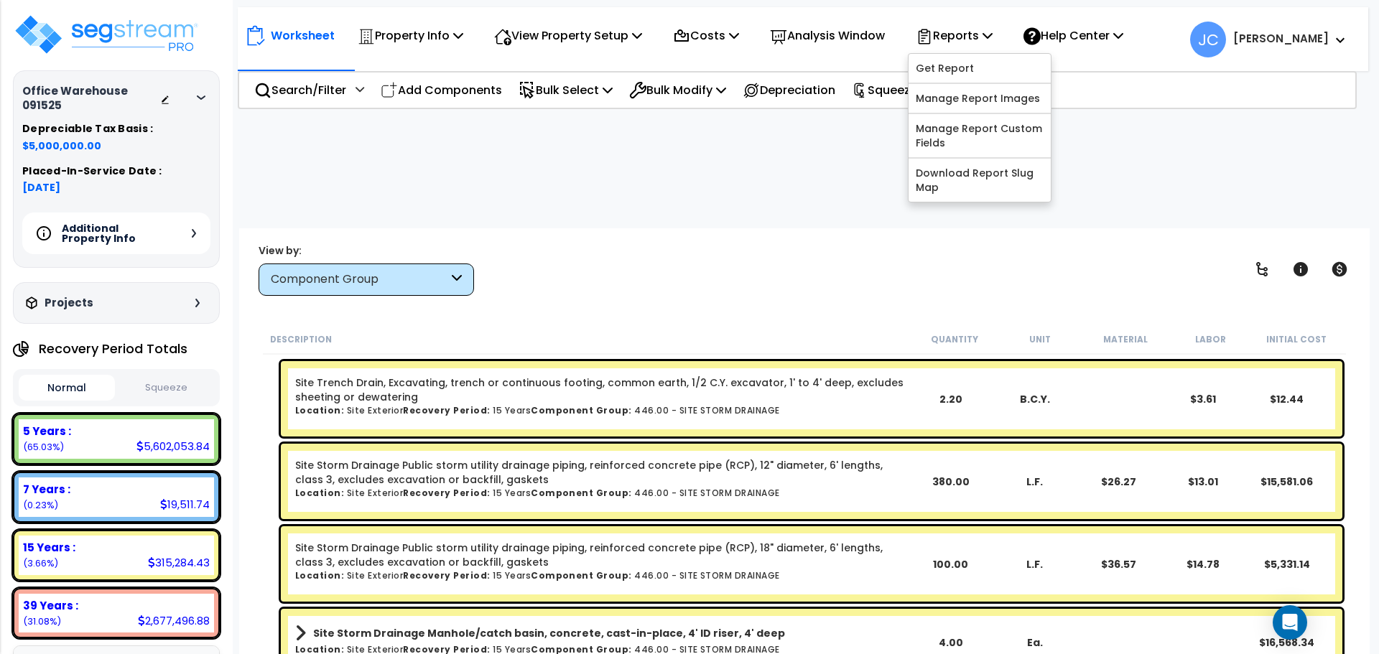
click at [697, 228] on div "Worksheet Property Info Property Setup Add Property Unit Template property Clon…" at bounding box center [804, 555] width 1130 height 654
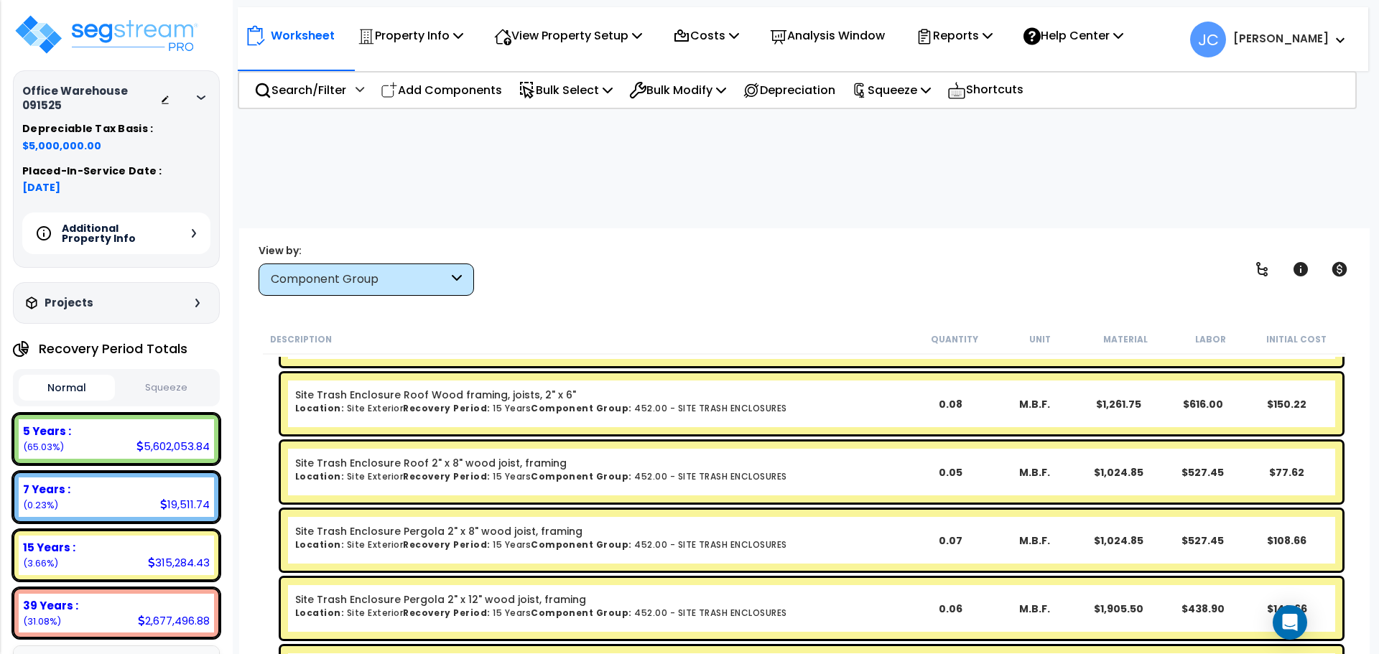
scroll to position [40519, 0]
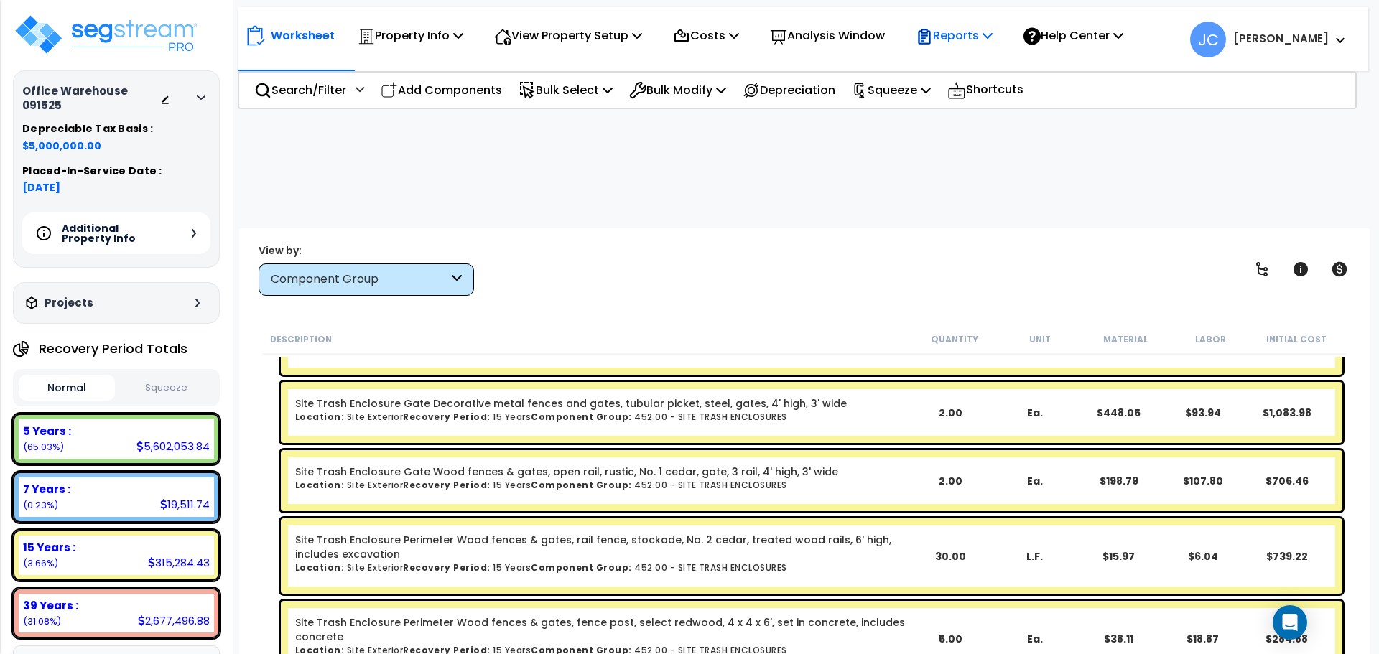
click at [956, 37] on p "Reports" at bounding box center [954, 35] width 77 height 19
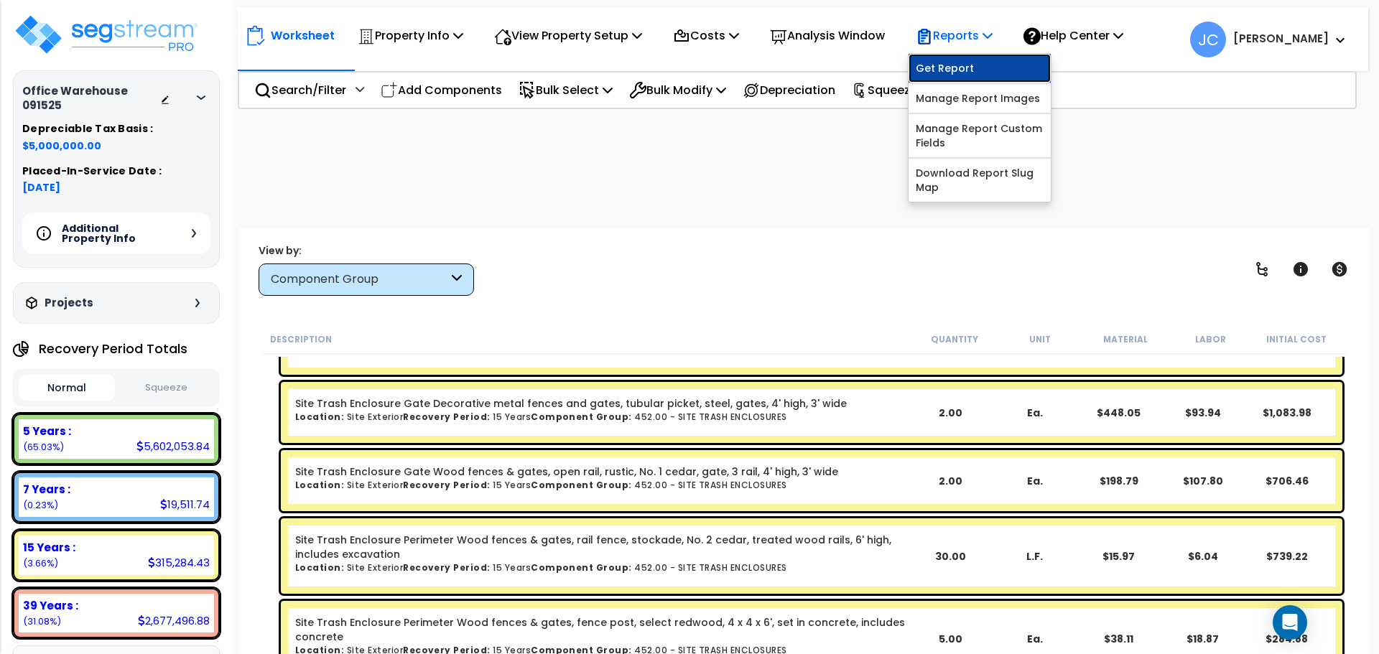
click at [963, 74] on link "Get Report" at bounding box center [979, 68] width 142 height 29
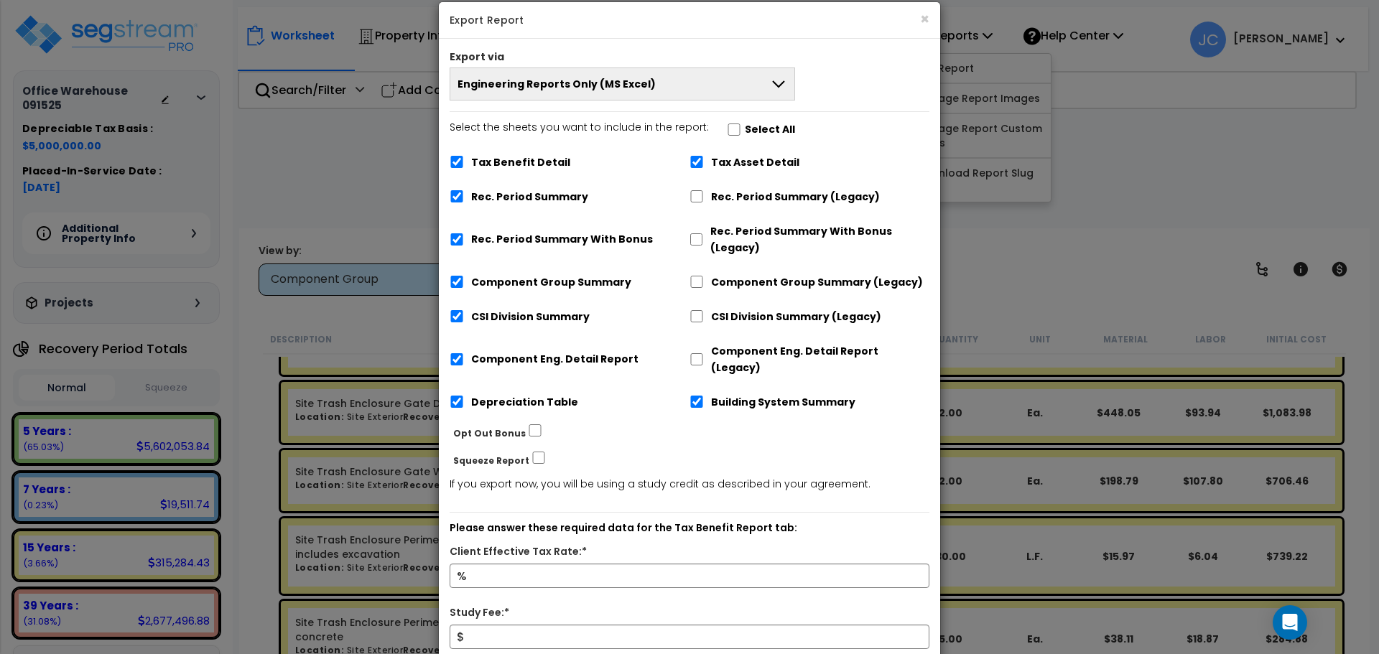
scroll to position [0, 0]
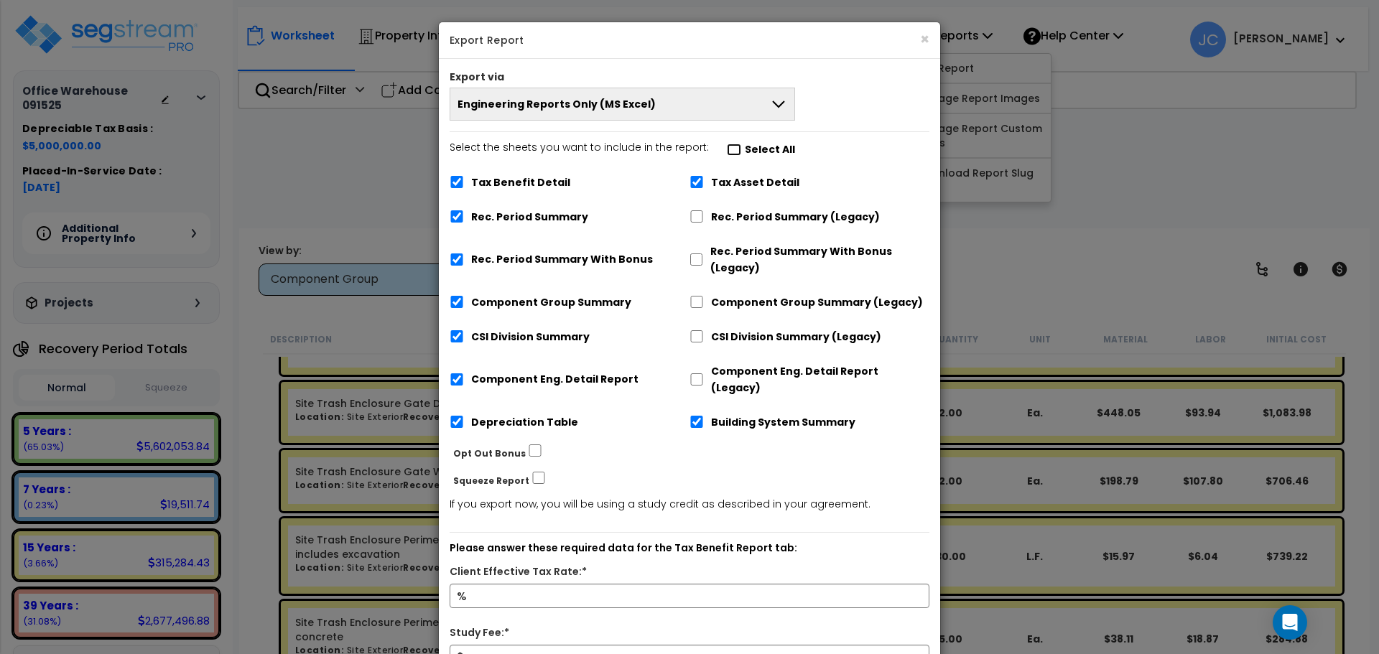
click at [729, 149] on input "Select the sheets you want to include in the report: Select All" at bounding box center [734, 150] width 14 height 12
checkbox input "true"
click at [721, 111] on button "Engineering Reports Only (MS Excel)" at bounding box center [622, 104] width 345 height 33
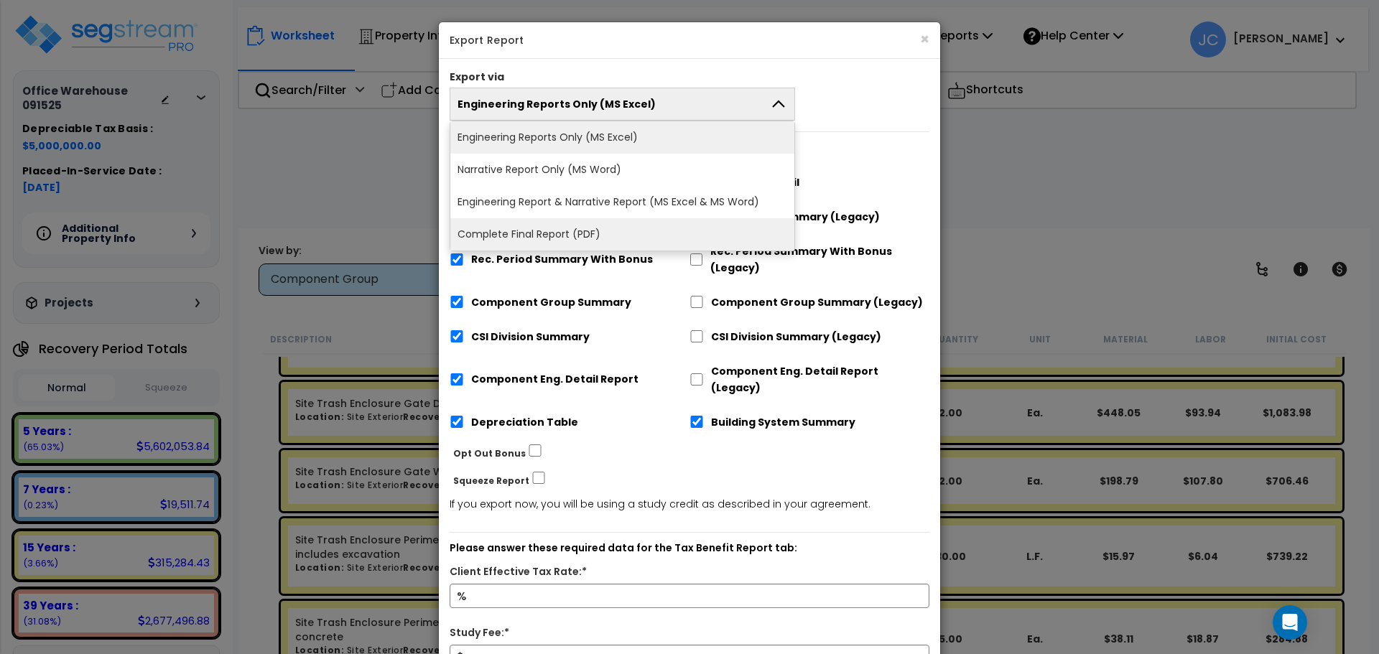
click at [640, 240] on li "Complete Final Report (PDF)" at bounding box center [622, 234] width 344 height 32
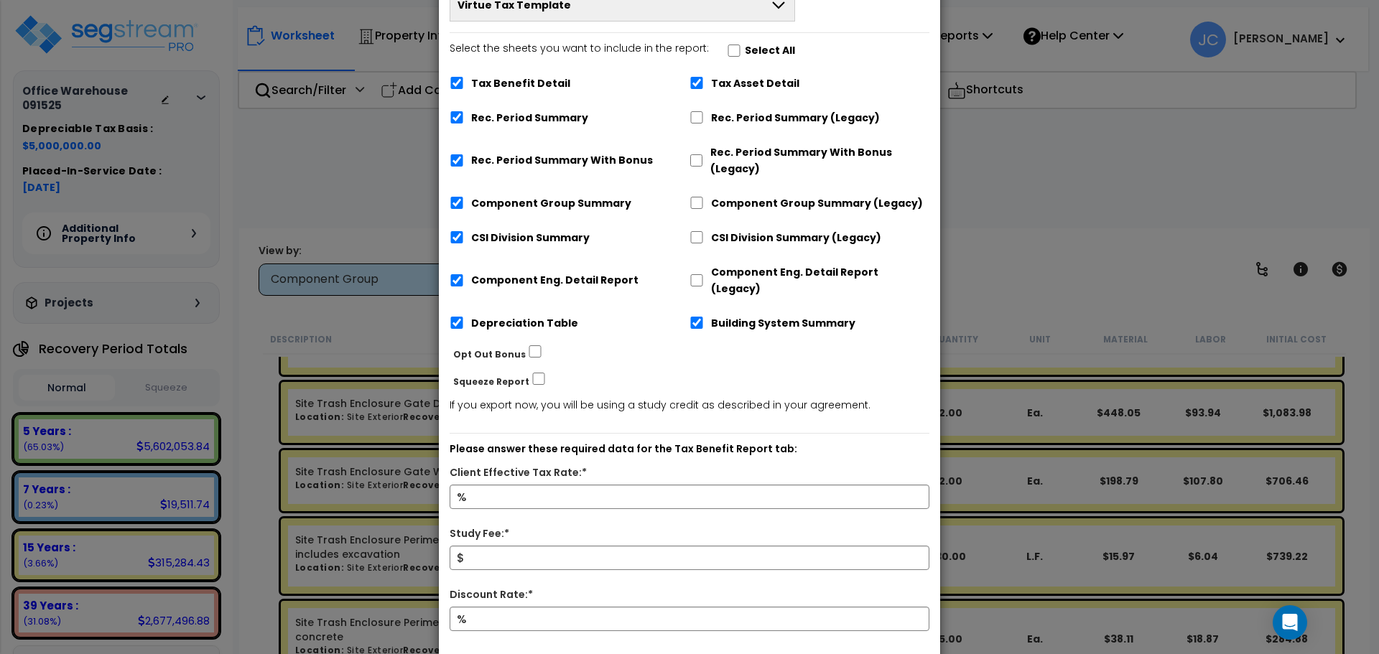
scroll to position [355, 0]
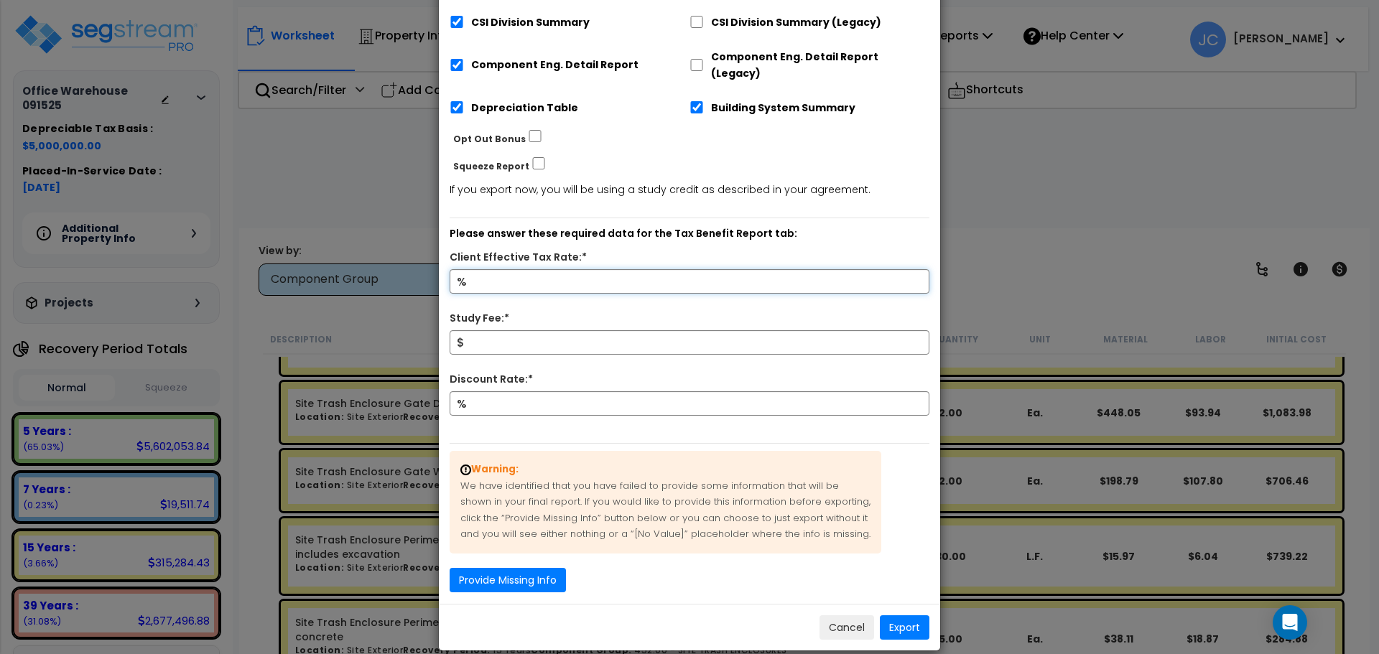
click at [670, 269] on input "Client Effective Tax Rate:*" at bounding box center [690, 281] width 480 height 24
type input "32"
type input "5,000"
type input "9"
click at [542, 568] on button "Provide Missing Info" at bounding box center [508, 580] width 116 height 24
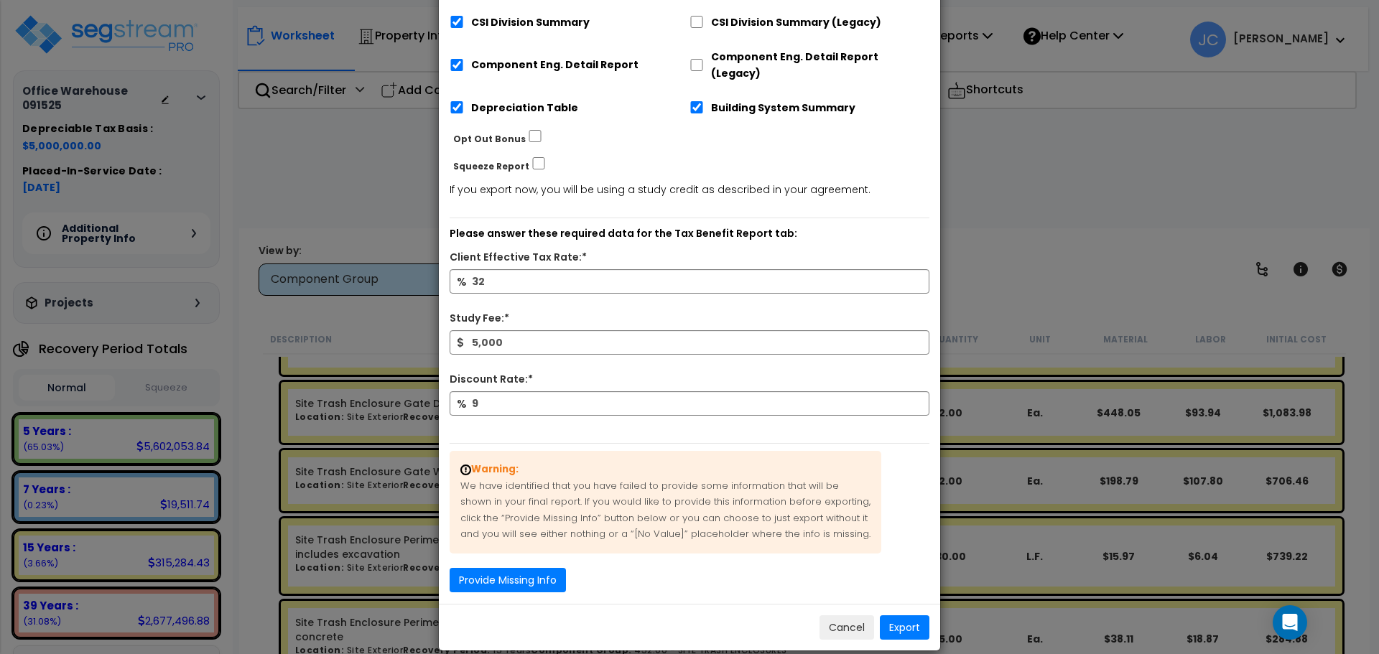
scroll to position [316, 0]
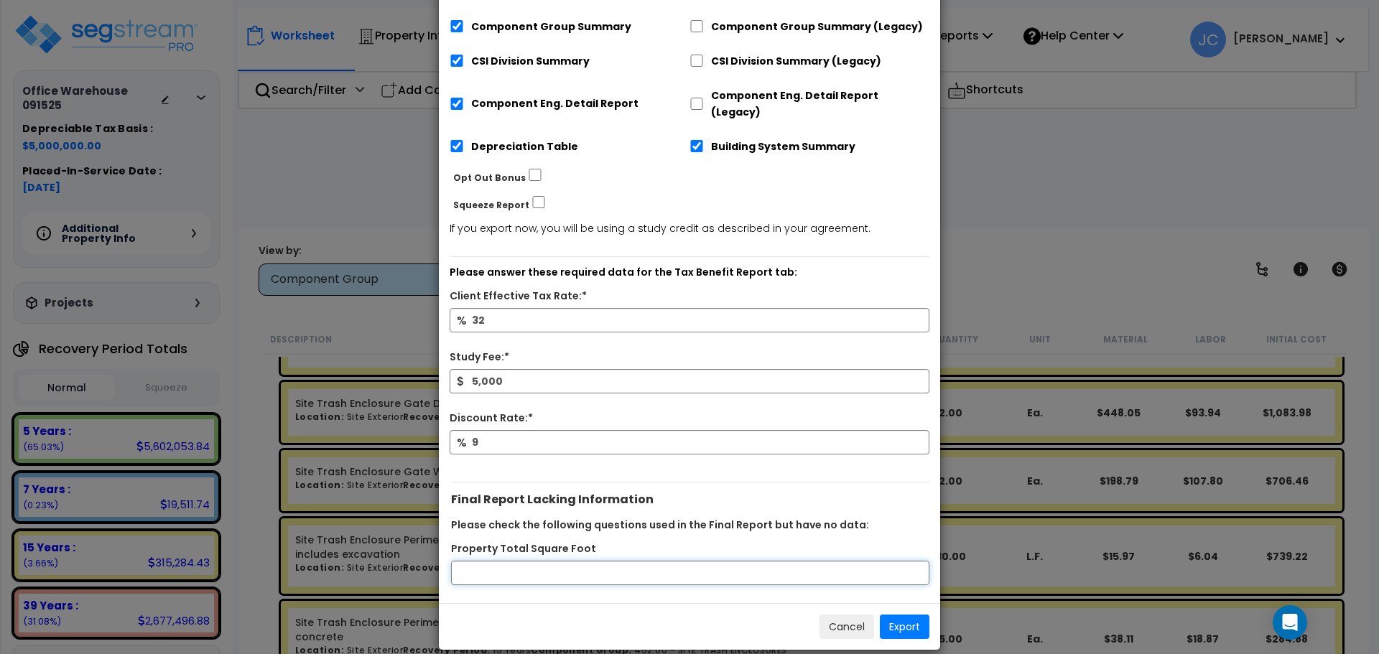
click at [560, 561] on input "Property Total Square Foot" at bounding box center [690, 573] width 478 height 24
type input "1"
type input "25000"
click at [918, 615] on button "Export" at bounding box center [905, 627] width 50 height 24
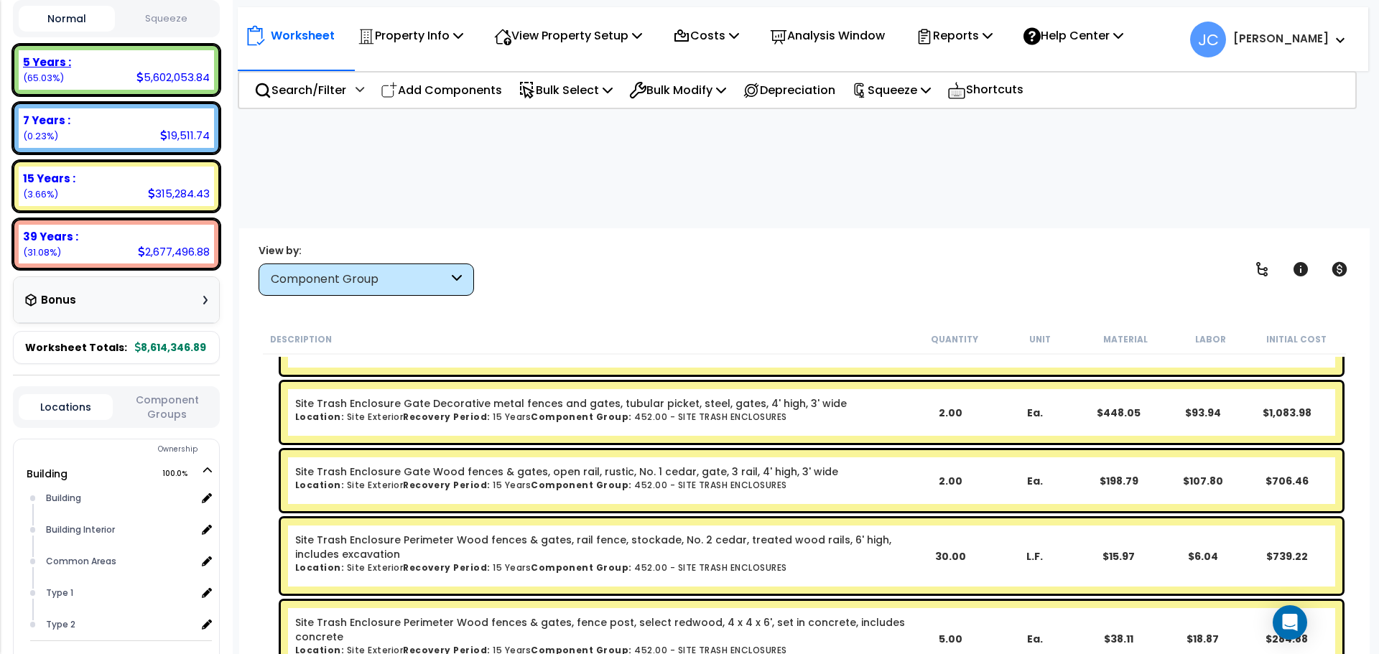
scroll to position [383, 0]
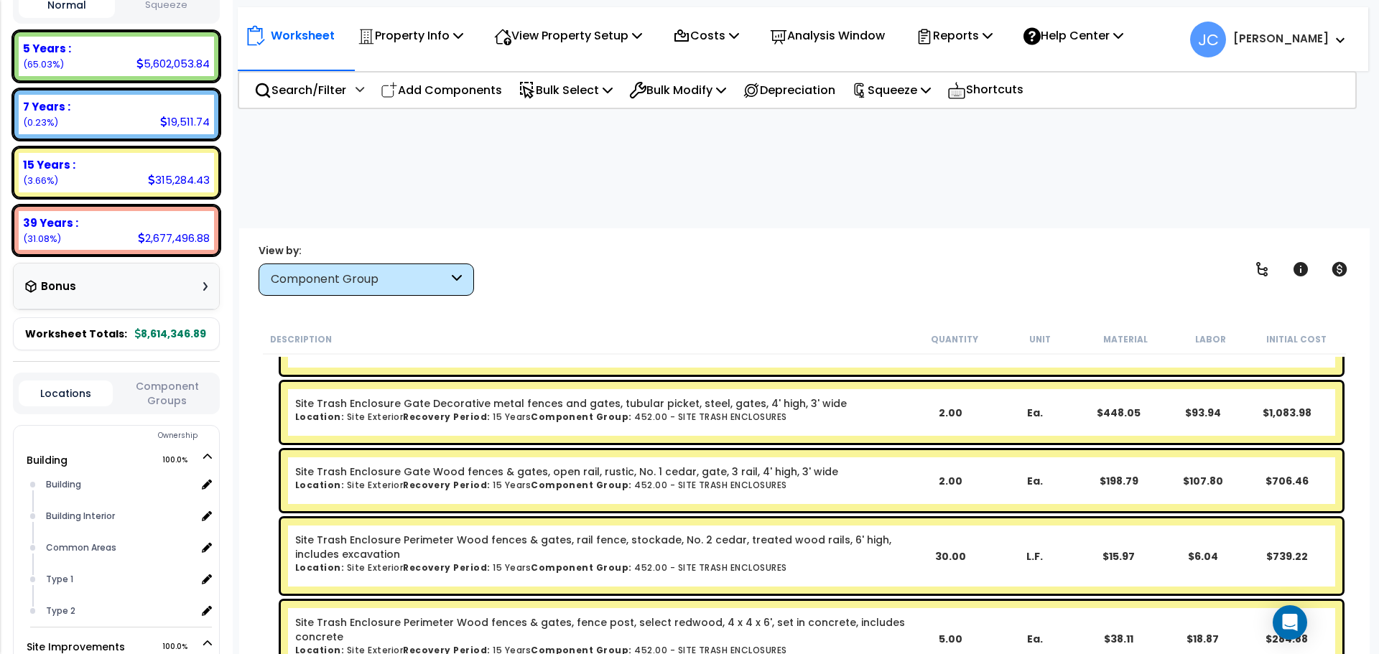
click at [181, 276] on div "Bonus" at bounding box center [116, 286] width 182 height 28
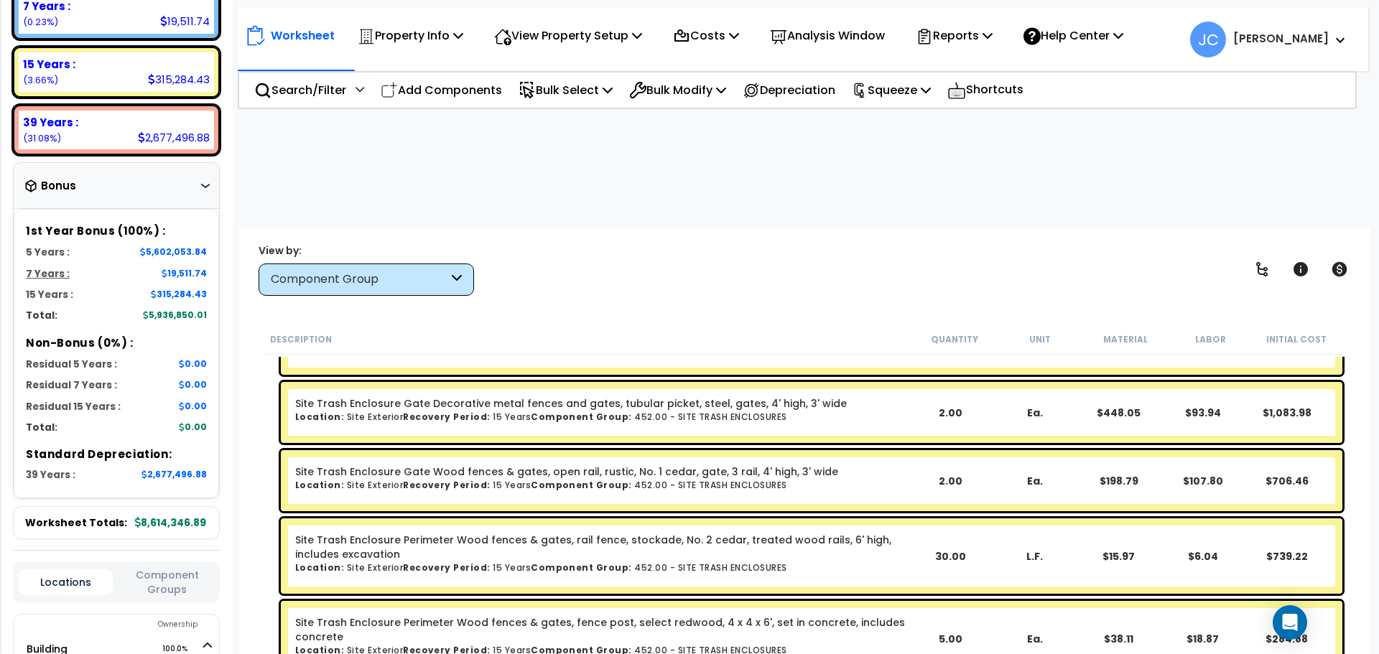
scroll to position [437, 0]
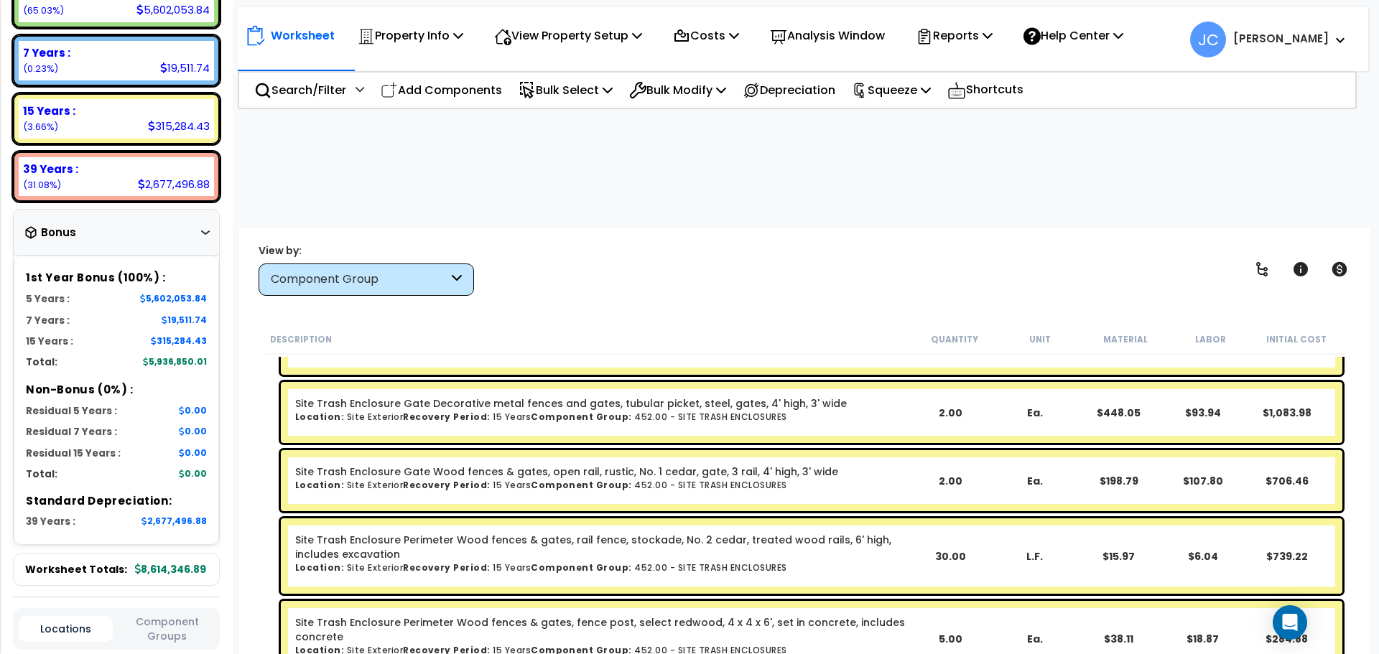
click at [410, 271] on div "Component Group" at bounding box center [359, 279] width 177 height 17
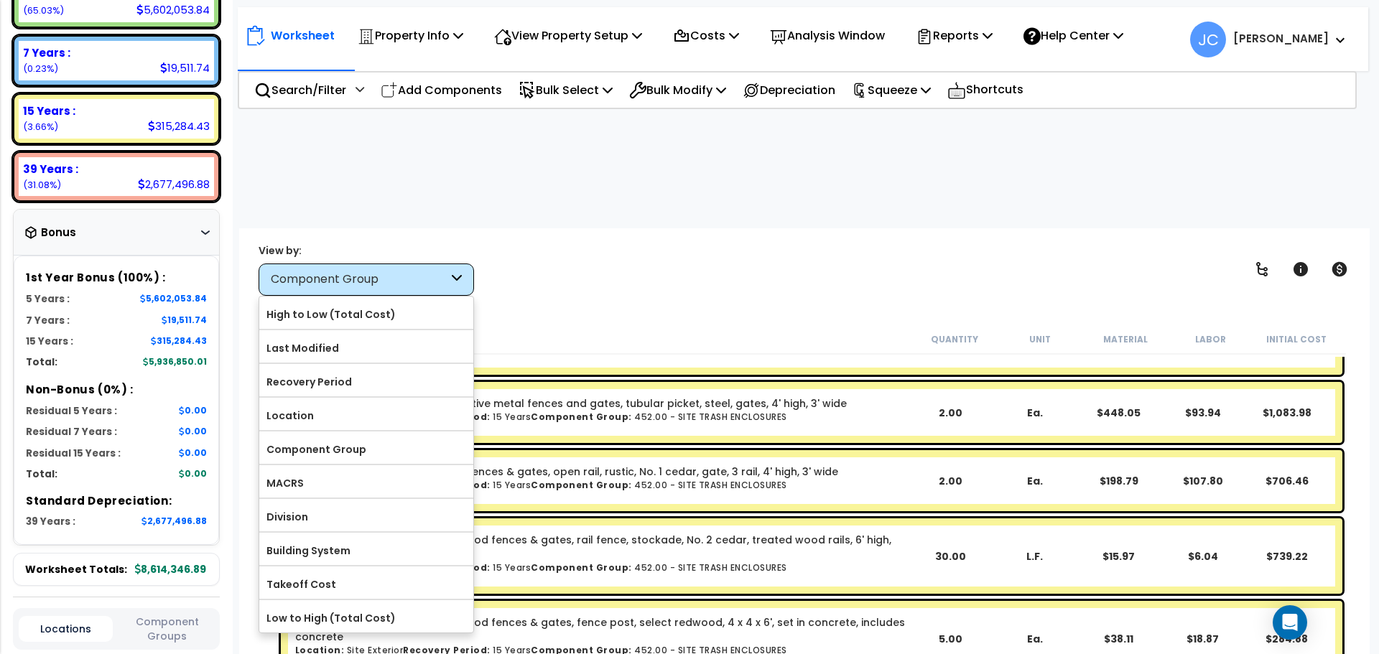
drag, startPoint x: 353, startPoint y: 208, endPoint x: 371, endPoint y: 218, distance: 20.3
click at [354, 304] on label "High to Low (Total Cost)" at bounding box center [366, 315] width 214 height 22
click at [0, 0] on input "High to Low (Total Cost)" at bounding box center [0, 0] width 0 height 0
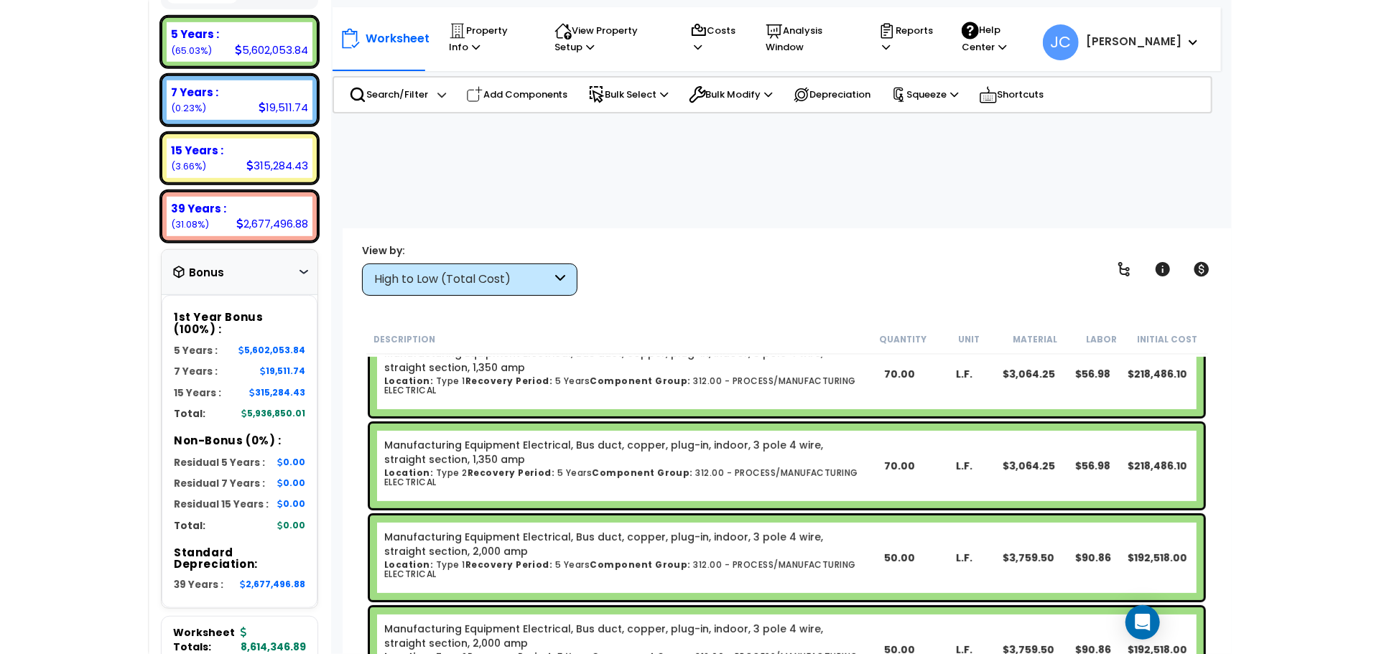
scroll to position [505, 0]
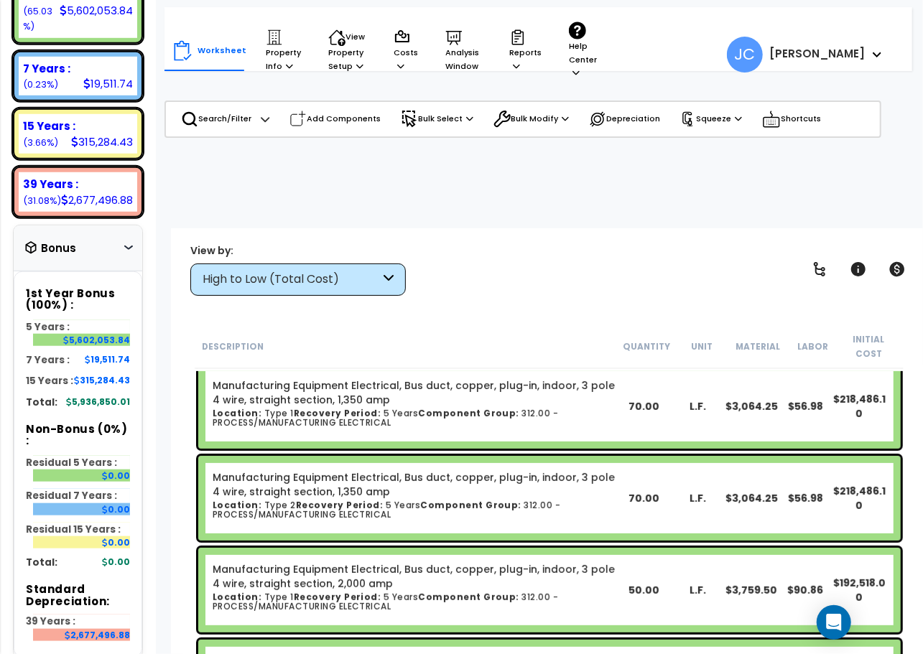
click at [671, 27] on div "Worksheet Property Info Property Setup Add Property Unit Template property Clon…" at bounding box center [493, 47] width 658 height 80
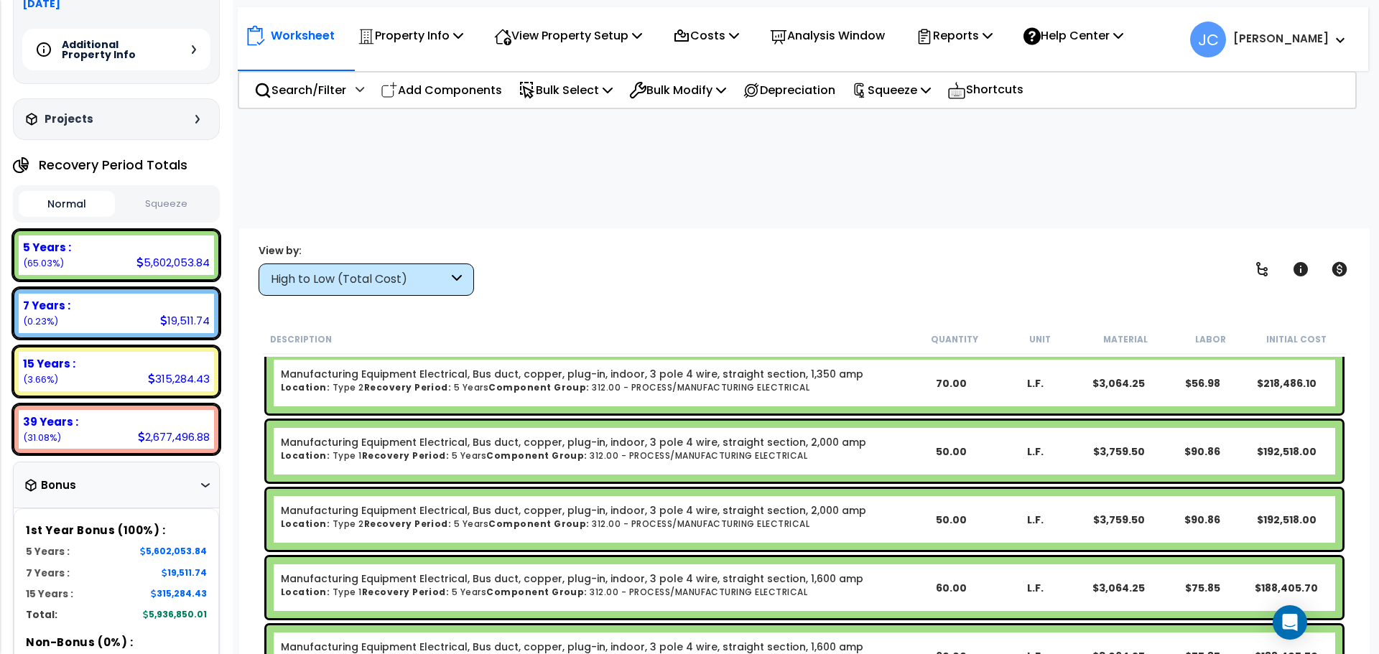
scroll to position [0, 0]
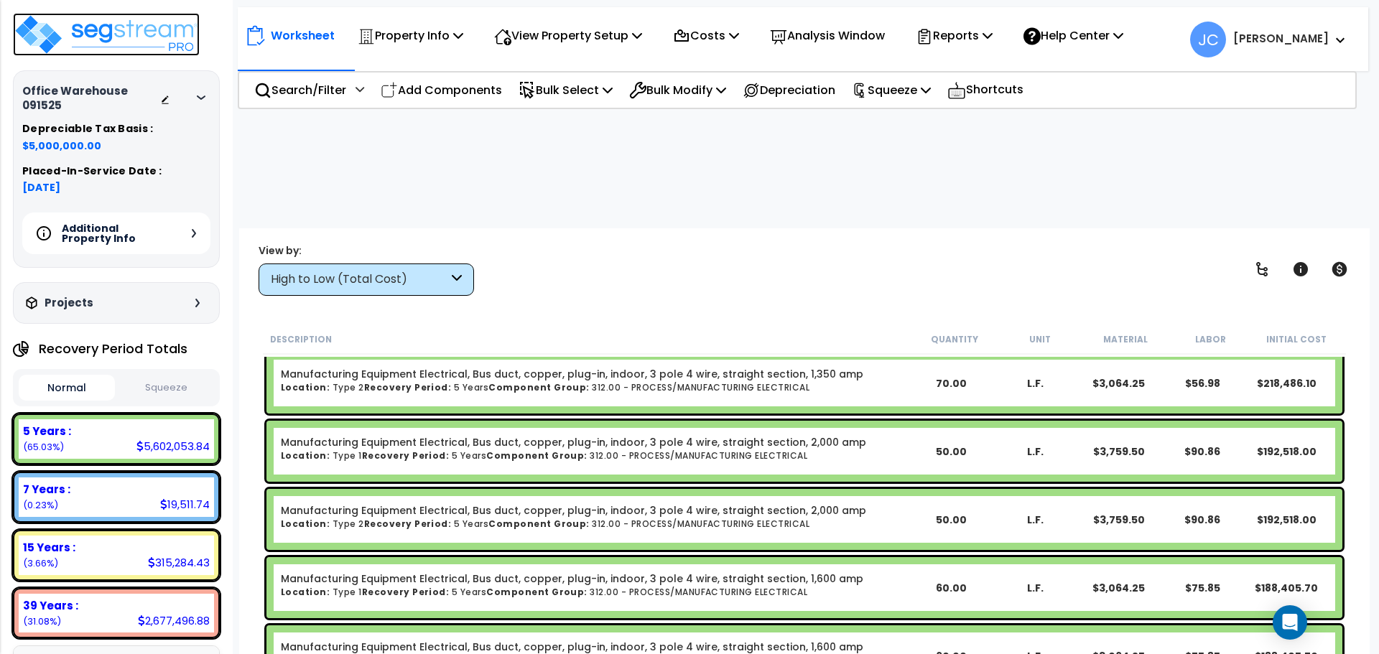
click at [120, 39] on img at bounding box center [106, 34] width 187 height 43
